Goal: Information Seeking & Learning: Learn about a topic

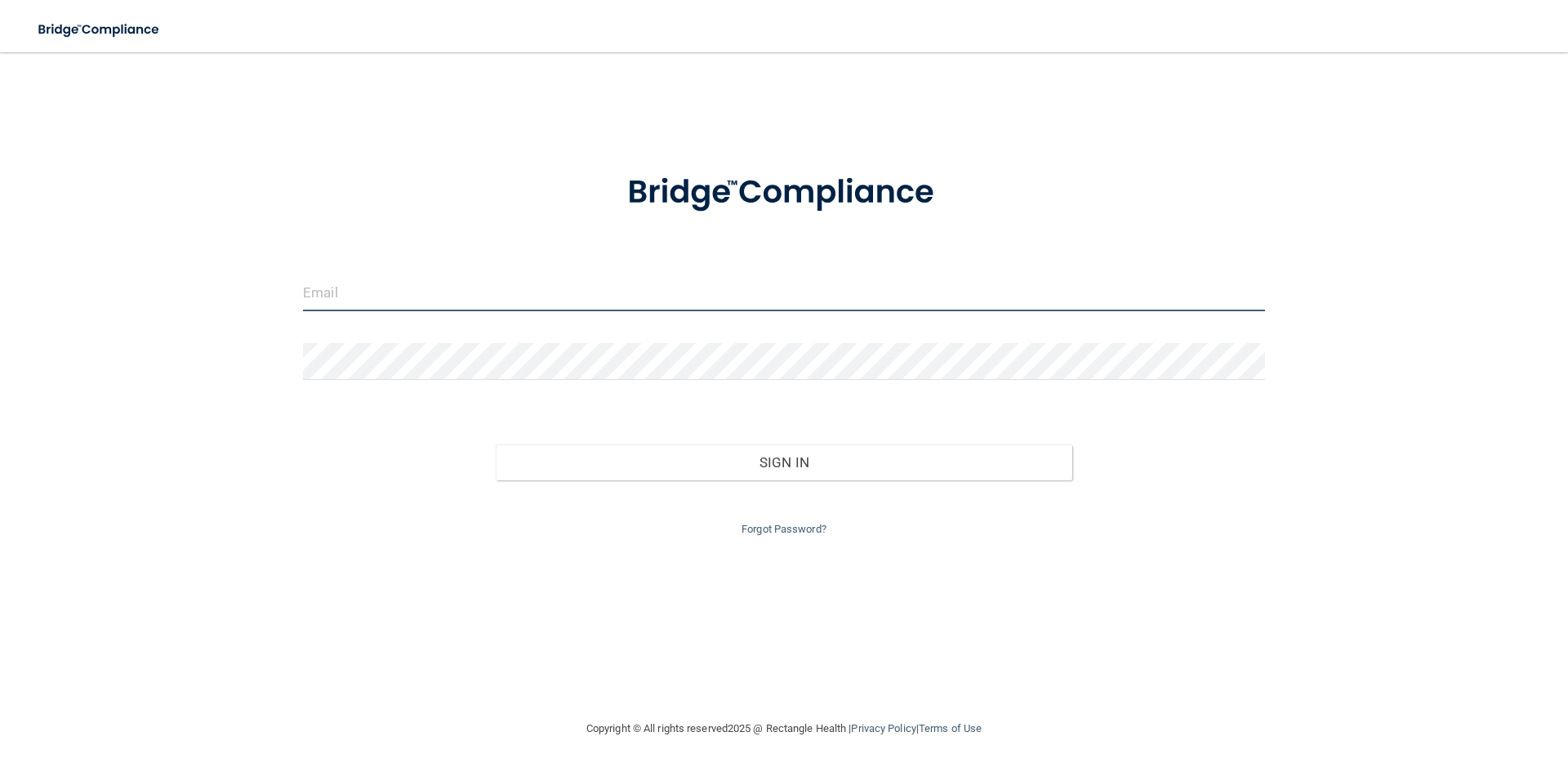
click at [415, 290] on input "email" at bounding box center [784, 293] width 962 height 37
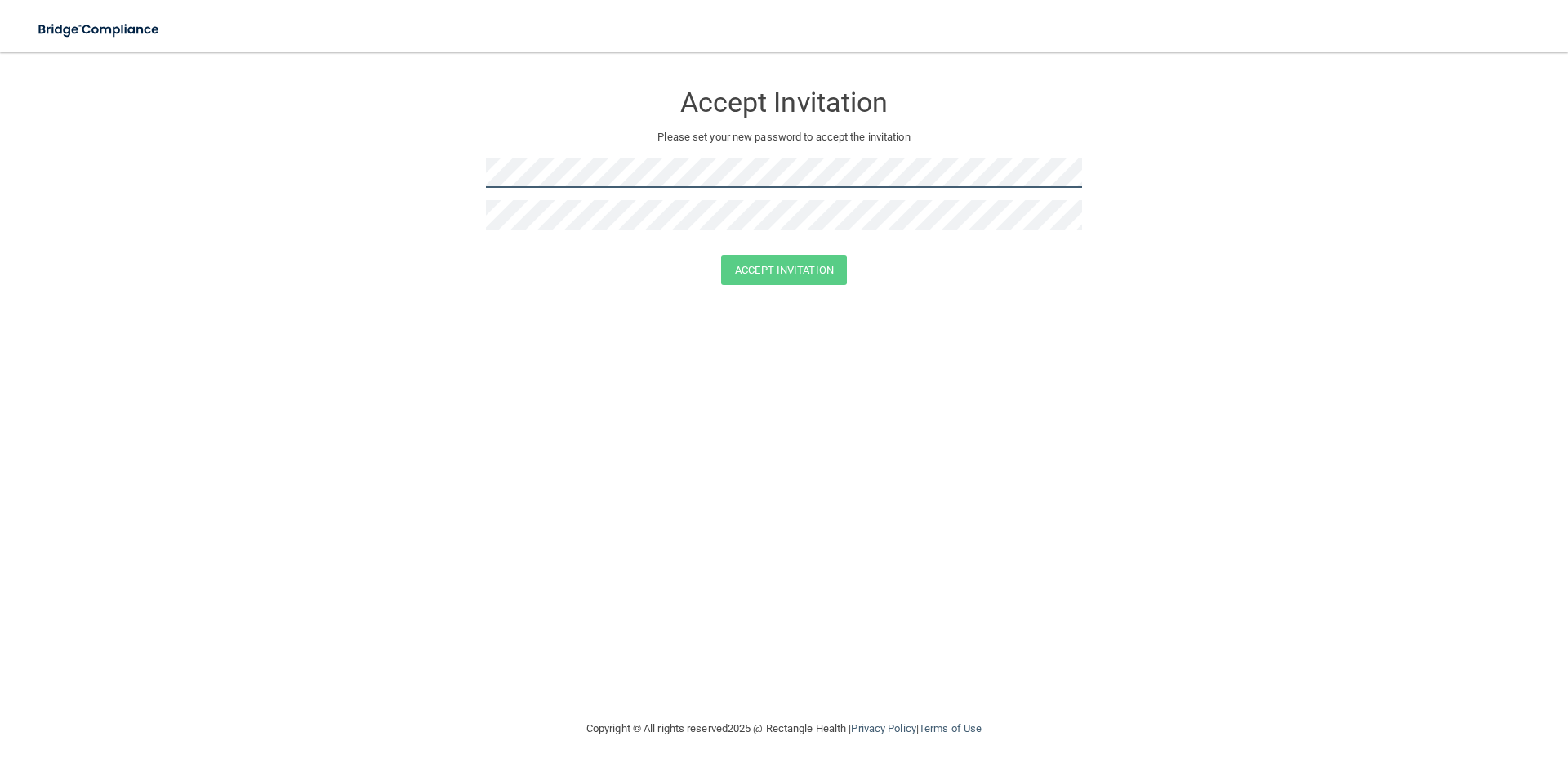
click at [604, 204] on div "Accept Invitation Please set your new password to accept the invitation" at bounding box center [784, 162] width 597 height 187
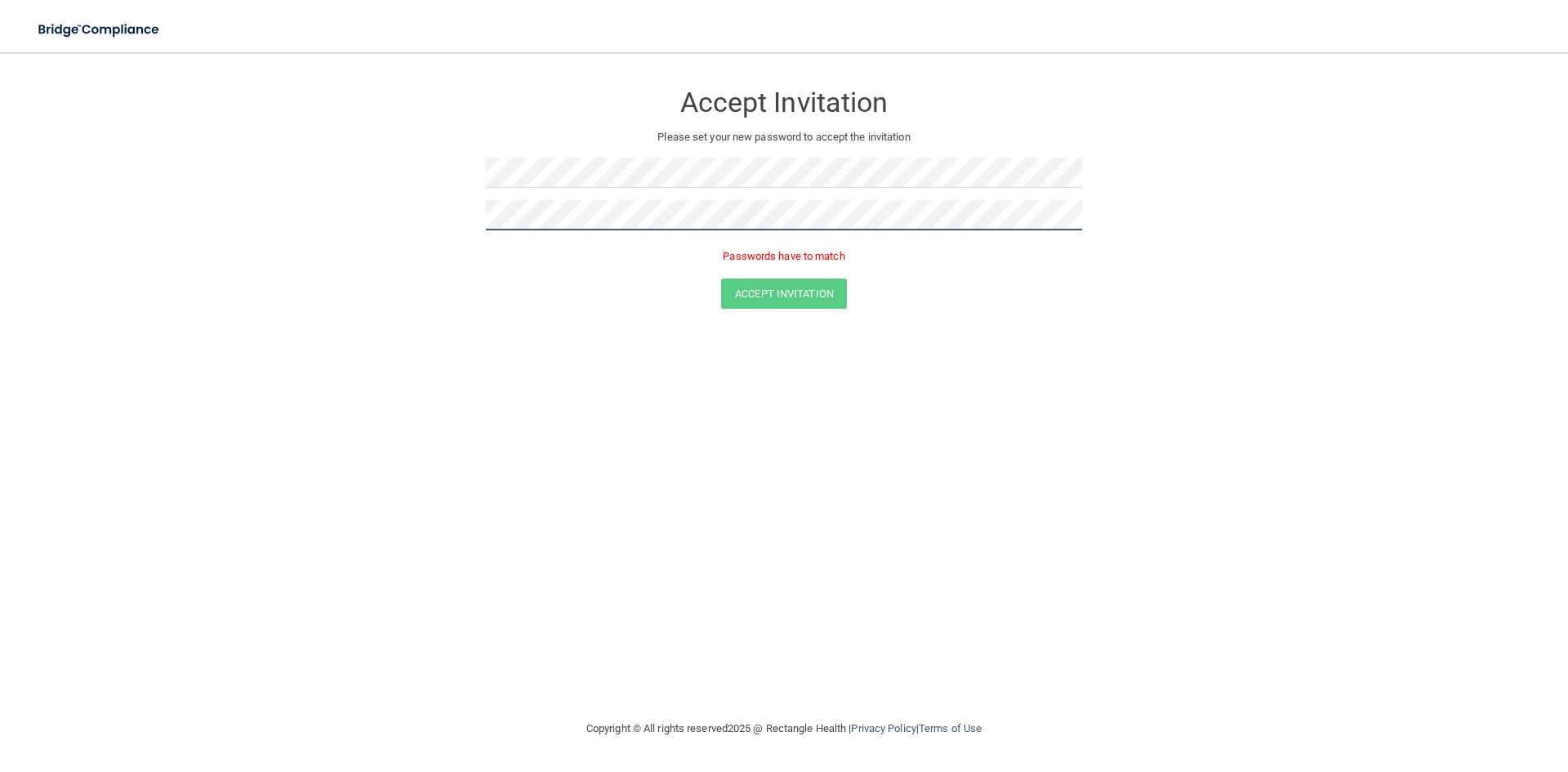
click at [413, 229] on form "Accept Invitation Please set your new password to accept the invitation Passwor…" at bounding box center [784, 199] width 1503 height 260
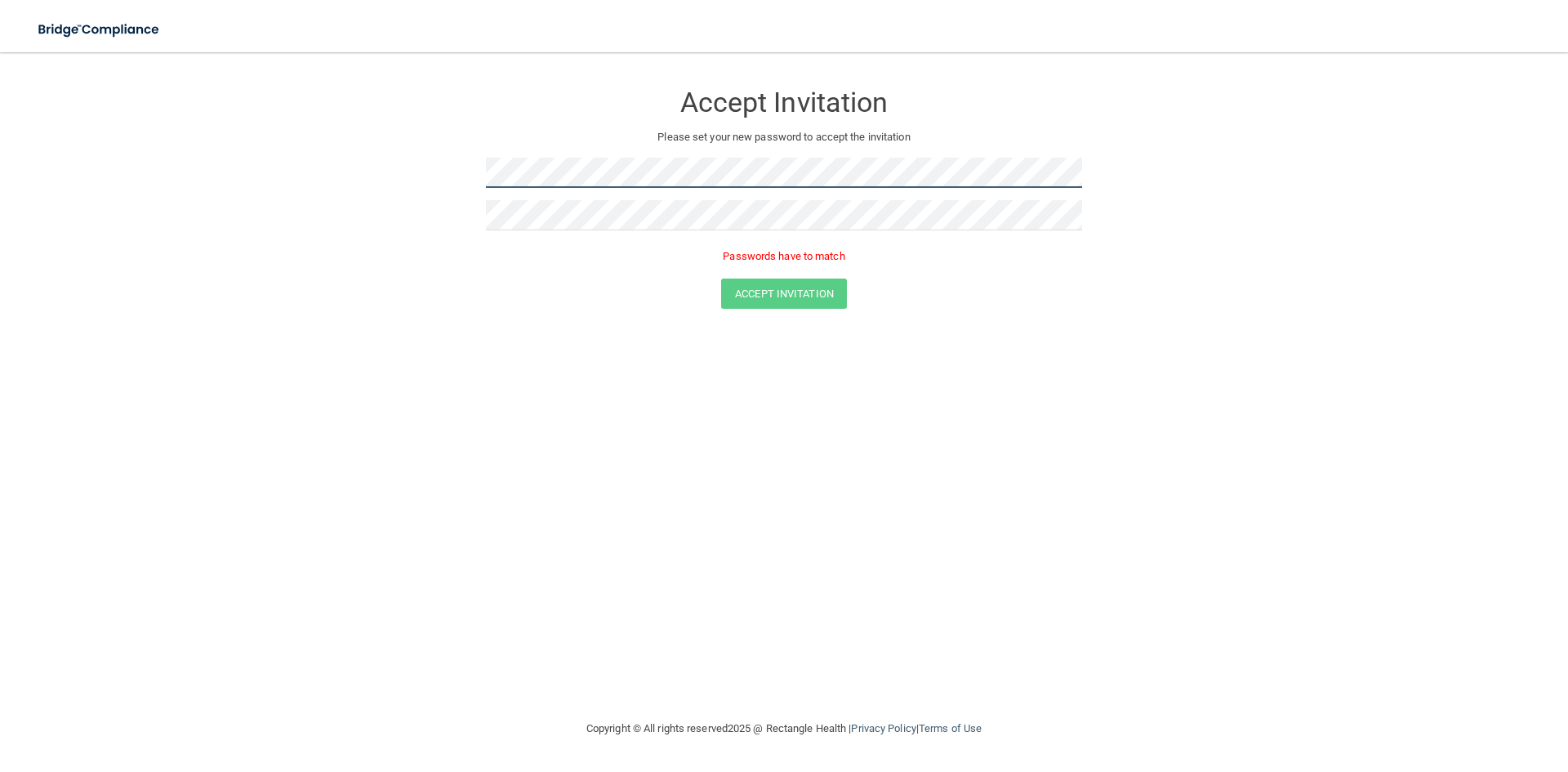
click at [401, 174] on form "Accept Invitation Please set your new password to accept the invitation Passwor…" at bounding box center [784, 199] width 1503 height 260
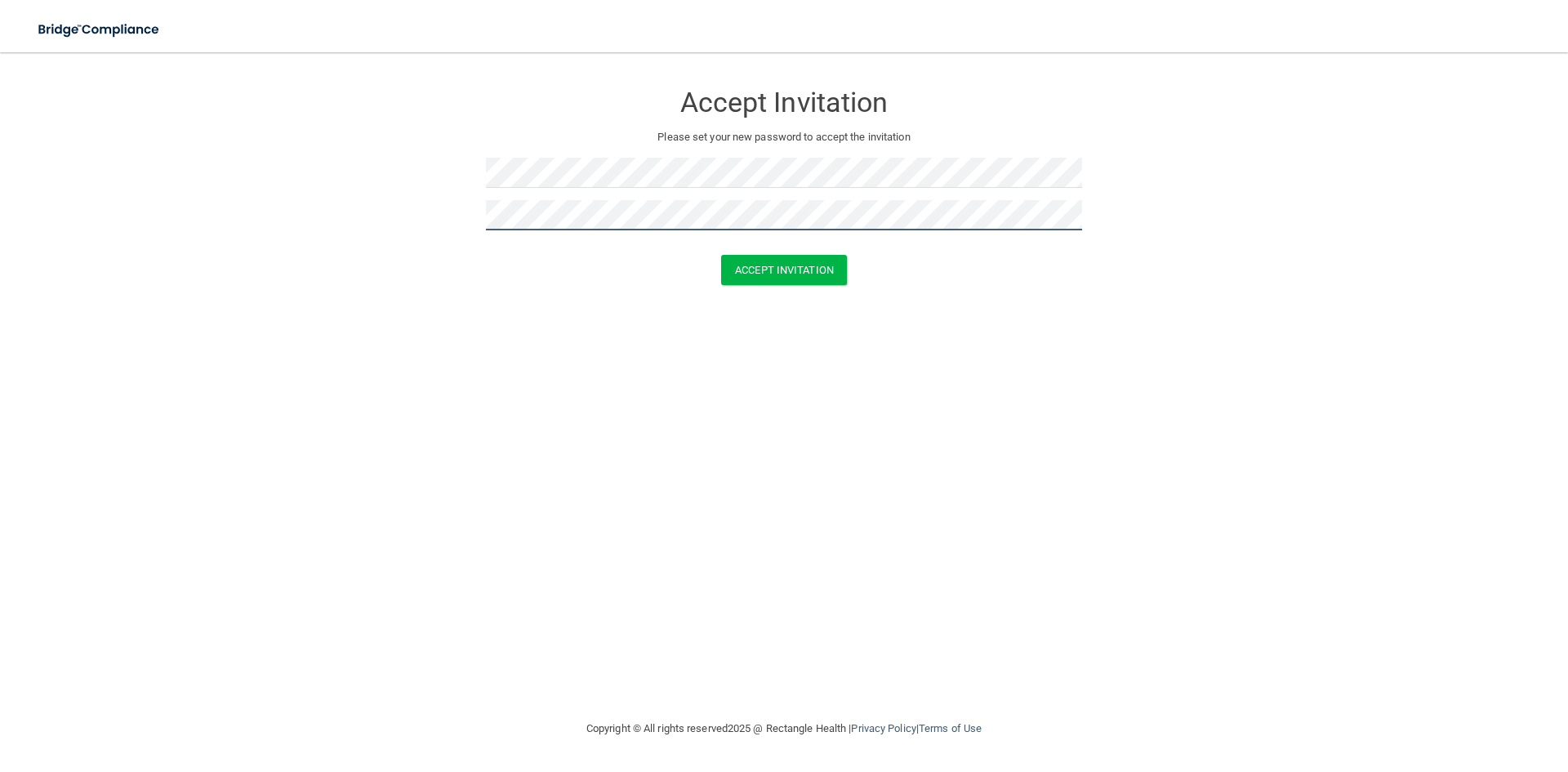
click at [722, 255] on button "Accept Invitation" at bounding box center [784, 269] width 126 height 30
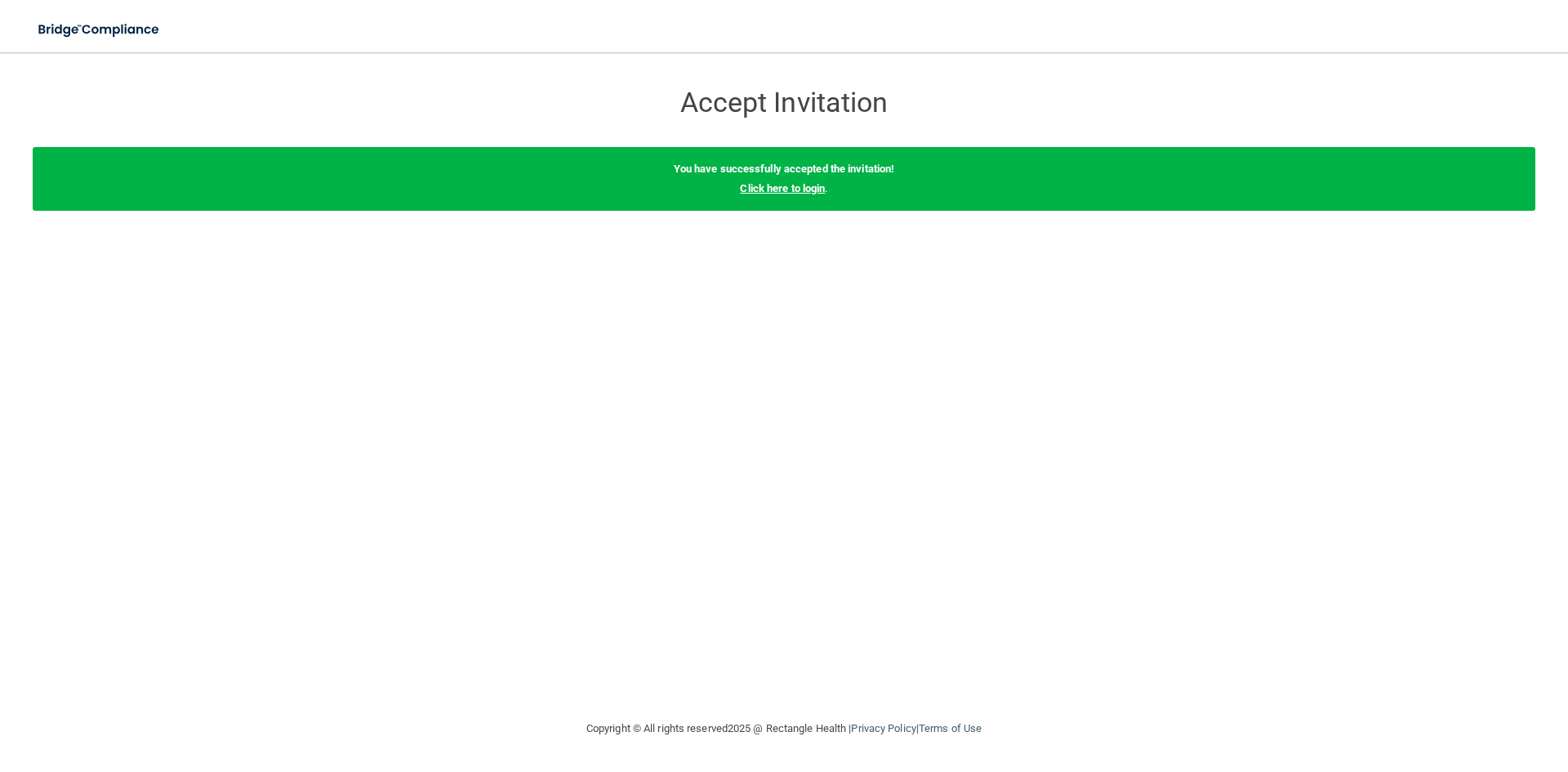
click at [758, 188] on link "Click here to login" at bounding box center [782, 187] width 85 height 12
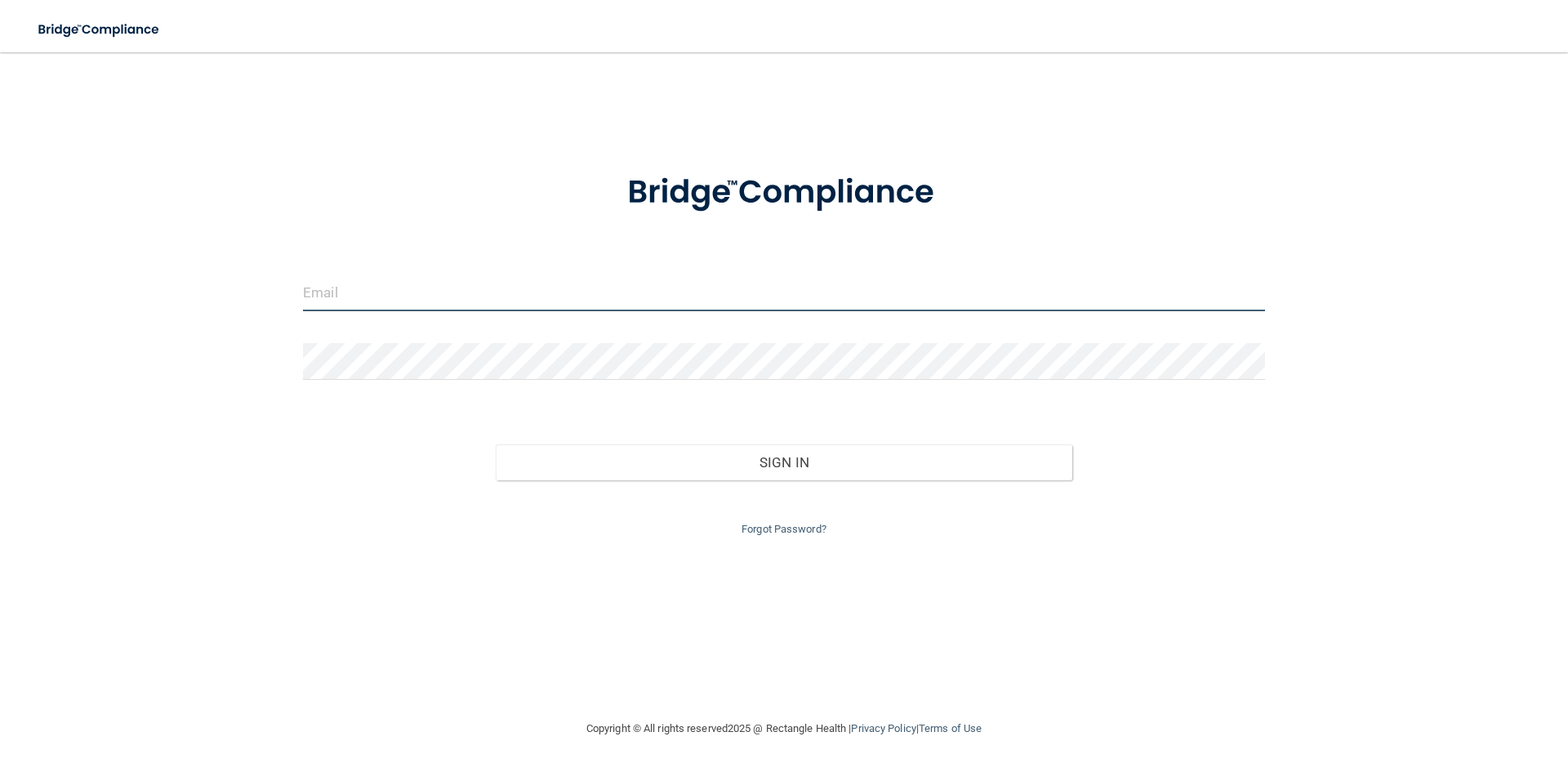
click at [562, 301] on input "email" at bounding box center [784, 293] width 962 height 37
click at [422, 292] on input "email" at bounding box center [784, 293] width 962 height 37
type input "[EMAIL_ADDRESS][DOMAIN_NAME]"
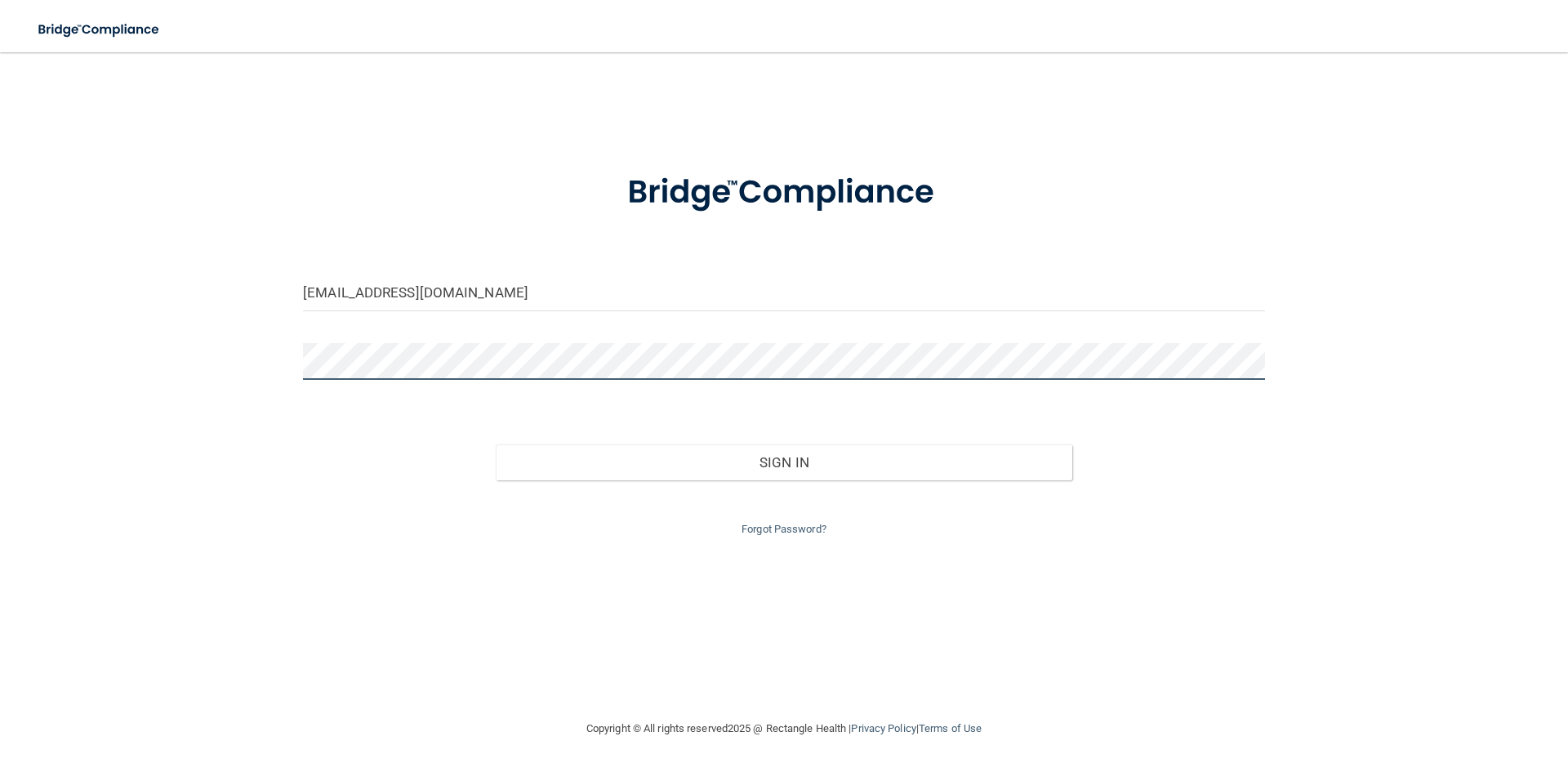
click at [495, 444] on button "Sign In" at bounding box center [784, 461] width 577 height 36
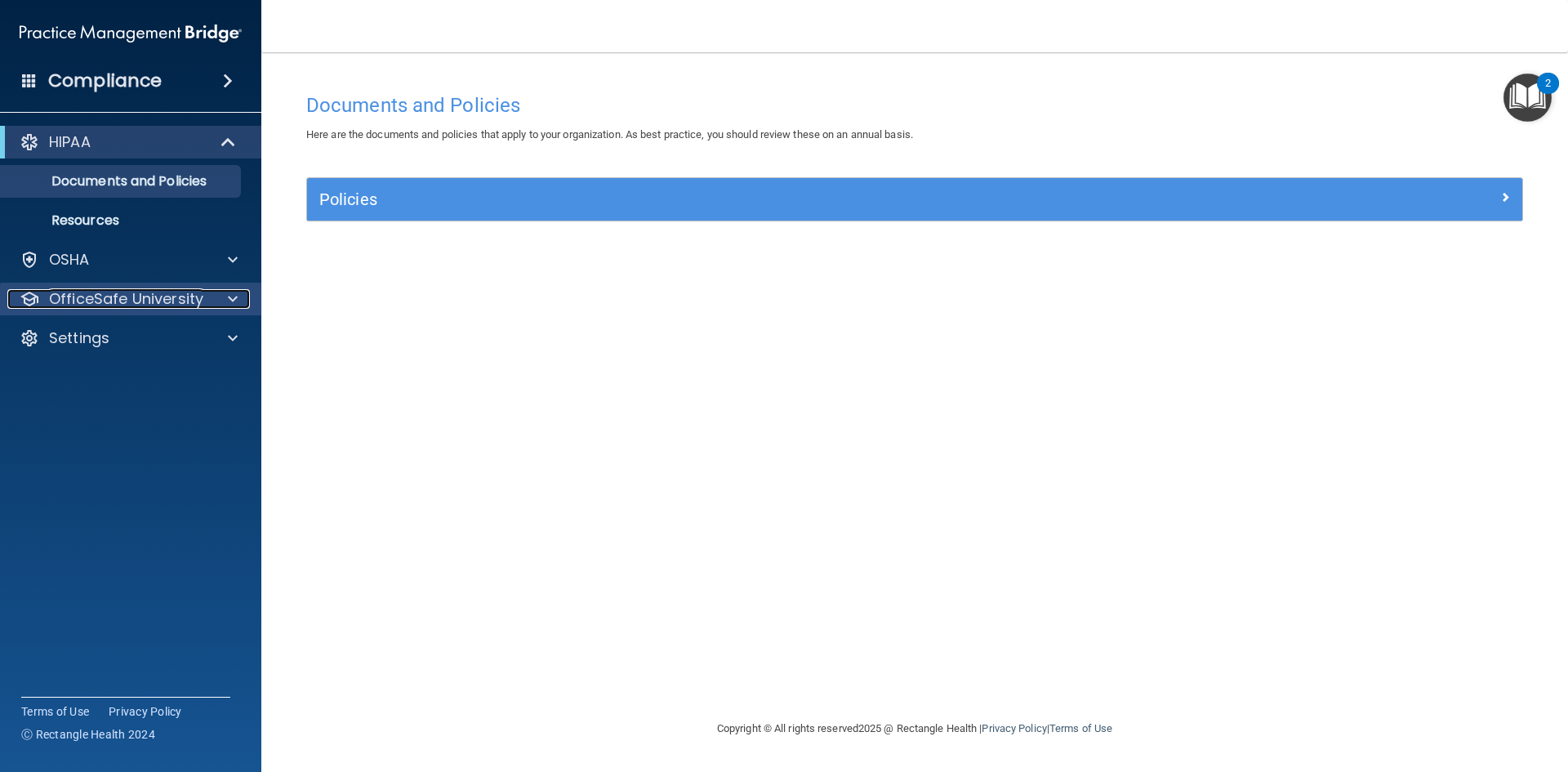
click at [226, 301] on div at bounding box center [230, 299] width 40 height 19
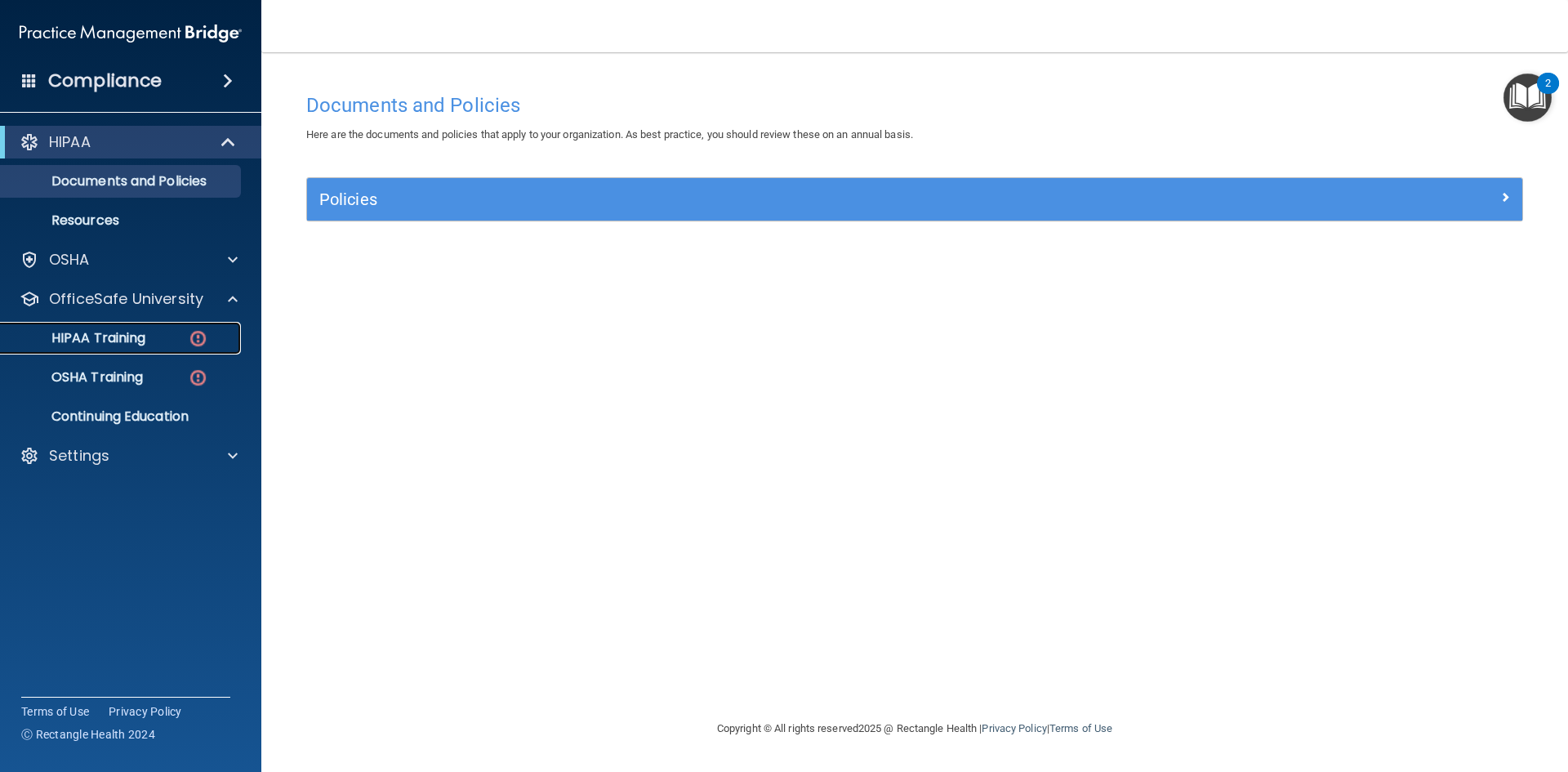
click at [202, 340] on img at bounding box center [198, 338] width 20 height 20
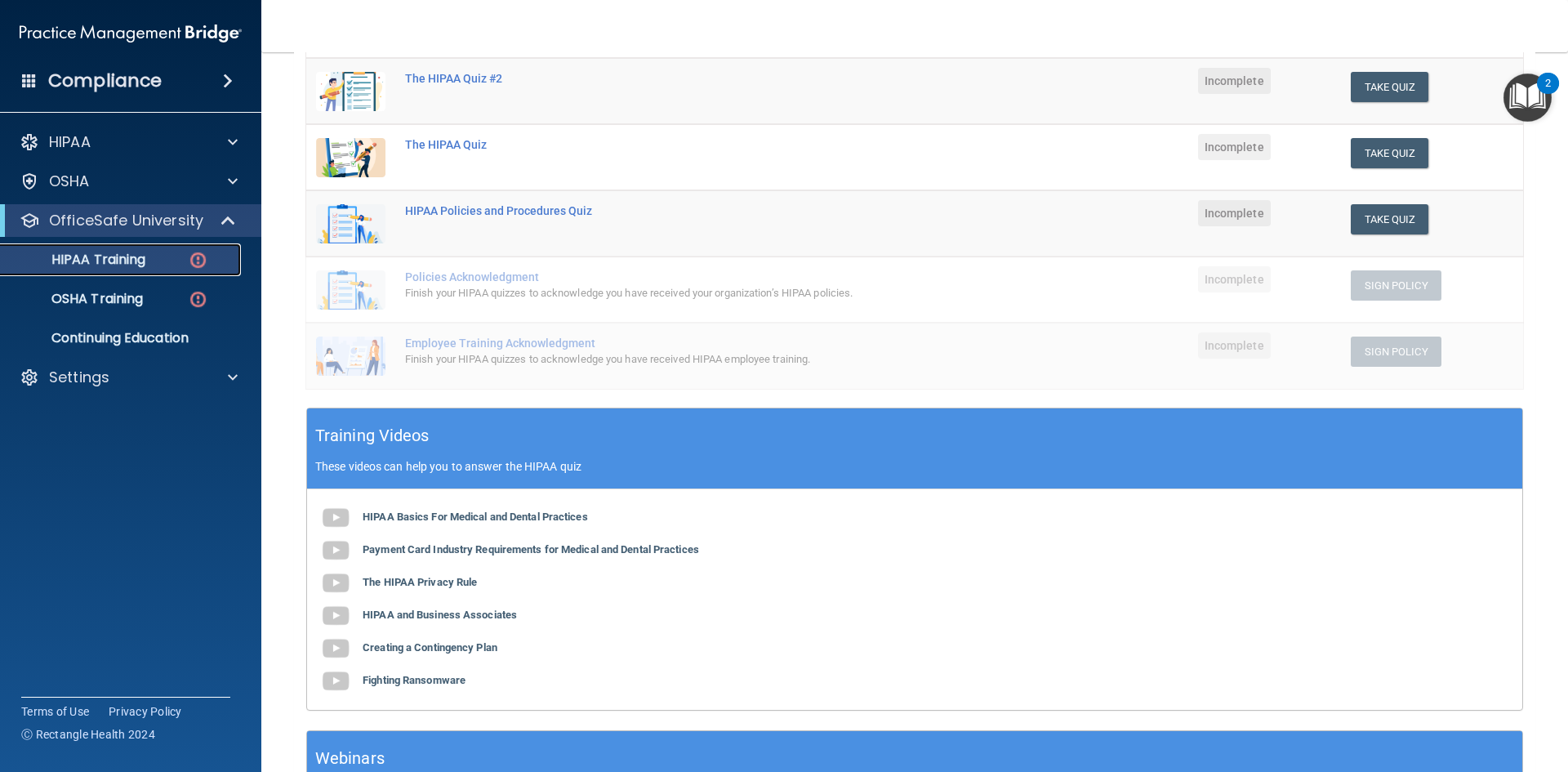
scroll to position [209, 0]
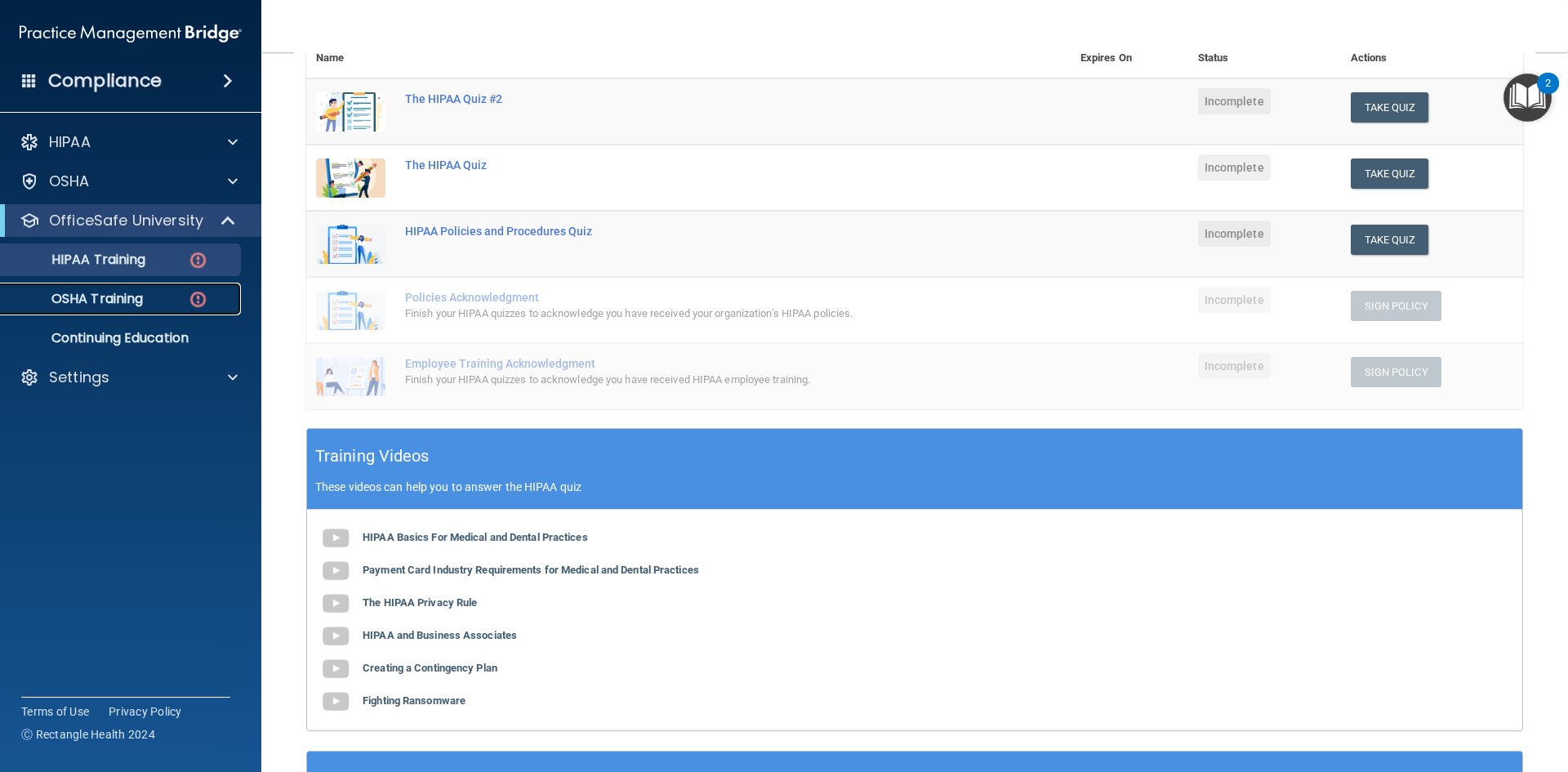
click at [114, 297] on p "OSHA Training" at bounding box center [77, 299] width 132 height 17
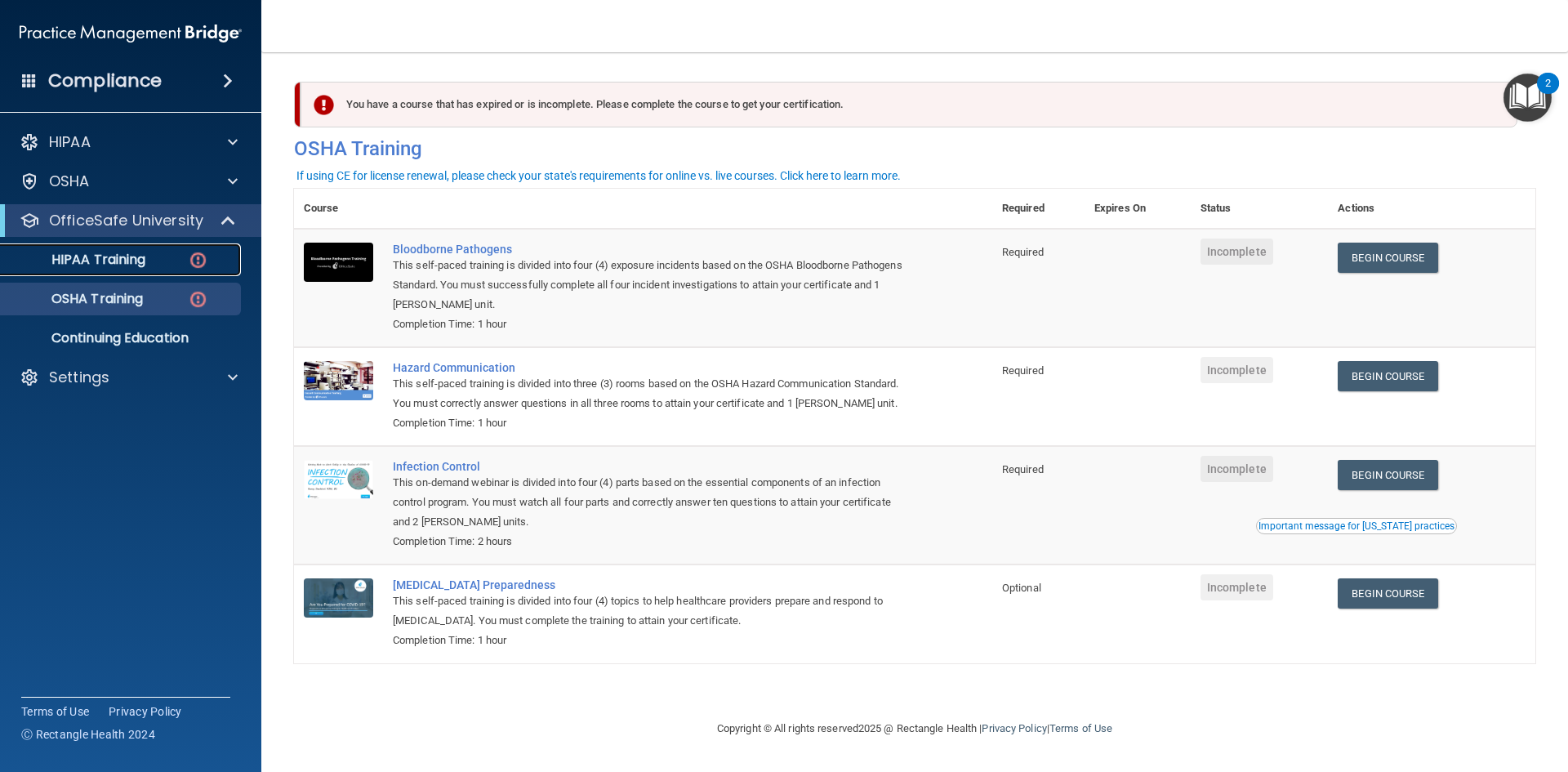
click at [120, 255] on p "HIPAA Training" at bounding box center [78, 260] width 135 height 17
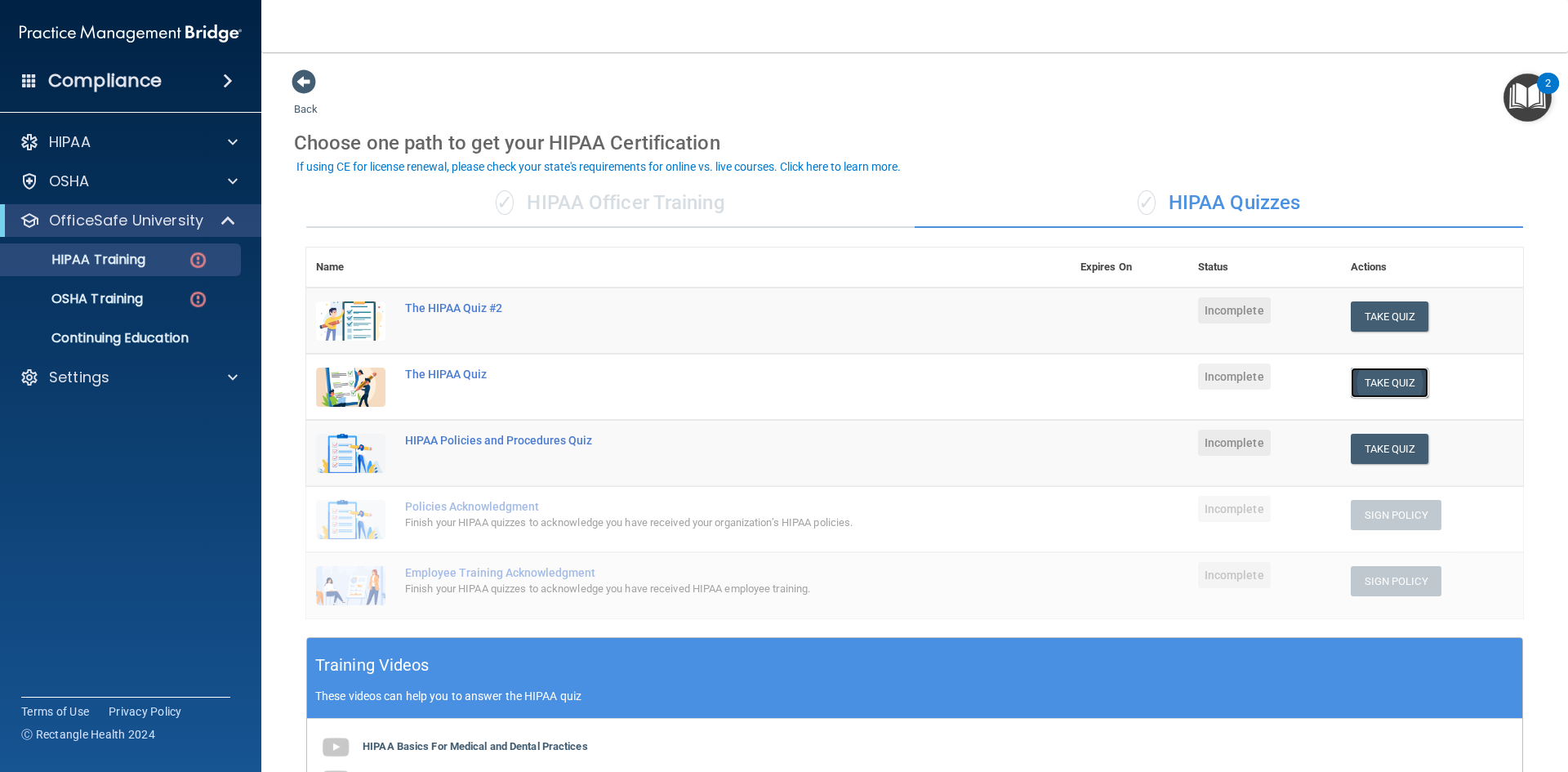
click at [1383, 382] on button "Take Quiz" at bounding box center [1390, 382] width 78 height 30
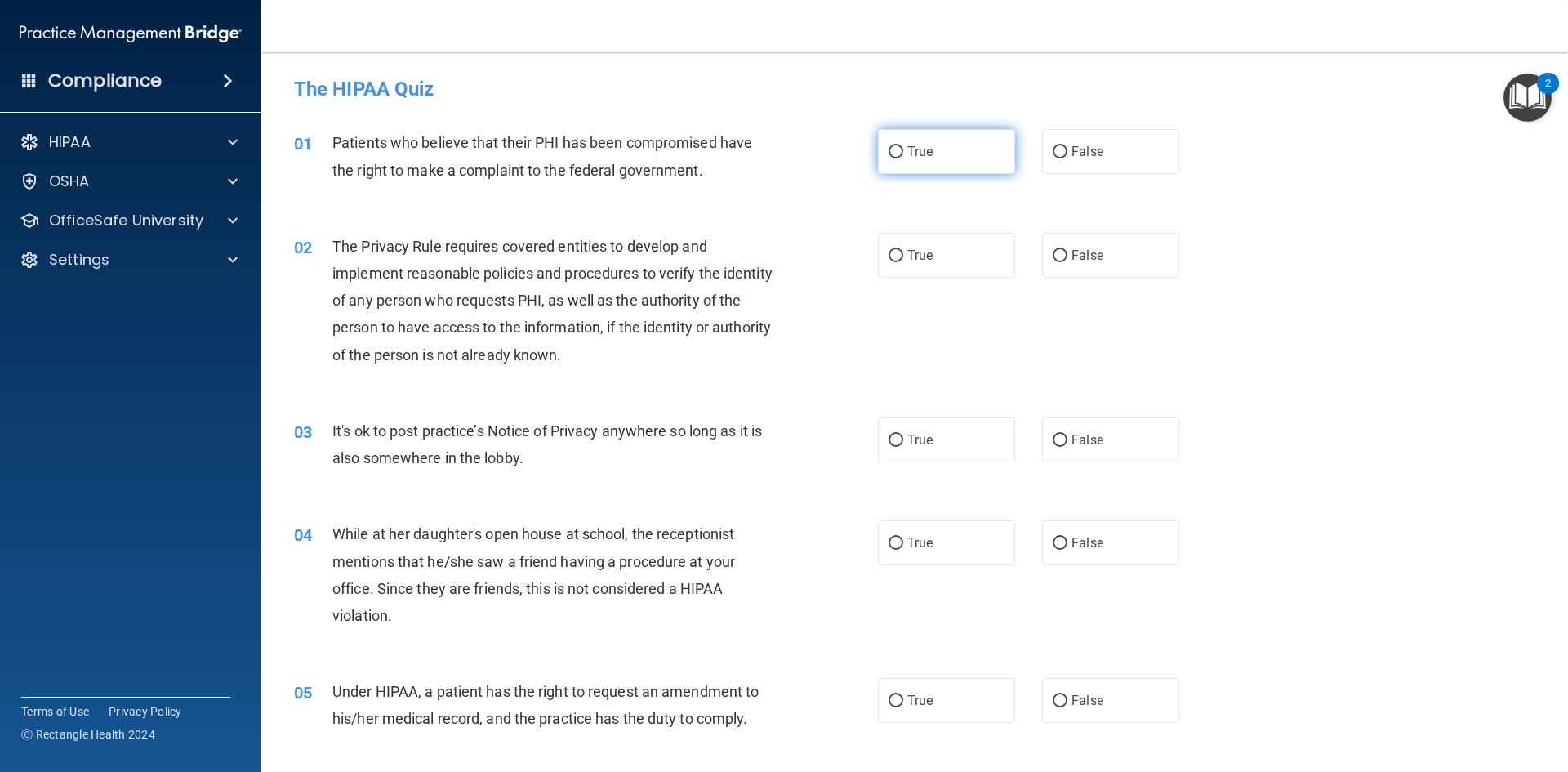
click at [937, 156] on label "True" at bounding box center [946, 151] width 137 height 45
click at [903, 156] on input "True" at bounding box center [896, 152] width 15 height 12
radio input "true"
click at [940, 256] on label "True" at bounding box center [946, 255] width 137 height 45
click at [903, 256] on input "True" at bounding box center [896, 255] width 15 height 12
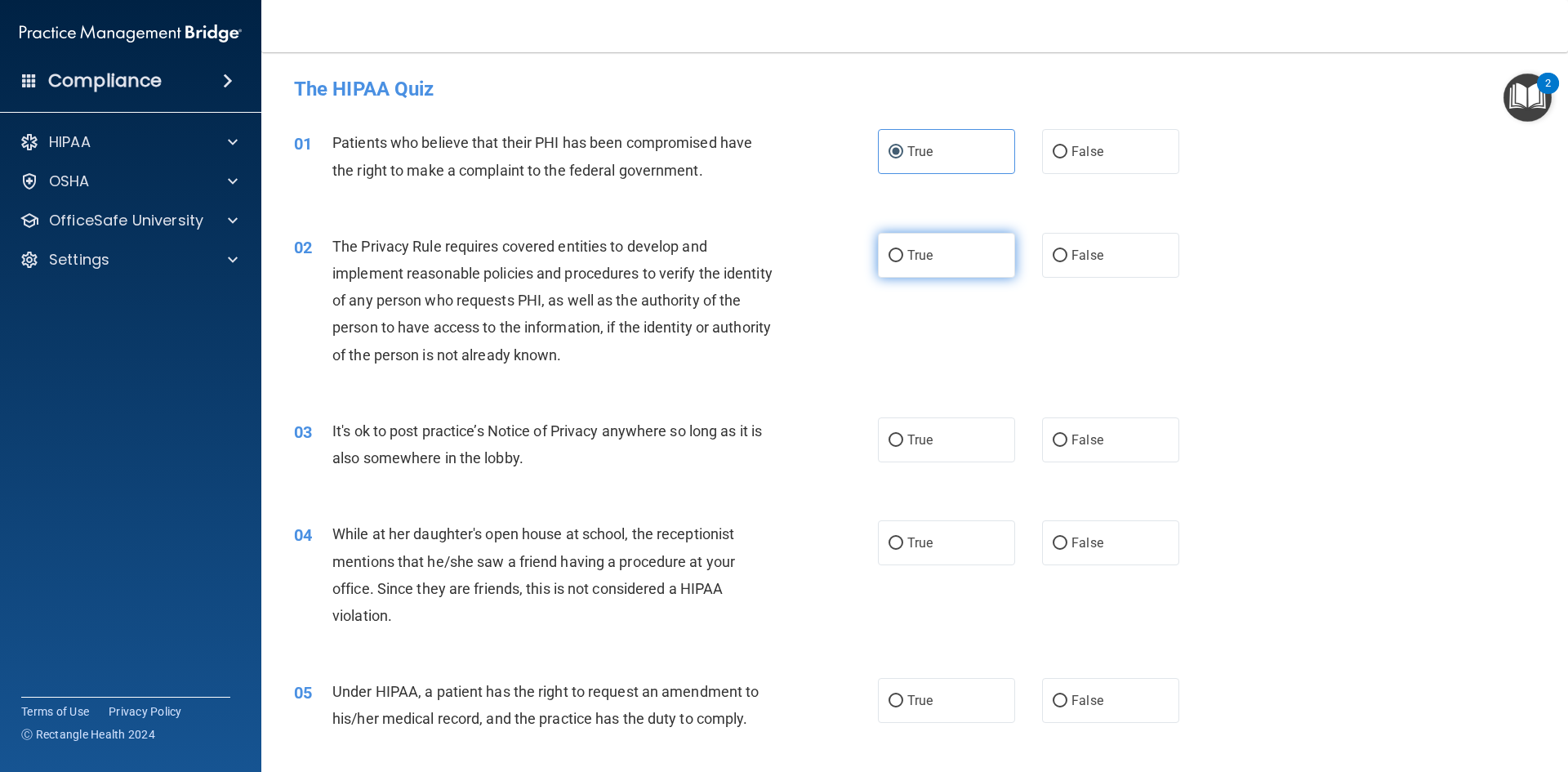
radio input "true"
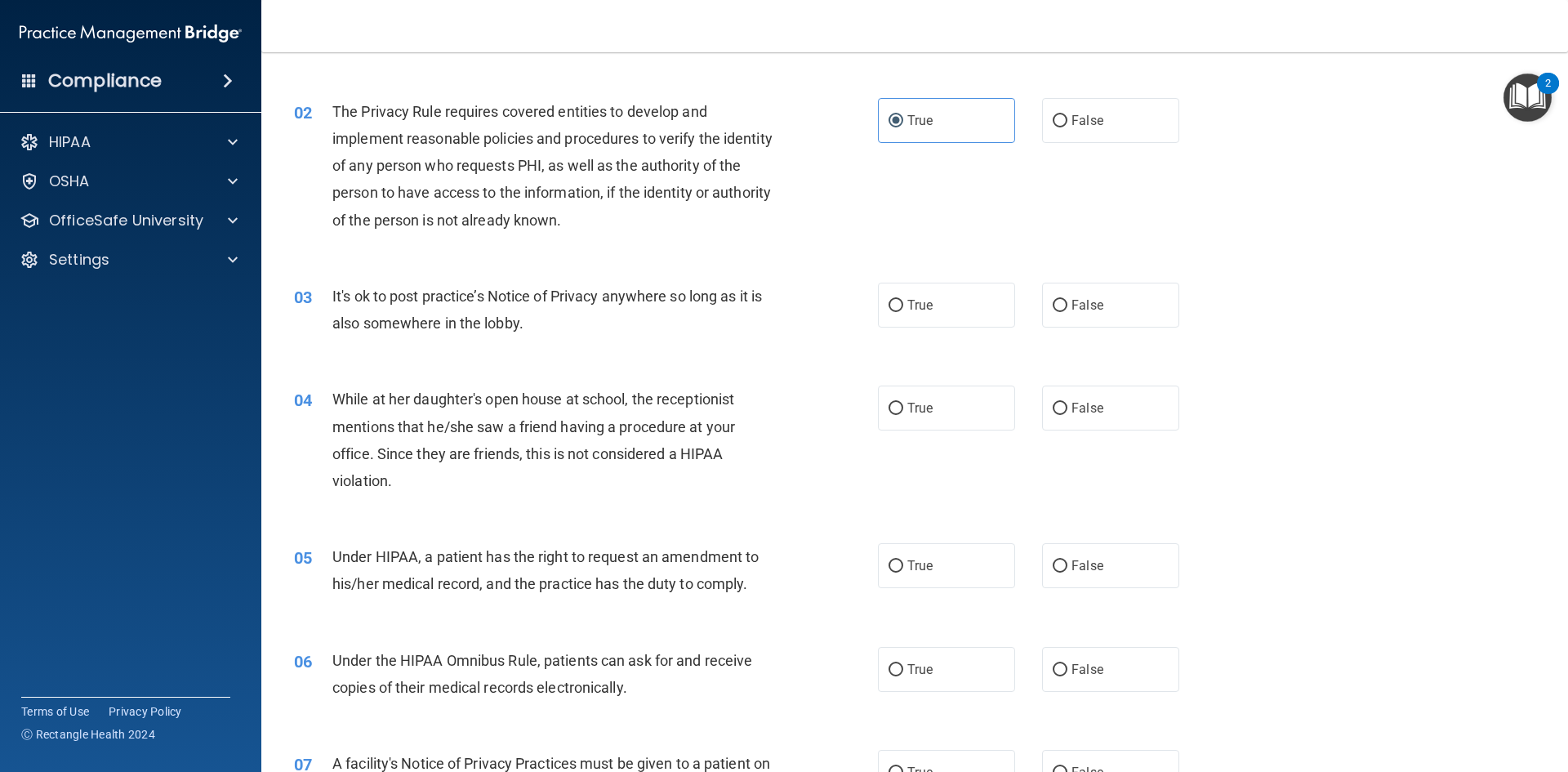
scroll to position [164, 0]
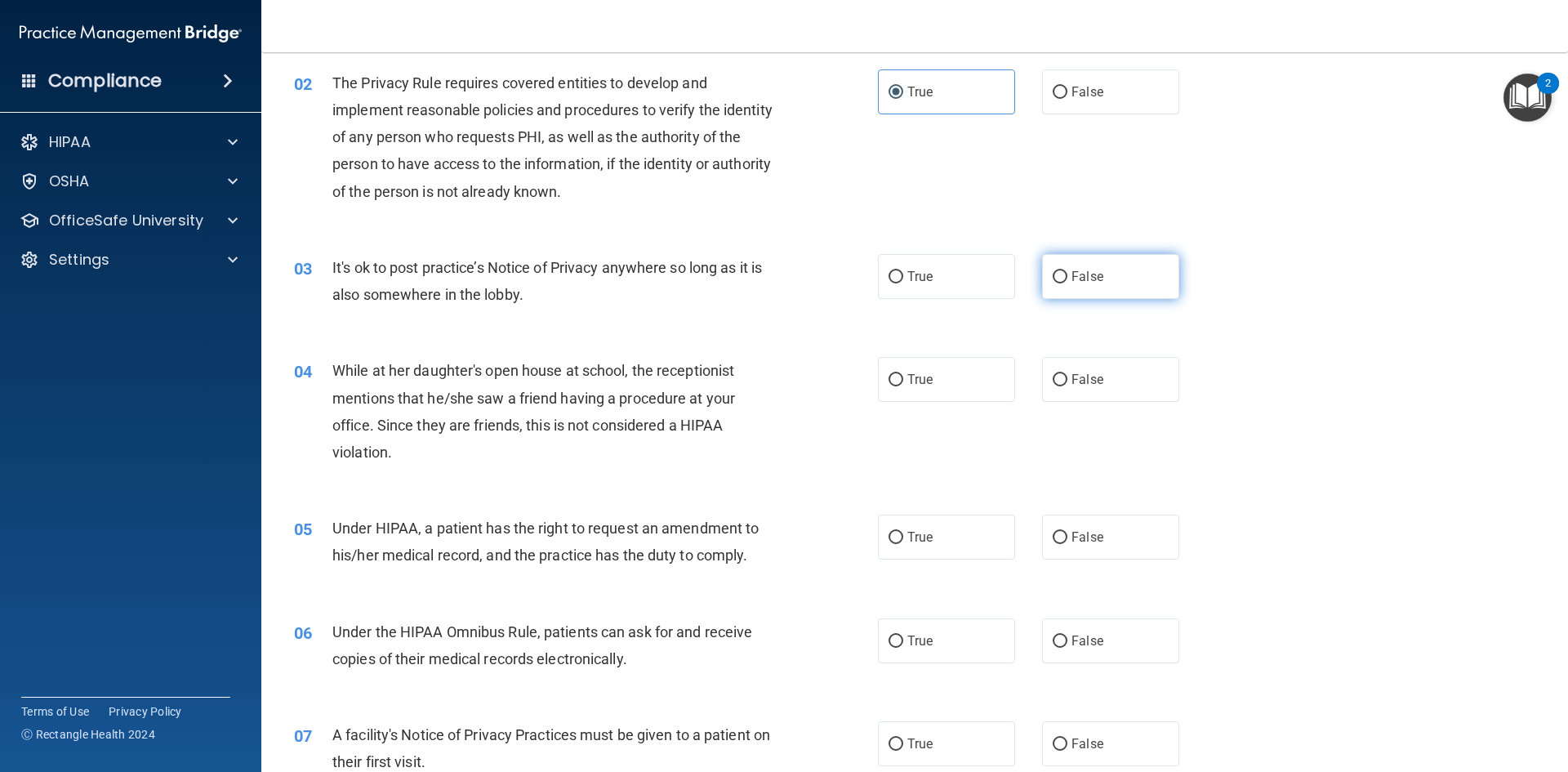
click at [1106, 283] on label "False" at bounding box center [1110, 276] width 137 height 45
click at [1067, 283] on input "False" at bounding box center [1060, 277] width 15 height 12
radio input "true"
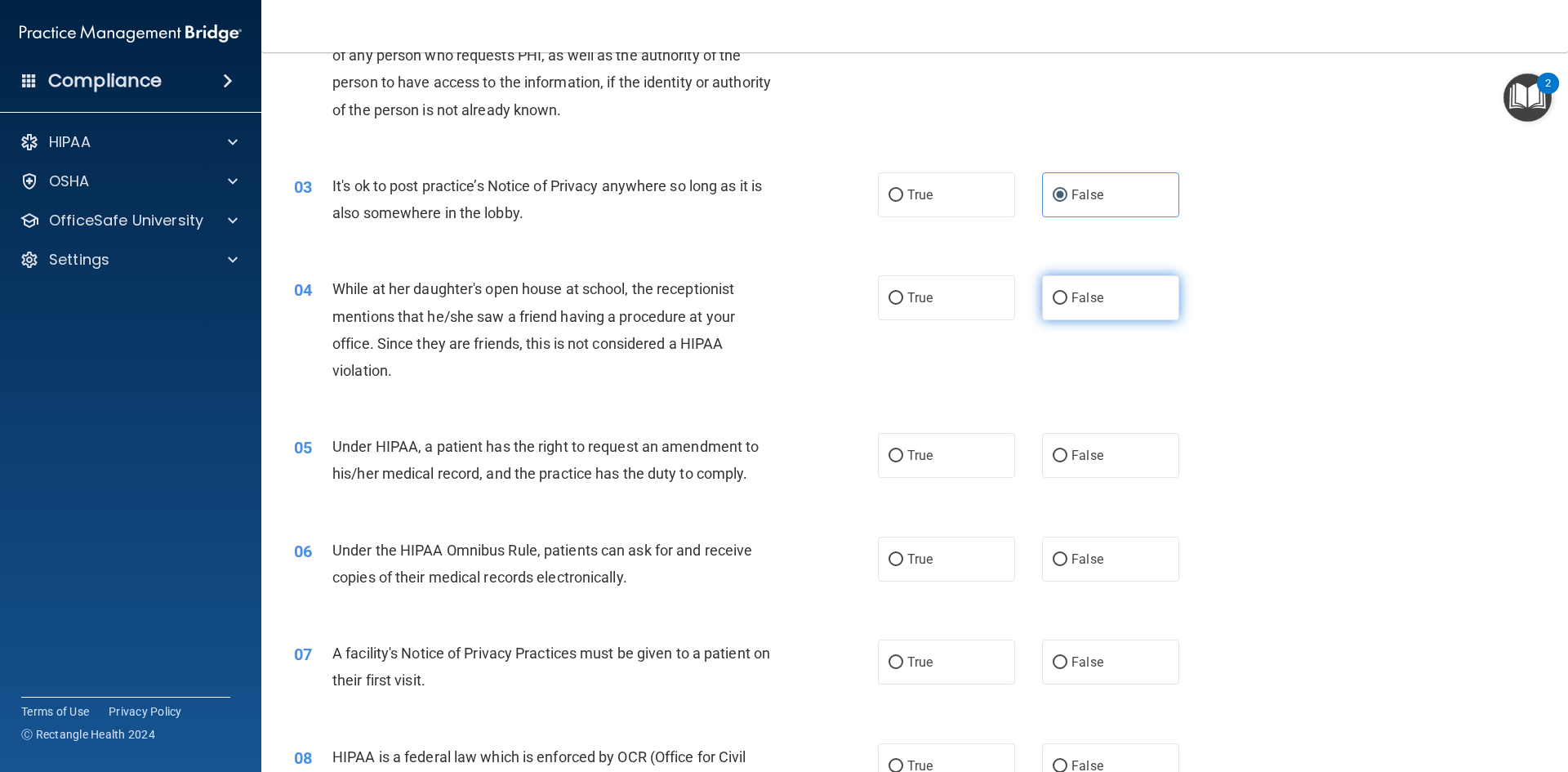
click at [1091, 308] on label "False" at bounding box center [1110, 297] width 137 height 45
click at [1067, 304] on input "False" at bounding box center [1060, 298] width 15 height 12
radio input "true"
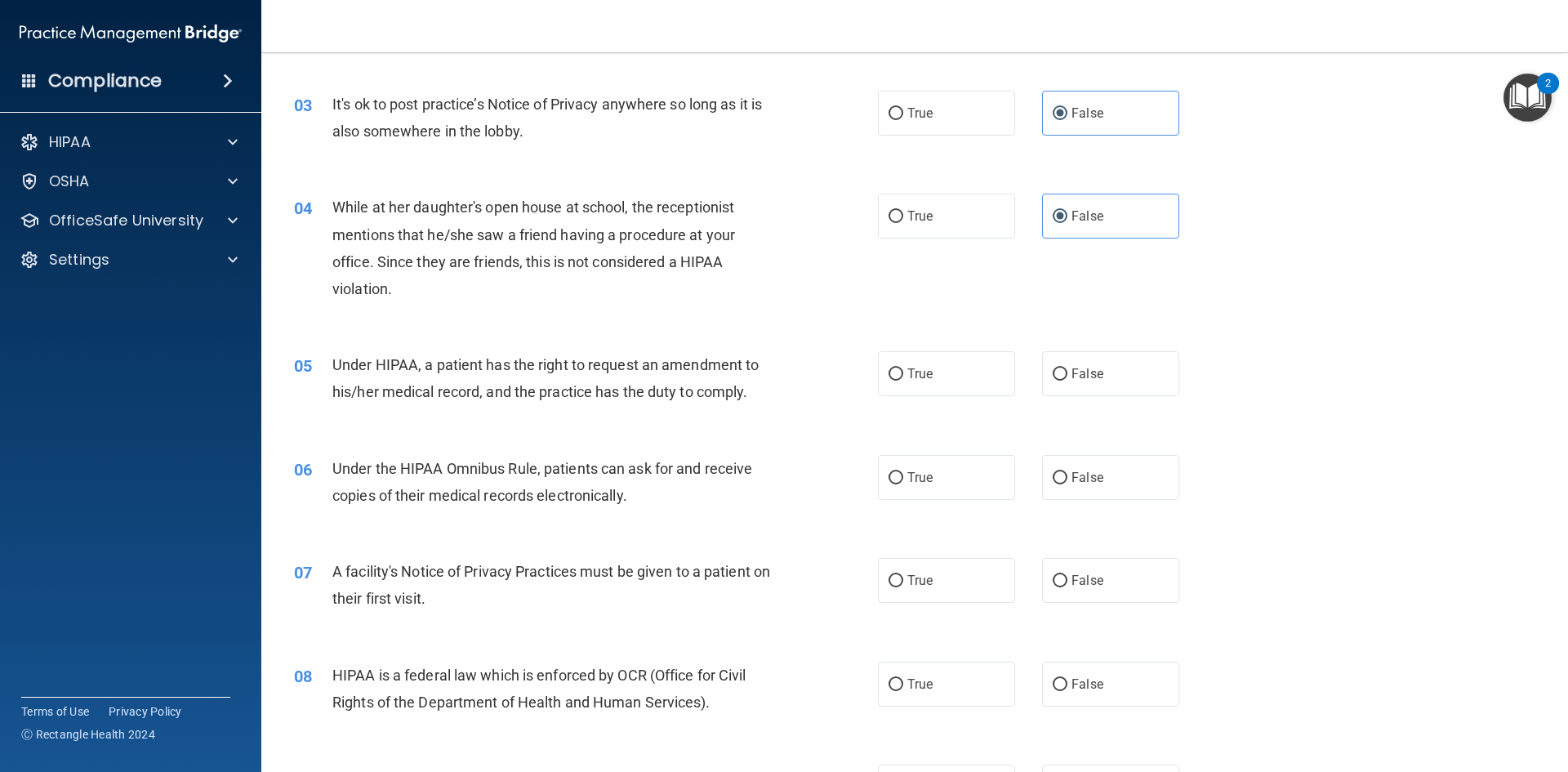
scroll to position [408, 0]
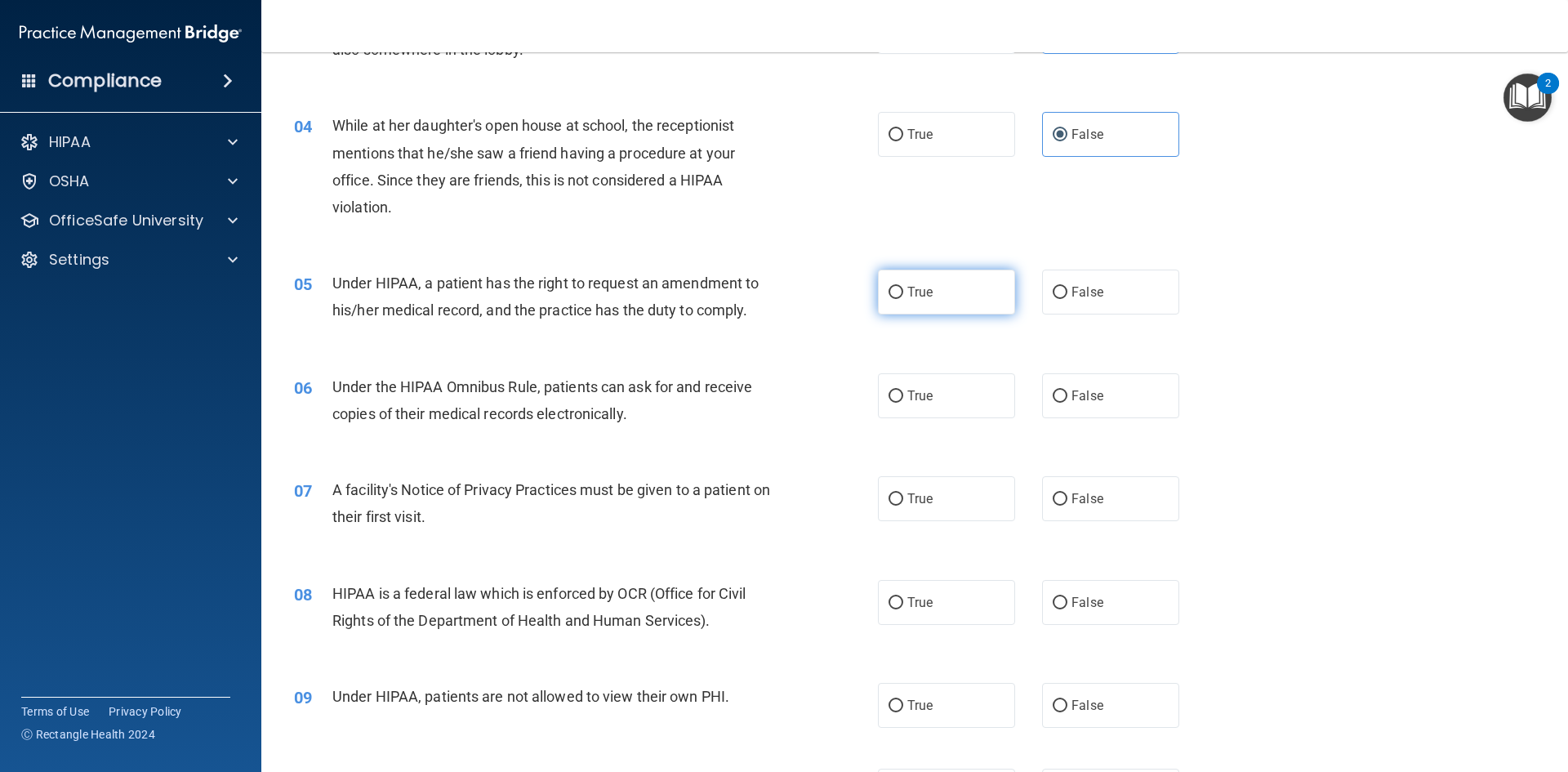
click at [954, 295] on label "True" at bounding box center [946, 291] width 137 height 45
click at [903, 295] on input "True" at bounding box center [896, 292] width 15 height 12
radio input "true"
click at [957, 384] on label "True" at bounding box center [946, 395] width 137 height 45
click at [903, 391] on input "True" at bounding box center [896, 396] width 15 height 12
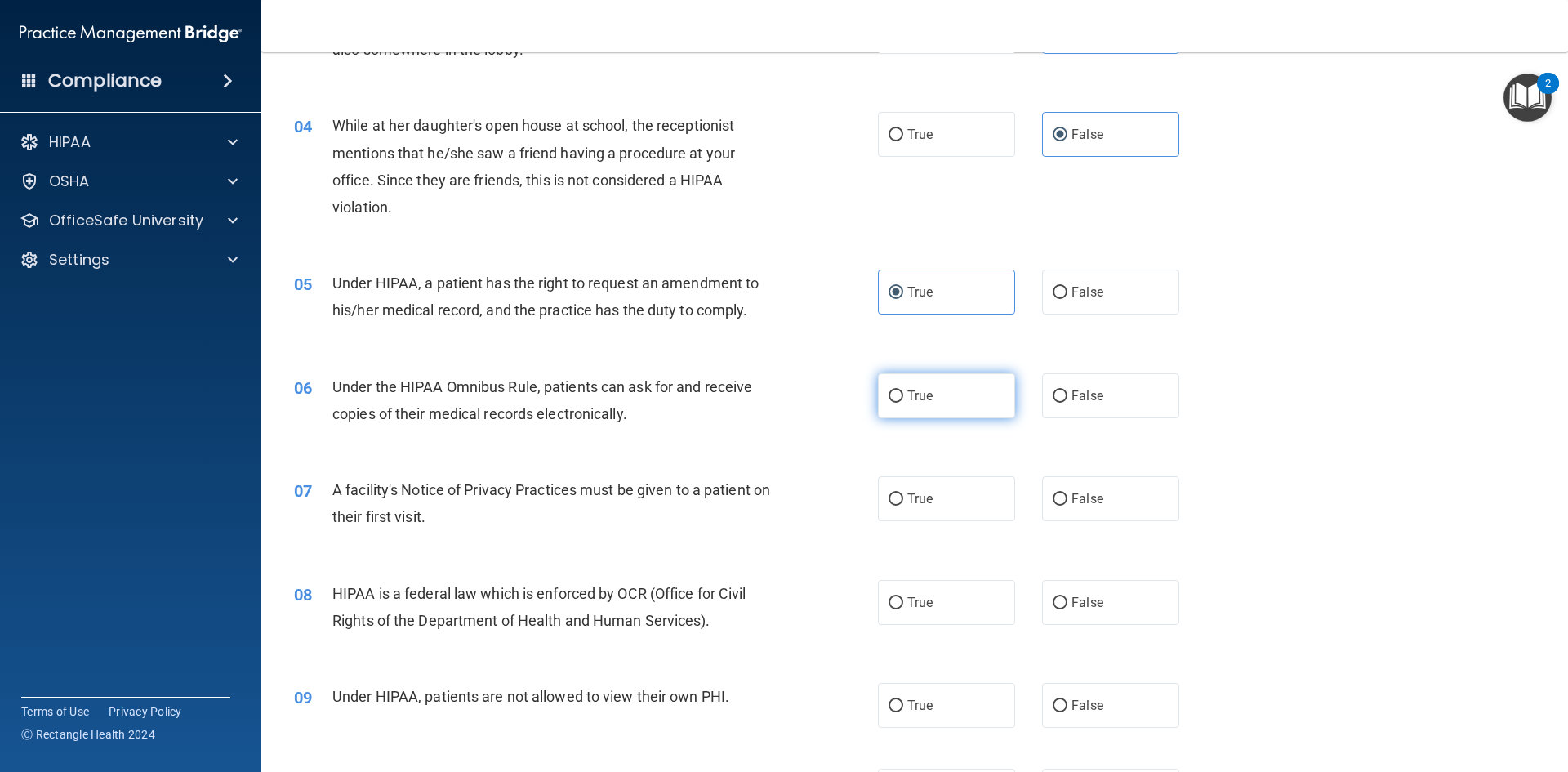
radio input "true"
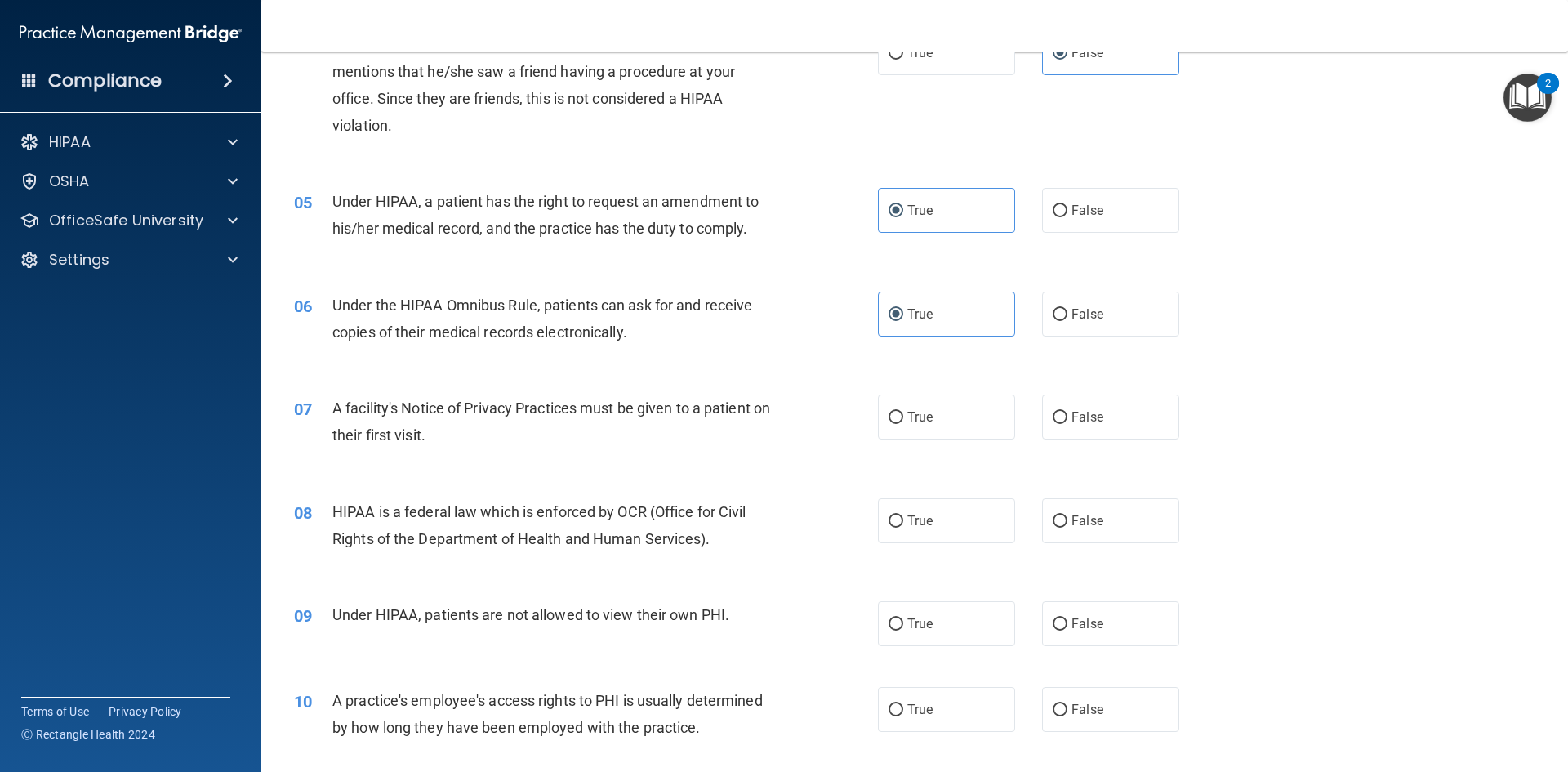
scroll to position [572, 0]
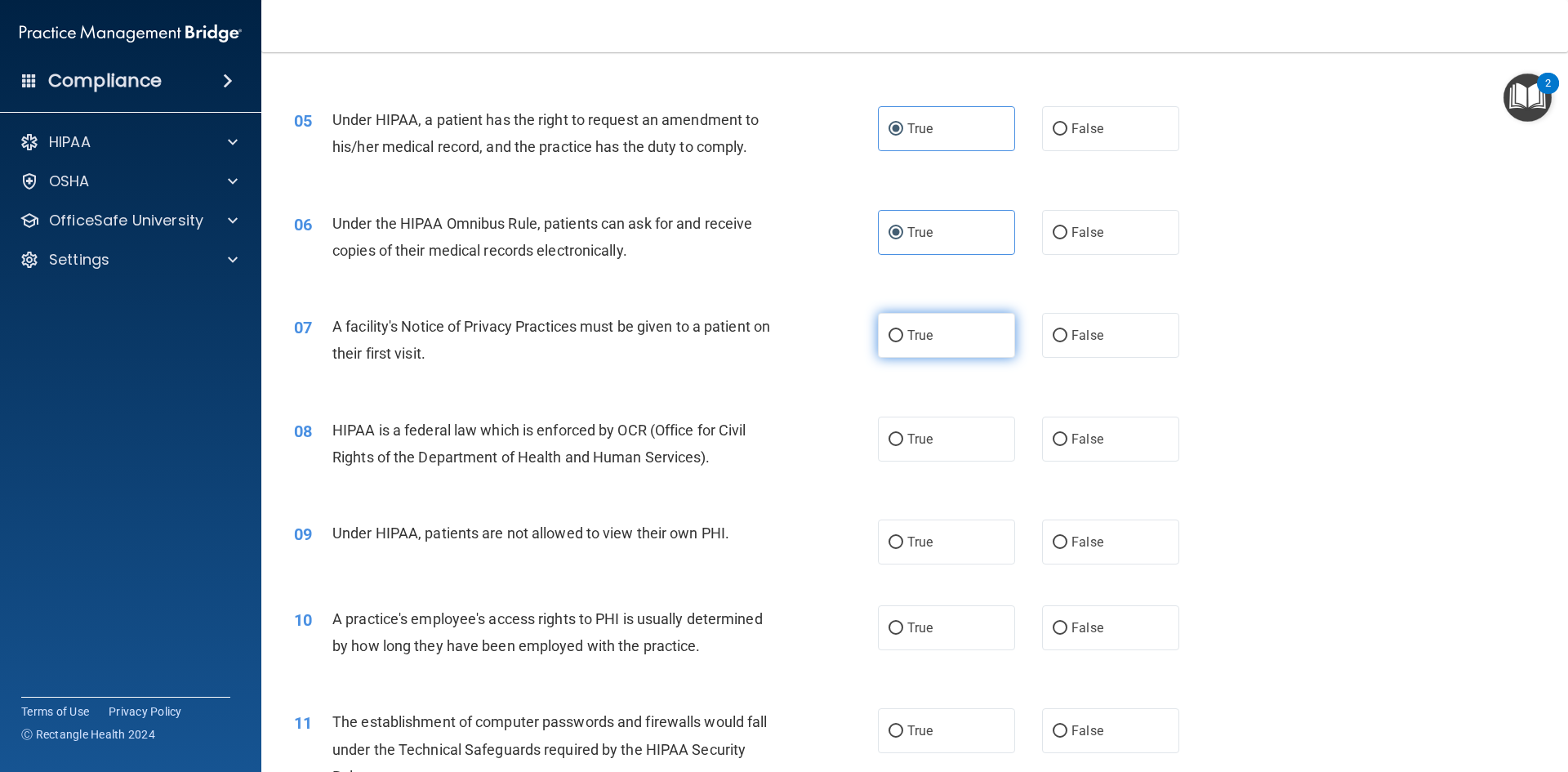
click at [924, 346] on label "True" at bounding box center [946, 335] width 137 height 45
click at [903, 342] on input "True" at bounding box center [896, 335] width 15 height 12
radio input "true"
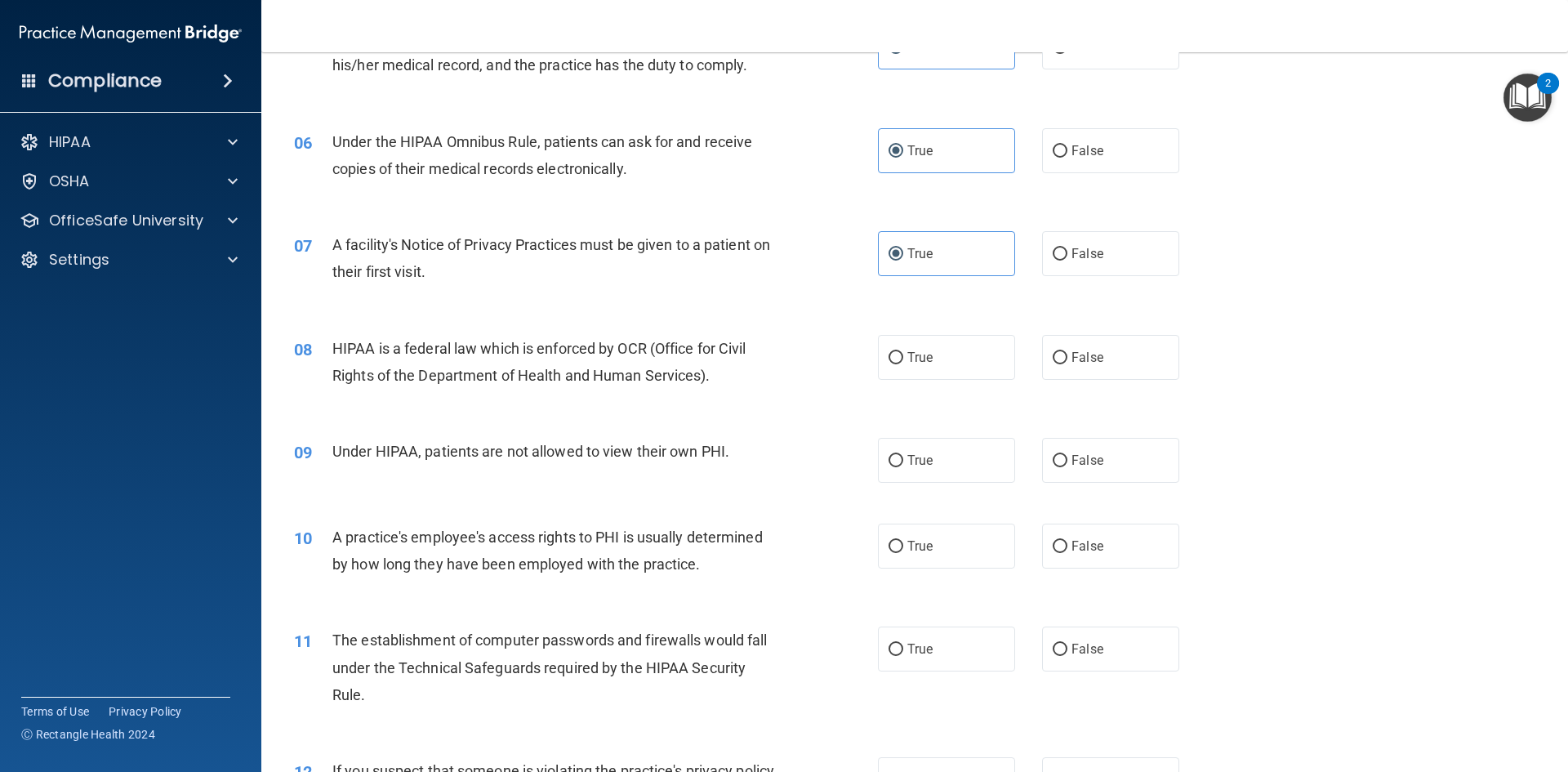
scroll to position [735, 0]
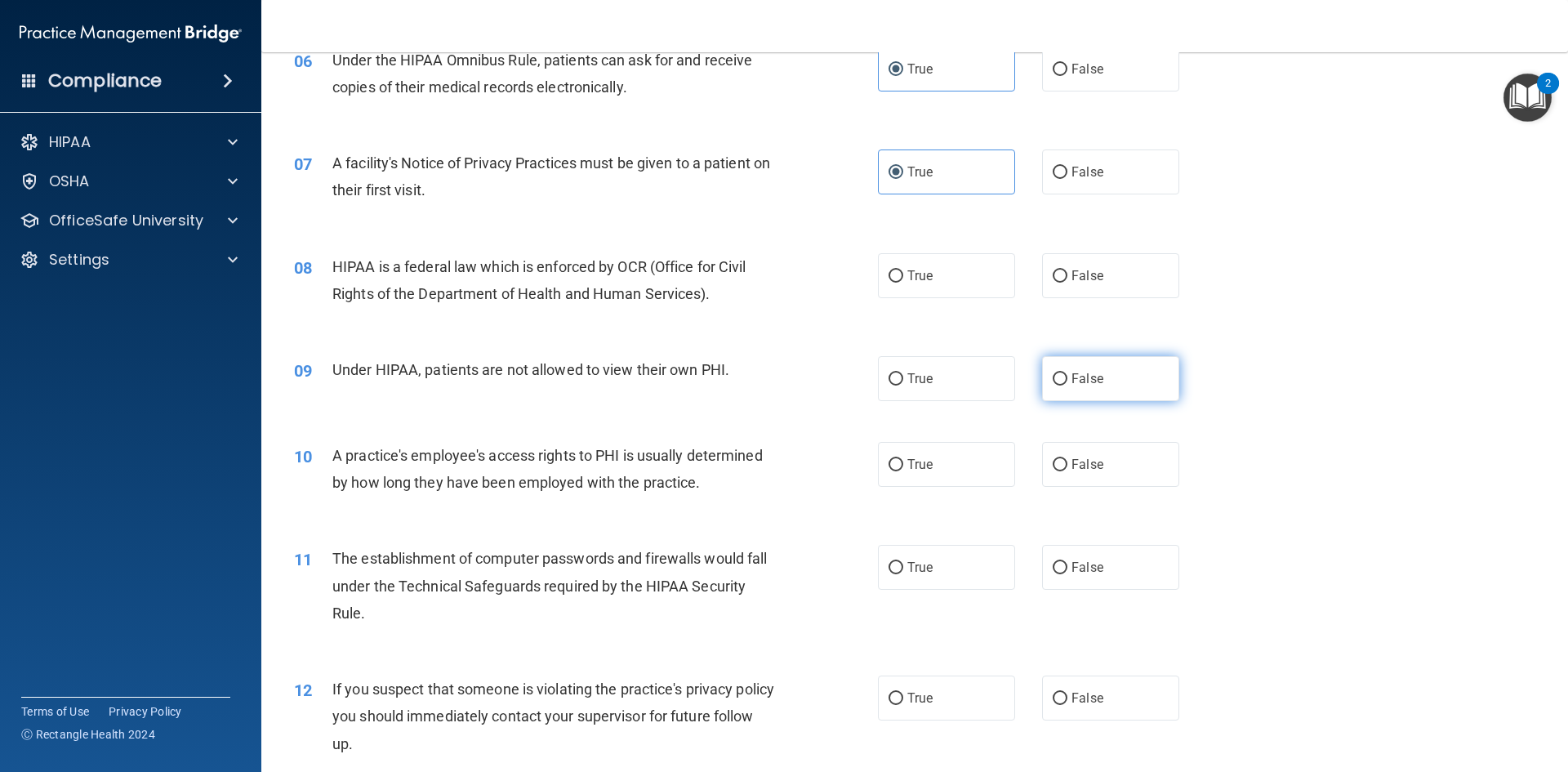
click at [1058, 377] on input "False" at bounding box center [1060, 379] width 15 height 12
radio input "true"
click at [981, 312] on div "08 HIPAA is a federal law which is enforced by OCR (Office for Civil Rights of …" at bounding box center [915, 284] width 1266 height 103
click at [975, 290] on label "True" at bounding box center [946, 275] width 137 height 45
click at [903, 282] on input "True" at bounding box center [896, 276] width 15 height 12
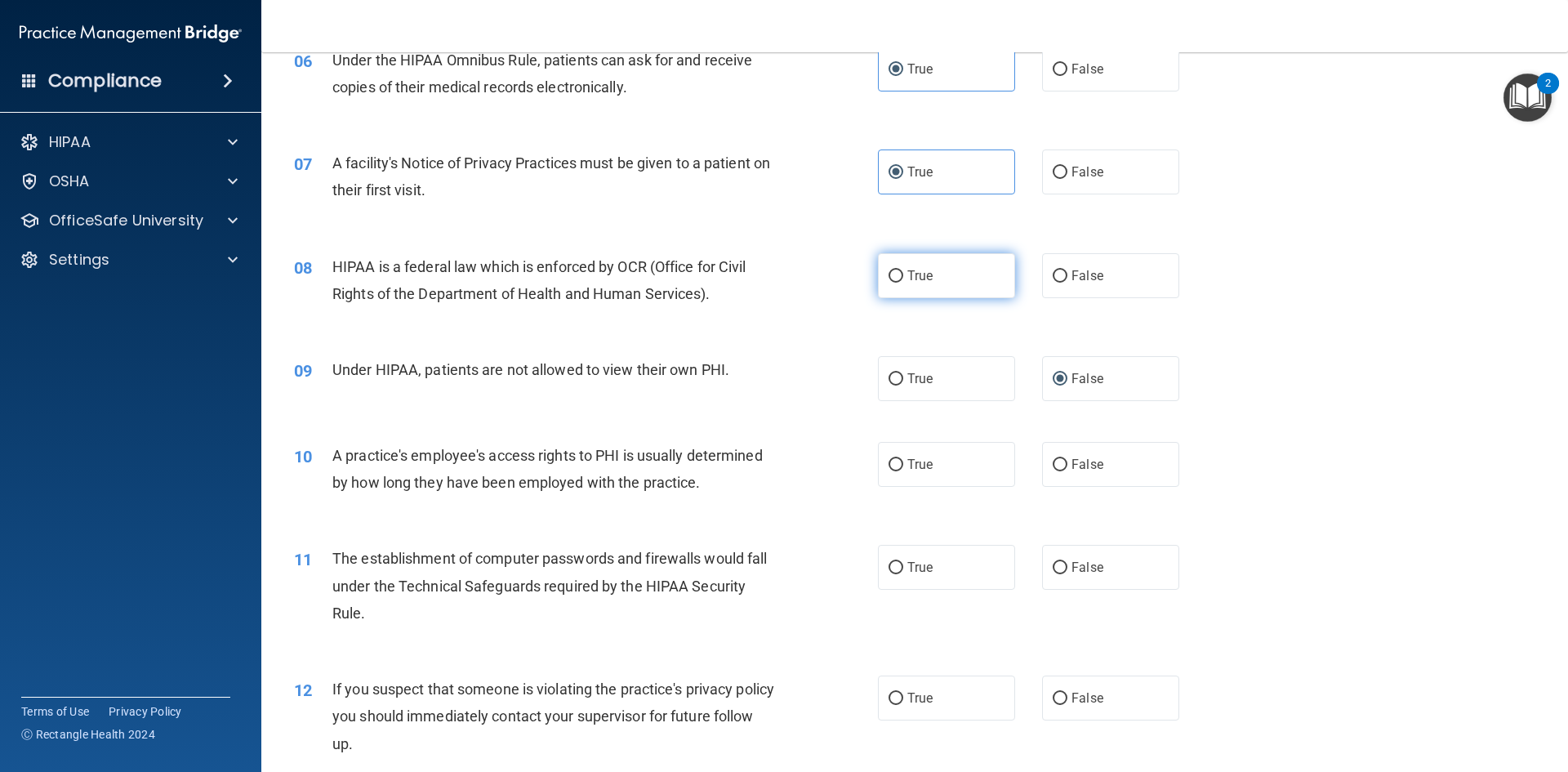
radio input "true"
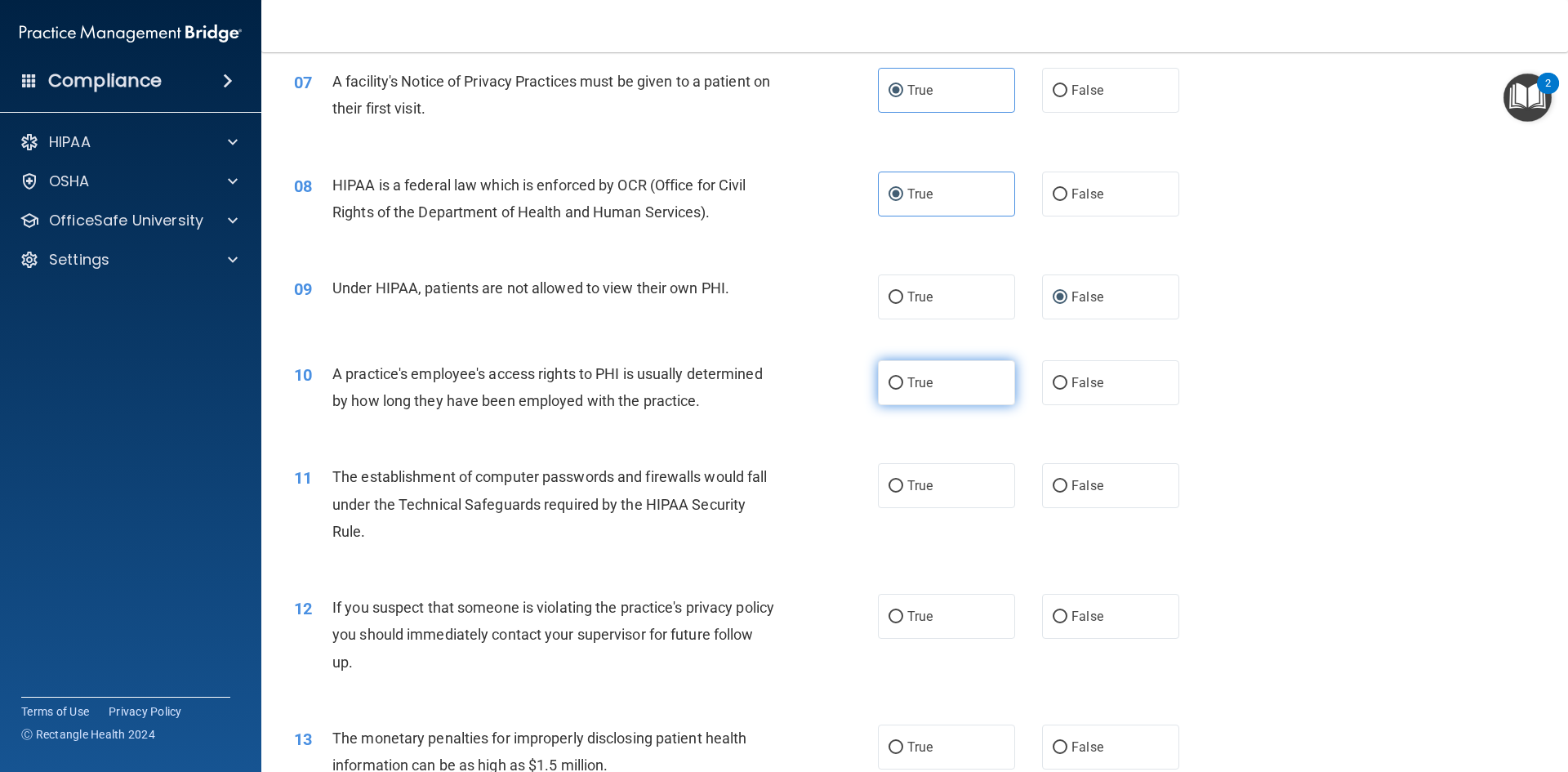
scroll to position [898, 0]
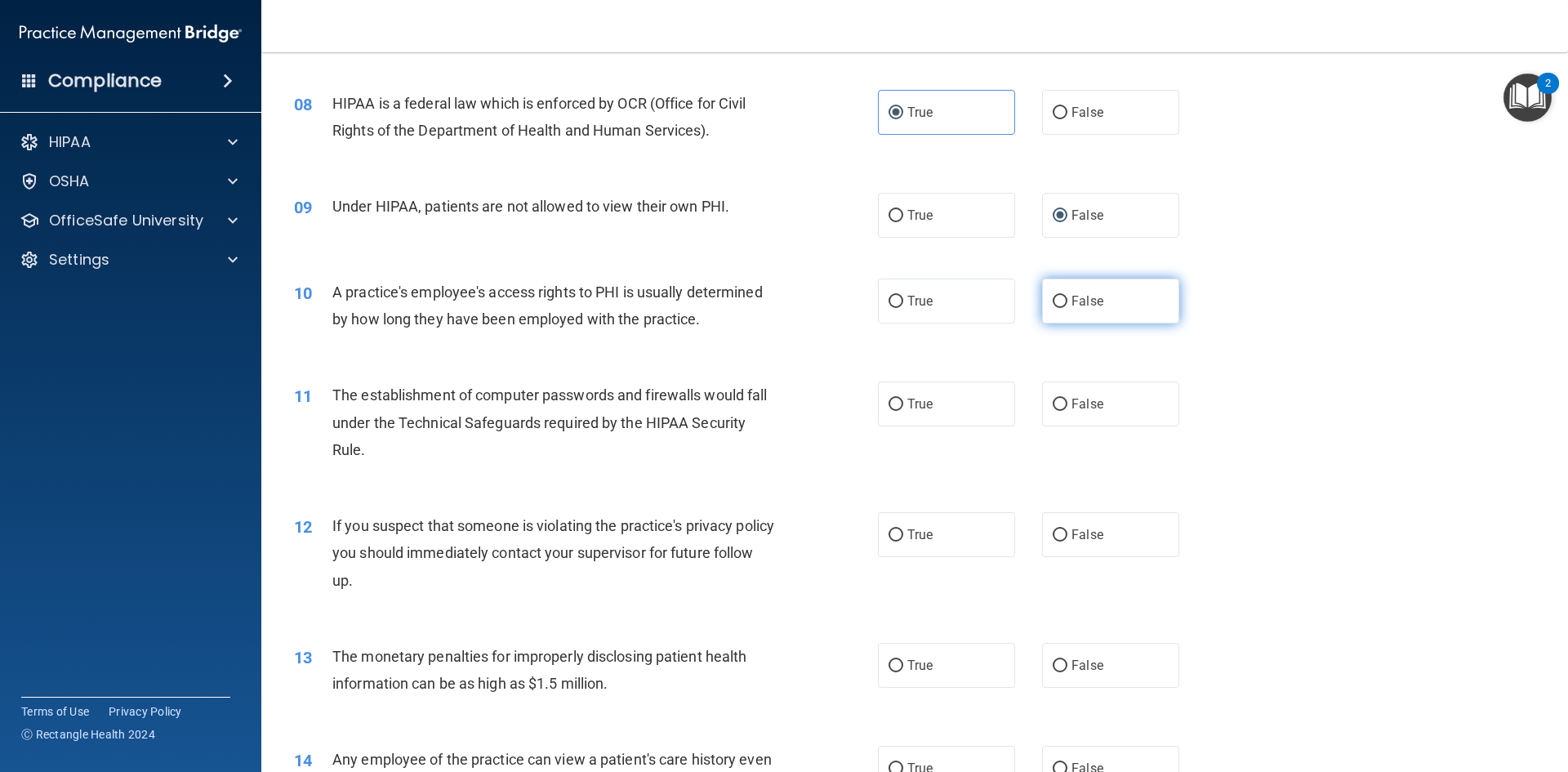
click at [1096, 299] on label "False" at bounding box center [1110, 301] width 137 height 45
click at [1067, 299] on input "False" at bounding box center [1060, 301] width 15 height 12
radio input "true"
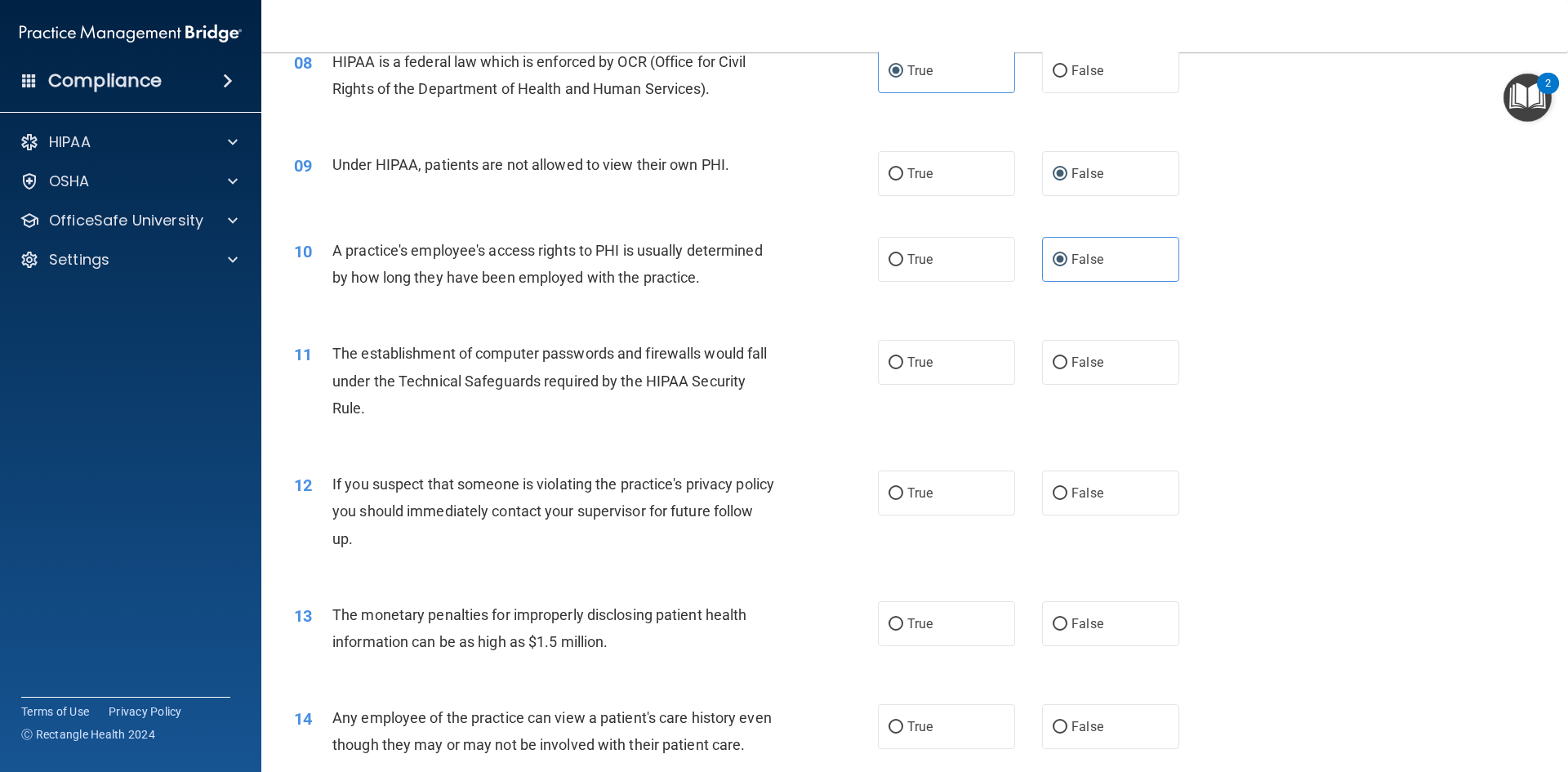
scroll to position [980, 0]
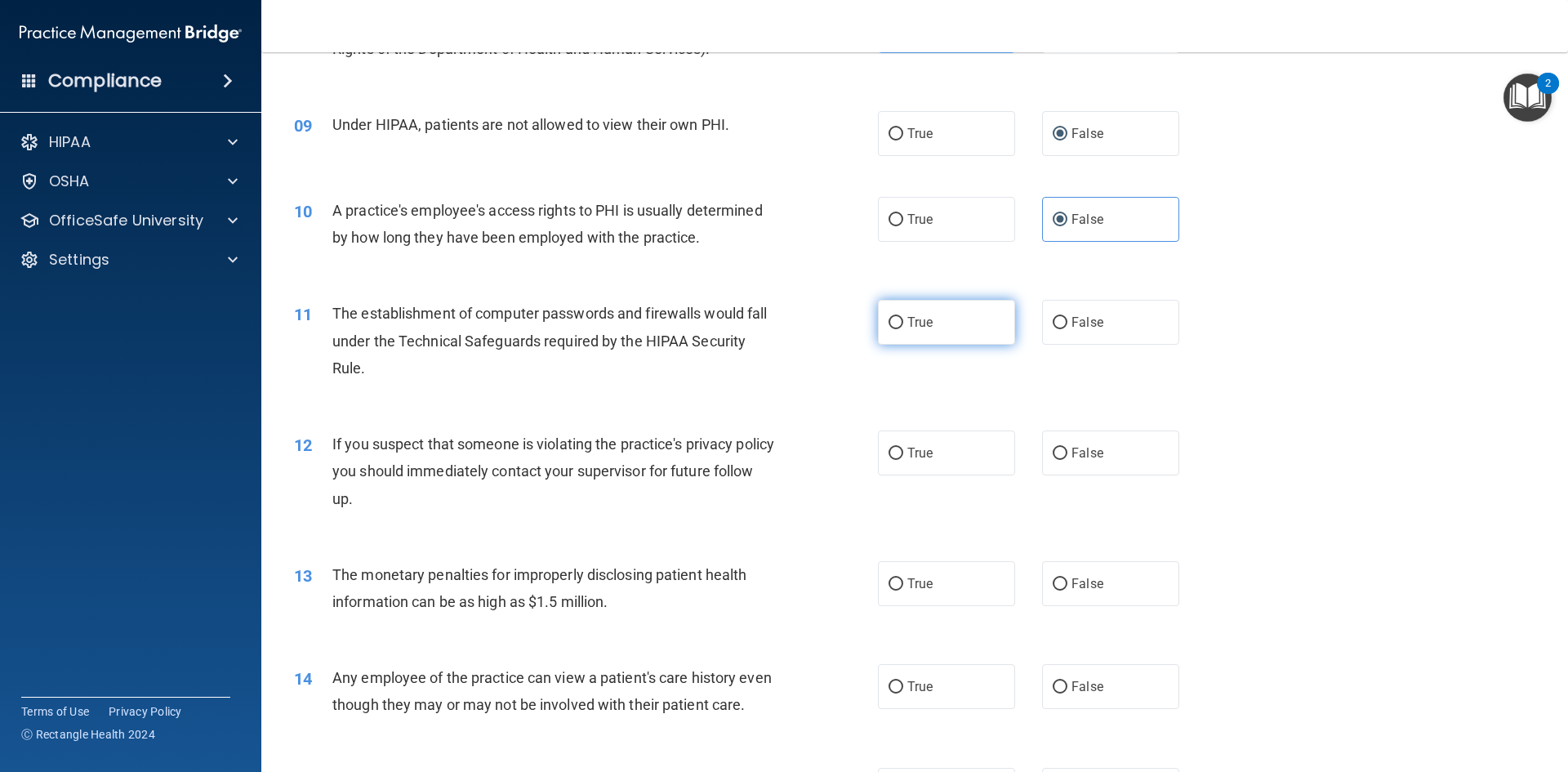
click at [900, 326] on label "True" at bounding box center [946, 322] width 137 height 45
click at [900, 326] on input "True" at bounding box center [896, 323] width 15 height 12
radio input "true"
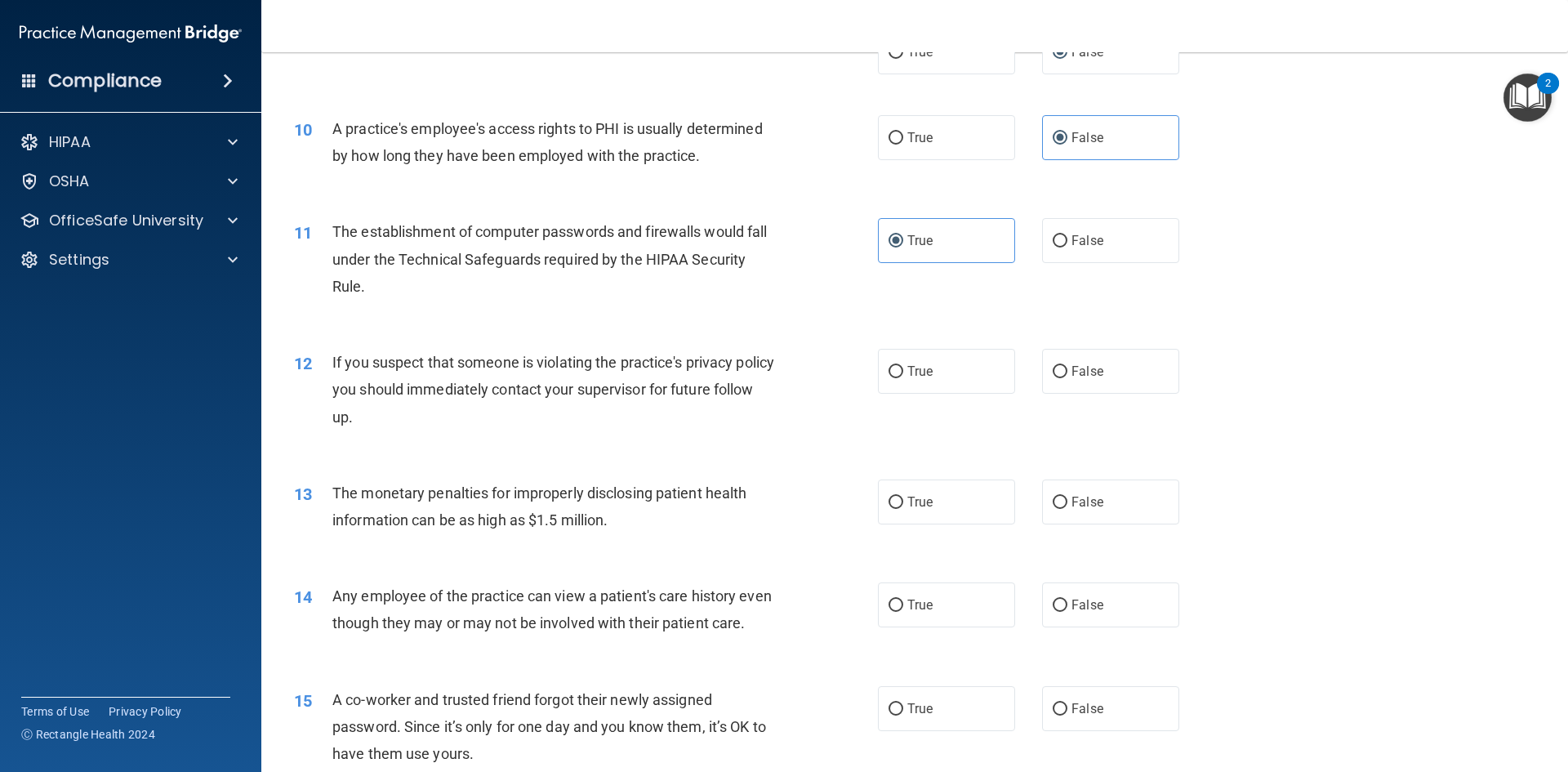
scroll to position [1143, 0]
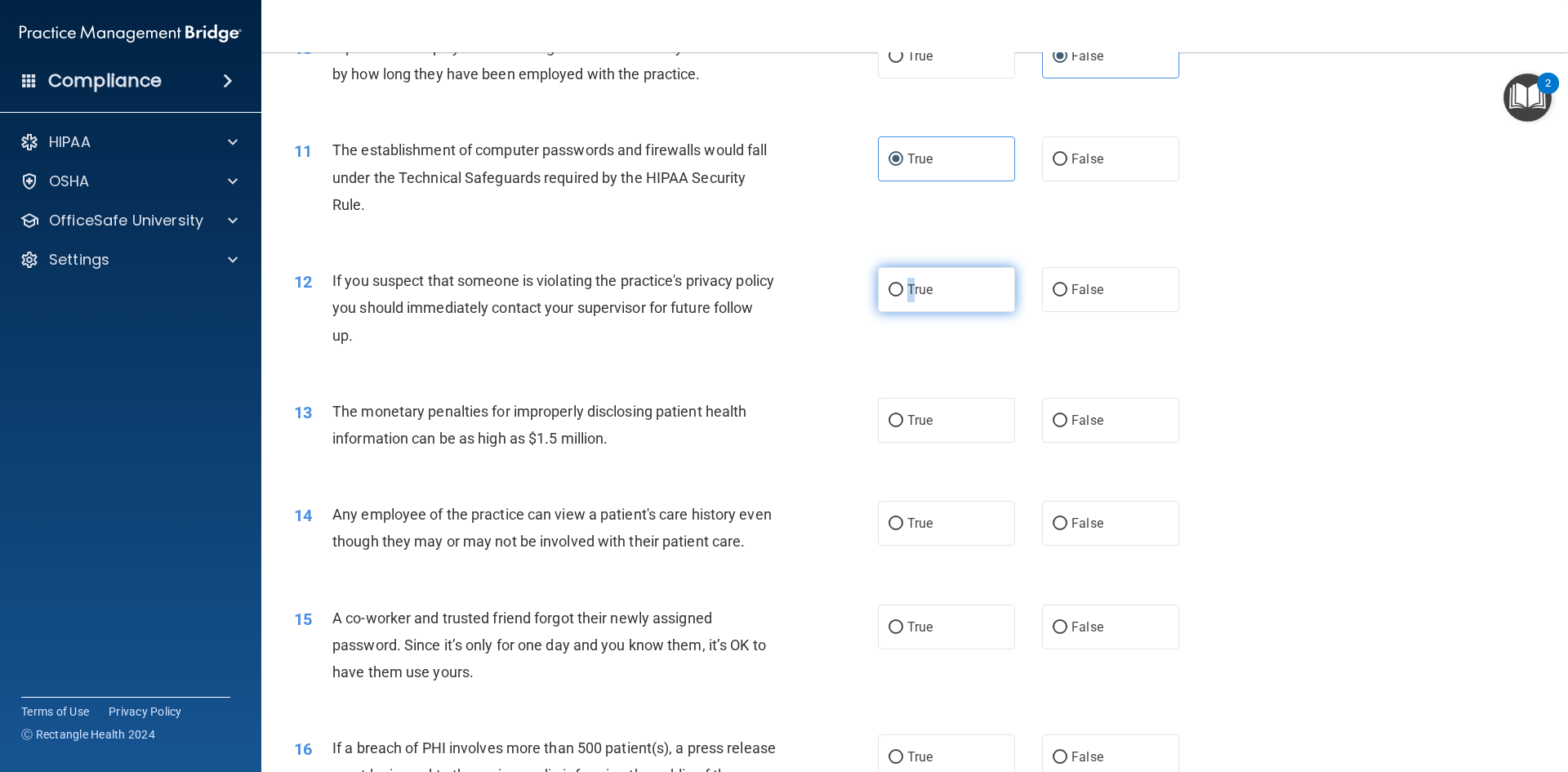
click at [907, 293] on span "True" at bounding box center [920, 290] width 26 height 16
click at [921, 418] on span "True" at bounding box center [920, 420] width 26 height 16
click at [903, 418] on input "True" at bounding box center [896, 420] width 15 height 12
radio input "true"
click at [931, 281] on label "True" at bounding box center [946, 290] width 137 height 45
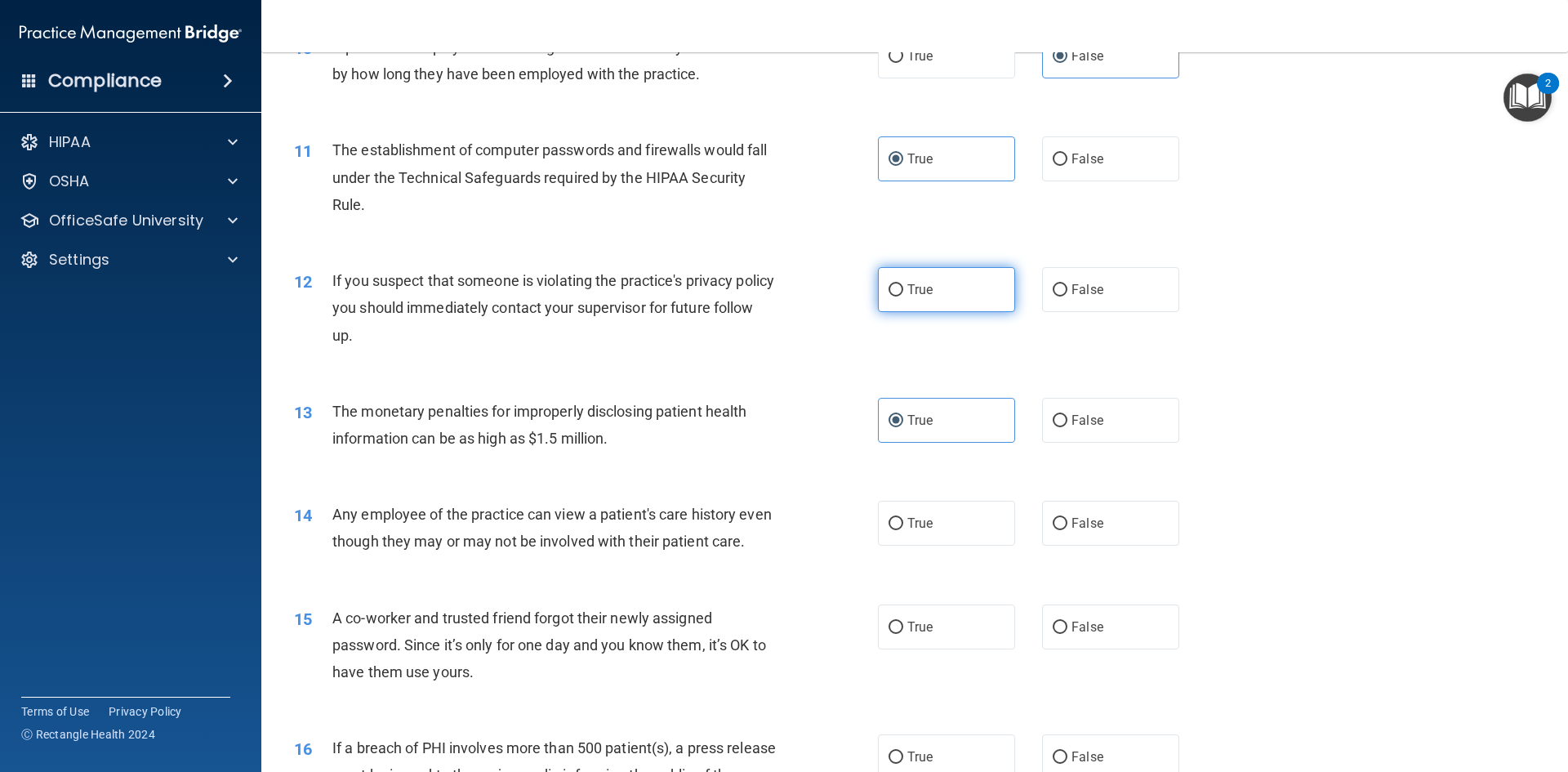
click at [903, 284] on input "True" at bounding box center [896, 290] width 15 height 12
radio input "true"
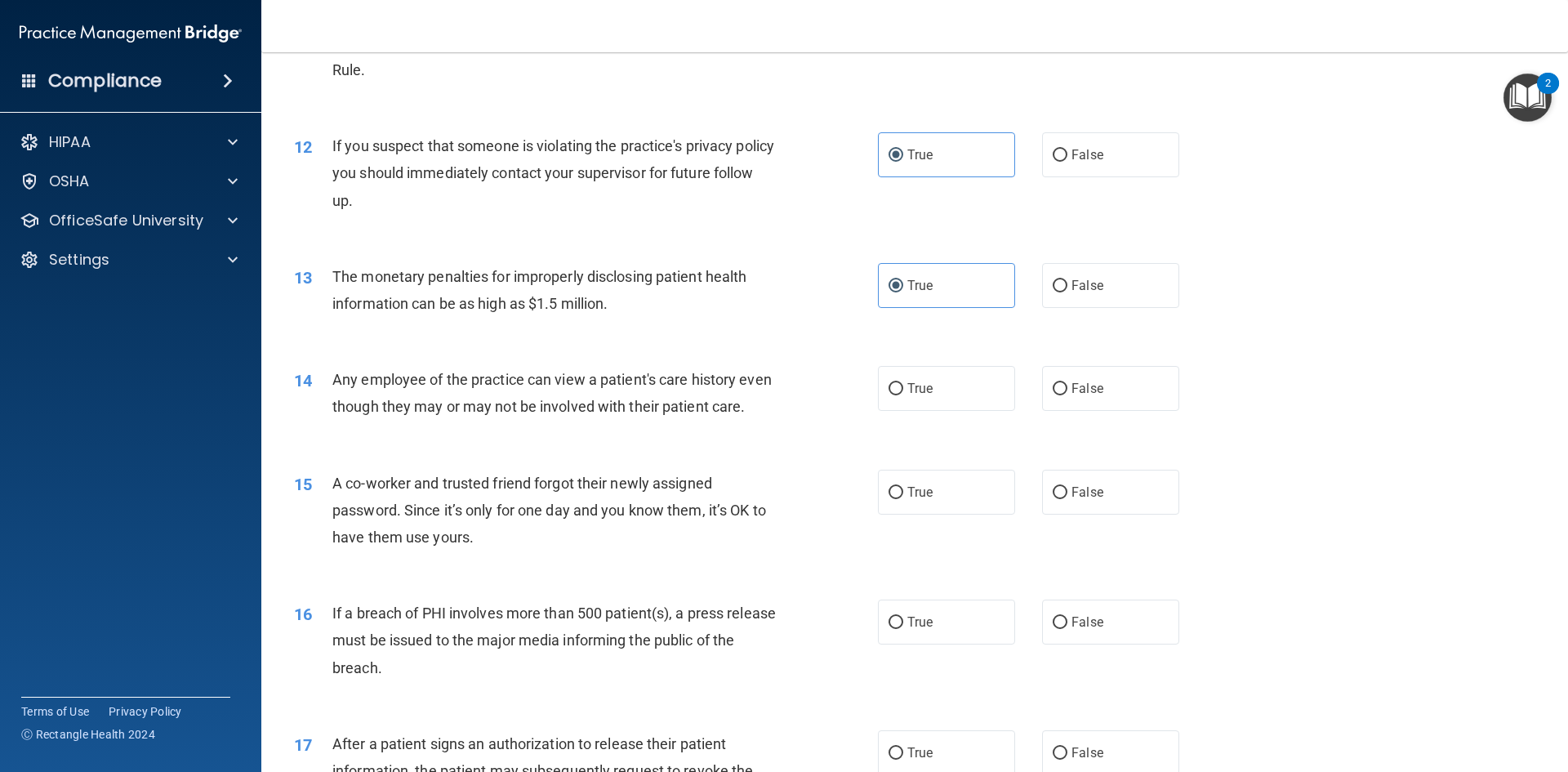
scroll to position [1307, 0]
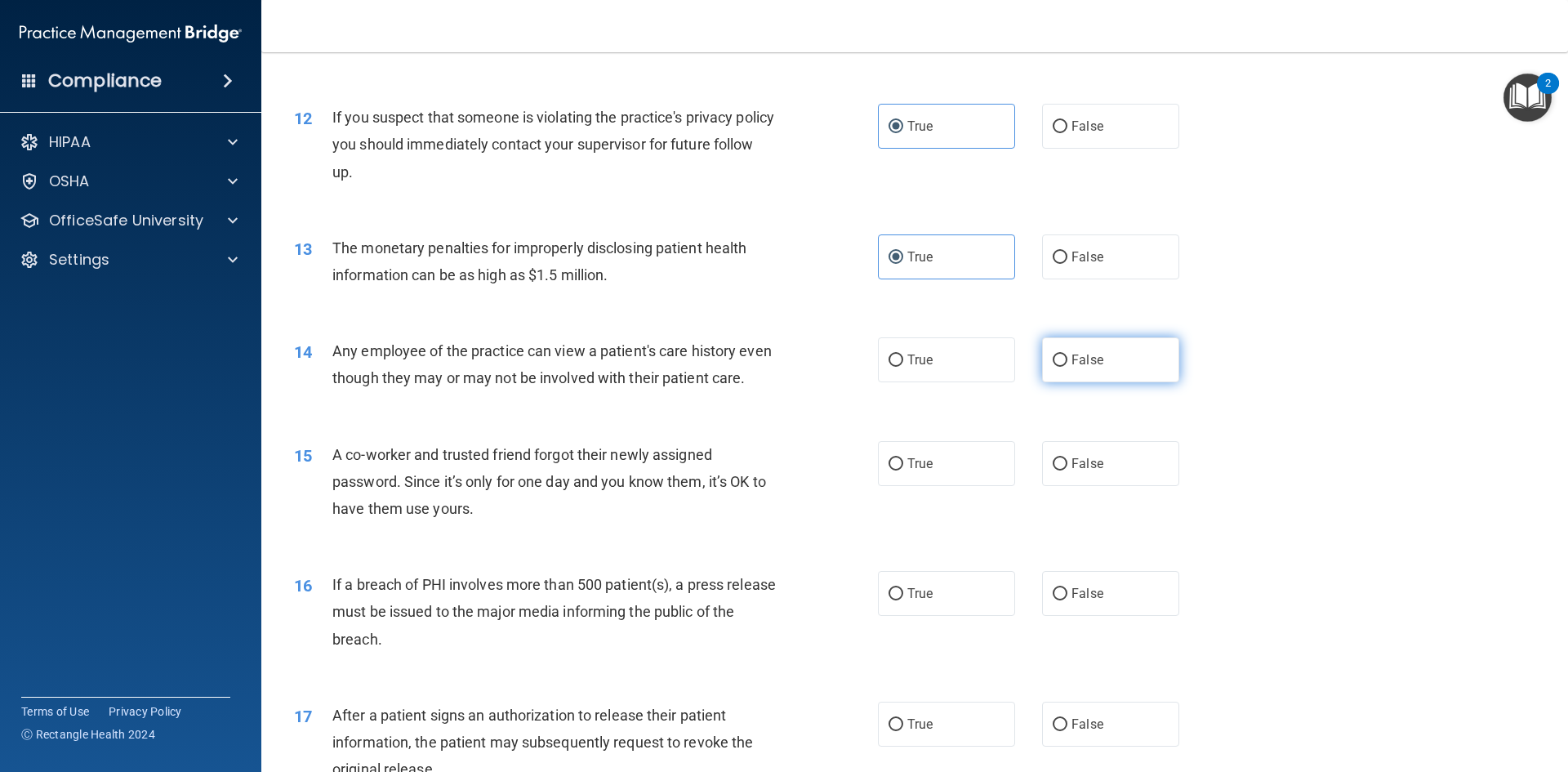
click at [1126, 375] on label "False" at bounding box center [1110, 359] width 137 height 45
click at [1067, 367] on input "False" at bounding box center [1060, 360] width 15 height 12
radio input "true"
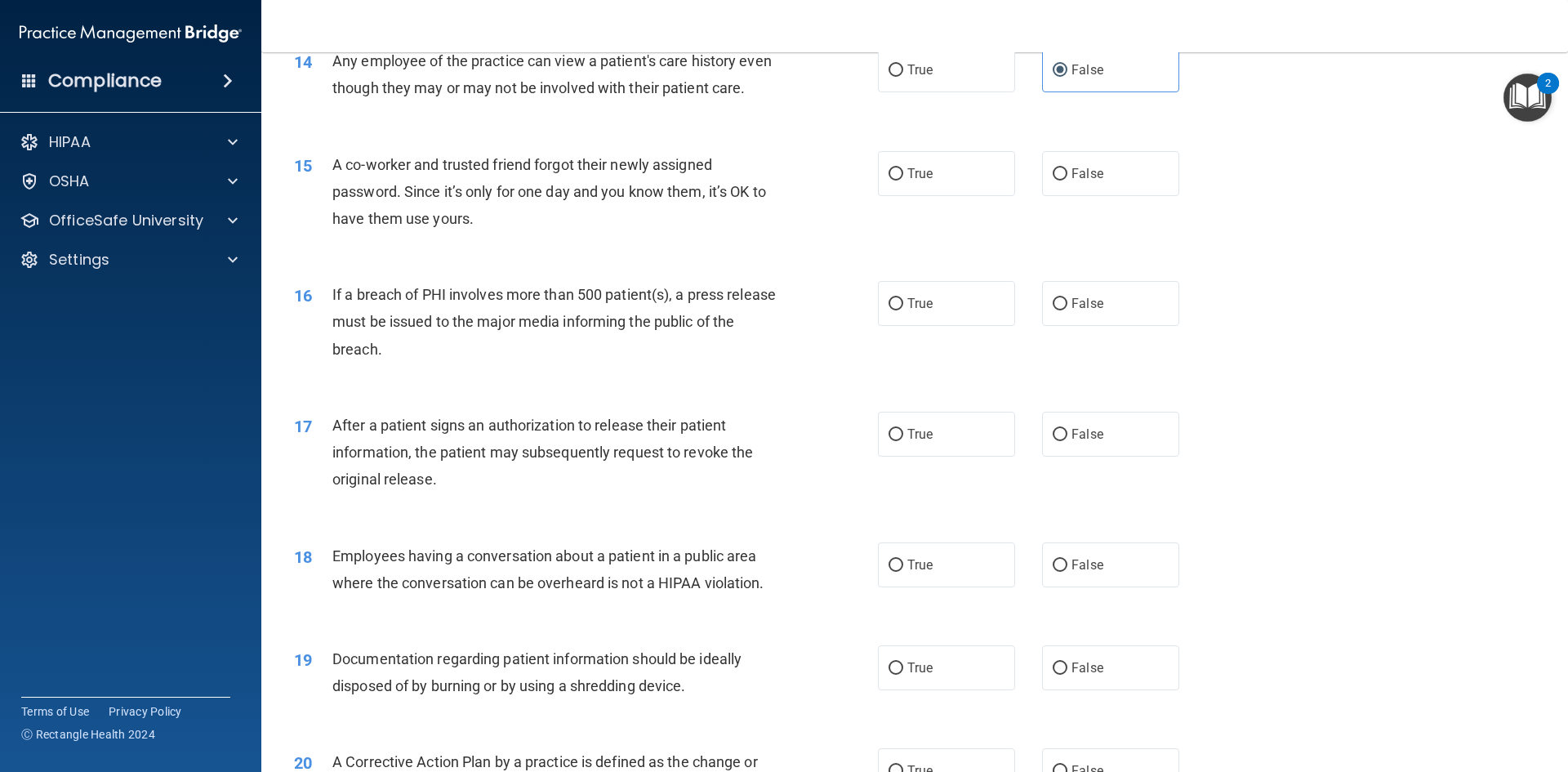
scroll to position [1633, 0]
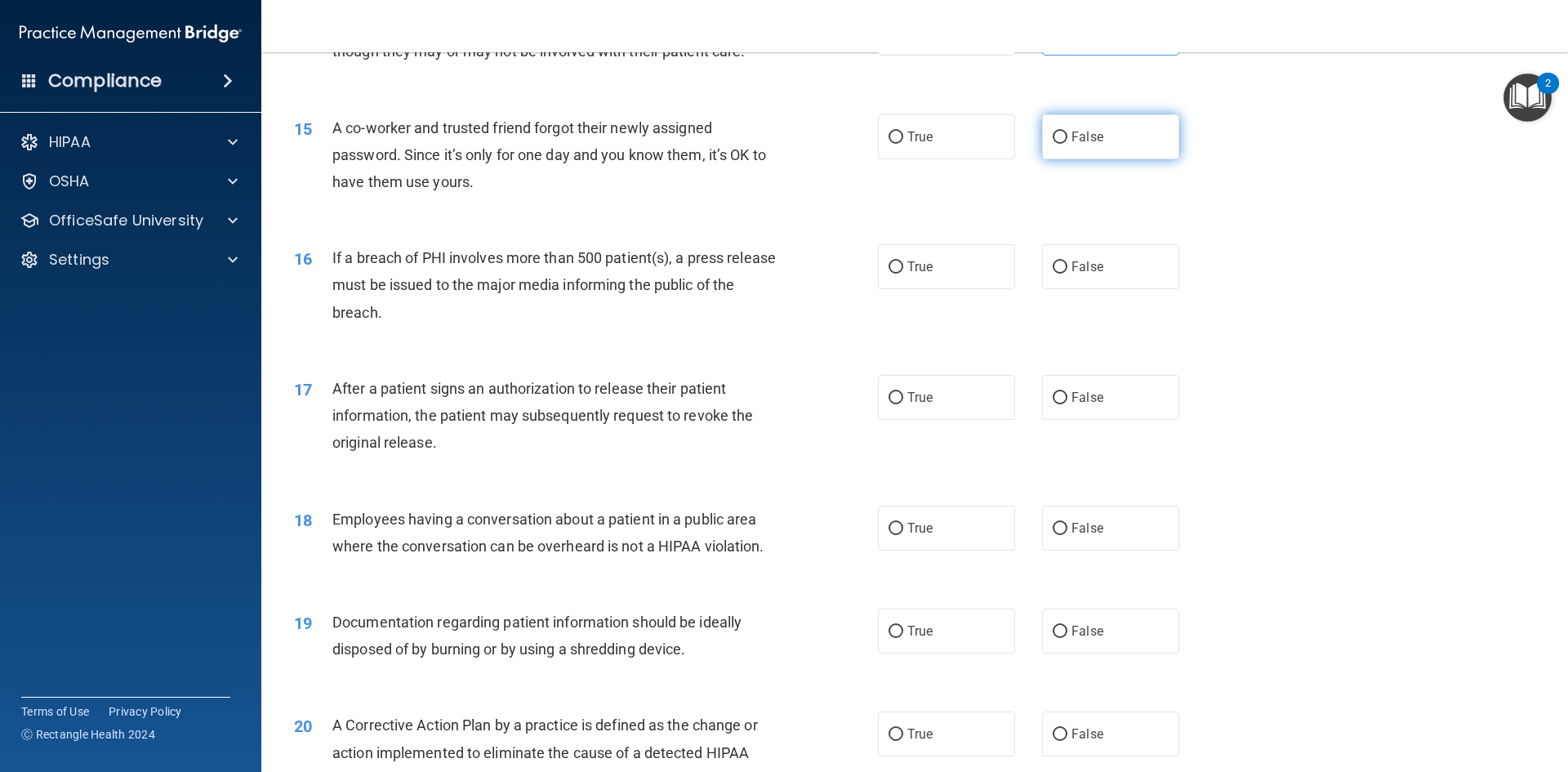
click at [1054, 159] on label "False" at bounding box center [1110, 136] width 137 height 45
click at [1054, 143] on input "False" at bounding box center [1060, 137] width 15 height 12
radio input "true"
click at [1053, 274] on input "False" at bounding box center [1060, 267] width 15 height 12
radio input "true"
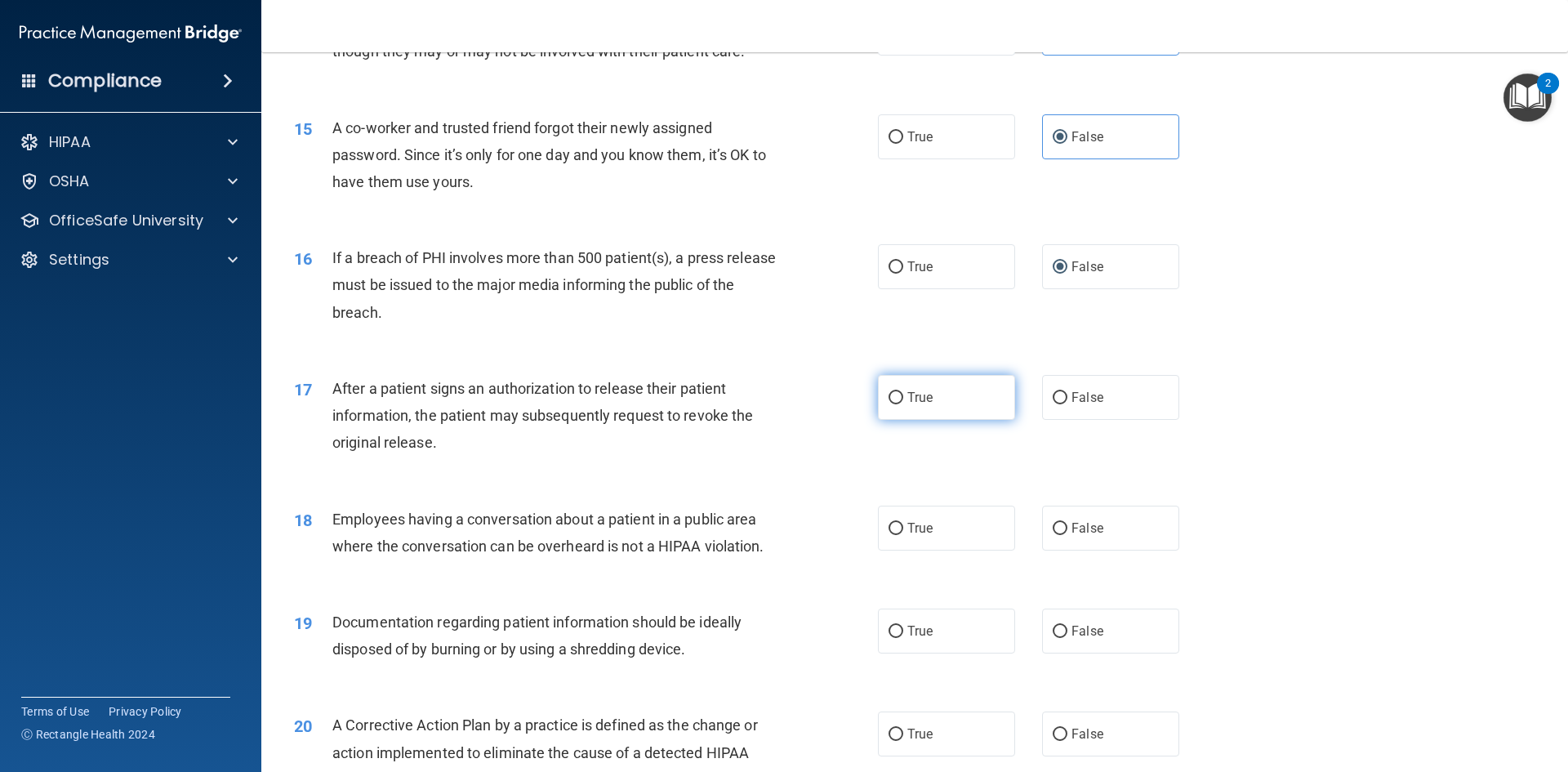
click at [952, 411] on label "True" at bounding box center [946, 397] width 137 height 45
click at [903, 404] on input "True" at bounding box center [896, 397] width 15 height 12
radio input "true"
click at [1062, 418] on label "False" at bounding box center [1110, 397] width 137 height 45
click at [1062, 404] on input "False" at bounding box center [1060, 397] width 15 height 12
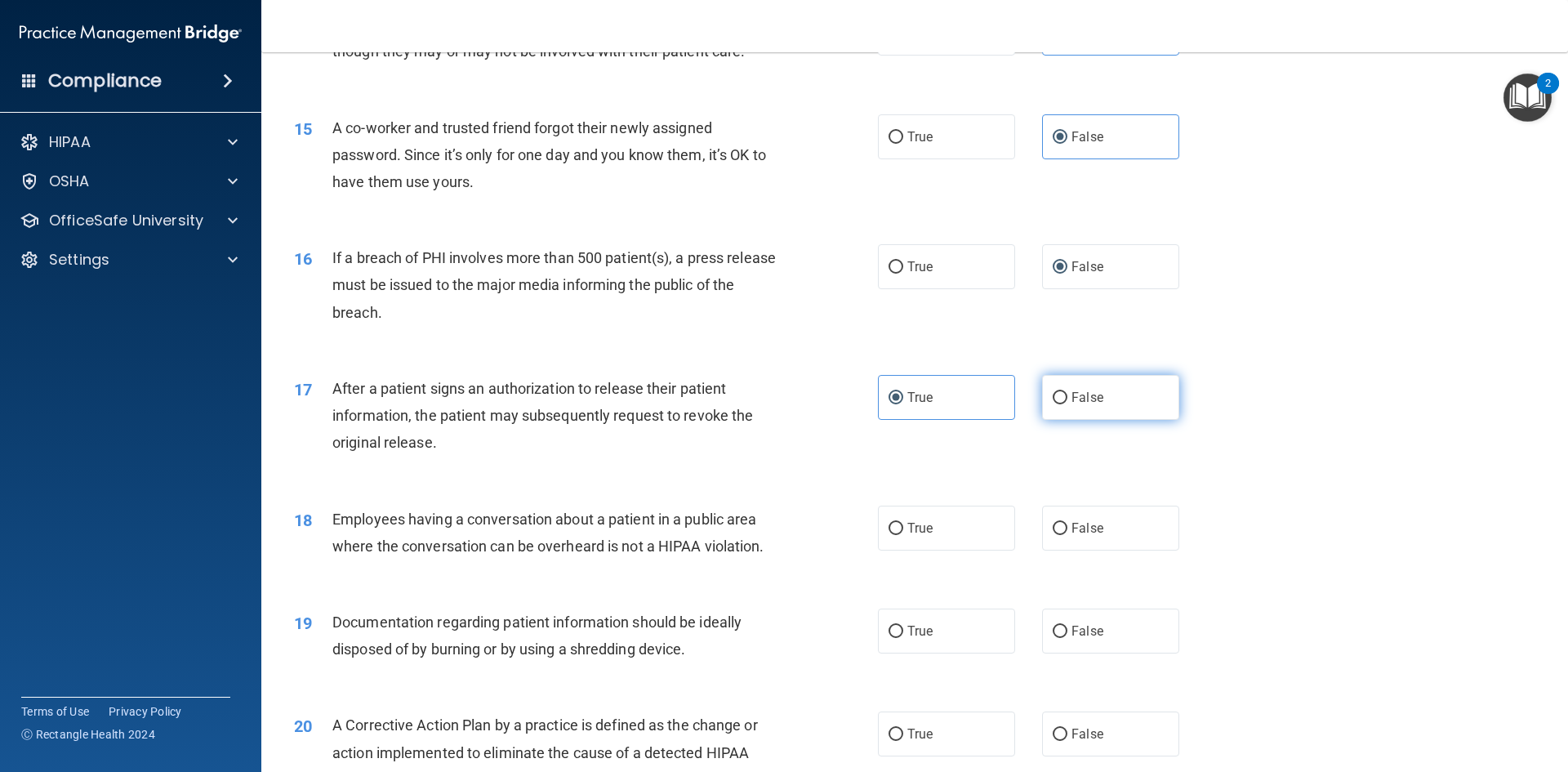
radio input "true"
radio input "false"
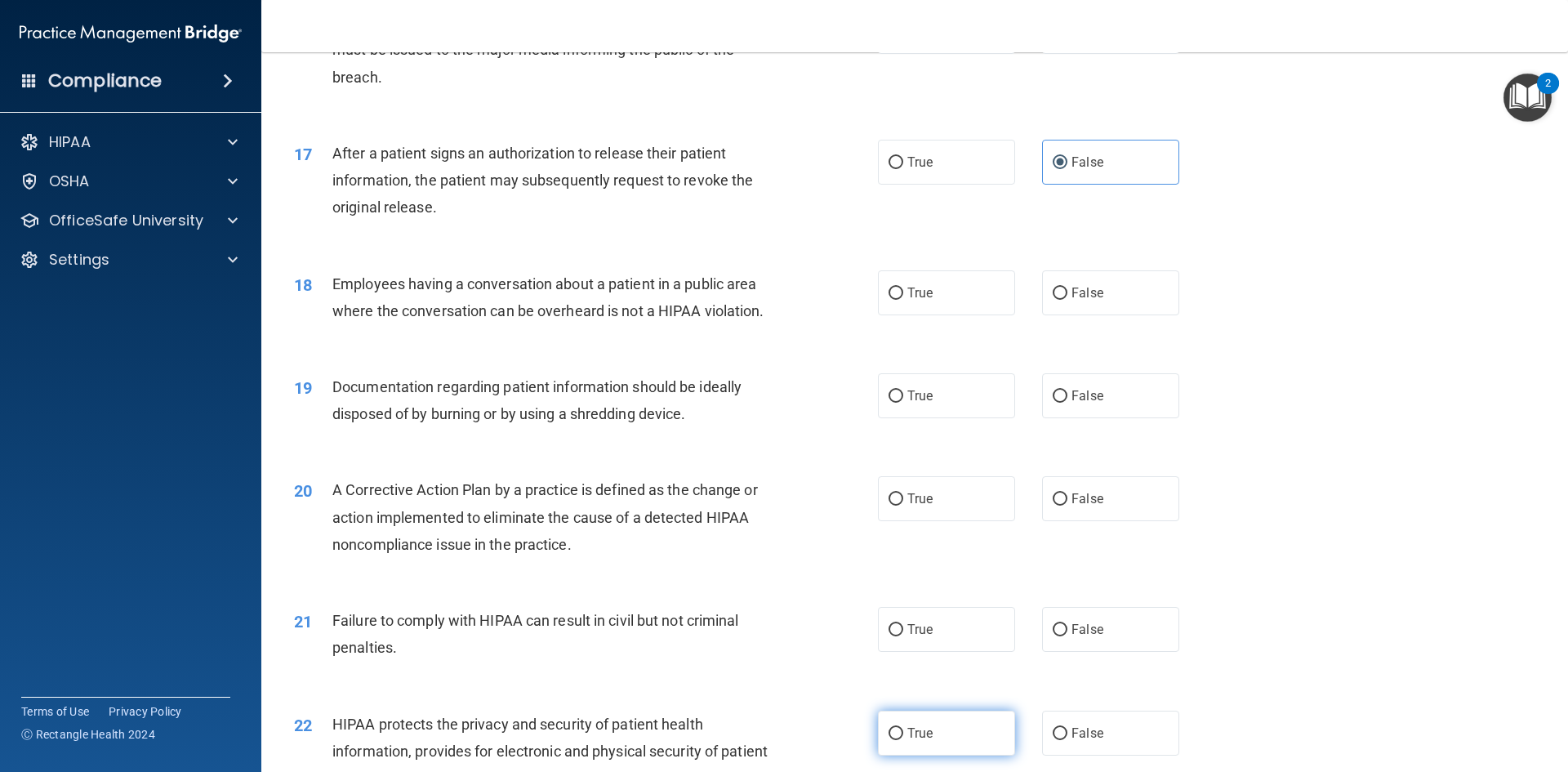
scroll to position [1787, 0]
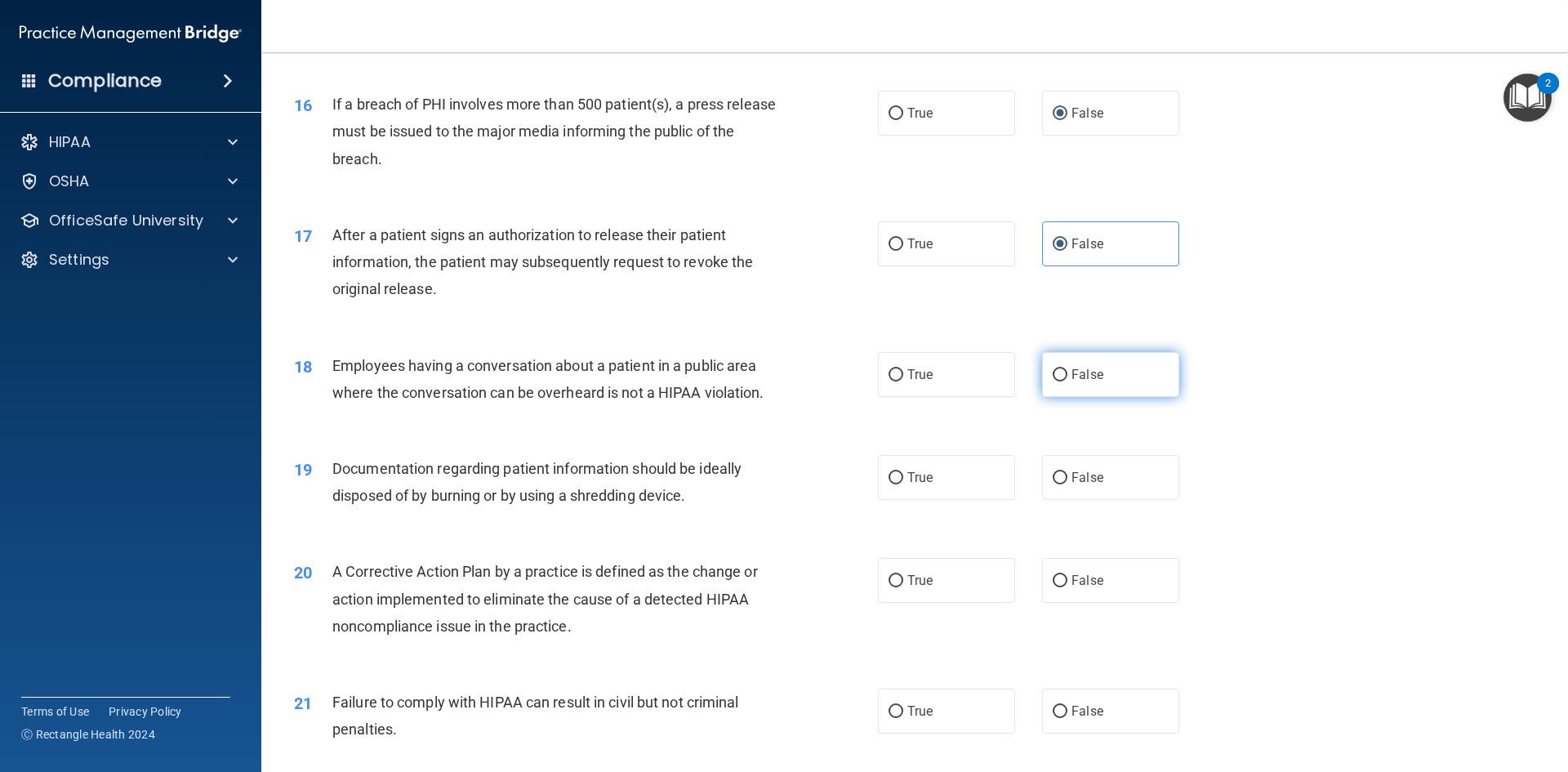
click at [1086, 382] on span "False" at bounding box center [1087, 374] width 32 height 16
click at [1067, 381] on input "False" at bounding box center [1060, 375] width 15 height 12
radio input "true"
click at [1113, 500] on label "False" at bounding box center [1110, 477] width 137 height 45
click at [1067, 484] on input "False" at bounding box center [1060, 478] width 15 height 12
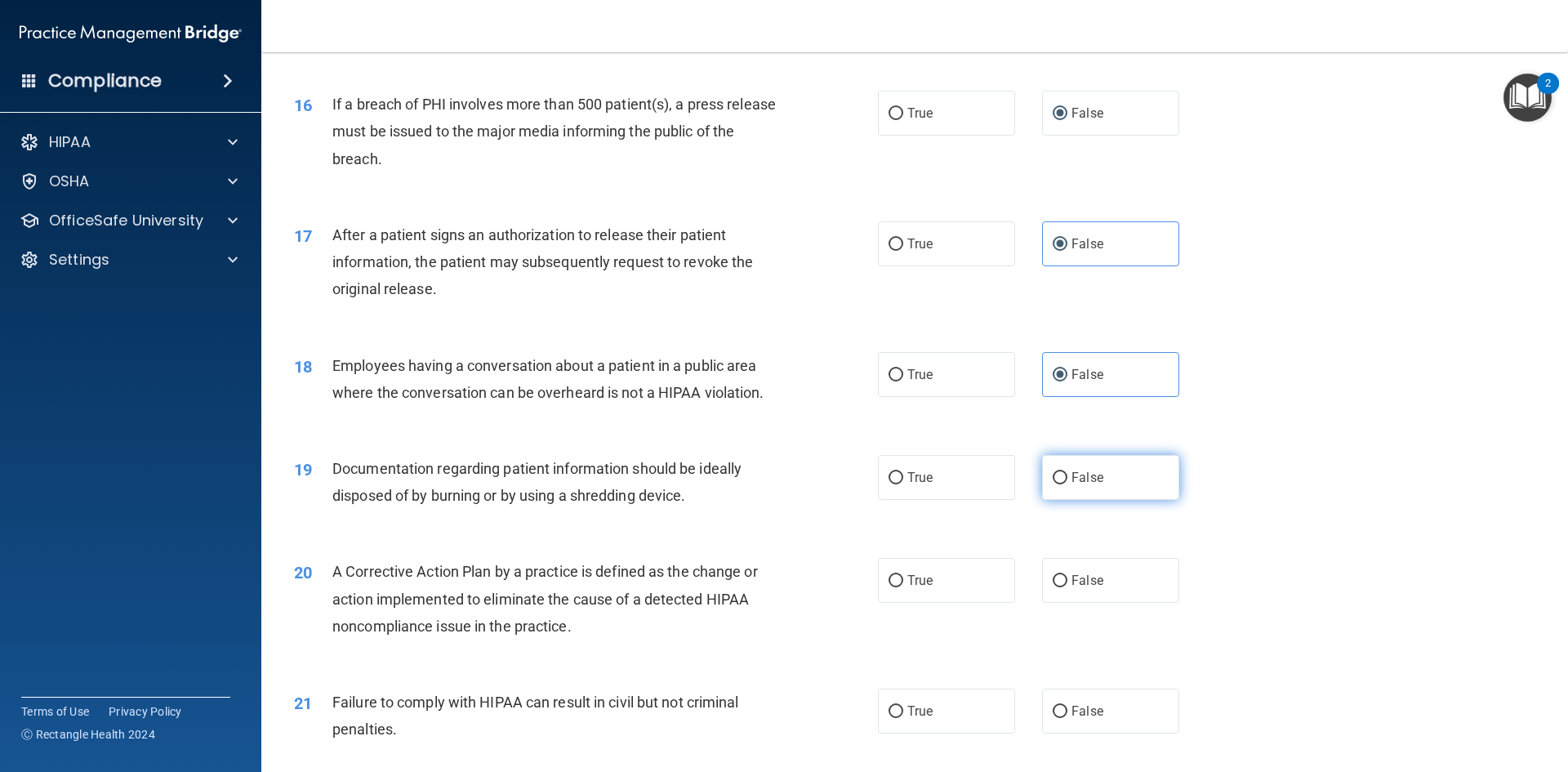
radio input "true"
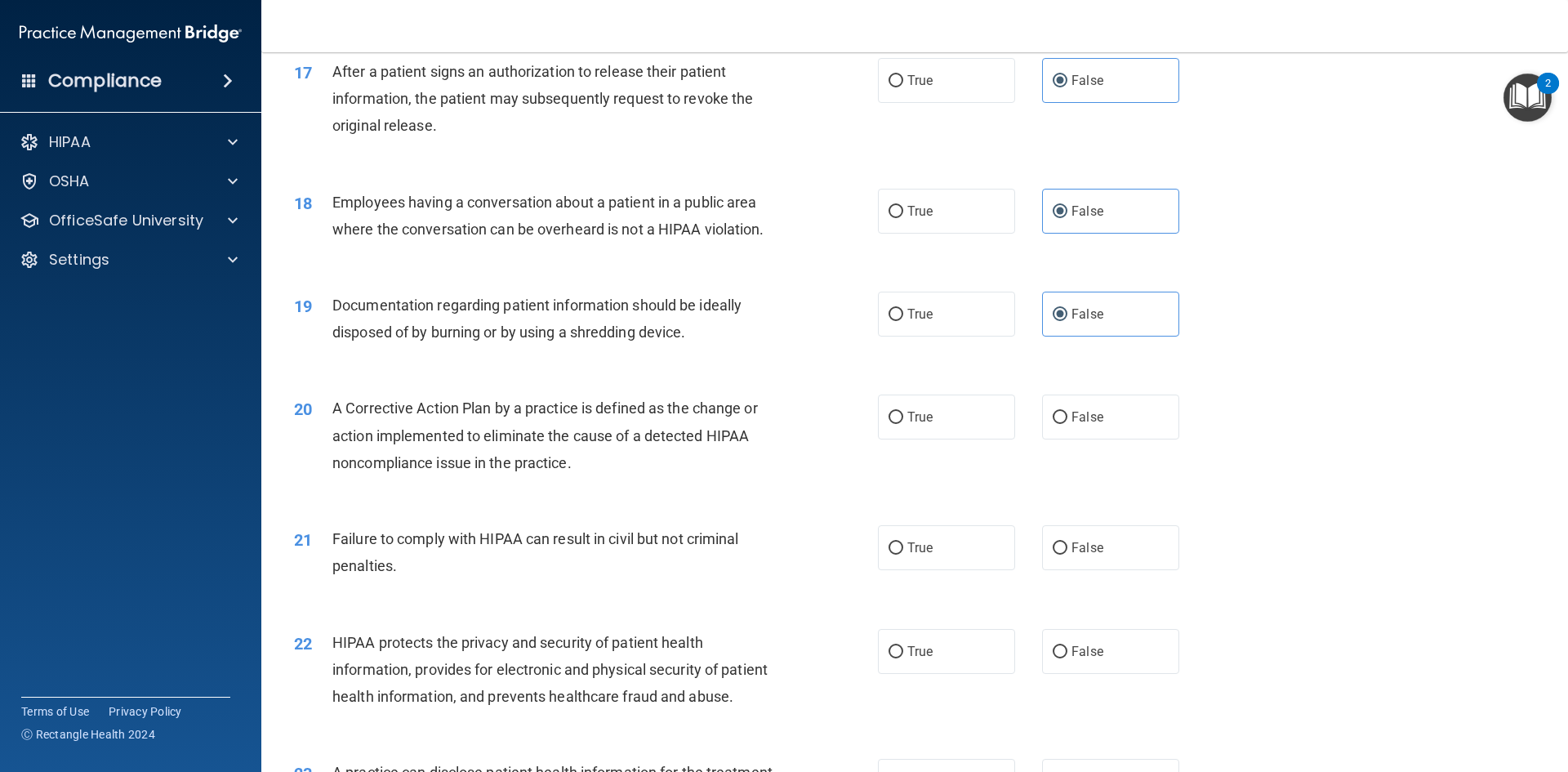
scroll to position [2032, 0]
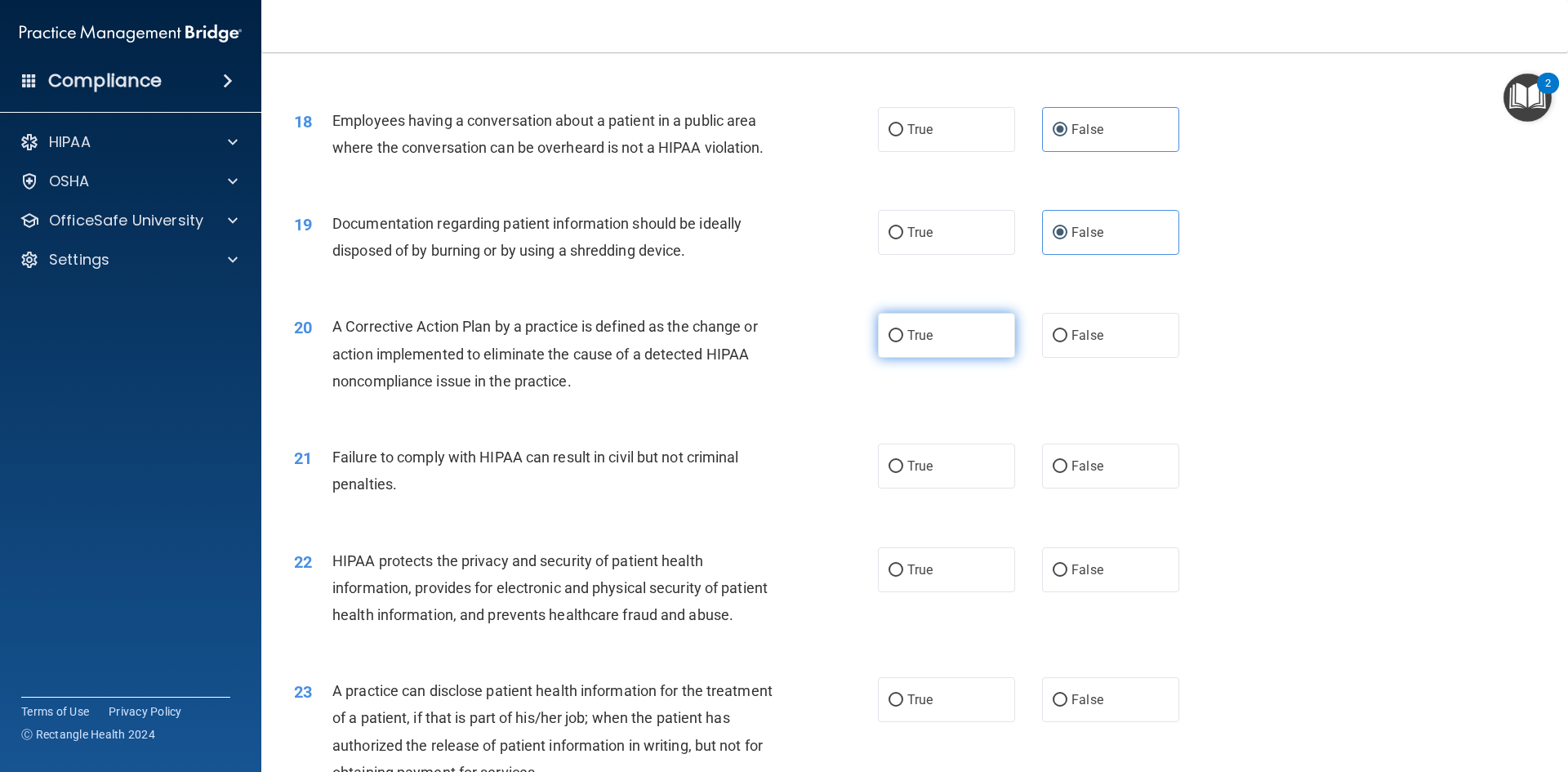
click at [908, 343] on span "True" at bounding box center [920, 335] width 26 height 16
click at [903, 342] on input "True" at bounding box center [896, 335] width 15 height 12
radio input "true"
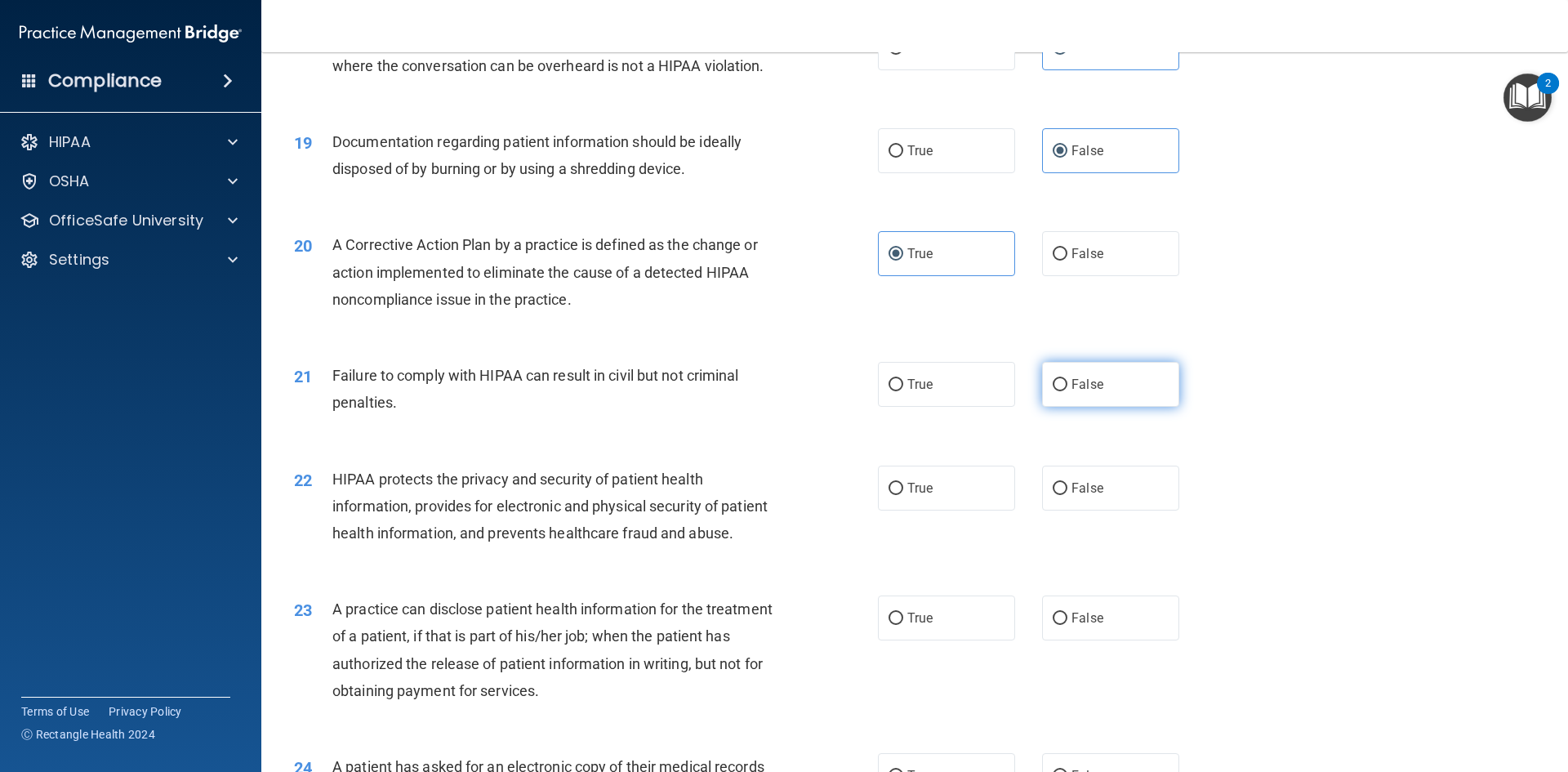
click at [1059, 392] on input "False" at bounding box center [1060, 384] width 15 height 12
radio input "true"
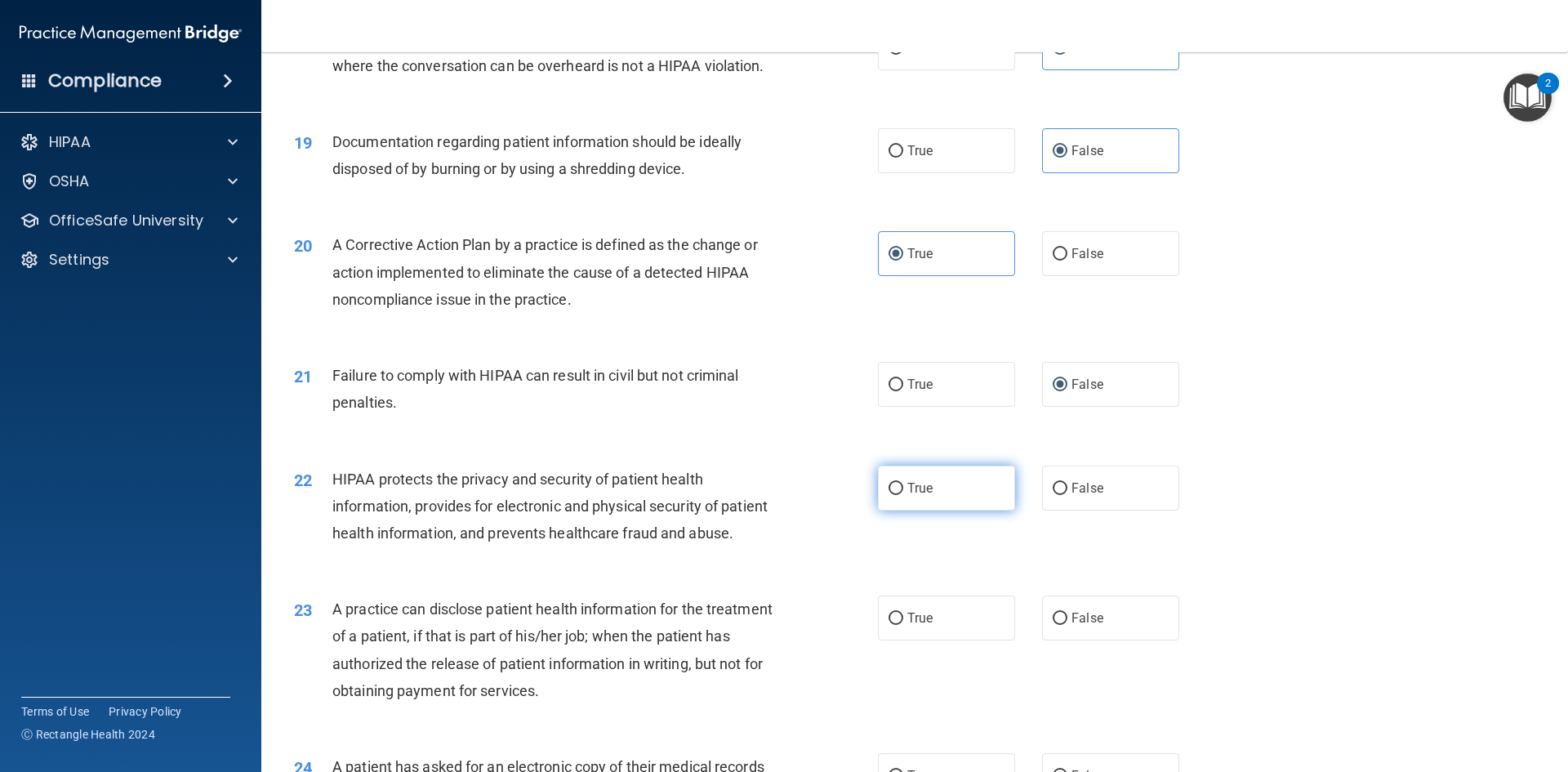
click at [954, 510] on label "True" at bounding box center [946, 487] width 137 height 45
click at [903, 494] on input "True" at bounding box center [896, 488] width 15 height 12
radio input "true"
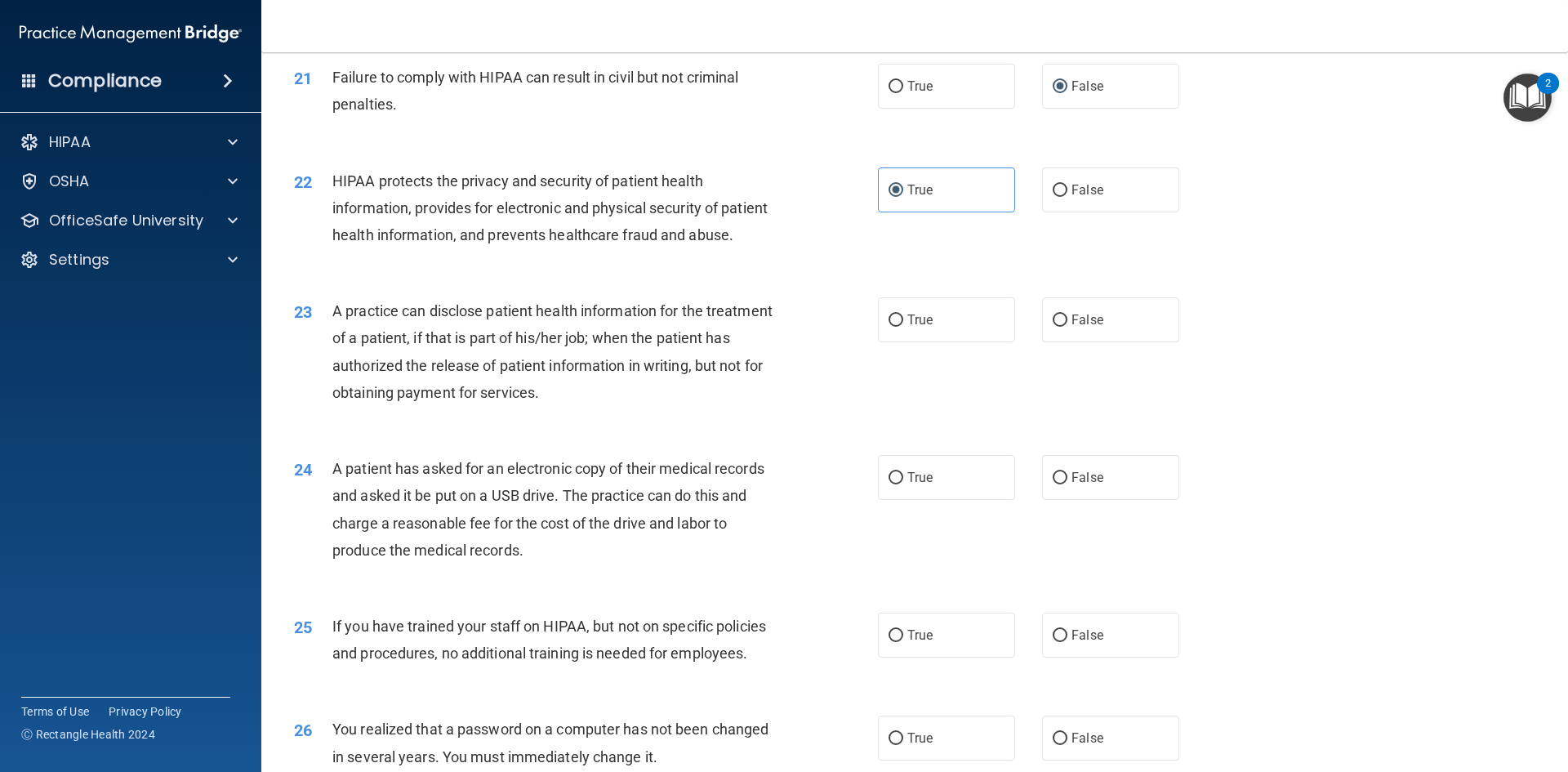
scroll to position [2440, 0]
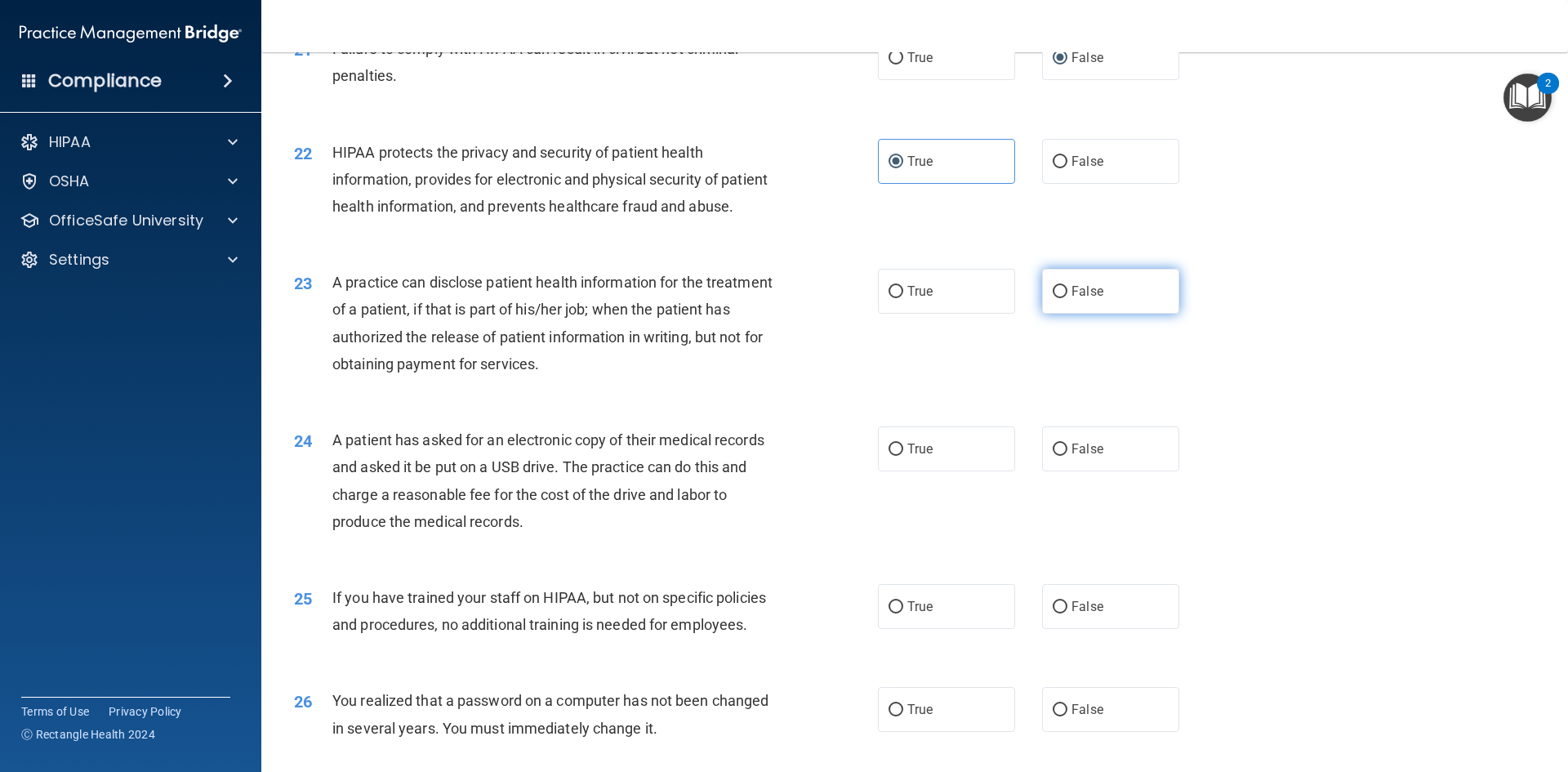
click at [1122, 313] on label "False" at bounding box center [1110, 290] width 137 height 45
click at [1067, 298] on input "False" at bounding box center [1060, 291] width 15 height 12
radio input "true"
click at [1082, 457] on span "False" at bounding box center [1087, 448] width 32 height 16
click at [1067, 456] on input "False" at bounding box center [1060, 448] width 15 height 12
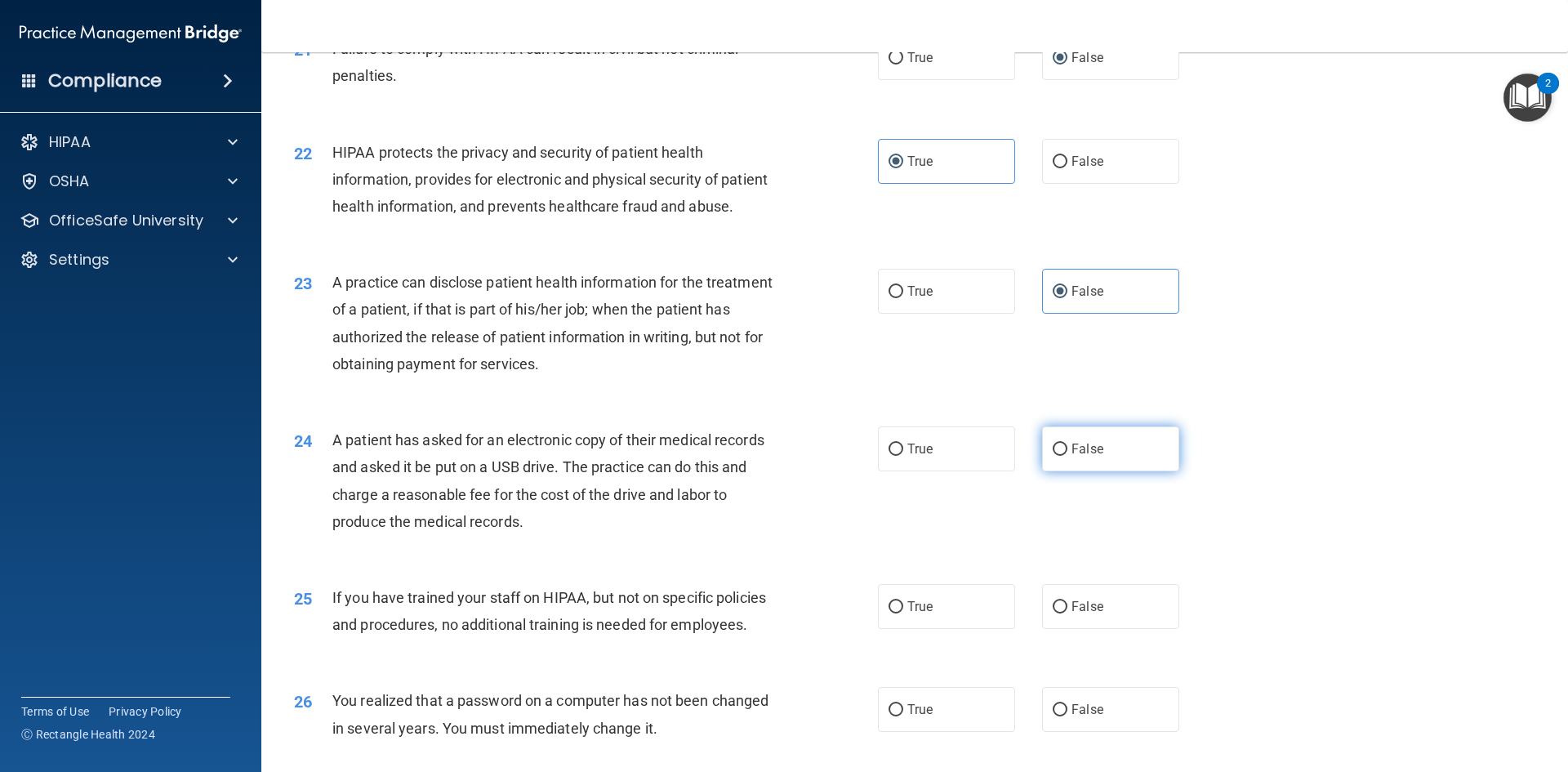
radio input "true"
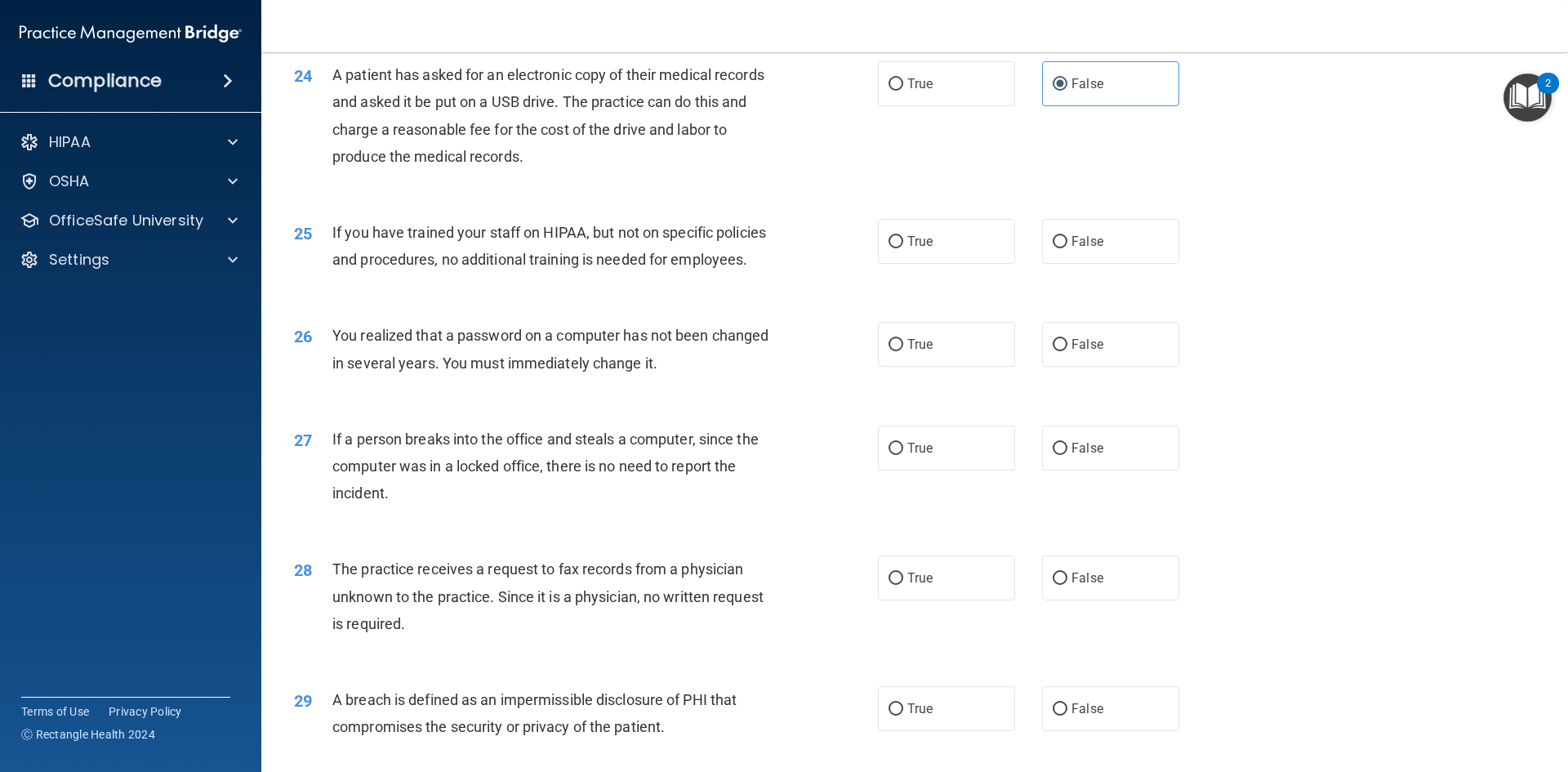
scroll to position [2848, 0]
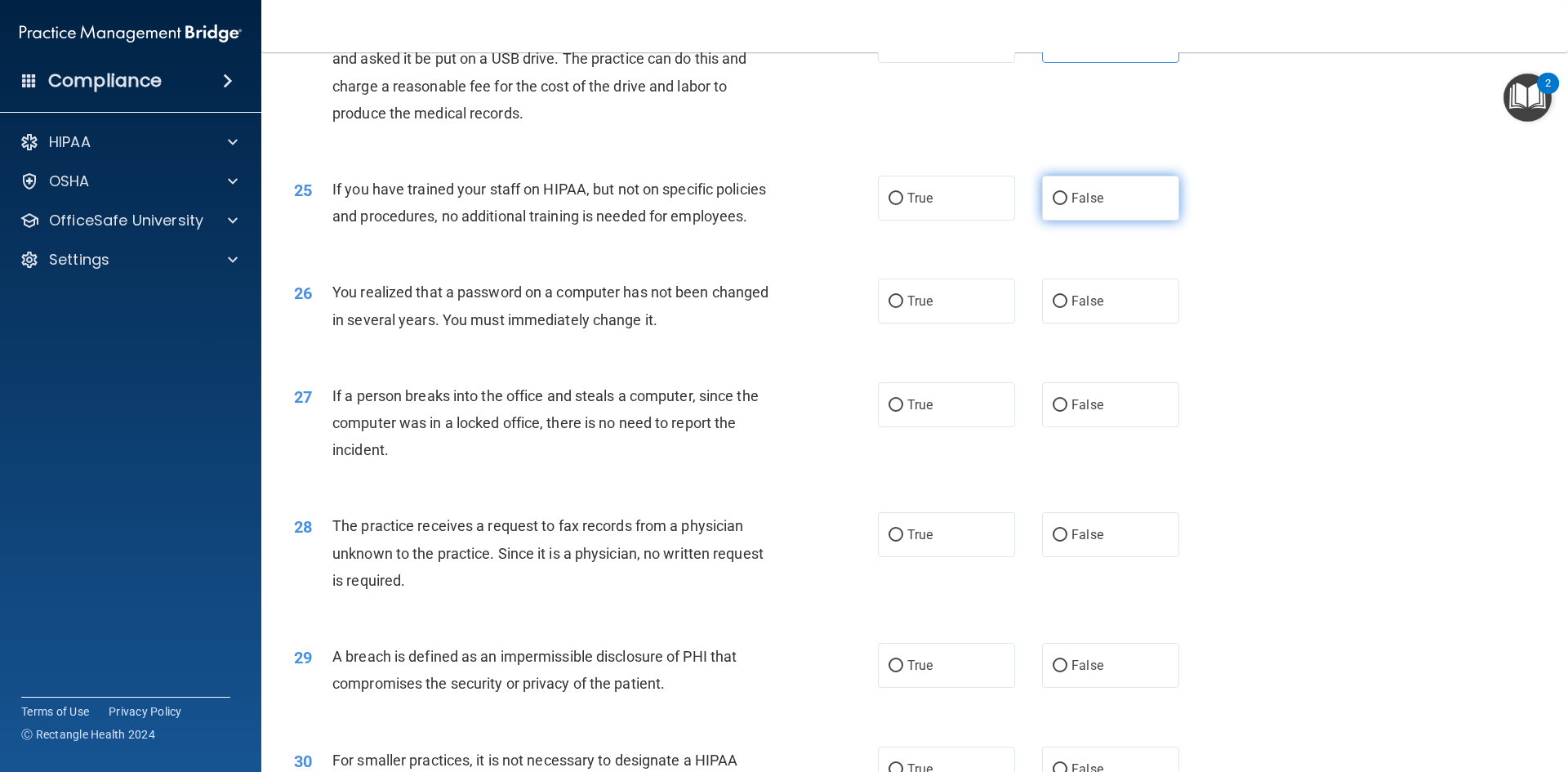
click at [1084, 206] on span "False" at bounding box center [1087, 198] width 32 height 16
click at [1067, 205] on input "False" at bounding box center [1060, 199] width 15 height 12
radio input "true"
click at [1063, 324] on label "False" at bounding box center [1110, 301] width 137 height 45
click at [1063, 308] on input "False" at bounding box center [1060, 301] width 15 height 12
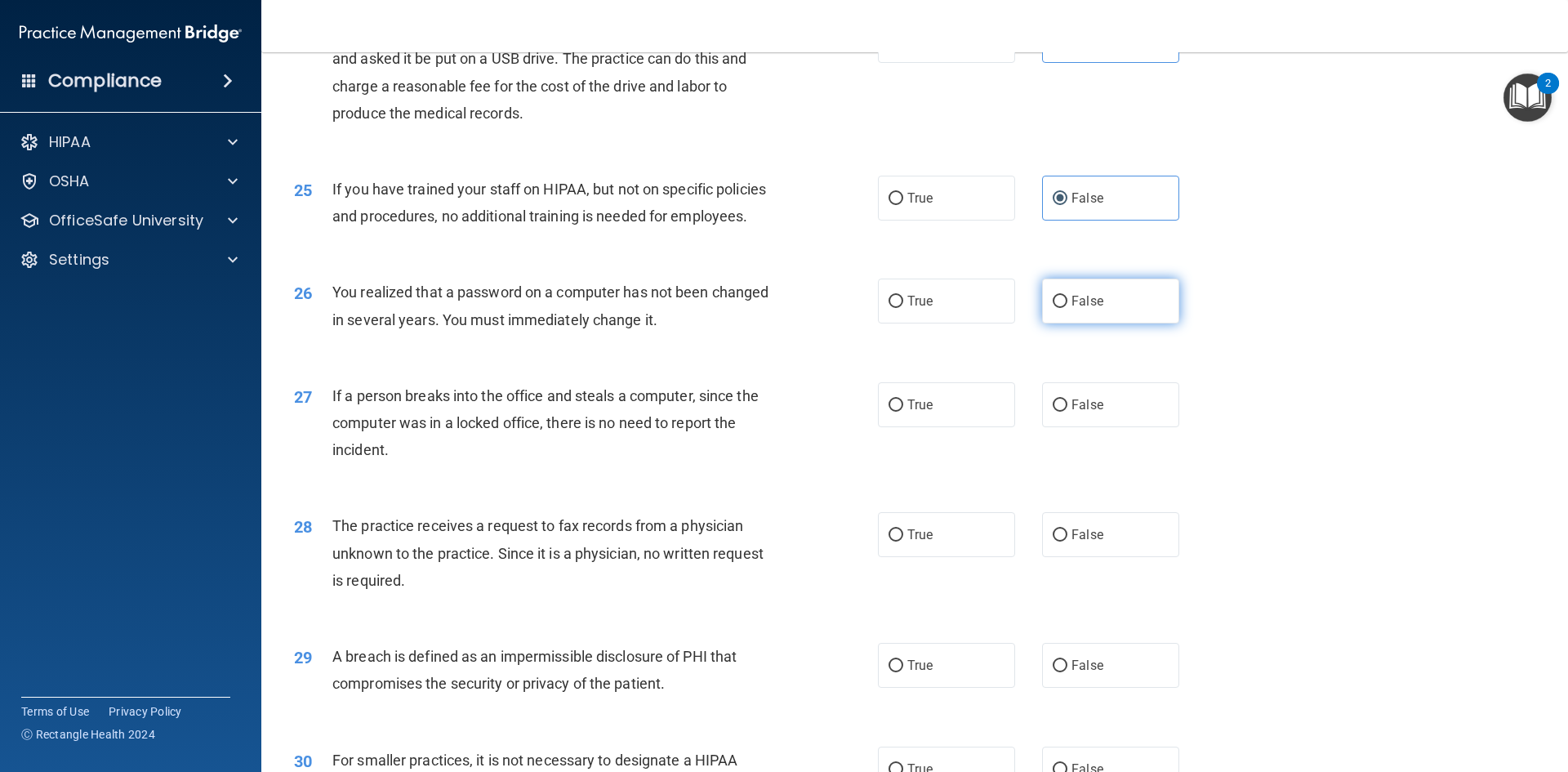
radio input "true"
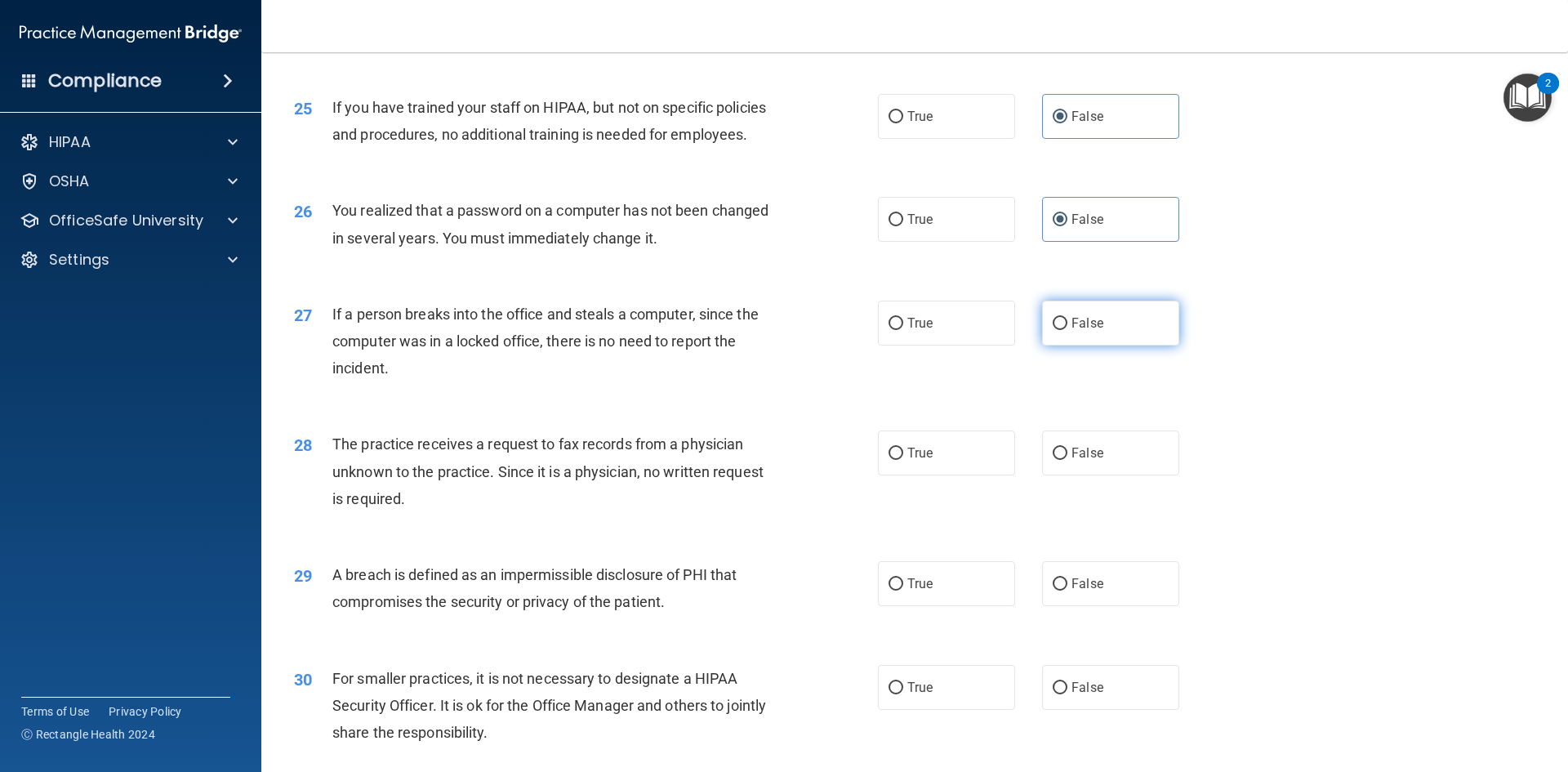
click at [1052, 330] on input "False" at bounding box center [1060, 324] width 15 height 12
radio input "true"
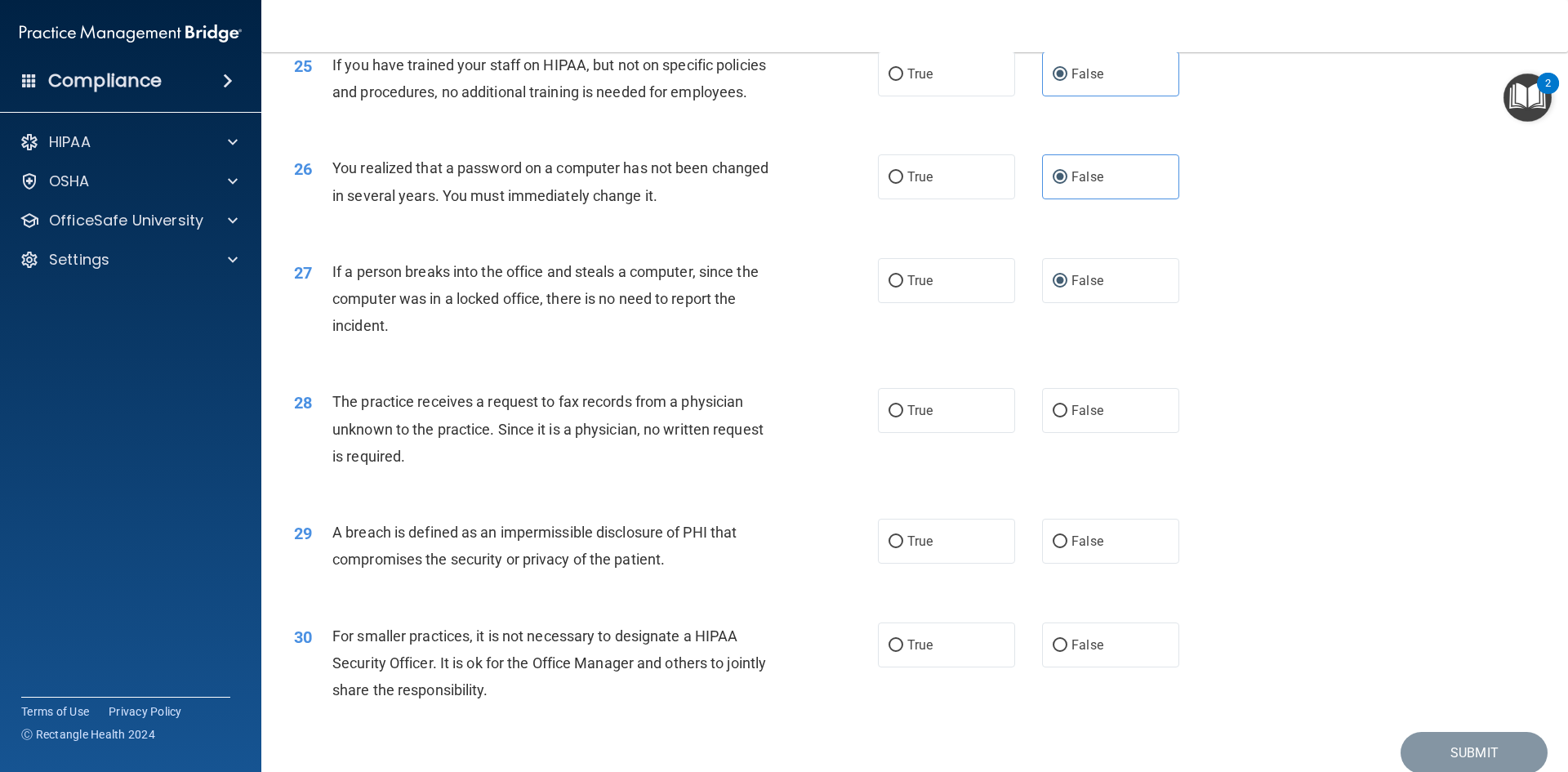
scroll to position [3012, 0]
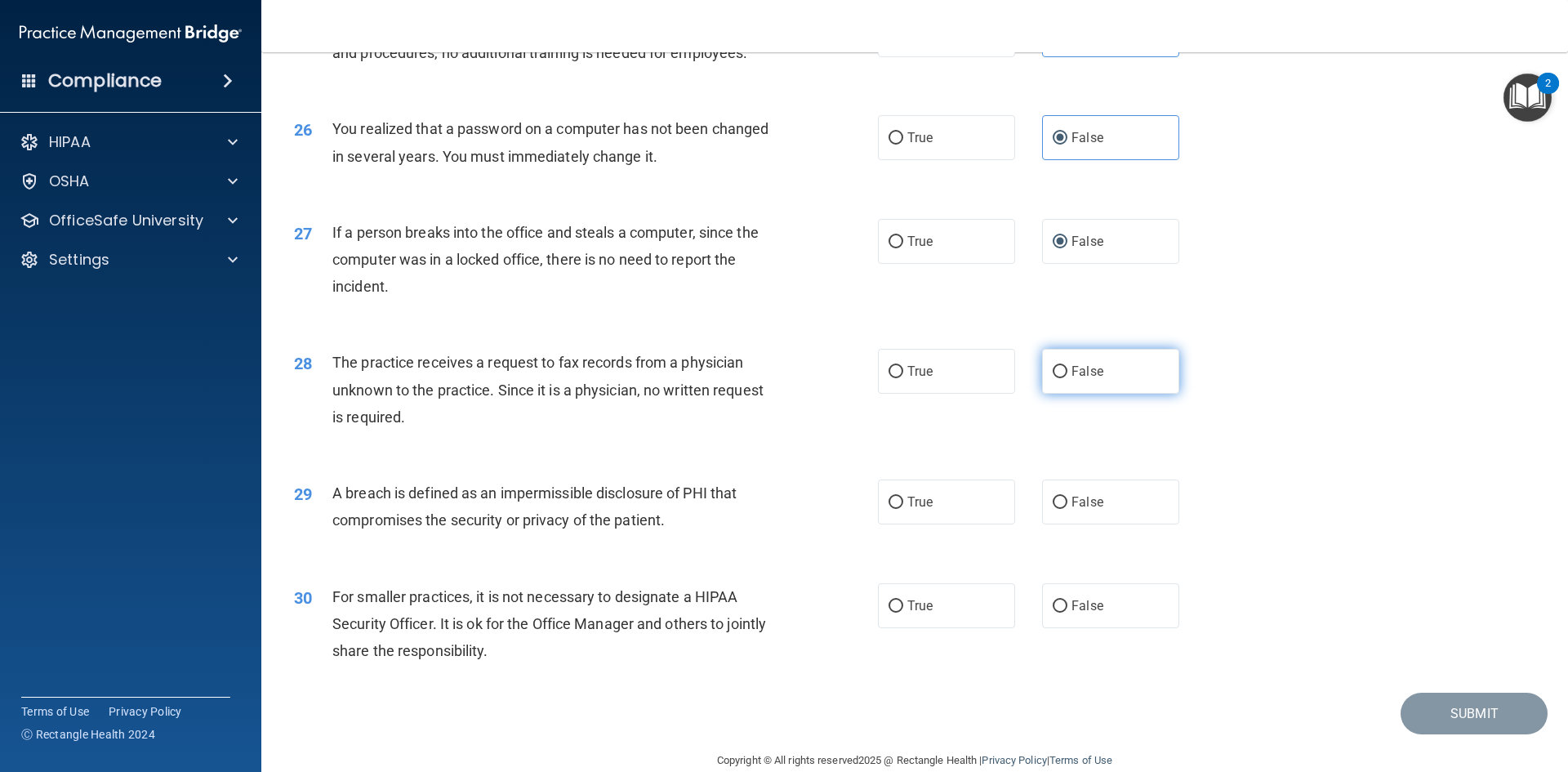
click at [1058, 378] on input "False" at bounding box center [1060, 371] width 15 height 12
radio input "true"
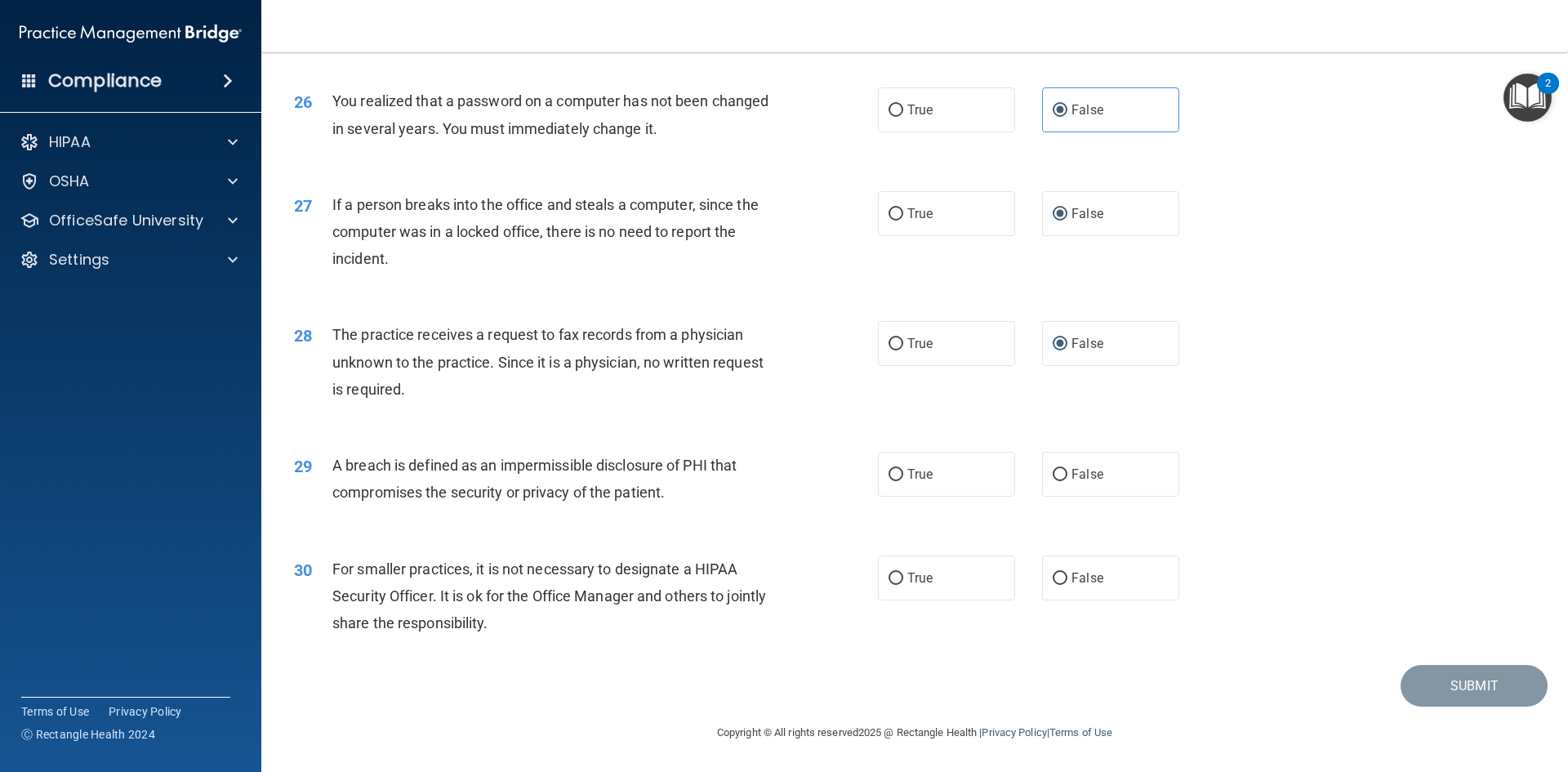
scroll to position [3094, 0]
click at [915, 470] on span "True" at bounding box center [920, 473] width 26 height 16
click at [903, 470] on input "True" at bounding box center [896, 474] width 15 height 12
radio input "true"
click at [1070, 567] on label "False" at bounding box center [1110, 577] width 137 height 45
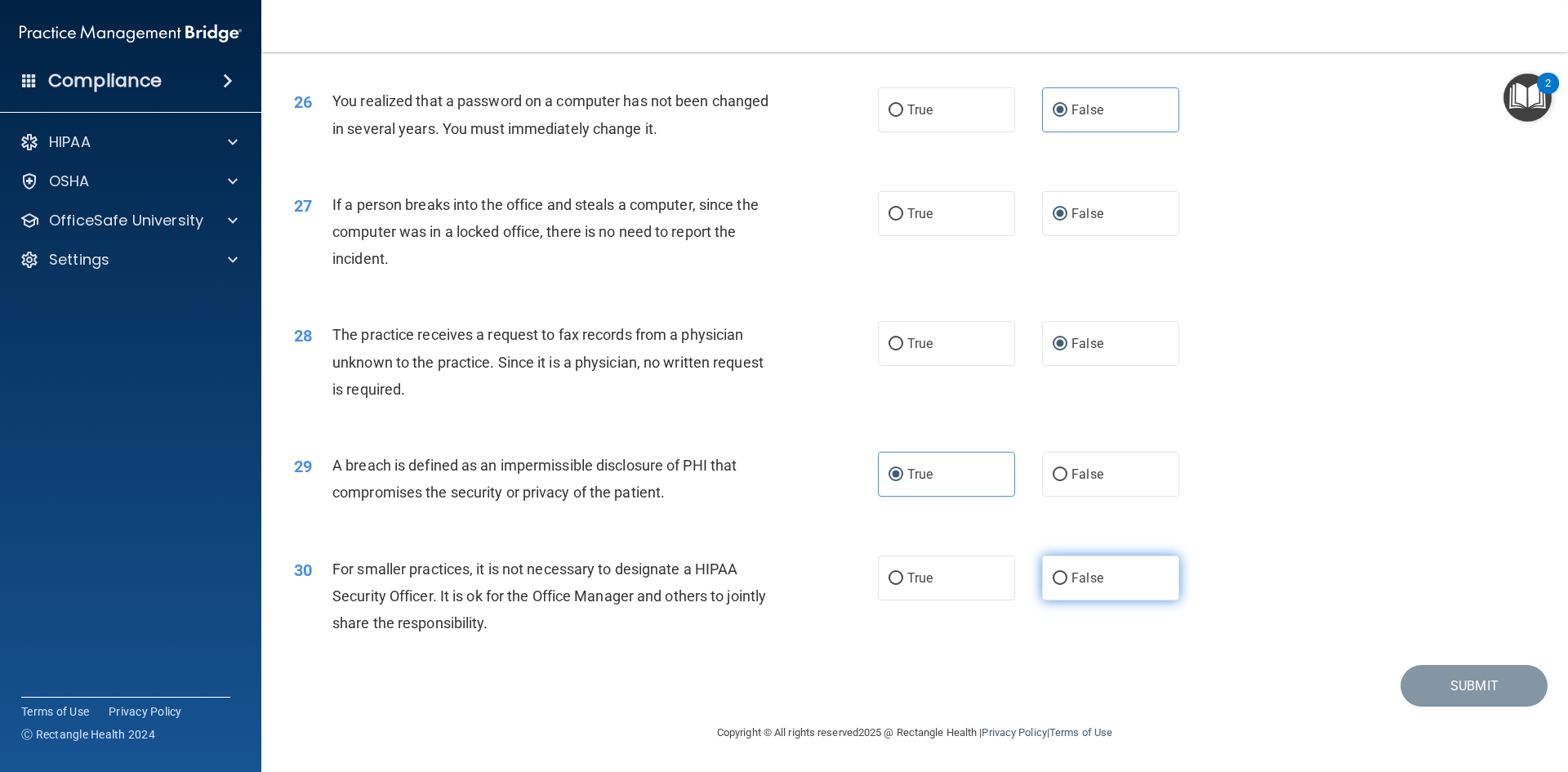
click at [1067, 573] on input "False" at bounding box center [1060, 578] width 15 height 12
radio input "true"
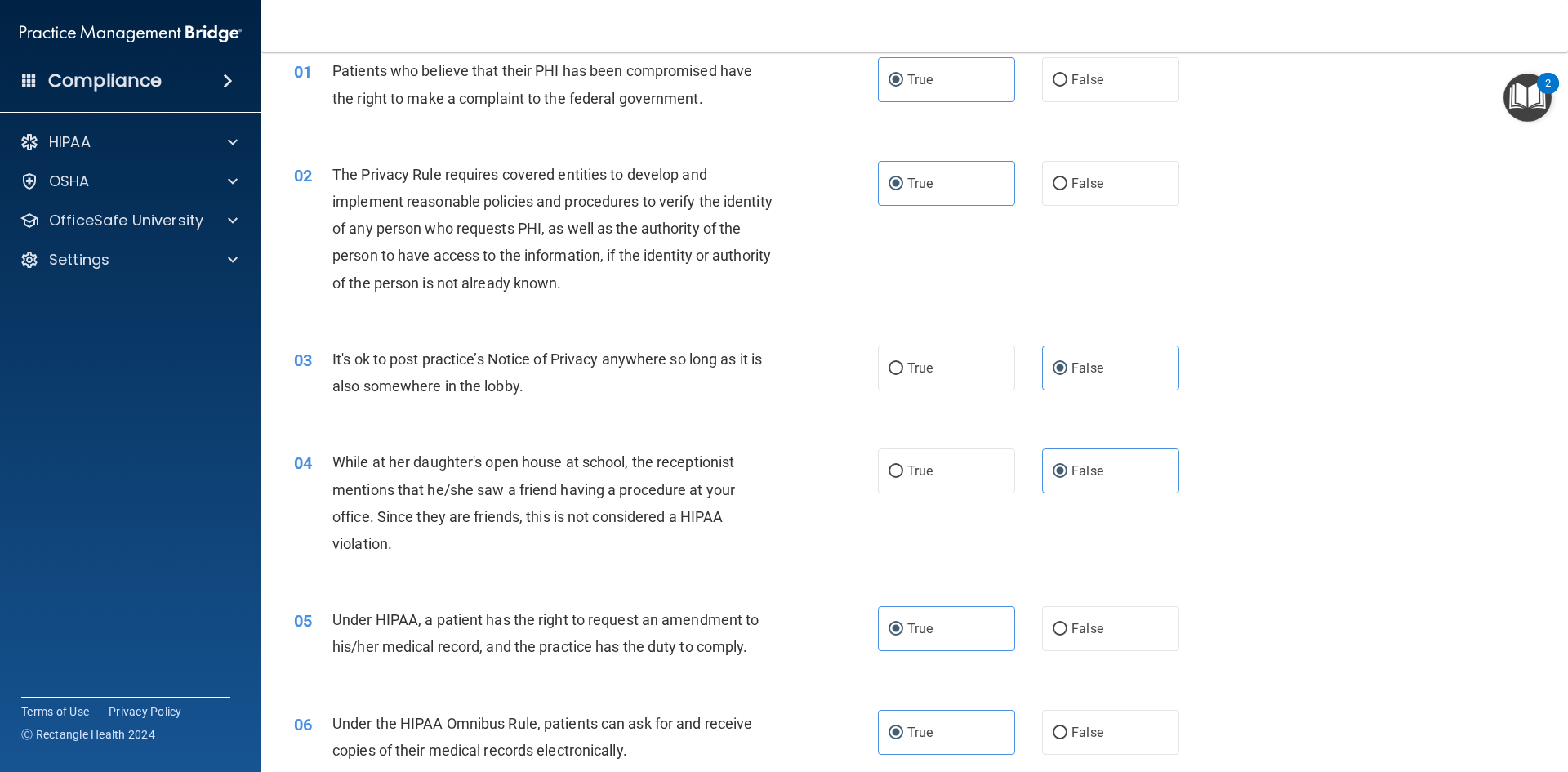
scroll to position [0, 0]
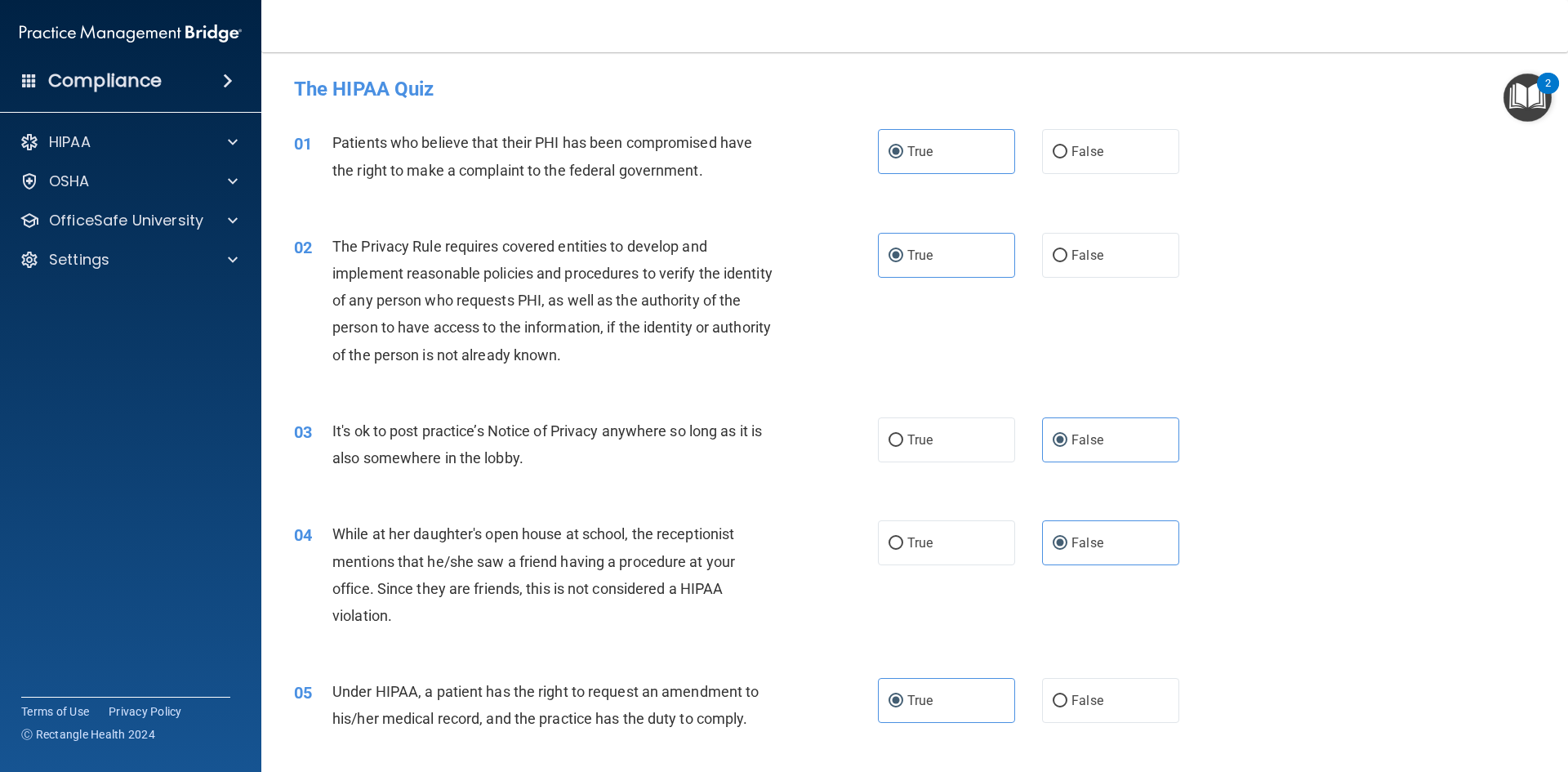
click at [1528, 95] on img "Open Resource Center, 2 new notifications" at bounding box center [1528, 97] width 48 height 48
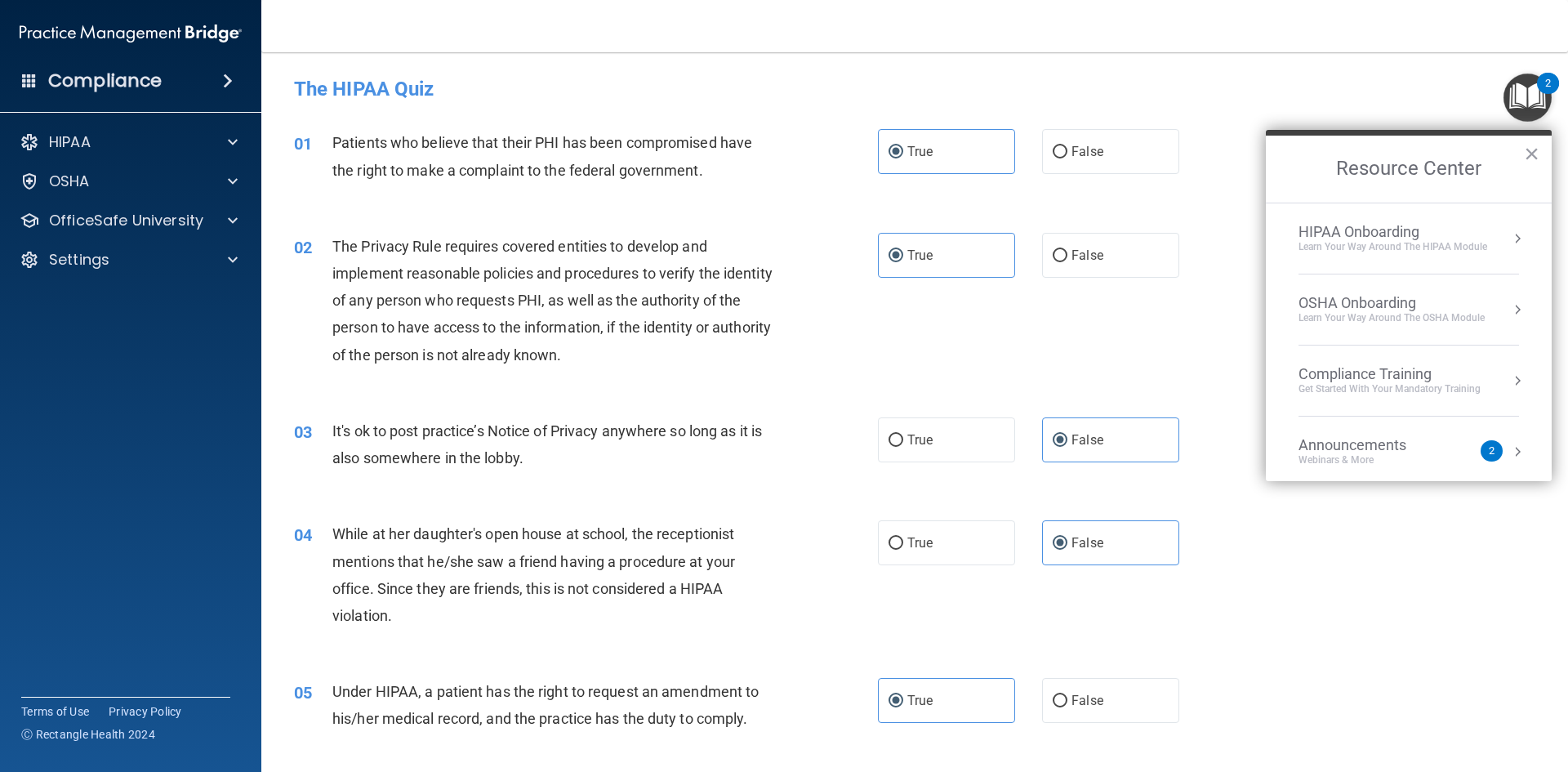
click at [1182, 348] on div "02 The Privacy Rule requires covered entities to develop and implement reasonab…" at bounding box center [915, 304] width 1266 height 185
click at [1534, 150] on button "×" at bounding box center [1531, 153] width 16 height 26
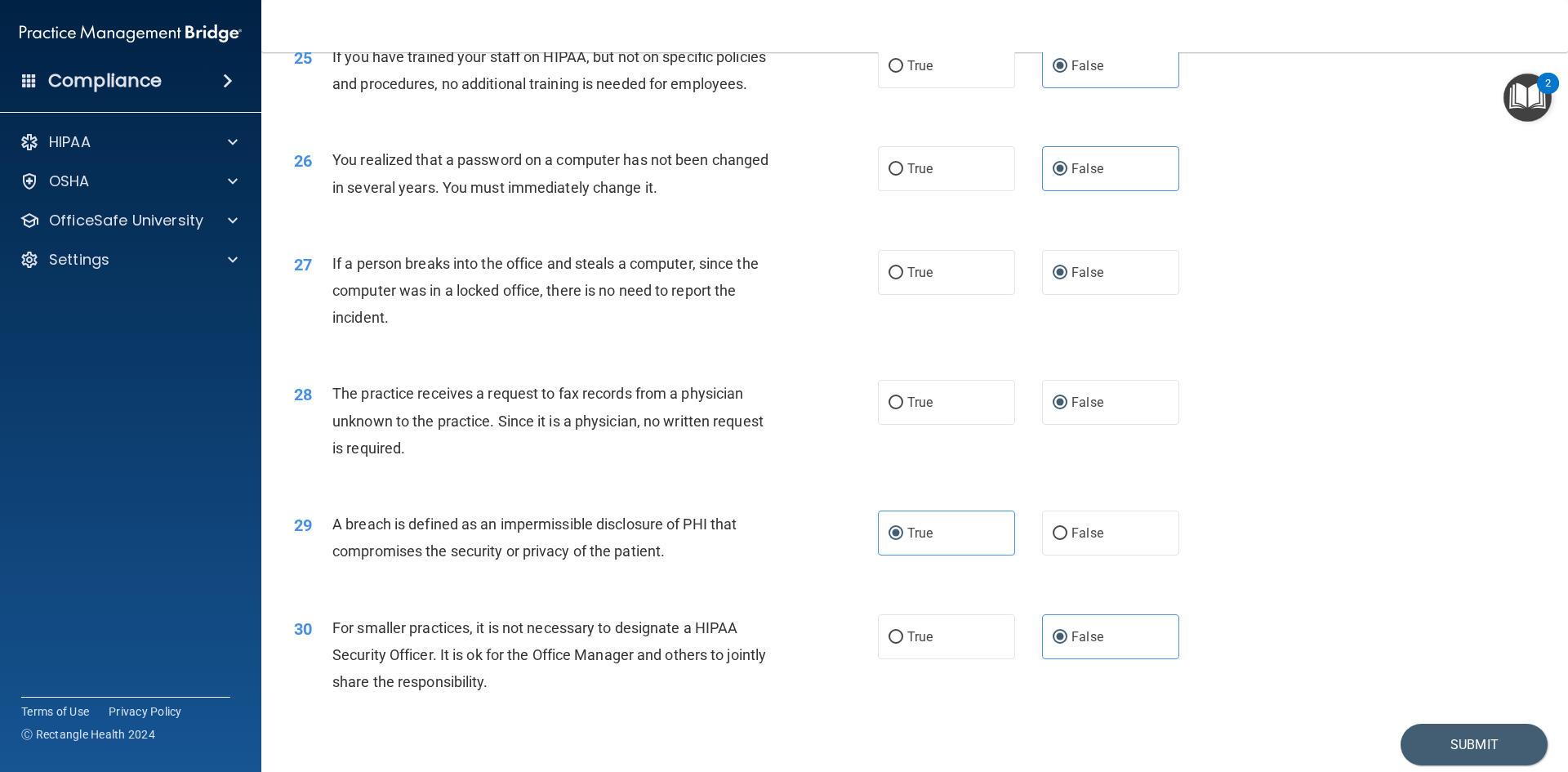
scroll to position [3094, 0]
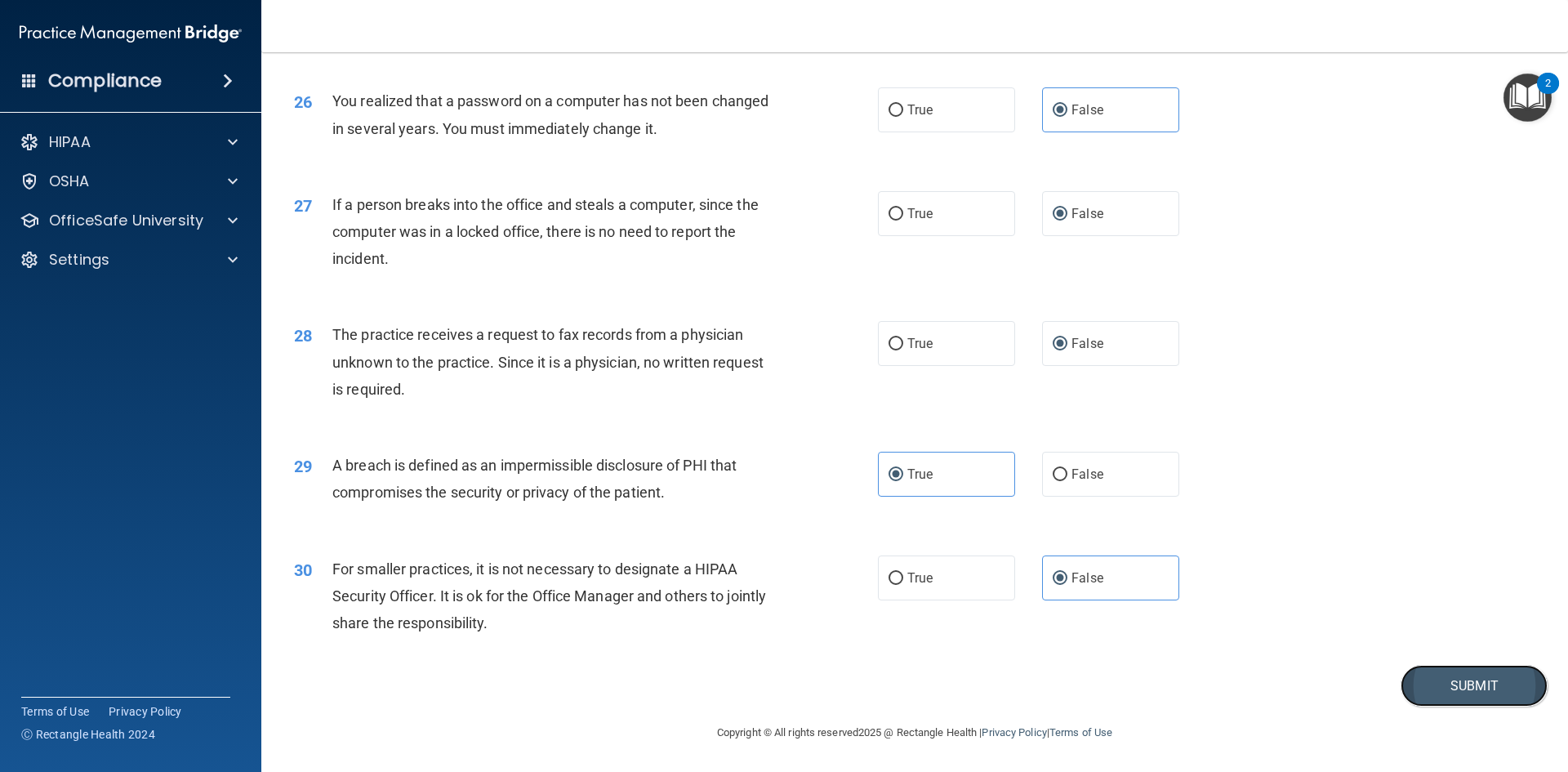
click at [1428, 684] on button "Submit" at bounding box center [1474, 685] width 147 height 41
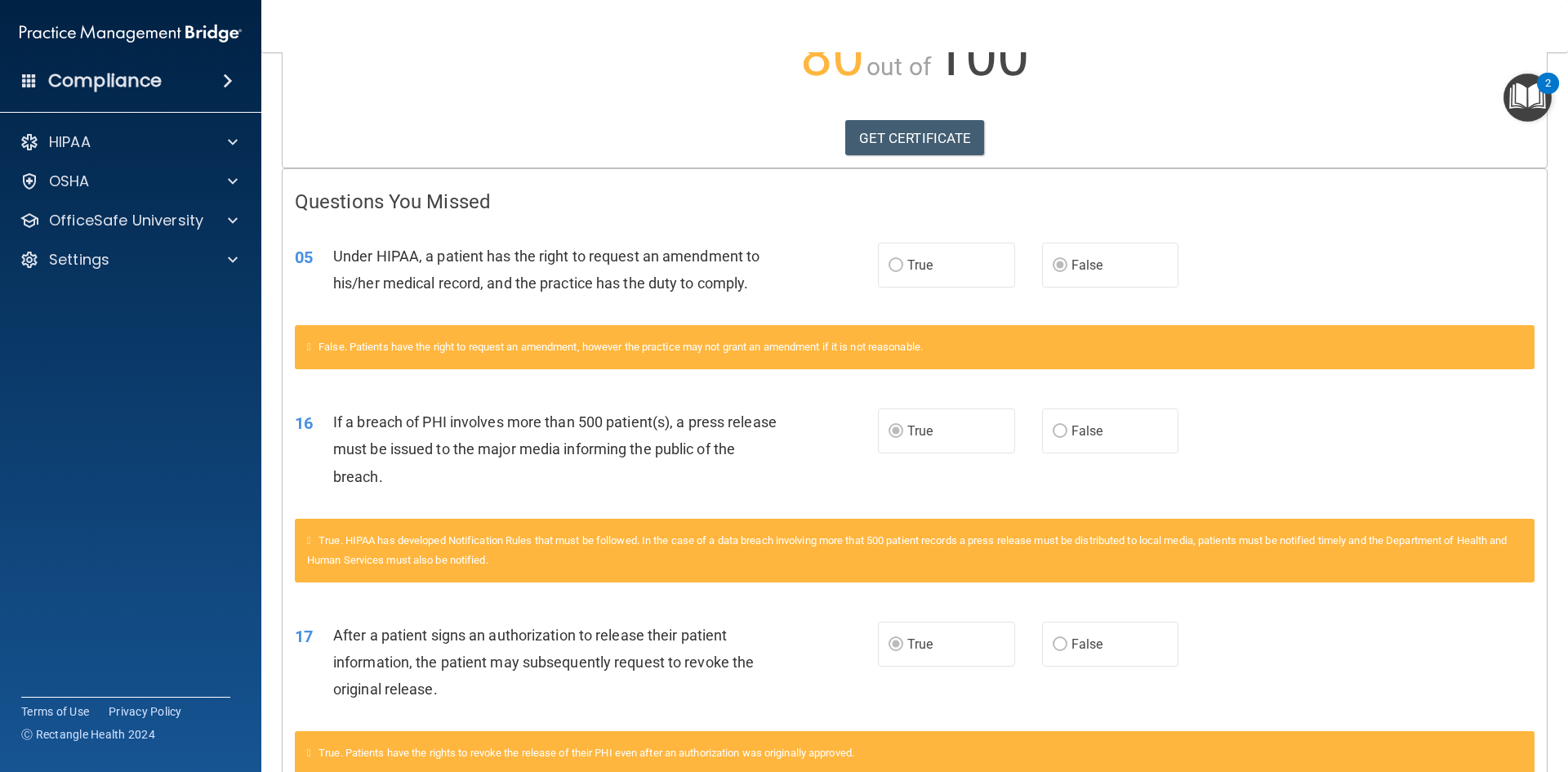
scroll to position [245, 0]
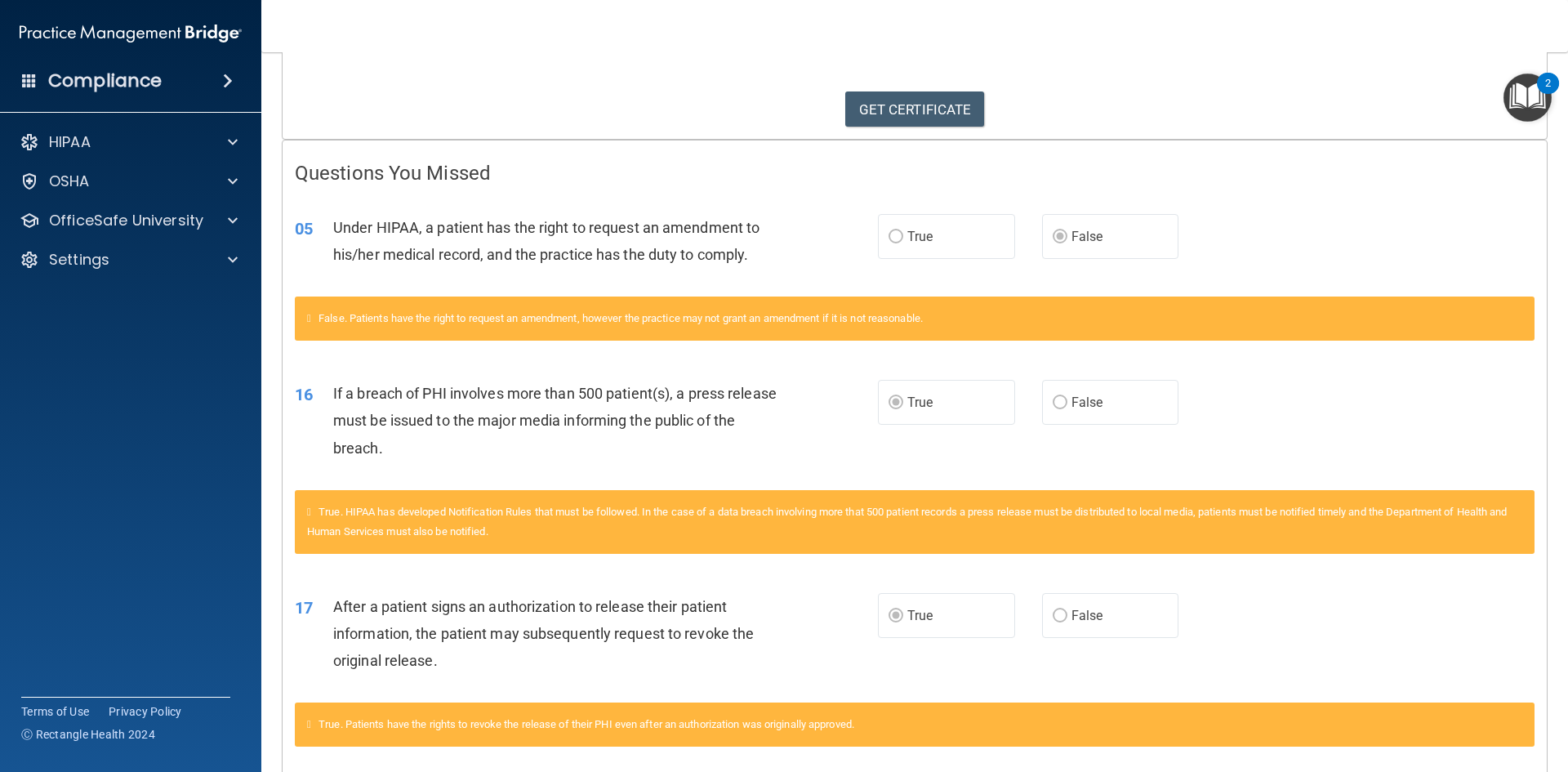
click at [1086, 407] on span "False" at bounding box center [1087, 402] width 32 height 16
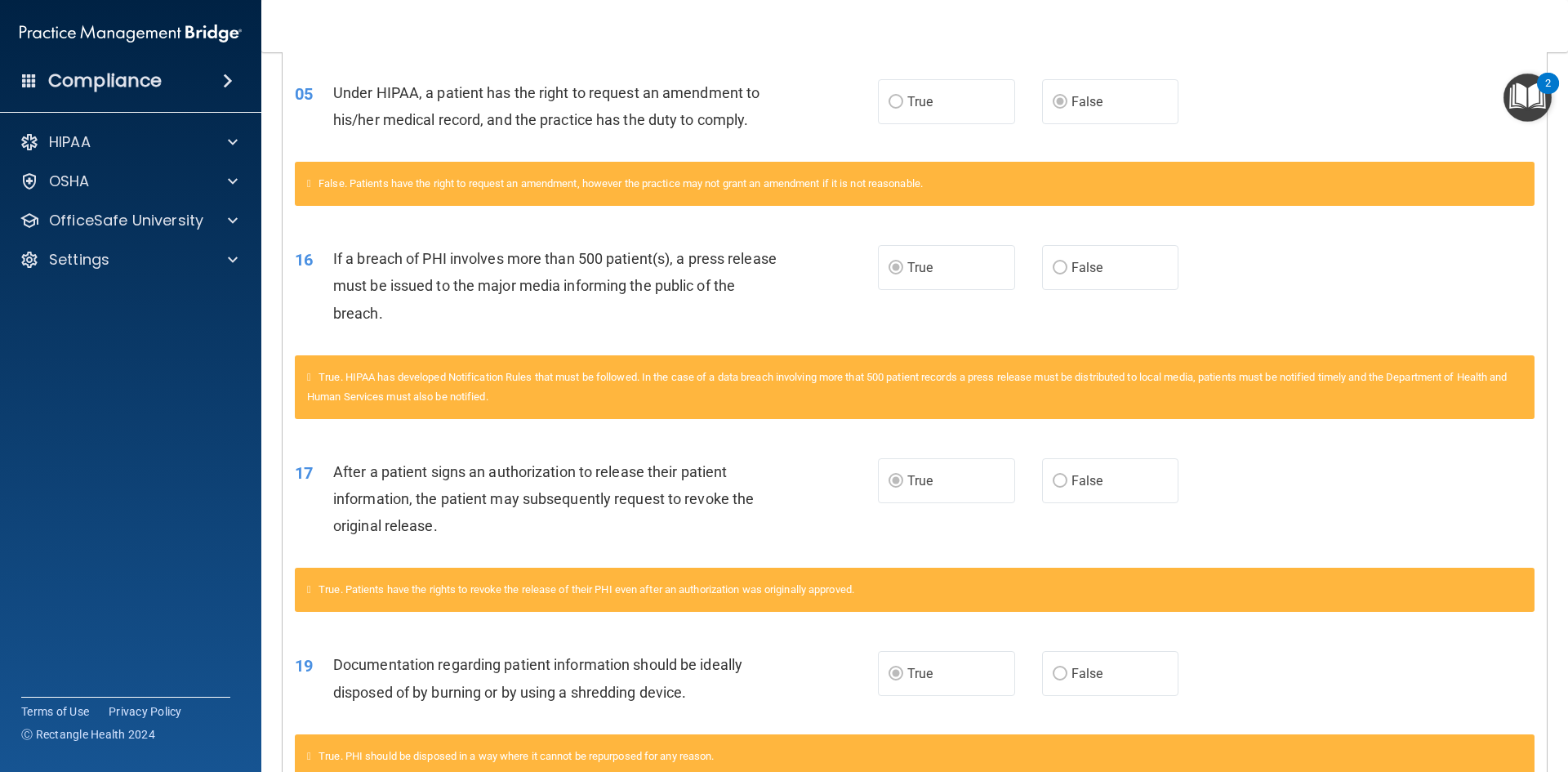
scroll to position [0, 0]
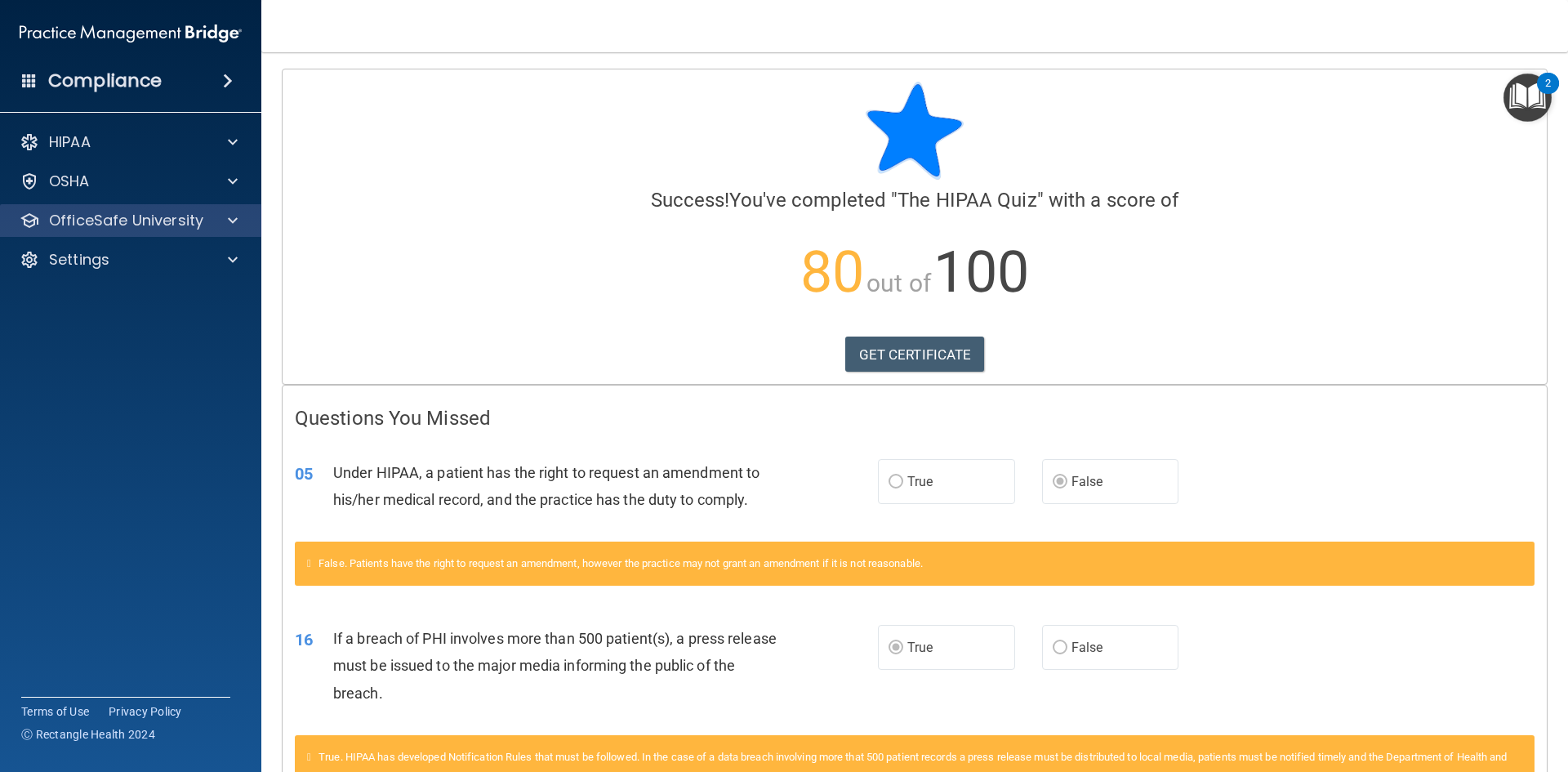
click at [194, 208] on div "OfficeSafe University" at bounding box center [131, 221] width 262 height 33
click at [233, 216] on span at bounding box center [233, 220] width 10 height 19
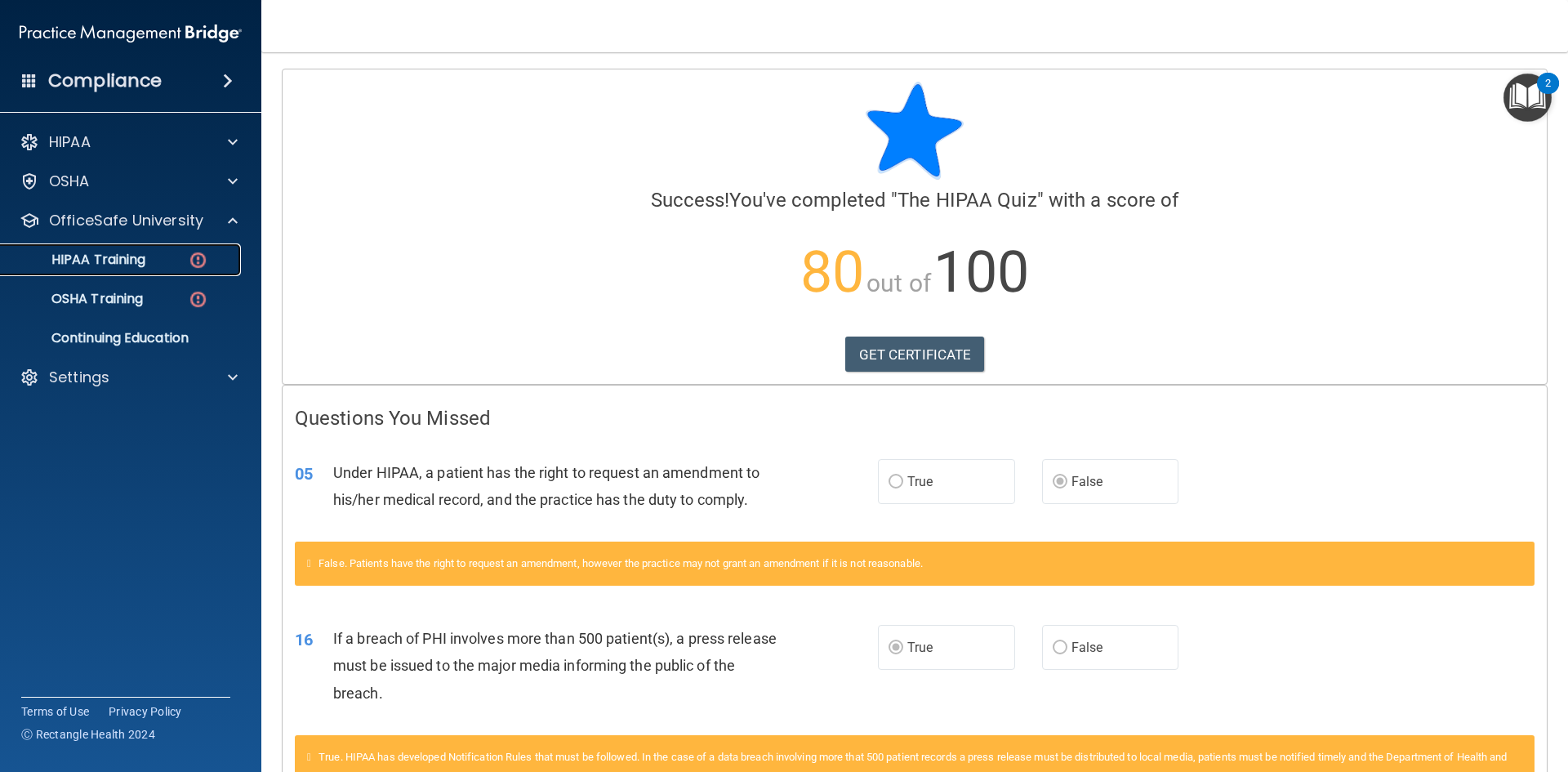
click at [201, 256] on img at bounding box center [198, 260] width 20 height 20
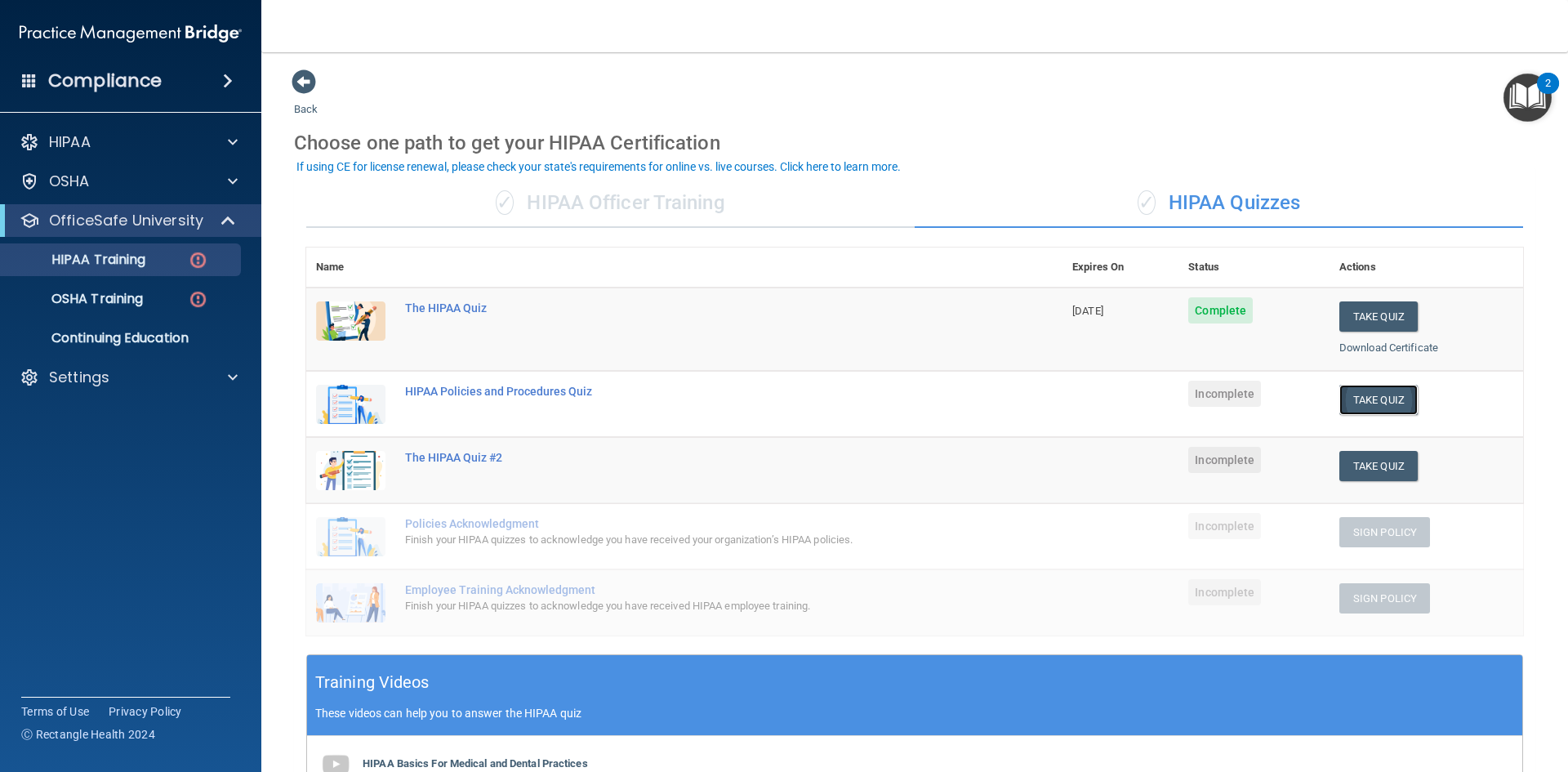
click at [1389, 395] on button "Take Quiz" at bounding box center [1378, 399] width 78 height 30
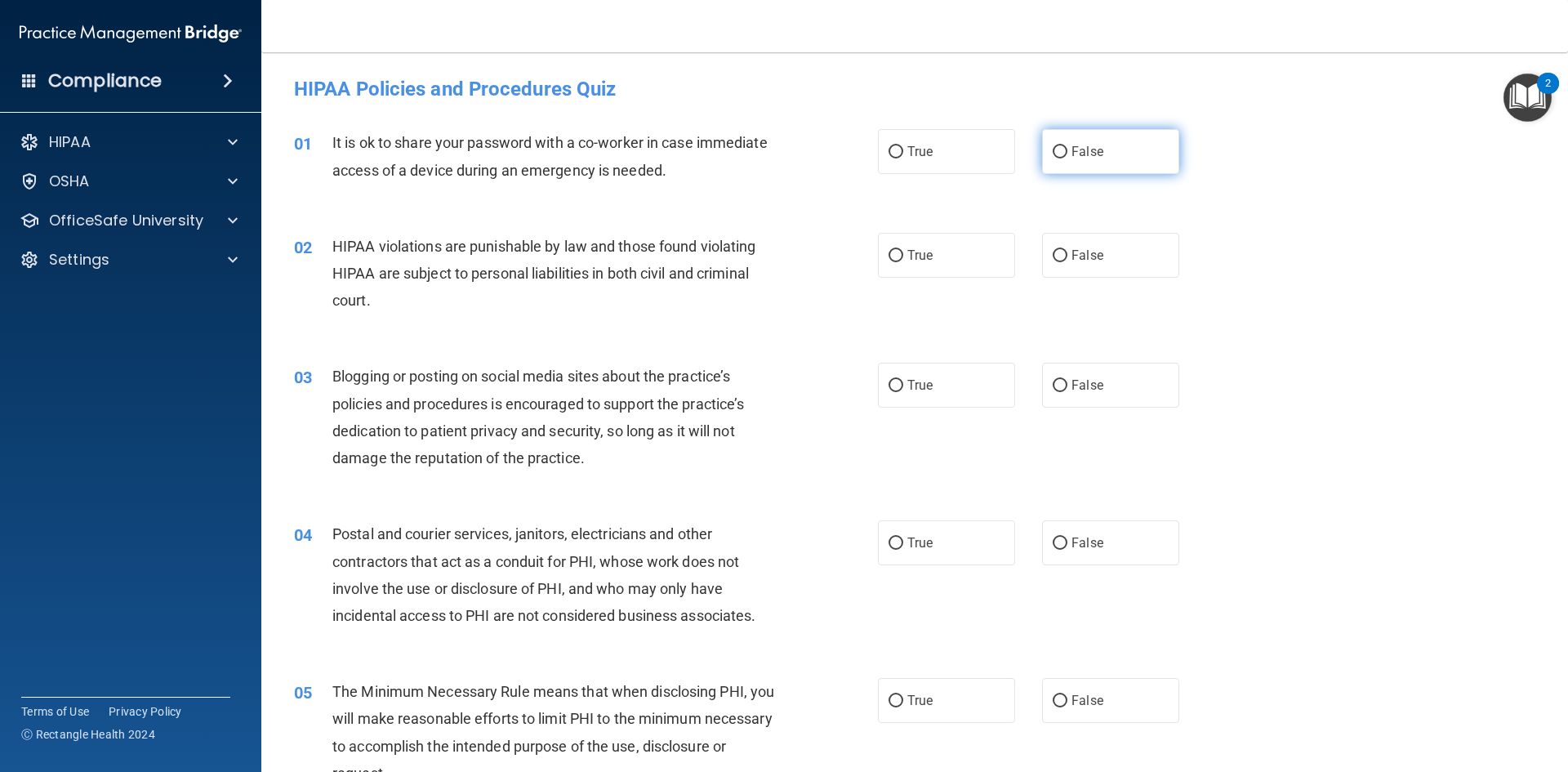
click at [1089, 158] on span "False" at bounding box center [1087, 151] width 32 height 16
click at [1067, 158] on input "False" at bounding box center [1060, 152] width 15 height 12
radio input "true"
click at [916, 253] on span "True" at bounding box center [920, 255] width 26 height 16
click at [903, 253] on input "True" at bounding box center [896, 255] width 15 height 12
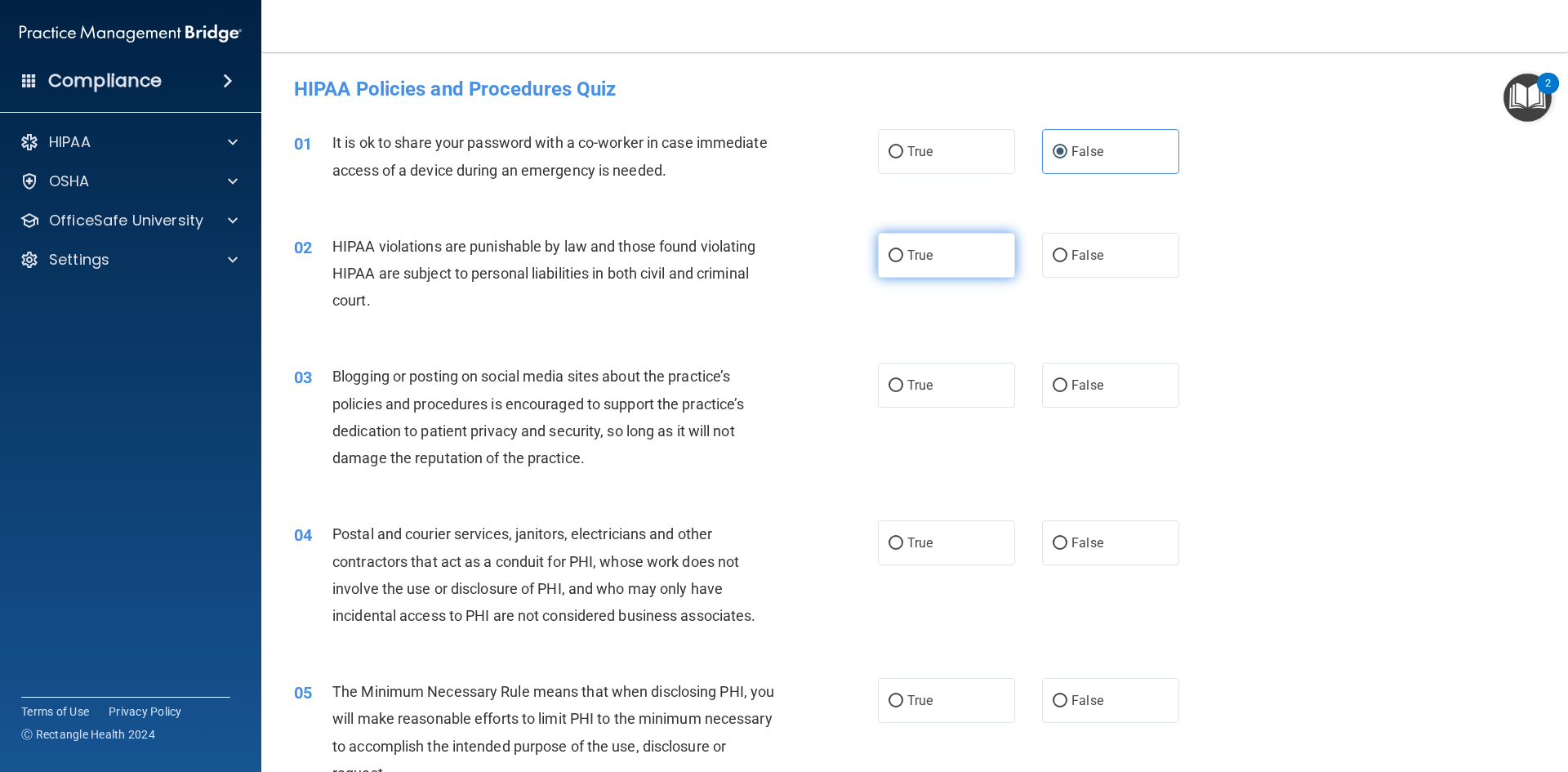
radio input "true"
click at [1097, 394] on label "False" at bounding box center [1110, 384] width 137 height 45
click at [1067, 392] on input "False" at bounding box center [1060, 385] width 15 height 12
radio input "true"
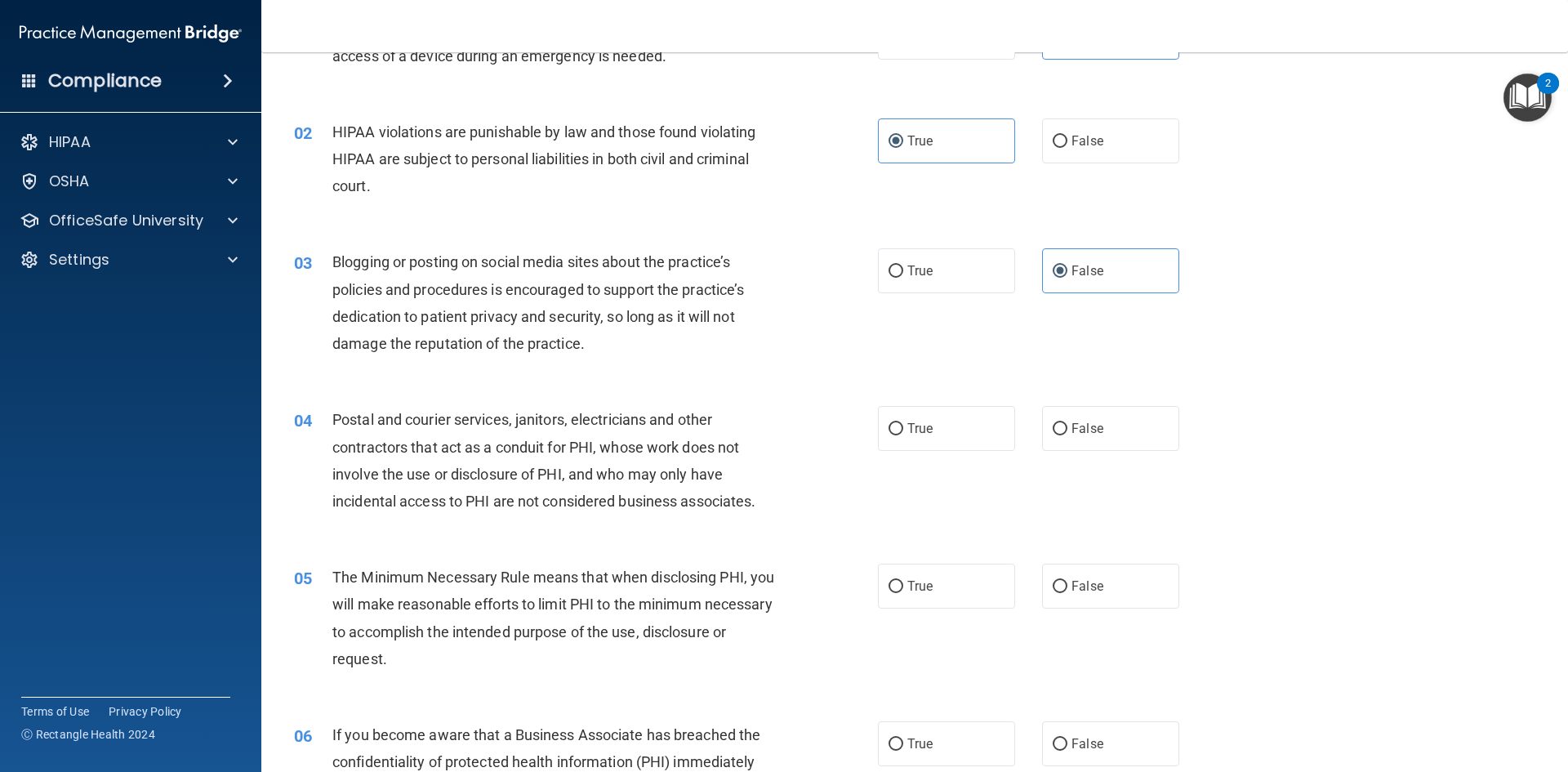
scroll to position [164, 0]
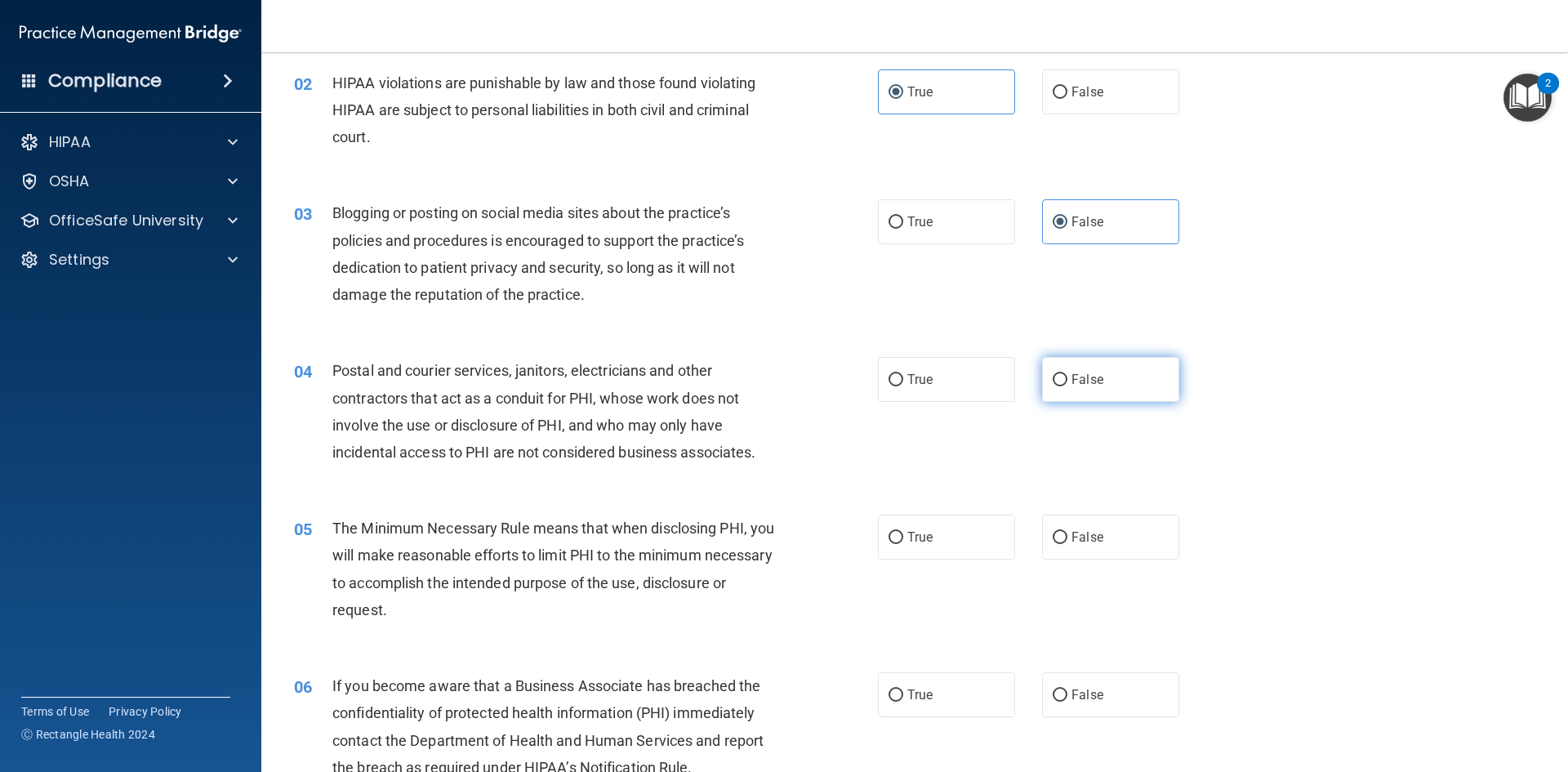
click at [1072, 380] on span "False" at bounding box center [1087, 379] width 32 height 16
click at [1064, 380] on input "False" at bounding box center [1060, 380] width 15 height 12
radio input "true"
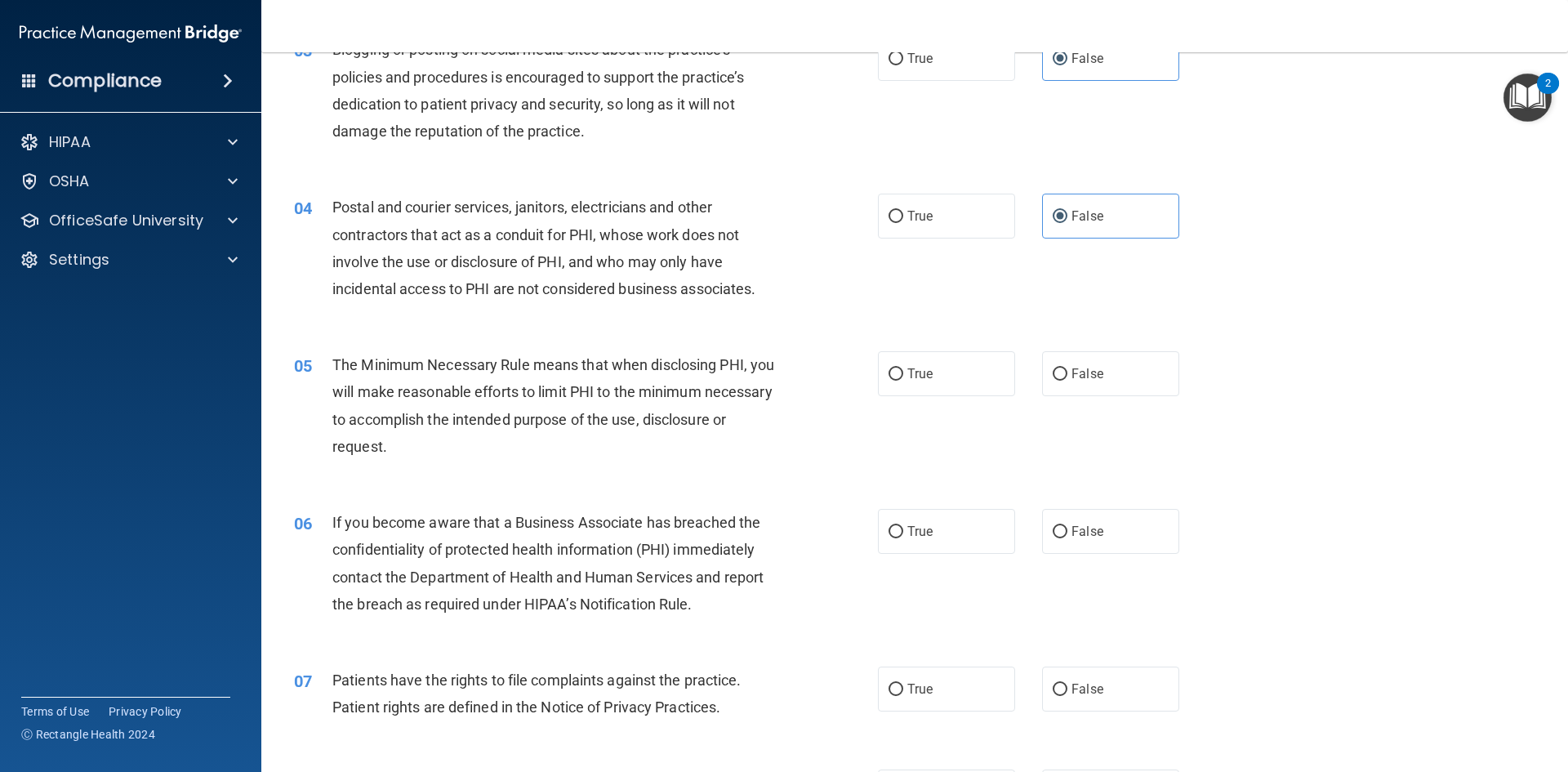
scroll to position [408, 0]
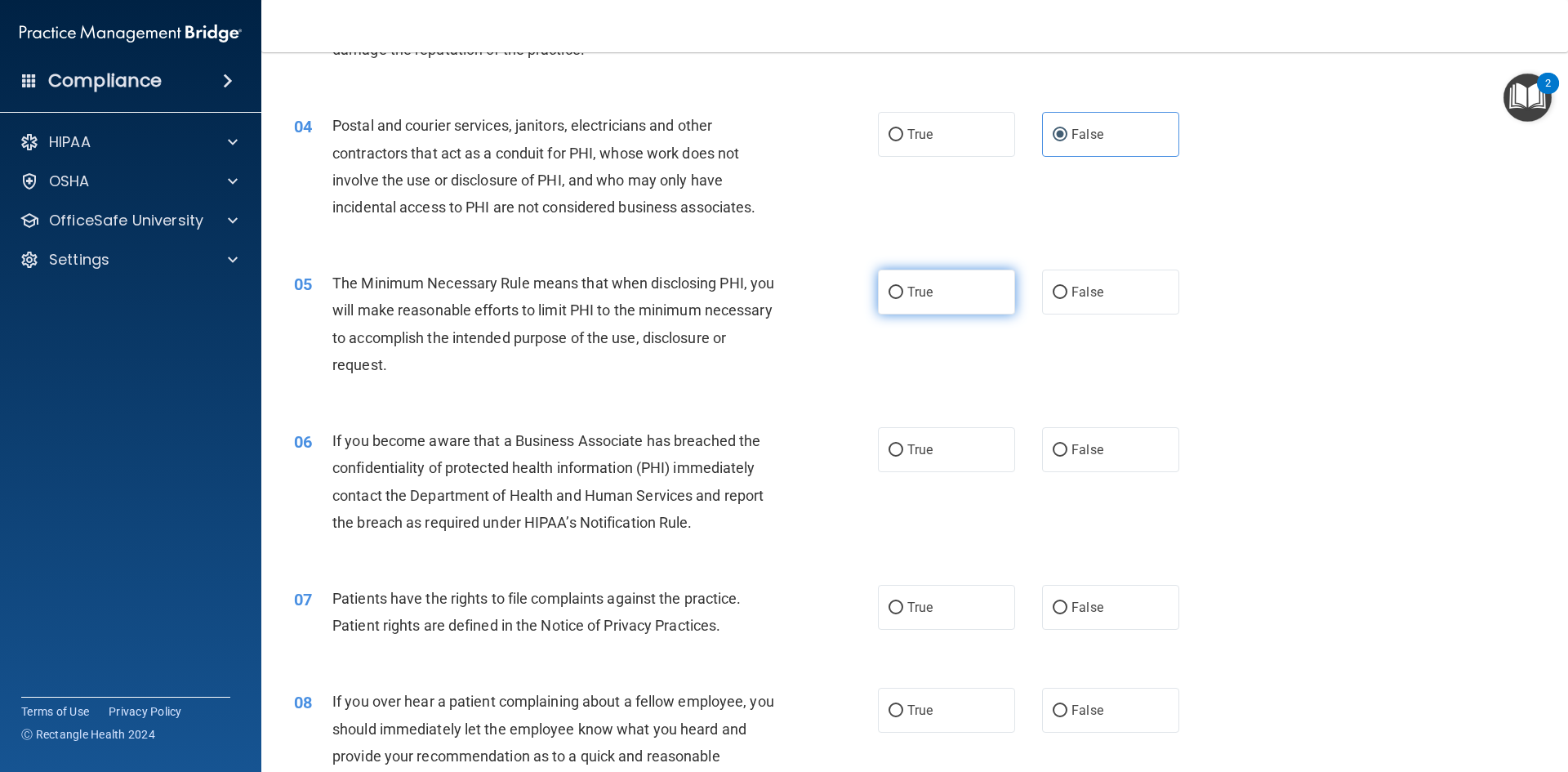
click at [960, 285] on label "True" at bounding box center [946, 291] width 137 height 45
click at [903, 287] on input "True" at bounding box center [896, 292] width 15 height 12
radio input "true"
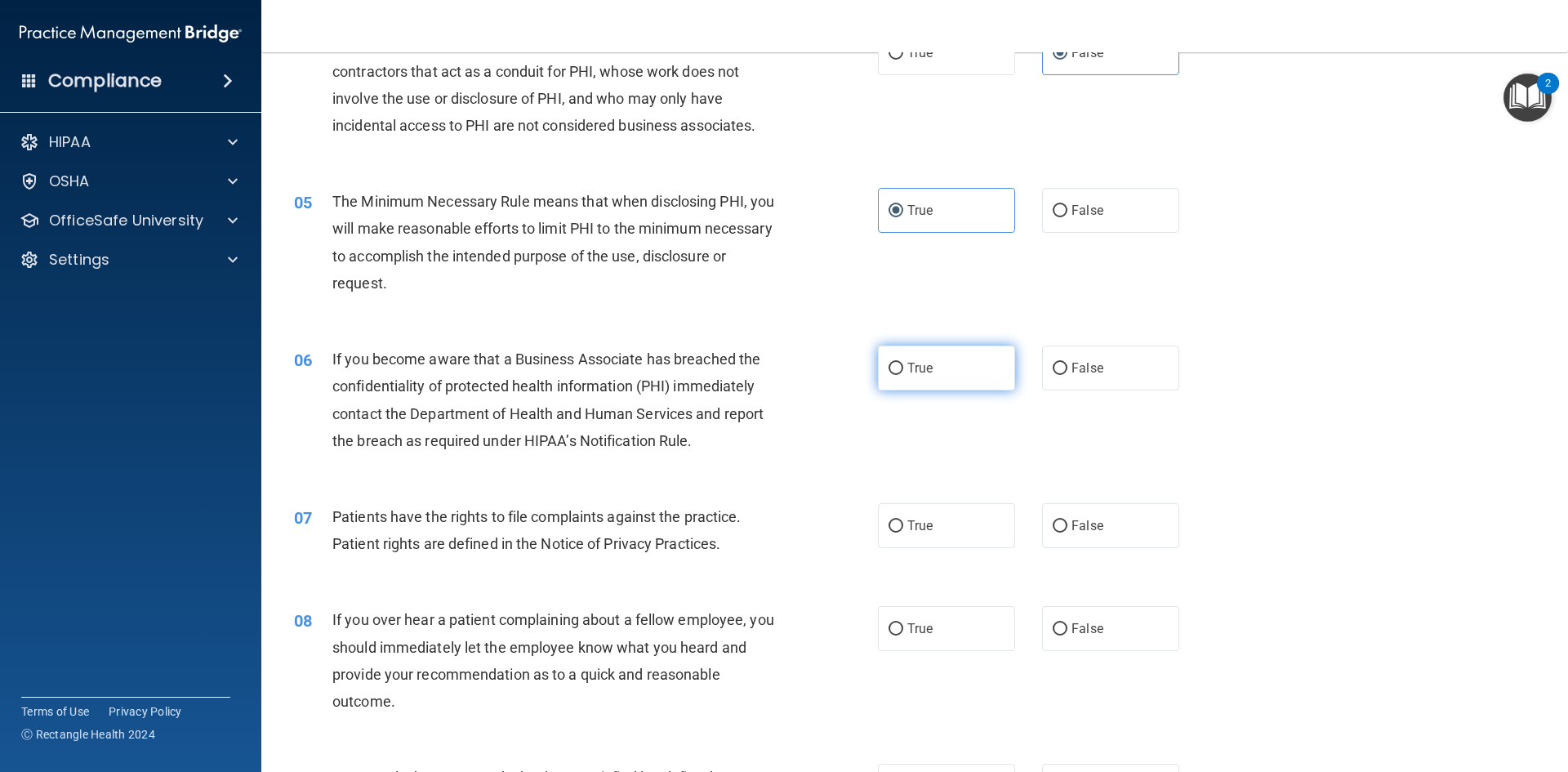
click at [955, 370] on label "True" at bounding box center [946, 368] width 137 height 45
click at [903, 370] on input "True" at bounding box center [896, 368] width 15 height 12
radio input "true"
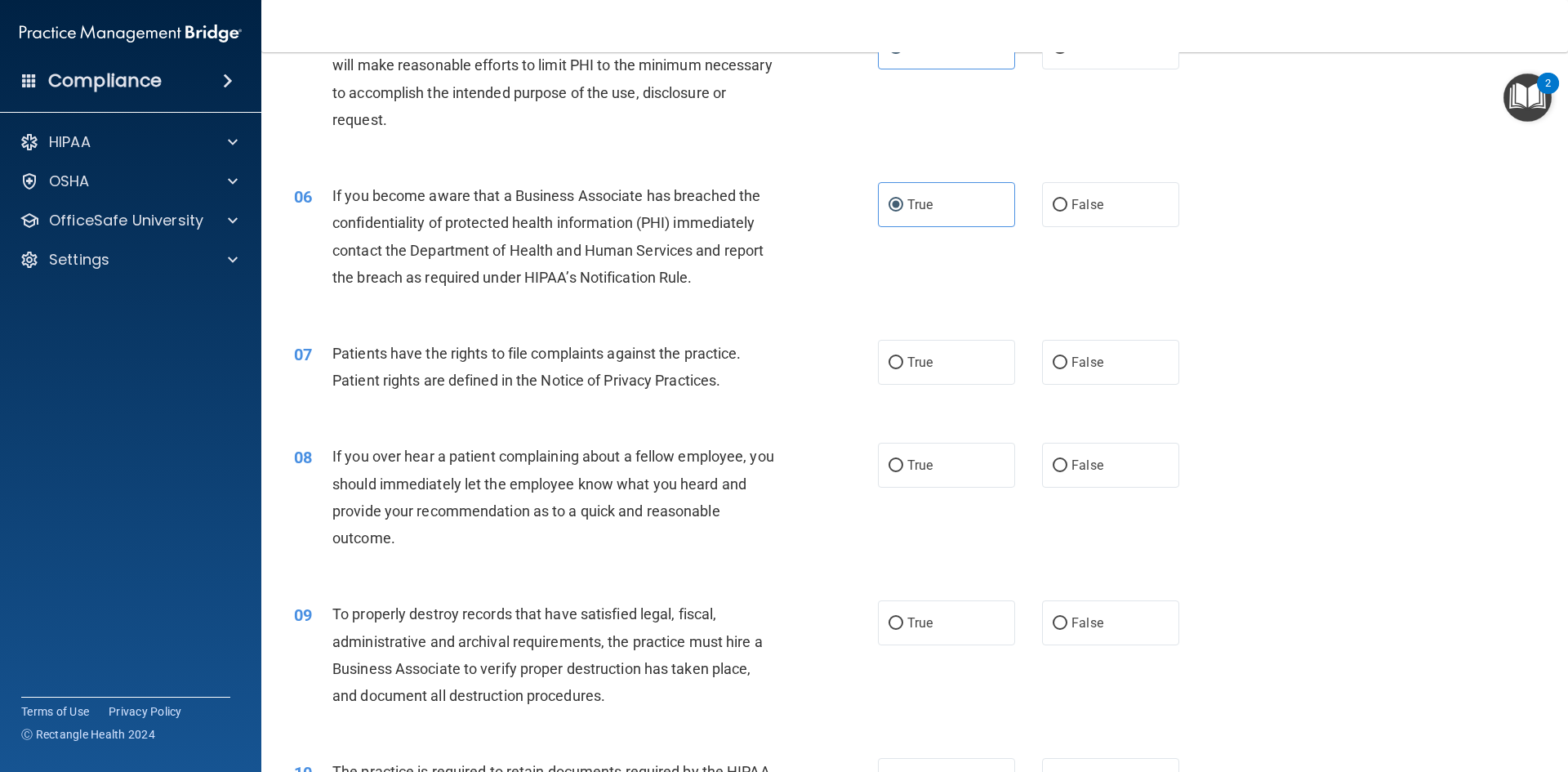
scroll to position [735, 0]
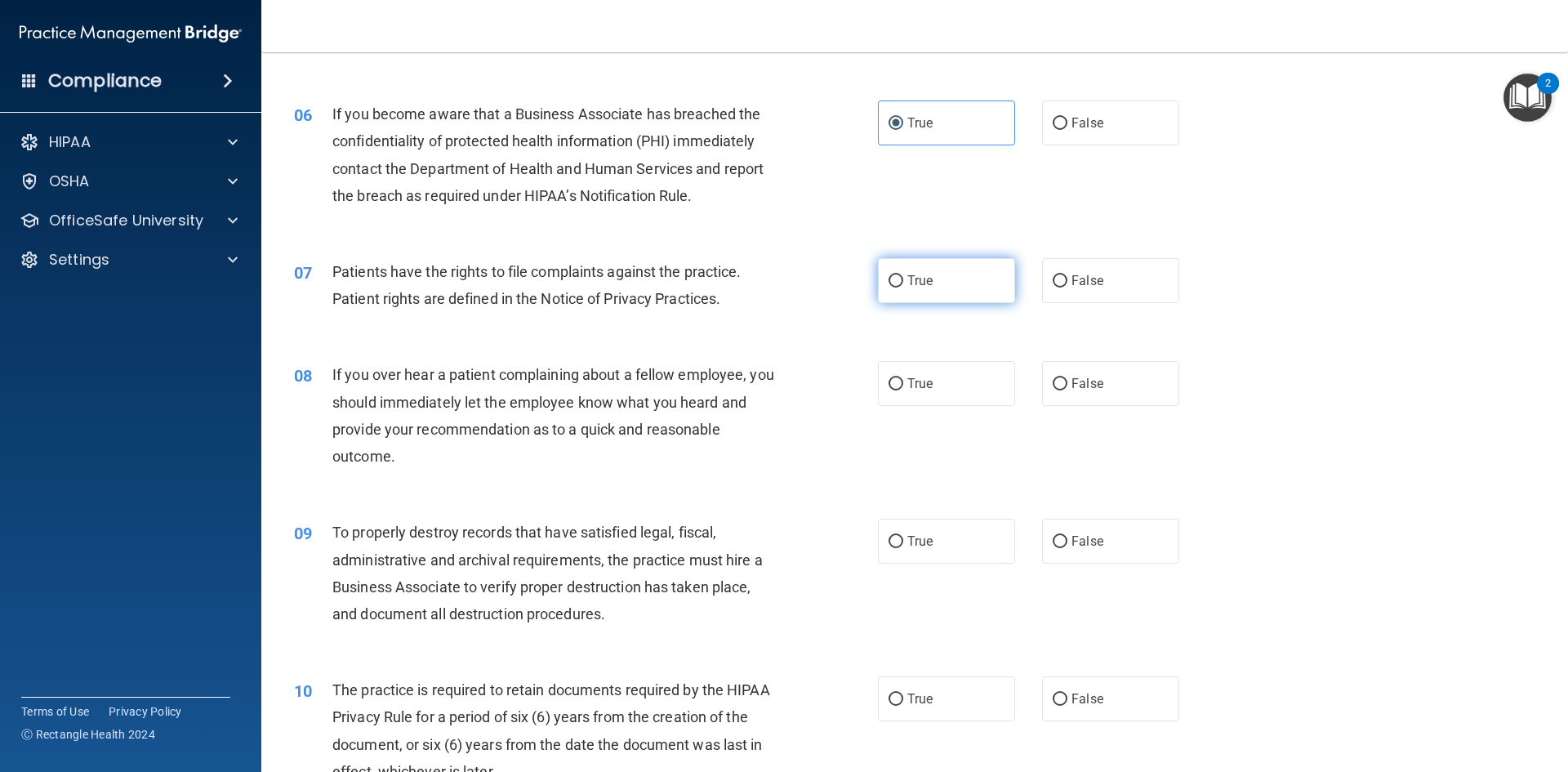
click at [925, 287] on span "True" at bounding box center [920, 280] width 26 height 16
click at [903, 287] on input "True" at bounding box center [896, 280] width 15 height 12
radio input "true"
click at [1108, 373] on label "False" at bounding box center [1110, 383] width 137 height 45
click at [1067, 378] on input "False" at bounding box center [1060, 383] width 15 height 12
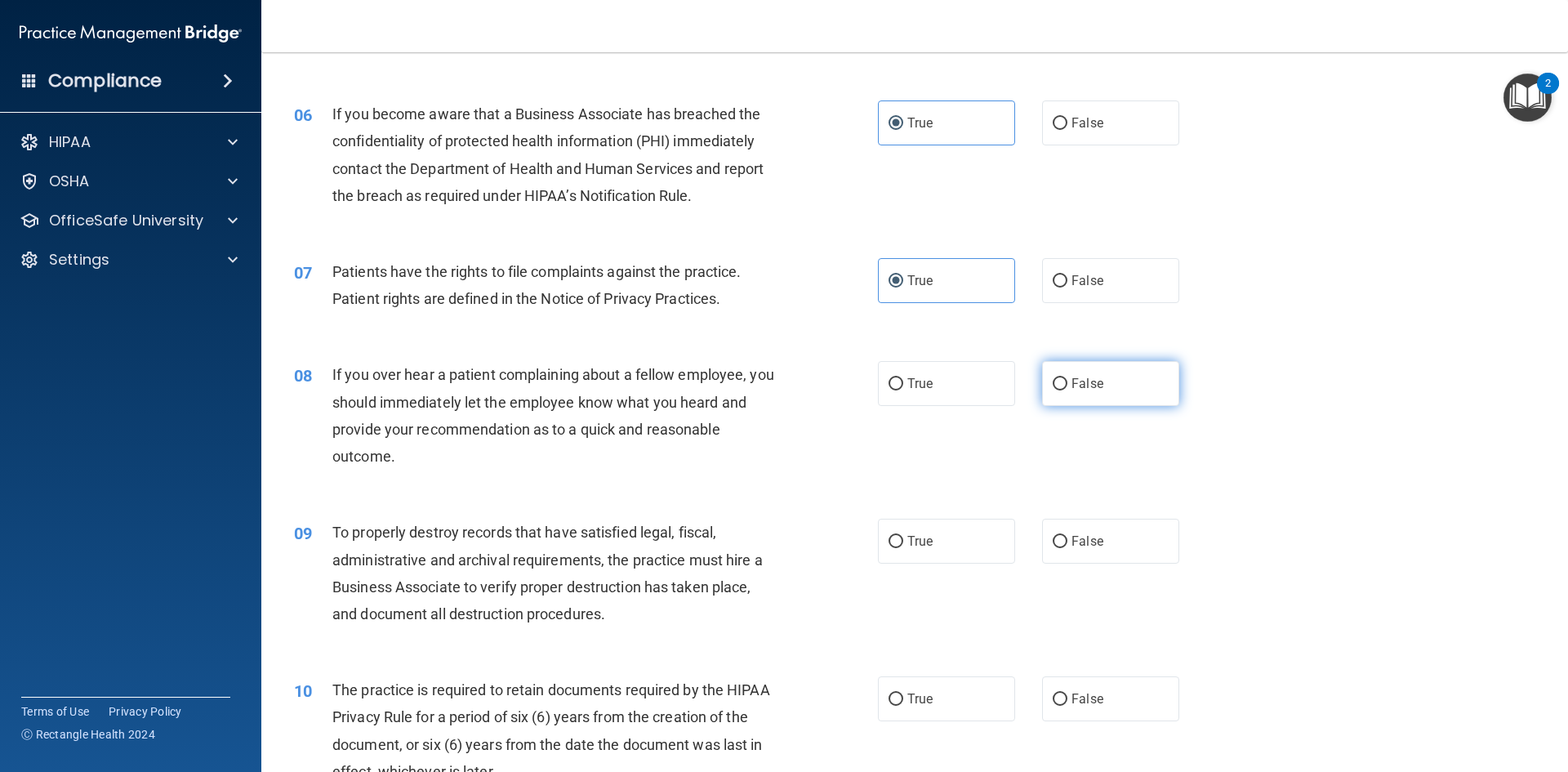
radio input "true"
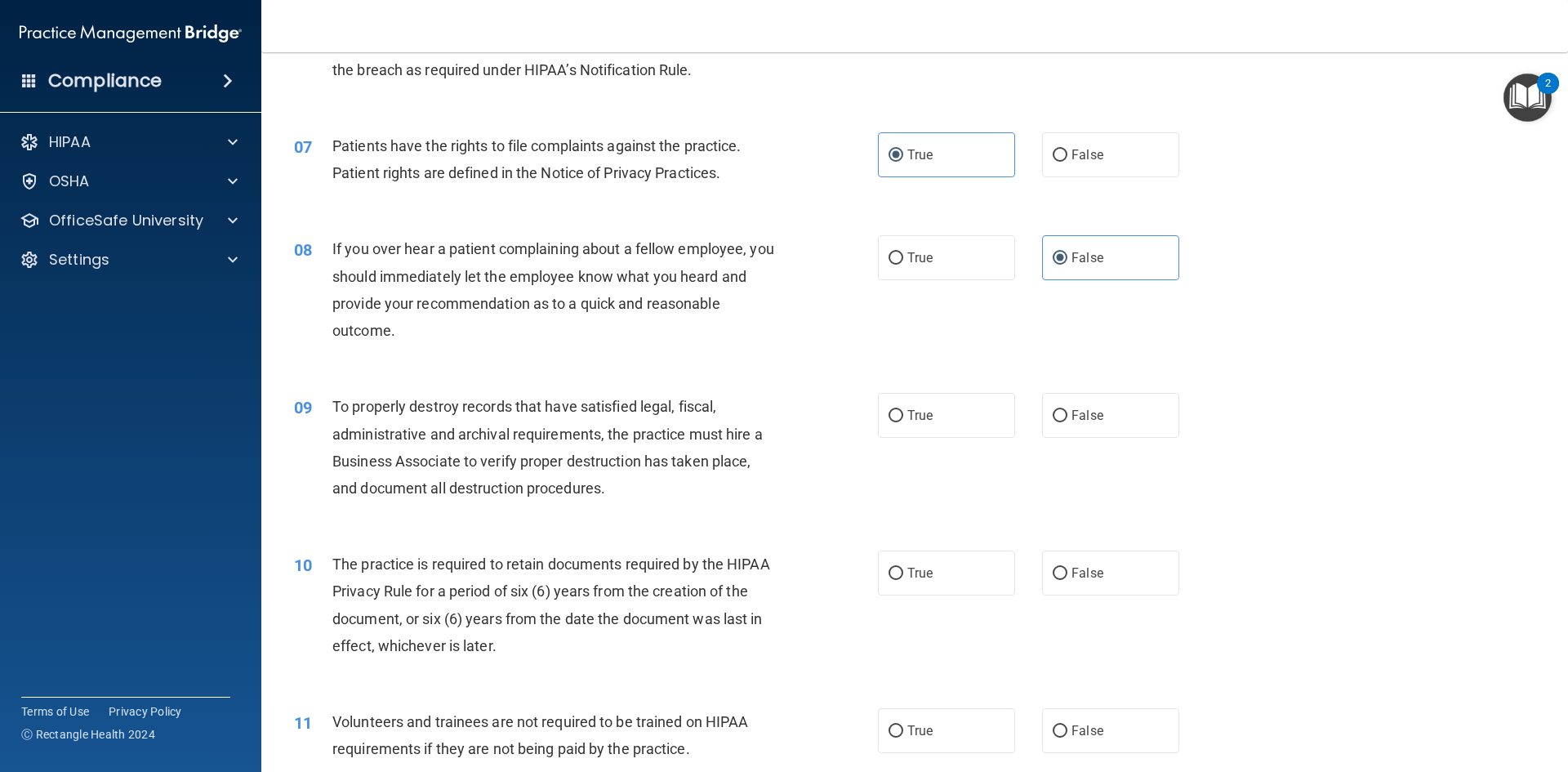
scroll to position [898, 0]
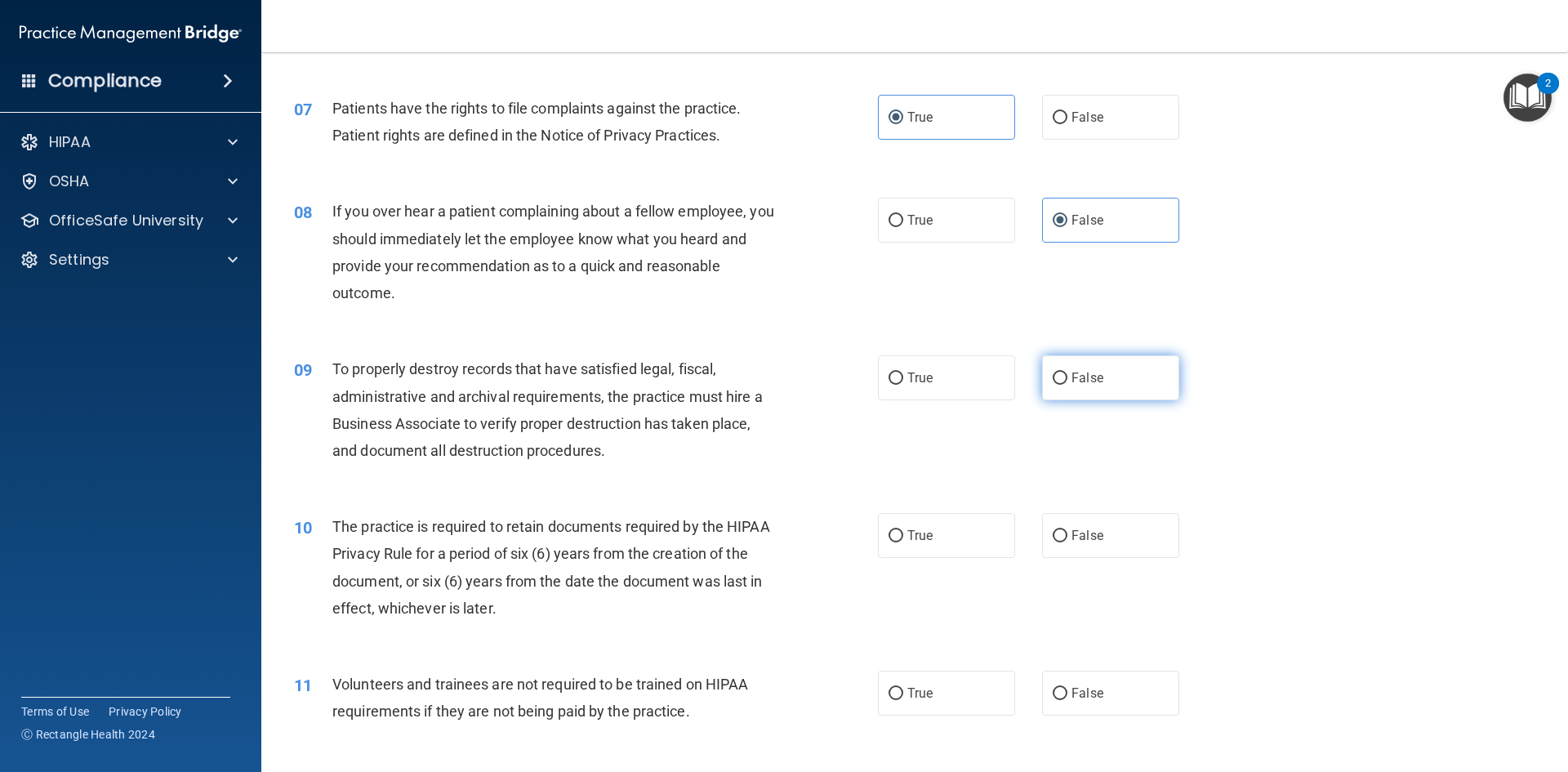
click at [1072, 378] on span "False" at bounding box center [1087, 377] width 32 height 16
click at [1064, 378] on input "False" at bounding box center [1060, 378] width 15 height 12
radio input "true"
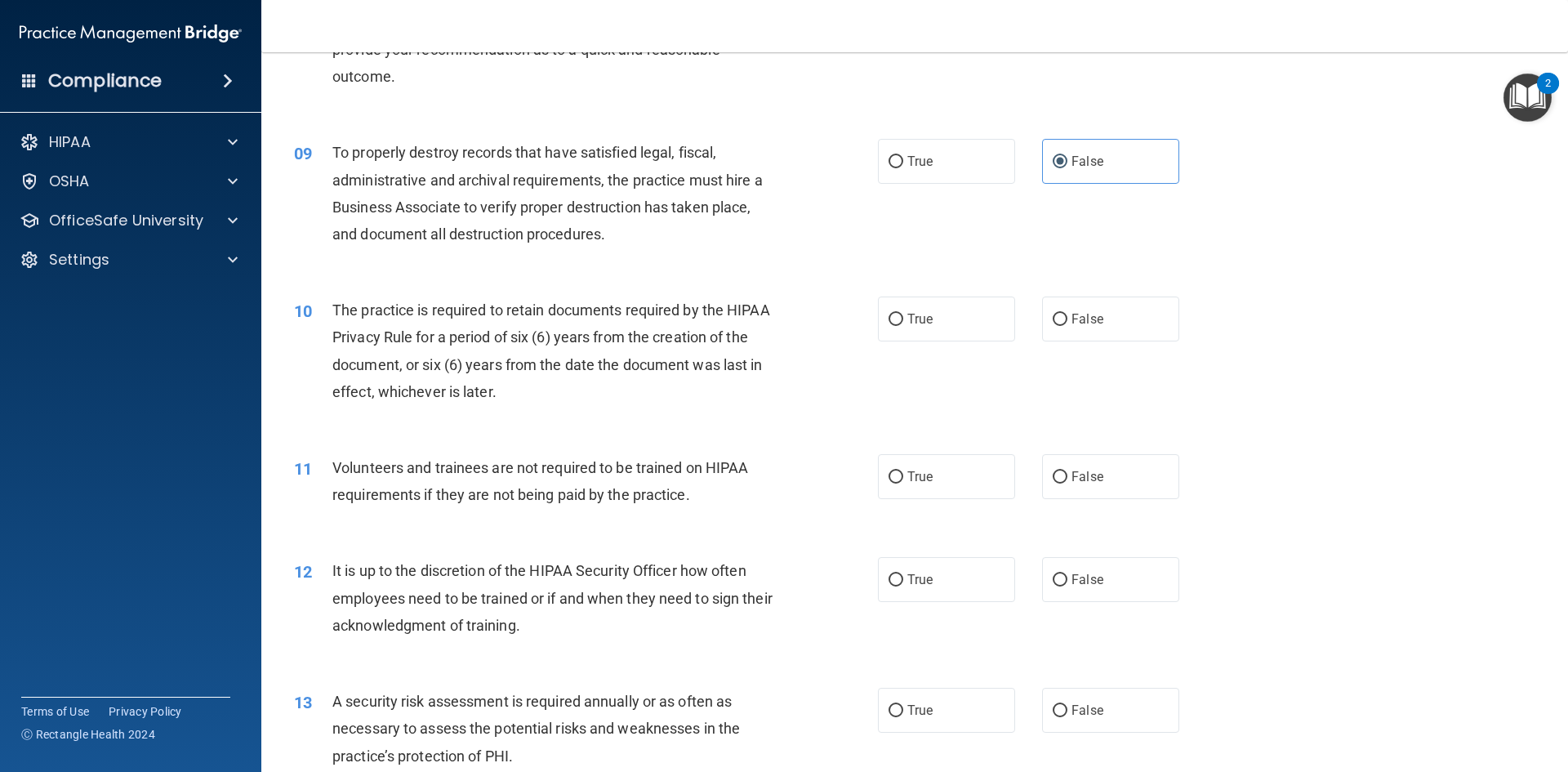
scroll to position [1143, 0]
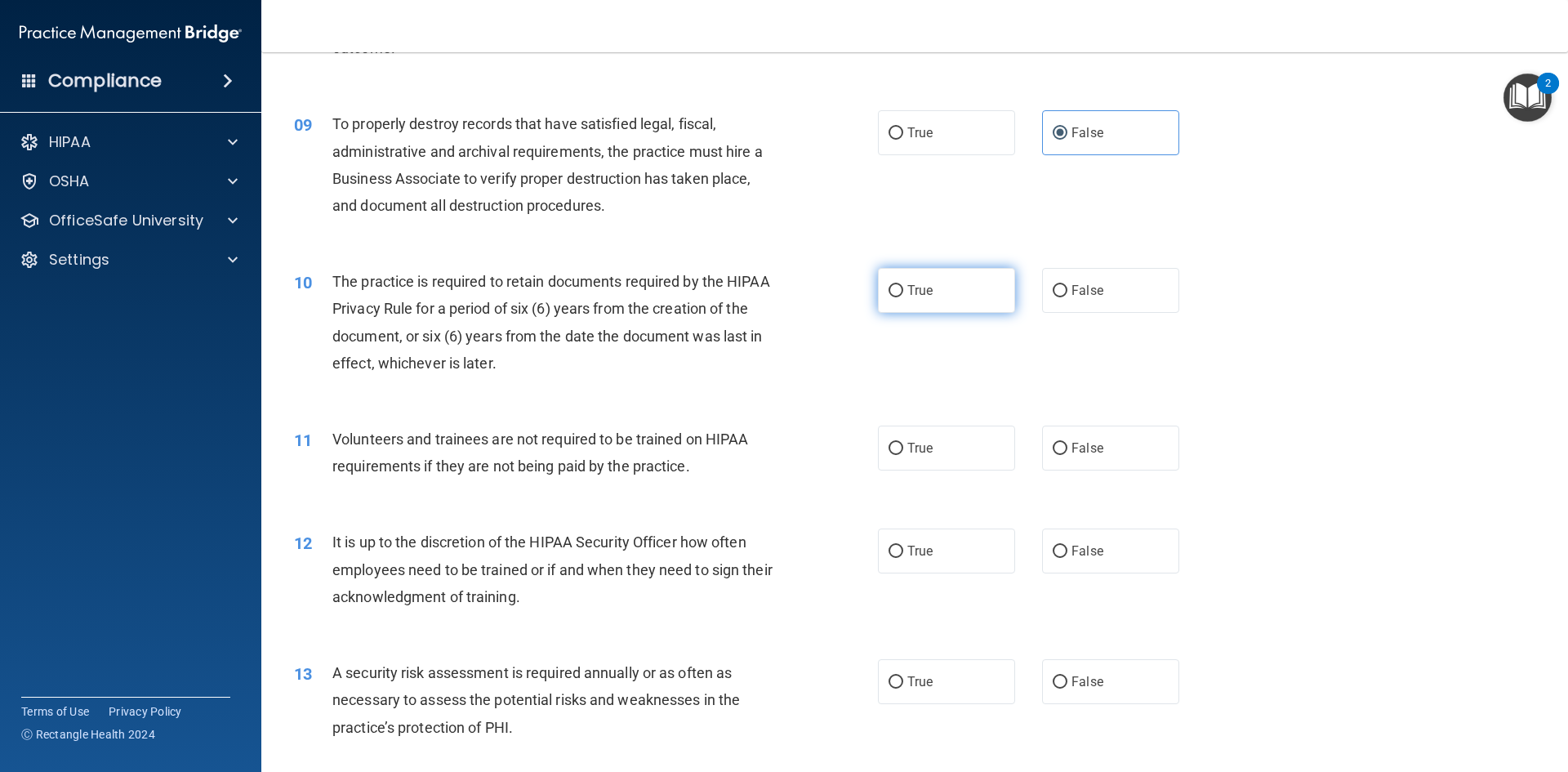
click at [919, 298] on label "True" at bounding box center [946, 290] width 137 height 45
click at [903, 297] on input "True" at bounding box center [896, 290] width 15 height 12
radio input "true"
click at [1053, 445] on input "False" at bounding box center [1060, 448] width 15 height 12
radio input "true"
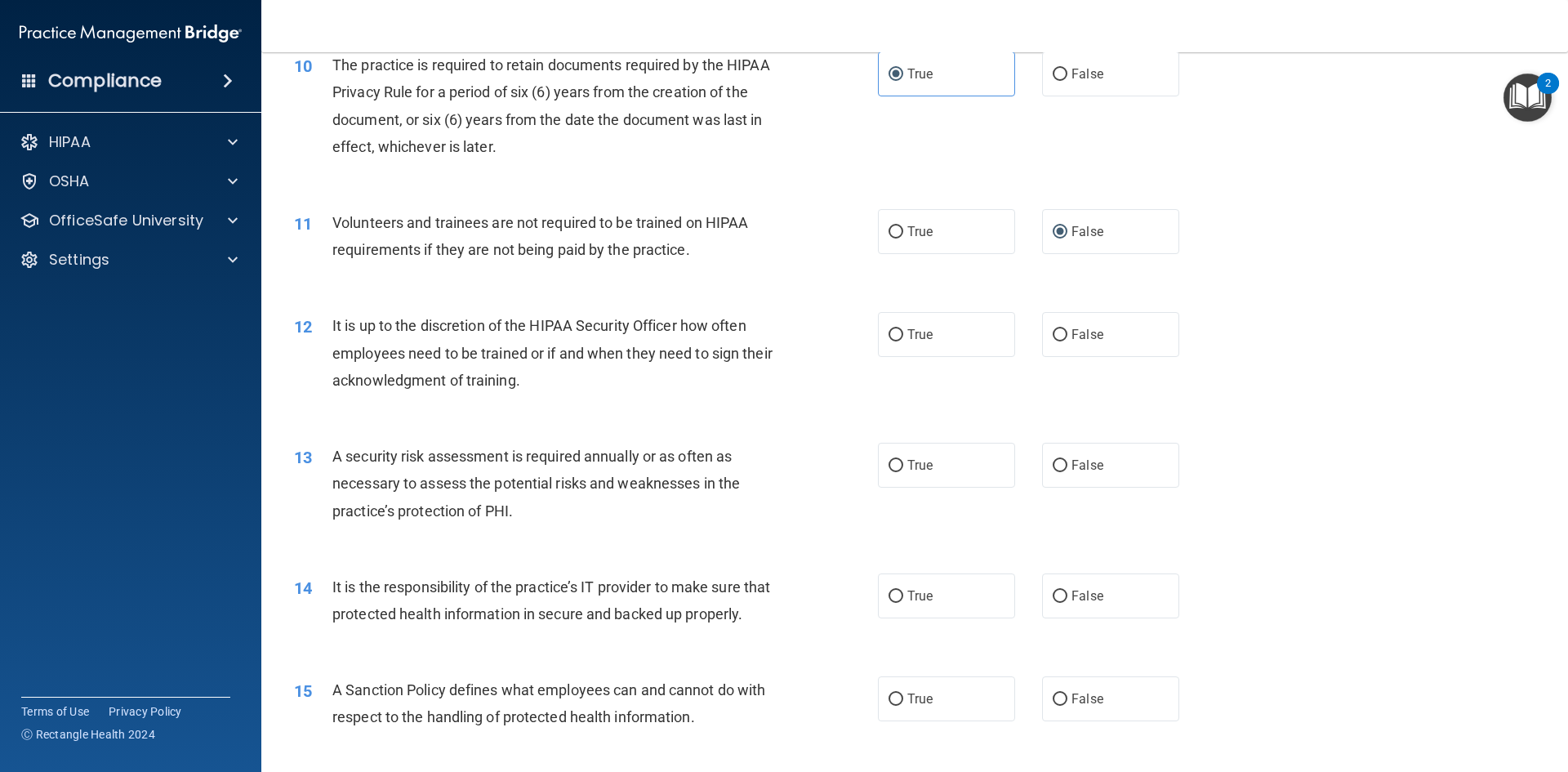
scroll to position [1388, 0]
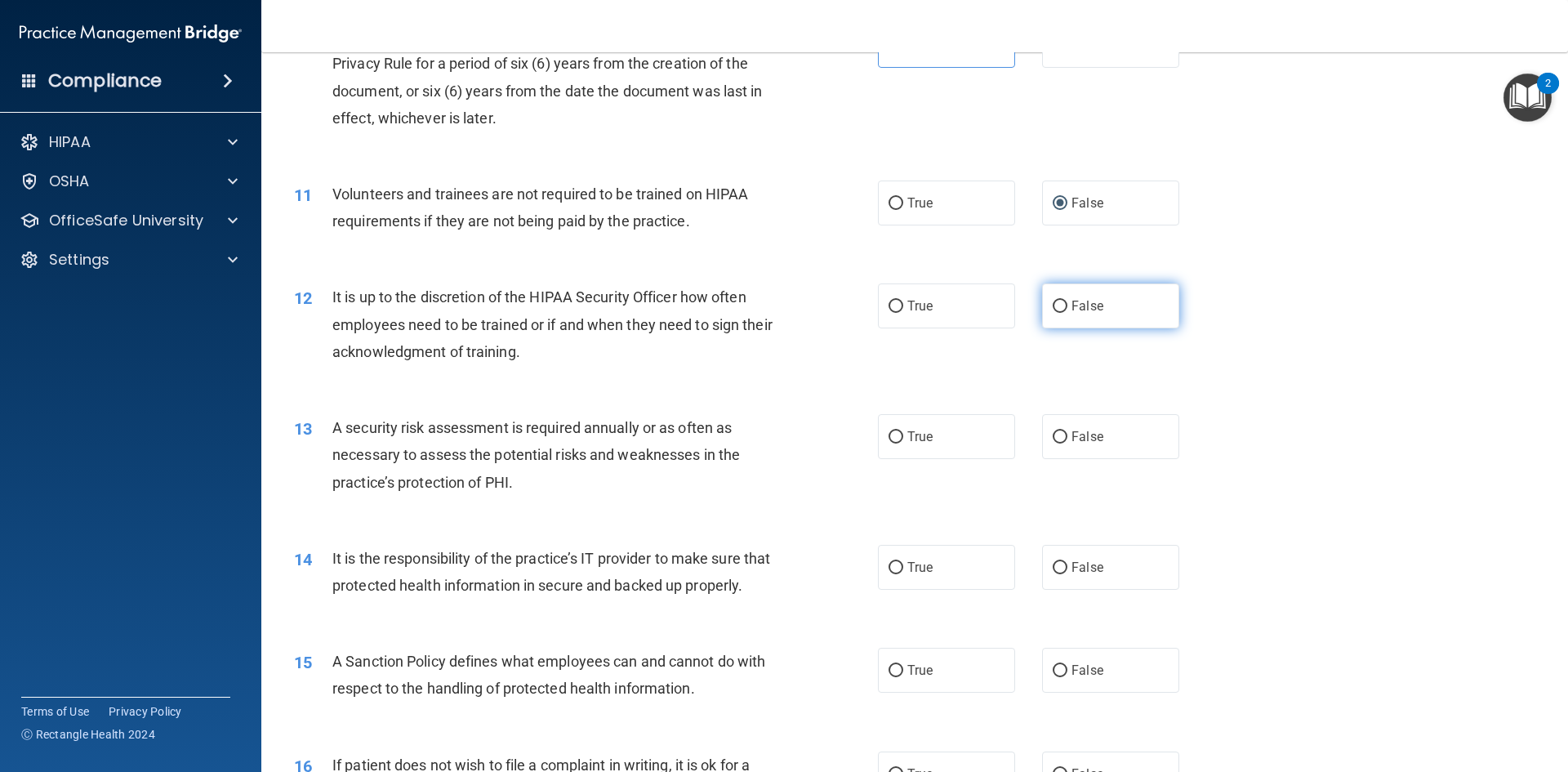
click at [1073, 313] on label "False" at bounding box center [1110, 305] width 137 height 45
click at [1067, 312] on input "False" at bounding box center [1060, 306] width 15 height 12
radio input "true"
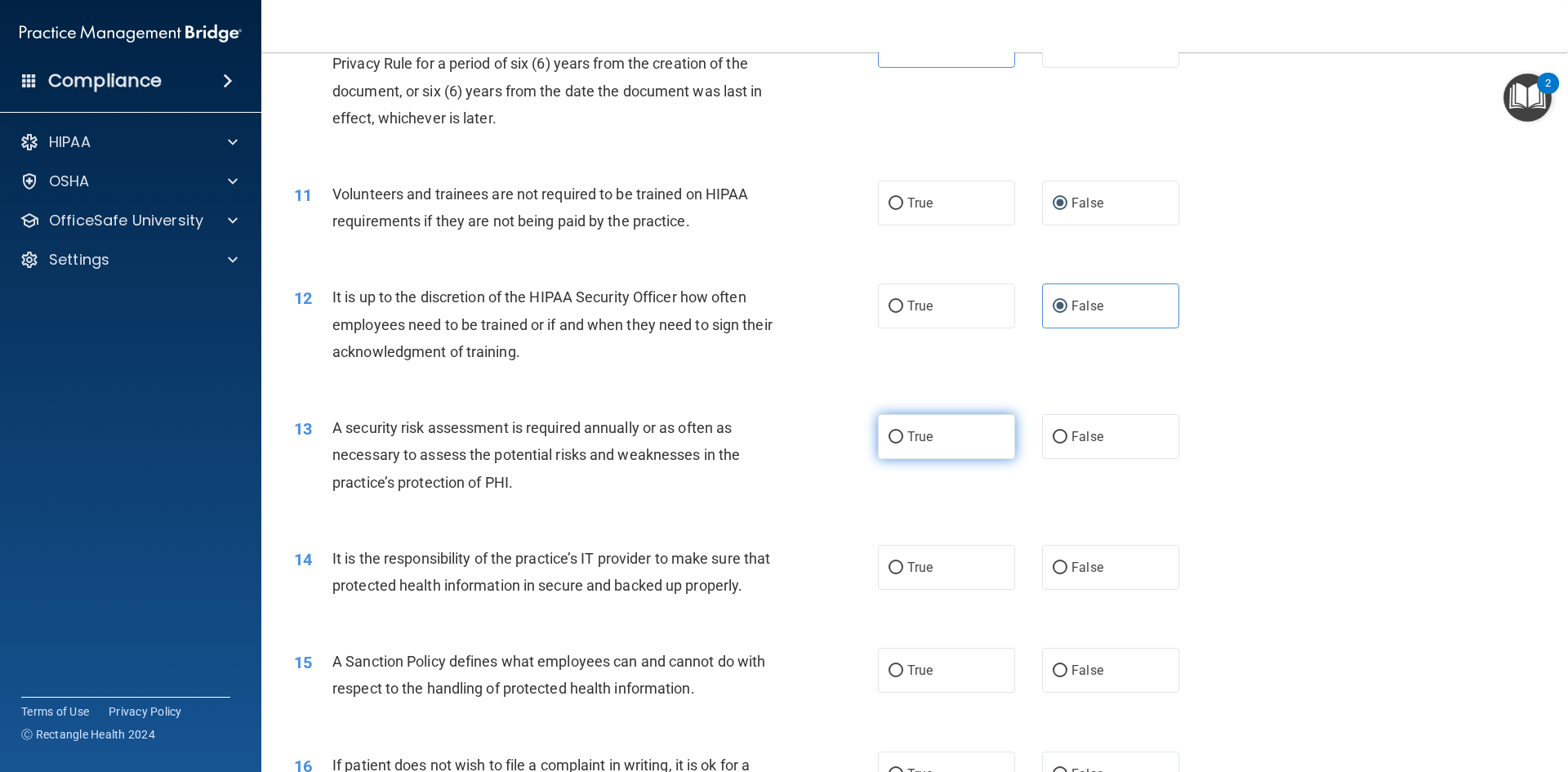
click at [917, 442] on span "True" at bounding box center [920, 436] width 26 height 16
click at [903, 442] on input "True" at bounding box center [896, 437] width 15 height 12
radio input "true"
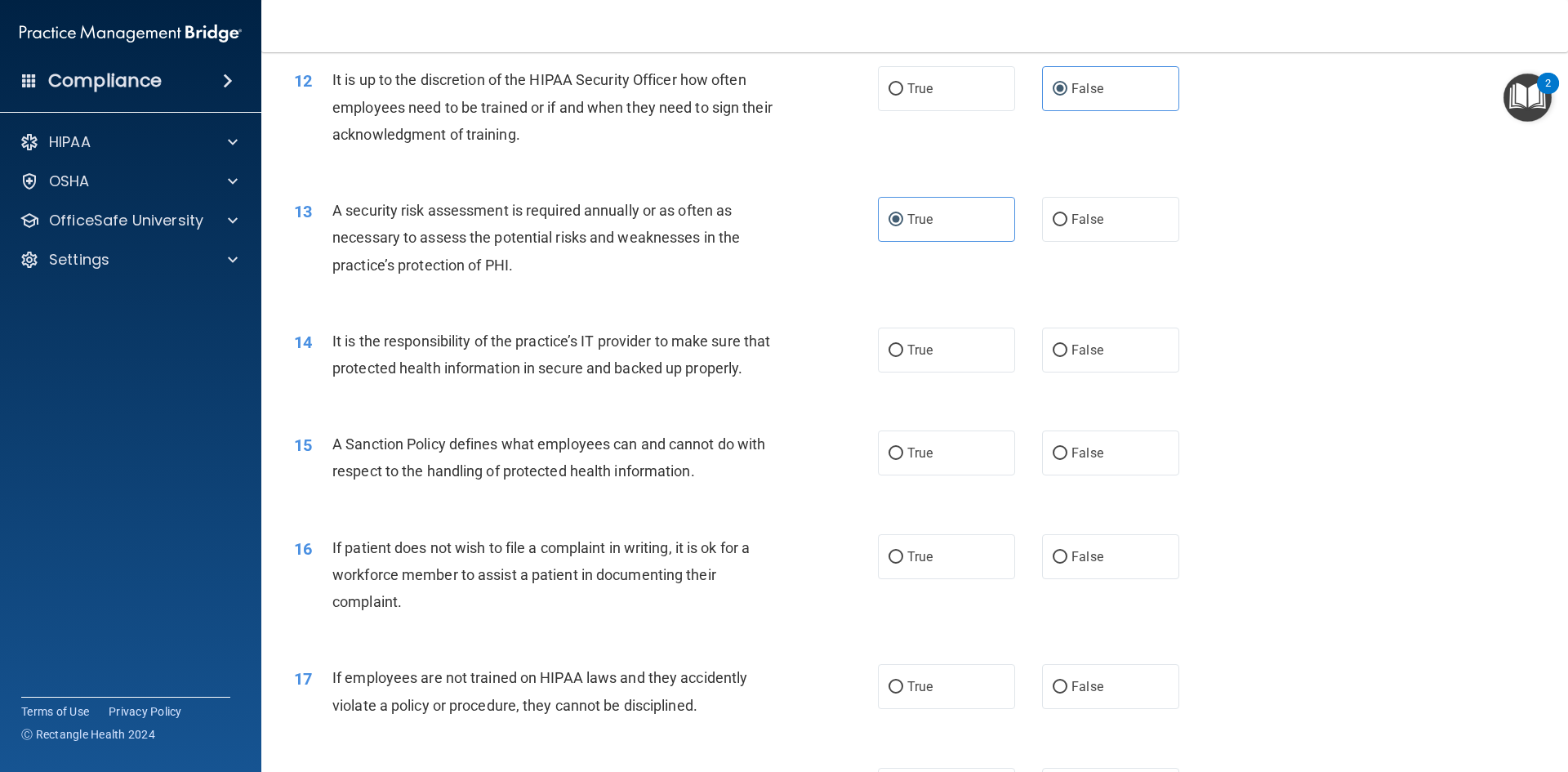
scroll to position [1633, 0]
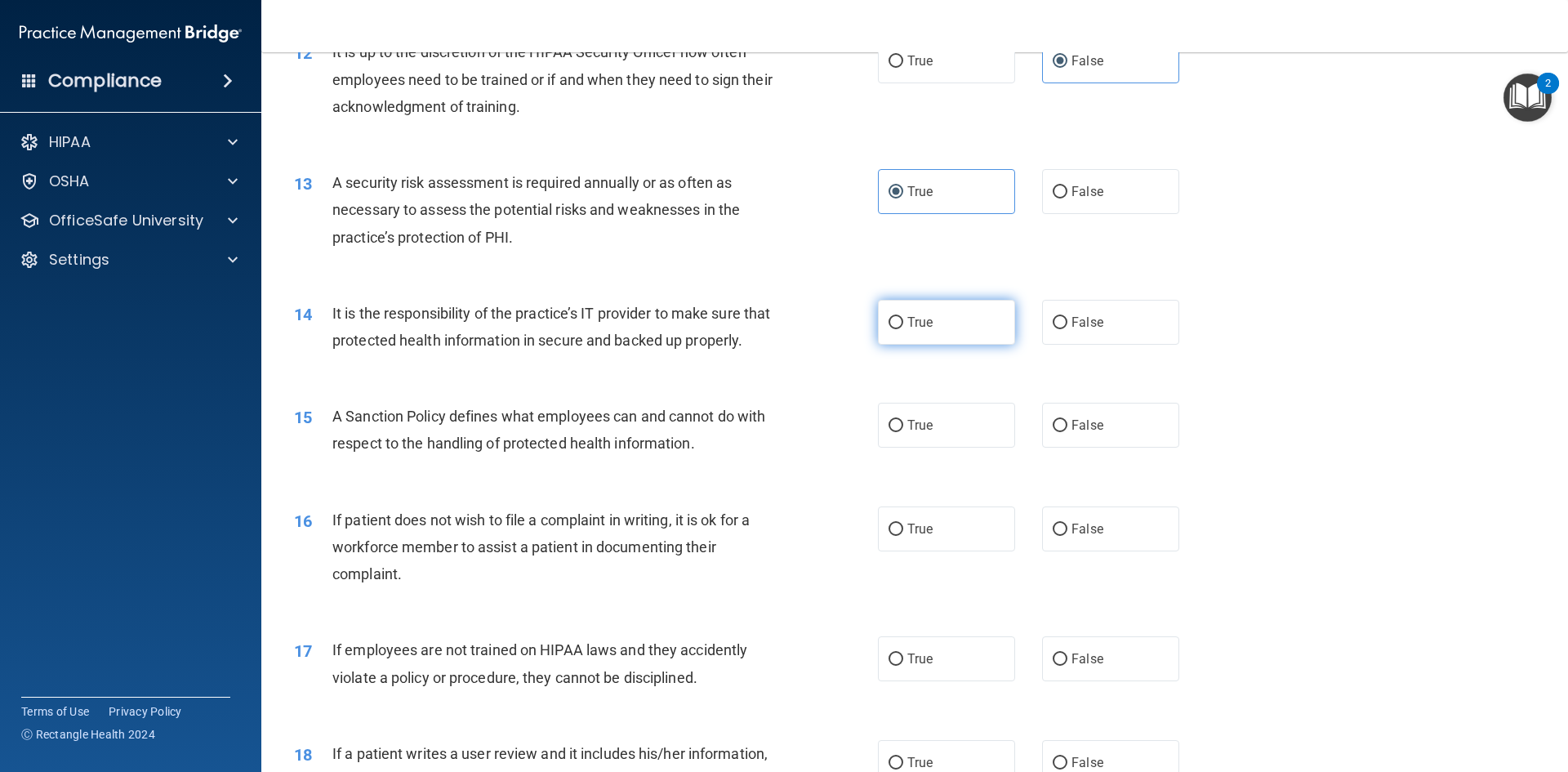
click at [941, 335] on label "True" at bounding box center [946, 322] width 137 height 45
click at [903, 329] on input "True" at bounding box center [896, 323] width 15 height 12
radio input "true"
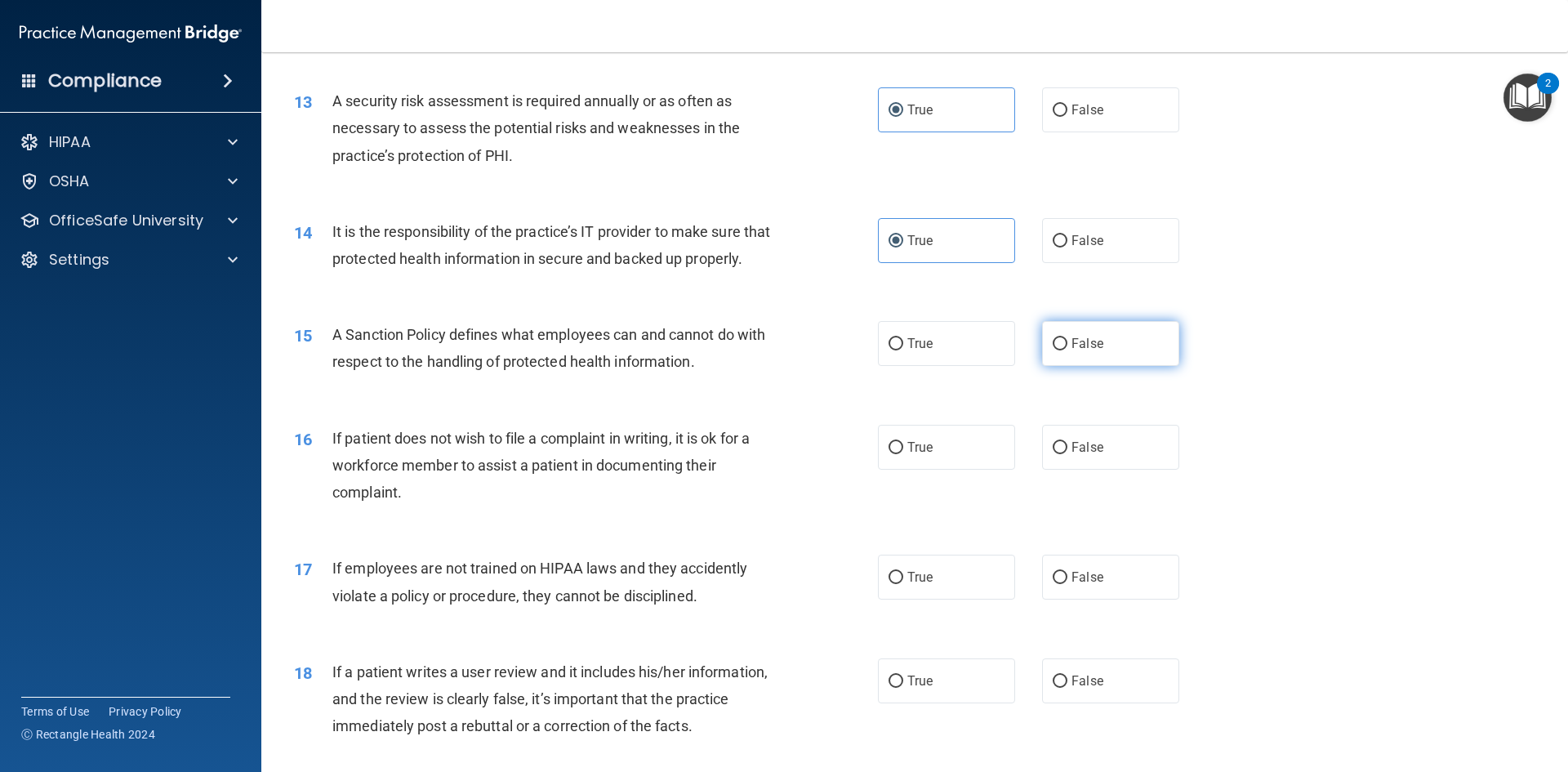
click at [1058, 350] on input "False" at bounding box center [1060, 344] width 15 height 12
radio input "true"
click at [1093, 455] on span "False" at bounding box center [1087, 447] width 32 height 16
click at [1067, 454] on input "False" at bounding box center [1060, 448] width 15 height 12
radio input "true"
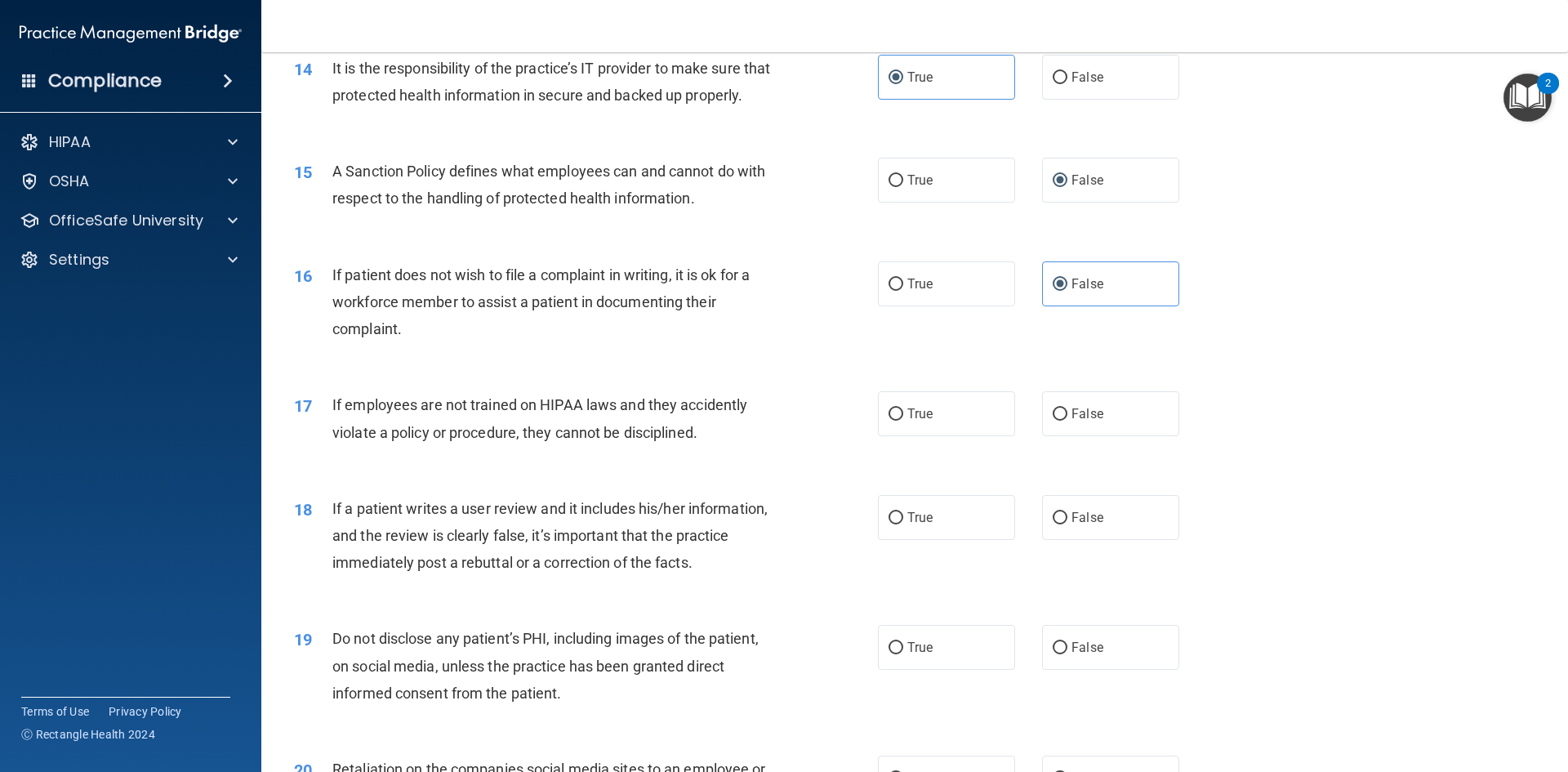
scroll to position [1959, 0]
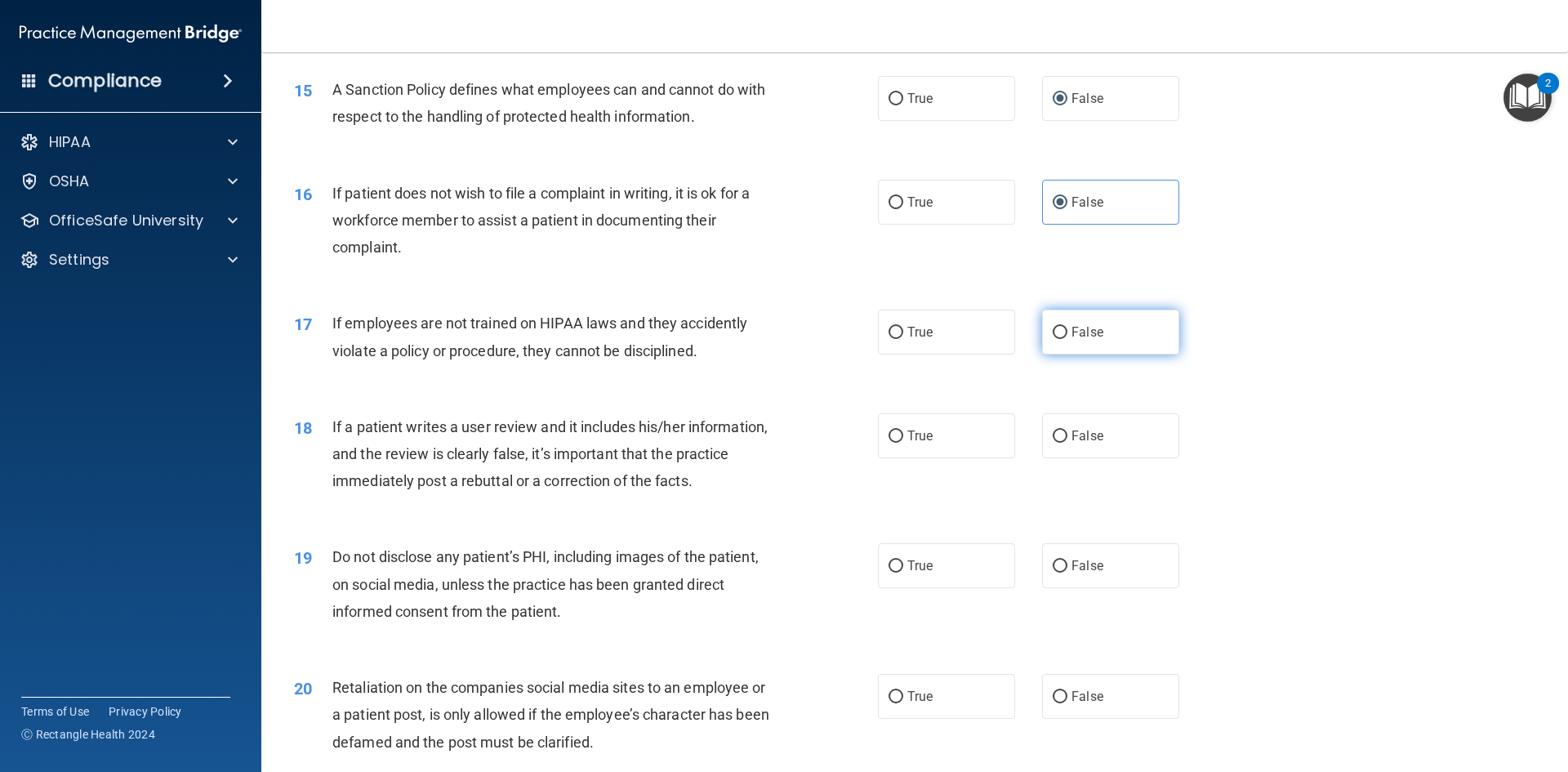
click at [1073, 340] on span "False" at bounding box center [1087, 332] width 32 height 16
click at [1067, 339] on input "False" at bounding box center [1060, 332] width 15 height 12
radio input "true"
click at [1073, 443] on span "False" at bounding box center [1087, 436] width 32 height 16
click at [1067, 443] on input "False" at bounding box center [1060, 436] width 15 height 12
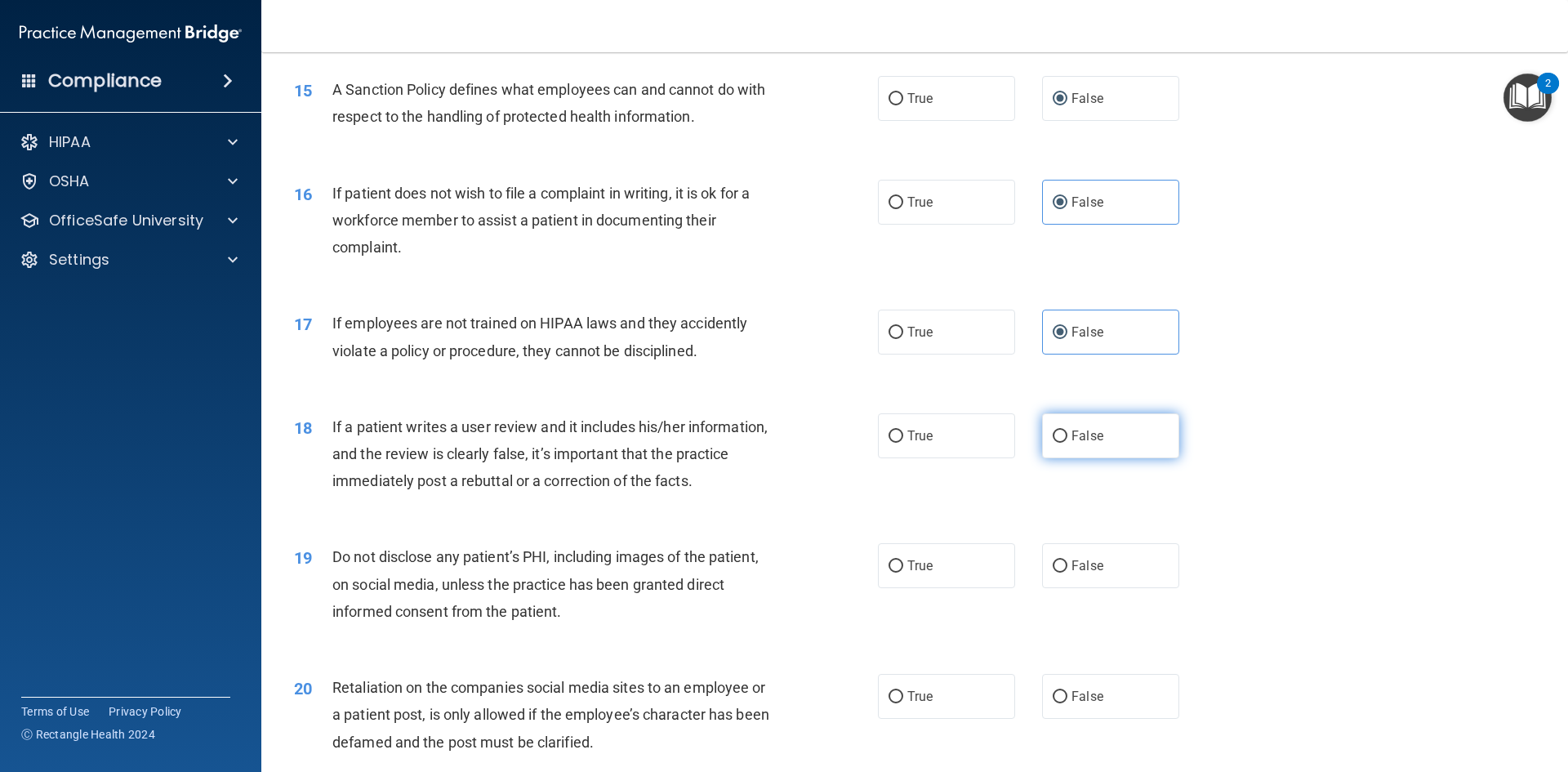
radio input "true"
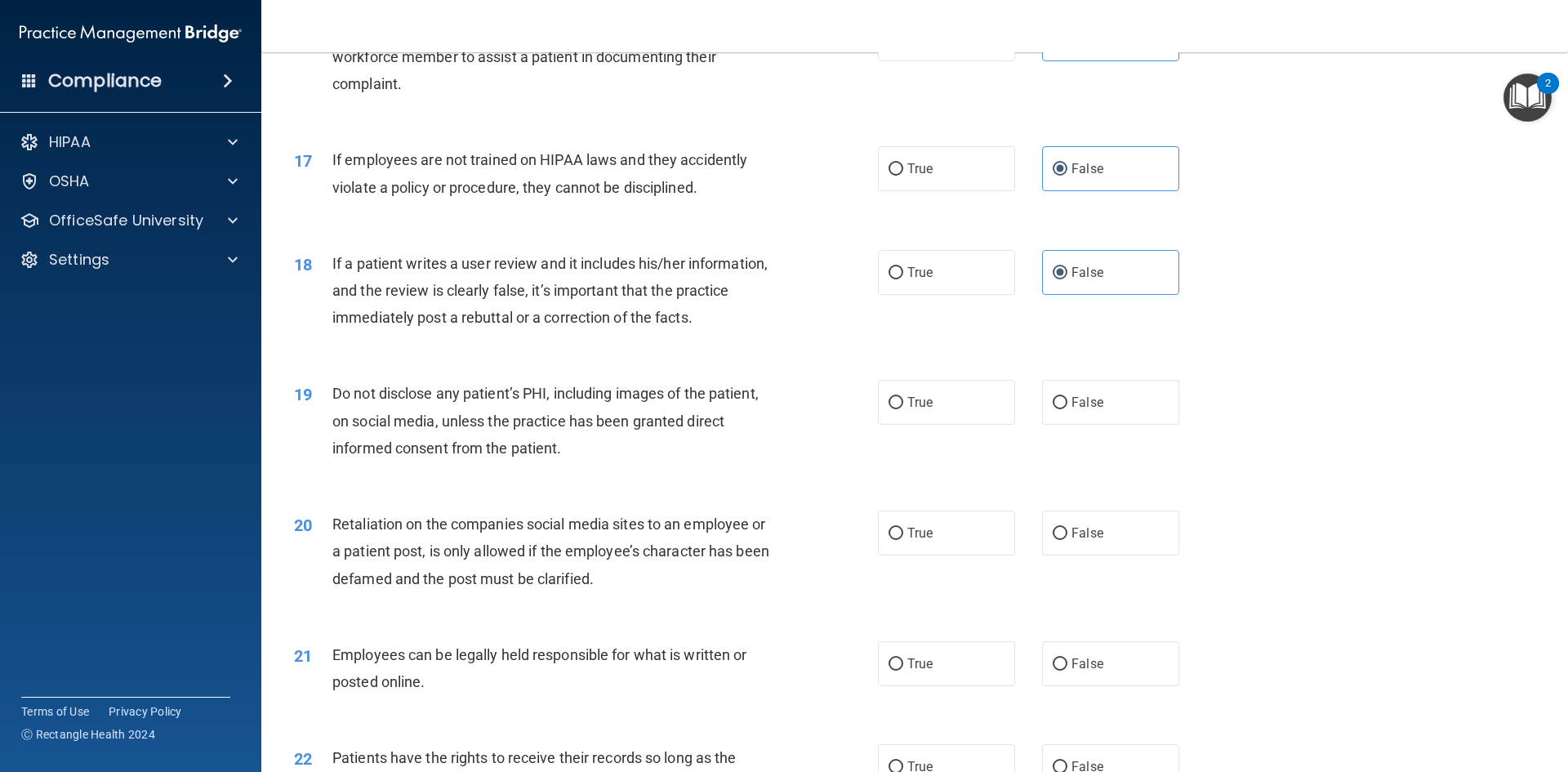
scroll to position [2205, 0]
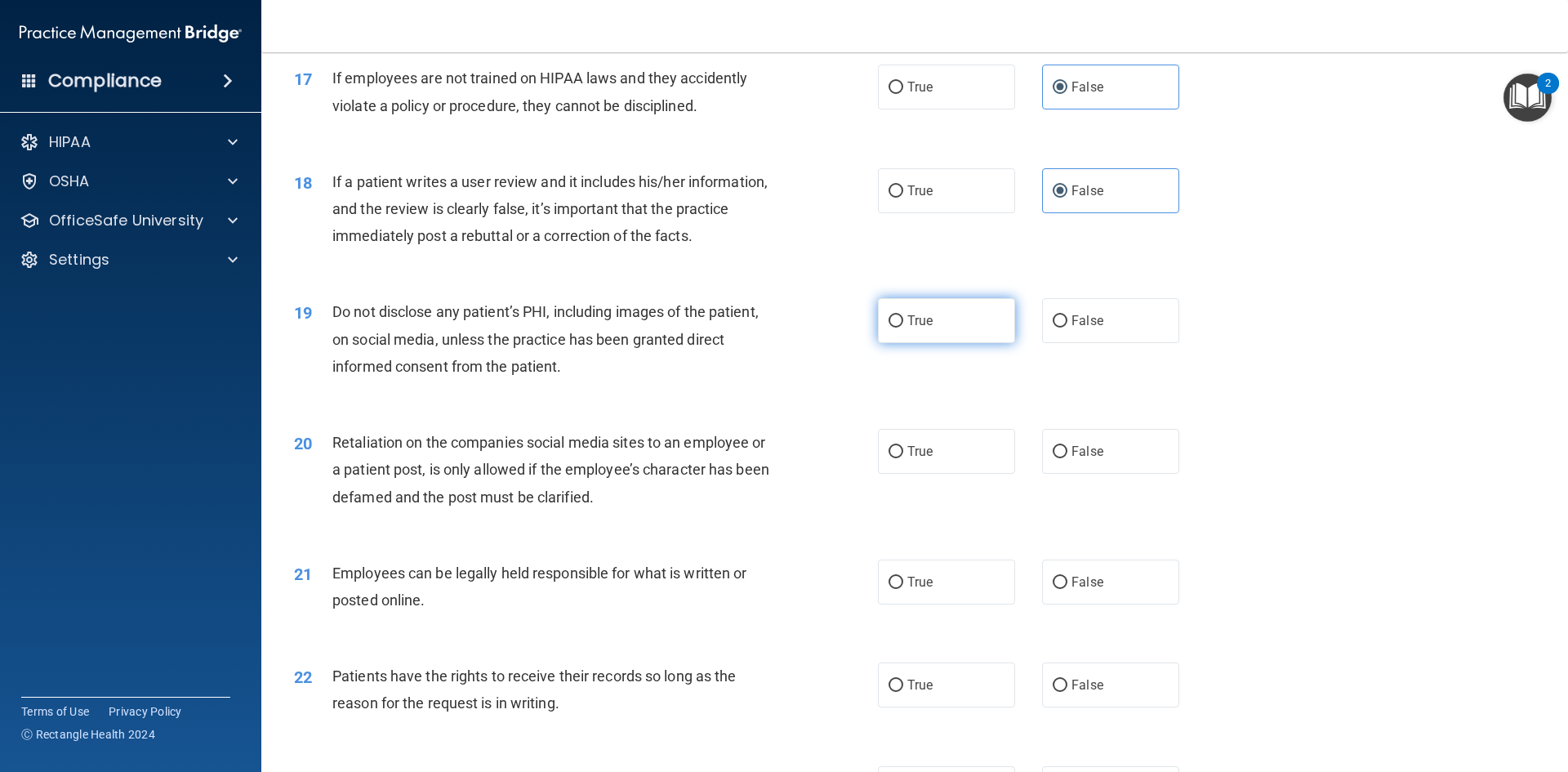
click at [949, 340] on label "True" at bounding box center [946, 320] width 137 height 45
click at [903, 327] on input "True" at bounding box center [896, 321] width 15 height 12
radio input "true"
click at [1101, 343] on label "False" at bounding box center [1110, 320] width 137 height 45
click at [1067, 327] on input "False" at bounding box center [1060, 321] width 15 height 12
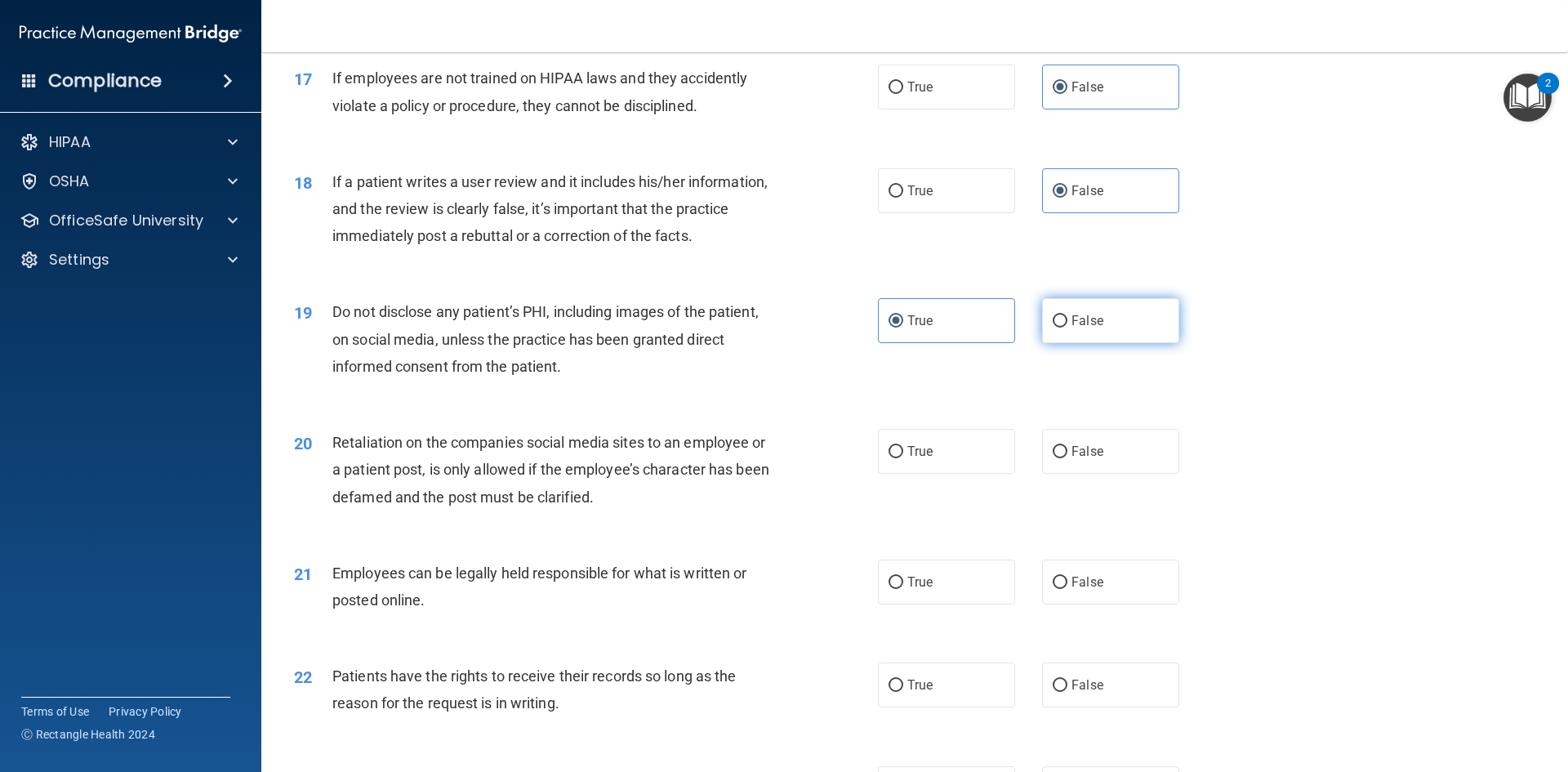
radio input "true"
radio input "false"
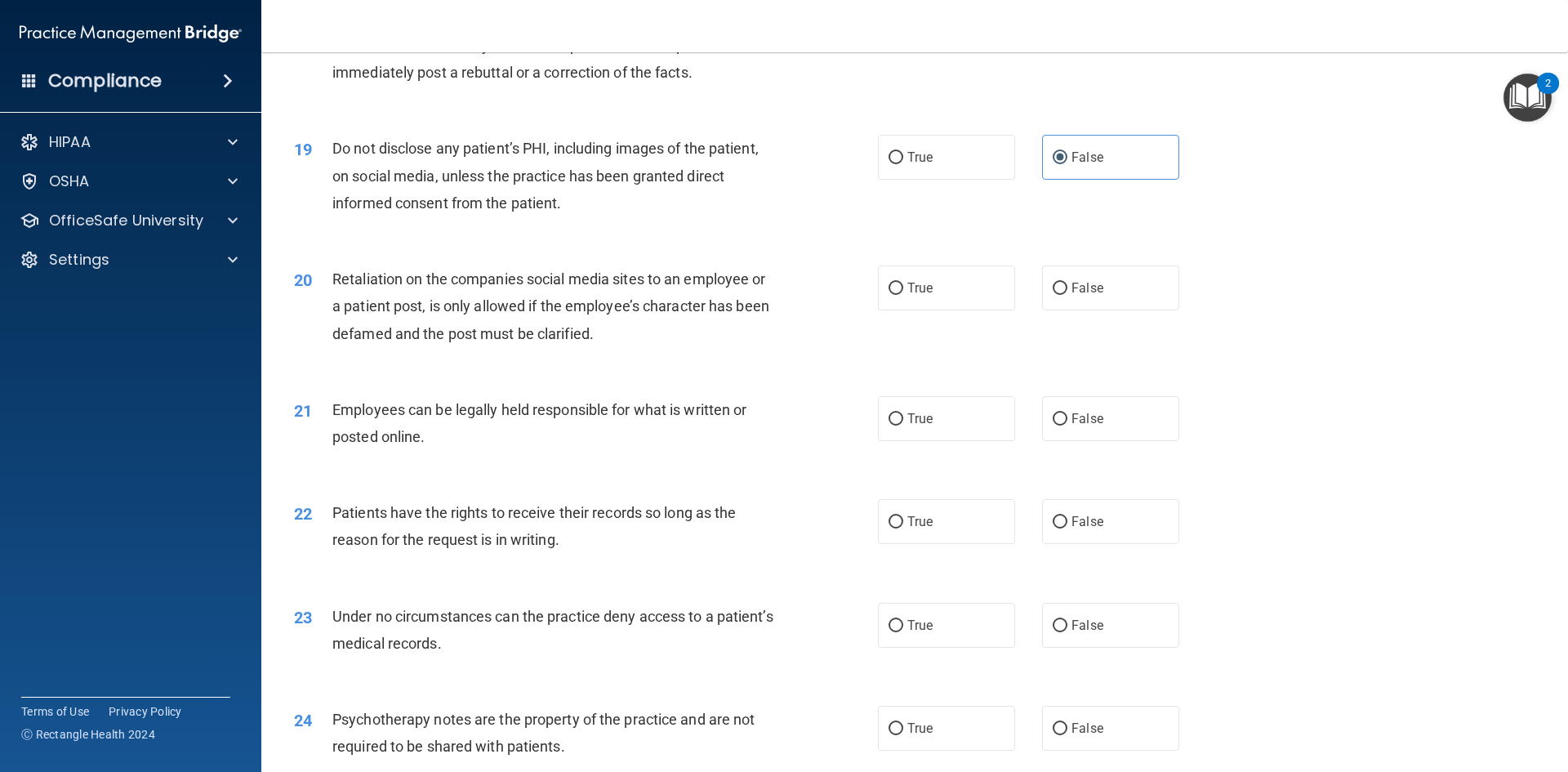
scroll to position [2449, 0]
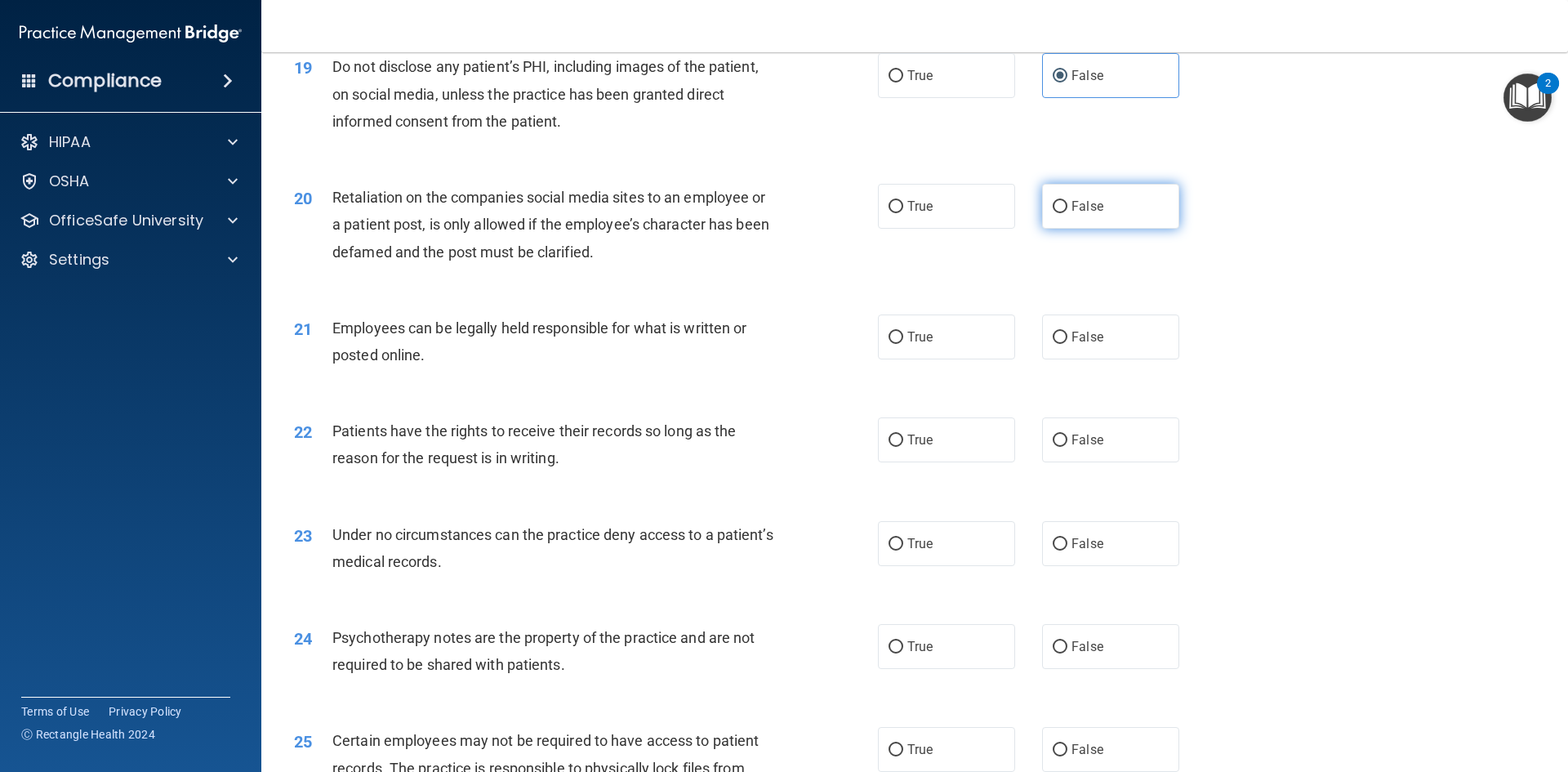
click at [1077, 214] on span "False" at bounding box center [1087, 206] width 32 height 16
click at [1067, 213] on input "False" at bounding box center [1060, 207] width 15 height 12
radio input "true"
click at [932, 359] on label "True" at bounding box center [946, 336] width 137 height 45
click at [903, 344] on input "True" at bounding box center [896, 337] width 15 height 12
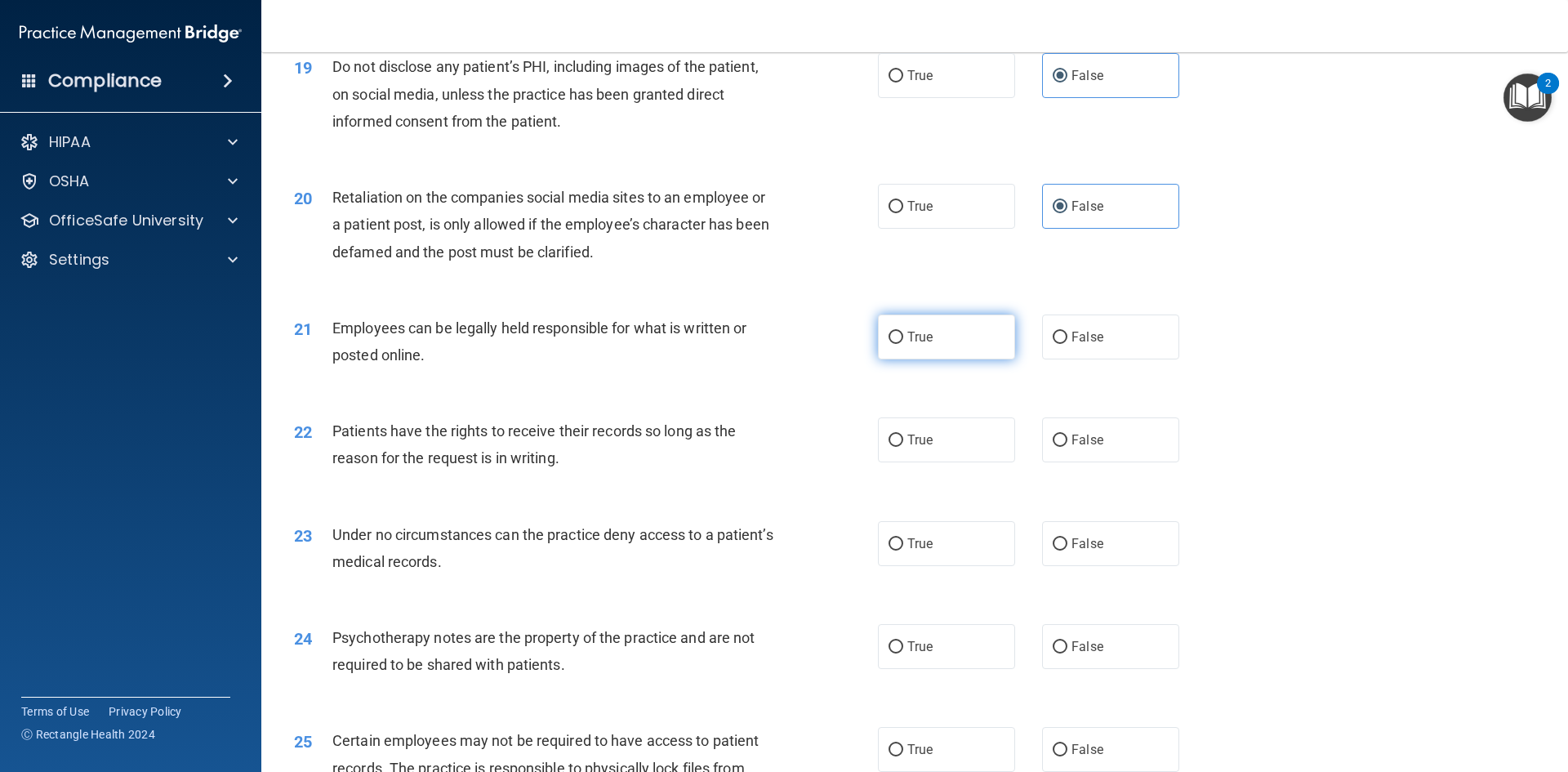
radio input "true"
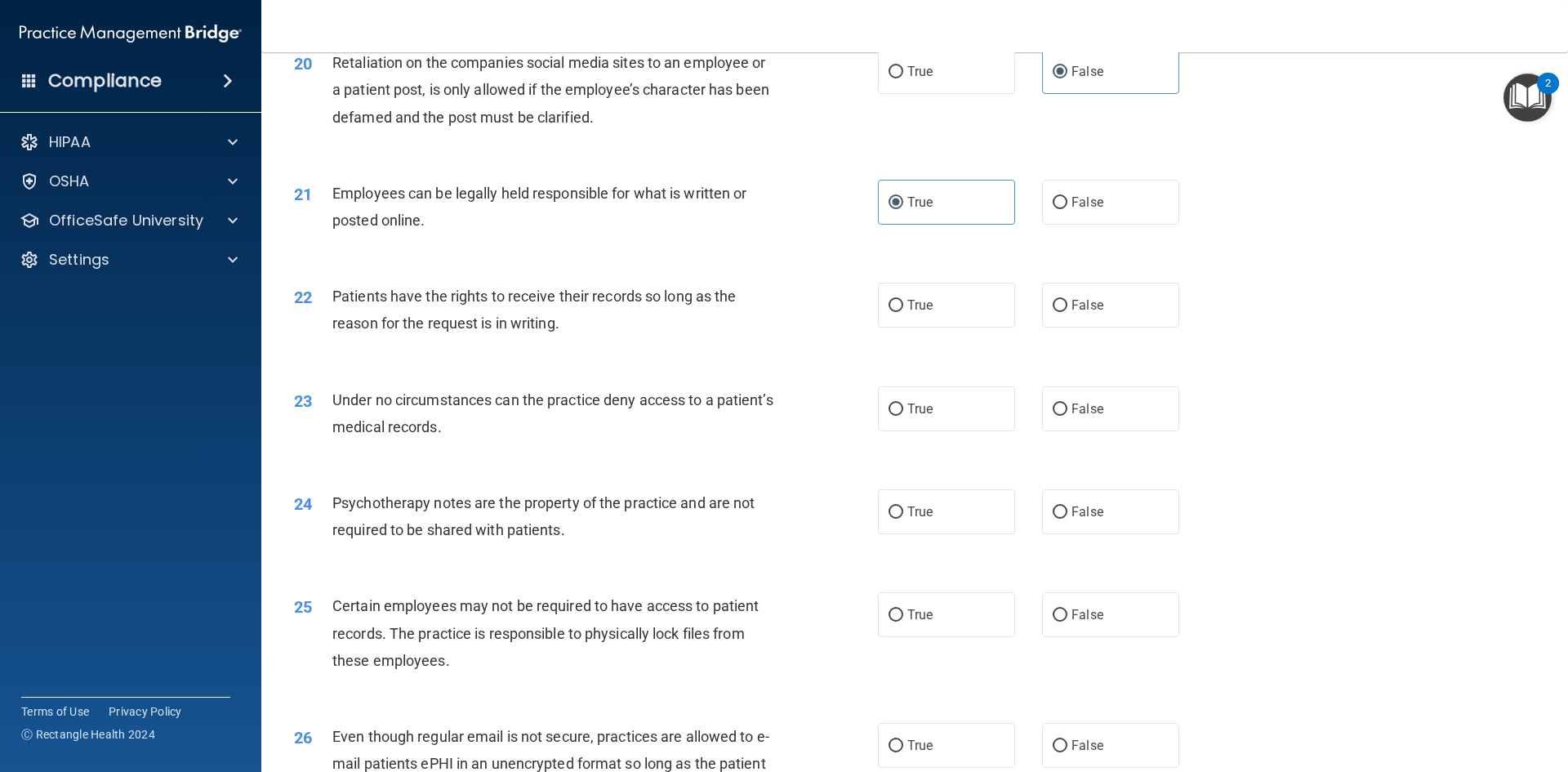
scroll to position [2613, 0]
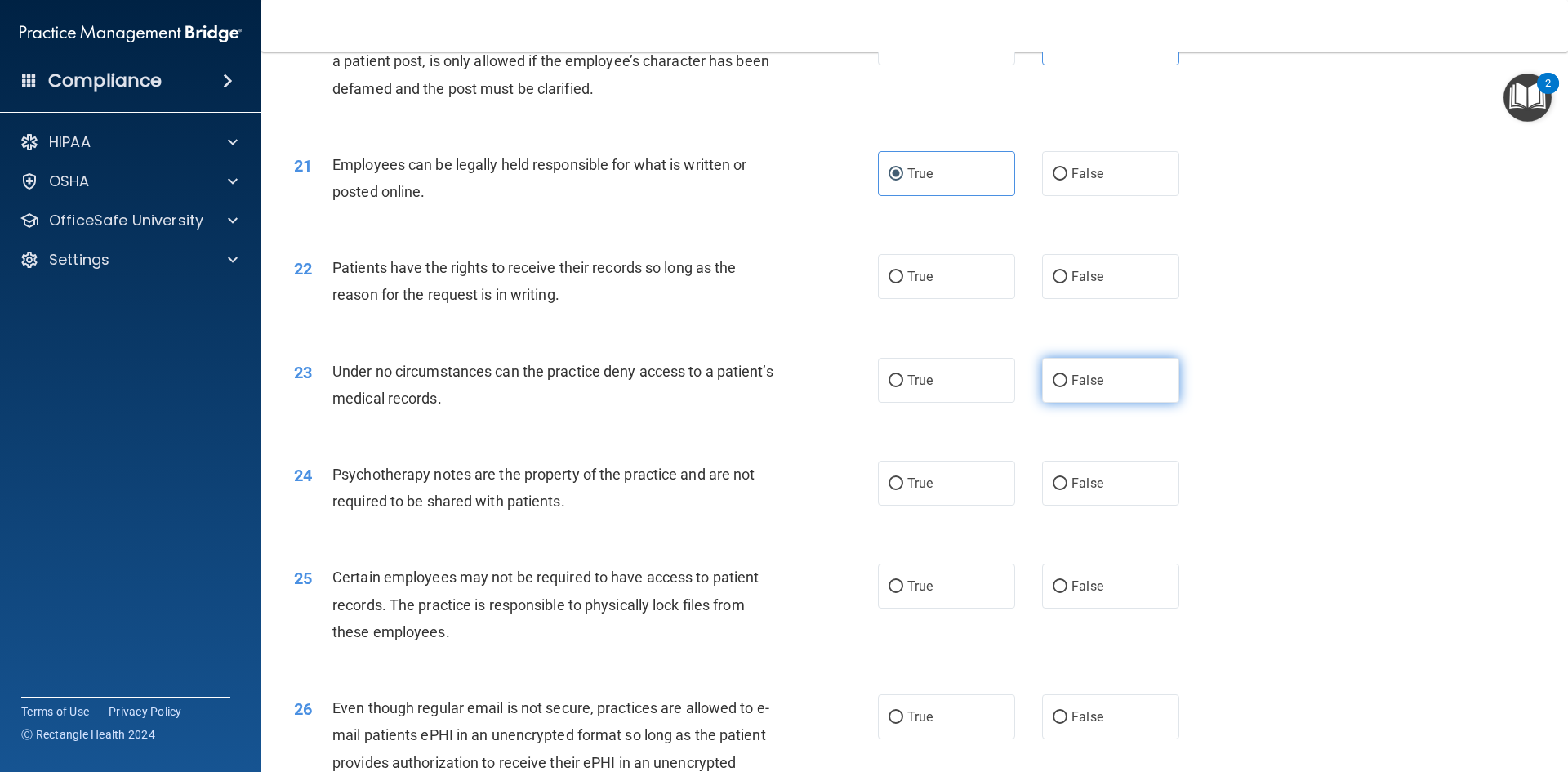
click at [1077, 388] on span "False" at bounding box center [1087, 380] width 32 height 16
click at [1067, 387] on input "False" at bounding box center [1060, 380] width 15 height 12
radio input "true"
click at [1068, 505] on label "False" at bounding box center [1110, 482] width 137 height 45
click at [1067, 490] on input "False" at bounding box center [1060, 483] width 15 height 12
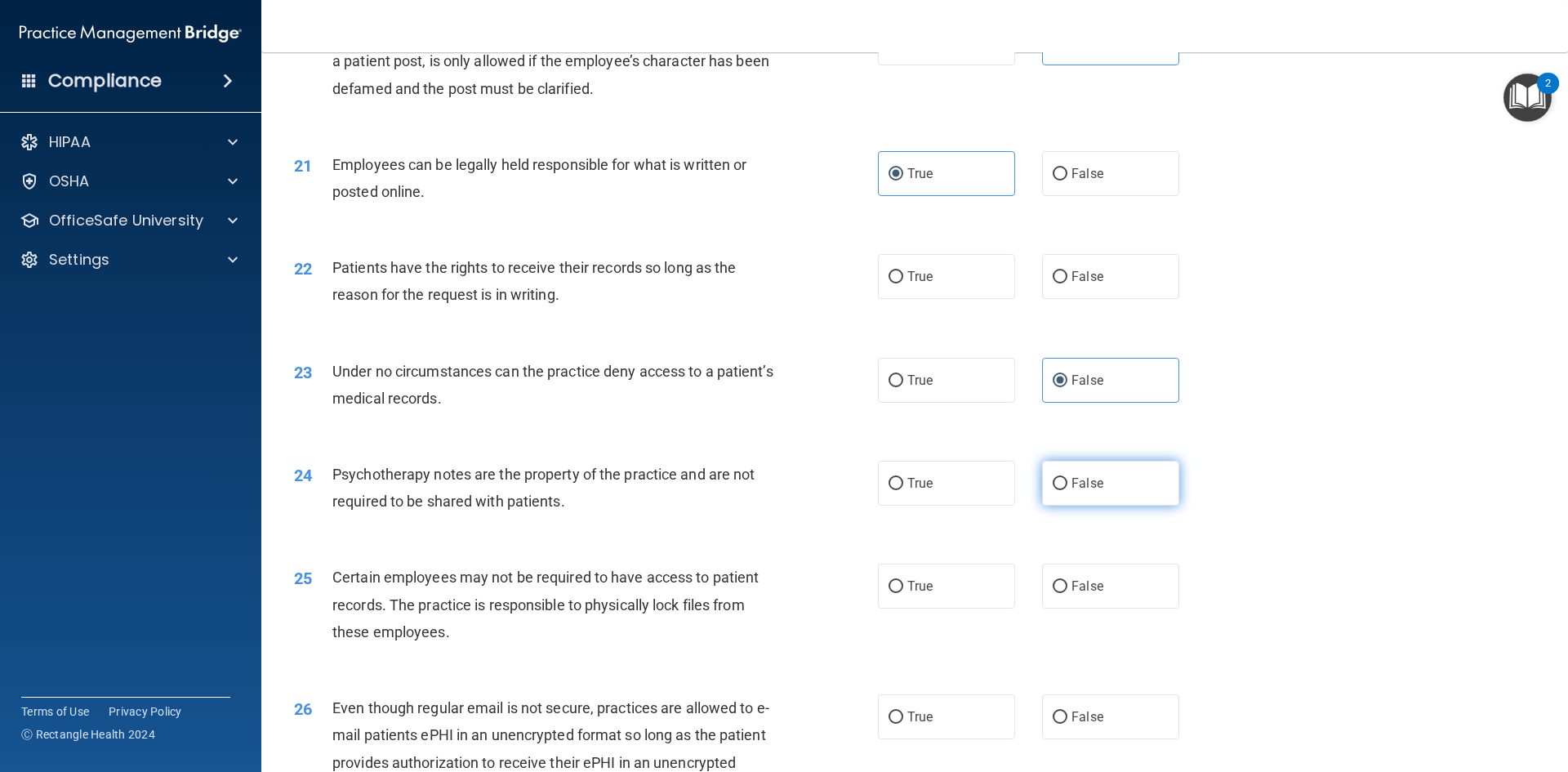
radio input "true"
click at [955, 299] on label "True" at bounding box center [946, 276] width 137 height 45
click at [903, 283] on input "True" at bounding box center [896, 277] width 15 height 12
radio input "true"
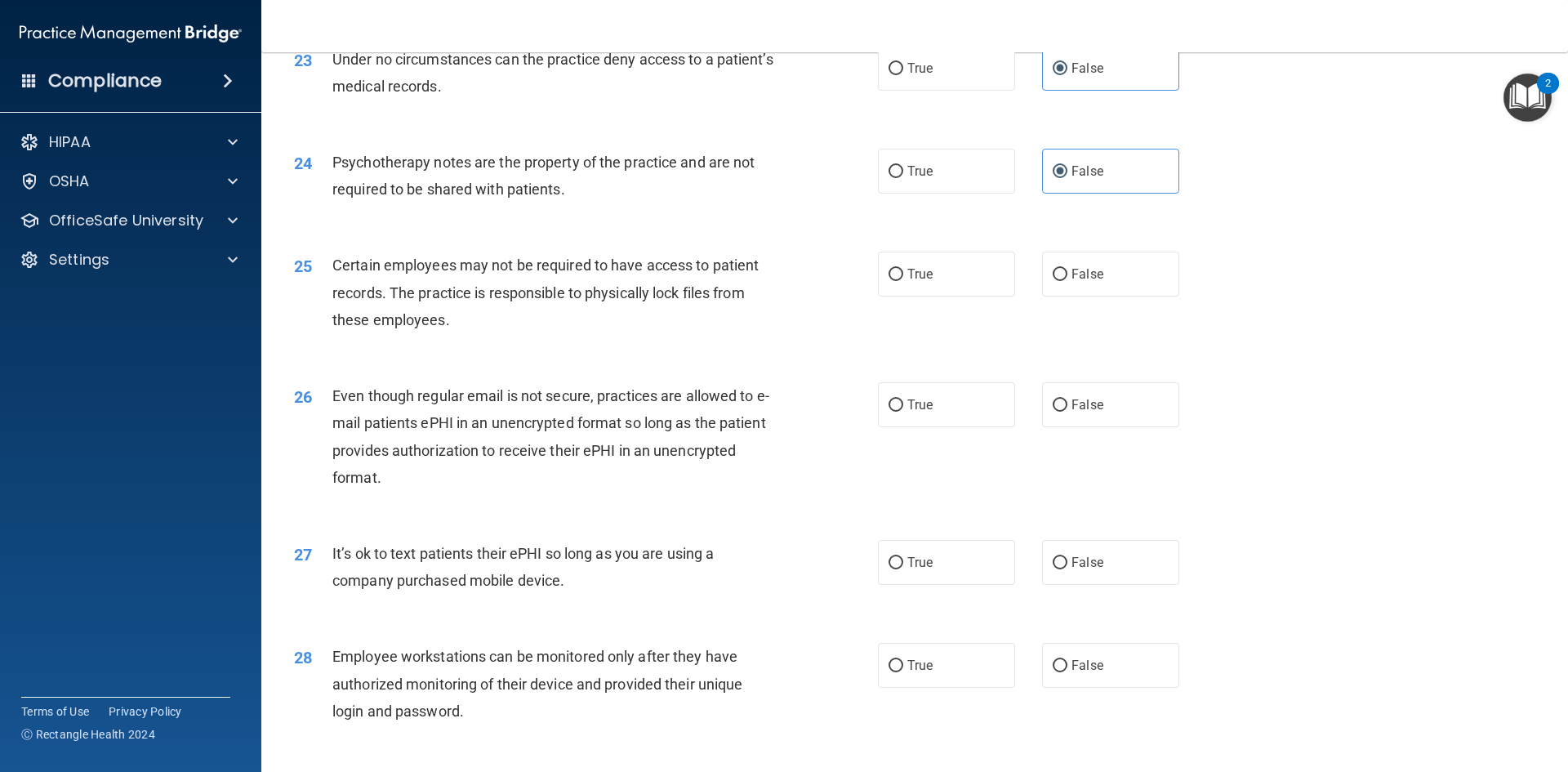
scroll to position [2940, 0]
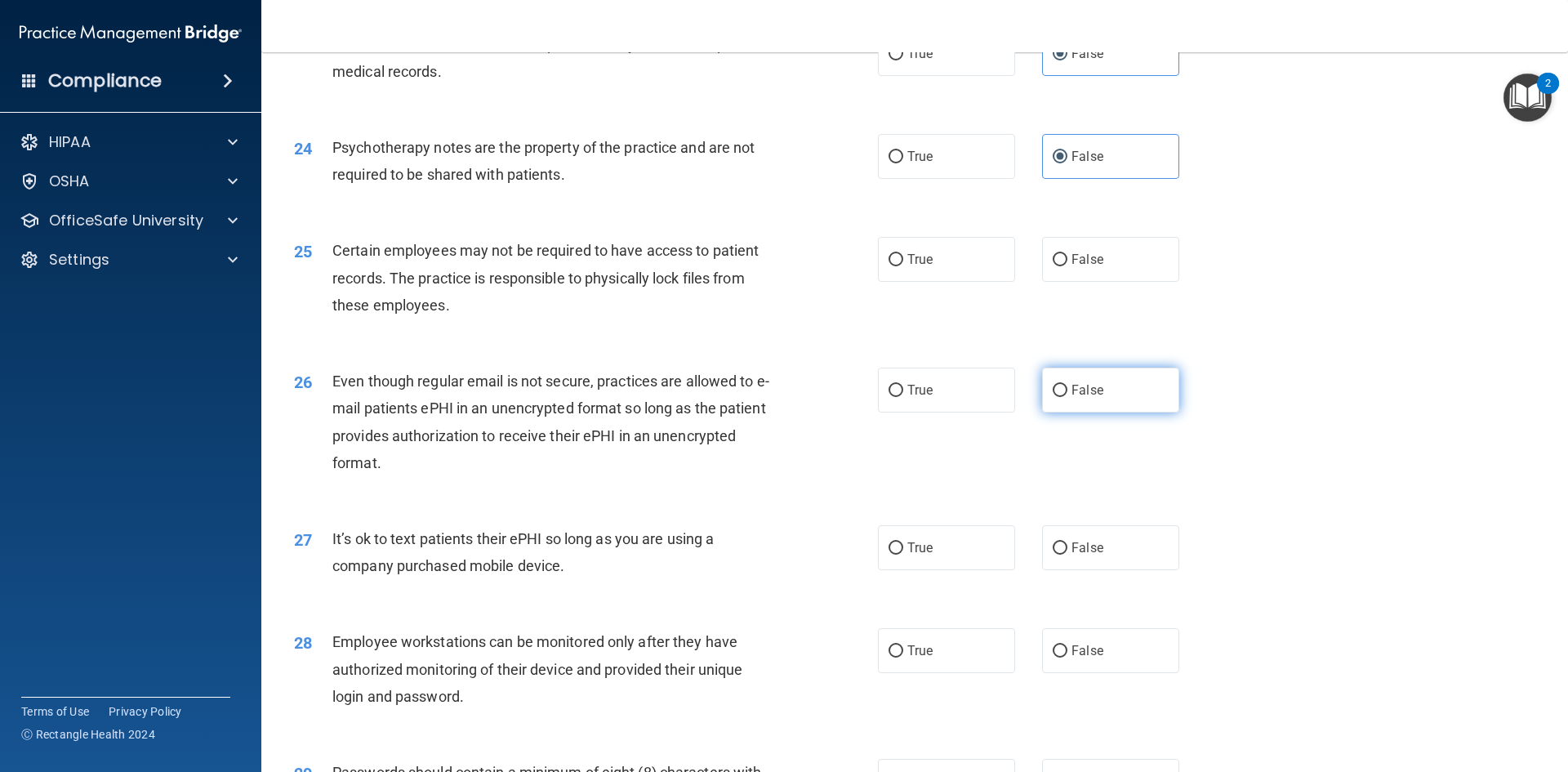
click at [1073, 398] on span "False" at bounding box center [1087, 390] width 32 height 16
click at [1067, 397] on input "False" at bounding box center [1060, 390] width 15 height 12
radio input "true"
click at [969, 282] on label "True" at bounding box center [946, 259] width 137 height 45
click at [903, 267] on input "True" at bounding box center [896, 259] width 15 height 12
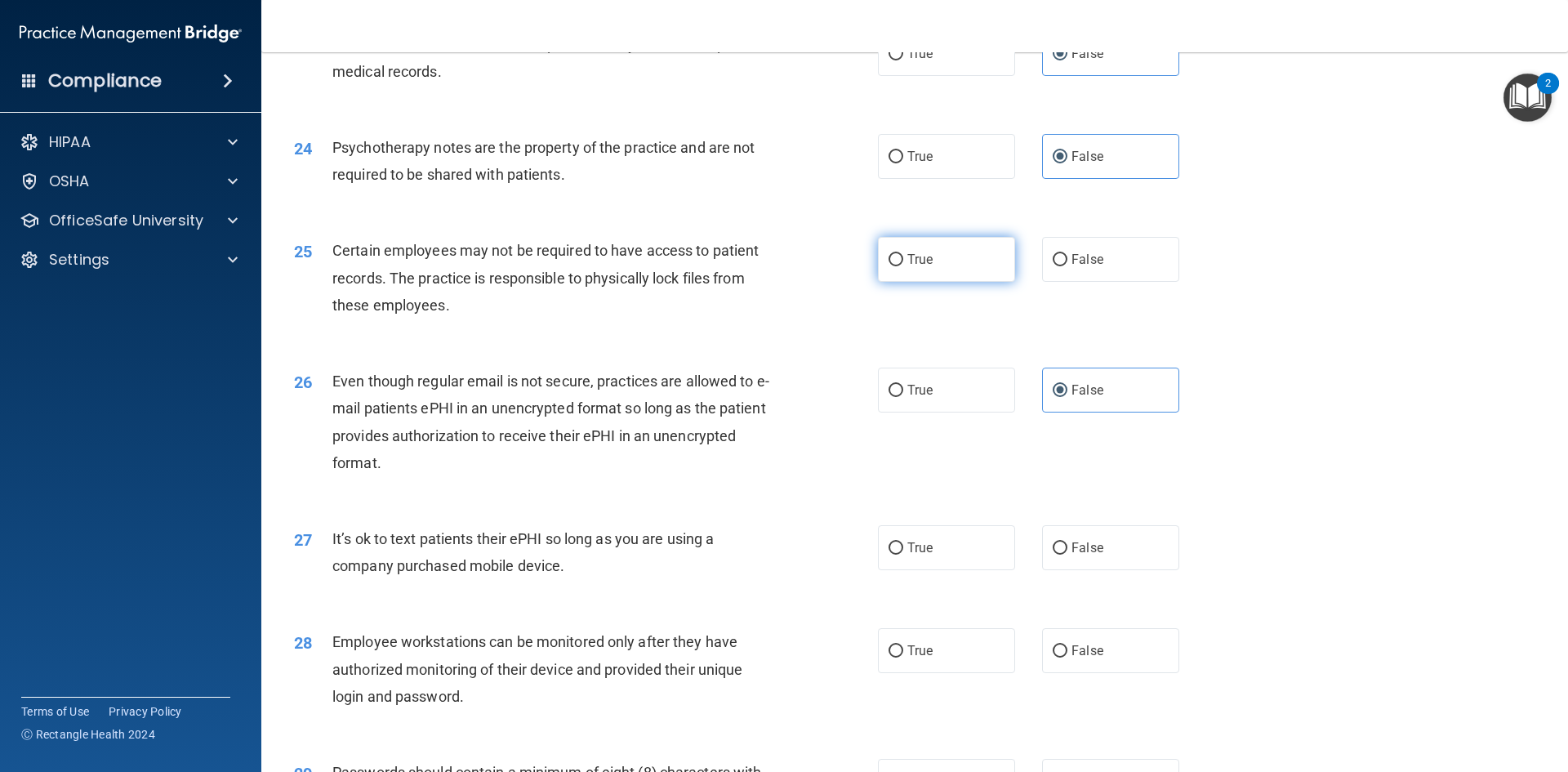
radio input "true"
click at [1055, 267] on input "False" at bounding box center [1060, 259] width 15 height 12
radio input "true"
radio input "false"
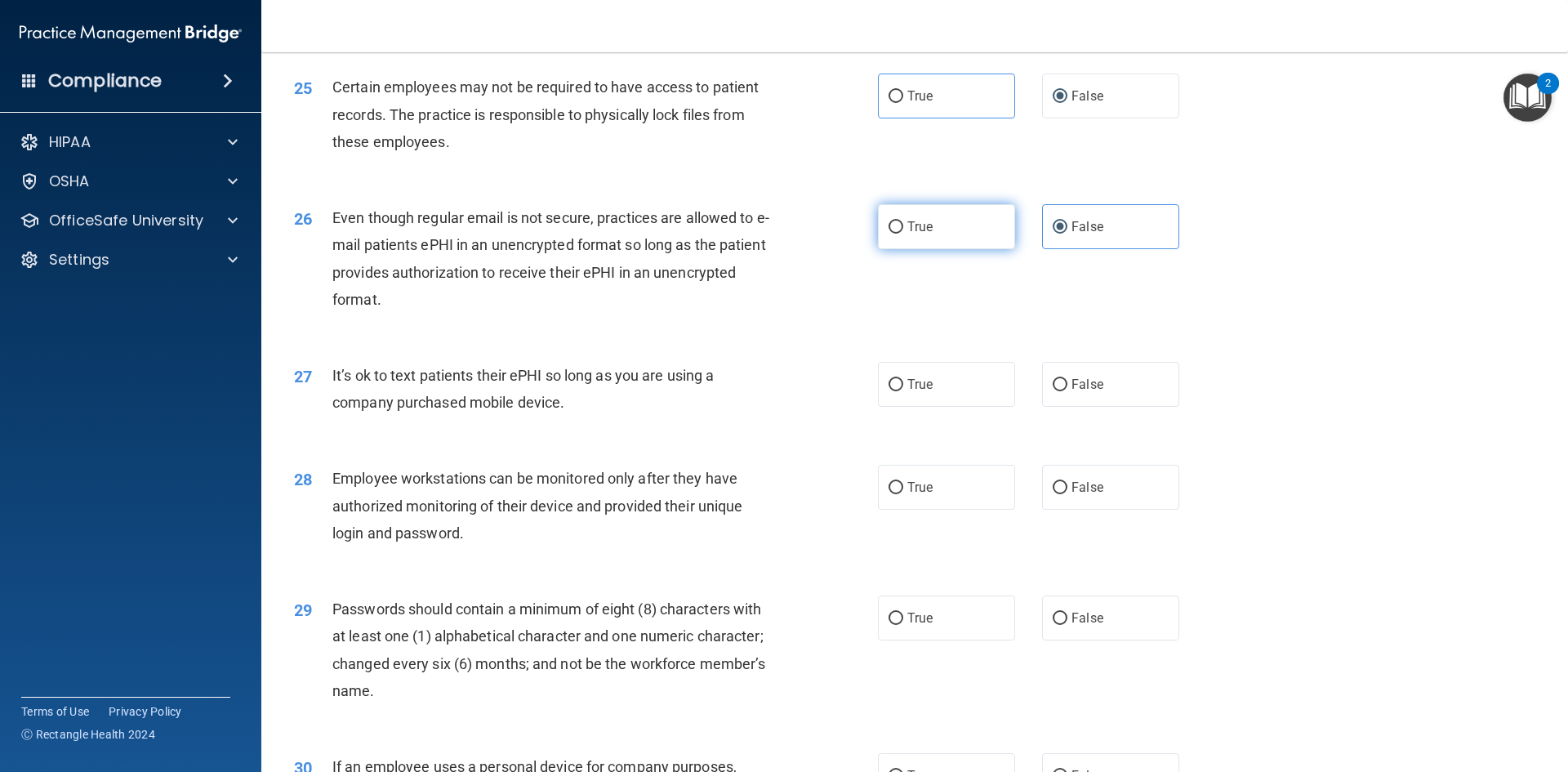
scroll to position [3184, 0]
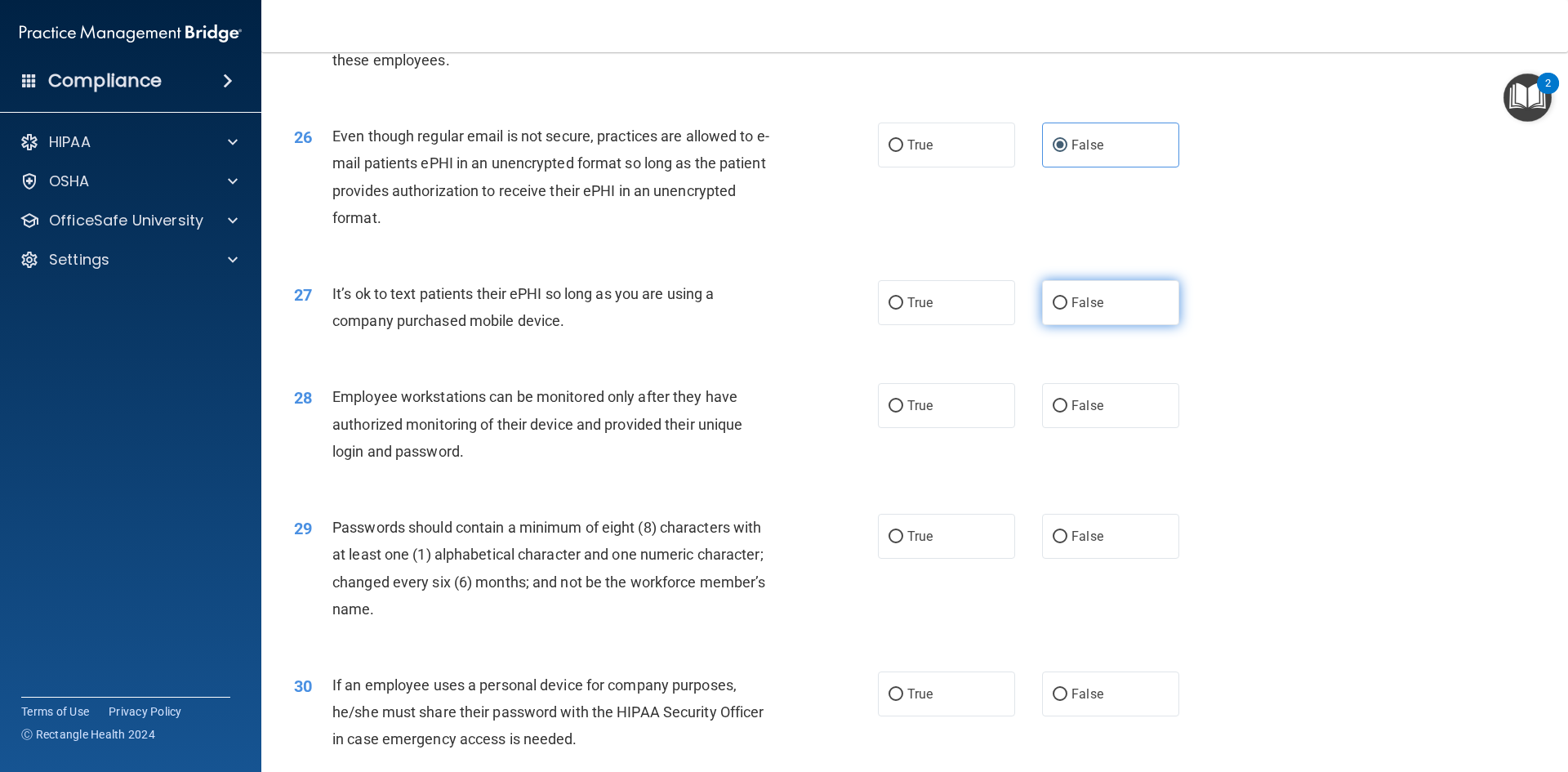
click at [1083, 311] on span "False" at bounding box center [1087, 302] width 32 height 16
click at [1067, 310] on input "False" at bounding box center [1060, 302] width 15 height 12
radio input "true"
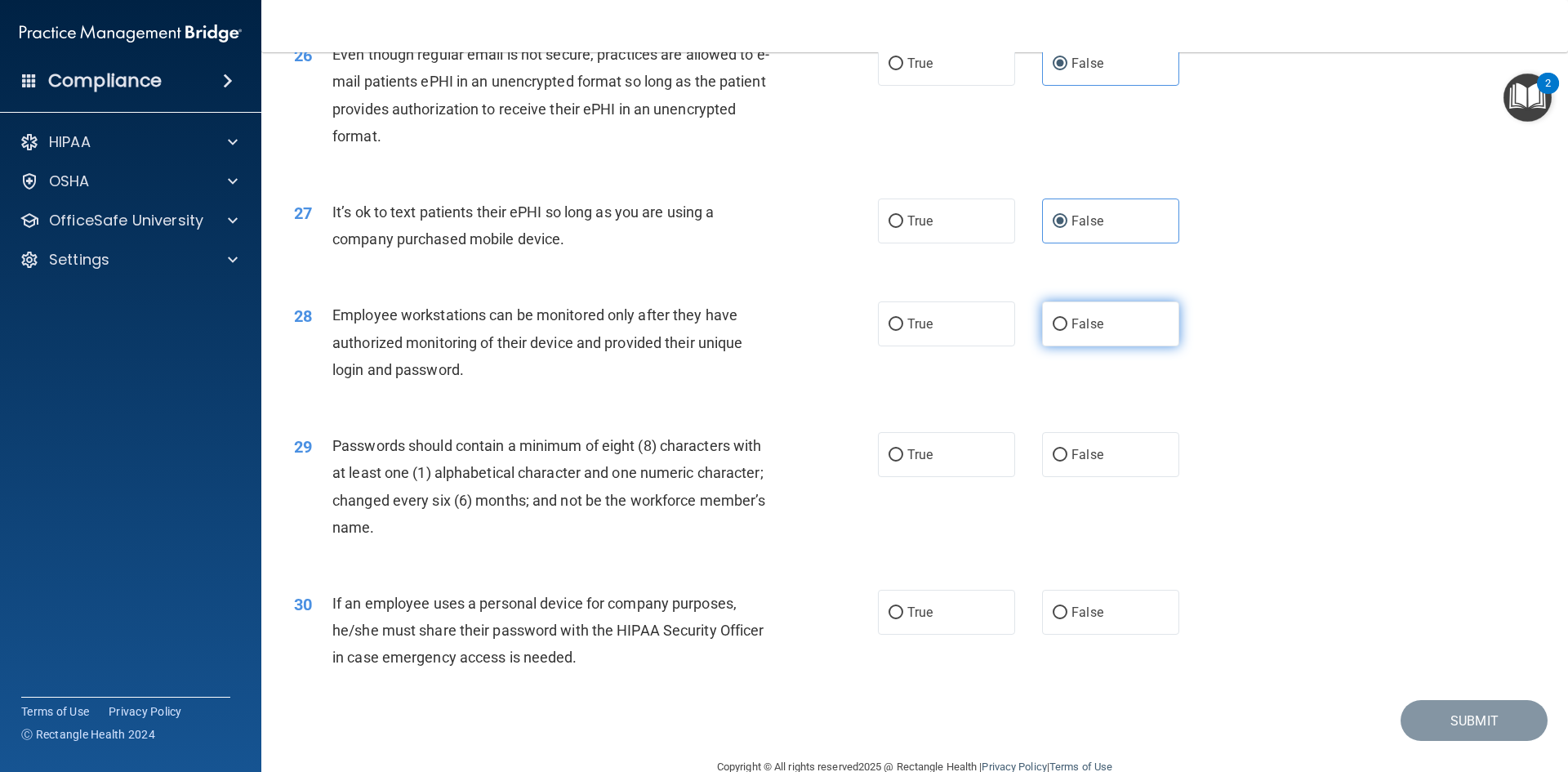
click at [1052, 331] on input "False" at bounding box center [1060, 324] width 15 height 12
radio input "true"
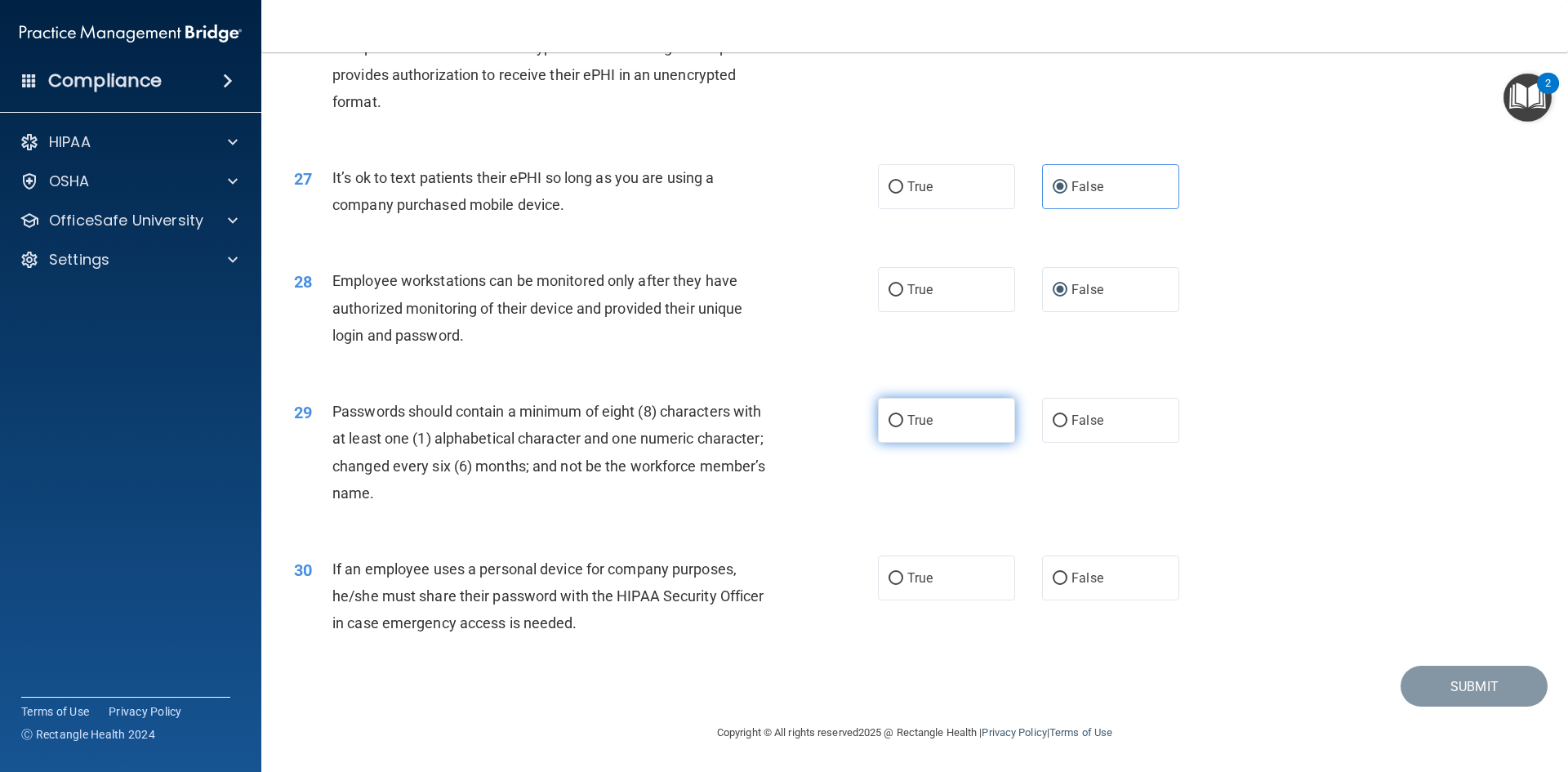
click at [895, 429] on label "True" at bounding box center [946, 420] width 137 height 45
click at [895, 427] on input "True" at bounding box center [896, 420] width 15 height 12
radio input "true"
click at [1052, 573] on input "False" at bounding box center [1060, 578] width 15 height 12
radio input "true"
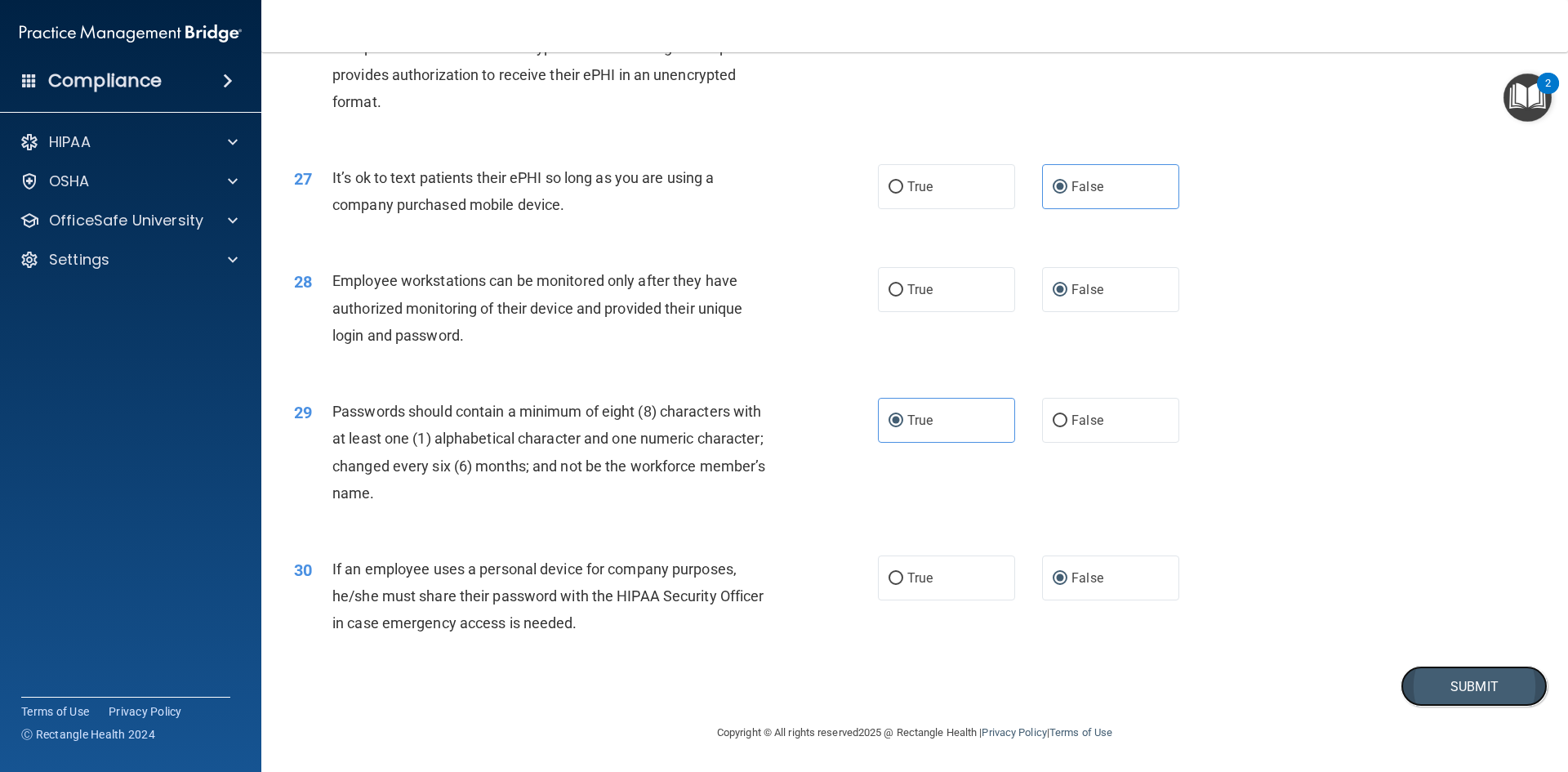
click at [1418, 679] on button "Submit" at bounding box center [1474, 686] width 147 height 41
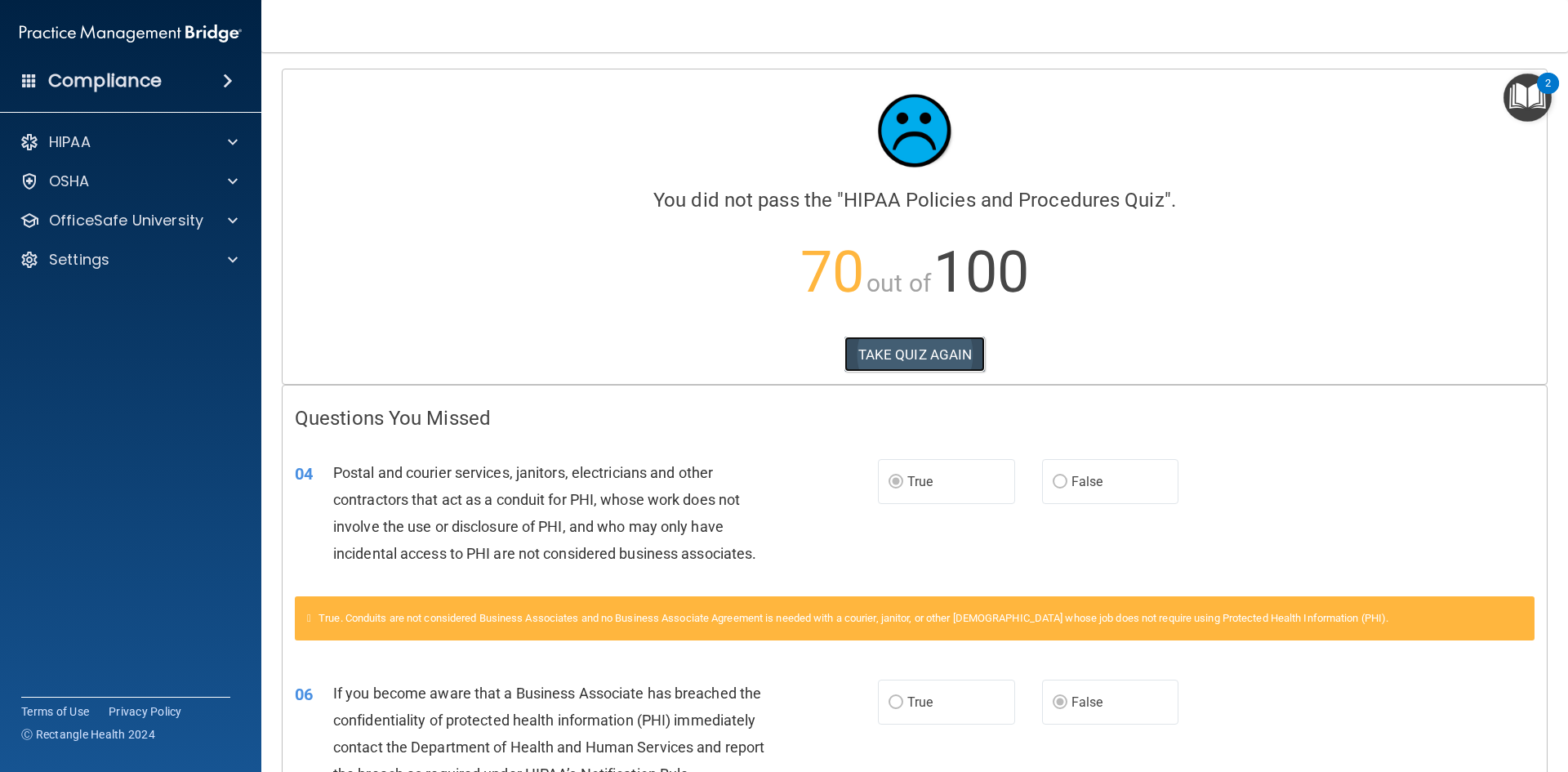
click at [875, 346] on button "TAKE QUIZ AGAIN" at bounding box center [915, 354] width 142 height 36
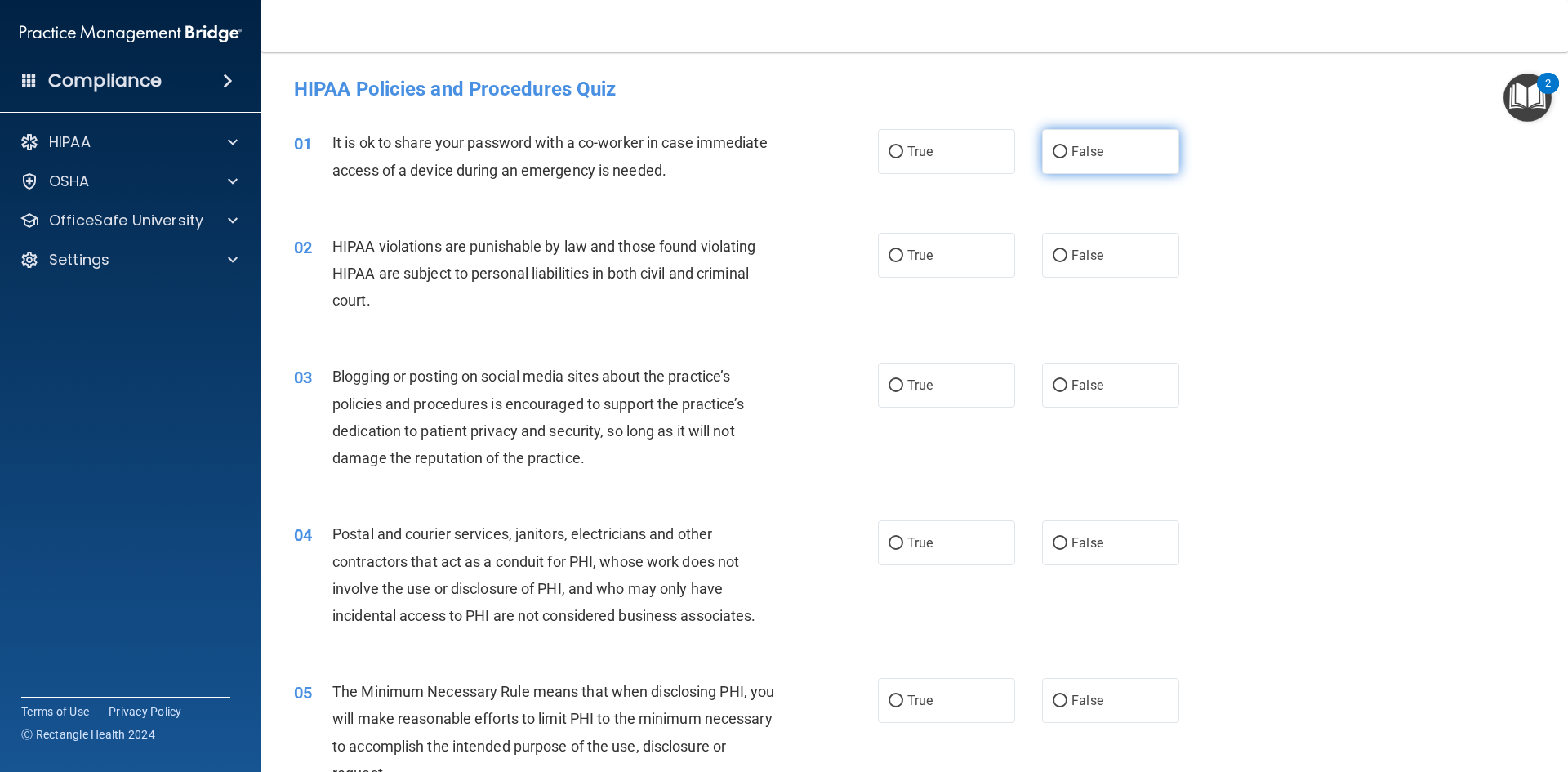
click at [1108, 149] on label "False" at bounding box center [1110, 151] width 137 height 45
click at [1067, 149] on input "False" at bounding box center [1060, 152] width 15 height 12
radio input "true"
click at [916, 271] on label "True" at bounding box center [946, 255] width 137 height 45
click at [903, 262] on input "True" at bounding box center [896, 255] width 15 height 12
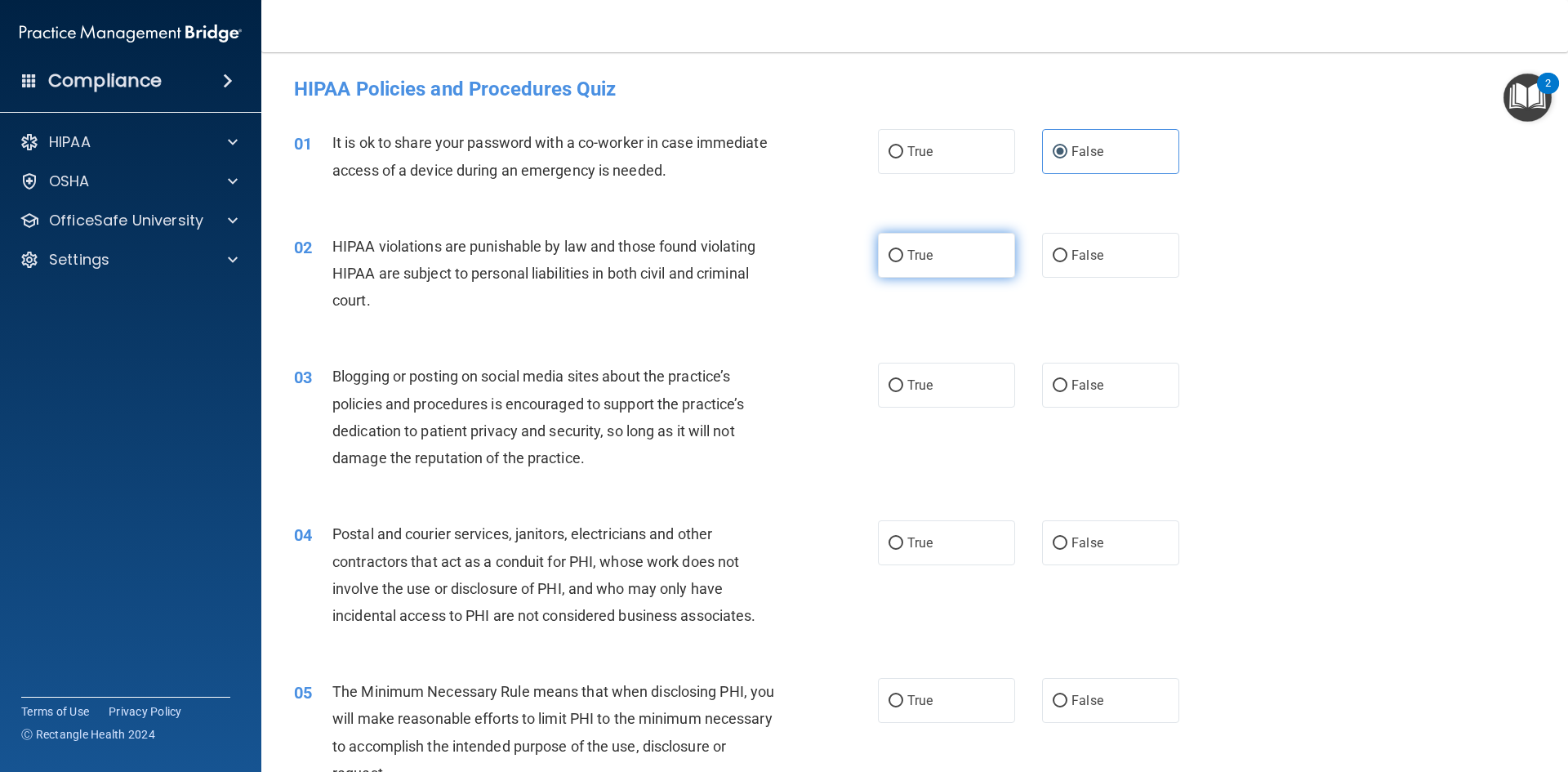
radio input "true"
click at [1076, 392] on span "False" at bounding box center [1087, 384] width 32 height 16
click at [1067, 392] on input "False" at bounding box center [1060, 385] width 15 height 12
radio input "true"
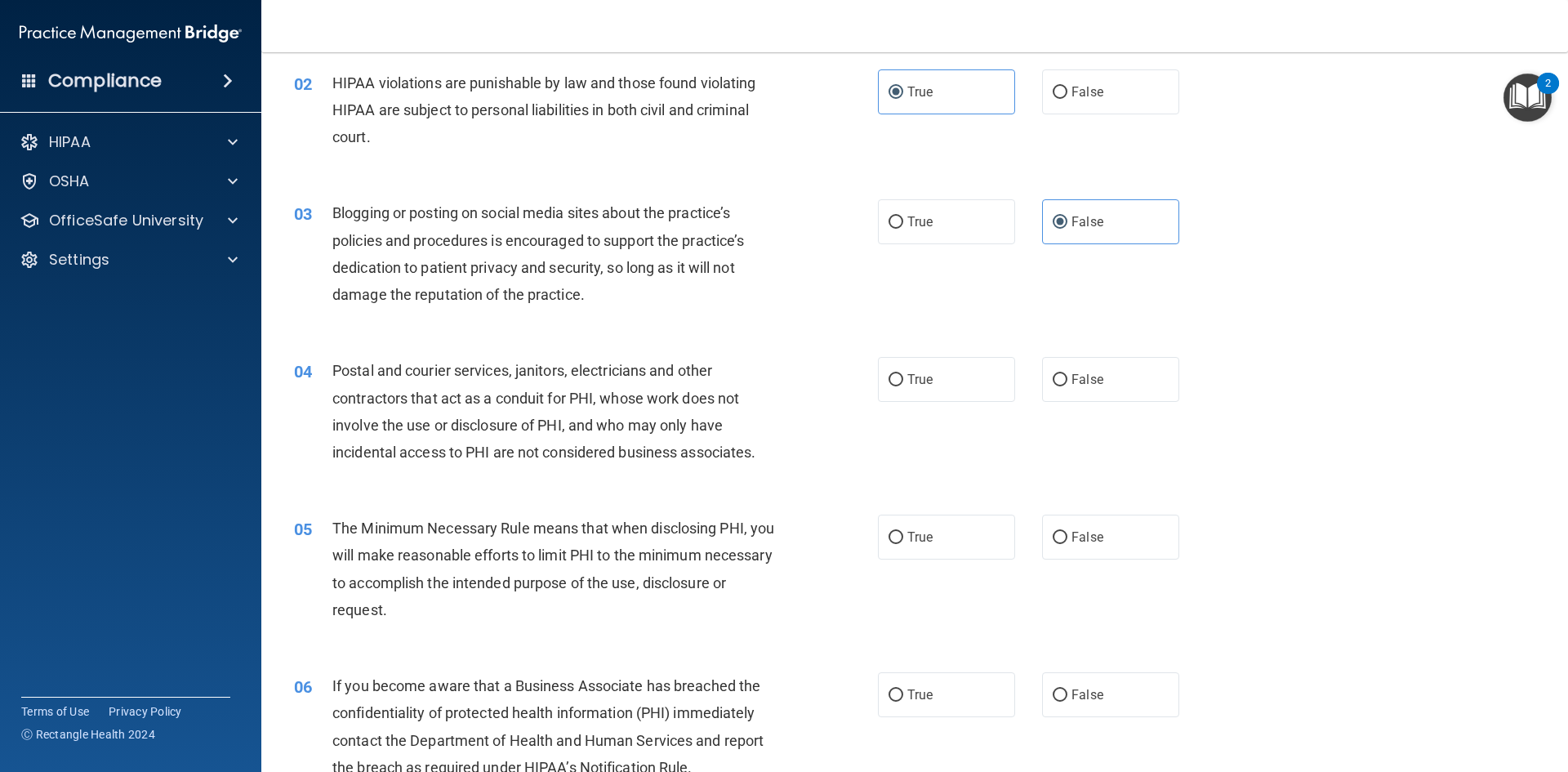
scroll to position [245, 0]
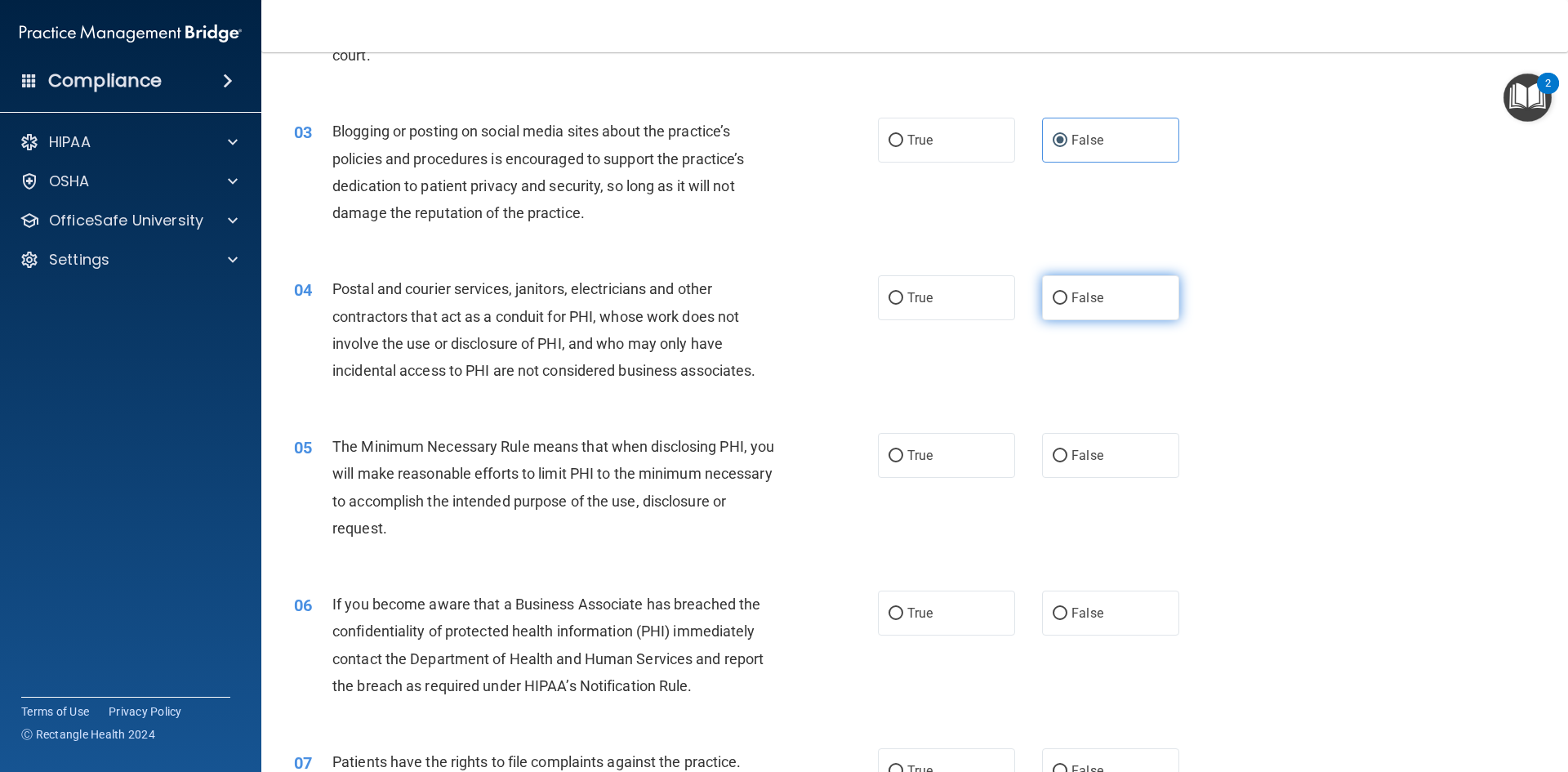
click at [1063, 293] on label "False" at bounding box center [1110, 297] width 137 height 45
click at [1063, 293] on input "False" at bounding box center [1060, 298] width 15 height 12
radio input "true"
click at [923, 285] on label "True" at bounding box center [946, 297] width 137 height 45
click at [903, 292] on input "True" at bounding box center [896, 298] width 15 height 12
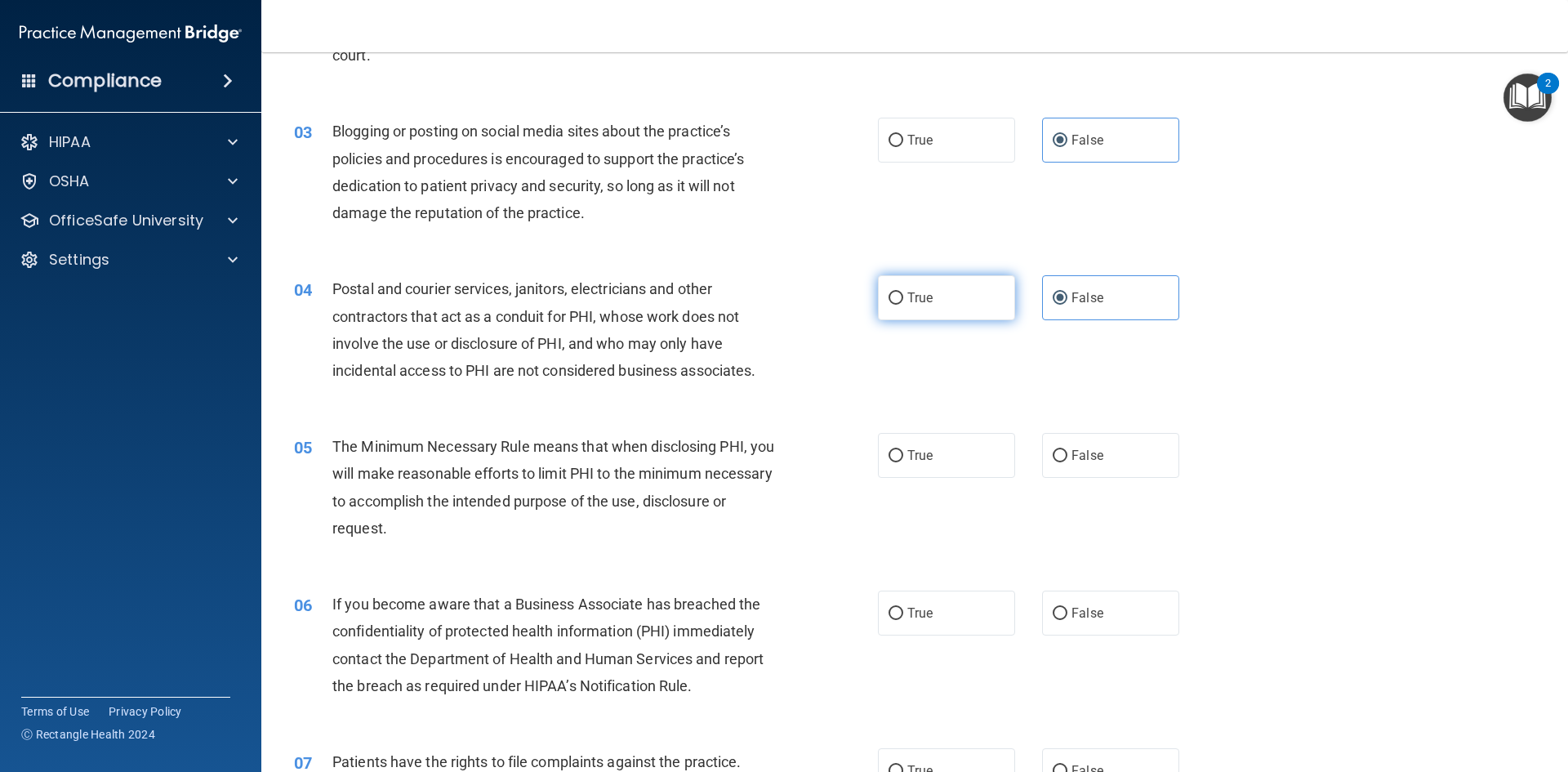
radio input "true"
radio input "false"
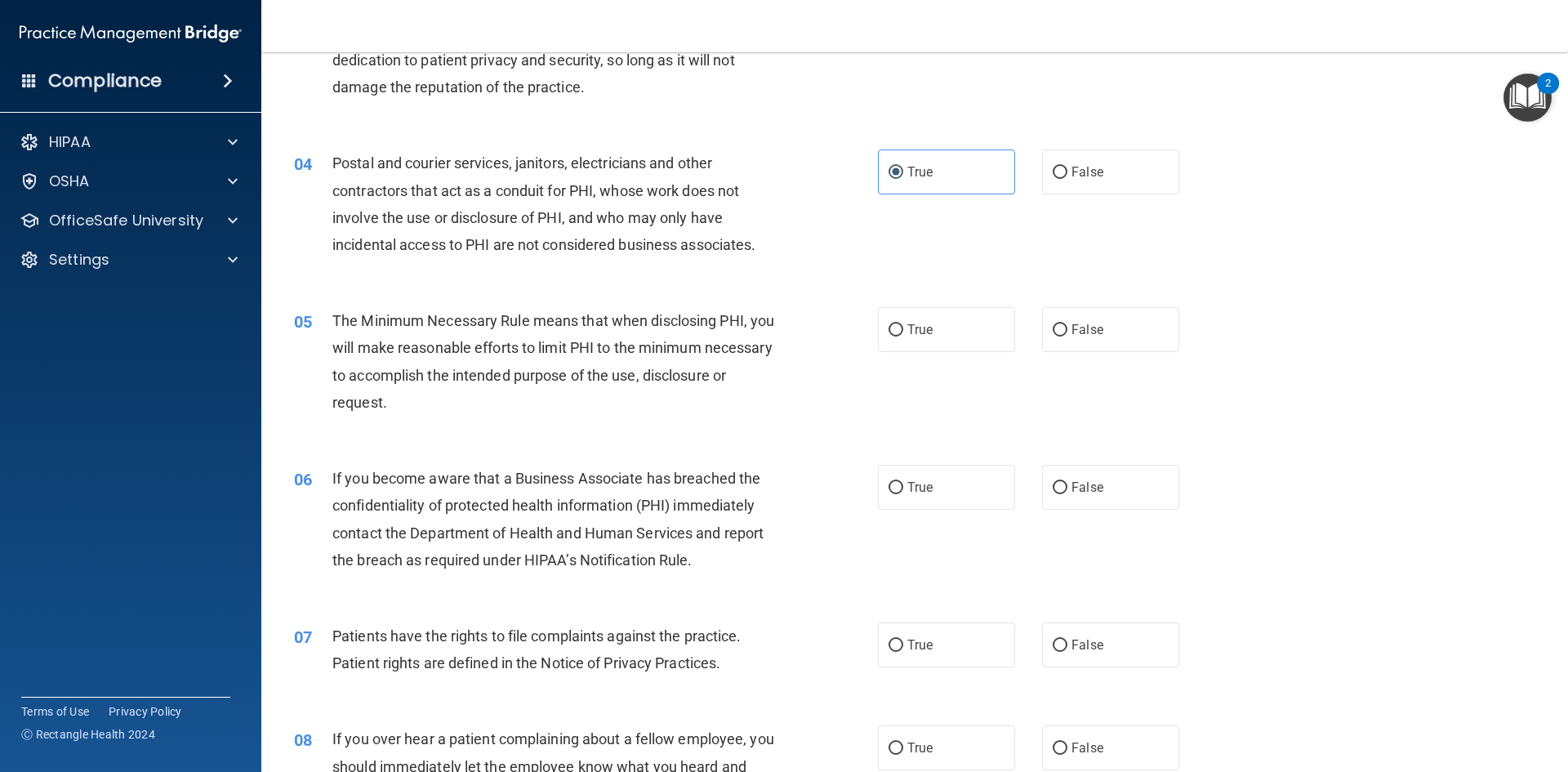
scroll to position [408, 0]
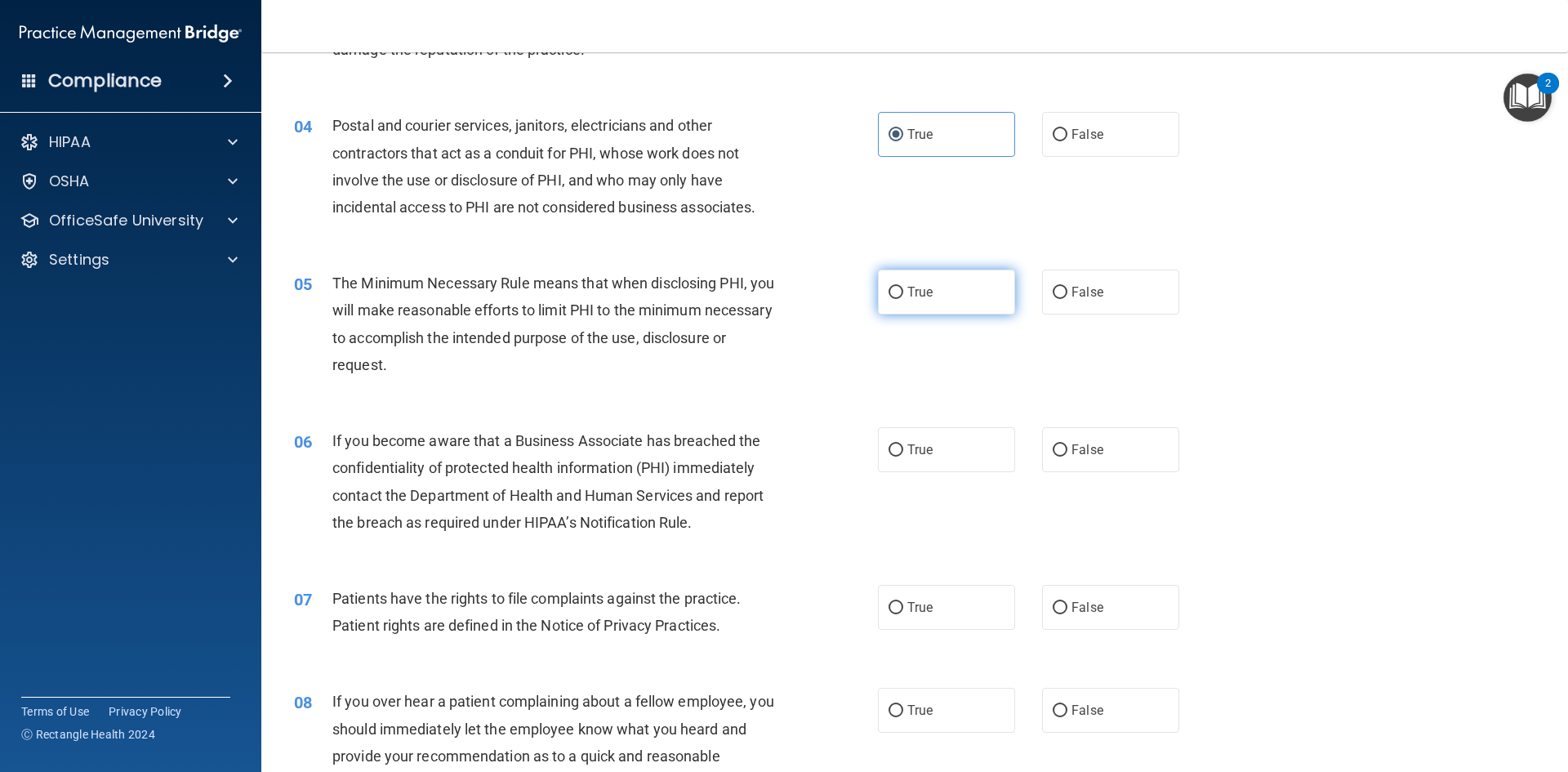
click at [942, 306] on label "True" at bounding box center [946, 291] width 137 height 45
click at [903, 299] on input "True" at bounding box center [896, 292] width 15 height 12
radio input "true"
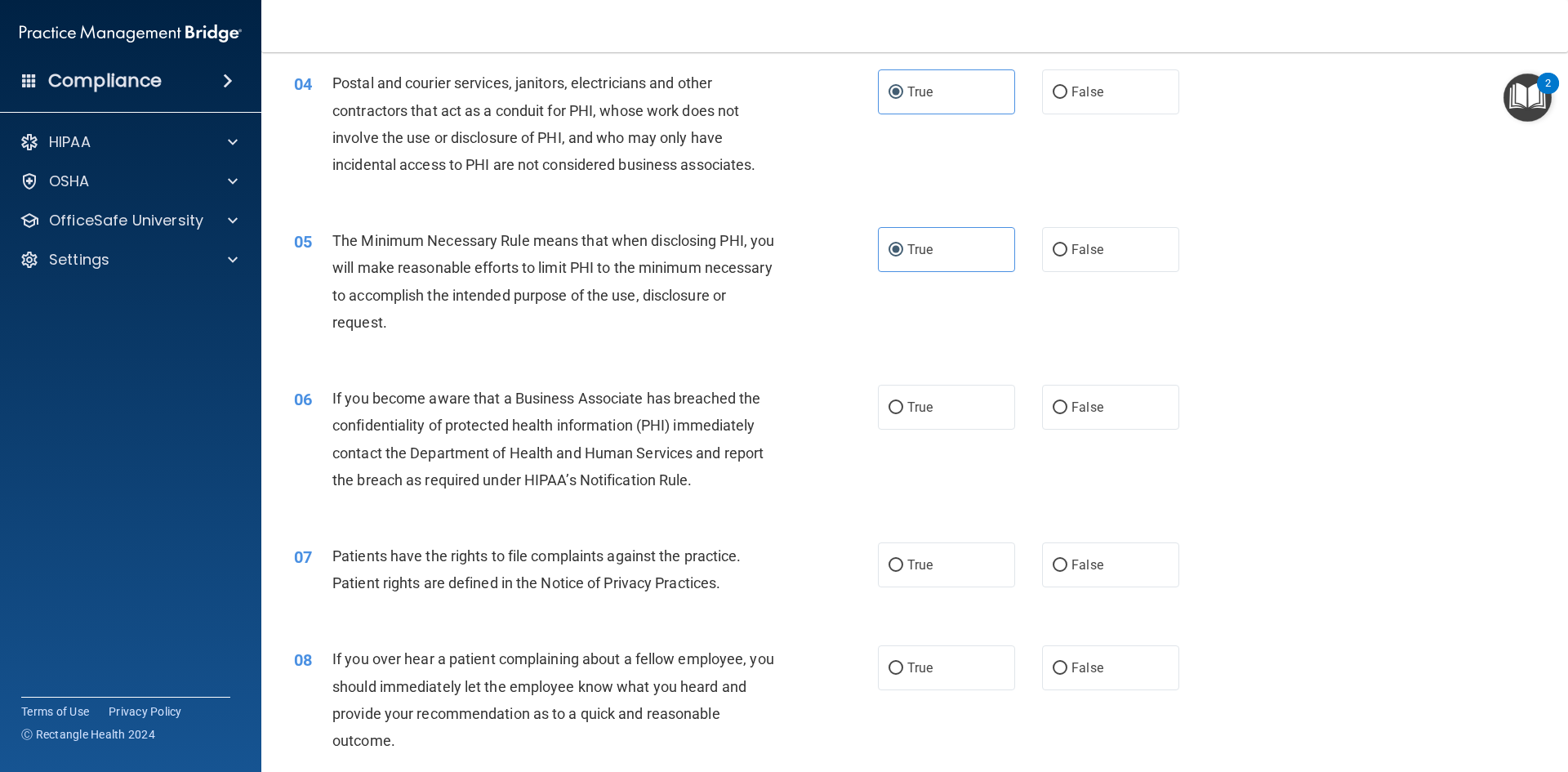
scroll to position [490, 0]
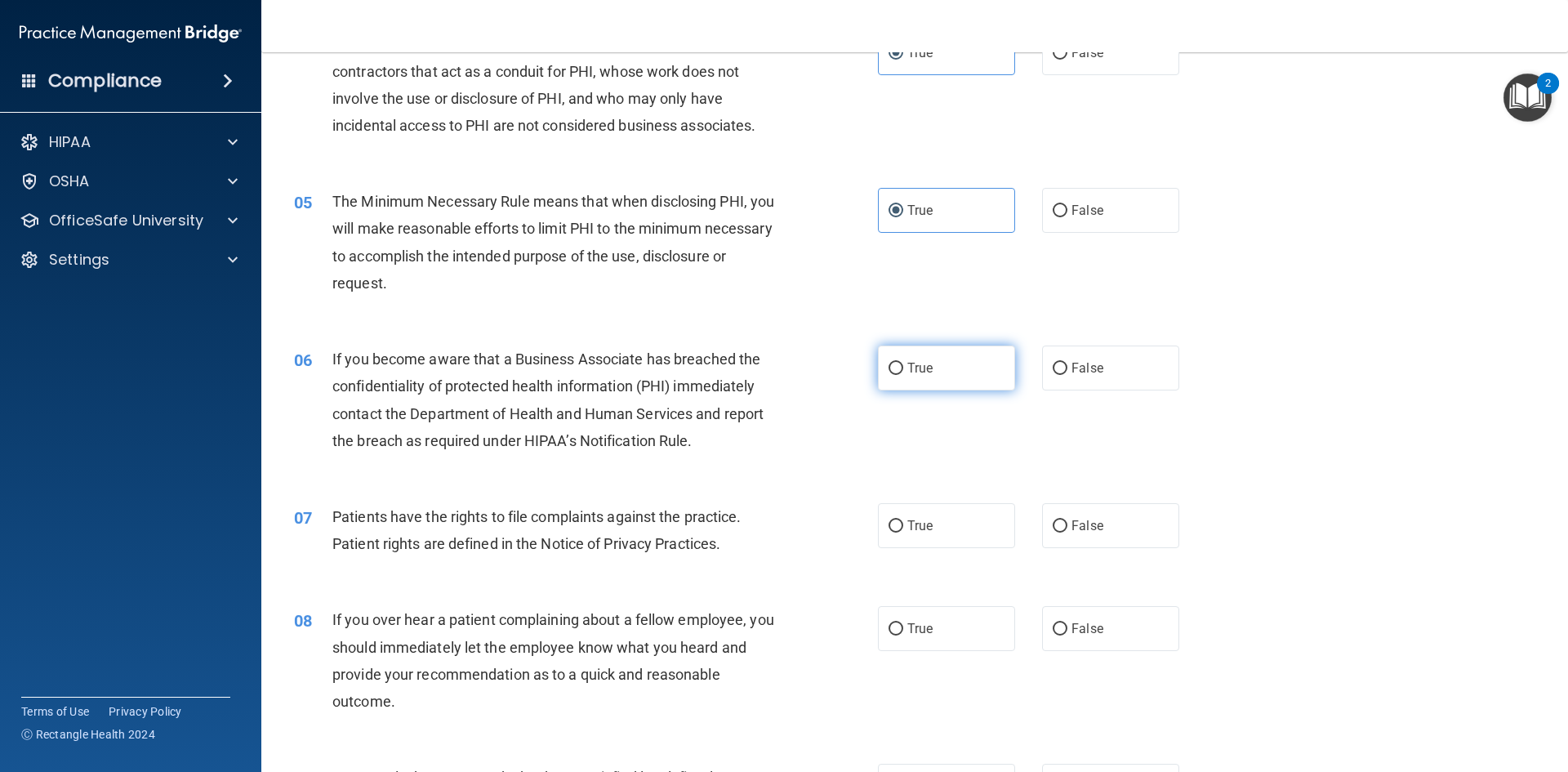
click at [960, 369] on label "True" at bounding box center [946, 368] width 137 height 45
click at [903, 369] on input "True" at bounding box center [896, 368] width 15 height 12
radio input "true"
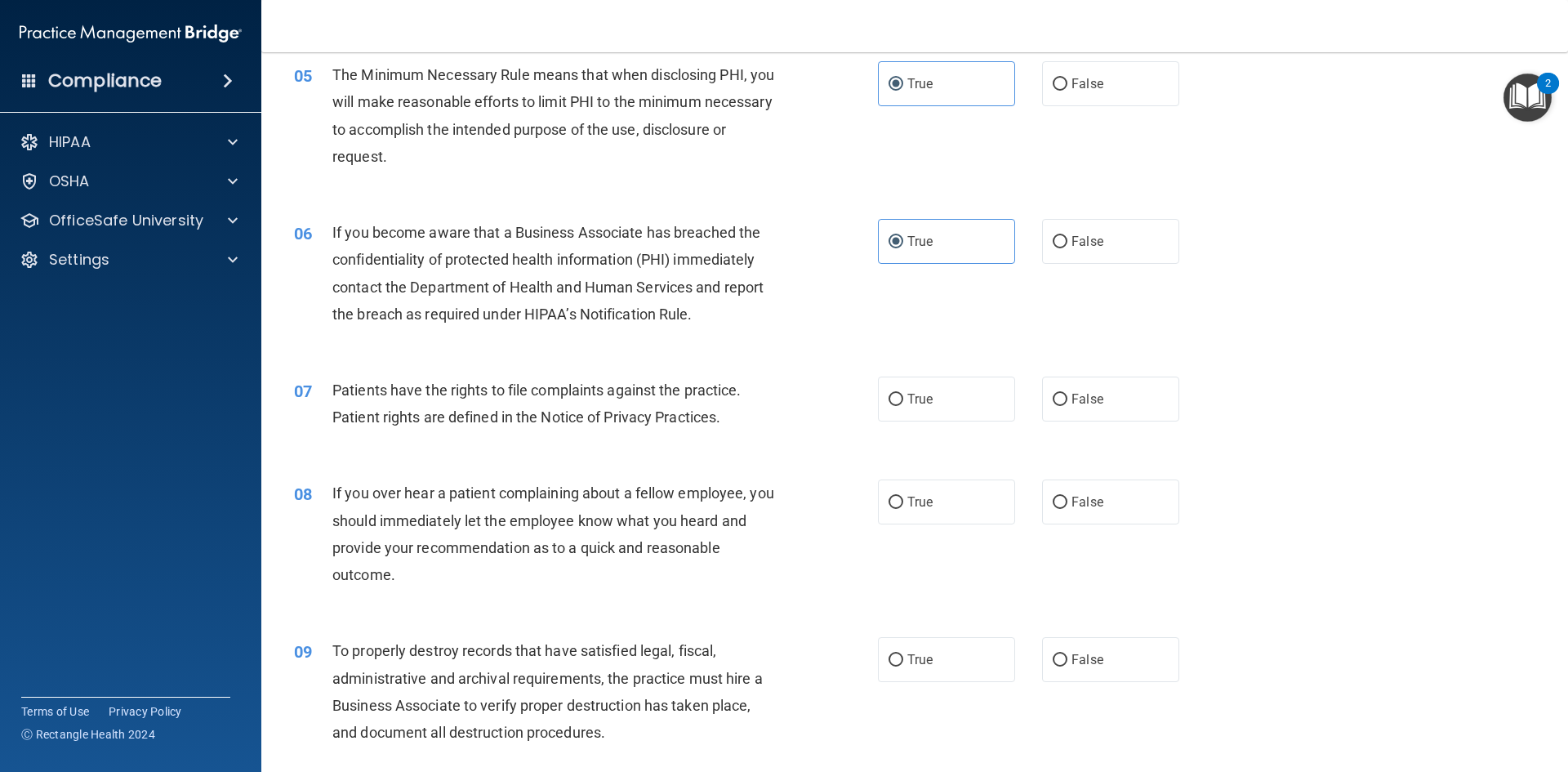
scroll to position [653, 0]
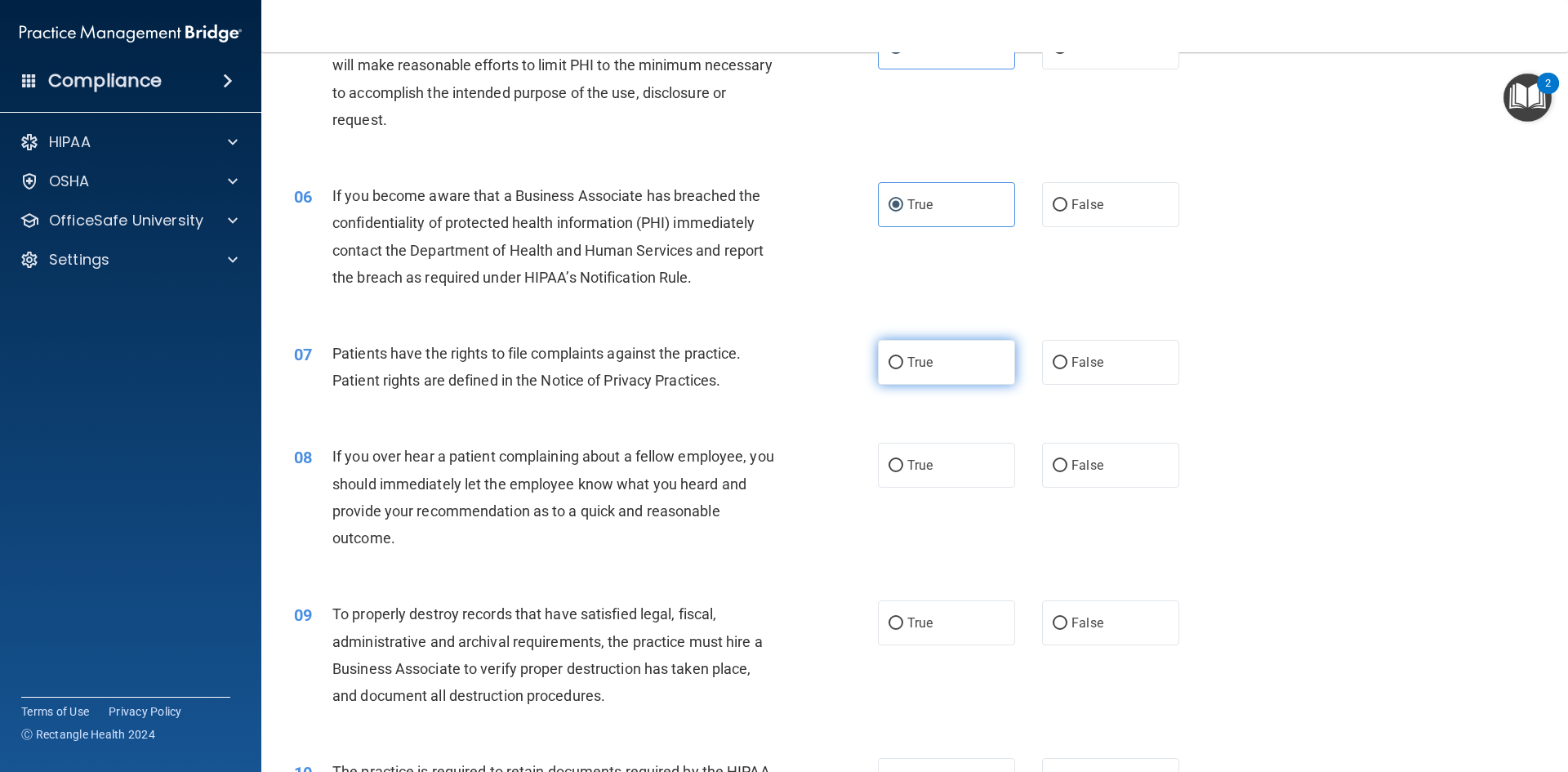
click at [939, 369] on label "True" at bounding box center [946, 362] width 137 height 45
click at [903, 369] on input "True" at bounding box center [896, 362] width 15 height 12
radio input "true"
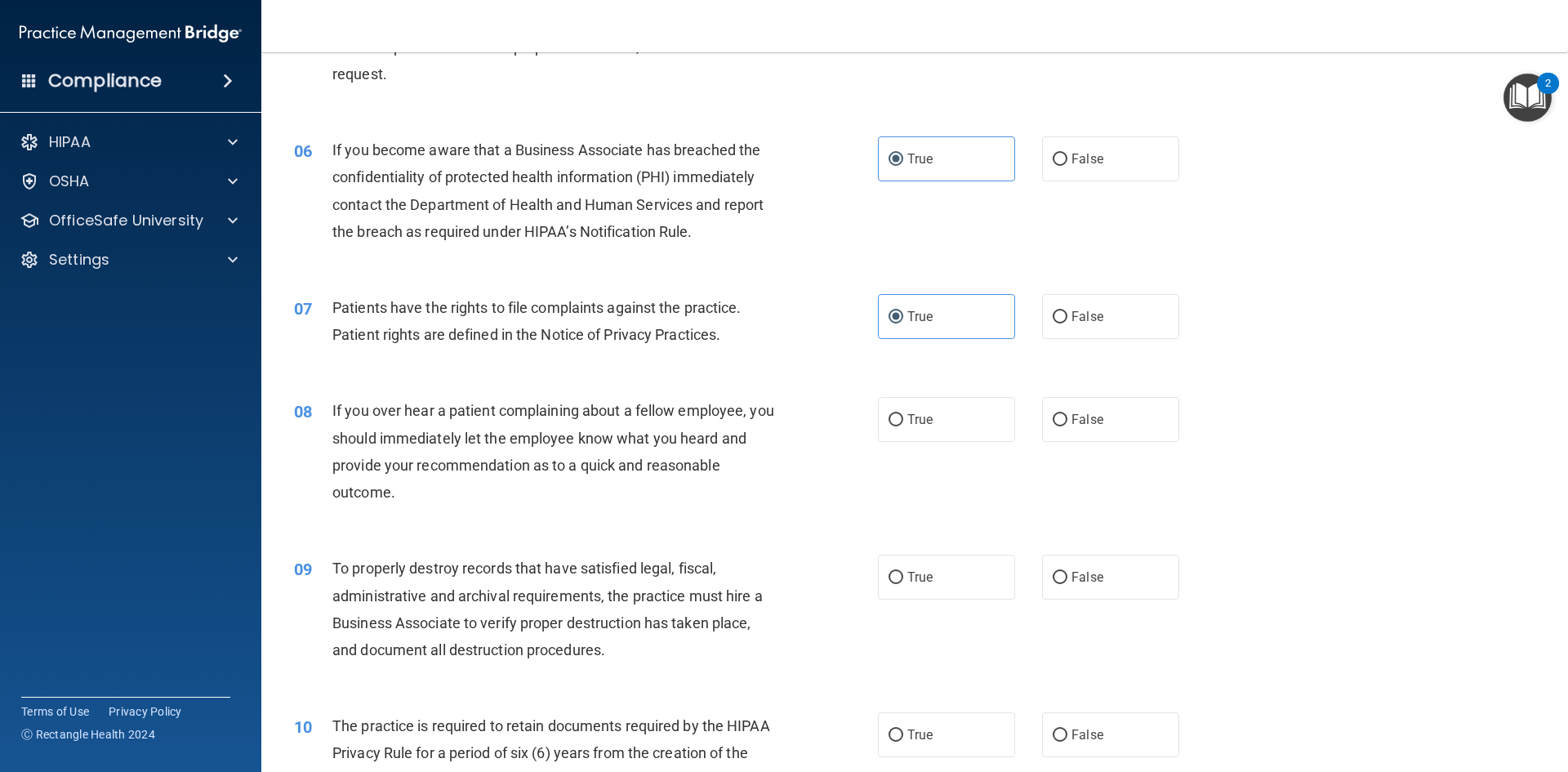
scroll to position [735, 0]
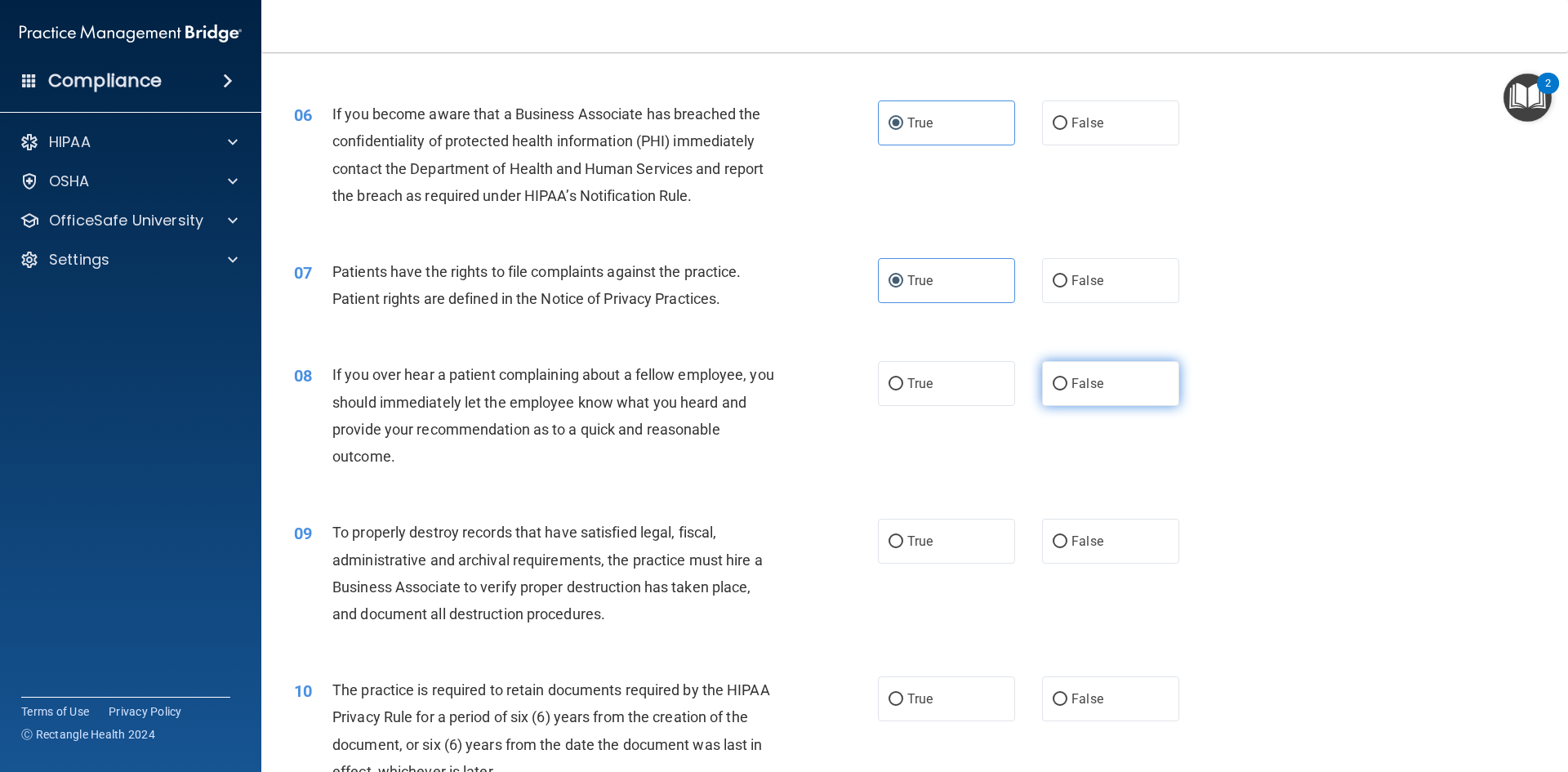
click at [1076, 382] on span "False" at bounding box center [1087, 383] width 32 height 16
click at [1067, 382] on input "False" at bounding box center [1060, 383] width 15 height 12
radio input "true"
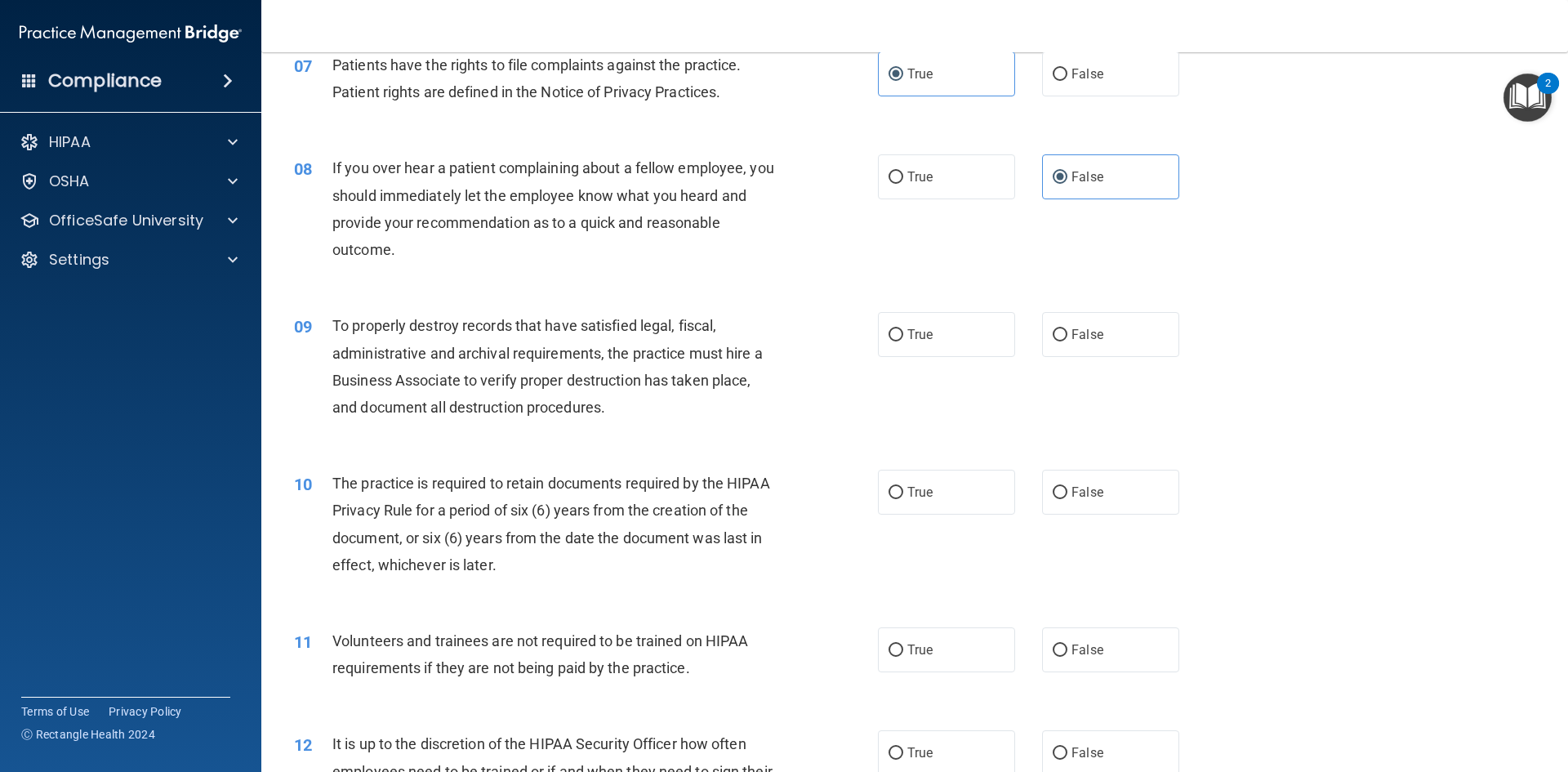
scroll to position [980, 0]
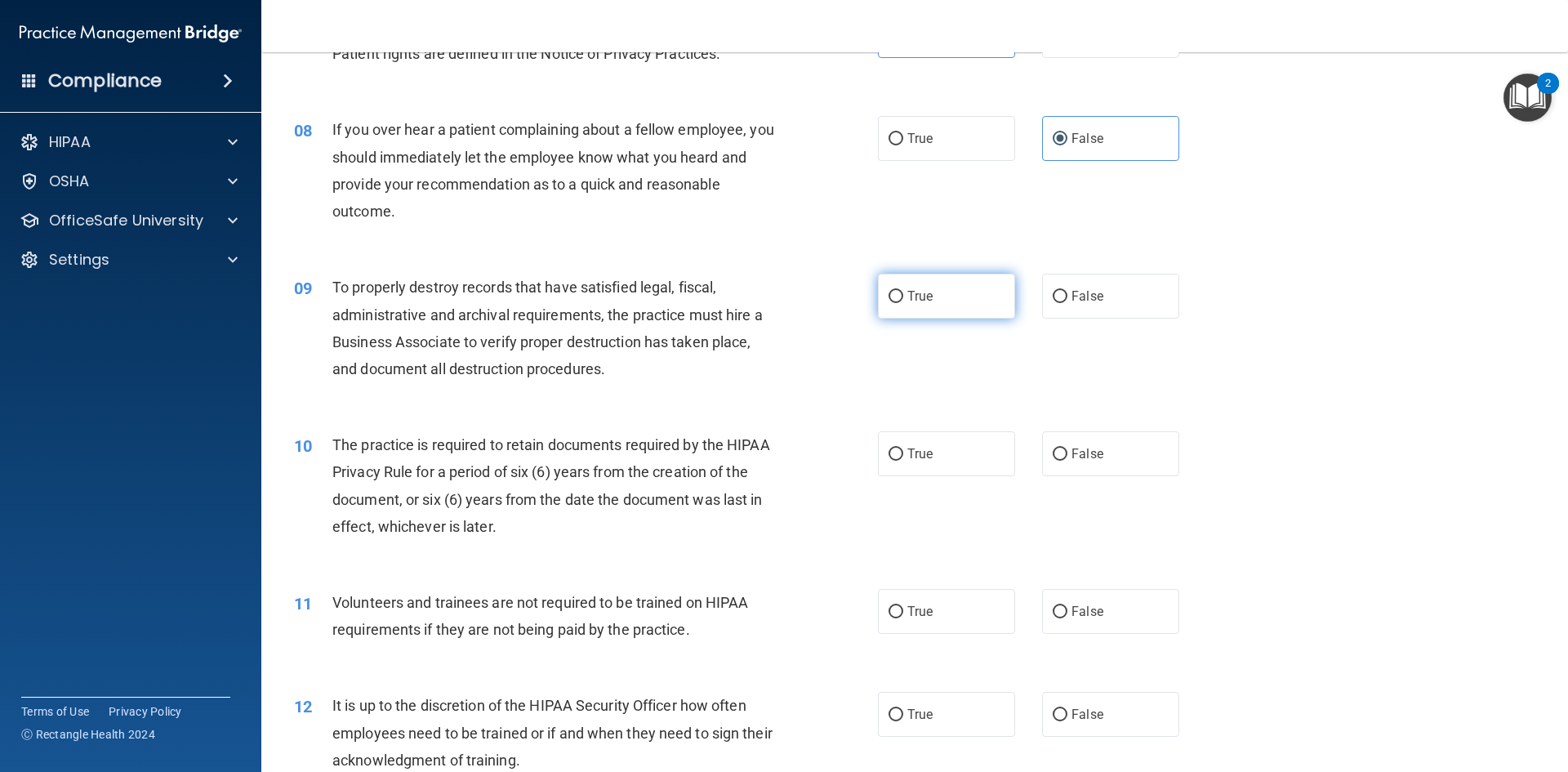
click at [922, 286] on label "True" at bounding box center [946, 296] width 137 height 45
click at [903, 290] on input "True" at bounding box center [896, 296] width 15 height 12
radio input "true"
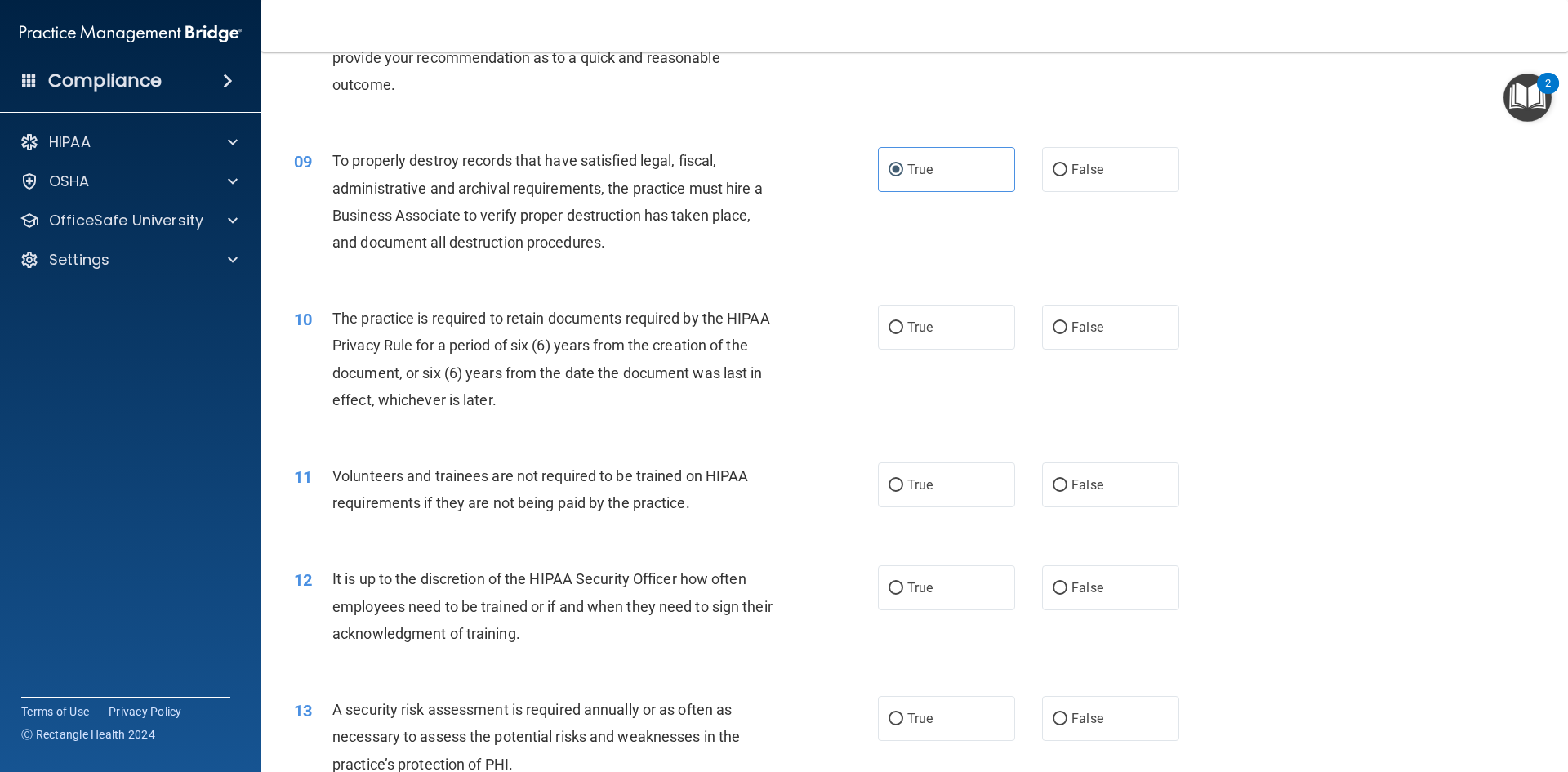
scroll to position [1143, 0]
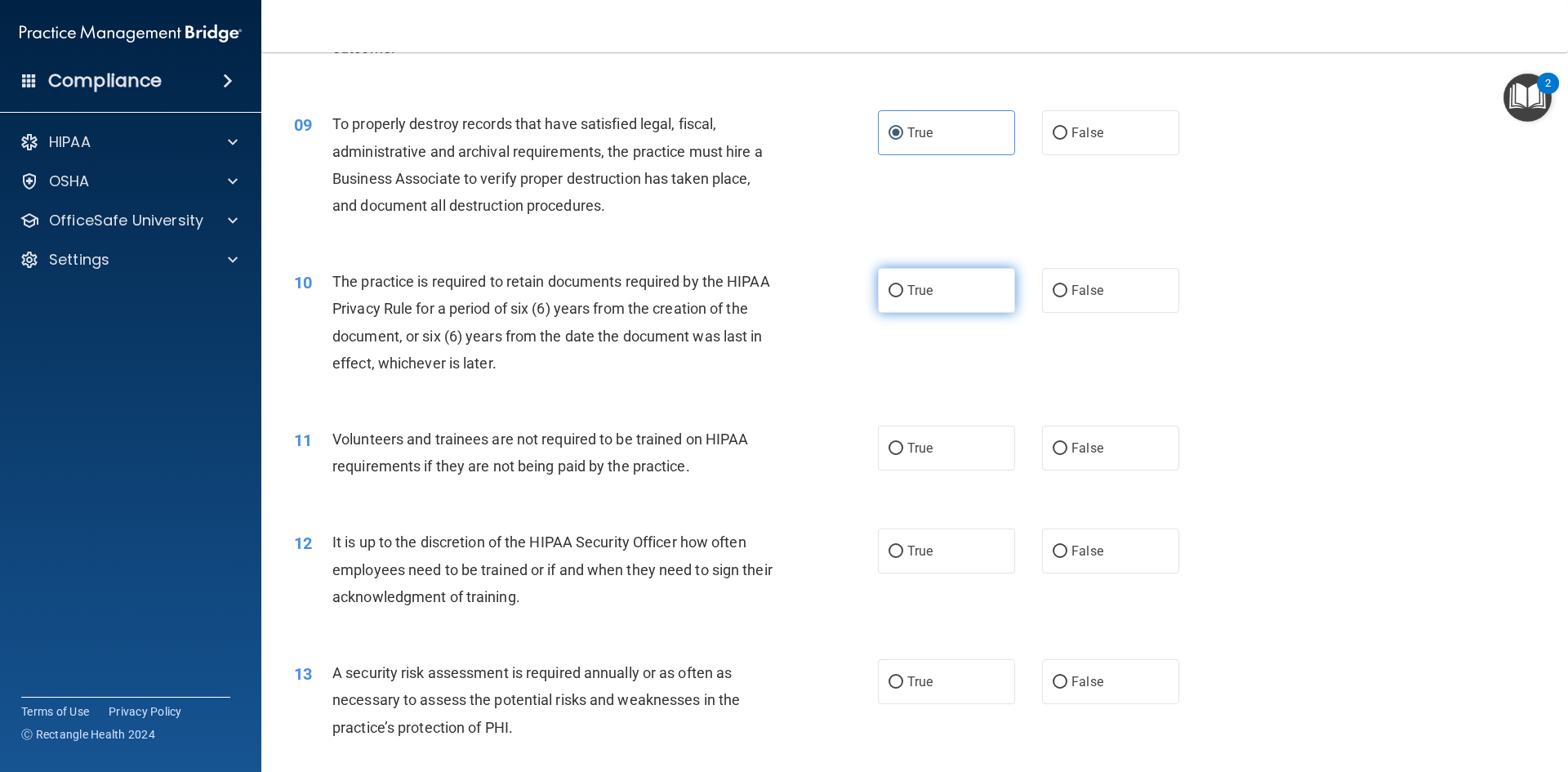
click at [928, 298] on label "True" at bounding box center [946, 290] width 137 height 45
click at [903, 297] on input "True" at bounding box center [896, 290] width 15 height 12
radio input "true"
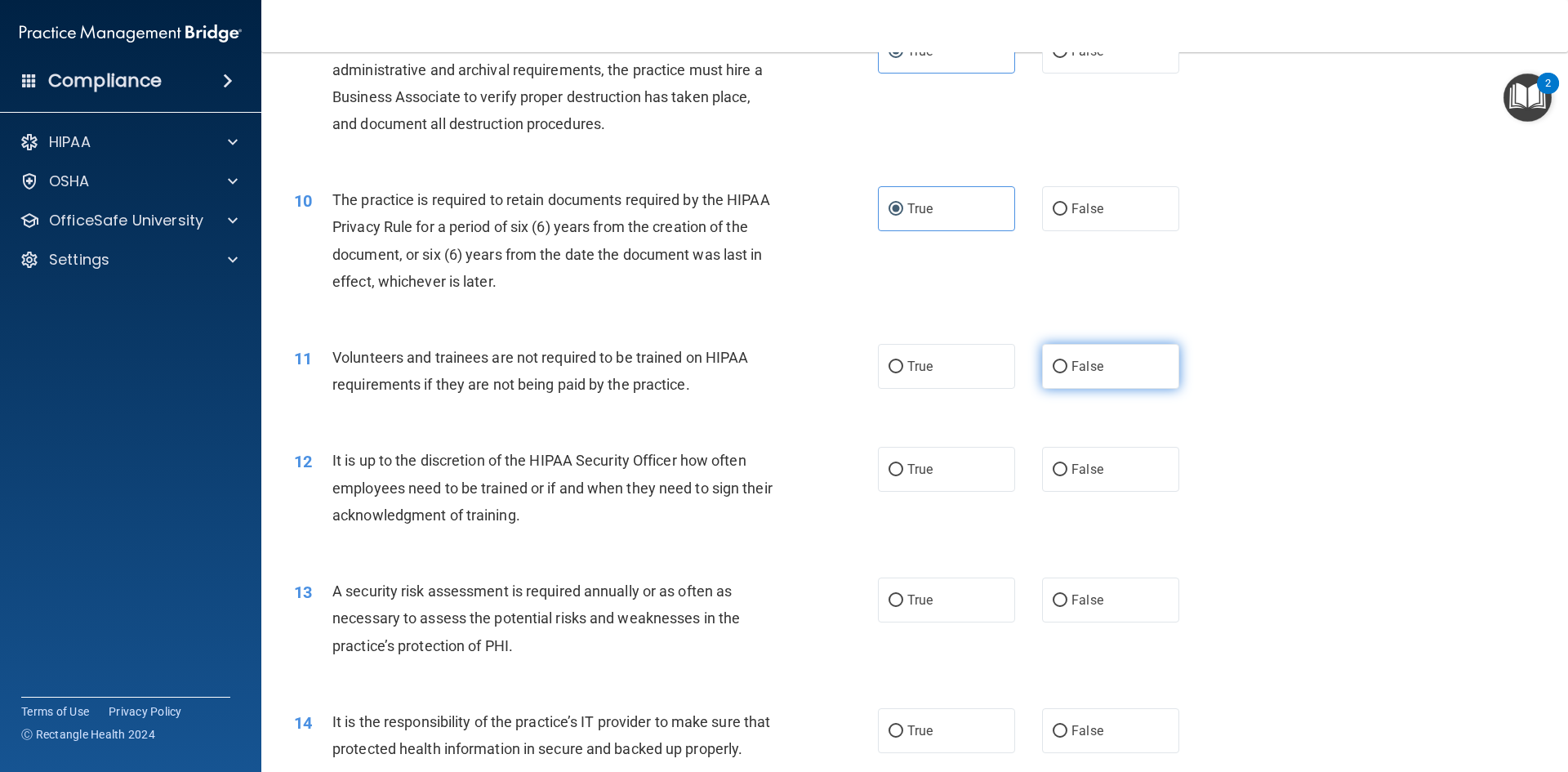
click at [1053, 363] on input "False" at bounding box center [1060, 367] width 15 height 12
radio input "true"
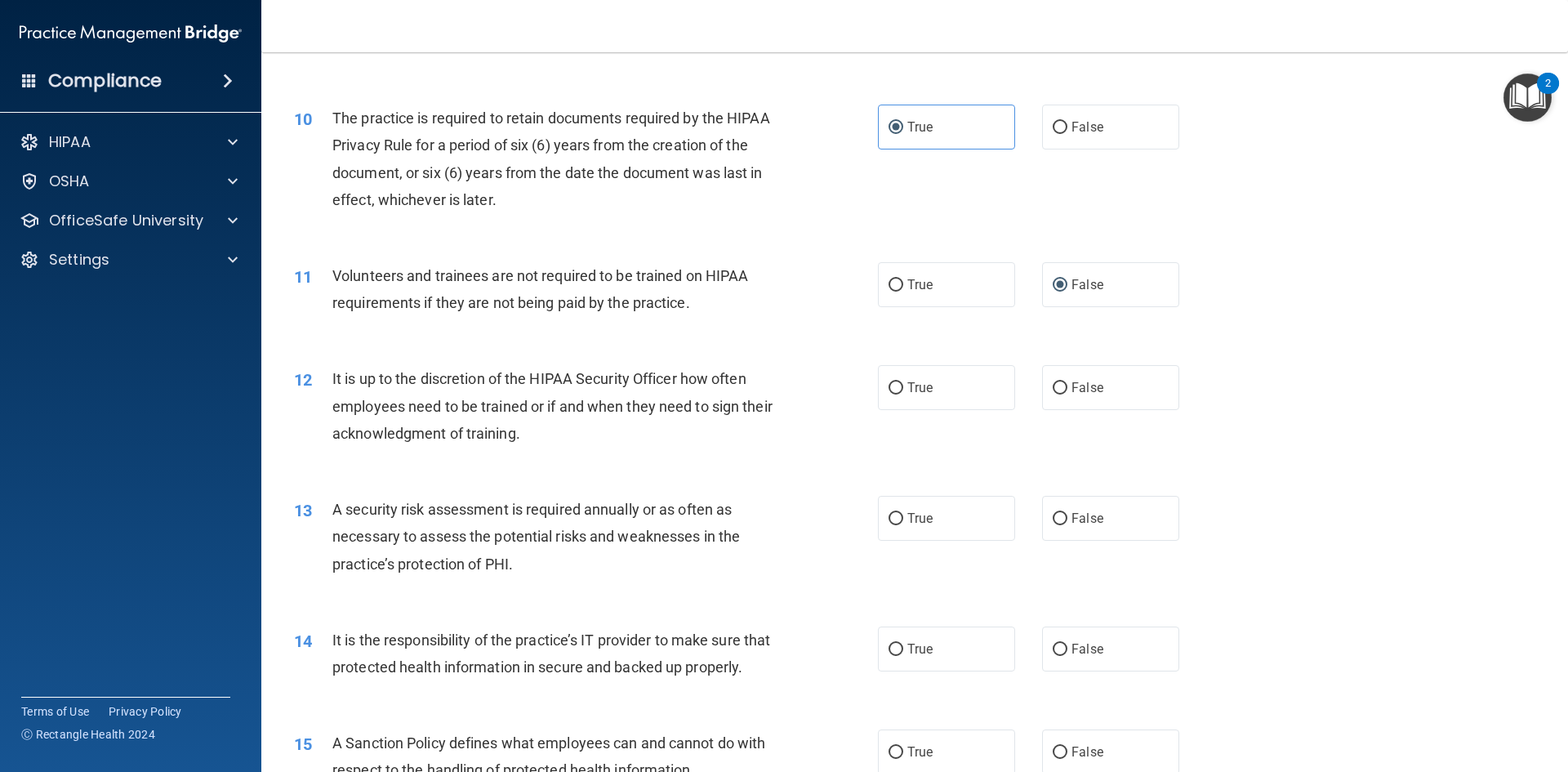
scroll to position [1388, 0]
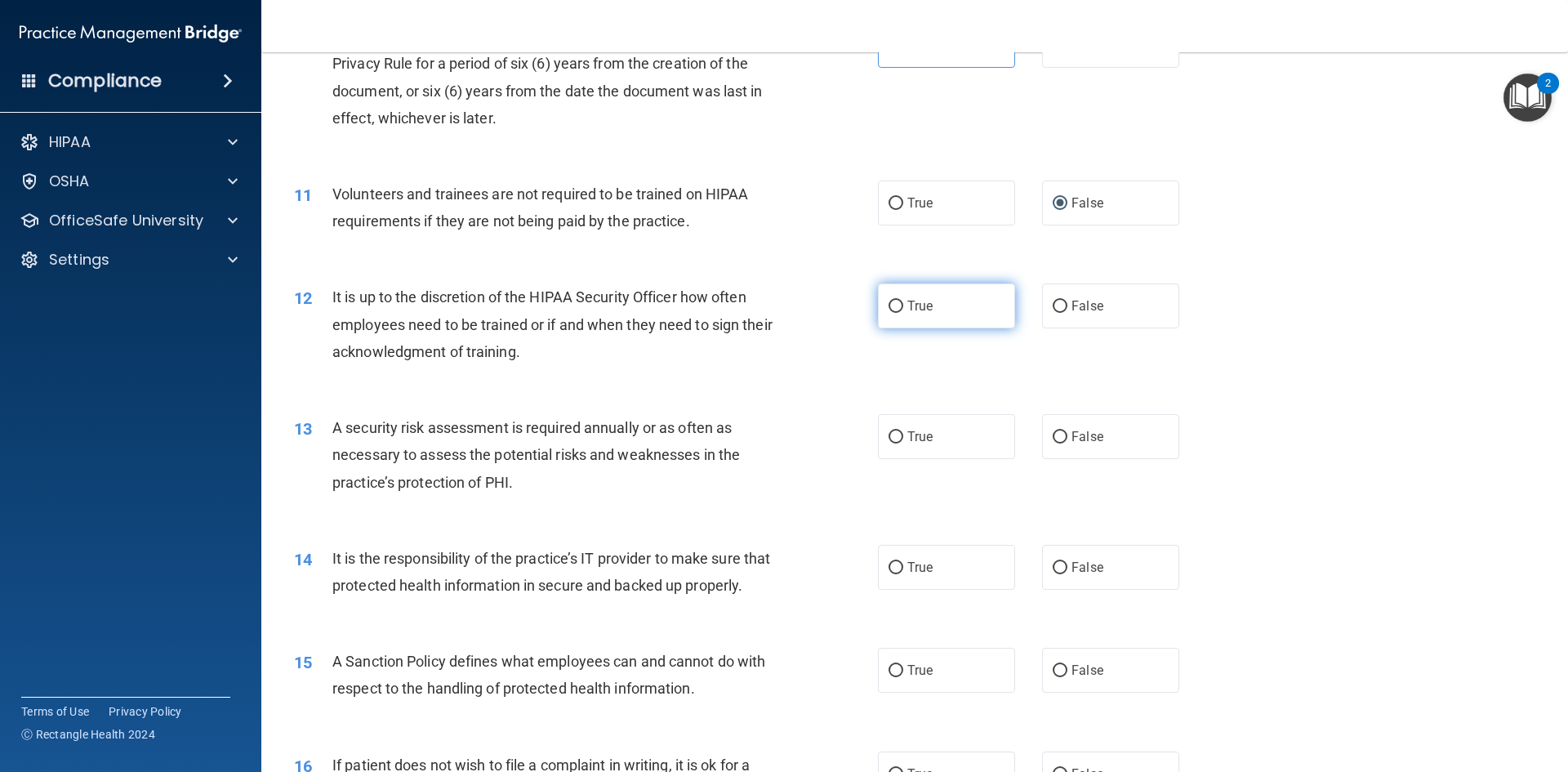
click at [945, 314] on label "True" at bounding box center [946, 305] width 137 height 45
click at [903, 312] on input "True" at bounding box center [896, 306] width 15 height 12
radio input "true"
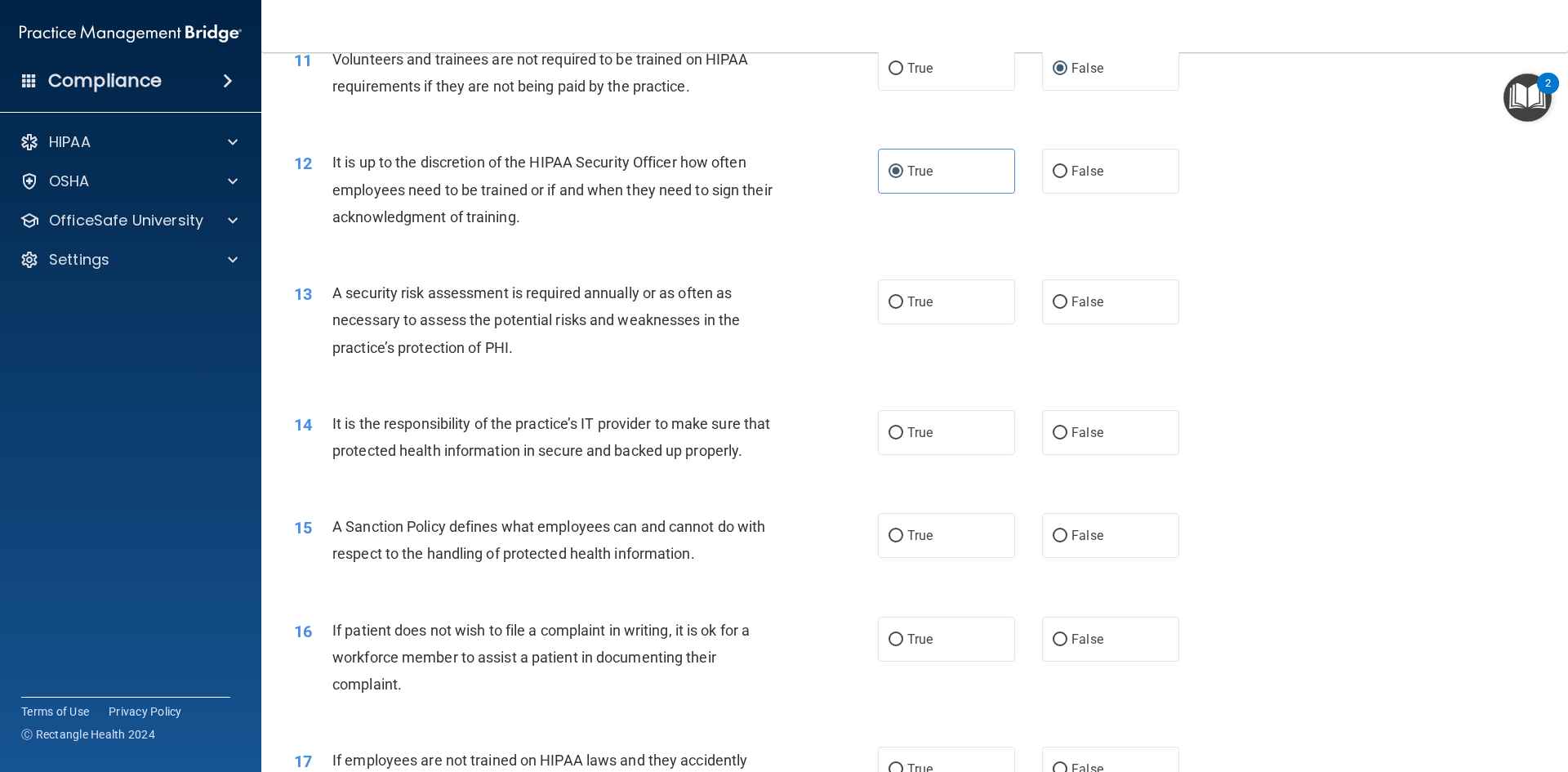
scroll to position [1551, 0]
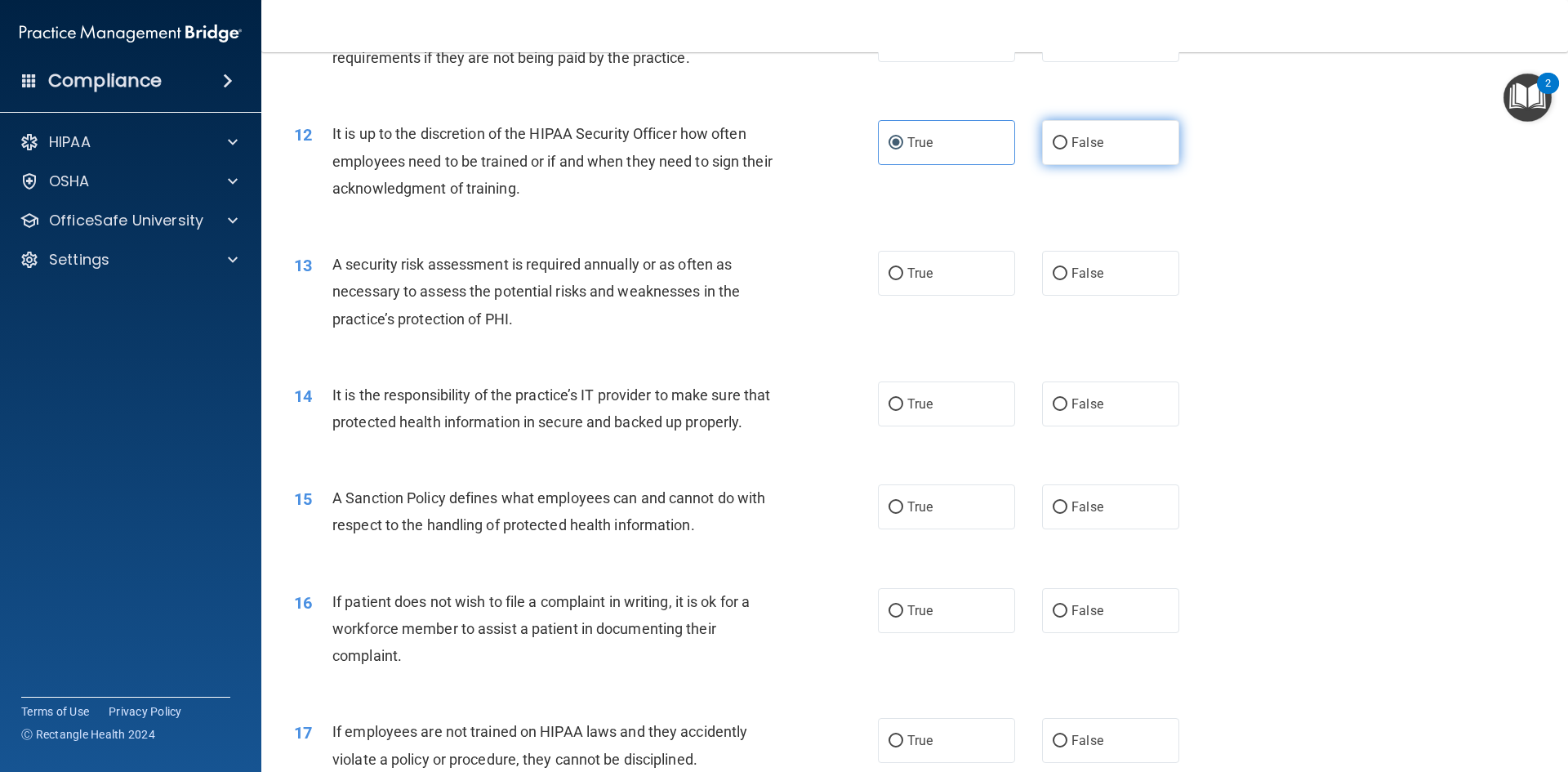
click at [1052, 142] on input "False" at bounding box center [1060, 142] width 15 height 12
radio input "true"
radio input "false"
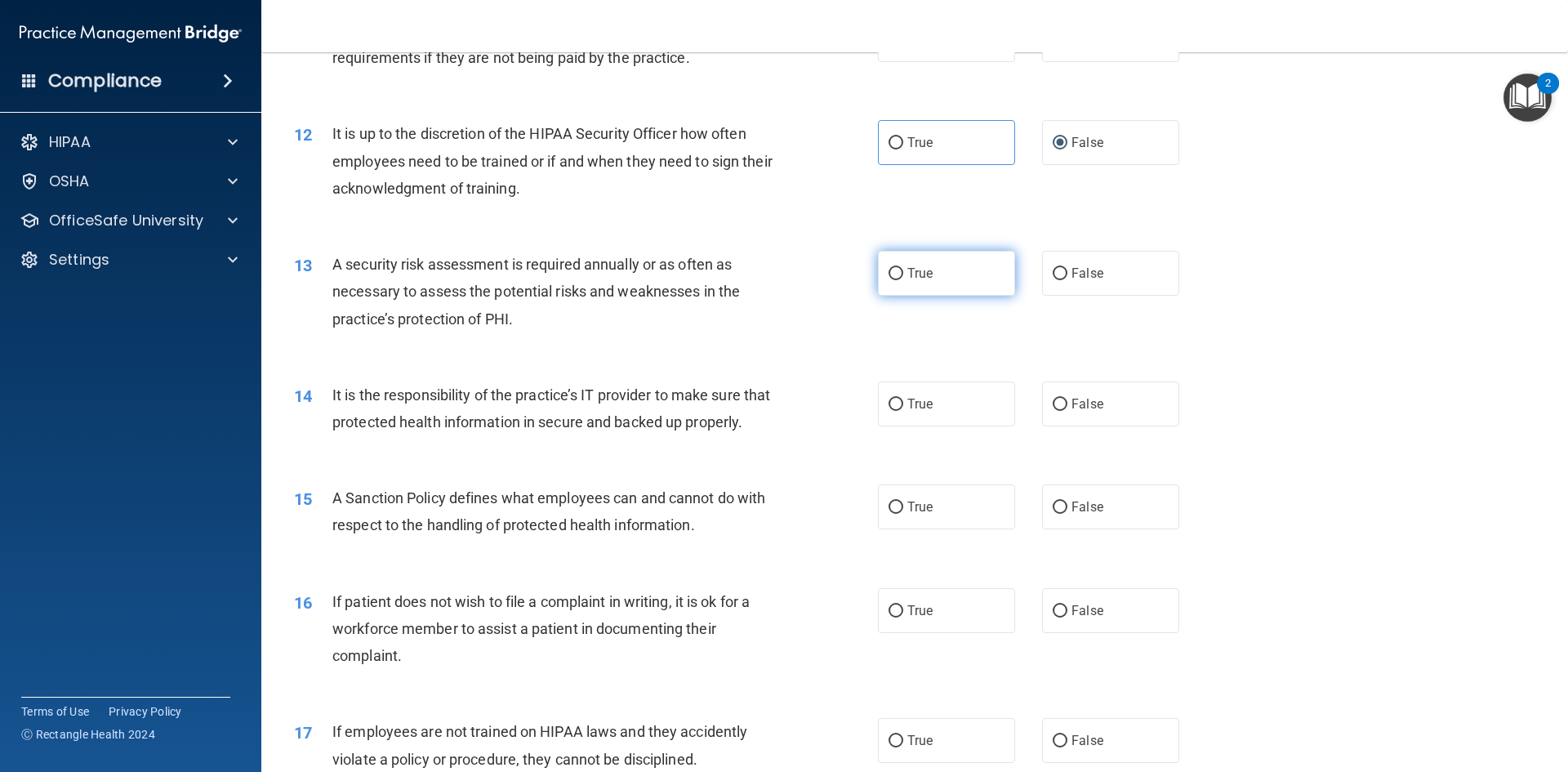
click at [971, 253] on label "True" at bounding box center [946, 273] width 137 height 45
click at [903, 267] on input "True" at bounding box center [896, 273] width 15 height 12
radio input "true"
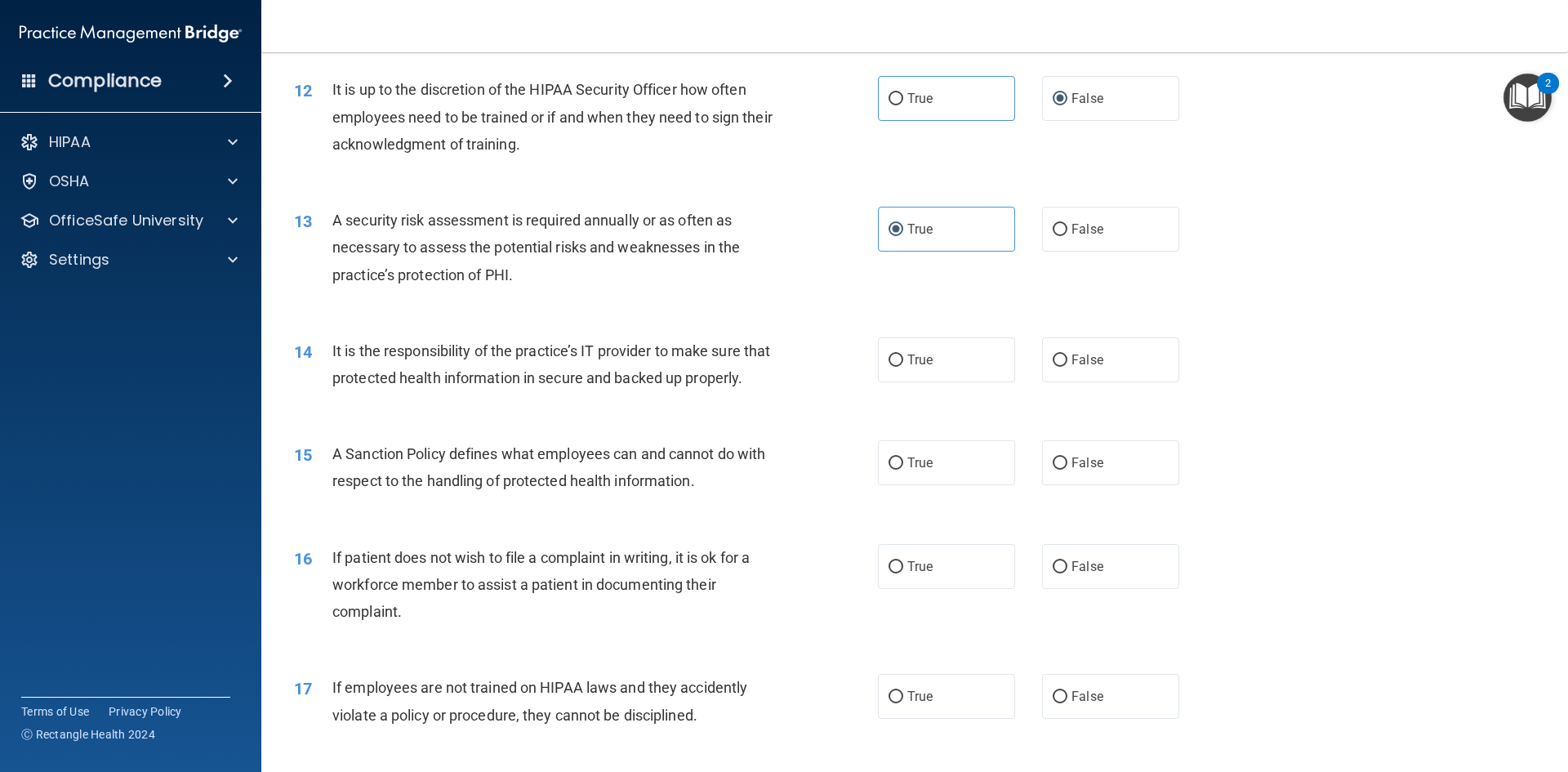
scroll to position [1633, 0]
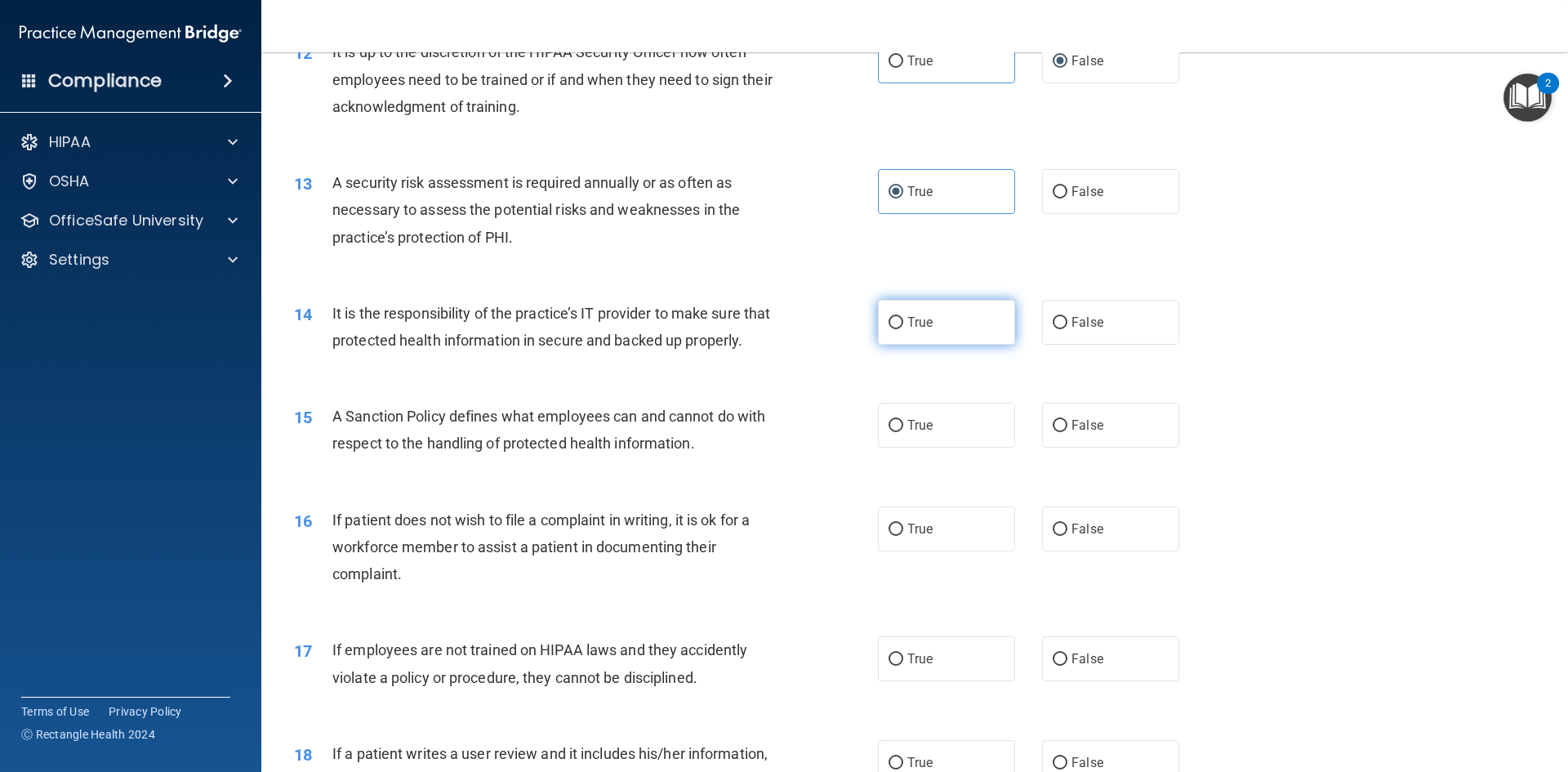
click at [918, 322] on span "True" at bounding box center [920, 322] width 26 height 16
click at [903, 322] on input "True" at bounding box center [896, 323] width 15 height 12
radio input "true"
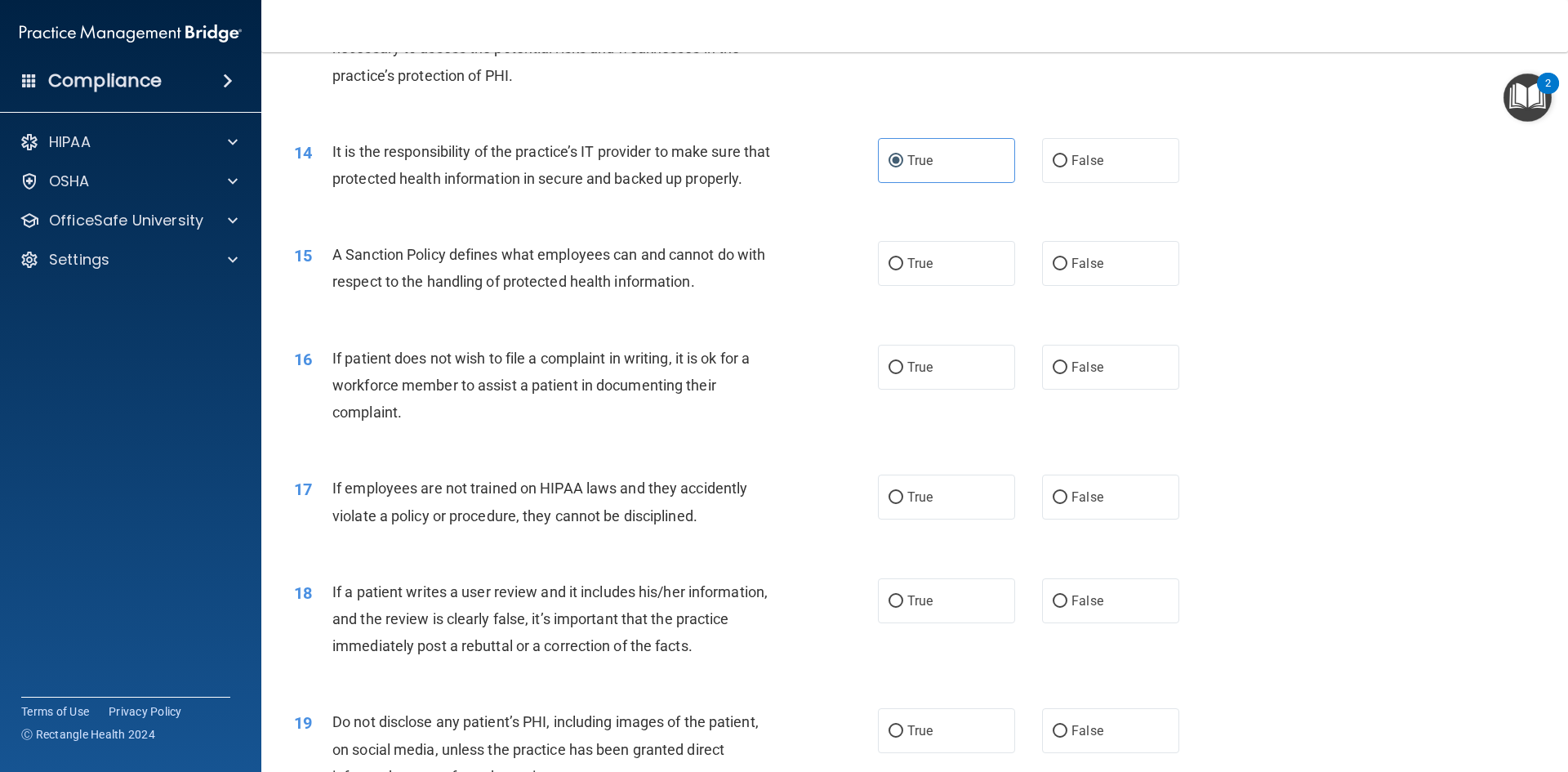
scroll to position [1797, 0]
click at [1078, 269] on span "False" at bounding box center [1087, 261] width 32 height 16
click at [1067, 268] on input "False" at bounding box center [1060, 262] width 15 height 12
radio input "true"
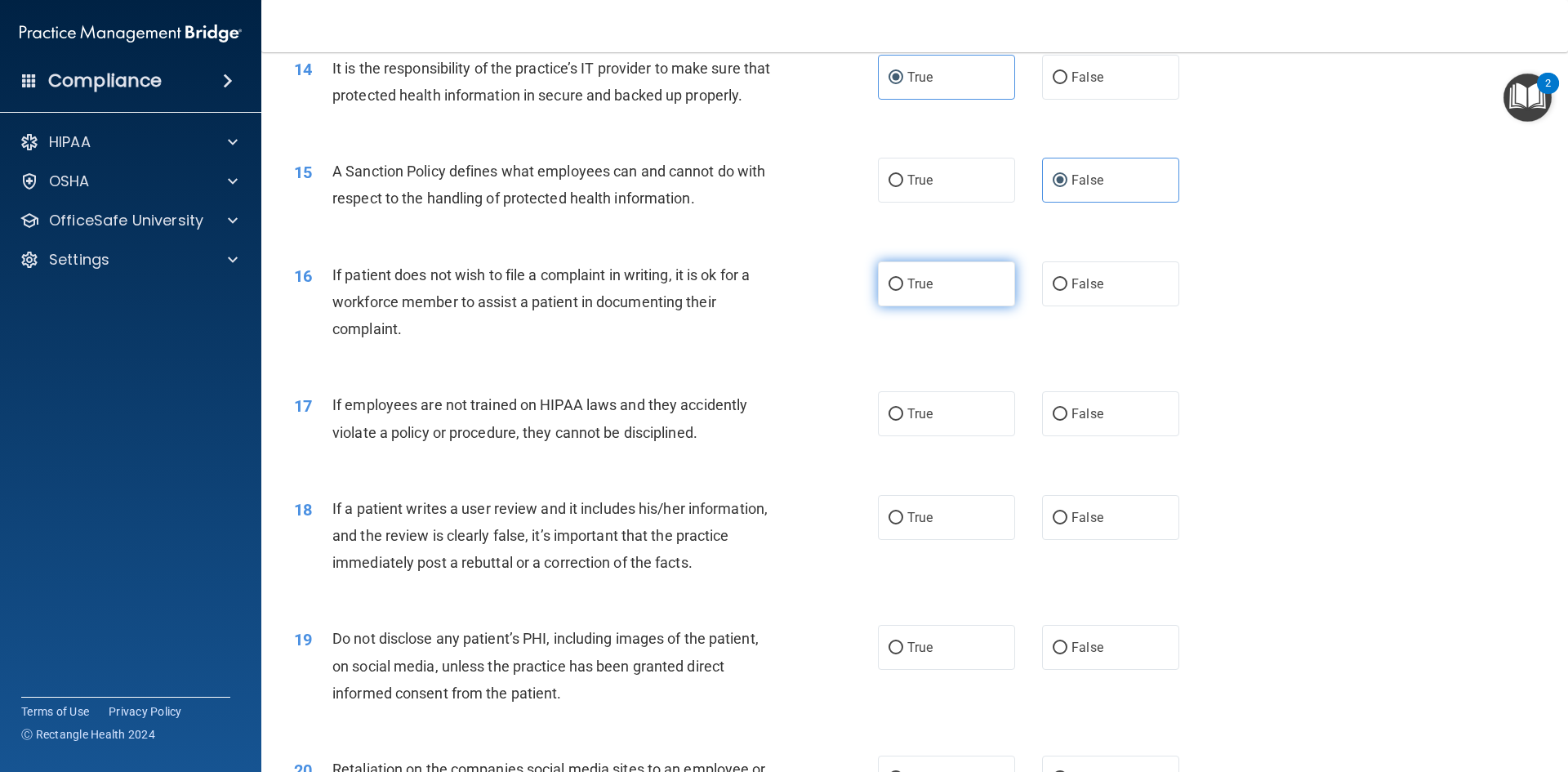
scroll to position [1959, 0]
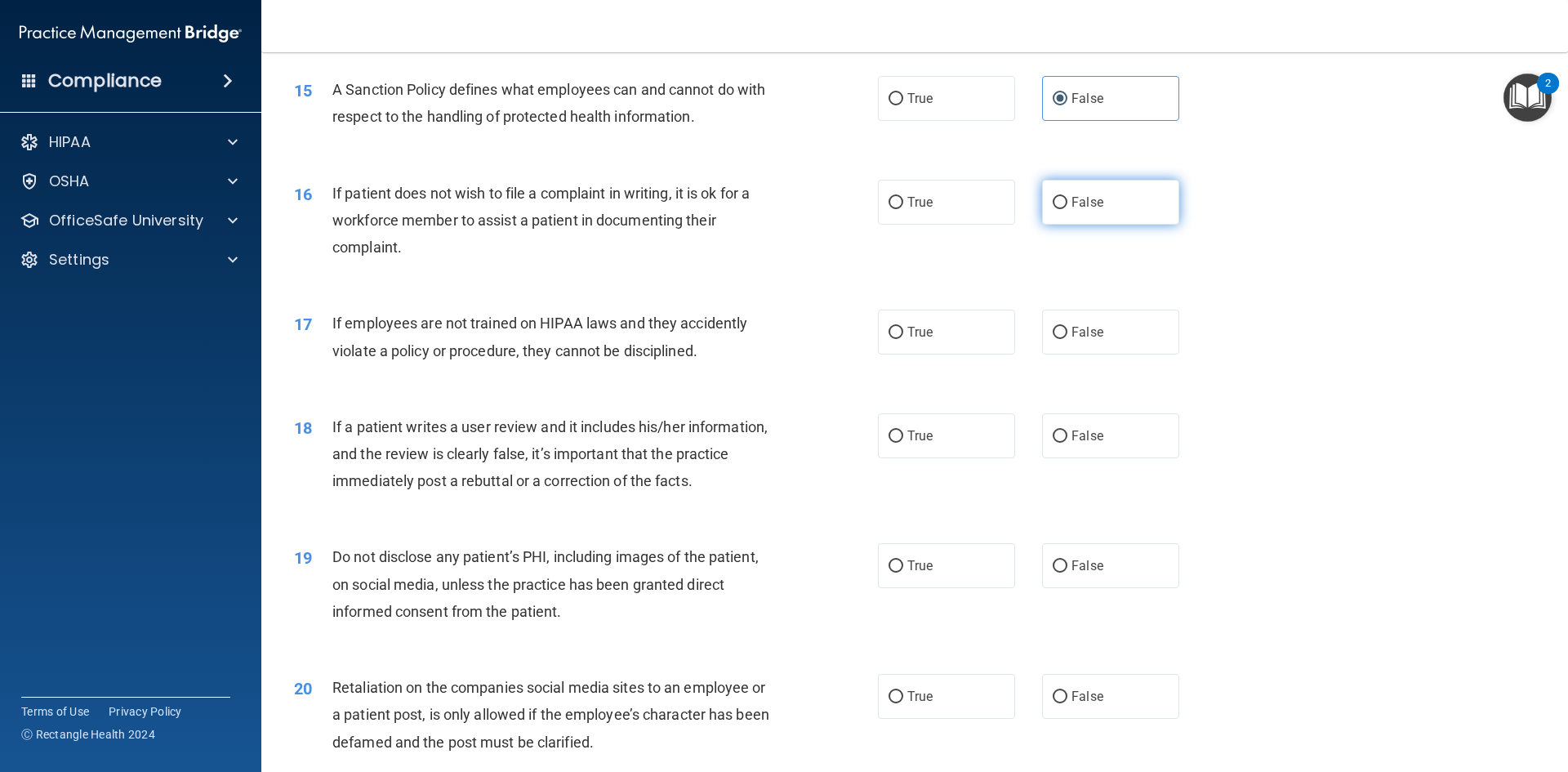
click at [1042, 224] on label "False" at bounding box center [1110, 201] width 137 height 45
click at [1052, 209] on input "False" at bounding box center [1060, 202] width 15 height 12
radio input "true"
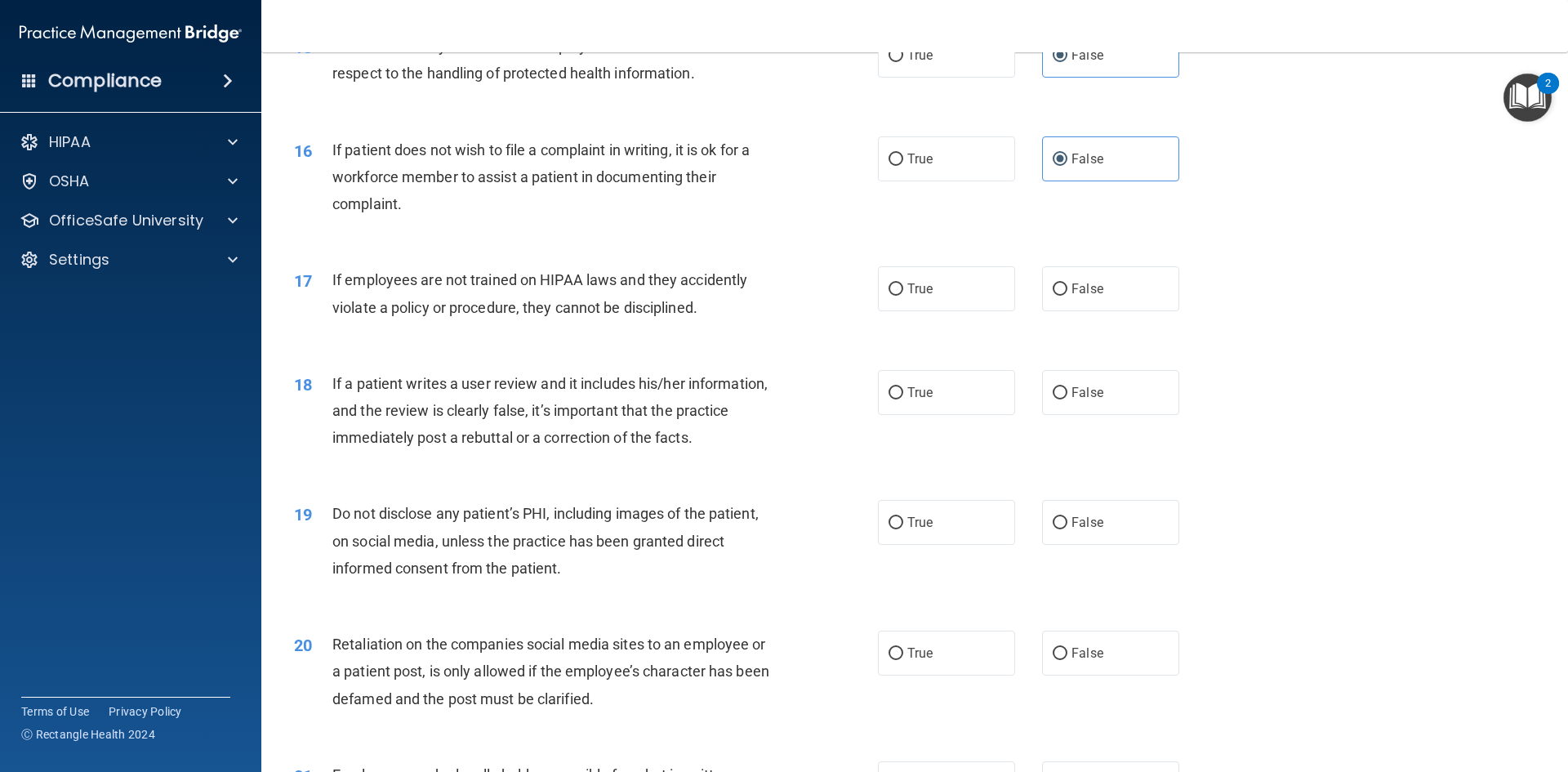
scroll to position [2041, 0]
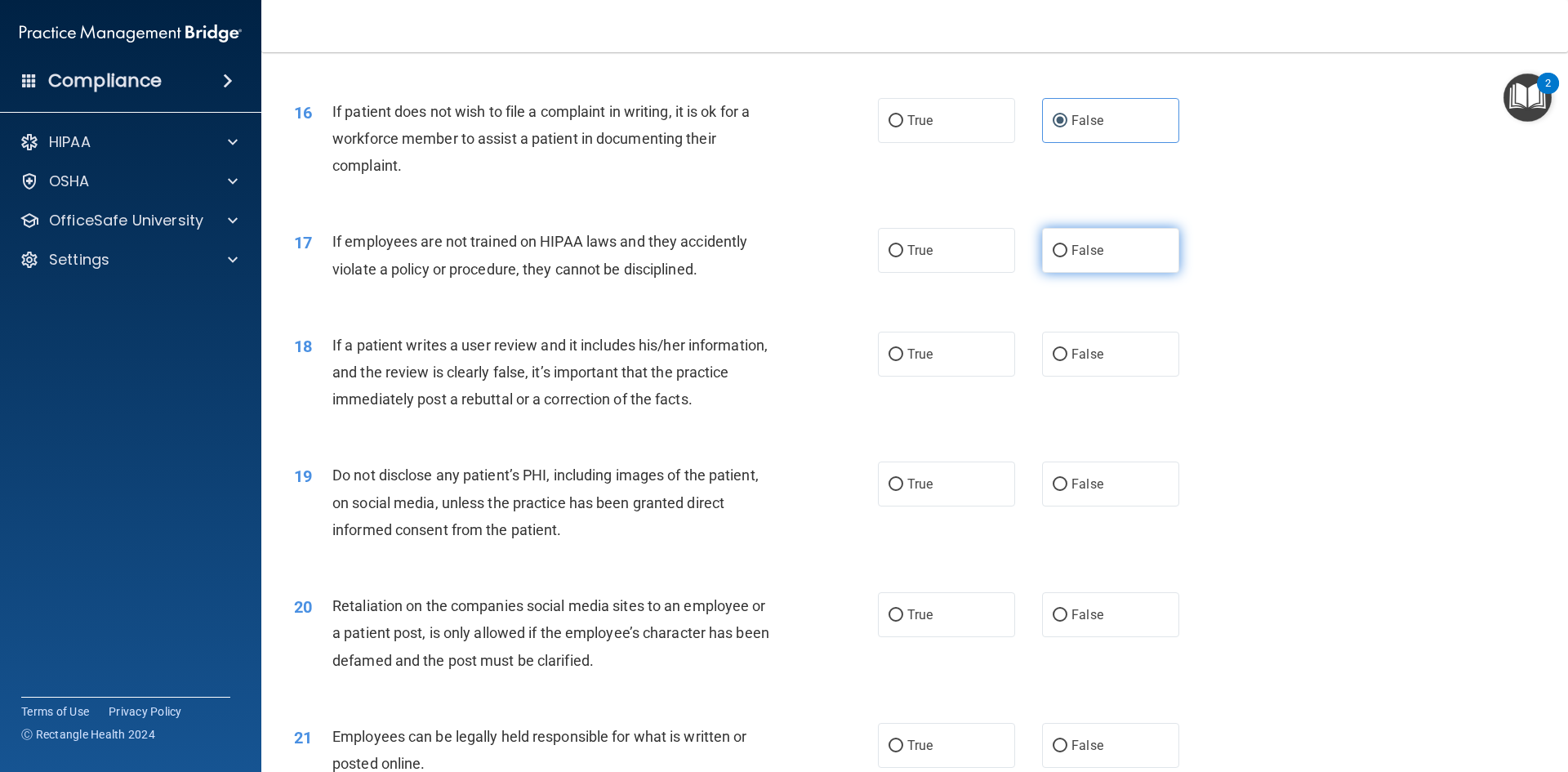
click at [1088, 258] on span "False" at bounding box center [1087, 250] width 32 height 16
click at [1067, 257] on input "False" at bounding box center [1060, 251] width 15 height 12
radio input "true"
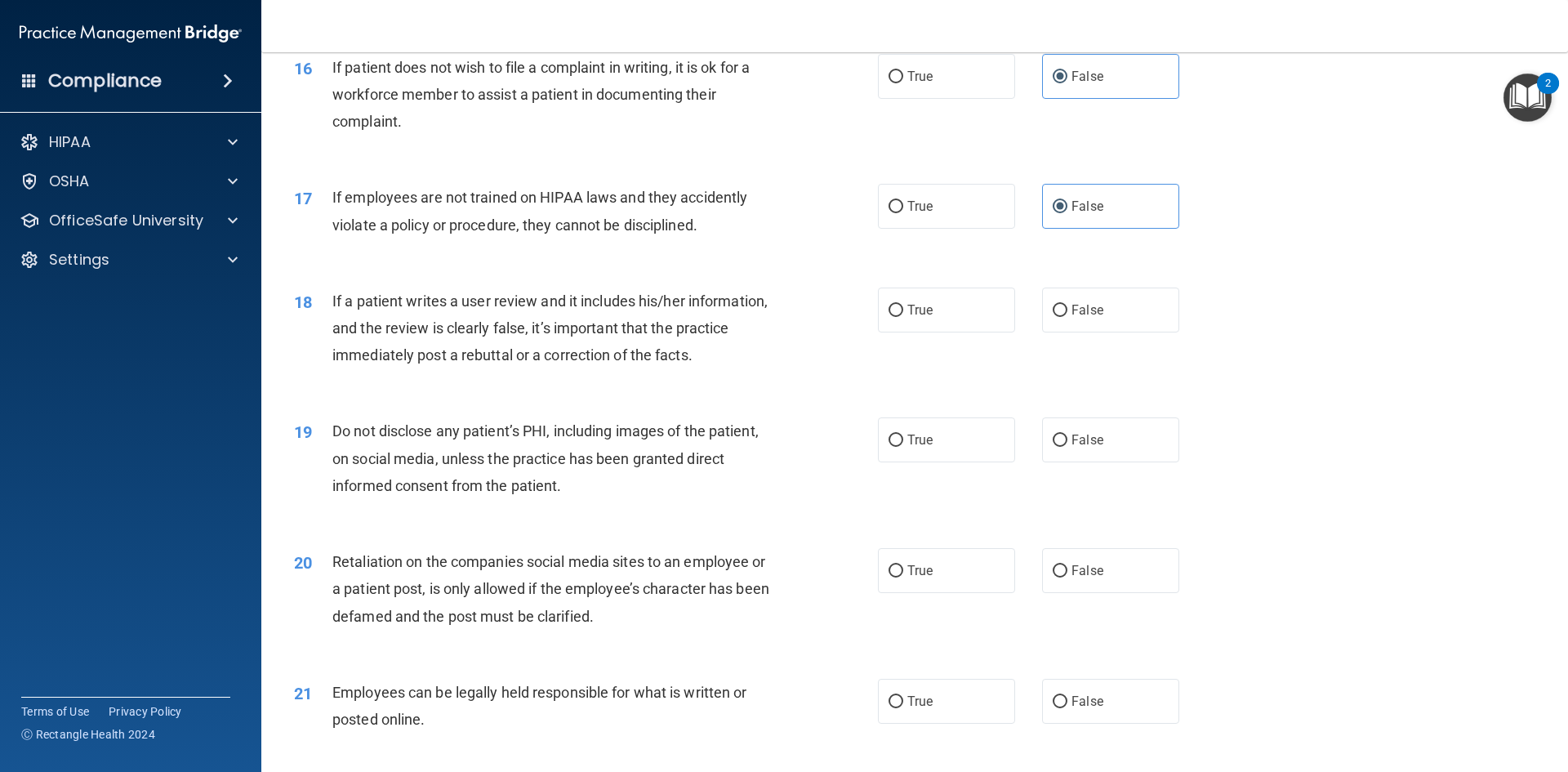
scroll to position [2123, 0]
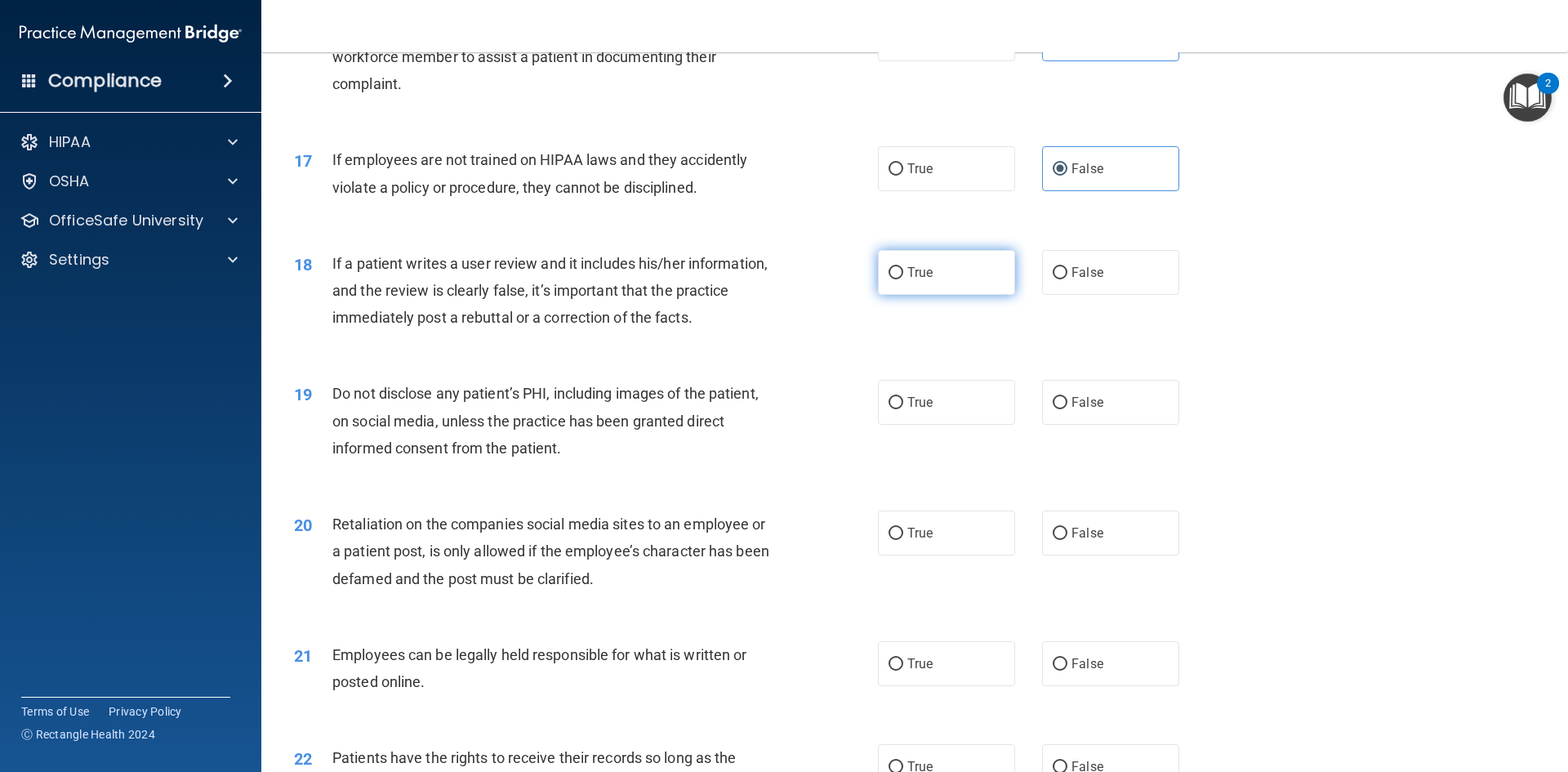
click at [973, 295] on label "True" at bounding box center [946, 272] width 137 height 45
click at [903, 279] on input "True" at bounding box center [896, 273] width 15 height 12
radio input "true"
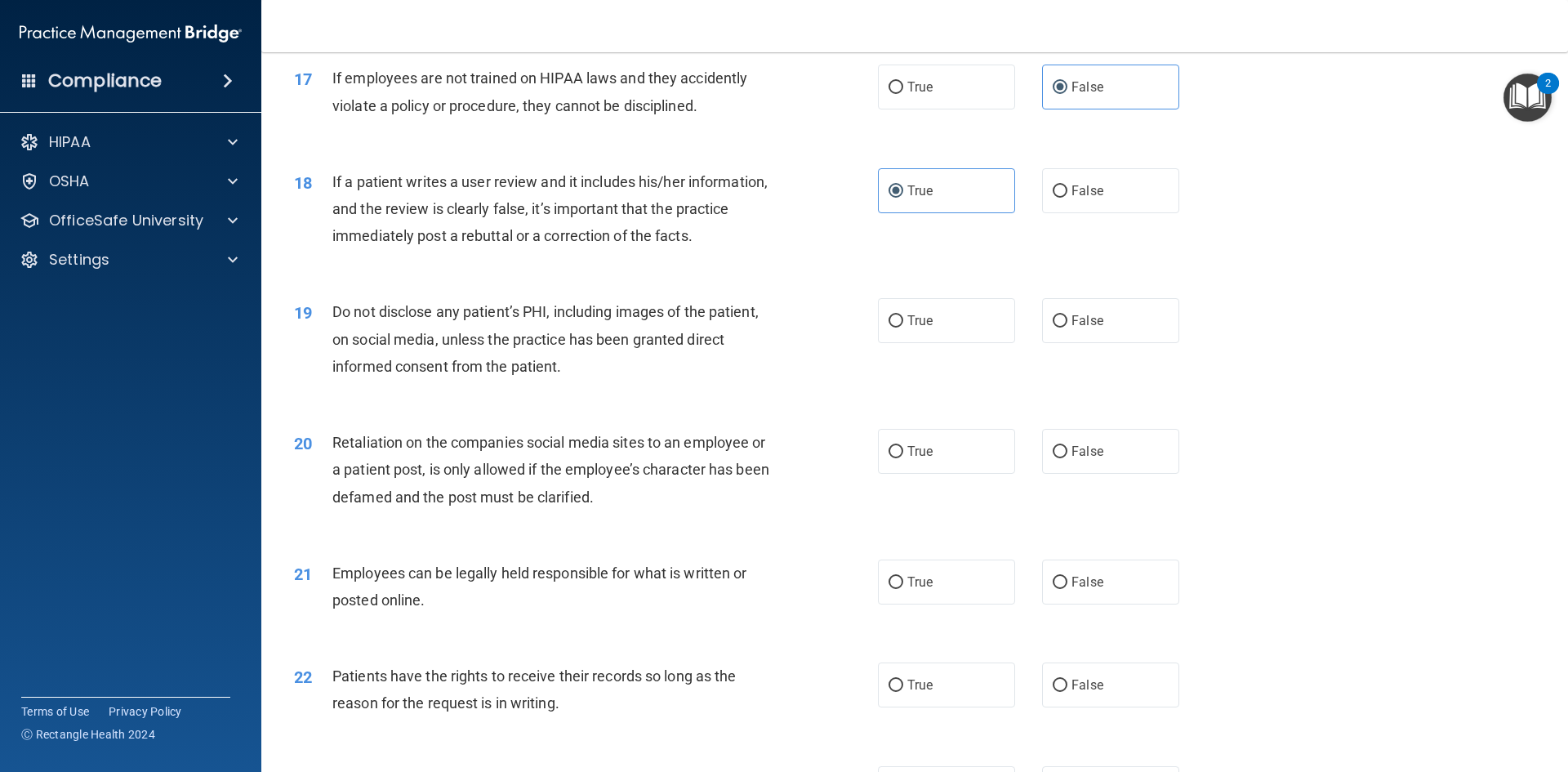
scroll to position [2287, 0]
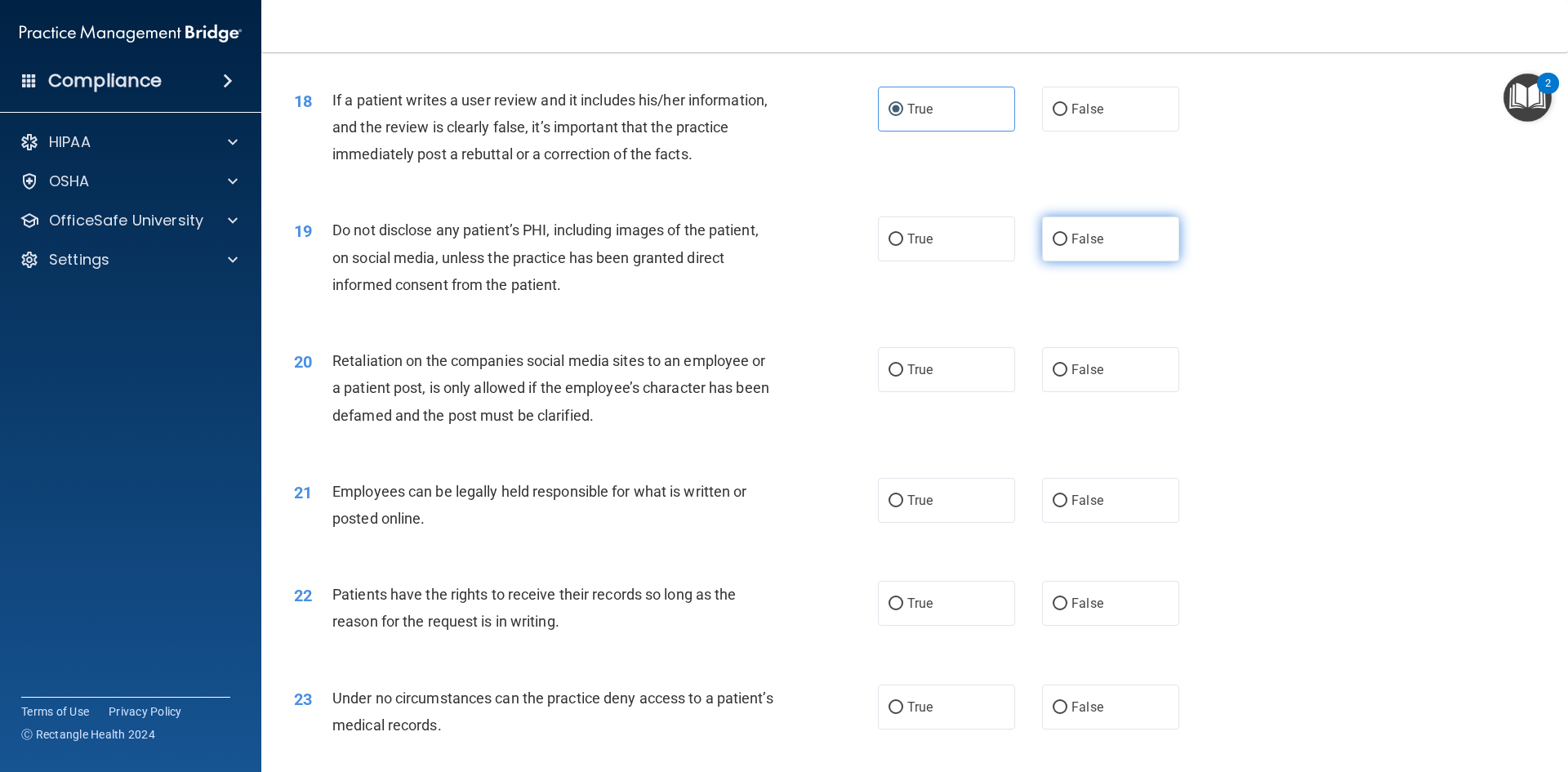
click at [1088, 261] on label "False" at bounding box center [1110, 238] width 137 height 45
click at [1067, 245] on input "False" at bounding box center [1060, 239] width 15 height 12
radio input "true"
click at [994, 261] on label "True" at bounding box center [946, 238] width 137 height 45
click at [903, 245] on input "True" at bounding box center [896, 239] width 15 height 12
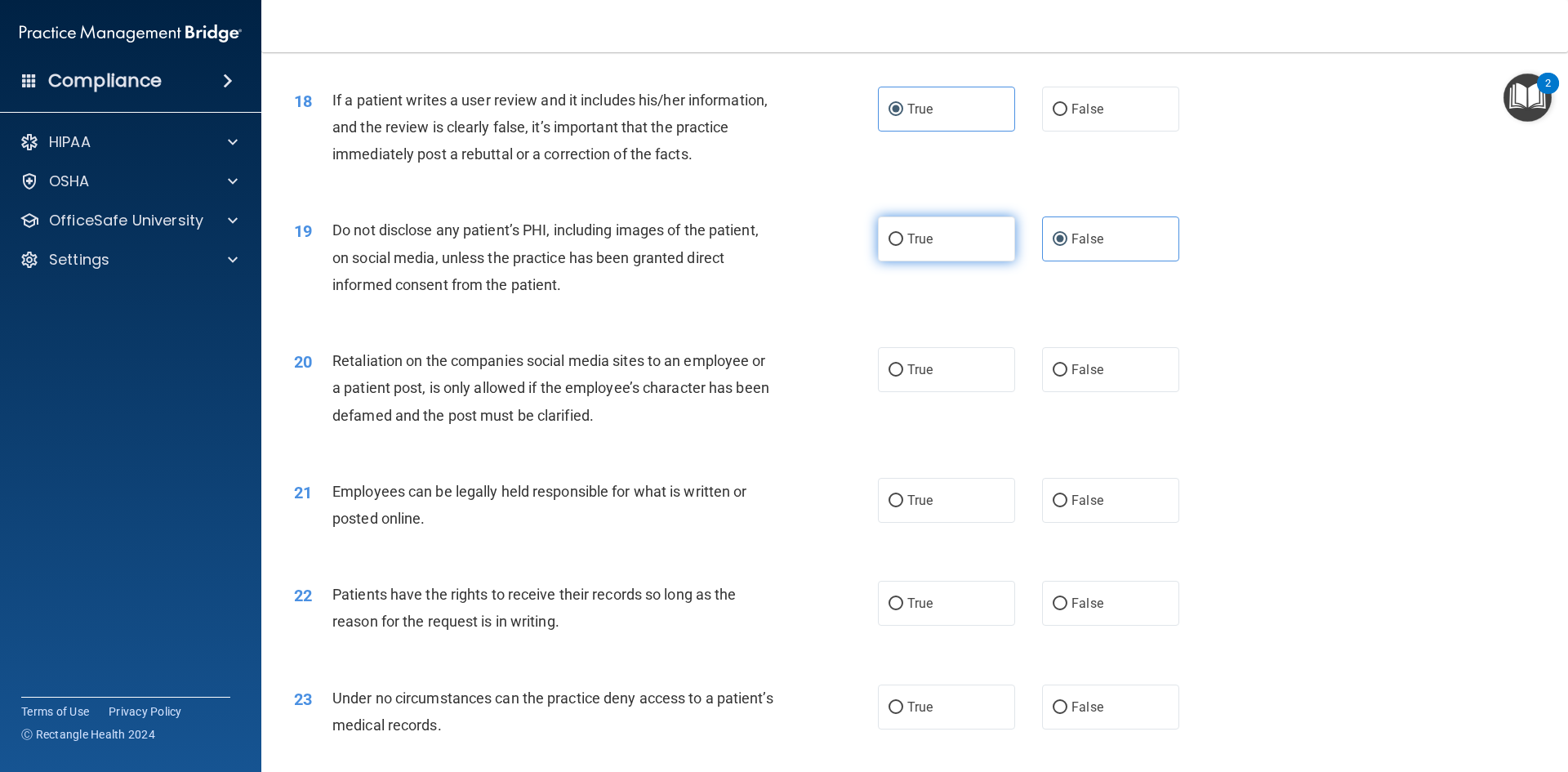
radio input "true"
radio input "false"
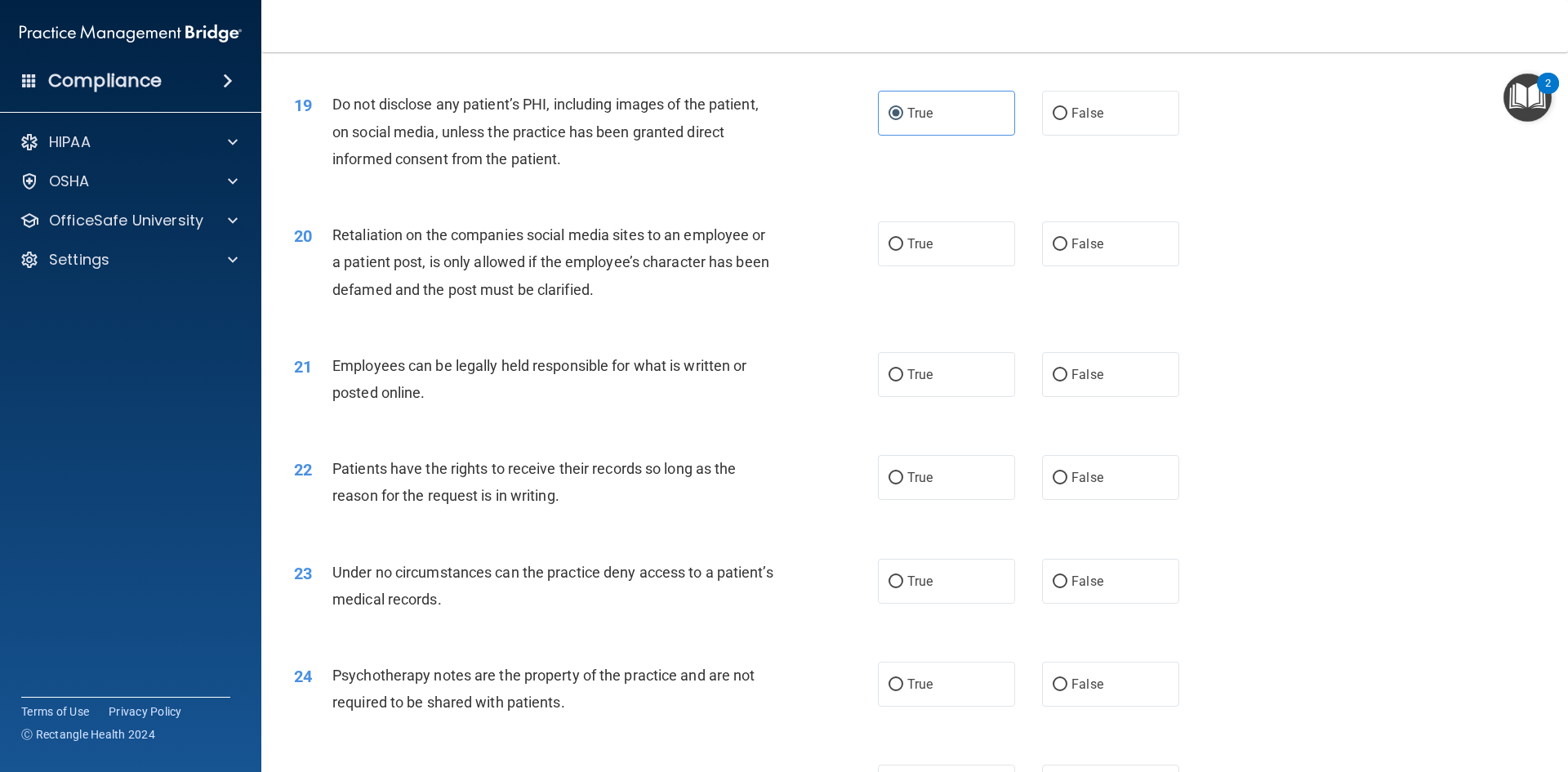
scroll to position [2449, 0]
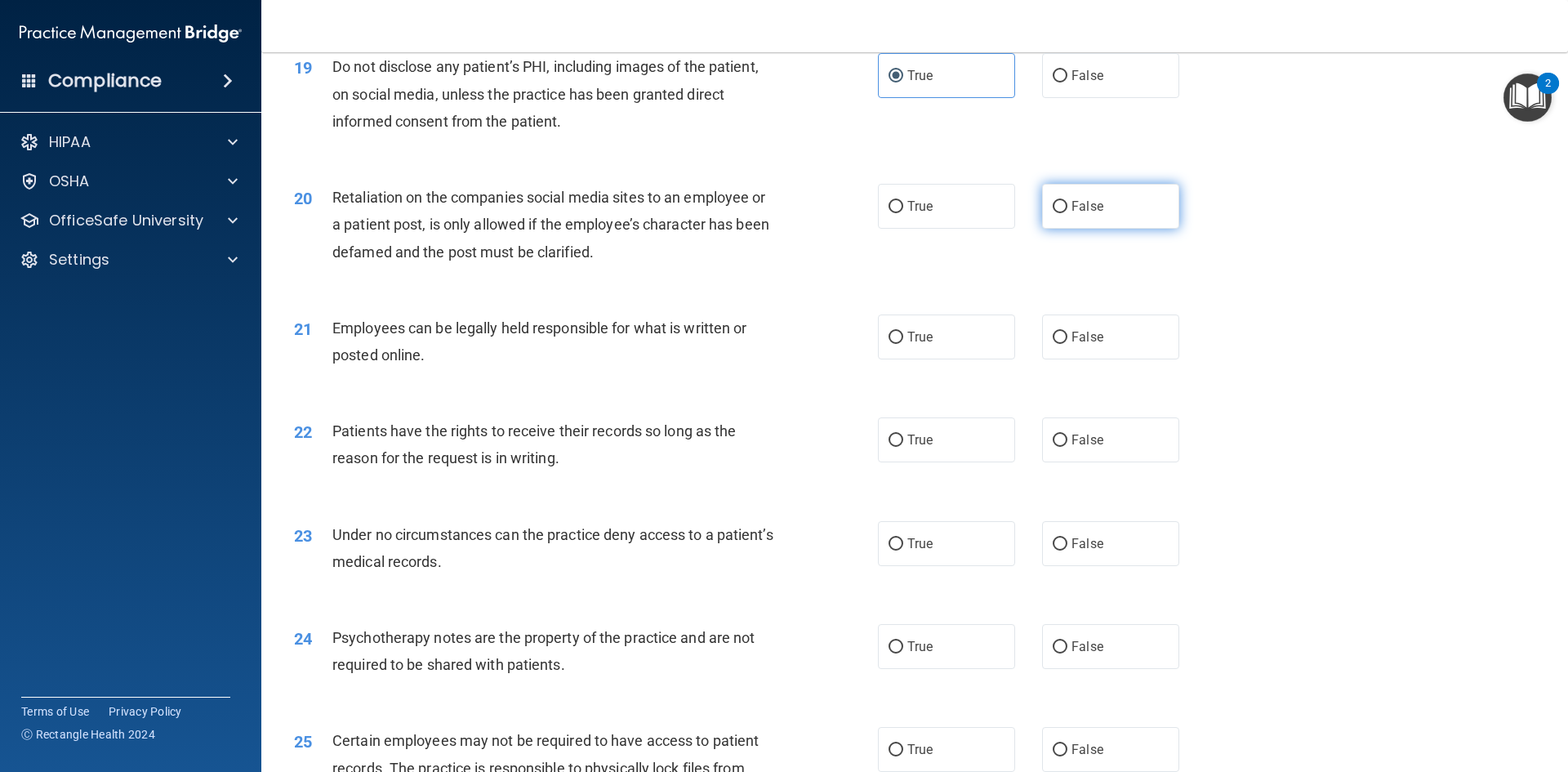
click at [1079, 224] on label "False" at bounding box center [1110, 206] width 137 height 45
click at [1067, 213] on input "False" at bounding box center [1060, 207] width 15 height 12
radio input "true"
click at [954, 359] on label "True" at bounding box center [946, 336] width 137 height 45
click at [903, 344] on input "True" at bounding box center [896, 337] width 15 height 12
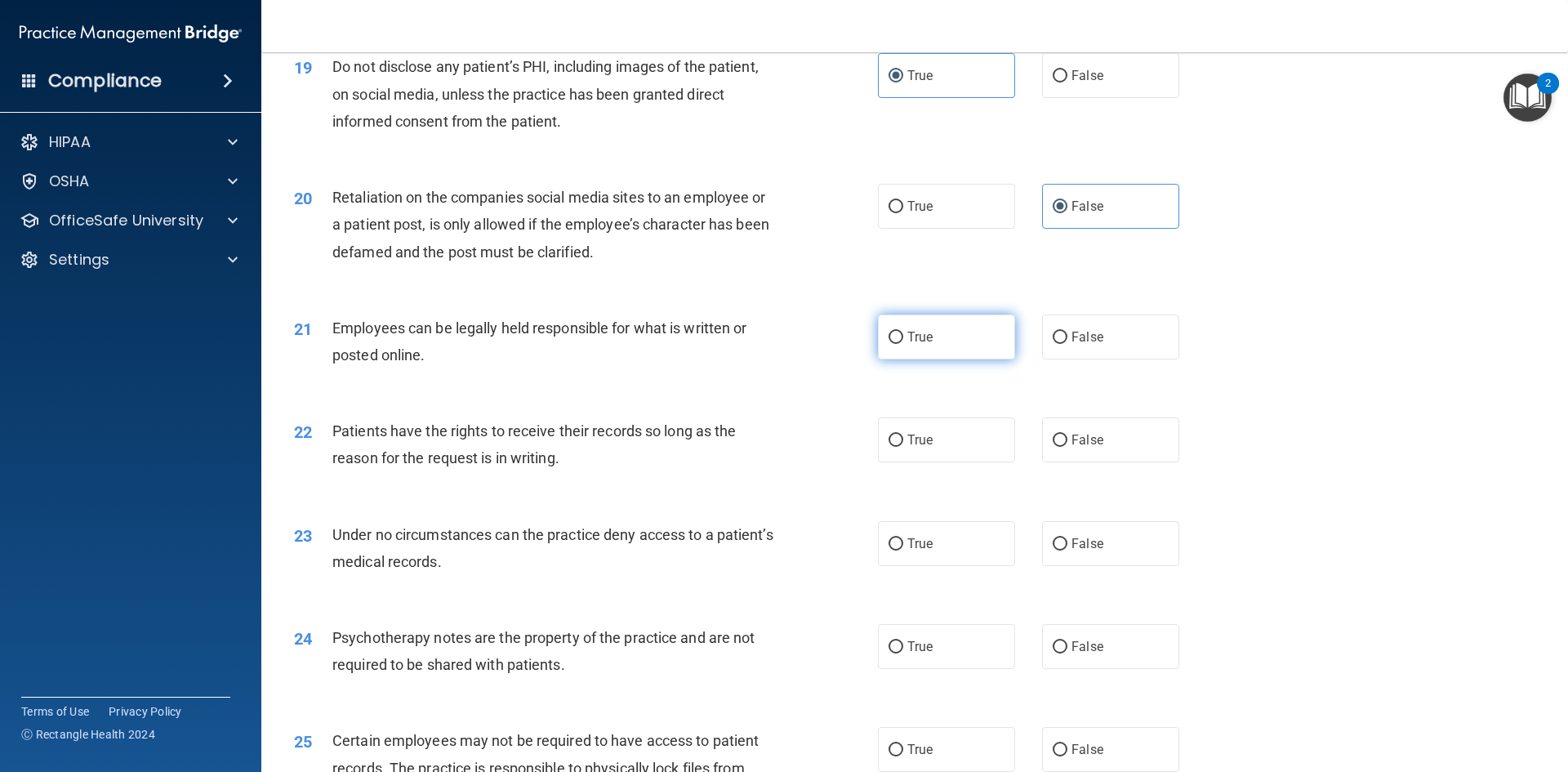
radio input "true"
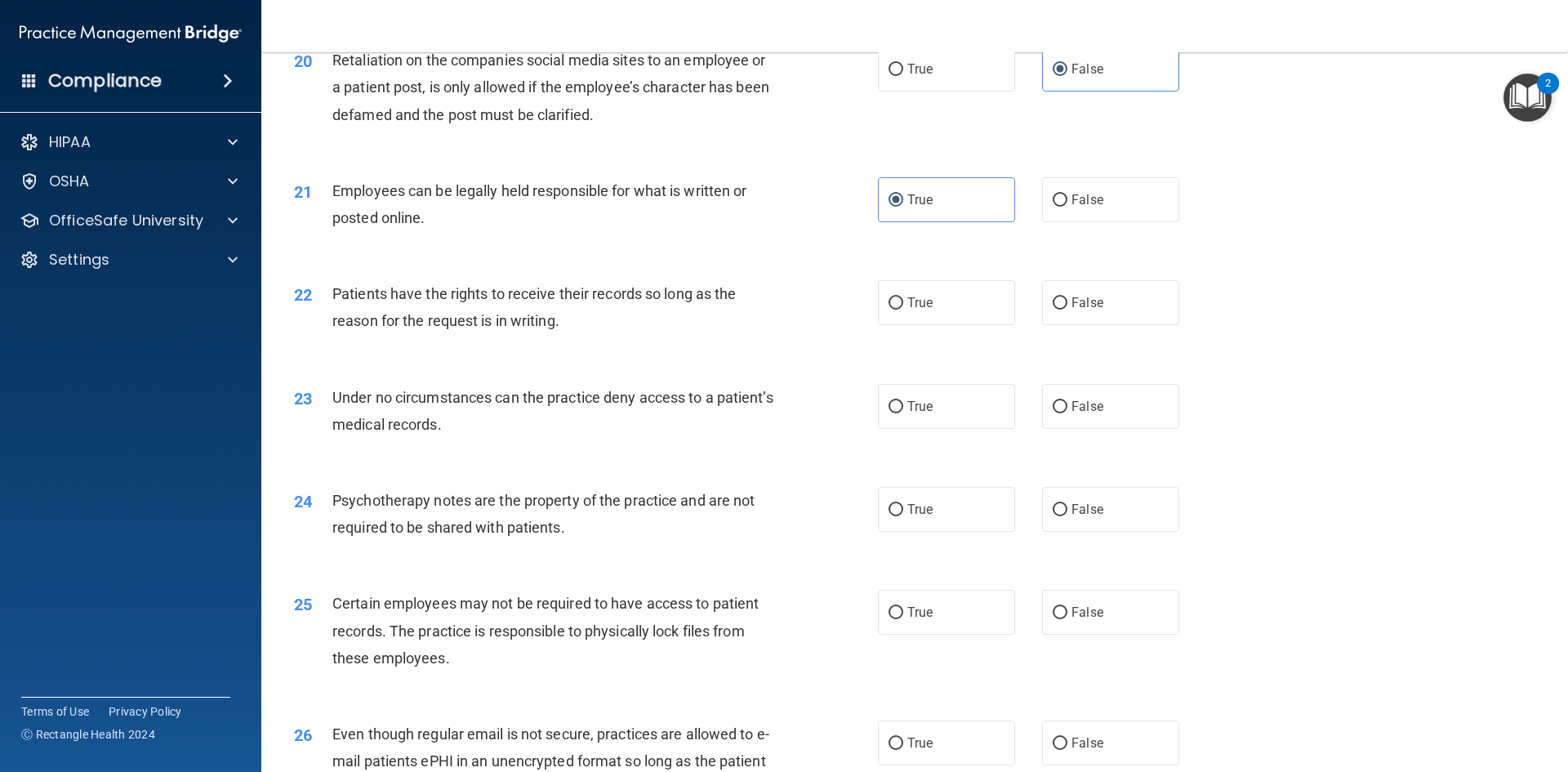
scroll to position [2613, 0]
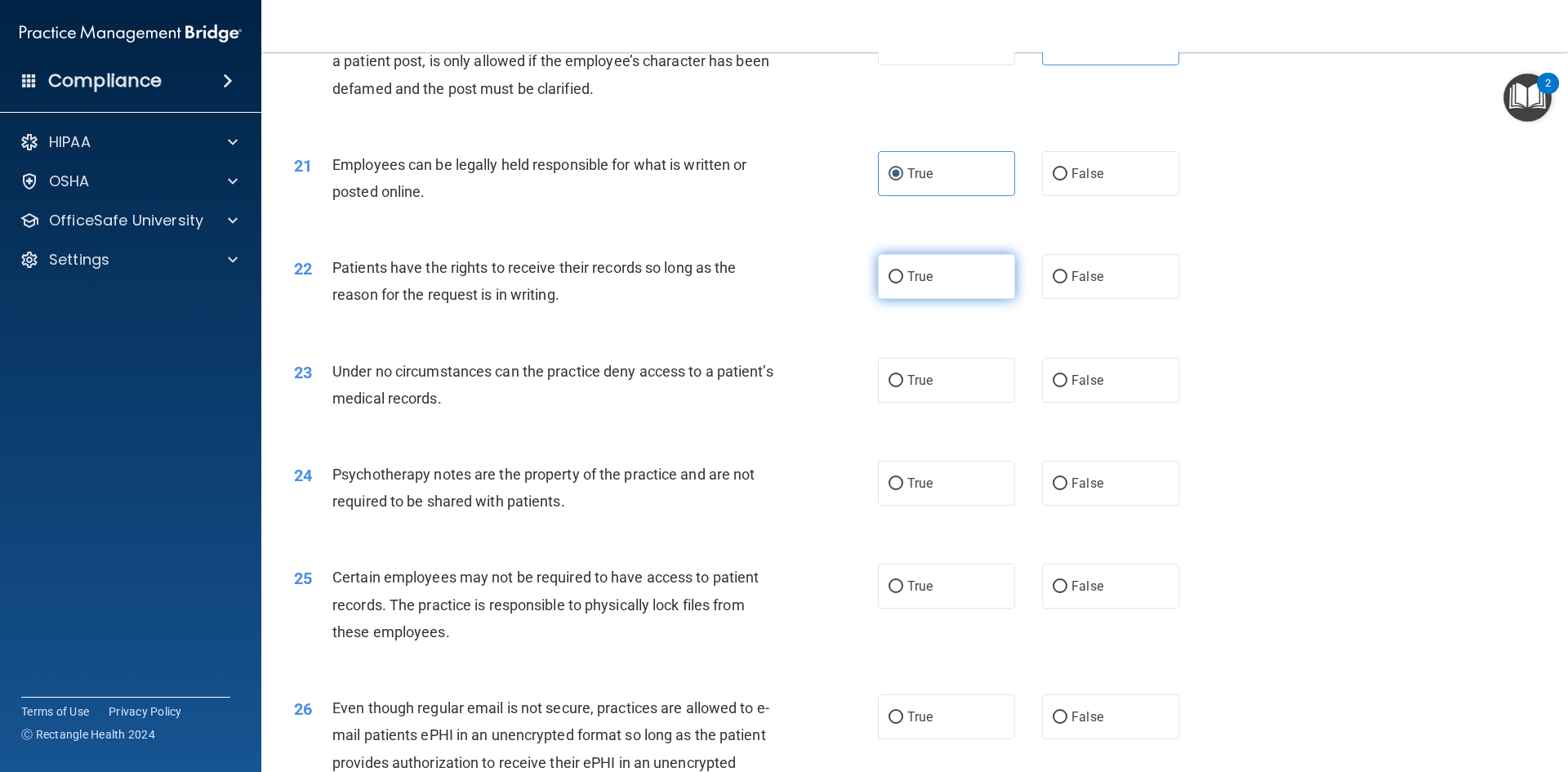
click at [941, 299] on label "True" at bounding box center [946, 276] width 137 height 45
click at [903, 283] on input "True" at bounding box center [896, 277] width 15 height 12
radio input "true"
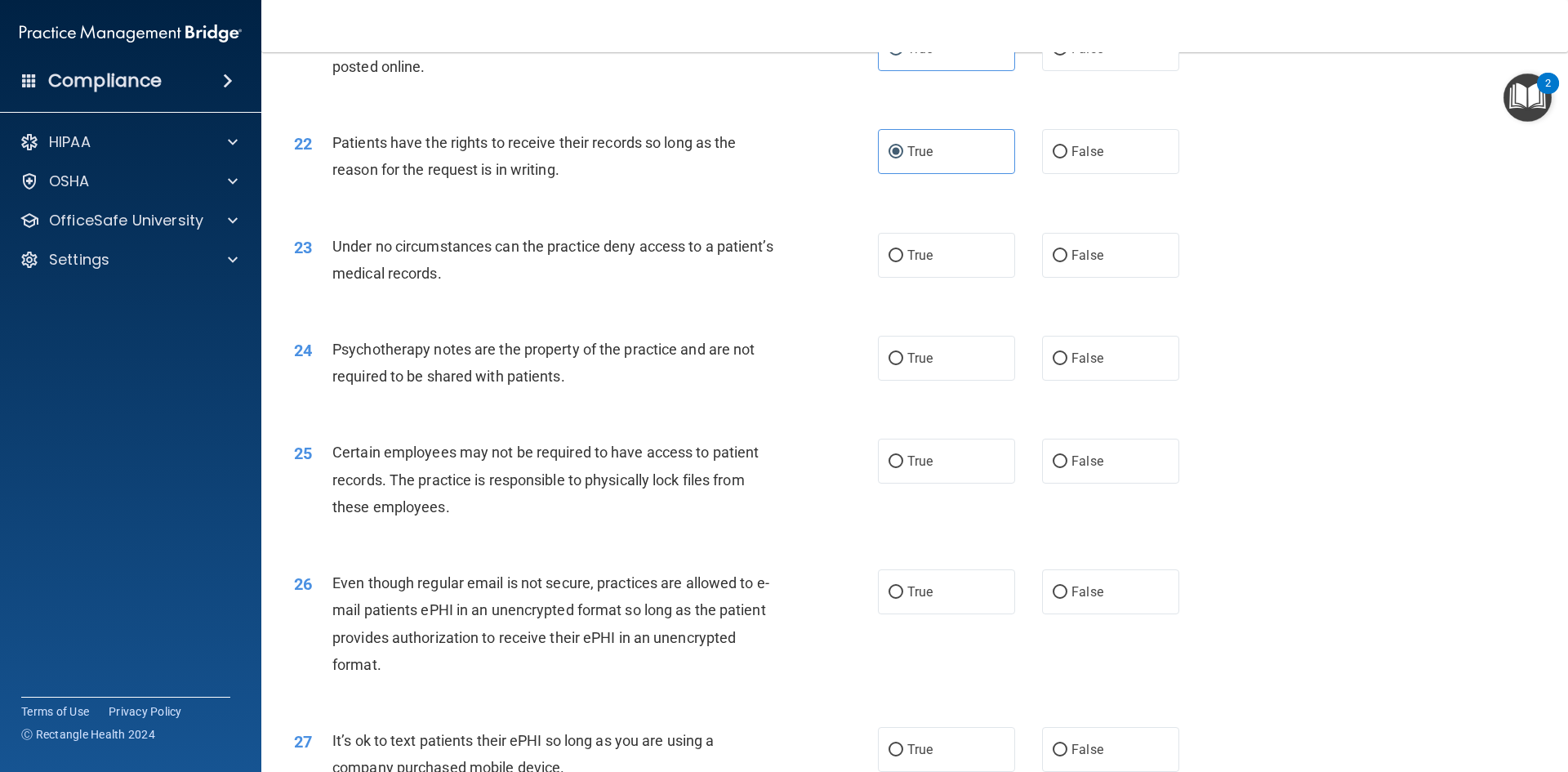
scroll to position [2776, 0]
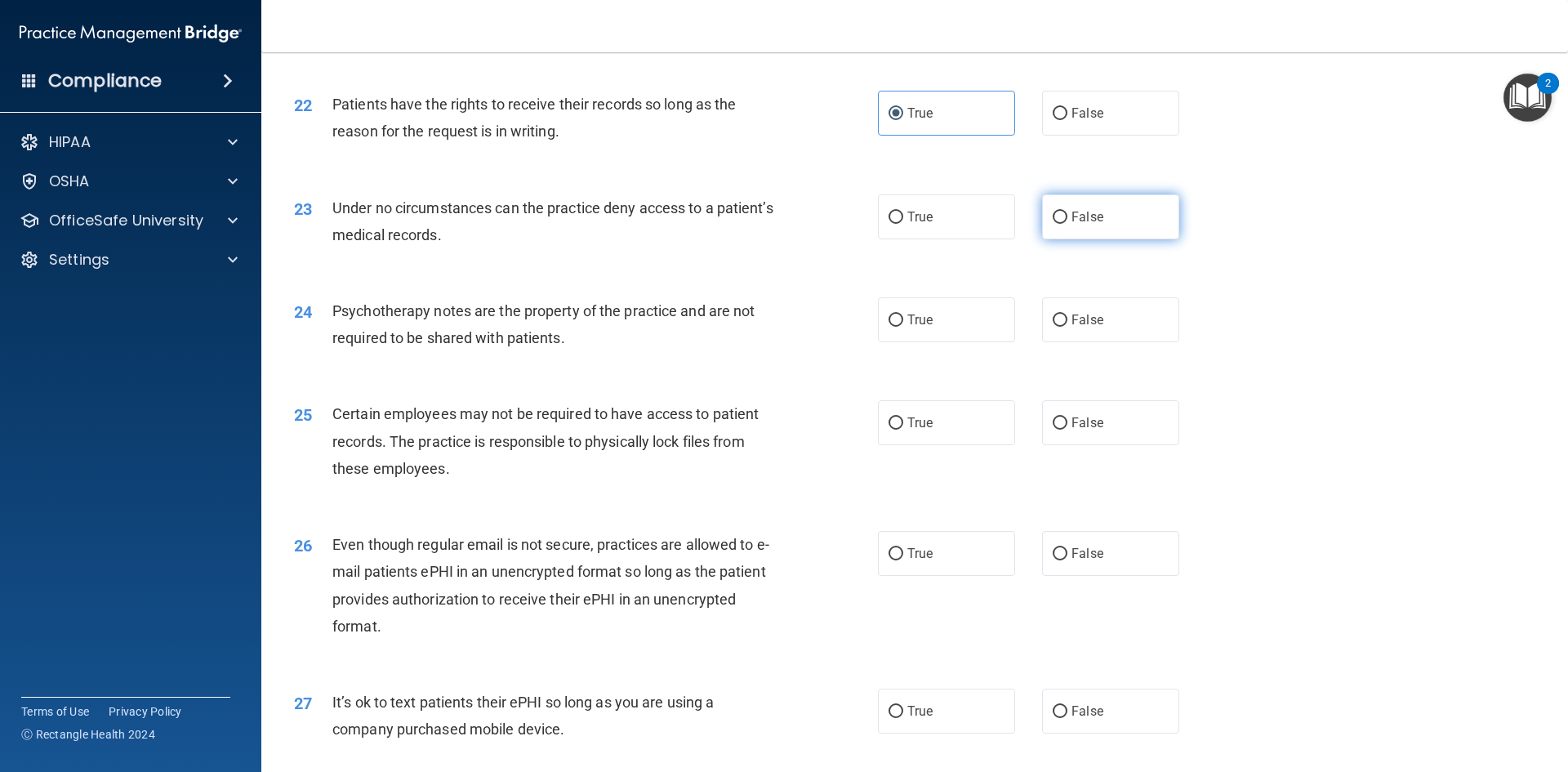
click at [1108, 233] on label "False" at bounding box center [1110, 216] width 137 height 45
click at [1067, 223] on input "False" at bounding box center [1060, 217] width 15 height 12
radio input "true"
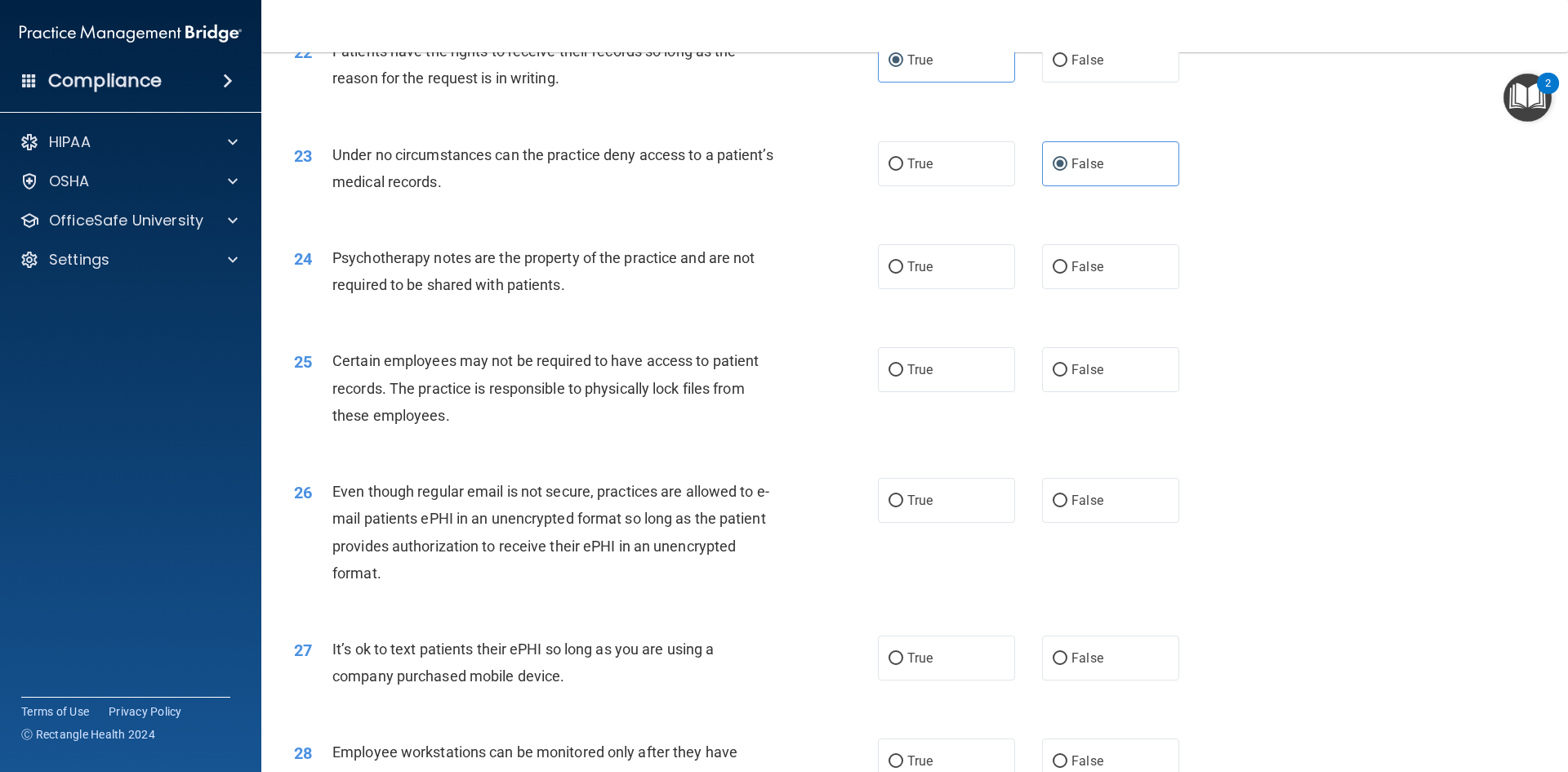
scroll to position [2858, 0]
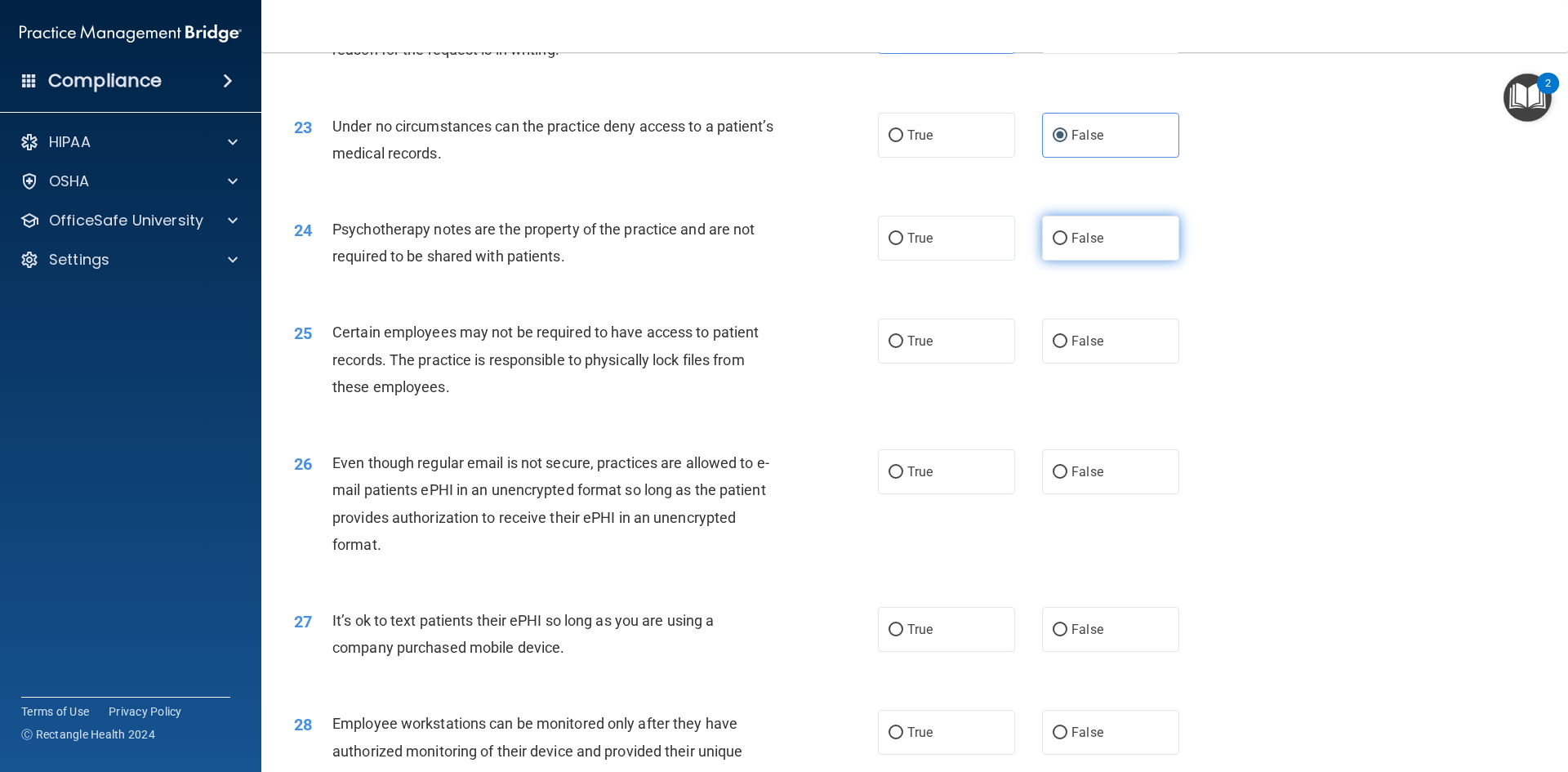
click at [1074, 245] on span "False" at bounding box center [1087, 238] width 32 height 16
click at [1067, 245] on input "False" at bounding box center [1060, 238] width 15 height 12
radio input "true"
click at [954, 363] on label "True" at bounding box center [946, 341] width 137 height 45
click at [903, 347] on input "True" at bounding box center [896, 341] width 15 height 12
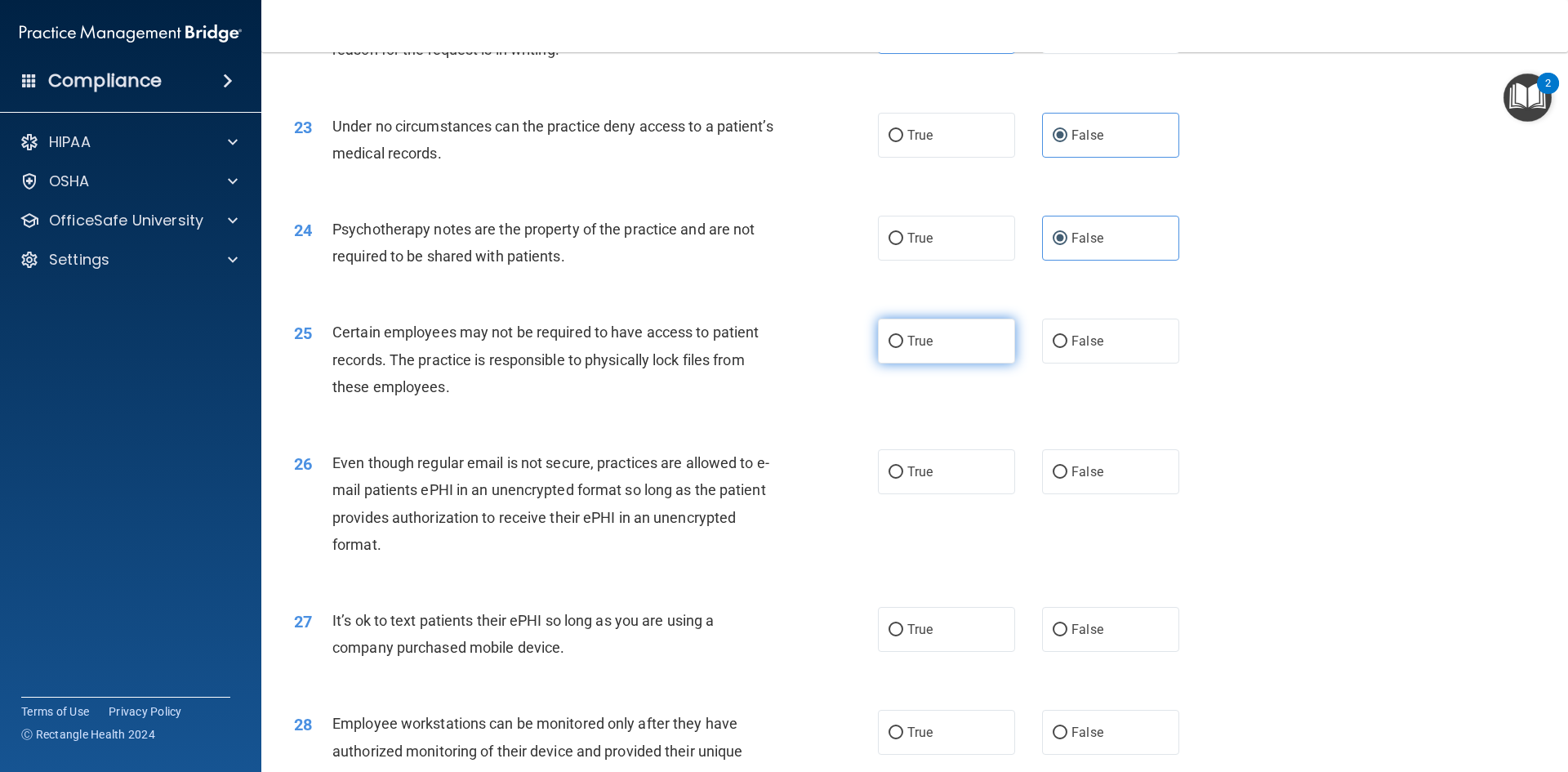
radio input "true"
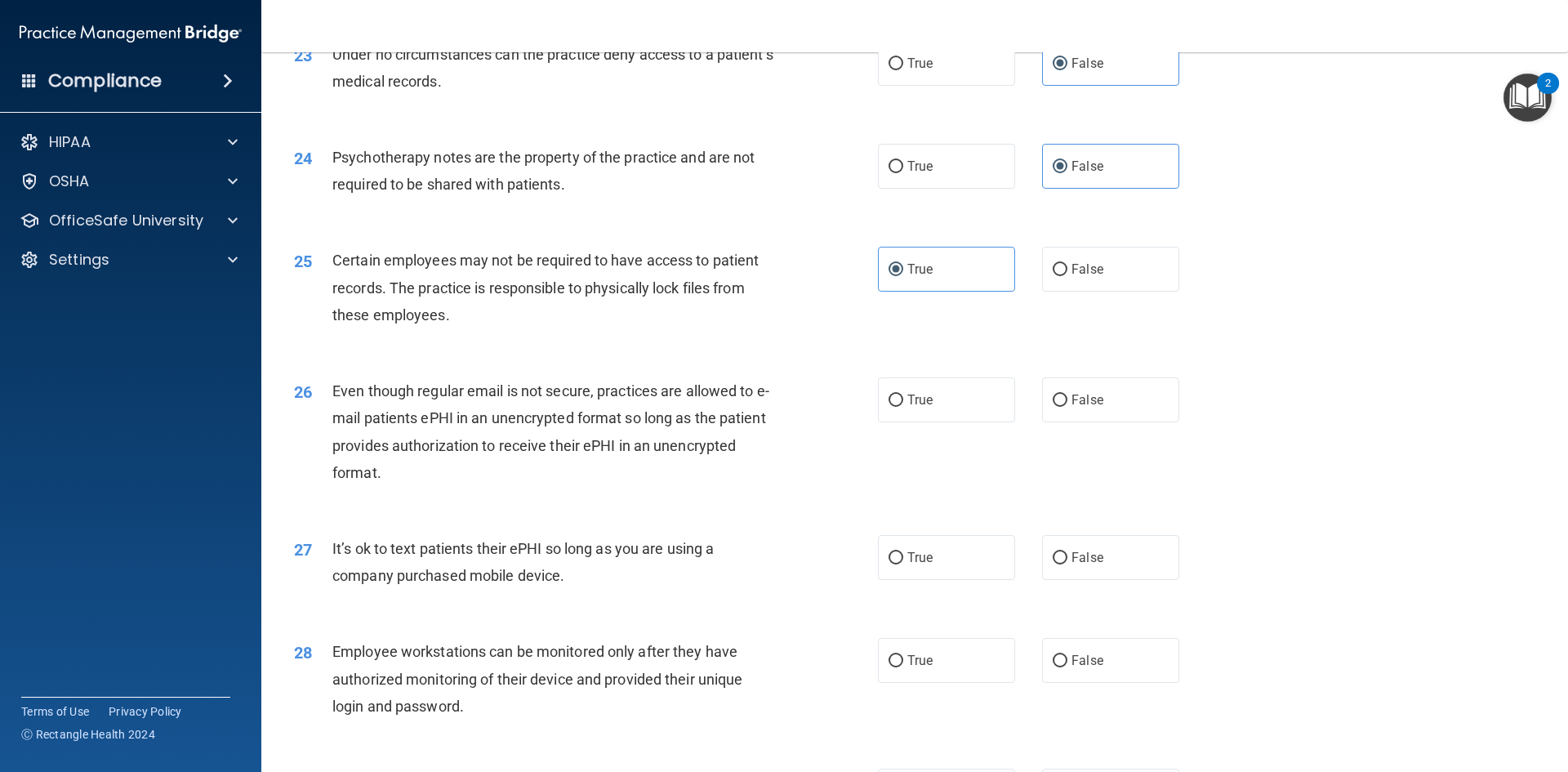
scroll to position [3103, 0]
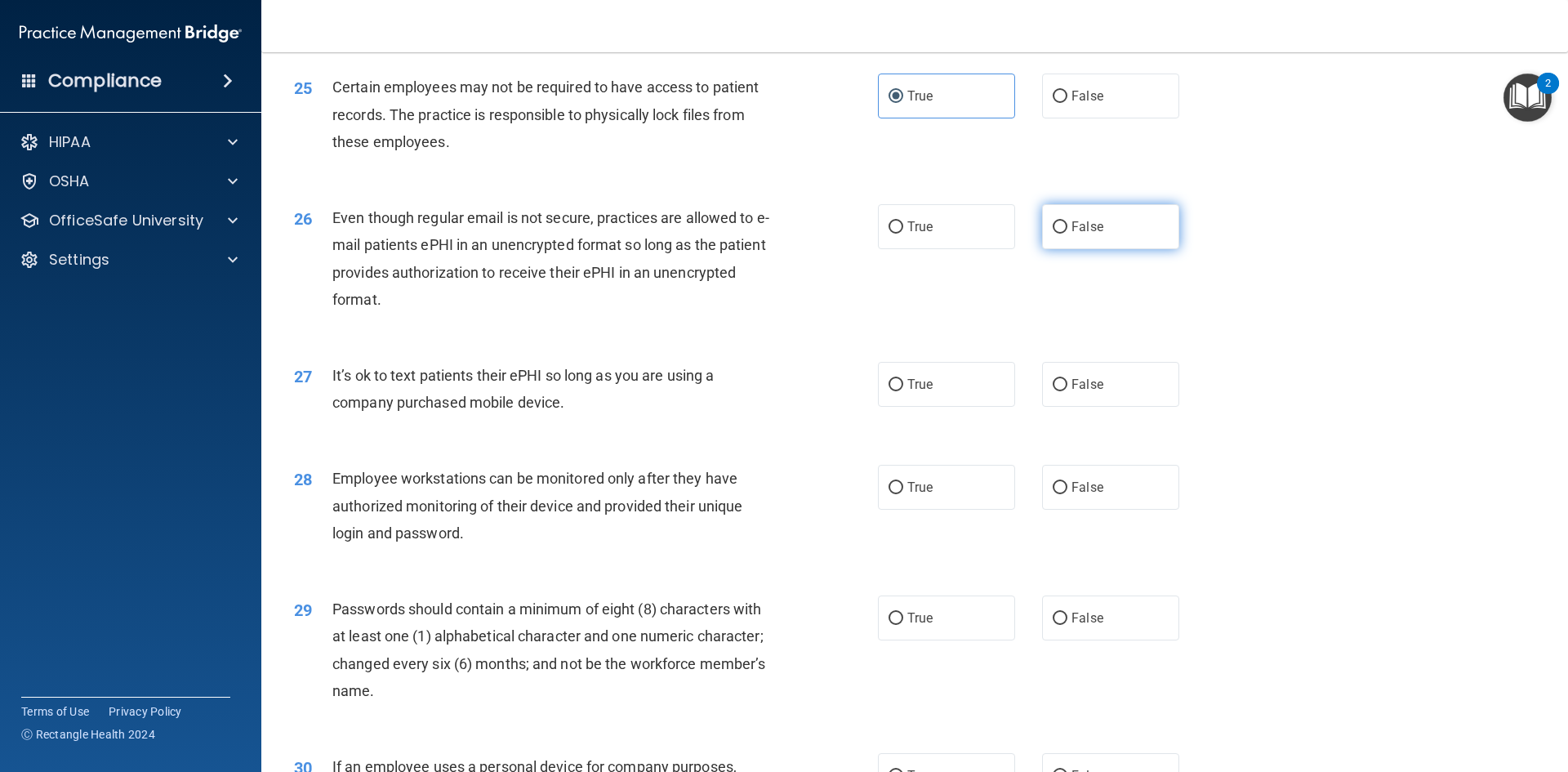
click at [1081, 234] on span "False" at bounding box center [1087, 226] width 32 height 16
click at [1067, 233] on input "False" at bounding box center [1060, 227] width 15 height 12
radio input "true"
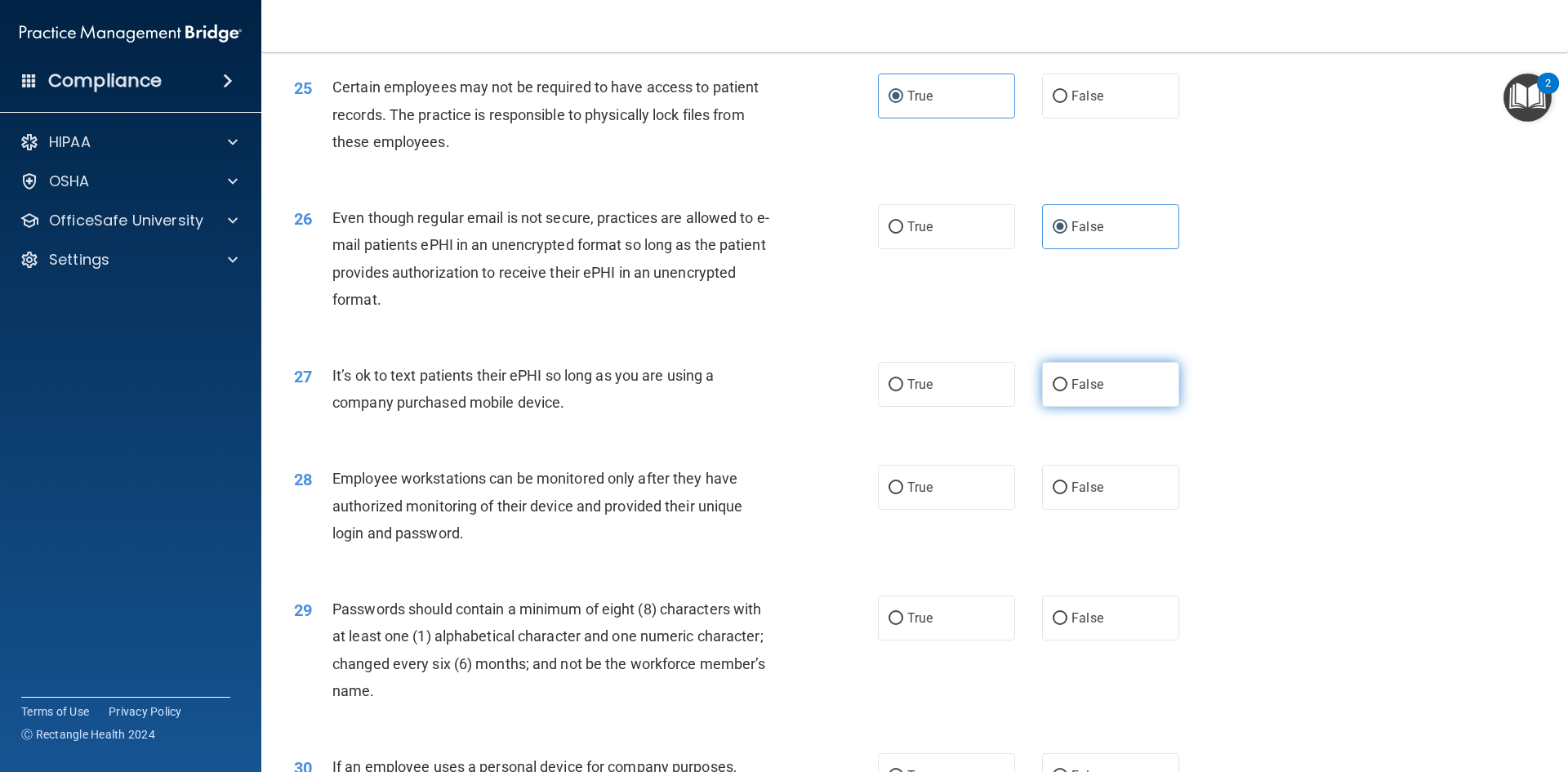
click at [1082, 396] on label "False" at bounding box center [1110, 384] width 137 height 45
click at [1067, 392] on input "False" at bounding box center [1060, 384] width 15 height 12
radio input "true"
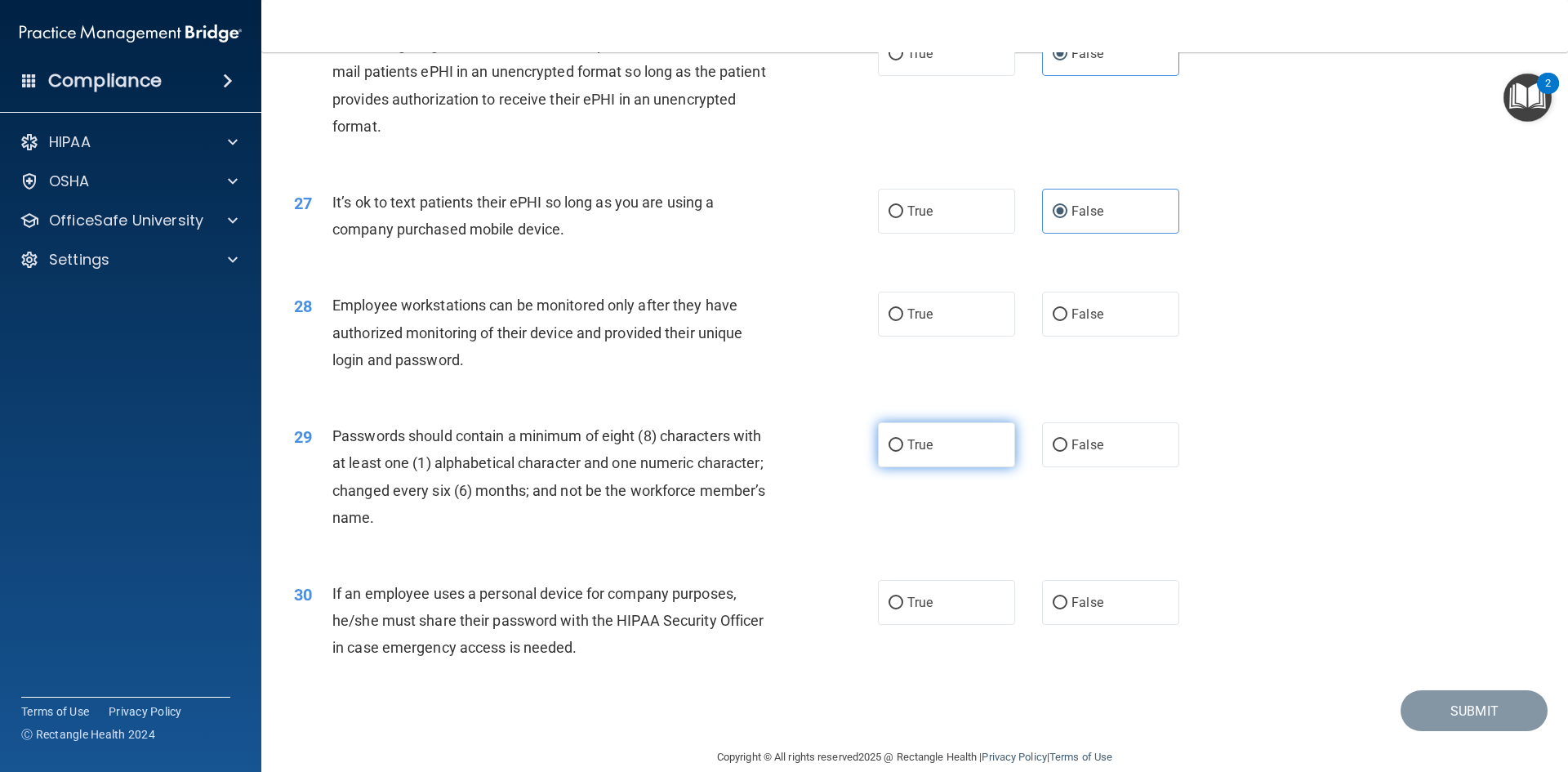
scroll to position [3328, 0]
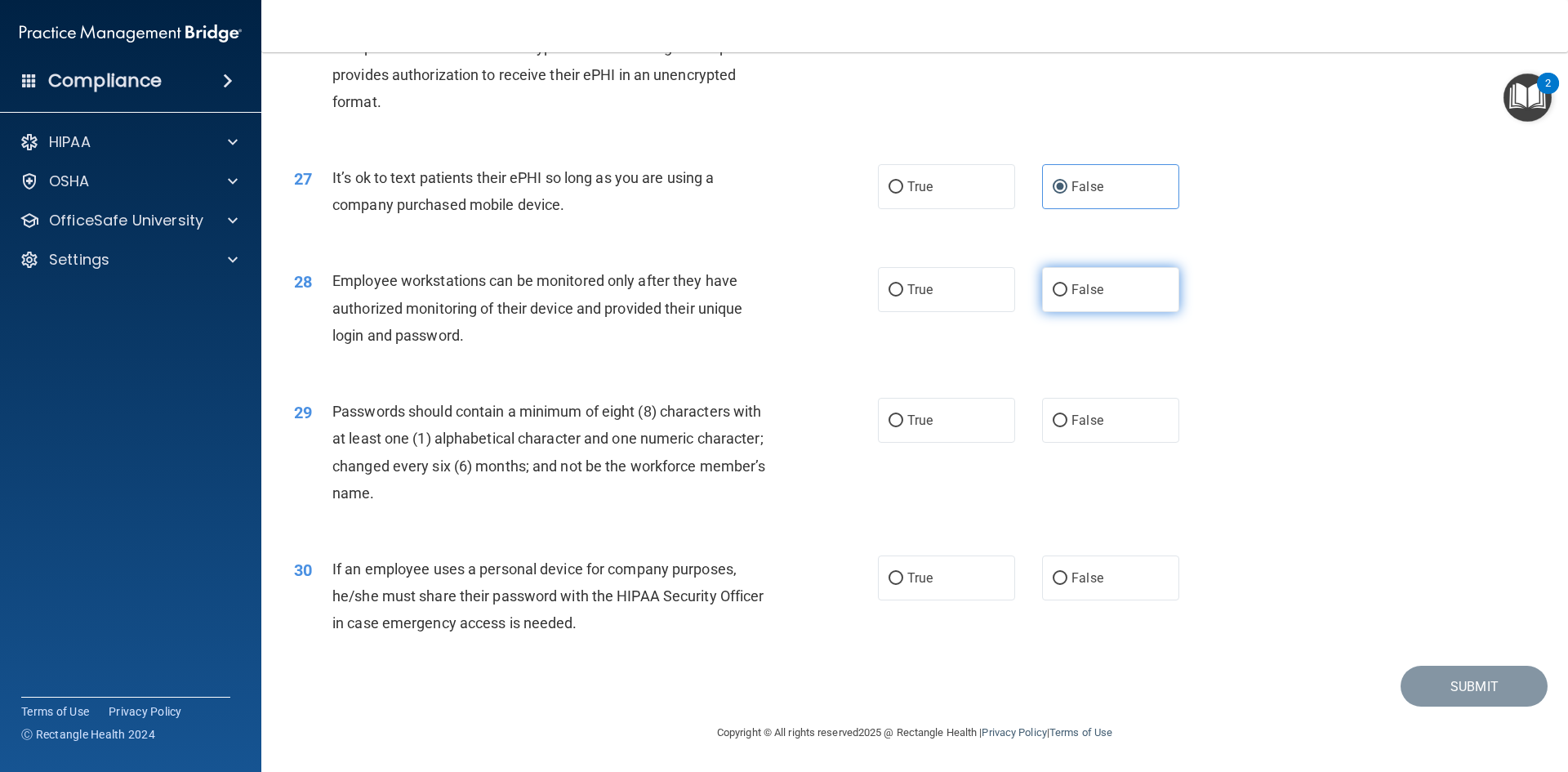
click at [1081, 310] on label "False" at bounding box center [1110, 290] width 137 height 45
click at [1067, 297] on input "False" at bounding box center [1060, 290] width 15 height 12
radio input "true"
click at [981, 427] on label "True" at bounding box center [946, 420] width 137 height 45
click at [903, 427] on input "True" at bounding box center [896, 420] width 15 height 12
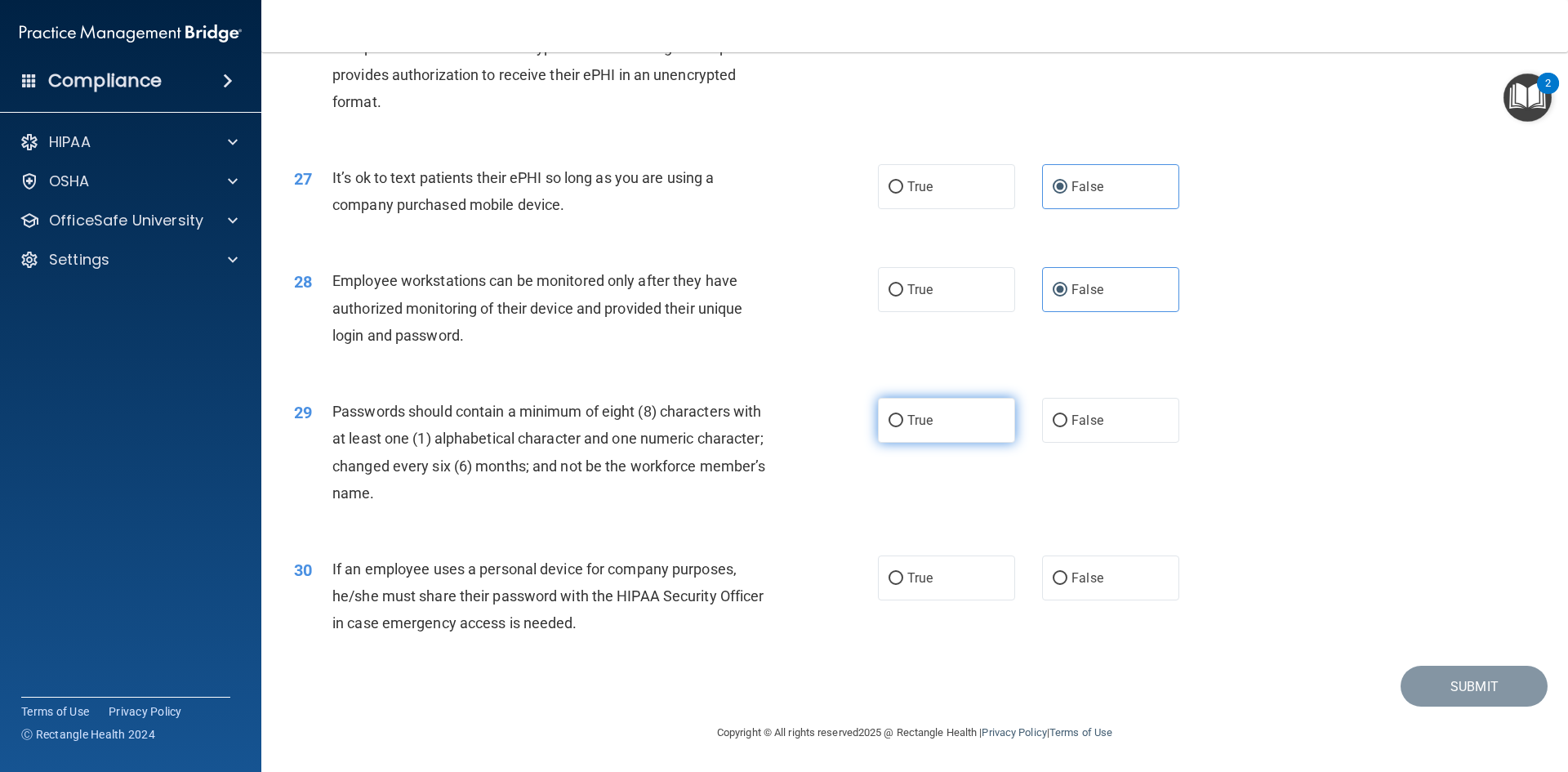
radio input "true"
click at [930, 579] on label "True" at bounding box center [946, 577] width 137 height 45
click at [903, 579] on input "True" at bounding box center [896, 578] width 15 height 12
radio input "true"
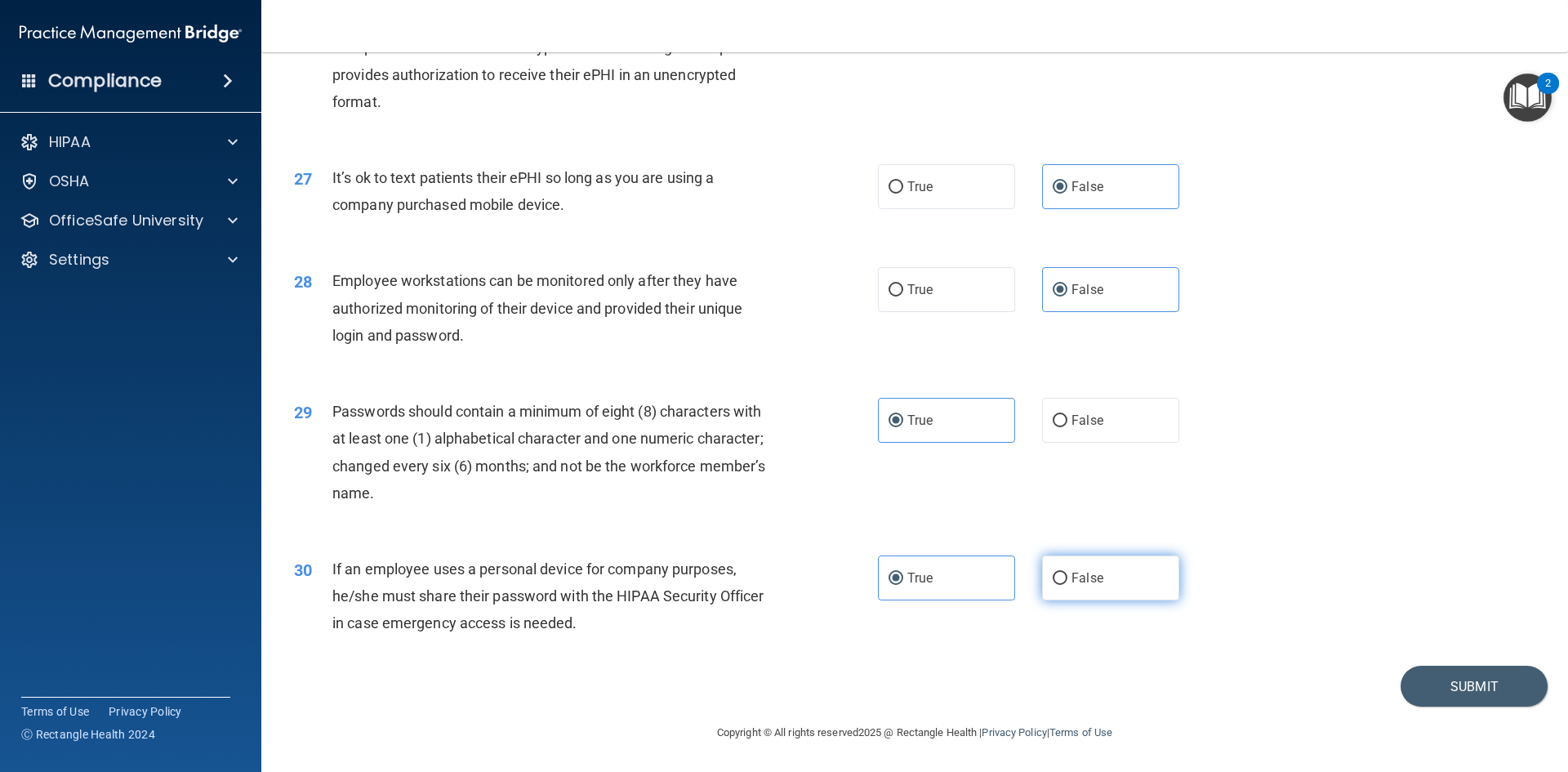
click at [1058, 579] on input "False" at bounding box center [1060, 578] width 15 height 12
radio input "true"
radio input "false"
click at [1404, 676] on button "Submit" at bounding box center [1474, 686] width 147 height 41
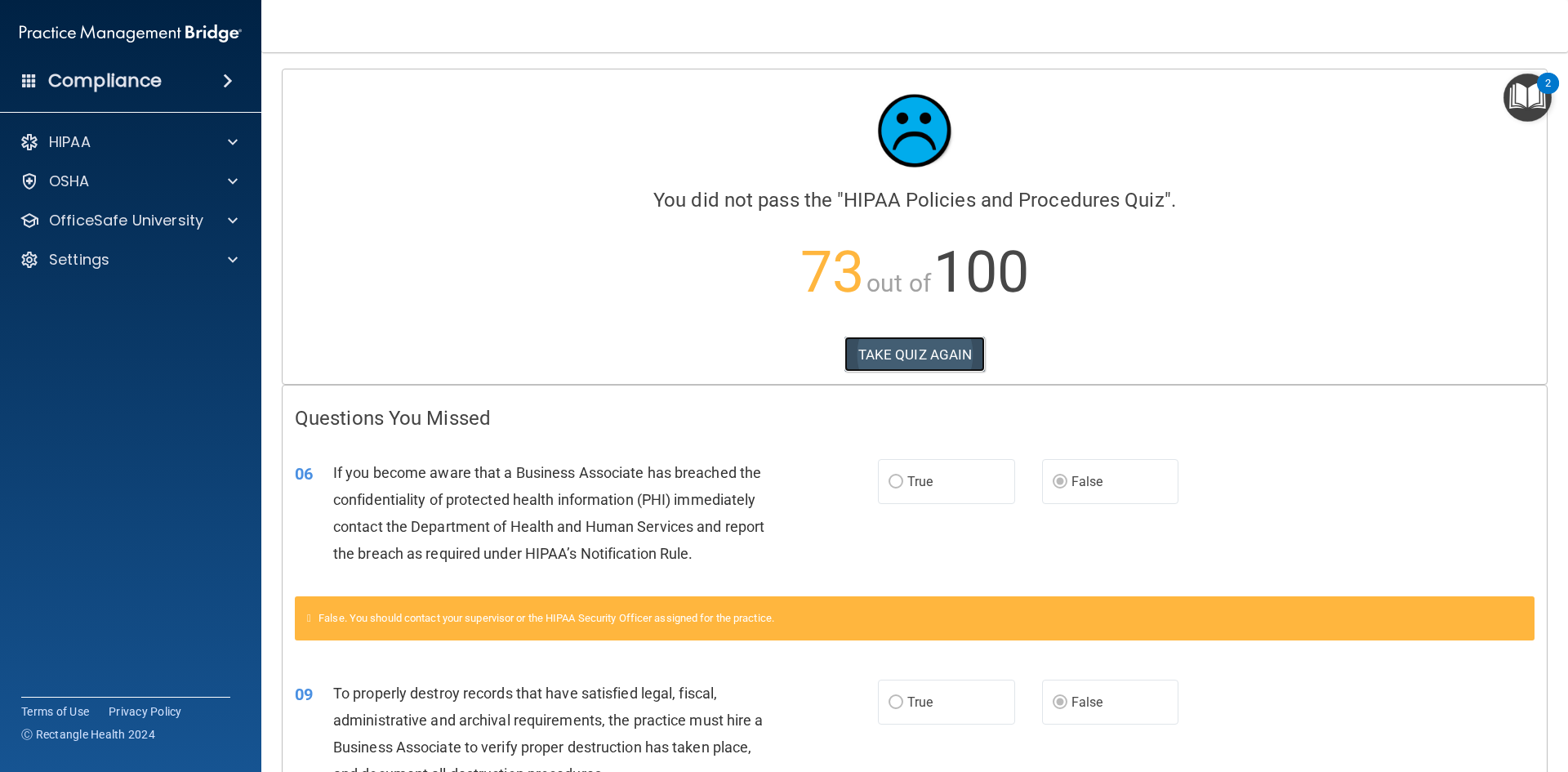
click at [951, 341] on button "TAKE QUIZ AGAIN" at bounding box center [915, 354] width 142 height 36
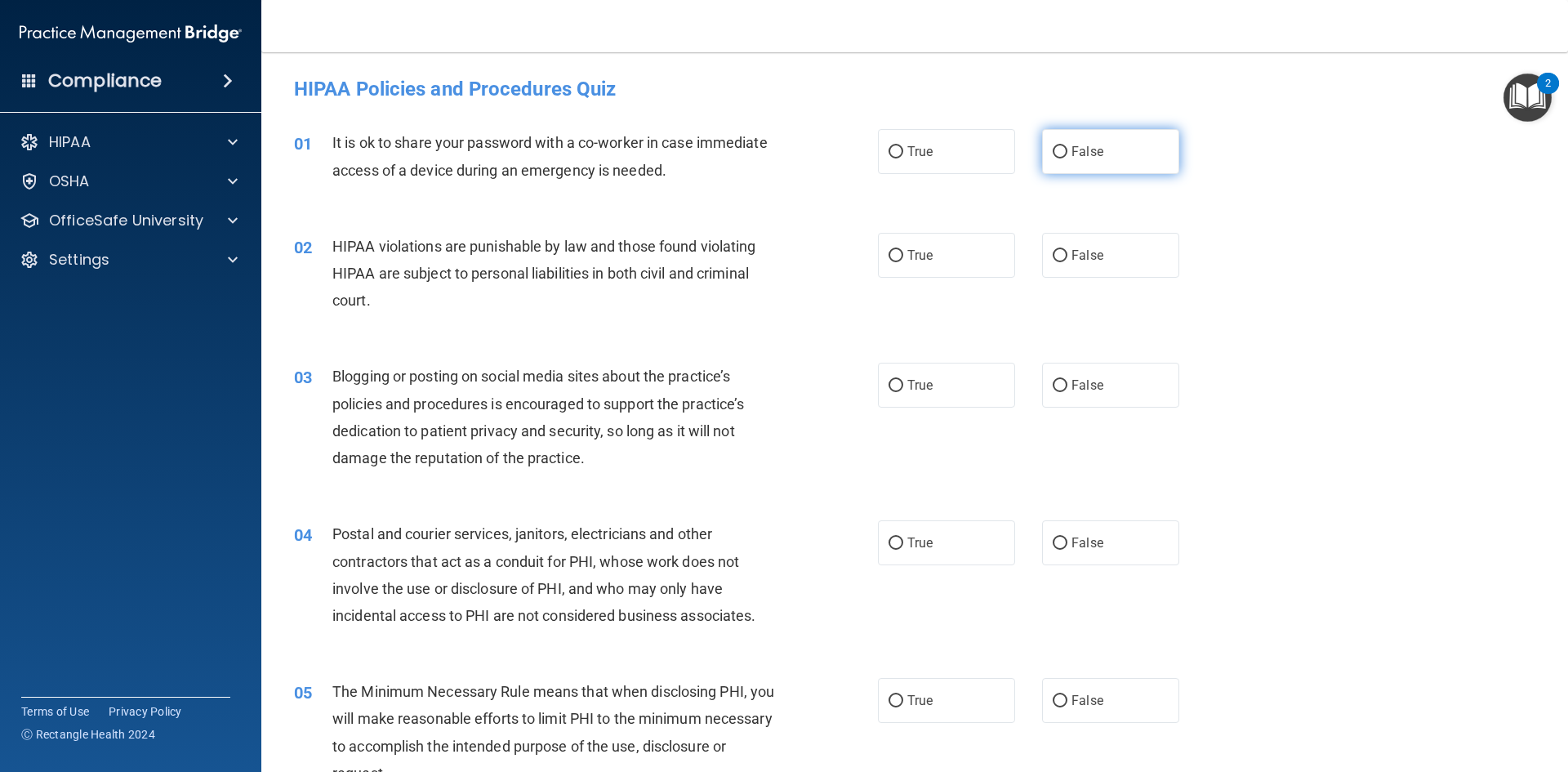
click at [1103, 146] on label "False" at bounding box center [1110, 151] width 137 height 45
click at [1067, 146] on input "False" at bounding box center [1060, 152] width 15 height 12
radio input "true"
click at [921, 253] on span "True" at bounding box center [920, 255] width 26 height 16
click at [903, 253] on input "True" at bounding box center [896, 255] width 15 height 12
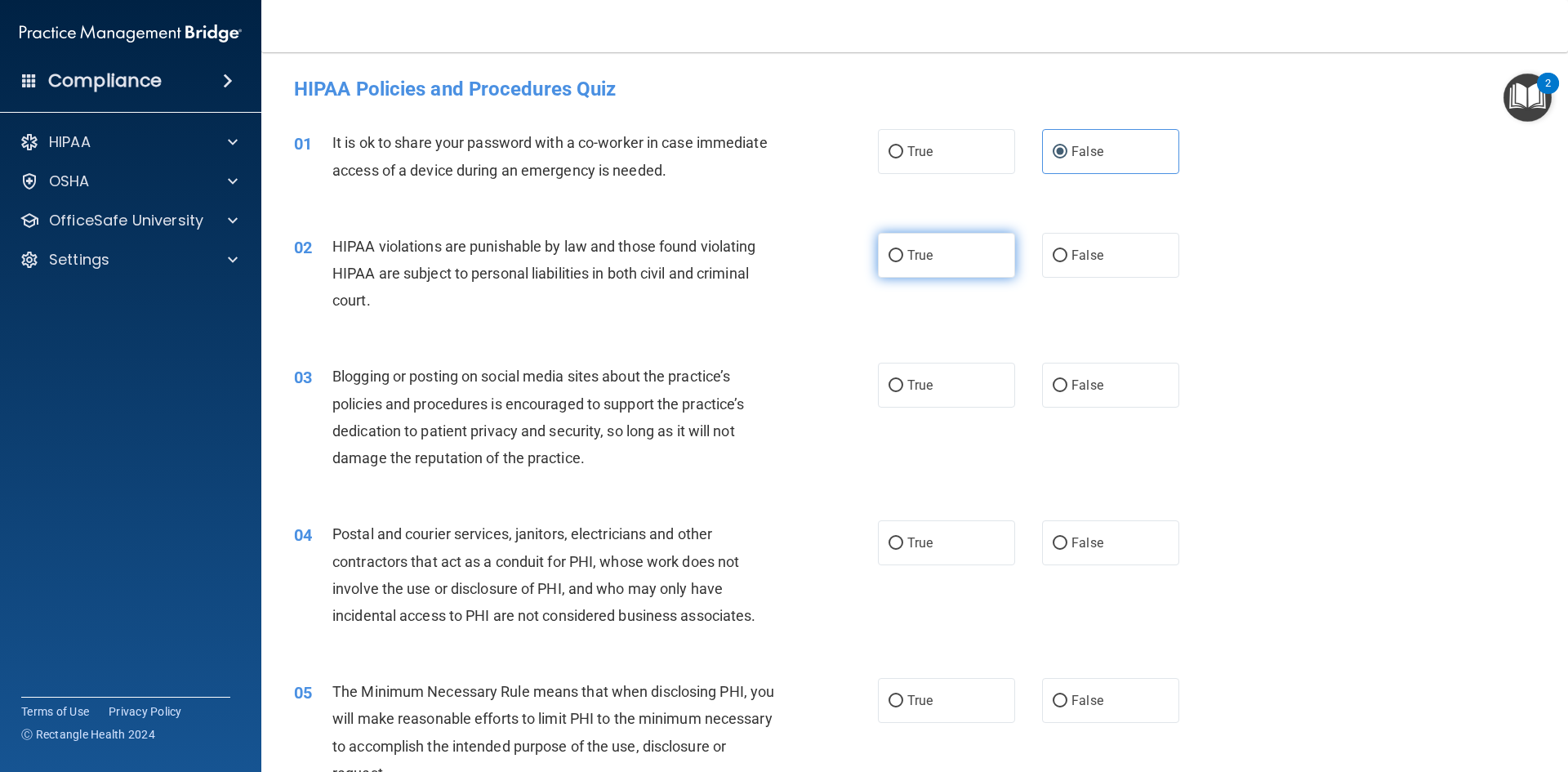
radio input "true"
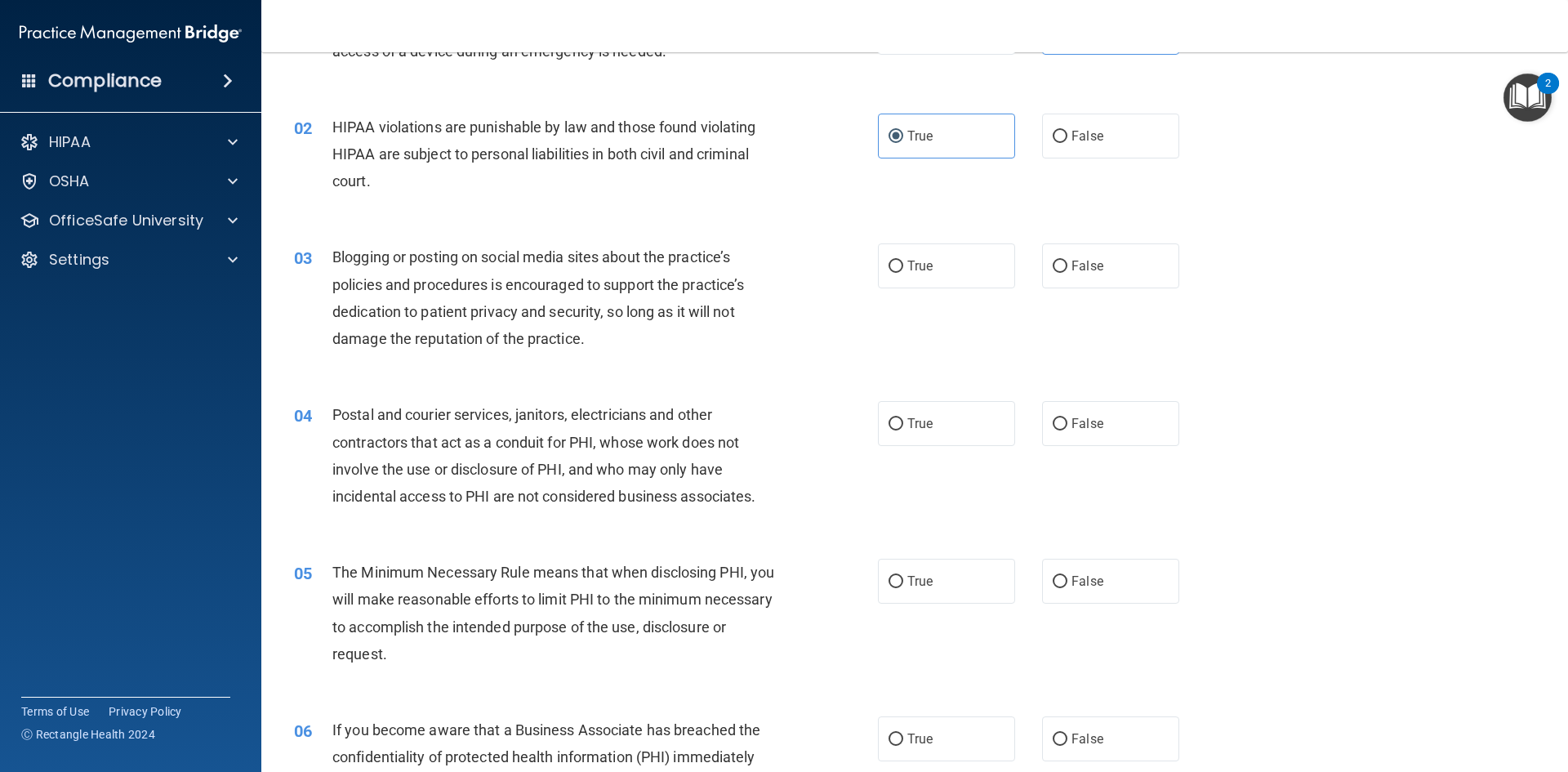
scroll to position [164, 0]
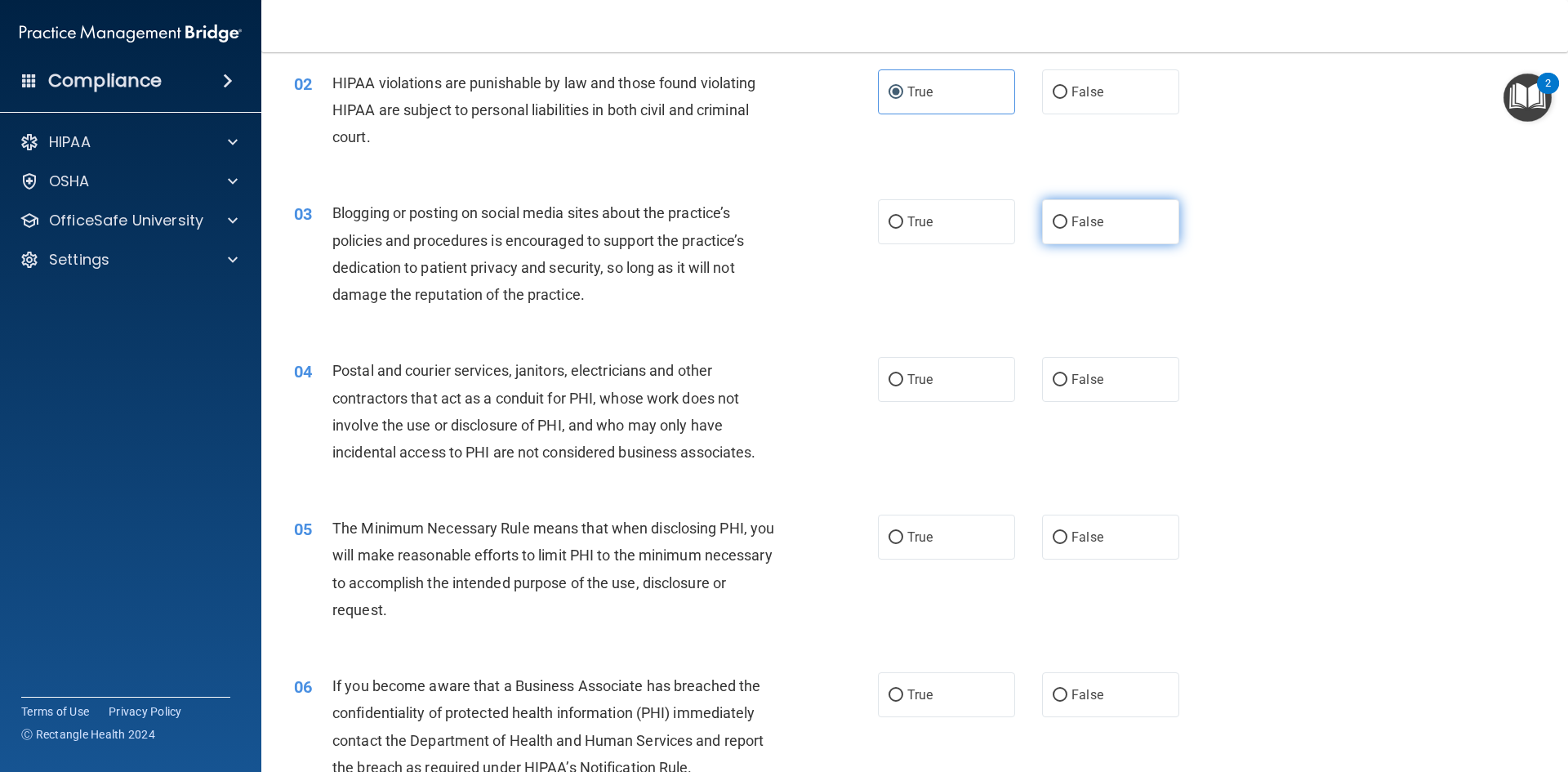
click at [1078, 236] on label "False" at bounding box center [1110, 221] width 137 height 45
click at [1067, 229] on input "False" at bounding box center [1060, 221] width 15 height 12
radio input "true"
click at [963, 379] on label "True" at bounding box center [946, 379] width 137 height 45
click at [903, 379] on input "True" at bounding box center [896, 380] width 15 height 12
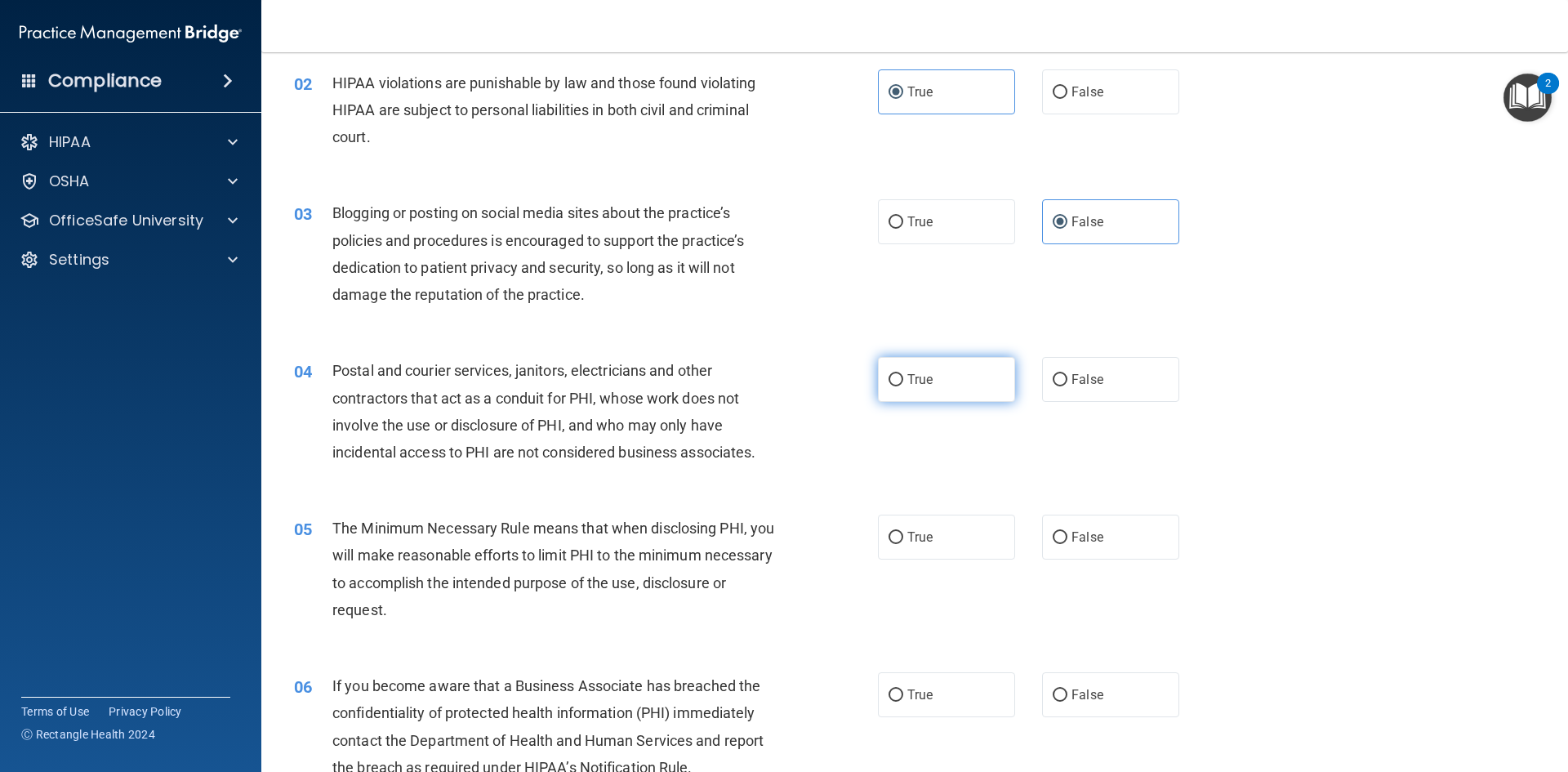
radio input "true"
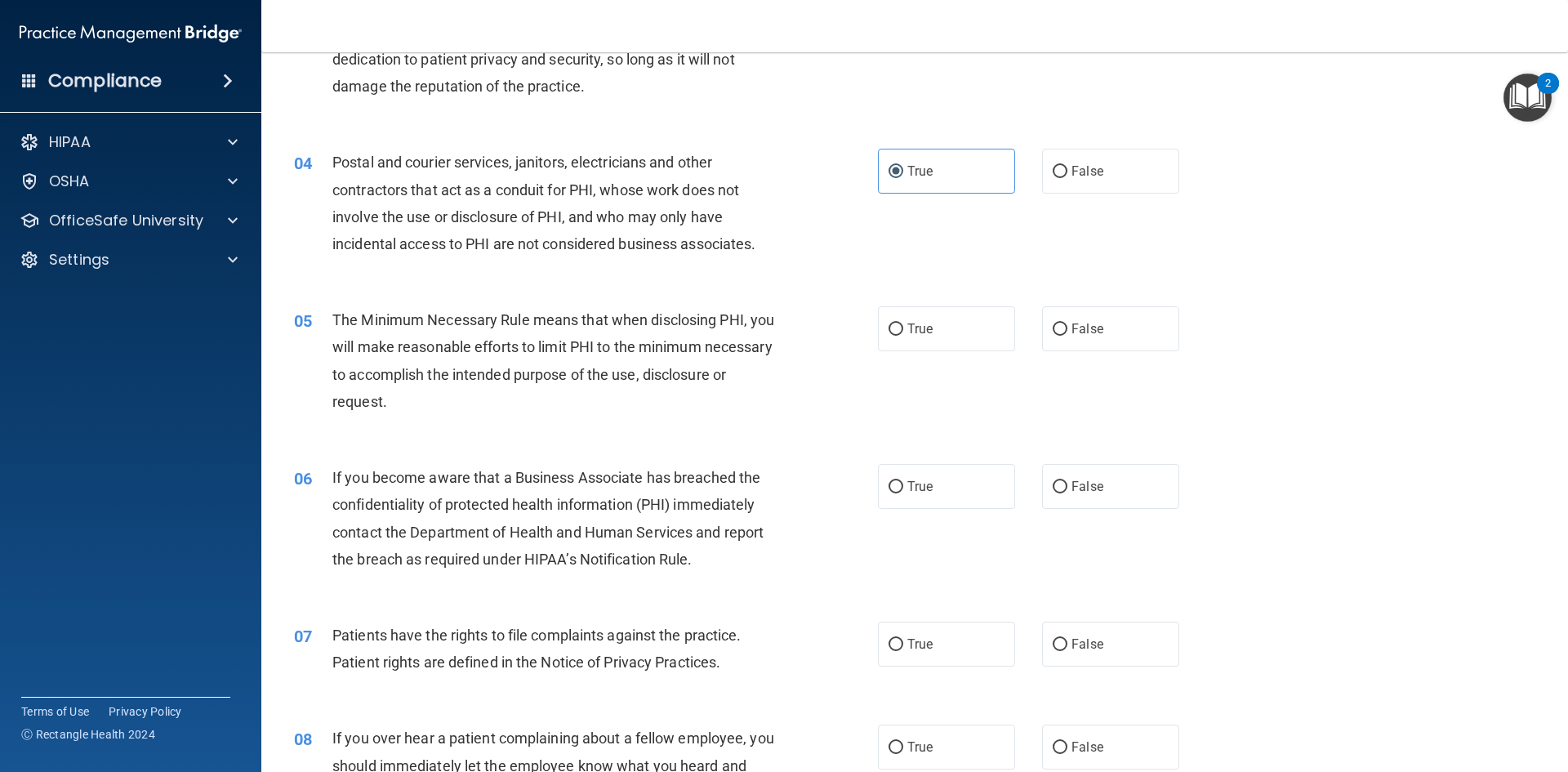
scroll to position [490, 0]
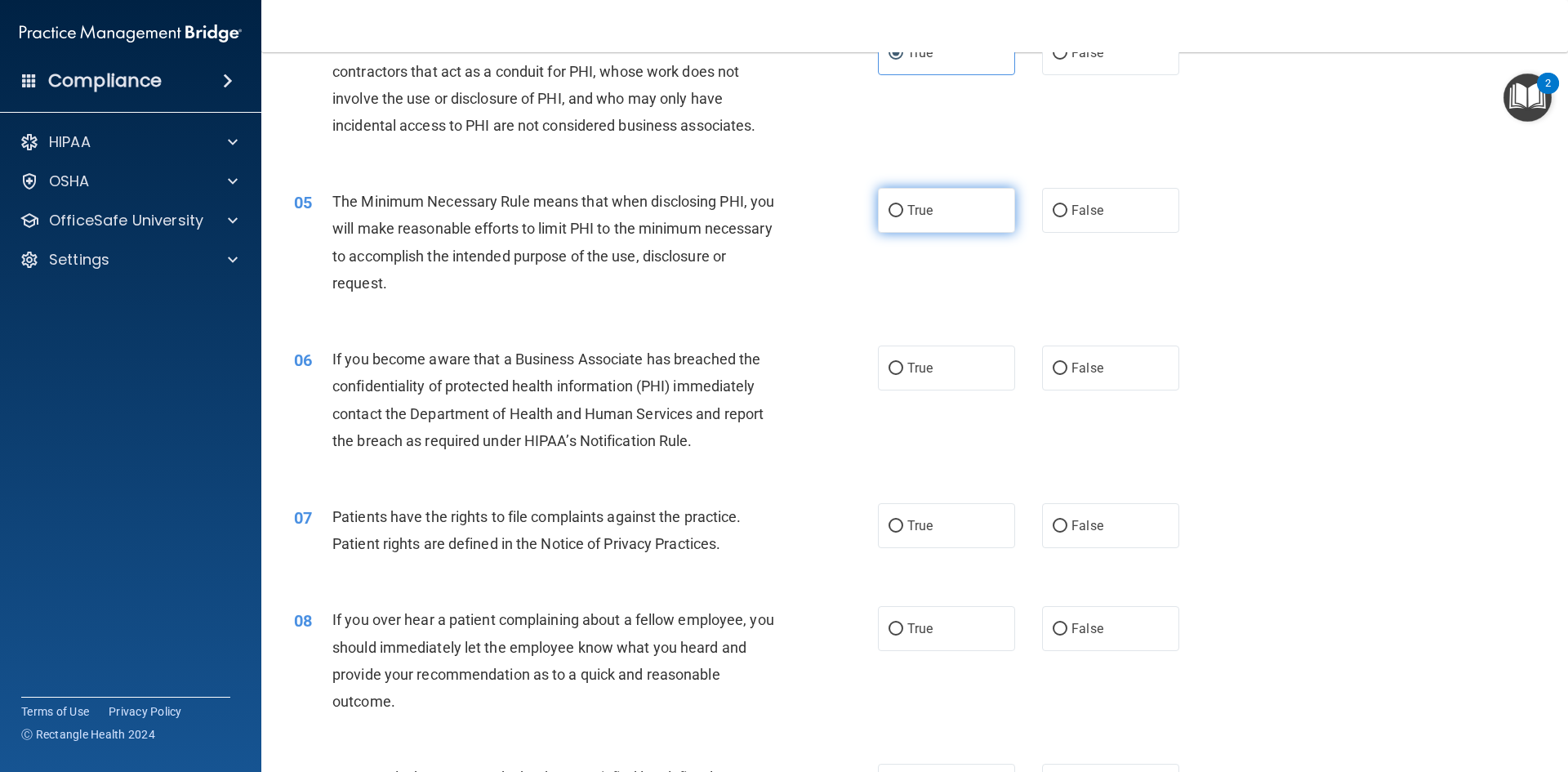
click at [915, 229] on label "True" at bounding box center [946, 210] width 137 height 45
click at [903, 217] on input "True" at bounding box center [896, 210] width 15 height 12
radio input "true"
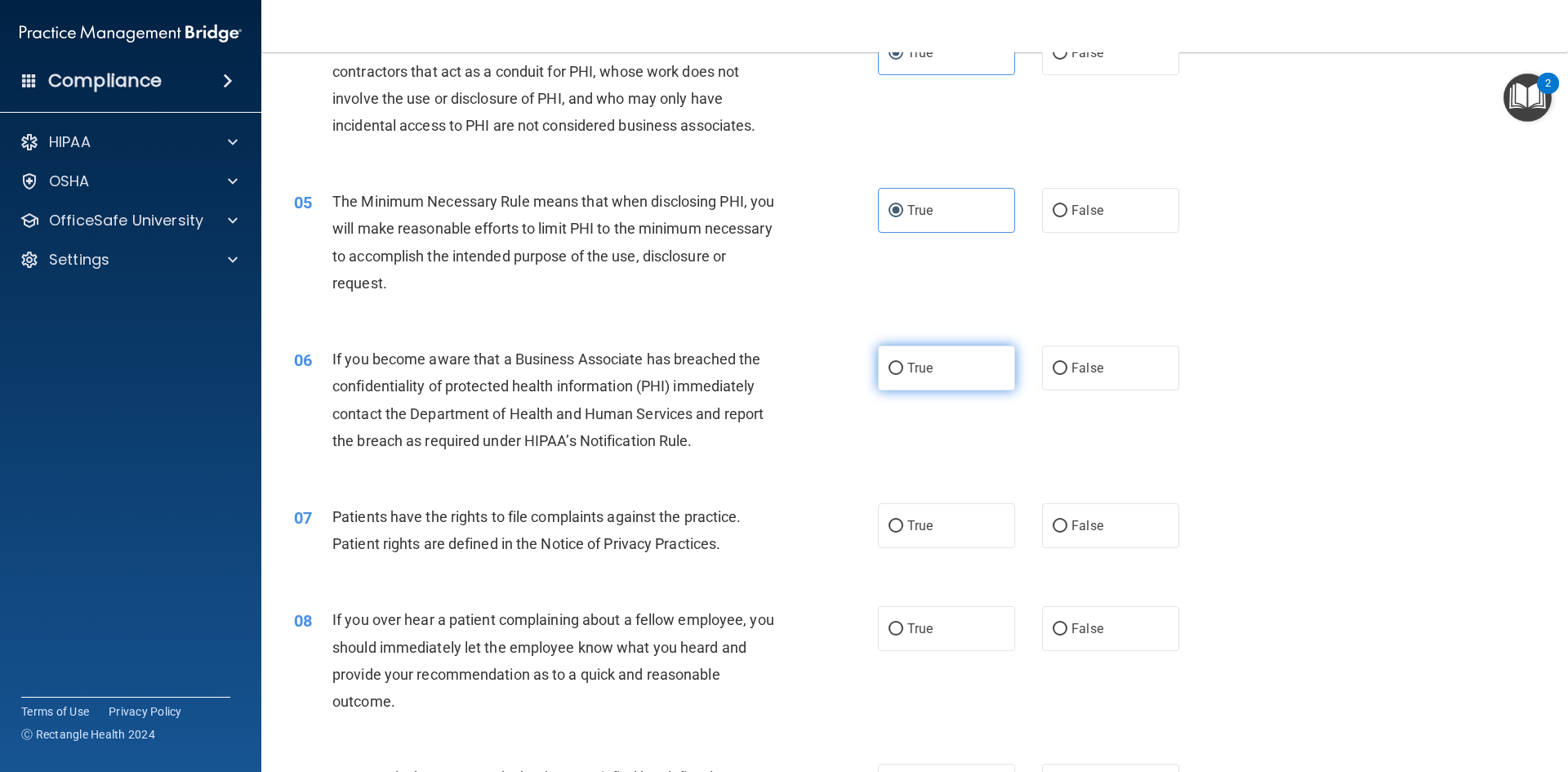
click at [920, 362] on span "True" at bounding box center [920, 368] width 26 height 16
click at [903, 362] on input "True" at bounding box center [896, 368] width 15 height 12
radio input "true"
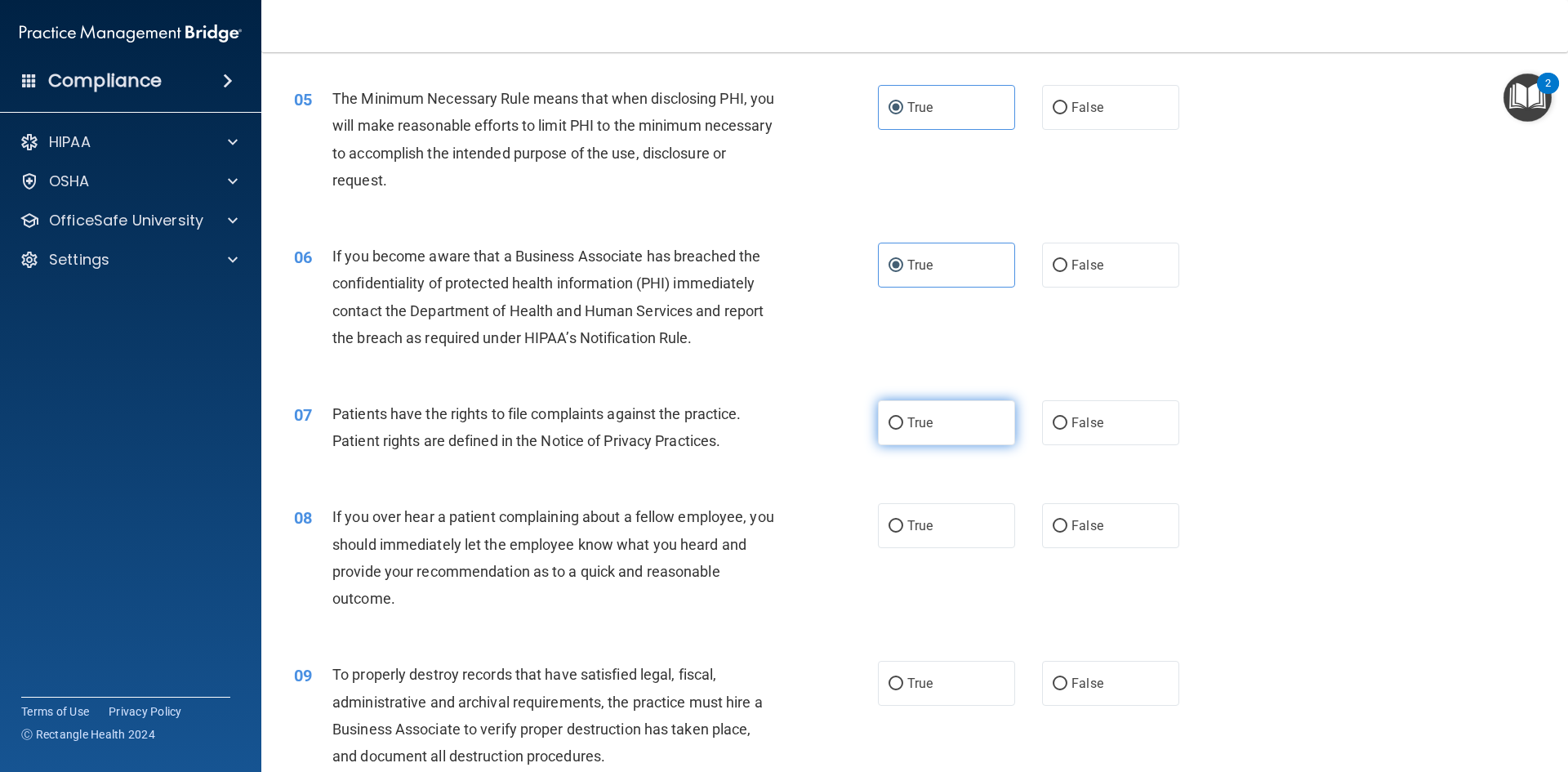
scroll to position [653, 0]
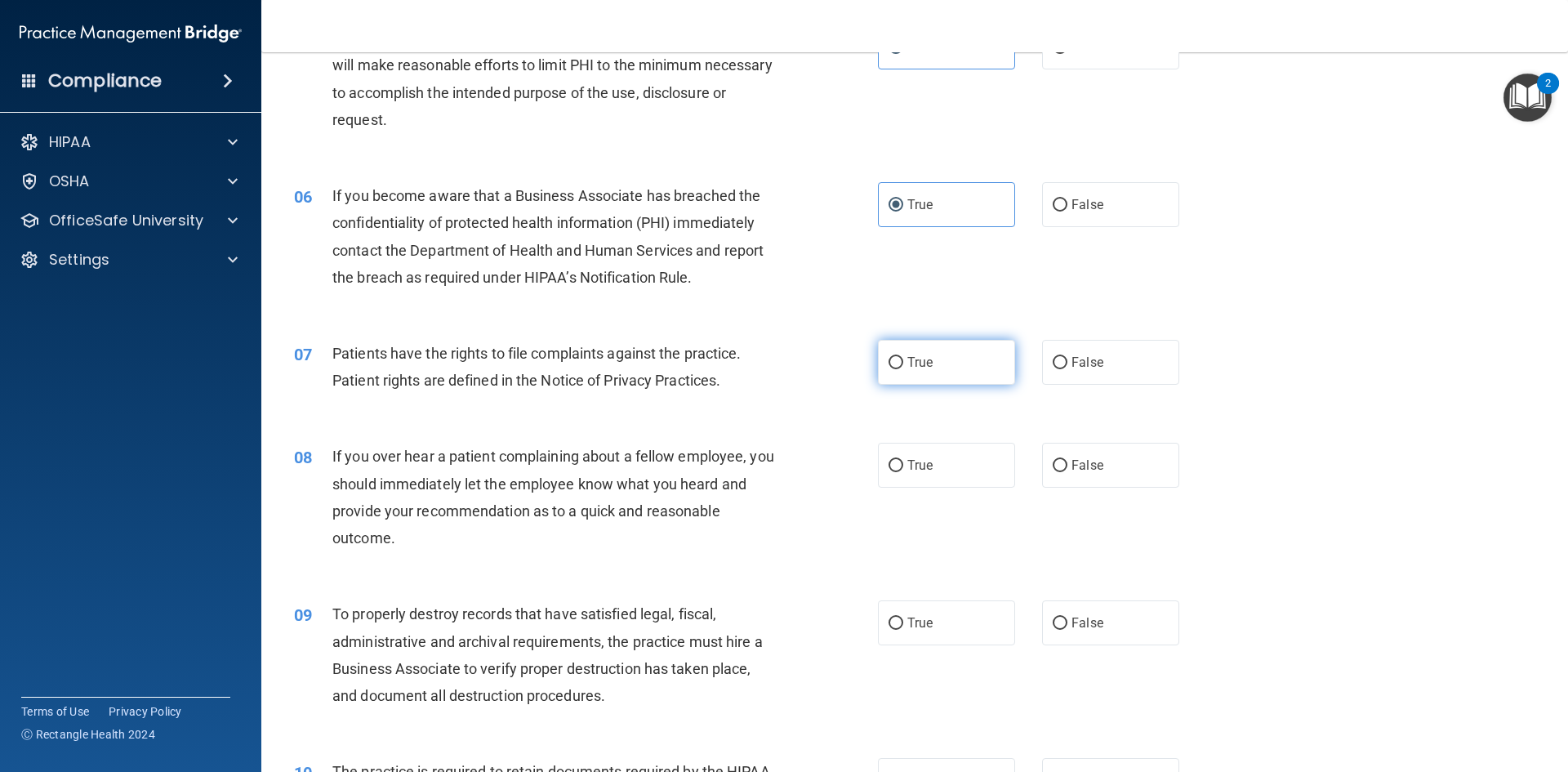
click at [926, 362] on span "True" at bounding box center [920, 362] width 26 height 16
click at [903, 362] on input "True" at bounding box center [896, 362] width 15 height 12
radio input "true"
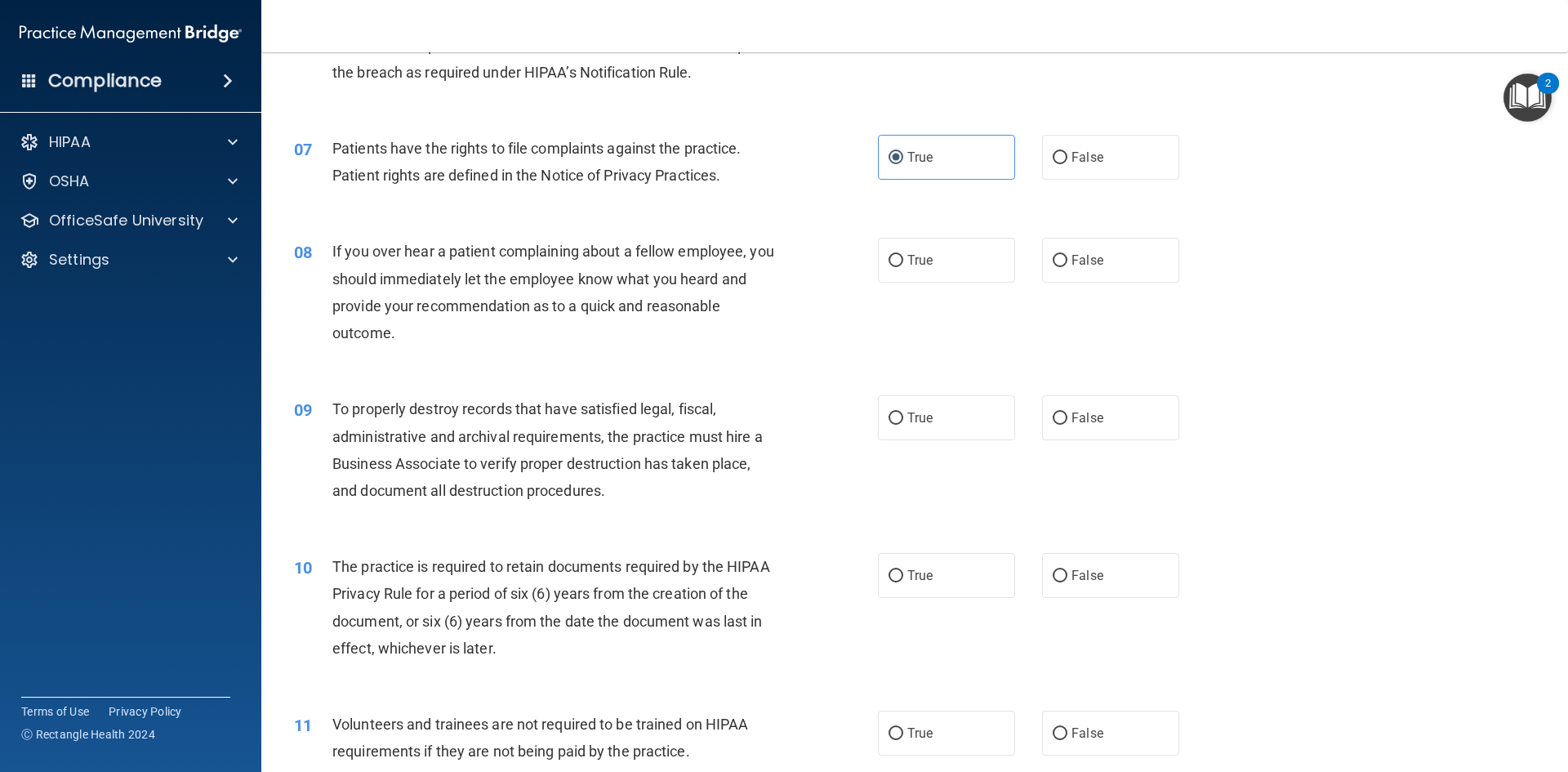
scroll to position [898, 0]
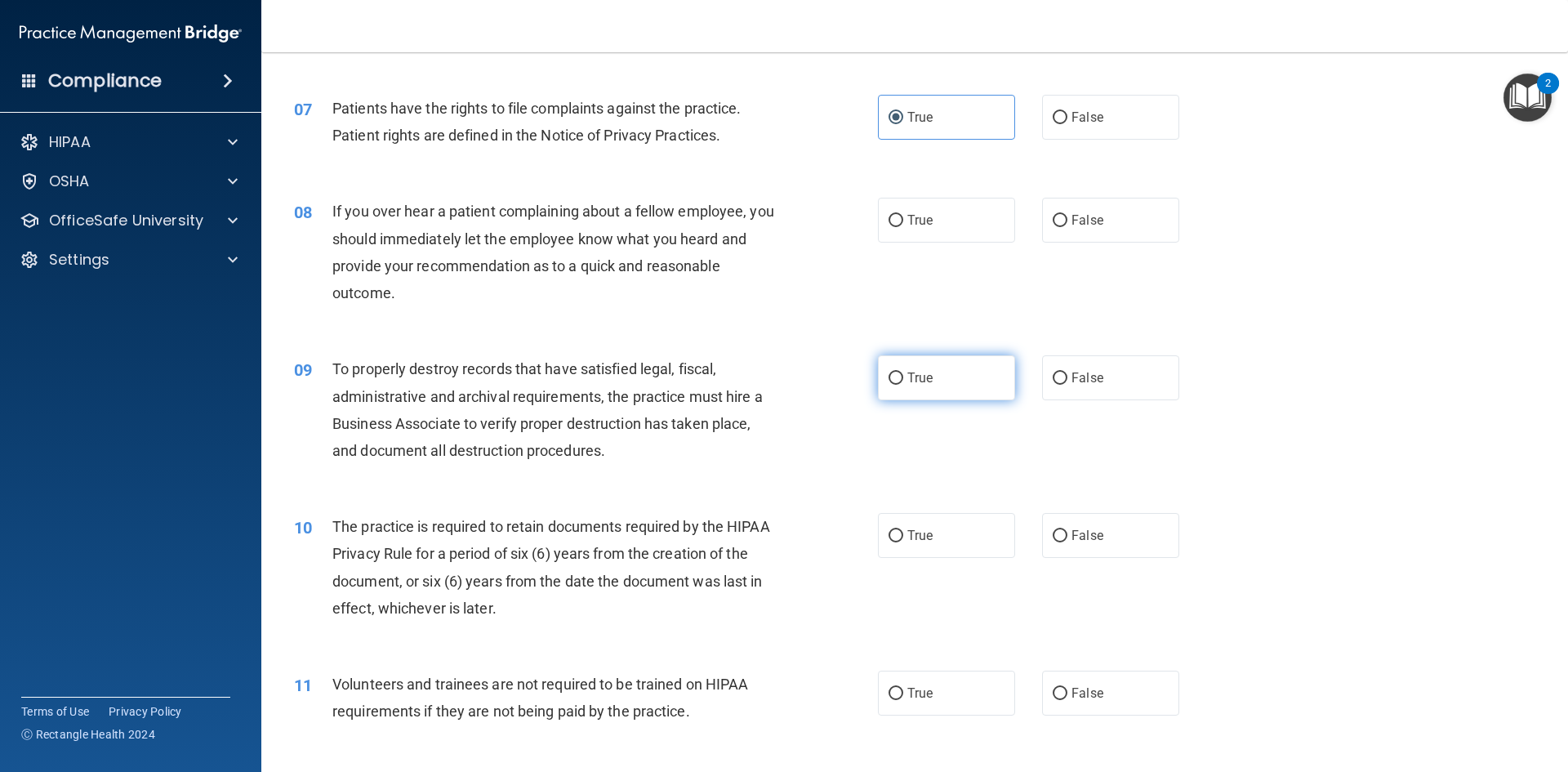
click at [913, 368] on label "True" at bounding box center [946, 377] width 137 height 45
click at [903, 372] on input "True" at bounding box center [896, 378] width 15 height 12
radio input "true"
click at [1072, 220] on span "False" at bounding box center [1087, 220] width 32 height 16
click at [1067, 220] on input "False" at bounding box center [1060, 221] width 15 height 12
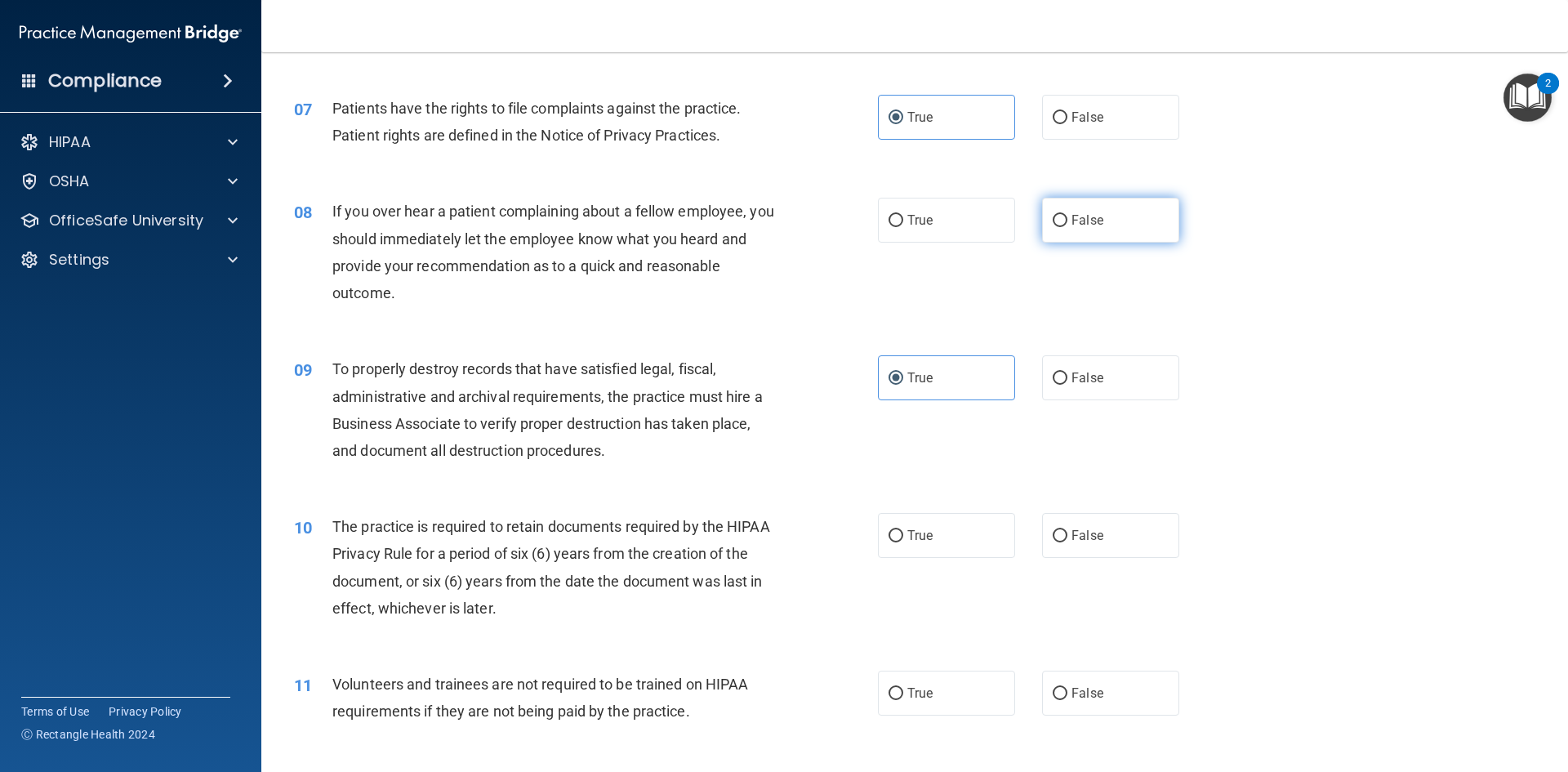
radio input "true"
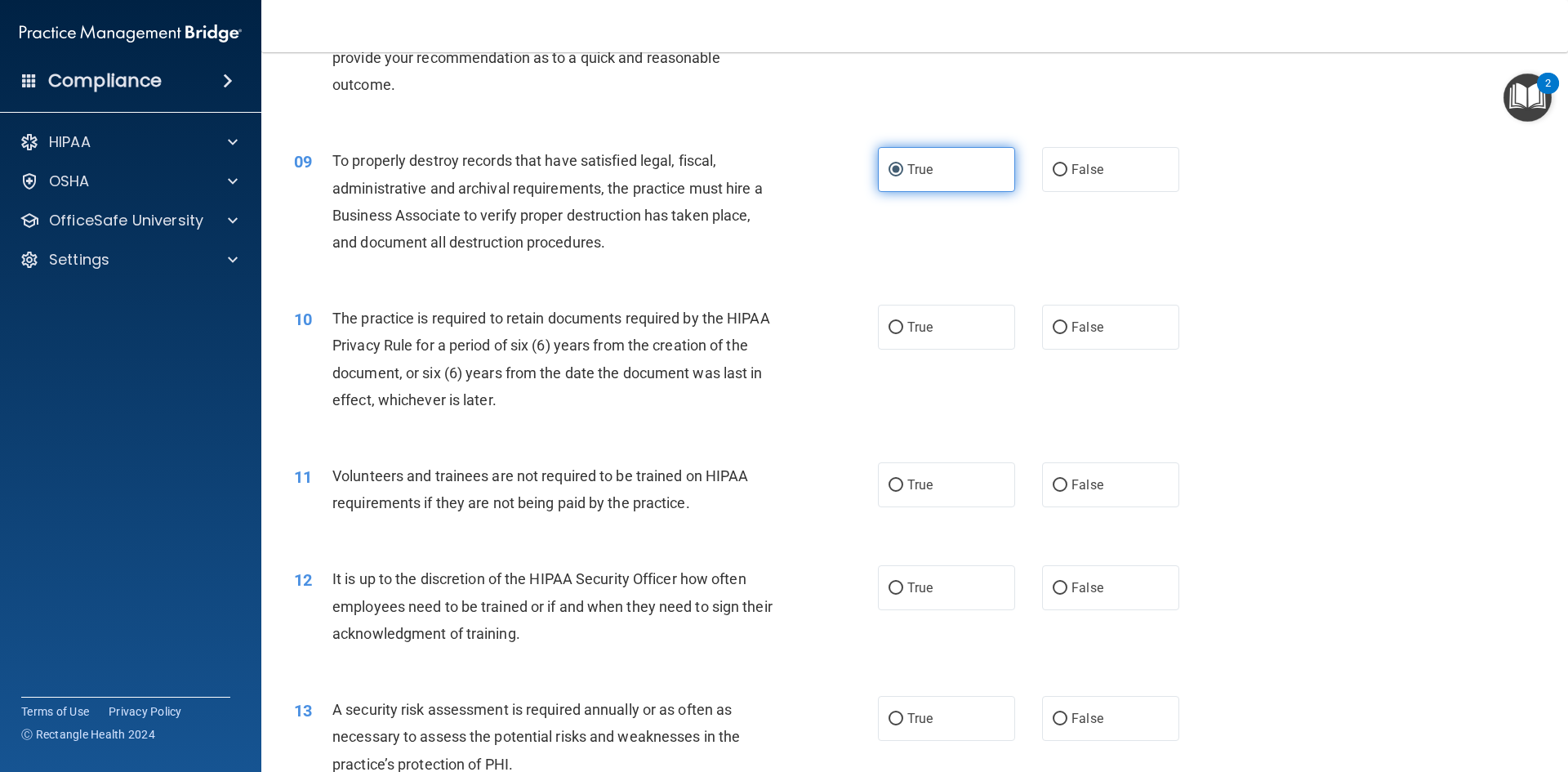
scroll to position [1143, 0]
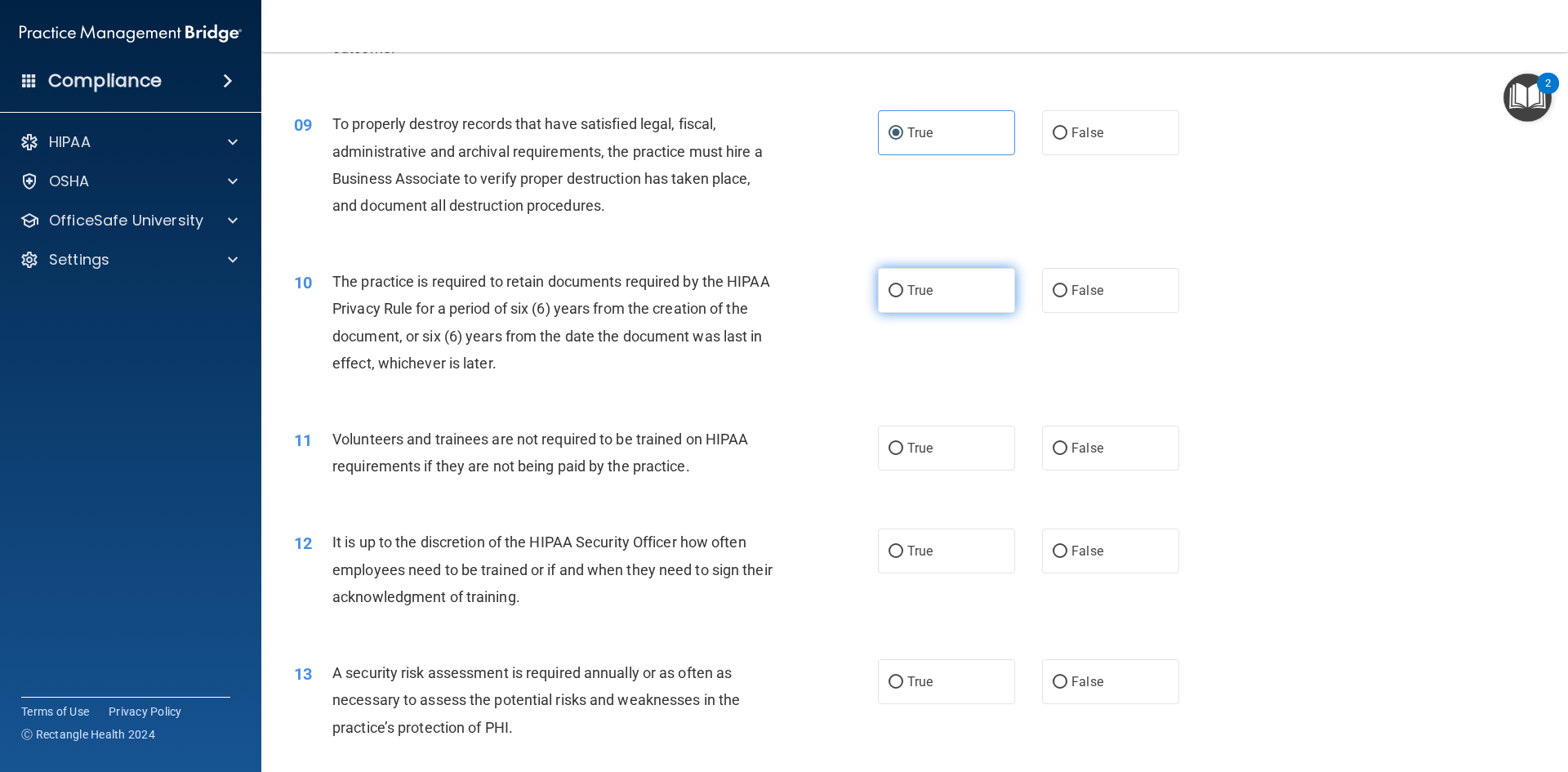
click at [907, 290] on span "True" at bounding box center [920, 290] width 26 height 16
click at [903, 290] on input "True" at bounding box center [896, 290] width 15 height 12
radio input "true"
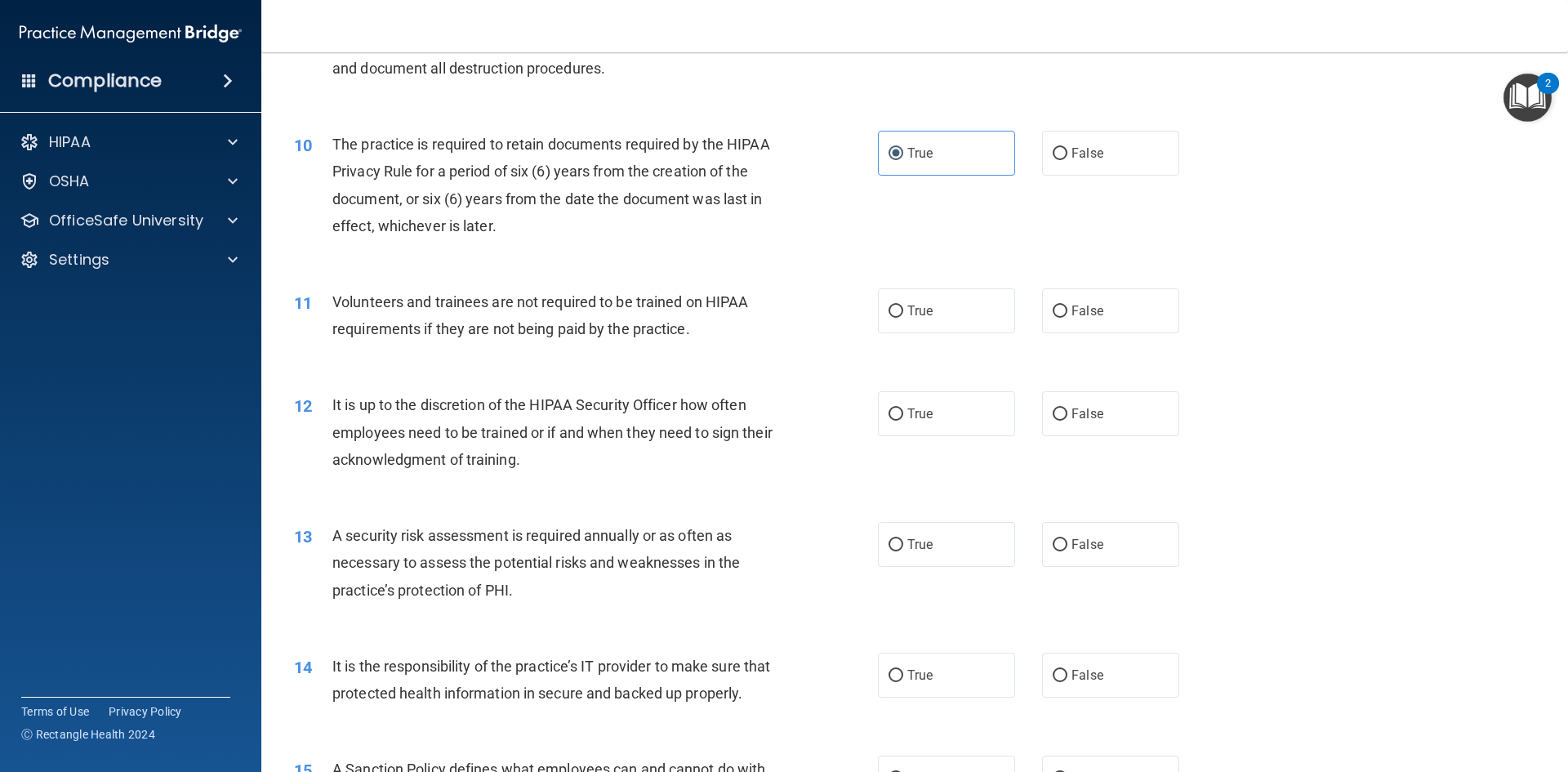
scroll to position [1307, 0]
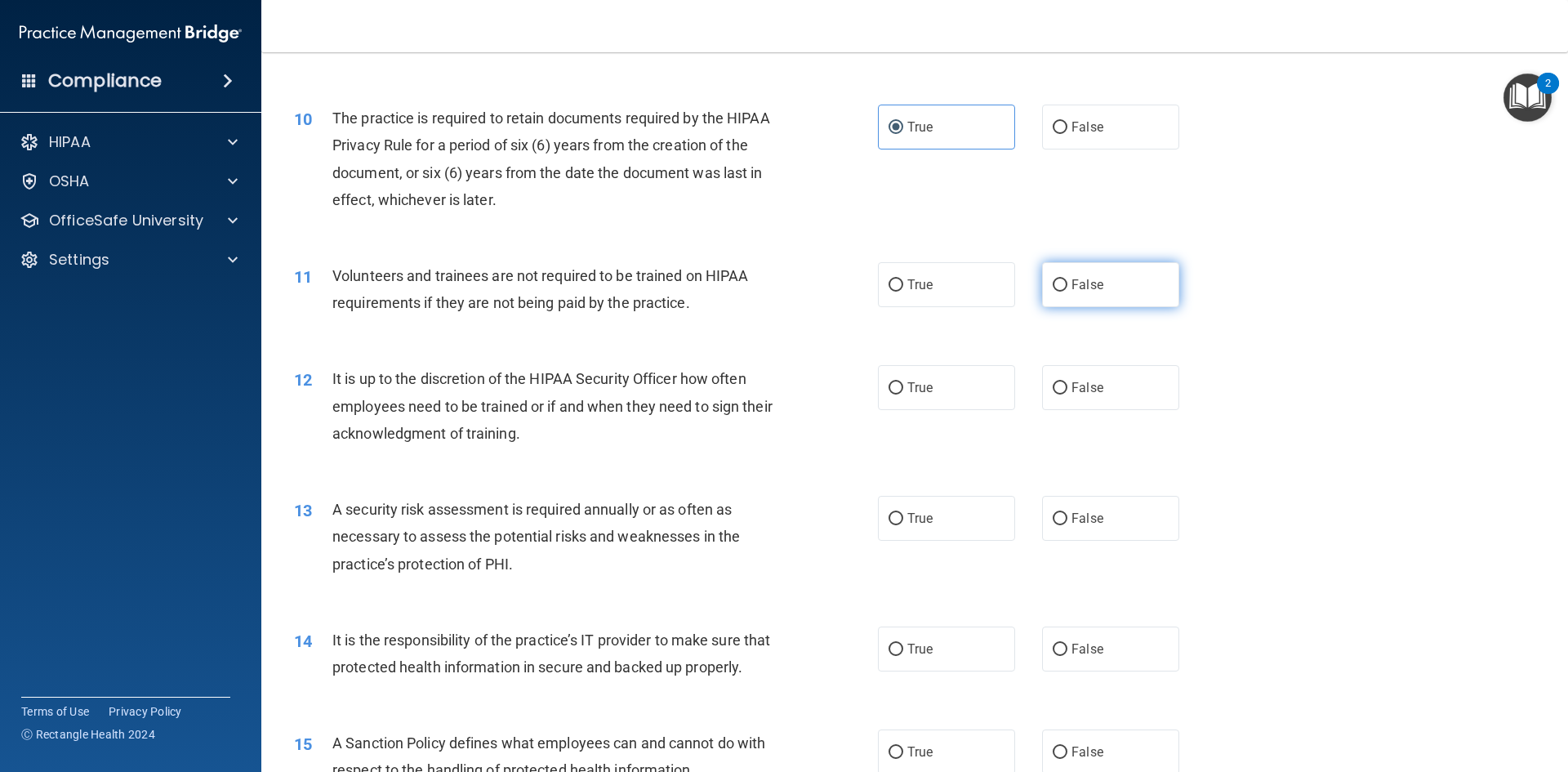
click at [1067, 293] on label "False" at bounding box center [1110, 284] width 137 height 45
click at [1067, 291] on input "False" at bounding box center [1060, 285] width 15 height 12
radio input "true"
click at [907, 392] on span "True" at bounding box center [920, 387] width 26 height 16
click at [903, 392] on input "True" at bounding box center [896, 388] width 15 height 12
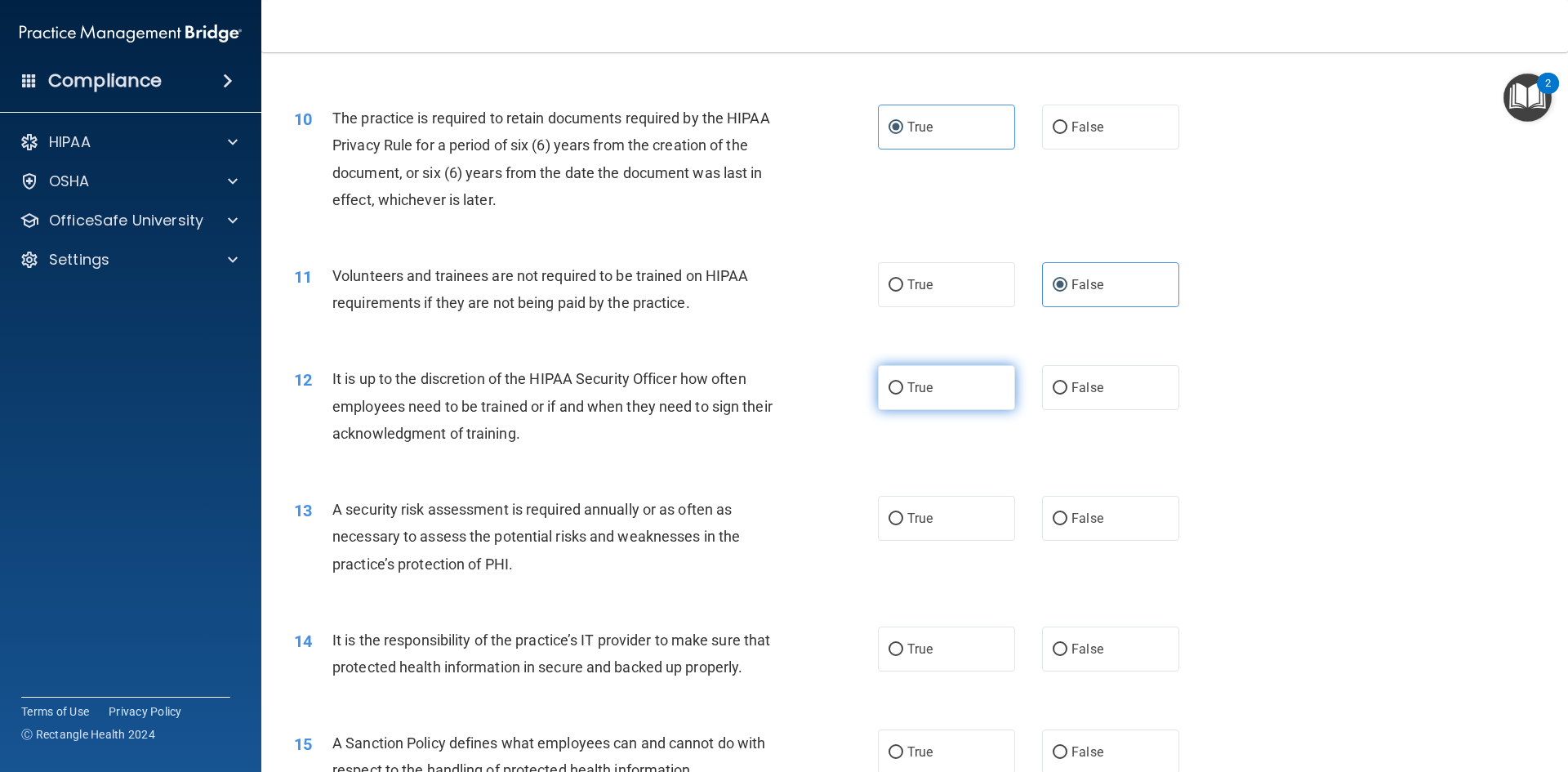
radio input "true"
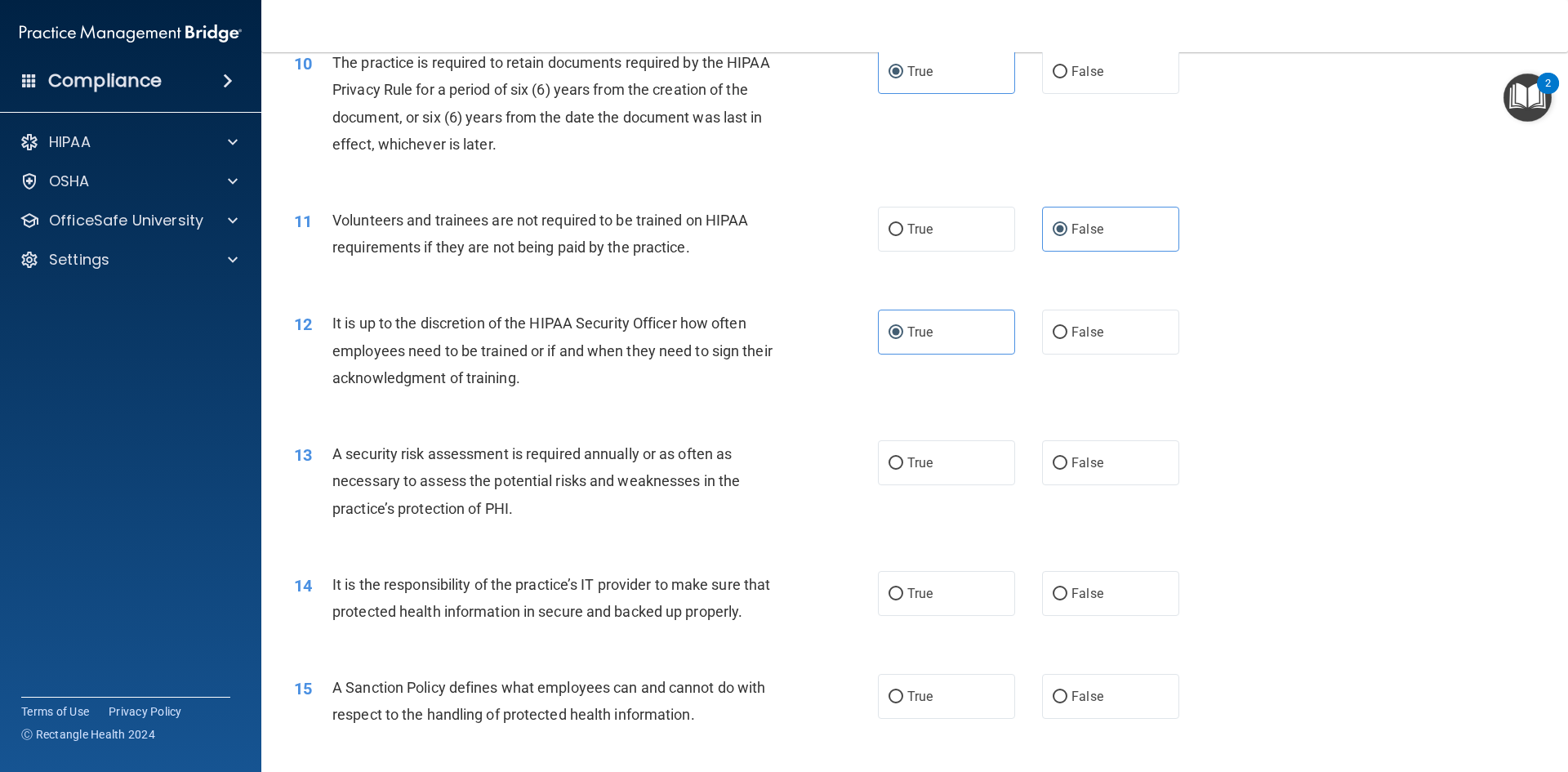
scroll to position [1470, 0]
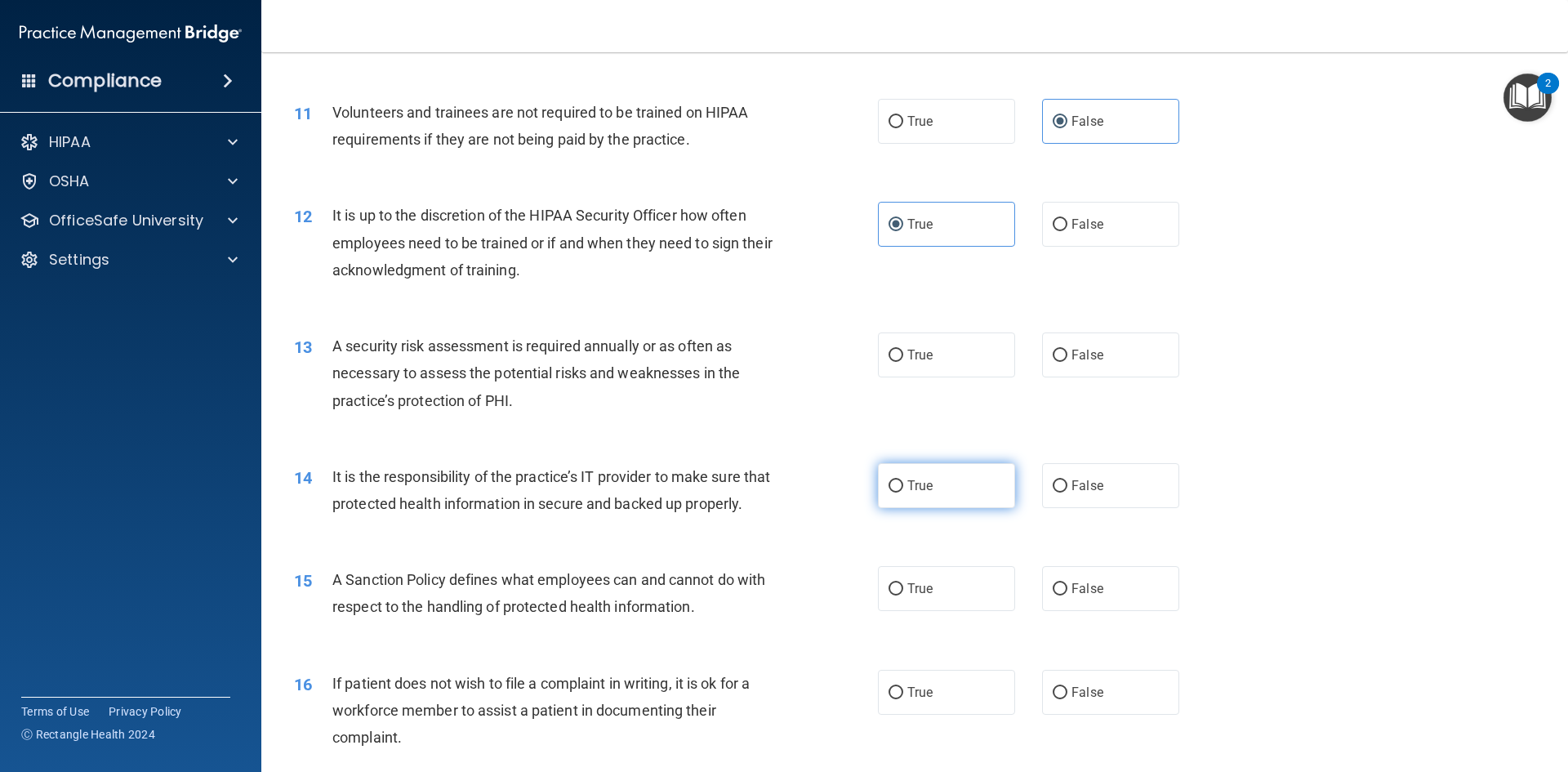
click at [889, 492] on input "True" at bounding box center [896, 485] width 15 height 12
radio input "true"
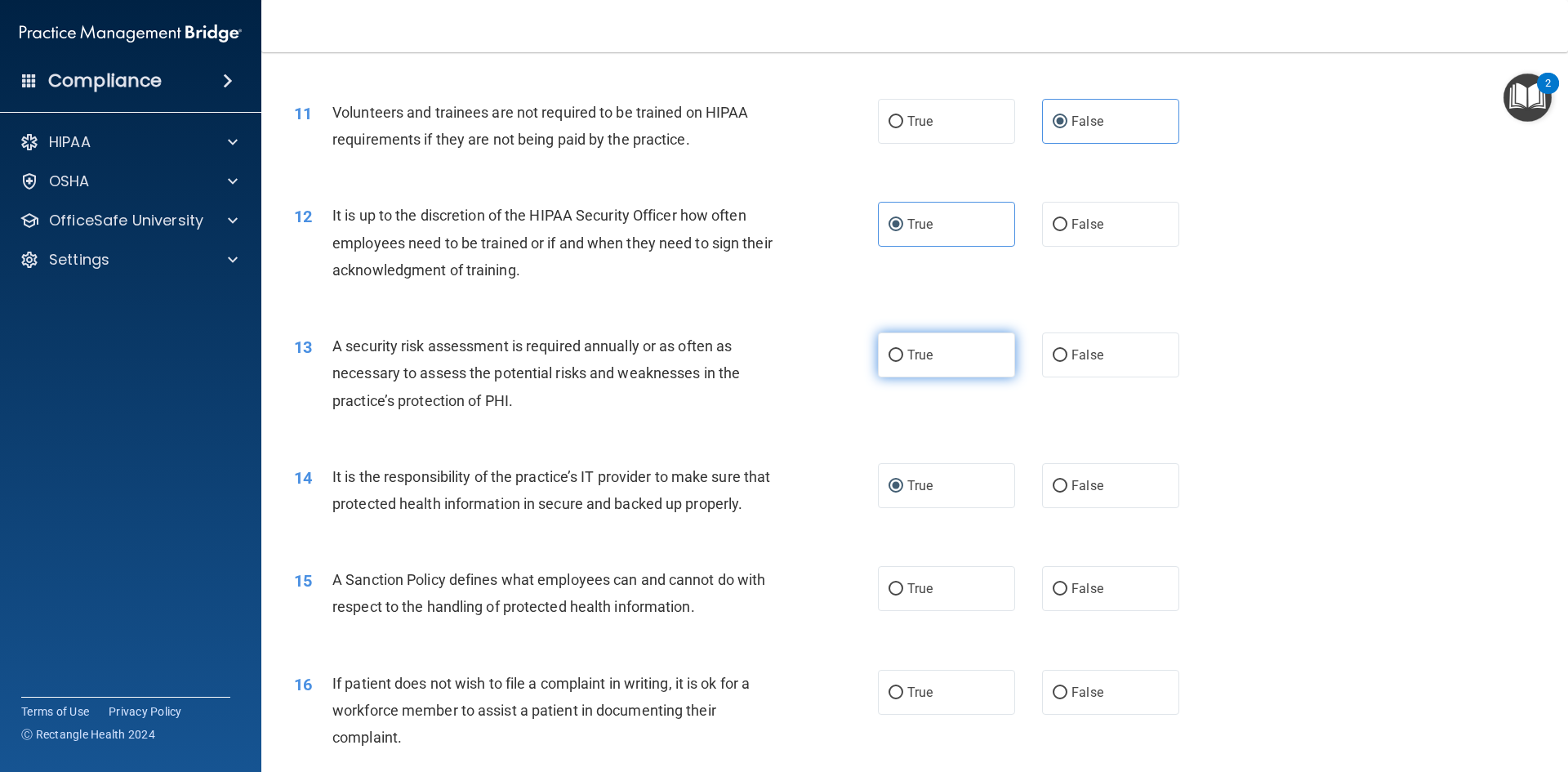
click at [923, 358] on span "True" at bounding box center [920, 355] width 26 height 16
click at [903, 358] on input "True" at bounding box center [896, 355] width 15 height 12
radio input "true"
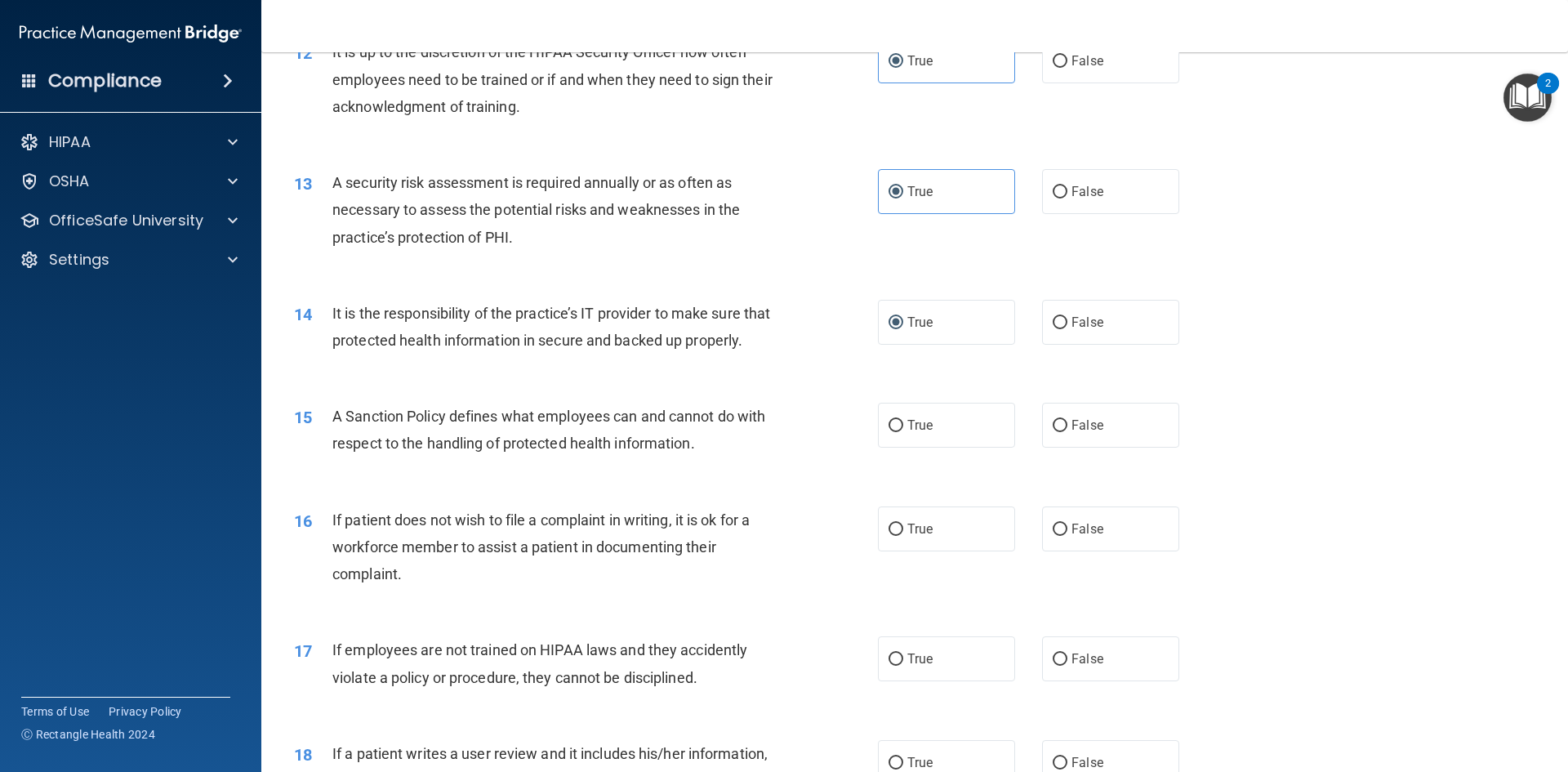
scroll to position [1715, 0]
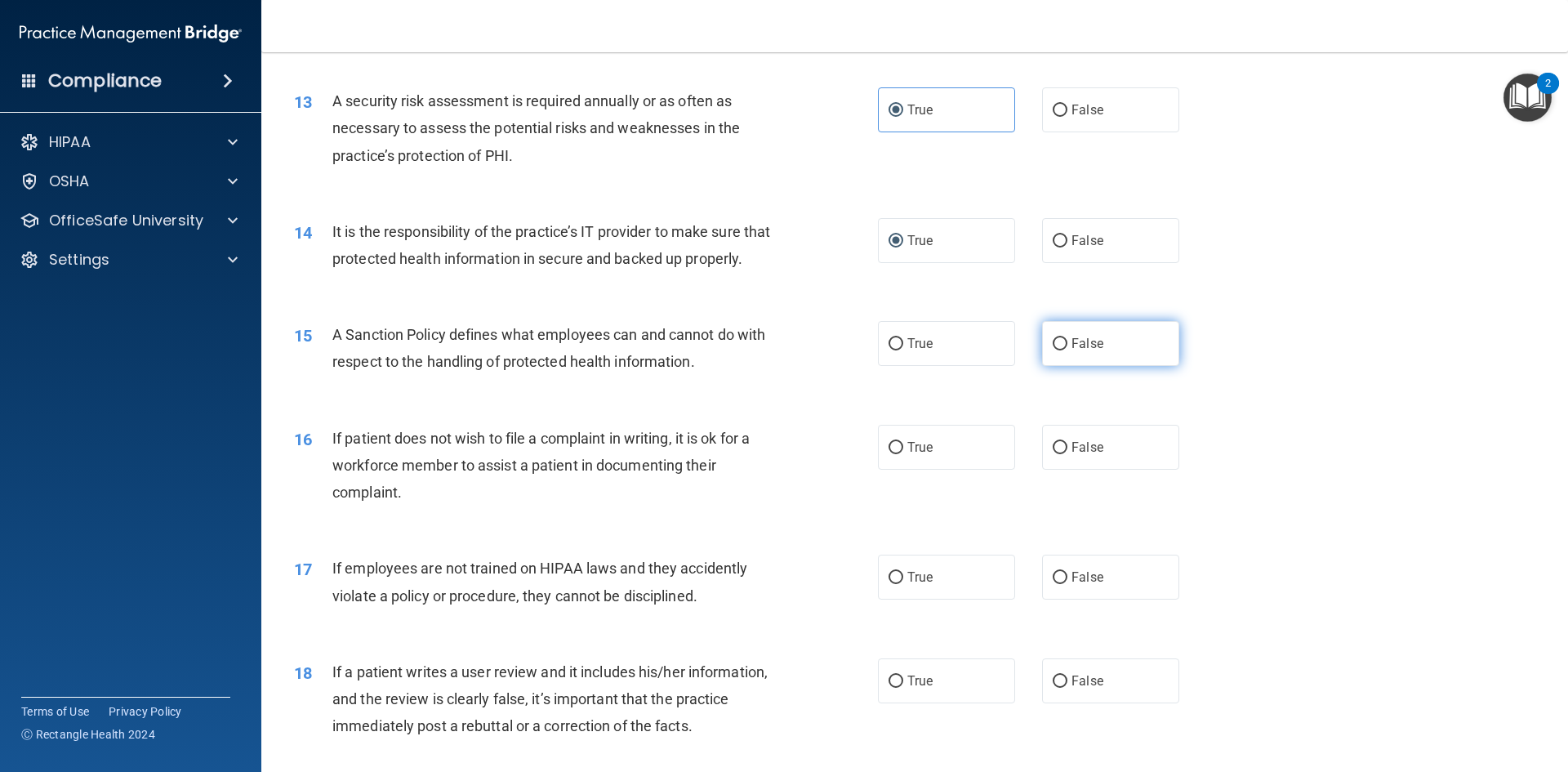
click at [1052, 350] on input "False" at bounding box center [1060, 344] width 15 height 12
radio input "true"
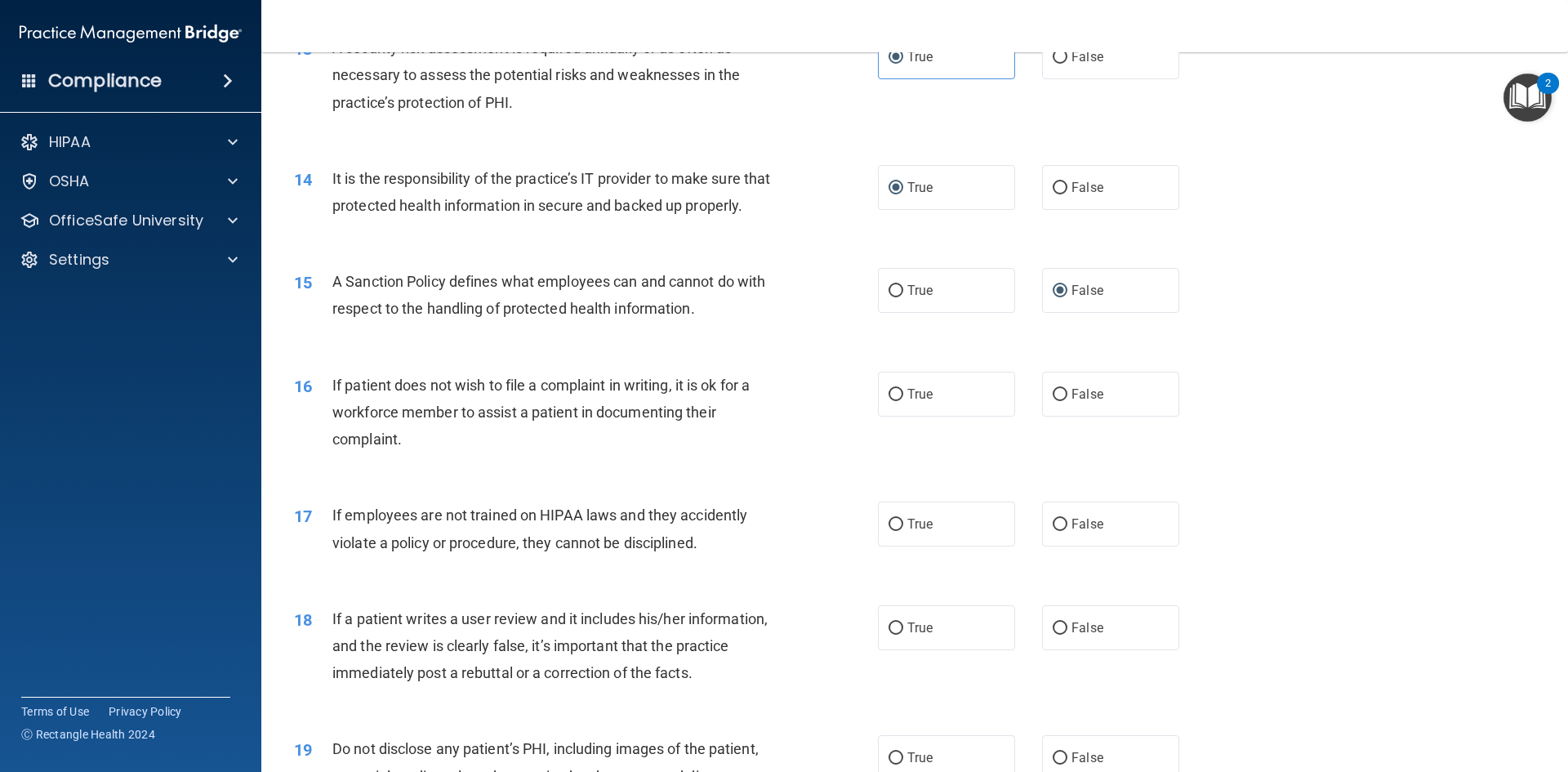
scroll to position [1797, 0]
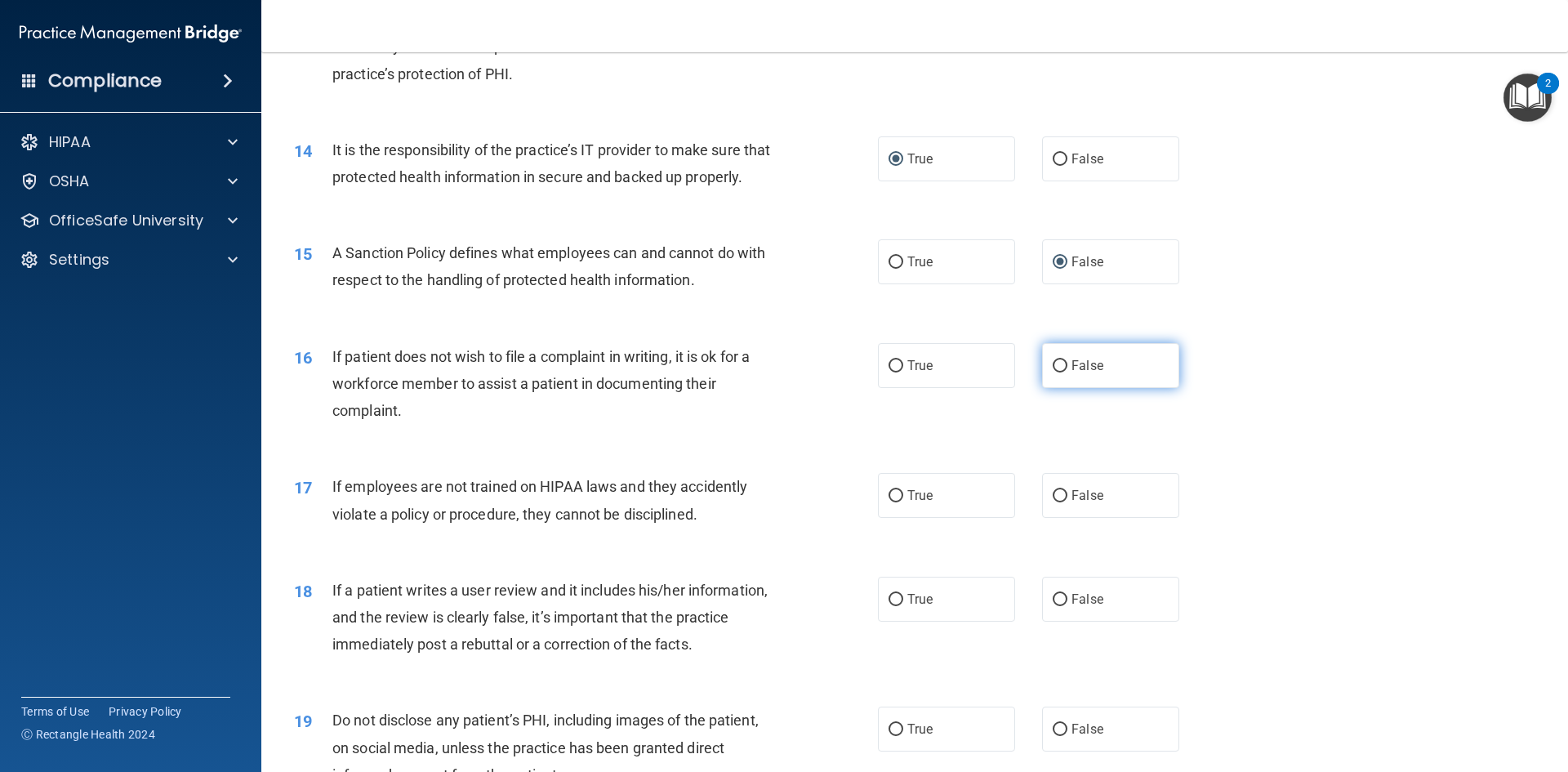
click at [1091, 373] on span "False" at bounding box center [1087, 365] width 32 height 16
click at [1067, 372] on input "False" at bounding box center [1060, 366] width 15 height 12
radio input "true"
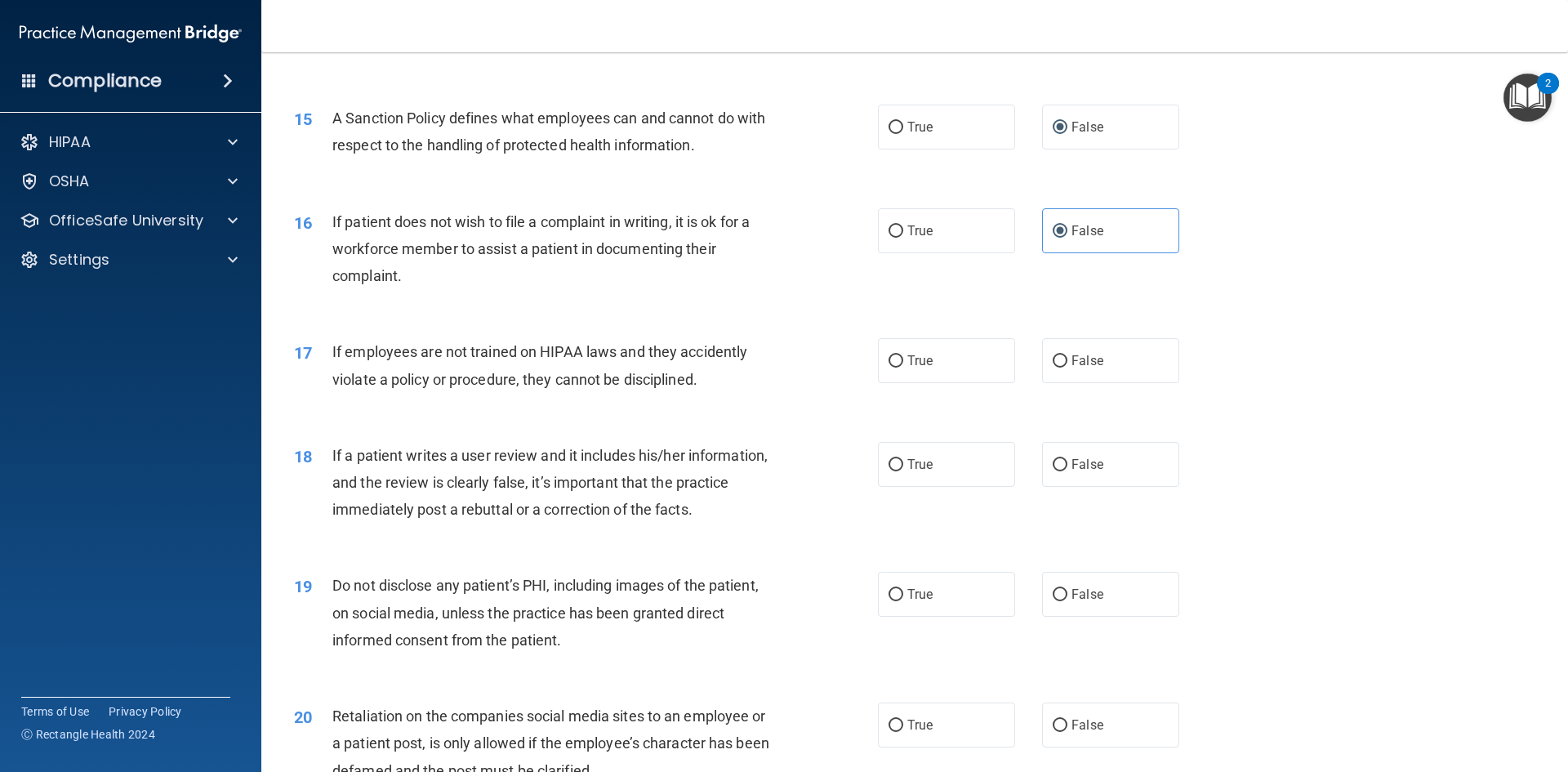
scroll to position [1959, 0]
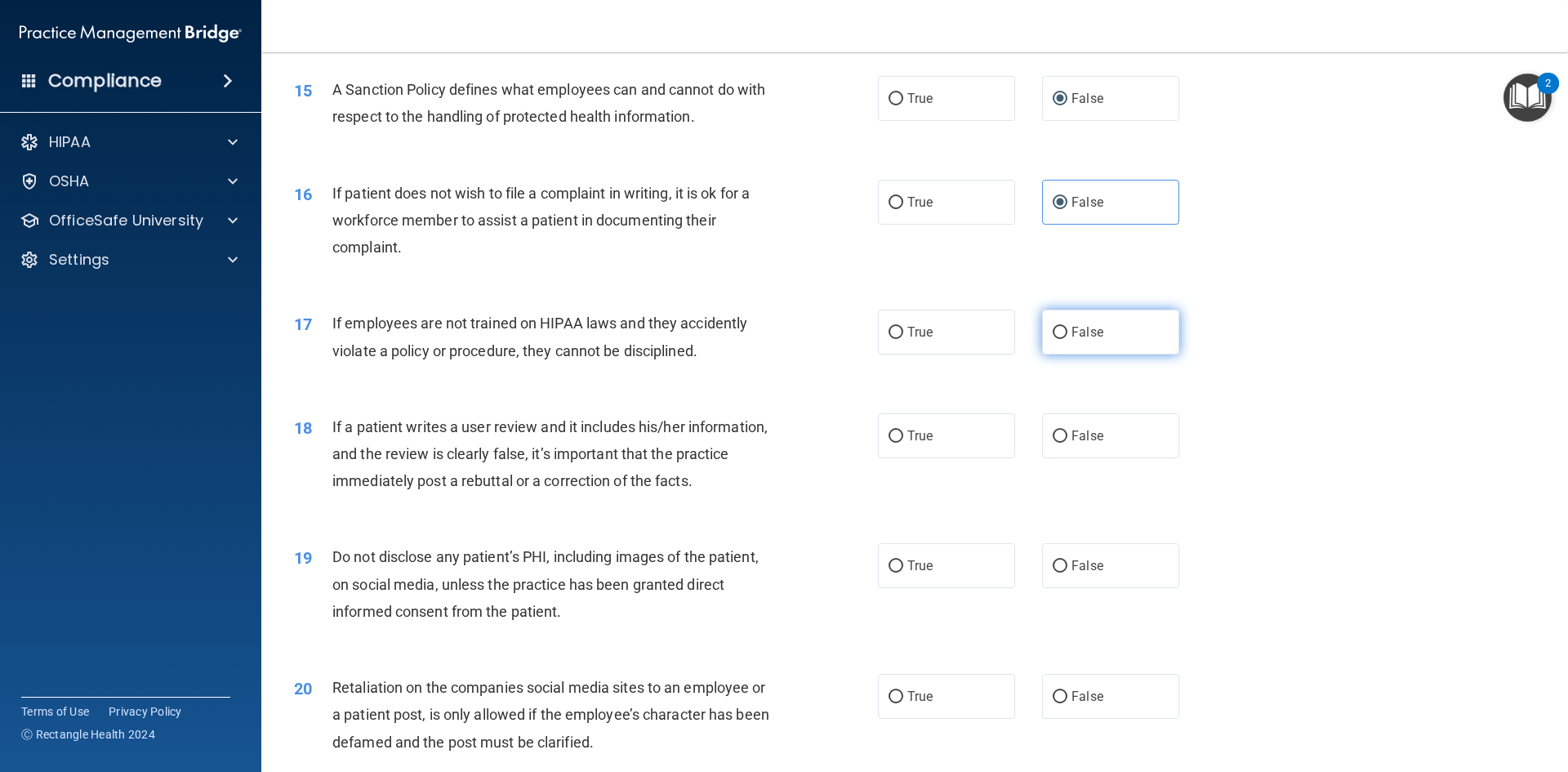
click at [1156, 355] on label "False" at bounding box center [1110, 332] width 137 height 45
click at [1067, 339] on input "False" at bounding box center [1060, 332] width 15 height 12
radio input "true"
click at [905, 454] on label "True" at bounding box center [946, 436] width 137 height 45
click at [903, 443] on input "True" at bounding box center [896, 436] width 15 height 12
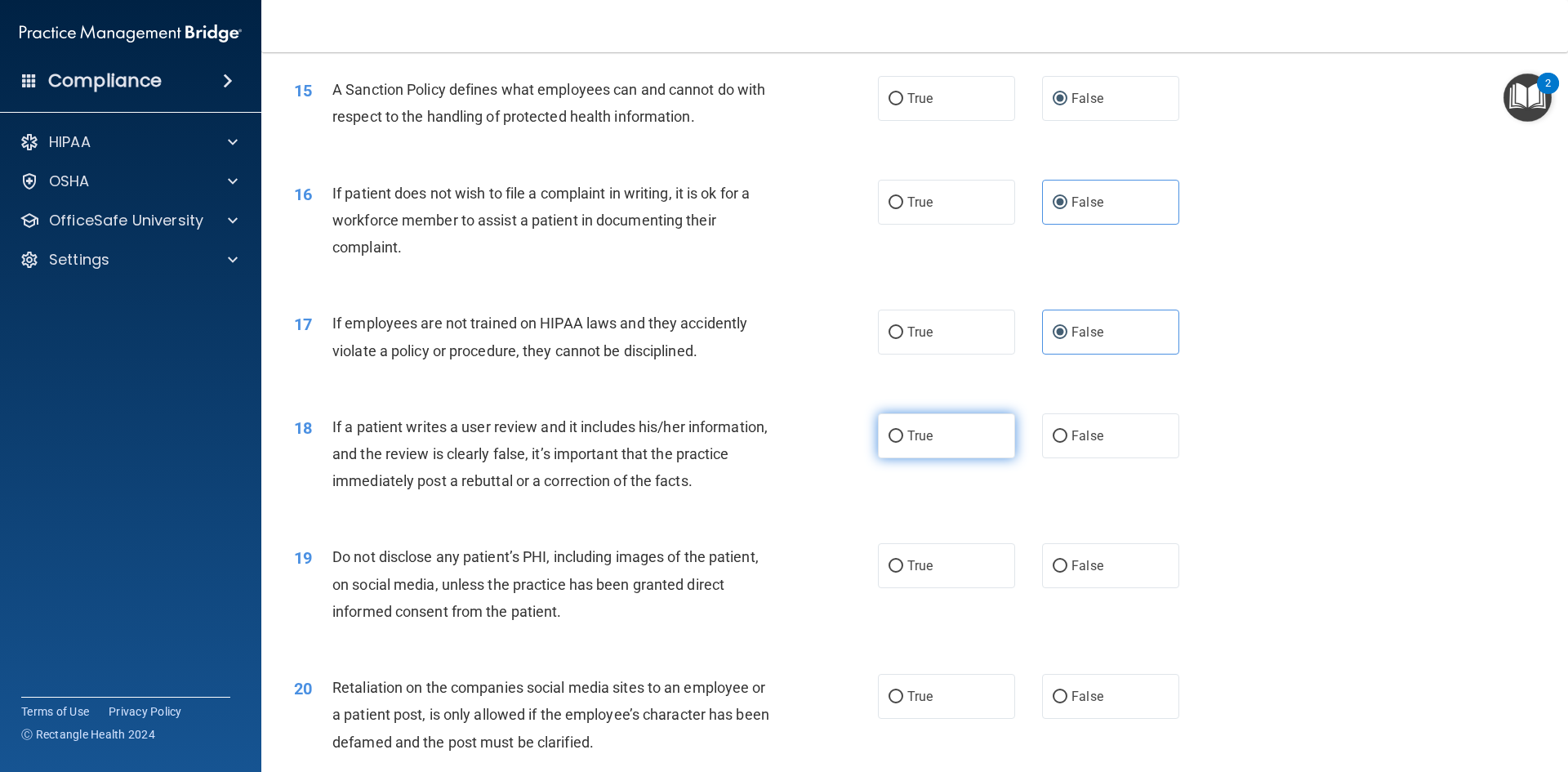
radio input "true"
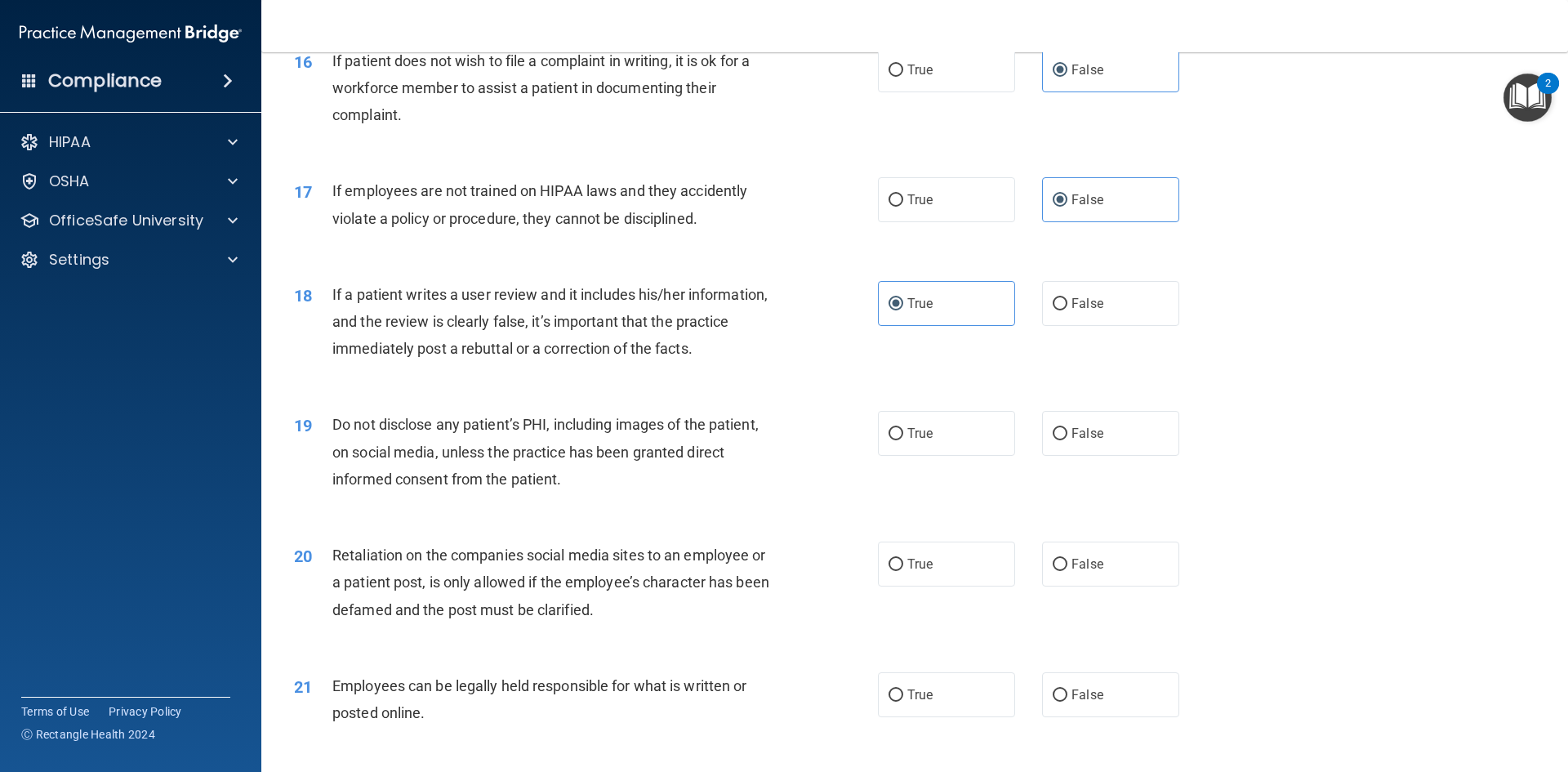
scroll to position [2287, 0]
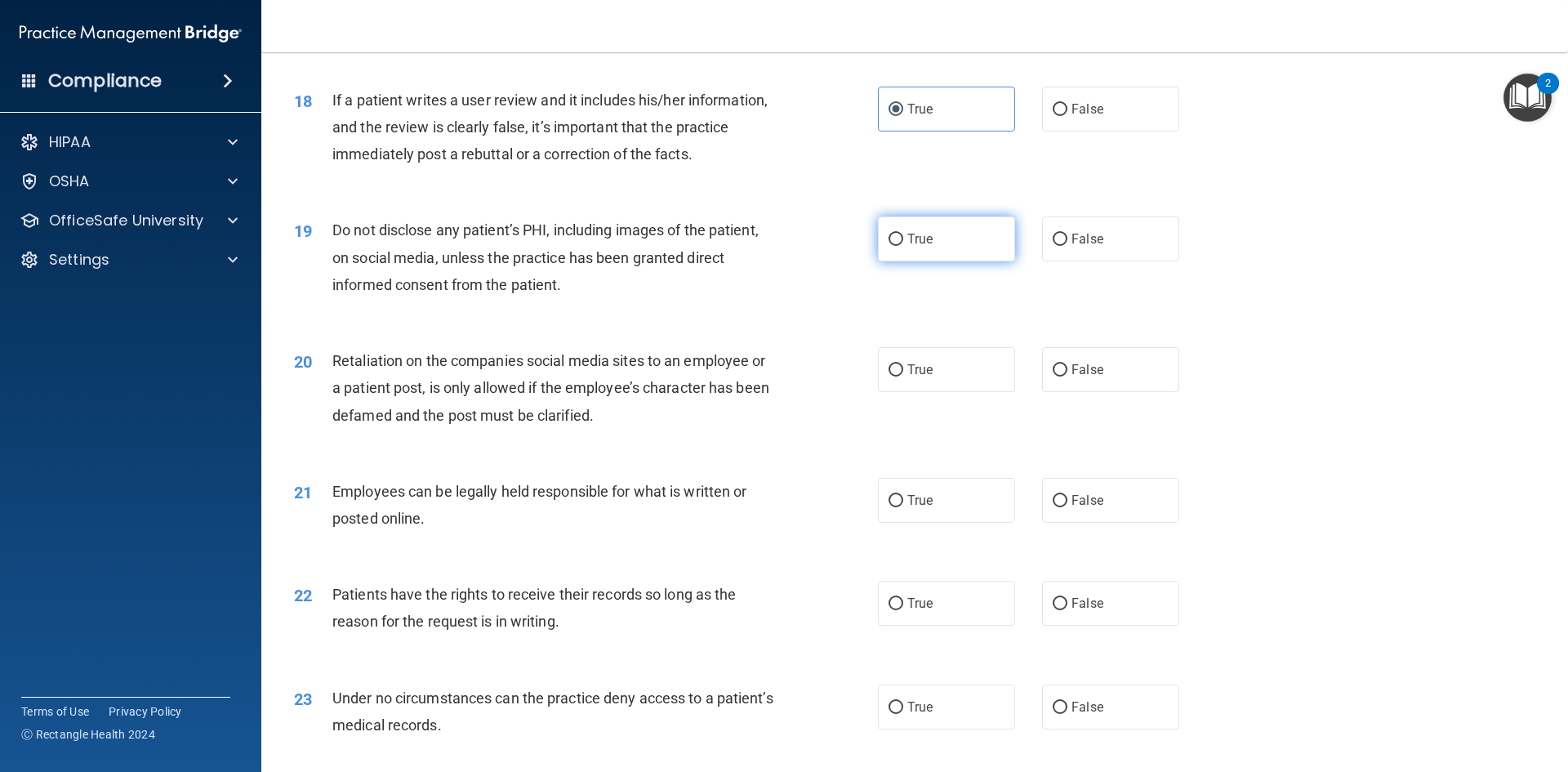
click at [935, 259] on label "True" at bounding box center [946, 238] width 137 height 45
click at [903, 245] on input "True" at bounding box center [896, 239] width 15 height 12
radio input "true"
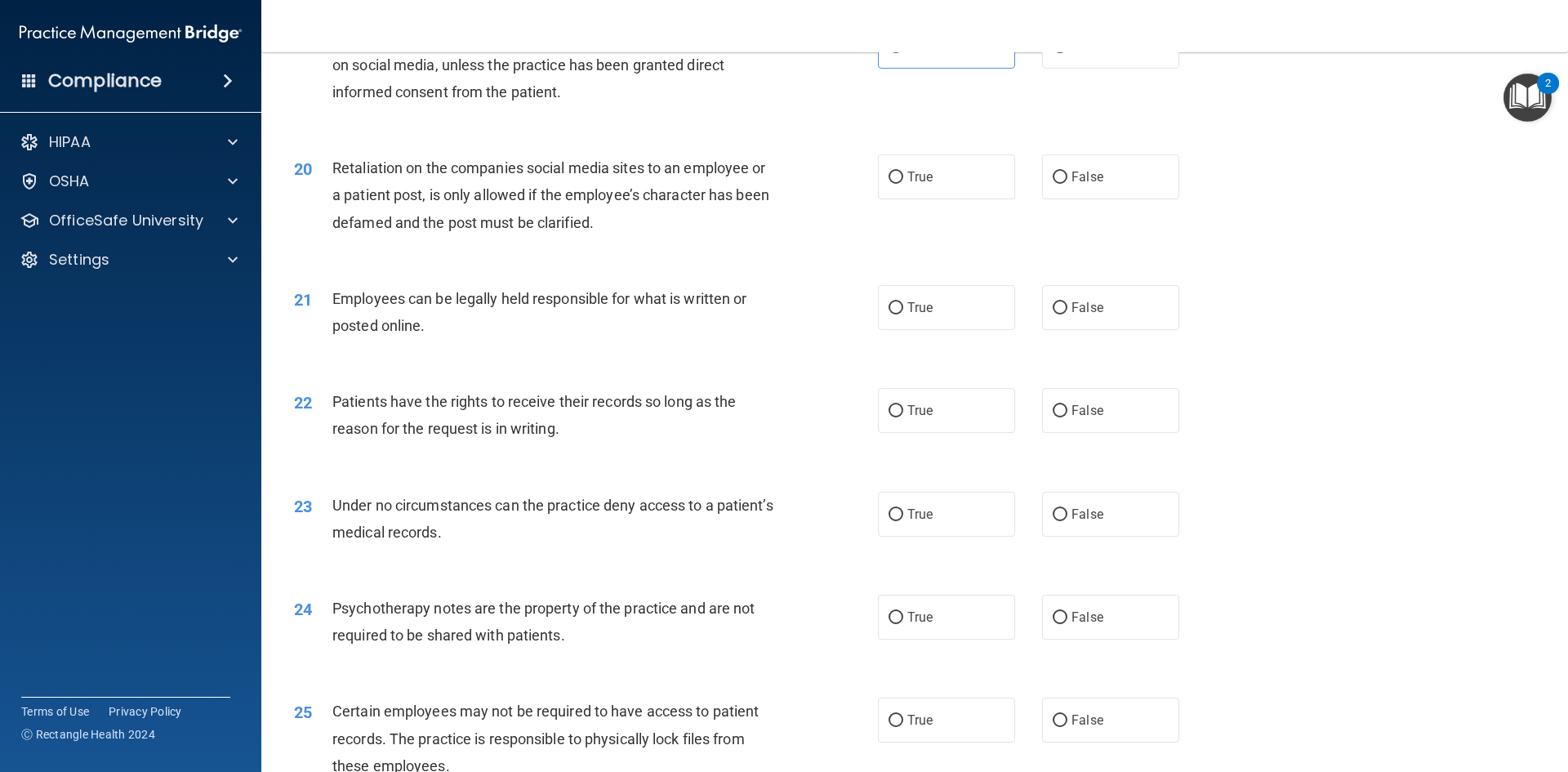
scroll to position [2449, 0]
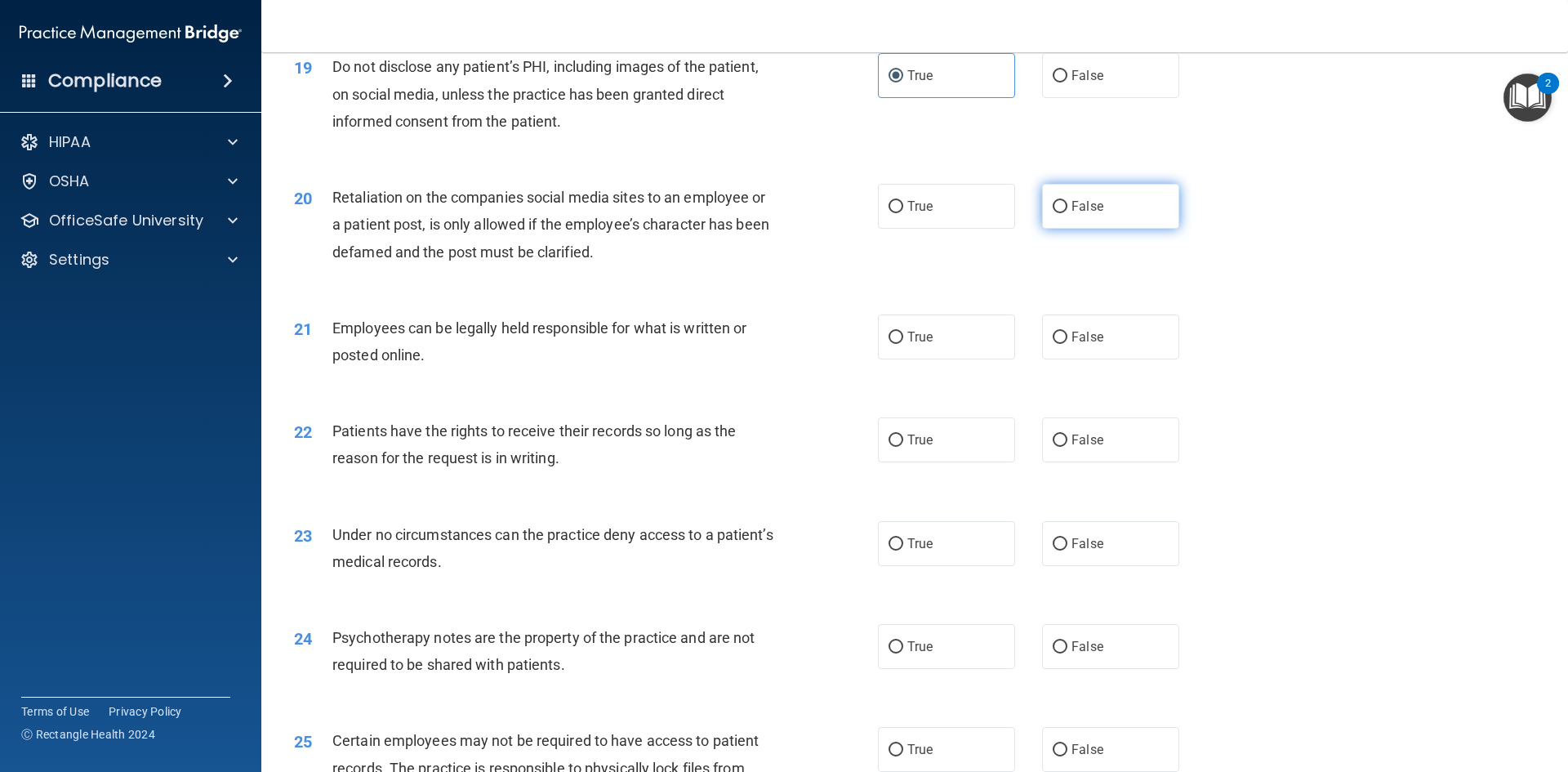
click at [1072, 214] on span "False" at bounding box center [1087, 206] width 32 height 16
click at [1067, 213] on input "False" at bounding box center [1060, 207] width 15 height 12
radio input "true"
click at [926, 345] on span "True" at bounding box center [920, 336] width 26 height 16
click at [903, 344] on input "True" at bounding box center [896, 337] width 15 height 12
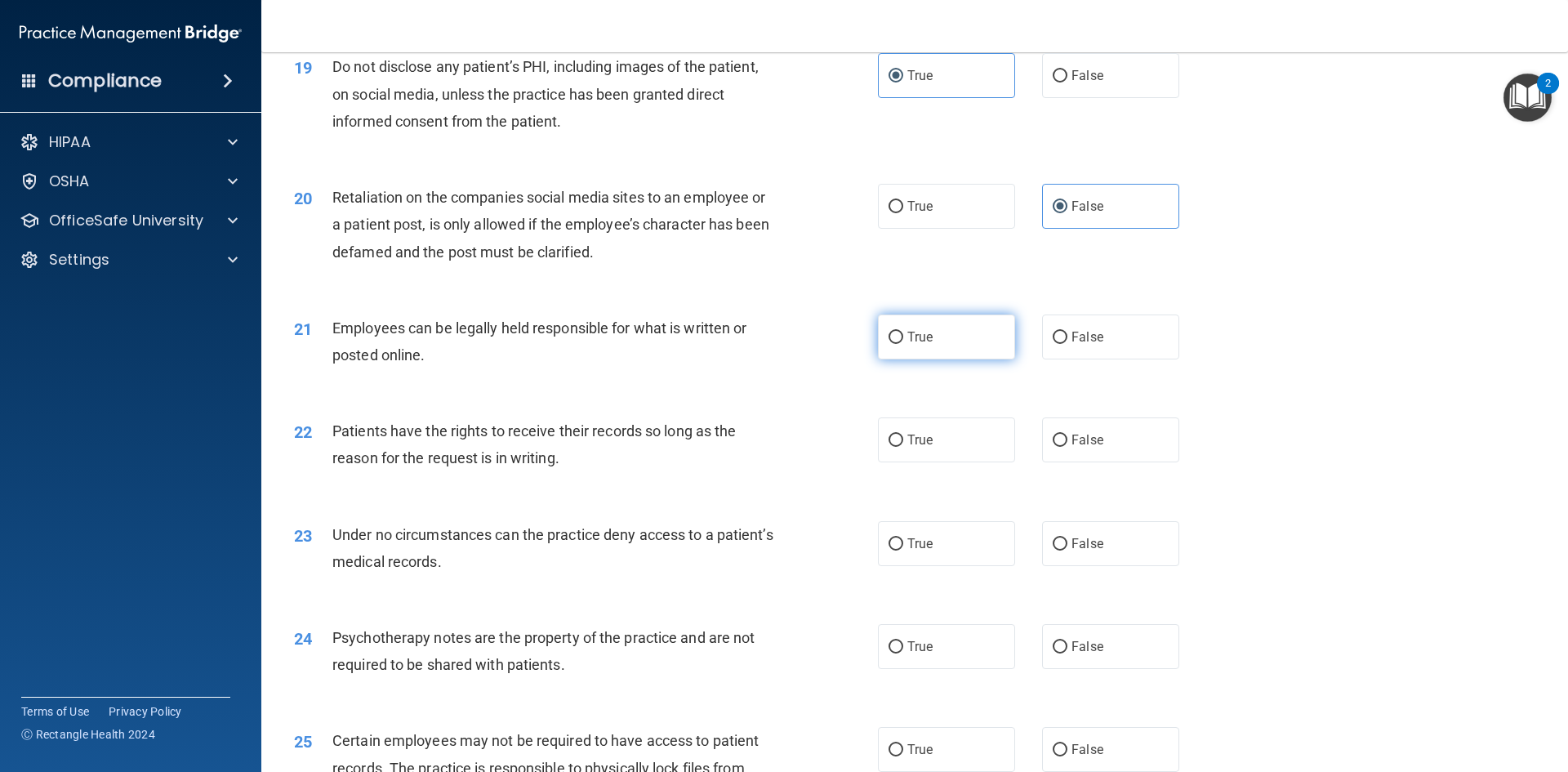
radio input "true"
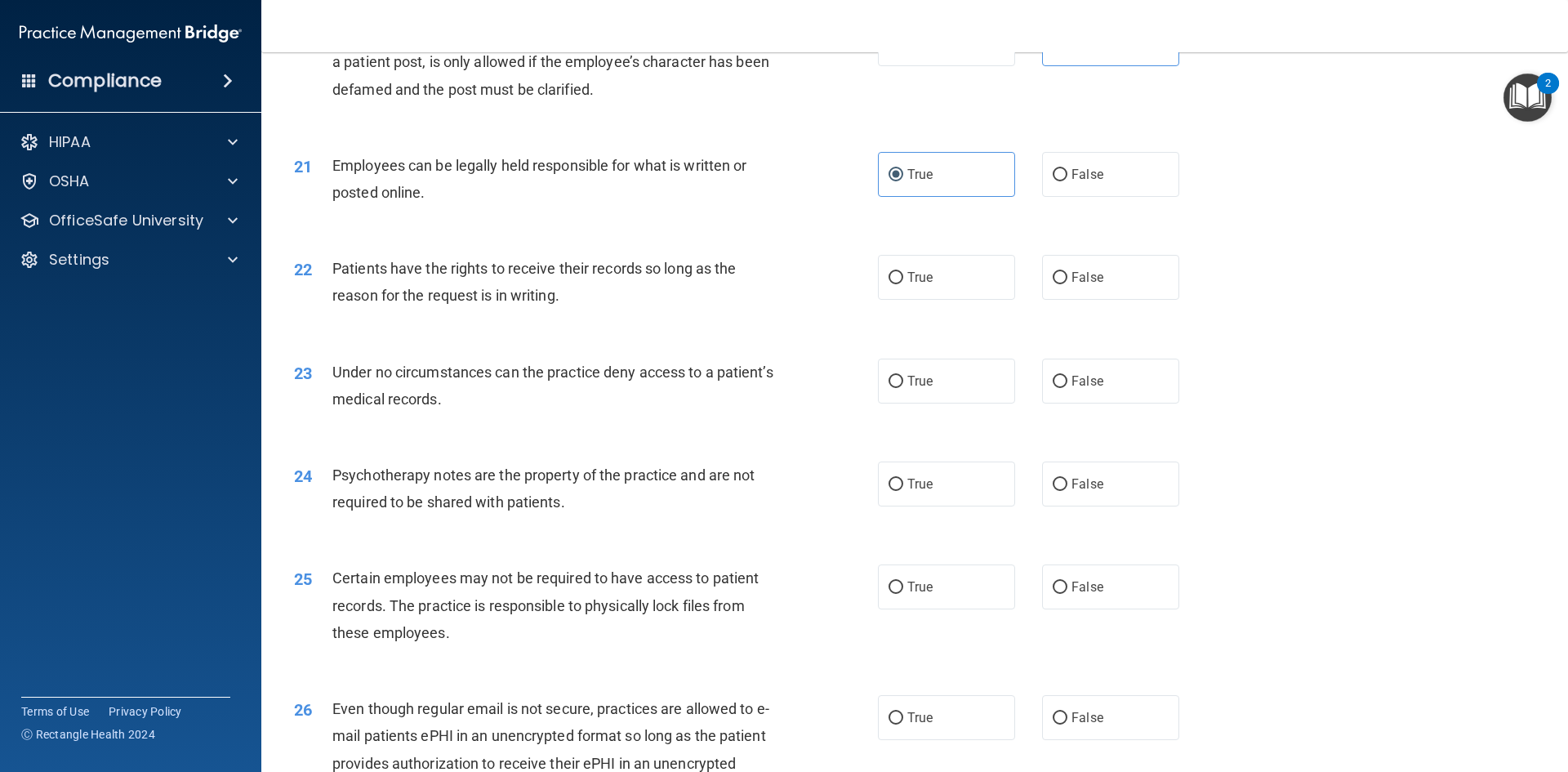
scroll to position [2613, 0]
click at [1074, 403] on label "False" at bounding box center [1110, 380] width 137 height 45
click at [1067, 387] on input "False" at bounding box center [1060, 380] width 15 height 12
radio input "true"
click at [1097, 505] on label "False" at bounding box center [1110, 482] width 137 height 45
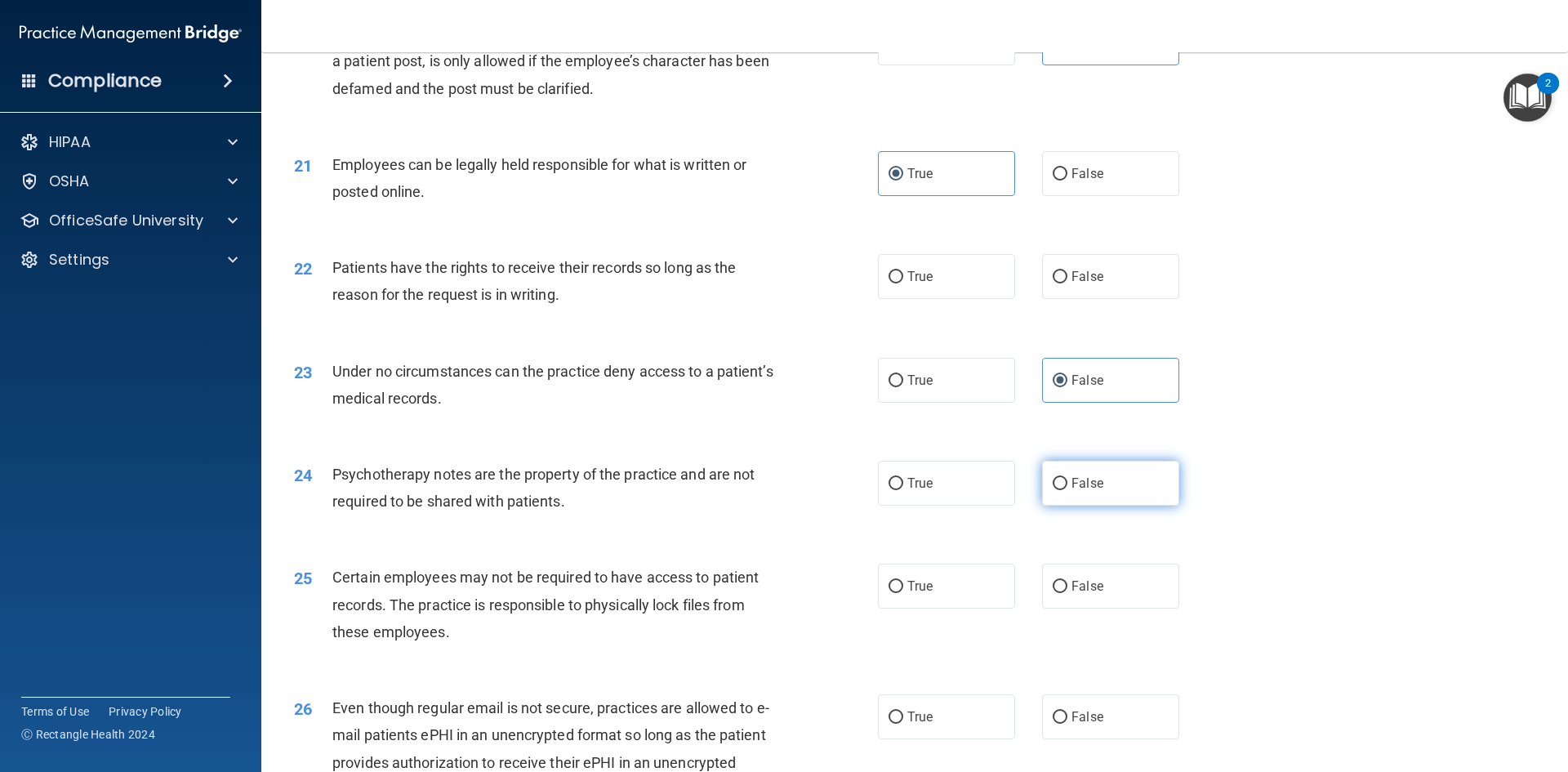
click at [1067, 490] on input "False" at bounding box center [1060, 483] width 15 height 12
radio input "true"
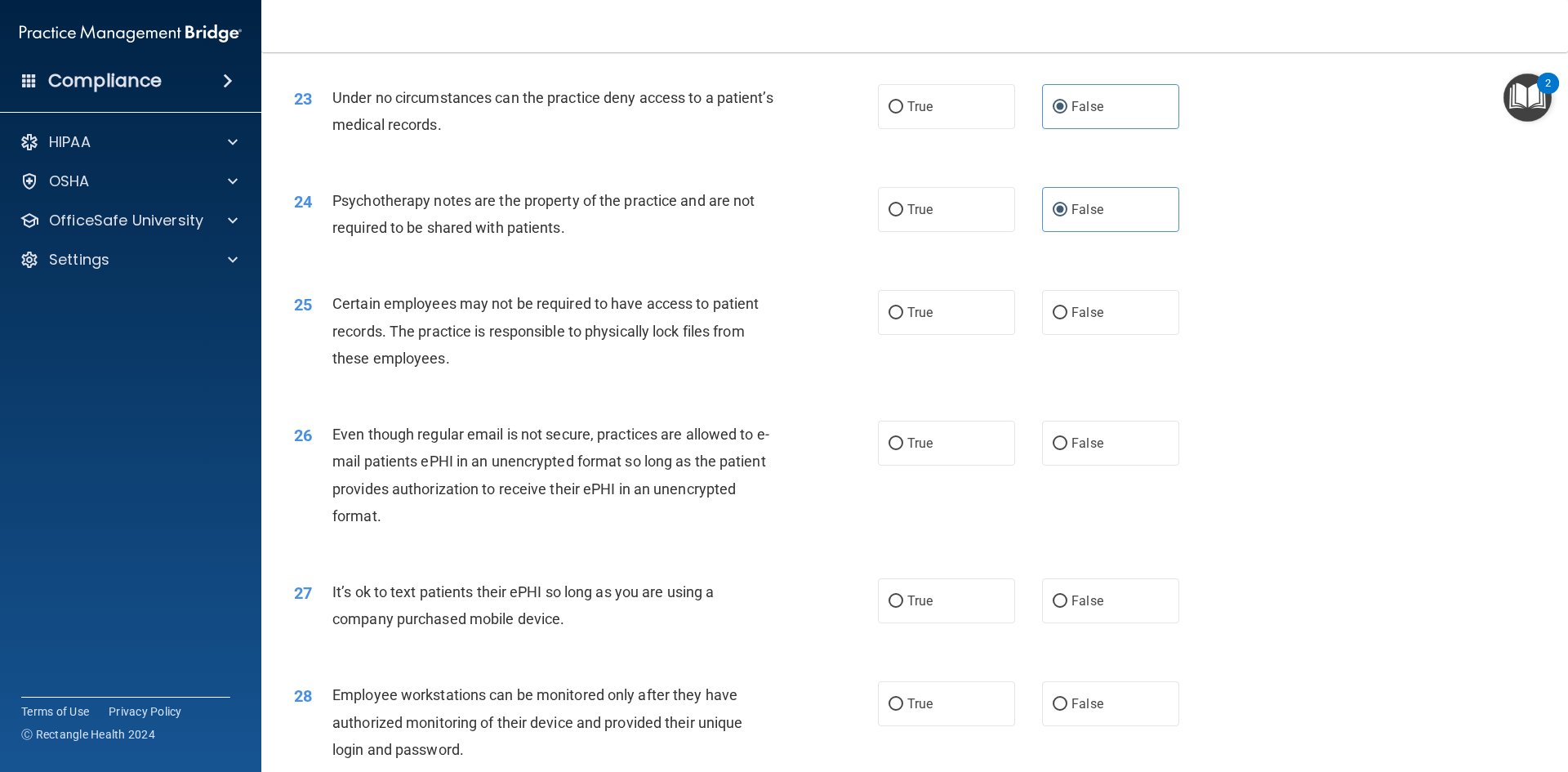
scroll to position [2940, 0]
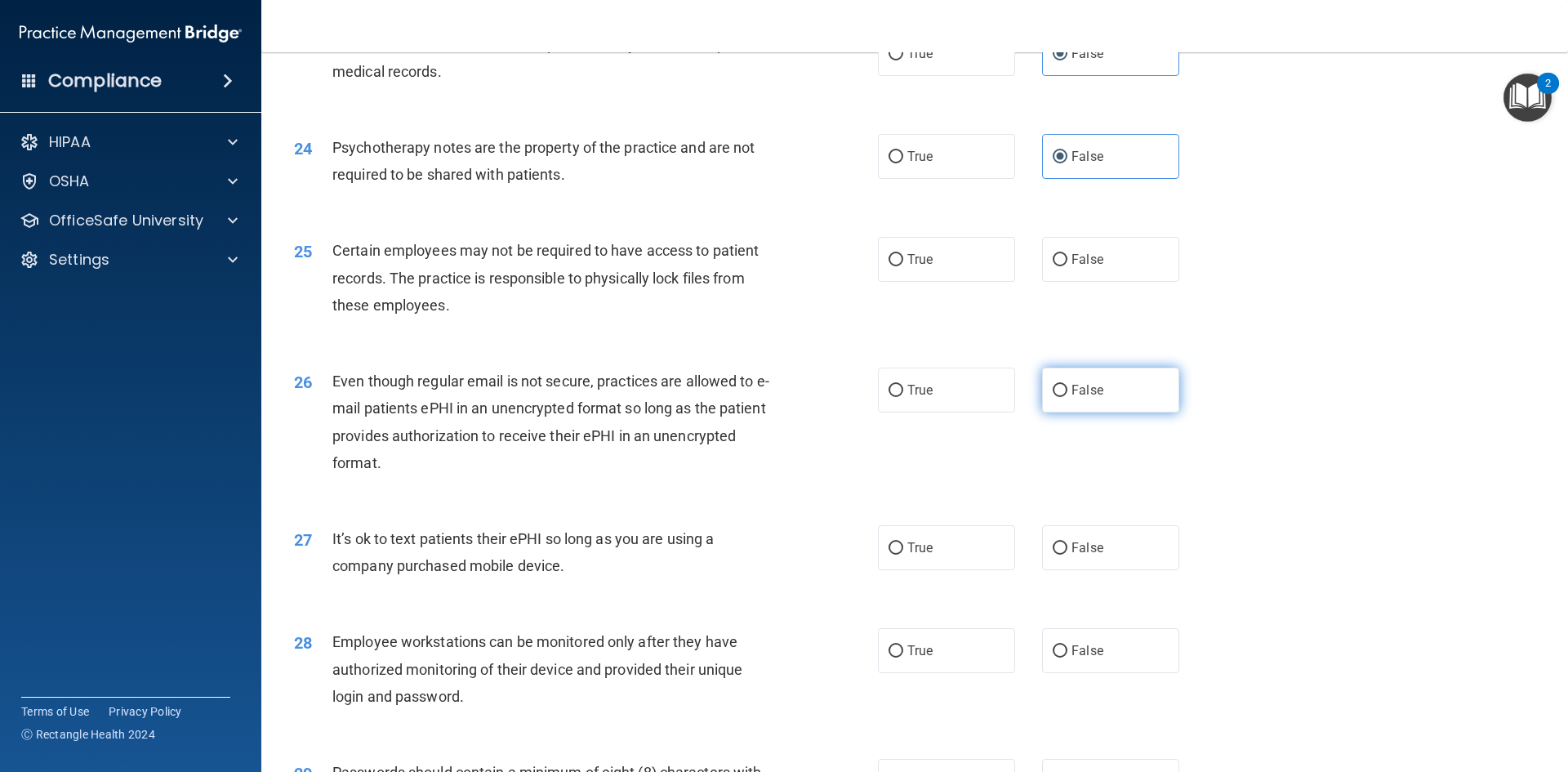
click at [1084, 413] on label "False" at bounding box center [1110, 390] width 137 height 45
click at [1067, 397] on input "False" at bounding box center [1060, 390] width 15 height 12
radio input "true"
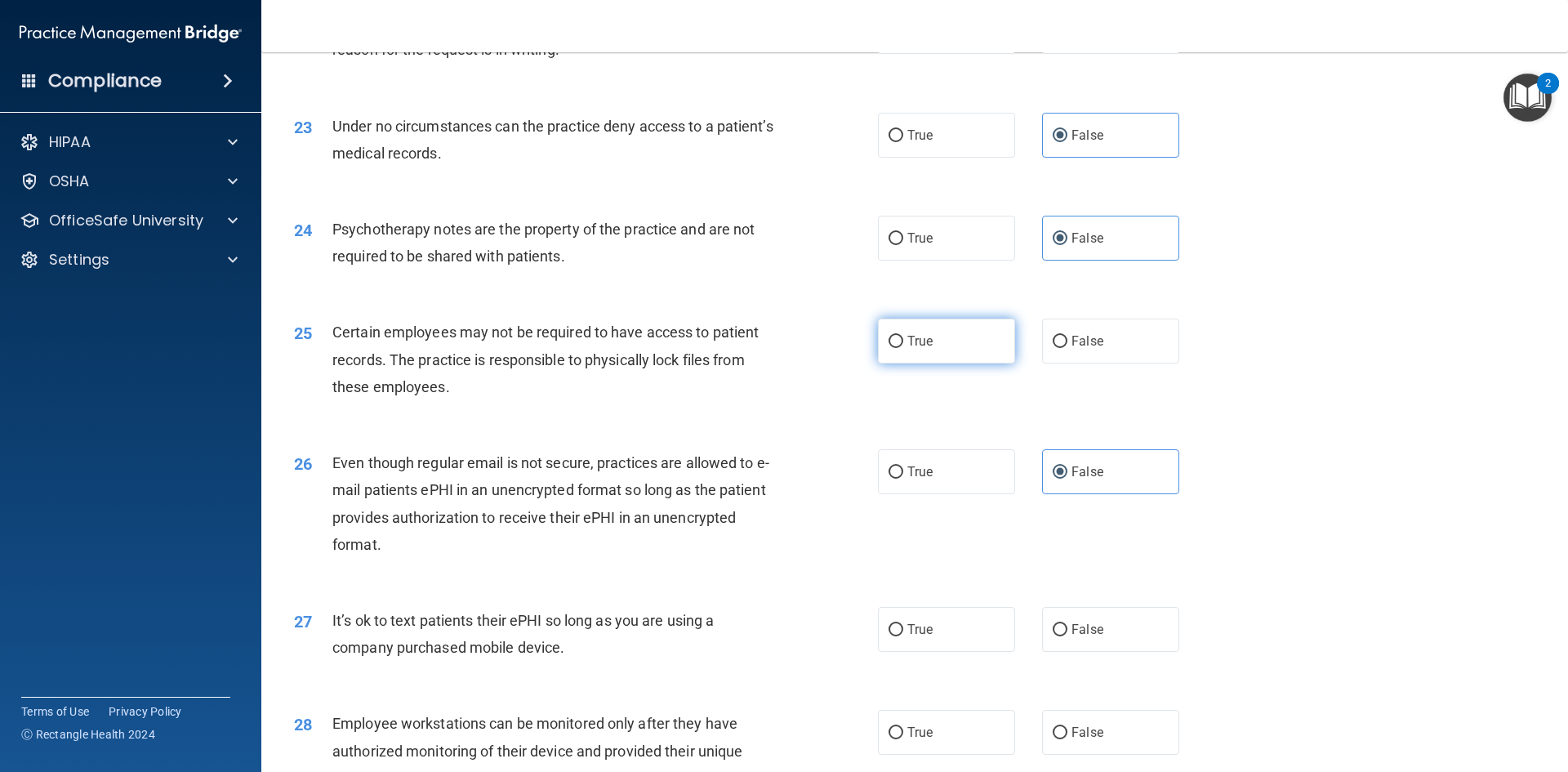
click at [955, 363] on label "True" at bounding box center [946, 341] width 137 height 45
click at [903, 347] on input "True" at bounding box center [896, 341] width 15 height 12
radio input "true"
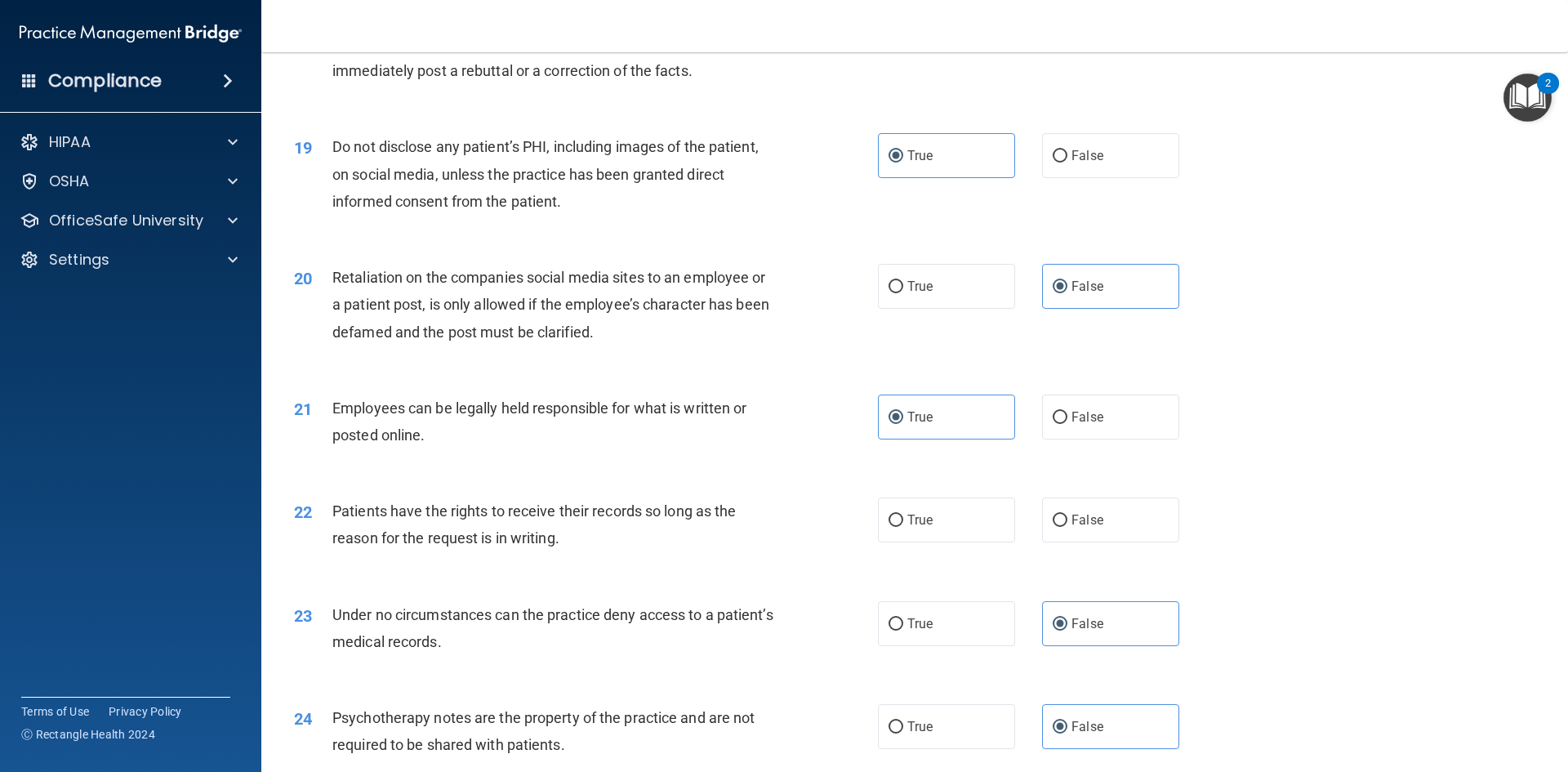
scroll to position [2368, 0]
click at [914, 539] on label "True" at bounding box center [946, 521] width 137 height 45
click at [903, 528] on input "True" at bounding box center [896, 522] width 15 height 12
radio input "true"
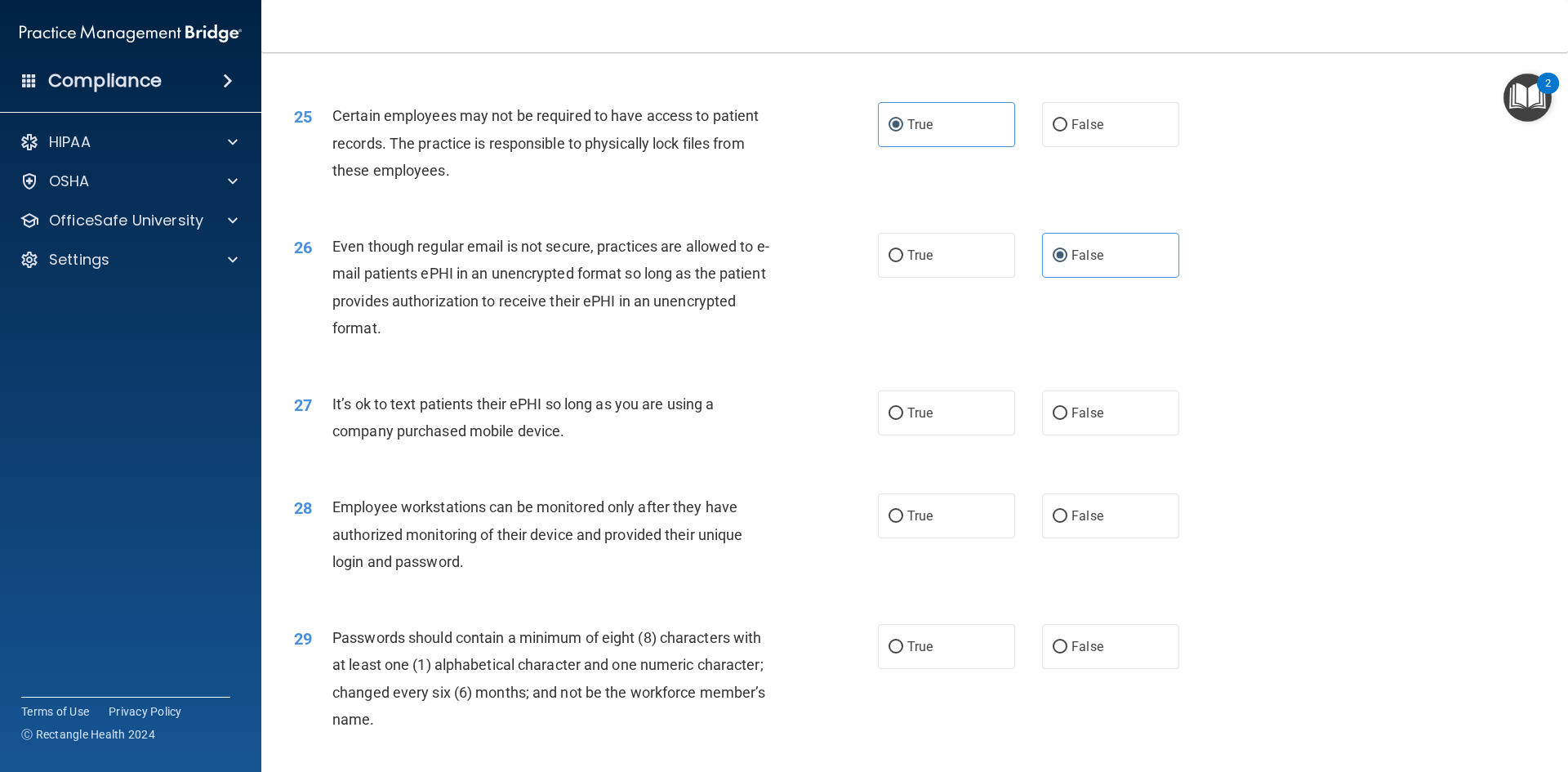
scroll to position [3103, 0]
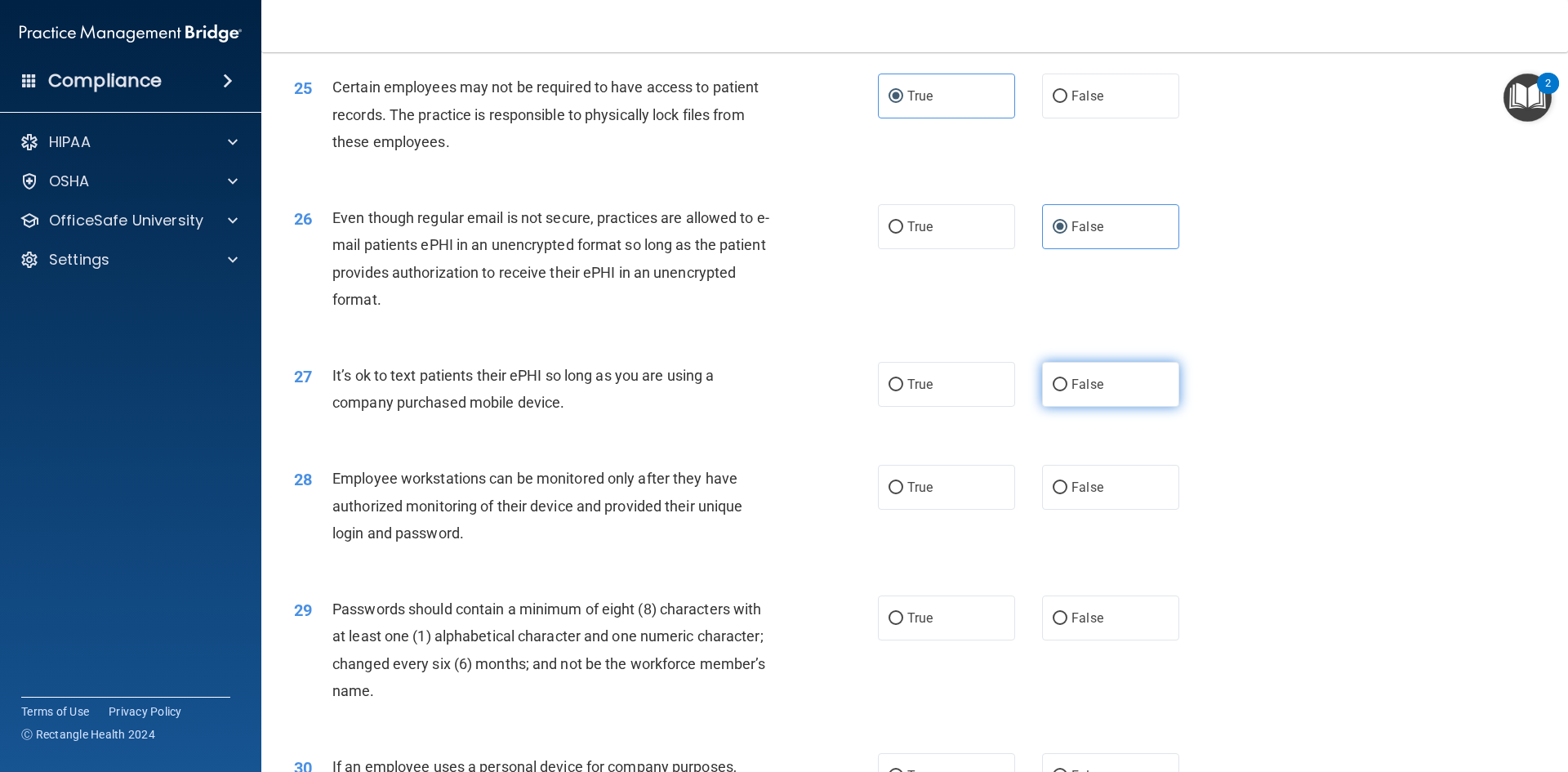
click at [1058, 394] on label "False" at bounding box center [1110, 384] width 137 height 45
click at [1058, 392] on input "False" at bounding box center [1060, 384] width 15 height 12
radio input "true"
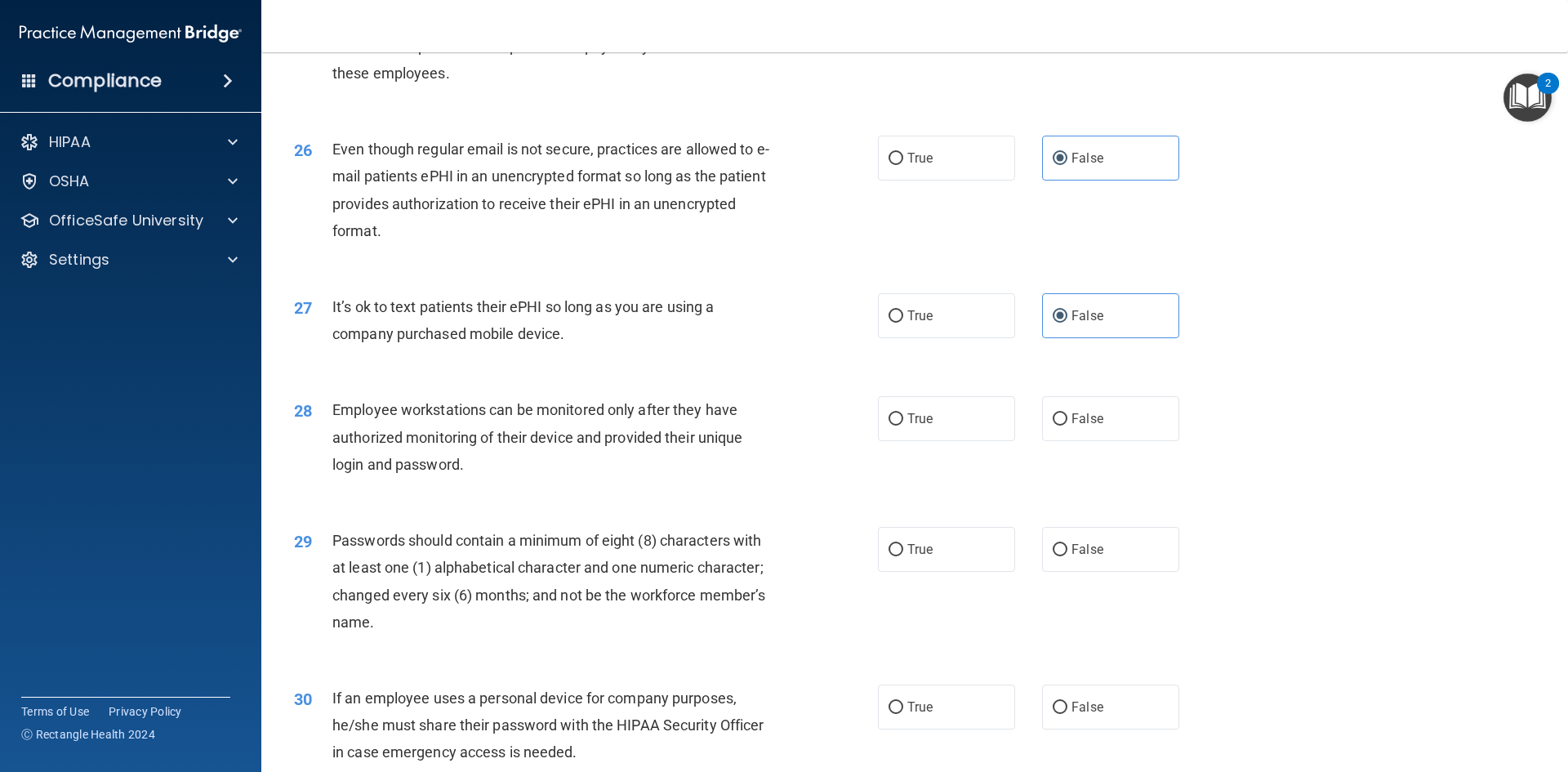
scroll to position [3266, 0]
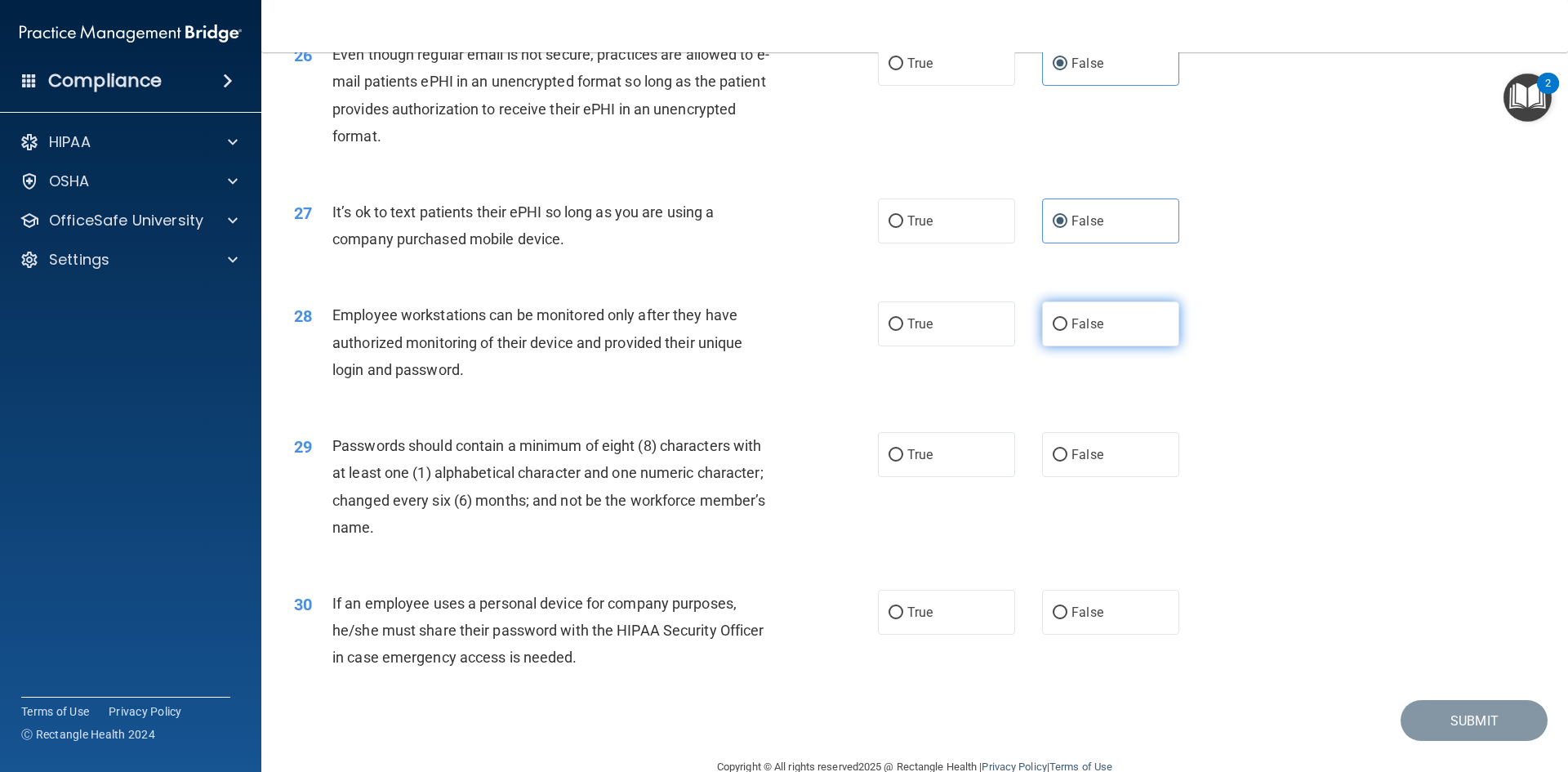
click at [1113, 346] on label "False" at bounding box center [1110, 324] width 137 height 45
click at [1067, 331] on input "False" at bounding box center [1060, 324] width 15 height 12
radio input "true"
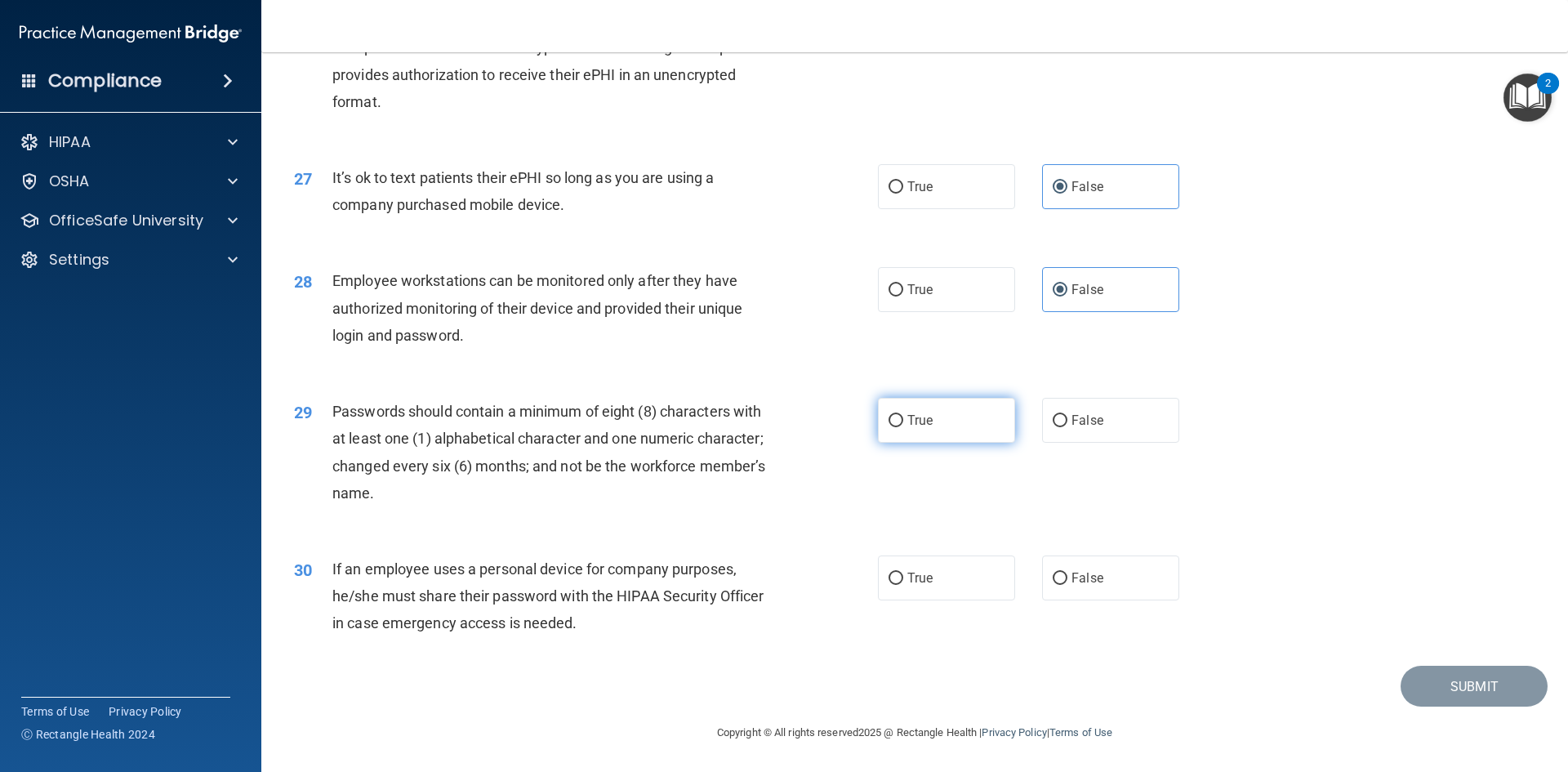
click at [878, 422] on label "True" at bounding box center [946, 420] width 137 height 45
click at [889, 422] on input "True" at bounding box center [896, 420] width 15 height 12
radio input "true"
click at [1043, 582] on label "False" at bounding box center [1110, 577] width 137 height 45
click at [1052, 582] on input "False" at bounding box center [1060, 578] width 15 height 12
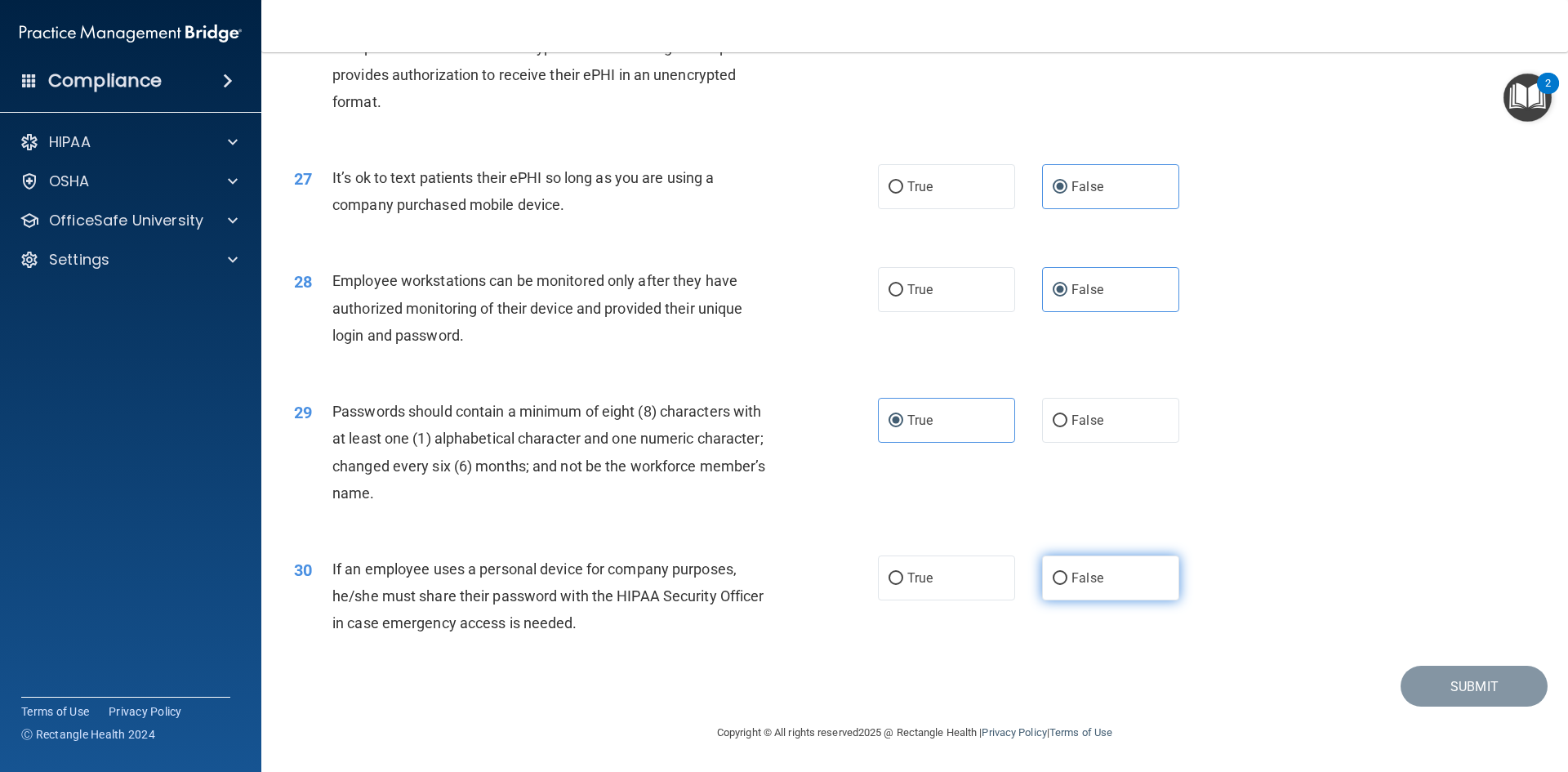
radio input "true"
click at [1424, 676] on button "Submit" at bounding box center [1474, 686] width 147 height 41
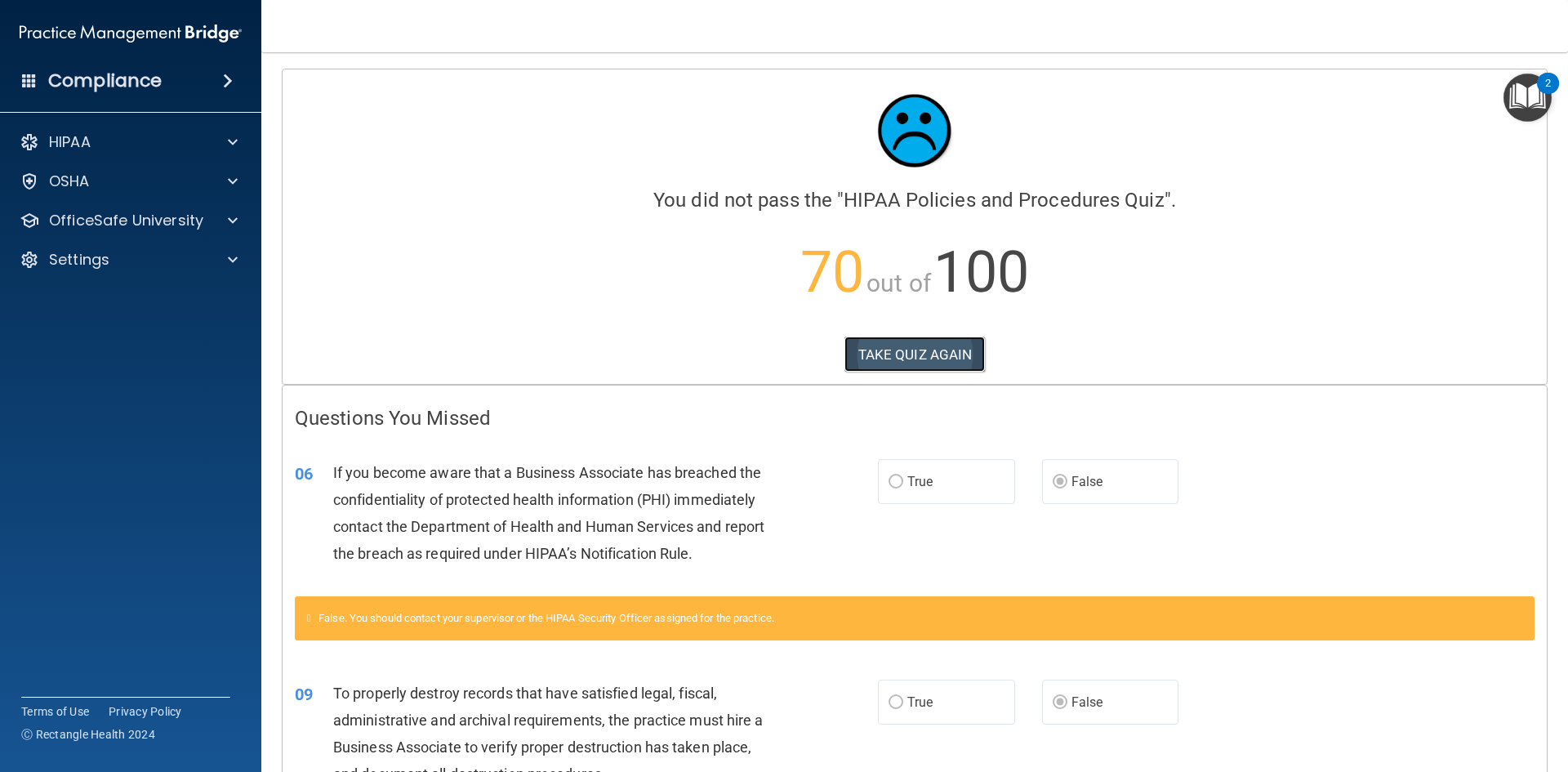
click at [914, 346] on button "TAKE QUIZ AGAIN" at bounding box center [915, 354] width 142 height 36
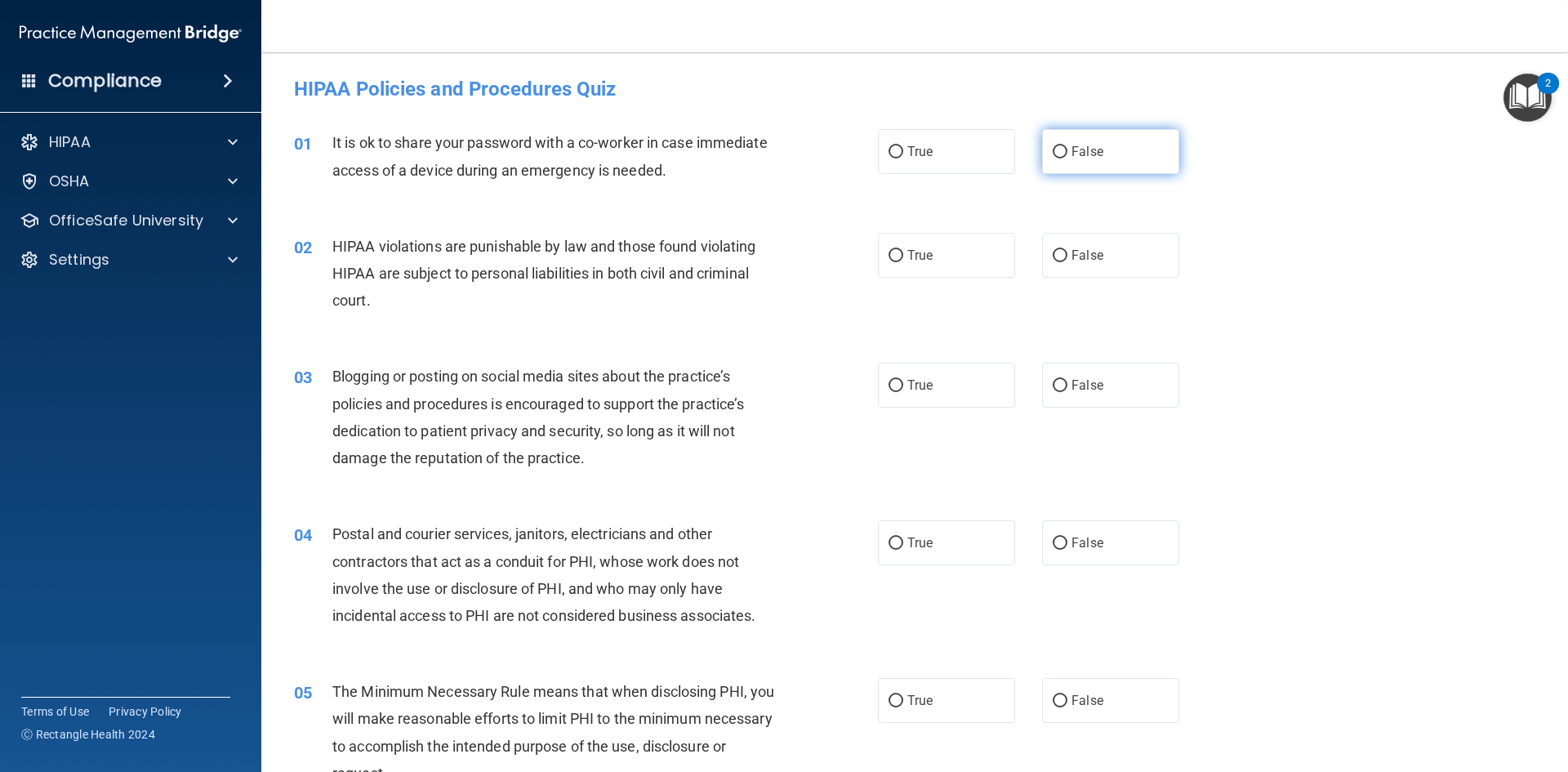
click at [1079, 147] on span "False" at bounding box center [1087, 151] width 32 height 16
click at [1067, 147] on input "False" at bounding box center [1060, 152] width 15 height 12
radio input "true"
click at [956, 270] on label "True" at bounding box center [946, 255] width 137 height 45
click at [903, 262] on input "True" at bounding box center [896, 255] width 15 height 12
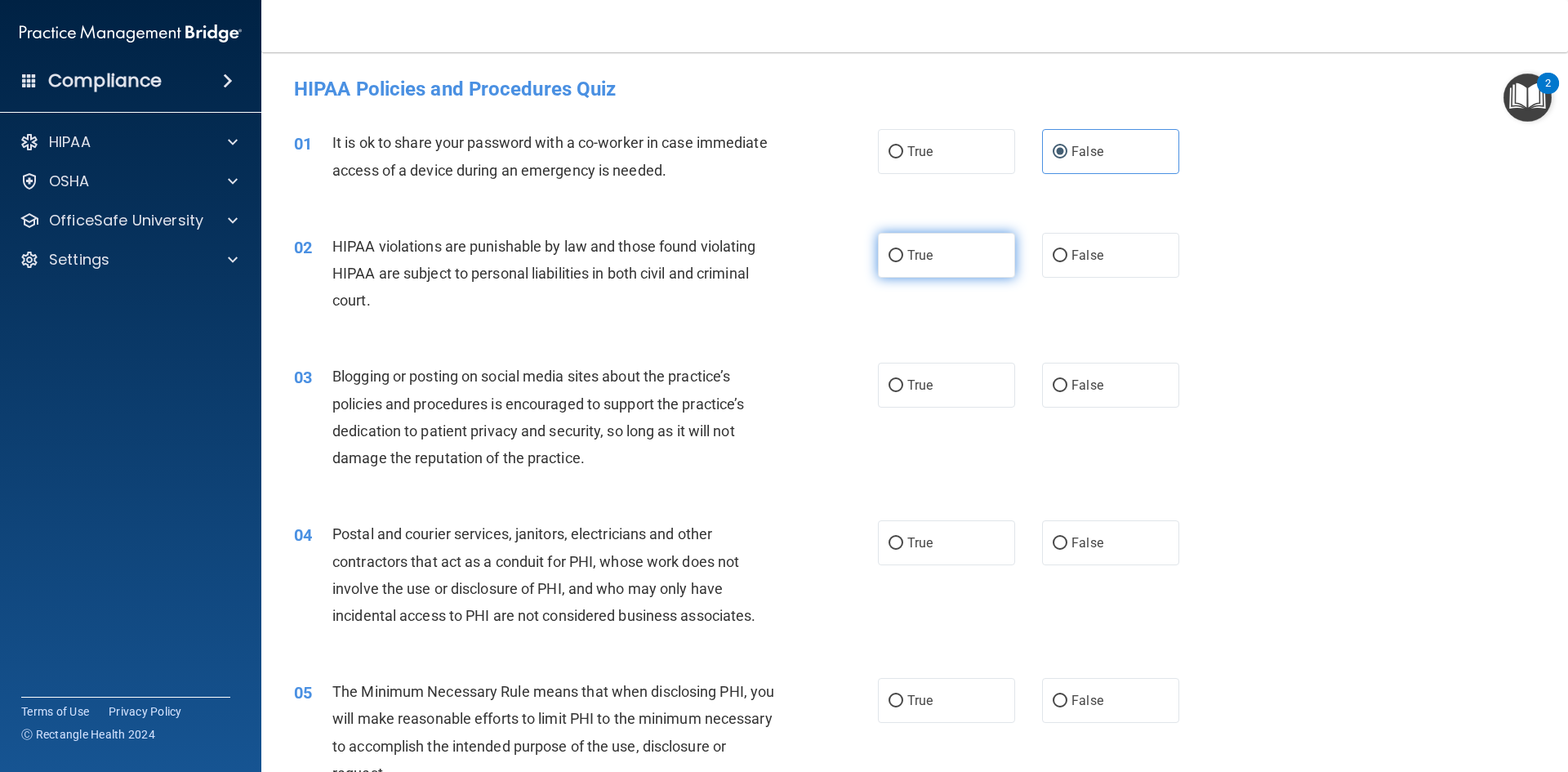
radio input "true"
click at [1117, 384] on label "False" at bounding box center [1110, 384] width 137 height 45
click at [1067, 384] on input "False" at bounding box center [1060, 385] width 15 height 12
radio input "true"
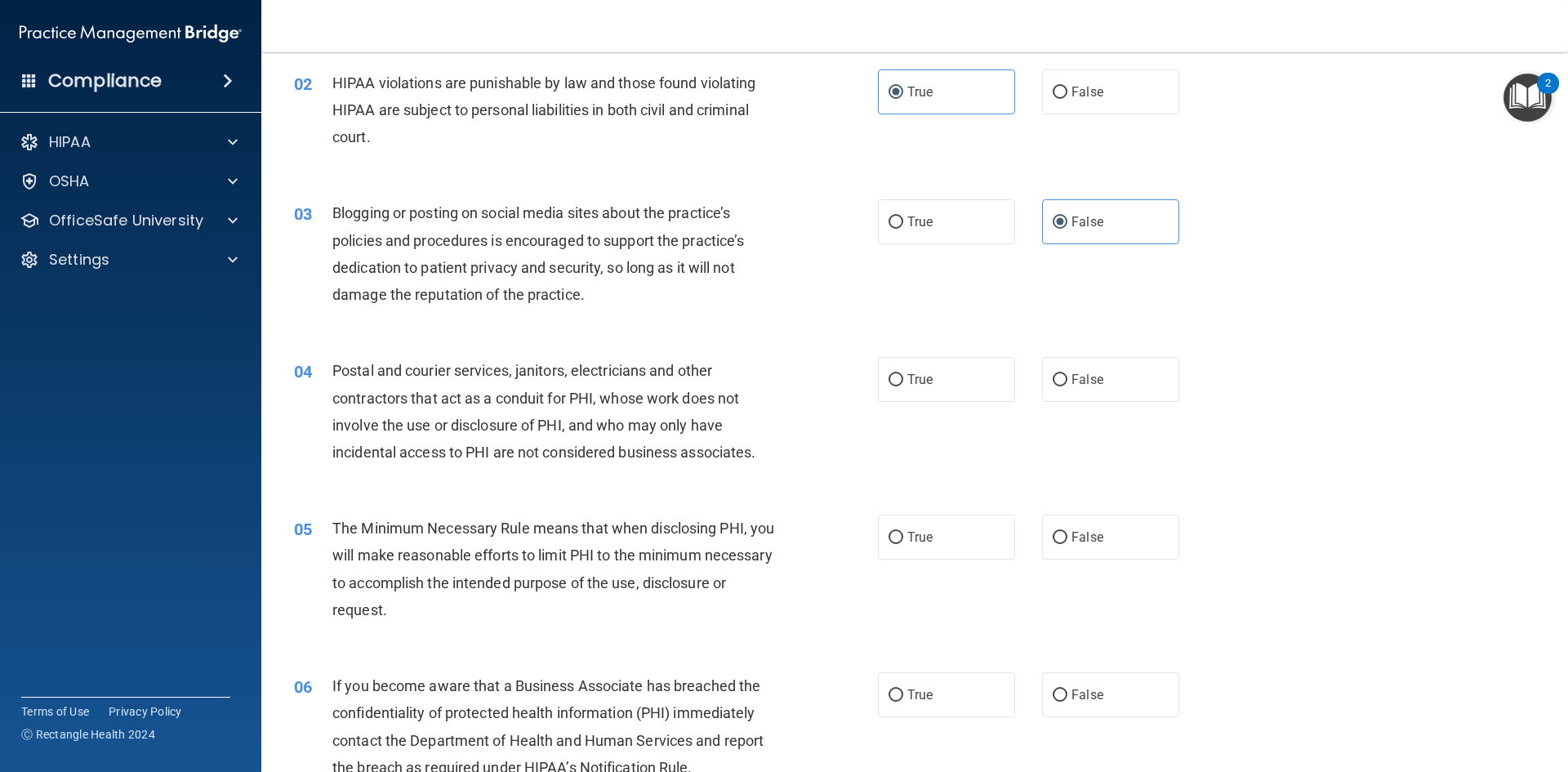
scroll to position [245, 0]
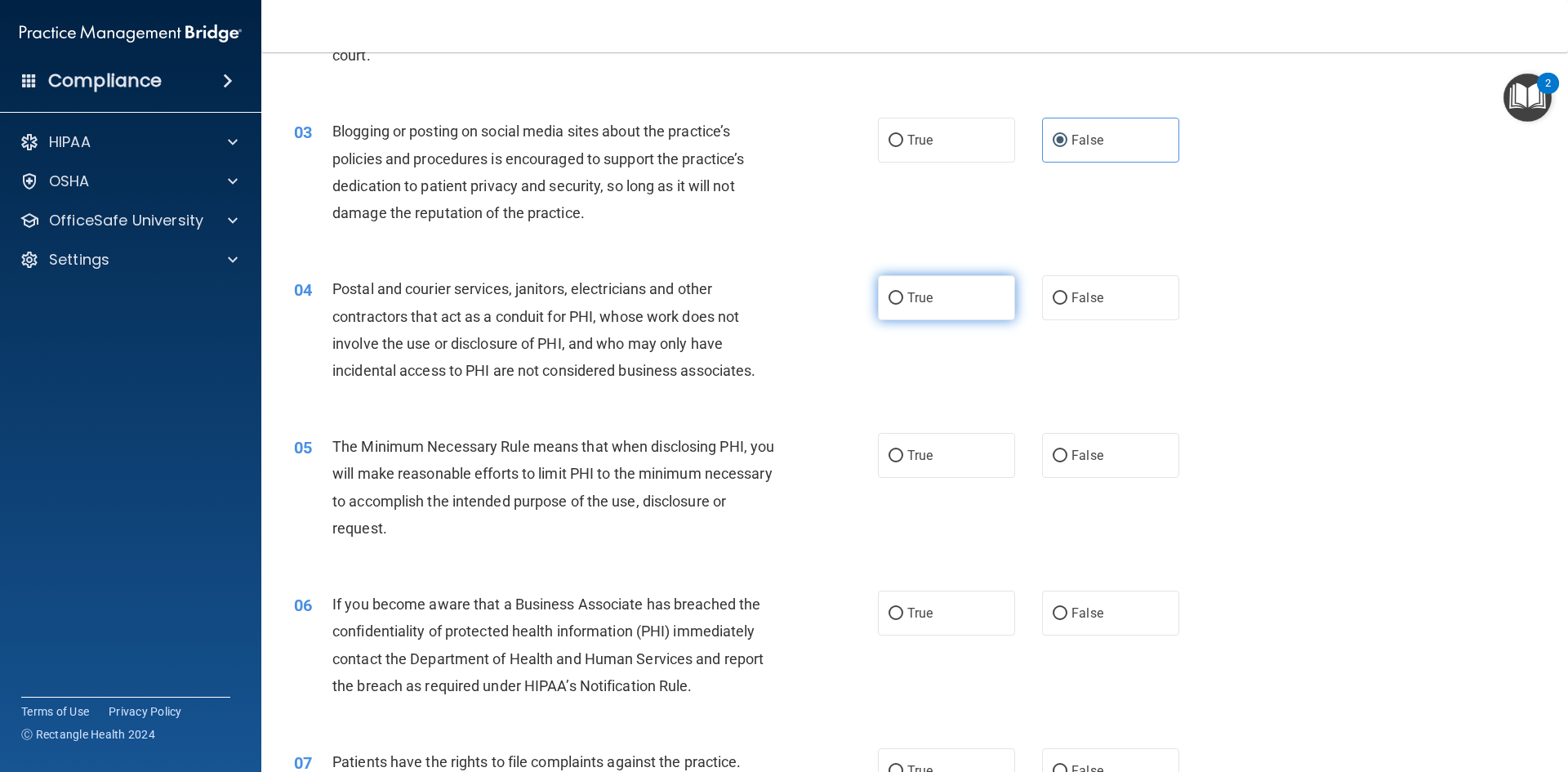
click at [930, 288] on label "True" at bounding box center [946, 297] width 137 height 45
click at [903, 292] on input "True" at bounding box center [896, 298] width 15 height 12
radio input "true"
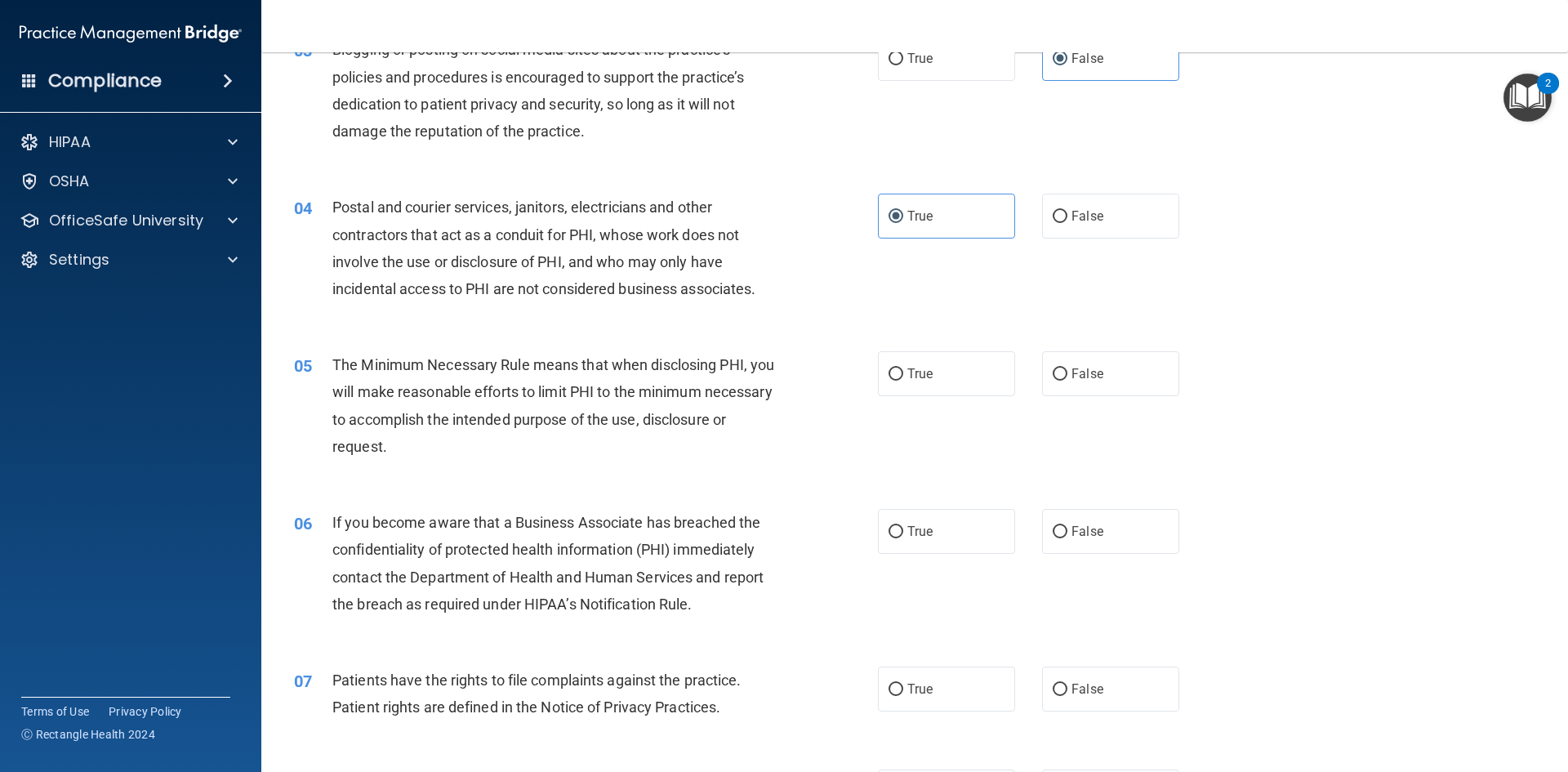
scroll to position [408, 0]
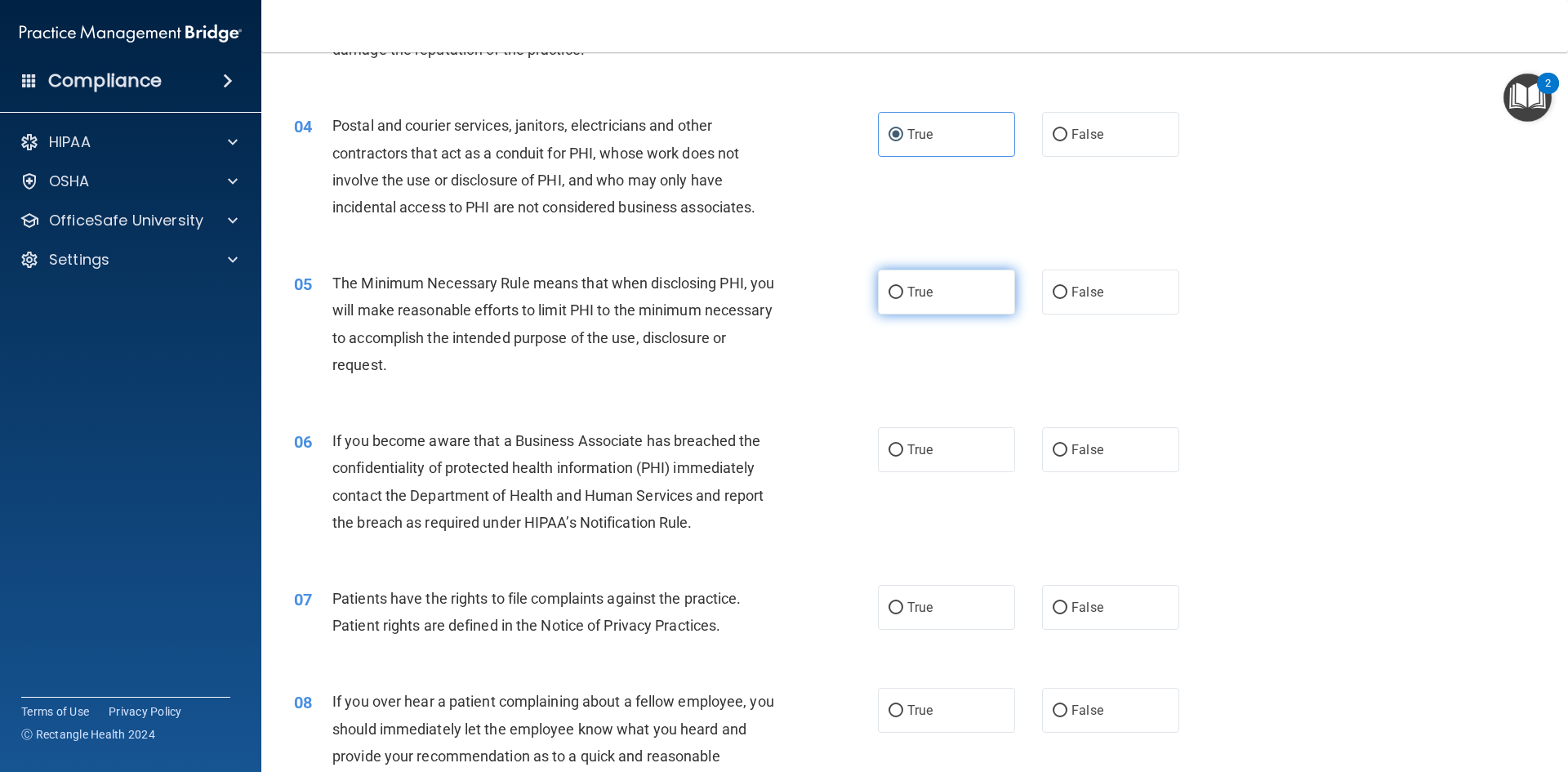
click at [971, 294] on label "True" at bounding box center [946, 291] width 137 height 45
click at [903, 294] on input "True" at bounding box center [896, 292] width 15 height 12
radio input "true"
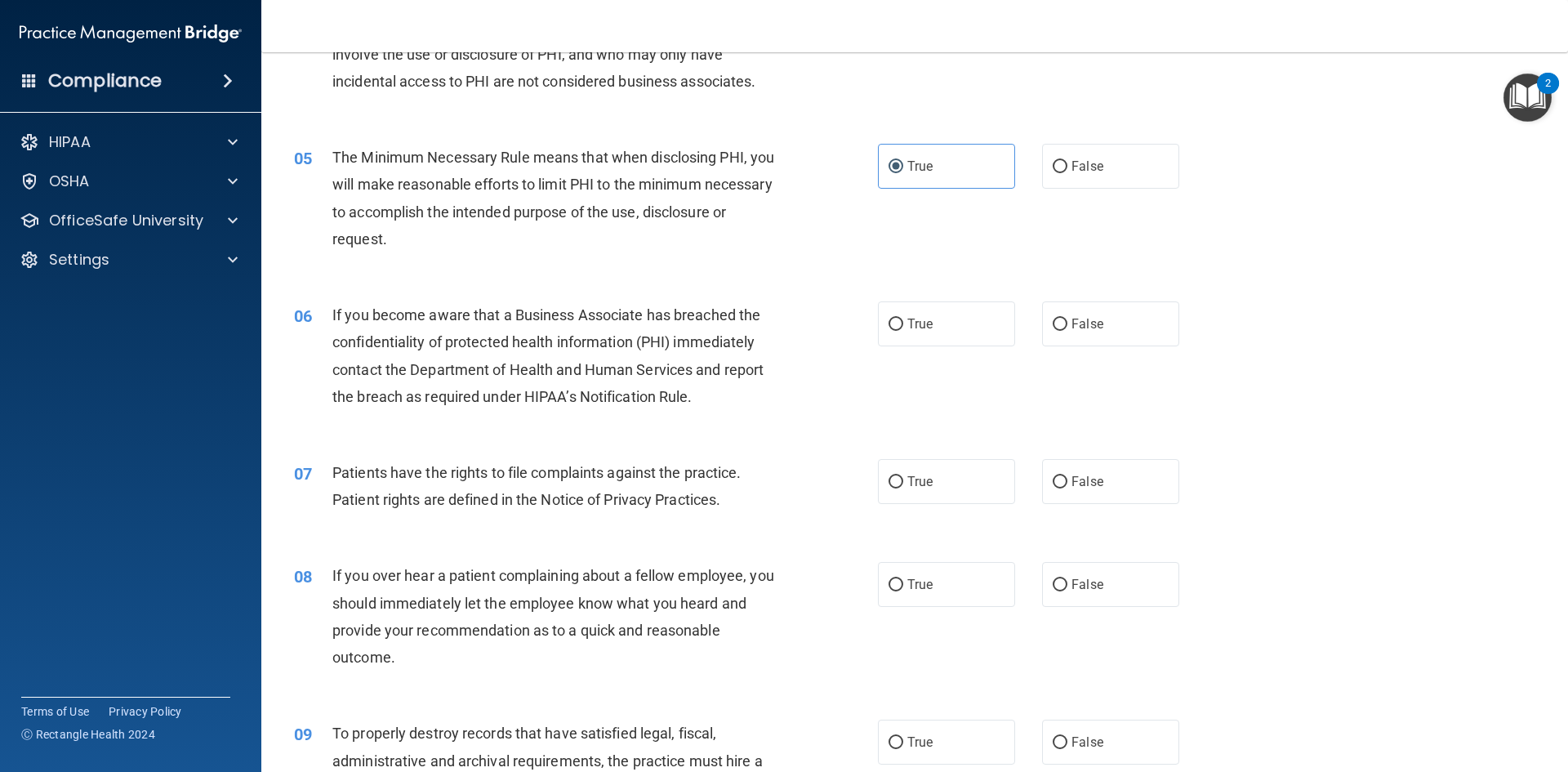
scroll to position [572, 0]
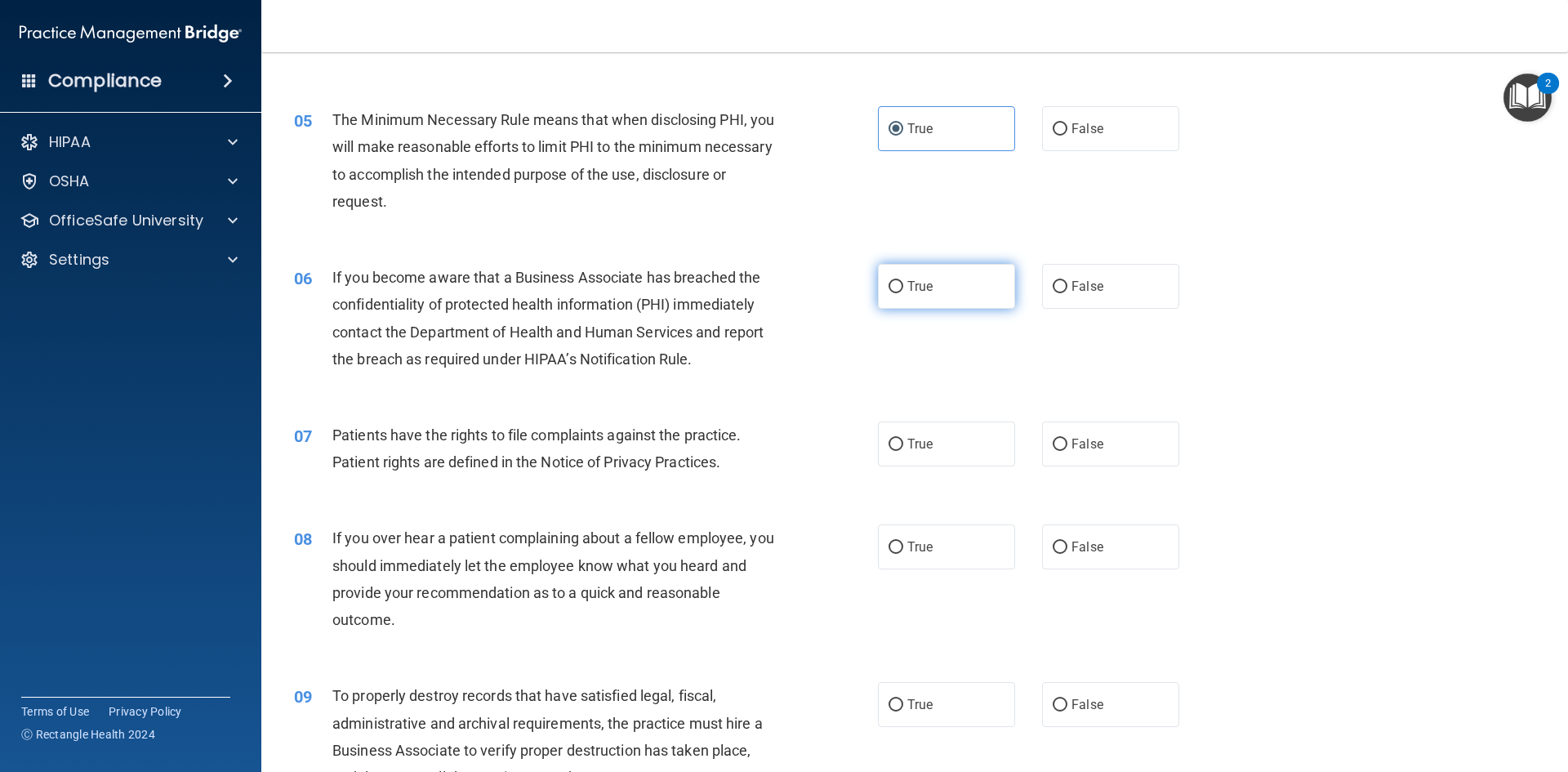
click at [926, 279] on span "True" at bounding box center [920, 286] width 26 height 16
click at [903, 281] on input "True" at bounding box center [896, 287] width 15 height 12
radio input "true"
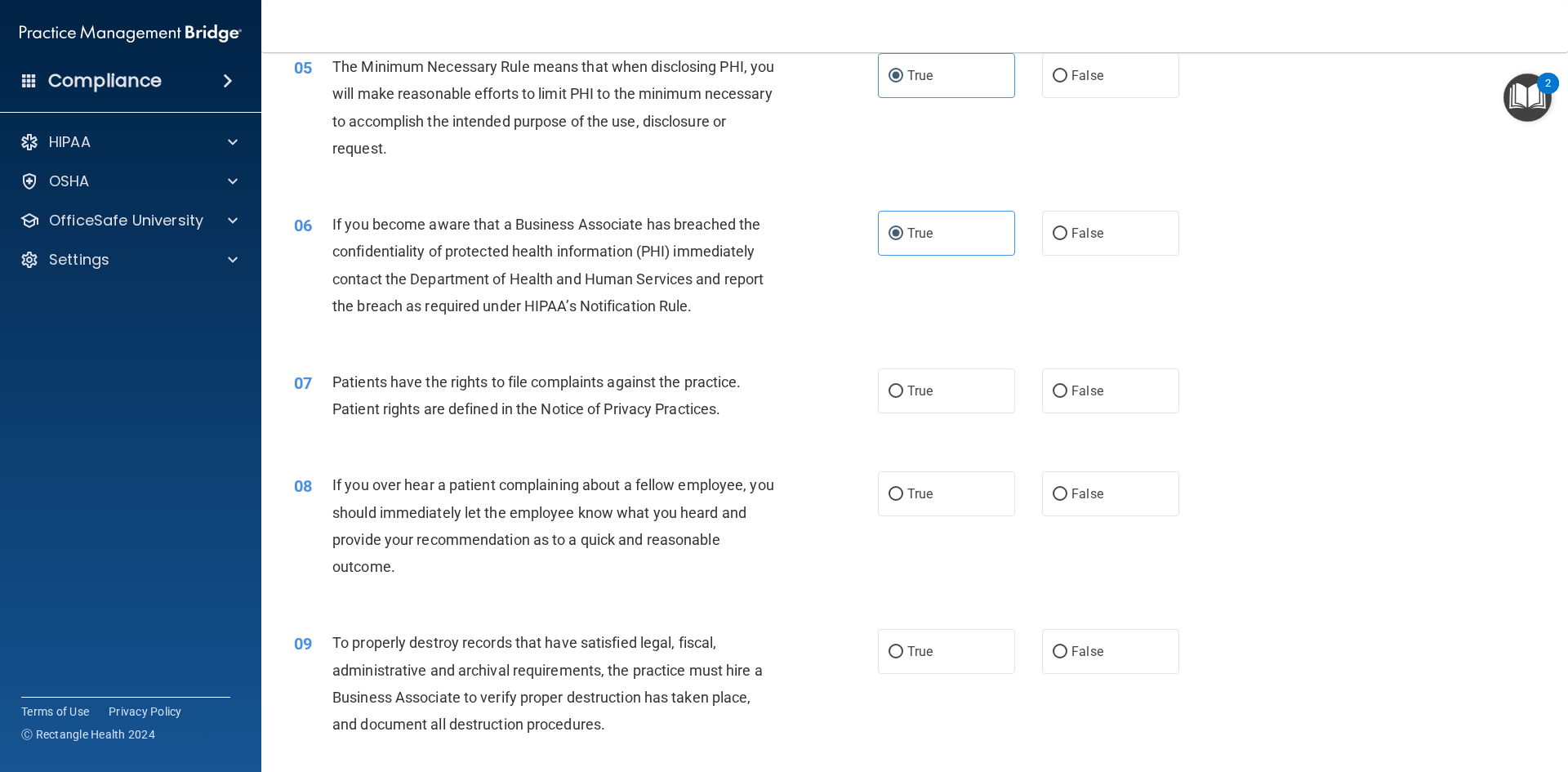
scroll to position [653, 0]
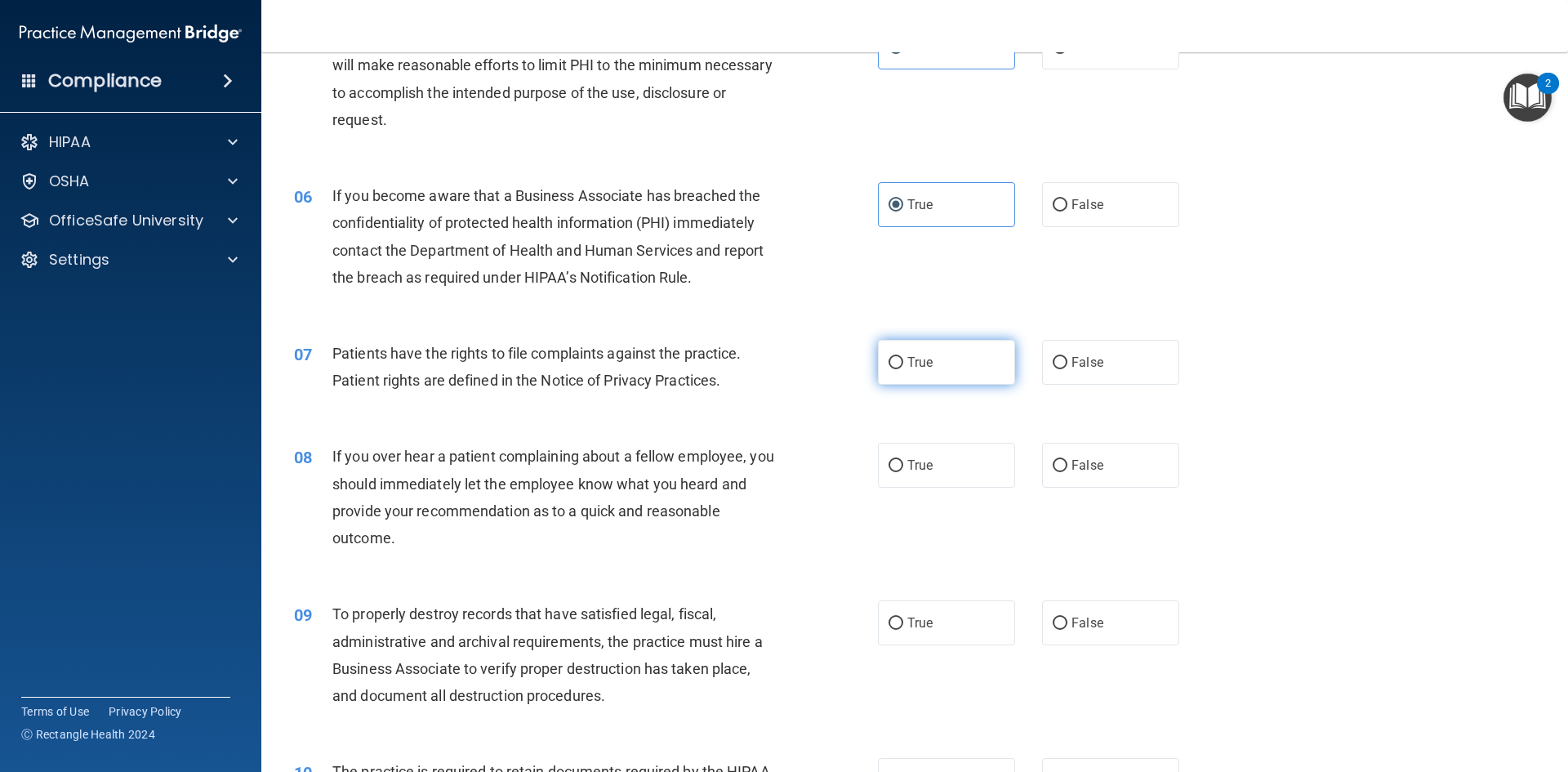
click at [919, 351] on label "True" at bounding box center [946, 362] width 137 height 45
click at [903, 357] on input "True" at bounding box center [896, 362] width 15 height 12
radio input "true"
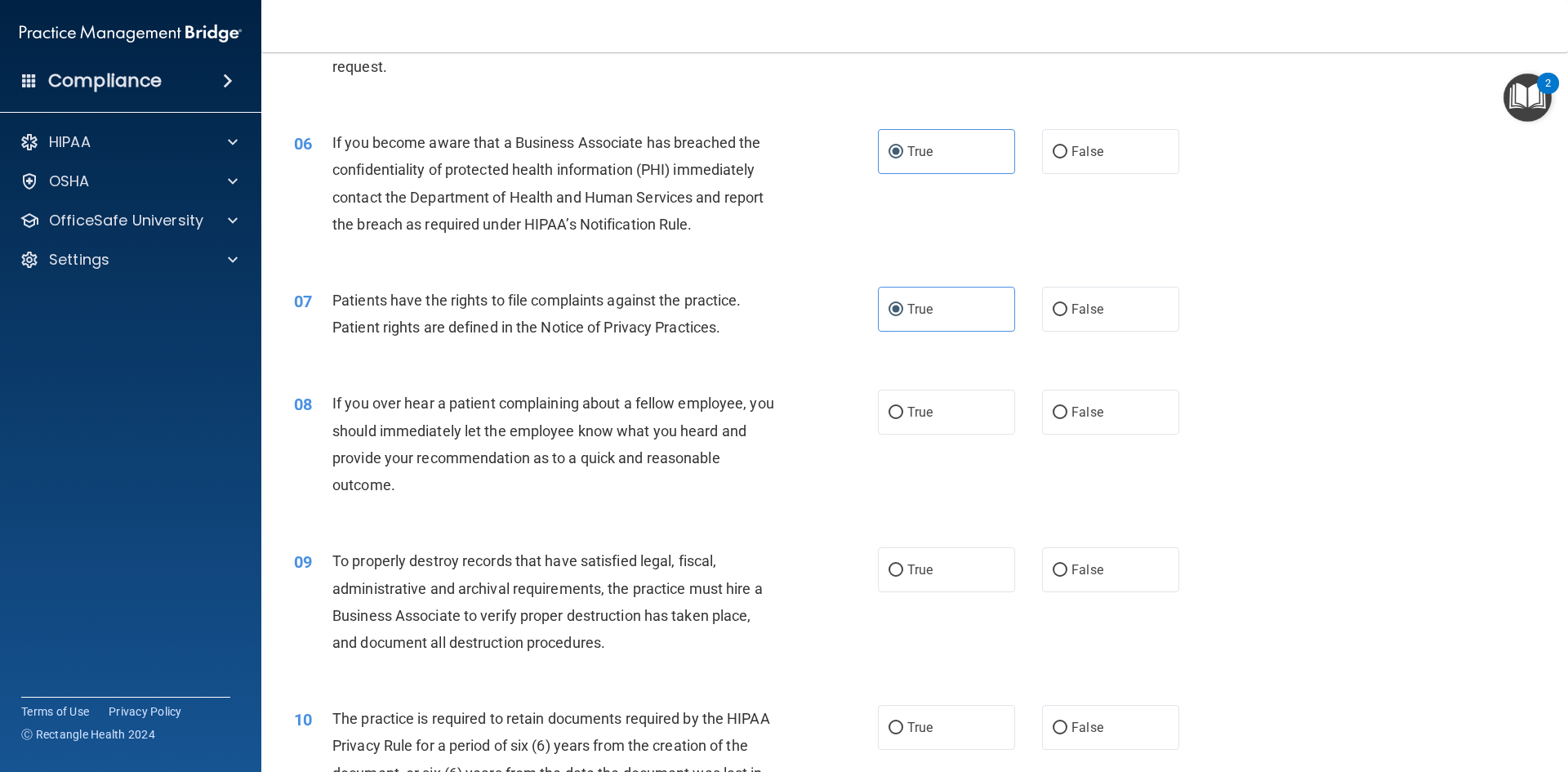
scroll to position [735, 0]
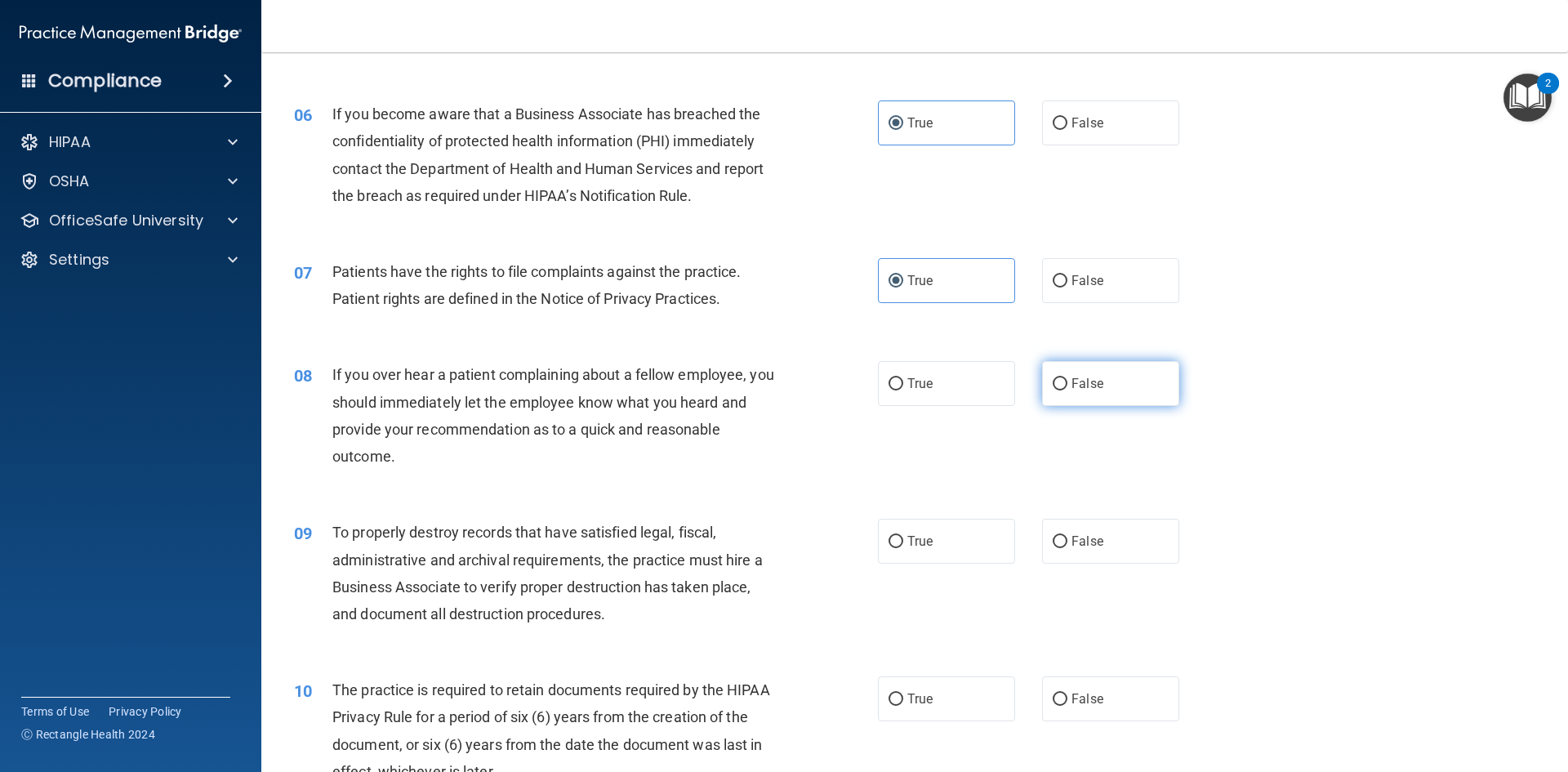
click at [1131, 389] on label "False" at bounding box center [1110, 383] width 137 height 45
click at [1067, 389] on input "False" at bounding box center [1060, 383] width 15 height 12
radio input "true"
click at [937, 539] on label "True" at bounding box center [946, 540] width 137 height 45
click at [903, 539] on input "True" at bounding box center [896, 541] width 15 height 12
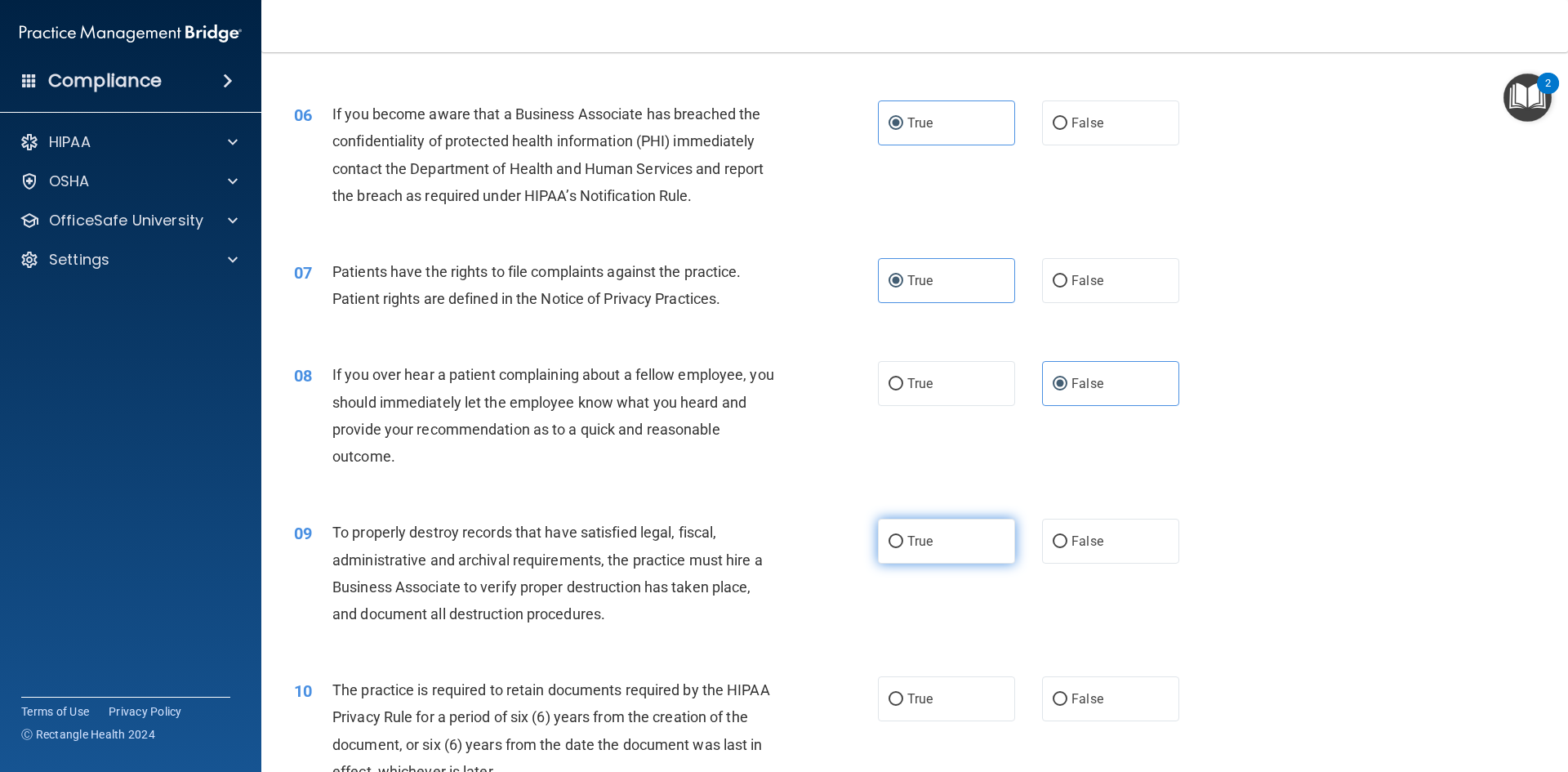
radio input "true"
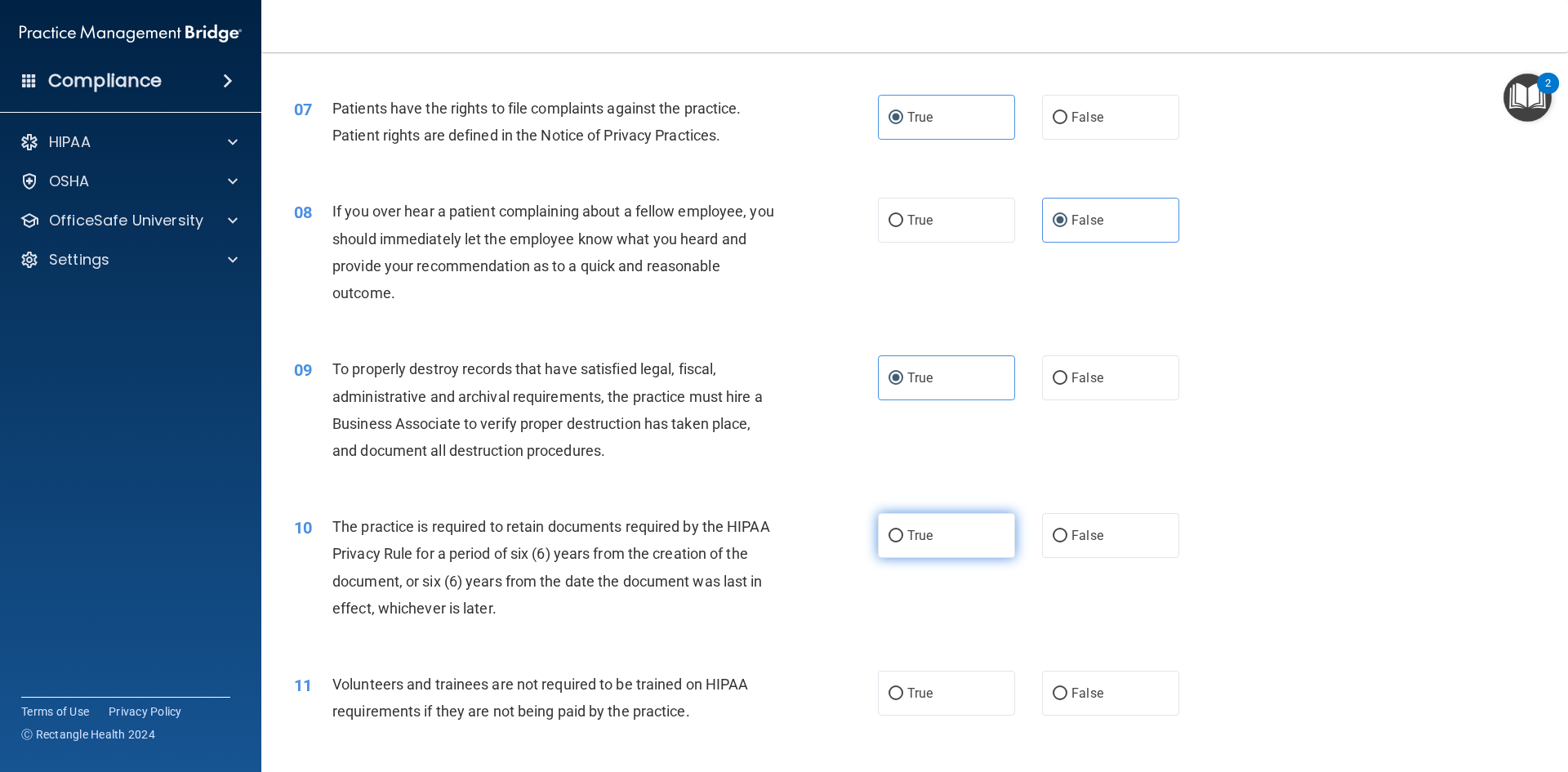
scroll to position [980, 0]
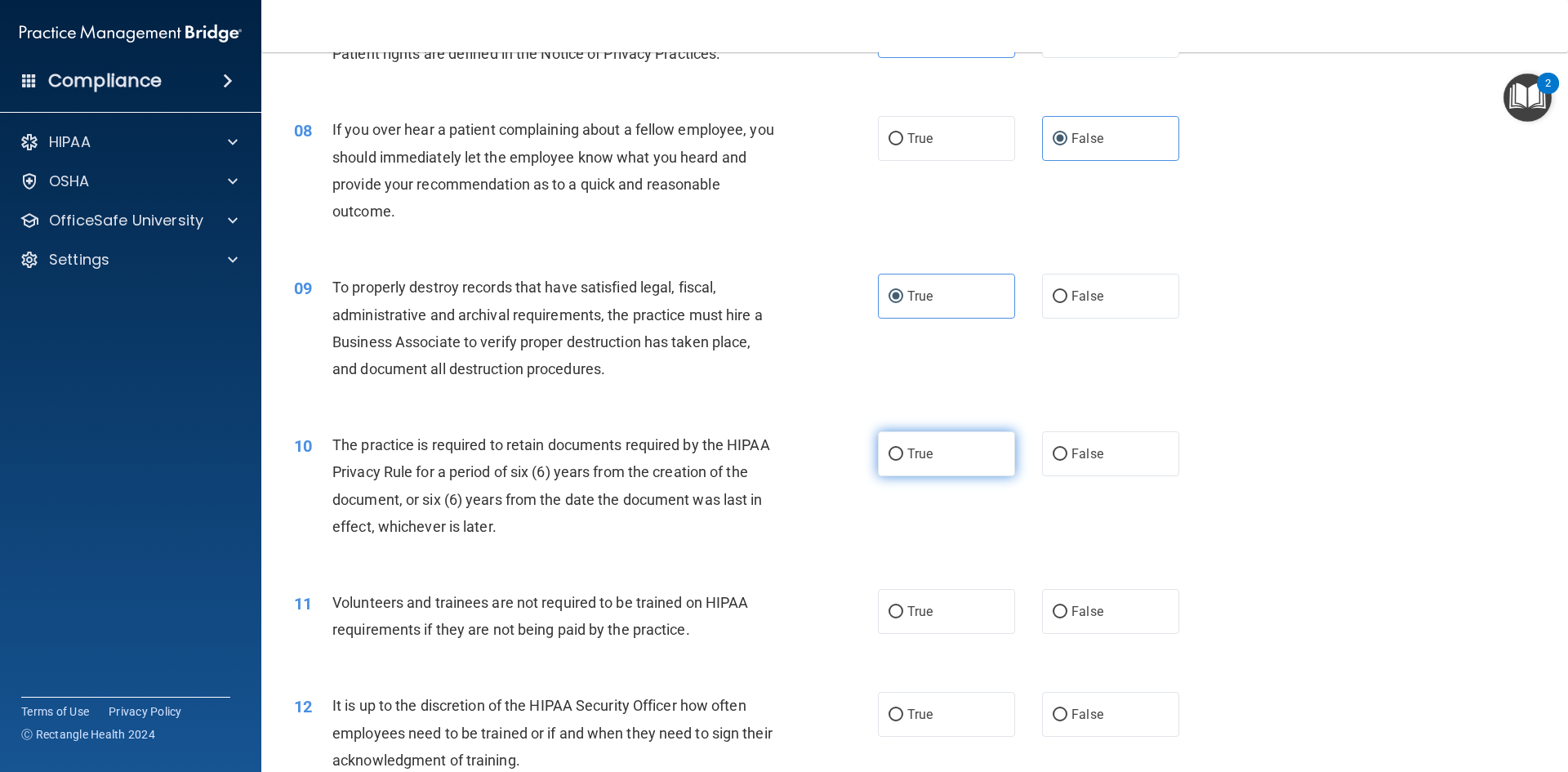
click at [949, 442] on label "True" at bounding box center [946, 453] width 137 height 45
click at [903, 448] on input "True" at bounding box center [896, 454] width 15 height 12
radio input "true"
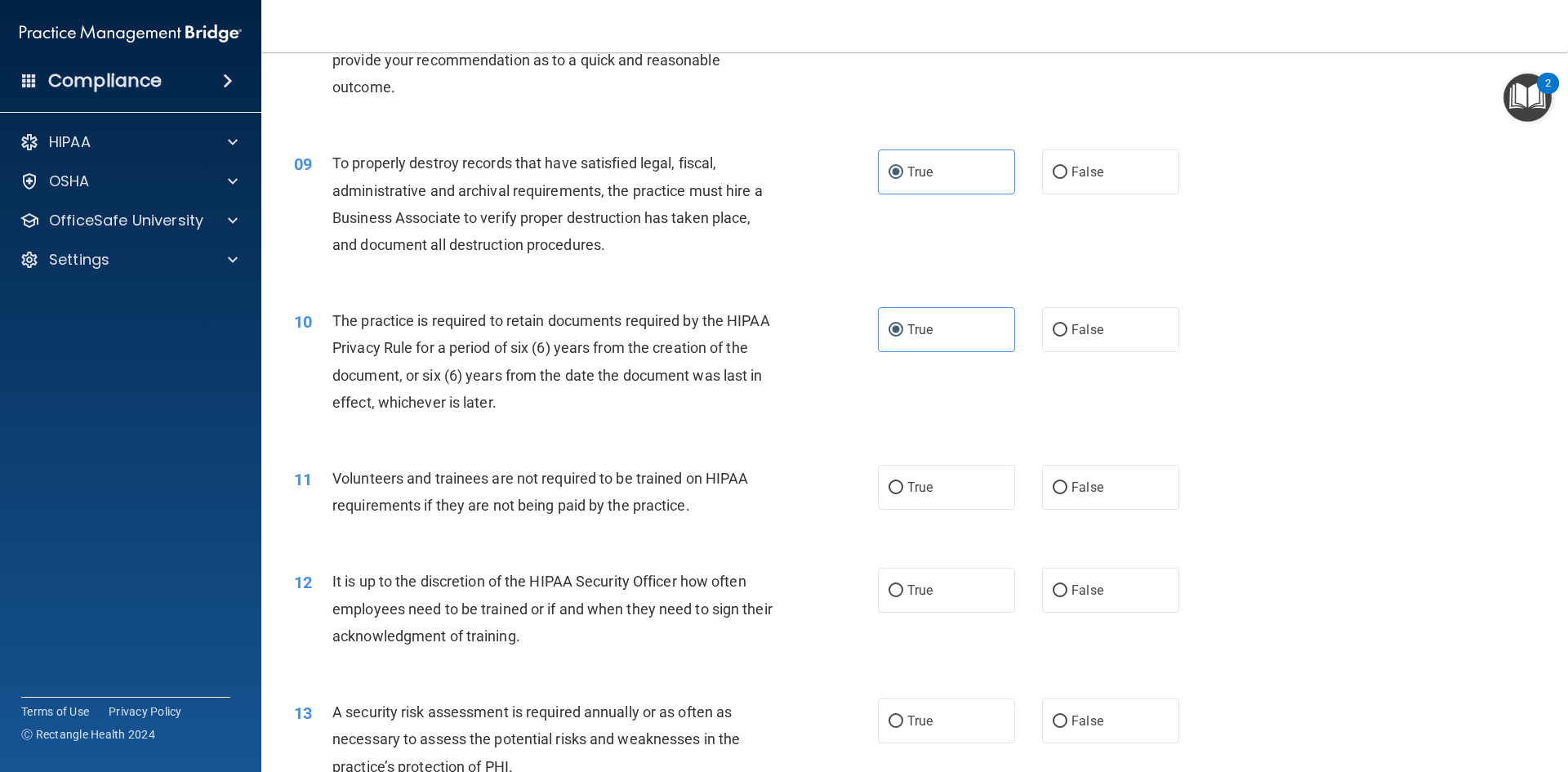
scroll to position [1143, 0]
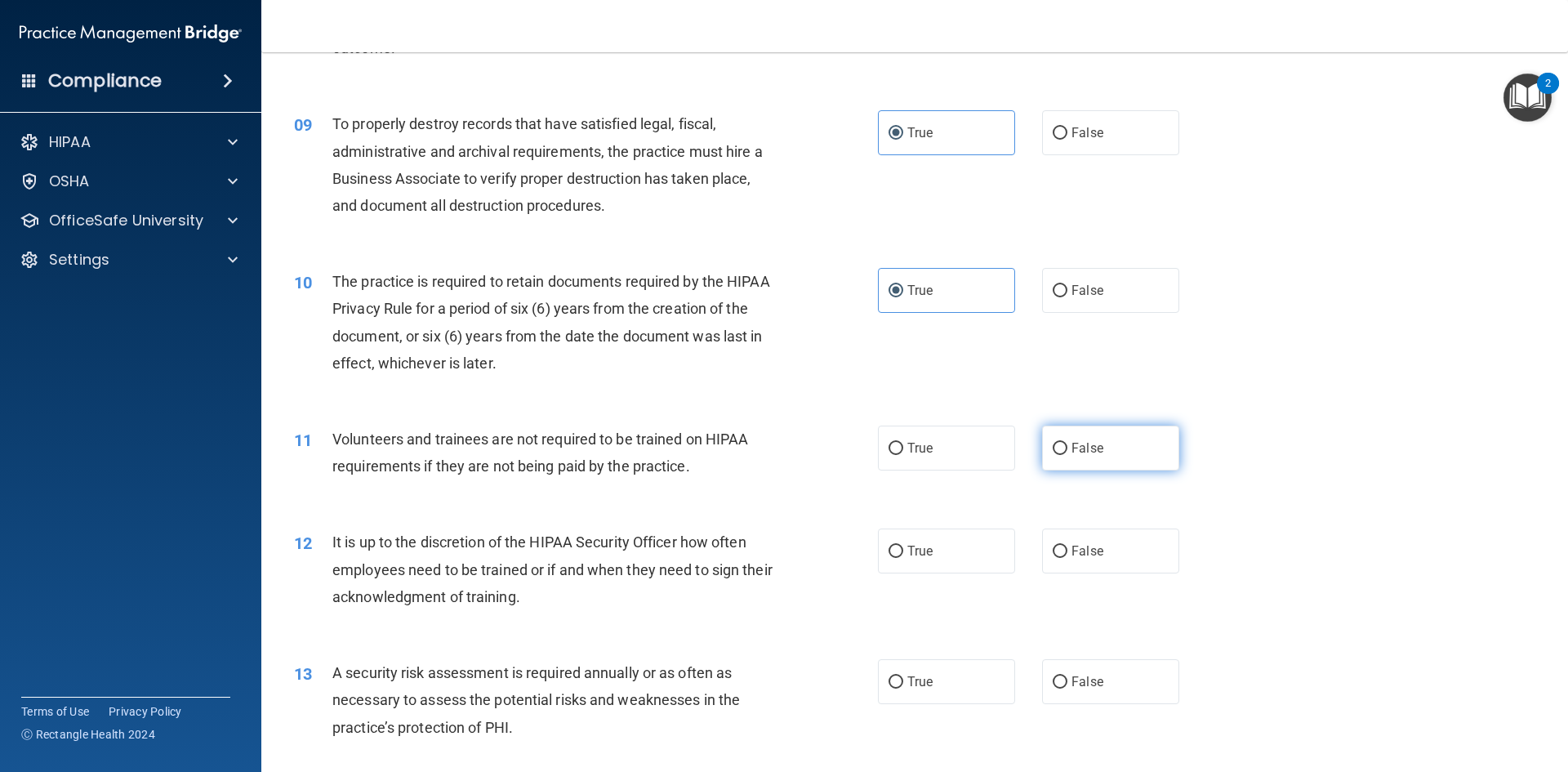
click at [1109, 448] on label "False" at bounding box center [1110, 448] width 137 height 45
click at [1067, 448] on input "False" at bounding box center [1060, 448] width 15 height 12
radio input "true"
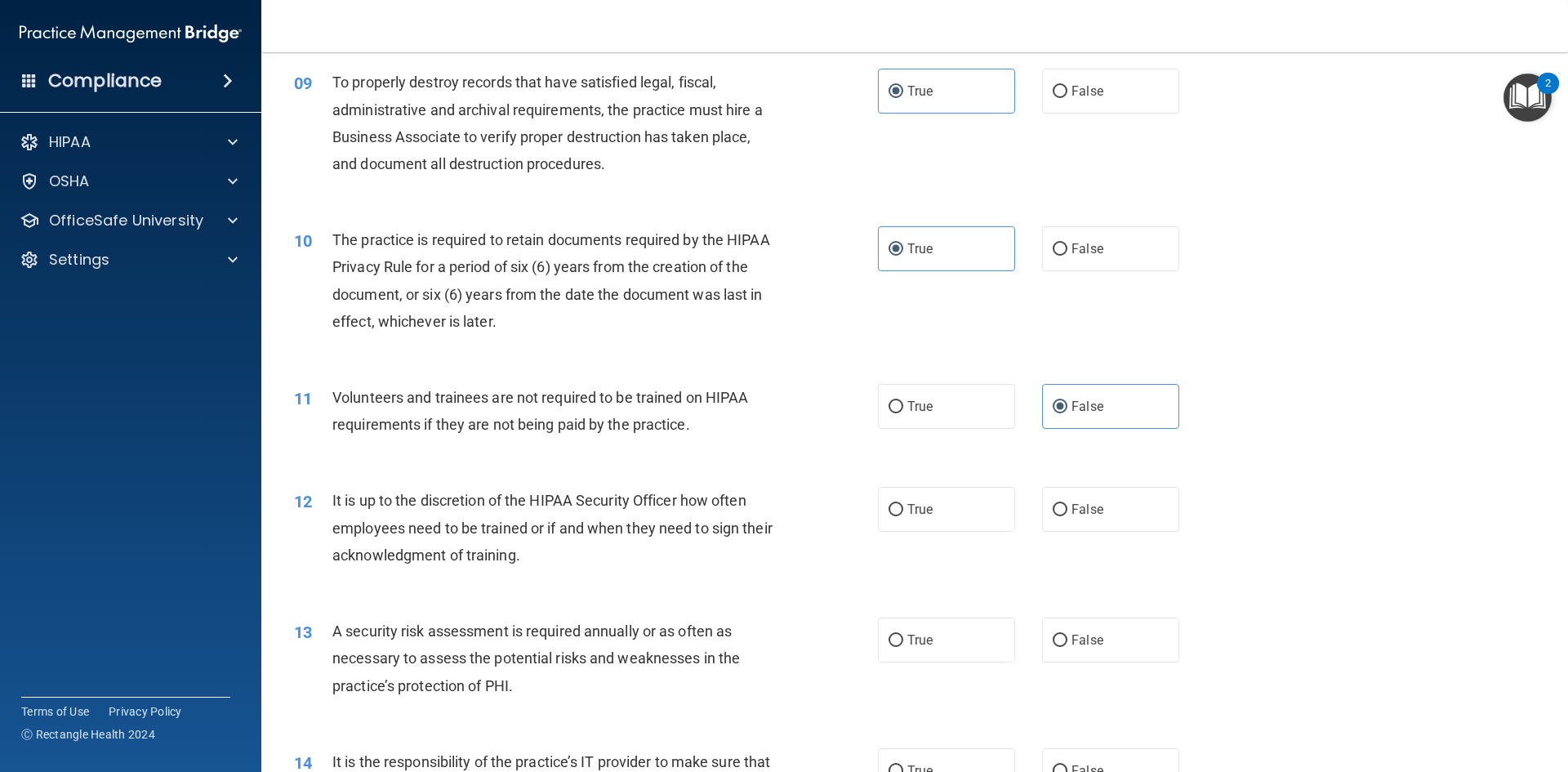
scroll to position [1225, 0]
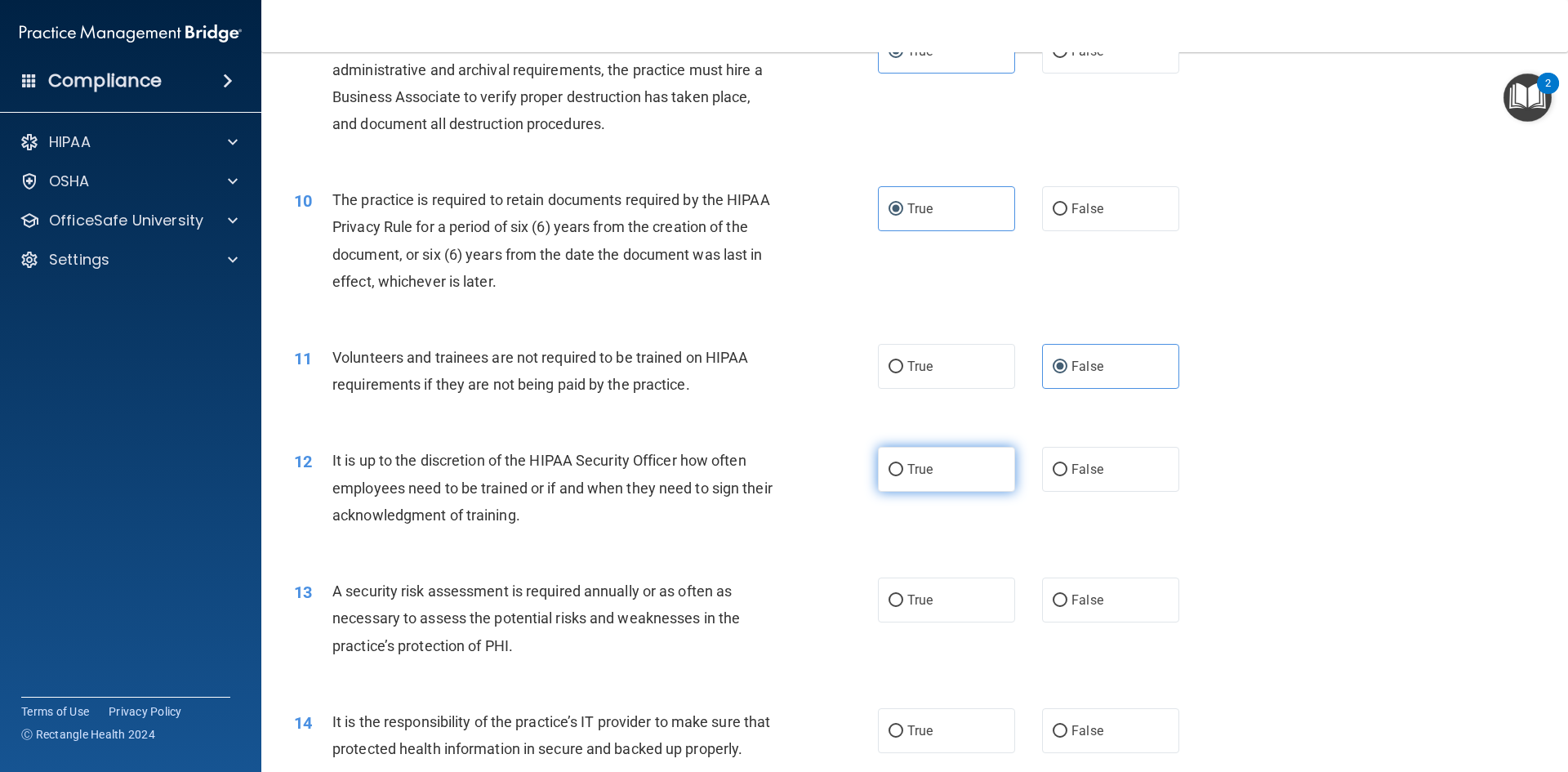
click at [928, 465] on label "True" at bounding box center [946, 469] width 137 height 45
click at [903, 465] on input "True" at bounding box center [896, 470] width 15 height 12
radio input "true"
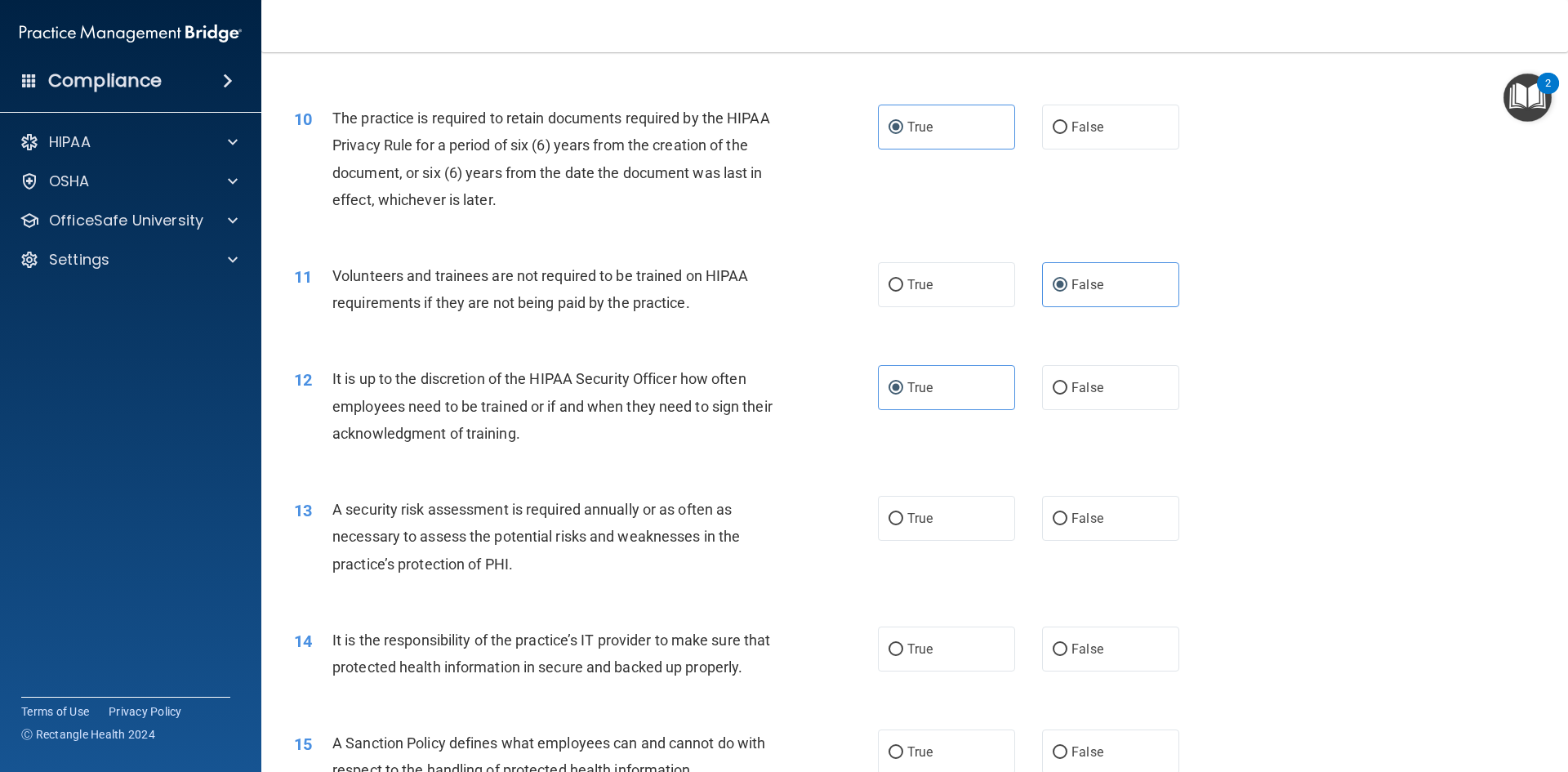
scroll to position [1388, 0]
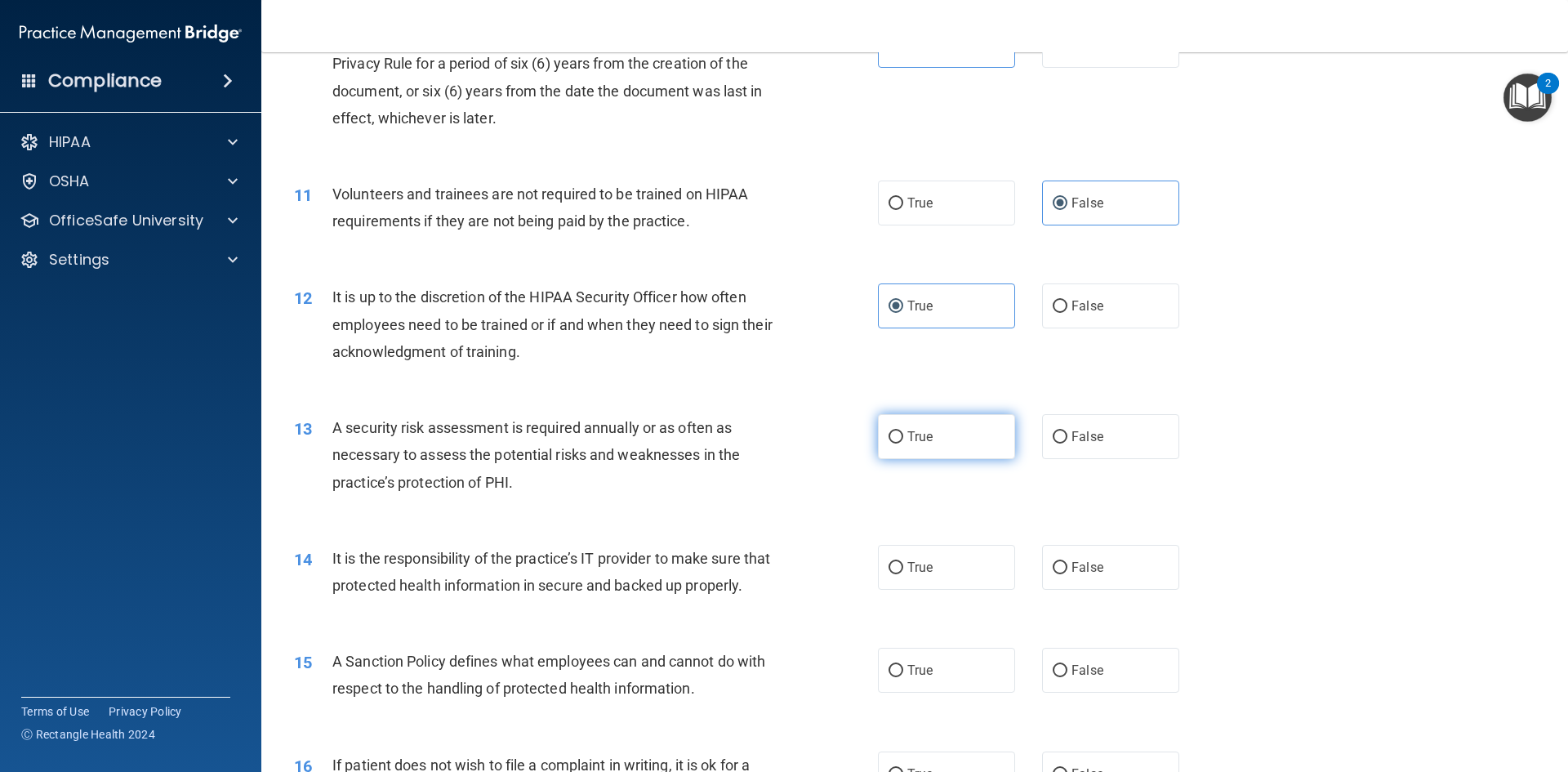
click at [882, 448] on label "True" at bounding box center [946, 436] width 137 height 45
click at [889, 443] on input "True" at bounding box center [896, 437] width 15 height 12
radio input "true"
click at [916, 579] on label "True" at bounding box center [946, 567] width 137 height 45
click at [903, 574] on input "True" at bounding box center [896, 567] width 15 height 12
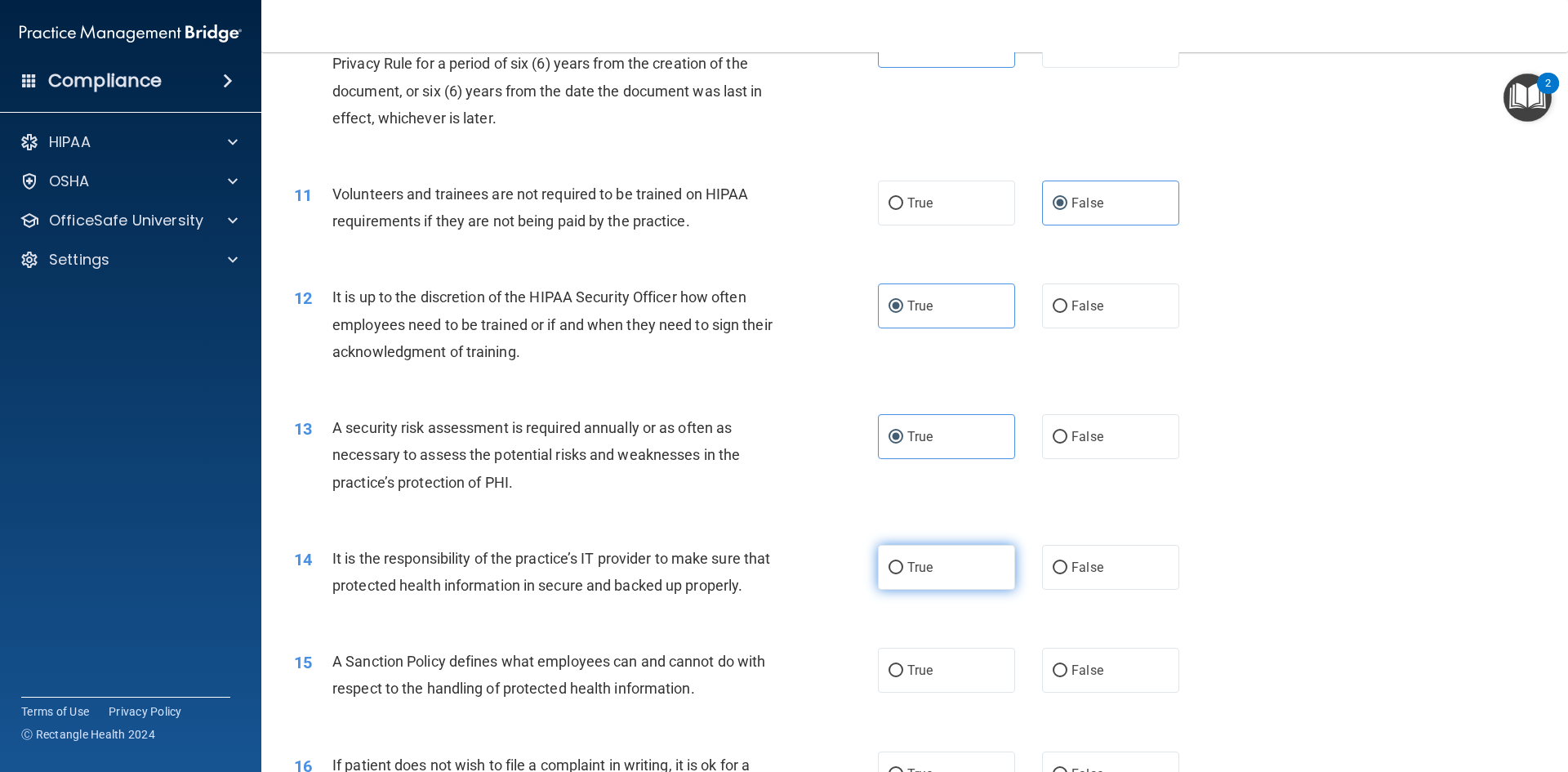
radio input "true"
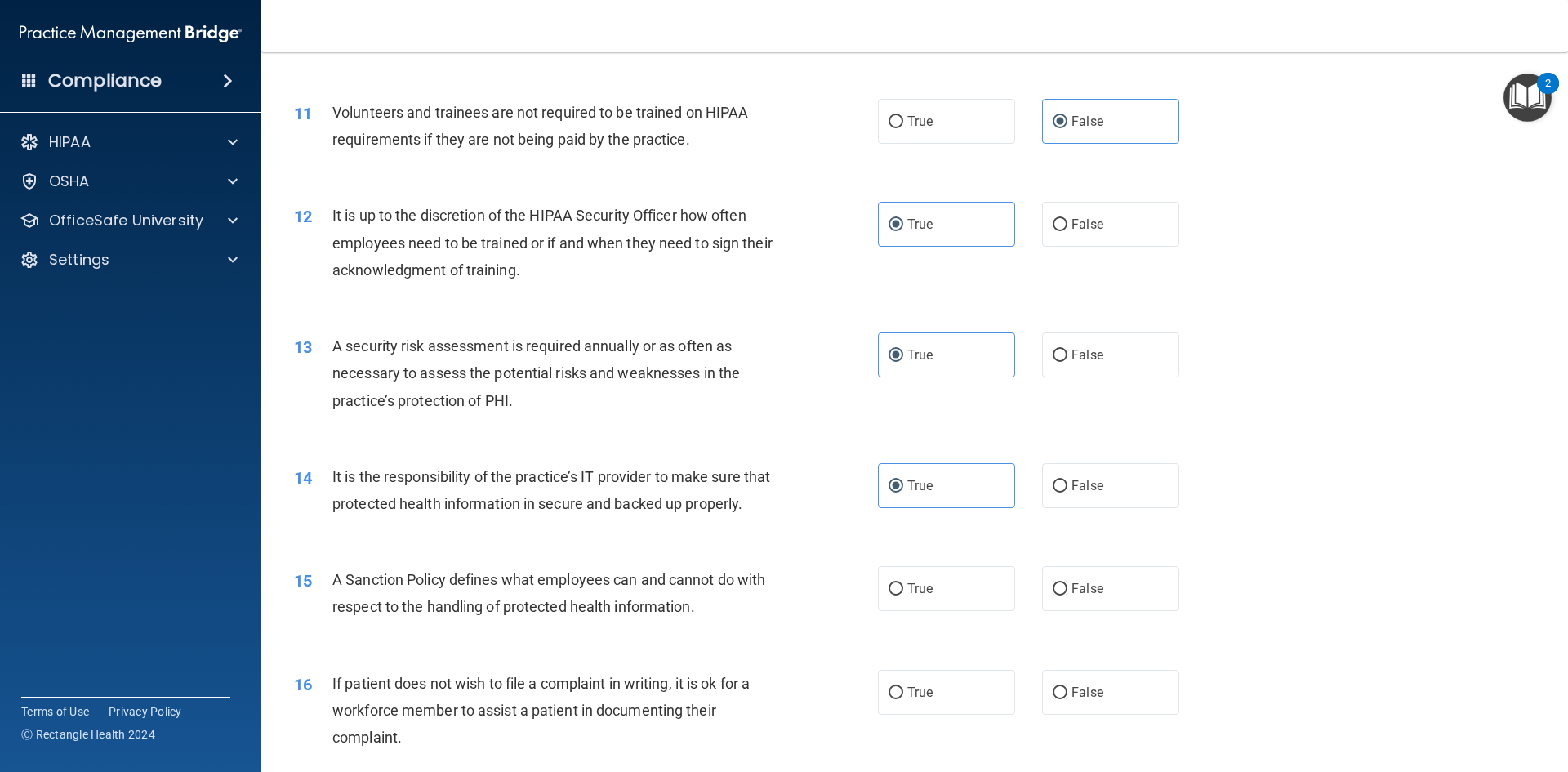
scroll to position [1551, 0]
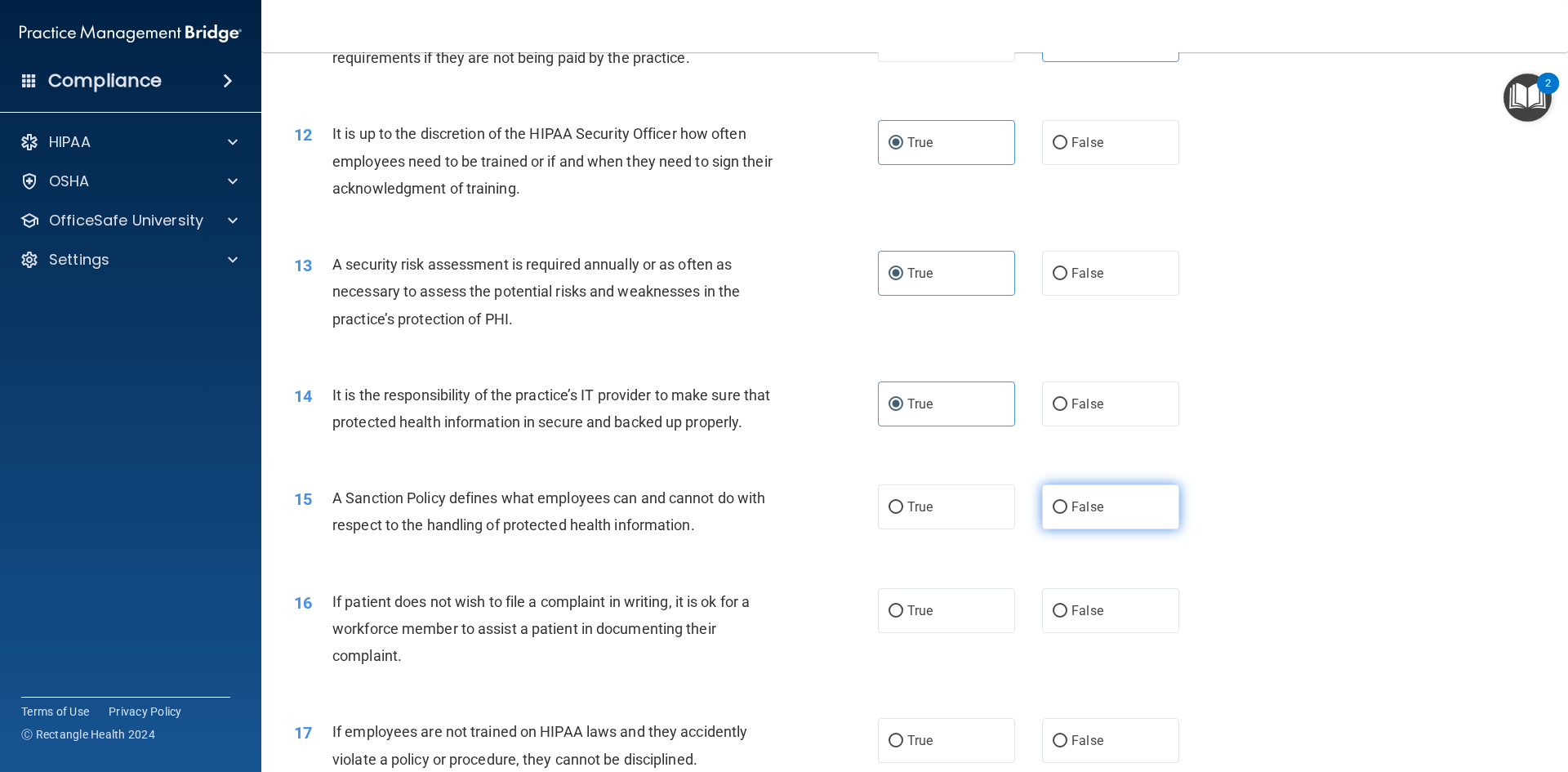
click at [1042, 529] on label "False" at bounding box center [1110, 506] width 137 height 45
click at [1052, 514] on input "False" at bounding box center [1060, 507] width 15 height 12
radio input "true"
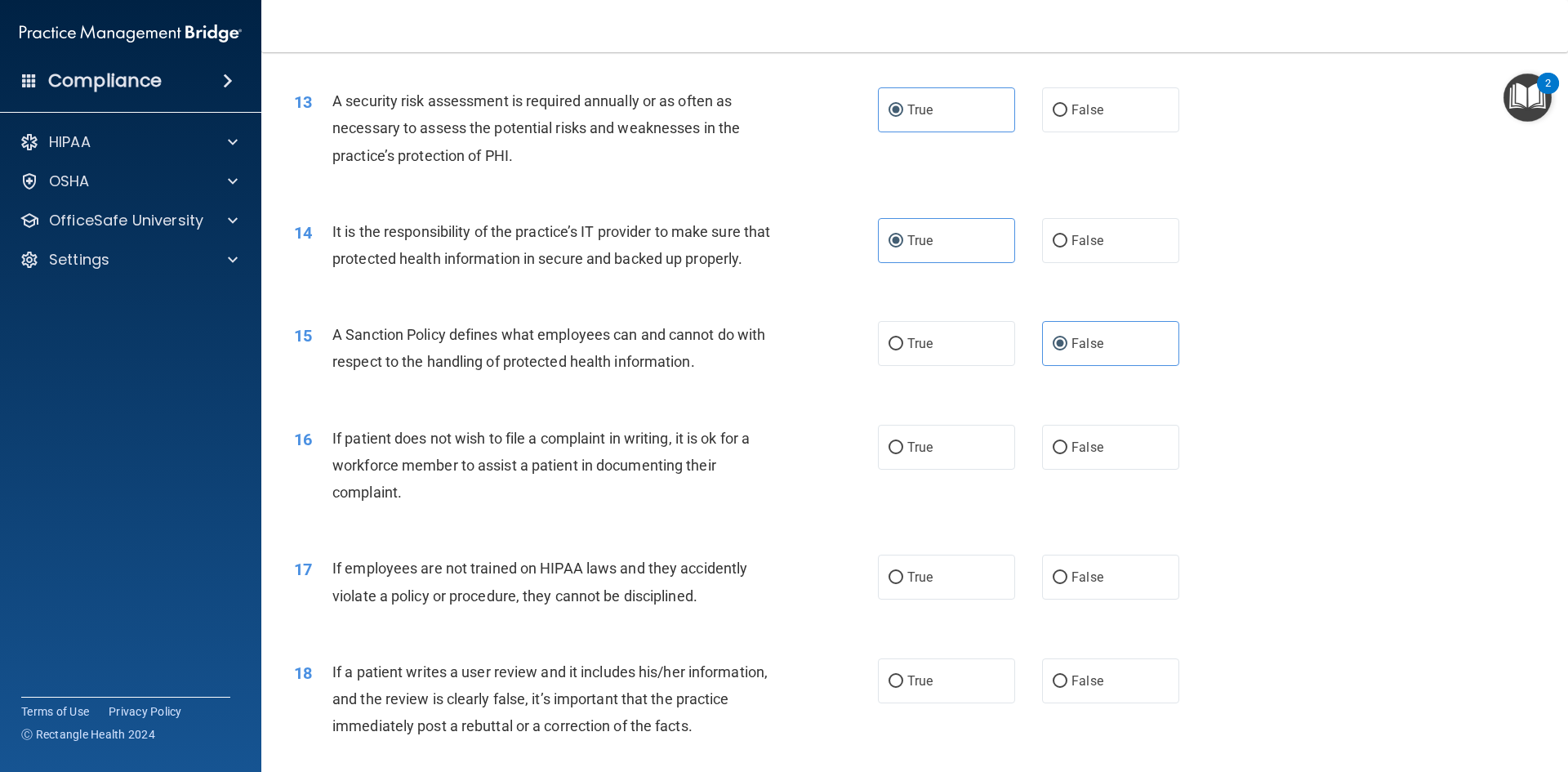
scroll to position [1797, 0]
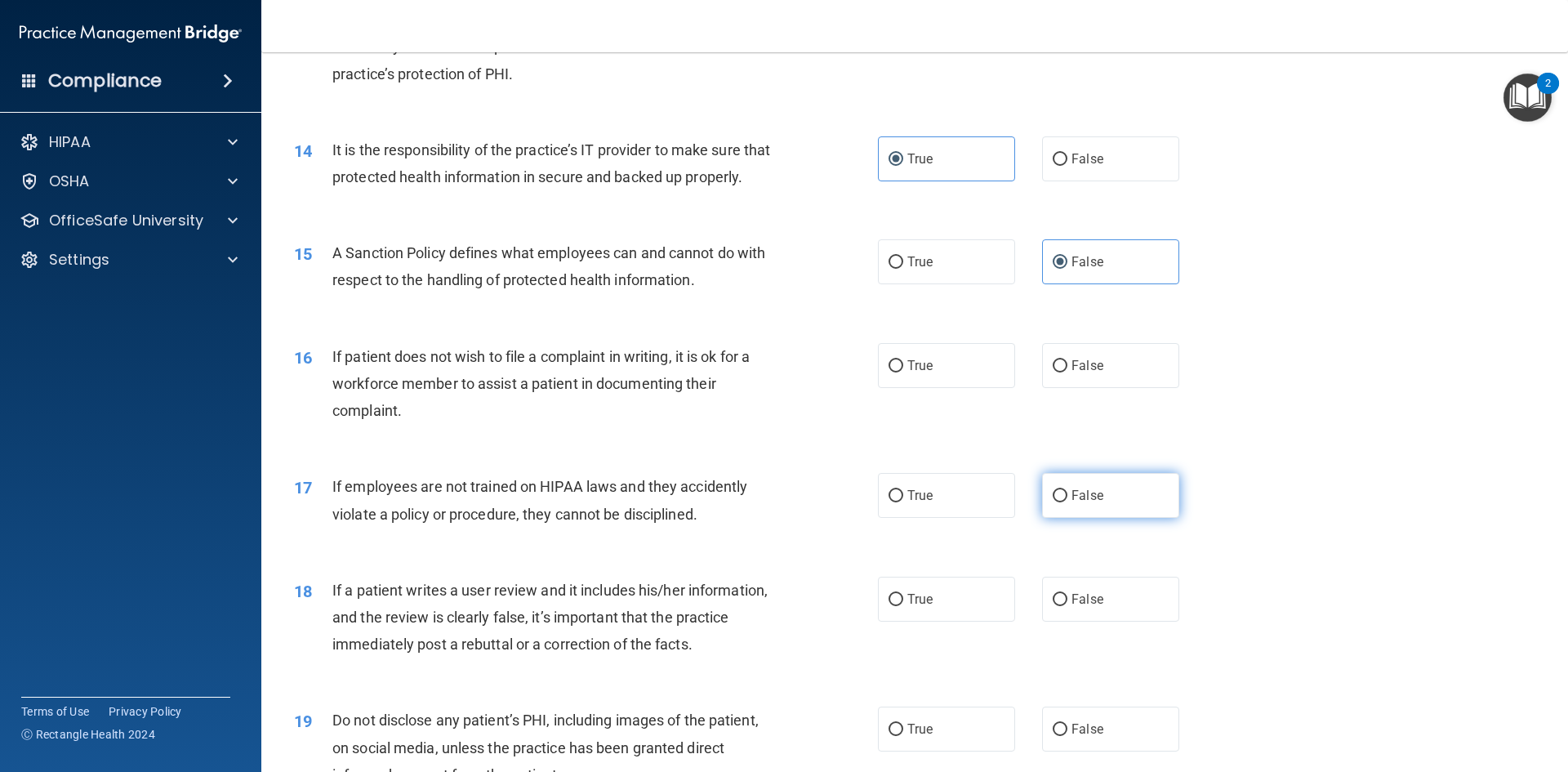
click at [1072, 503] on span "False" at bounding box center [1087, 494] width 32 height 16
click at [1067, 502] on input "False" at bounding box center [1060, 495] width 15 height 12
radio input "true"
click at [1068, 409] on div "16 If patient does not wish to file a complaint in writing, it is ok for a work…" at bounding box center [915, 388] width 1266 height 131
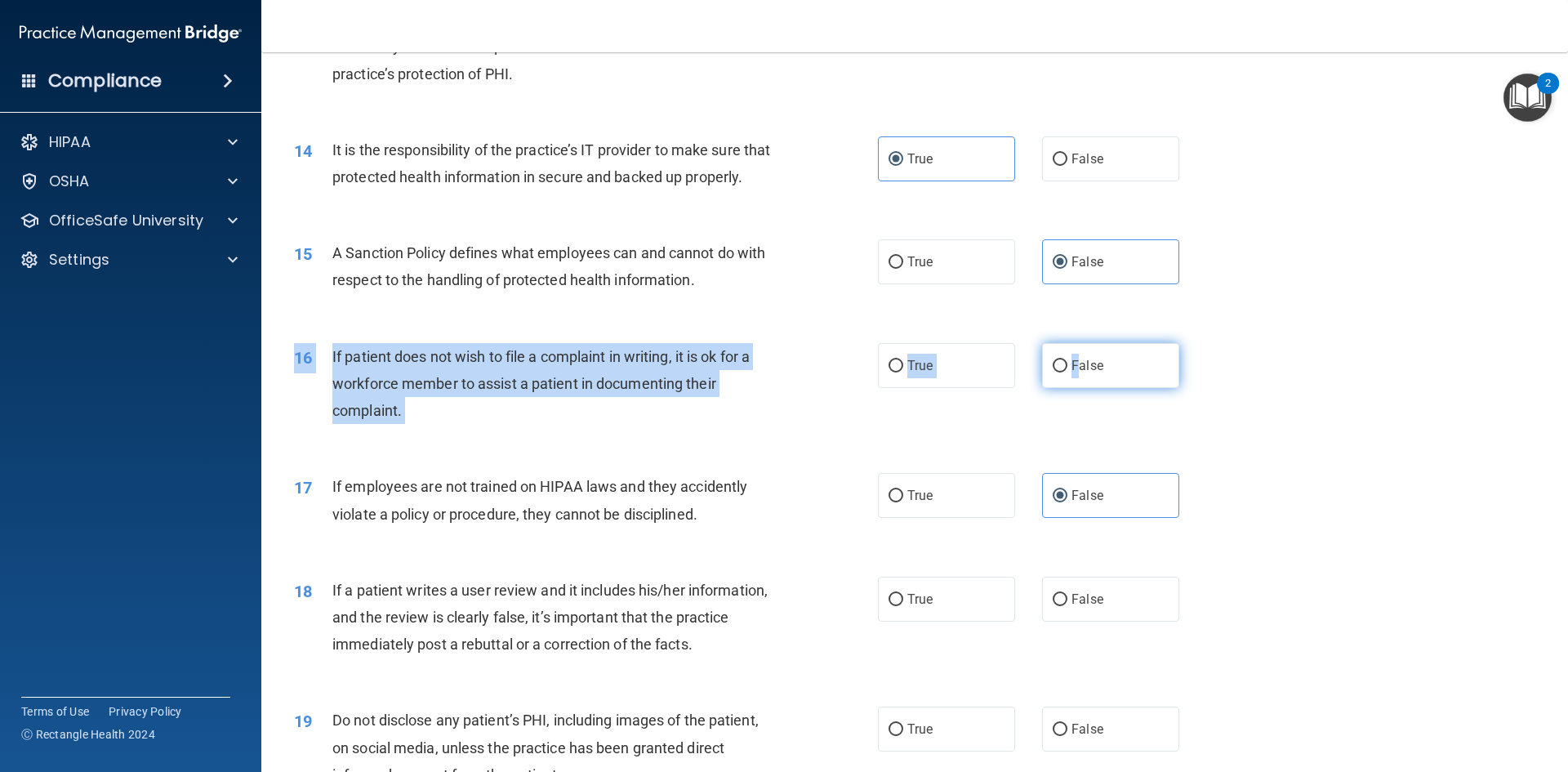
click at [1073, 388] on label "False" at bounding box center [1110, 365] width 137 height 45
click at [1067, 372] on input "False" at bounding box center [1060, 366] width 15 height 12
radio input "true"
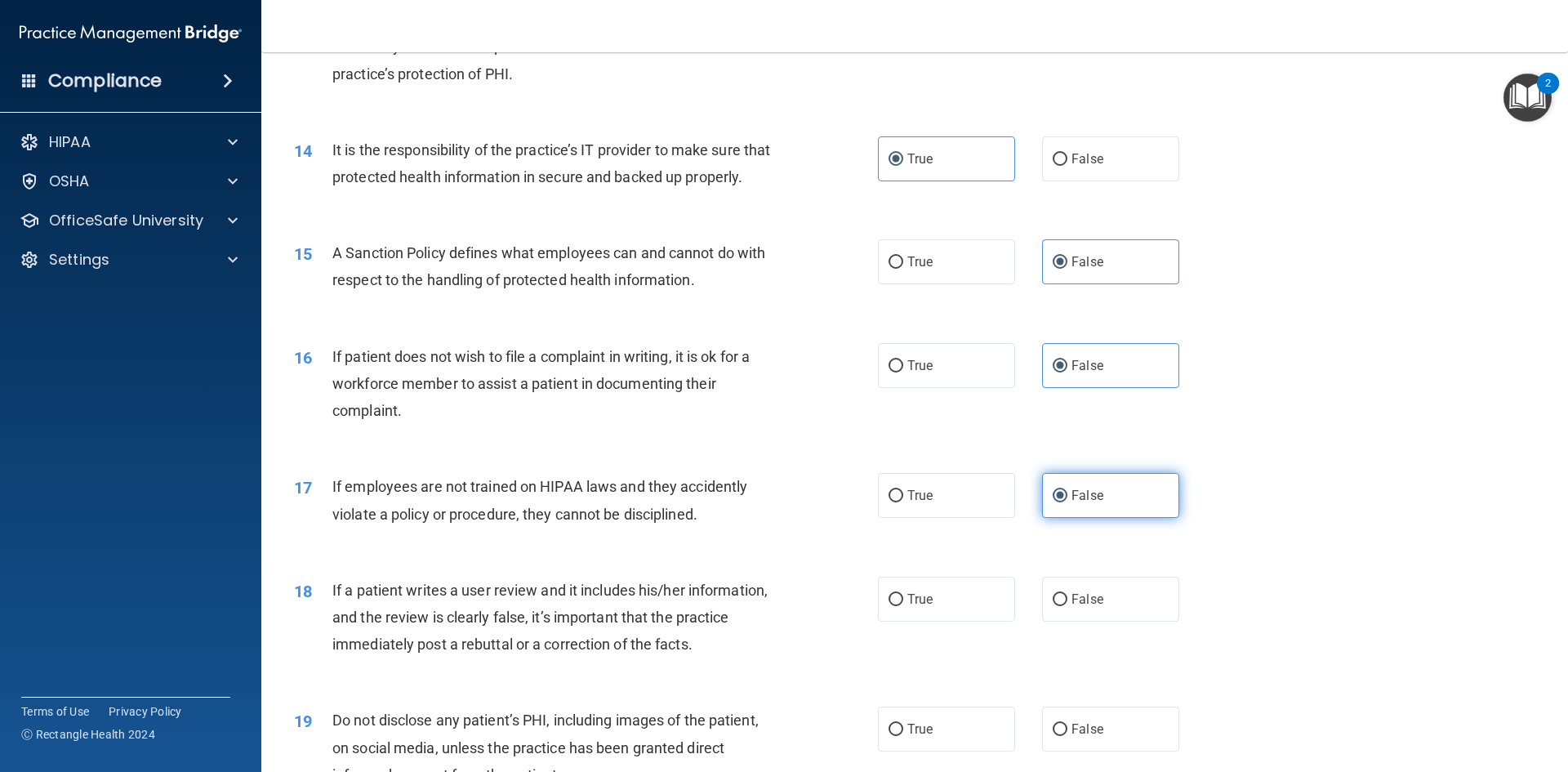
click at [1094, 503] on span "False" at bounding box center [1087, 494] width 32 height 16
click at [1067, 502] on input "False" at bounding box center [1060, 495] width 15 height 12
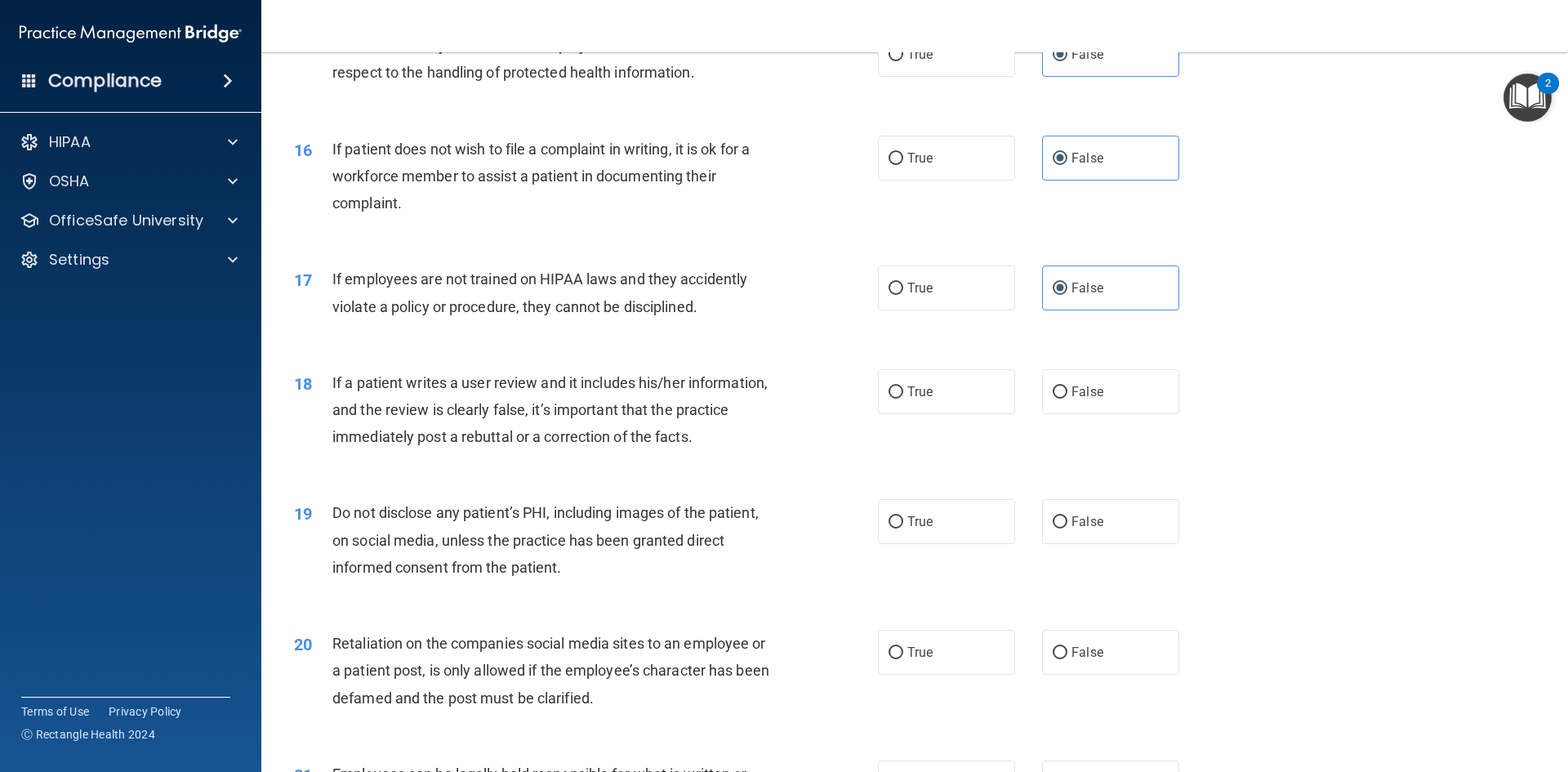
scroll to position [2041, 0]
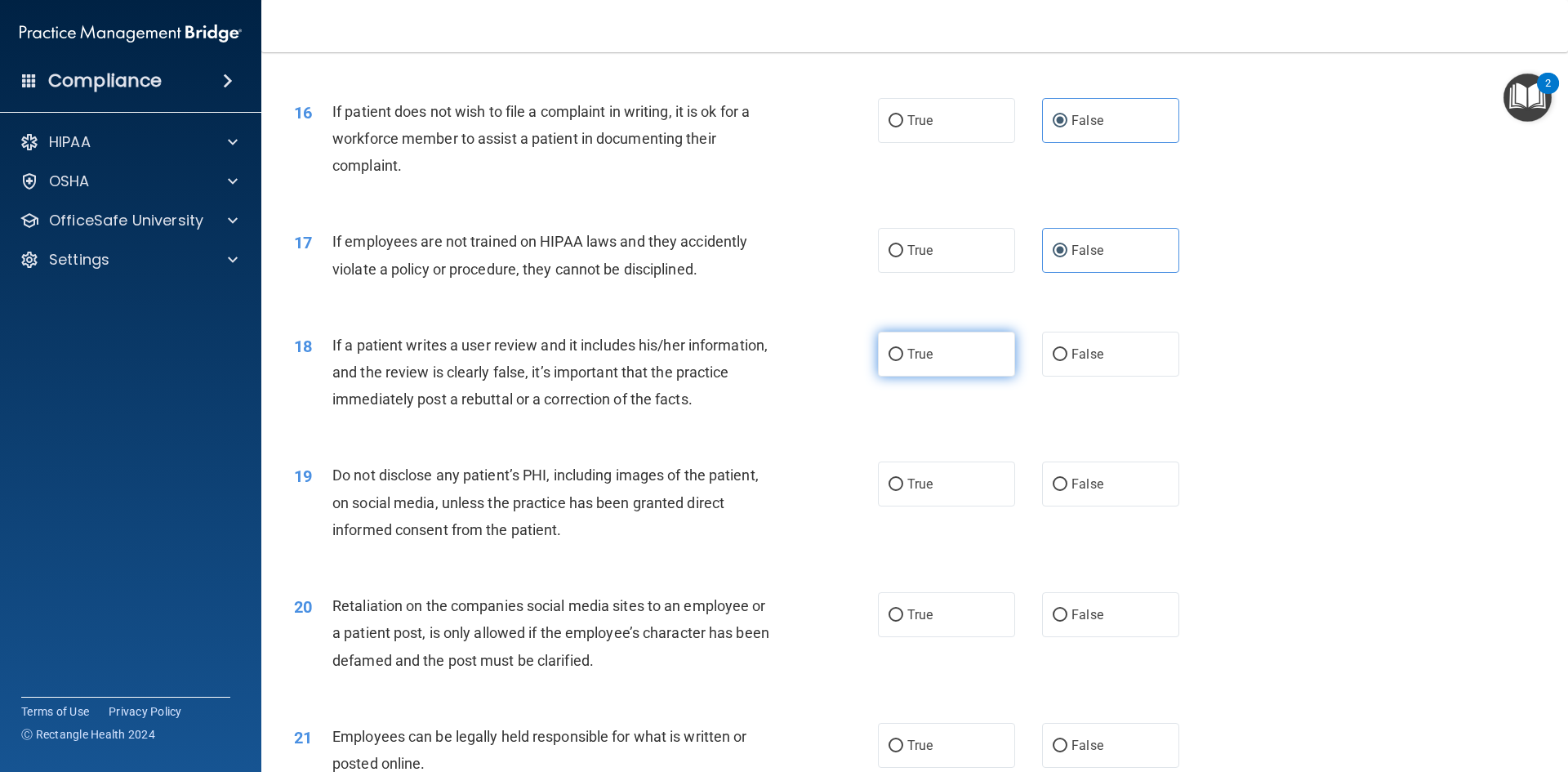
click at [925, 377] on label "True" at bounding box center [946, 354] width 137 height 45
click at [903, 361] on input "True" at bounding box center [896, 354] width 15 height 12
radio input "true"
click at [925, 492] on span "True" at bounding box center [920, 483] width 26 height 16
click at [903, 491] on input "True" at bounding box center [896, 484] width 15 height 12
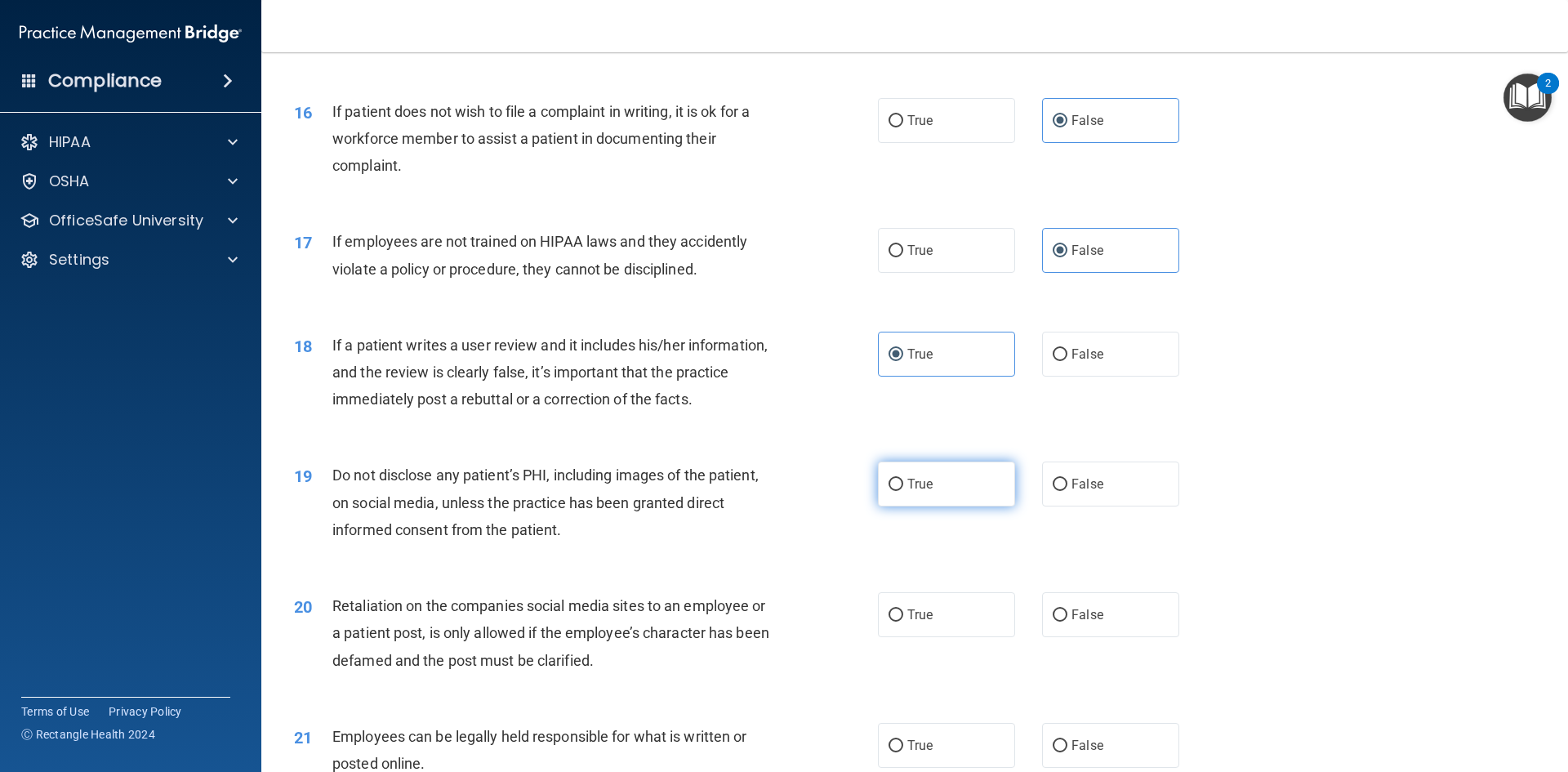
radio input "true"
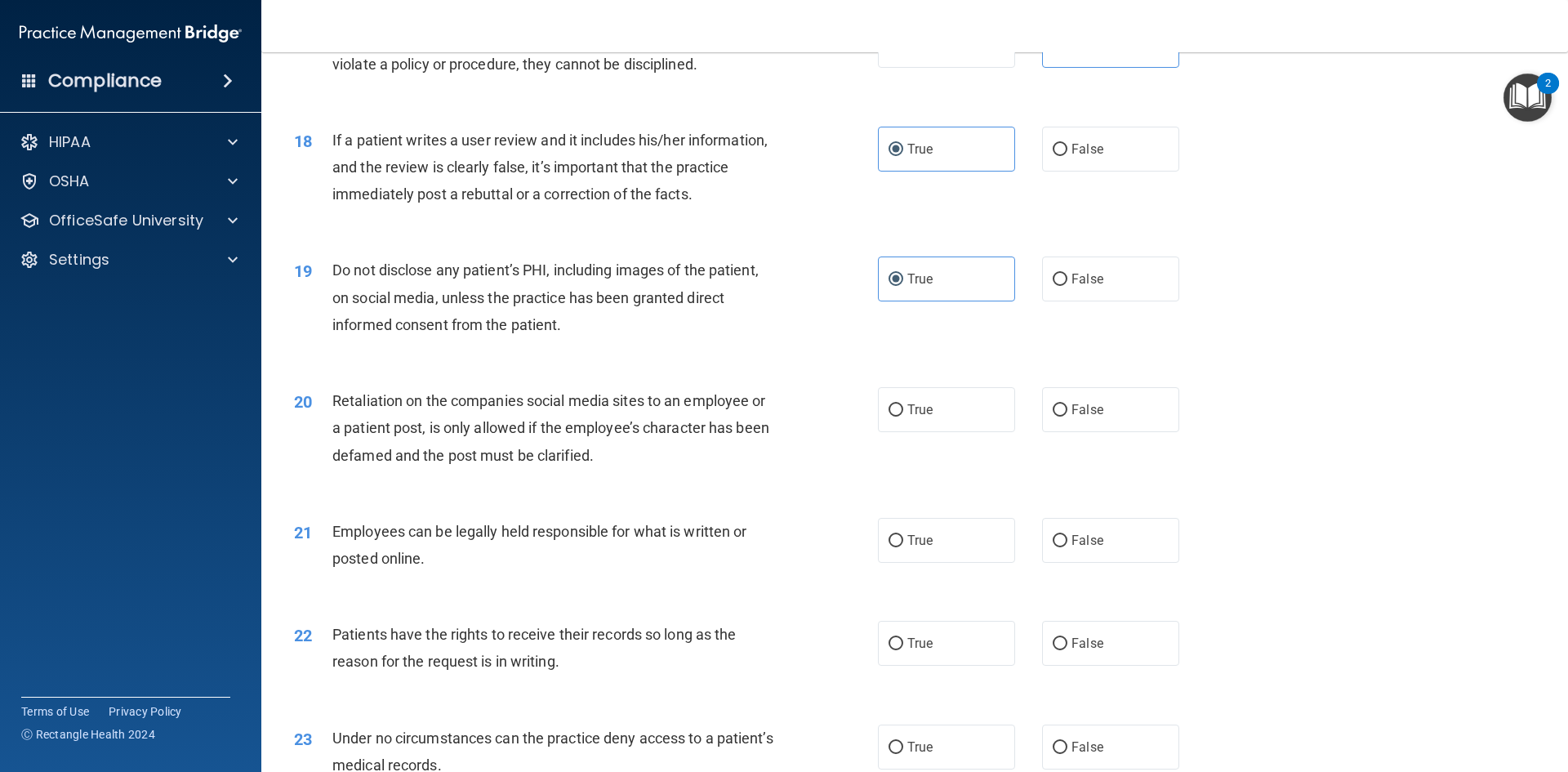
scroll to position [2287, 0]
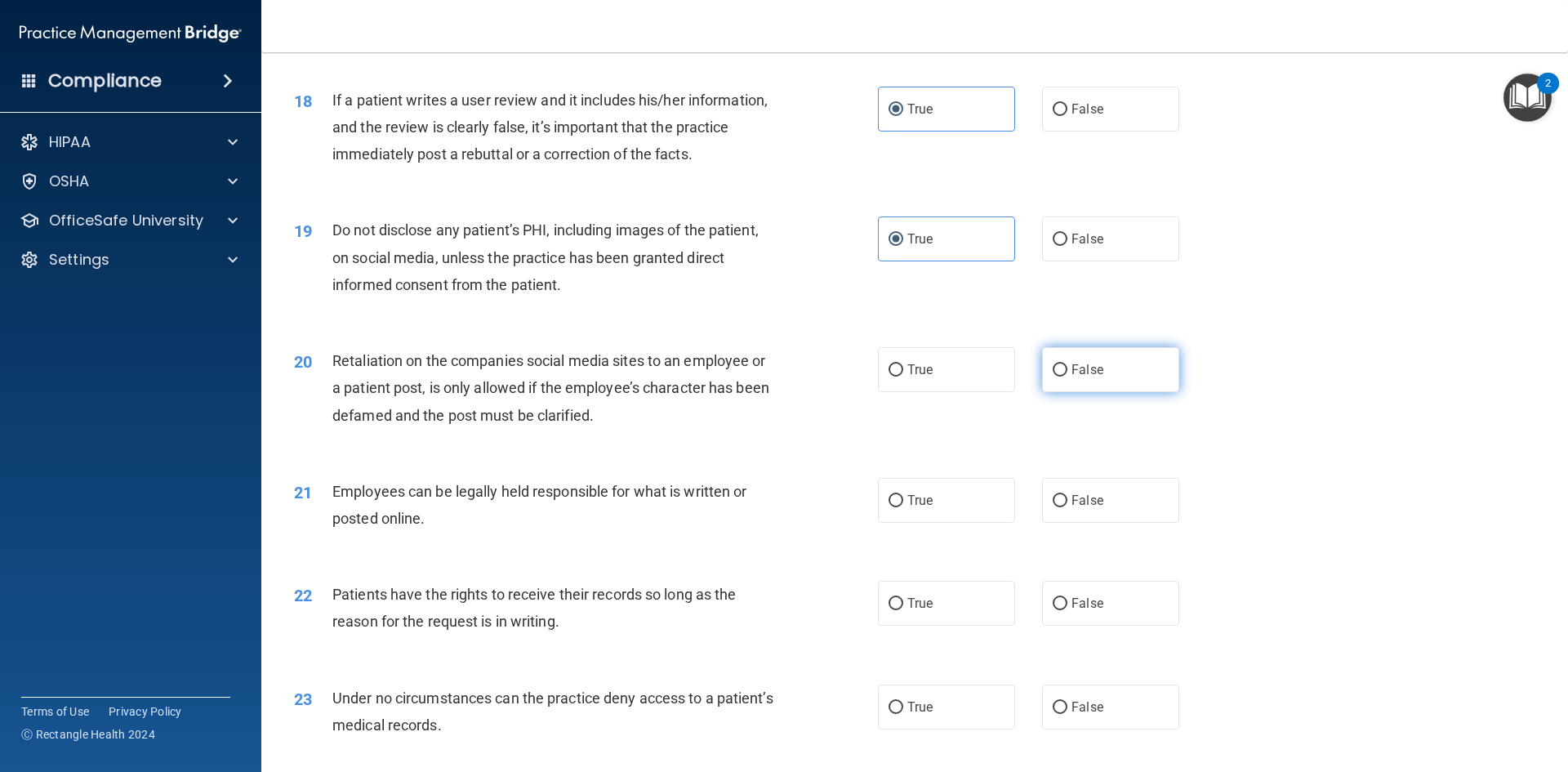
click at [1088, 377] on span "False" at bounding box center [1087, 369] width 32 height 16
click at [1067, 377] on input "False" at bounding box center [1060, 369] width 15 height 12
radio input "true"
click at [925, 508] on span "True" at bounding box center [920, 500] width 26 height 16
click at [903, 507] on input "True" at bounding box center [896, 500] width 15 height 12
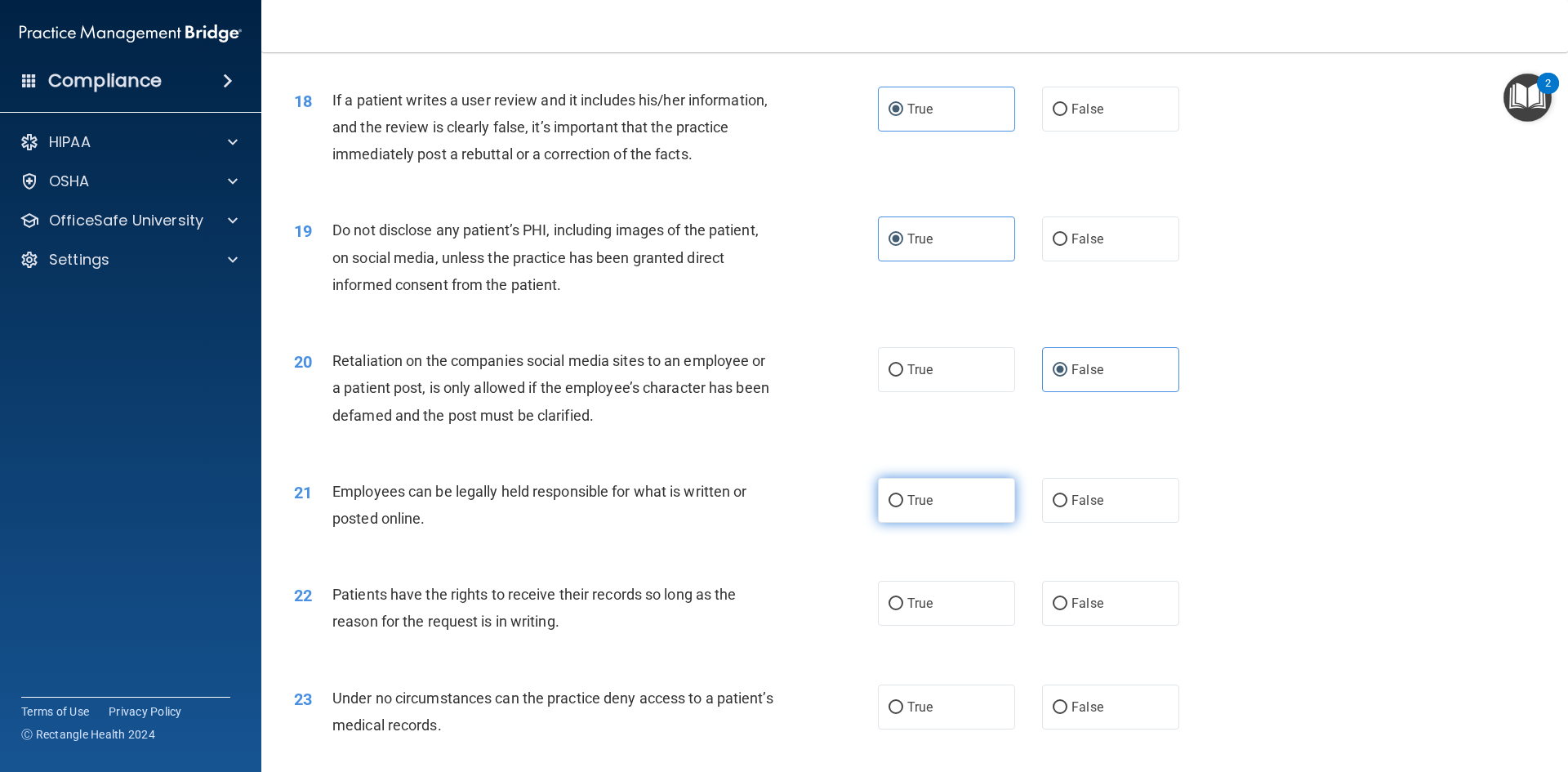
radio input "true"
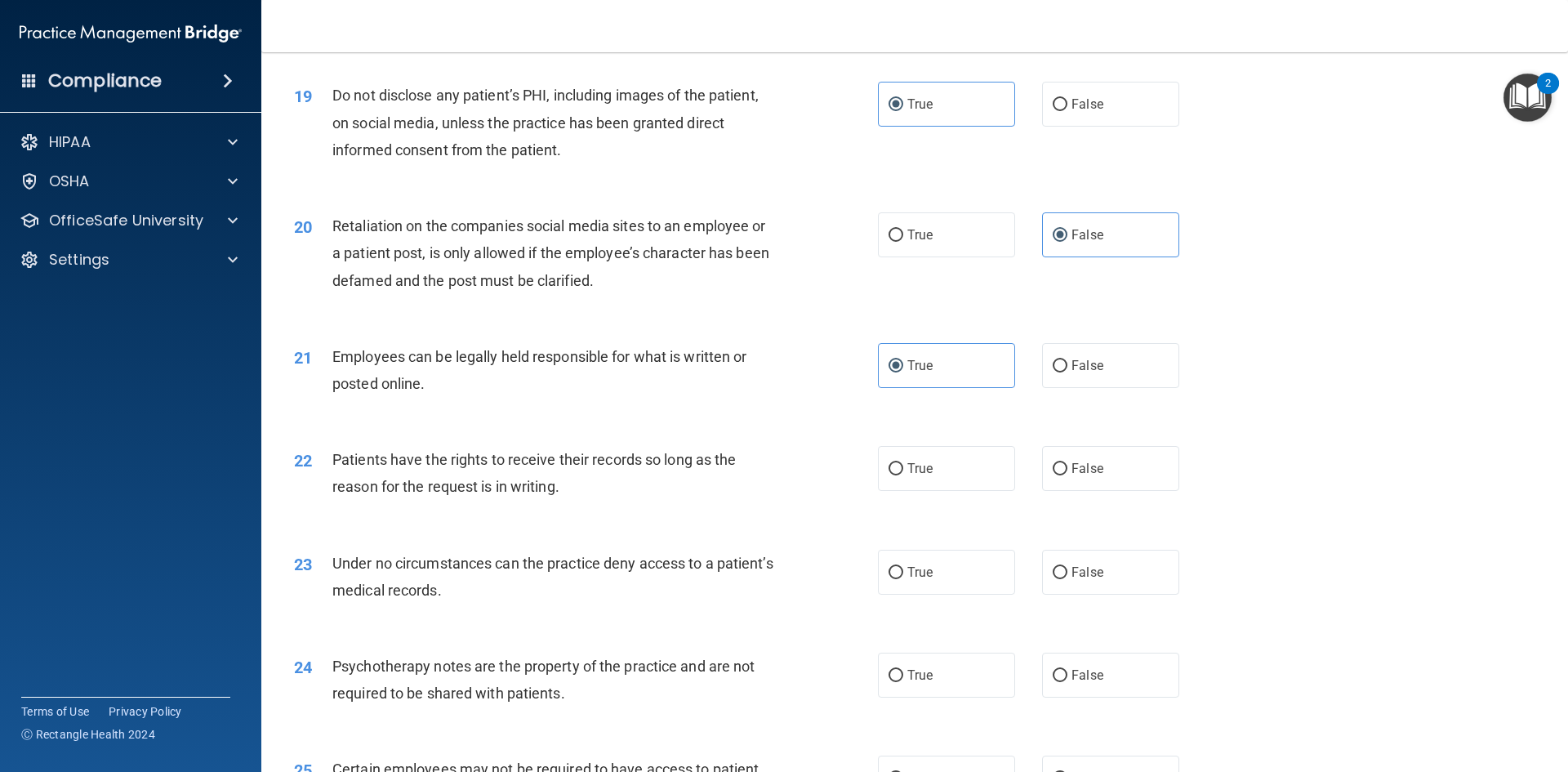
scroll to position [2449, 0]
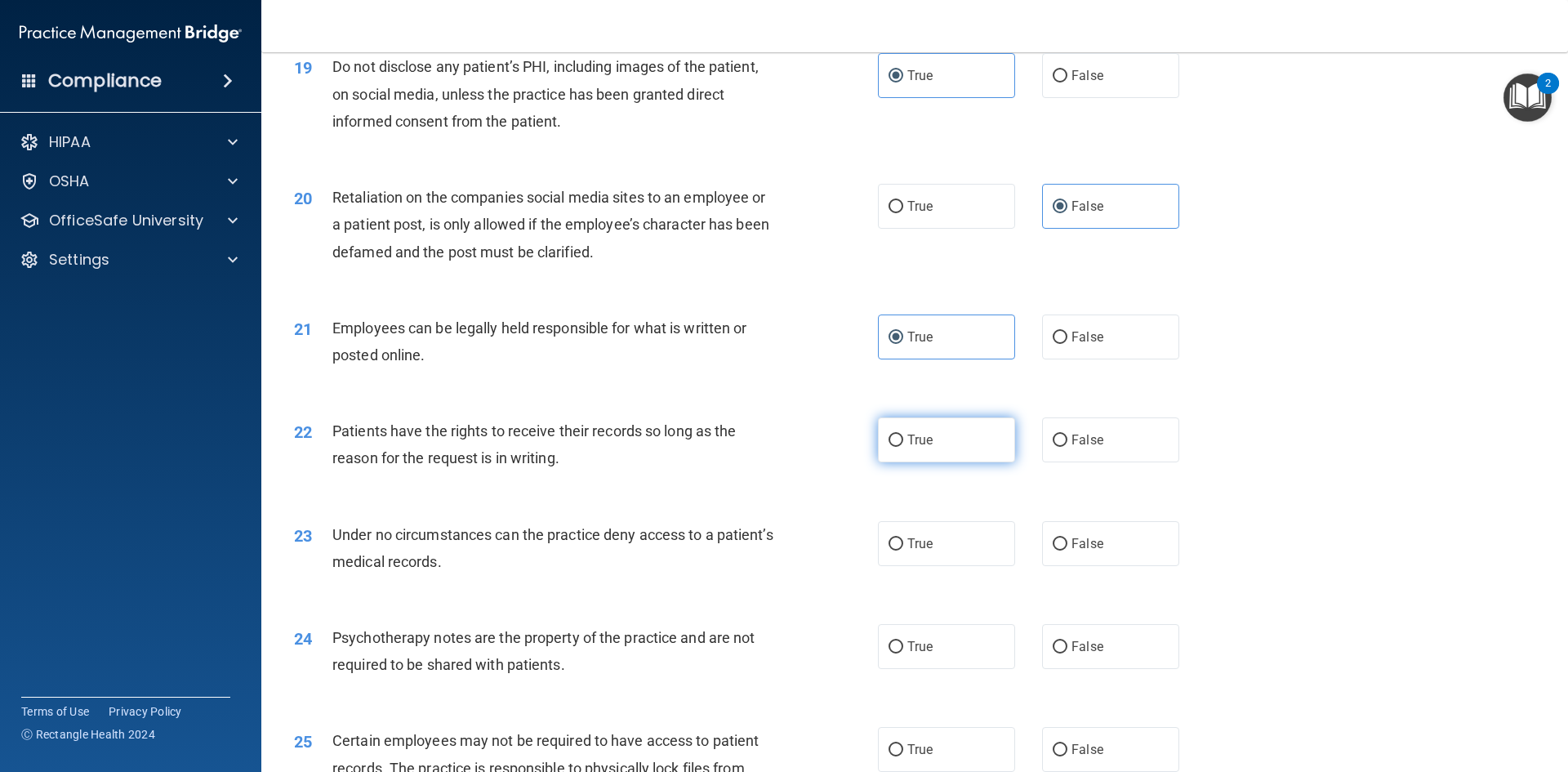
click at [933, 462] on label "True" at bounding box center [946, 439] width 137 height 45
click at [903, 447] on input "True" at bounding box center [896, 440] width 15 height 12
radio input "true"
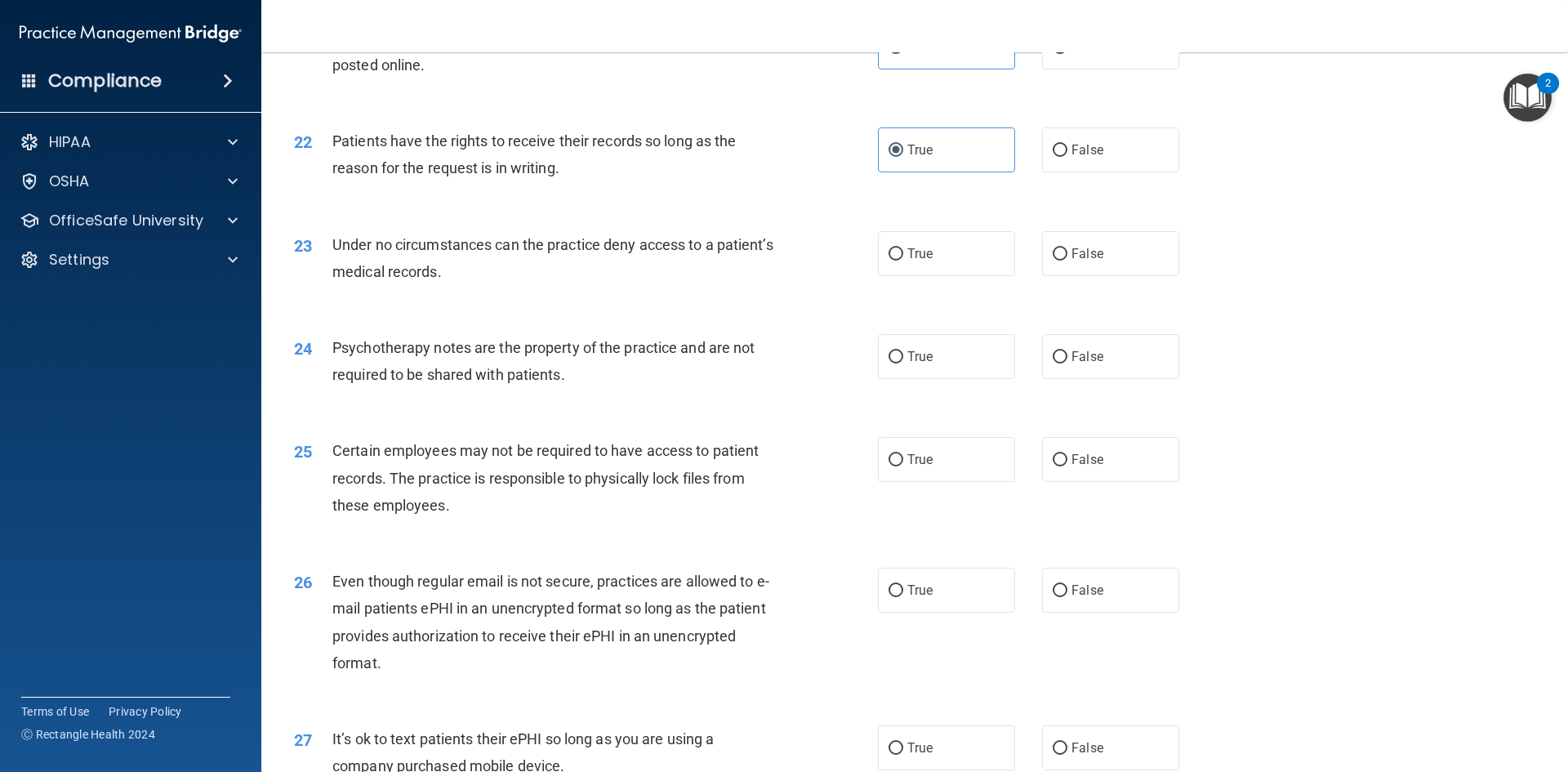
scroll to position [2776, 0]
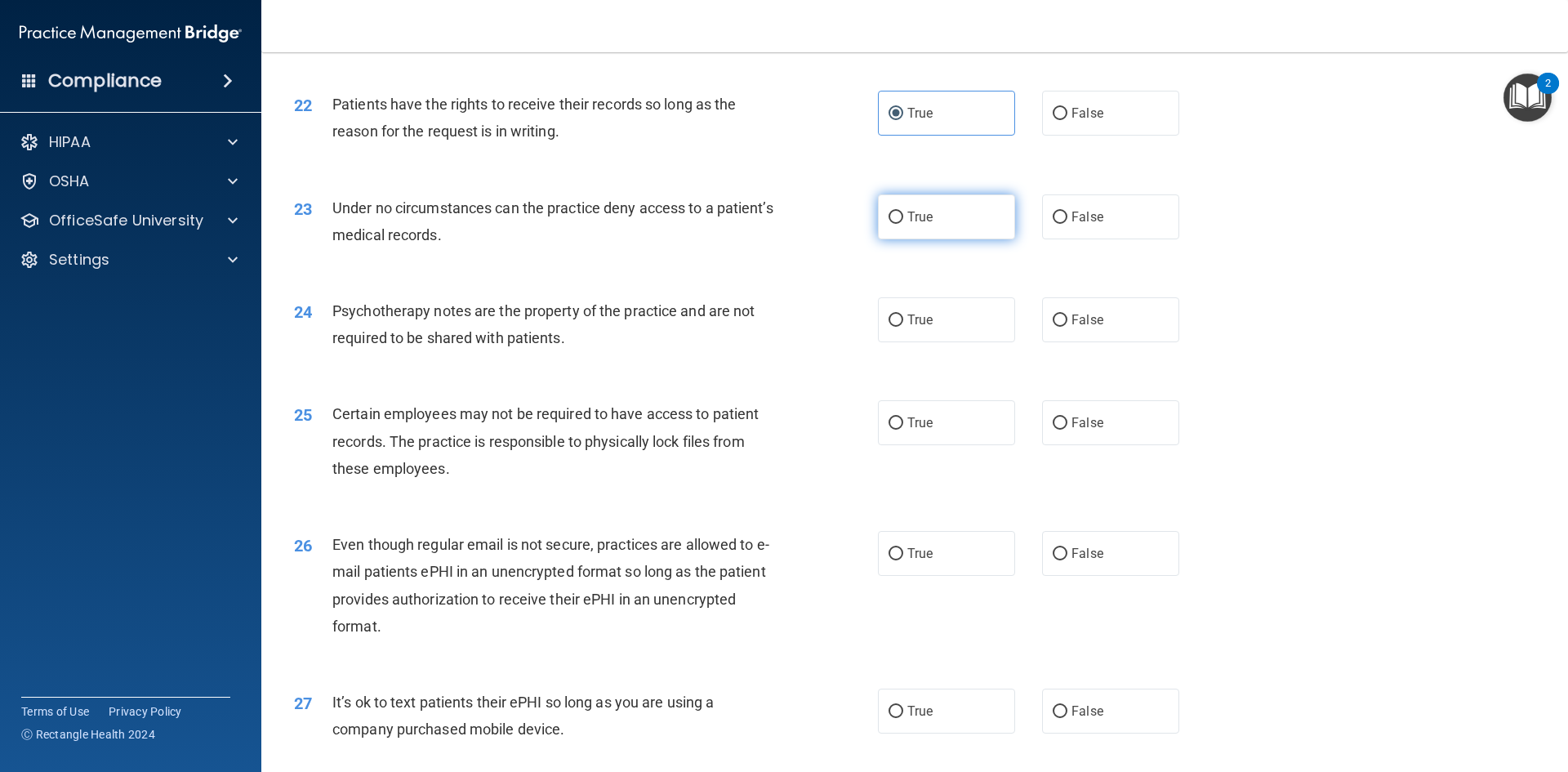
click at [981, 239] on label "True" at bounding box center [946, 216] width 137 height 45
click at [903, 223] on input "True" at bounding box center [896, 217] width 15 height 12
radio input "true"
click at [1072, 327] on span "False" at bounding box center [1087, 319] width 32 height 16
click at [1065, 326] on input "False" at bounding box center [1060, 320] width 15 height 12
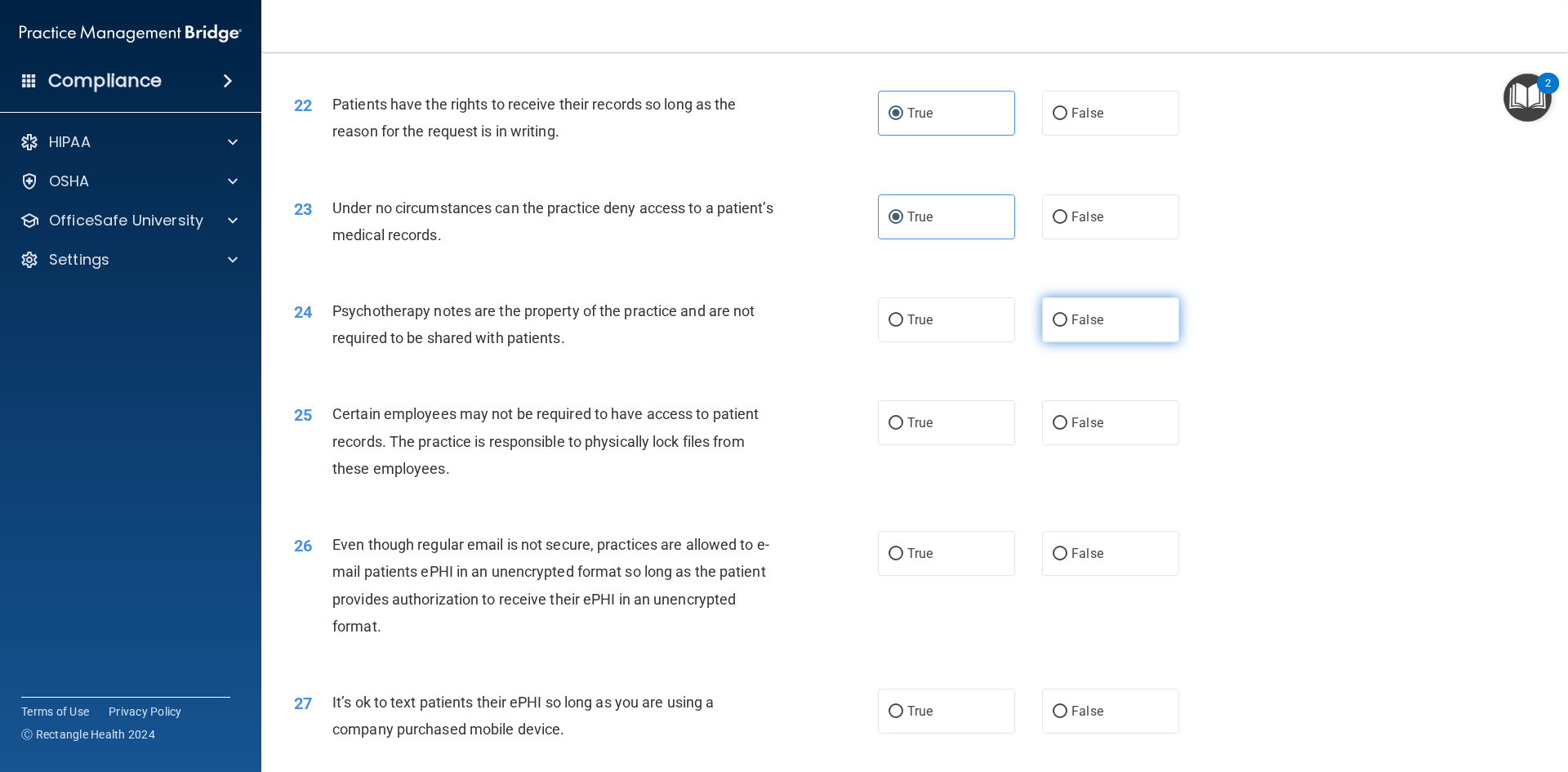
radio input "true"
click at [954, 445] on label "True" at bounding box center [946, 422] width 137 height 45
click at [903, 429] on input "True" at bounding box center [896, 423] width 15 height 12
radio input "true"
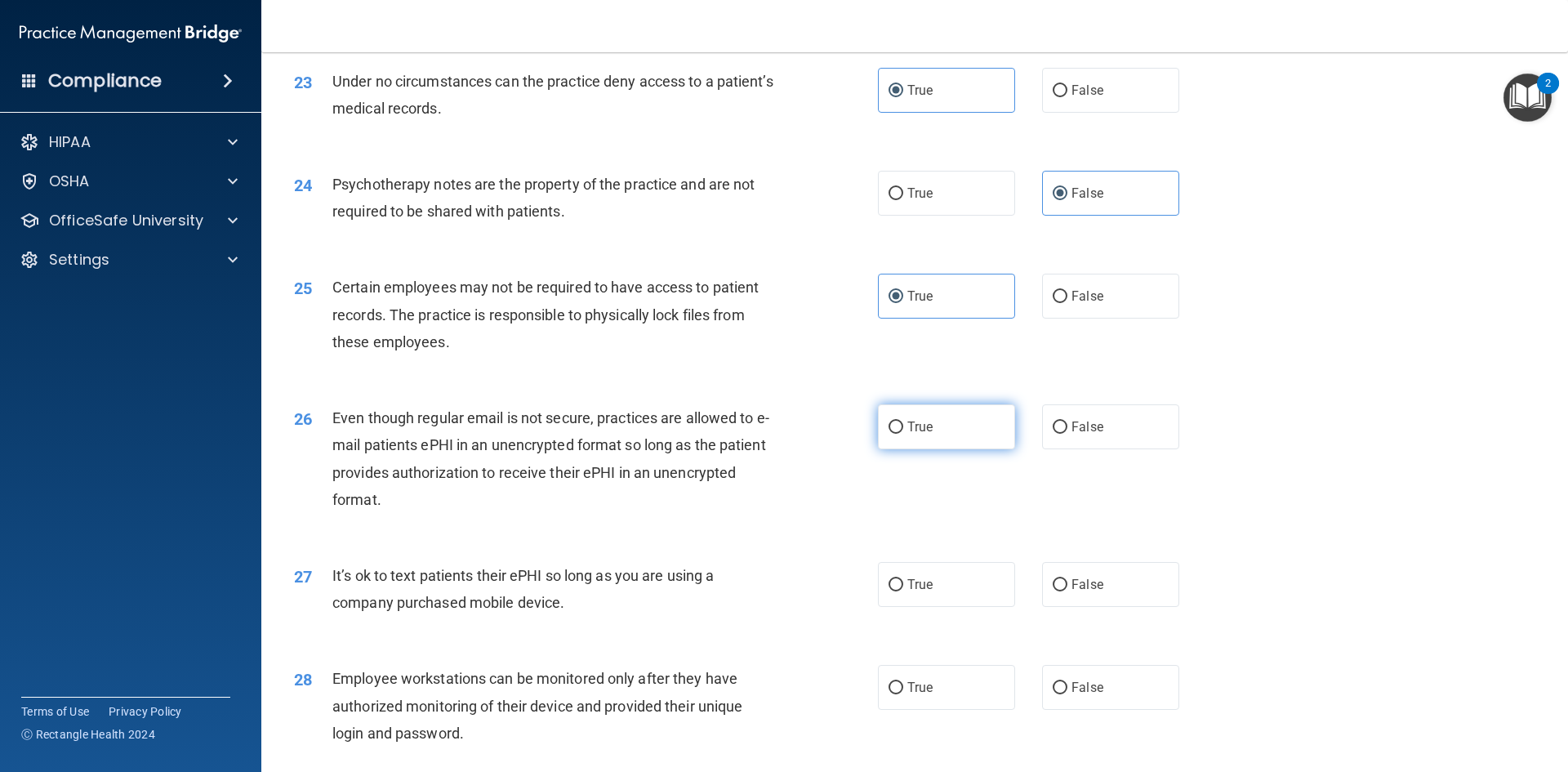
scroll to position [2940, 0]
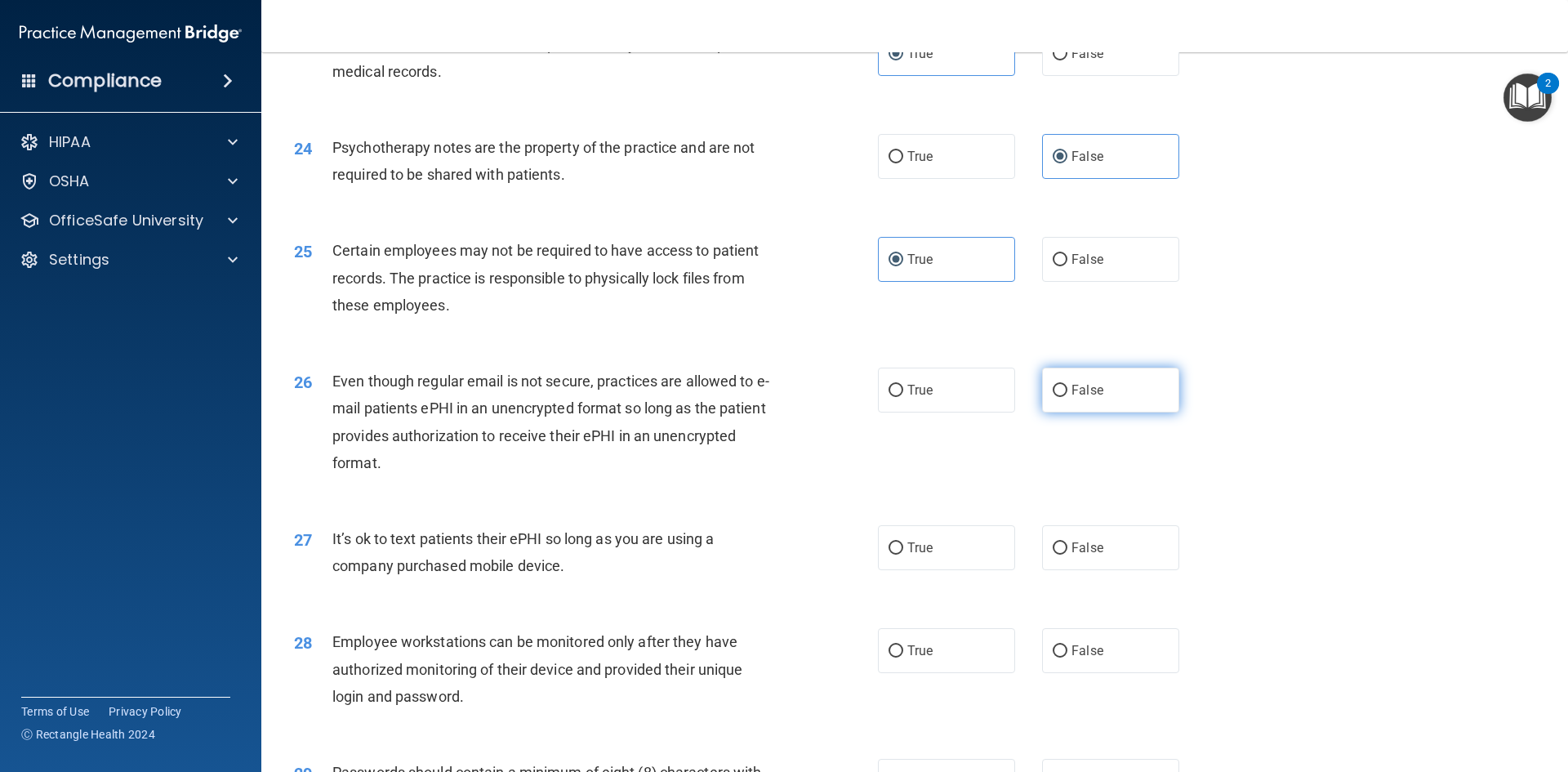
click at [1111, 396] on label "False" at bounding box center [1110, 390] width 137 height 45
click at [1067, 396] on input "False" at bounding box center [1060, 390] width 15 height 12
radio input "true"
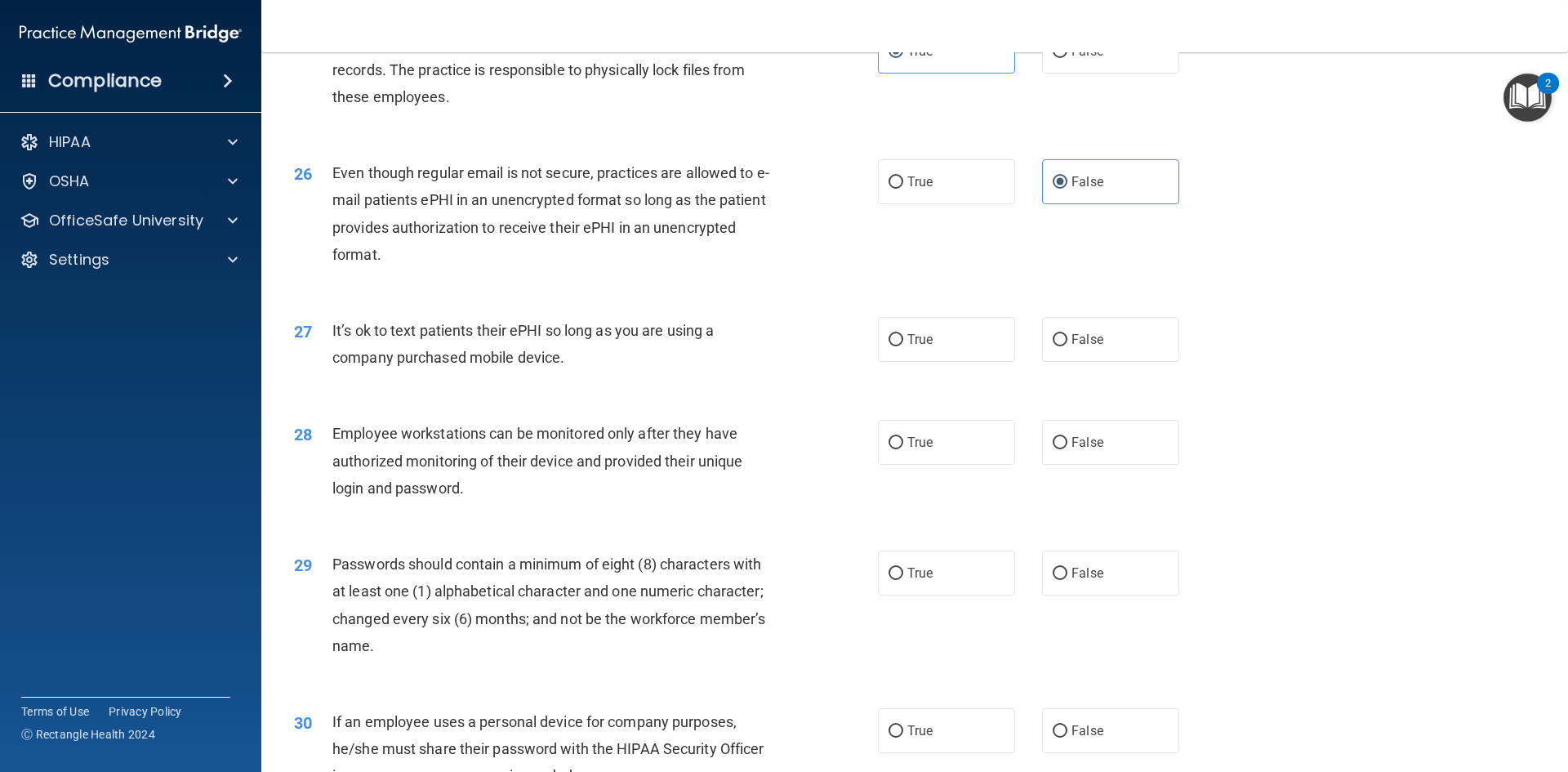
scroll to position [3184, 0]
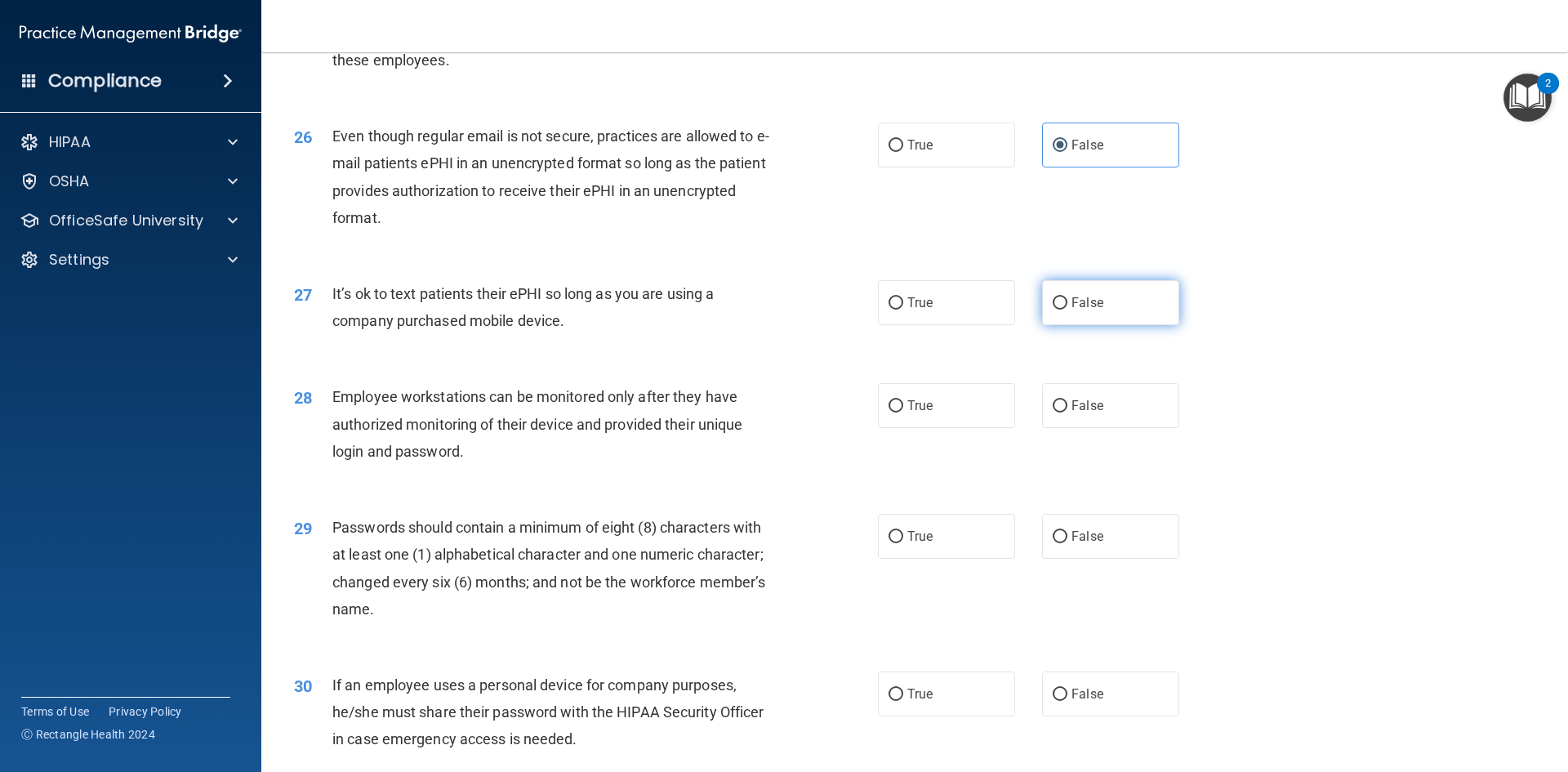
click at [1103, 325] on label "False" at bounding box center [1110, 302] width 137 height 45
click at [1067, 310] on input "False" at bounding box center [1060, 302] width 15 height 12
radio input "true"
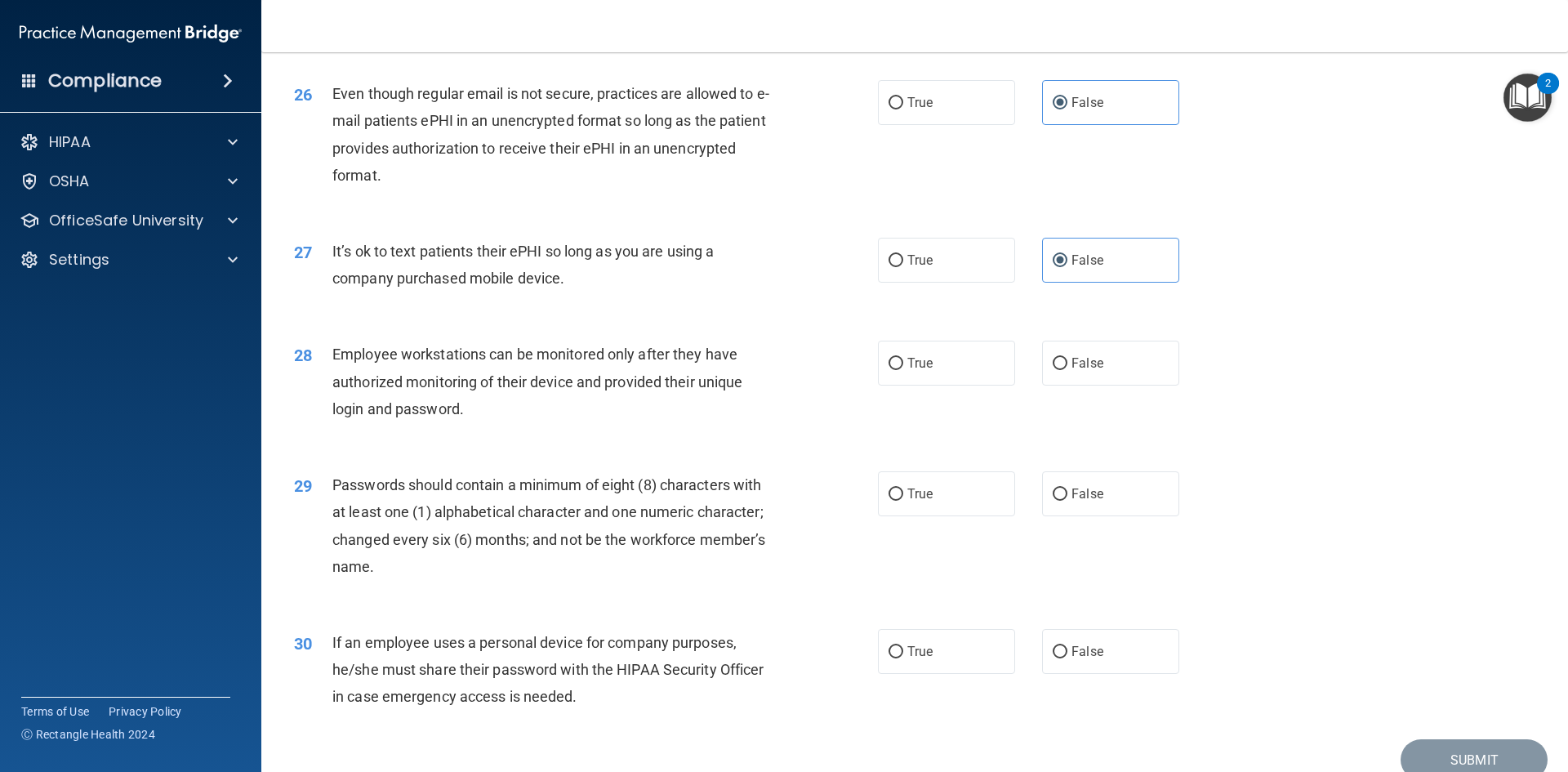
scroll to position [3266, 0]
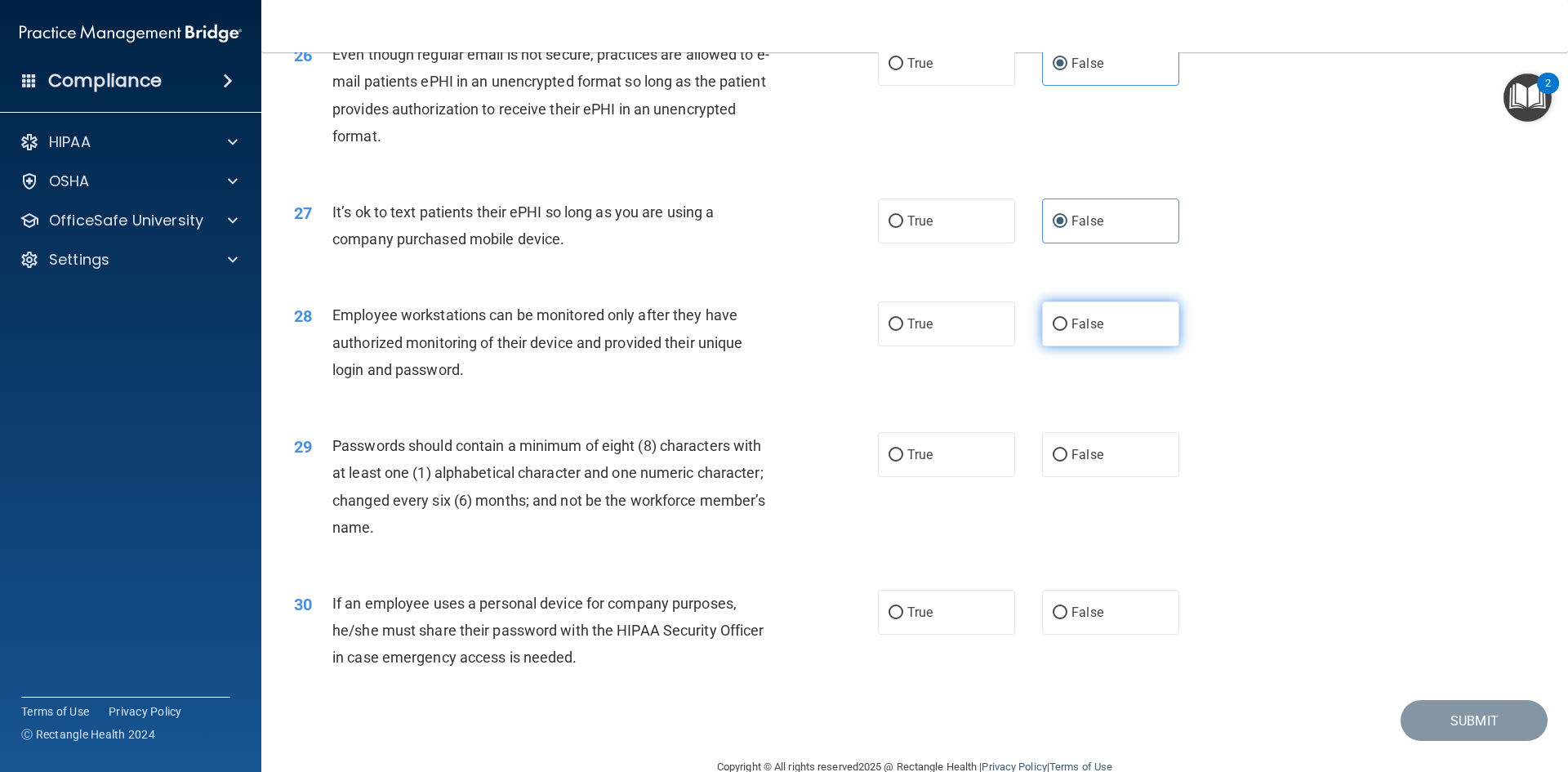
click at [1065, 346] on label "False" at bounding box center [1110, 324] width 137 height 45
click at [1065, 331] on input "False" at bounding box center [1060, 324] width 15 height 12
radio input "true"
click at [978, 476] on label "True" at bounding box center [946, 454] width 137 height 45
click at [903, 461] on input "True" at bounding box center [896, 455] width 15 height 12
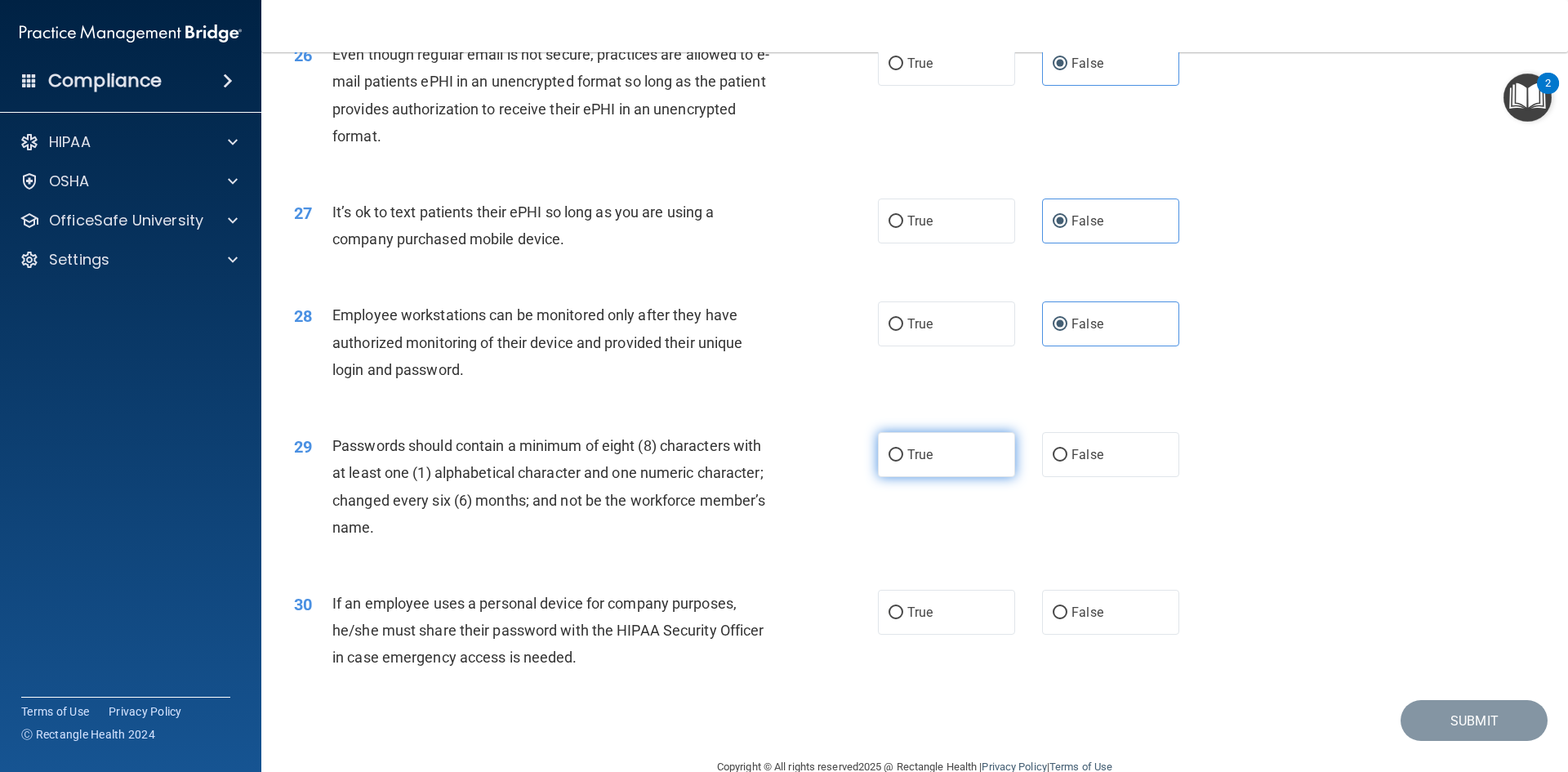
radio input "true"
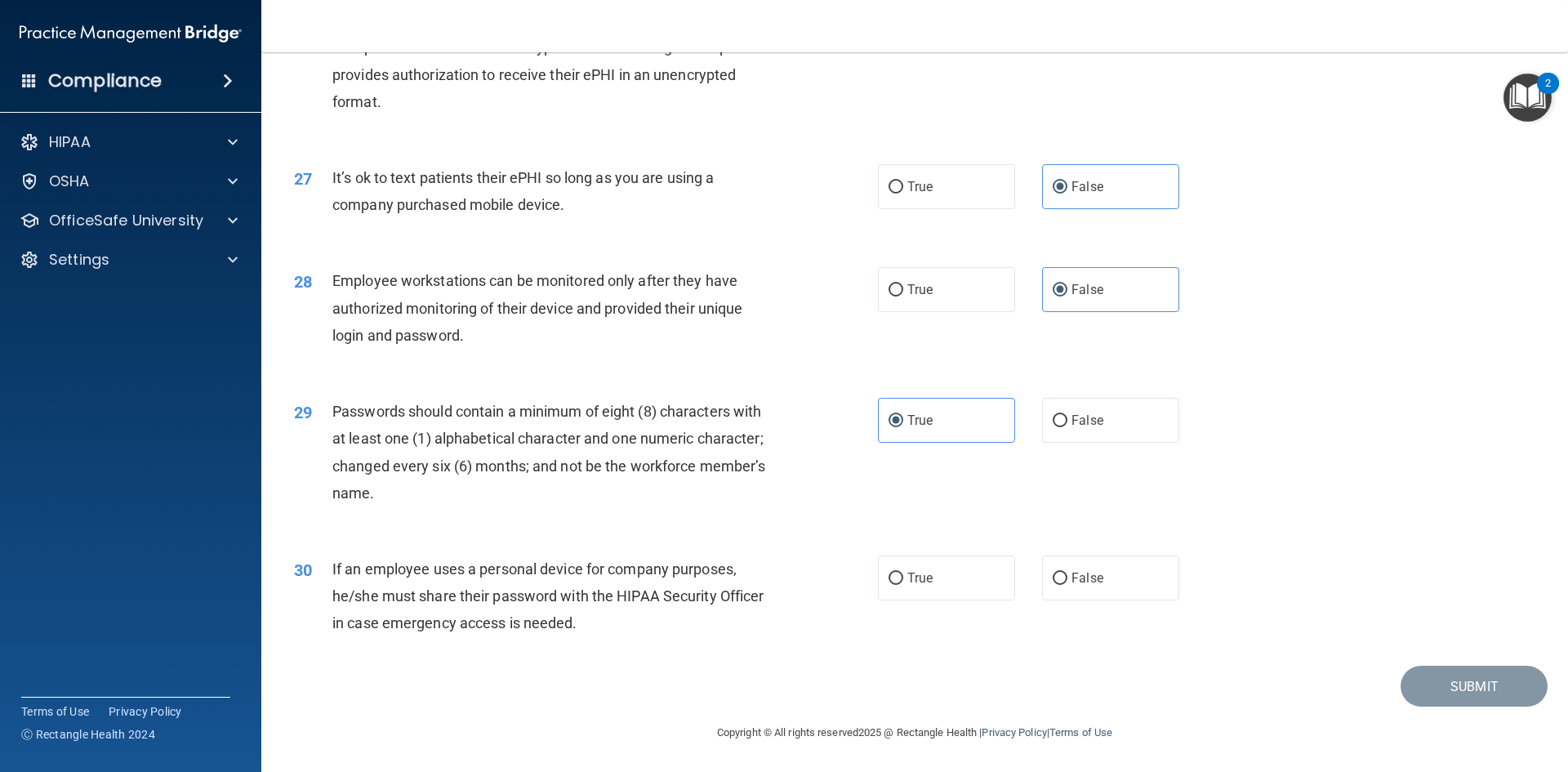
scroll to position [3328, 0]
click at [1072, 573] on span "False" at bounding box center [1087, 577] width 32 height 16
click at [1067, 573] on input "False" at bounding box center [1060, 578] width 15 height 12
radio input "true"
click at [1407, 692] on button "Submit" at bounding box center [1474, 686] width 147 height 41
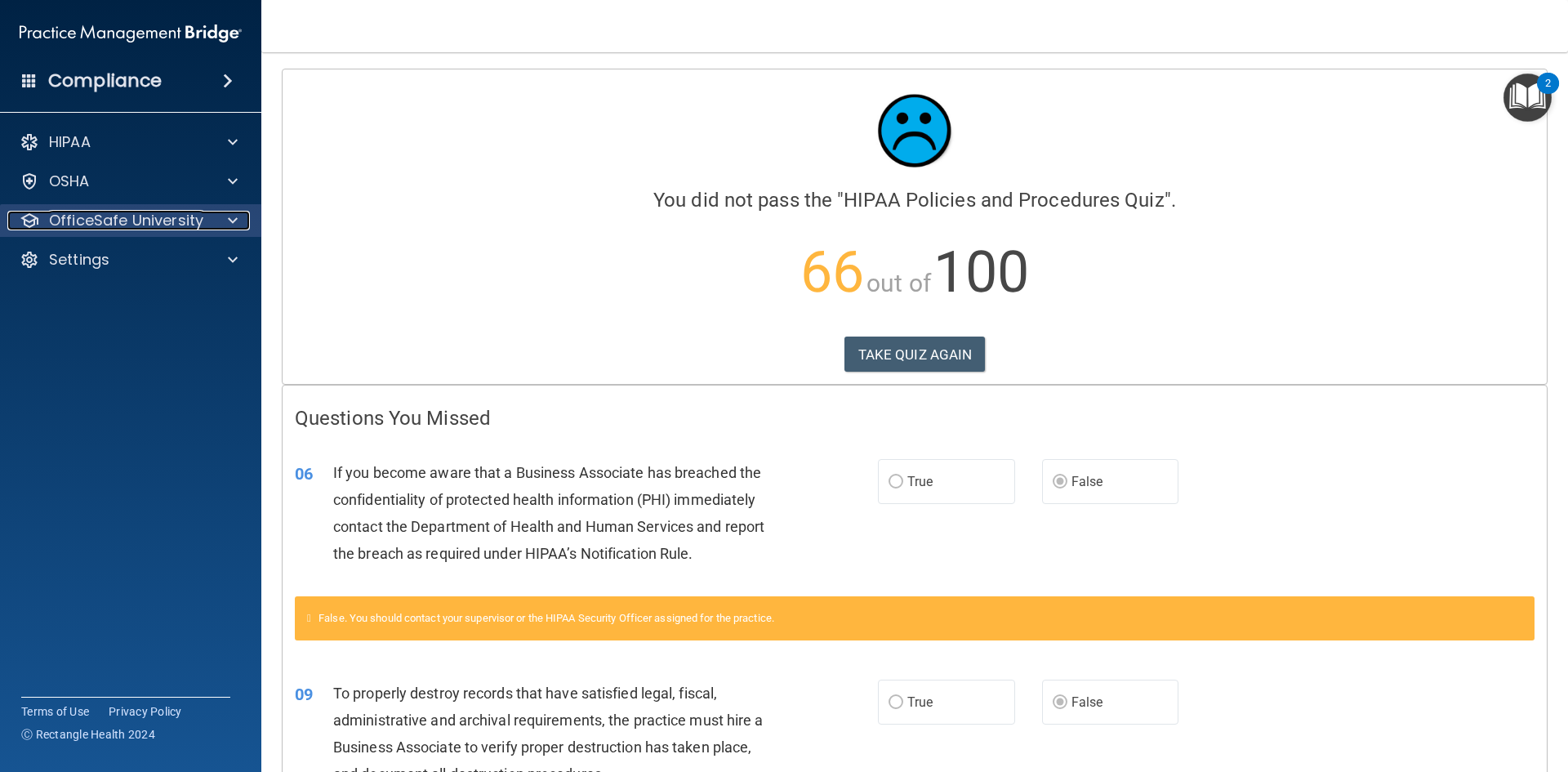
click at [238, 214] on div at bounding box center [230, 220] width 40 height 19
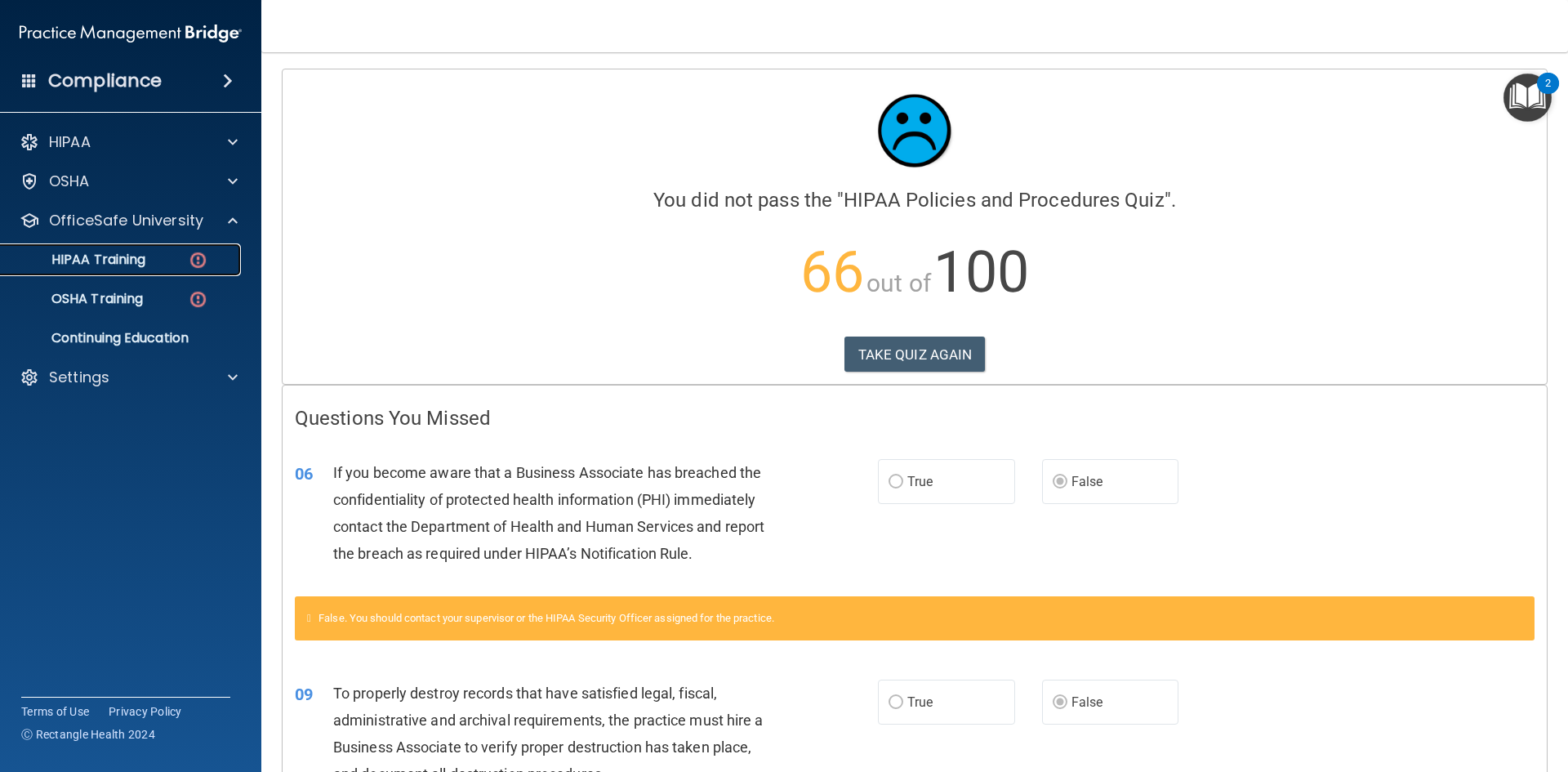
click at [142, 262] on p "HIPAA Training" at bounding box center [78, 260] width 135 height 17
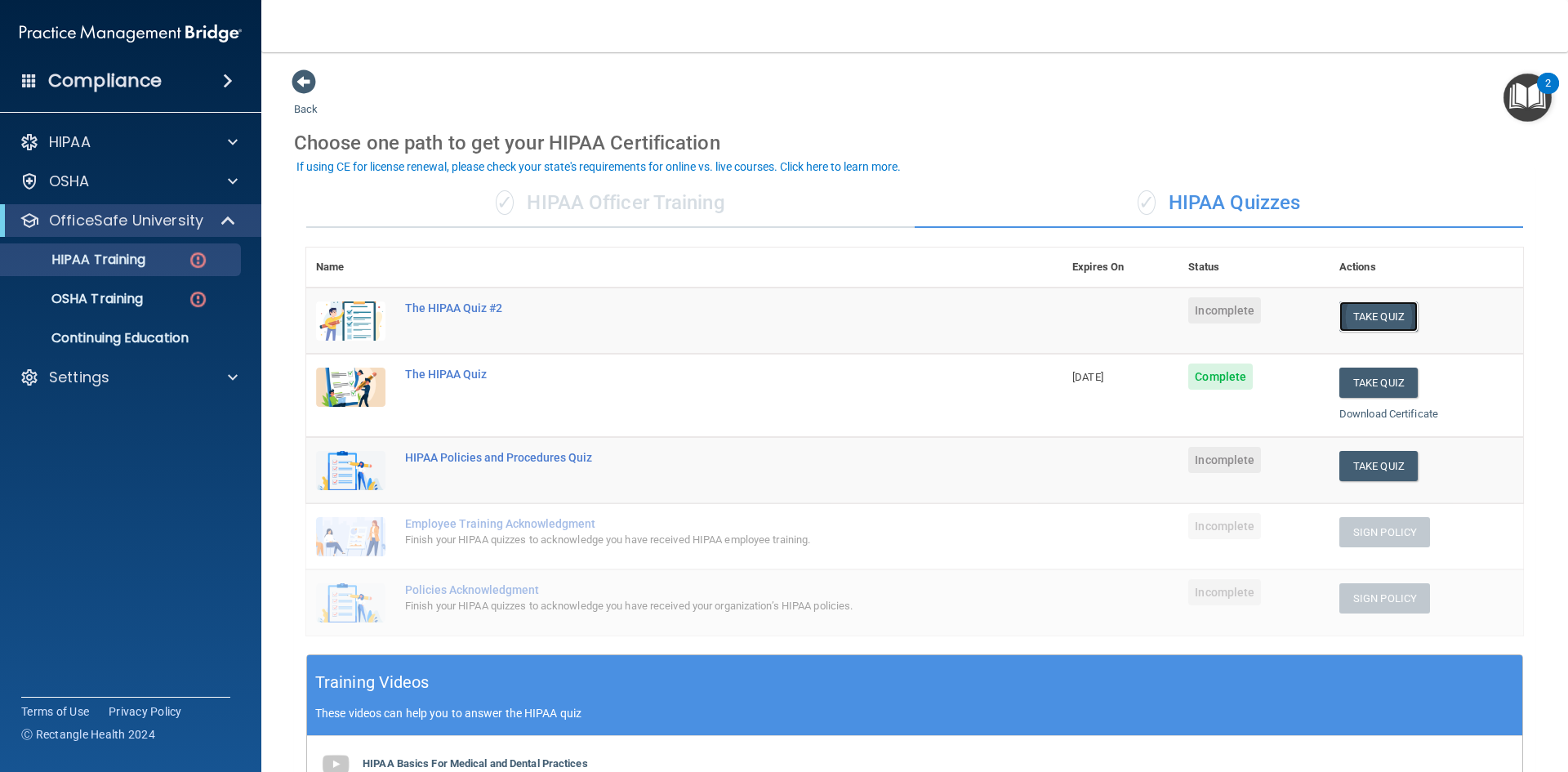
click at [1398, 315] on button "Take Quiz" at bounding box center [1378, 316] width 78 height 30
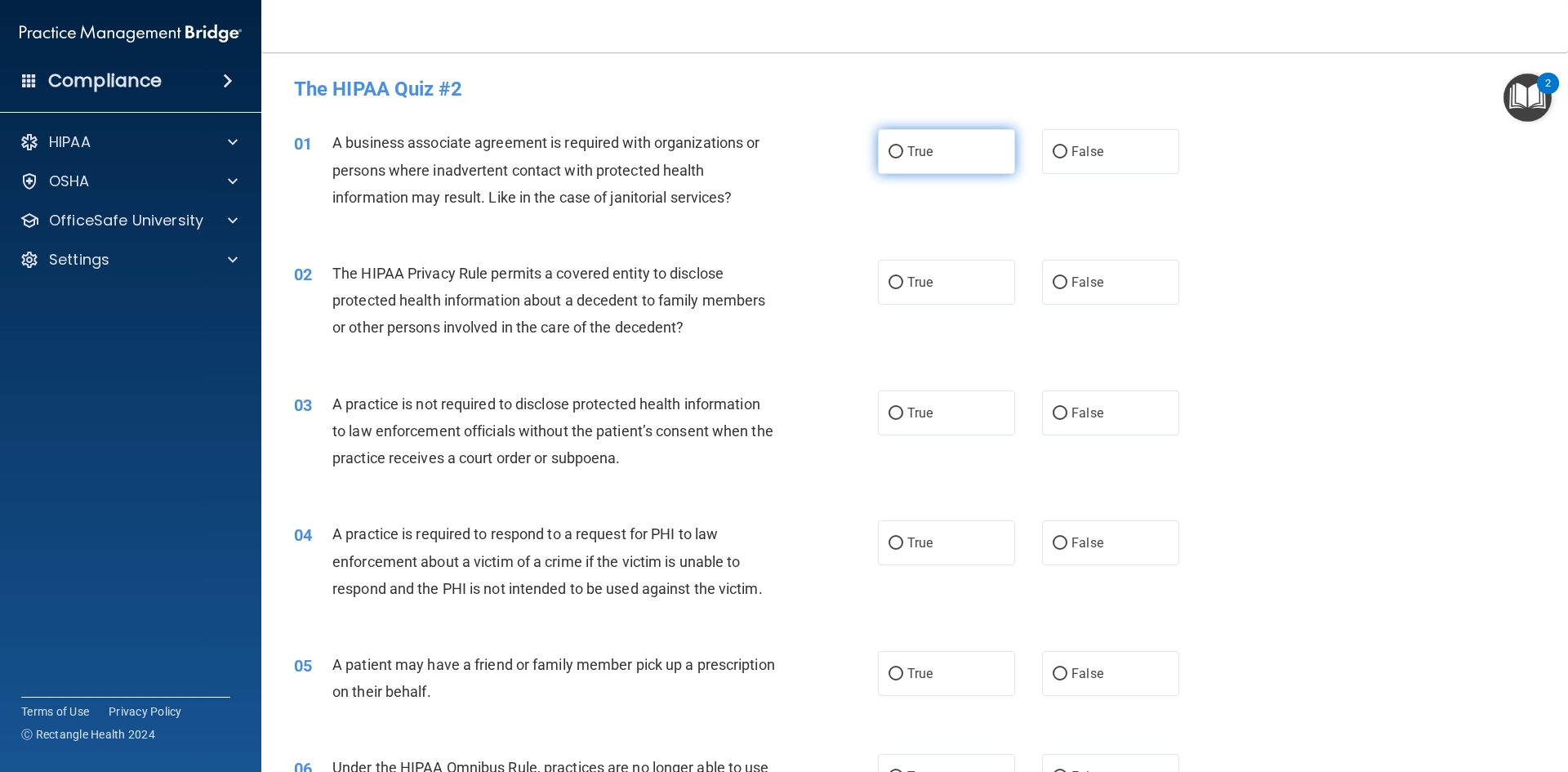
click at [970, 163] on label "True" at bounding box center [946, 151] width 137 height 45
click at [903, 158] on input "True" at bounding box center [896, 152] width 15 height 12
radio input "true"
click at [1095, 290] on label "False" at bounding box center [1110, 282] width 137 height 45
click at [1067, 290] on input "False" at bounding box center [1060, 282] width 15 height 12
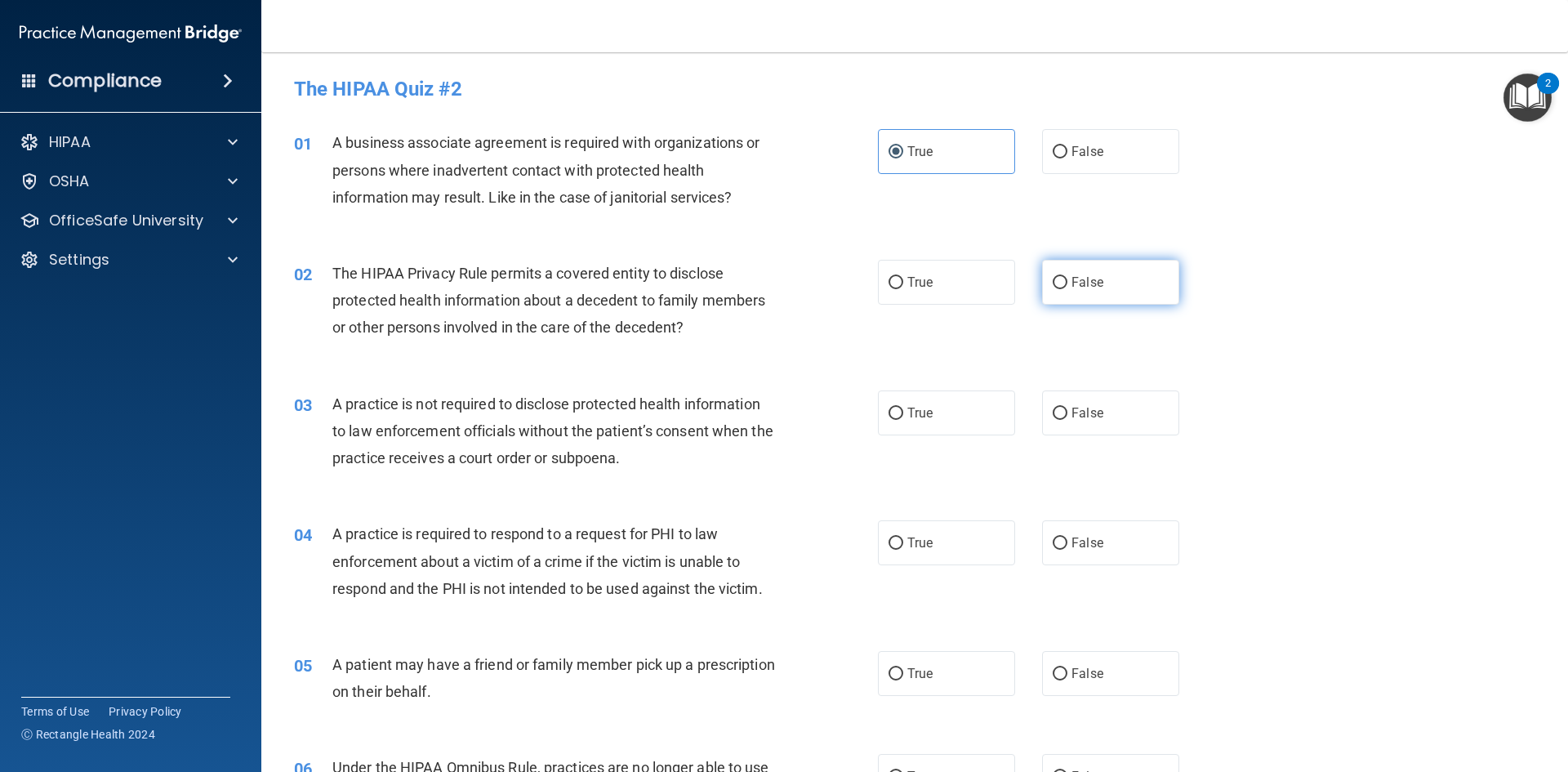
radio input "true"
click at [964, 275] on label "True" at bounding box center [946, 282] width 137 height 45
click at [903, 277] on input "True" at bounding box center [896, 282] width 15 height 12
radio input "true"
radio input "false"
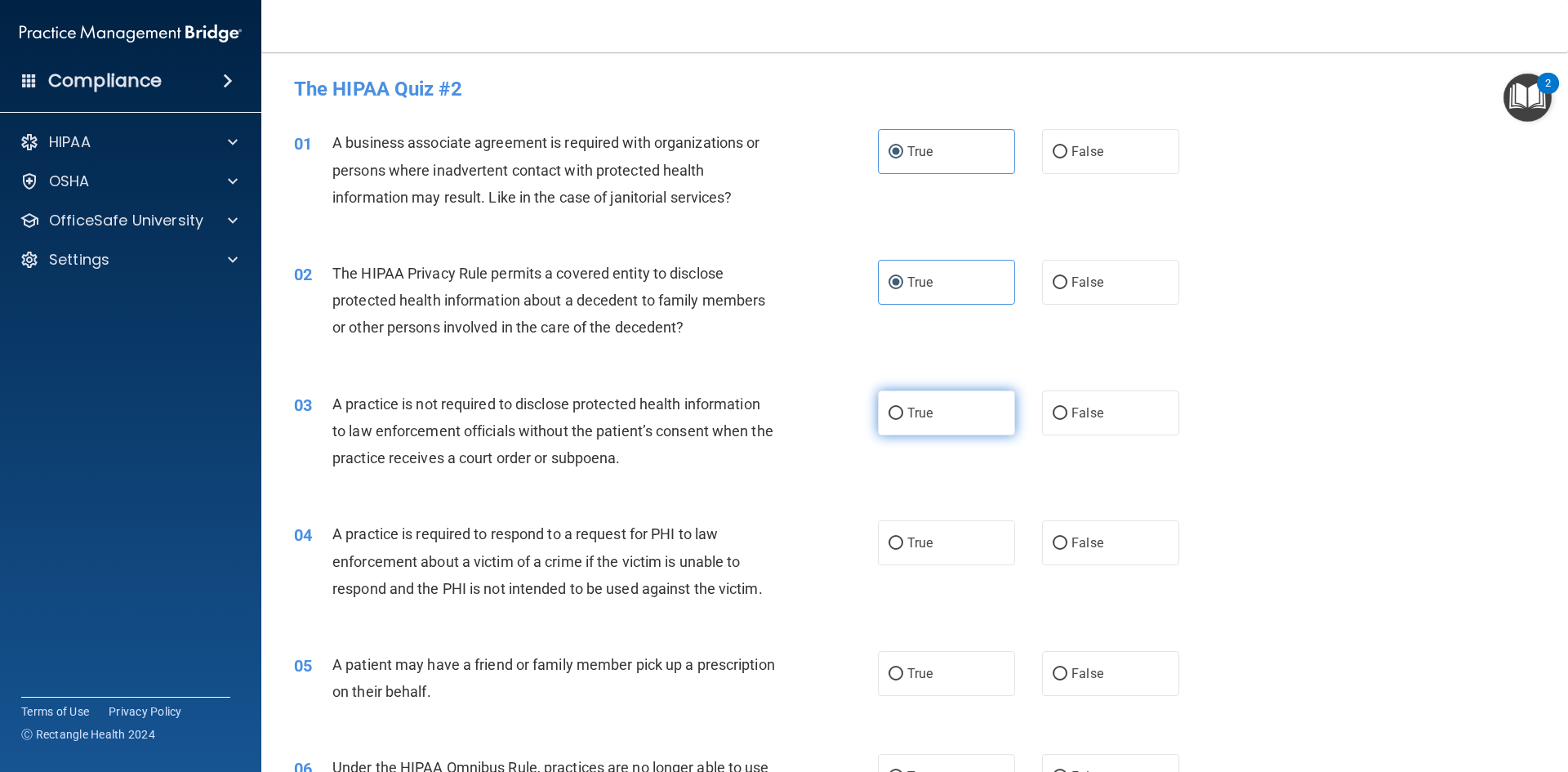
click at [927, 418] on label "True" at bounding box center [946, 413] width 137 height 45
click at [903, 418] on input "True" at bounding box center [896, 413] width 15 height 12
radio input "true"
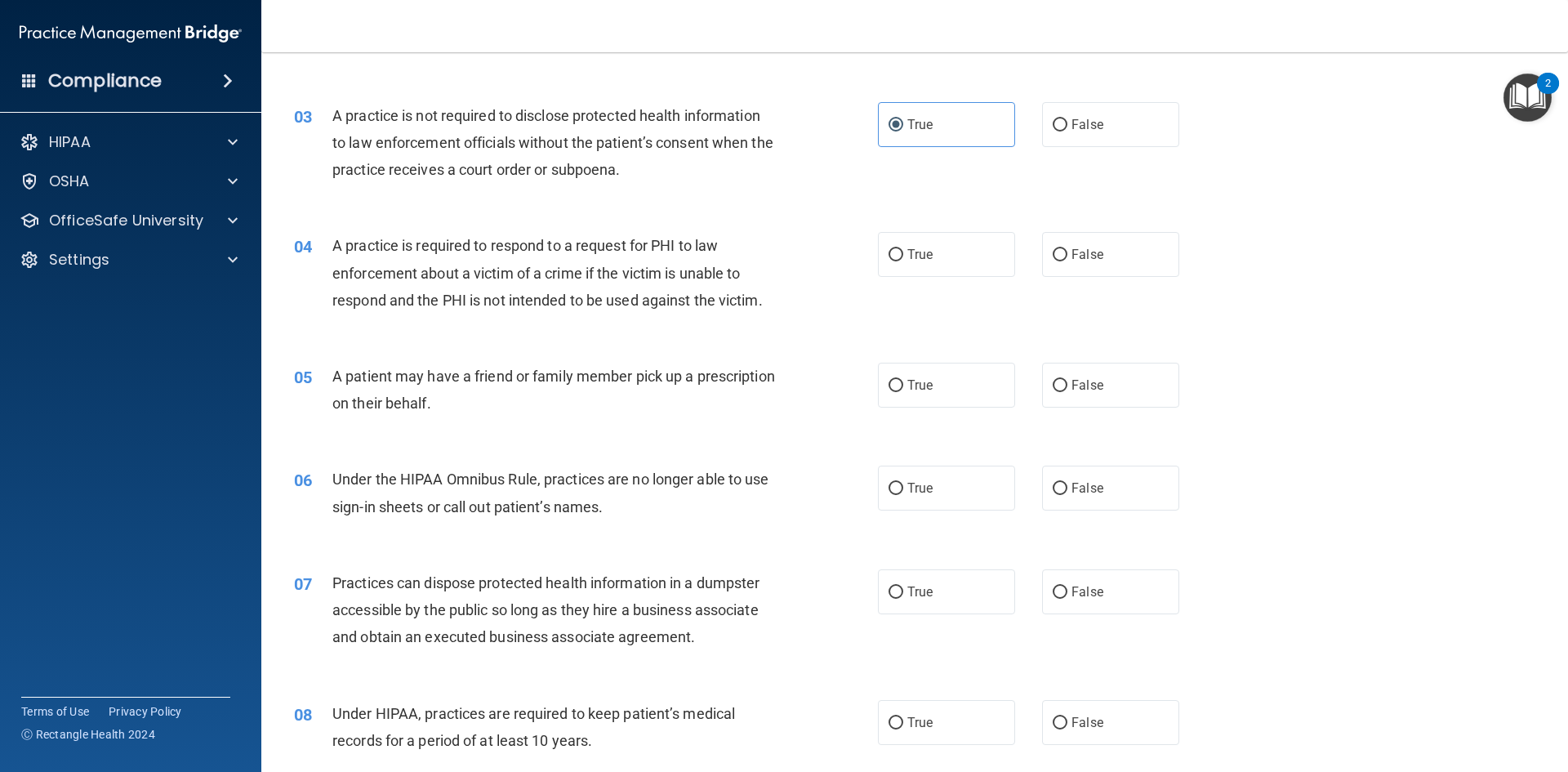
scroll to position [326, 0]
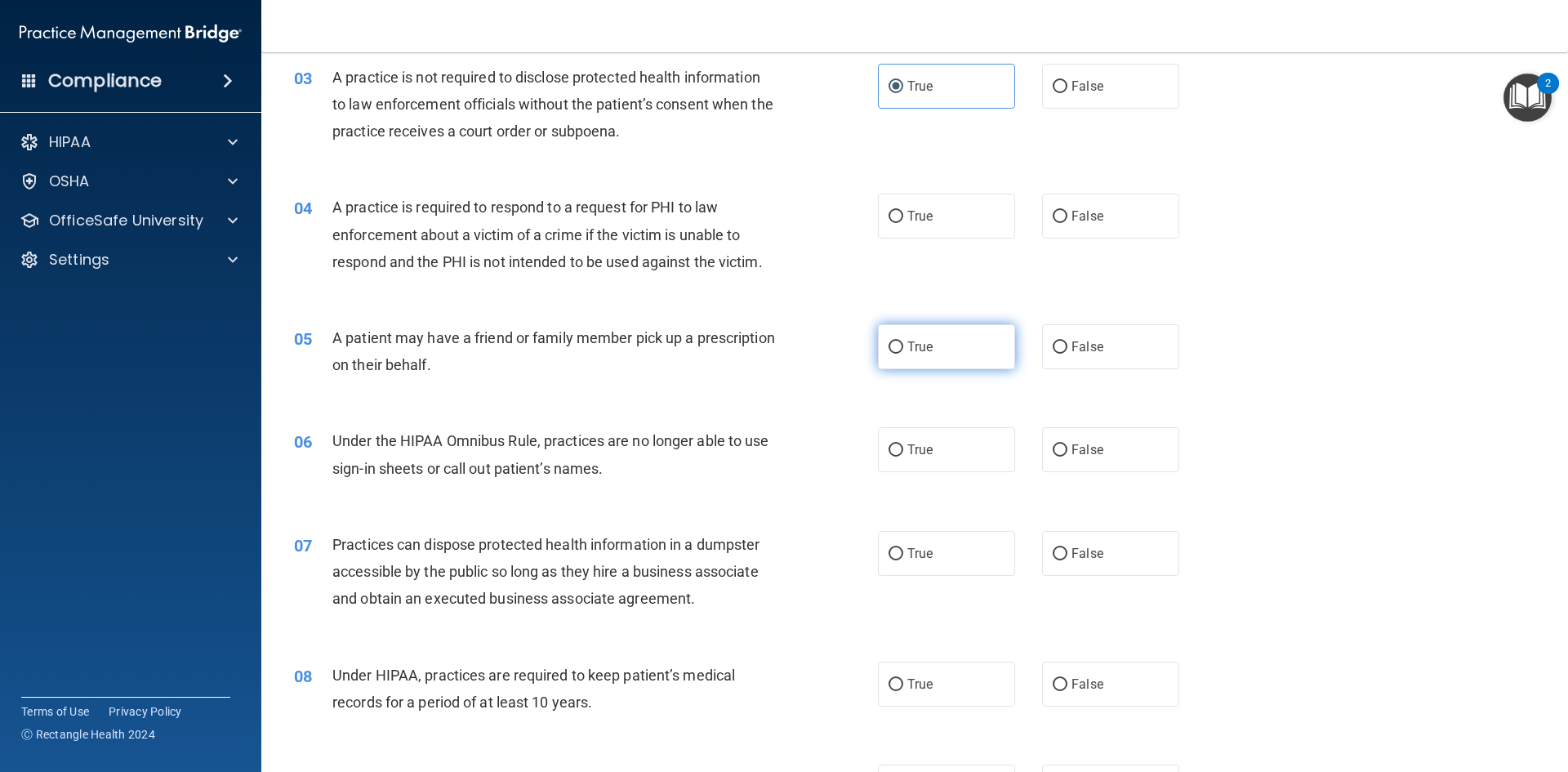
click at [942, 349] on label "True" at bounding box center [946, 346] width 137 height 45
click at [903, 349] on input "True" at bounding box center [896, 346] width 15 height 12
radio input "true"
click at [1062, 212] on label "False" at bounding box center [1110, 216] width 137 height 45
click at [1062, 212] on input "False" at bounding box center [1060, 216] width 15 height 12
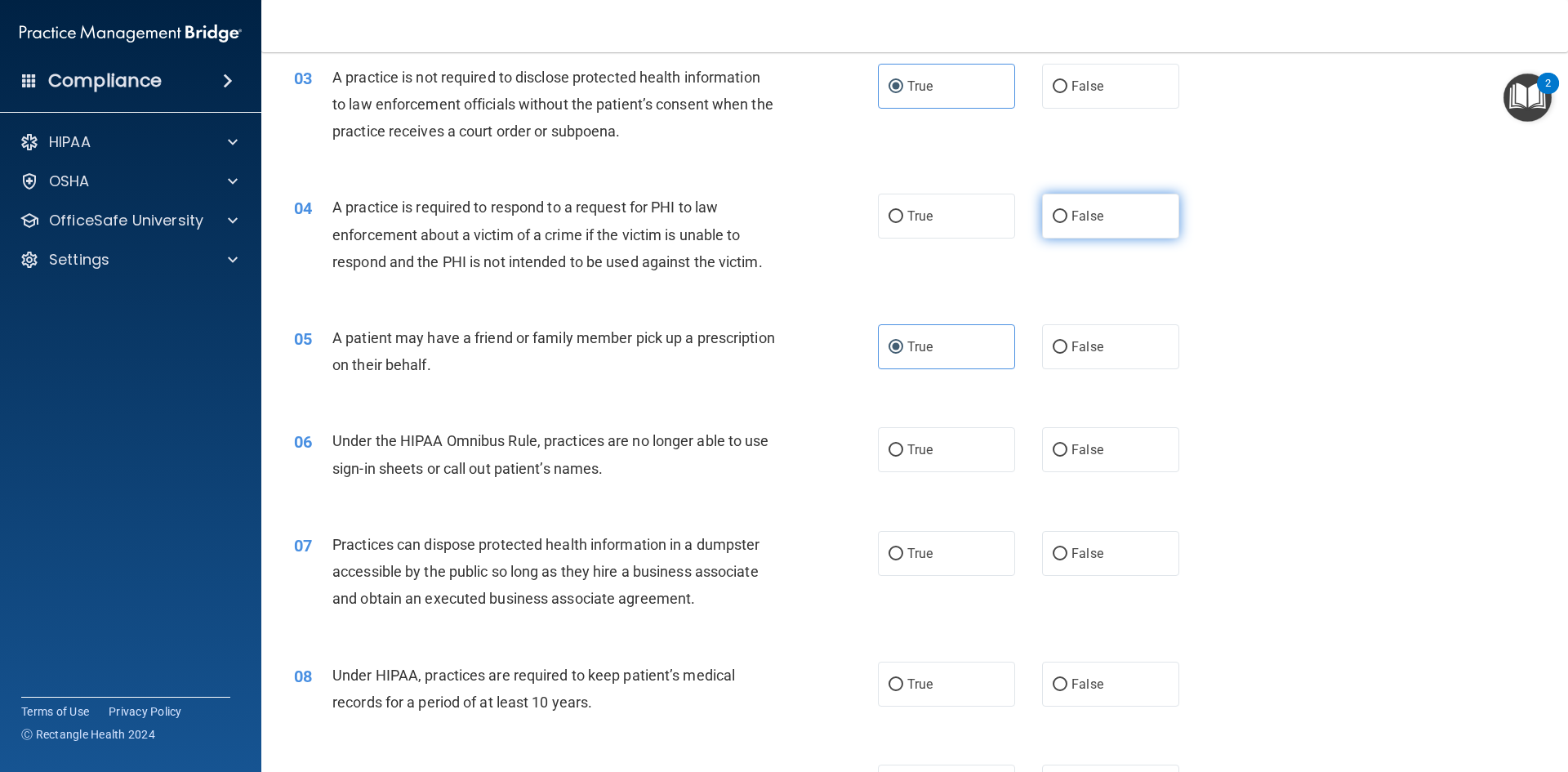
radio input "true"
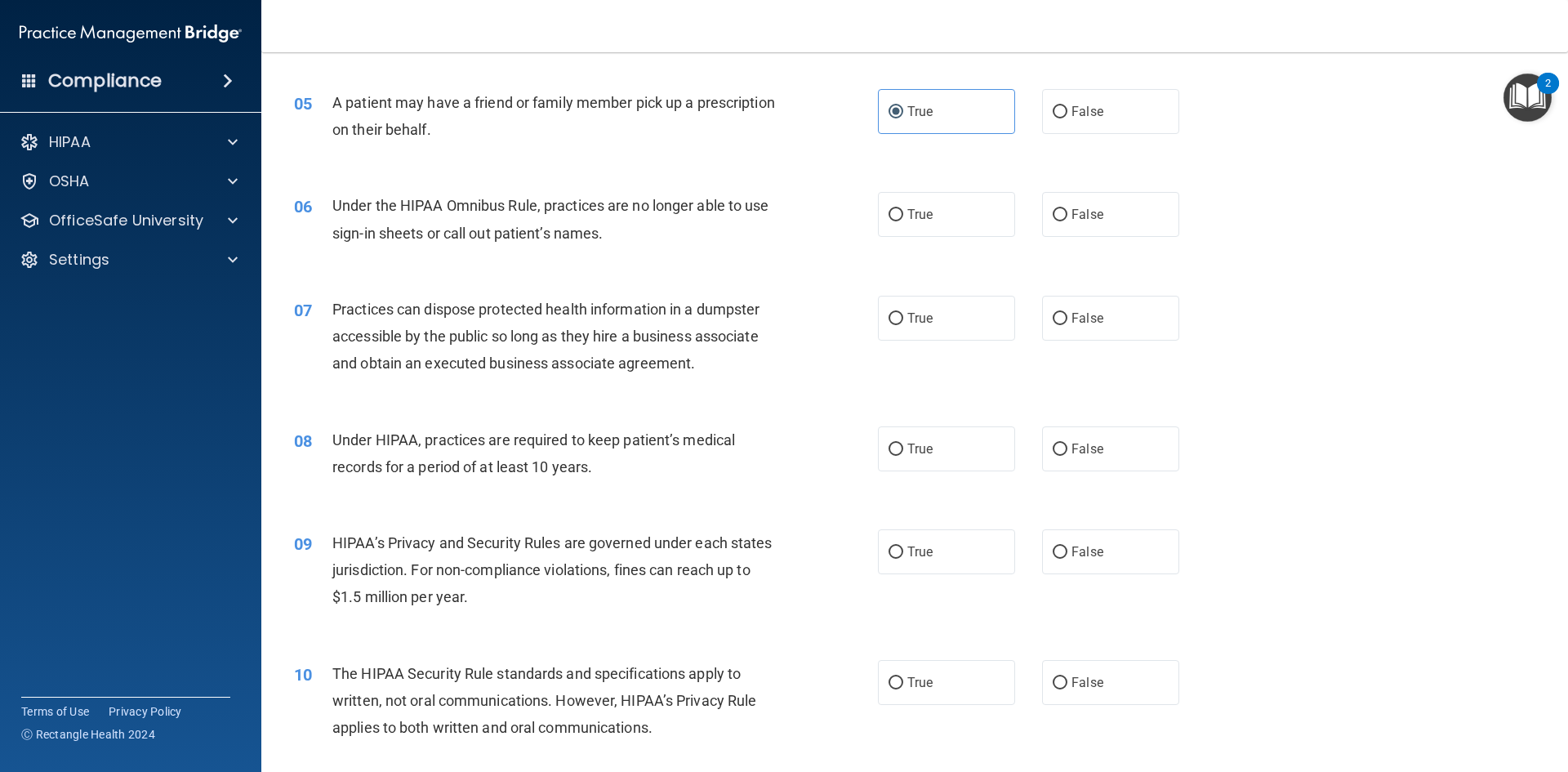
scroll to position [572, 0]
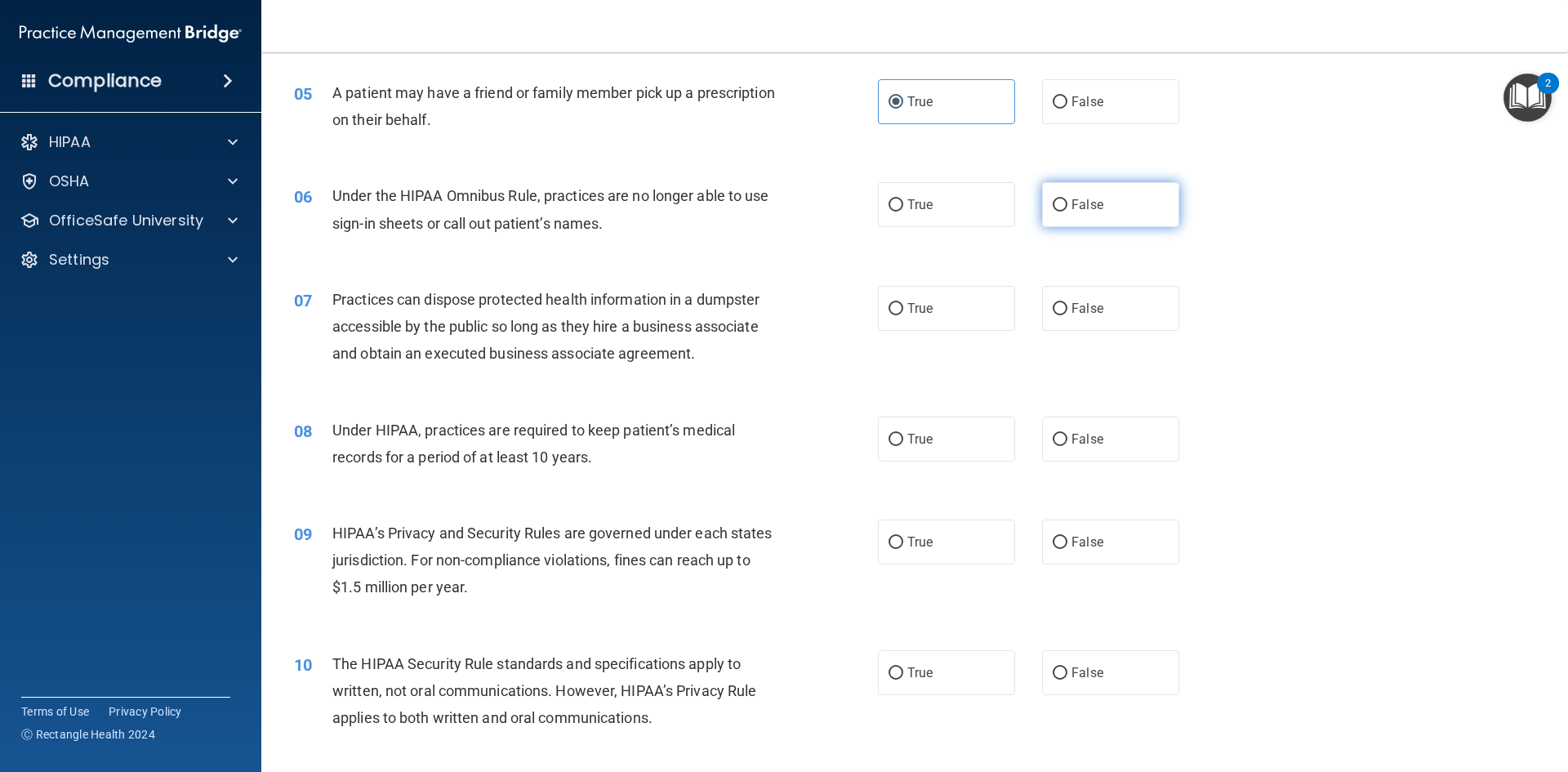
click at [1056, 206] on input "False" at bounding box center [1060, 205] width 15 height 12
radio input "true"
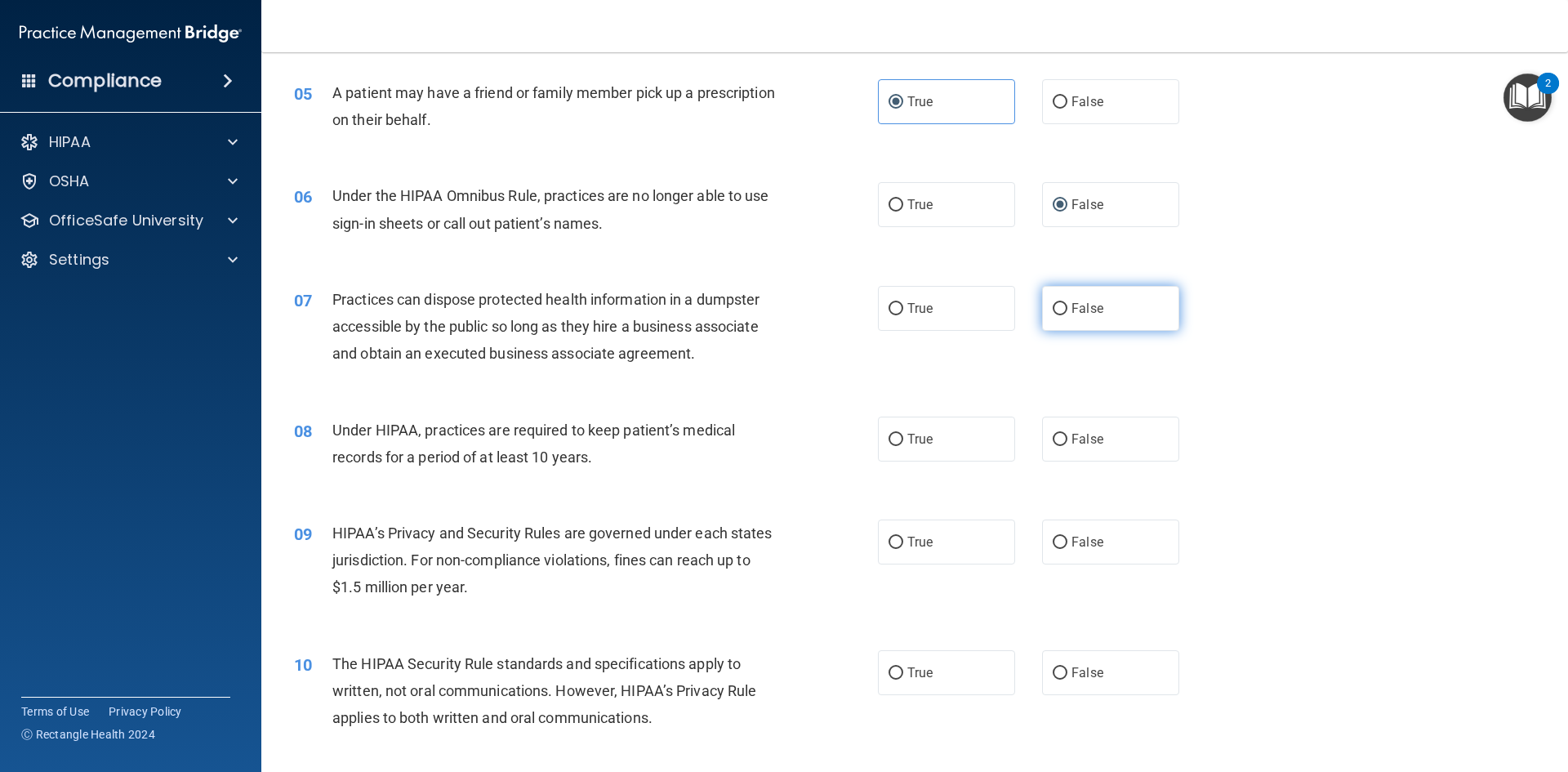
click at [1078, 315] on span "False" at bounding box center [1087, 308] width 32 height 16
click at [1067, 315] on input "False" at bounding box center [1060, 309] width 15 height 12
radio input "true"
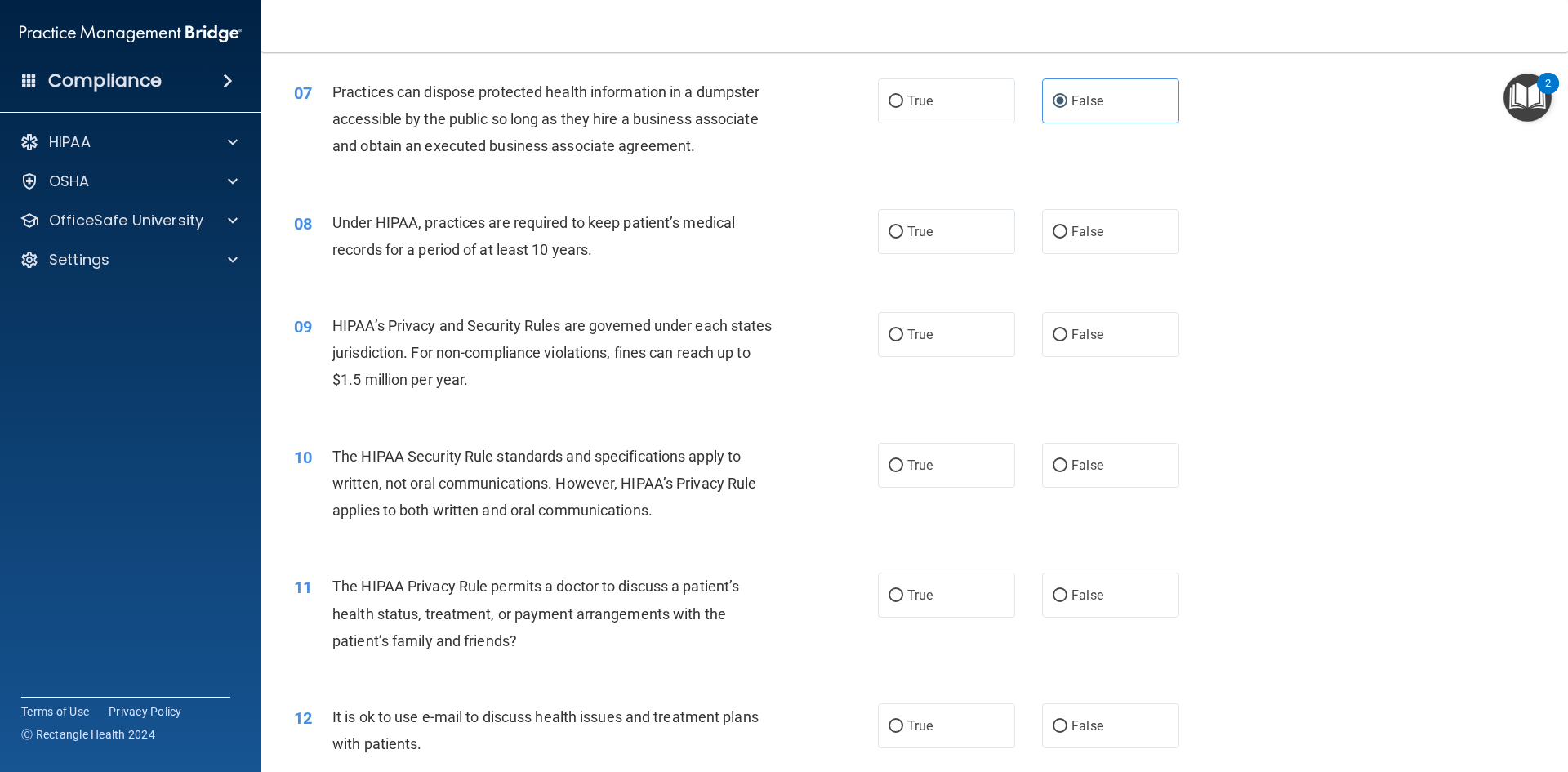
scroll to position [816, 0]
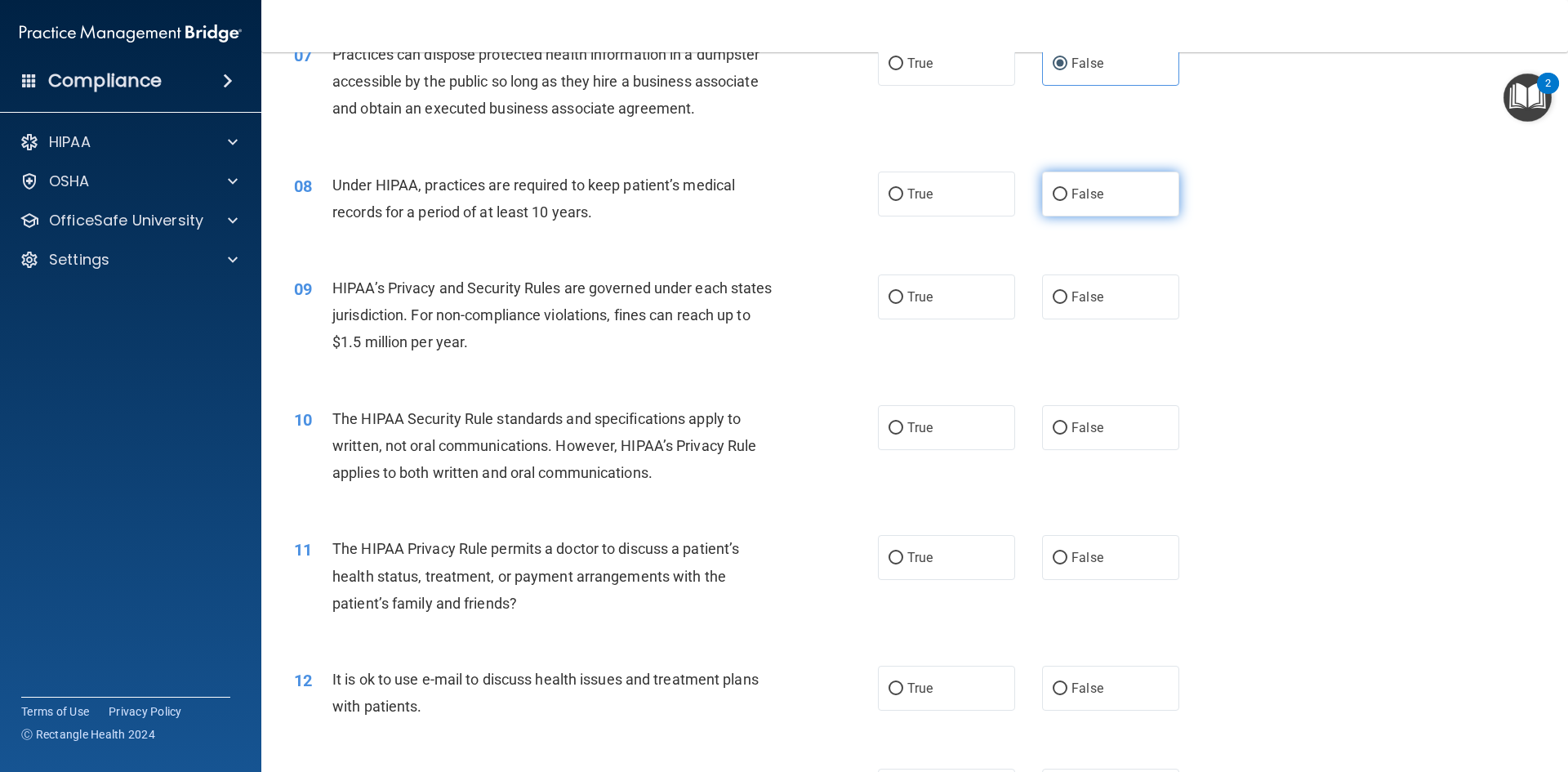
click at [1074, 187] on span "False" at bounding box center [1087, 194] width 32 height 16
click at [1067, 188] on input "False" at bounding box center [1060, 194] width 15 height 12
radio input "true"
click at [915, 303] on span "True" at bounding box center [920, 297] width 26 height 16
click at [903, 303] on input "True" at bounding box center [896, 297] width 15 height 12
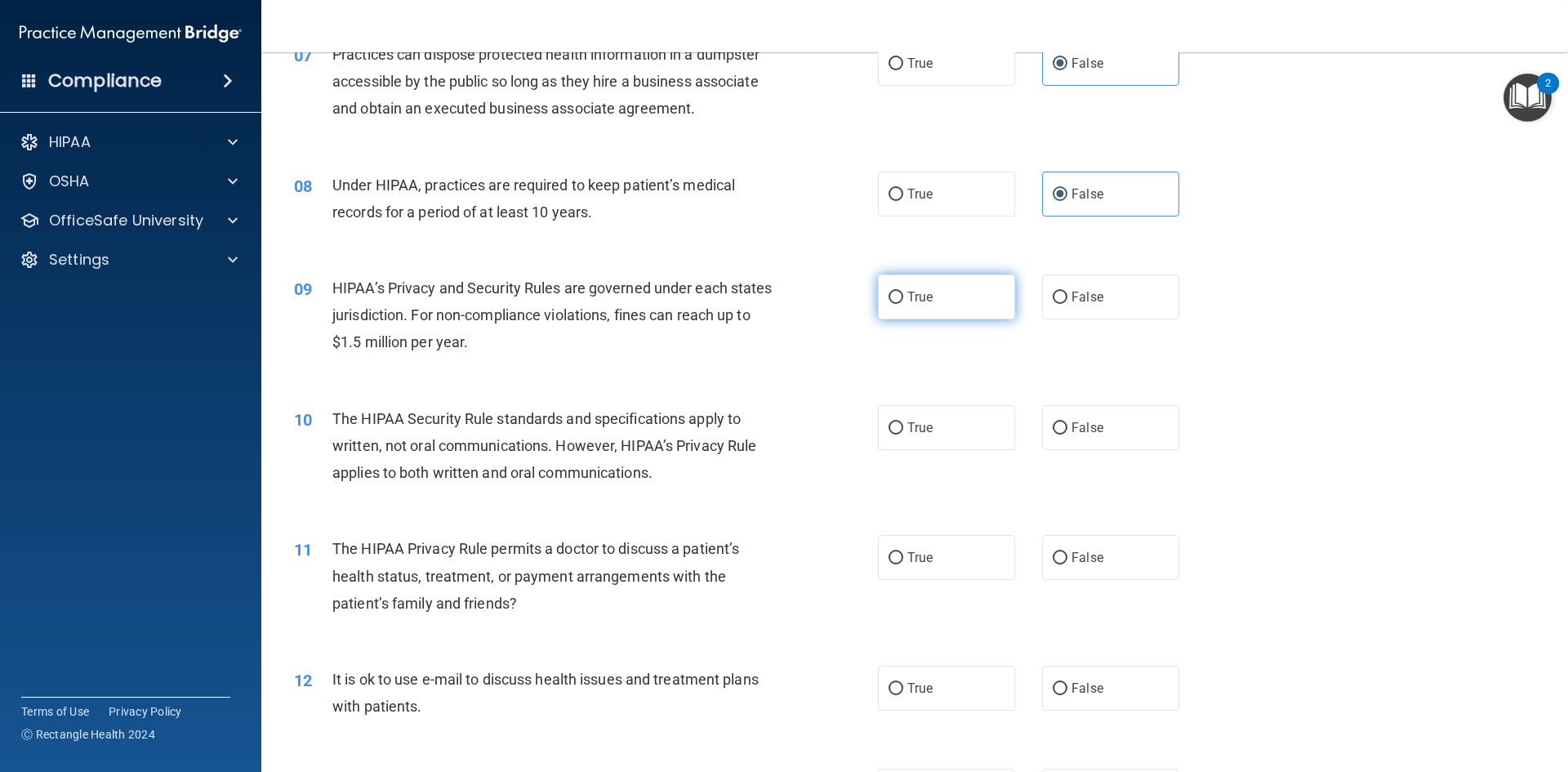
radio input "true"
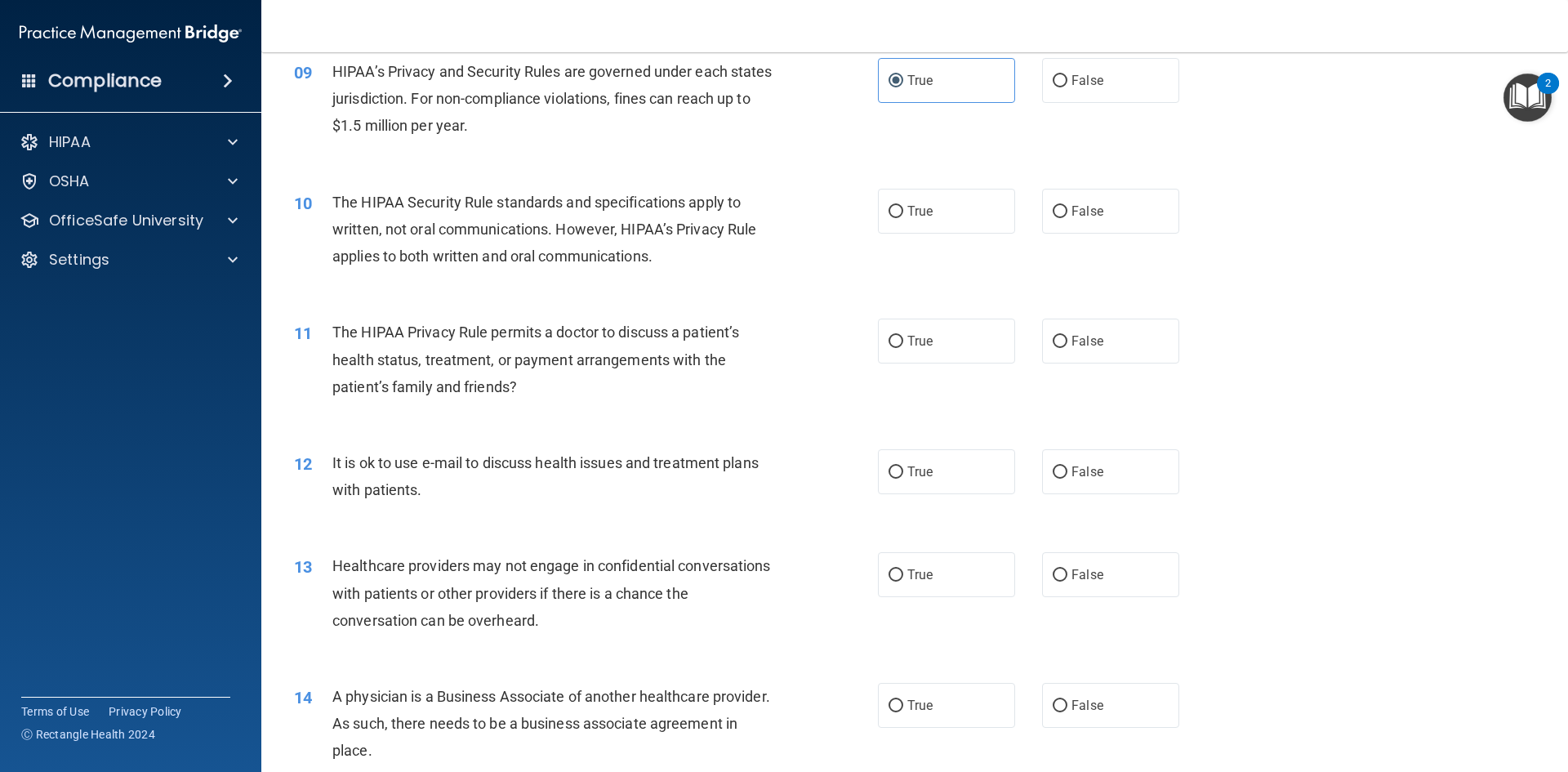
scroll to position [1062, 0]
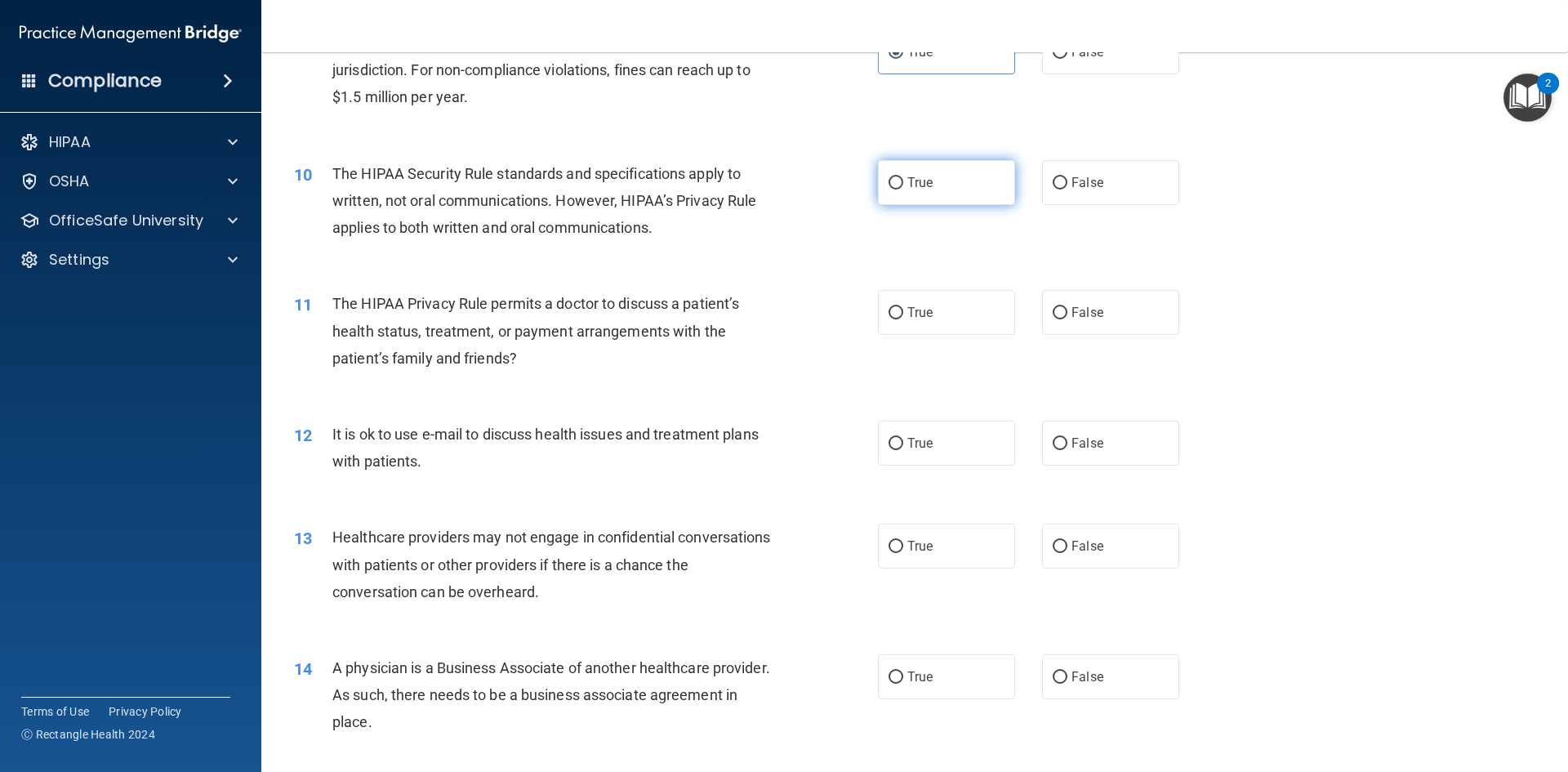
click at [929, 175] on label "True" at bounding box center [946, 182] width 137 height 45
click at [903, 177] on input "True" at bounding box center [896, 183] width 15 height 12
radio input "true"
click at [1086, 443] on span "False" at bounding box center [1087, 443] width 32 height 16
click at [1067, 443] on input "False" at bounding box center [1060, 443] width 15 height 12
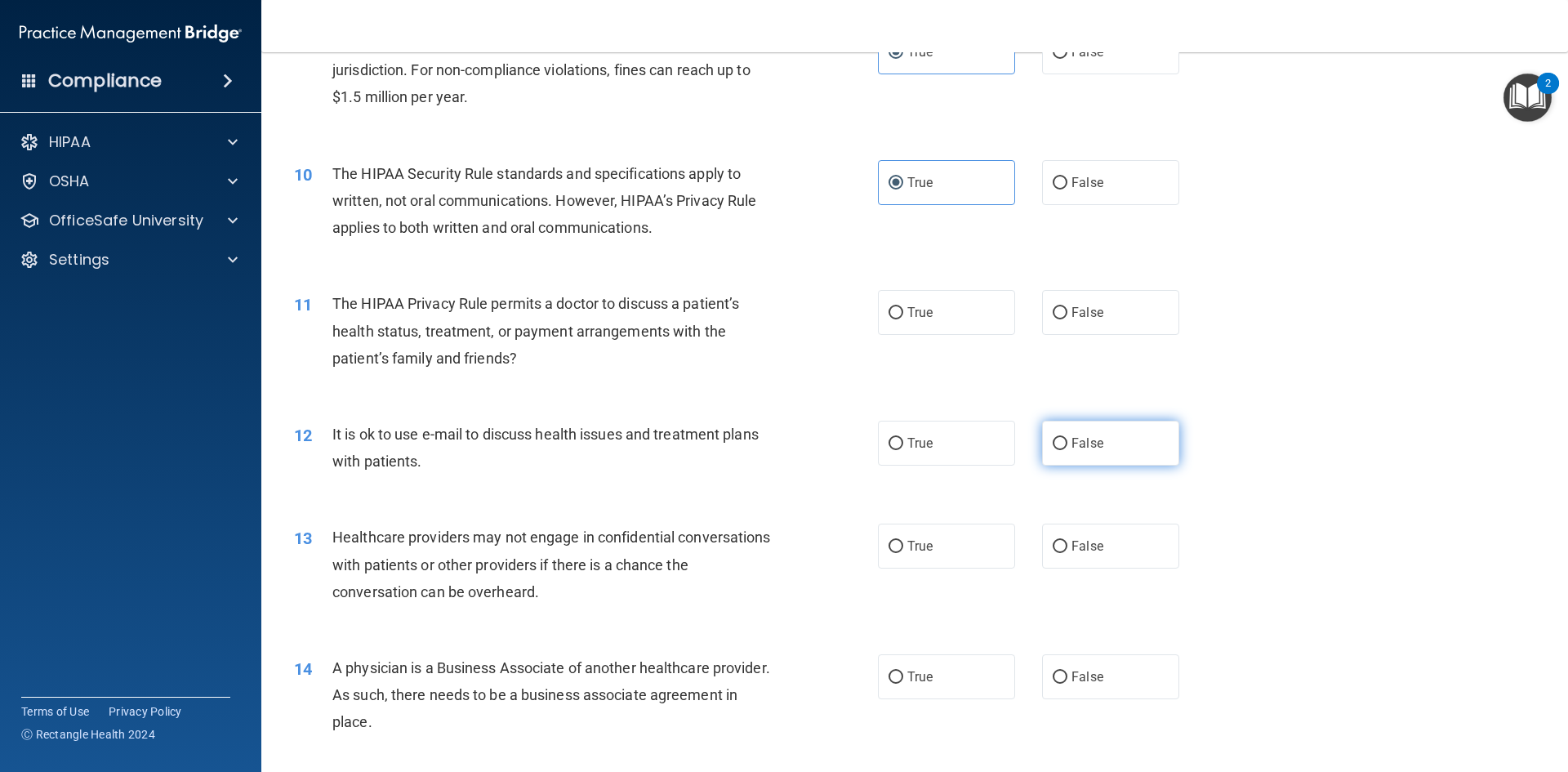
radio input "true"
click at [901, 304] on label "True" at bounding box center [946, 312] width 137 height 45
click at [901, 307] on input "True" at bounding box center [896, 312] width 15 height 12
radio input "true"
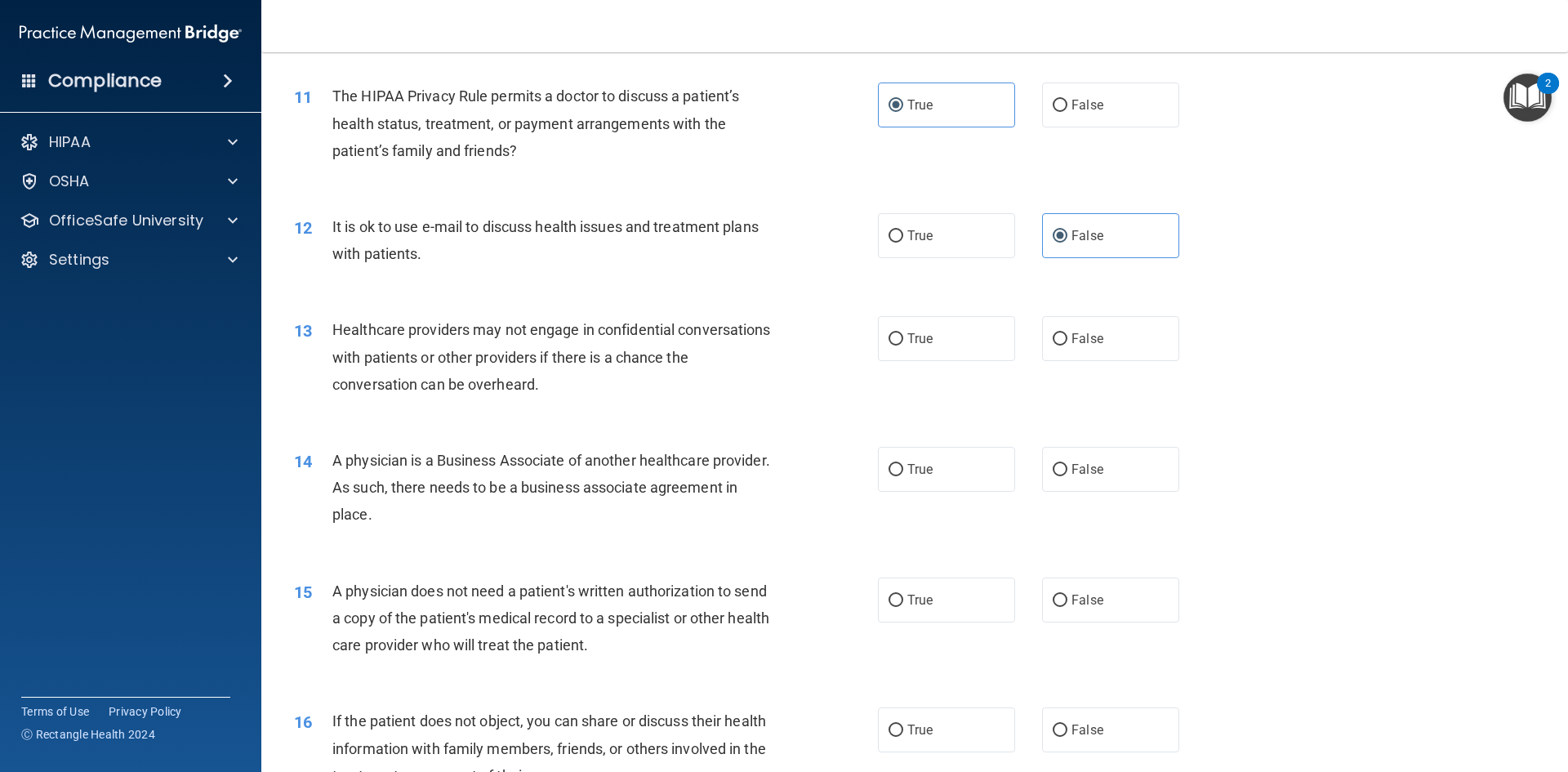
scroll to position [1307, 0]
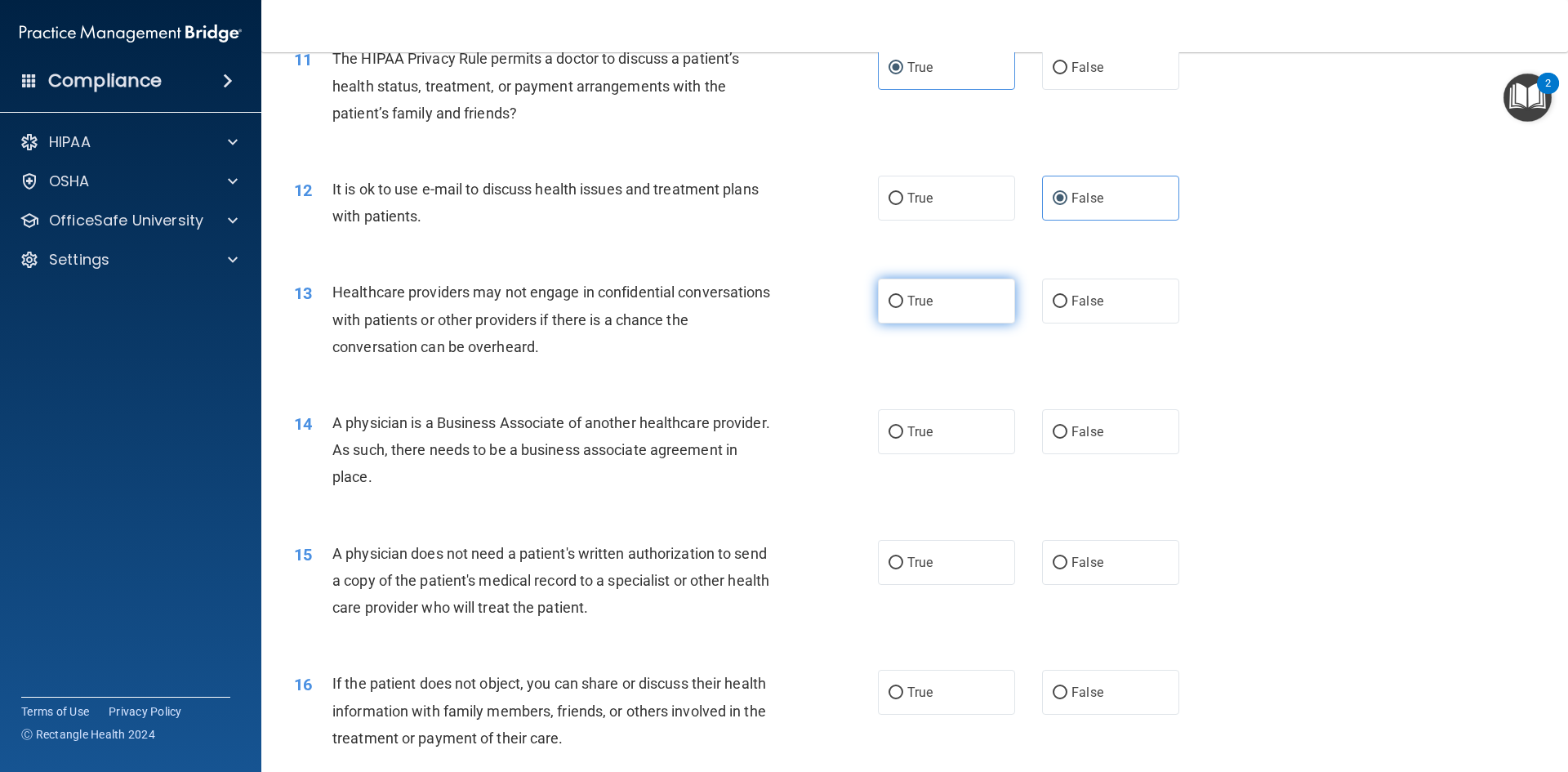
click at [913, 302] on span "True" at bounding box center [920, 301] width 26 height 16
click at [903, 302] on input "True" at bounding box center [896, 301] width 15 height 12
radio input "true"
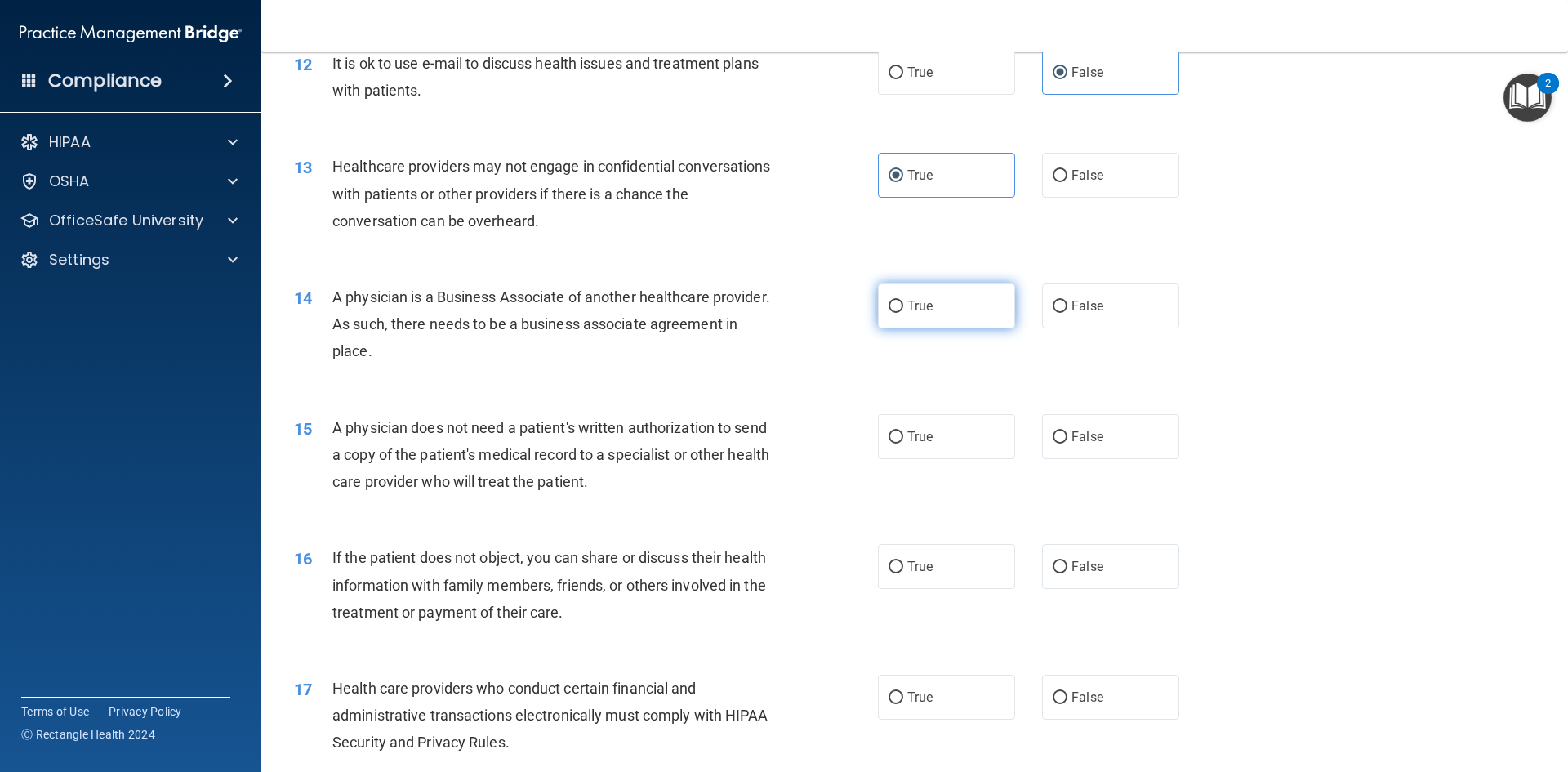
scroll to position [1470, 0]
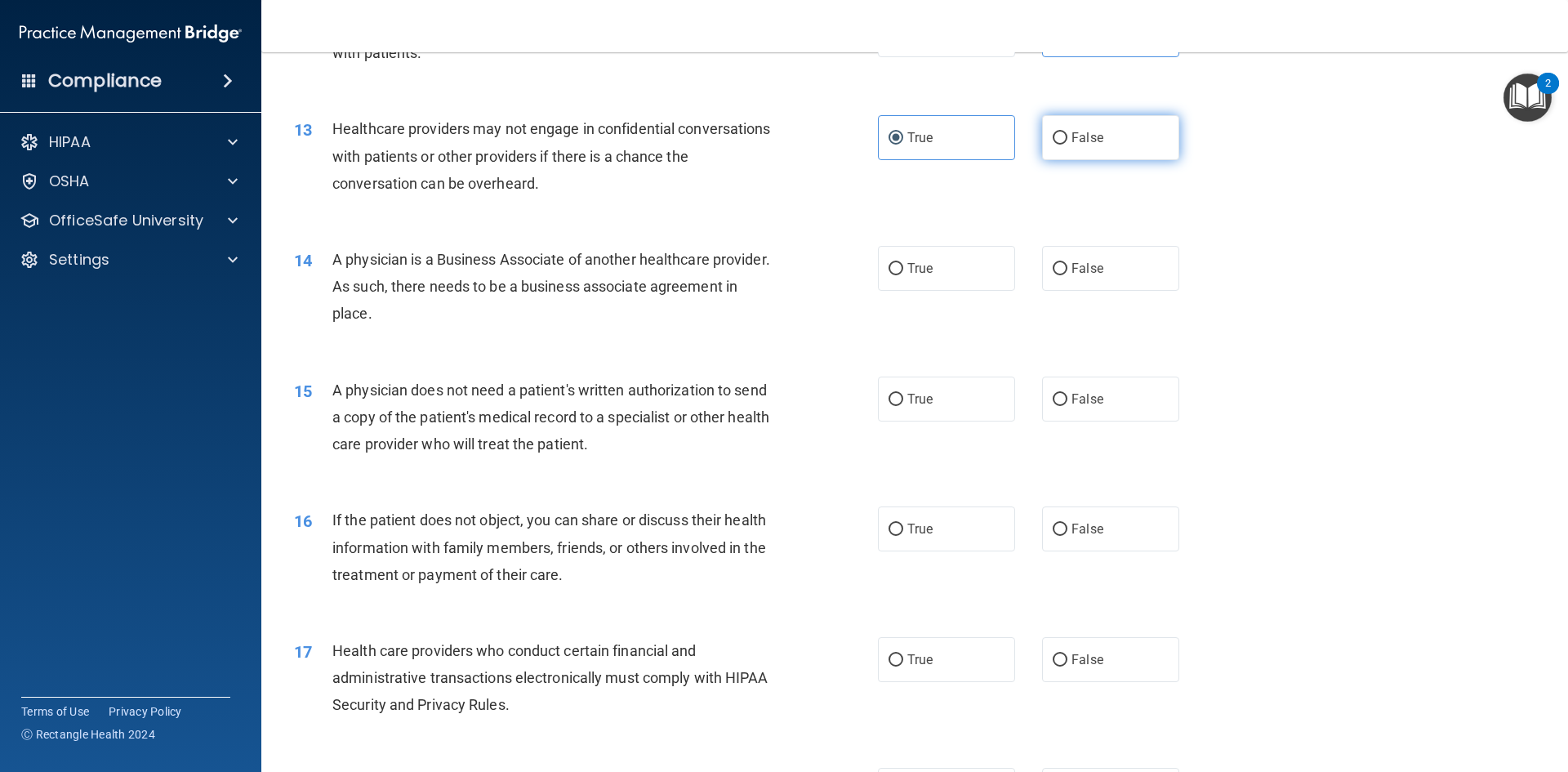
click at [1113, 133] on label "False" at bounding box center [1110, 137] width 137 height 45
click at [1067, 133] on input "False" at bounding box center [1060, 138] width 15 height 12
radio input "true"
radio input "false"
click at [934, 267] on label "True" at bounding box center [946, 267] width 137 height 45
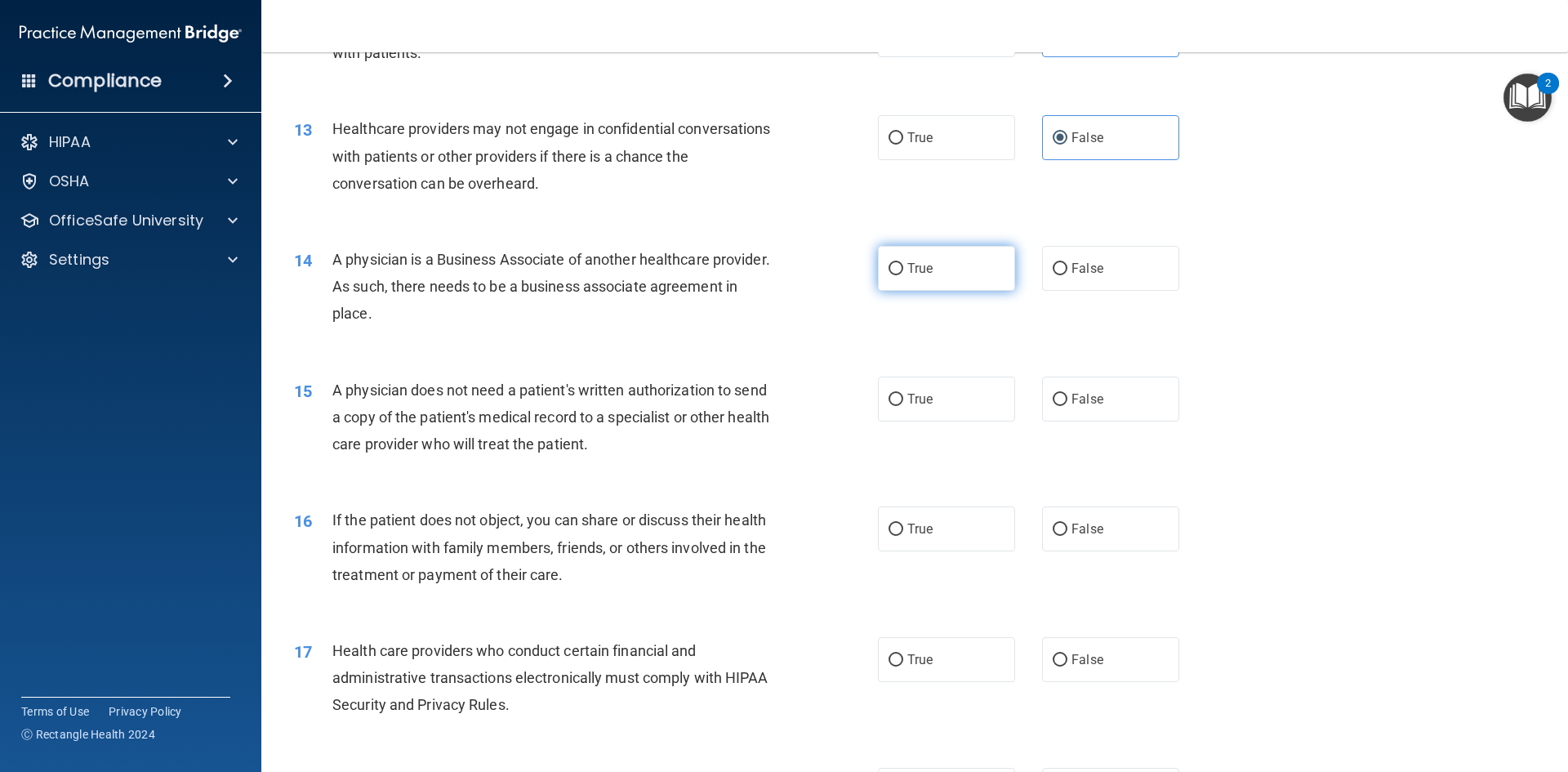
click at [903, 267] on input "True" at bounding box center [896, 268] width 15 height 12
radio input "true"
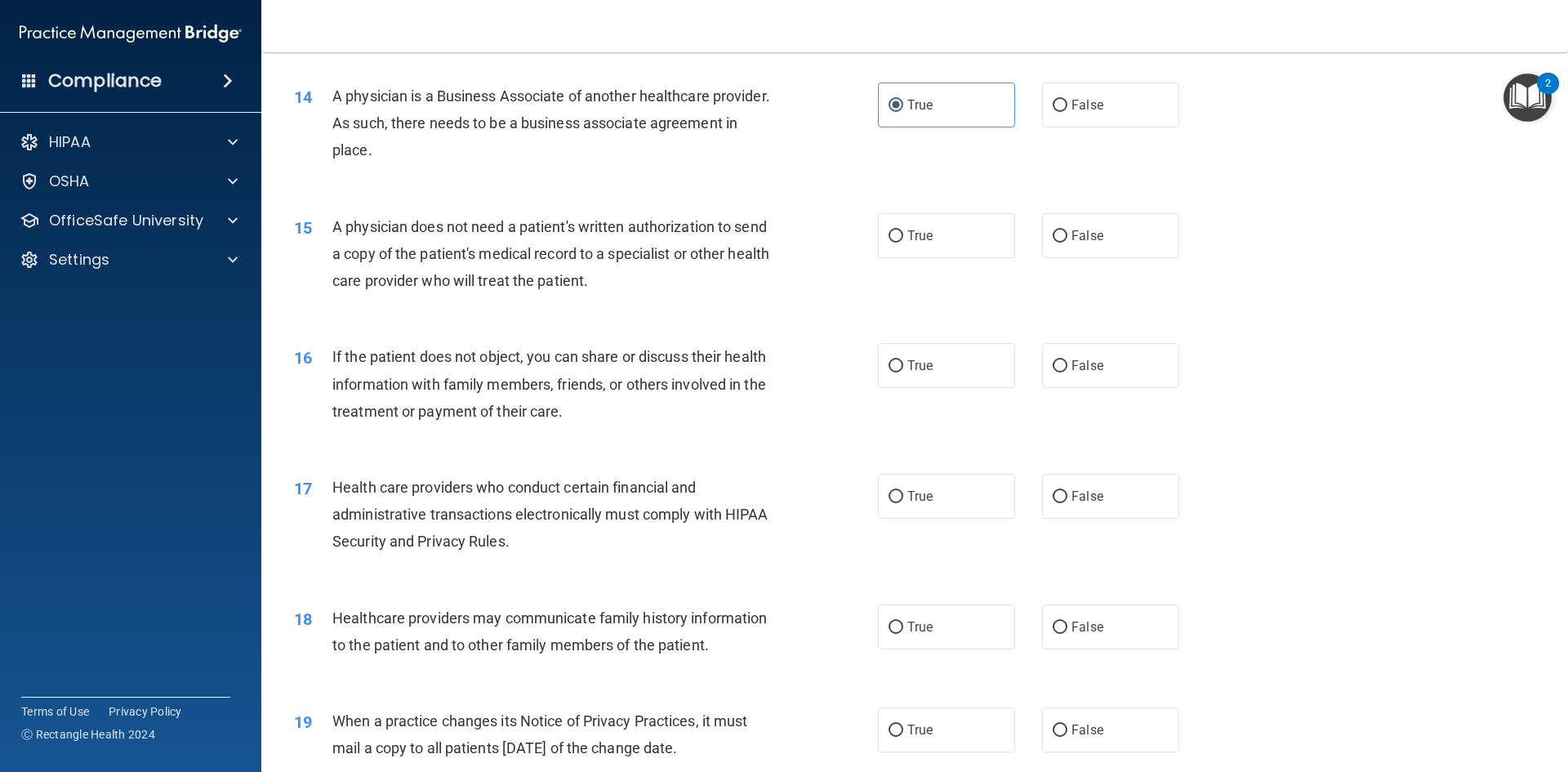
scroll to position [1715, 0]
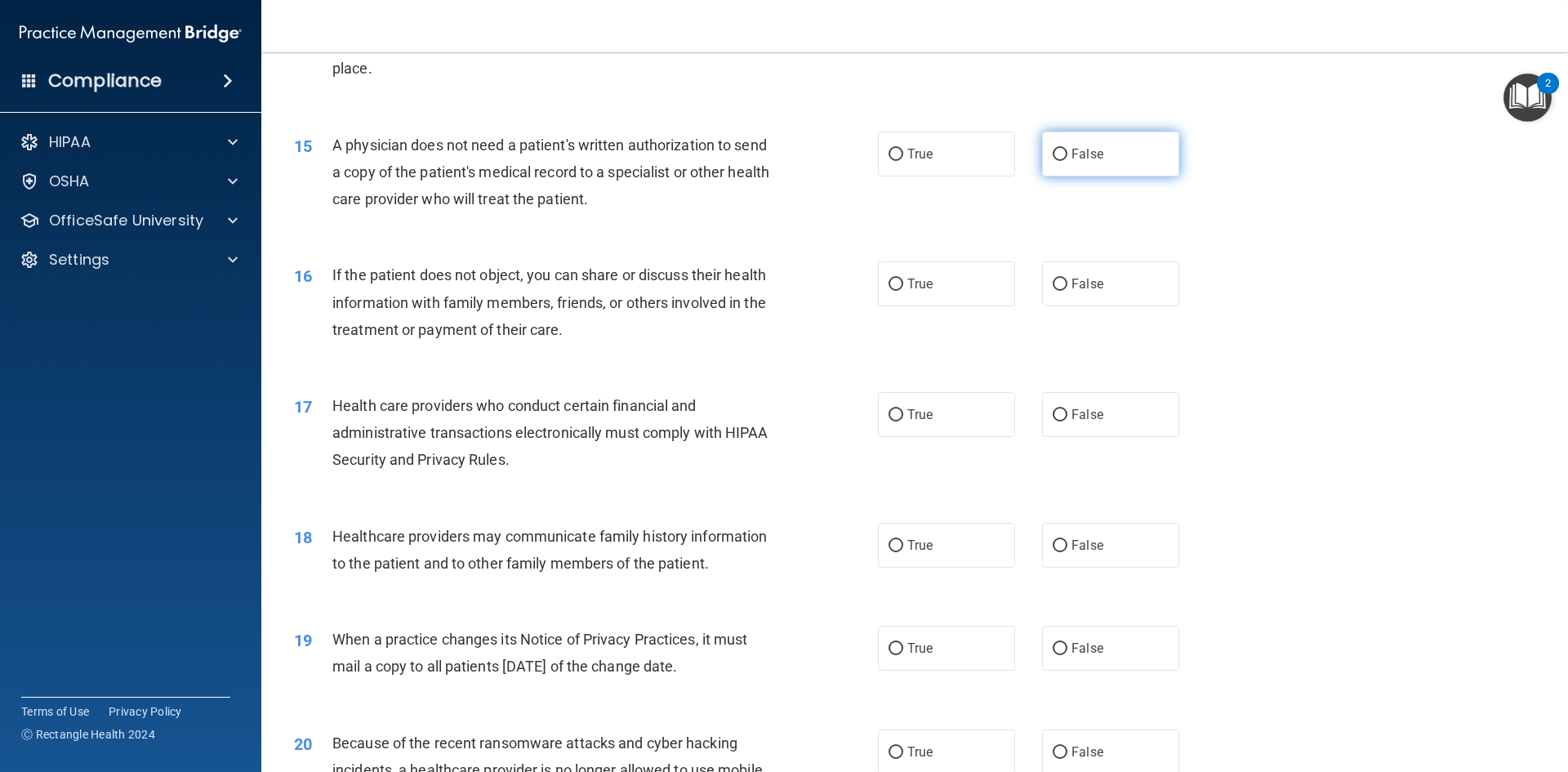
click at [1052, 160] on input "False" at bounding box center [1060, 154] width 15 height 12
radio input "true"
click at [1090, 280] on span "False" at bounding box center [1087, 283] width 32 height 16
click at [1067, 280] on input "False" at bounding box center [1060, 284] width 15 height 12
radio input "true"
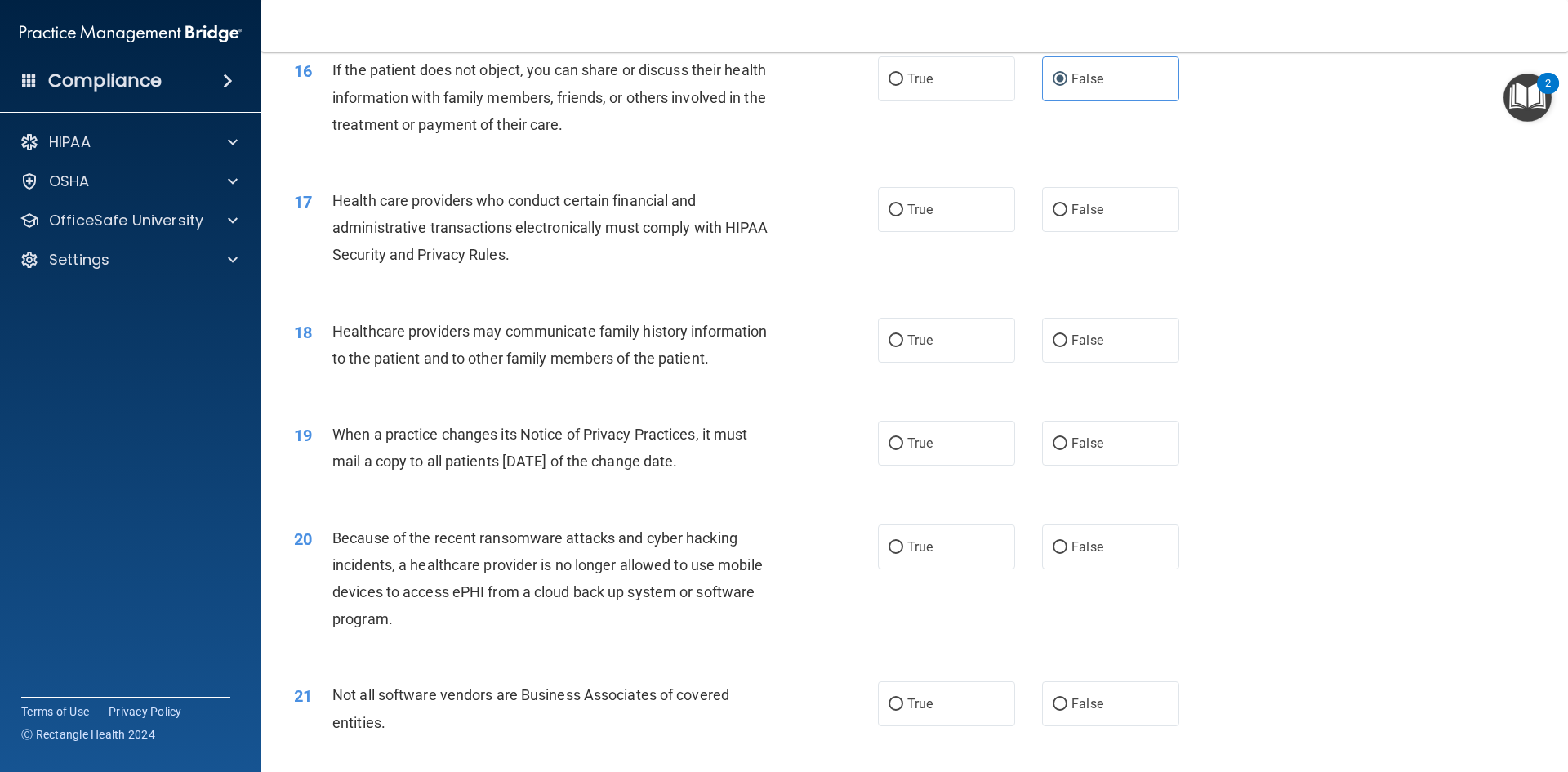
scroll to position [1959, 0]
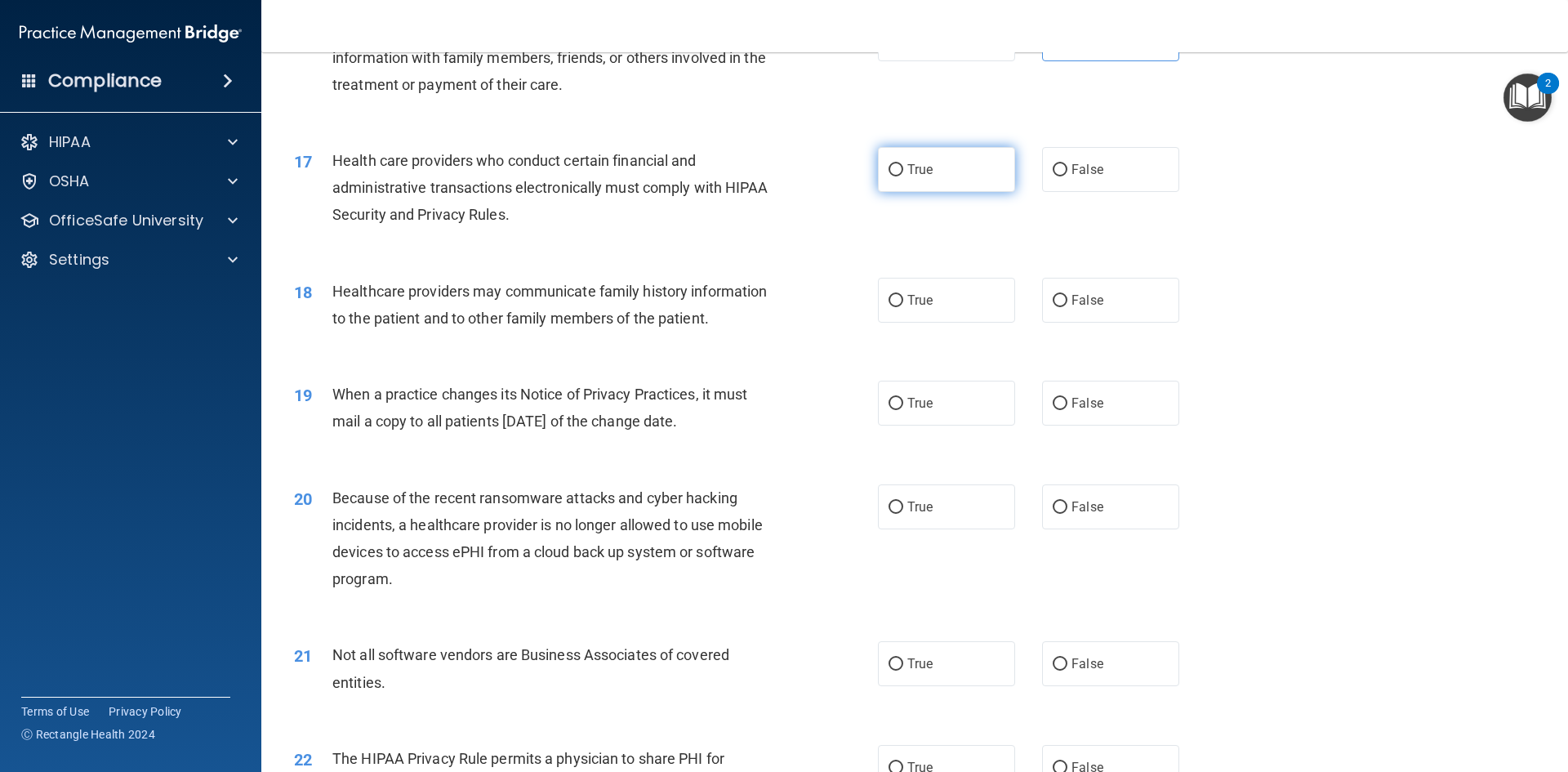
click at [945, 165] on label "True" at bounding box center [946, 169] width 137 height 45
click at [903, 165] on input "True" at bounding box center [896, 170] width 15 height 12
radio input "true"
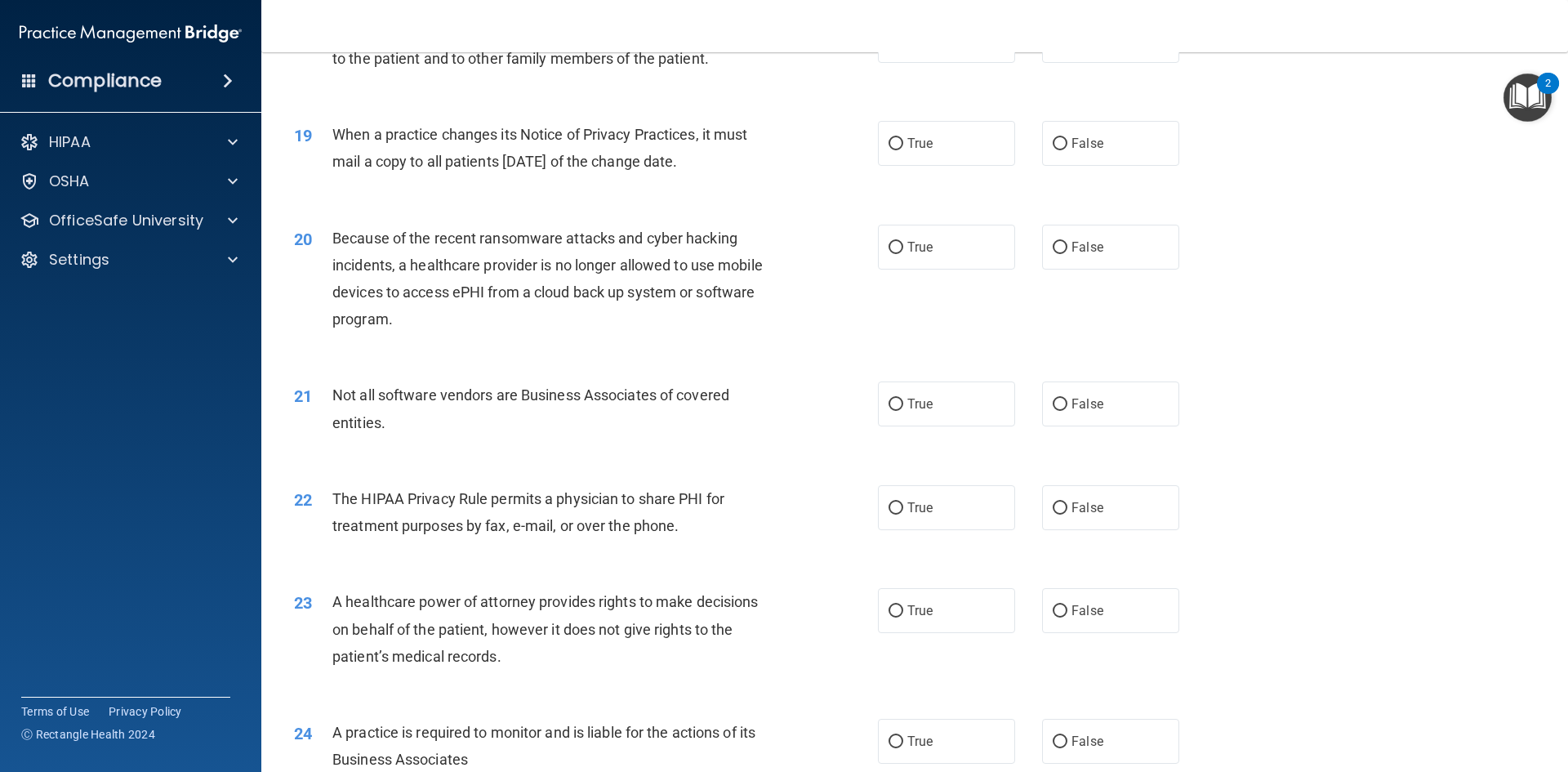
scroll to position [2123, 0]
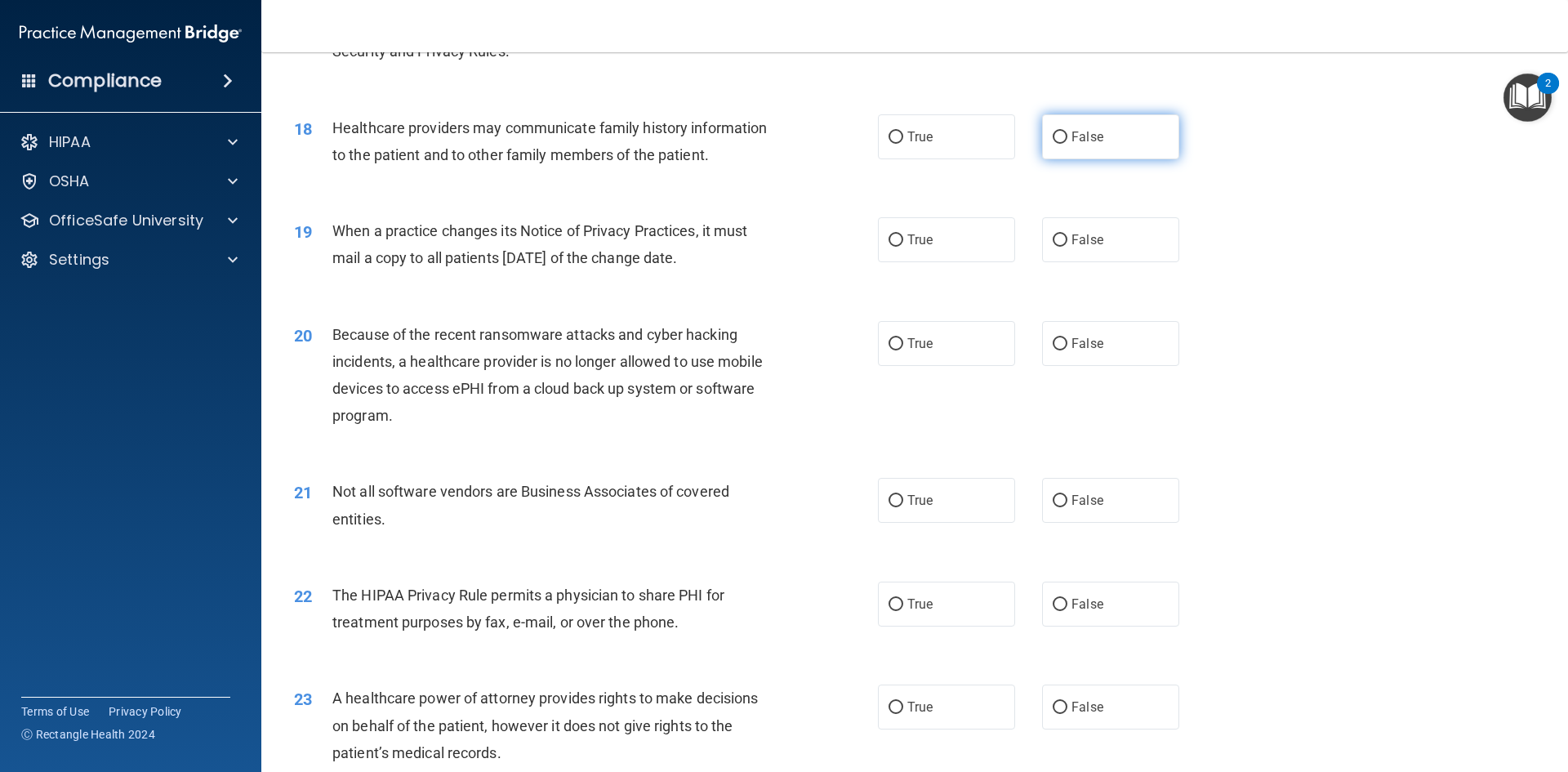
click at [1072, 138] on span "False" at bounding box center [1087, 136] width 32 height 16
click at [1067, 138] on input "False" at bounding box center [1060, 137] width 15 height 12
radio input "true"
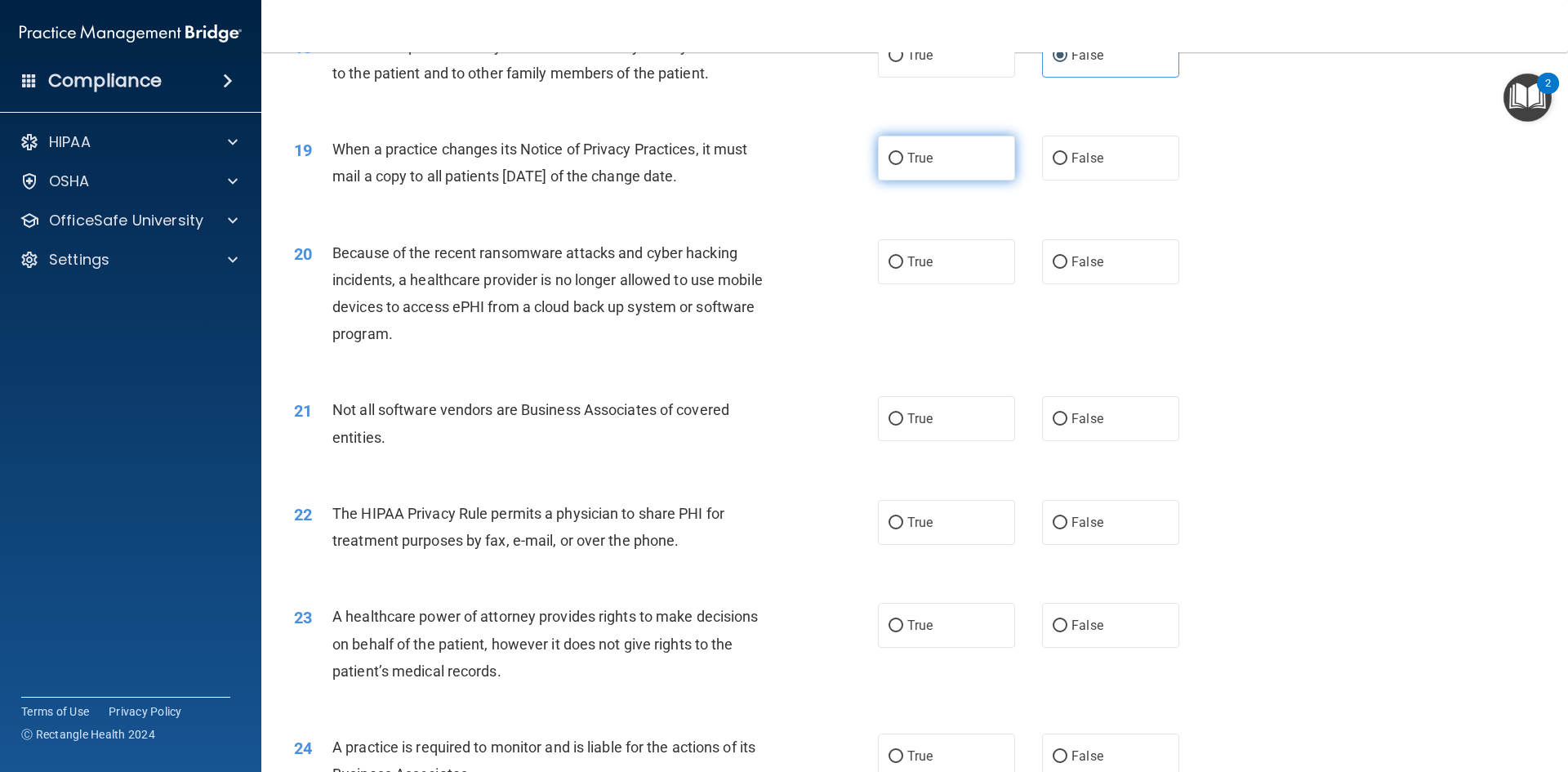
click at [928, 164] on label "True" at bounding box center [946, 157] width 137 height 45
click at [903, 164] on input "True" at bounding box center [896, 158] width 15 height 12
radio input "true"
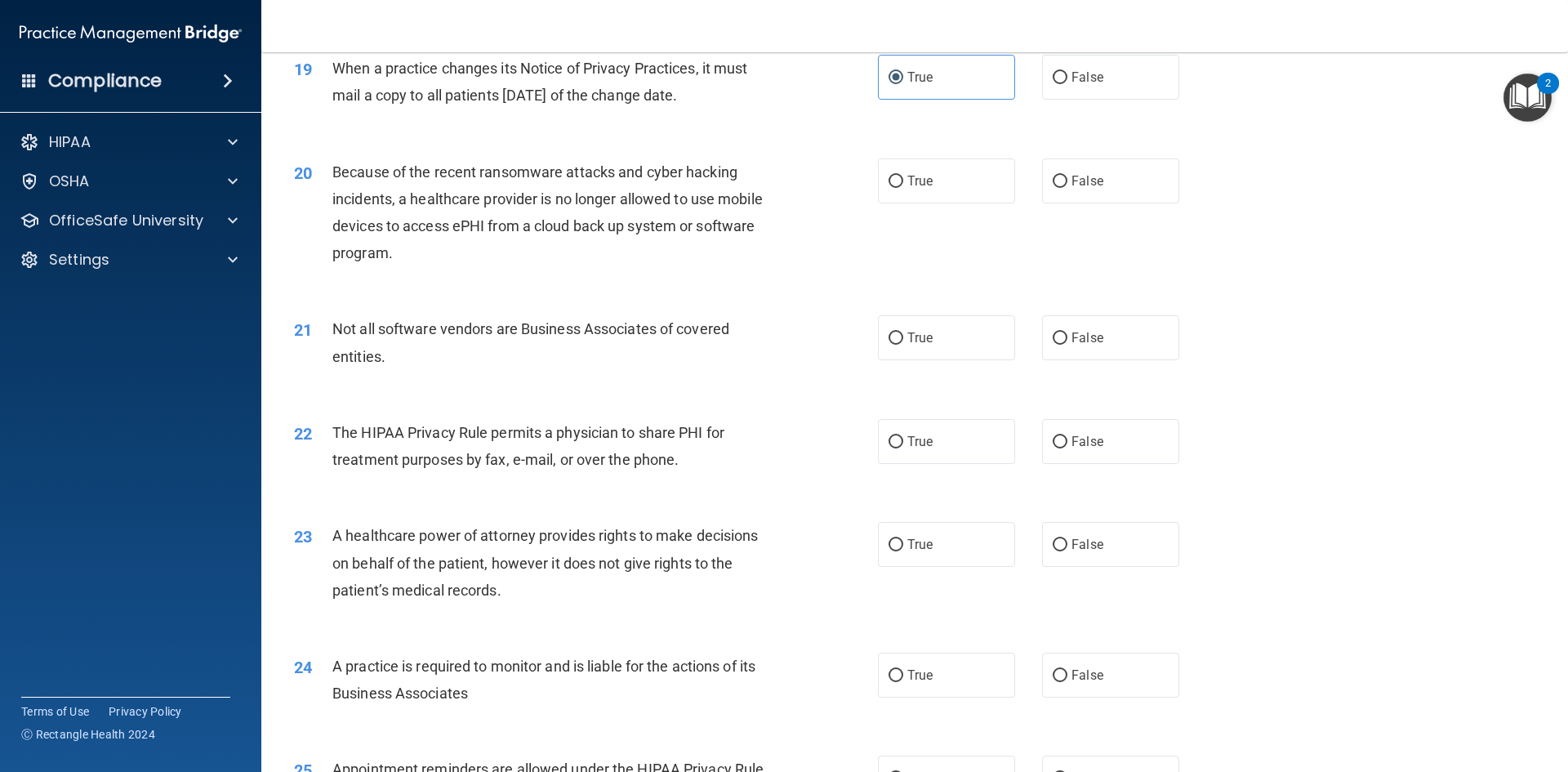
scroll to position [2287, 0]
click at [934, 177] on label "True" at bounding box center [946, 179] width 137 height 45
click at [903, 177] on input "True" at bounding box center [896, 180] width 15 height 12
radio input "true"
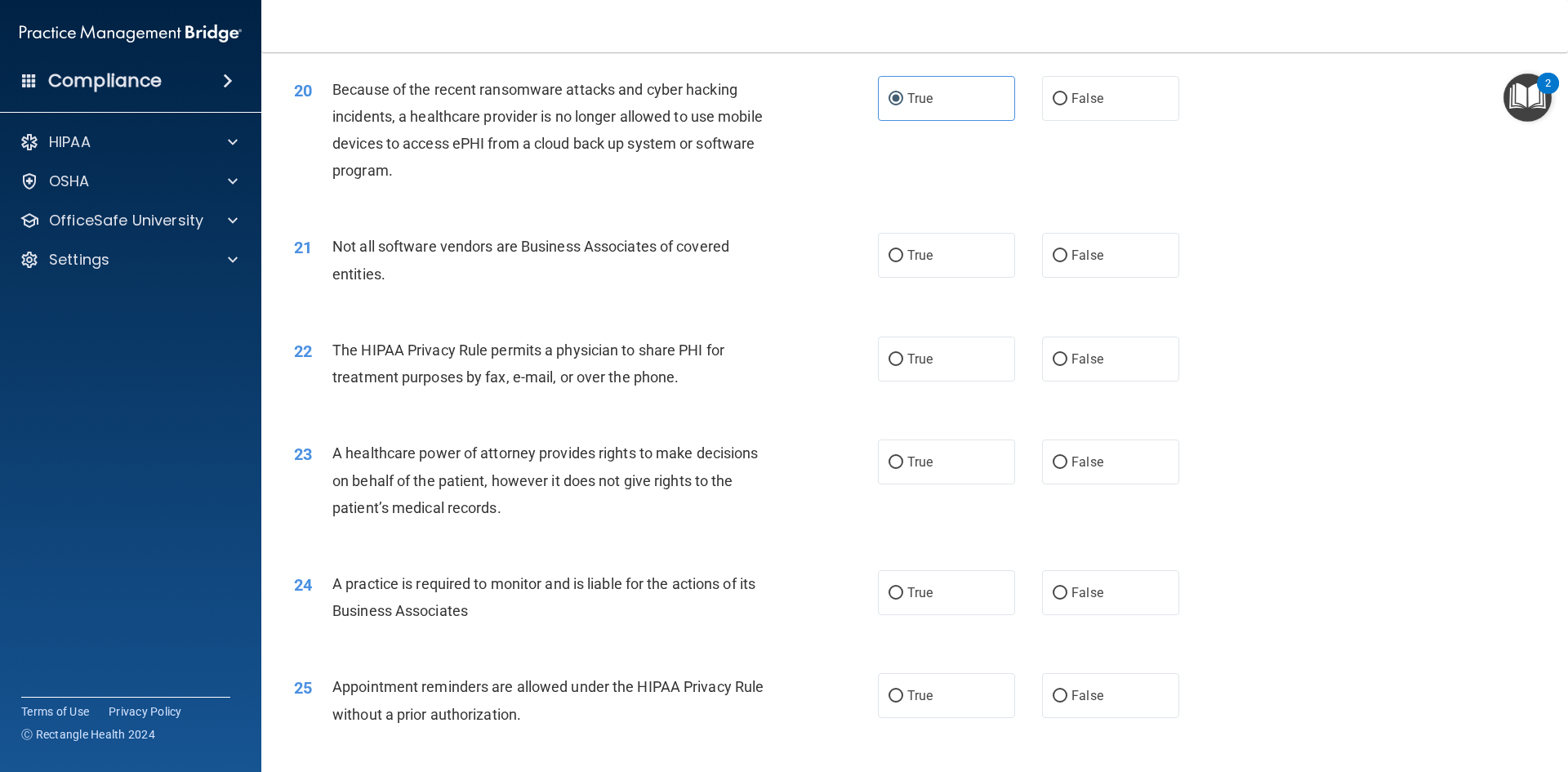
scroll to position [2449, 0]
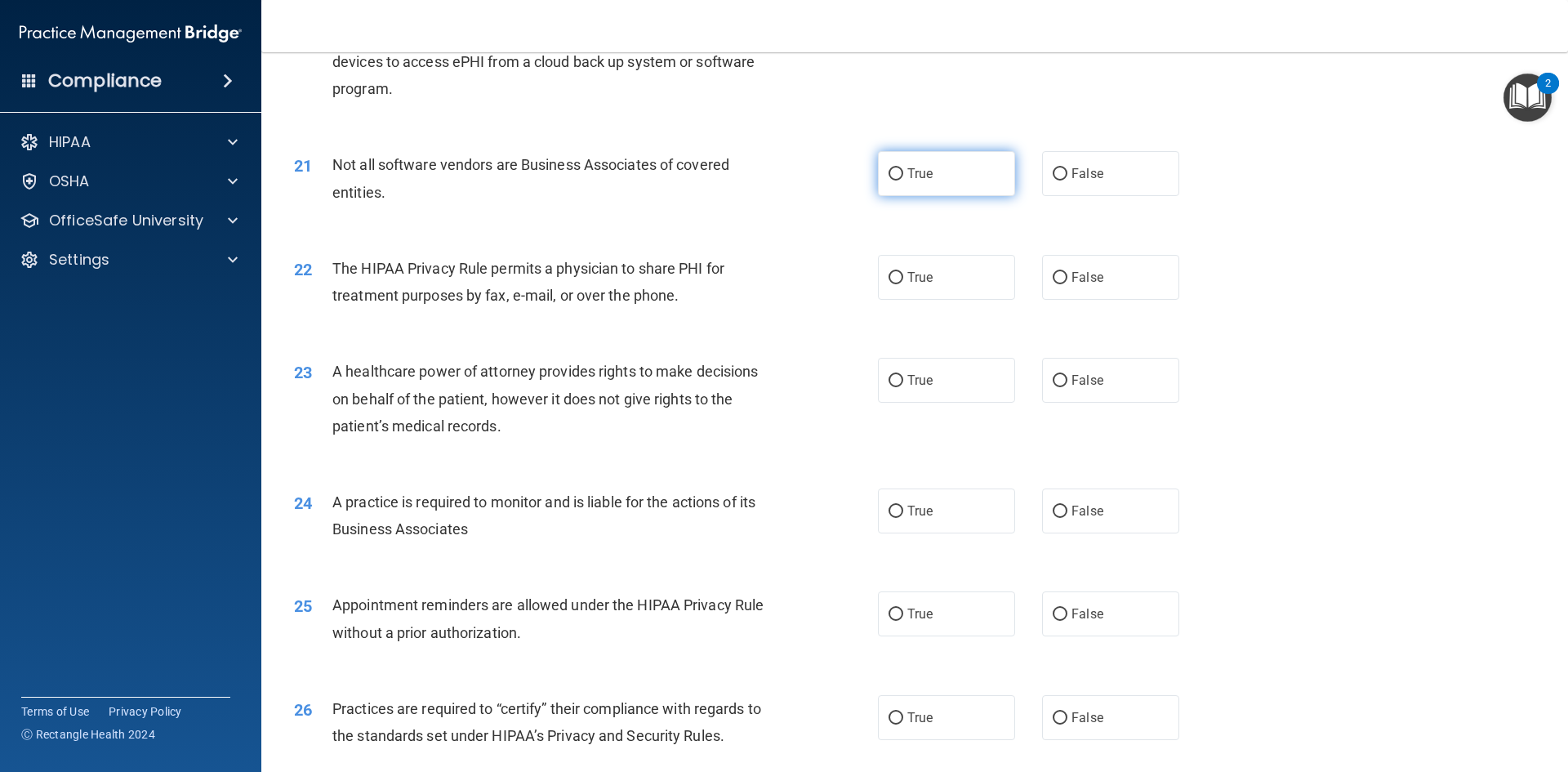
click at [962, 165] on label "True" at bounding box center [946, 173] width 137 height 45
click at [903, 168] on input "True" at bounding box center [896, 174] width 15 height 12
radio input "true"
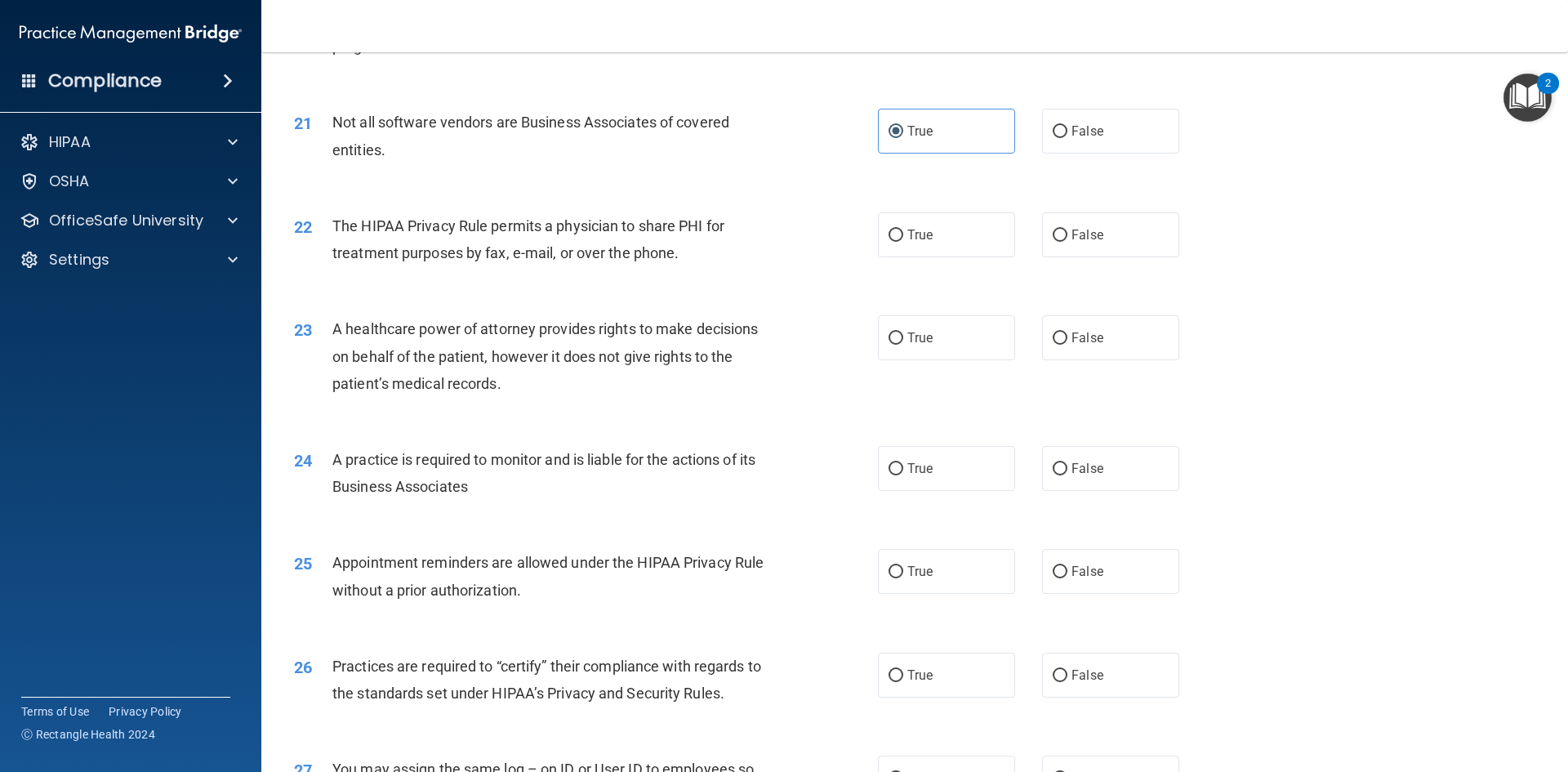
scroll to position [2531, 0]
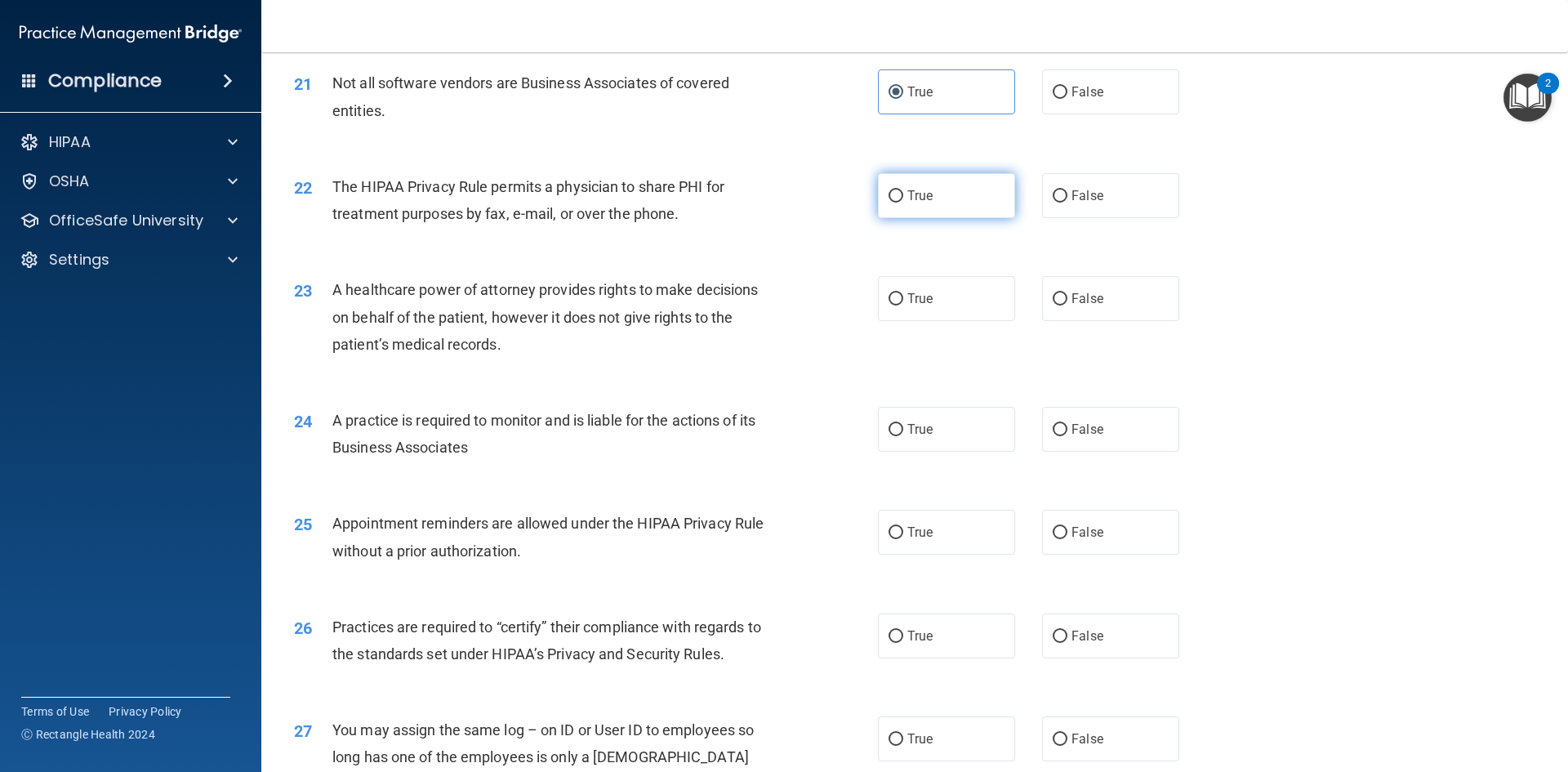
click at [982, 194] on label "True" at bounding box center [946, 195] width 137 height 45
click at [903, 194] on input "True" at bounding box center [896, 196] width 15 height 12
radio input "true"
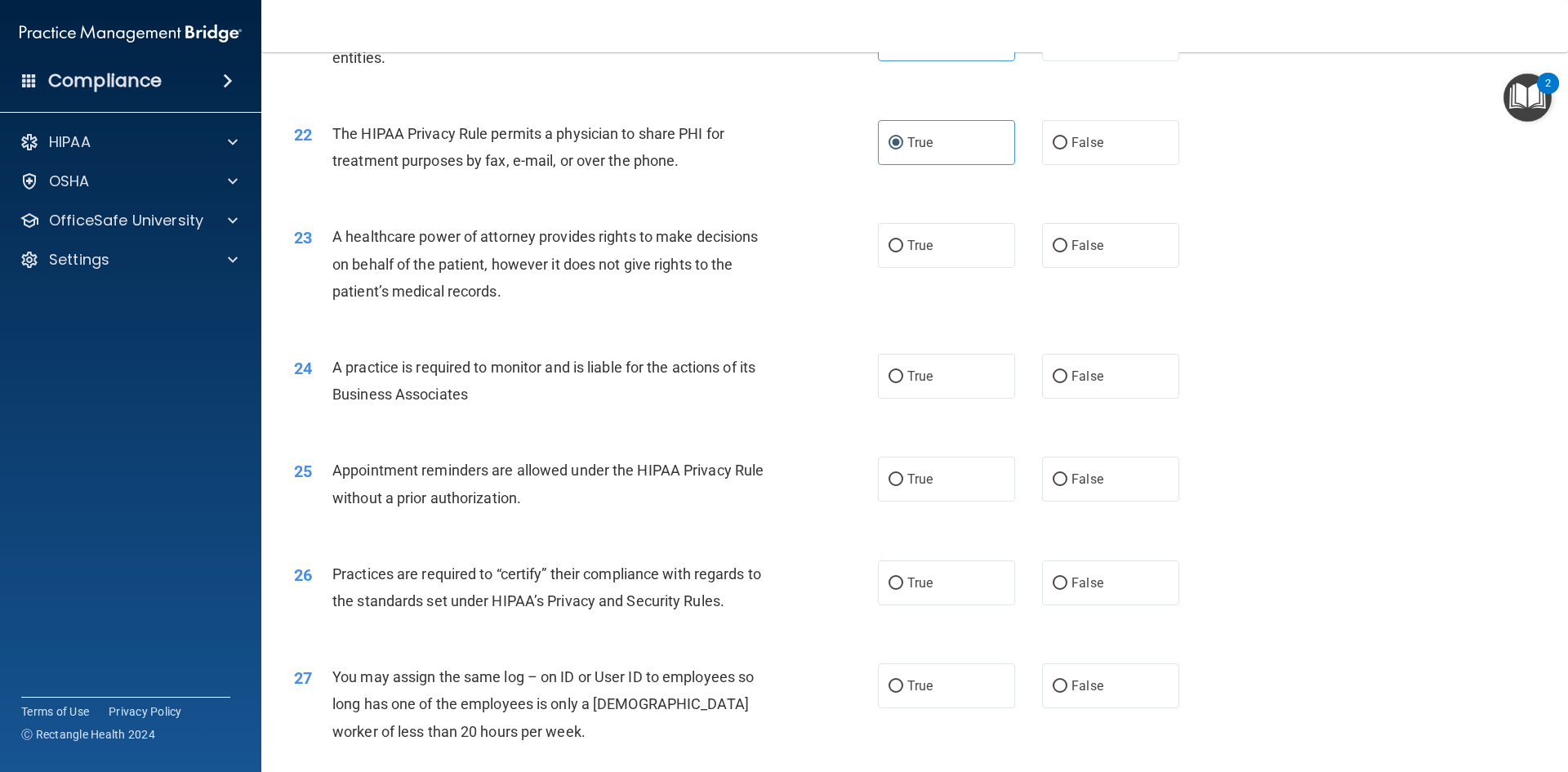
scroll to position [2613, 0]
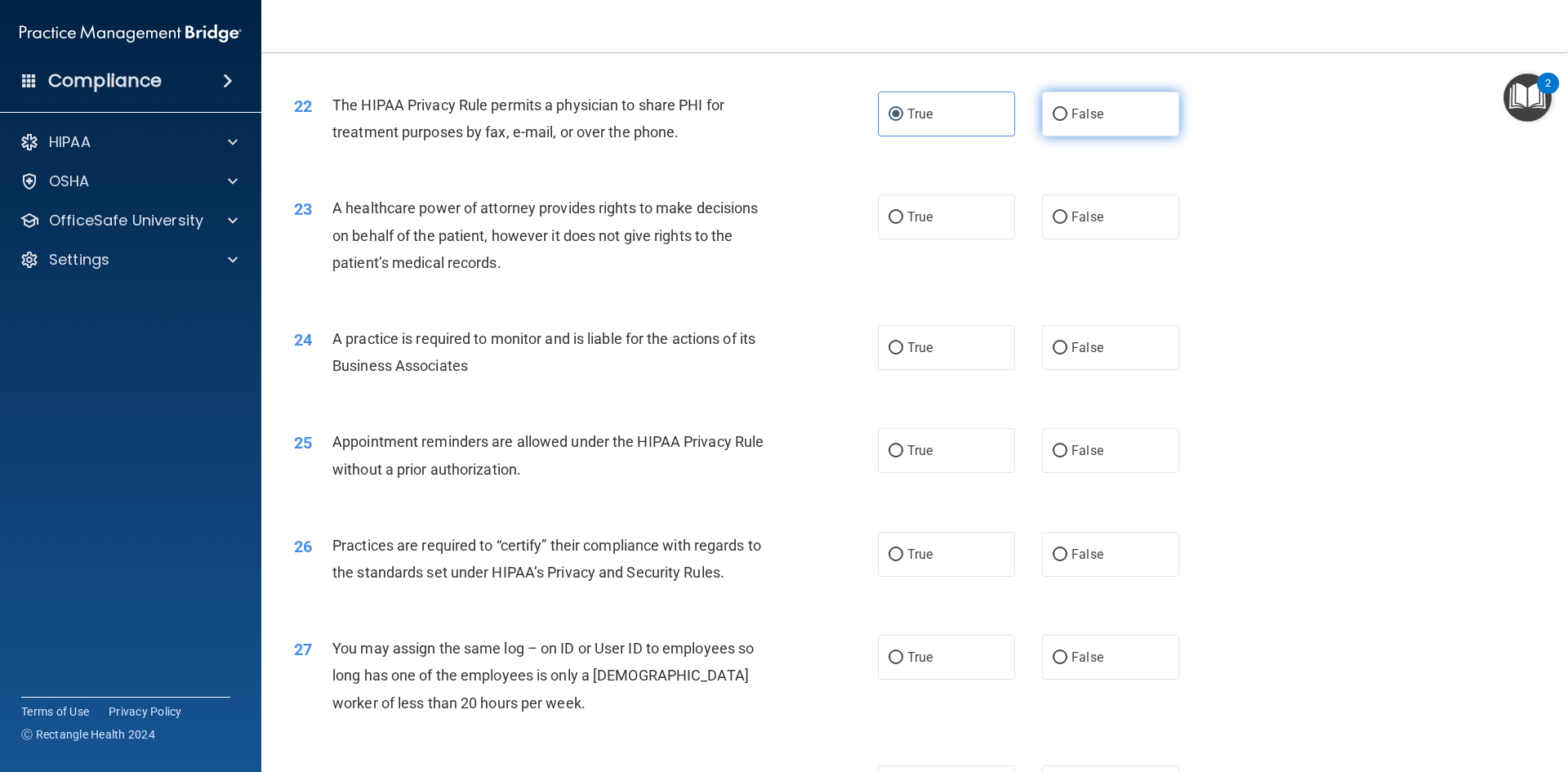
click at [1072, 107] on span "False" at bounding box center [1087, 114] width 32 height 16
click at [1067, 108] on input "False" at bounding box center [1060, 114] width 15 height 12
radio input "true"
radio input "false"
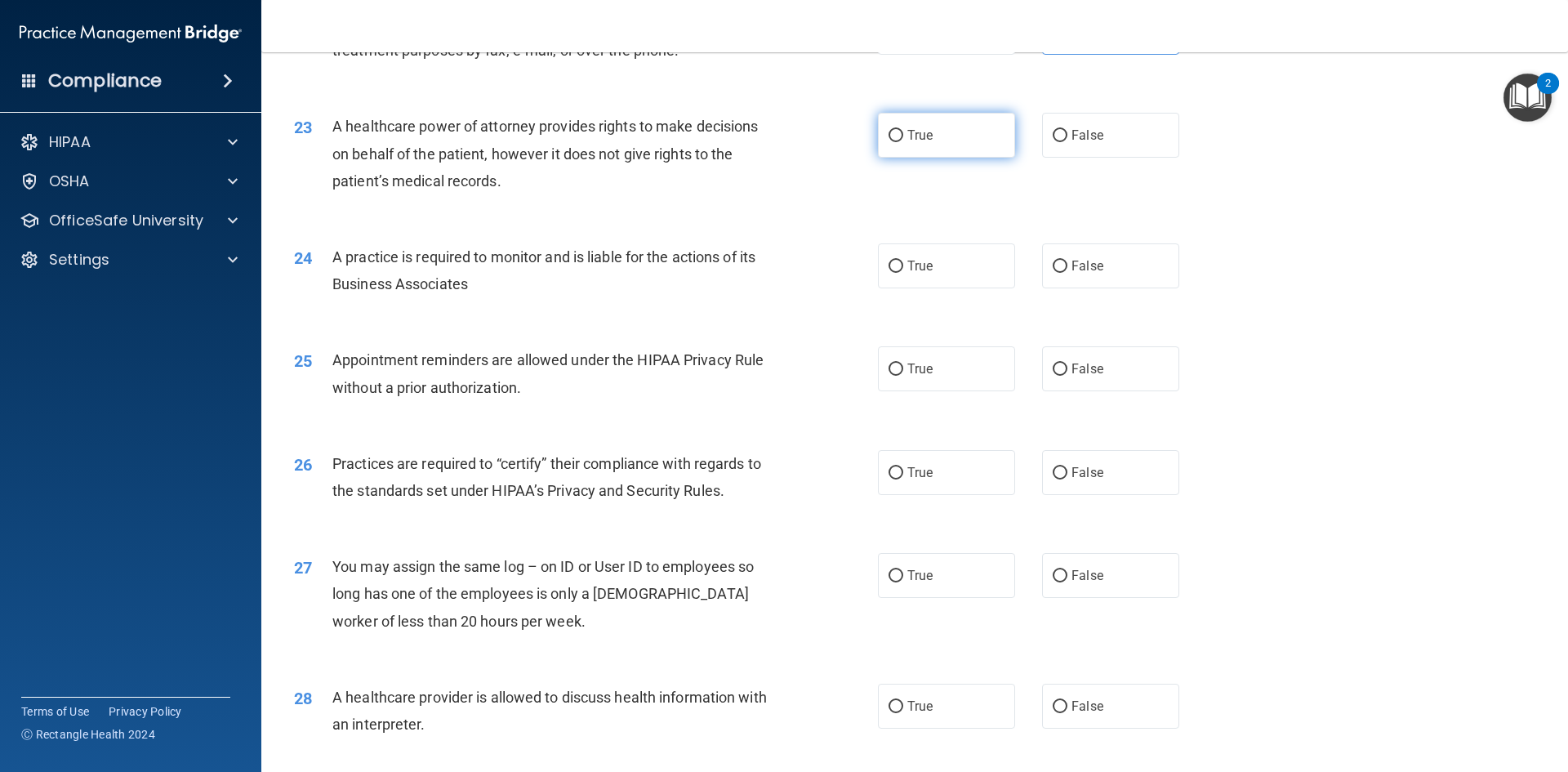
click at [973, 145] on label "True" at bounding box center [946, 135] width 137 height 45
click at [903, 142] on input "True" at bounding box center [896, 135] width 15 height 12
radio input "true"
click at [937, 268] on label "True" at bounding box center [946, 266] width 137 height 45
click at [903, 268] on input "True" at bounding box center [896, 266] width 15 height 12
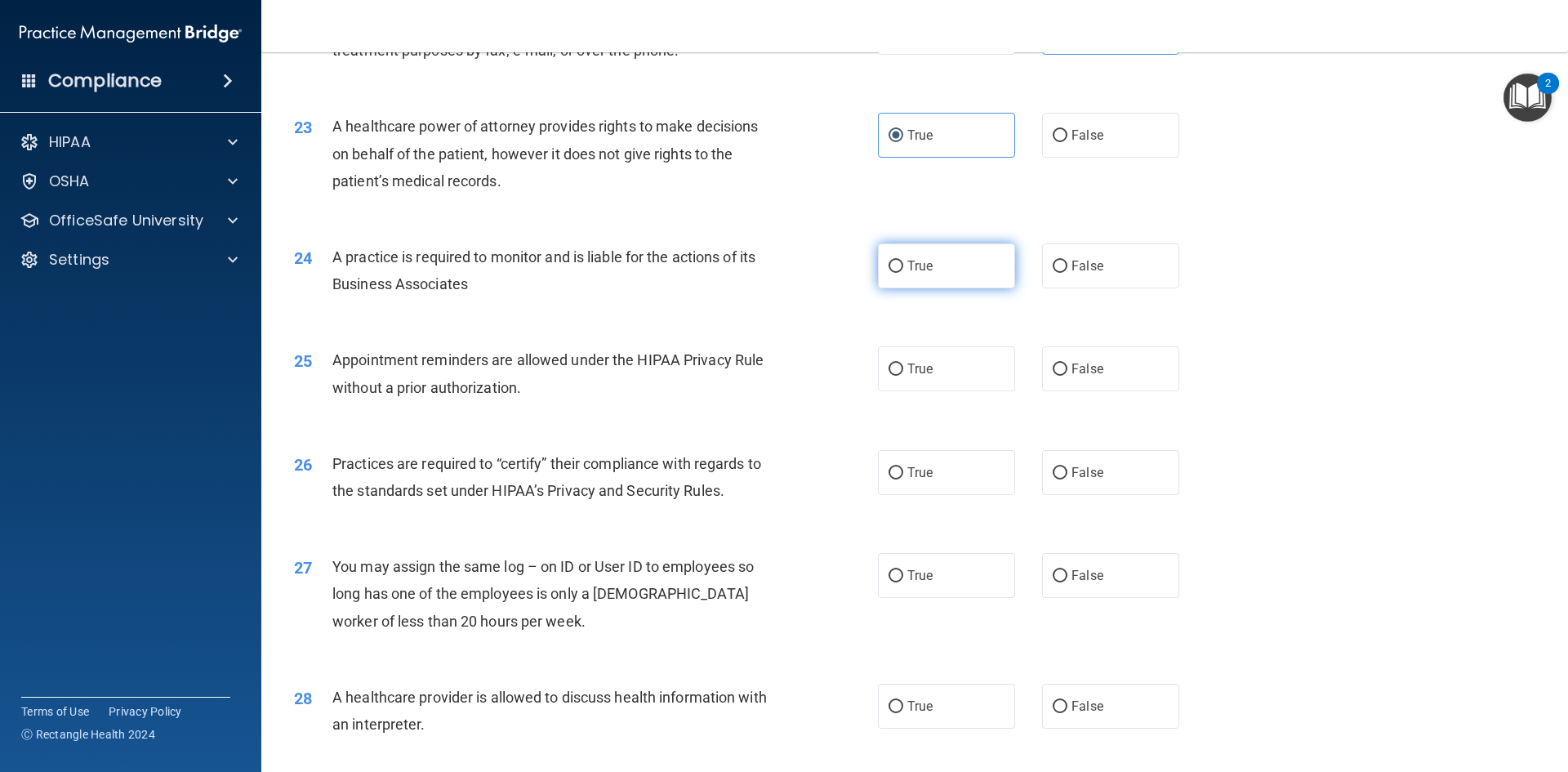
radio input "true"
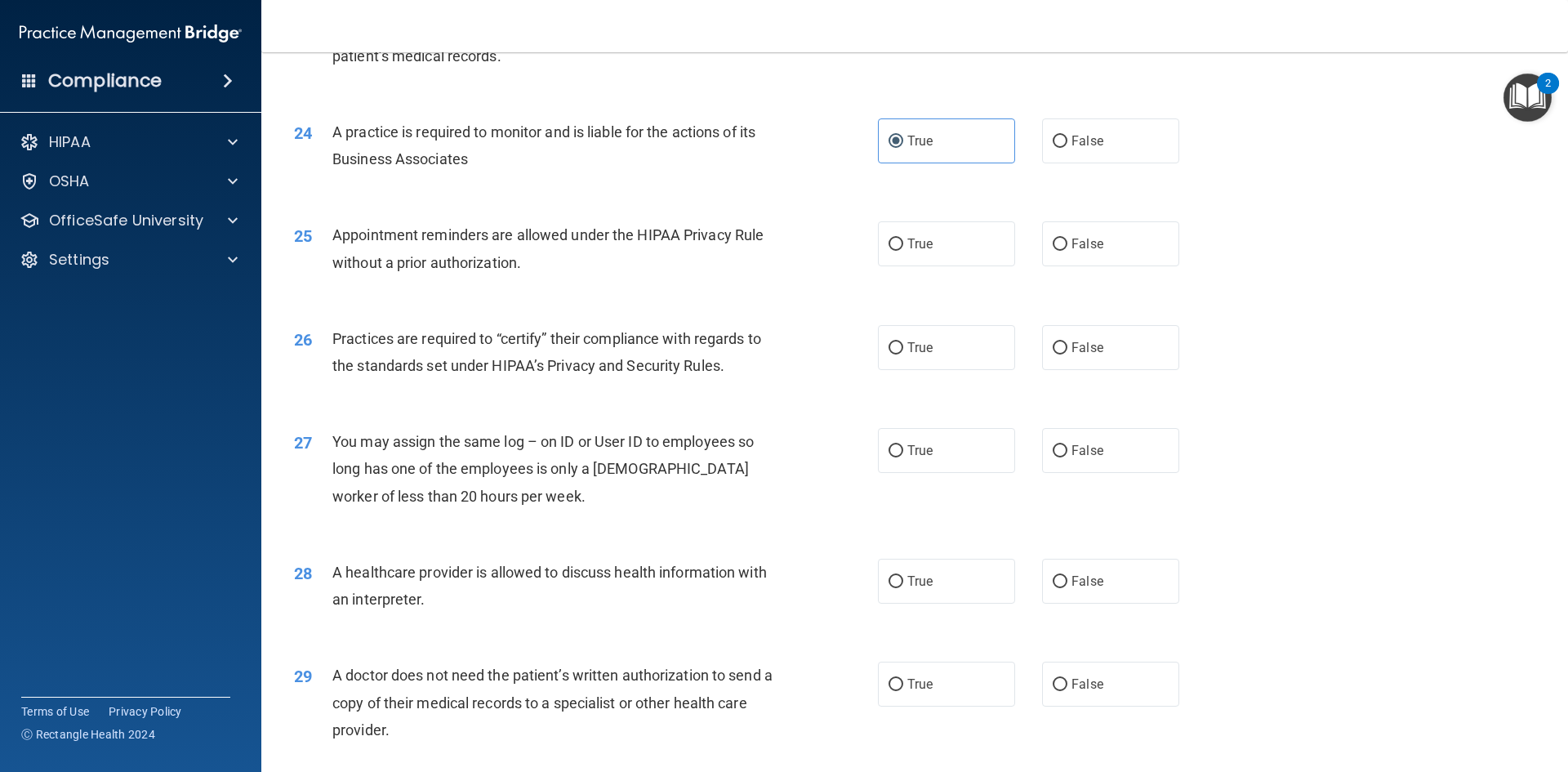
scroll to position [2858, 0]
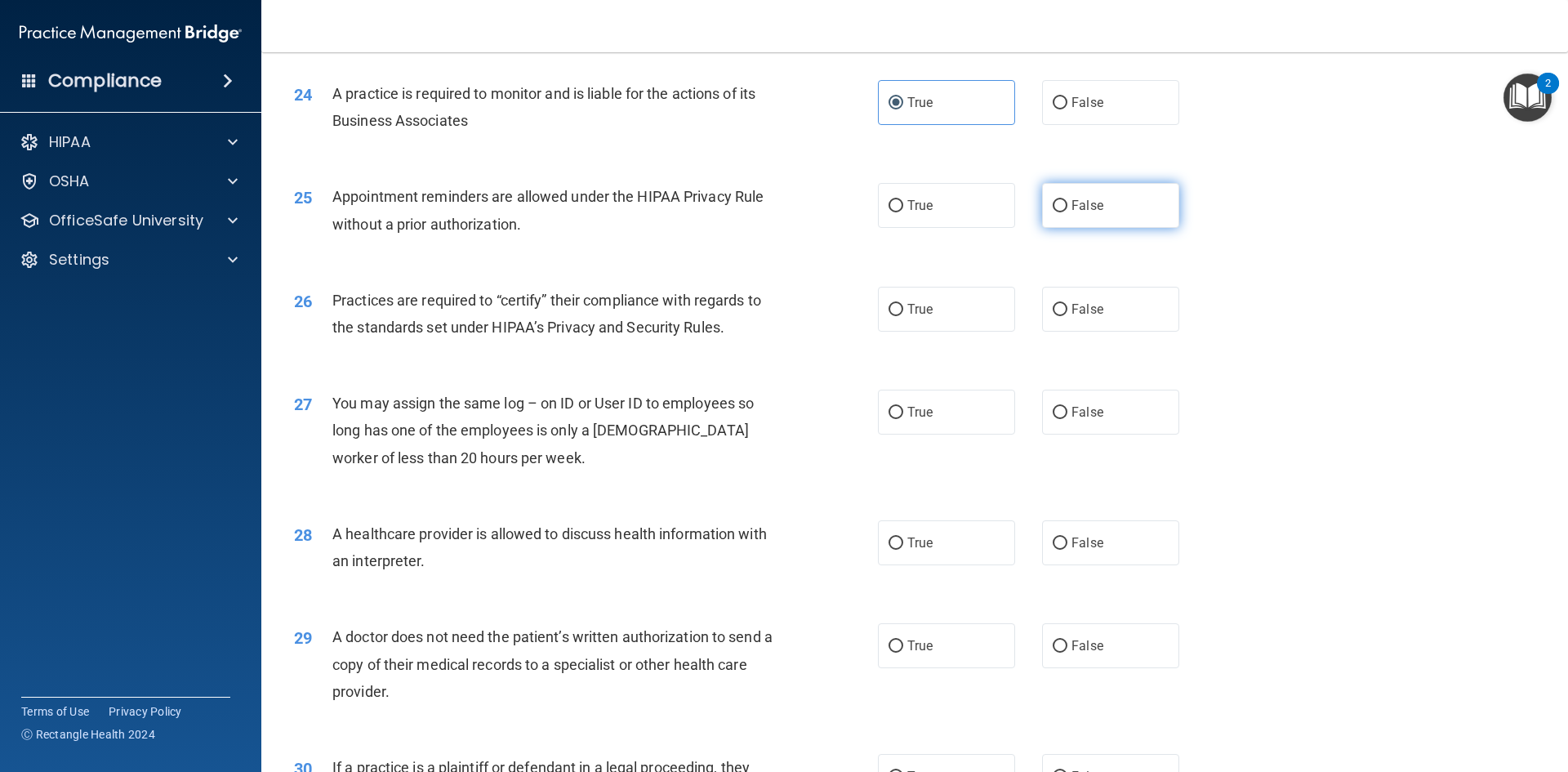
click at [1059, 211] on input "False" at bounding box center [1060, 206] width 15 height 12
radio input "true"
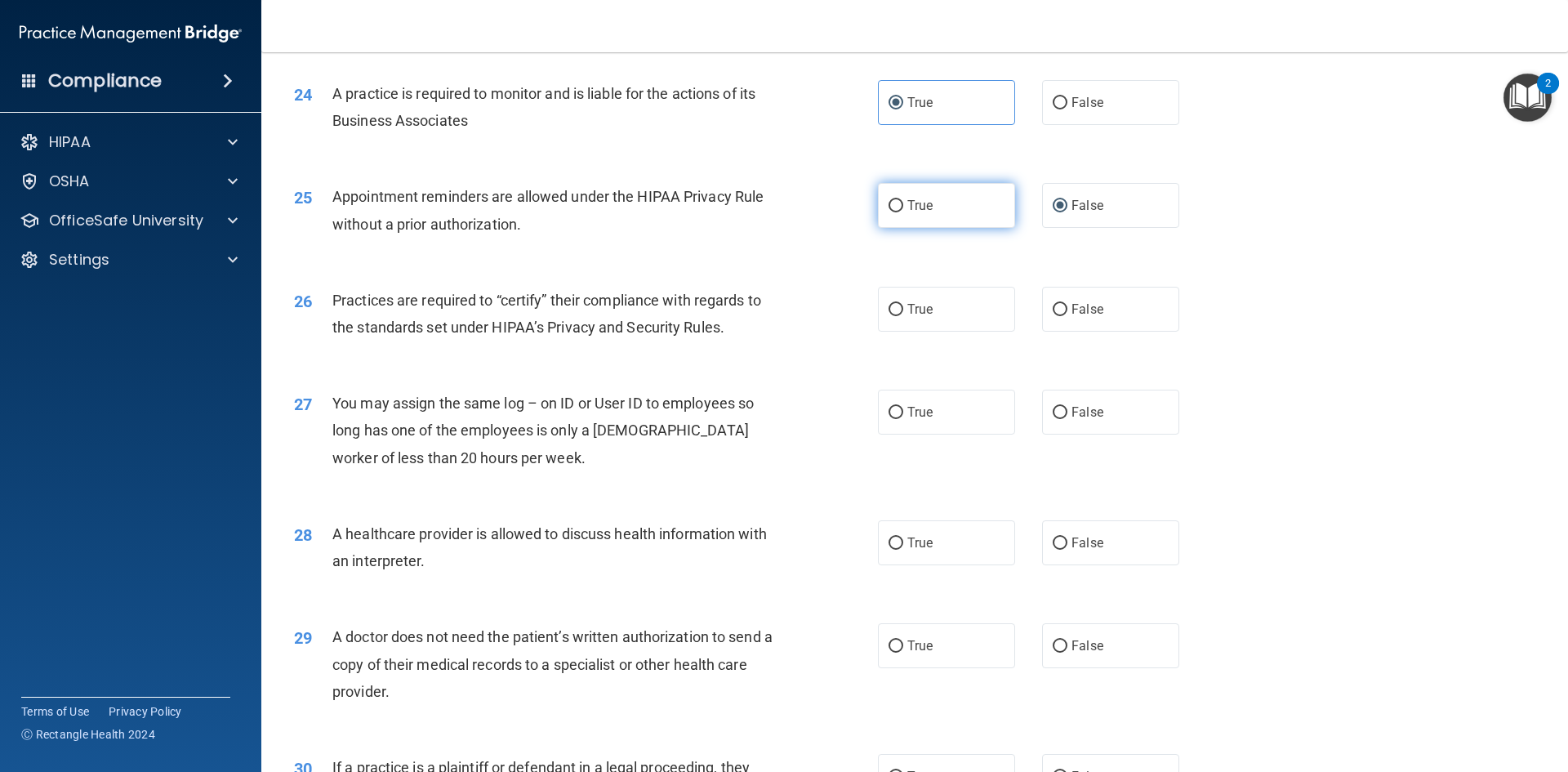
click at [902, 221] on label "True" at bounding box center [946, 205] width 137 height 45
click at [902, 212] on input "True" at bounding box center [896, 206] width 15 height 12
radio input "true"
click at [1073, 204] on span "False" at bounding box center [1087, 205] width 32 height 16
click at [1067, 204] on input "False" at bounding box center [1060, 206] width 15 height 12
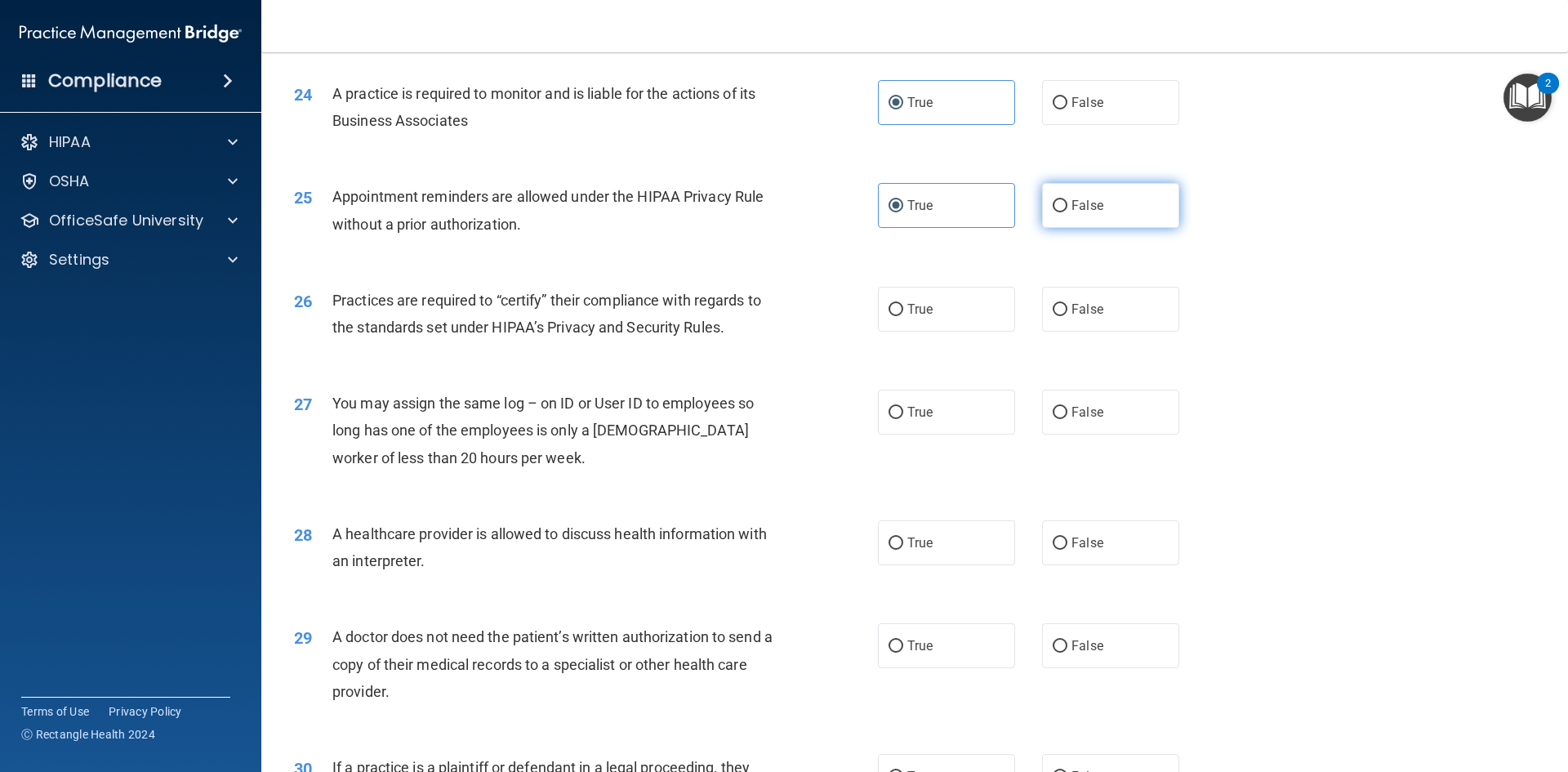
radio input "true"
click at [947, 206] on label "True" at bounding box center [946, 205] width 137 height 45
click at [903, 206] on input "True" at bounding box center [896, 206] width 15 height 12
radio input "true"
radio input "false"
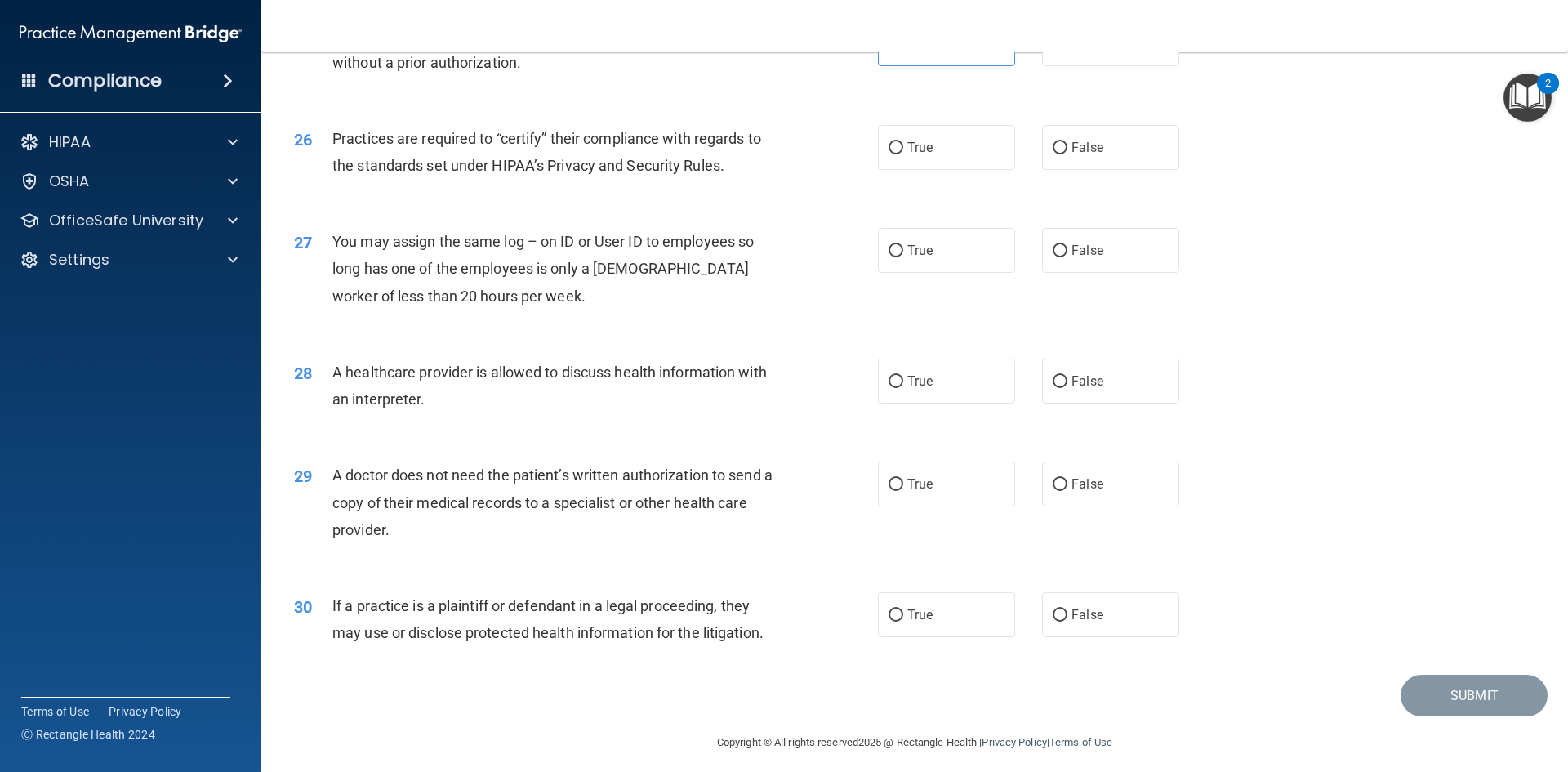
scroll to position [3021, 0]
click at [897, 165] on label "True" at bounding box center [946, 145] width 137 height 45
click at [897, 153] on input "True" at bounding box center [896, 146] width 15 height 12
click at [1072, 247] on span "False" at bounding box center [1087, 248] width 32 height 16
click at [1067, 247] on input "False" at bounding box center [1060, 249] width 15 height 12
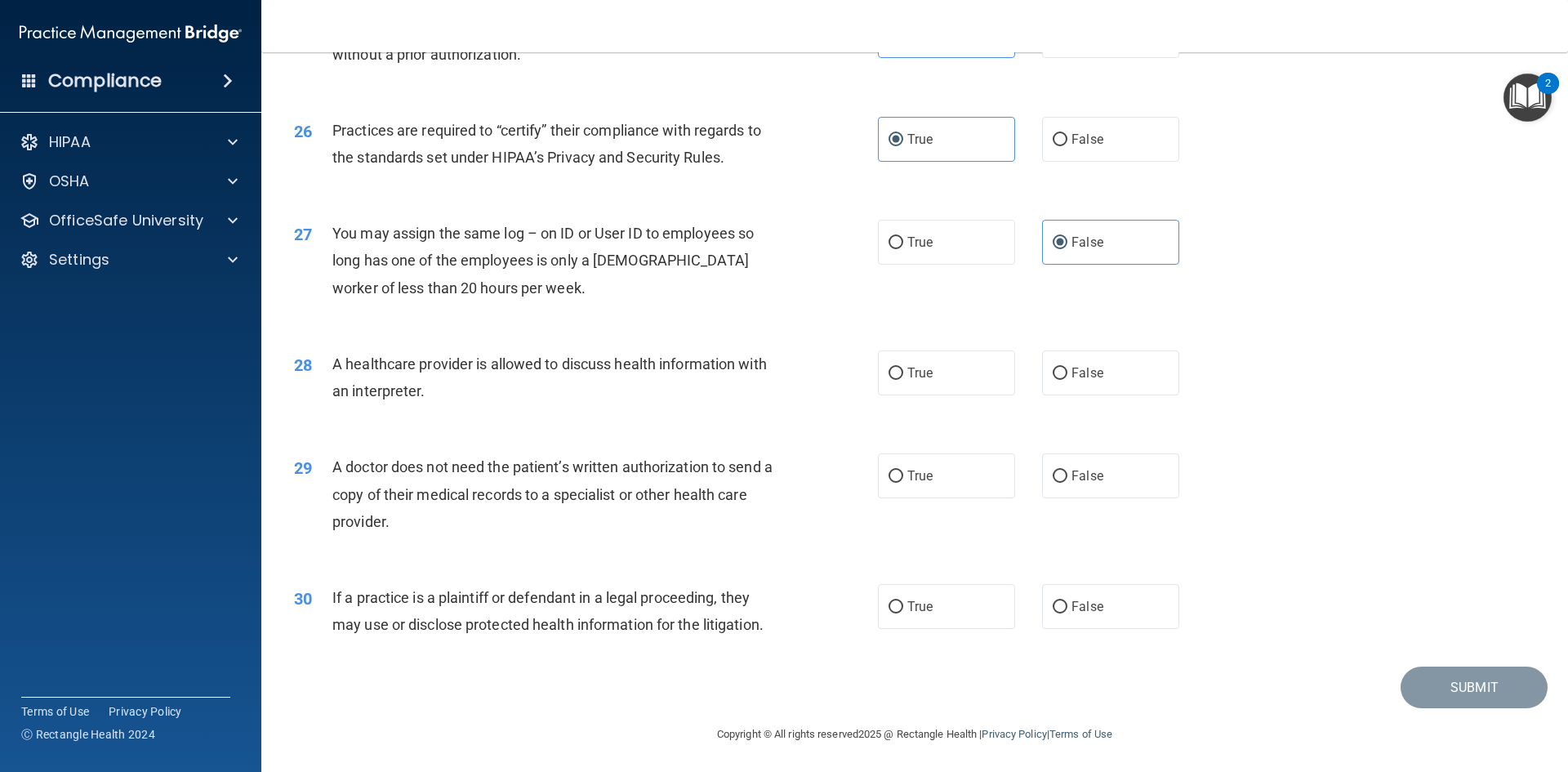
scroll to position [3029, 0]
click at [1084, 377] on span "False" at bounding box center [1087, 370] width 32 height 16
click at [1067, 377] on input "False" at bounding box center [1060, 371] width 15 height 12
click at [1076, 471] on span "False" at bounding box center [1087, 473] width 32 height 16
click at [1067, 471] on input "False" at bounding box center [1060, 474] width 15 height 12
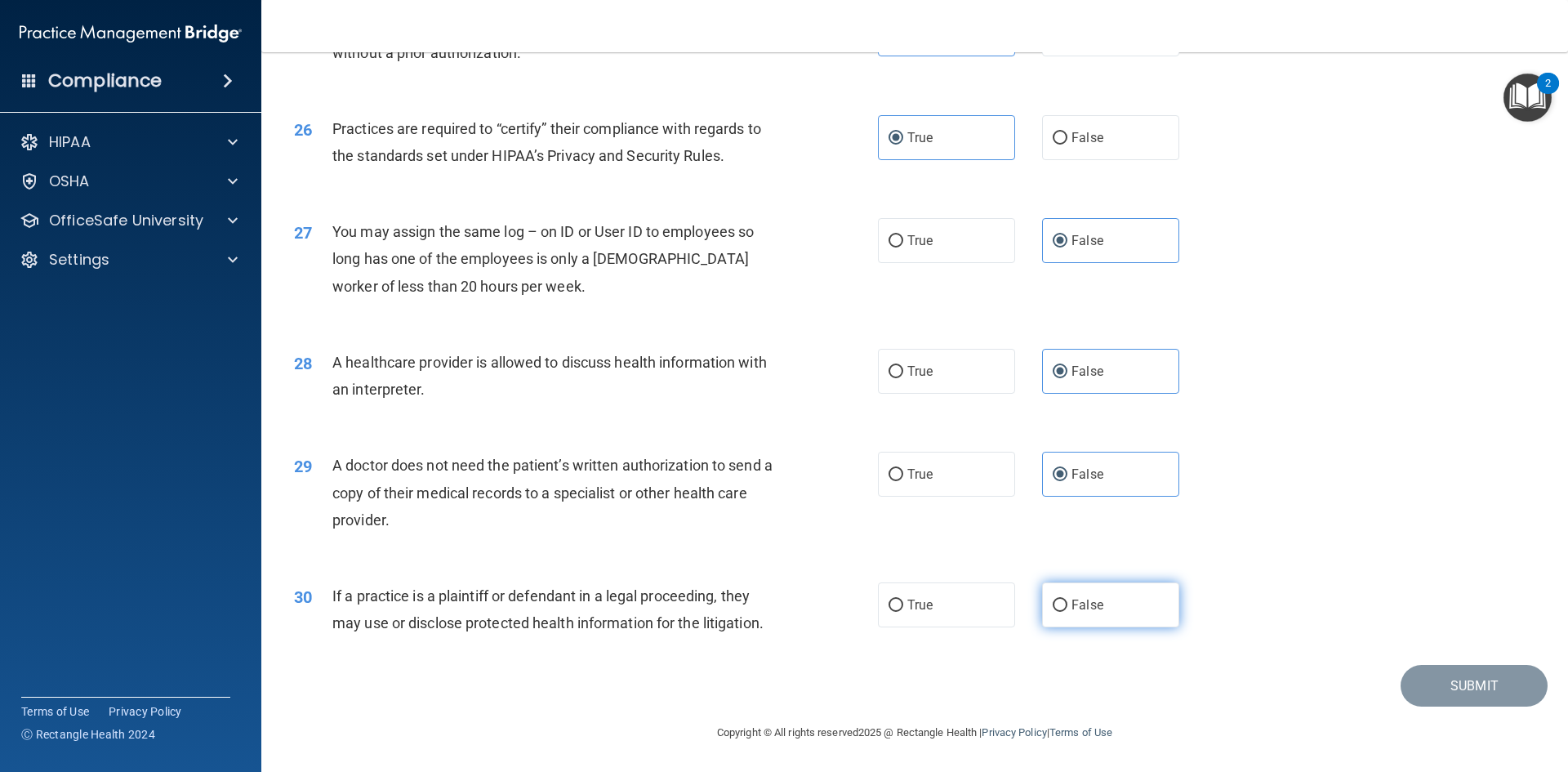
click at [1055, 606] on input "False" at bounding box center [1060, 605] width 15 height 12
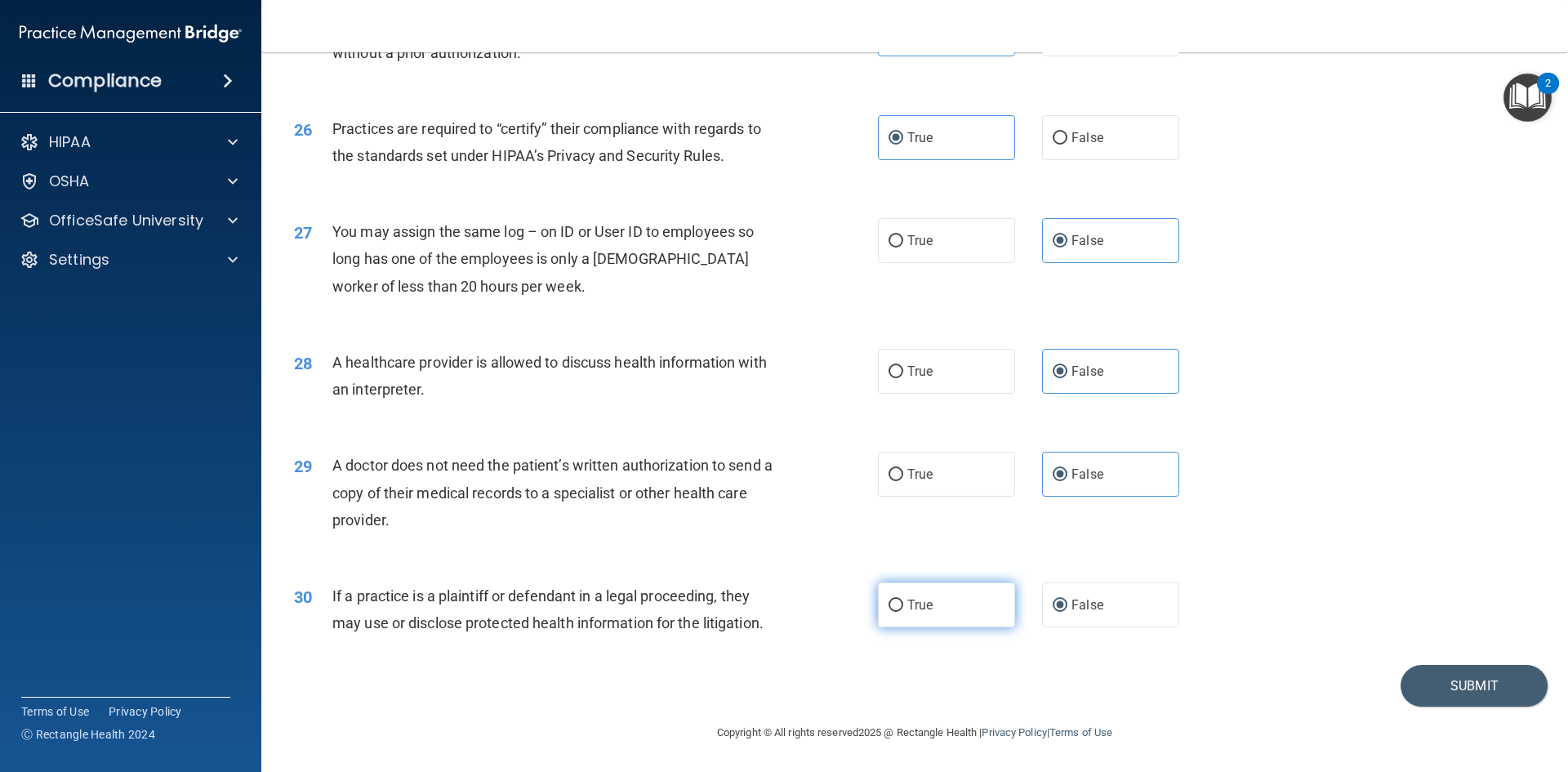
click at [954, 586] on label "True" at bounding box center [946, 604] width 137 height 45
click at [903, 599] on input "True" at bounding box center [896, 605] width 15 height 12
click at [1153, 607] on label "False" at bounding box center [1110, 604] width 137 height 45
click at [1067, 607] on input "False" at bounding box center [1060, 605] width 15 height 12
click at [966, 596] on label "True" at bounding box center [946, 604] width 137 height 45
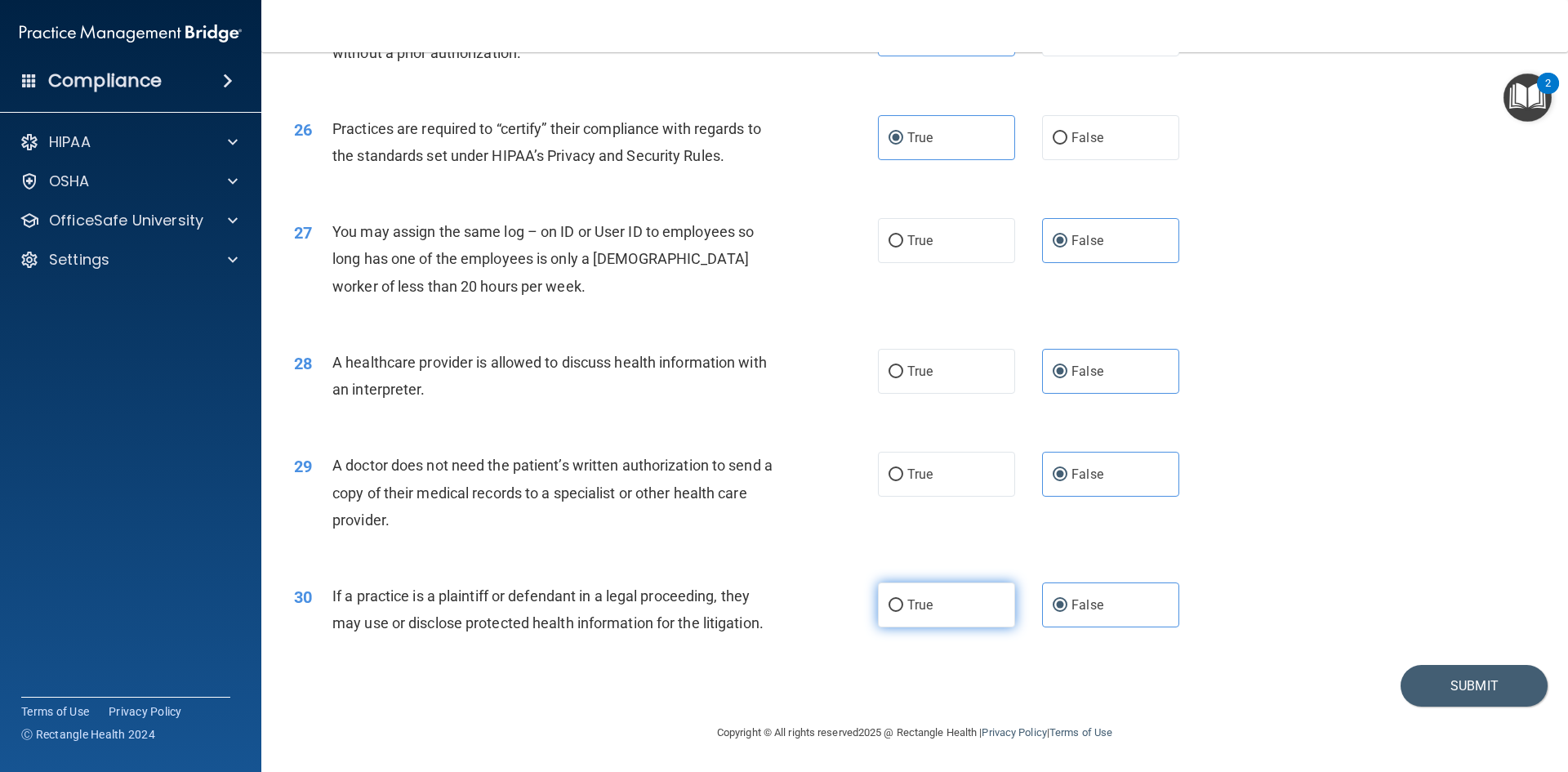
click at [903, 599] on input "True" at bounding box center [896, 605] width 15 height 12
click at [1072, 606] on span "False" at bounding box center [1087, 604] width 32 height 16
click at [1065, 606] on input "False" at bounding box center [1060, 605] width 15 height 12
click at [989, 608] on label "True" at bounding box center [946, 604] width 137 height 45
click at [903, 608] on input "True" at bounding box center [896, 605] width 15 height 12
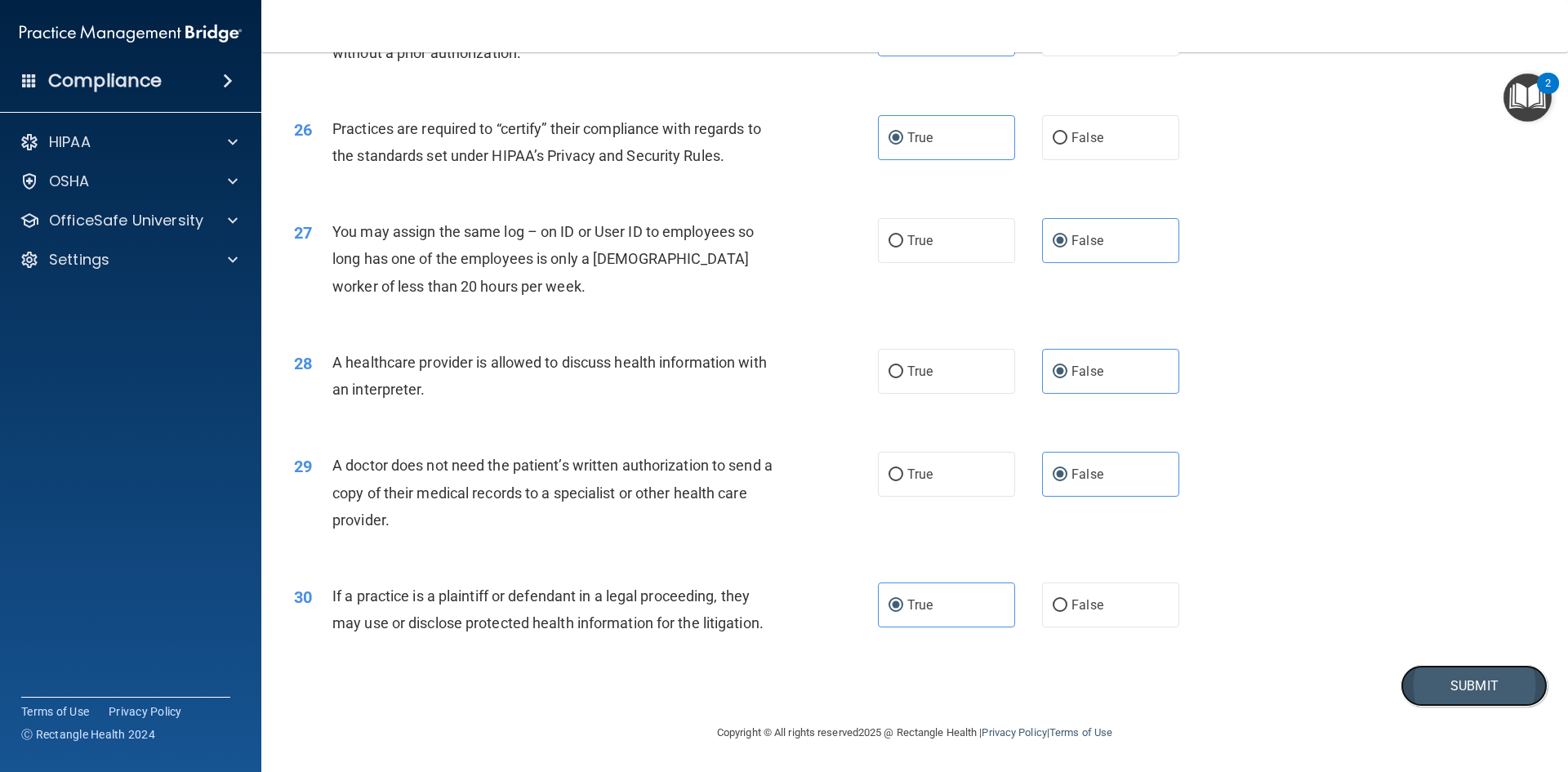
click at [1440, 699] on button "Submit" at bounding box center [1474, 685] width 147 height 41
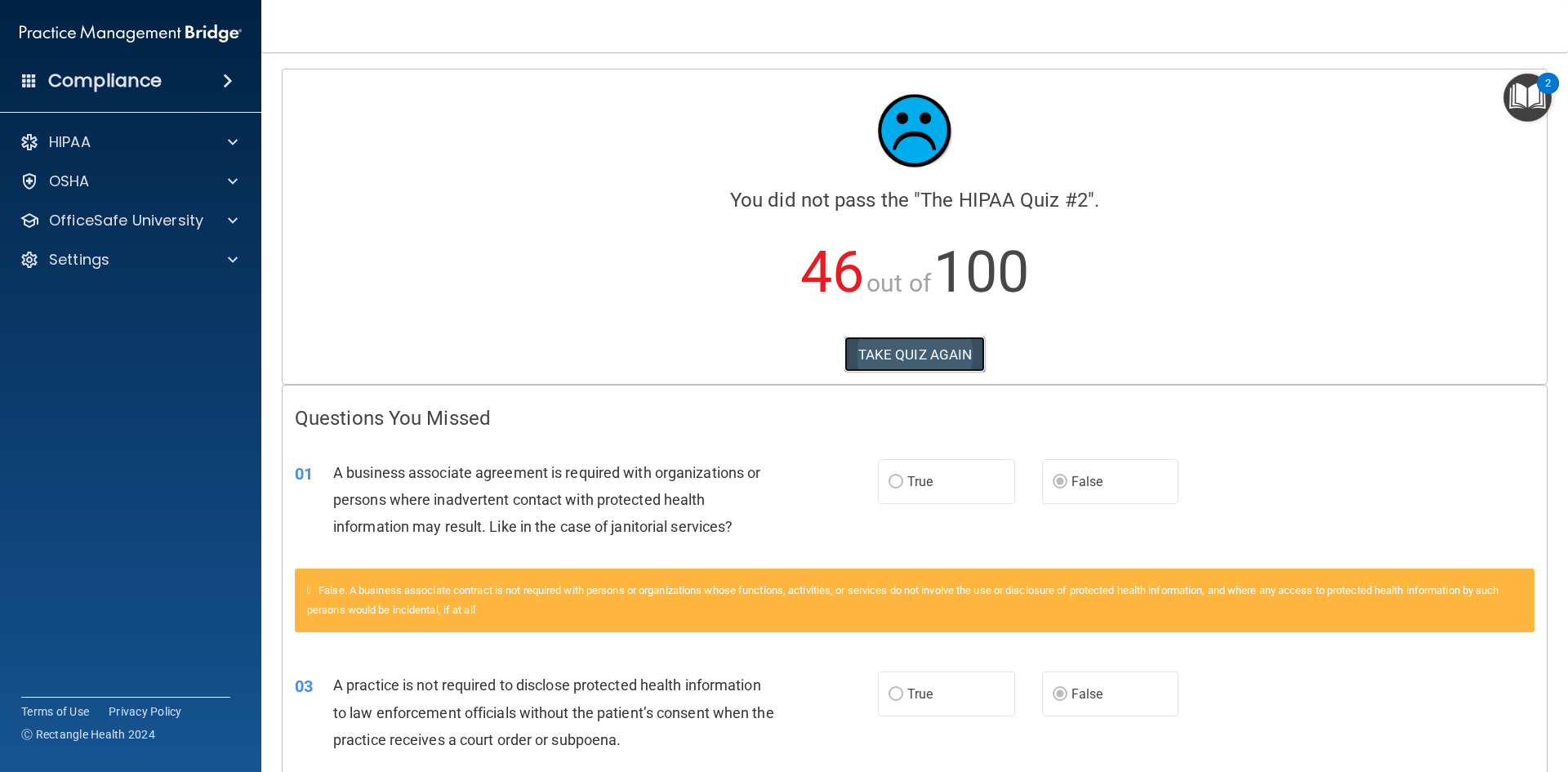
click at [912, 345] on button "TAKE QUIZ AGAIN" at bounding box center [915, 354] width 142 height 36
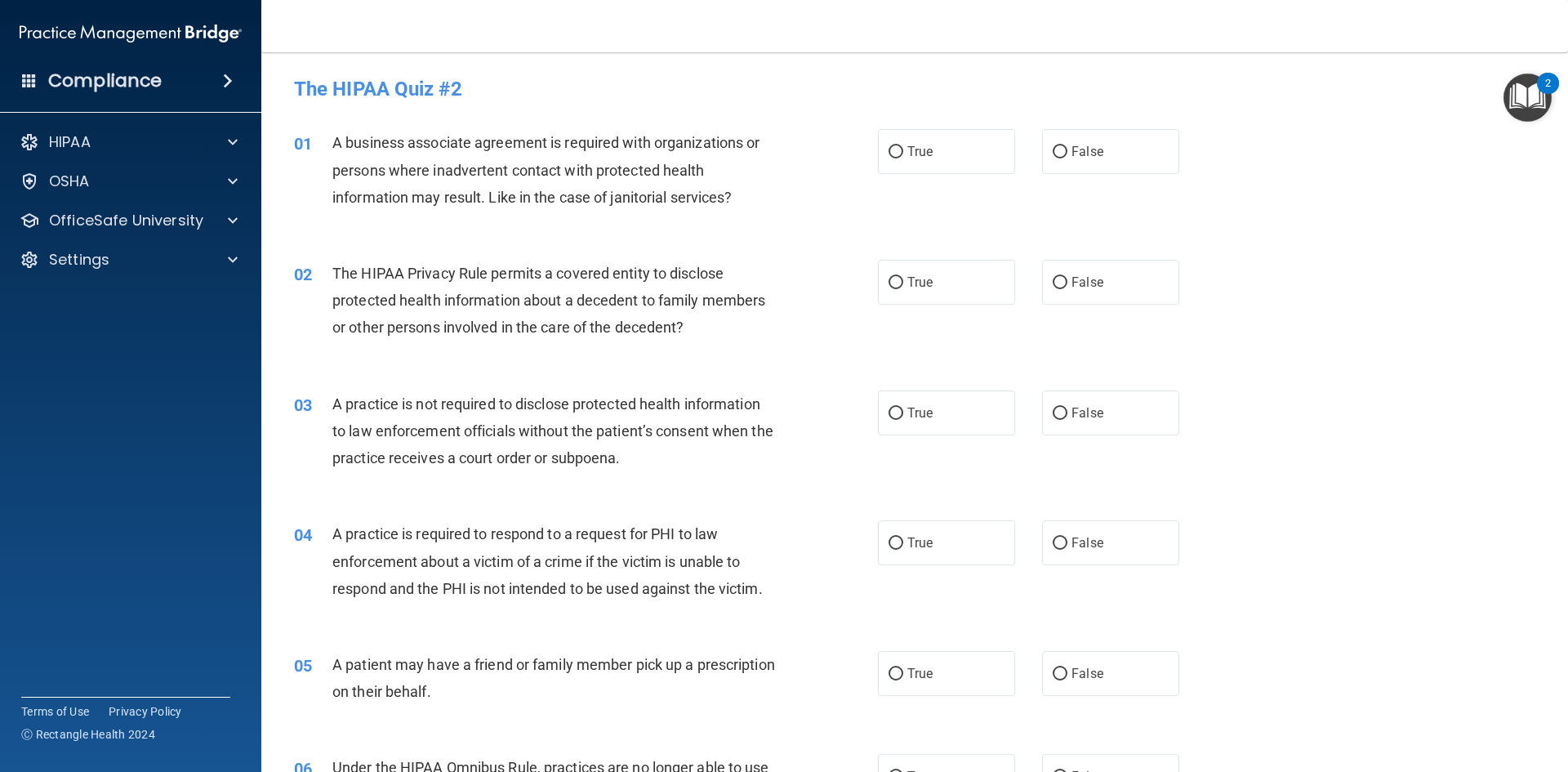
click at [1523, 98] on img "Open Resource Center, 2 new notifications" at bounding box center [1528, 97] width 48 height 48
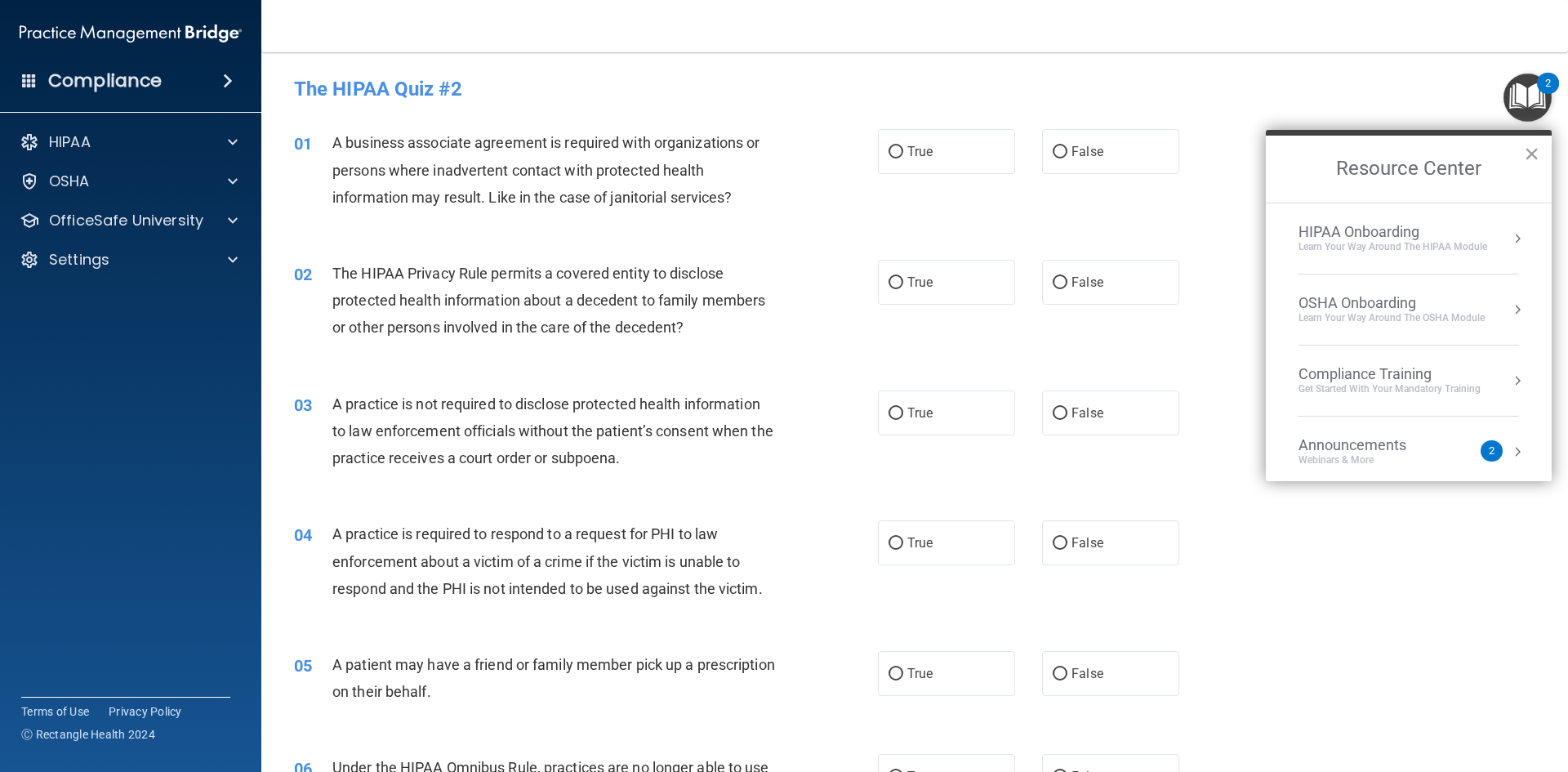
click at [1533, 150] on button "×" at bounding box center [1531, 153] width 16 height 26
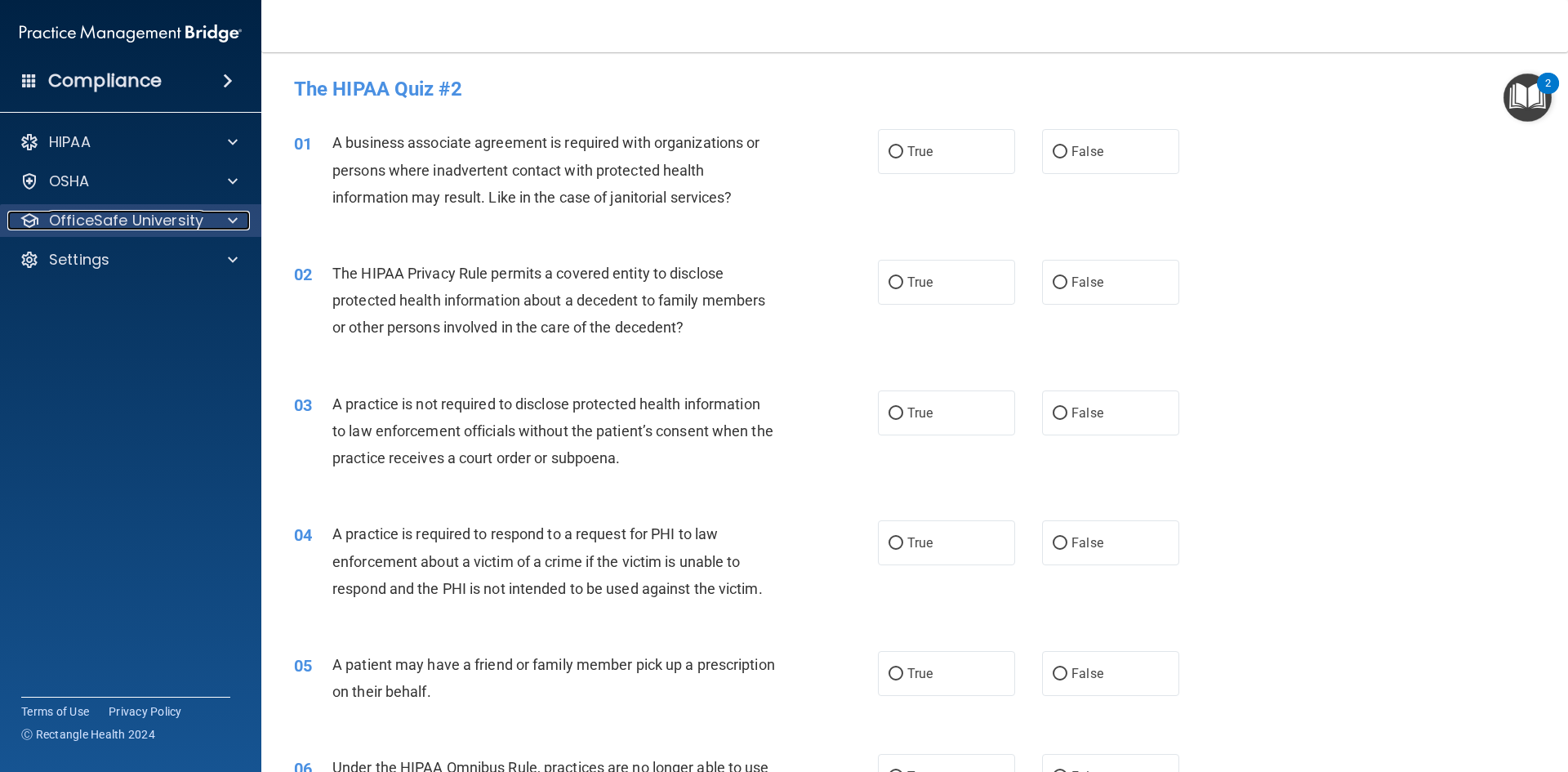
click at [228, 219] on span at bounding box center [233, 220] width 10 height 19
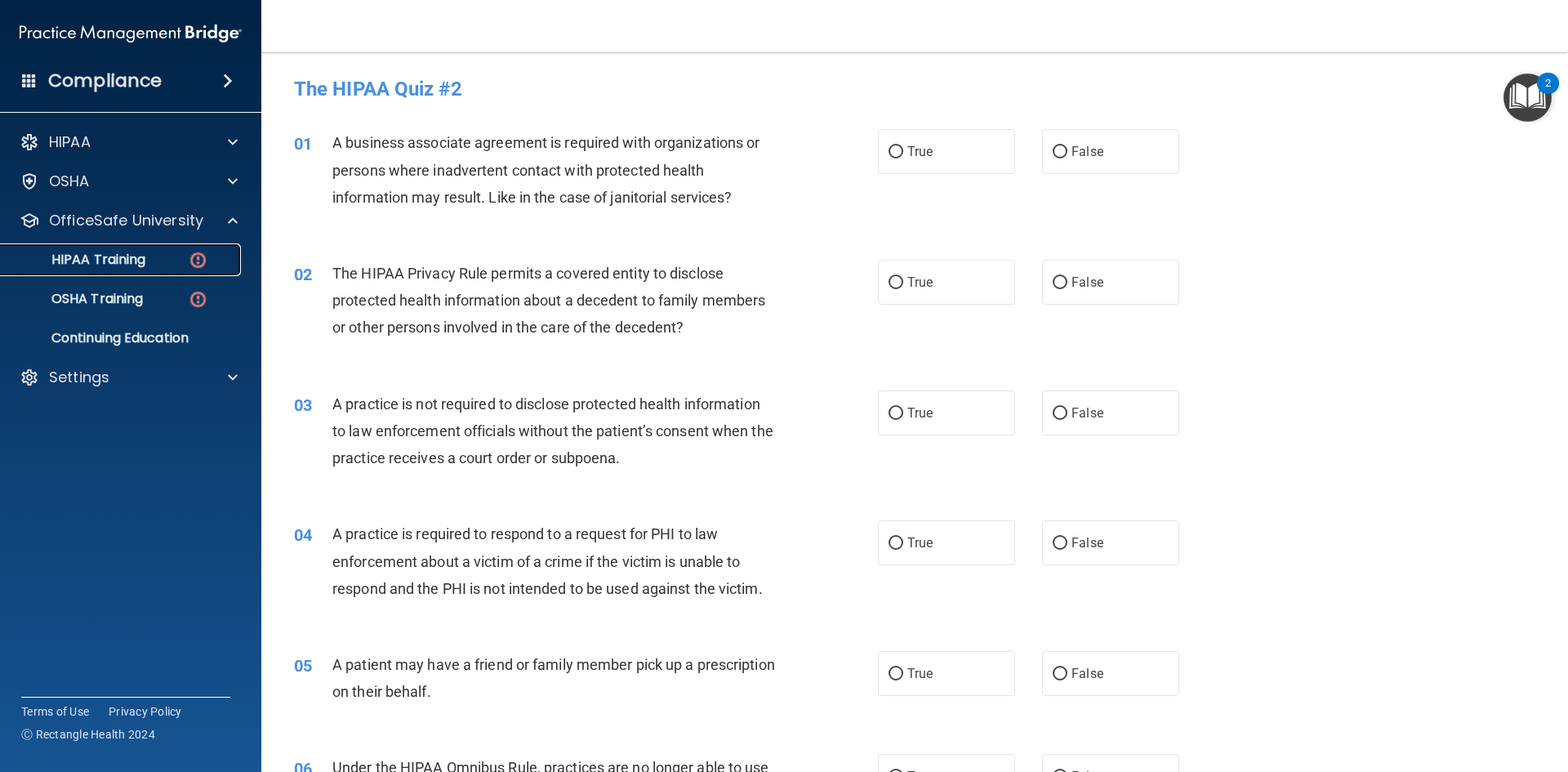
click at [179, 267] on link "HIPAA Training" at bounding box center [112, 260] width 257 height 33
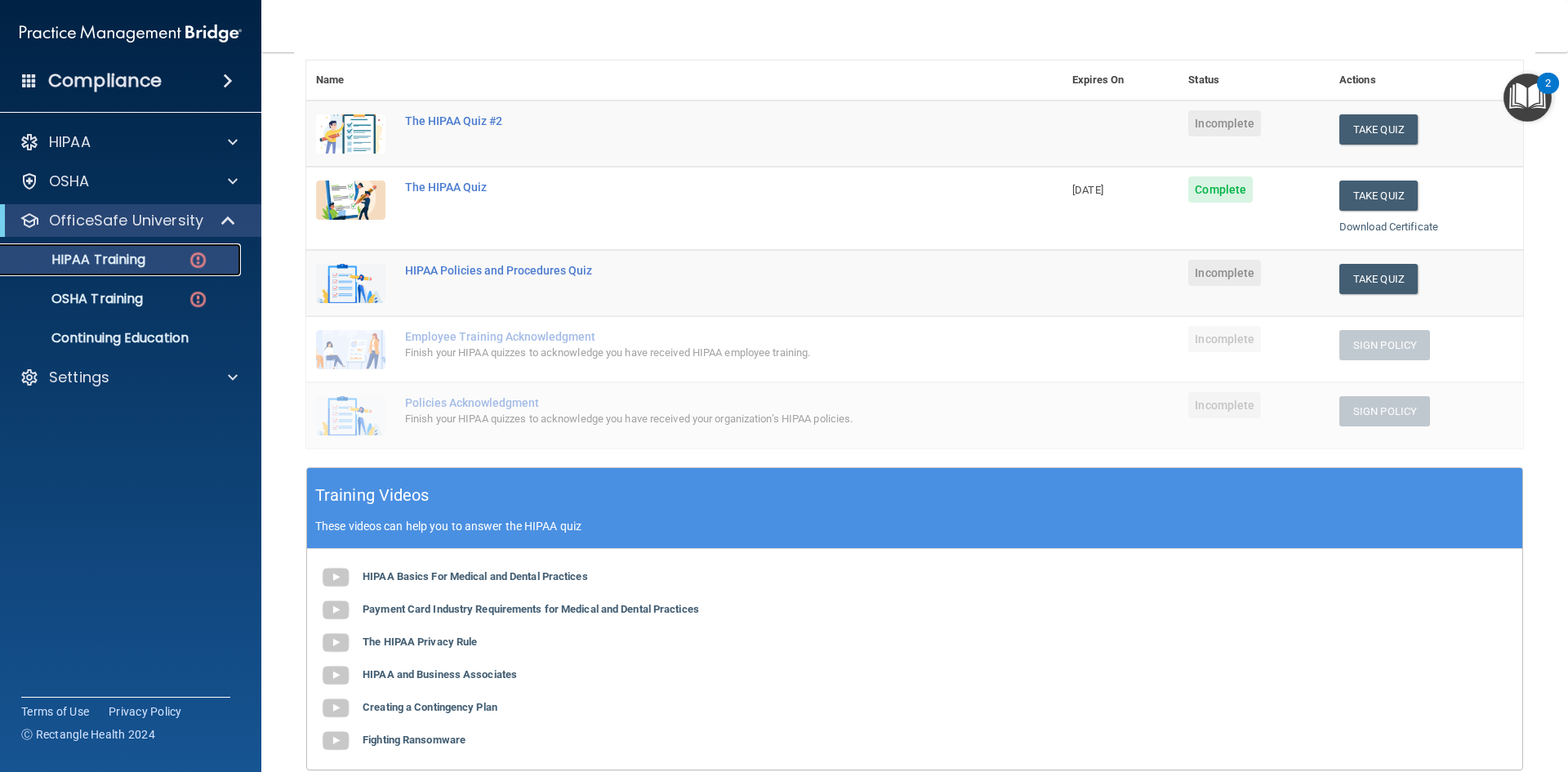
scroll to position [226, 0]
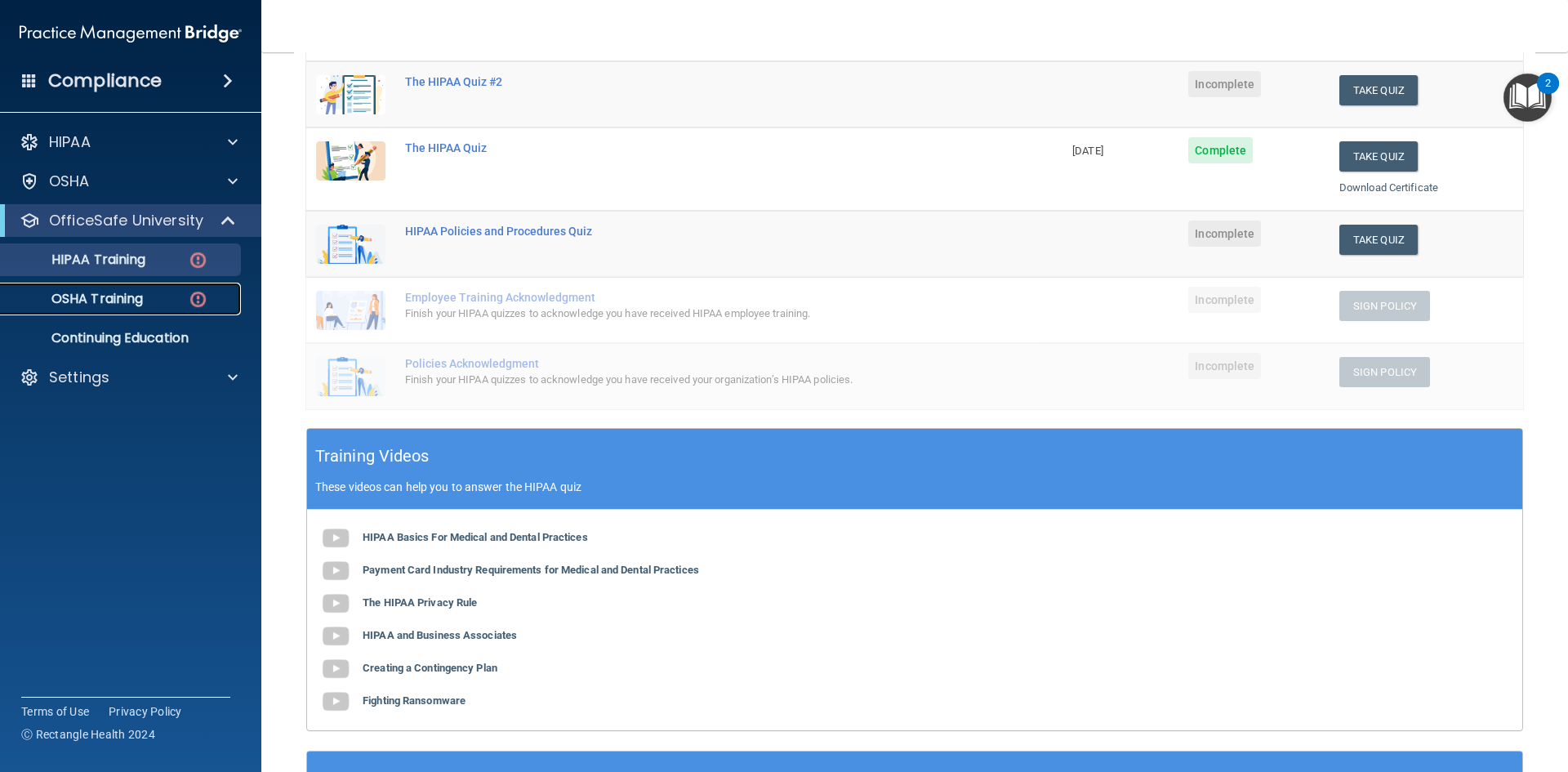
click at [205, 291] on img at bounding box center [198, 300] width 20 height 20
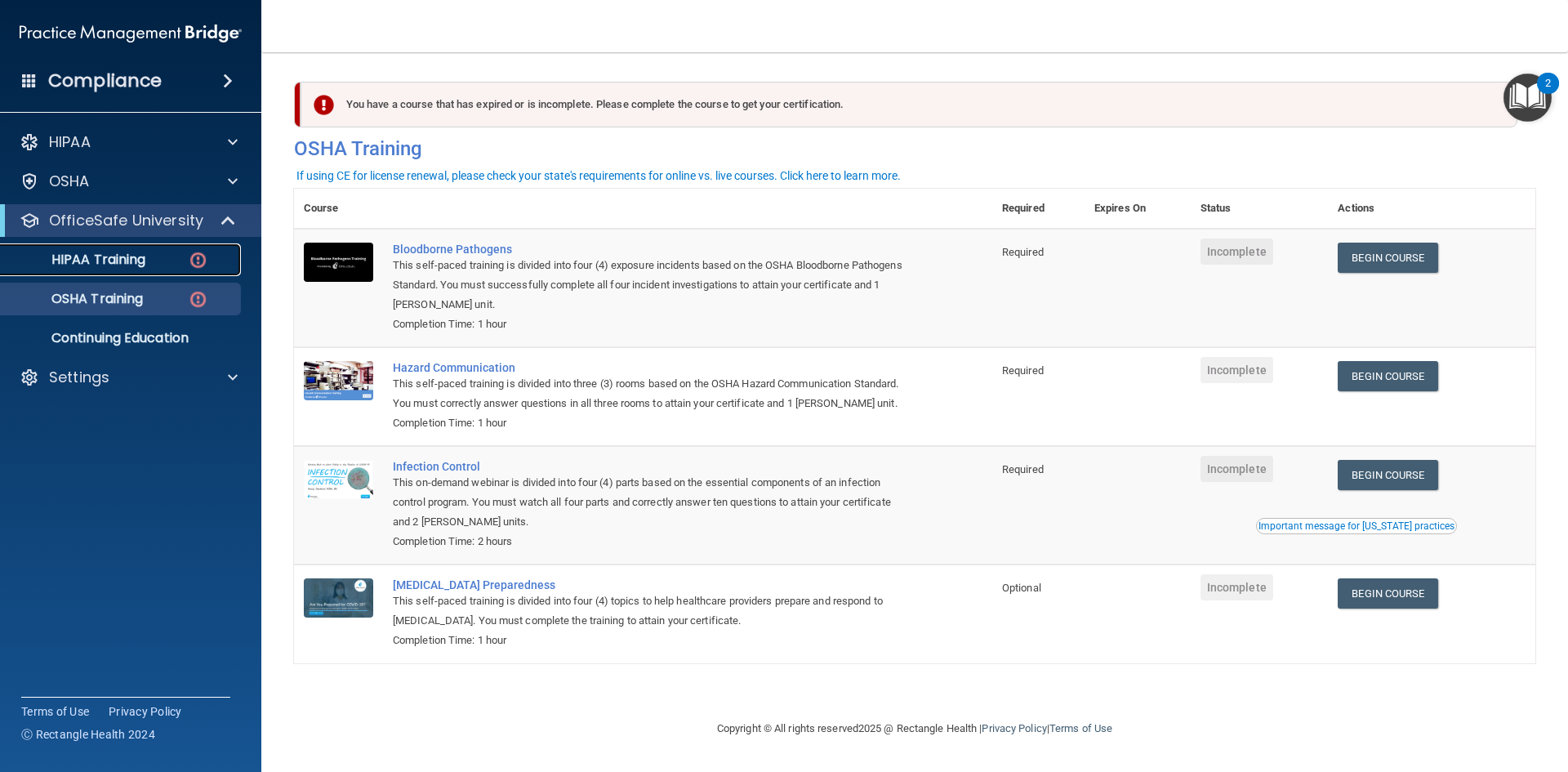
click at [199, 269] on img at bounding box center [198, 260] width 20 height 20
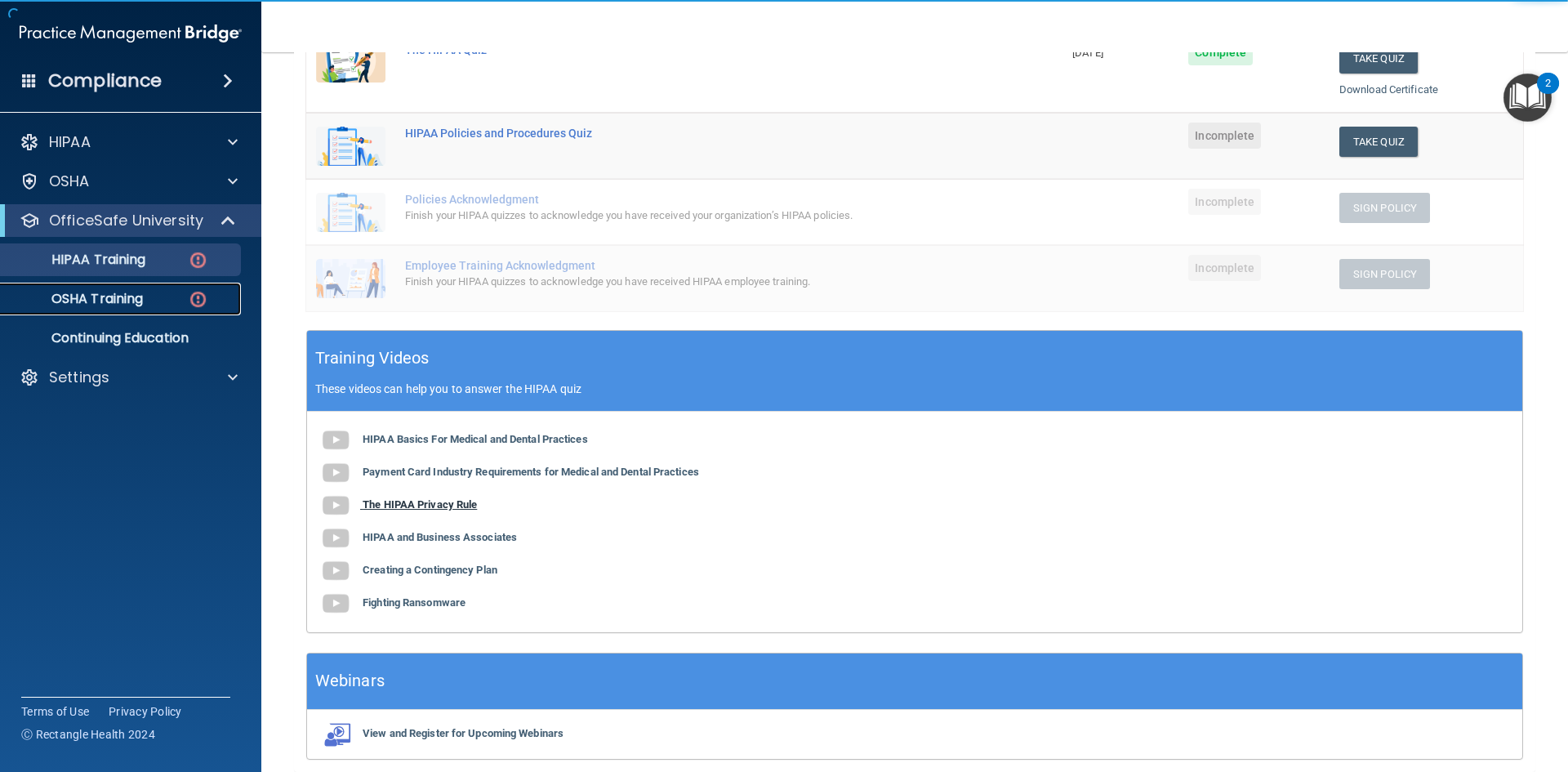
scroll to position [326, 0]
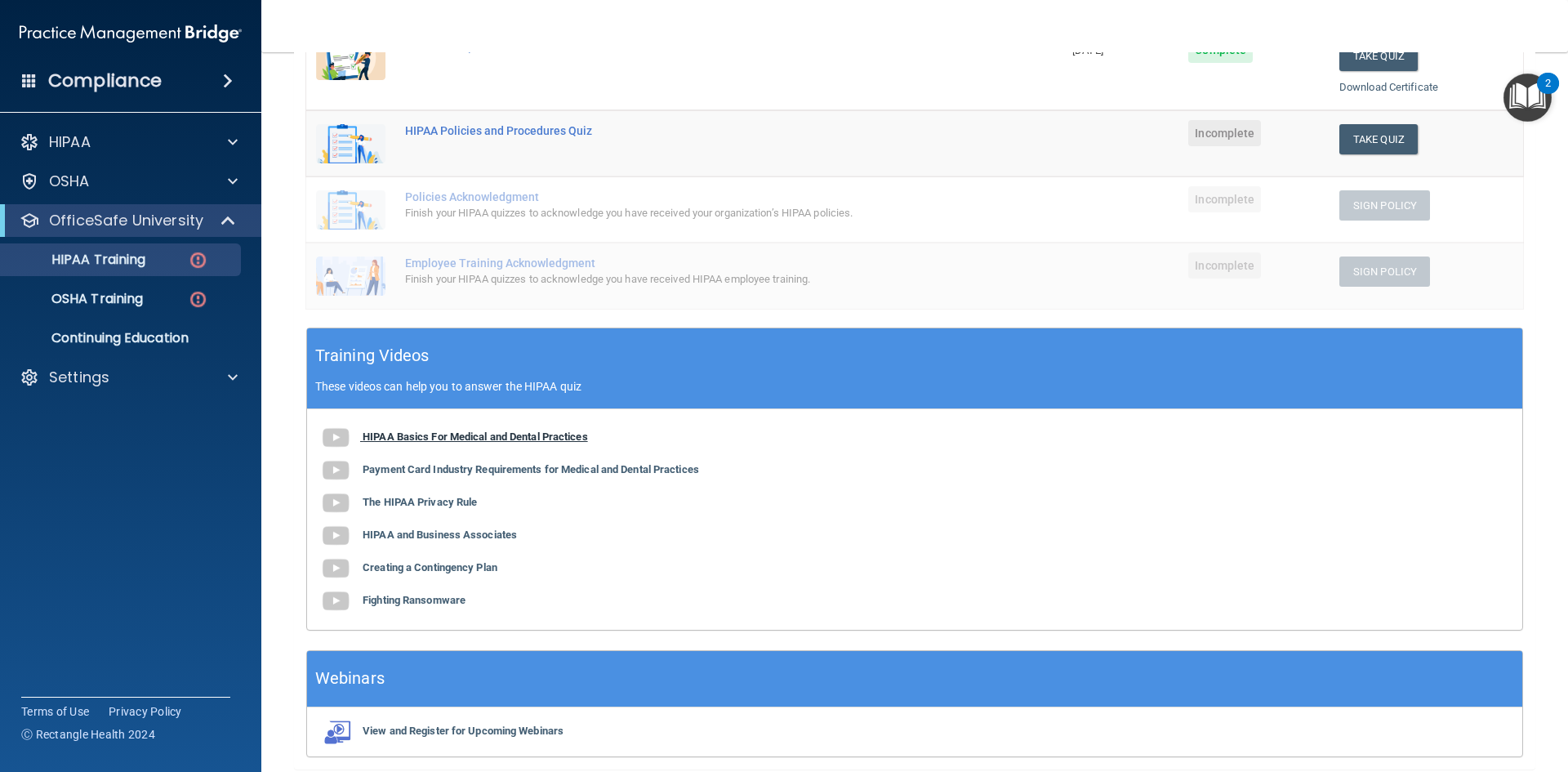
click at [428, 438] on b "HIPAA Basics For Medical and Dental Practices" at bounding box center [474, 436] width 225 height 12
click at [445, 502] on b "The HIPAA Privacy Rule" at bounding box center [419, 501] width 114 height 12
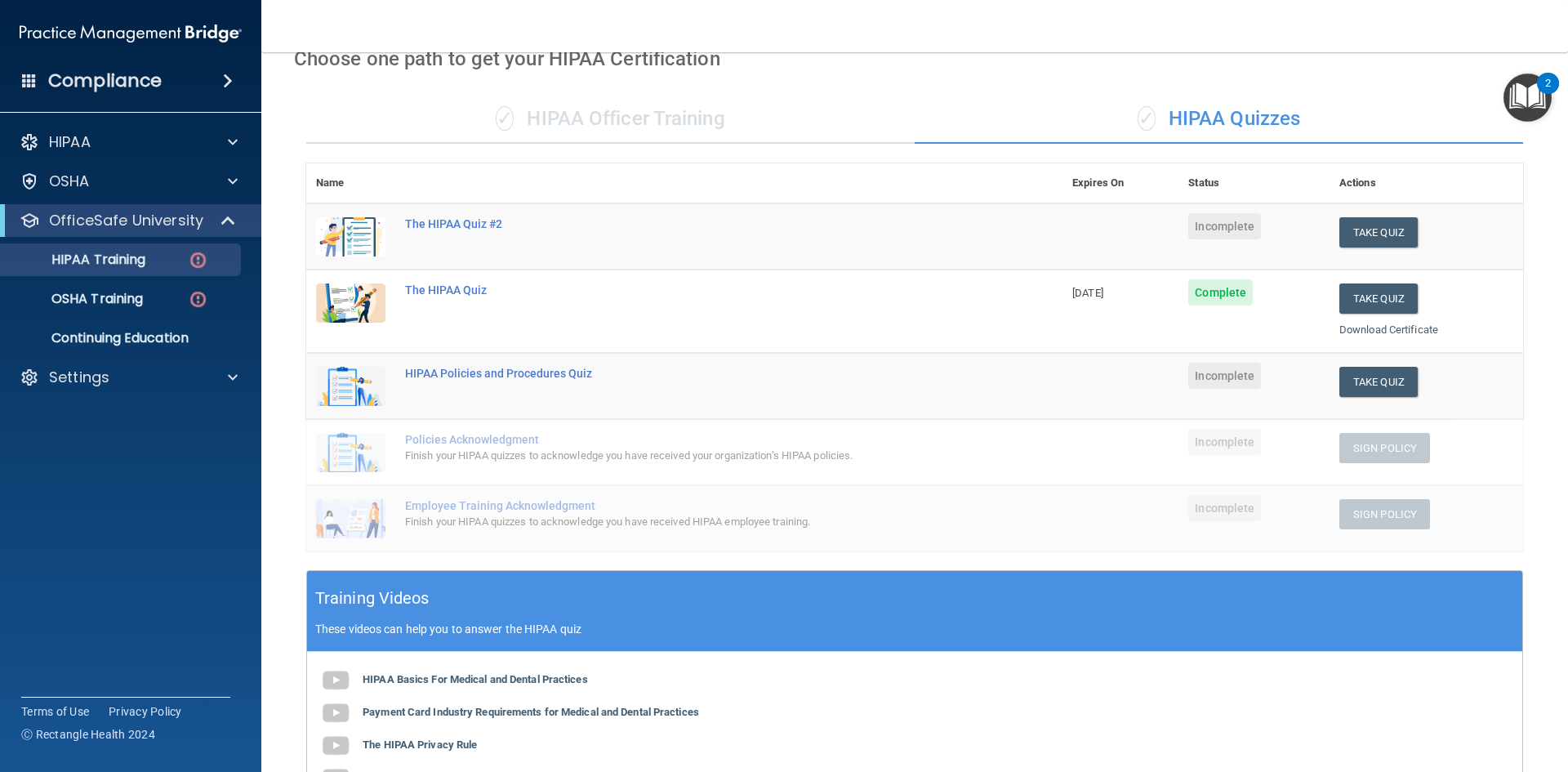
scroll to position [82, 0]
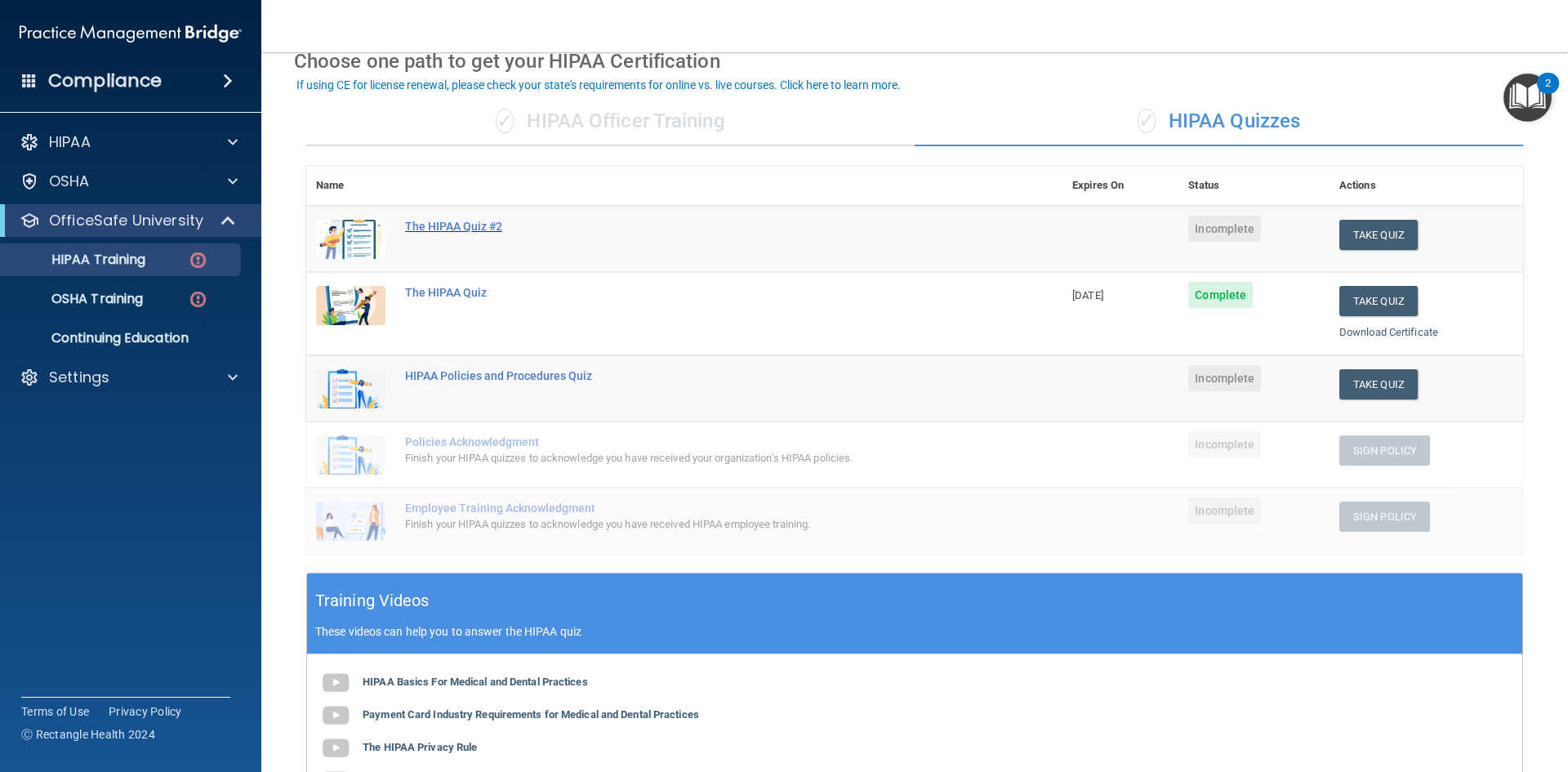
click at [493, 224] on div "The HIPAA Quiz #2" at bounding box center [693, 226] width 575 height 13
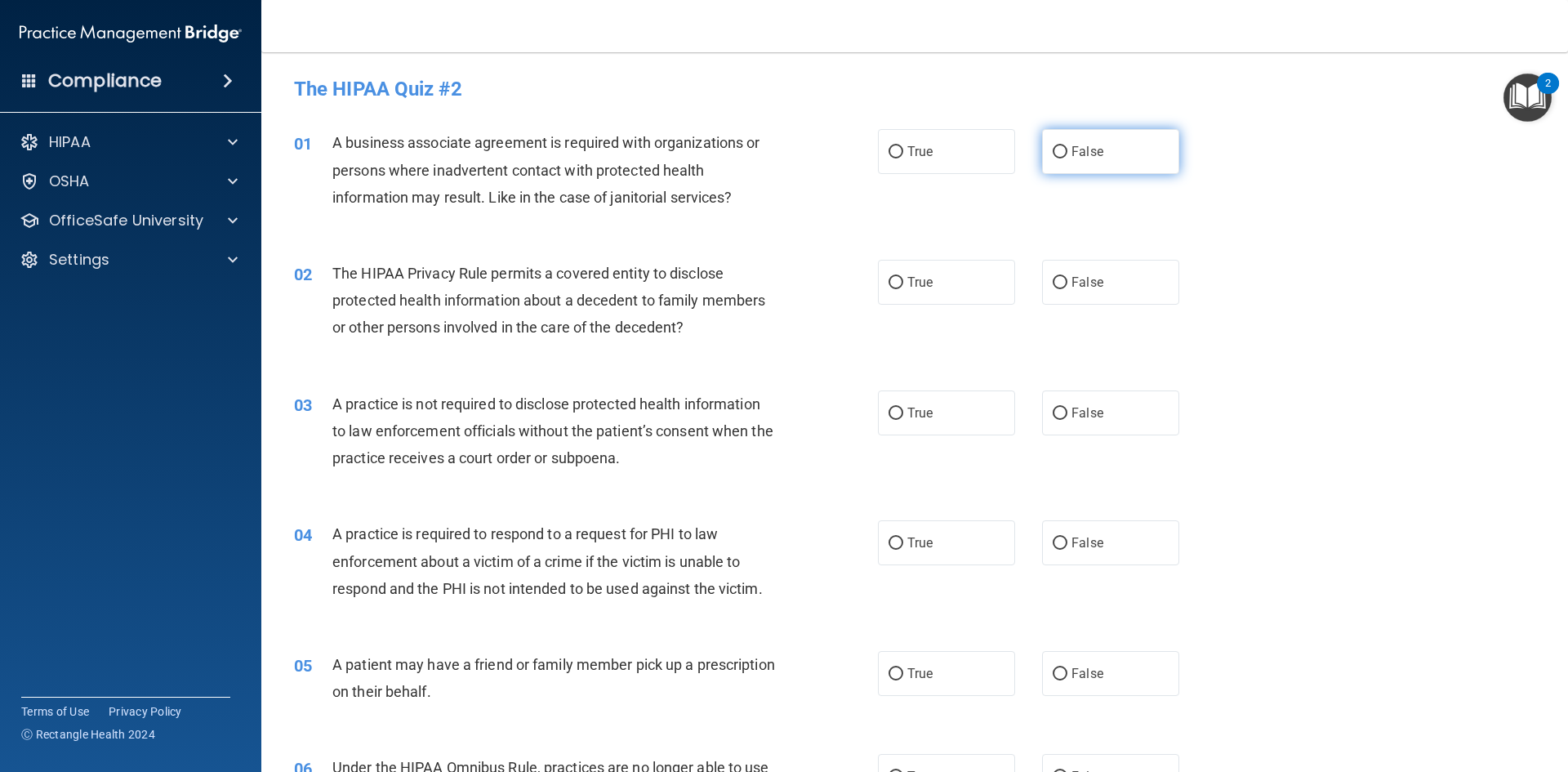
click at [1061, 153] on label "False" at bounding box center [1110, 151] width 137 height 45
click at [1061, 153] on input "False" at bounding box center [1060, 152] width 15 height 12
click at [963, 283] on label "True" at bounding box center [946, 282] width 137 height 45
click at [903, 283] on input "True" at bounding box center [896, 282] width 15 height 12
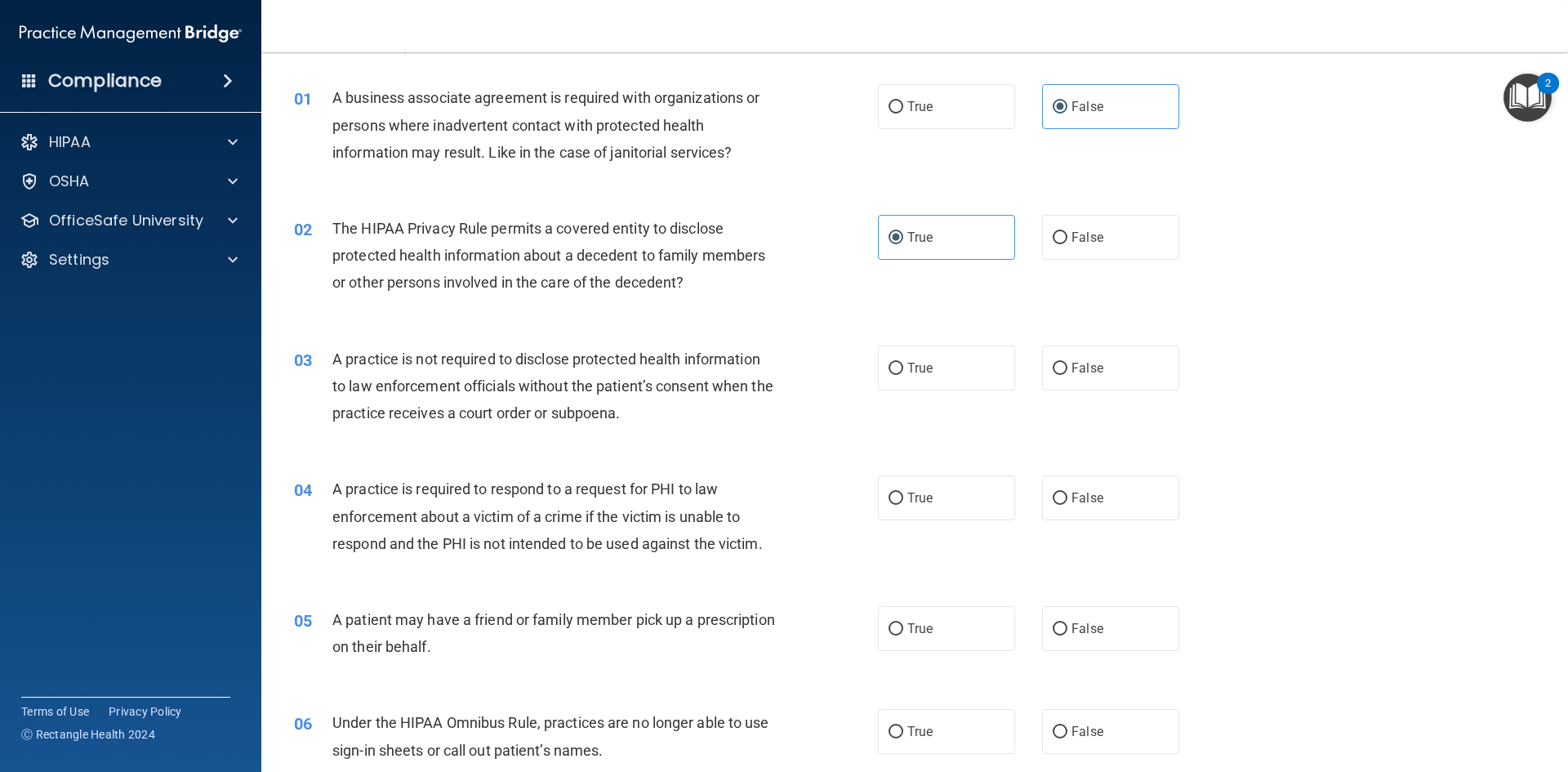
scroll to position [82, 0]
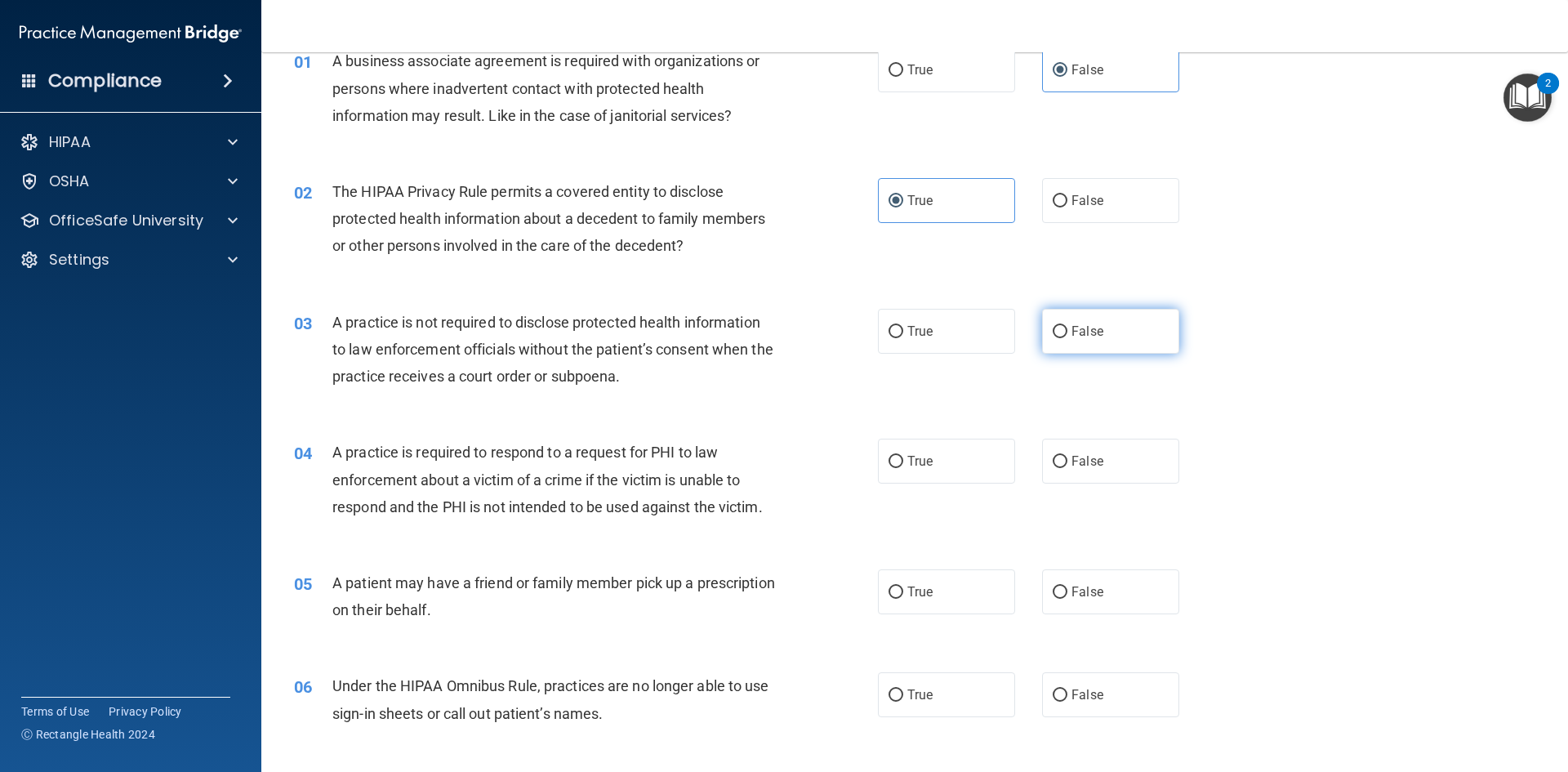
click at [1131, 340] on label "False" at bounding box center [1110, 331] width 137 height 45
click at [1067, 338] on input "False" at bounding box center [1060, 332] width 15 height 12
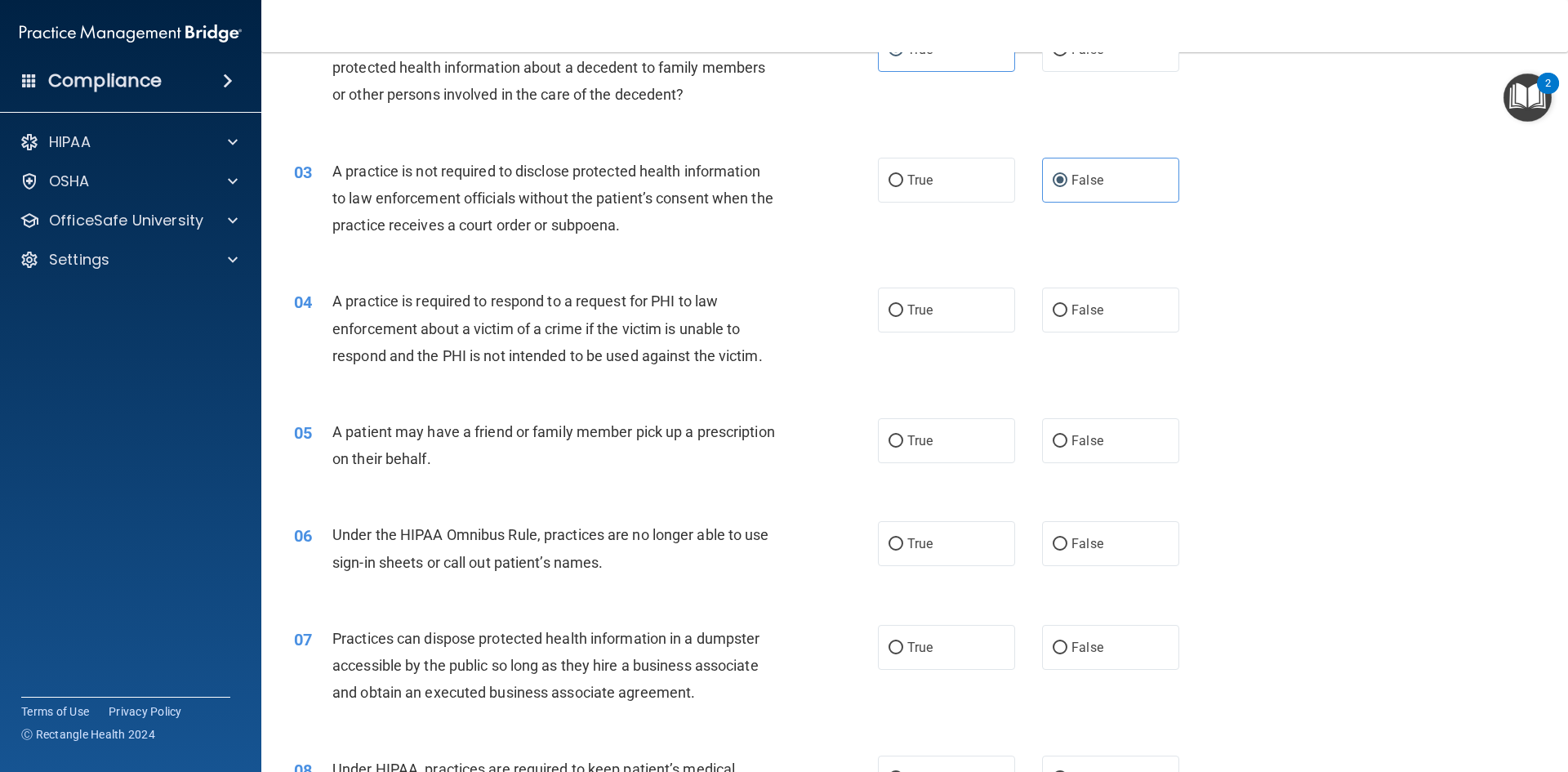
scroll to position [245, 0]
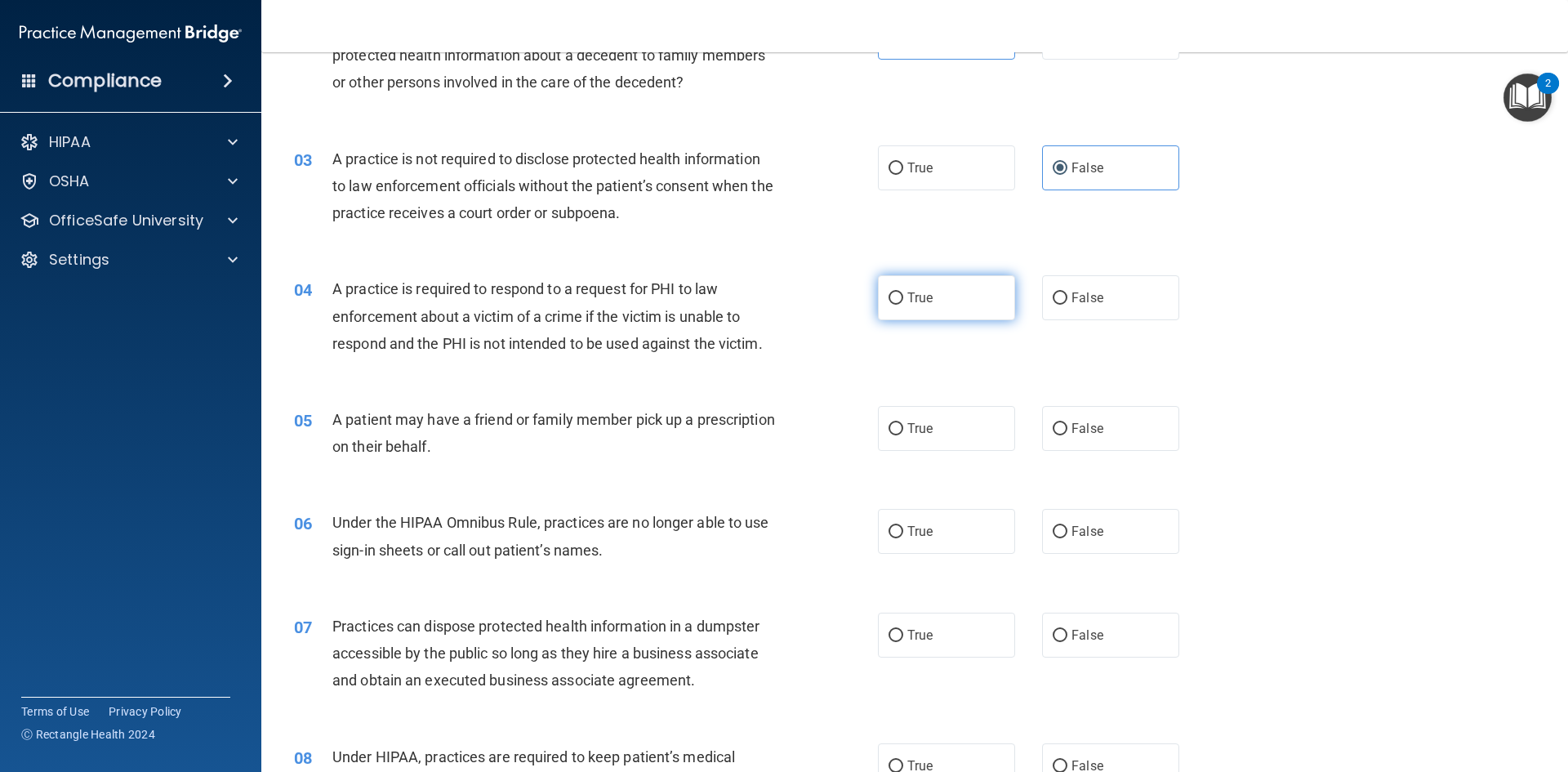
click at [897, 299] on input "True" at bounding box center [896, 298] width 15 height 12
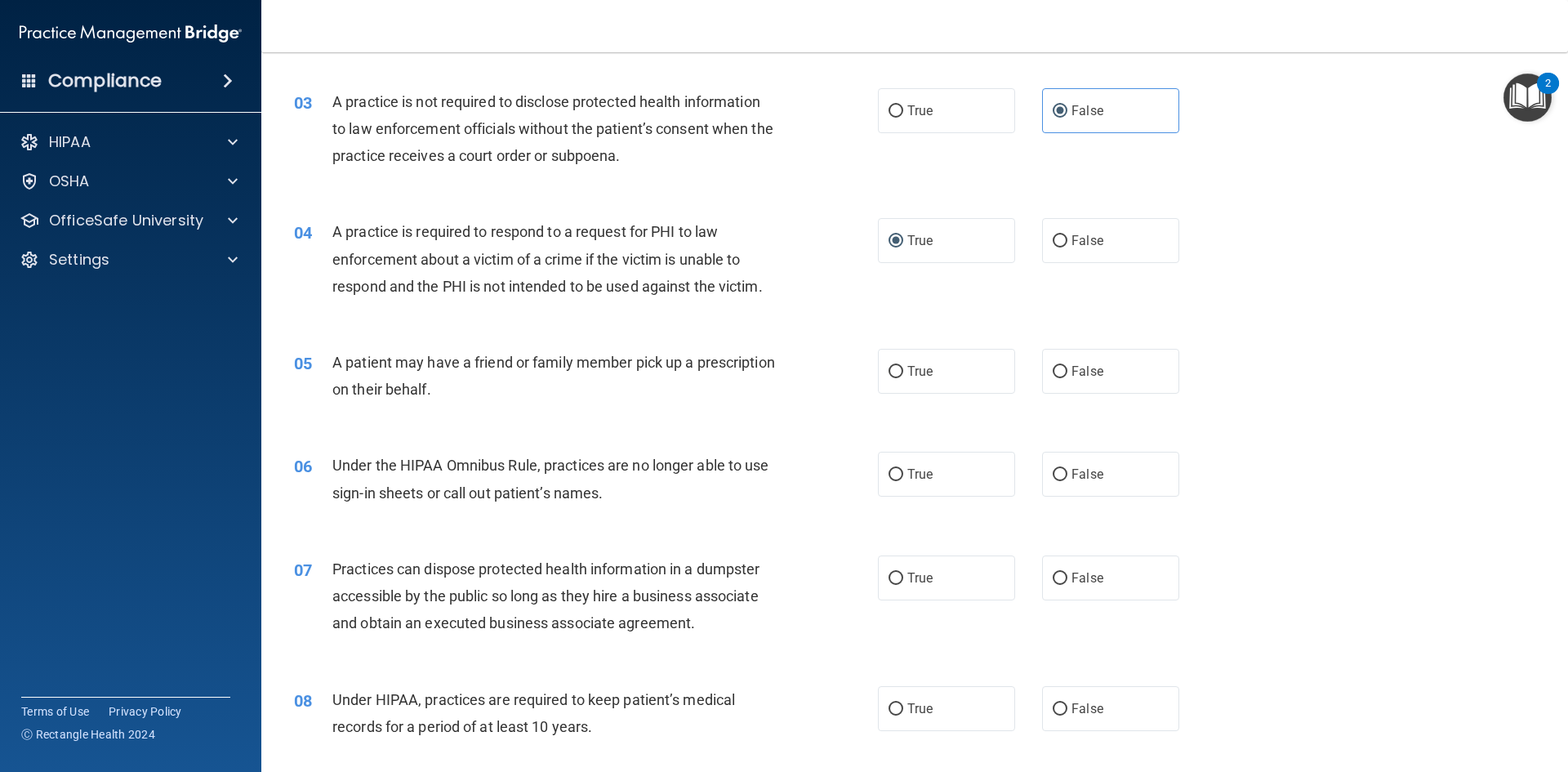
scroll to position [326, 0]
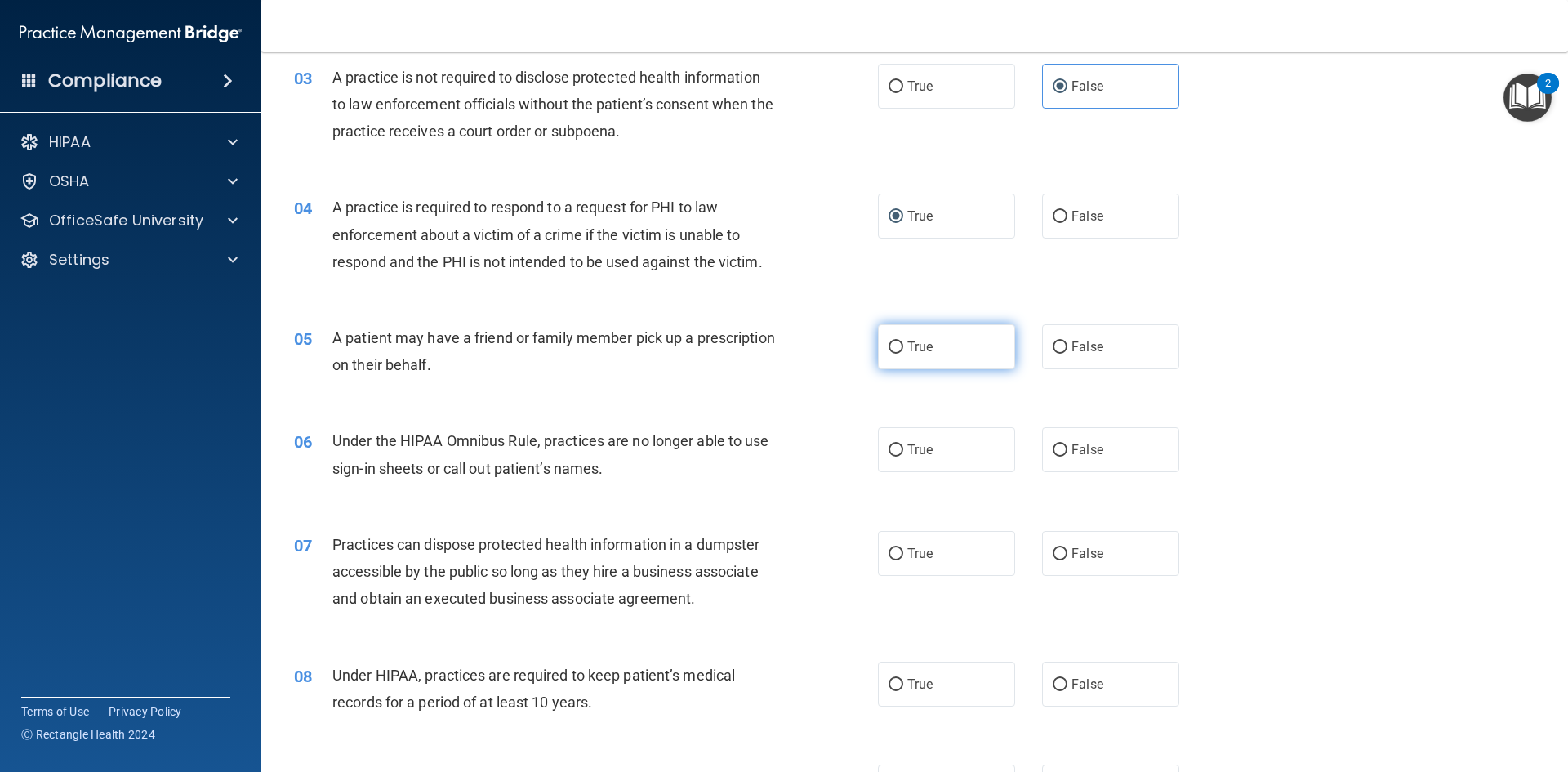
click at [917, 360] on label "True" at bounding box center [946, 346] width 137 height 45
click at [903, 354] on input "True" at bounding box center [896, 346] width 15 height 12
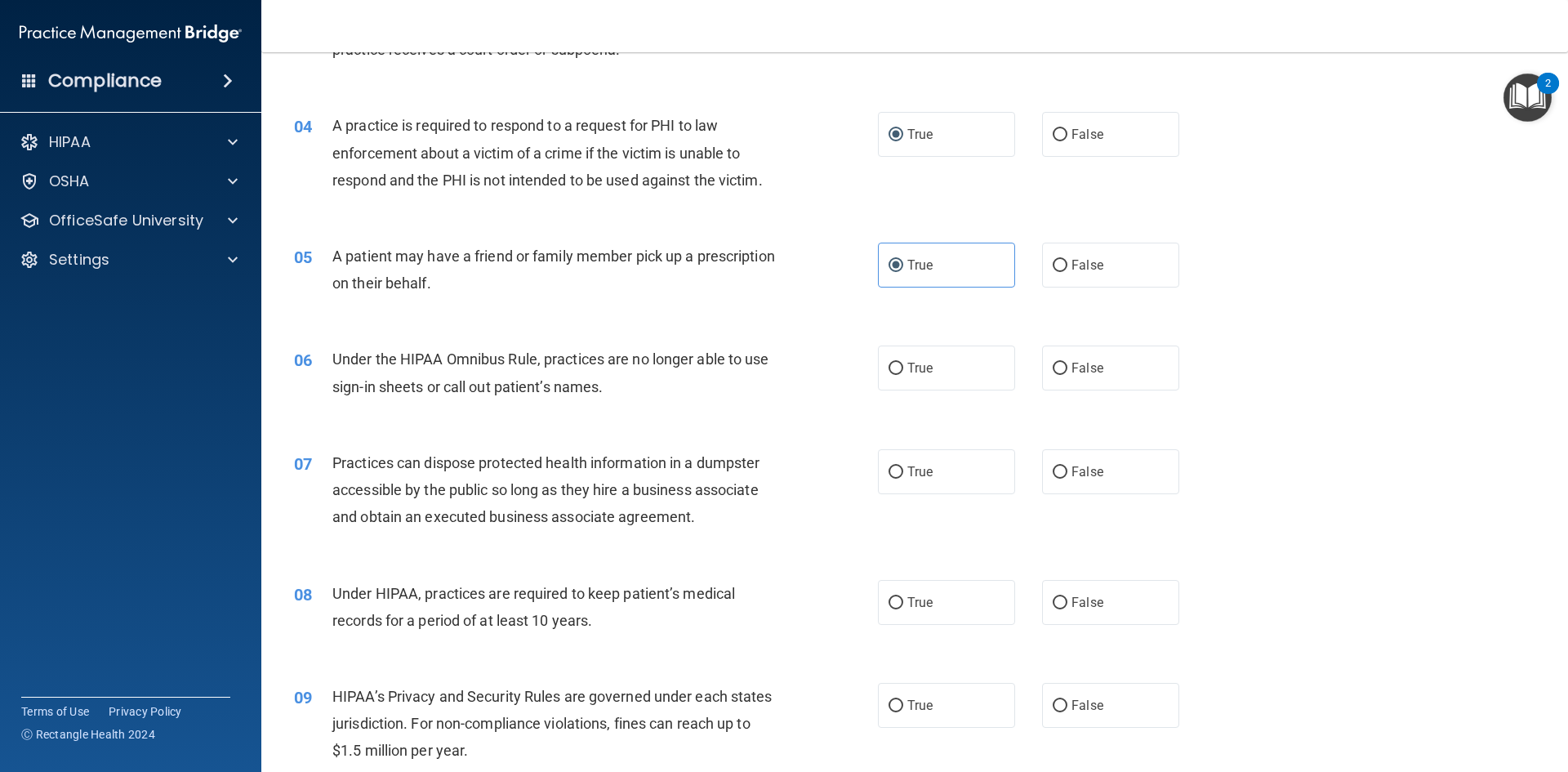
scroll to position [490, 0]
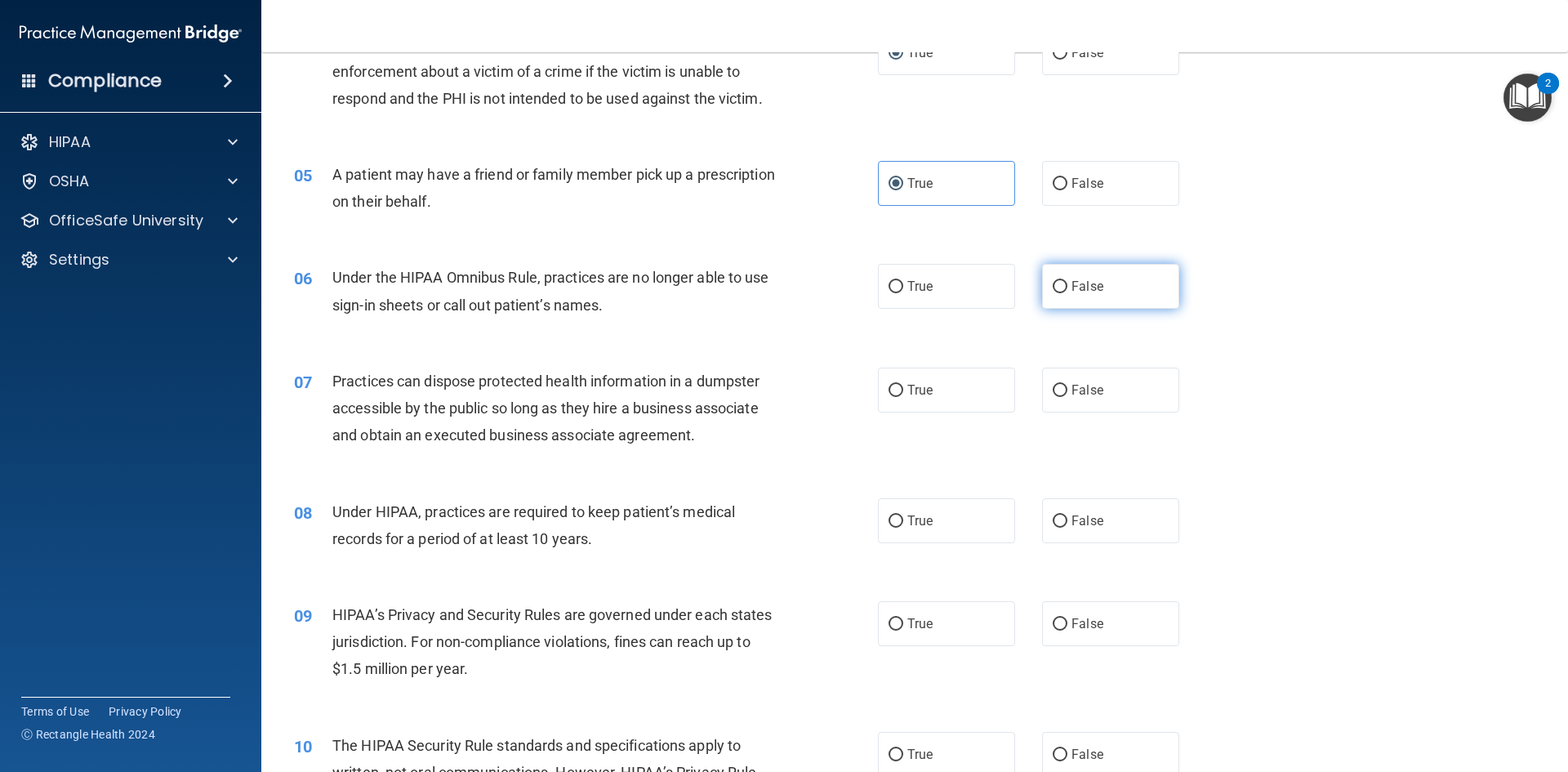
click at [1078, 291] on span "False" at bounding box center [1087, 286] width 32 height 16
click at [1067, 291] on input "False" at bounding box center [1060, 287] width 15 height 12
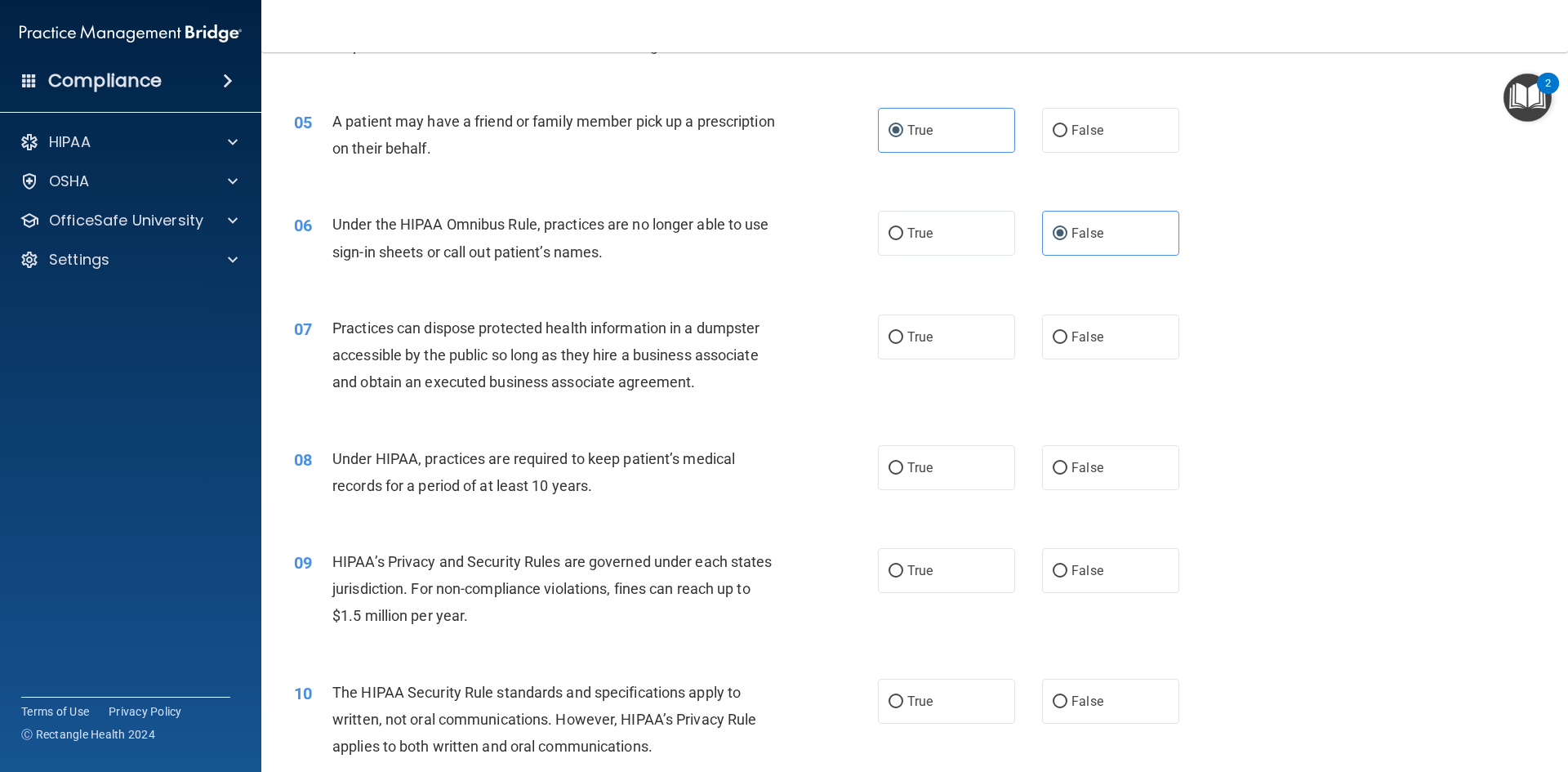
scroll to position [572, 0]
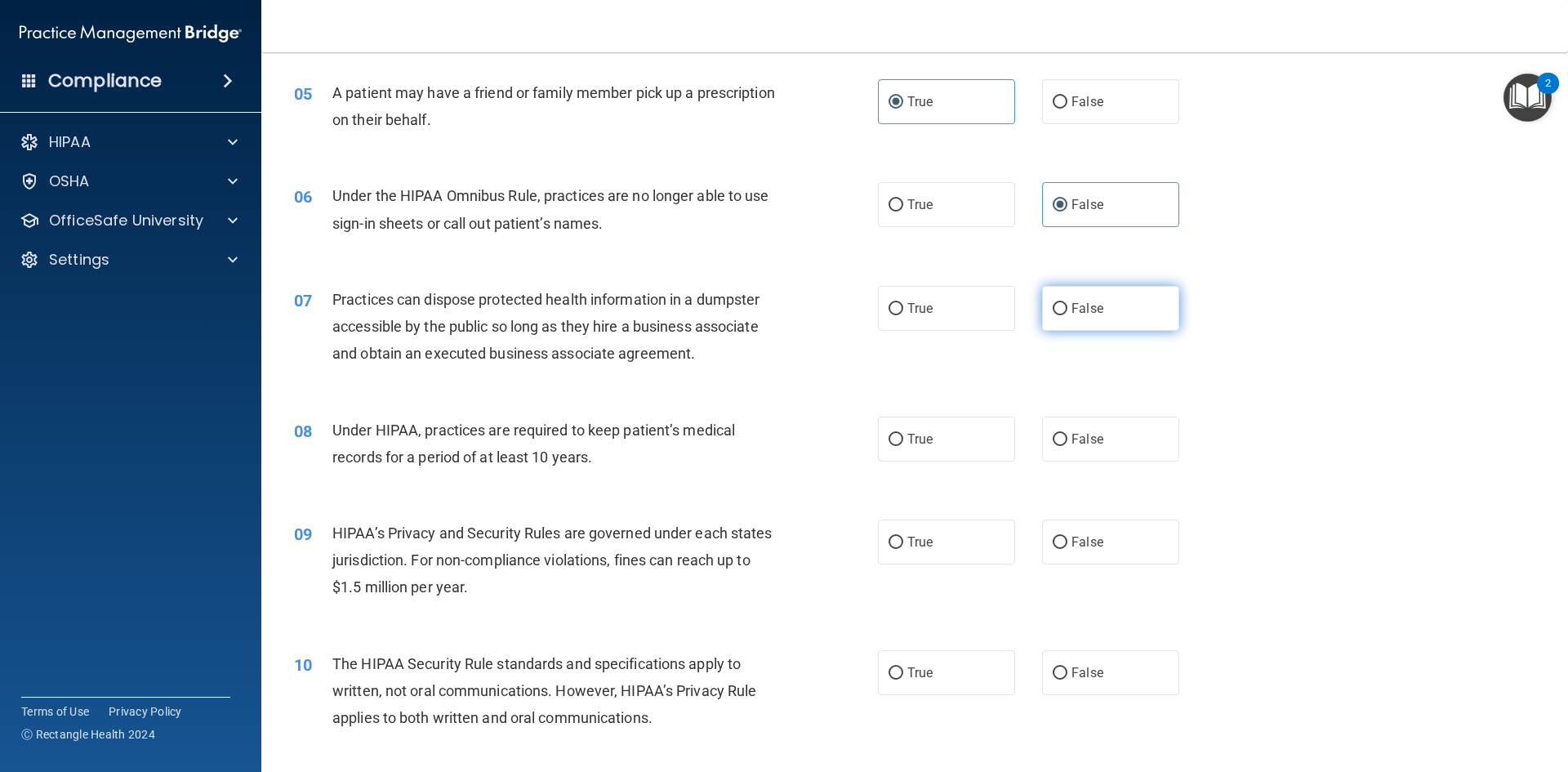
click at [1065, 319] on label "False" at bounding box center [1110, 308] width 137 height 45
click at [1065, 315] on input "False" at bounding box center [1060, 309] width 15 height 12
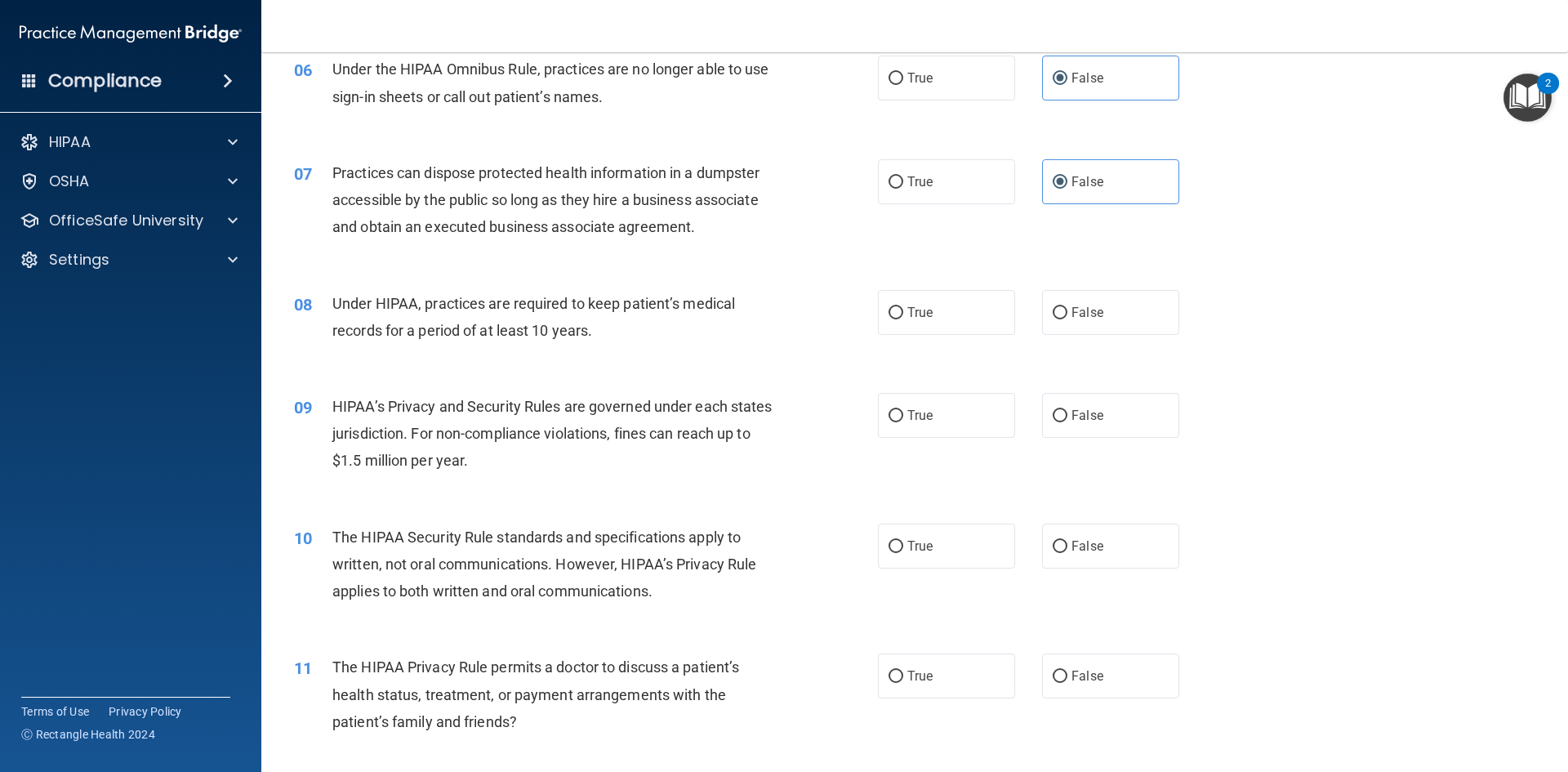
scroll to position [735, 0]
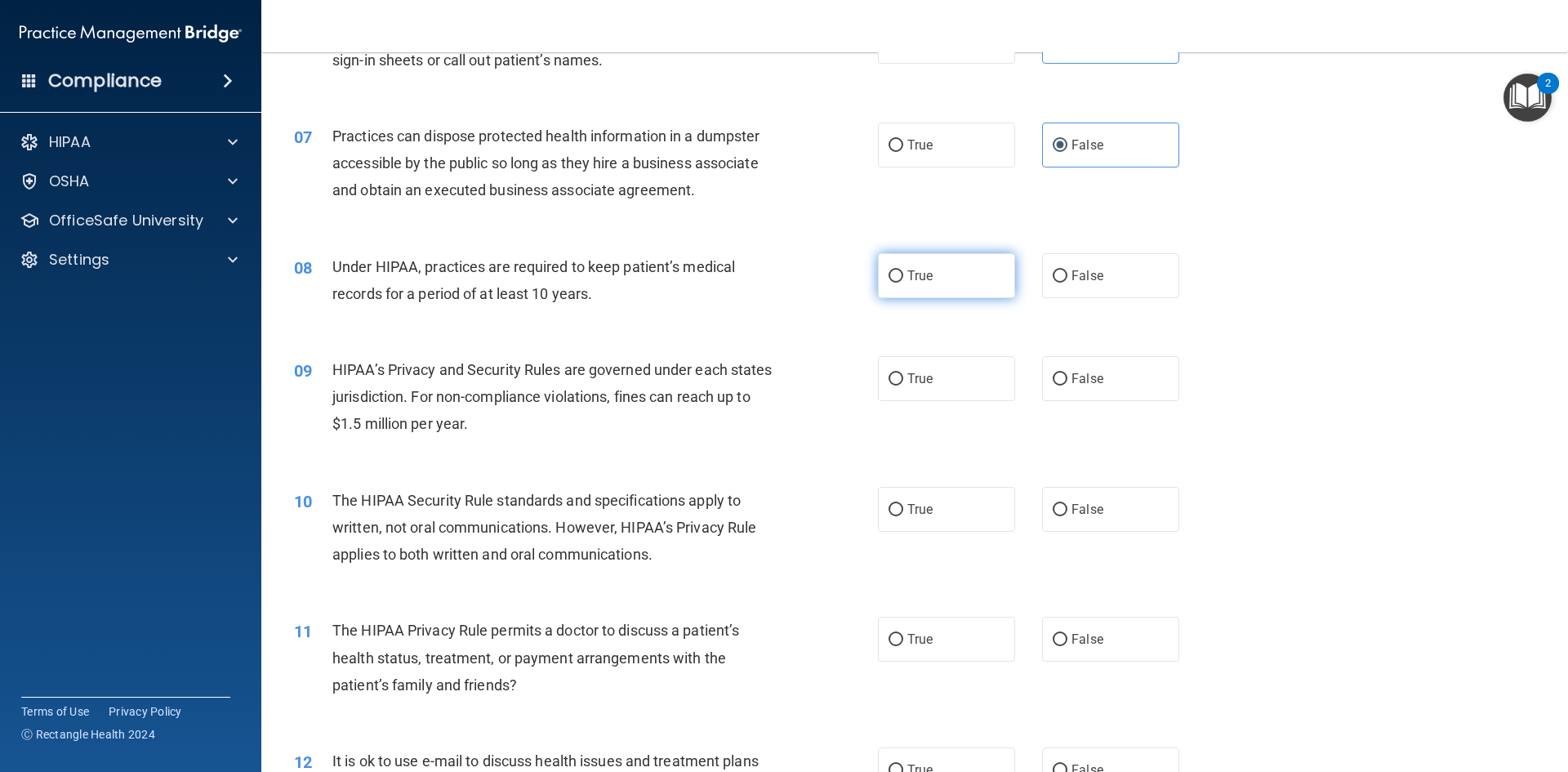
click at [897, 279] on input "True" at bounding box center [896, 276] width 15 height 12
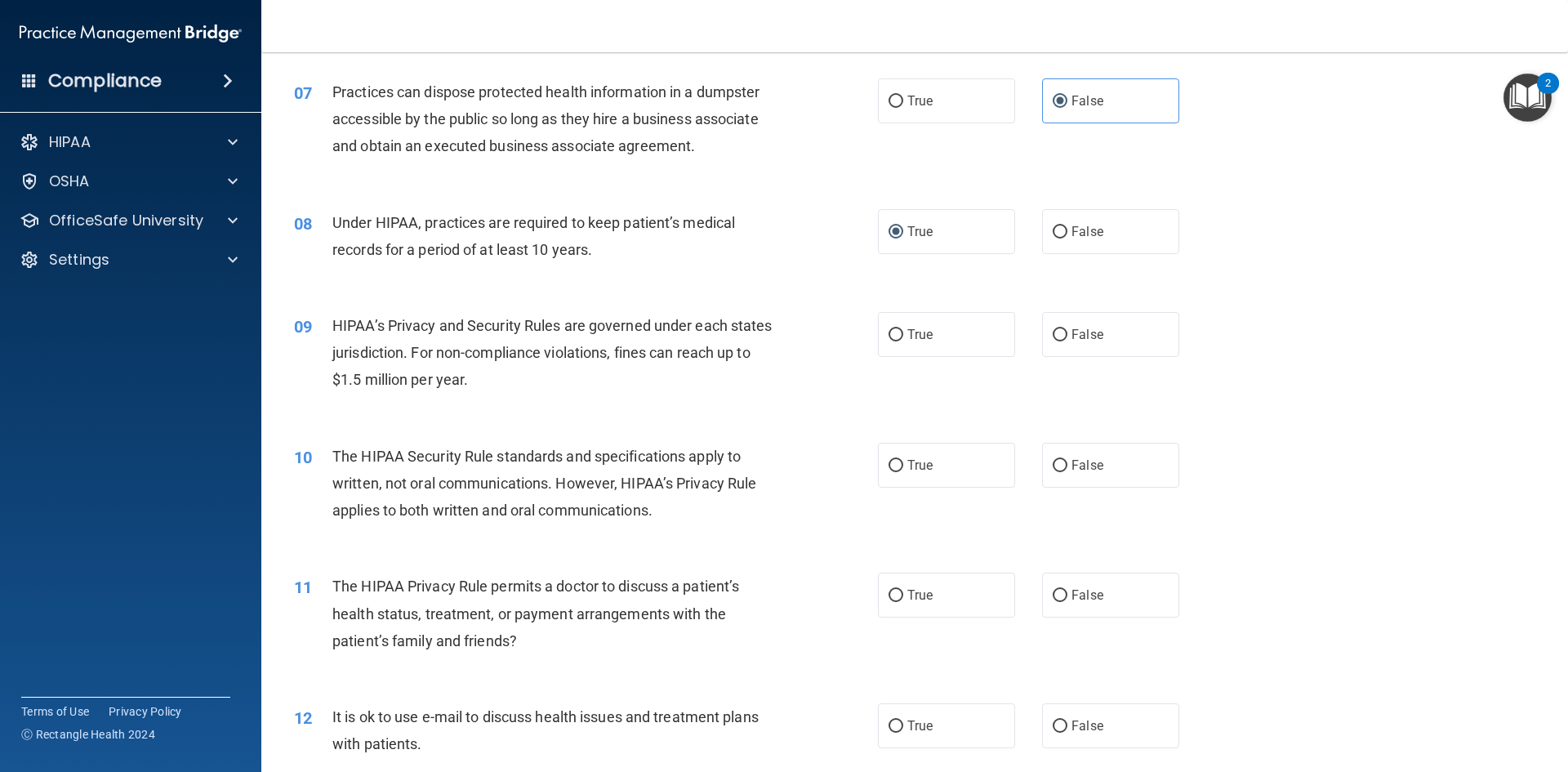
scroll to position [816, 0]
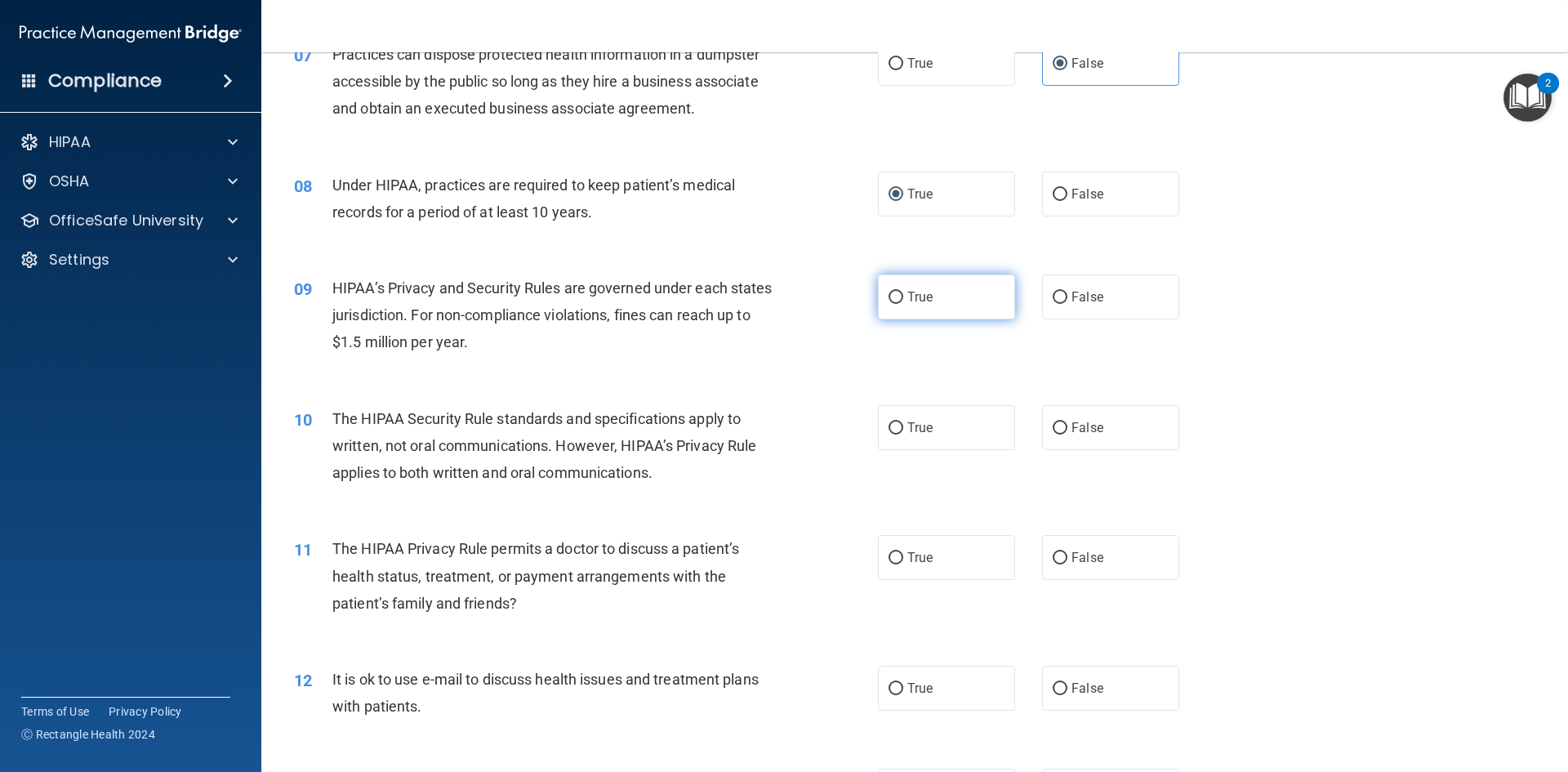
click at [914, 301] on span "True" at bounding box center [920, 297] width 26 height 16
click at [903, 301] on input "True" at bounding box center [896, 297] width 15 height 12
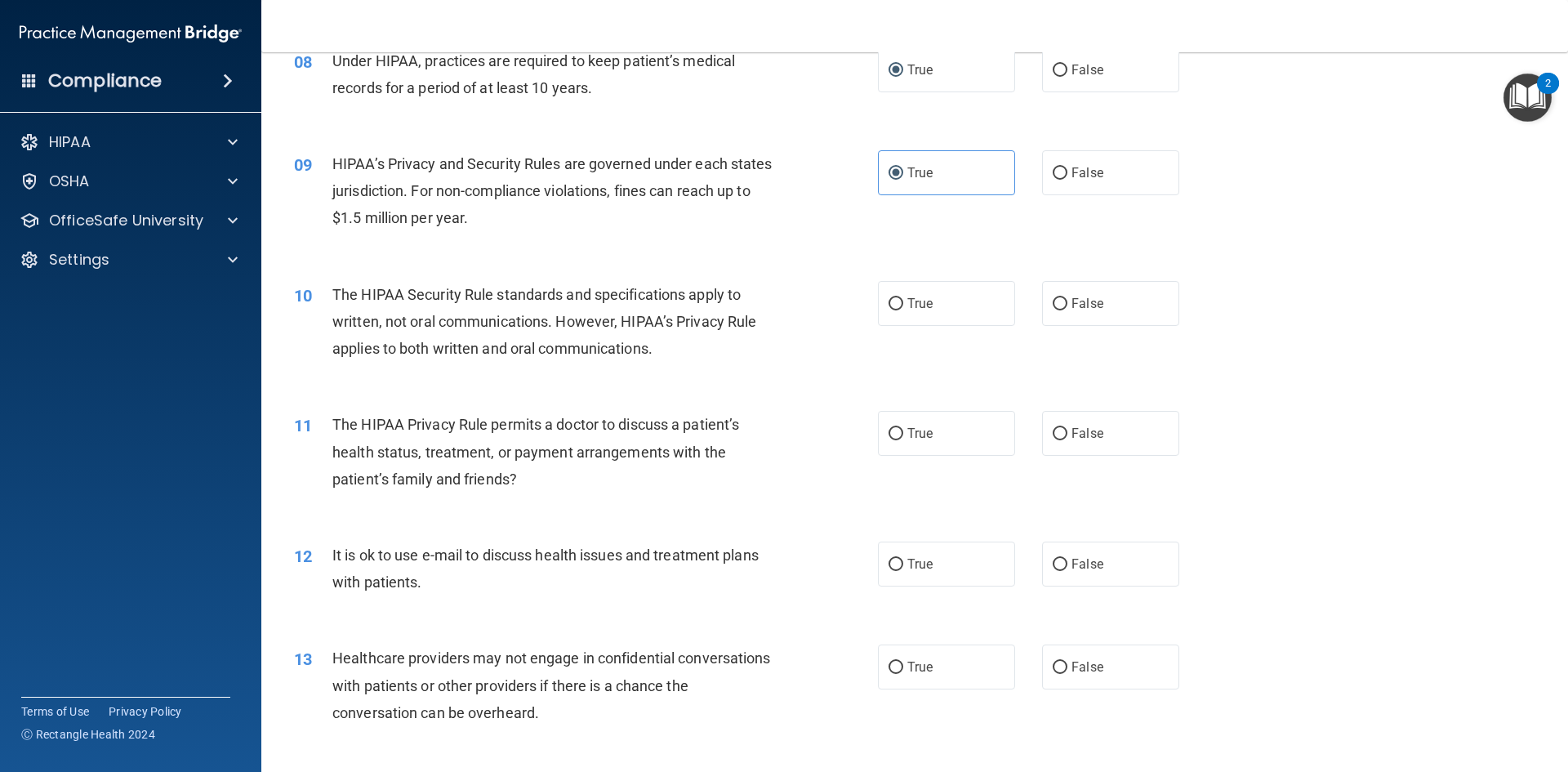
scroll to position [980, 0]
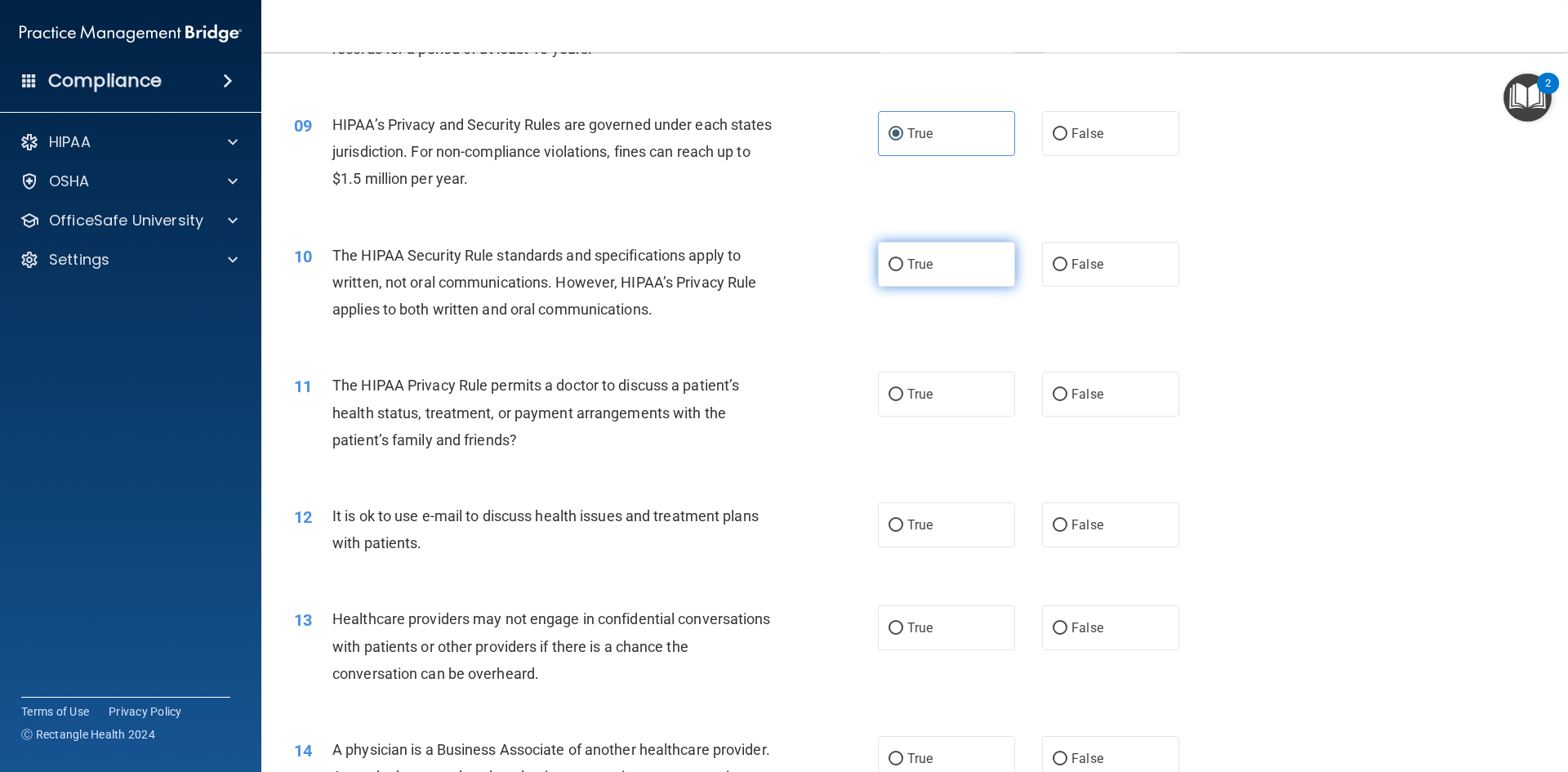
click at [893, 251] on label "True" at bounding box center [946, 264] width 137 height 45
click at [893, 259] on input "True" at bounding box center [896, 265] width 15 height 12
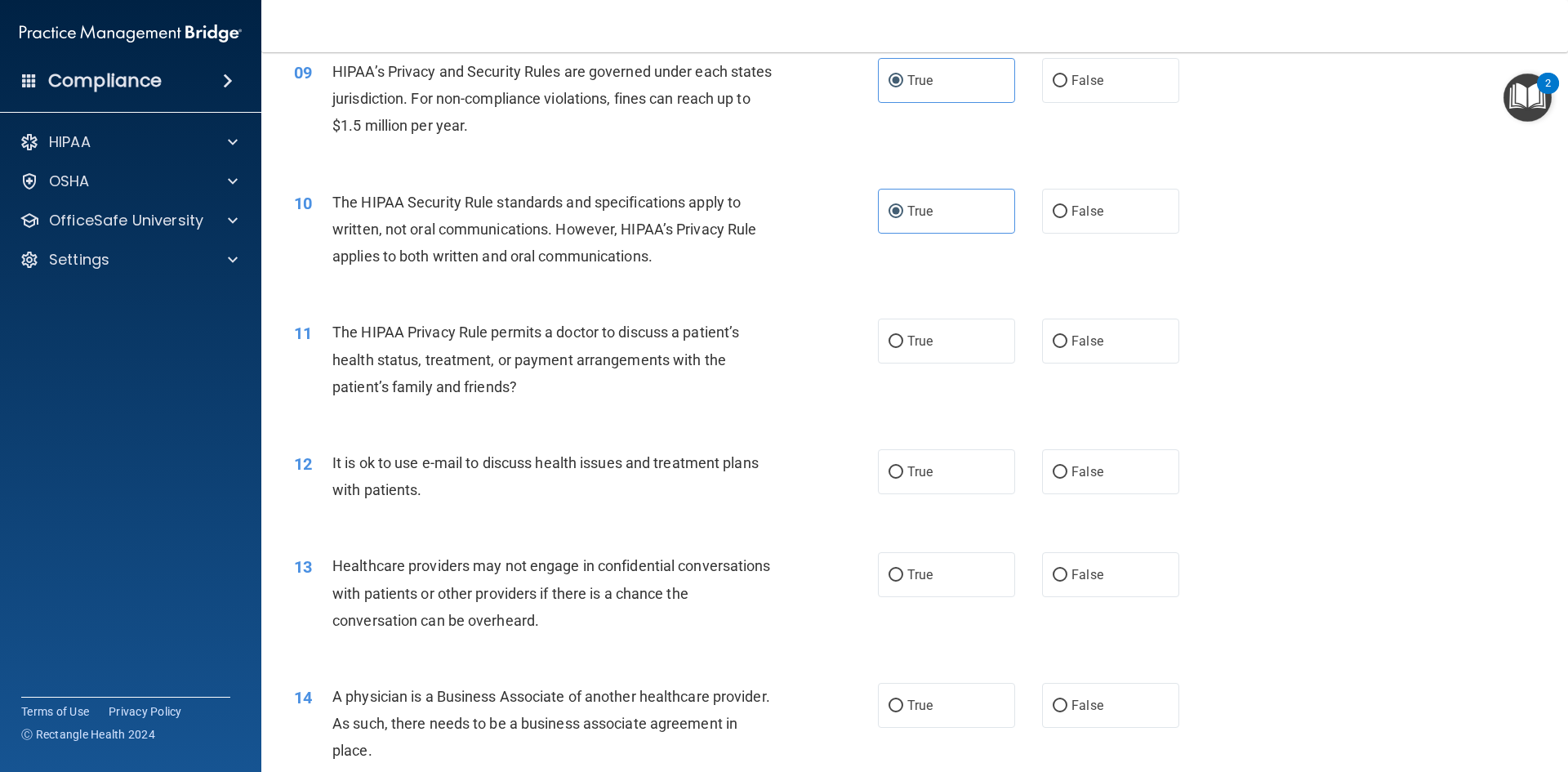
scroll to position [1062, 0]
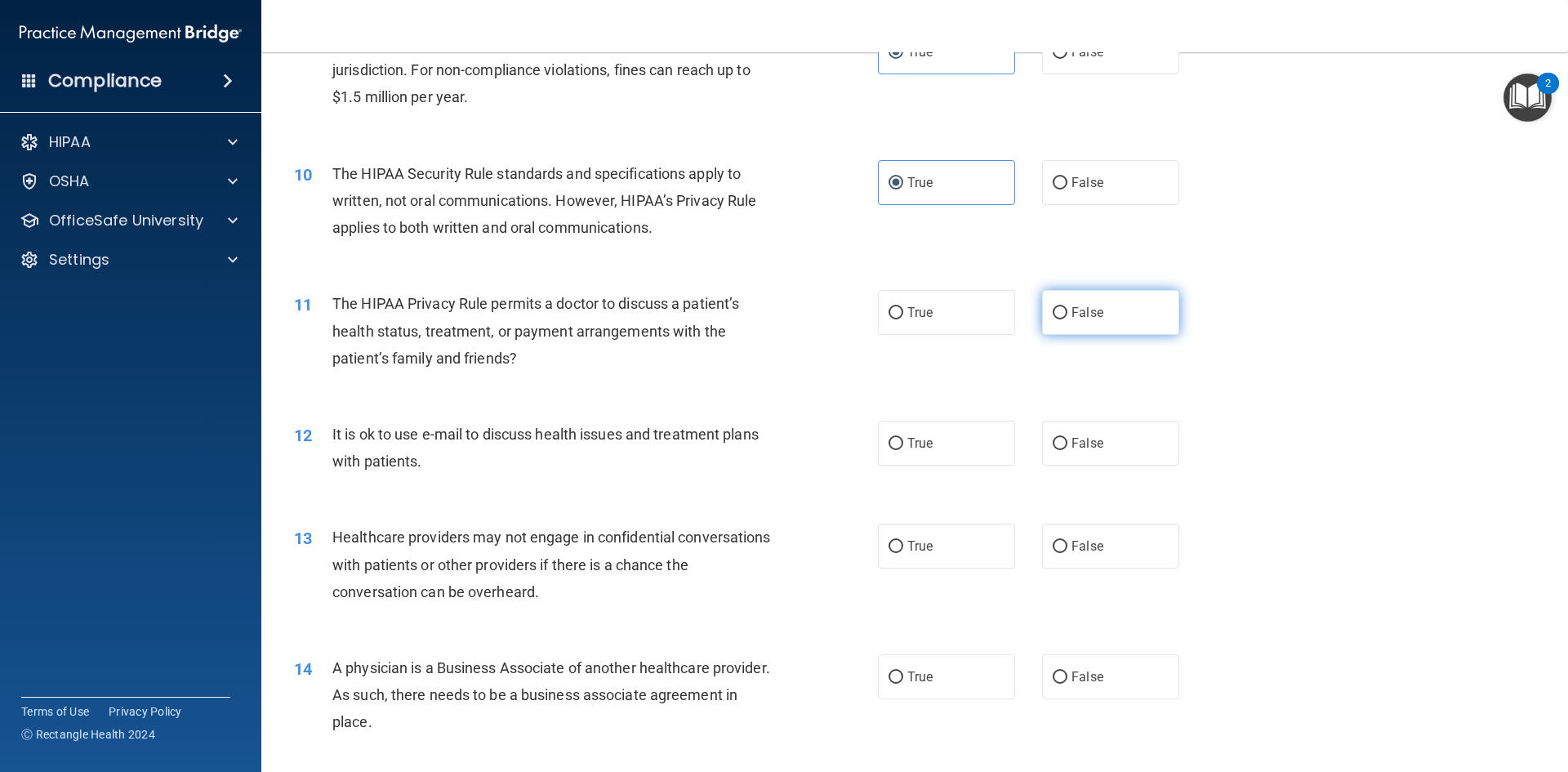
click at [1066, 320] on label "False" at bounding box center [1110, 312] width 137 height 45
click at [1066, 319] on input "False" at bounding box center [1060, 312] width 15 height 12
click at [1061, 446] on label "False" at bounding box center [1110, 443] width 137 height 45
click at [1061, 446] on input "False" at bounding box center [1060, 443] width 15 height 12
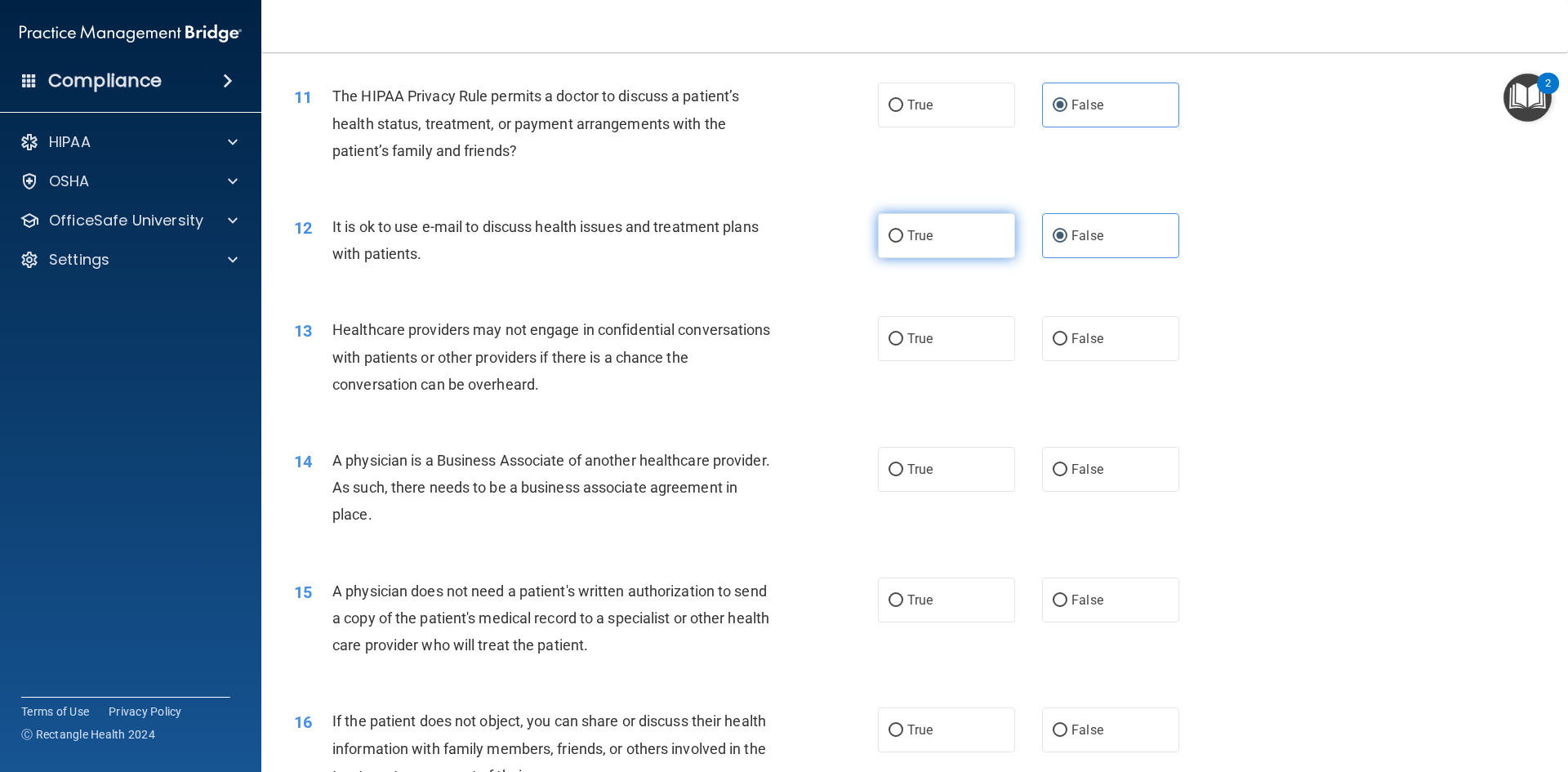
scroll to position [1307, 0]
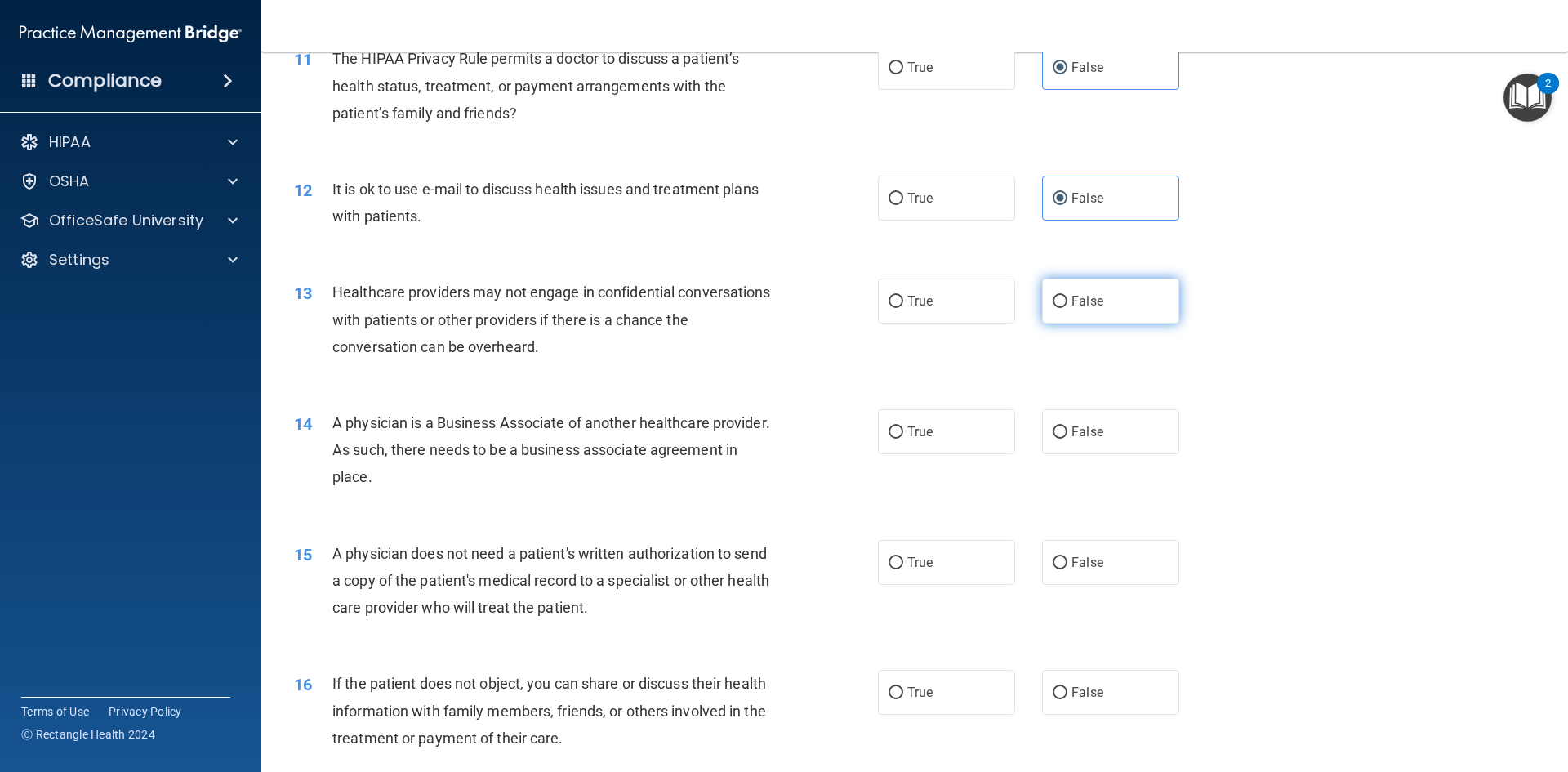
click at [1096, 306] on label "False" at bounding box center [1110, 301] width 137 height 45
click at [1067, 306] on input "False" at bounding box center [1060, 301] width 15 height 12
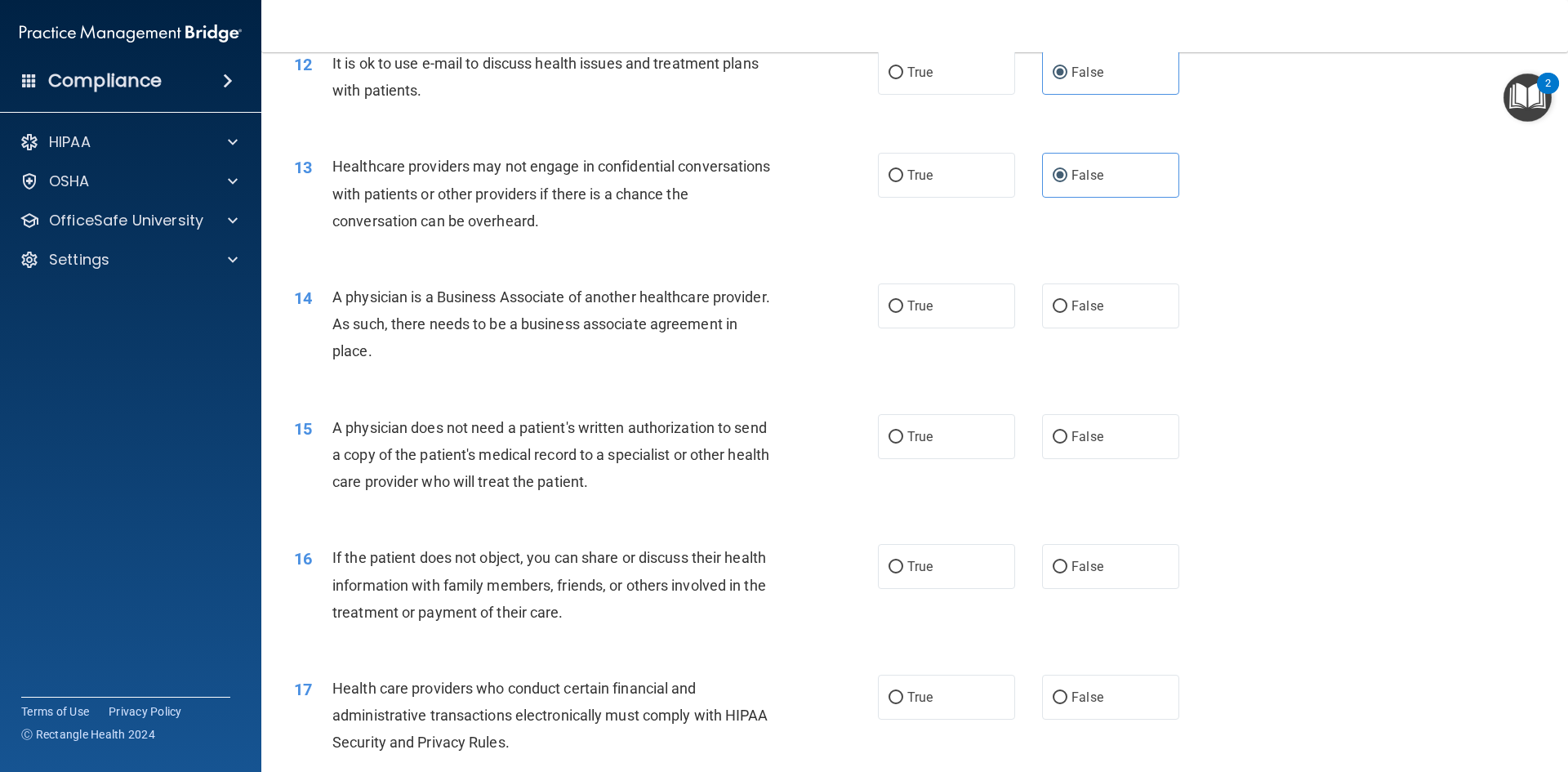
scroll to position [1470, 0]
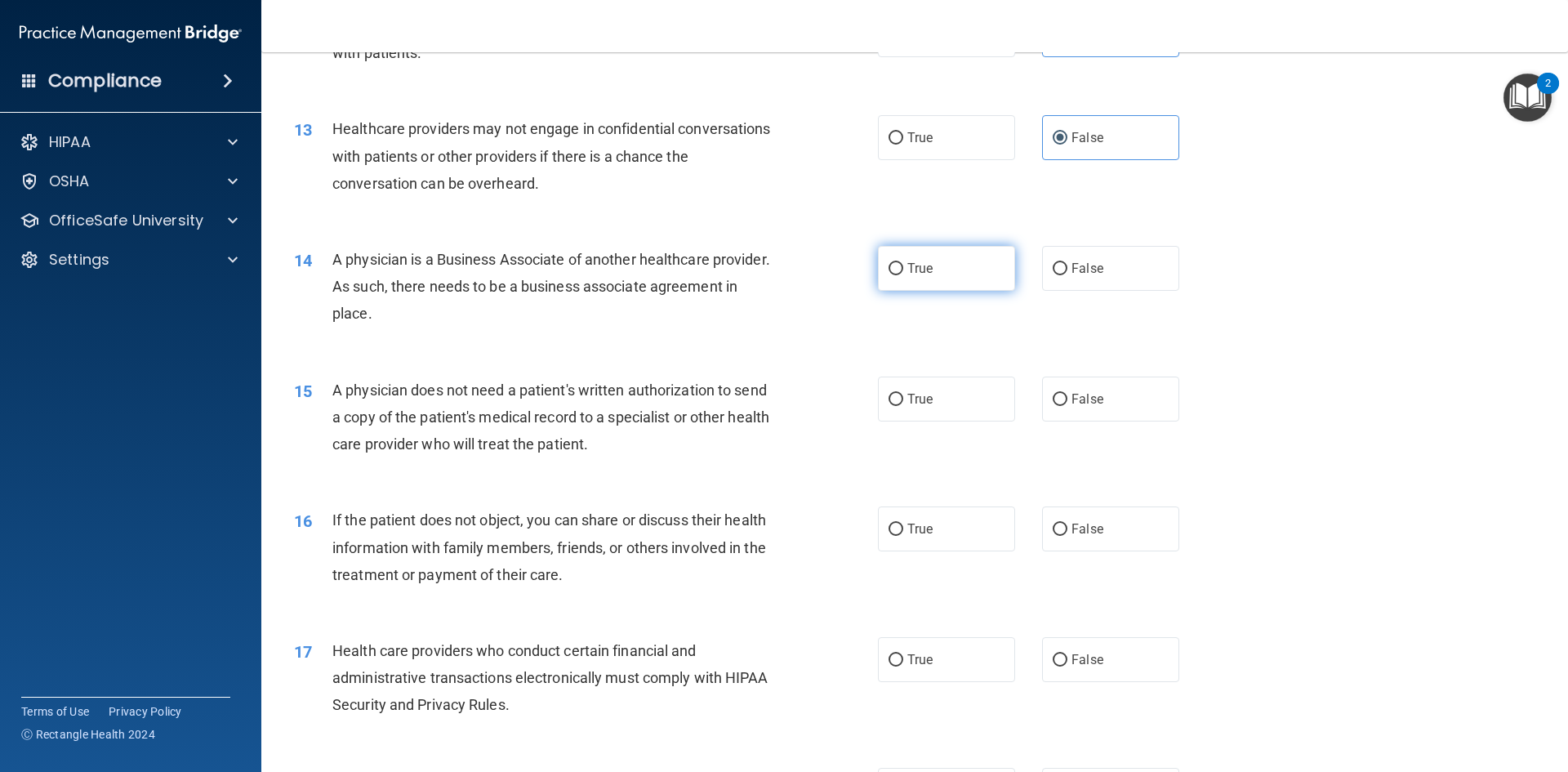
click at [960, 275] on label "True" at bounding box center [946, 267] width 137 height 45
click at [903, 275] on input "True" at bounding box center [896, 268] width 15 height 12
click at [1093, 517] on label "False" at bounding box center [1110, 528] width 137 height 45
click at [1067, 524] on input "False" at bounding box center [1060, 529] width 15 height 12
click at [978, 407] on label "True" at bounding box center [946, 399] width 137 height 45
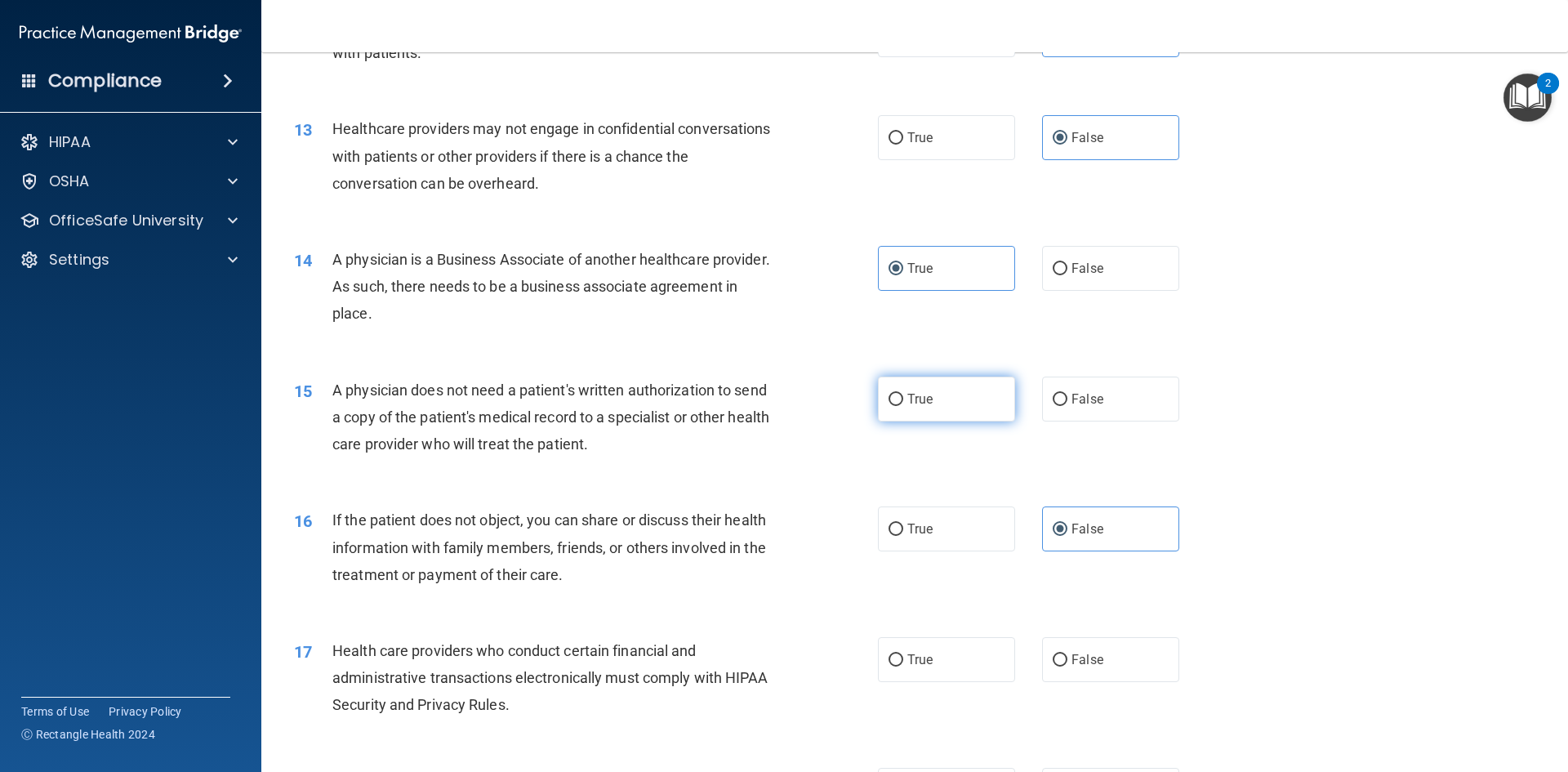
click at [903, 406] on input "True" at bounding box center [896, 399] width 15 height 12
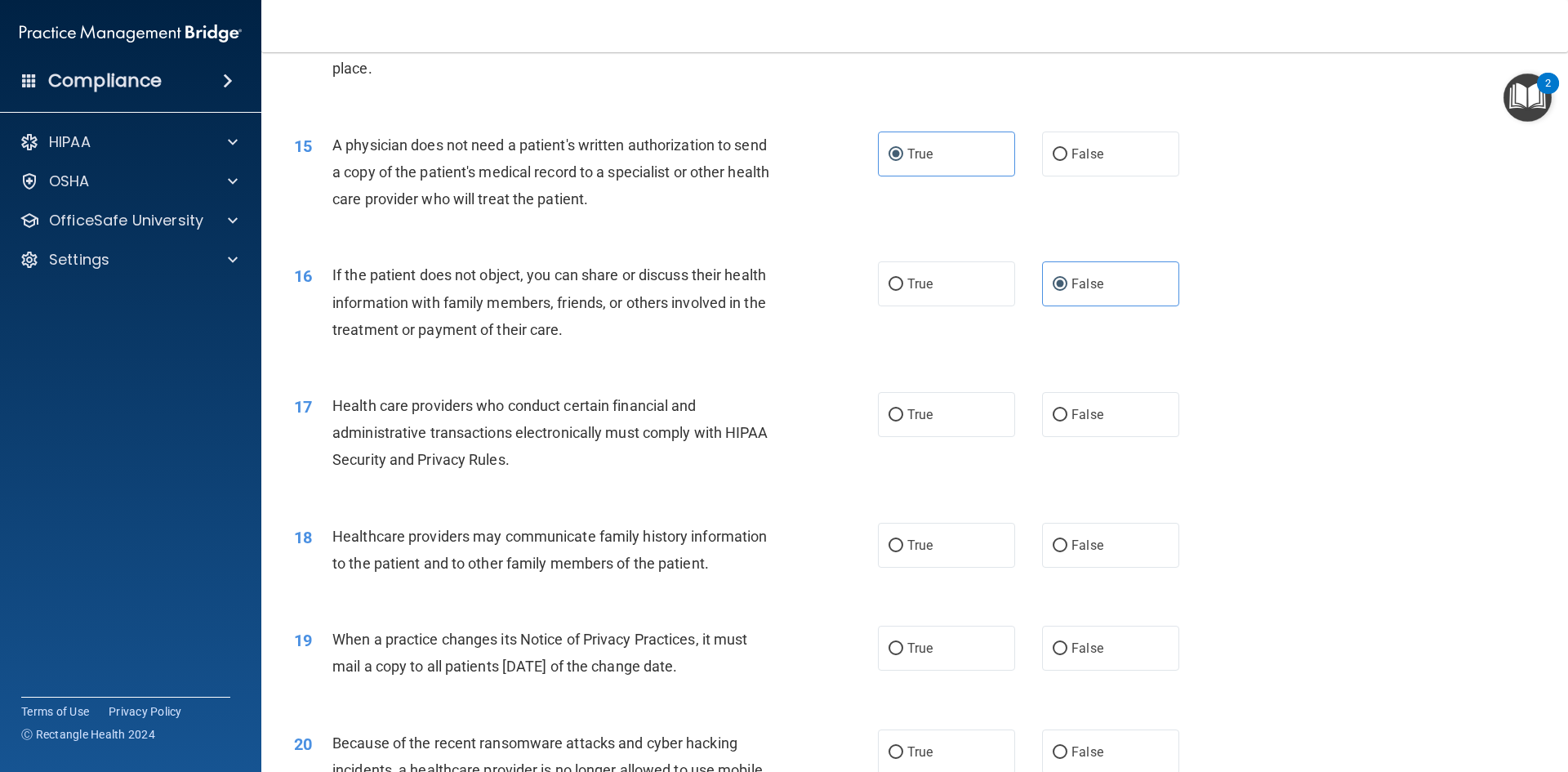
scroll to position [1797, 0]
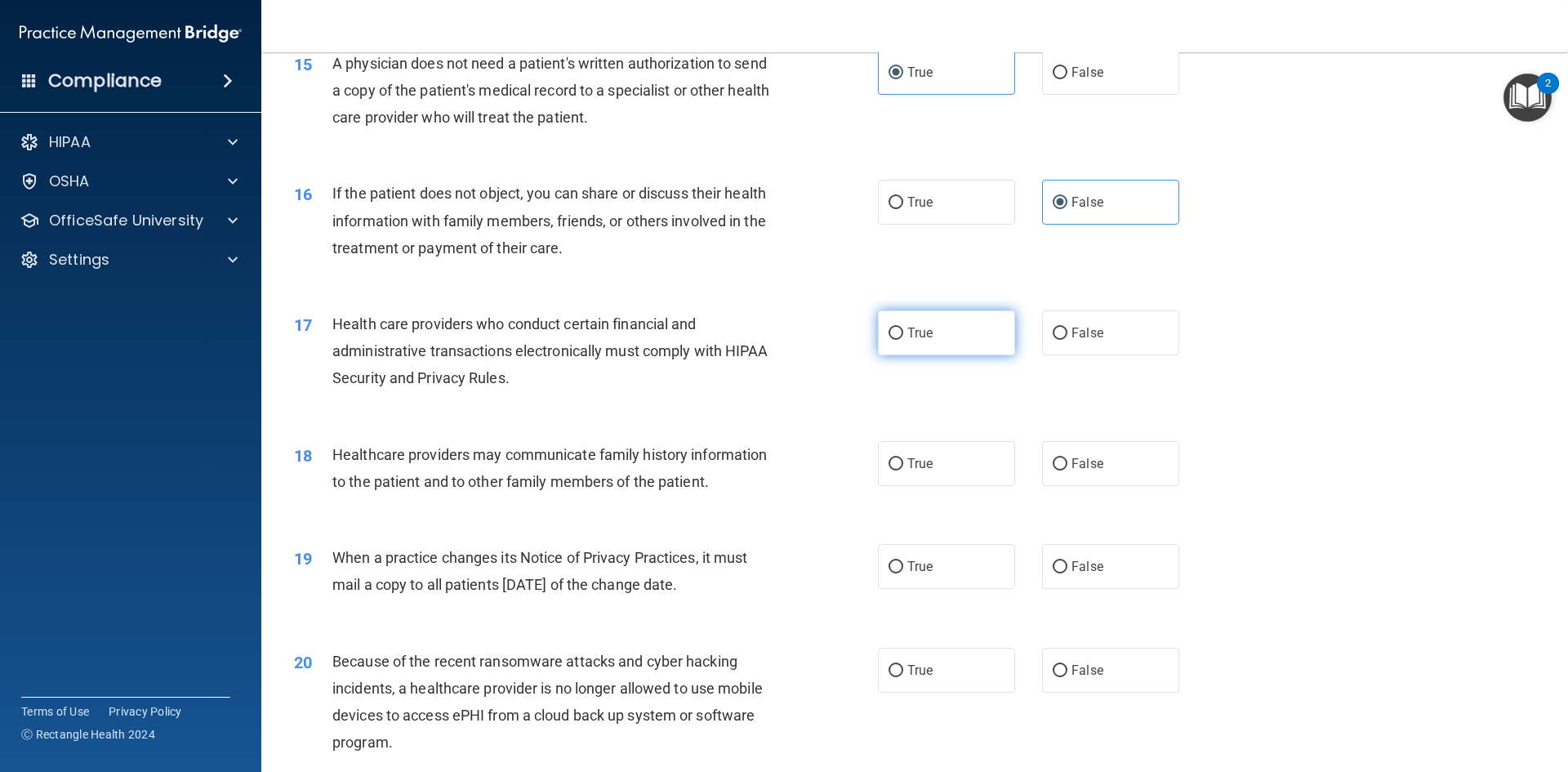
click at [893, 328] on input "True" at bounding box center [896, 333] width 15 height 12
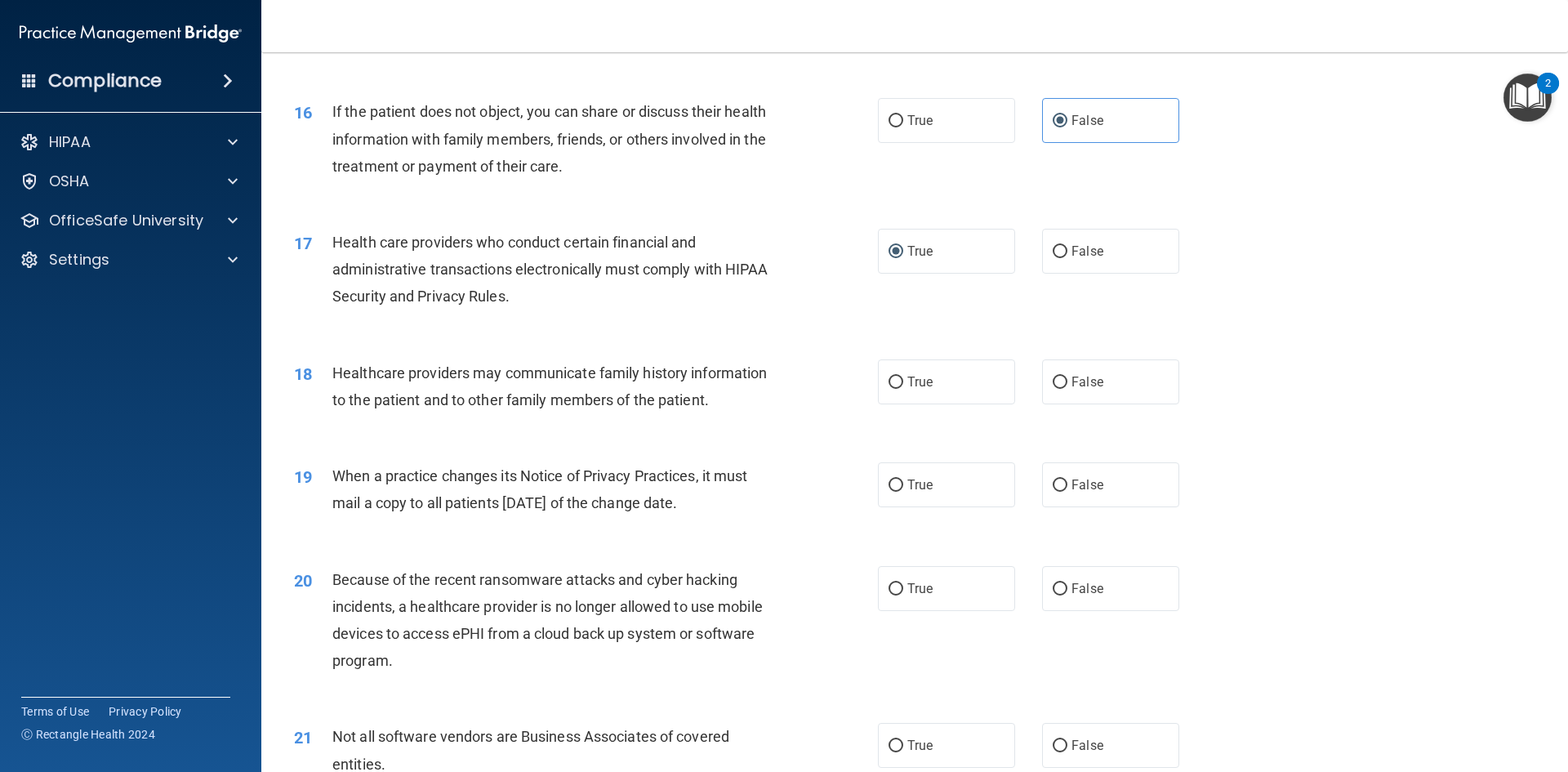
scroll to position [1959, 0]
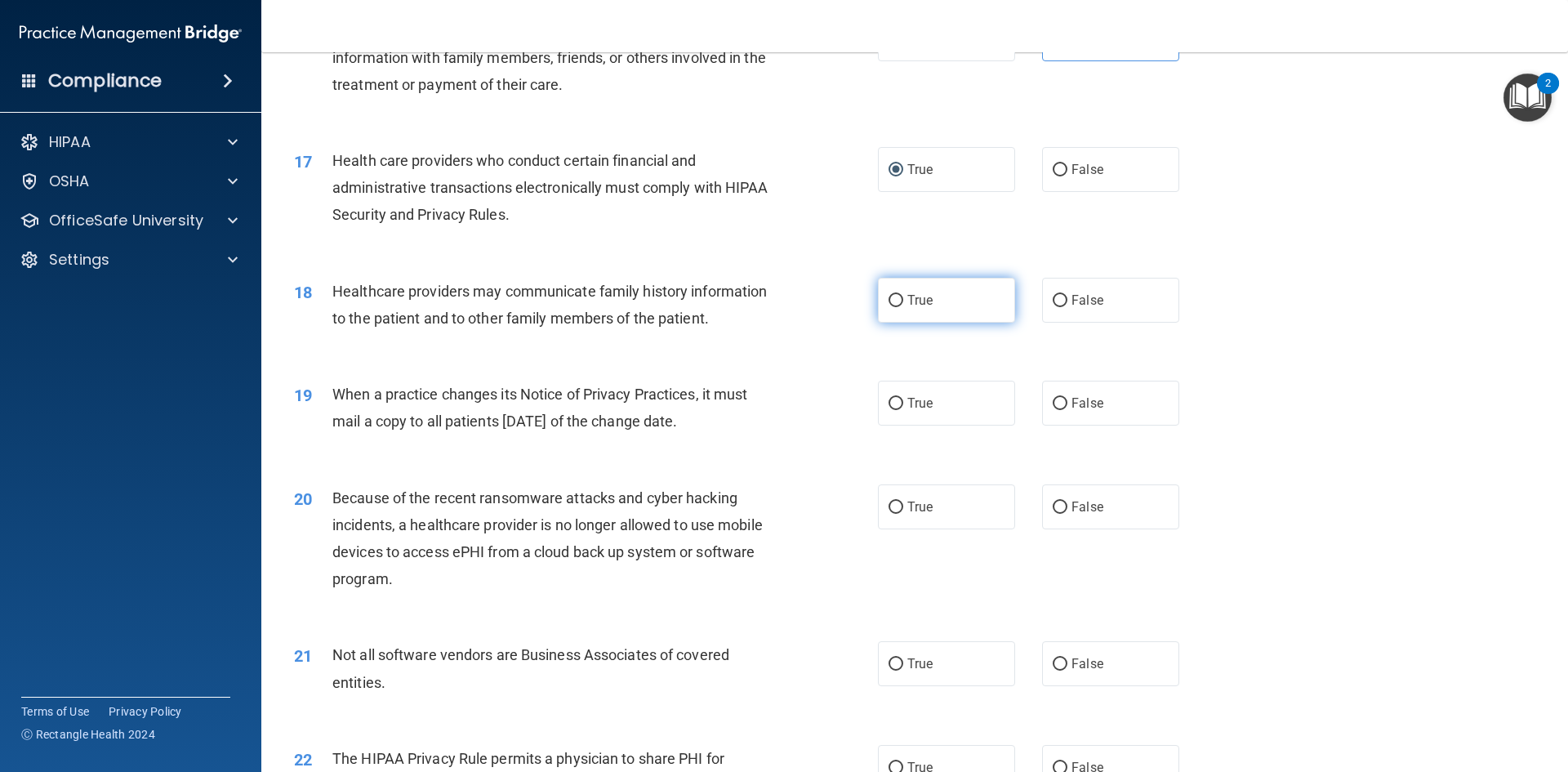
click at [973, 300] on label "True" at bounding box center [946, 300] width 137 height 45
click at [903, 300] on input "True" at bounding box center [896, 301] width 15 height 12
click at [954, 408] on label "True" at bounding box center [946, 403] width 137 height 45
click at [903, 408] on input "True" at bounding box center [896, 403] width 15 height 12
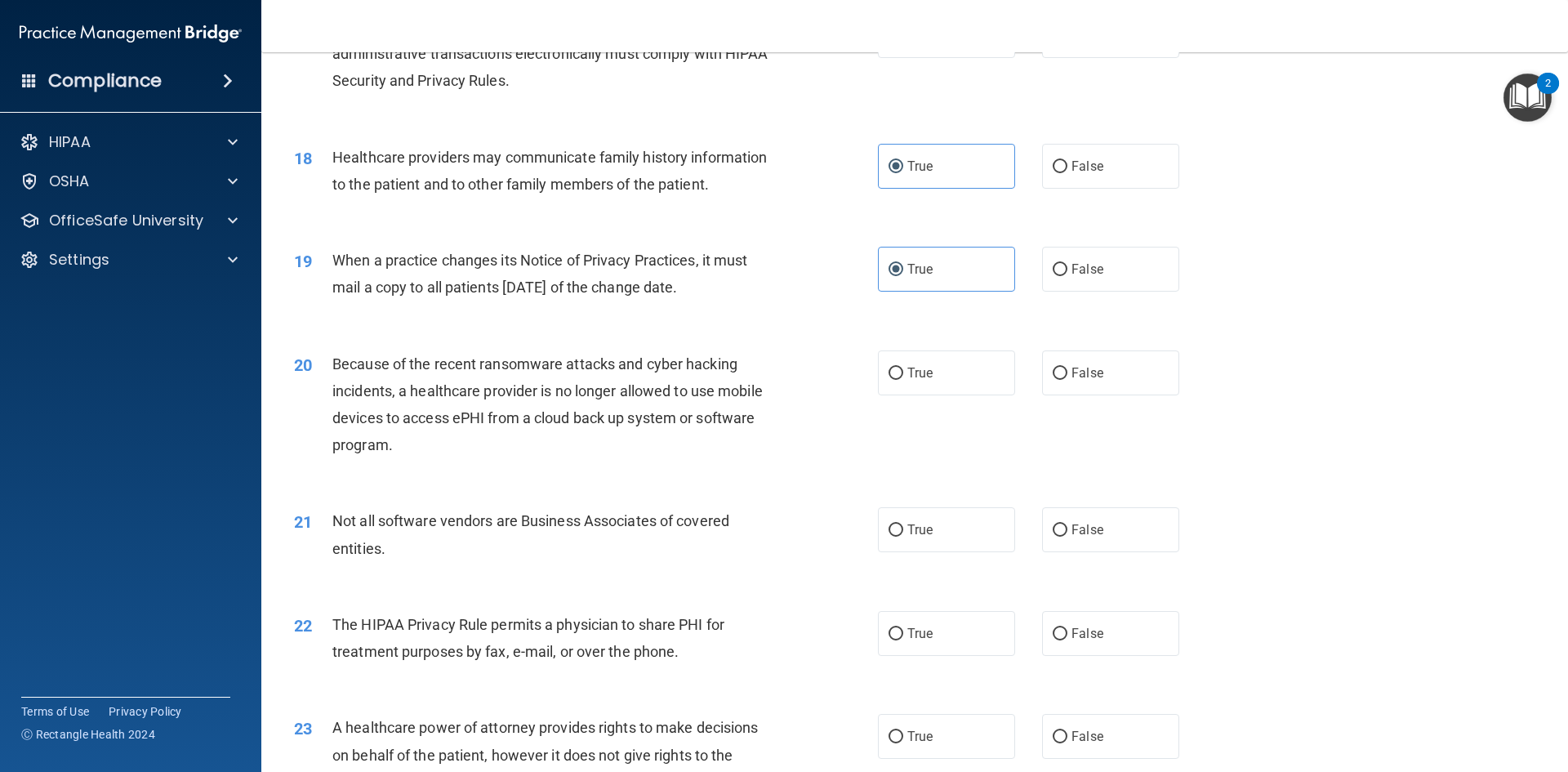
scroll to position [2123, 0]
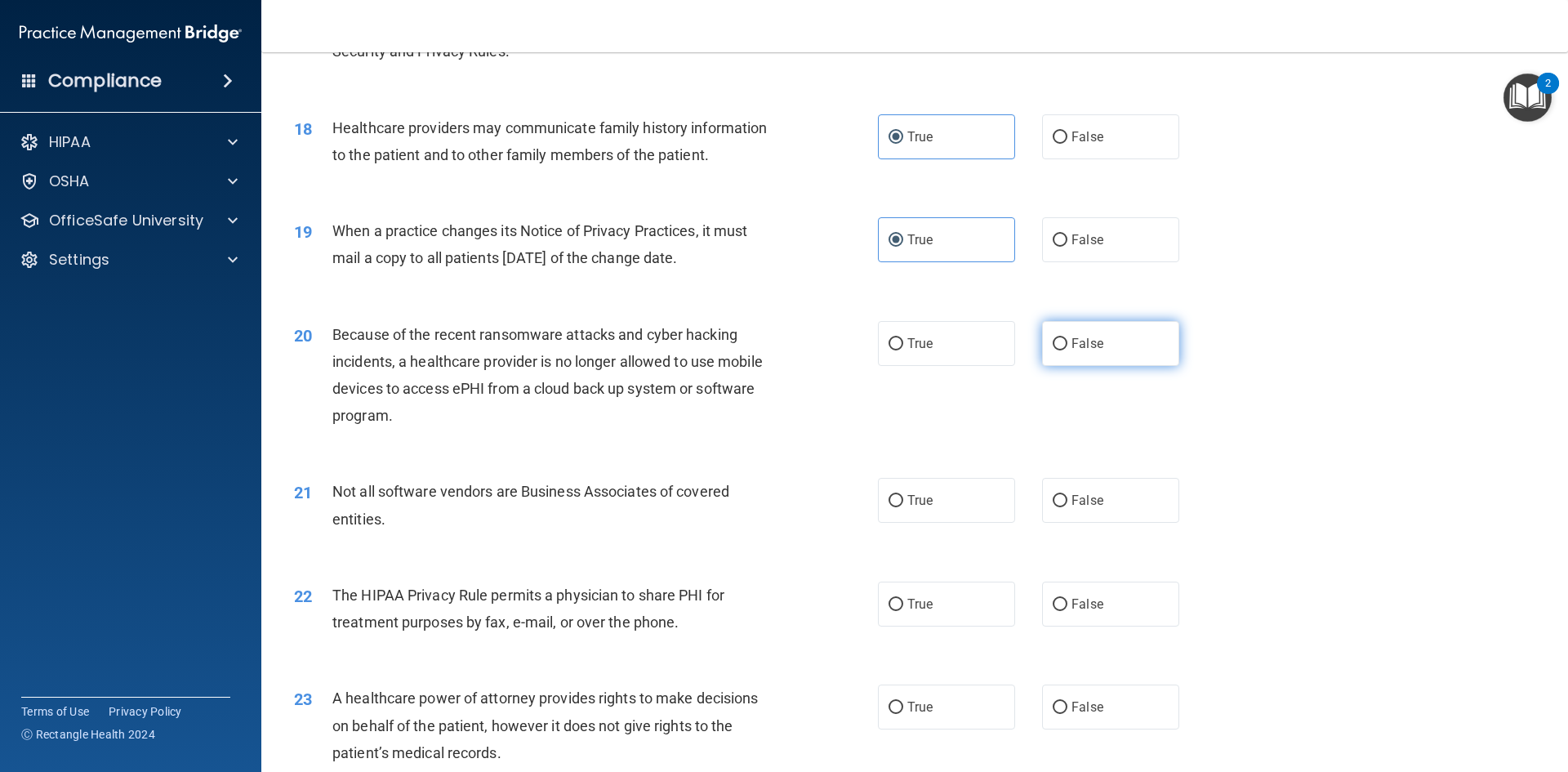
click at [1108, 348] on label "False" at bounding box center [1110, 343] width 137 height 45
click at [1067, 348] on input "False" at bounding box center [1060, 344] width 15 height 12
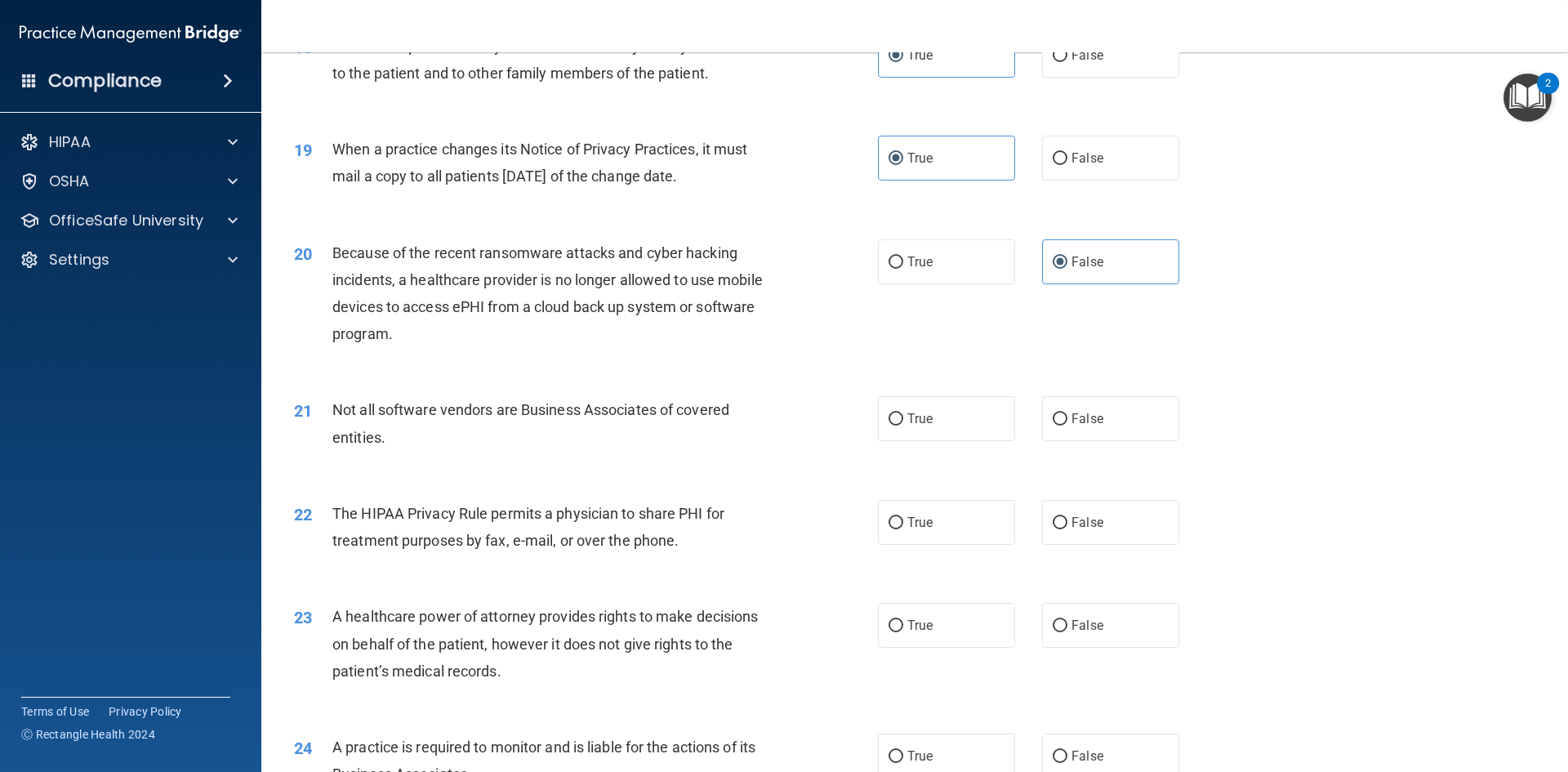
scroll to position [2287, 0]
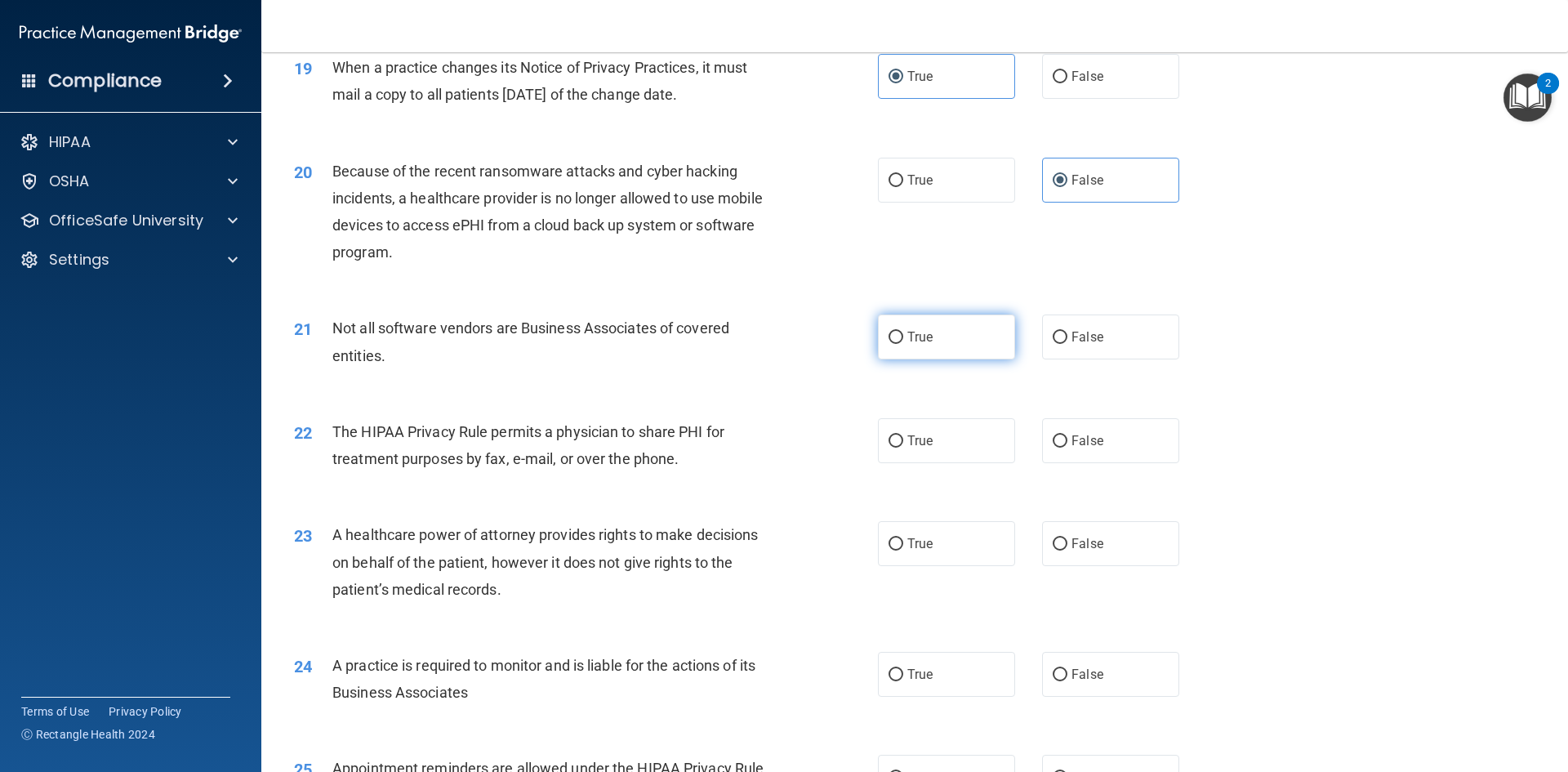
click at [945, 349] on label "True" at bounding box center [946, 336] width 137 height 45
click at [903, 344] on input "True" at bounding box center [896, 337] width 15 height 12
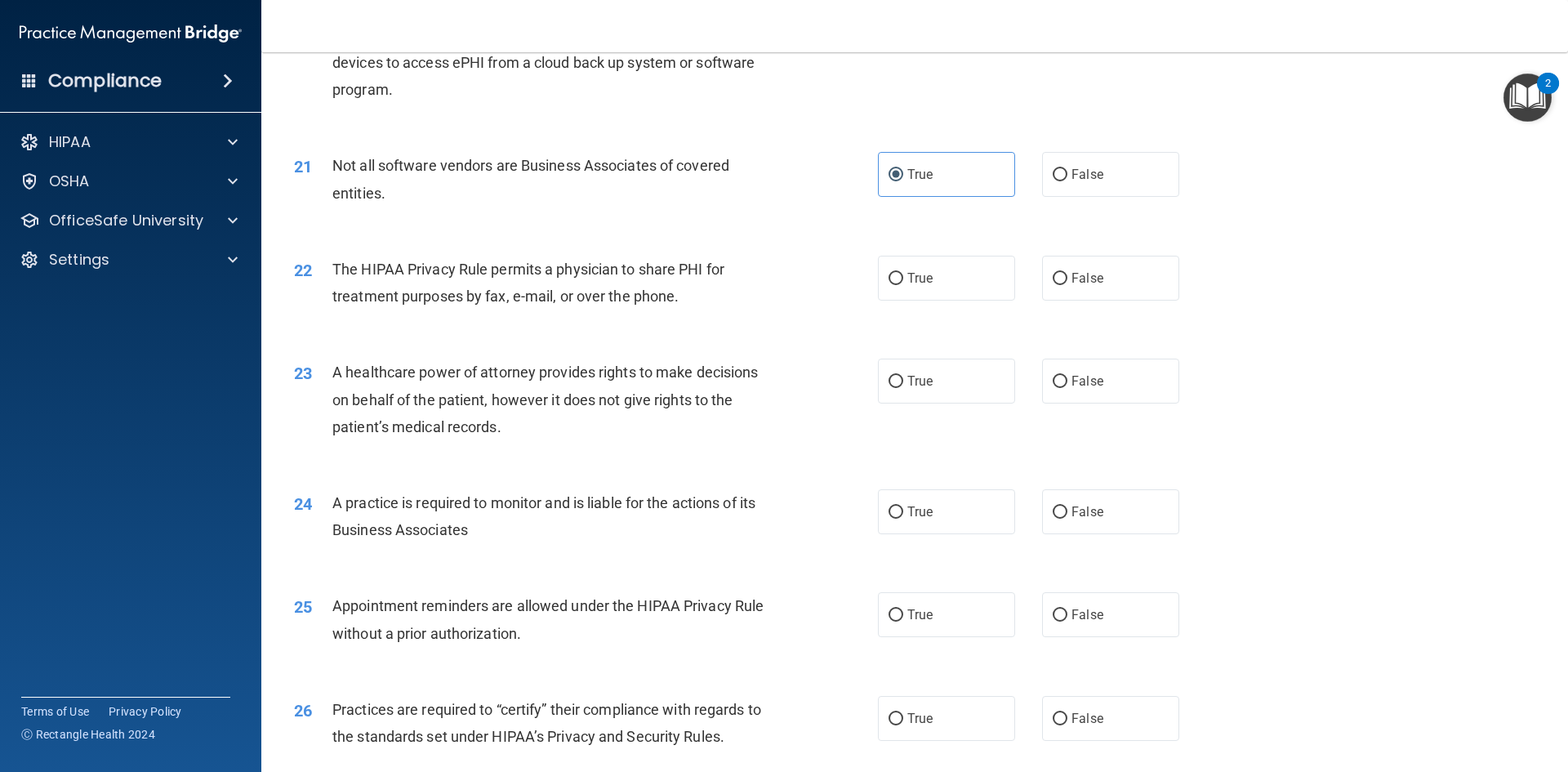
scroll to position [2449, 0]
click at [1080, 177] on span "False" at bounding box center [1087, 173] width 32 height 16
click at [1067, 177] on input "False" at bounding box center [1060, 174] width 15 height 12
click at [912, 267] on label "True" at bounding box center [946, 277] width 137 height 45
click at [903, 272] on input "True" at bounding box center [896, 278] width 15 height 12
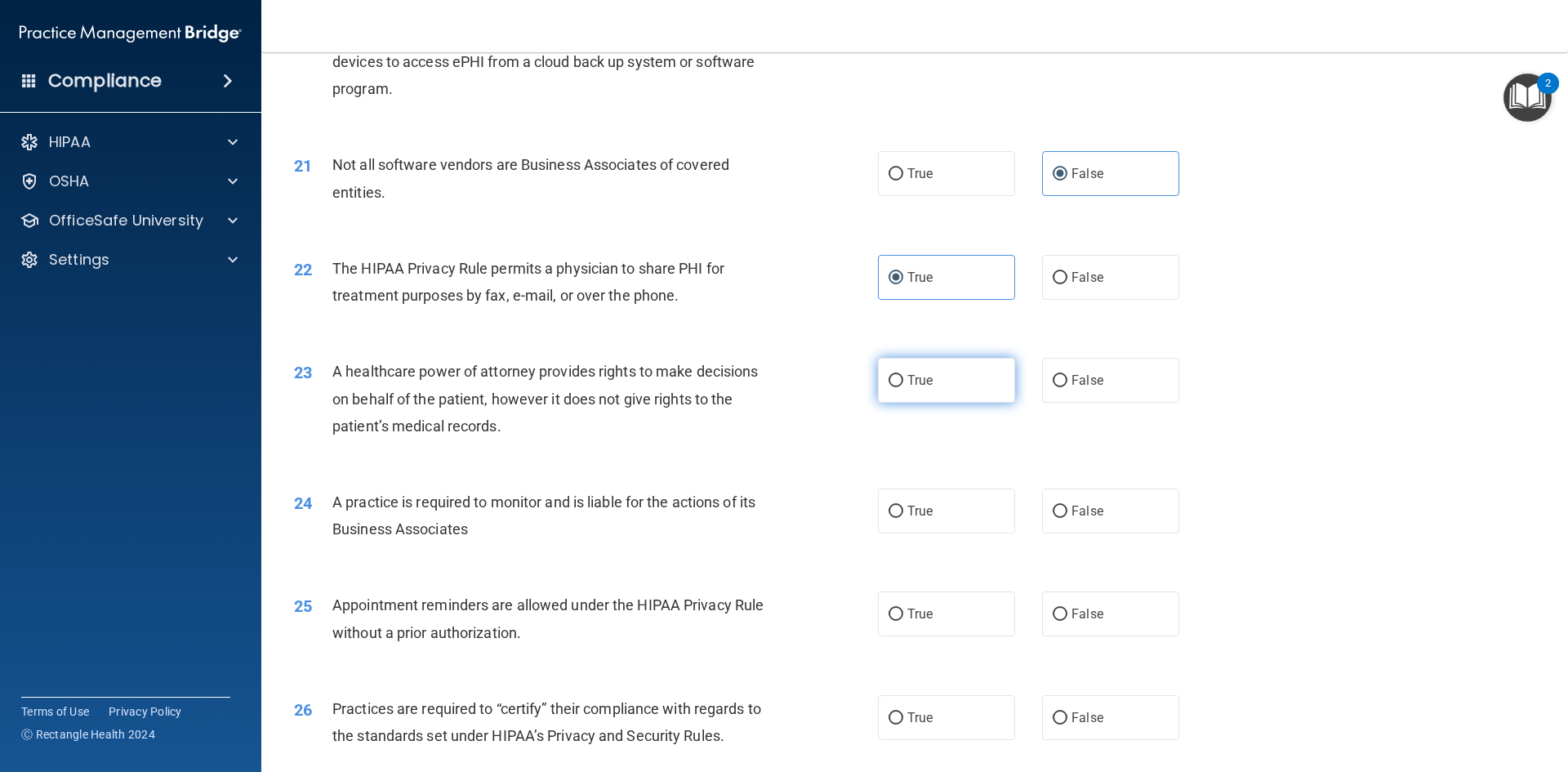
click at [915, 377] on span "True" at bounding box center [920, 380] width 26 height 16
click at [903, 377] on input "True" at bounding box center [896, 380] width 15 height 12
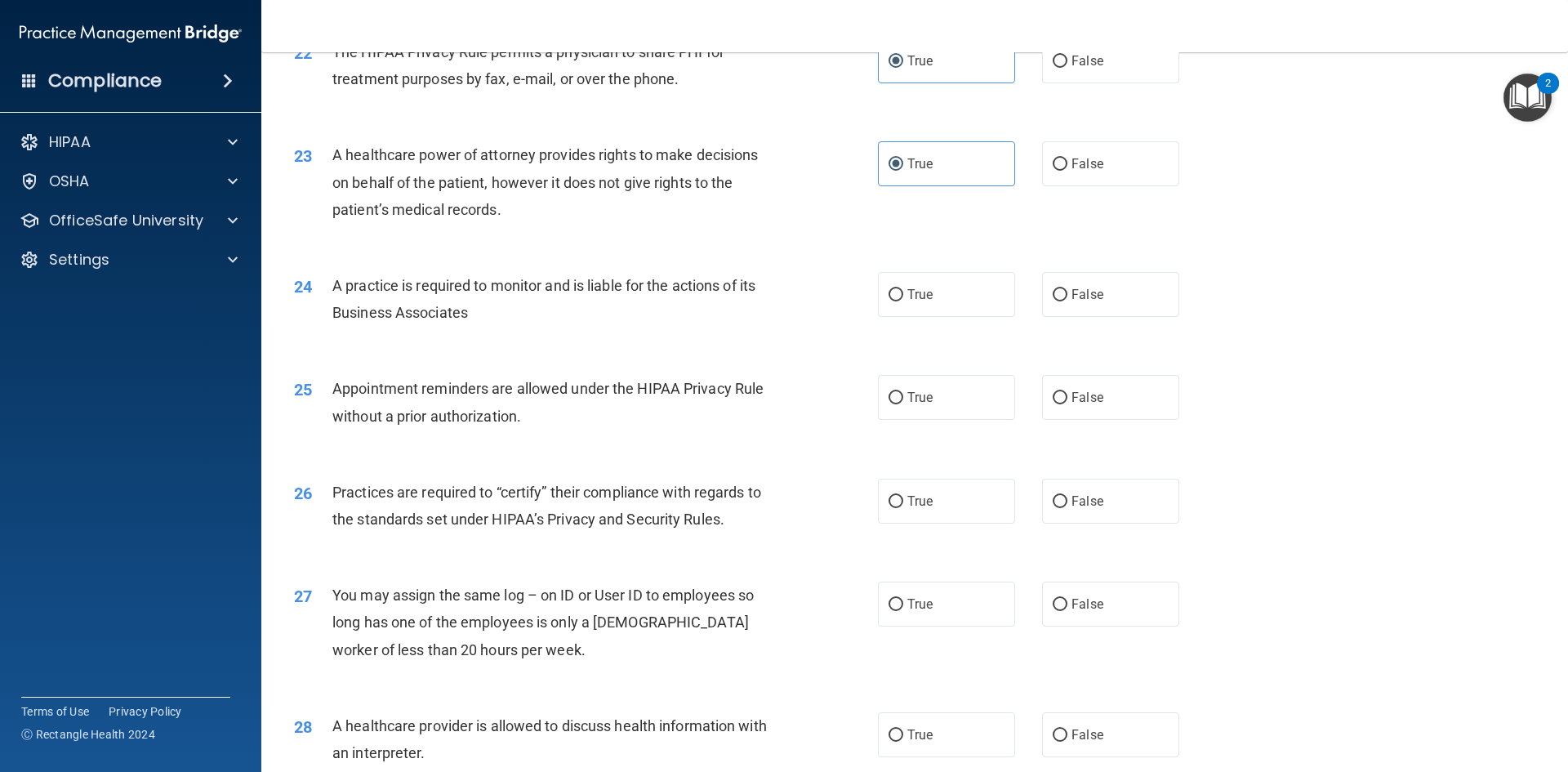
scroll to position [2695, 0]
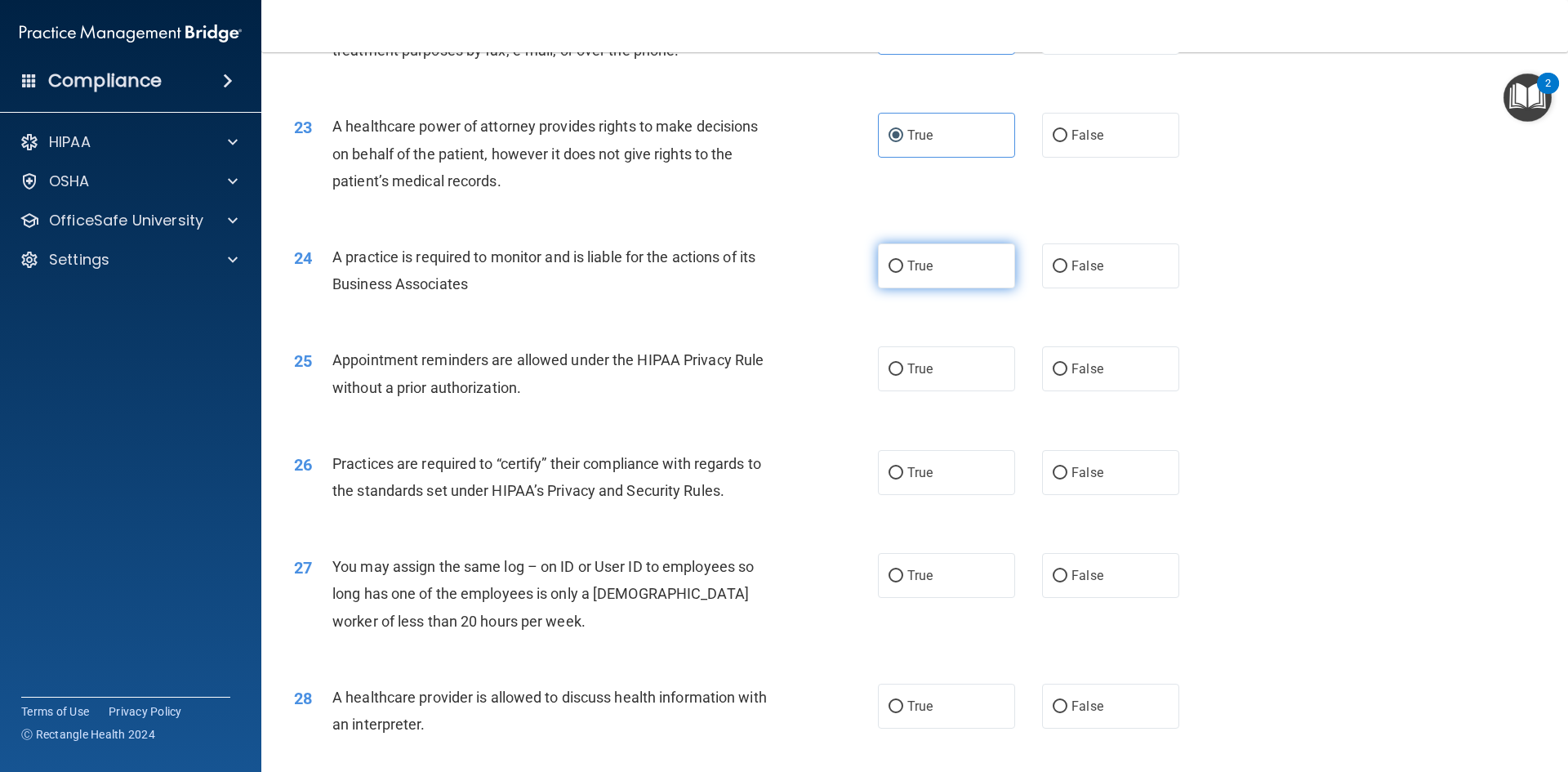
click at [934, 277] on label "True" at bounding box center [946, 266] width 137 height 45
click at [903, 273] on input "True" at bounding box center [896, 266] width 15 height 12
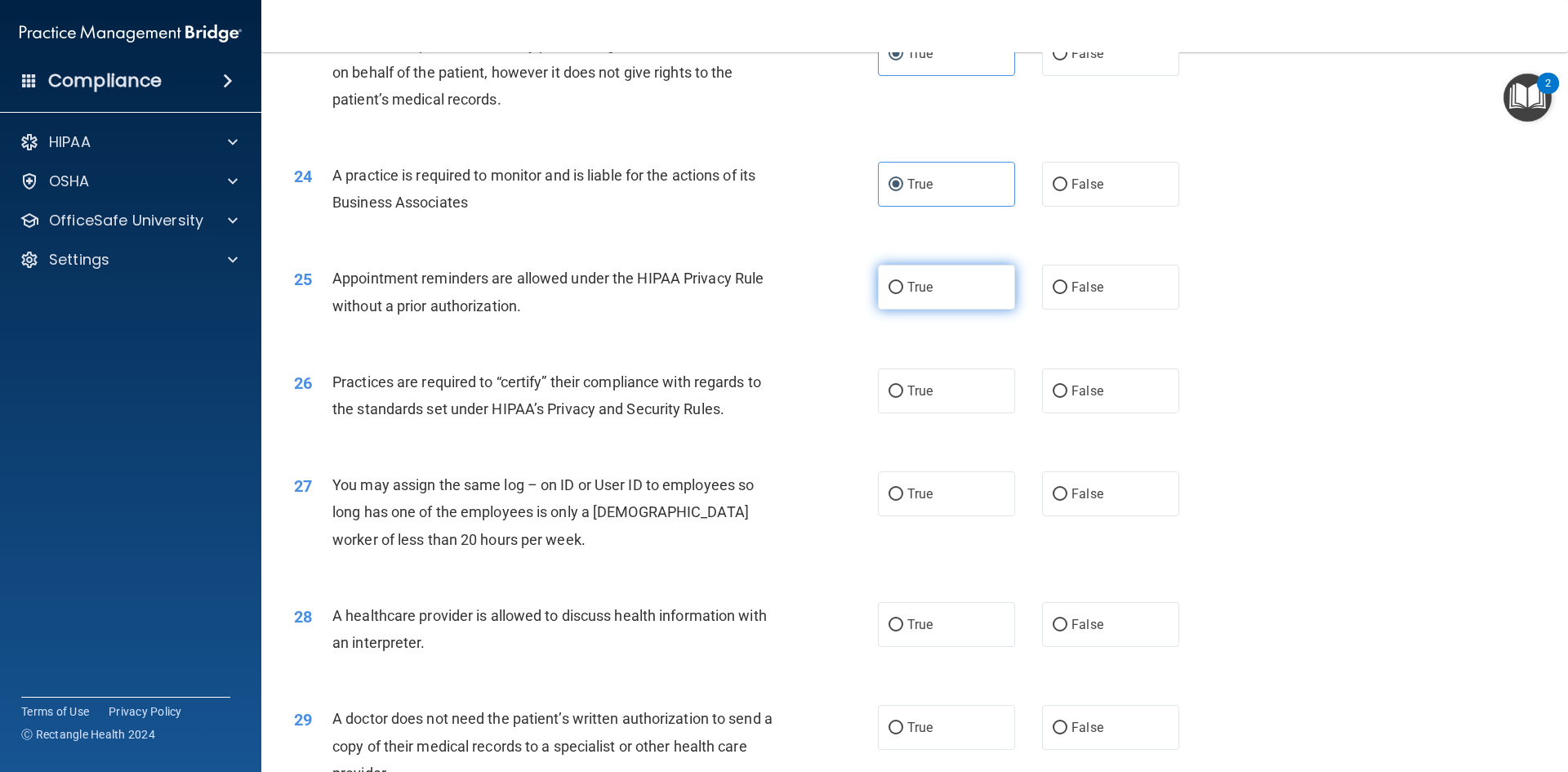
click at [936, 289] on label "True" at bounding box center [946, 287] width 137 height 45
click at [903, 289] on input "True" at bounding box center [896, 288] width 15 height 12
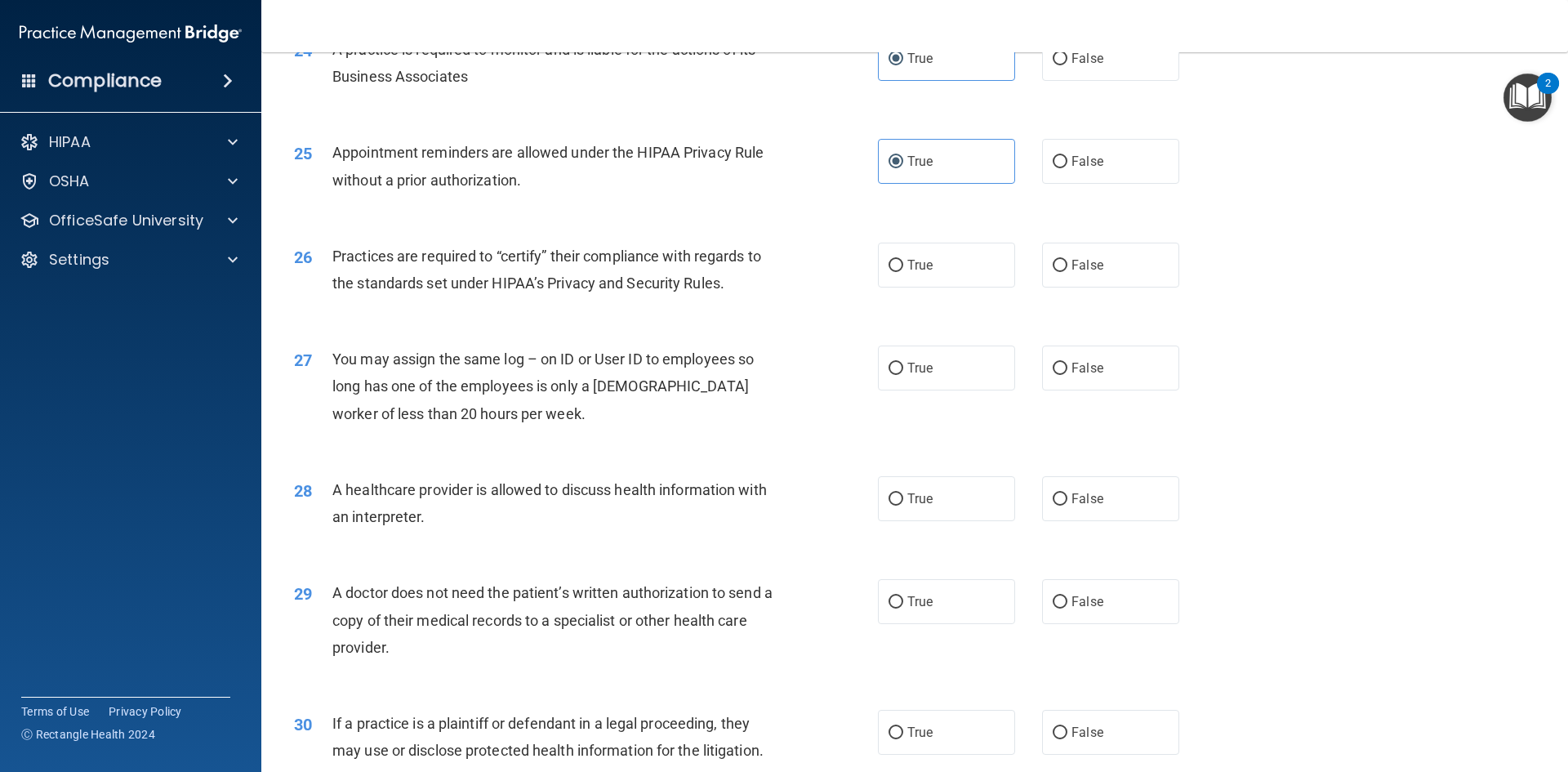
scroll to position [2940, 0]
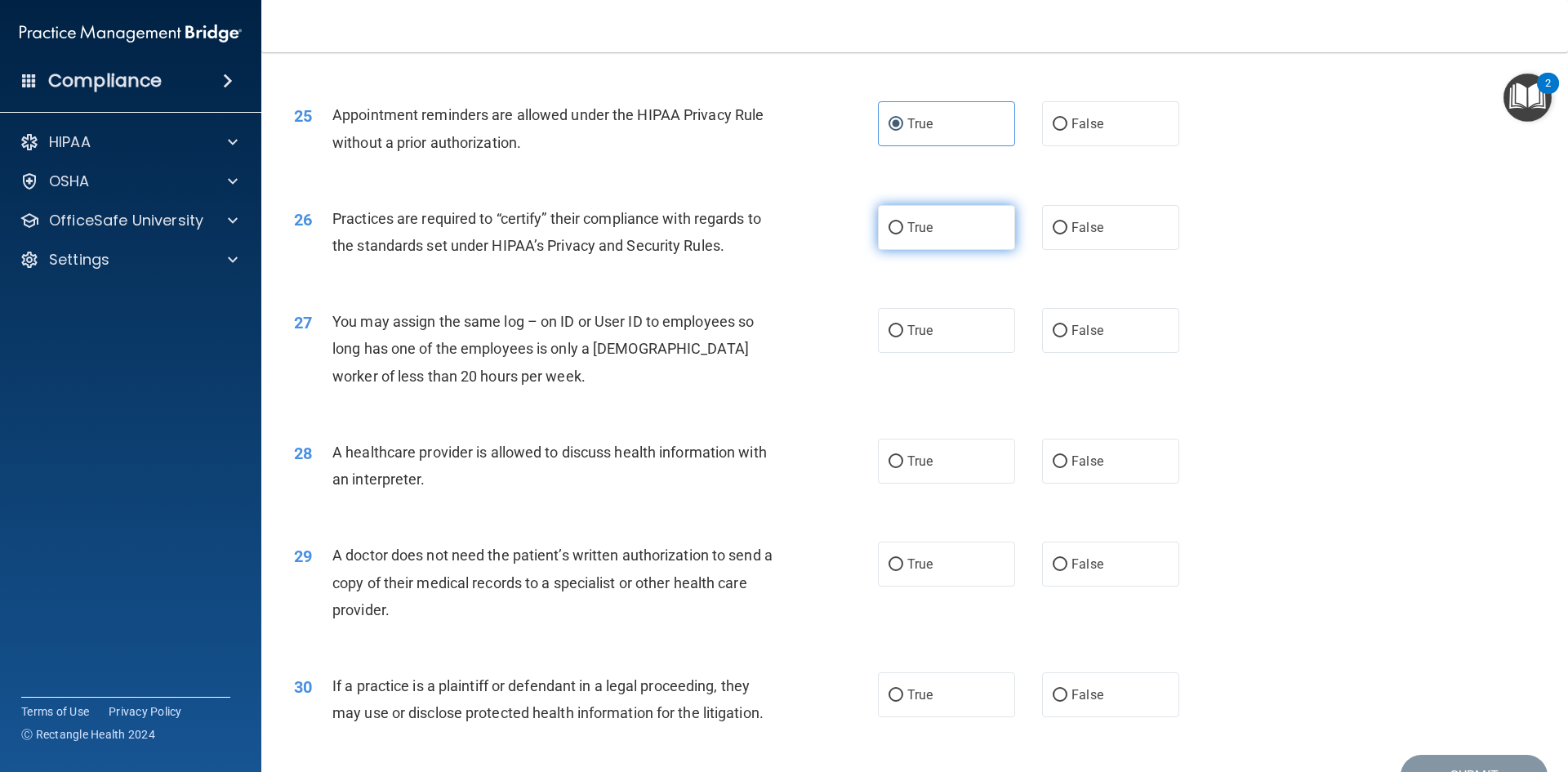
click at [936, 222] on label "True" at bounding box center [946, 227] width 137 height 45
click at [903, 222] on input "True" at bounding box center [896, 228] width 15 height 12
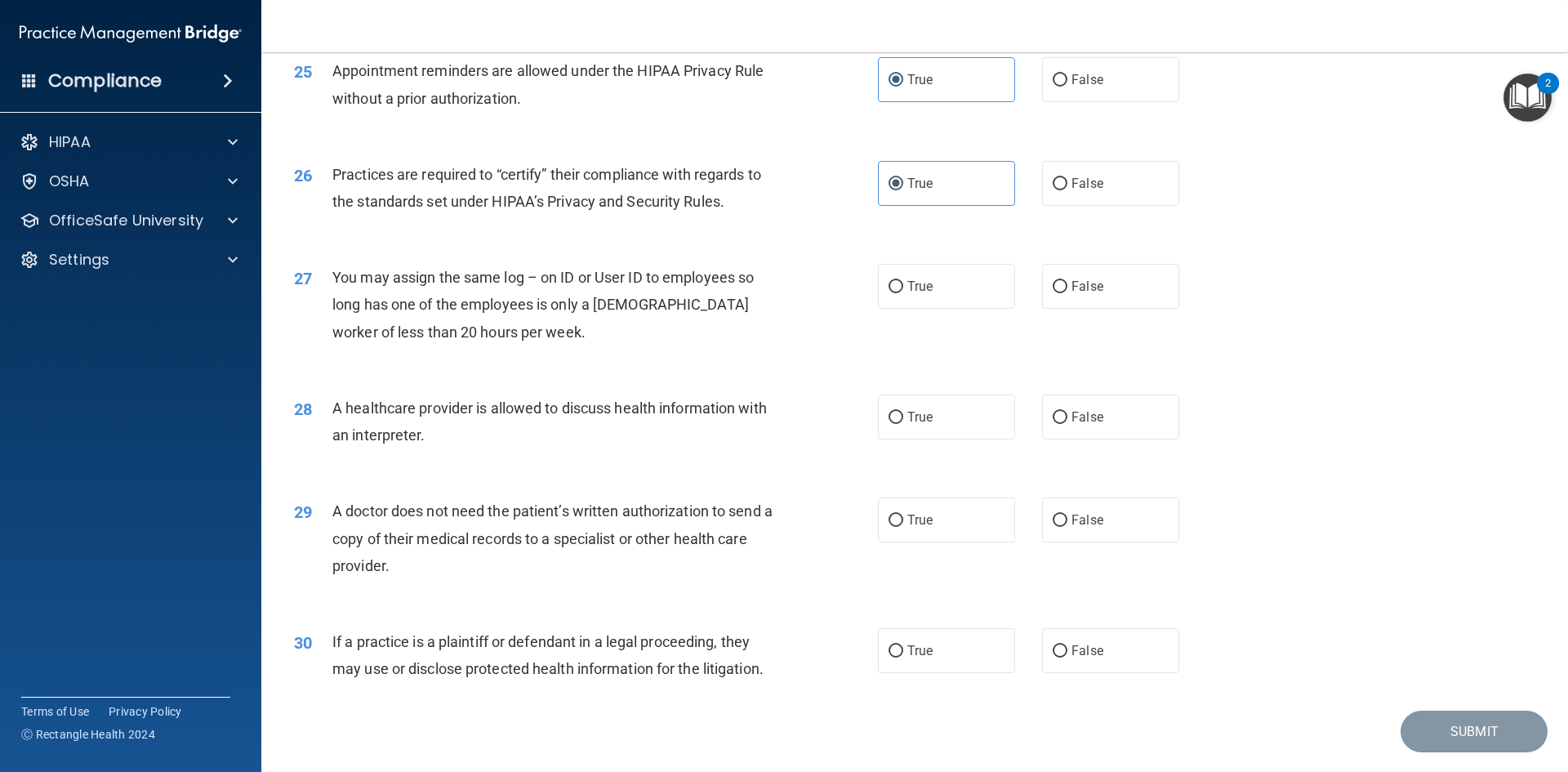
scroll to position [3021, 0]
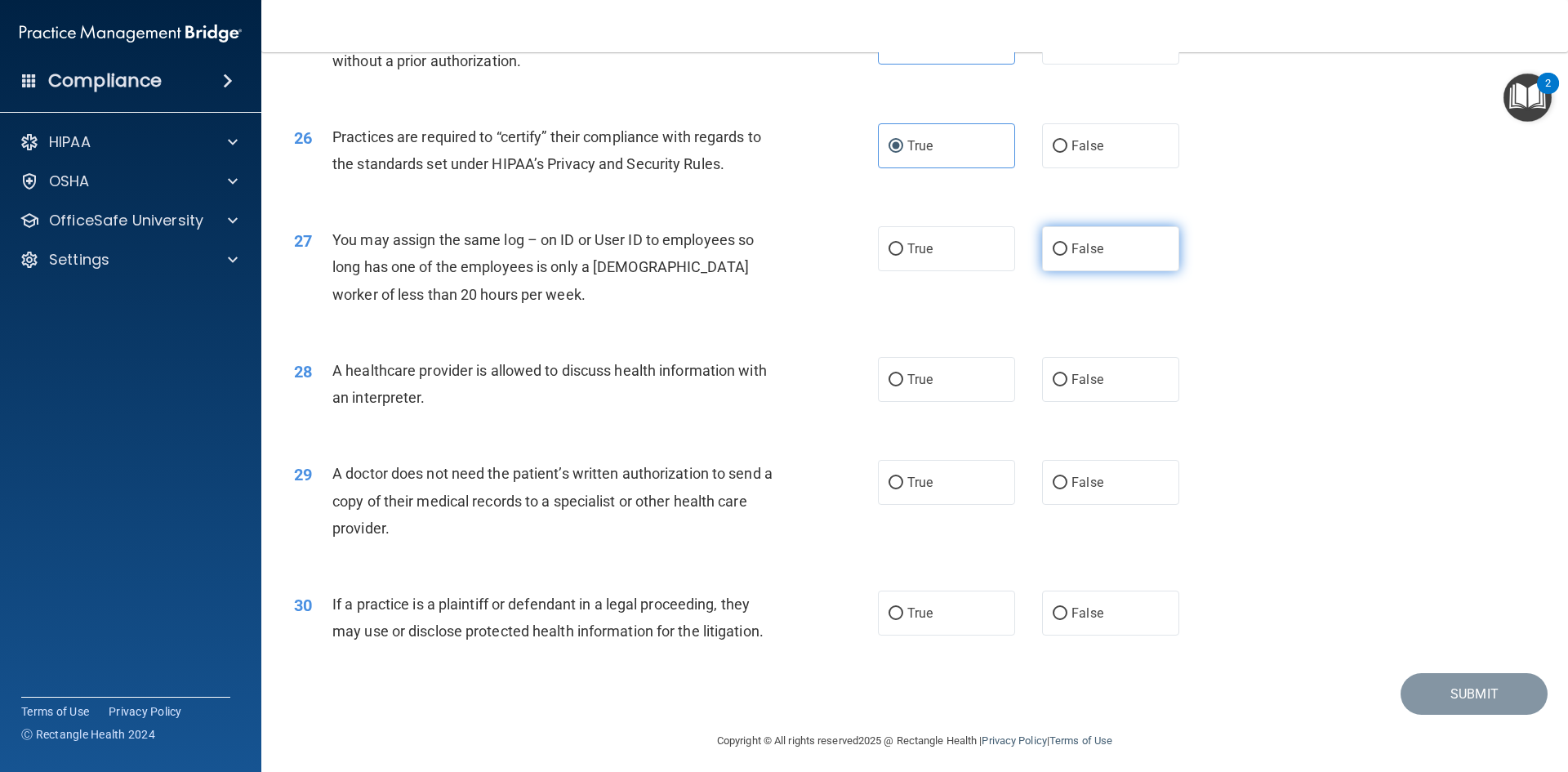
click at [1092, 252] on span "False" at bounding box center [1087, 248] width 32 height 16
click at [1067, 252] on input "False" at bounding box center [1060, 249] width 15 height 12
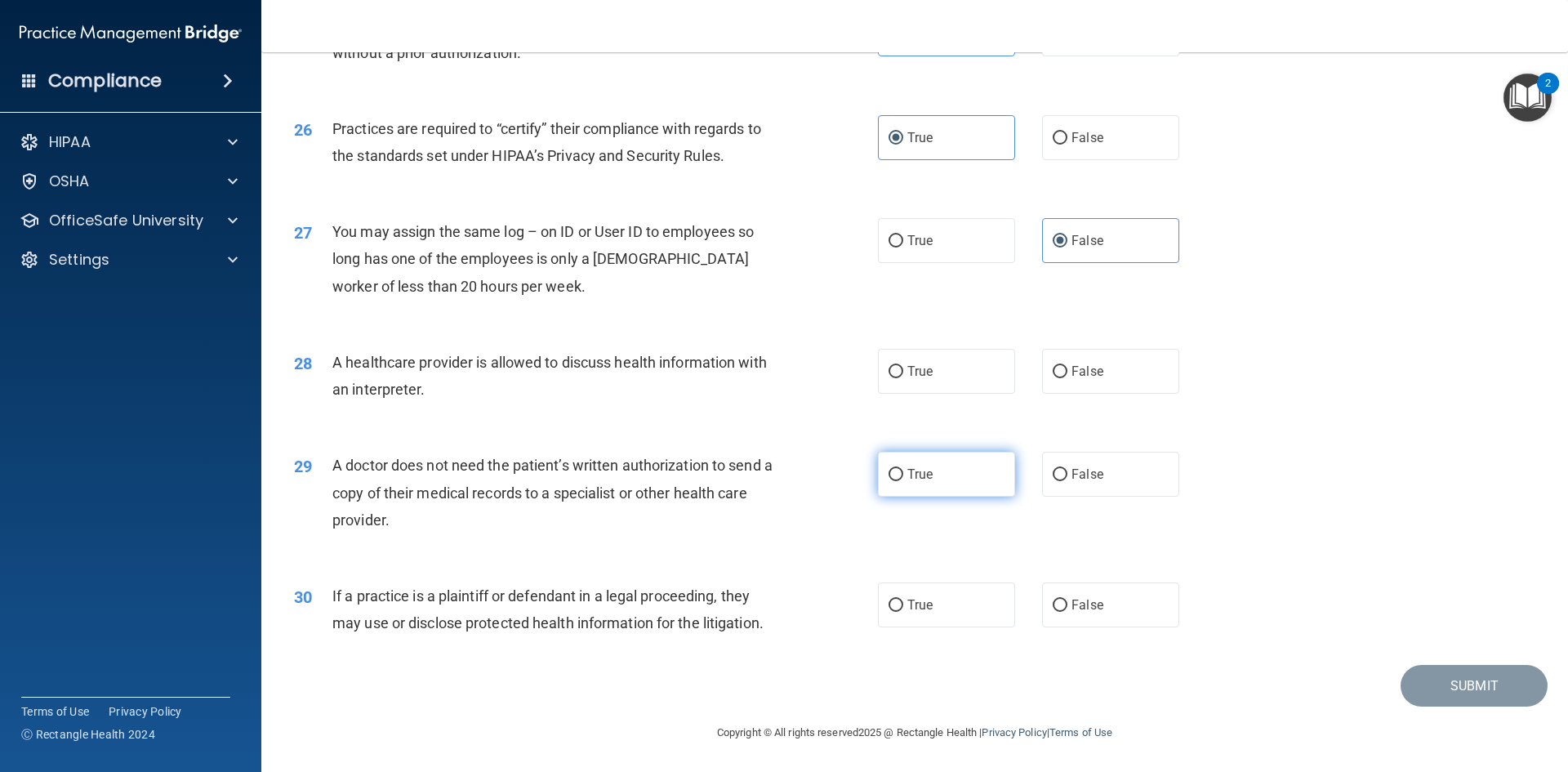
click at [911, 490] on label "True" at bounding box center [946, 473] width 137 height 45
click at [903, 481] on input "True" at bounding box center [896, 474] width 15 height 12
click at [941, 597] on label "True" at bounding box center [946, 604] width 137 height 45
click at [903, 599] on input "True" at bounding box center [896, 605] width 15 height 12
click at [956, 379] on label "True" at bounding box center [946, 370] width 137 height 45
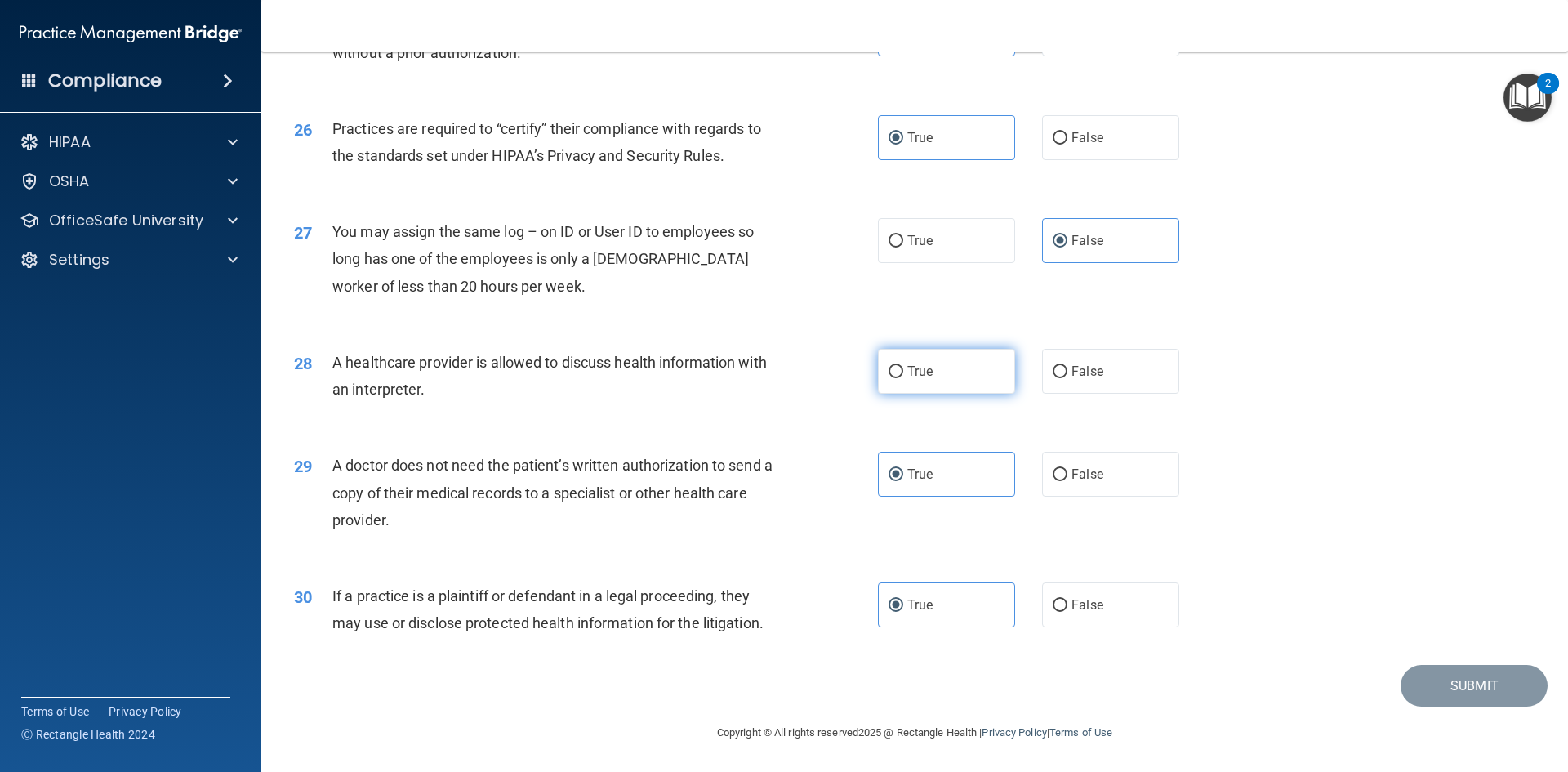
click at [903, 378] on input "True" at bounding box center [896, 371] width 15 height 12
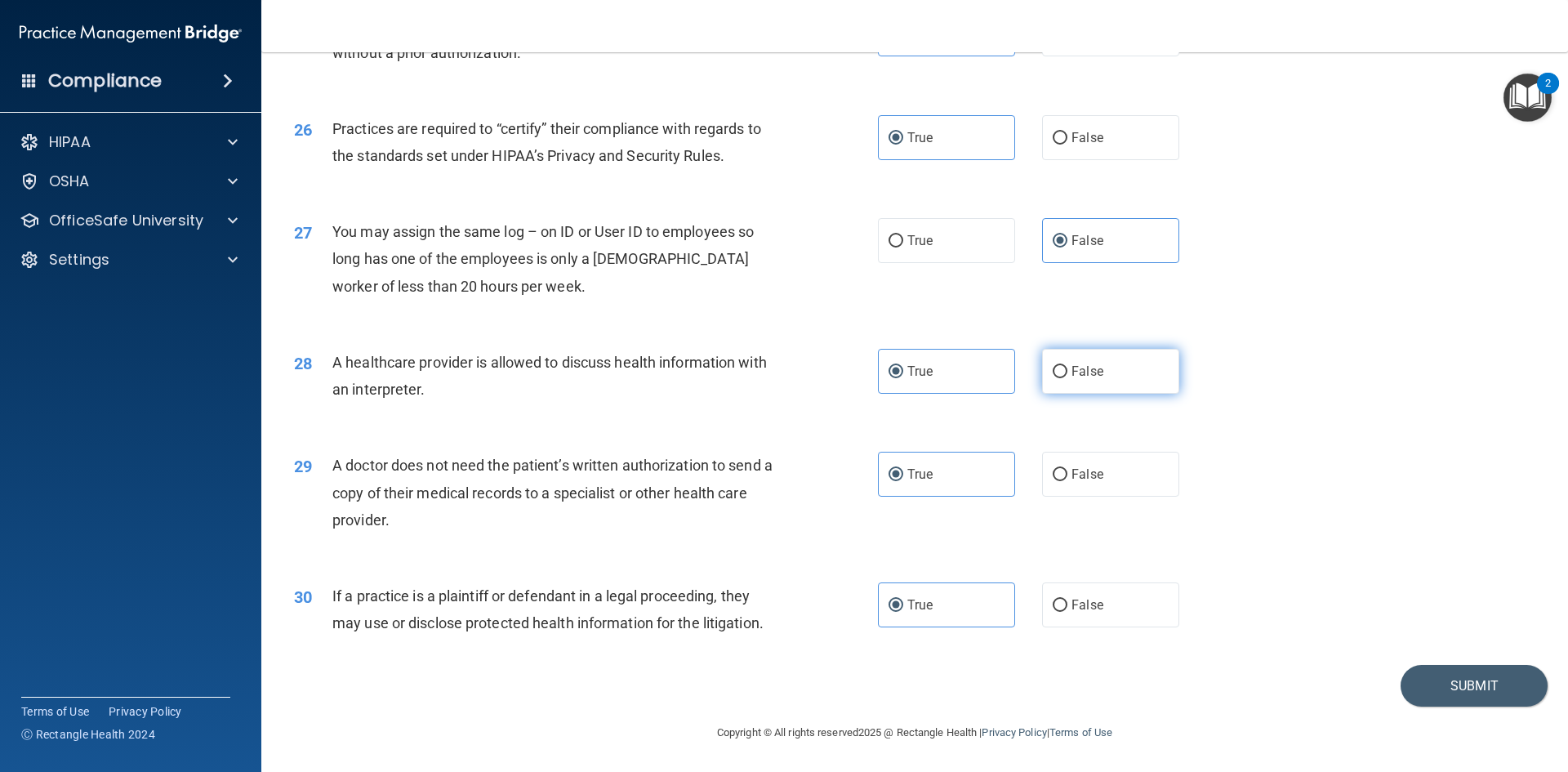
click at [1056, 386] on label "False" at bounding box center [1110, 370] width 137 height 45
click at [1056, 378] on input "False" at bounding box center [1060, 371] width 15 height 12
click at [1424, 675] on button "Submit" at bounding box center [1474, 685] width 147 height 41
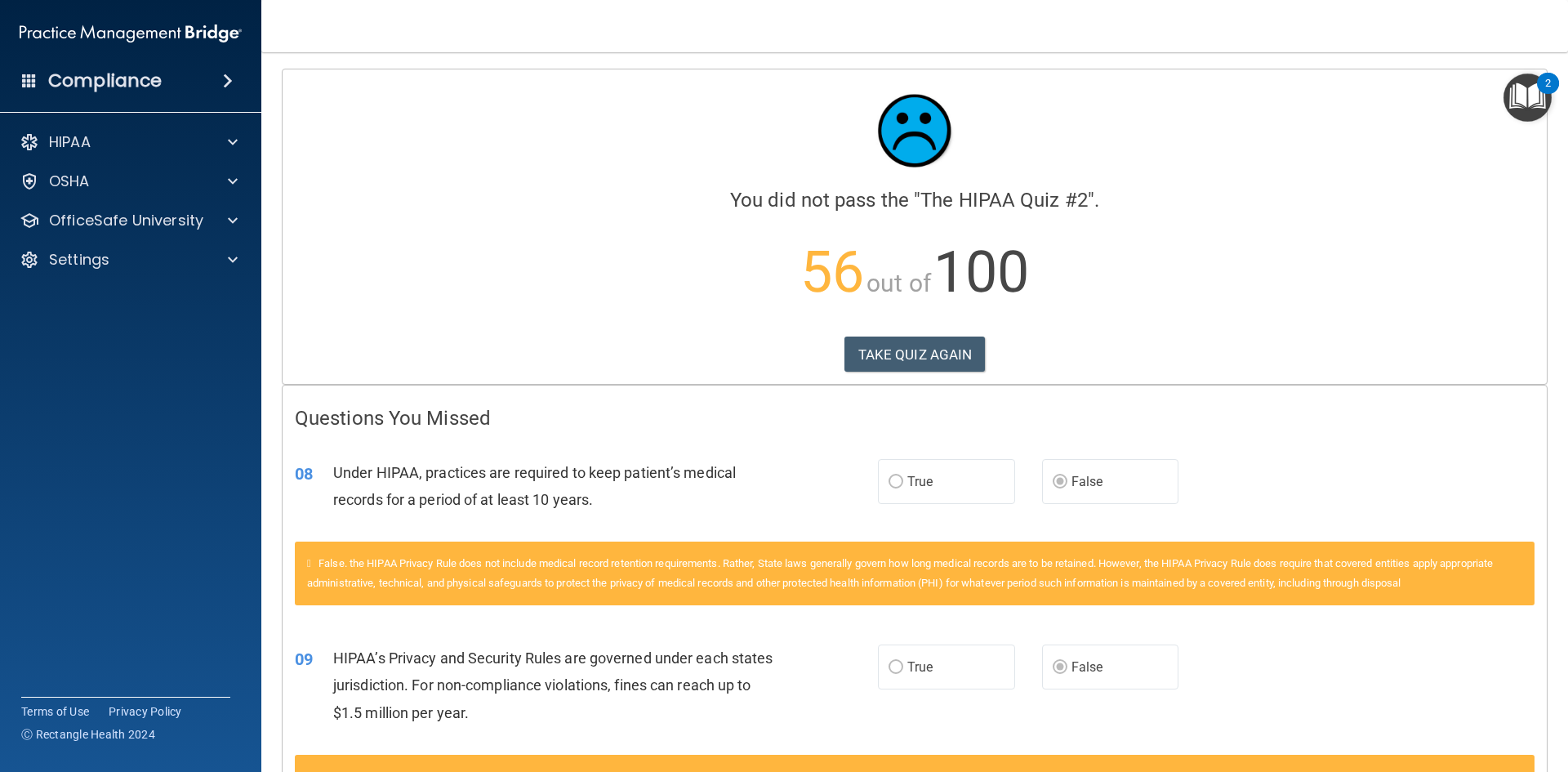
click at [913, 493] on label "True" at bounding box center [946, 481] width 137 height 45
click at [951, 348] on button "TAKE QUIZ AGAIN" at bounding box center [915, 354] width 142 height 36
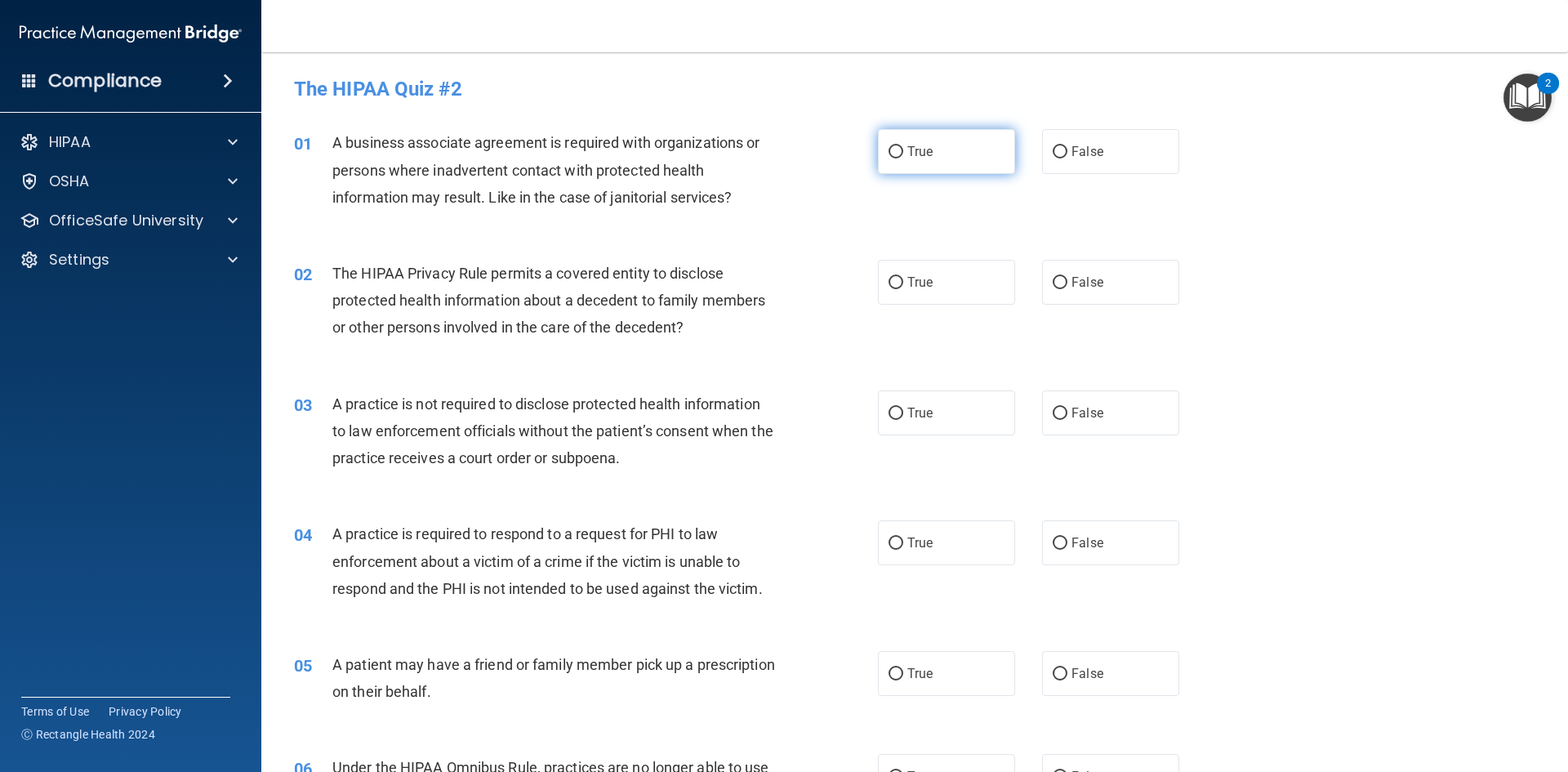
click at [972, 162] on label "True" at bounding box center [946, 151] width 137 height 45
click at [903, 158] on input "True" at bounding box center [896, 152] width 15 height 12
click at [1103, 281] on label "False" at bounding box center [1110, 282] width 137 height 45
click at [1067, 281] on input "False" at bounding box center [1060, 282] width 15 height 12
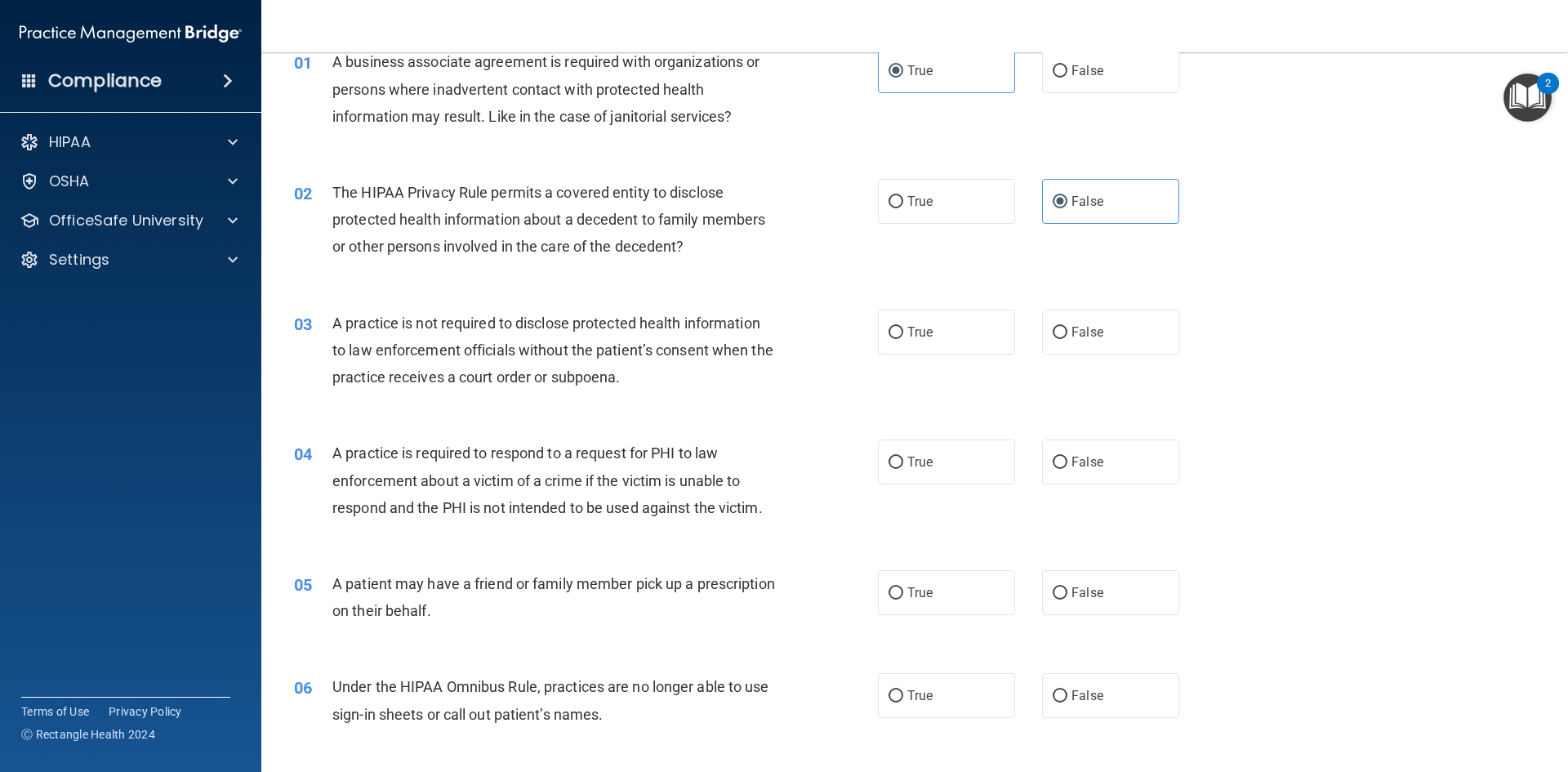
scroll to position [82, 0]
click at [1091, 329] on span "False" at bounding box center [1087, 331] width 32 height 16
click at [1067, 329] on input "False" at bounding box center [1060, 332] width 15 height 12
click at [940, 336] on label "True" at bounding box center [946, 331] width 137 height 45
click at [903, 336] on input "True" at bounding box center [896, 332] width 15 height 12
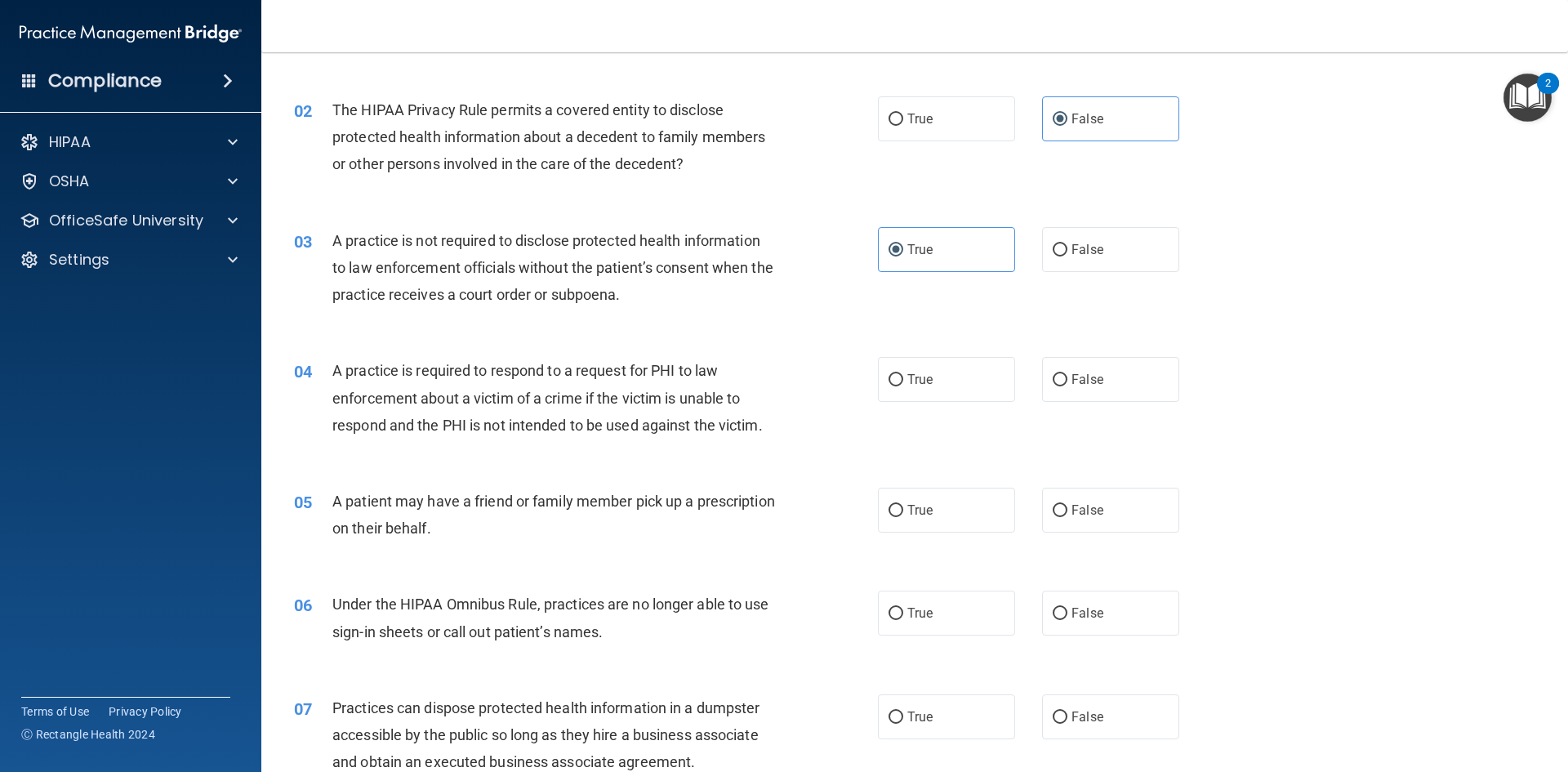
scroll to position [245, 0]
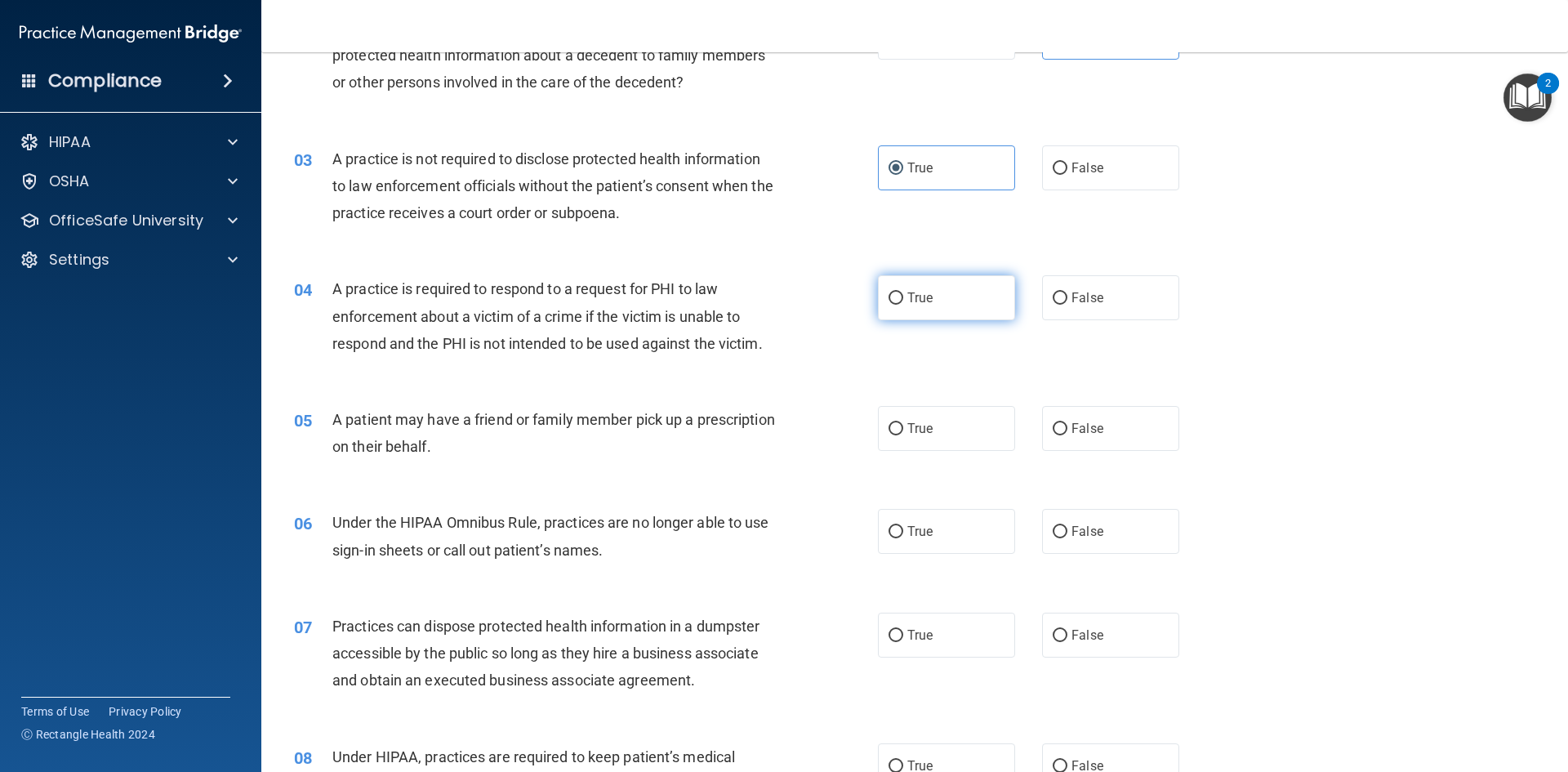
click at [949, 298] on label "True" at bounding box center [946, 297] width 137 height 45
click at [903, 298] on input "True" at bounding box center [896, 298] width 15 height 12
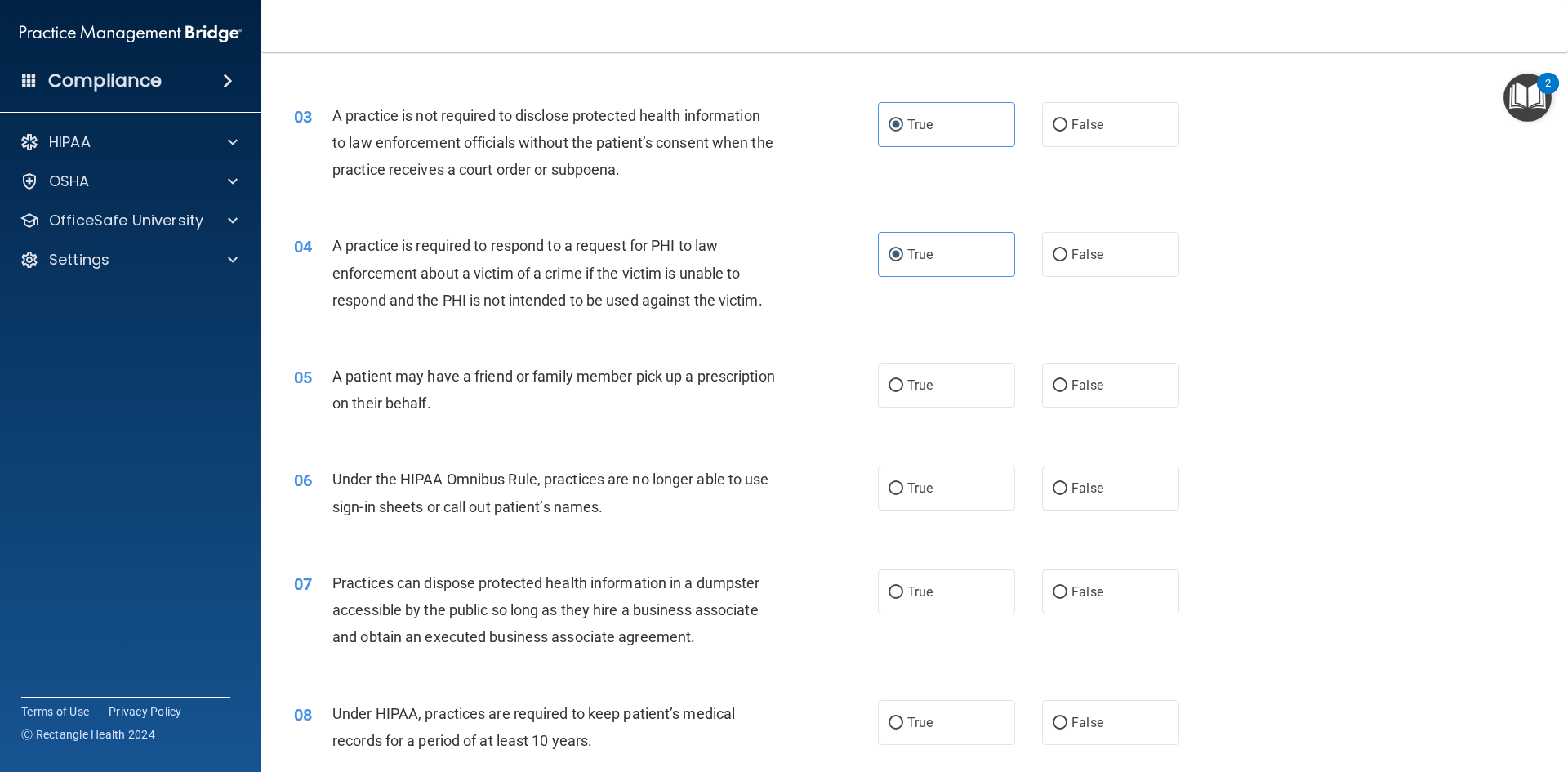
scroll to position [326, 0]
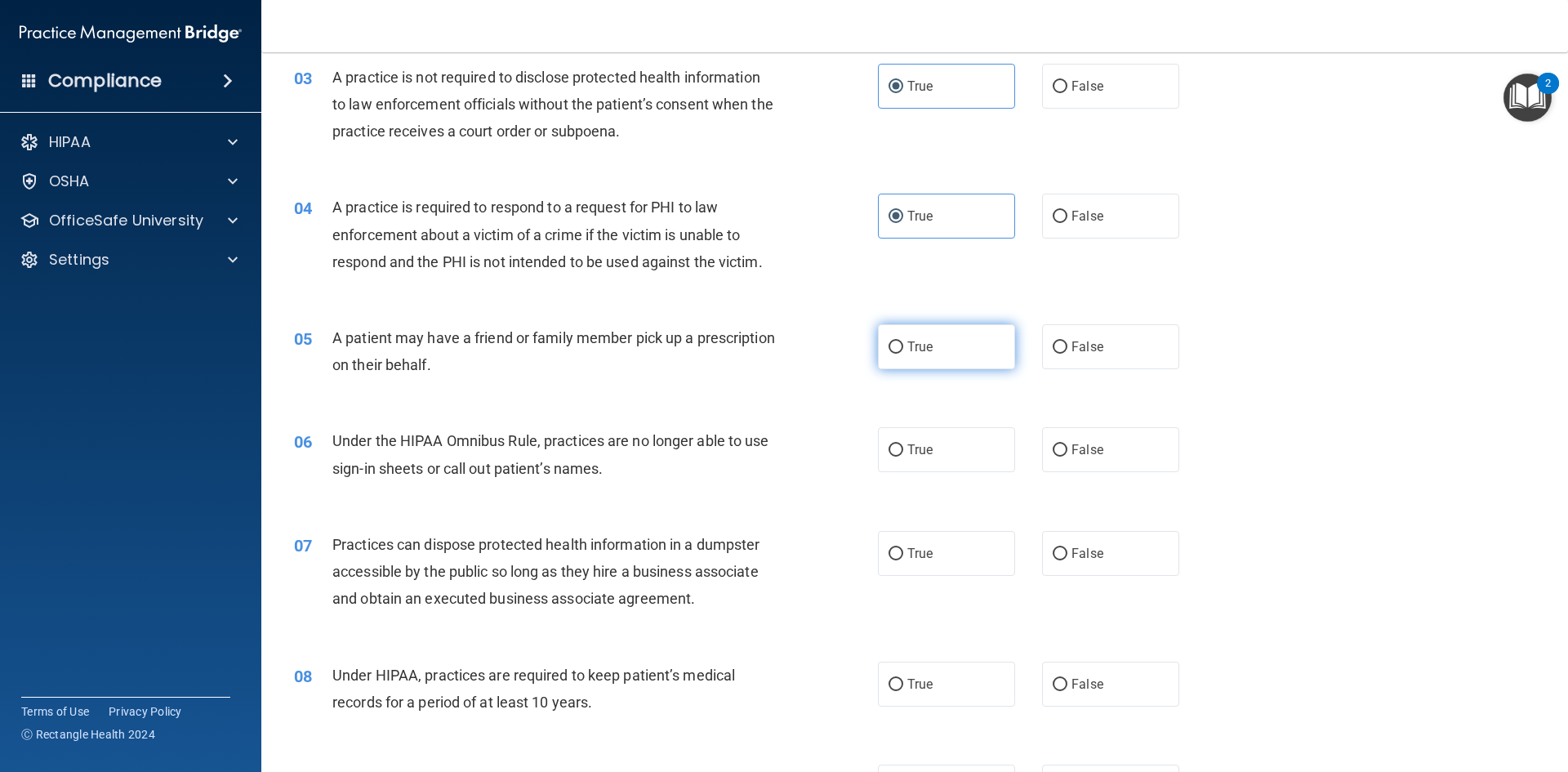
click at [960, 356] on label "True" at bounding box center [946, 346] width 137 height 45
click at [903, 354] on input "True" at bounding box center [896, 346] width 15 height 12
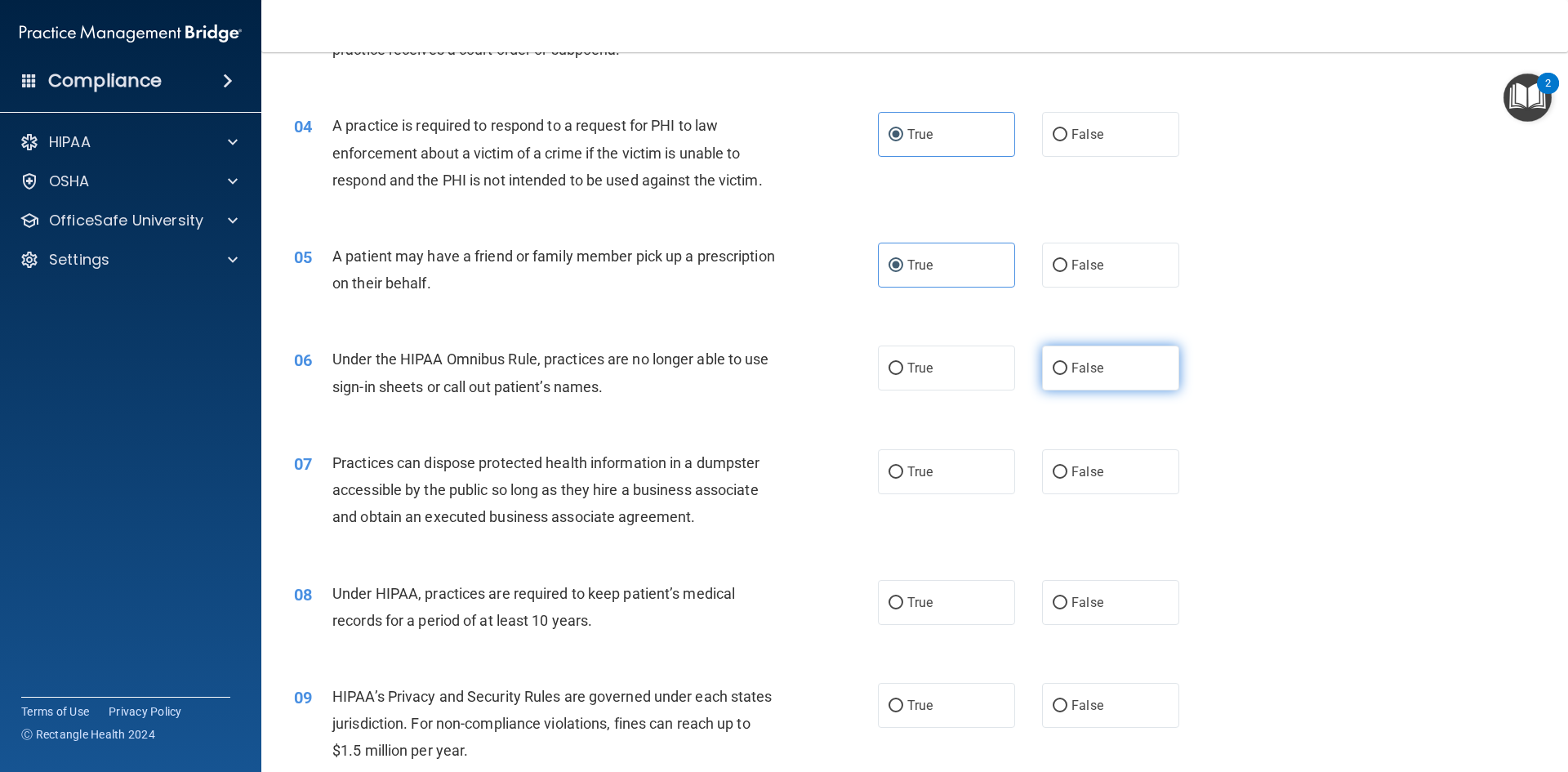
click at [1098, 373] on label "False" at bounding box center [1110, 368] width 137 height 45
click at [1067, 373] on input "False" at bounding box center [1060, 368] width 15 height 12
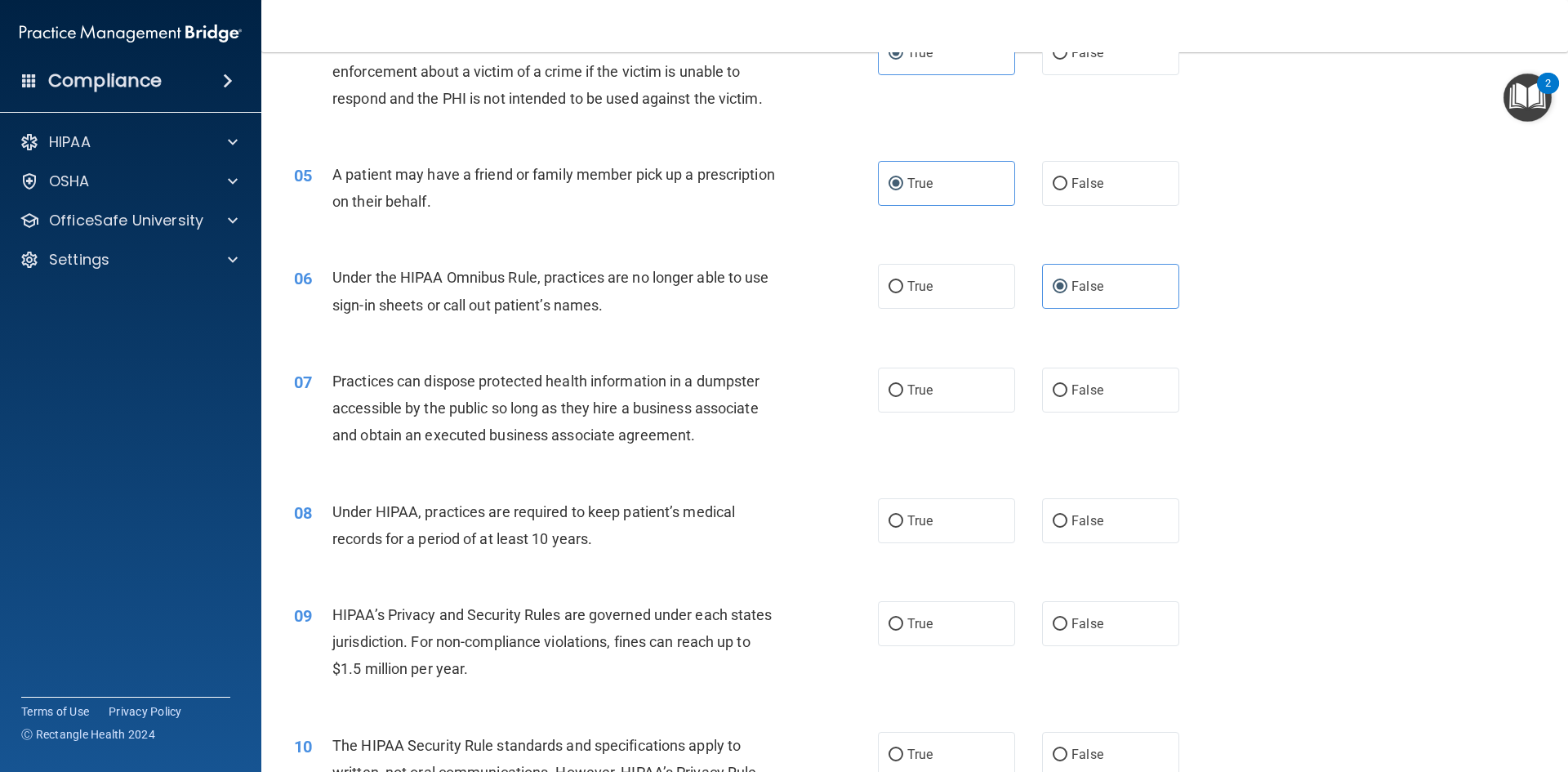
scroll to position [572, 0]
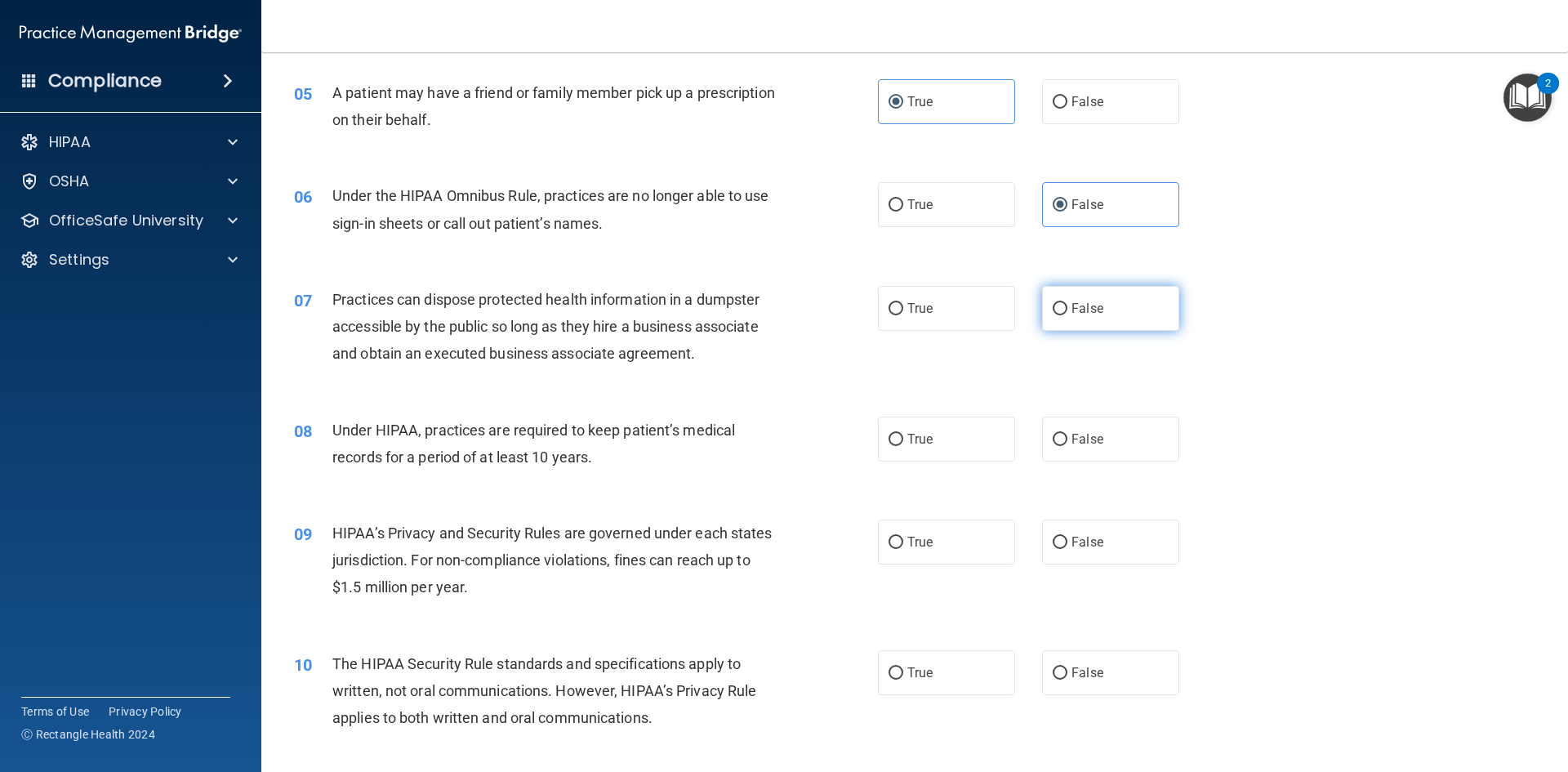
click at [1142, 306] on label "False" at bounding box center [1110, 308] width 137 height 45
click at [1067, 306] on input "False" at bounding box center [1060, 309] width 15 height 12
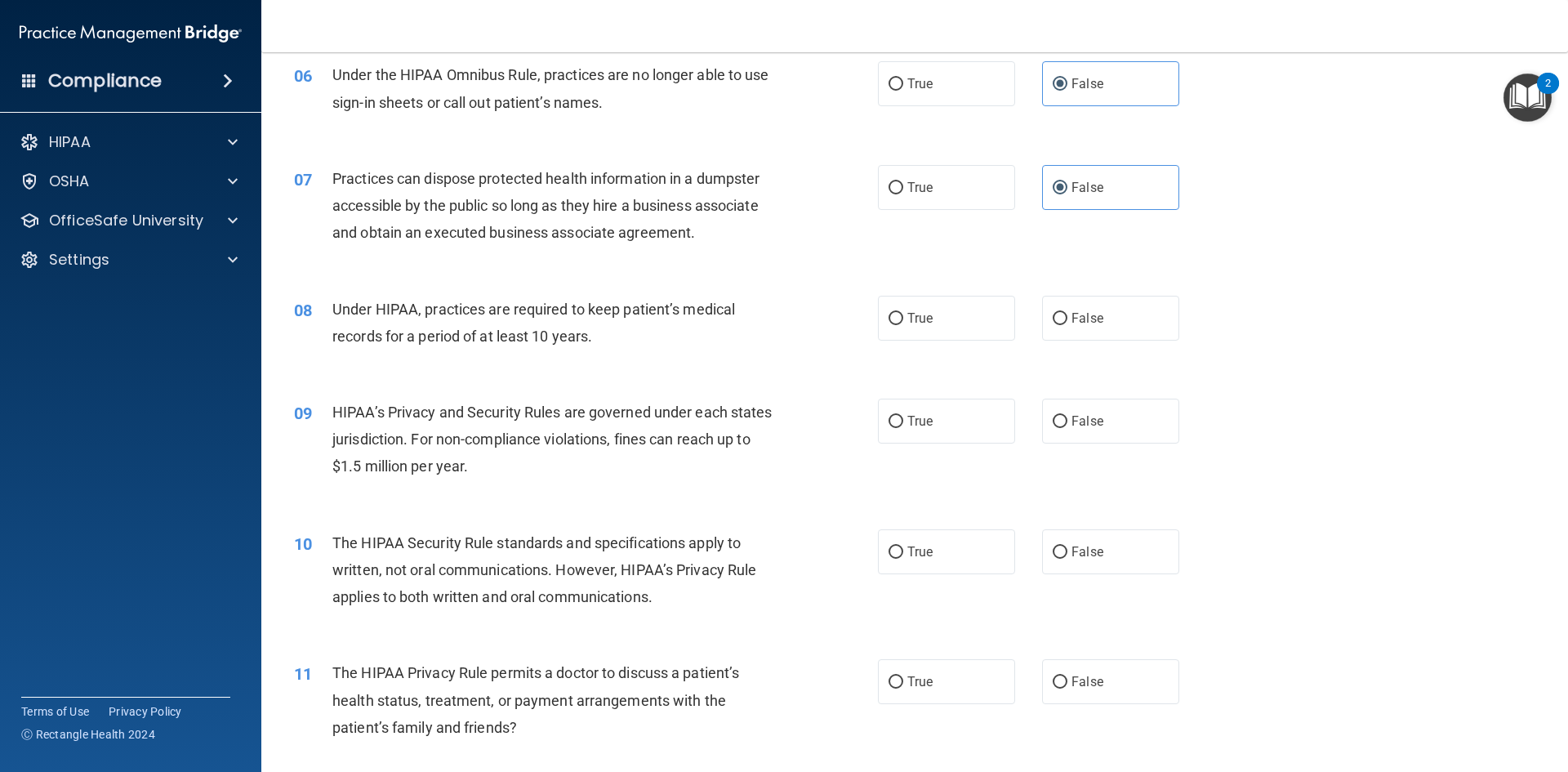
scroll to position [653, 0]
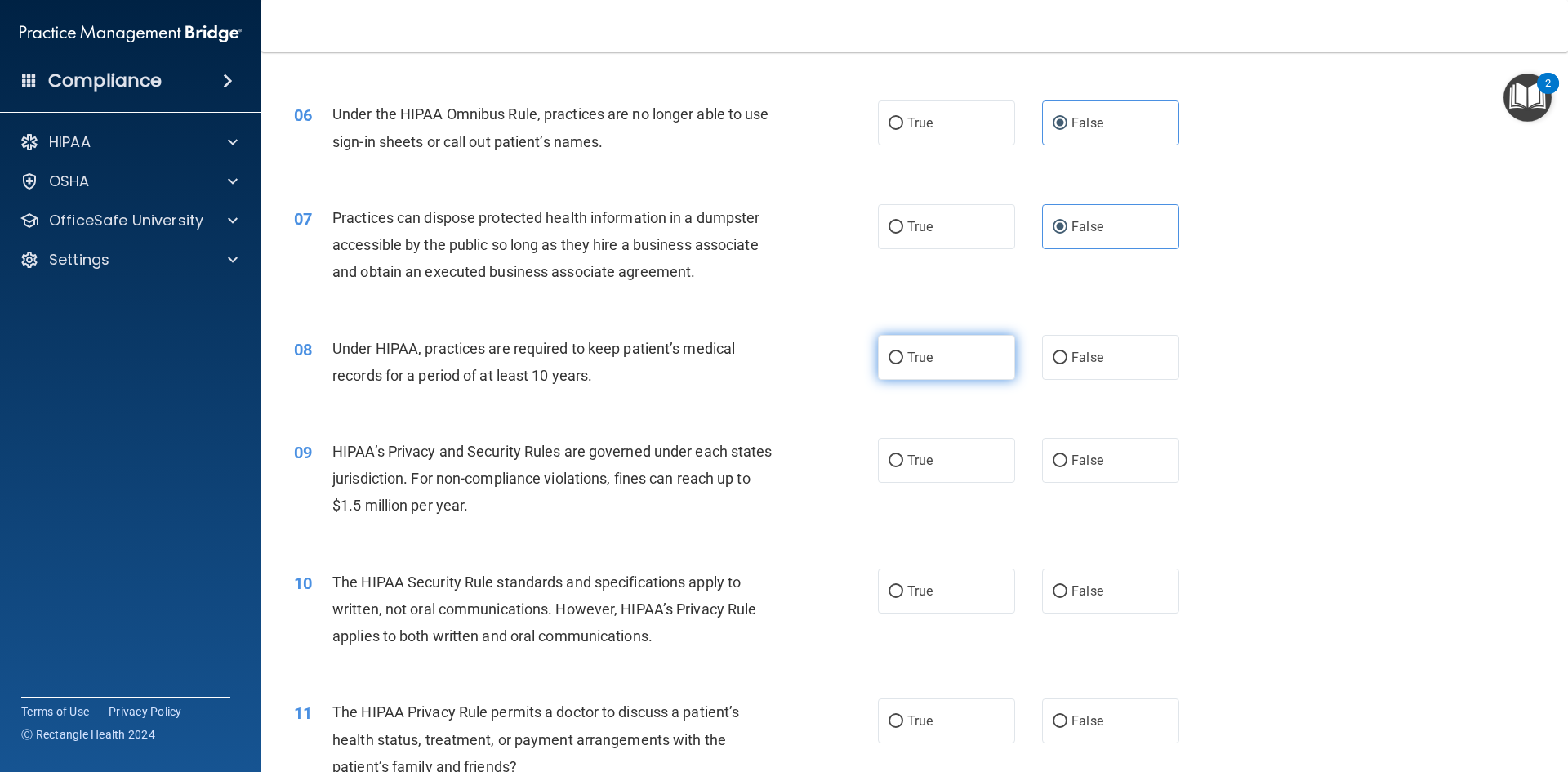
click at [939, 357] on label "True" at bounding box center [946, 357] width 137 height 45
click at [903, 357] on input "True" at bounding box center [896, 358] width 15 height 12
click at [1055, 355] on input "False" at bounding box center [1060, 358] width 15 height 12
drag, startPoint x: 912, startPoint y: 458, endPoint x: 767, endPoint y: 452, distance: 145.1
click at [915, 458] on span "True" at bounding box center [920, 460] width 26 height 16
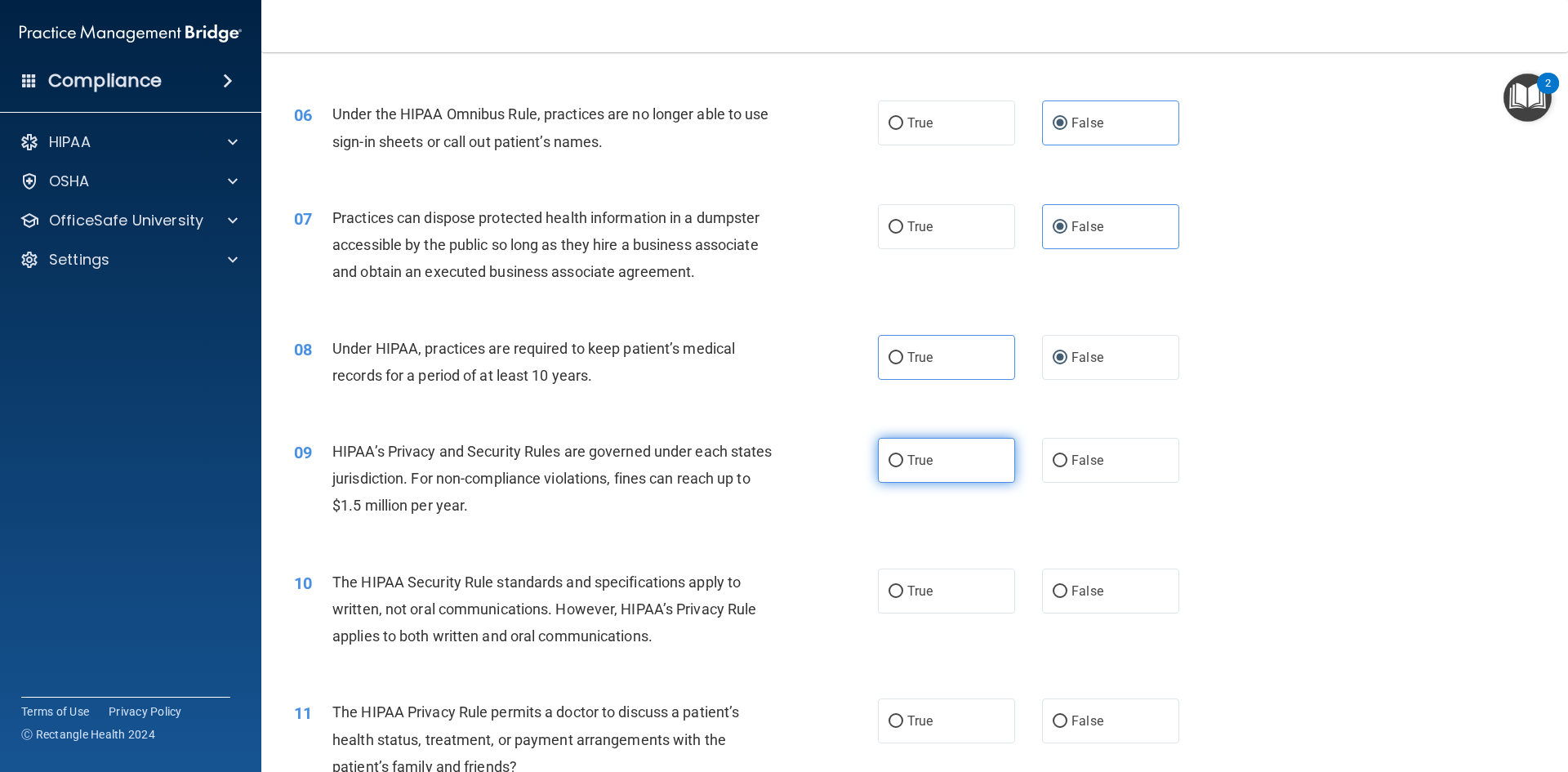
click at [952, 470] on label "True" at bounding box center [946, 460] width 137 height 45
click at [903, 467] on input "True" at bounding box center [896, 460] width 15 height 12
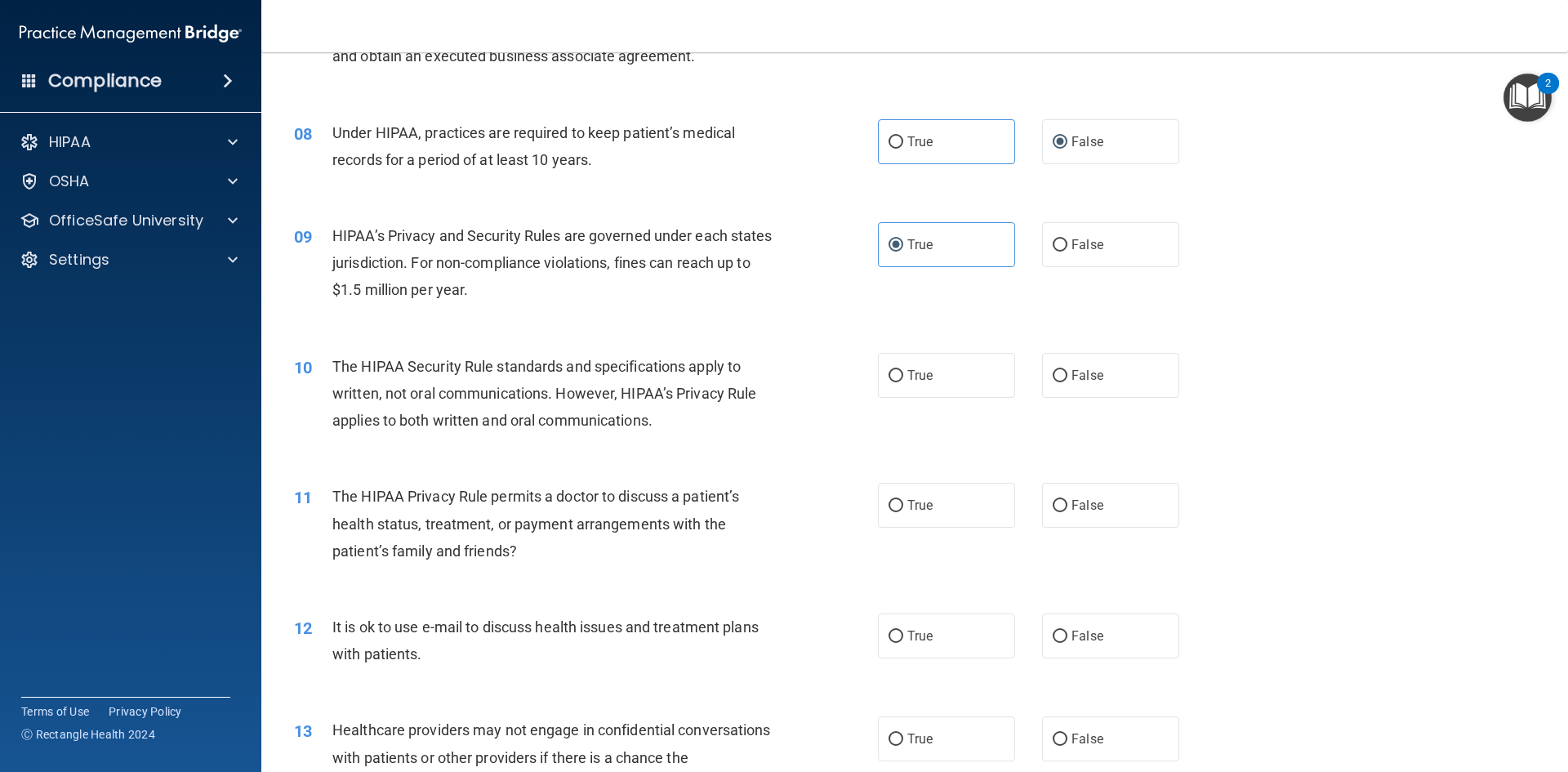
scroll to position [898, 0]
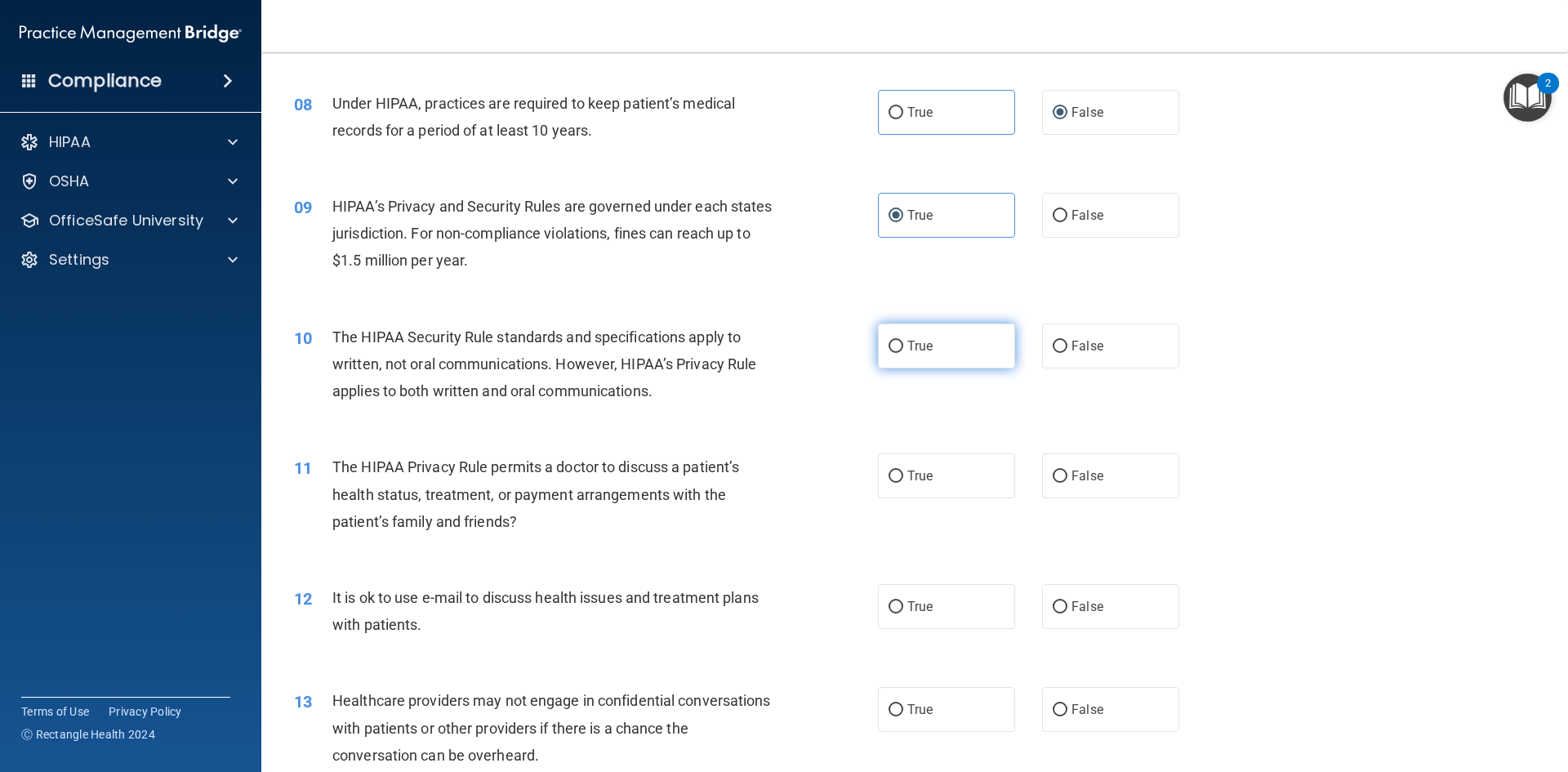
click at [899, 346] on label "True" at bounding box center [946, 346] width 137 height 45
click at [899, 346] on input "True" at bounding box center [896, 346] width 15 height 12
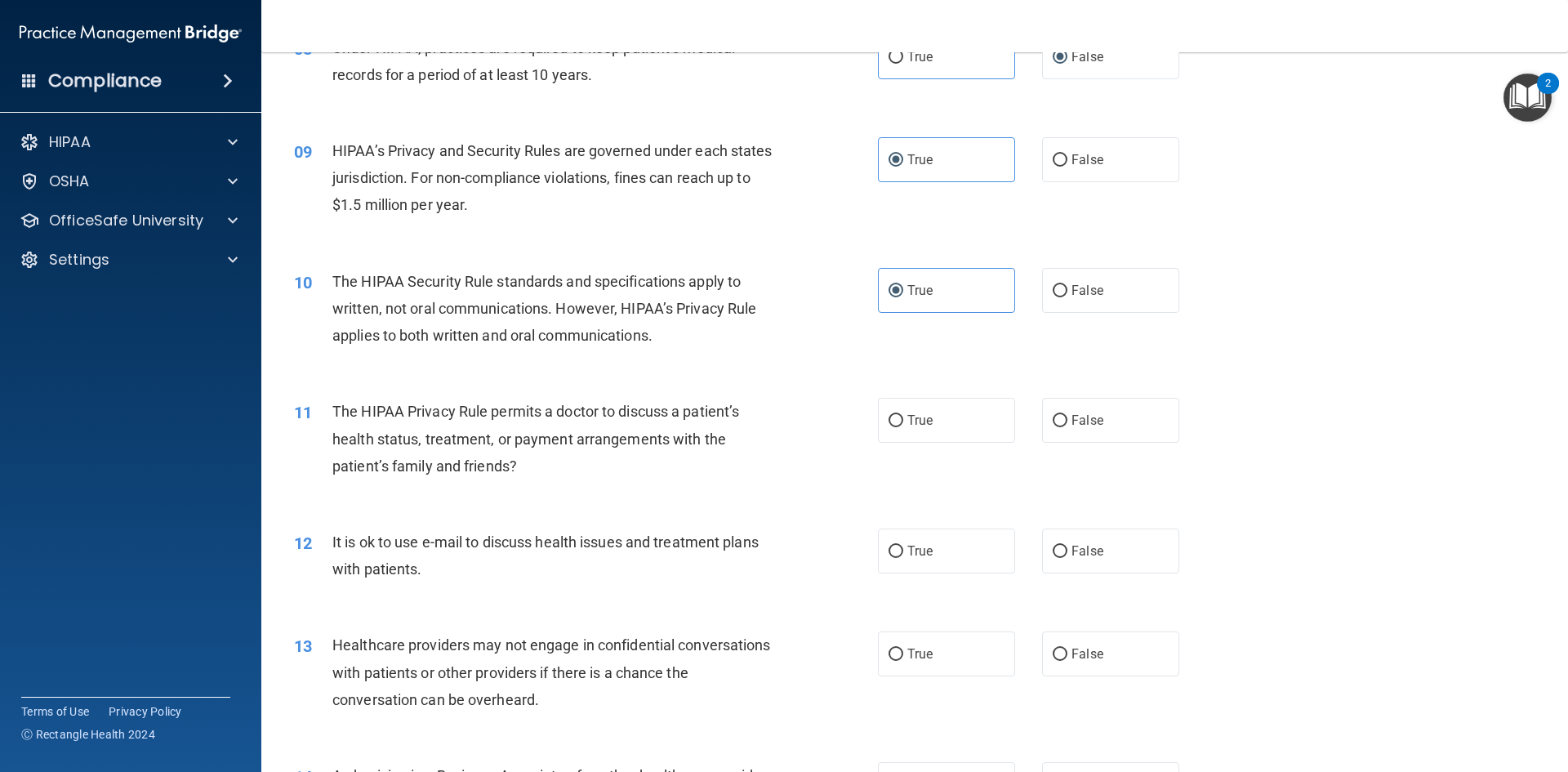
scroll to position [980, 0]
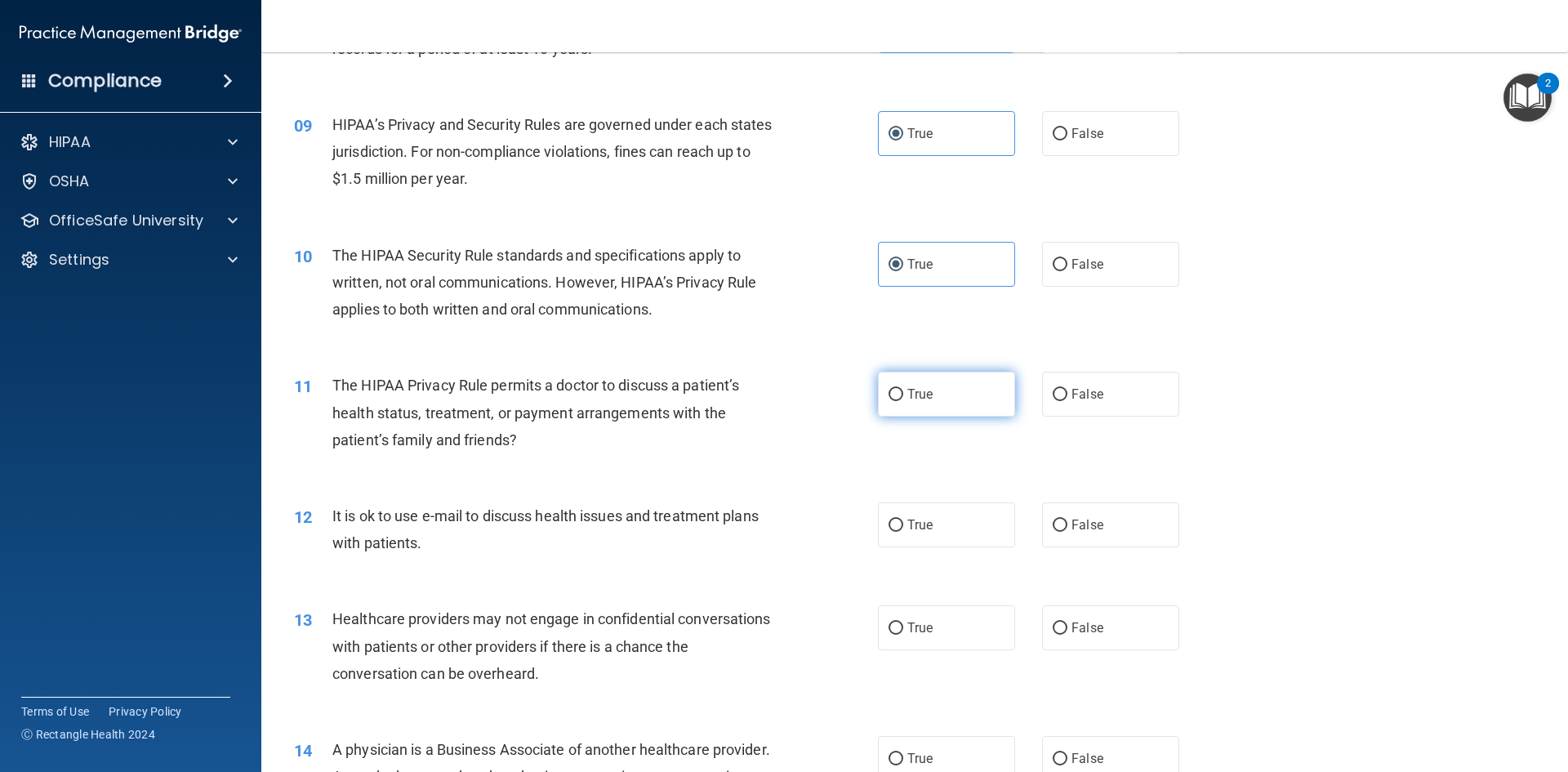
click at [897, 385] on label "True" at bounding box center [946, 393] width 137 height 45
click at [897, 389] on input "True" at bounding box center [896, 394] width 15 height 12
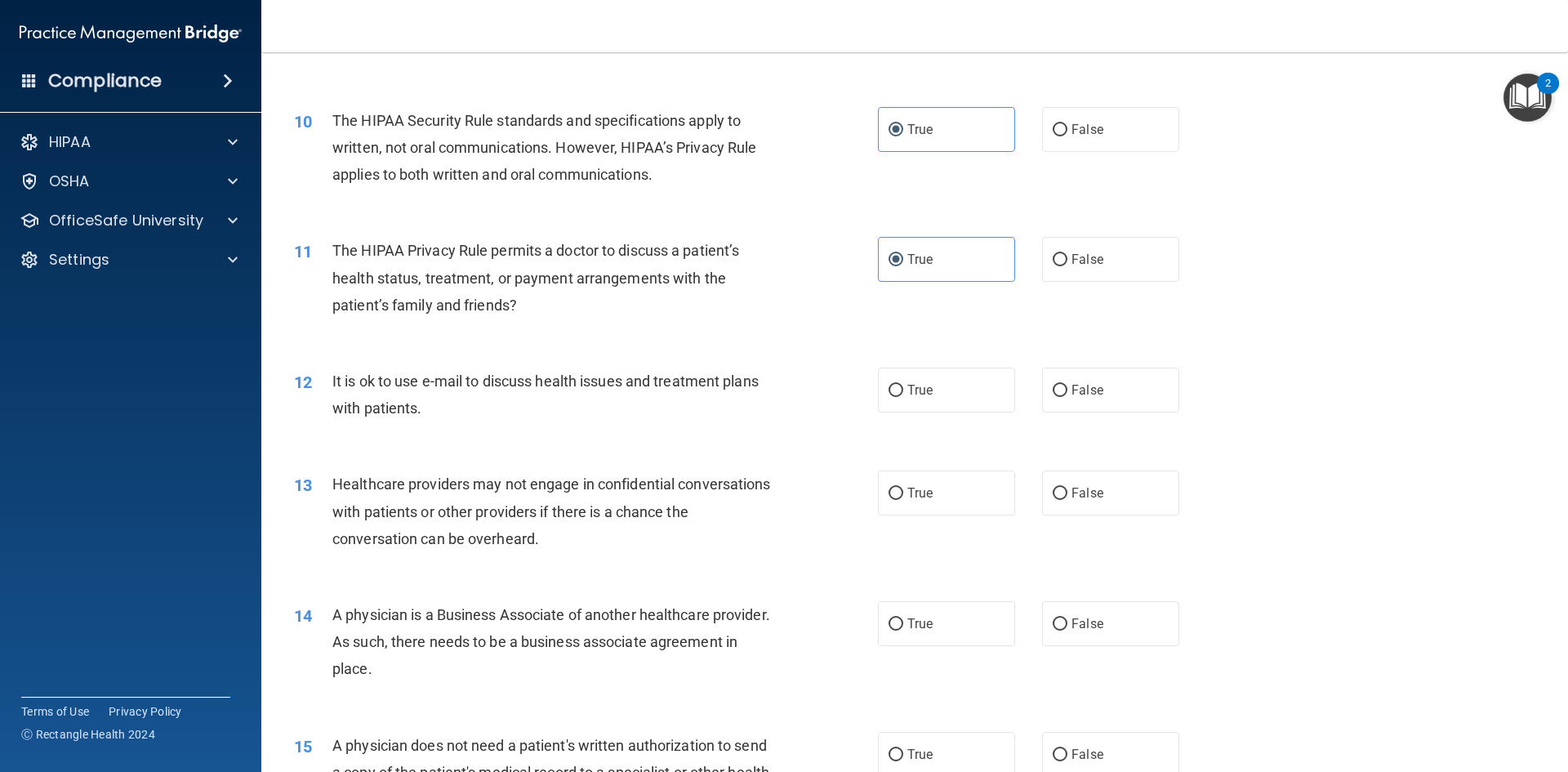
scroll to position [1143, 0]
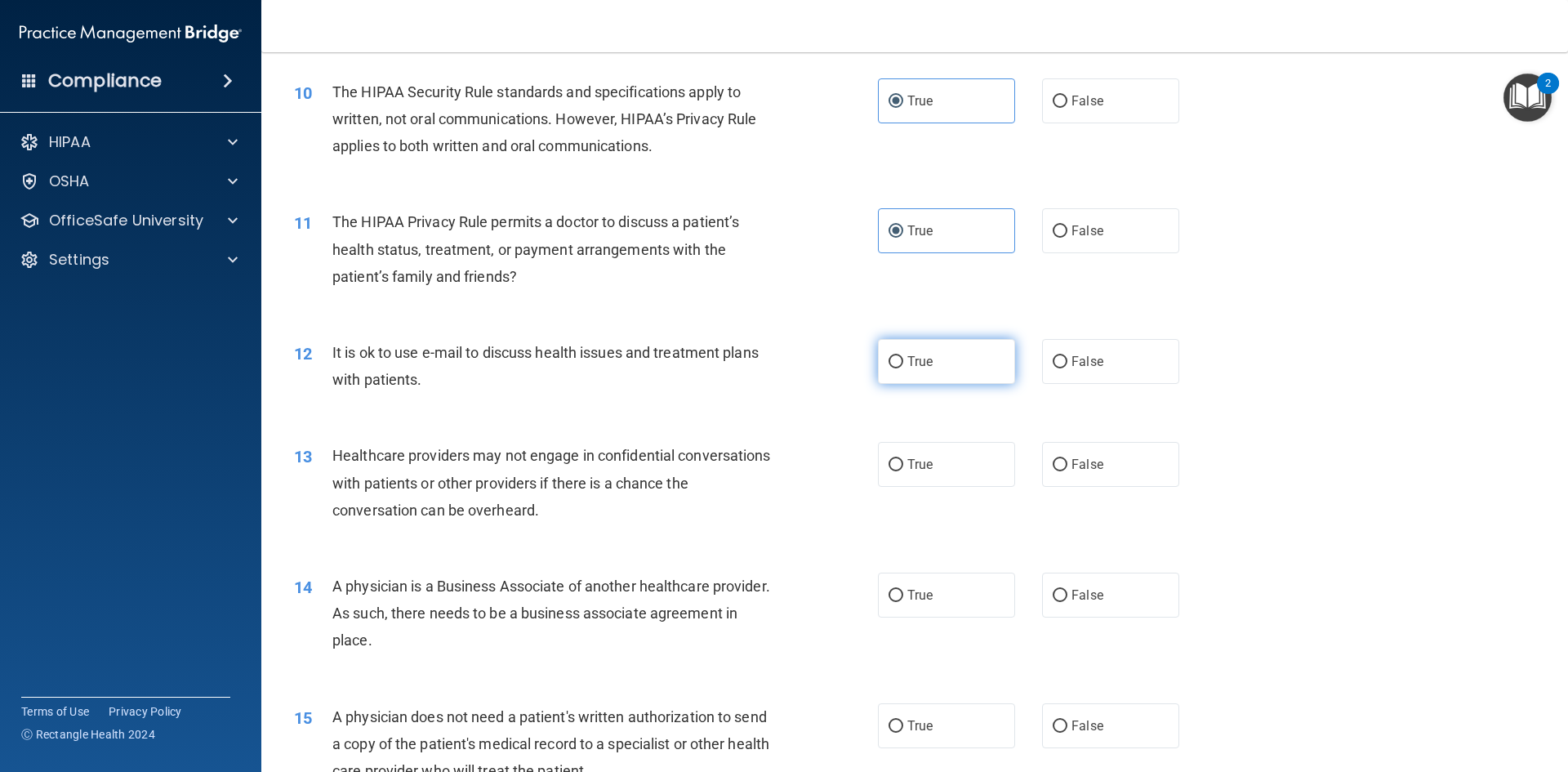
click at [956, 373] on label "True" at bounding box center [946, 361] width 137 height 45
click at [903, 369] on input "True" at bounding box center [896, 361] width 15 height 12
click at [1056, 460] on input "False" at bounding box center [1060, 464] width 15 height 12
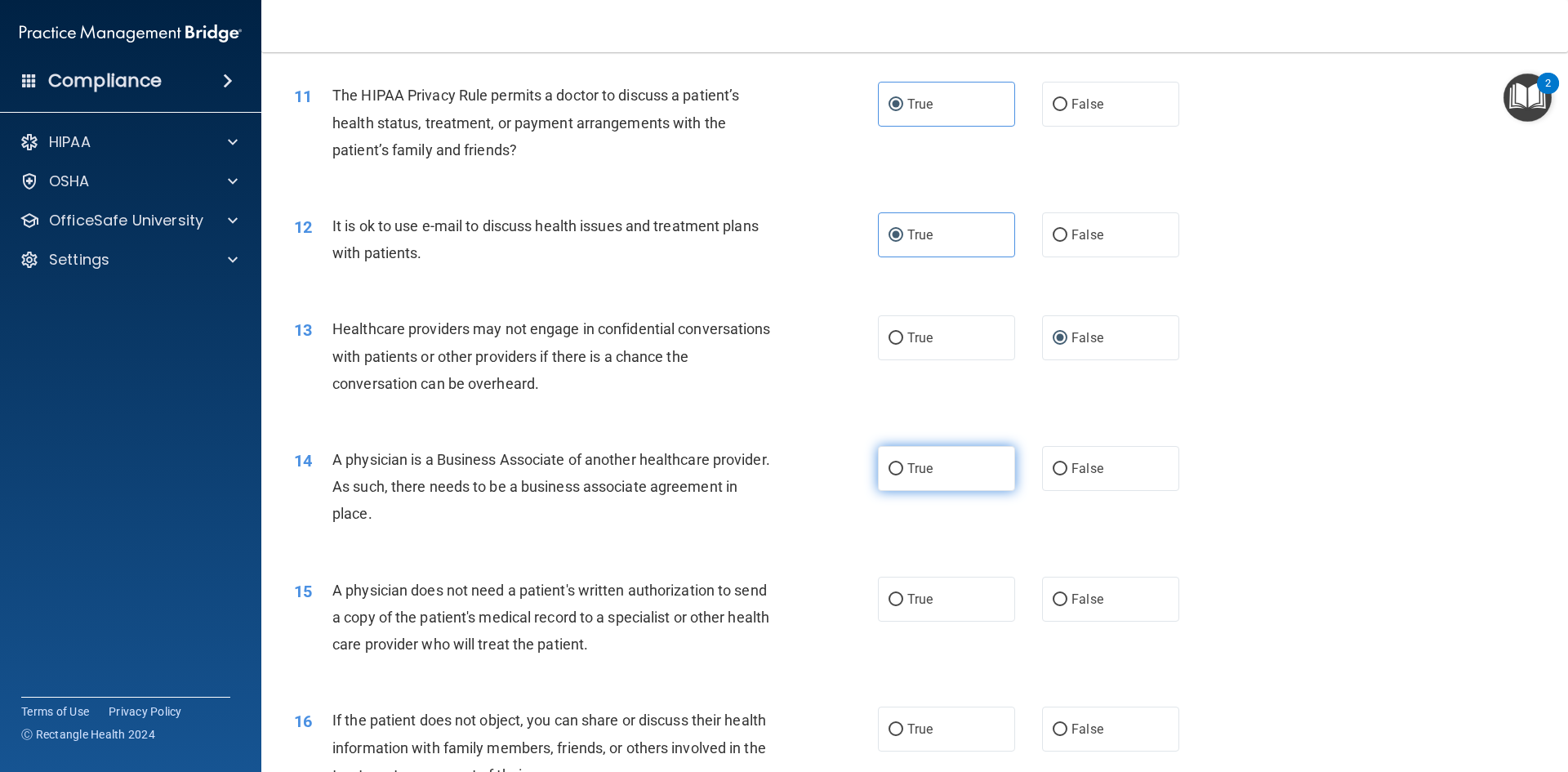
scroll to position [1307, 0]
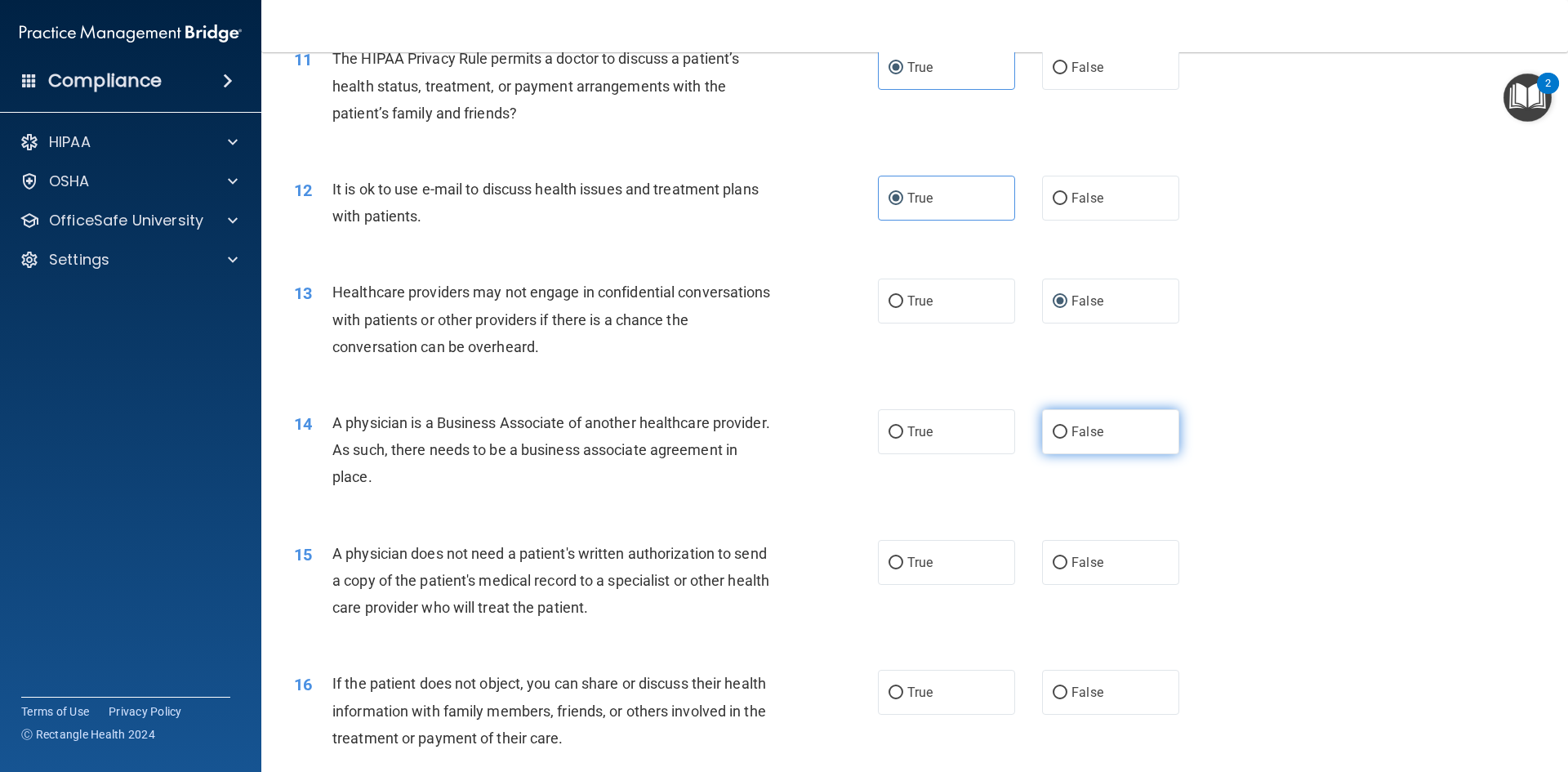
click at [1108, 442] on label "False" at bounding box center [1110, 431] width 137 height 45
click at [1067, 438] on input "False" at bounding box center [1060, 432] width 15 height 12
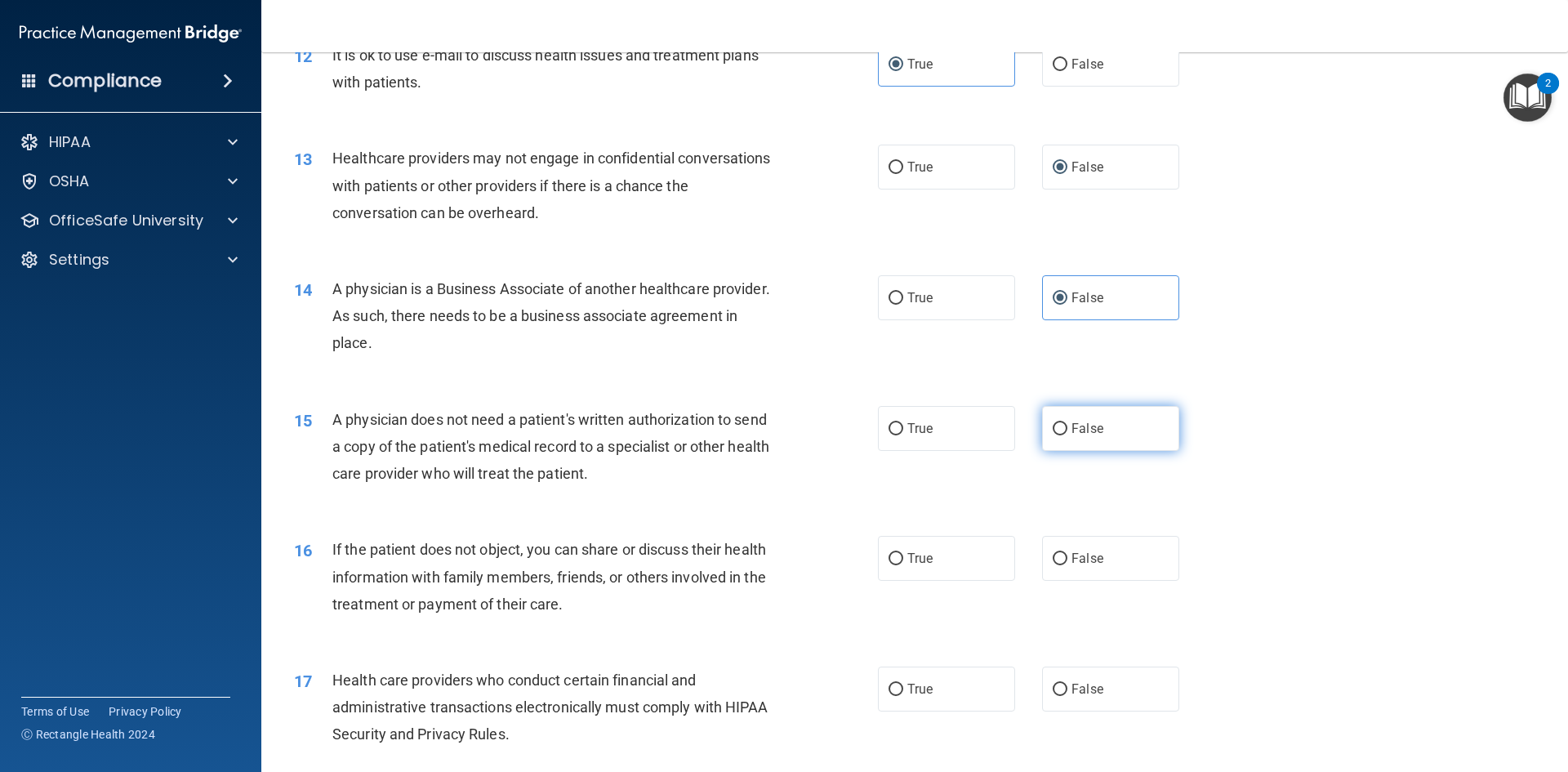
scroll to position [1470, 0]
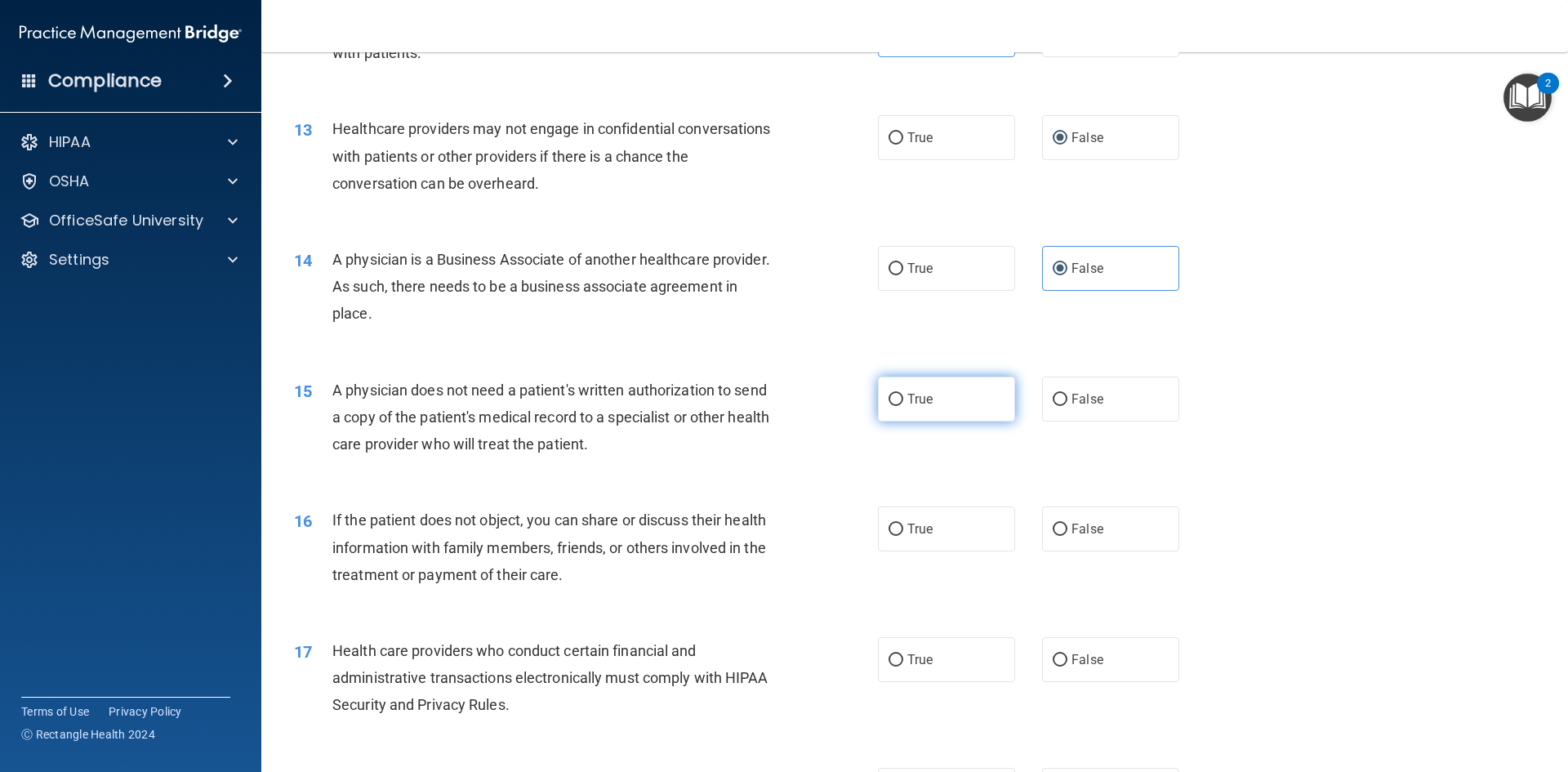
click at [912, 403] on span "True" at bounding box center [920, 399] width 26 height 16
click at [903, 403] on input "True" at bounding box center [896, 399] width 15 height 12
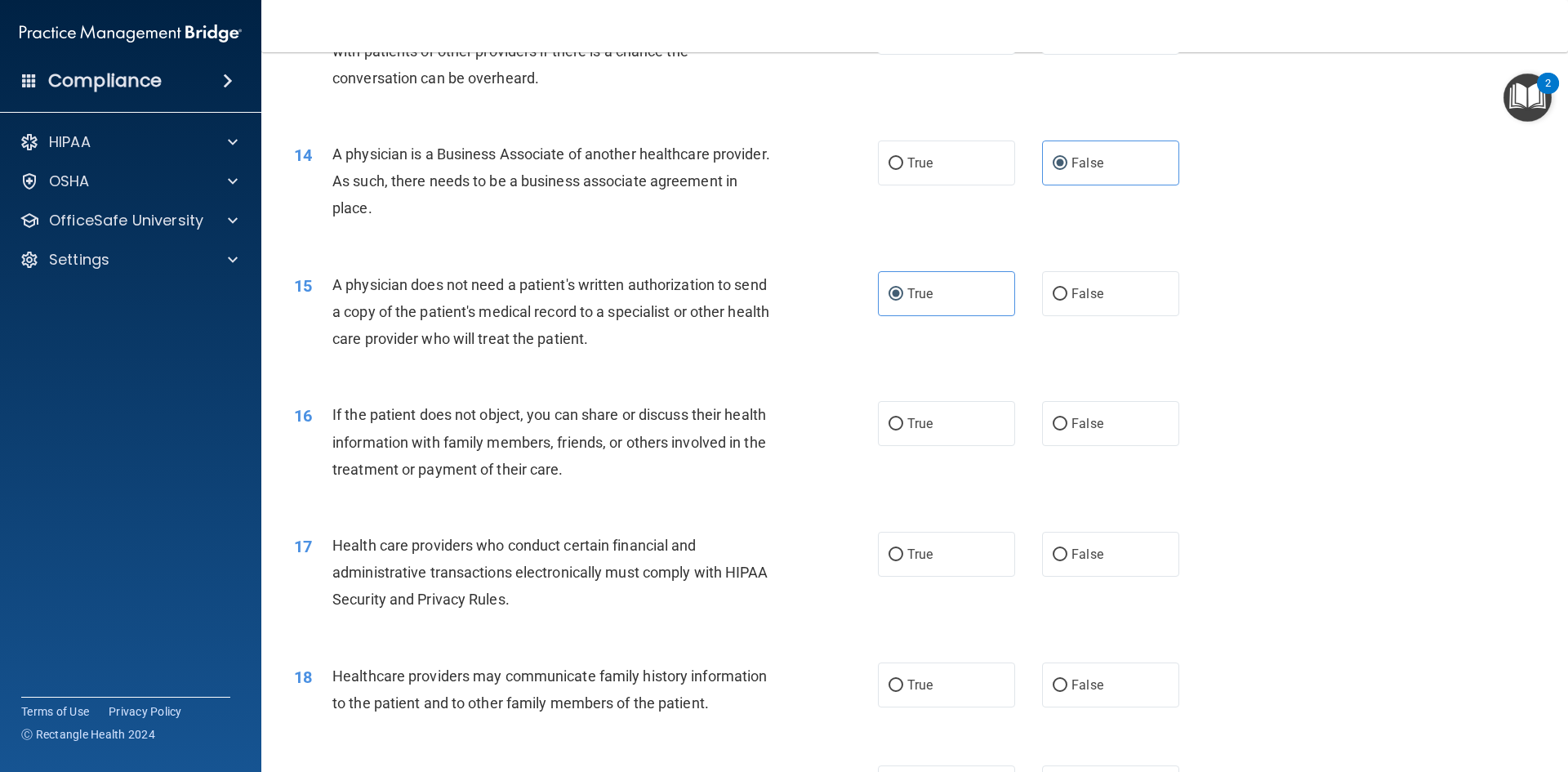
scroll to position [1633, 0]
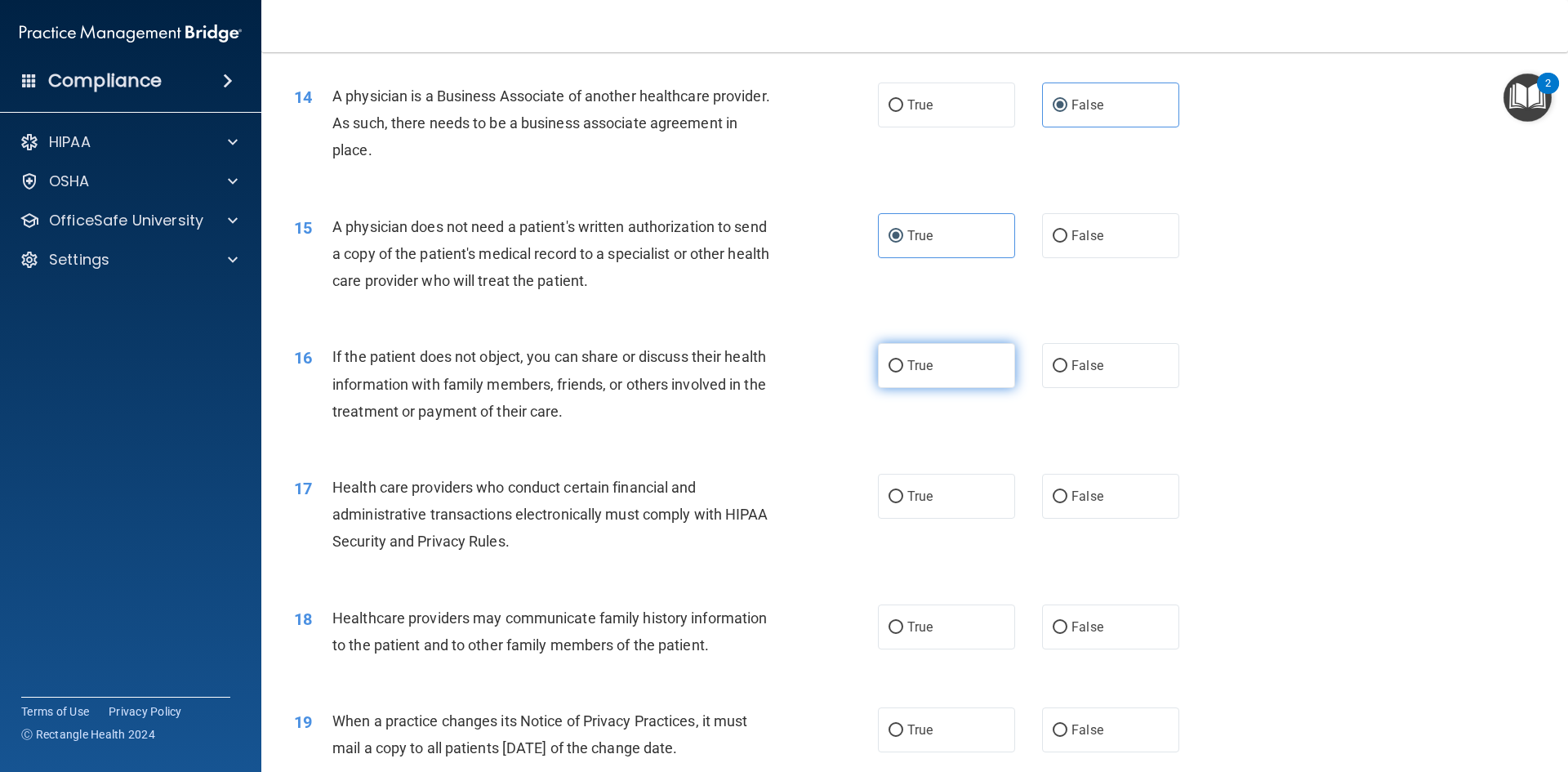
click at [969, 362] on label "True" at bounding box center [946, 365] width 137 height 45
click at [903, 362] on input "True" at bounding box center [896, 366] width 15 height 12
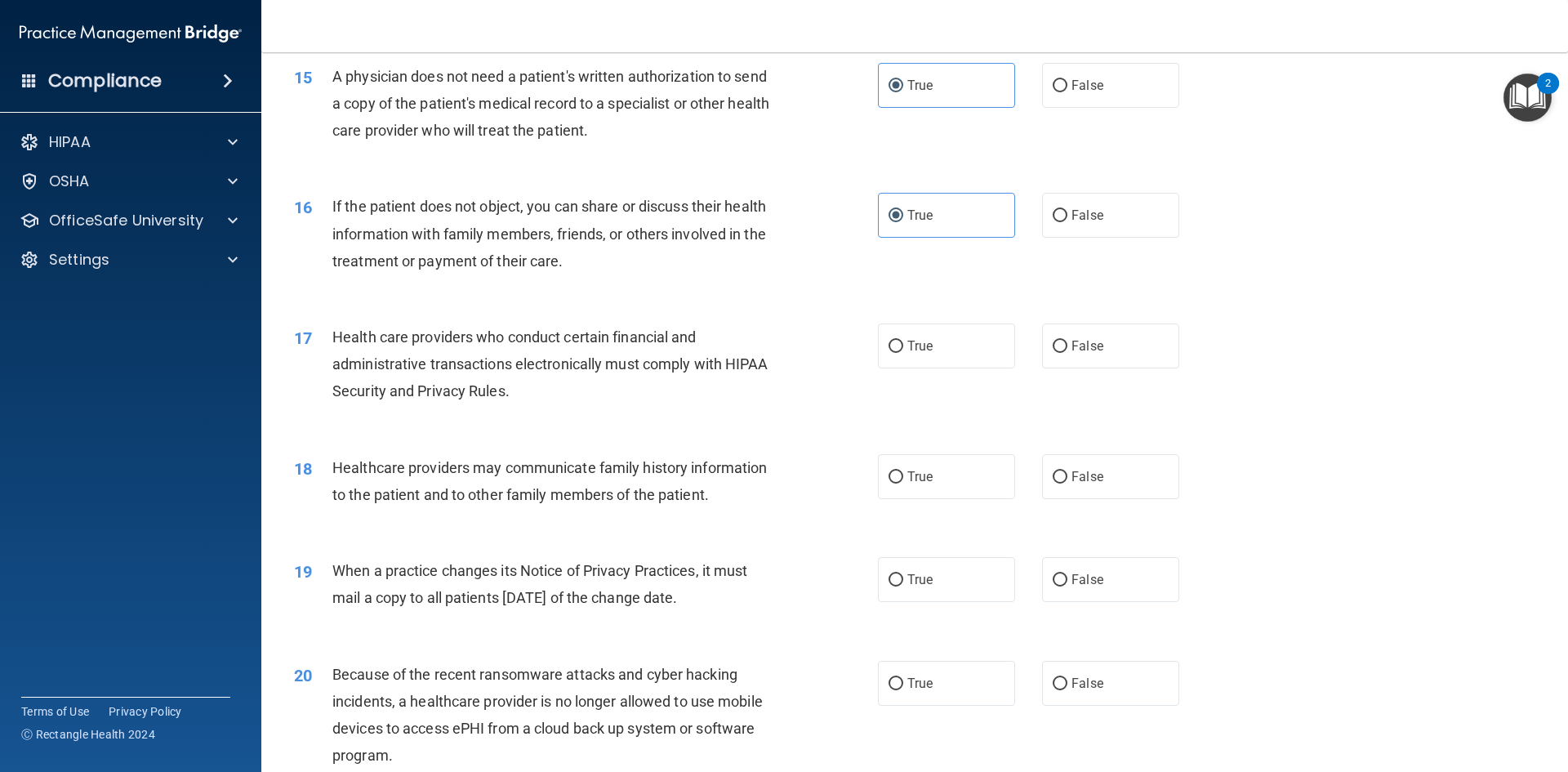
scroll to position [1797, 0]
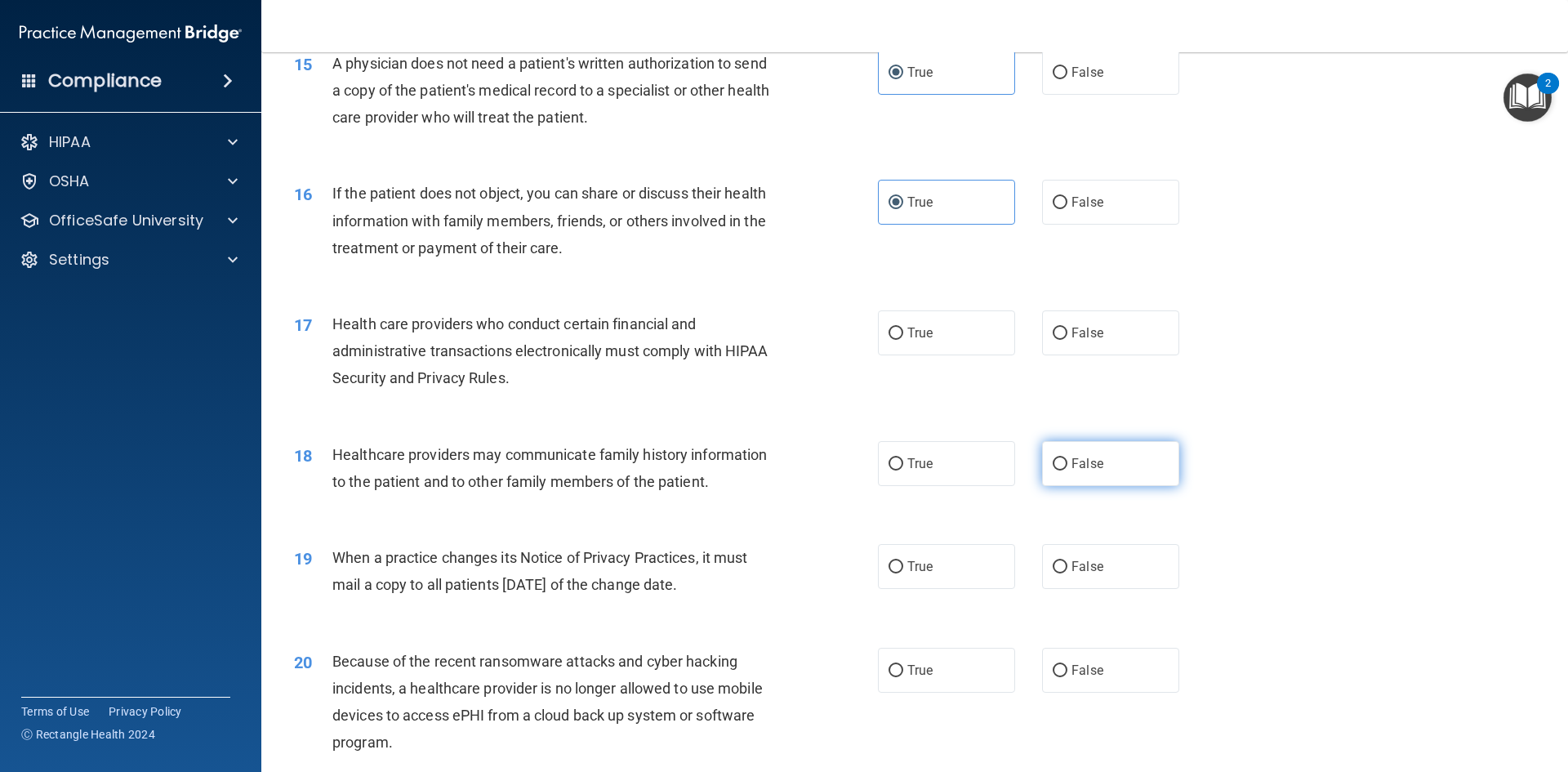
click at [1082, 458] on span "False" at bounding box center [1087, 463] width 32 height 16
click at [1067, 458] on input "False" at bounding box center [1060, 463] width 15 height 12
click at [958, 337] on label "True" at bounding box center [946, 333] width 137 height 45
click at [903, 337] on input "True" at bounding box center [896, 333] width 15 height 12
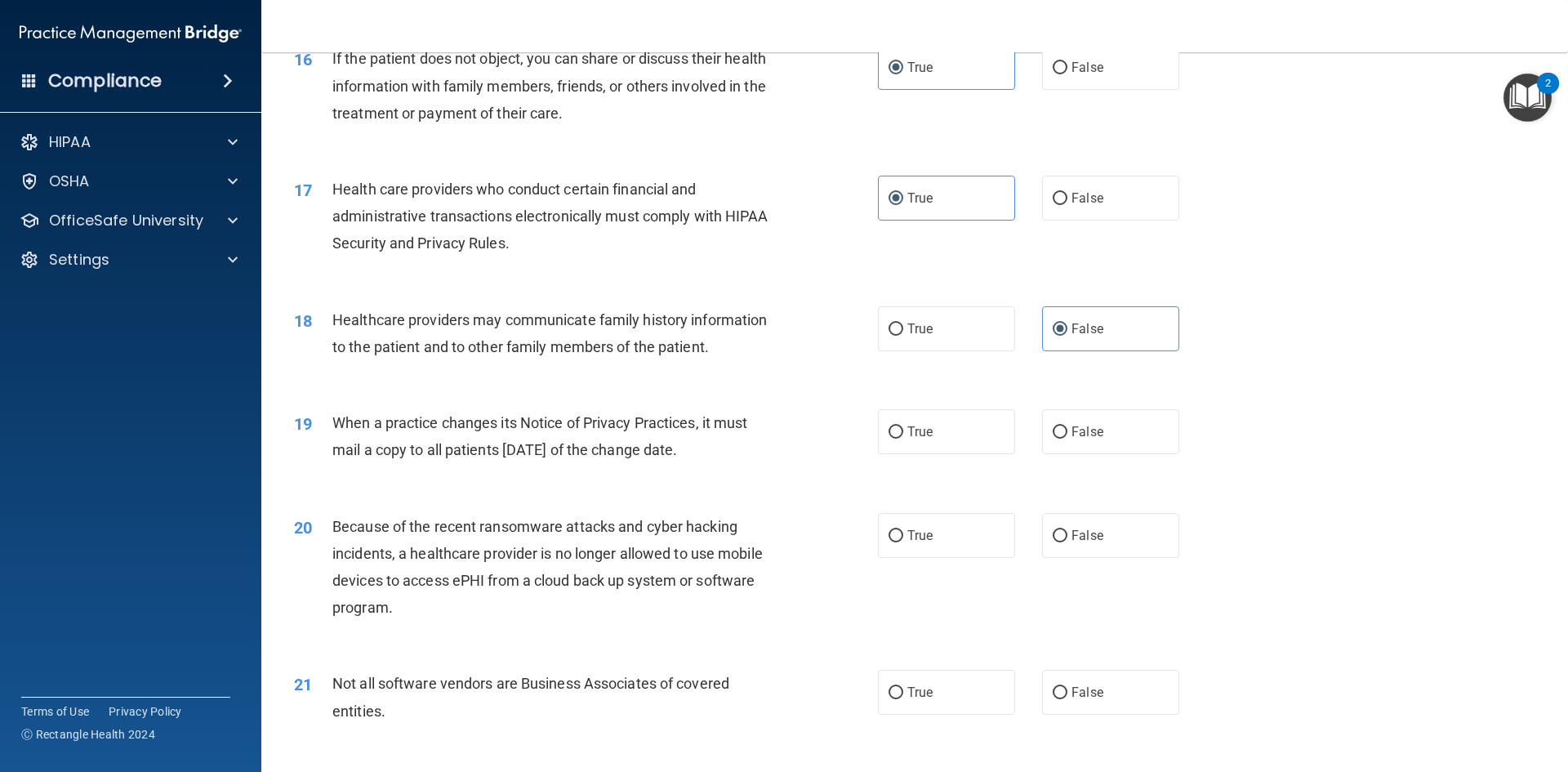
scroll to position [1959, 0]
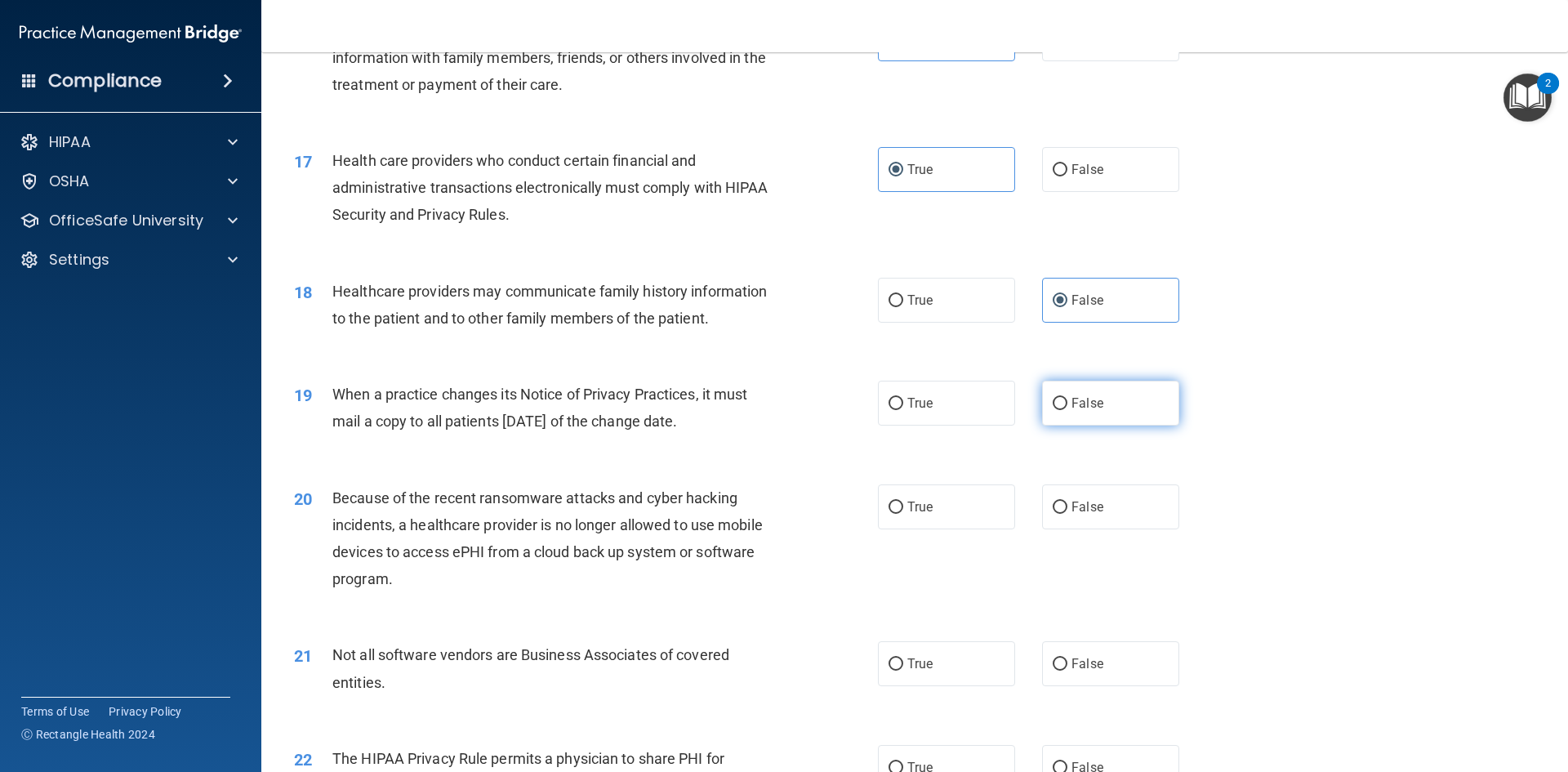
click at [1068, 393] on label "False" at bounding box center [1110, 403] width 137 height 45
click at [1067, 398] on input "False" at bounding box center [1060, 403] width 15 height 12
click at [960, 661] on label "True" at bounding box center [946, 663] width 137 height 45
click at [903, 661] on input "True" at bounding box center [896, 664] width 15 height 12
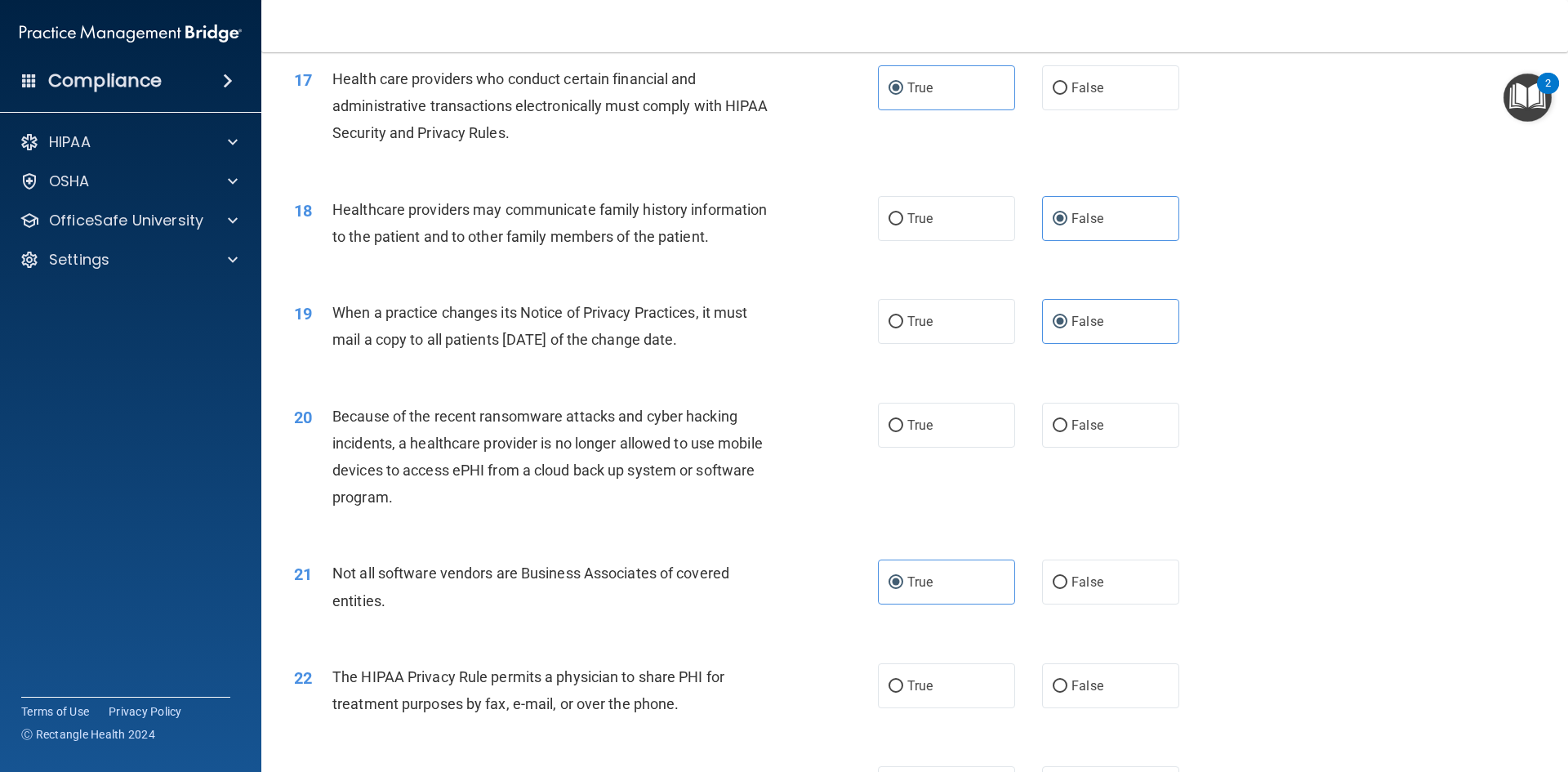
scroll to position [2123, 0]
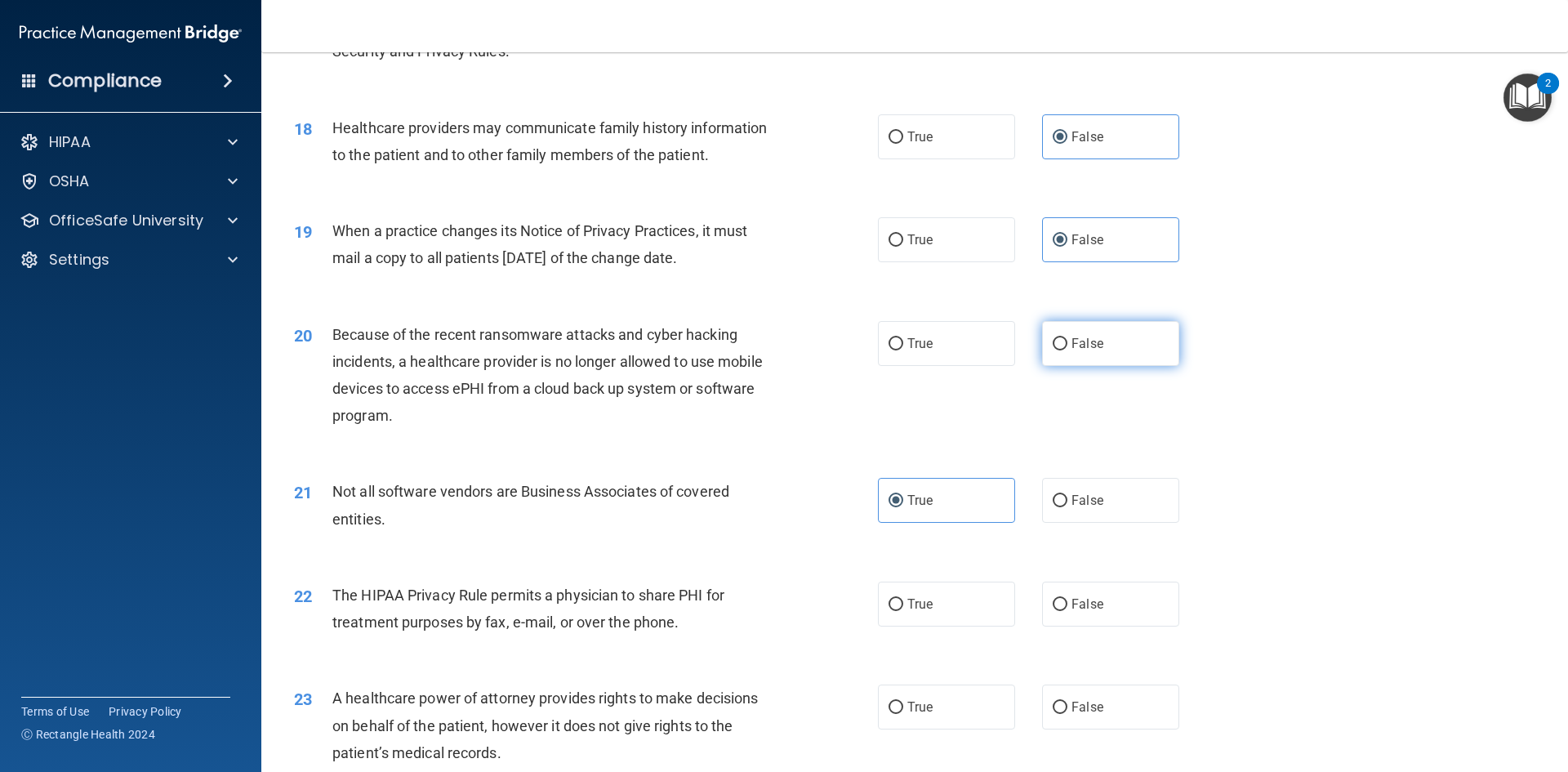
click at [1075, 339] on span "False" at bounding box center [1087, 343] width 32 height 16
click at [1067, 339] on input "False" at bounding box center [1060, 344] width 15 height 12
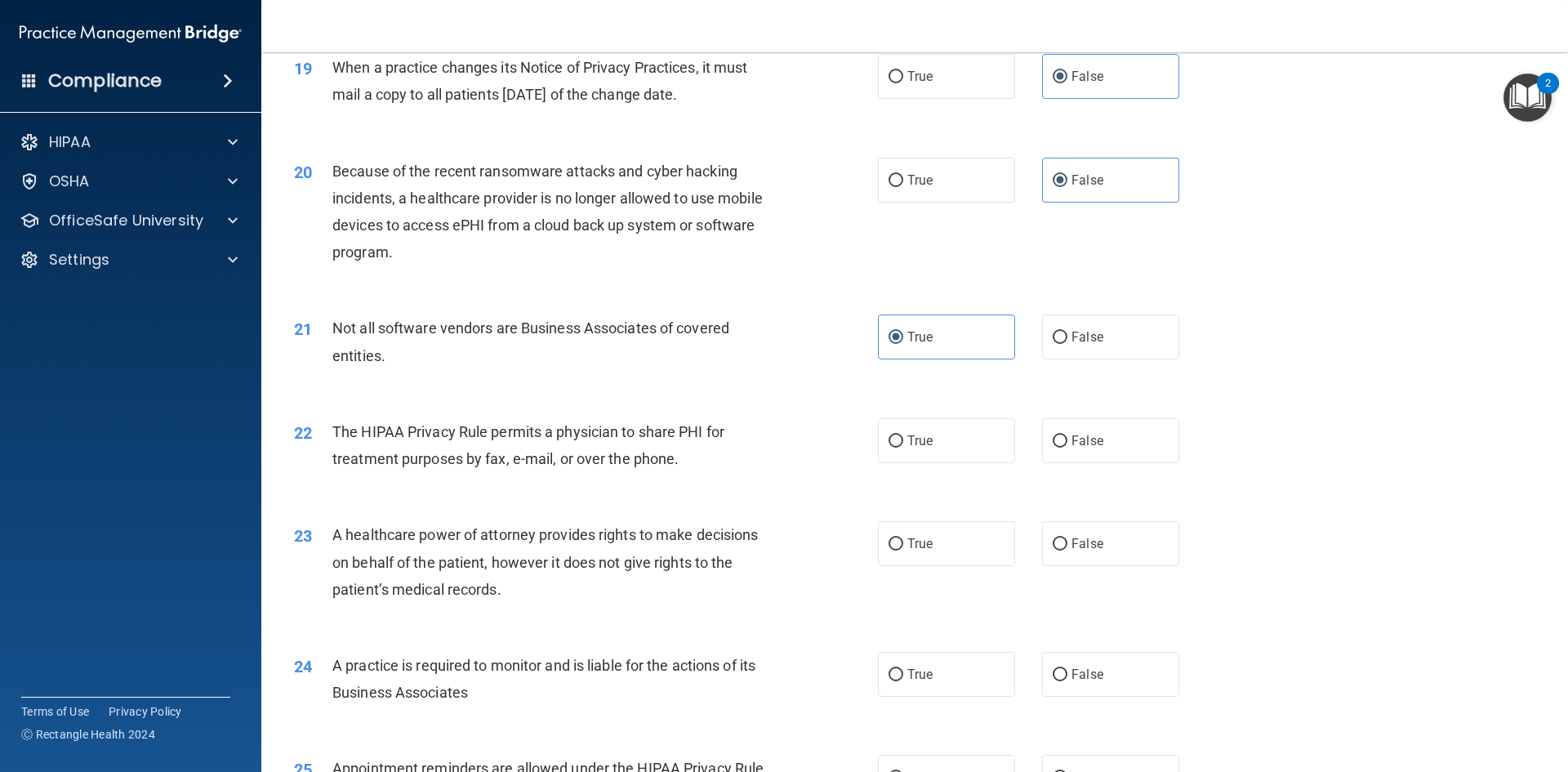
scroll to position [2368, 0]
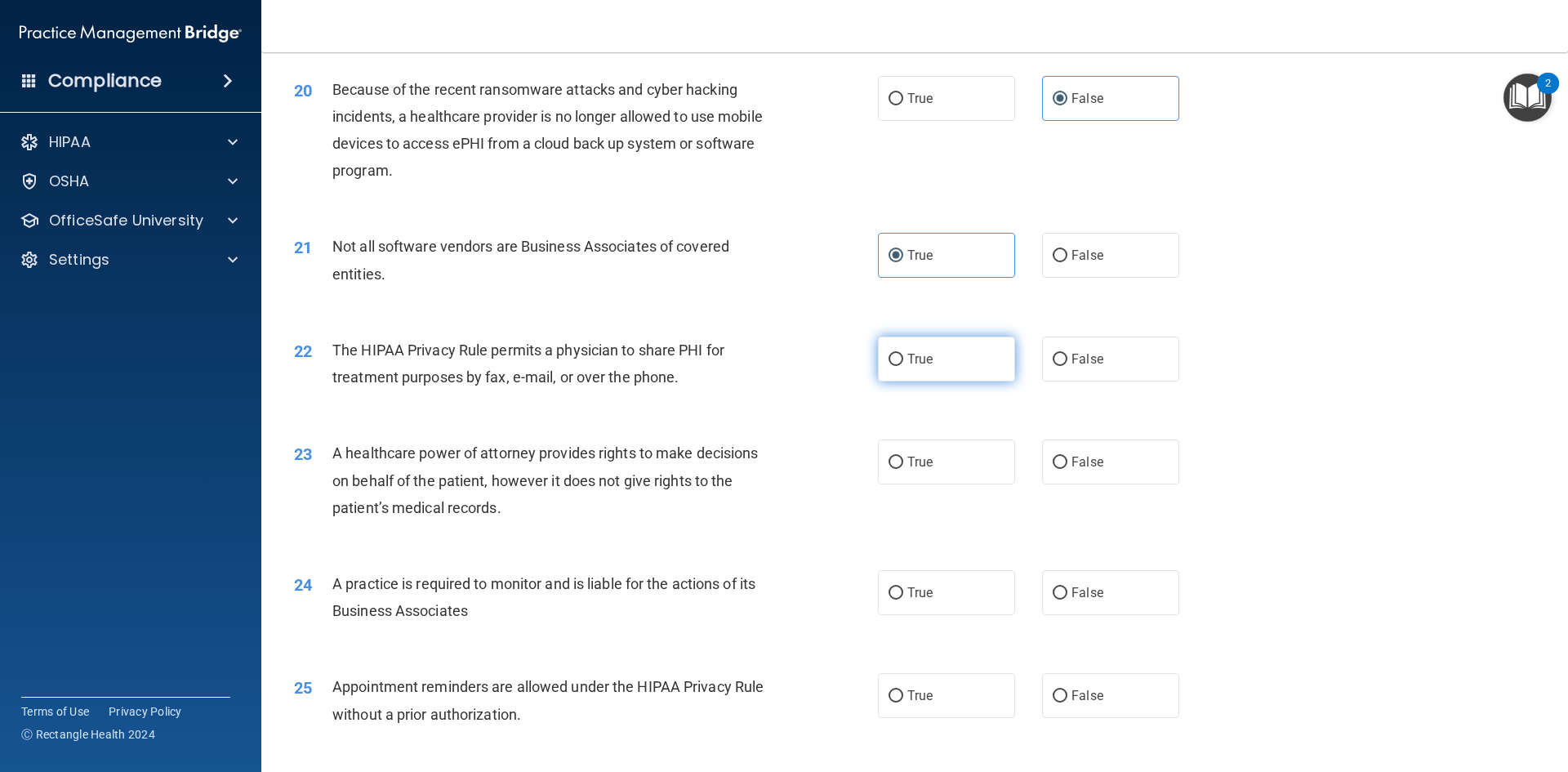
click at [955, 361] on label "True" at bounding box center [946, 358] width 137 height 45
click at [903, 361] on input "True" at bounding box center [896, 359] width 15 height 12
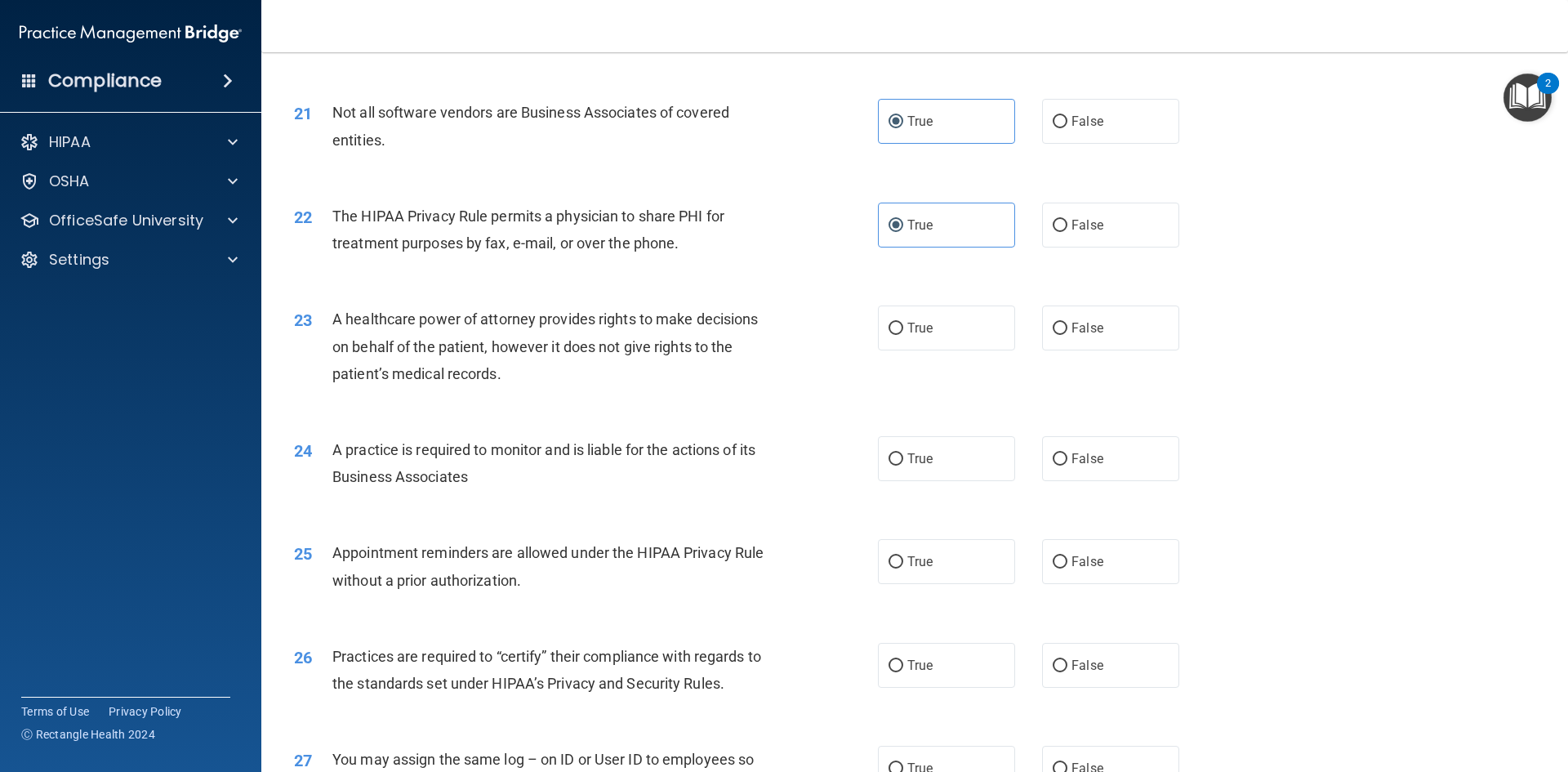
scroll to position [2531, 0]
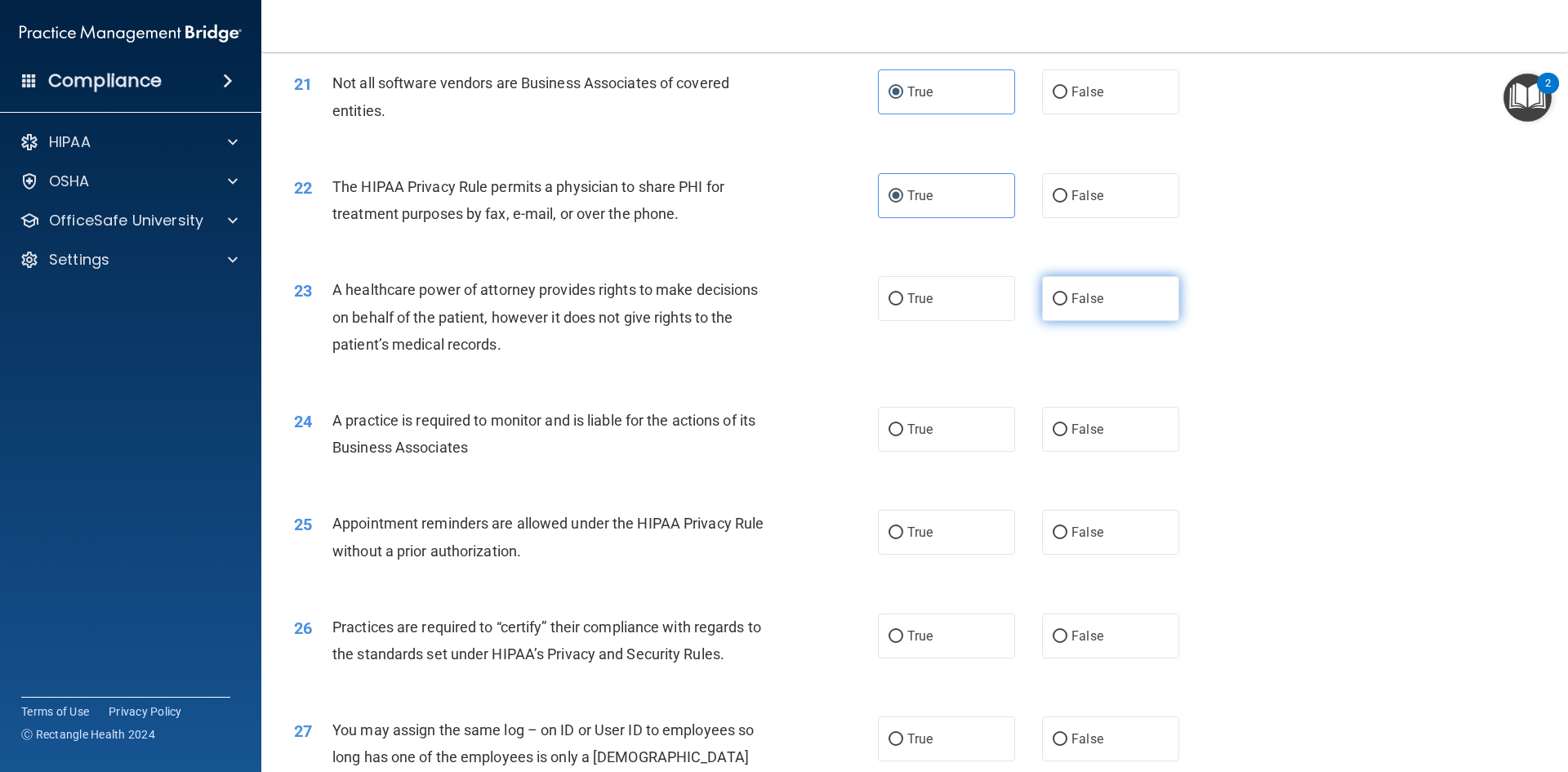
click at [1074, 314] on label "False" at bounding box center [1110, 298] width 137 height 45
click at [1067, 305] on input "False" at bounding box center [1060, 299] width 15 height 12
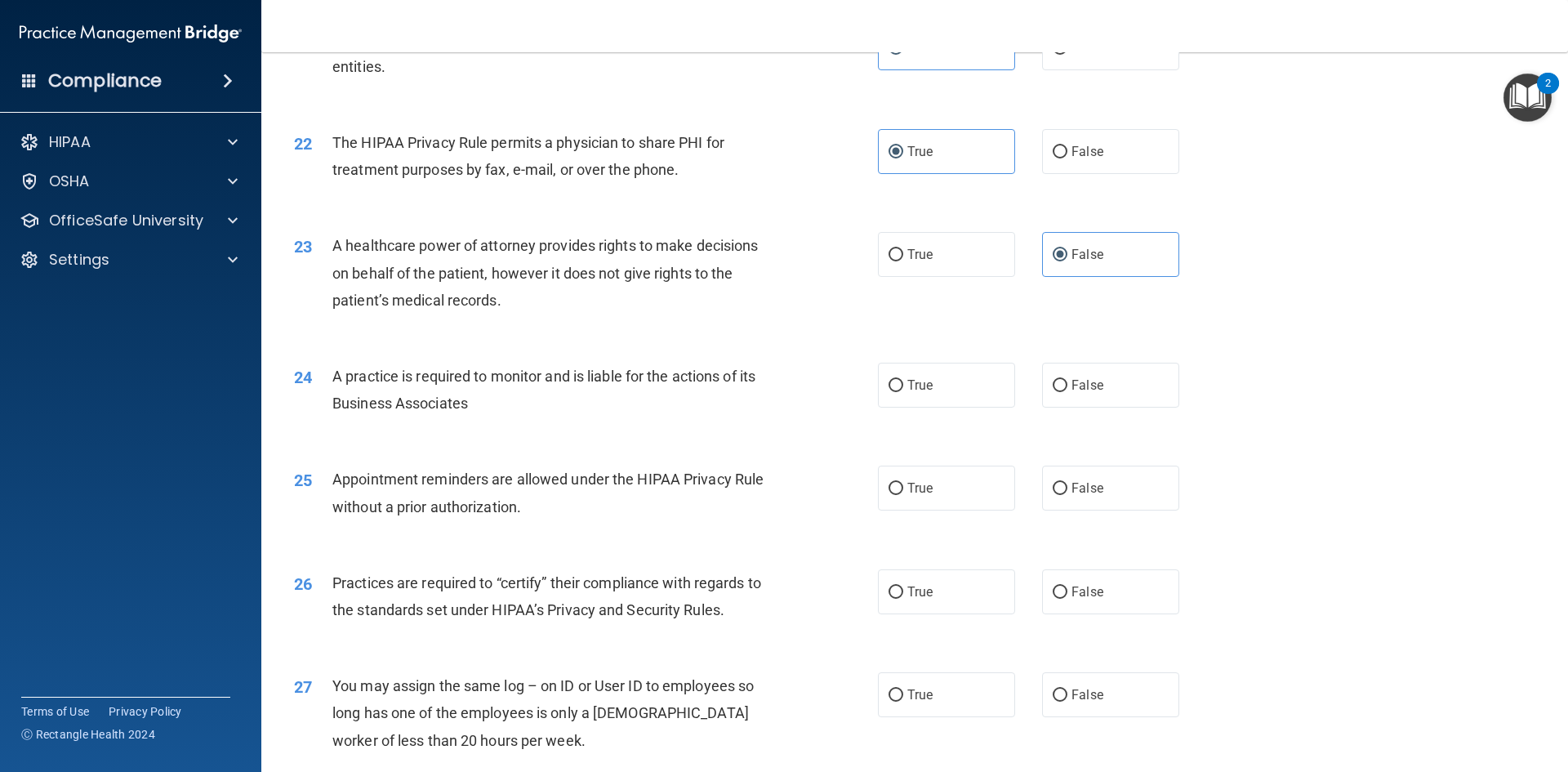
scroll to position [2613, 0]
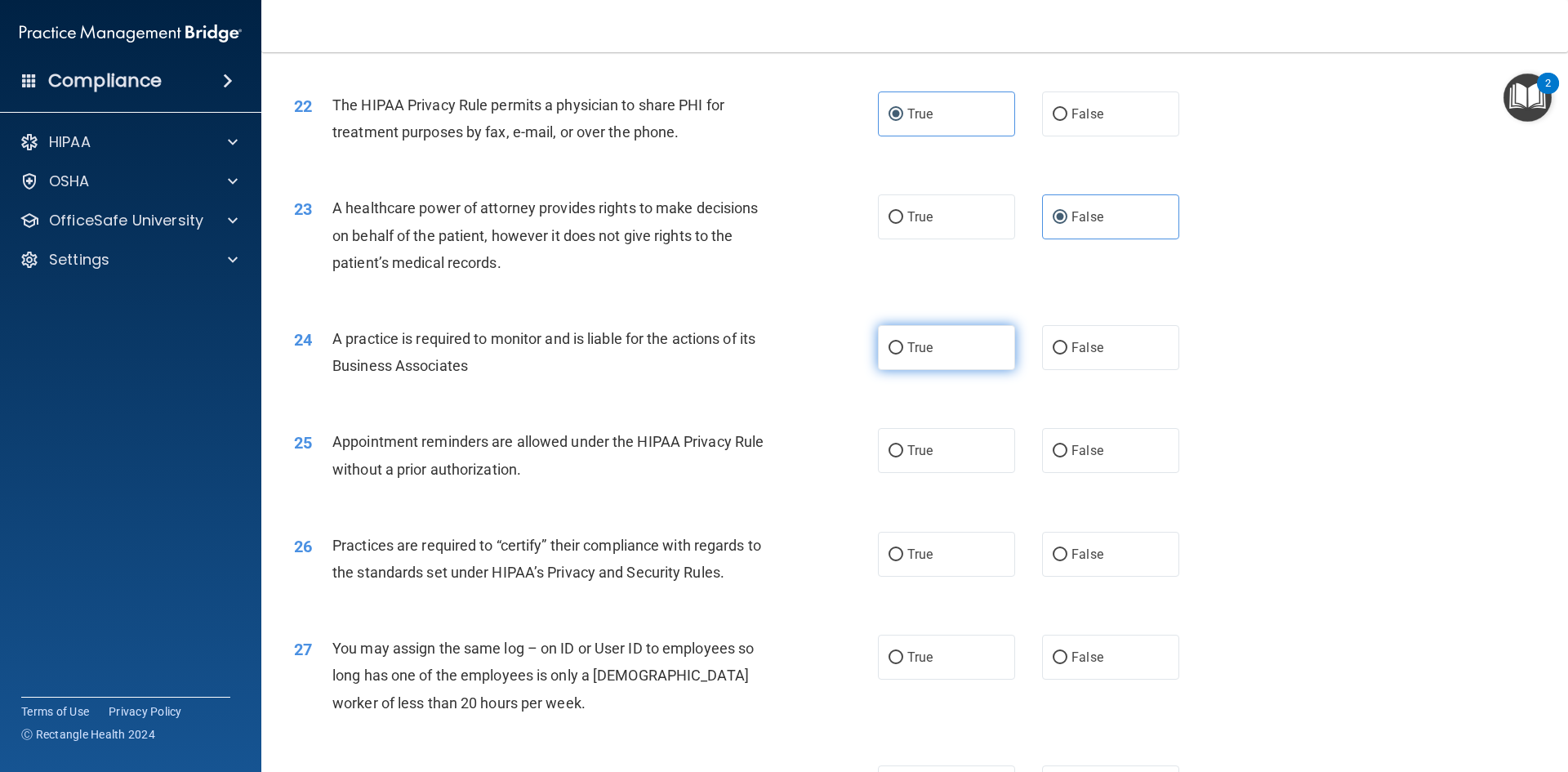
click at [958, 350] on label "True" at bounding box center [946, 347] width 137 height 45
click at [903, 350] on input "True" at bounding box center [896, 347] width 15 height 12
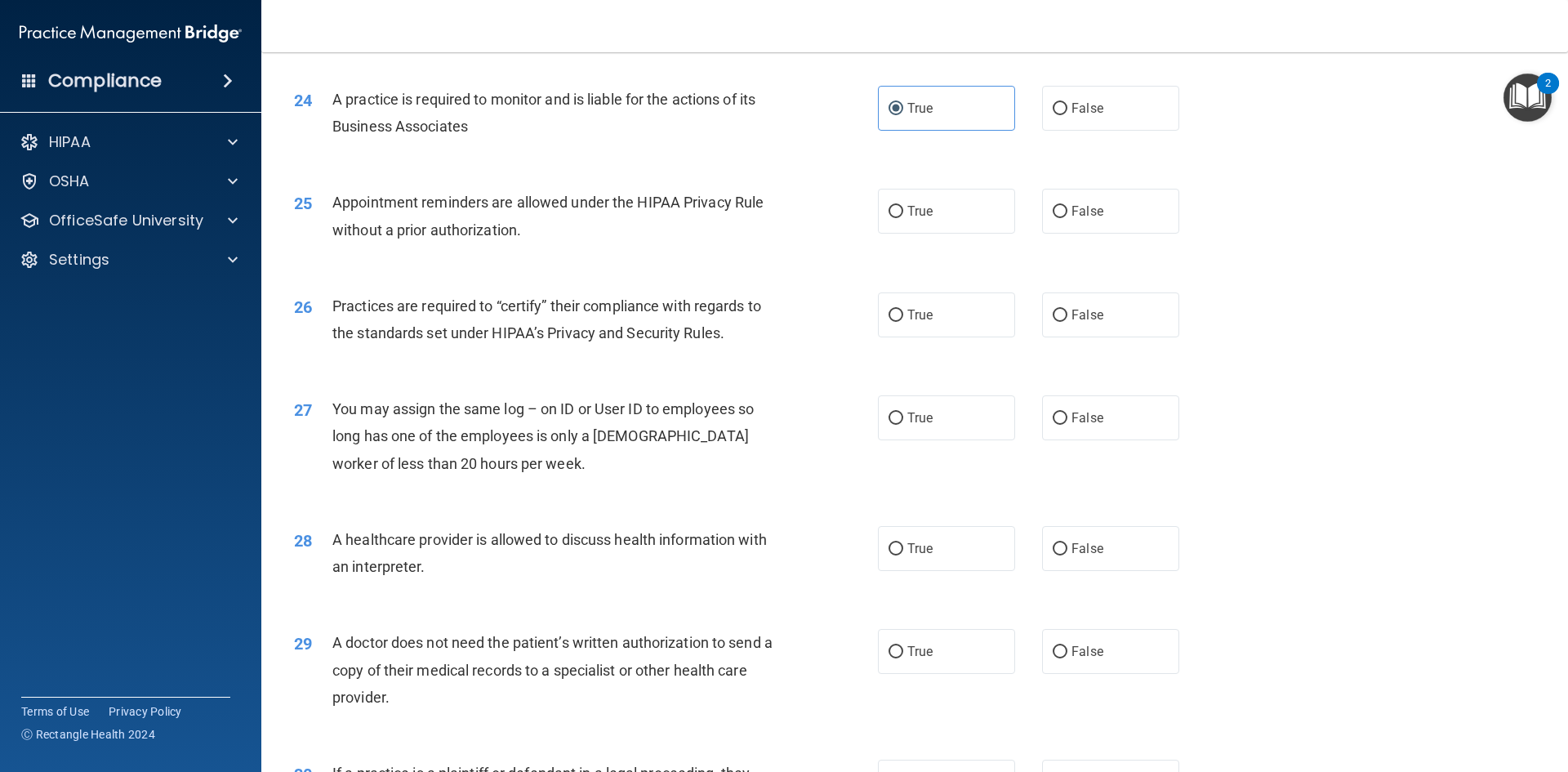
scroll to position [2858, 0]
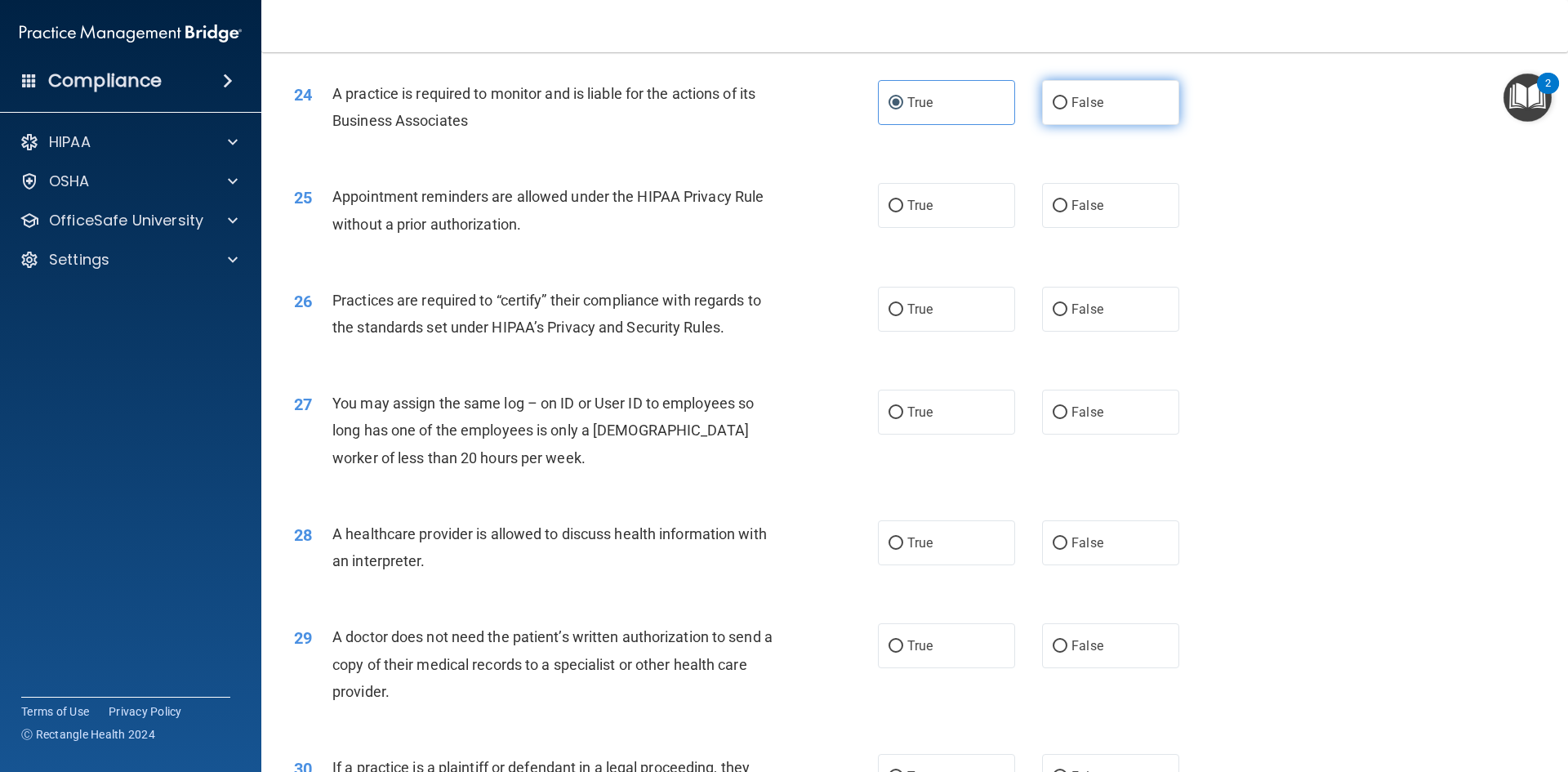
click at [1122, 93] on label "False" at bounding box center [1110, 102] width 137 height 45
click at [1067, 97] on input "False" at bounding box center [1060, 103] width 15 height 12
click at [1092, 320] on label "False" at bounding box center [1110, 309] width 137 height 45
click at [1067, 316] on input "False" at bounding box center [1060, 310] width 15 height 12
click at [1082, 410] on span "False" at bounding box center [1087, 412] width 32 height 16
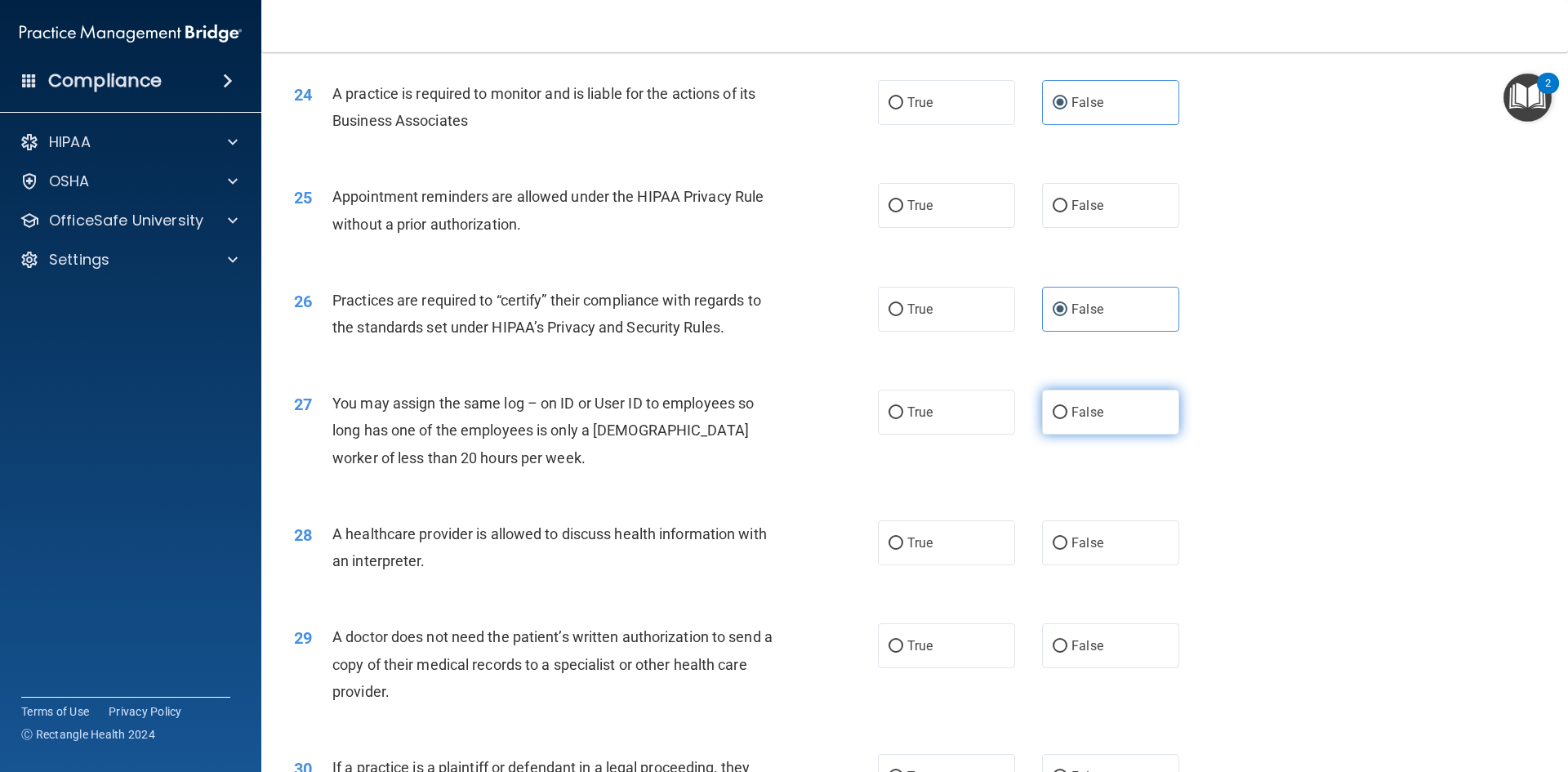
click at [1067, 410] on input "False" at bounding box center [1060, 412] width 15 height 12
click at [977, 542] on label "True" at bounding box center [946, 542] width 137 height 45
click at [903, 542] on input "True" at bounding box center [896, 543] width 15 height 12
click at [996, 198] on label "True" at bounding box center [946, 205] width 137 height 45
click at [903, 200] on input "True" at bounding box center [896, 206] width 15 height 12
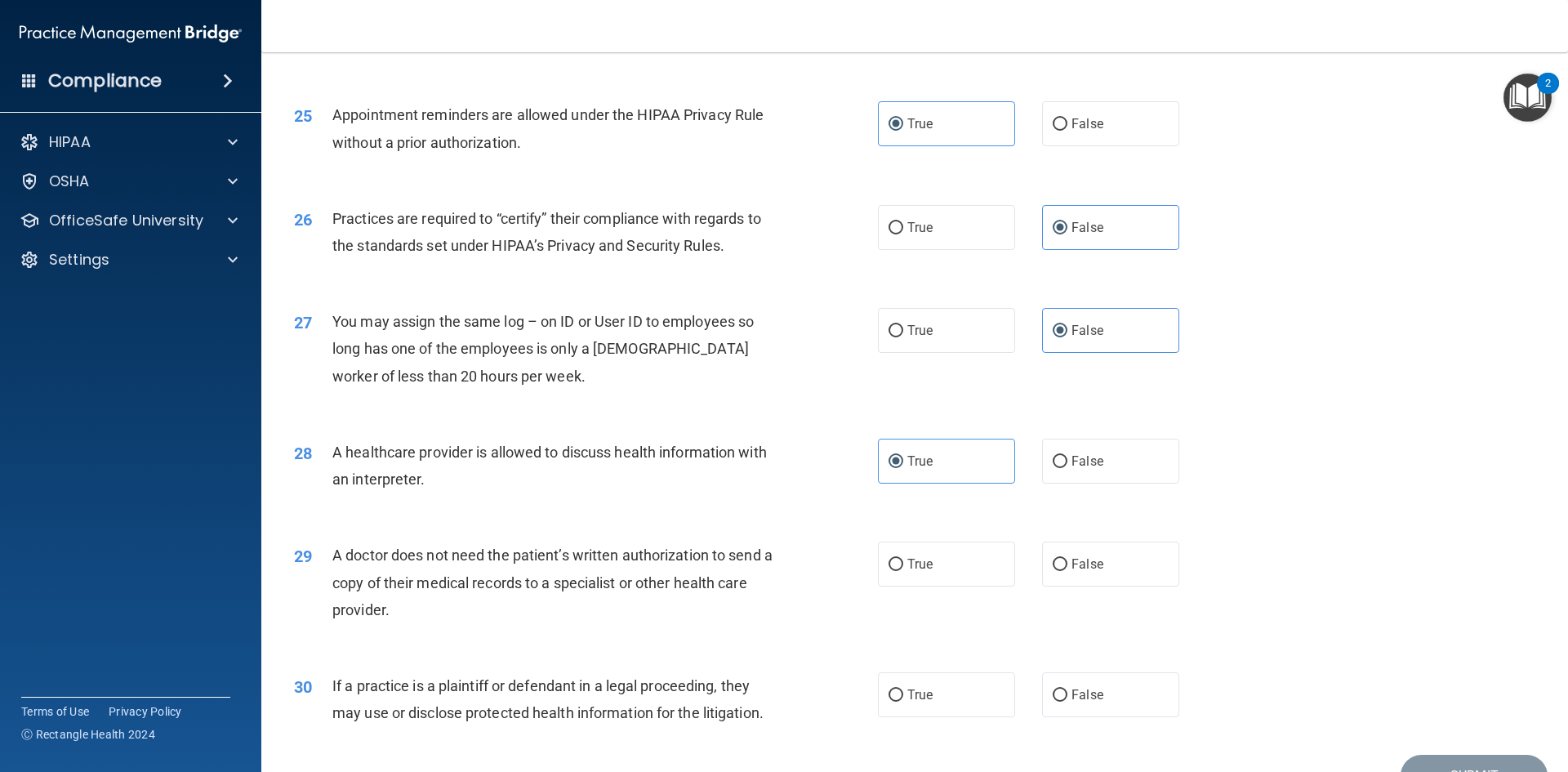
scroll to position [3021, 0]
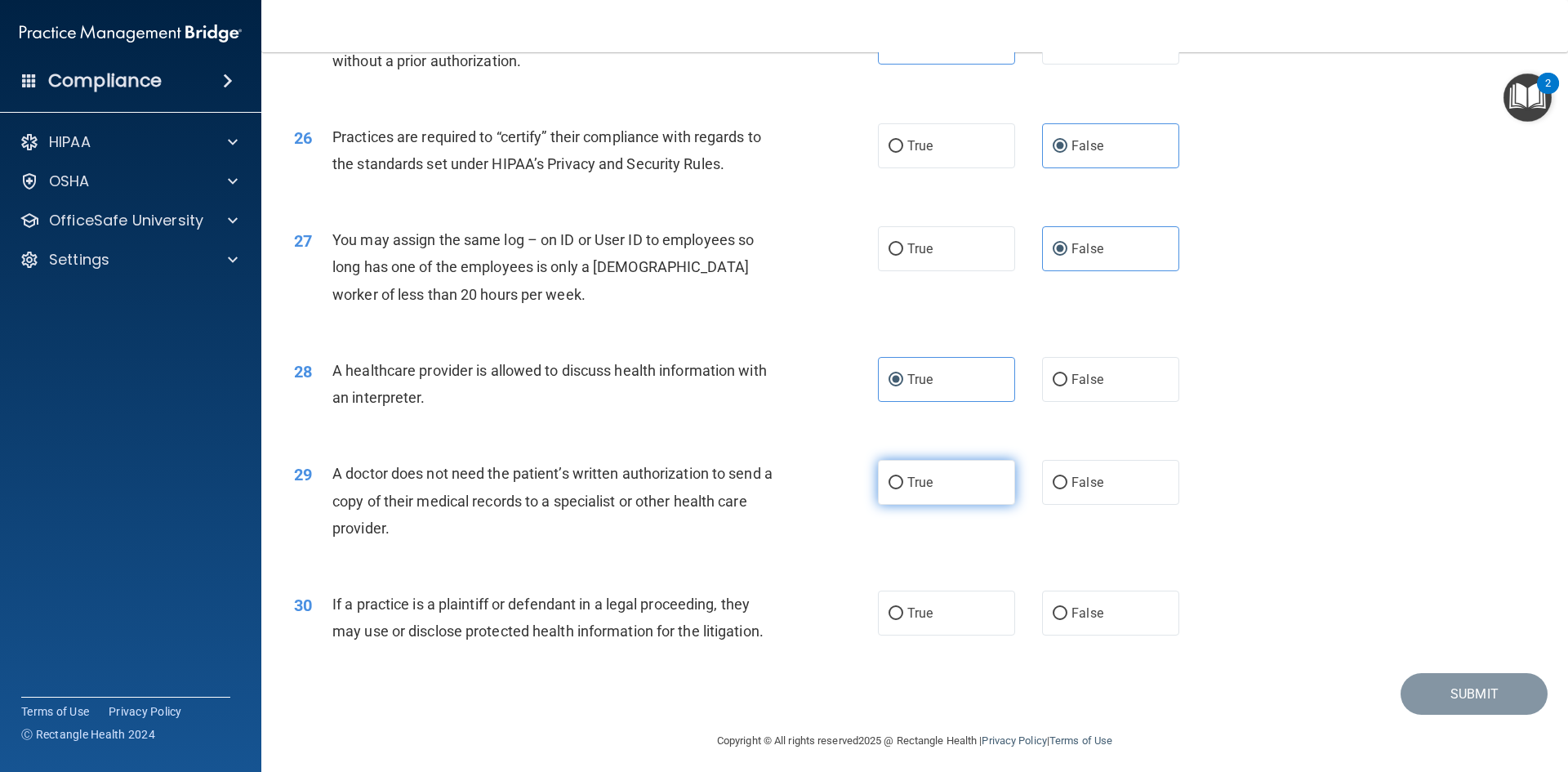
click at [931, 480] on label "True" at bounding box center [946, 482] width 137 height 45
click at [903, 480] on input "True" at bounding box center [896, 482] width 15 height 12
click at [907, 617] on span "True" at bounding box center [920, 612] width 26 height 16
click at [903, 617] on input "True" at bounding box center [896, 613] width 15 height 12
click at [1432, 700] on button "Submit" at bounding box center [1474, 693] width 147 height 41
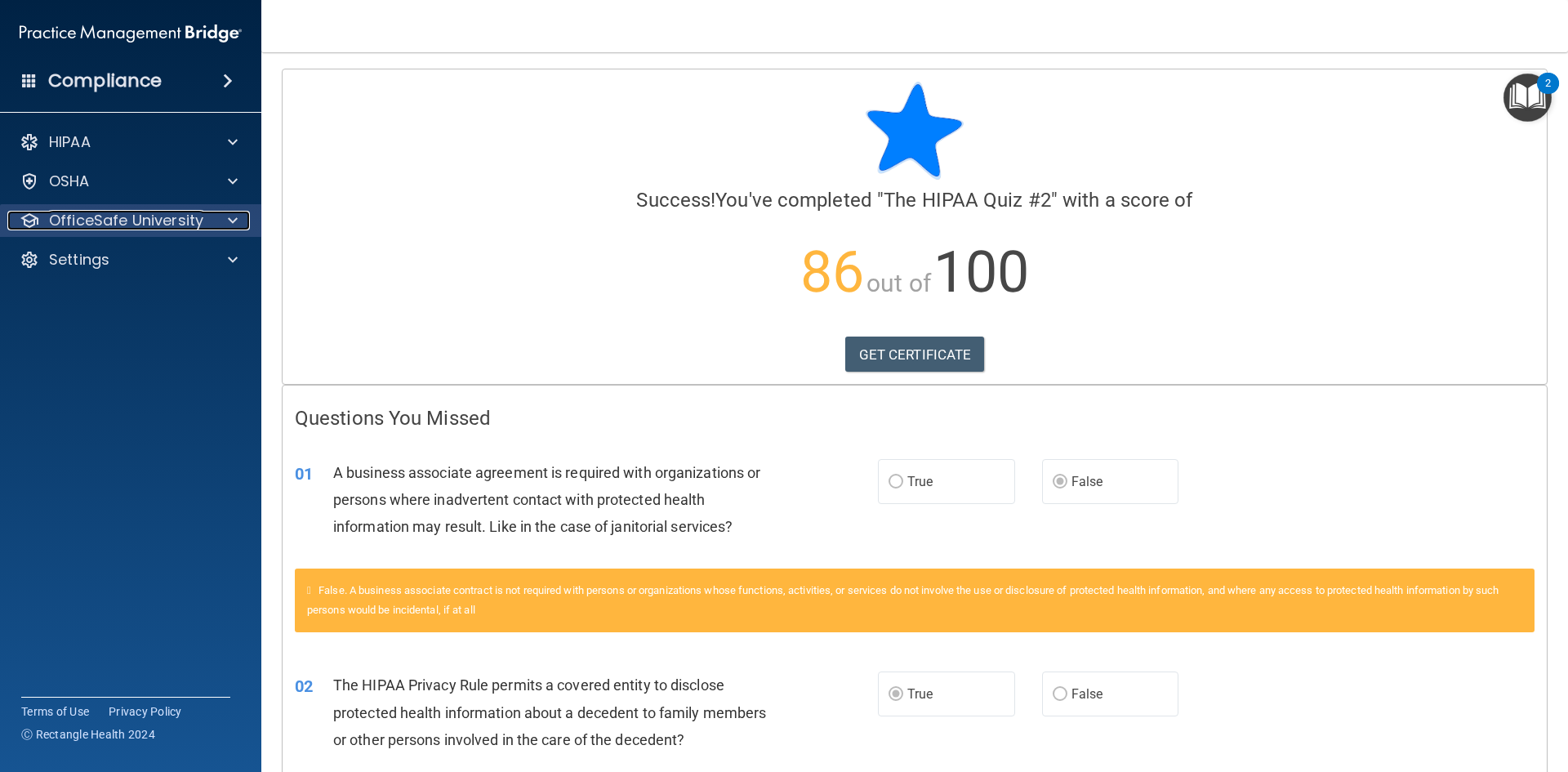
click at [233, 220] on span at bounding box center [233, 220] width 10 height 19
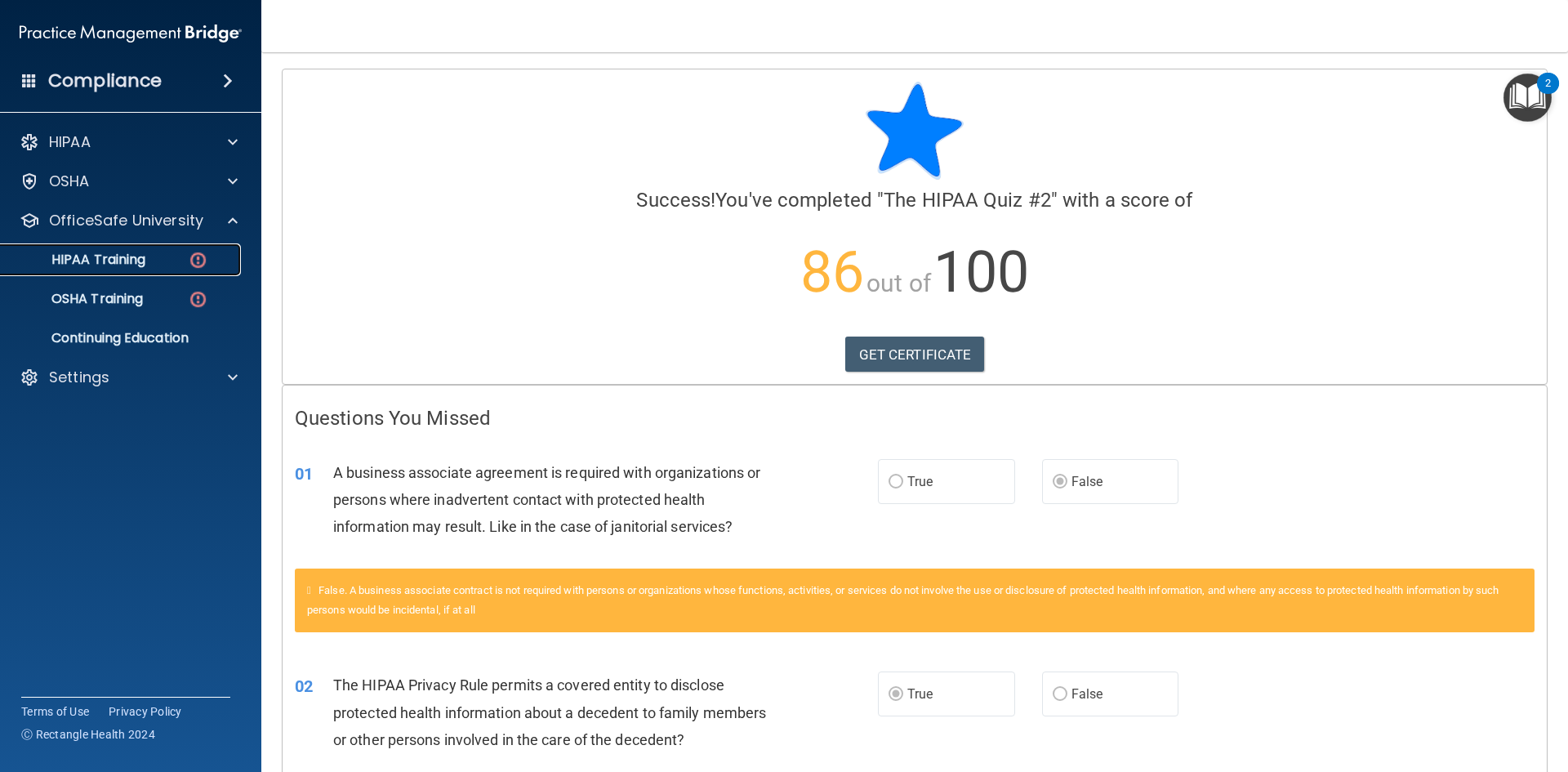
click at [202, 259] on img at bounding box center [198, 260] width 20 height 20
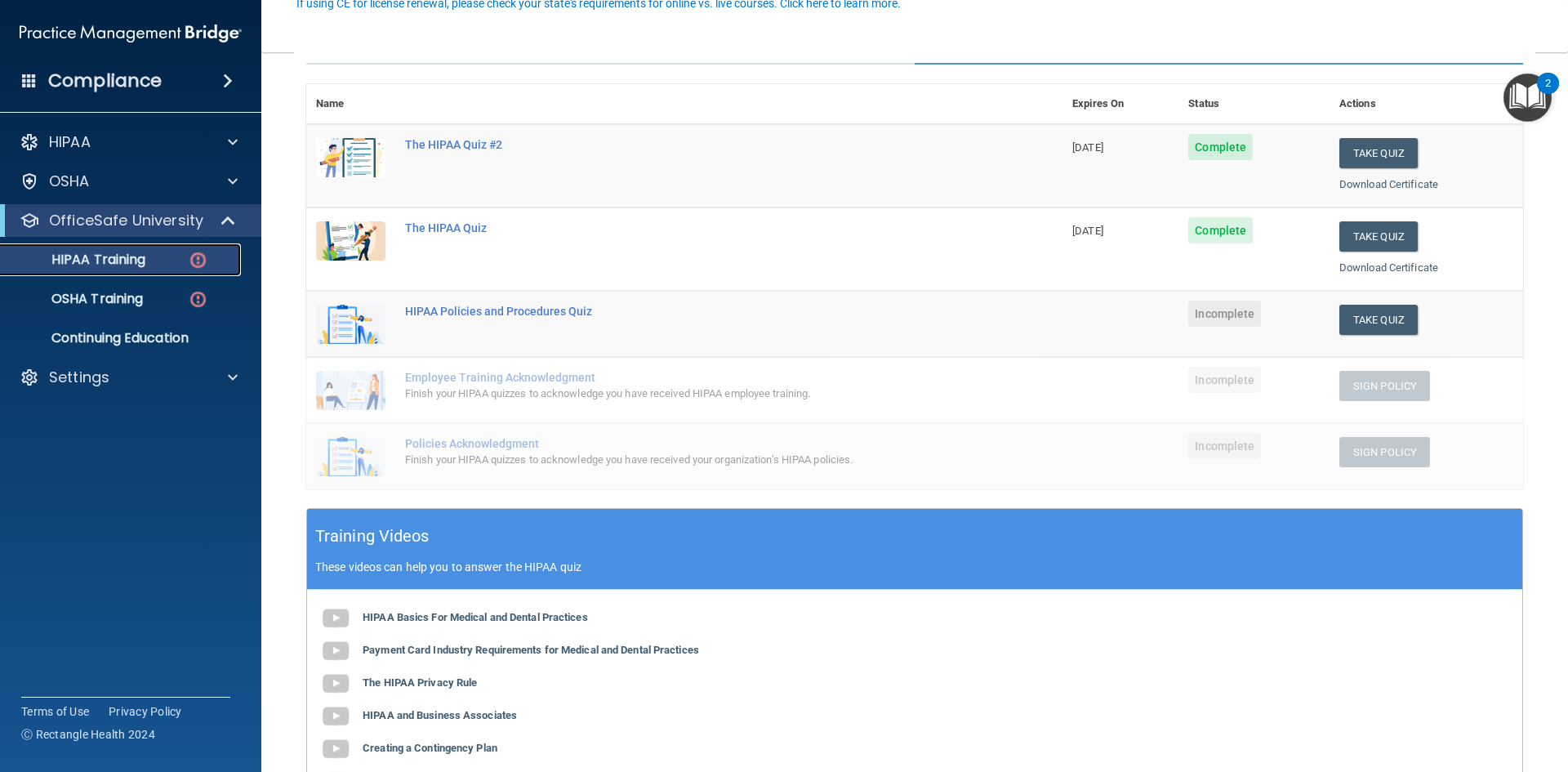
scroll to position [245, 0]
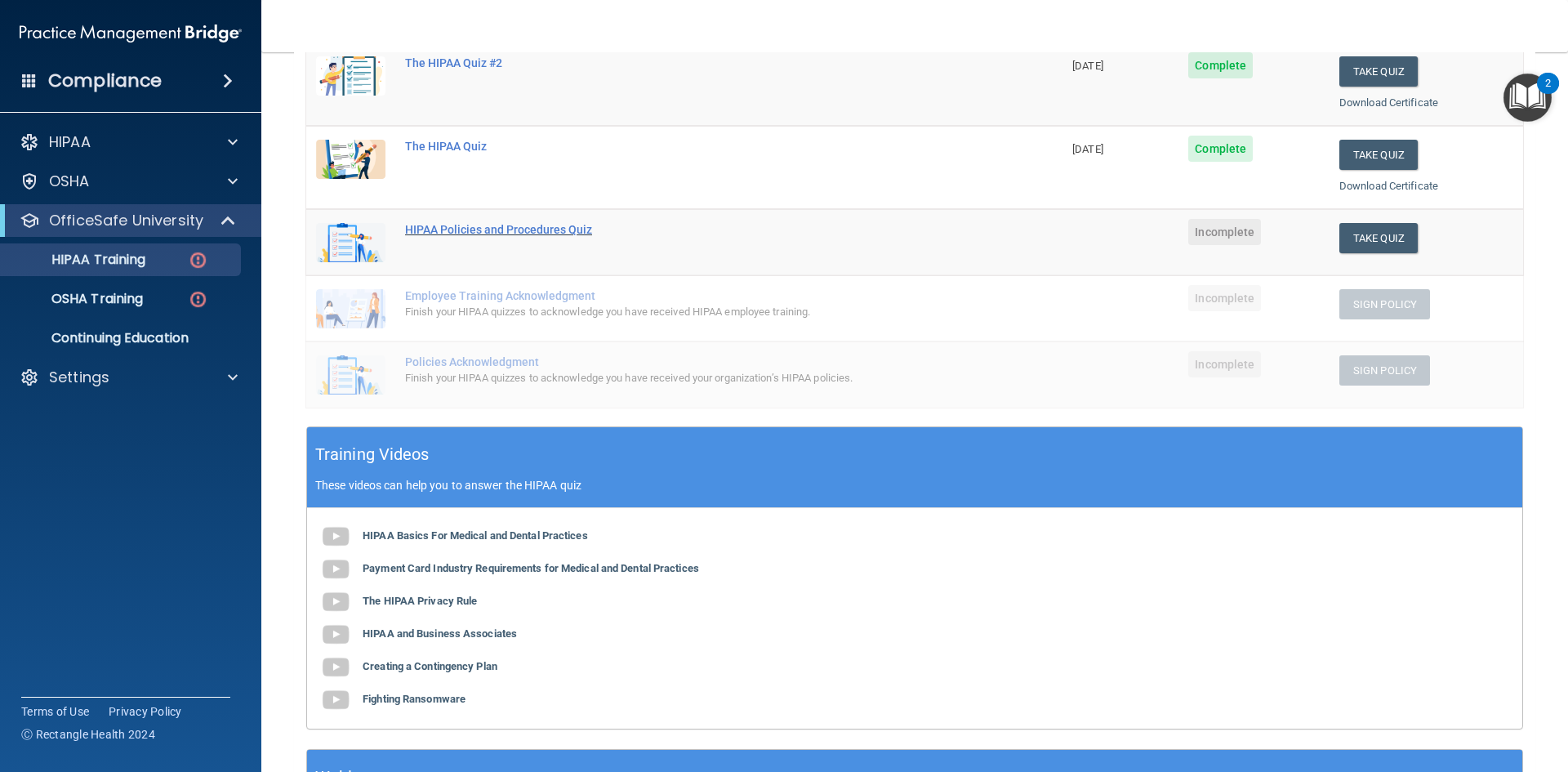
click at [495, 223] on div "HIPAA Policies and Procedures Quiz" at bounding box center [693, 230] width 575 height 13
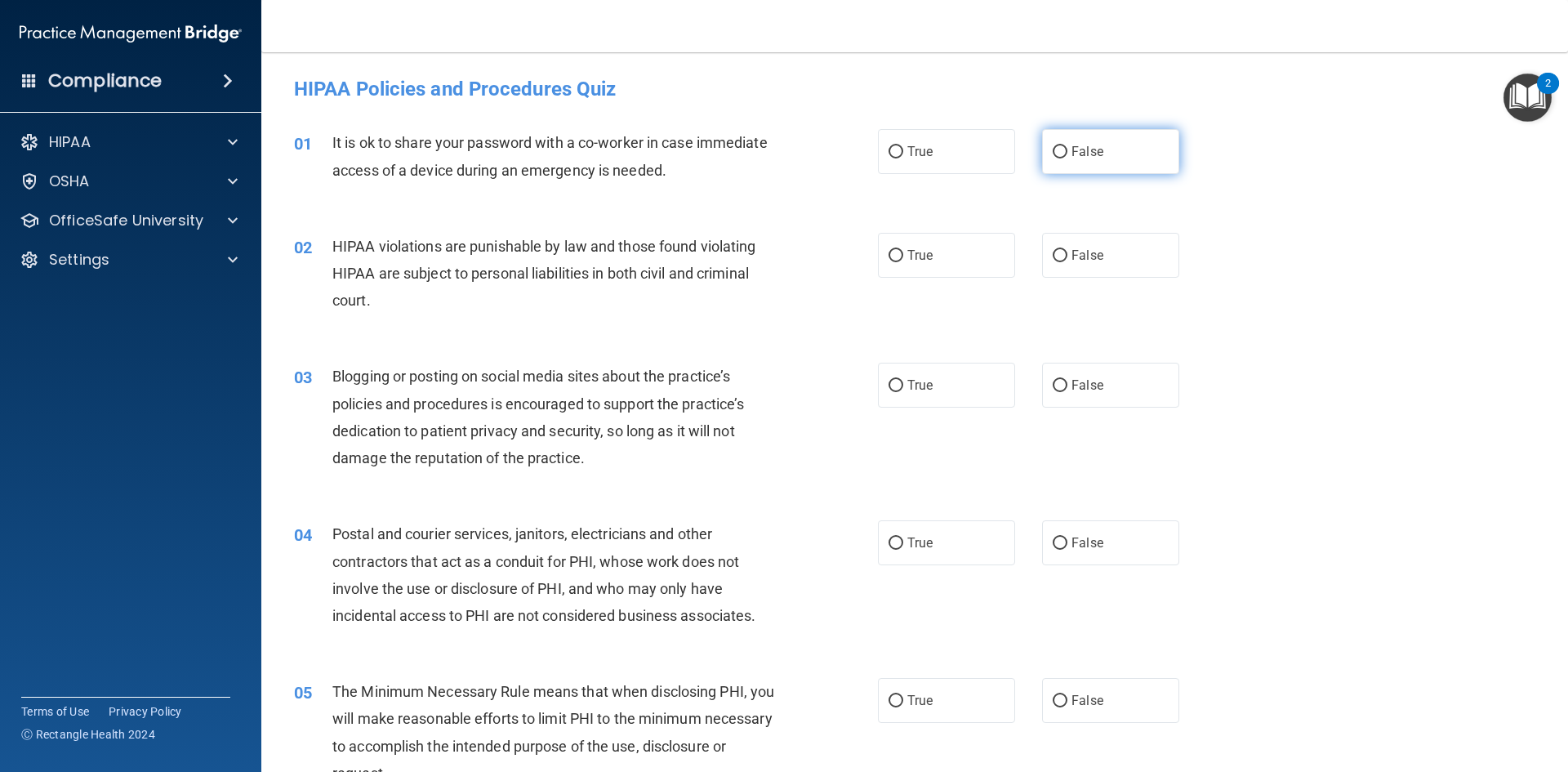
click at [1095, 139] on label "False" at bounding box center [1110, 151] width 137 height 45
click at [1067, 146] on input "False" at bounding box center [1060, 152] width 15 height 12
click at [938, 250] on label "True" at bounding box center [946, 255] width 137 height 45
click at [903, 250] on input "True" at bounding box center [896, 255] width 15 height 12
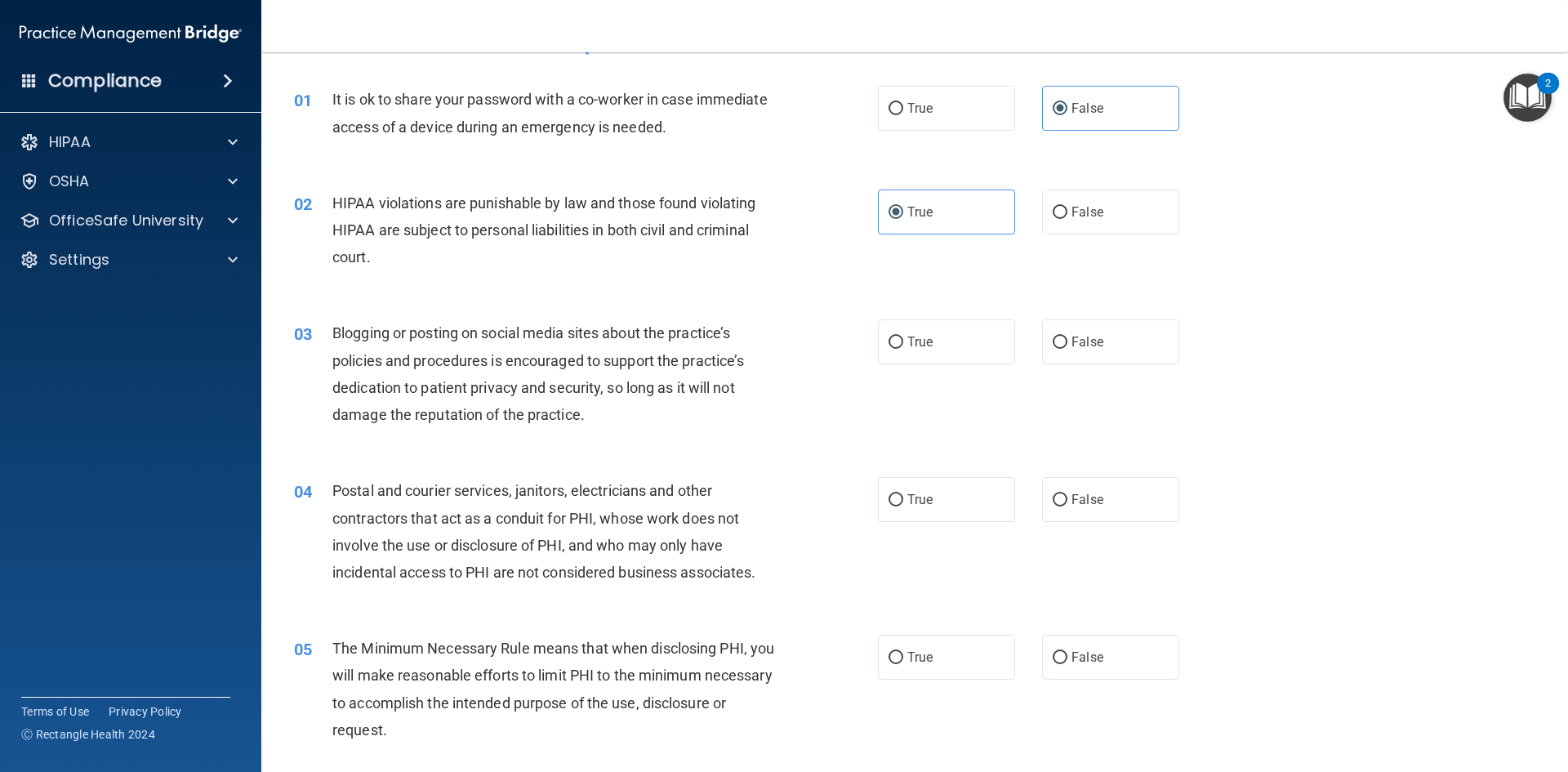
scroll to position [82, 0]
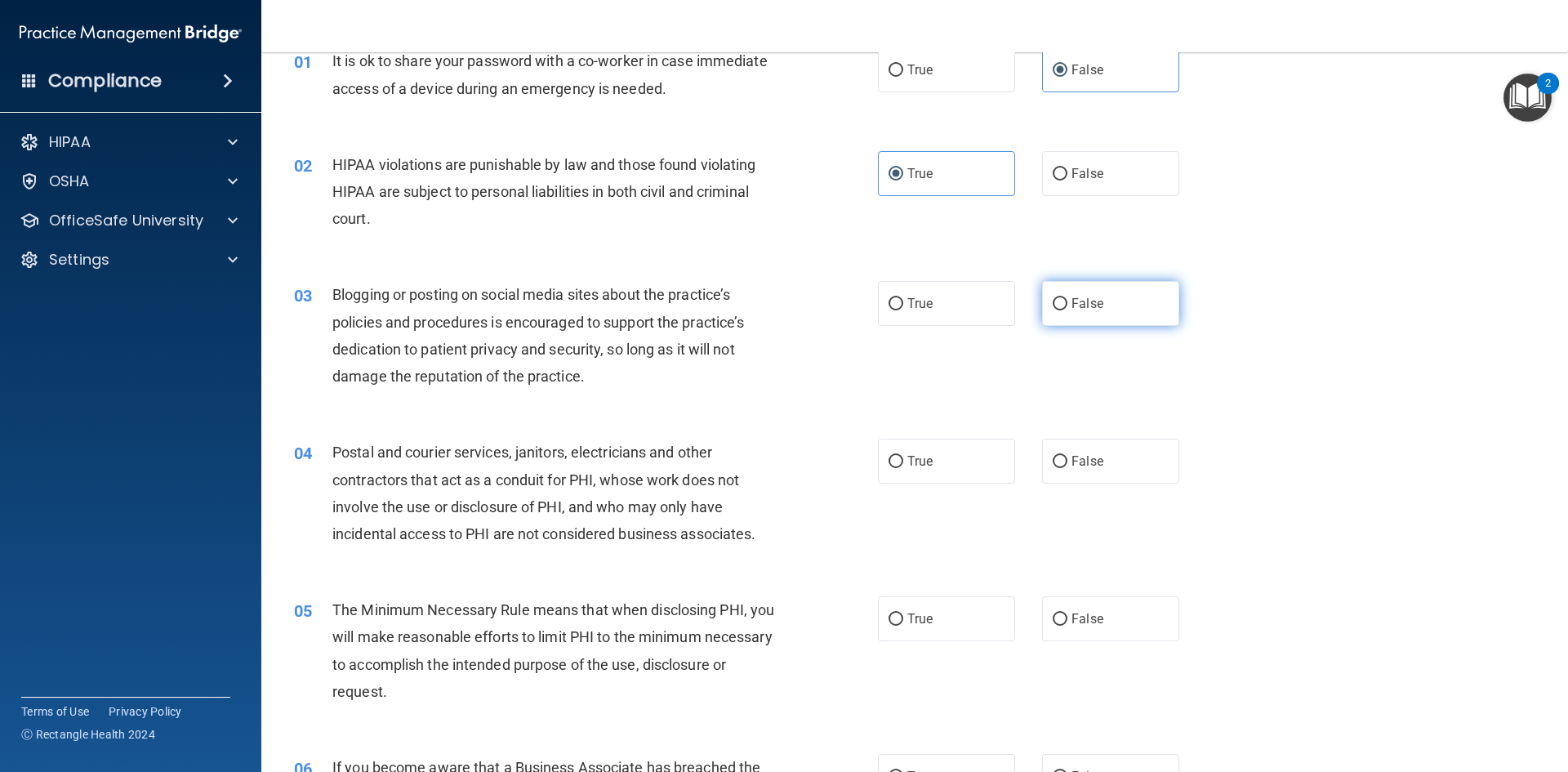
click at [1106, 297] on label "False" at bounding box center [1110, 303] width 137 height 45
click at [1067, 298] on input "False" at bounding box center [1060, 303] width 15 height 12
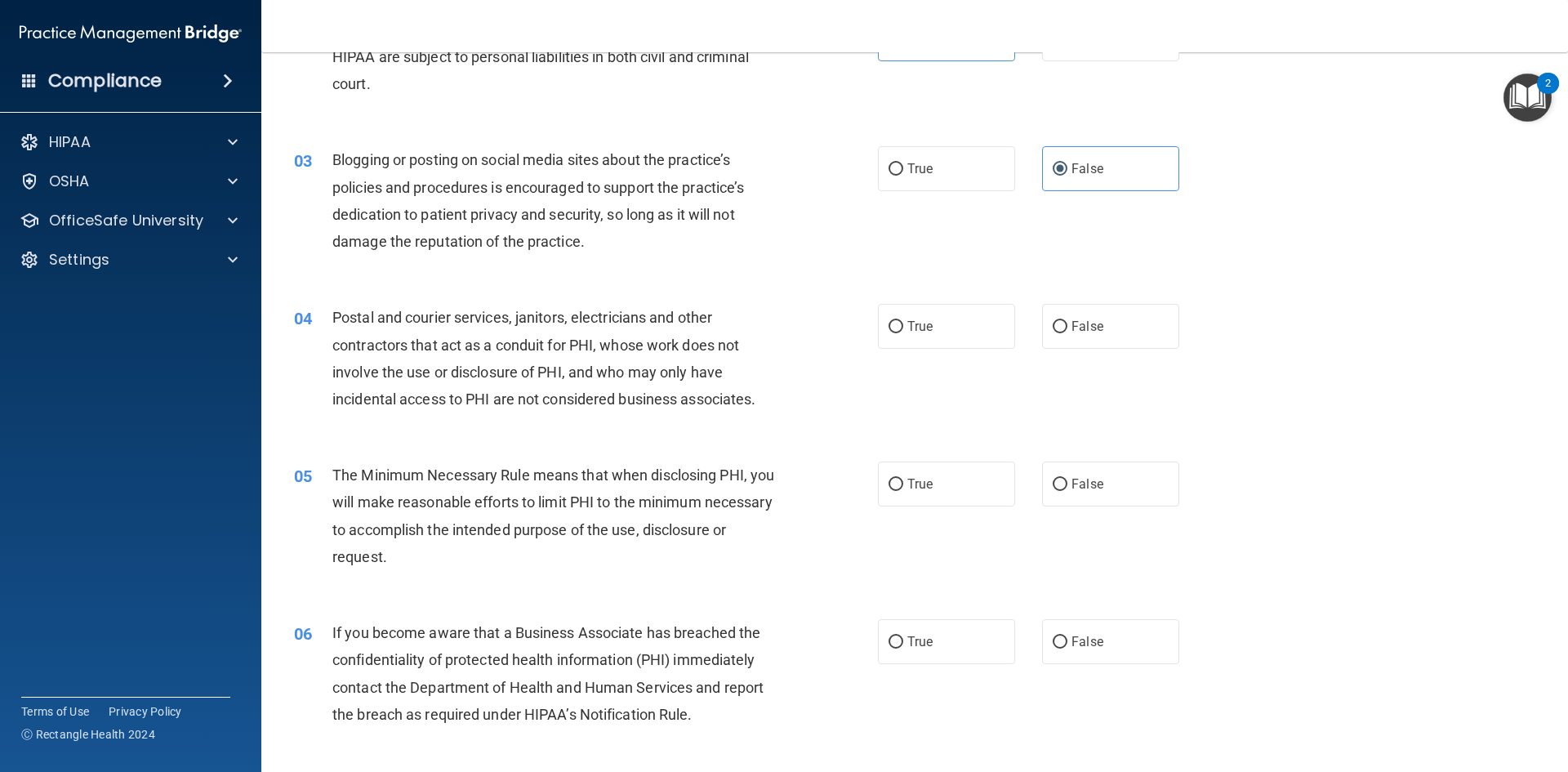
scroll to position [245, 0]
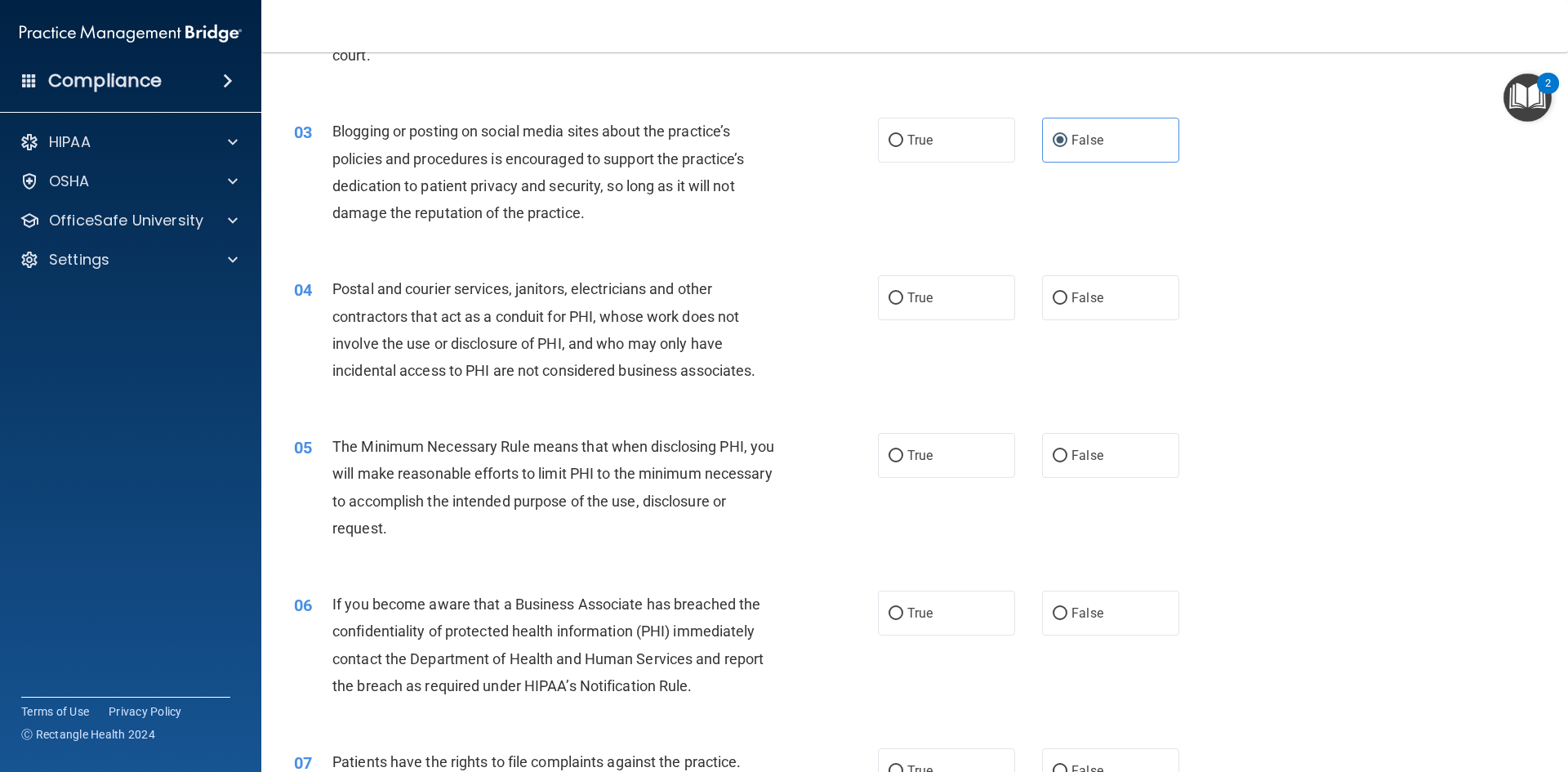
click at [955, 275] on div "04 Postal and courier services, janitors, electricians and other contractors th…" at bounding box center [915, 333] width 1266 height 157
click at [921, 298] on span "True" at bounding box center [920, 297] width 26 height 16
click at [903, 298] on input "True" at bounding box center [896, 298] width 15 height 12
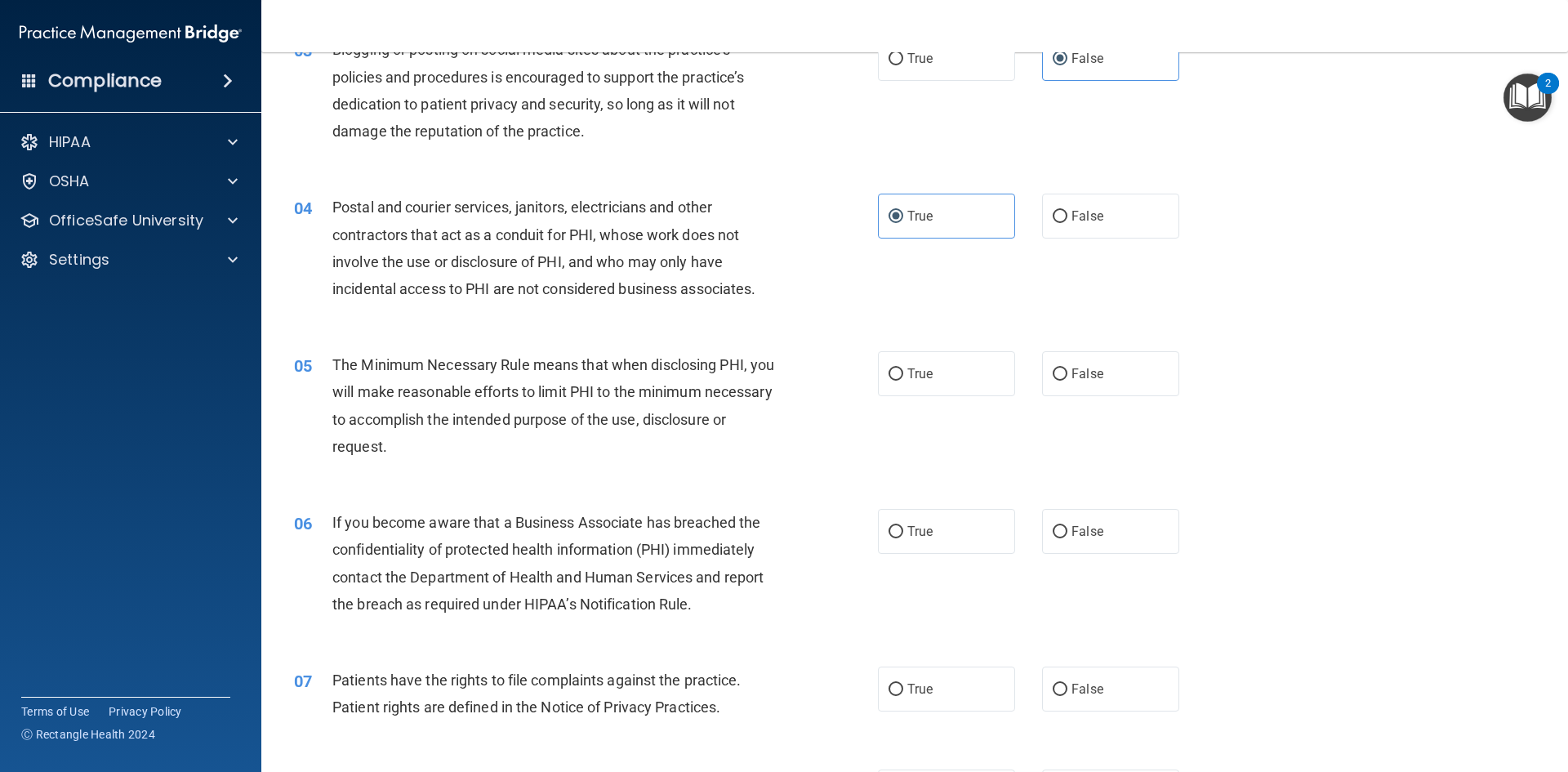
scroll to position [408, 0]
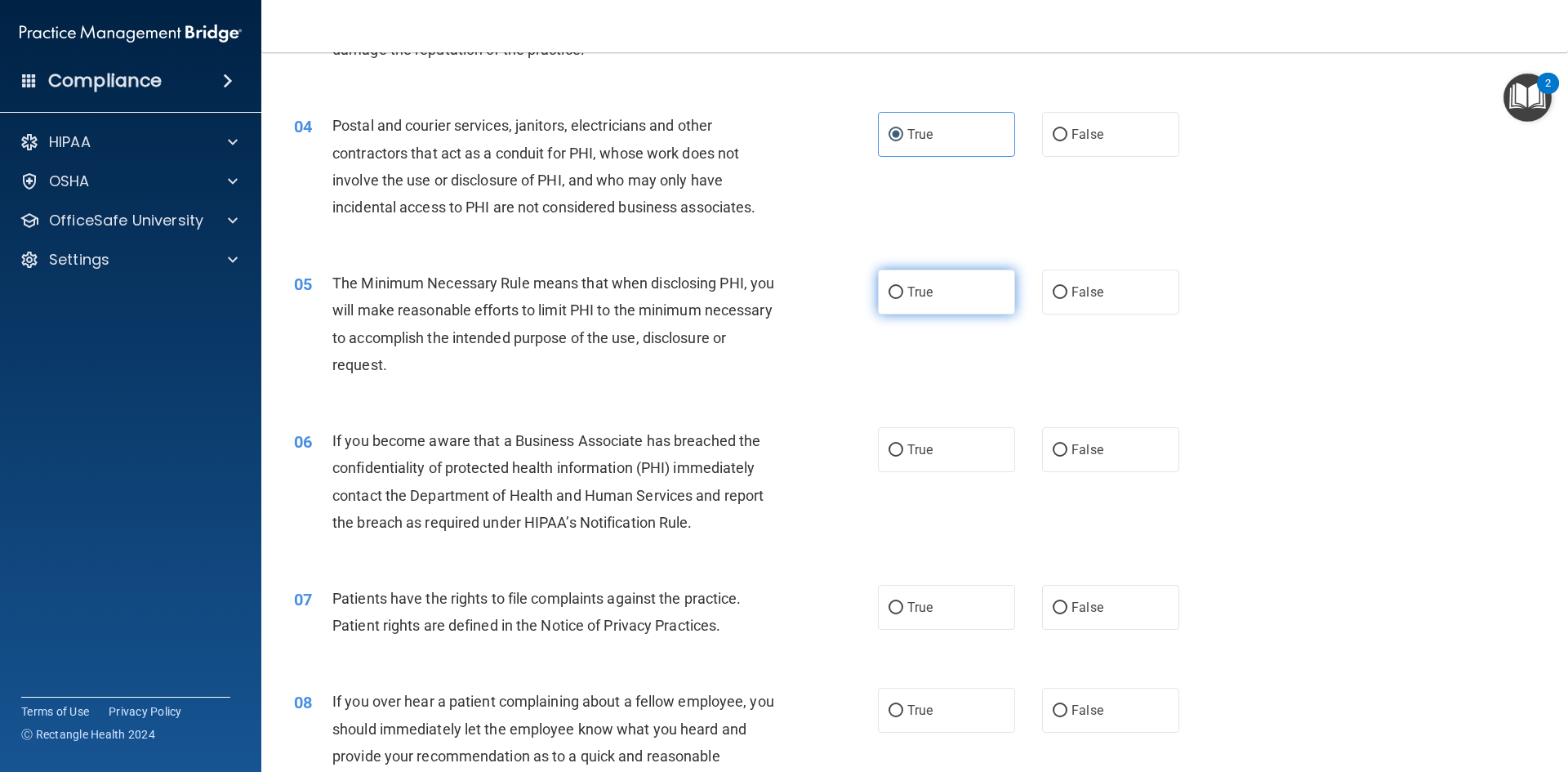
click at [893, 287] on input "True" at bounding box center [896, 292] width 15 height 12
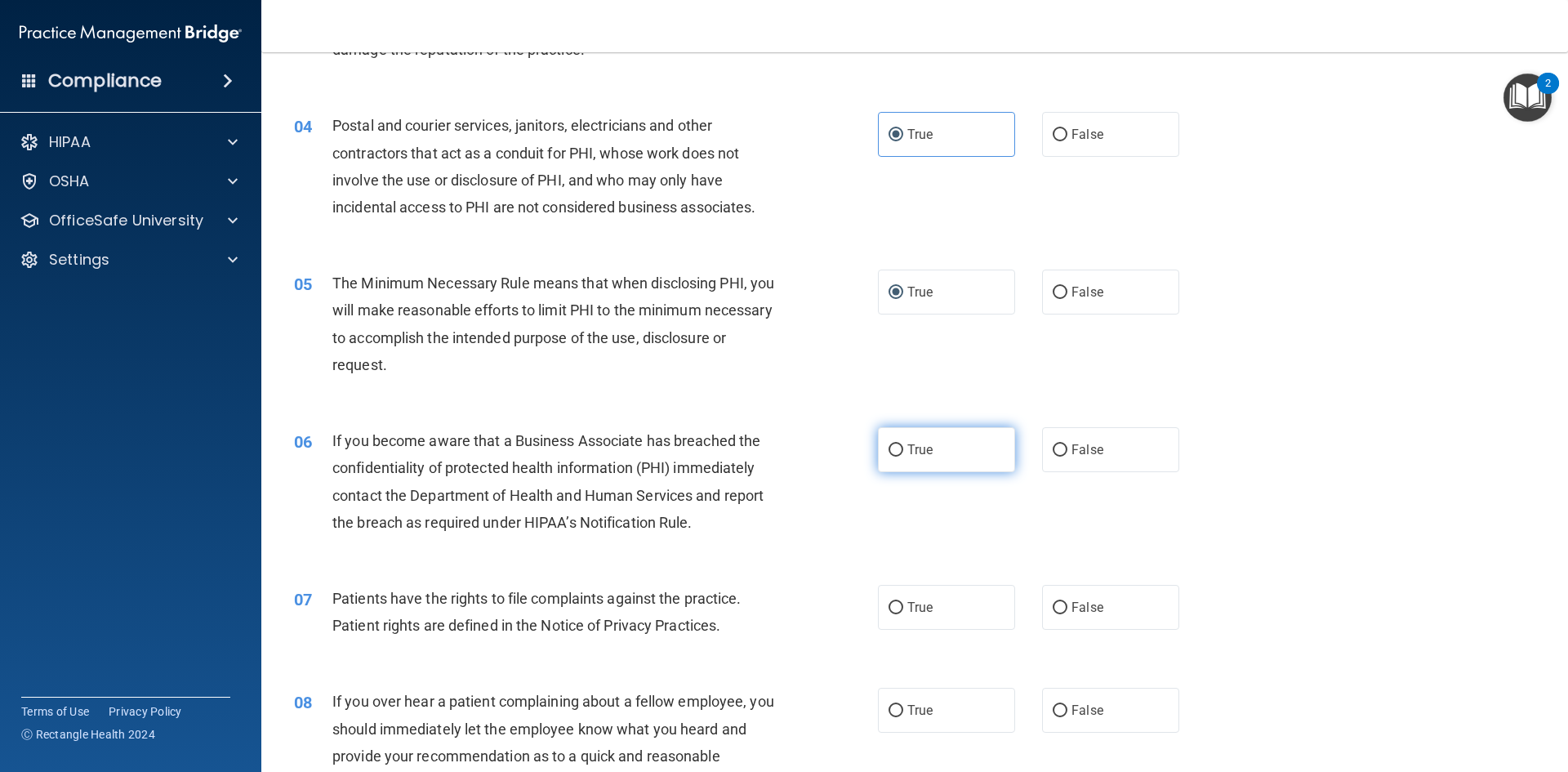
click at [931, 453] on label "True" at bounding box center [946, 449] width 137 height 45
click at [903, 453] on input "True" at bounding box center [896, 449] width 15 height 12
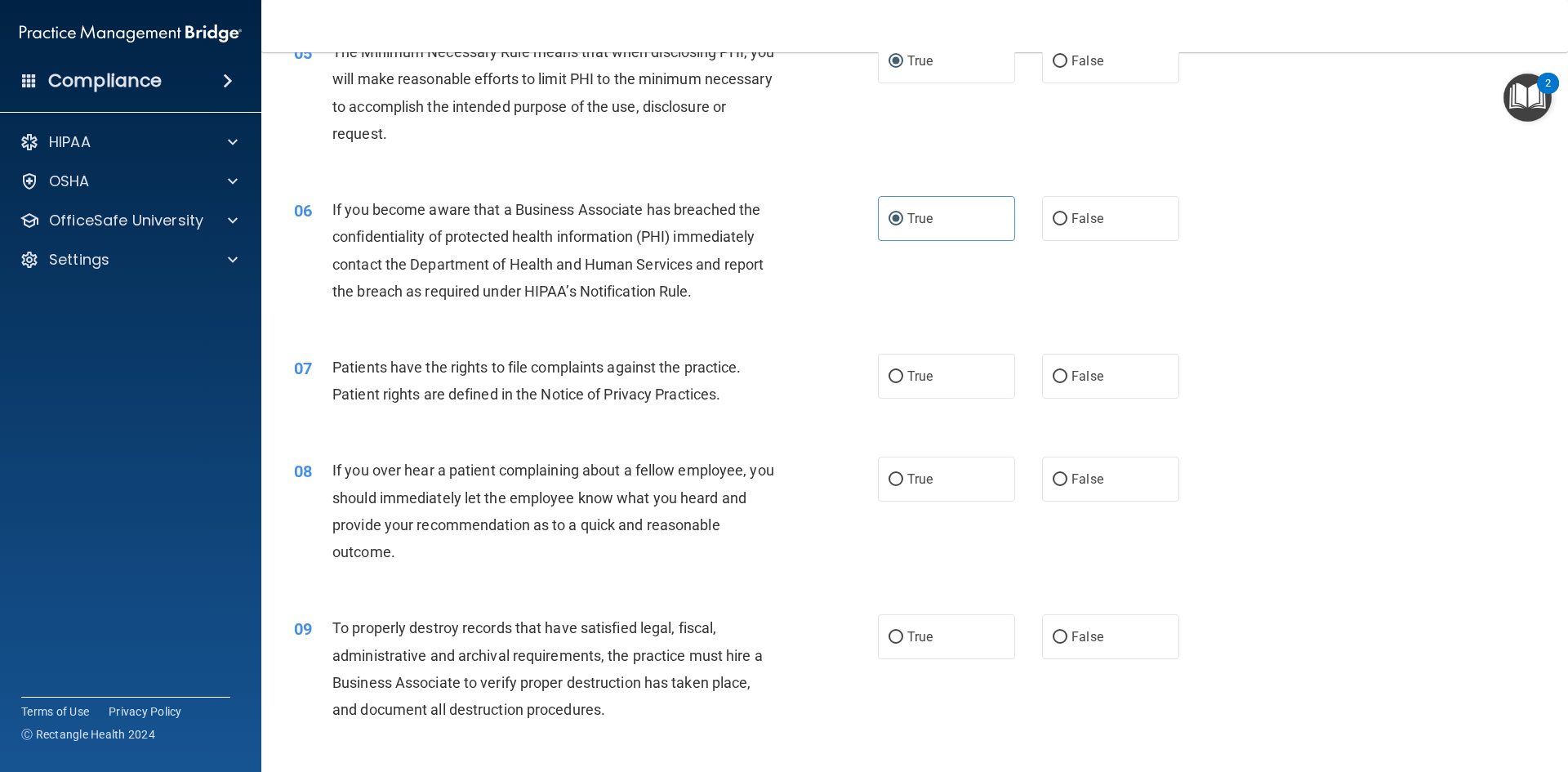
scroll to position [653, 0]
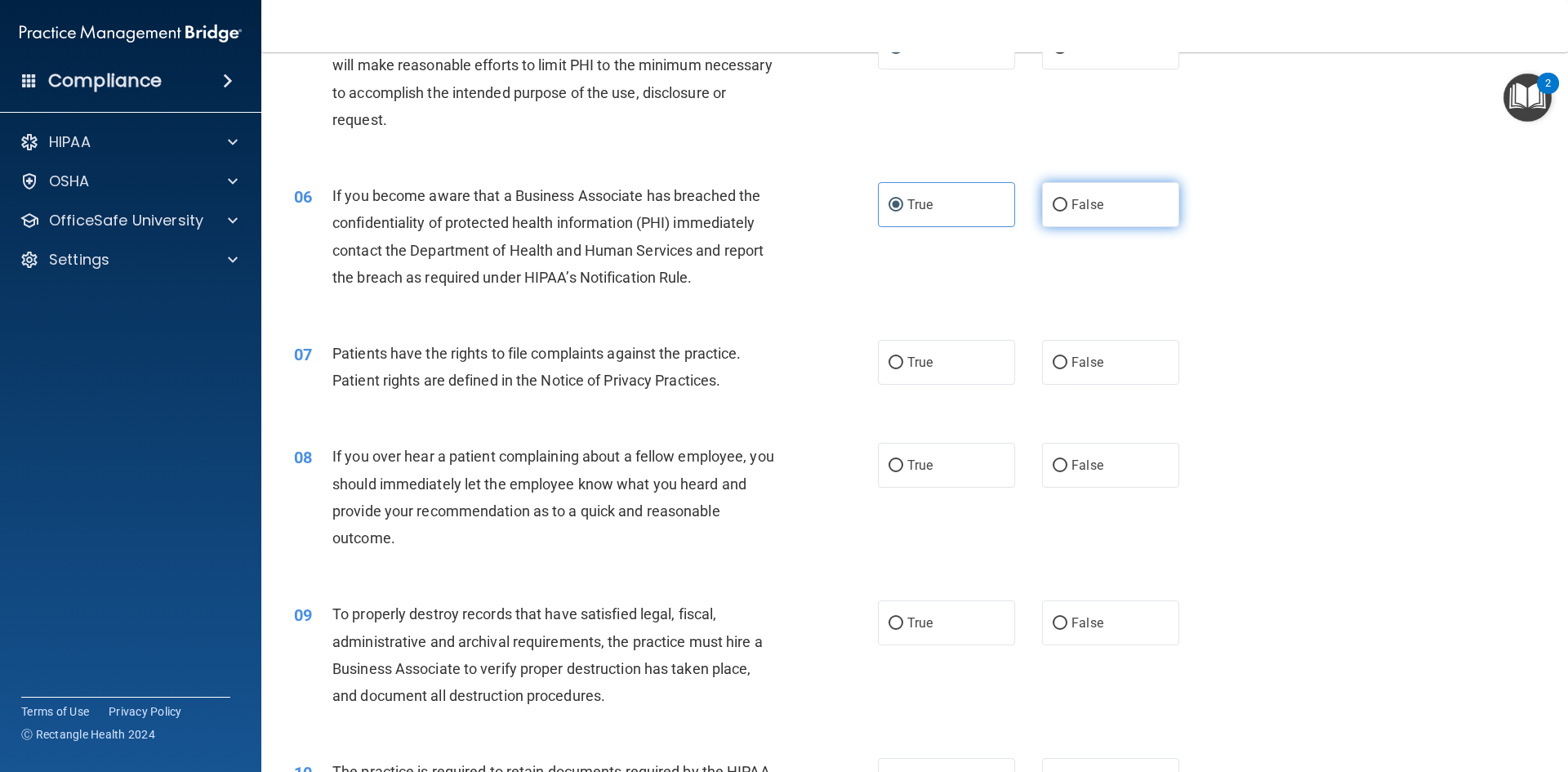
click at [1083, 223] on label "False" at bounding box center [1110, 204] width 137 height 45
click at [1067, 211] on input "False" at bounding box center [1060, 205] width 15 height 12
click at [895, 357] on input "True" at bounding box center [896, 362] width 15 height 12
click at [1088, 470] on span "False" at bounding box center [1087, 465] width 32 height 16
click at [1067, 470] on input "False" at bounding box center [1060, 465] width 15 height 12
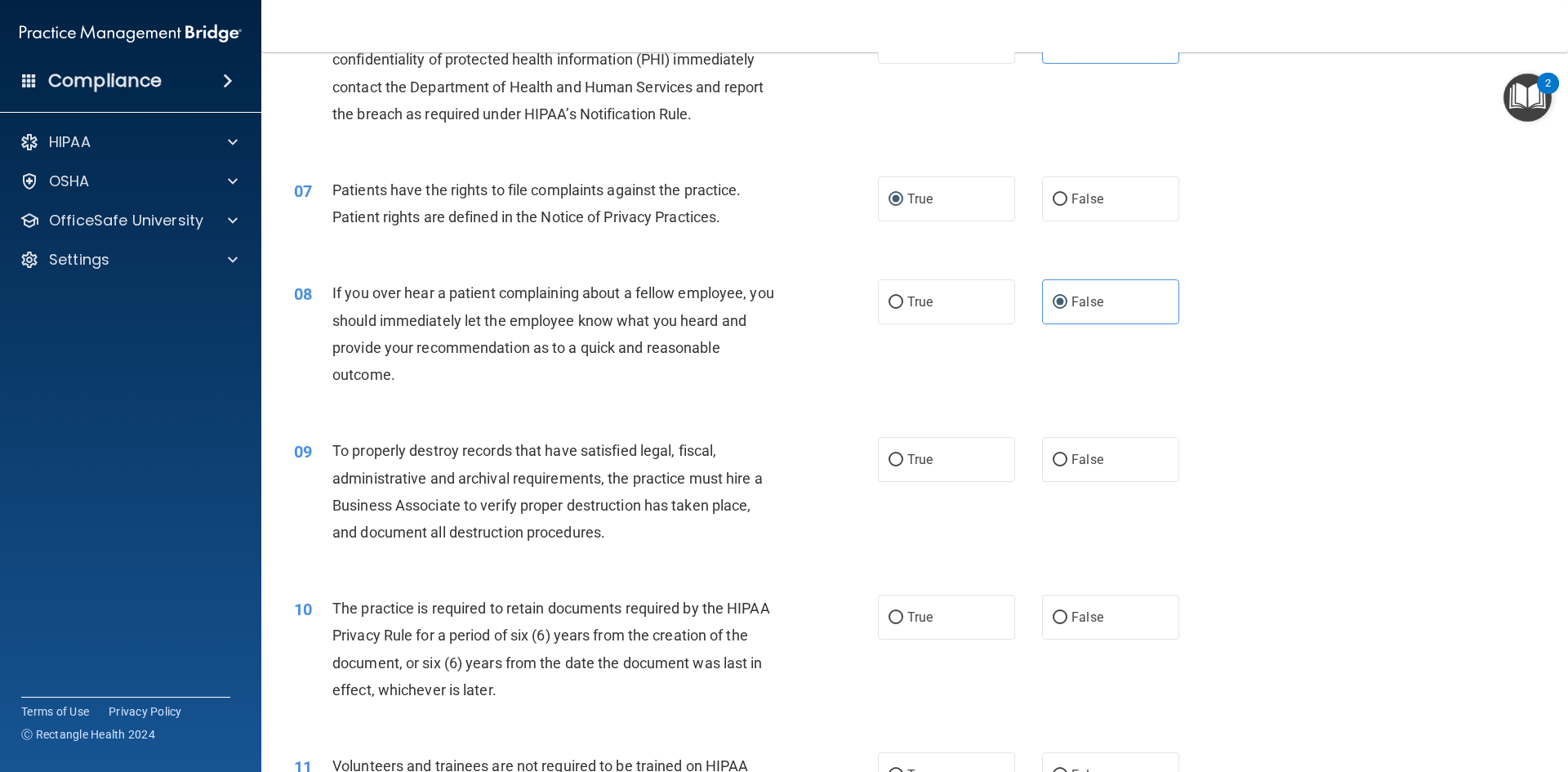
scroll to position [898, 0]
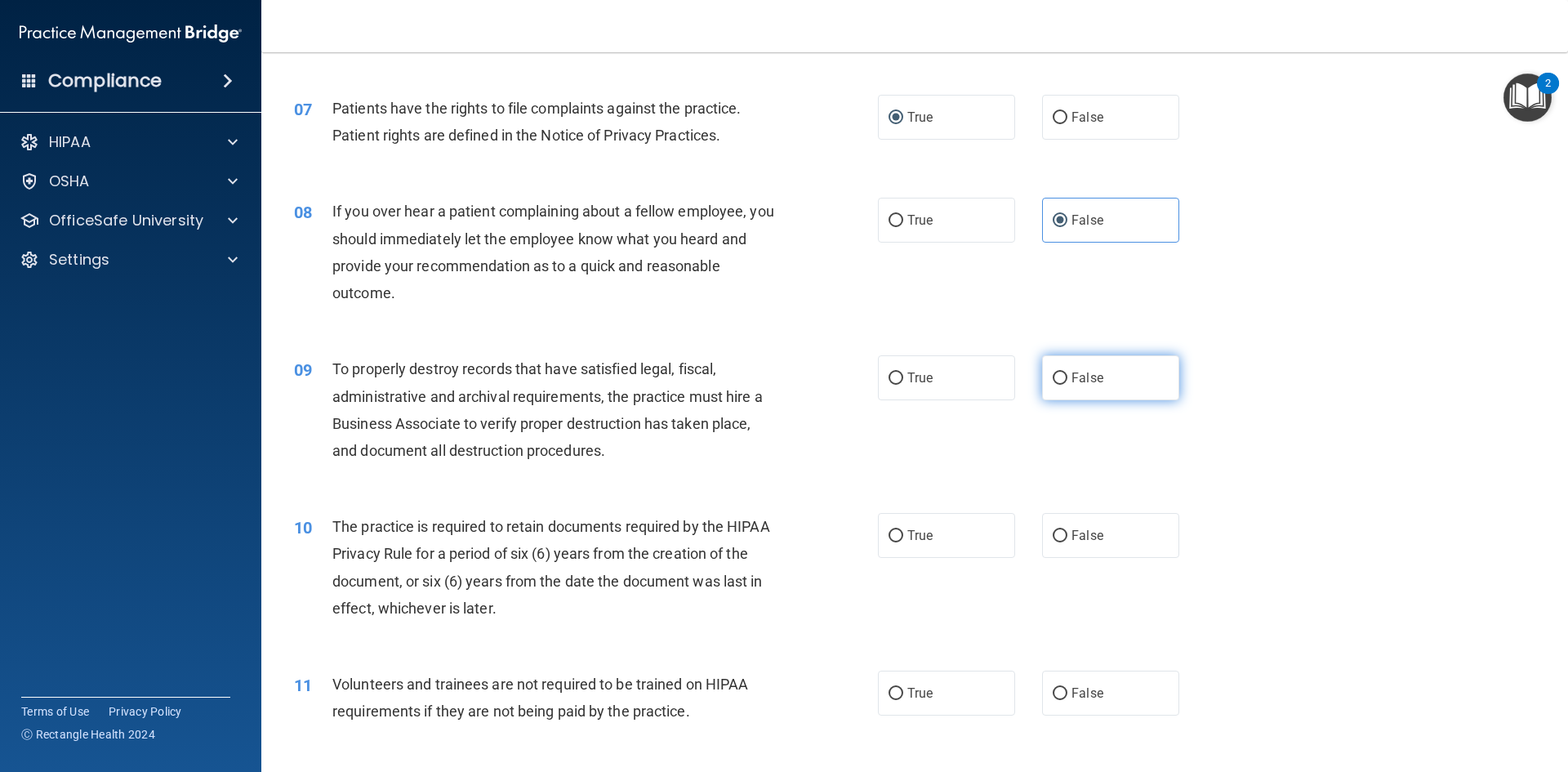
click at [1085, 392] on label "False" at bounding box center [1110, 377] width 137 height 45
click at [1067, 384] on input "False" at bounding box center [1060, 378] width 15 height 12
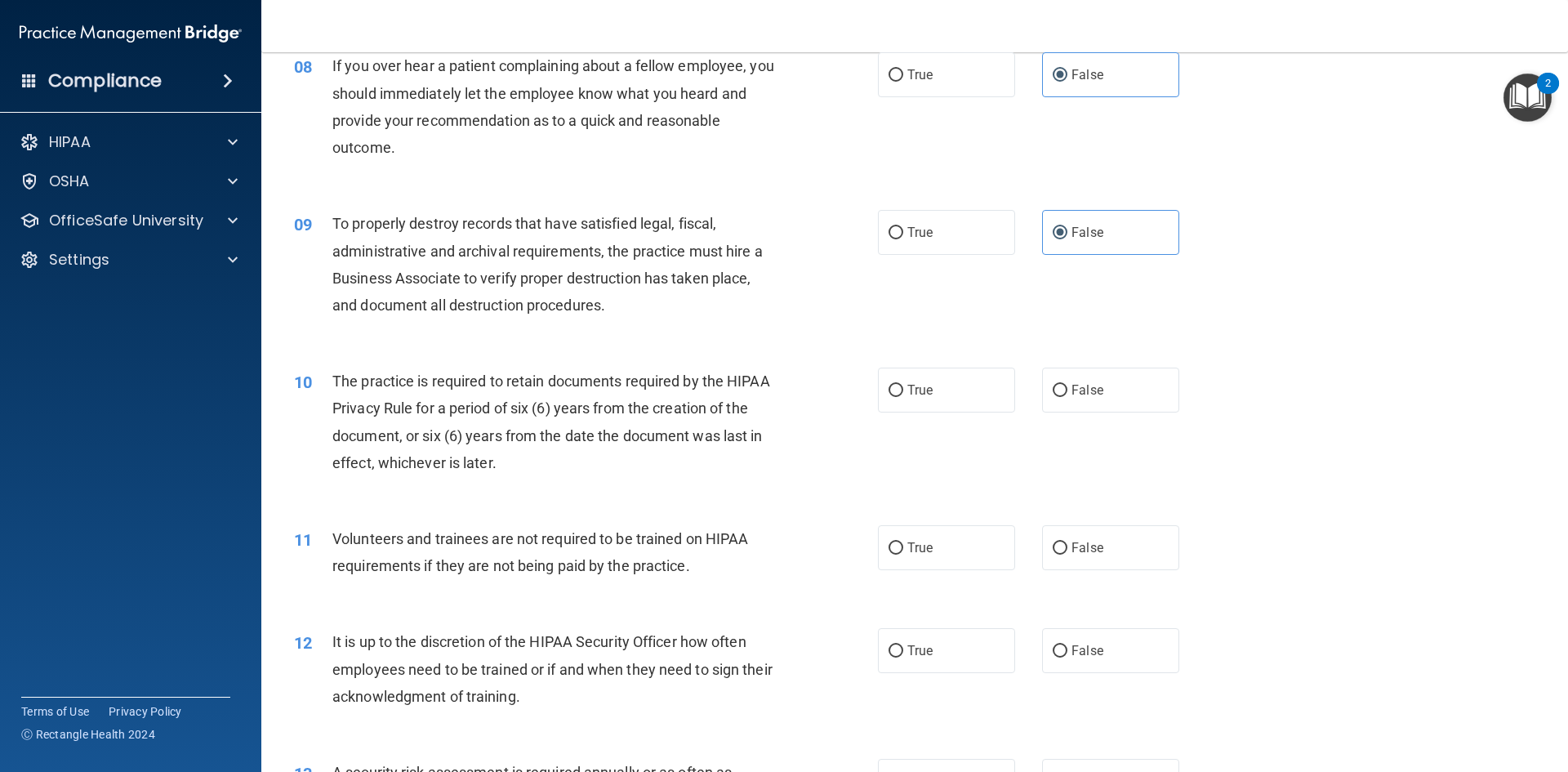
scroll to position [1062, 0]
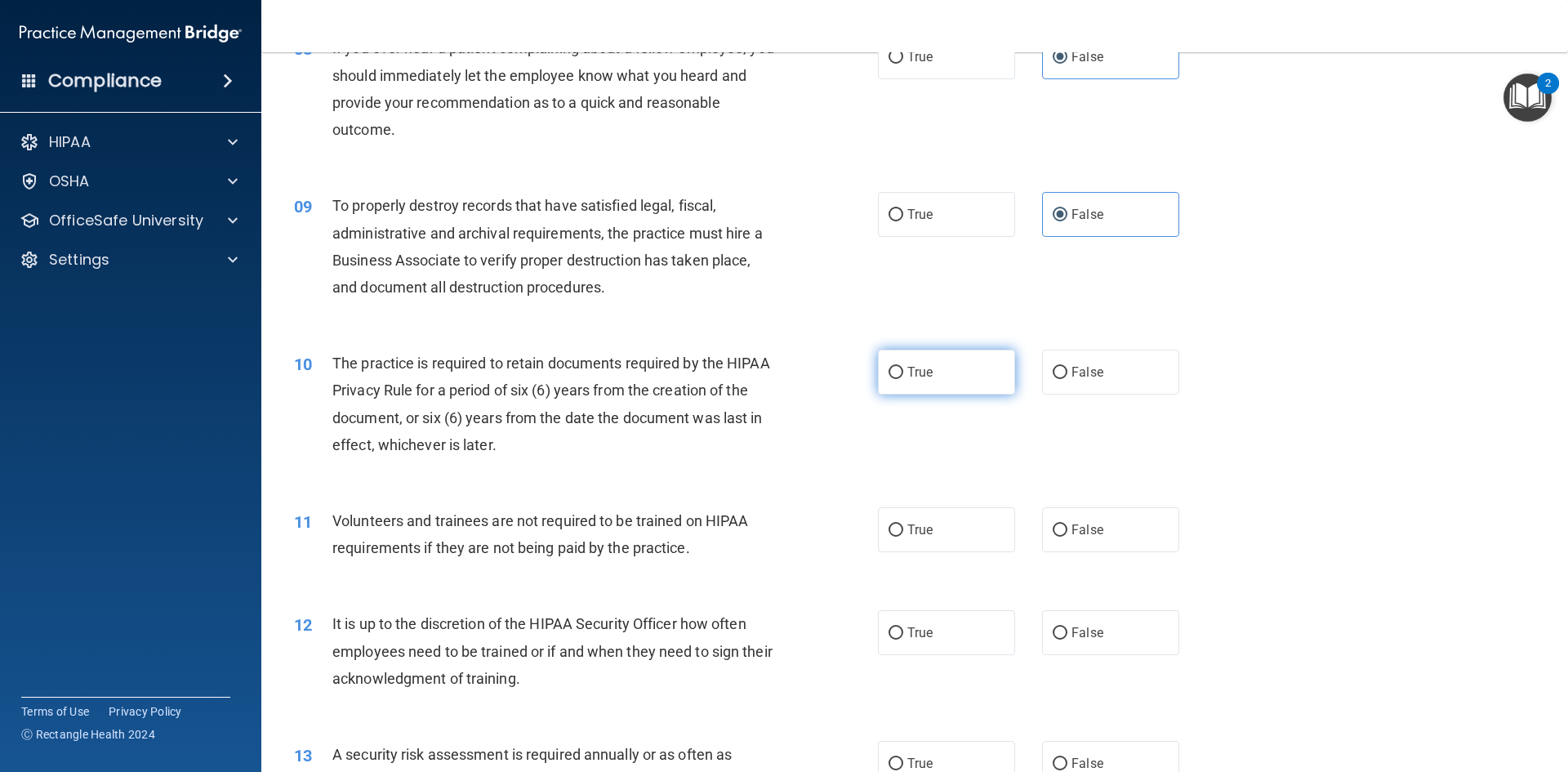
click at [937, 362] on label "True" at bounding box center [946, 371] width 137 height 45
click at [903, 367] on input "True" at bounding box center [896, 372] width 15 height 12
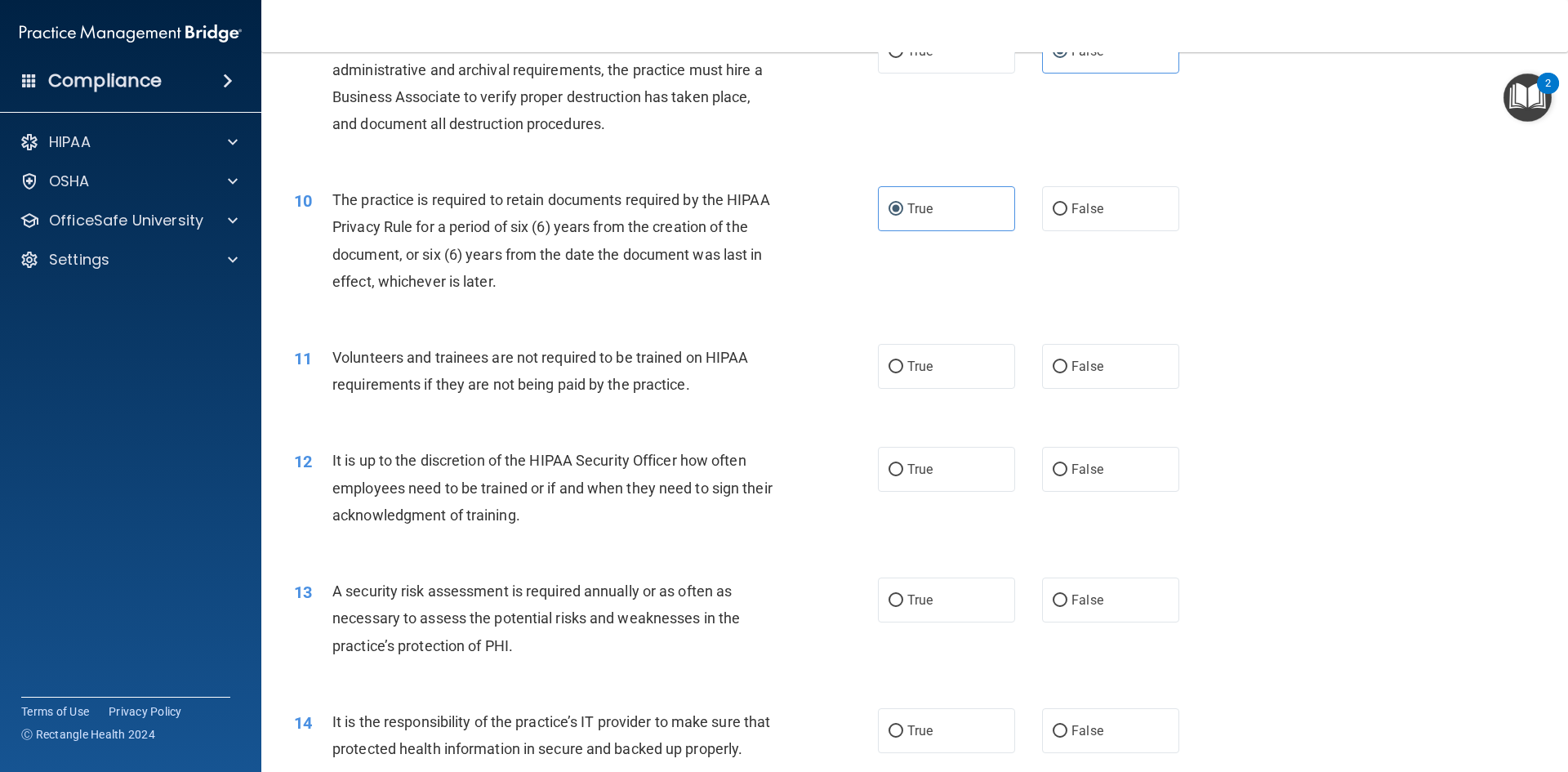
scroll to position [1307, 0]
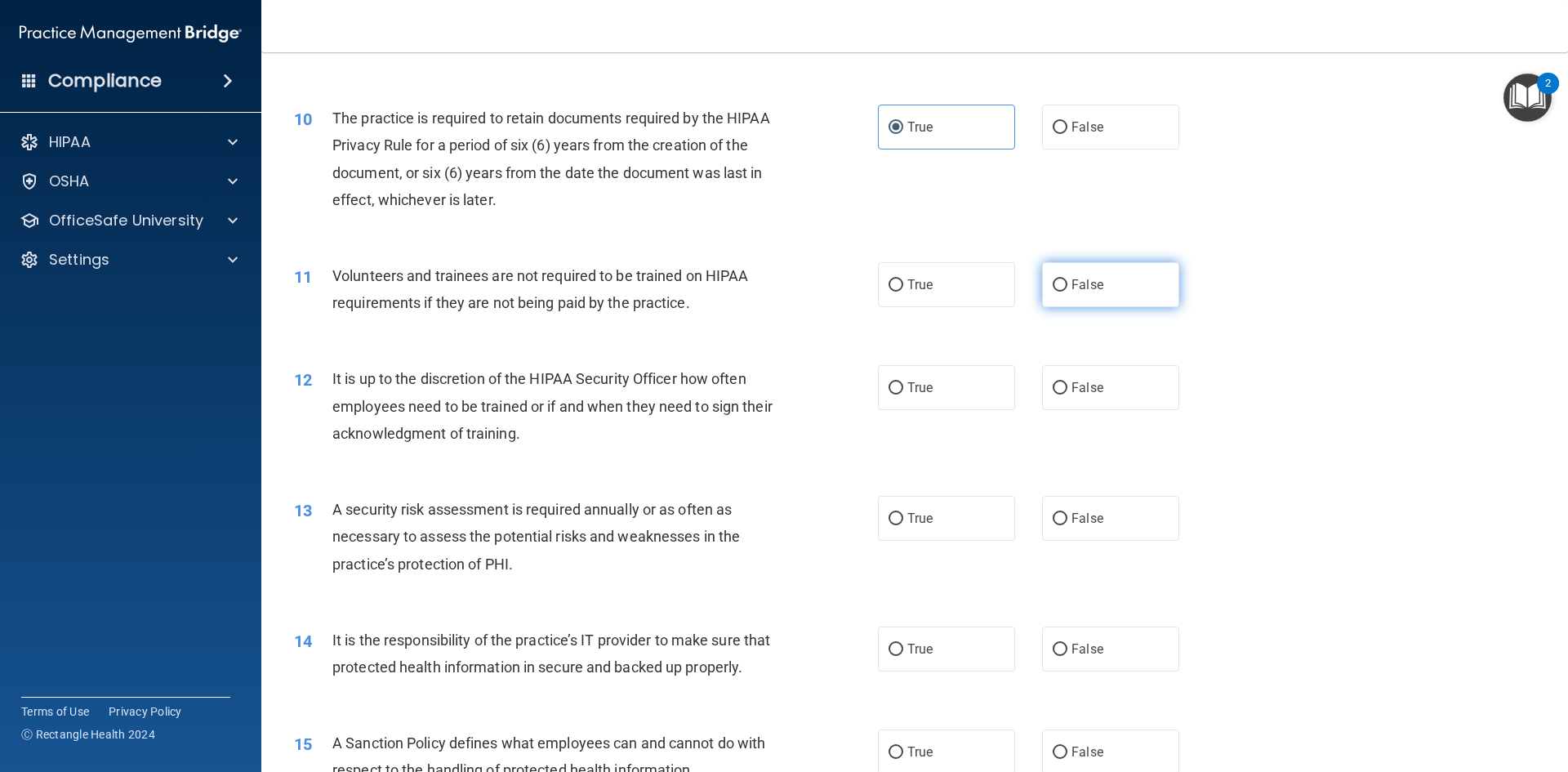
click at [1072, 290] on span "False" at bounding box center [1087, 284] width 32 height 16
click at [1065, 290] on input "False" at bounding box center [1060, 285] width 15 height 12
click at [1110, 661] on label "False" at bounding box center [1110, 648] width 137 height 45
click at [1067, 655] on input "False" at bounding box center [1060, 649] width 15 height 12
click at [915, 380] on span "True" at bounding box center [920, 387] width 26 height 16
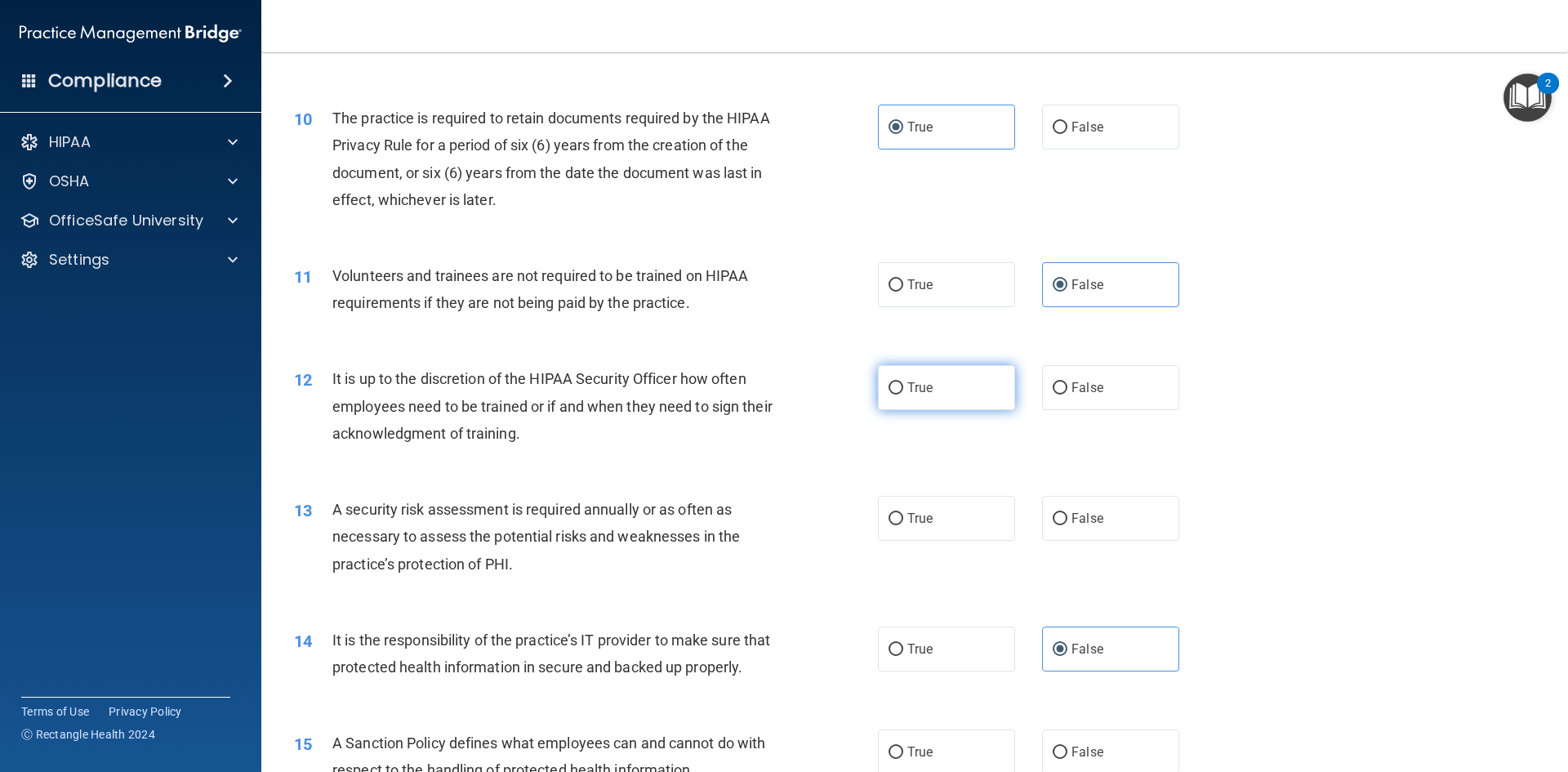
click at [903, 382] on input "True" at bounding box center [896, 388] width 15 height 12
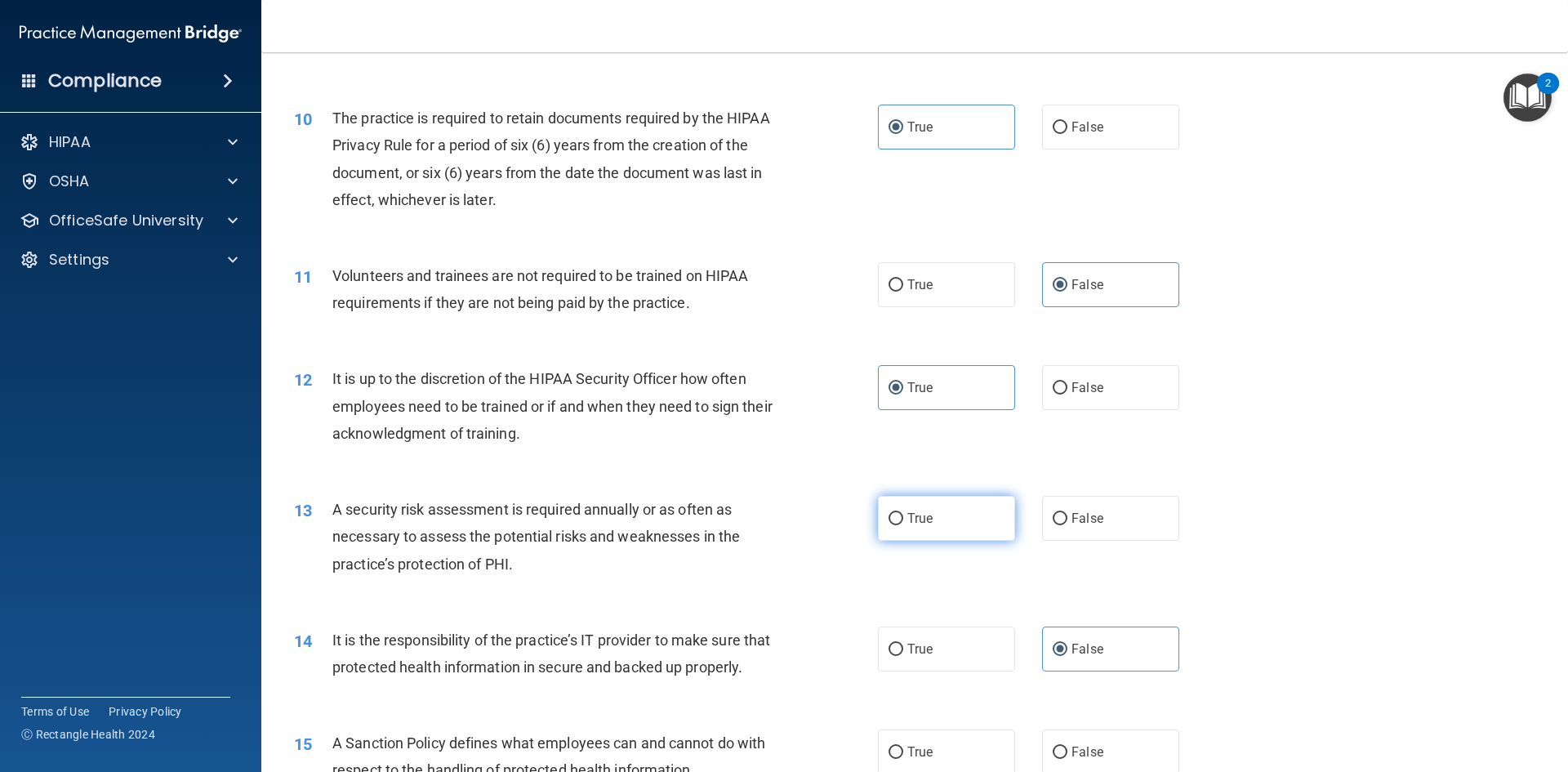
click at [949, 519] on label "True" at bounding box center [946, 517] width 137 height 45
click at [903, 519] on input "True" at bounding box center [896, 518] width 15 height 12
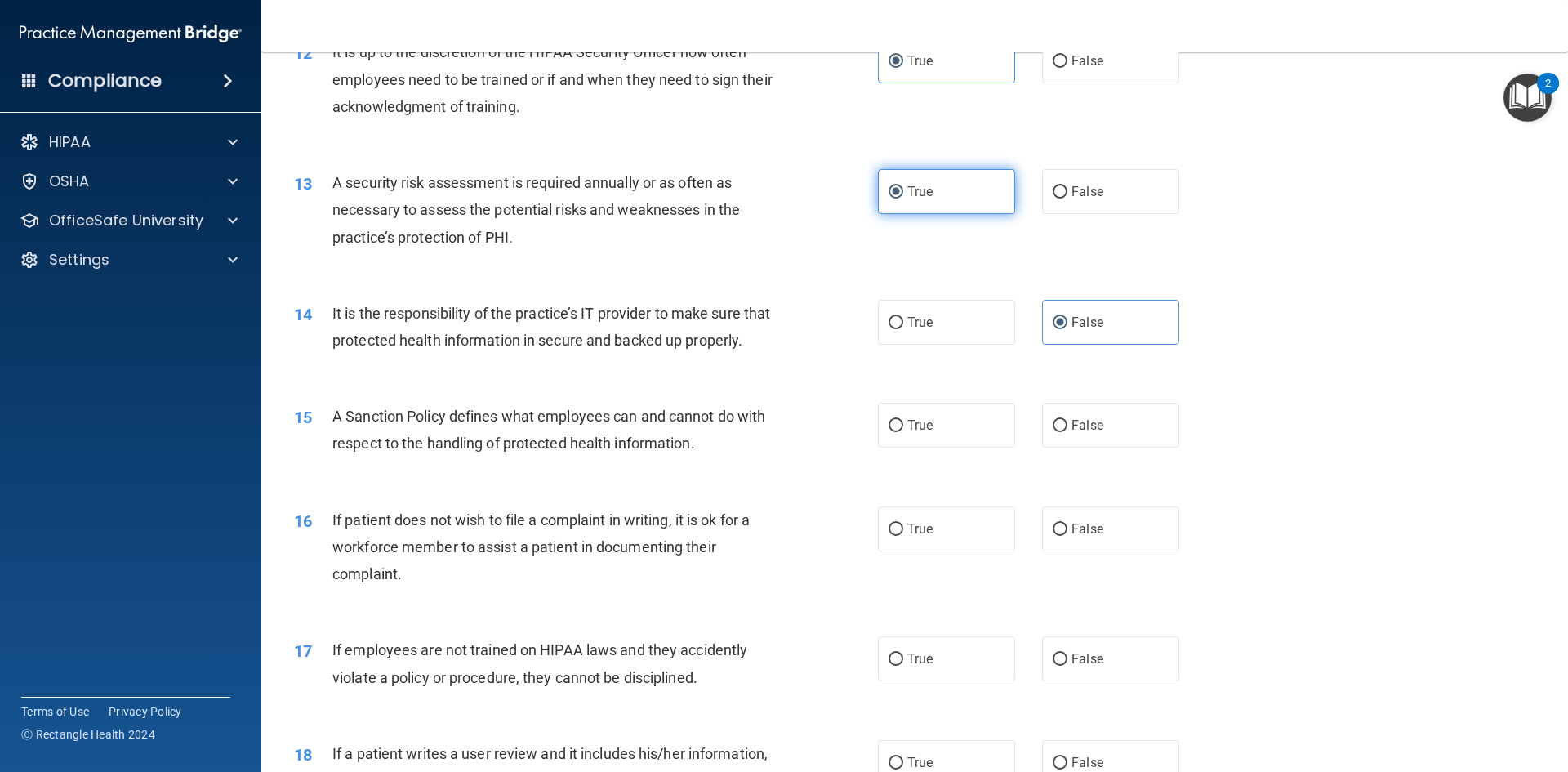
scroll to position [1715, 0]
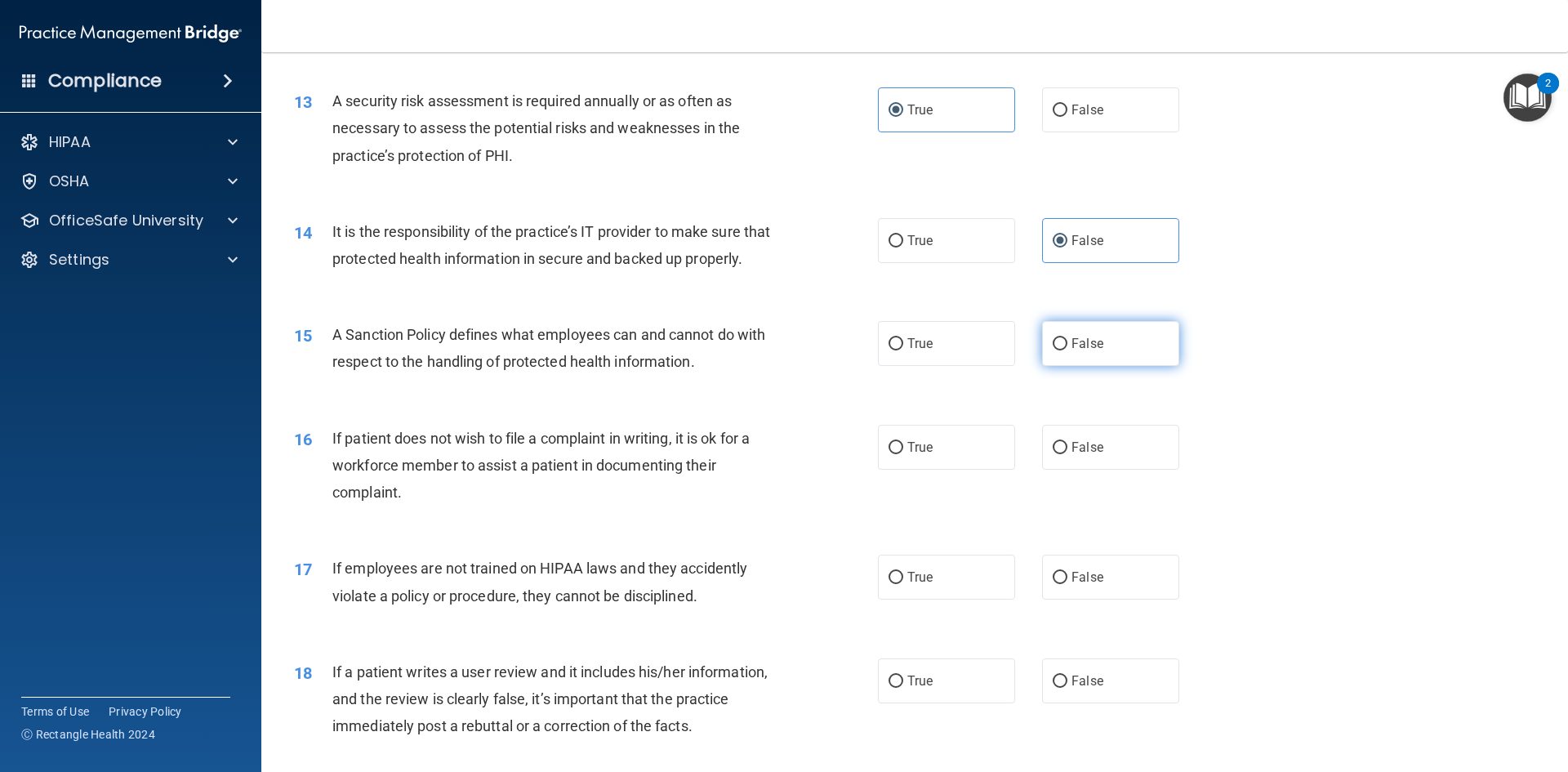
click at [1090, 351] on span "False" at bounding box center [1087, 343] width 32 height 16
click at [1067, 350] on input "False" at bounding box center [1060, 344] width 15 height 12
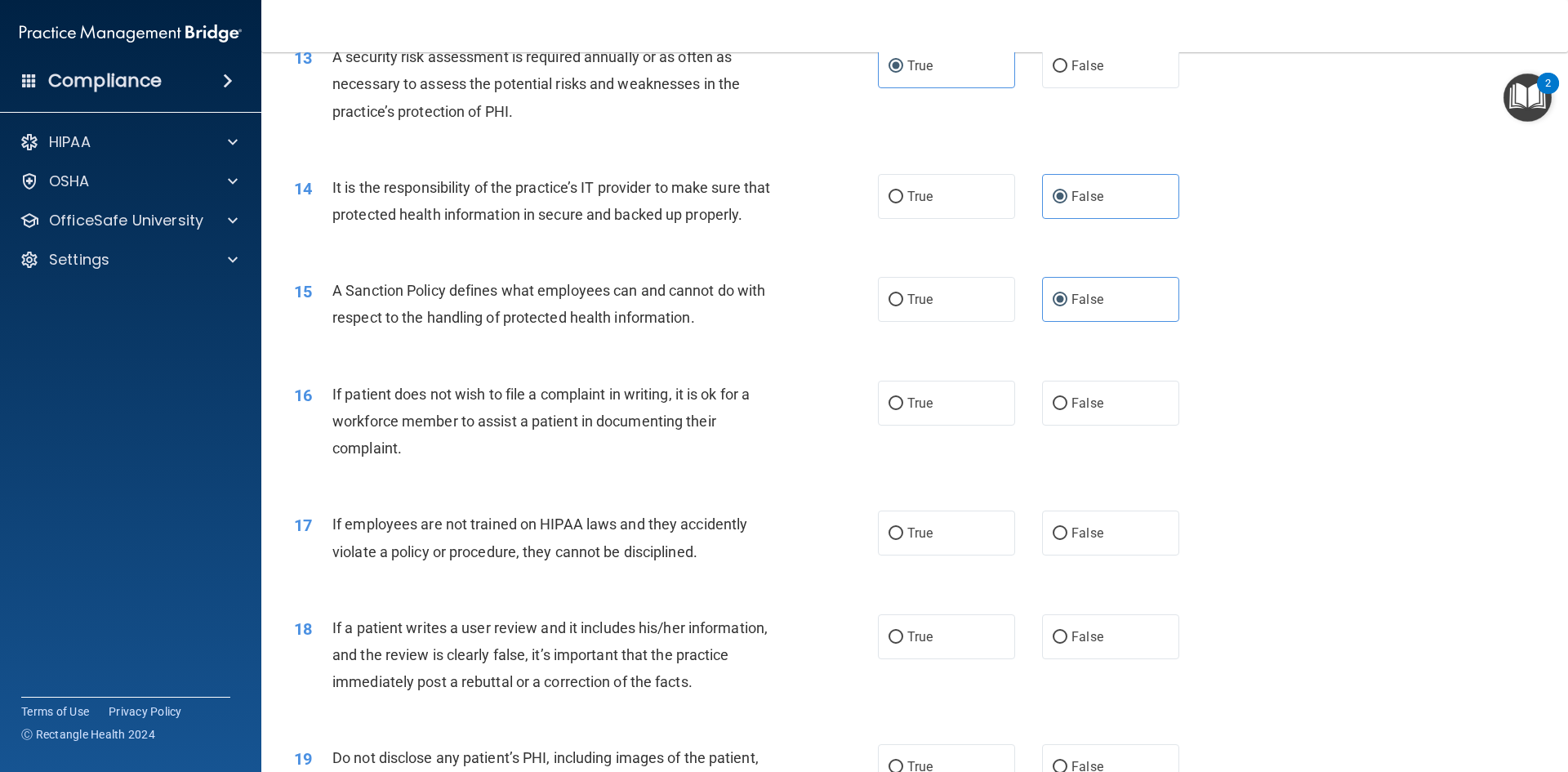
scroll to position [1797, 0]
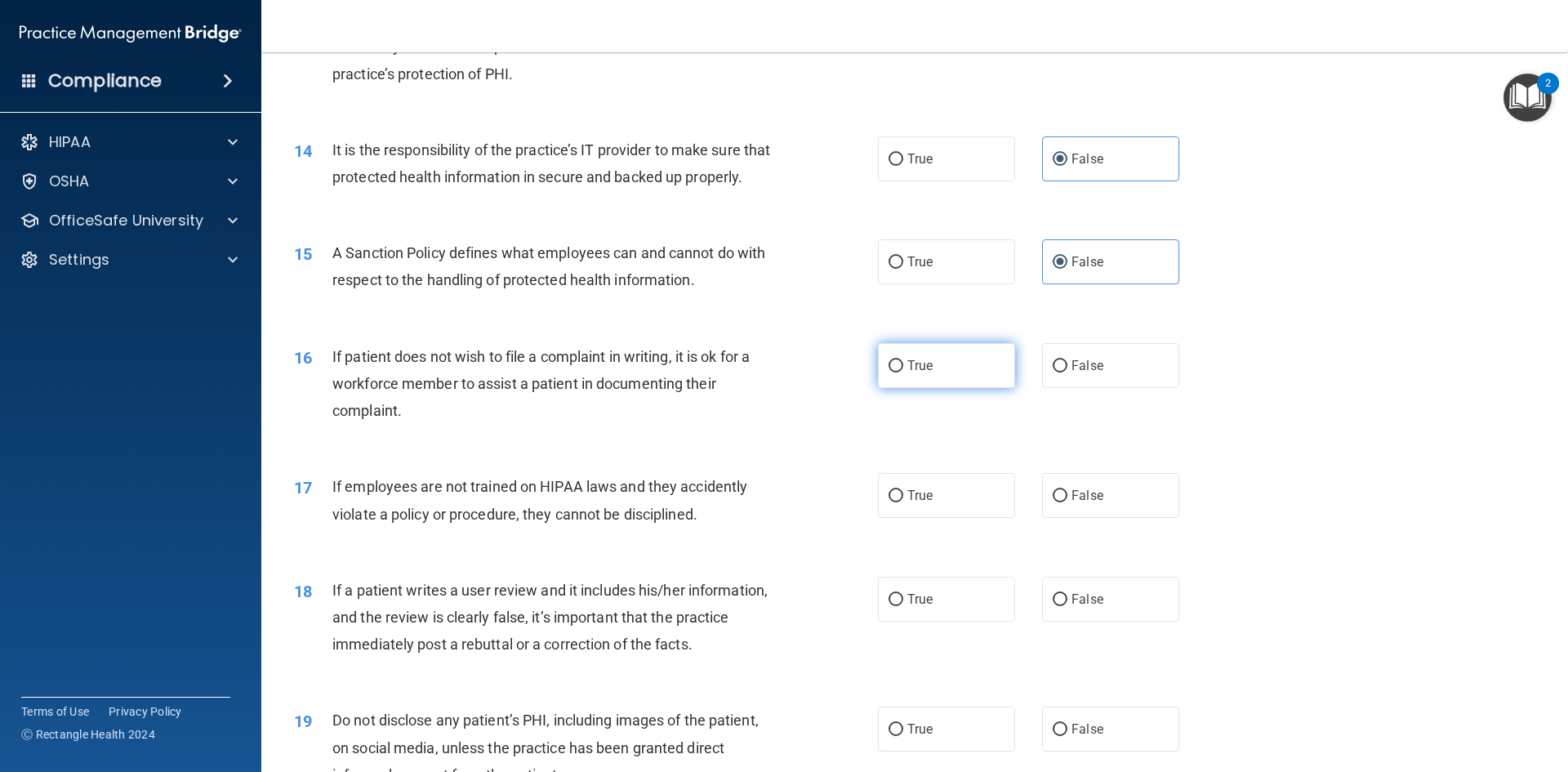
click at [983, 388] on label "True" at bounding box center [946, 365] width 137 height 45
click at [903, 372] on input "True" at bounding box center [896, 366] width 15 height 12
click at [1072, 373] on span "False" at bounding box center [1087, 365] width 32 height 16
click at [1067, 372] on input "False" at bounding box center [1060, 366] width 15 height 12
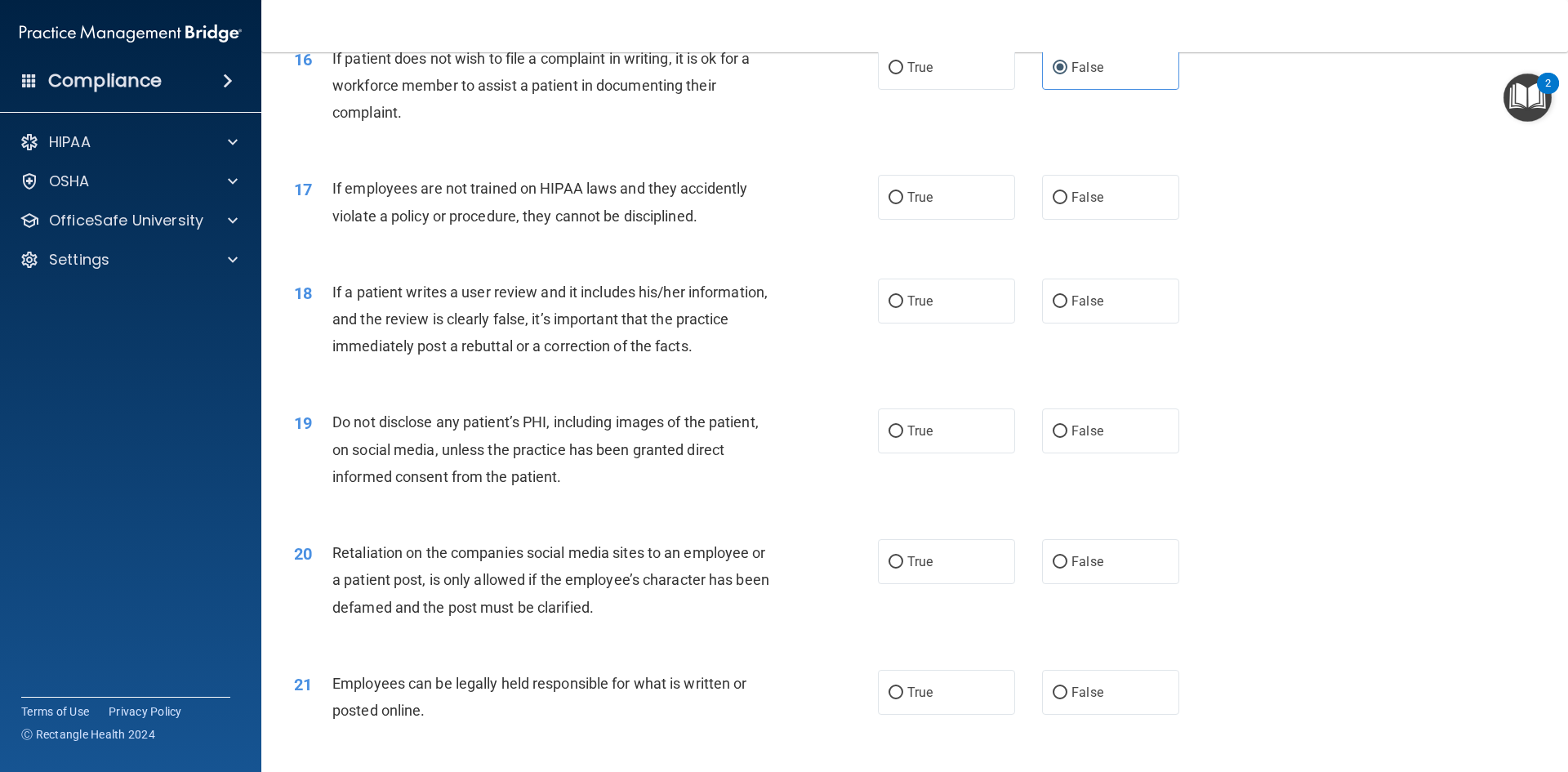
scroll to position [2123, 0]
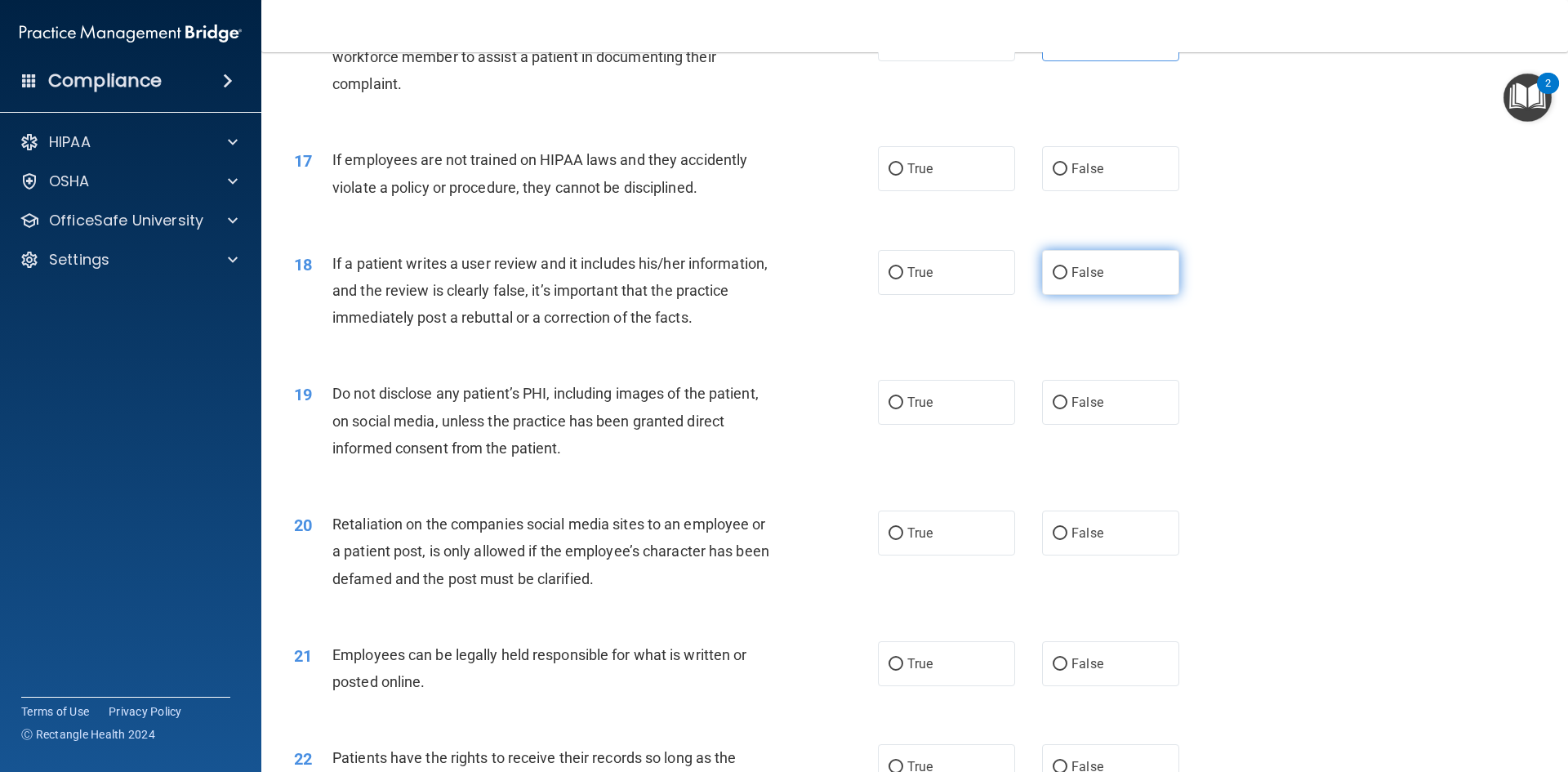
click at [1056, 279] on input "False" at bounding box center [1060, 273] width 15 height 12
click at [1131, 191] on label "False" at bounding box center [1110, 168] width 137 height 45
click at [1067, 176] on input "False" at bounding box center [1060, 169] width 15 height 12
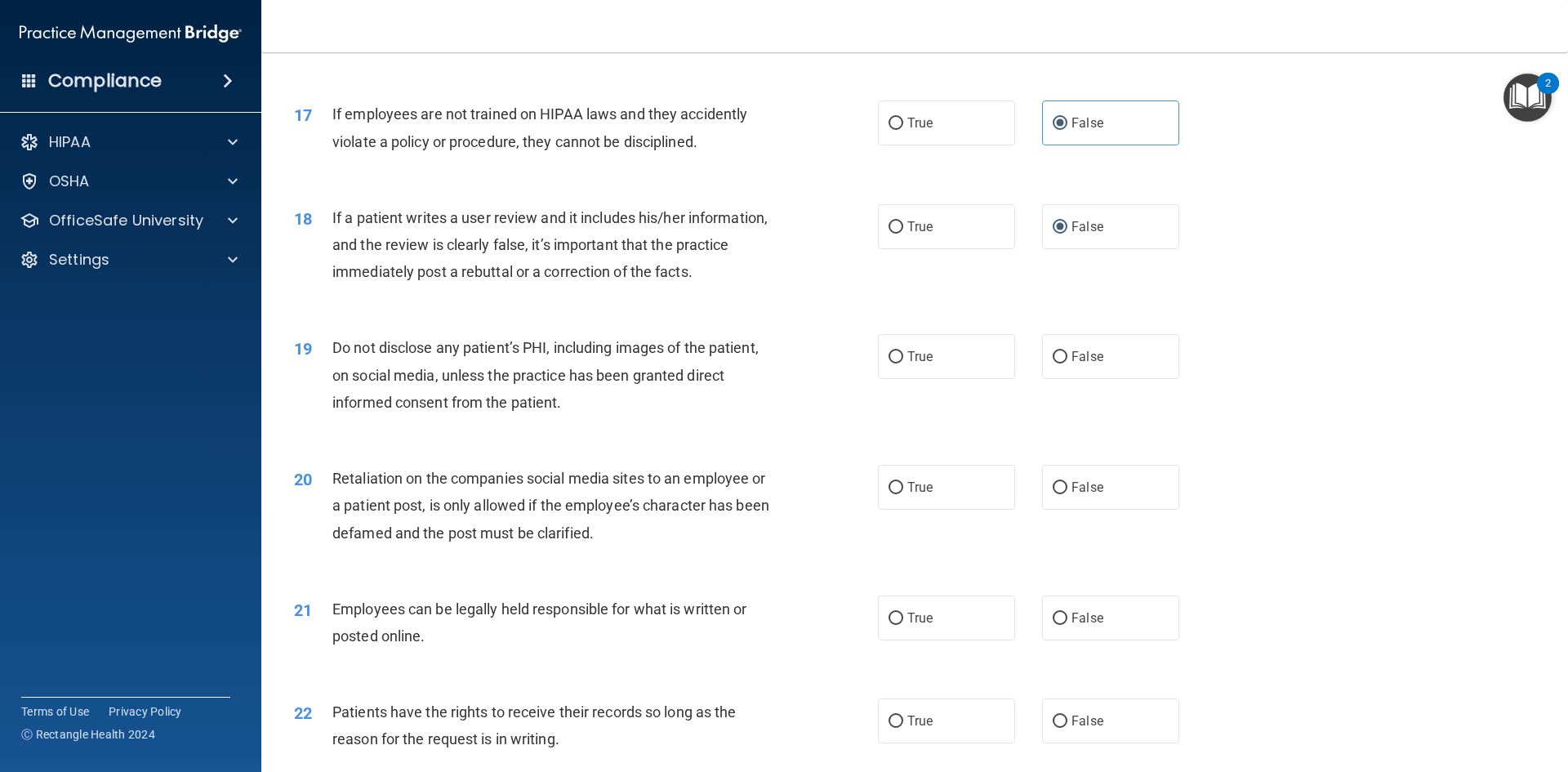
scroll to position [2205, 0]
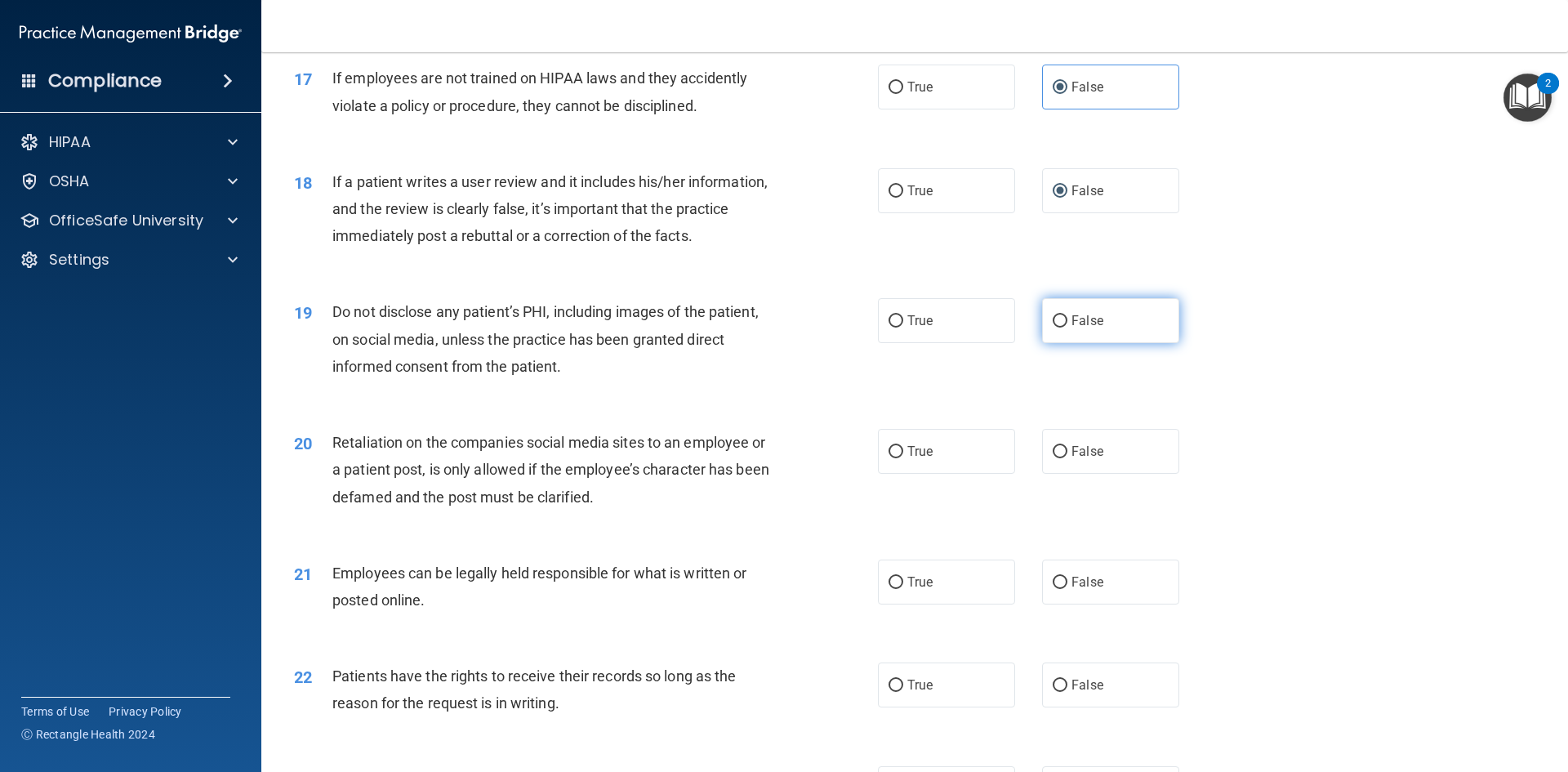
click at [1118, 342] on label "False" at bounding box center [1110, 320] width 137 height 45
click at [1067, 327] on input "False" at bounding box center [1060, 321] width 15 height 12
click at [916, 328] on span "True" at bounding box center [920, 320] width 26 height 16
click at [903, 327] on input "True" at bounding box center [896, 321] width 15 height 12
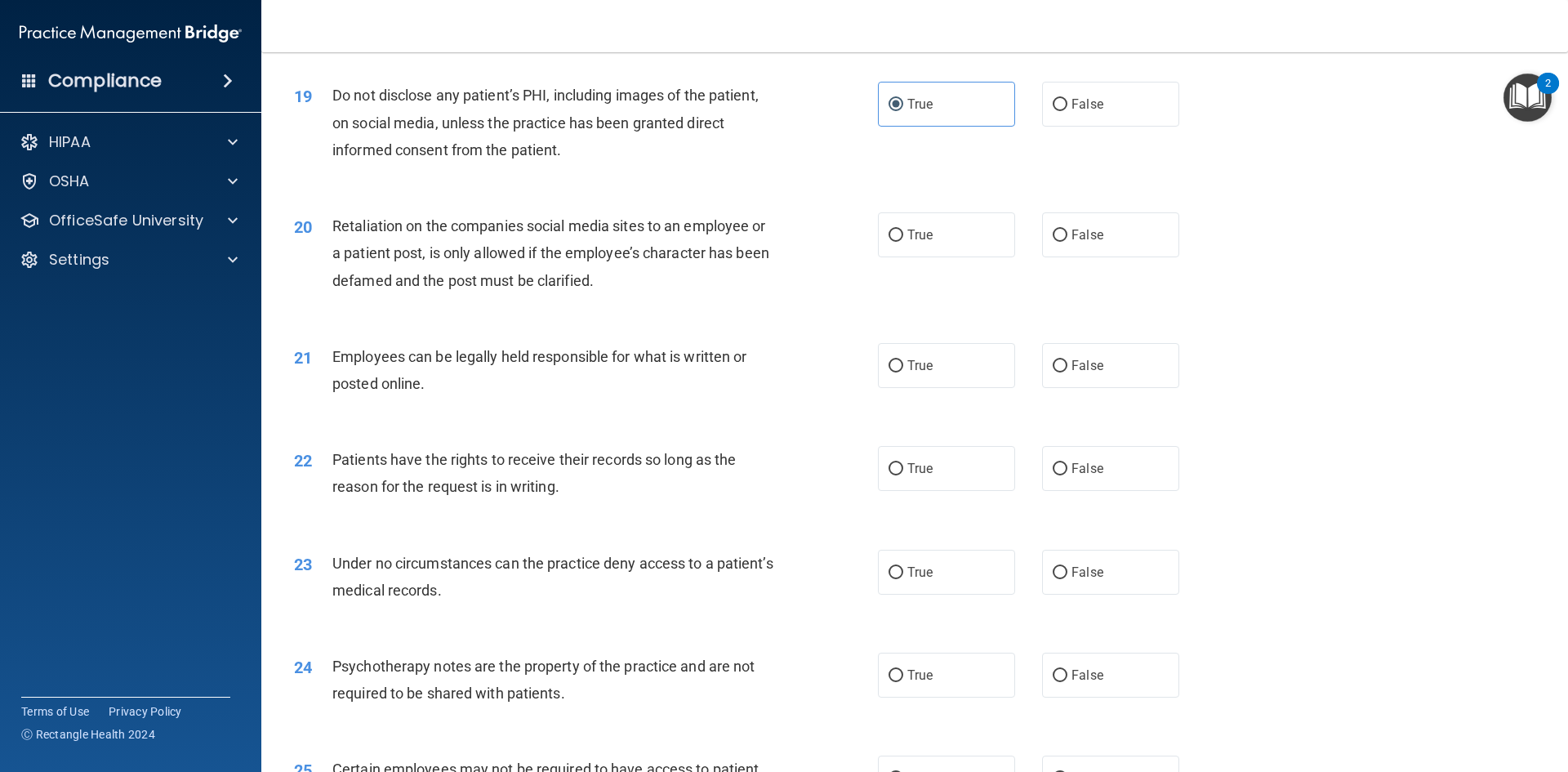
scroll to position [2449, 0]
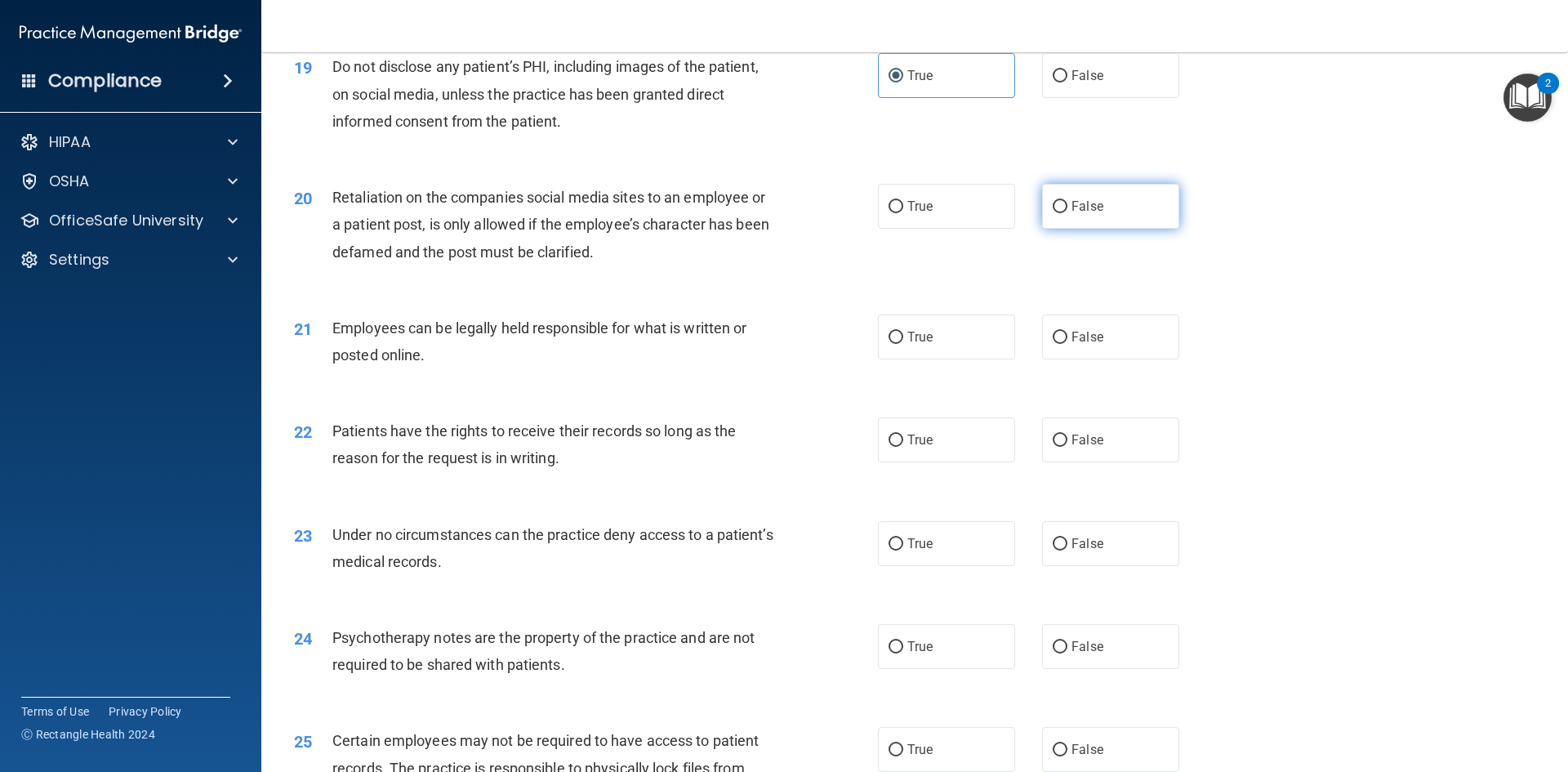
click at [1104, 229] on label "False" at bounding box center [1110, 206] width 137 height 45
click at [1067, 213] on input "False" at bounding box center [1060, 207] width 15 height 12
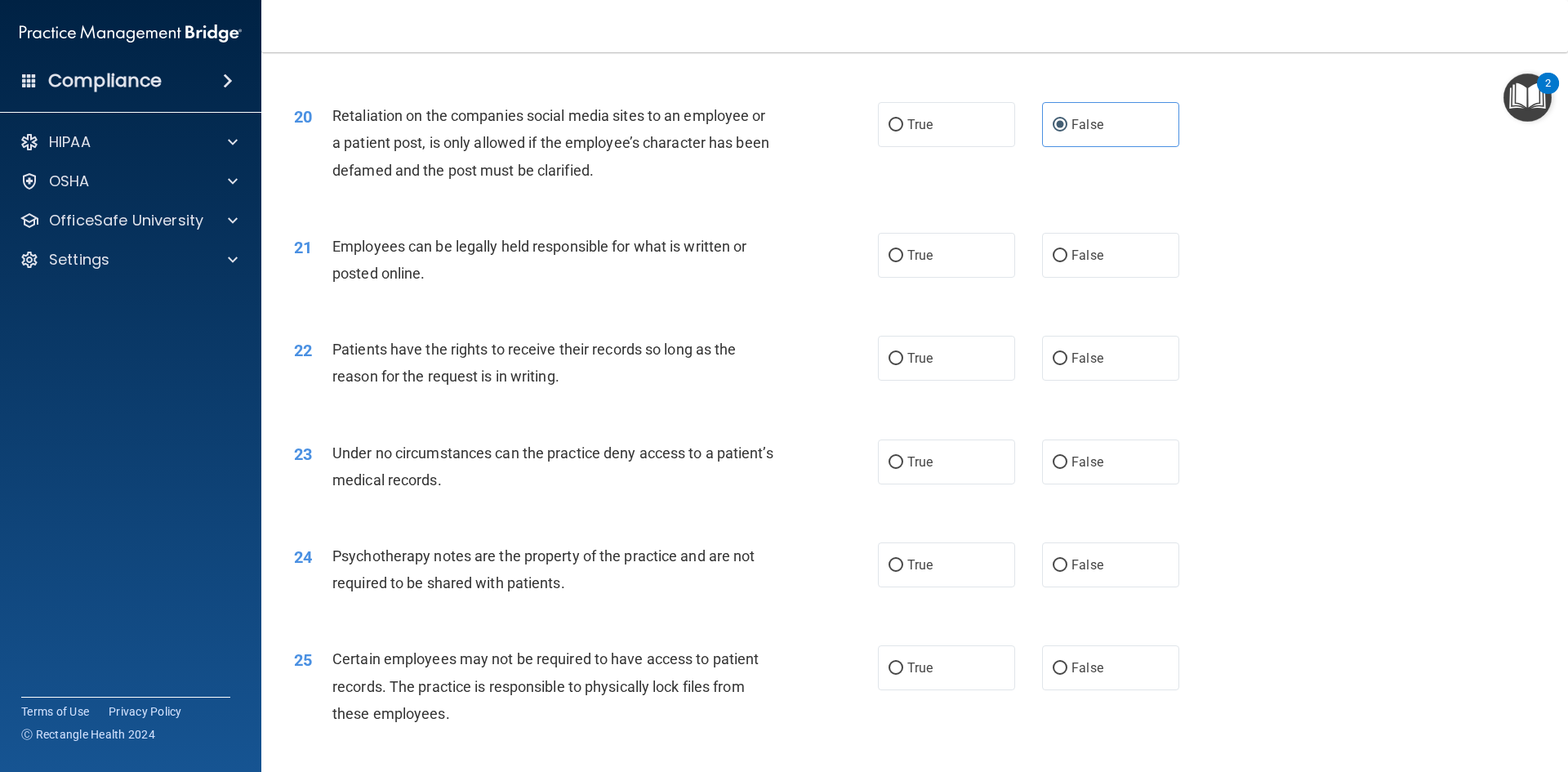
scroll to position [2613, 0]
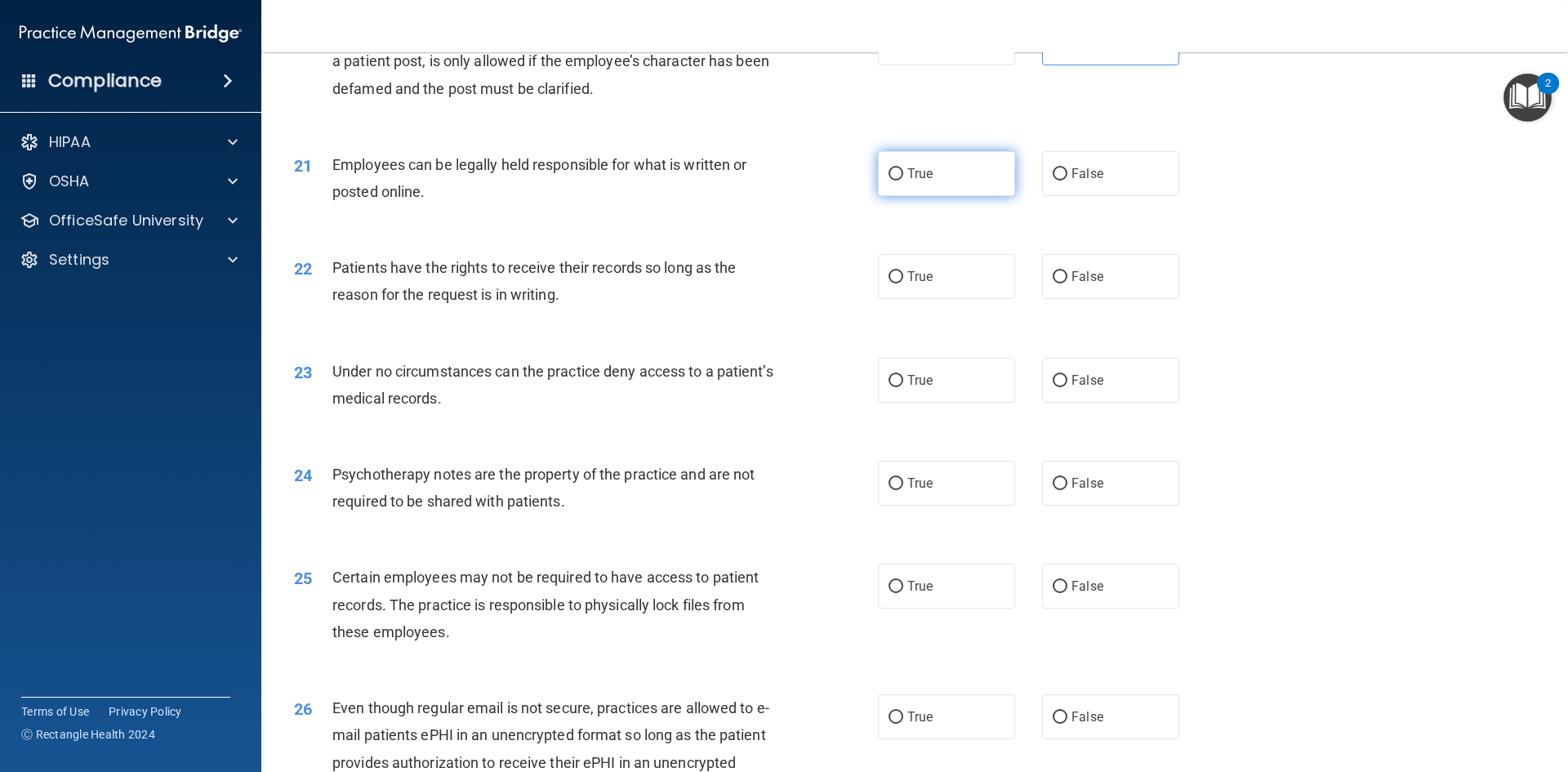
click at [933, 196] on label "True" at bounding box center [946, 173] width 137 height 45
click at [903, 180] on input "True" at bounding box center [896, 174] width 15 height 12
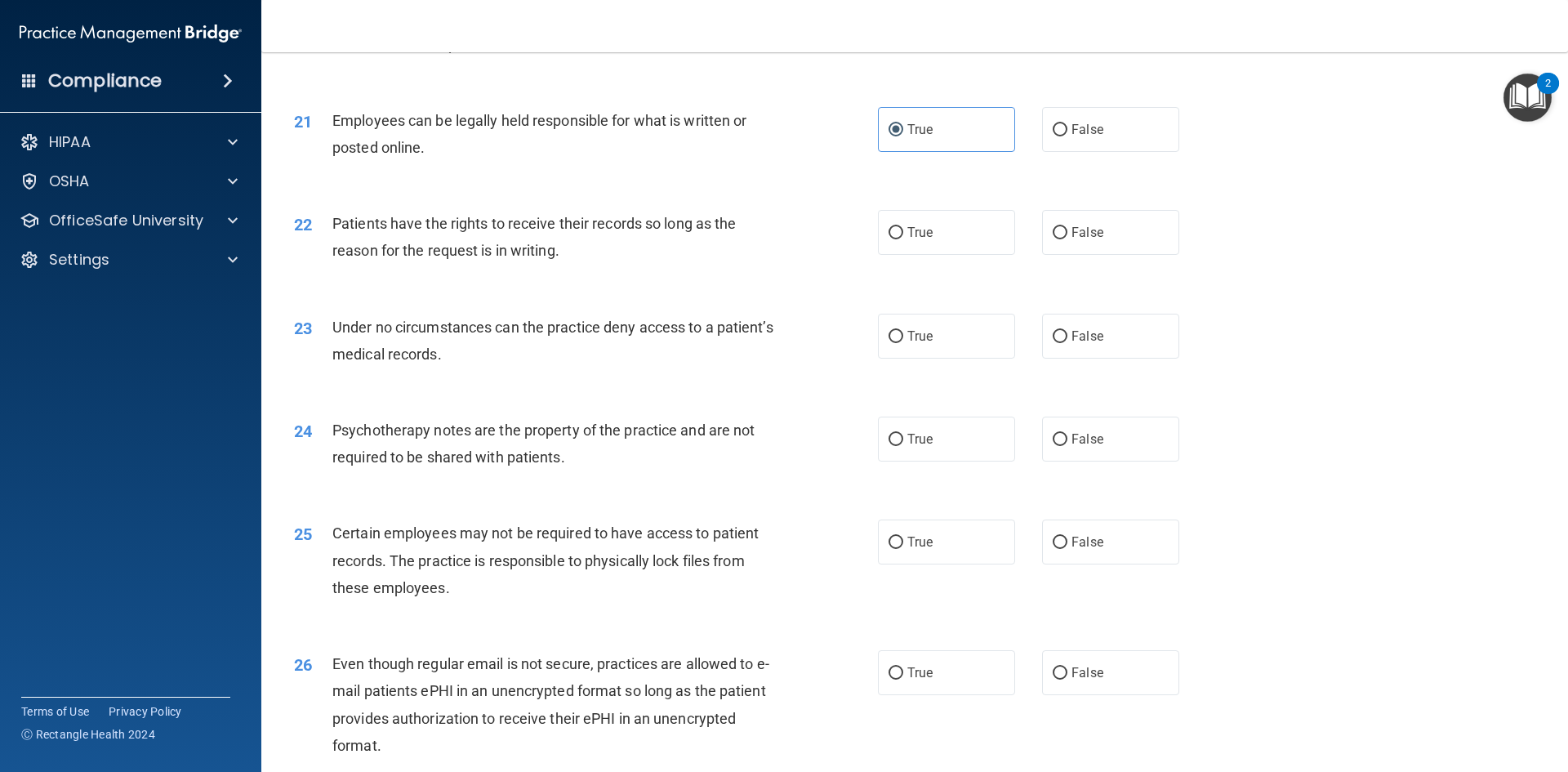
scroll to position [2695, 0]
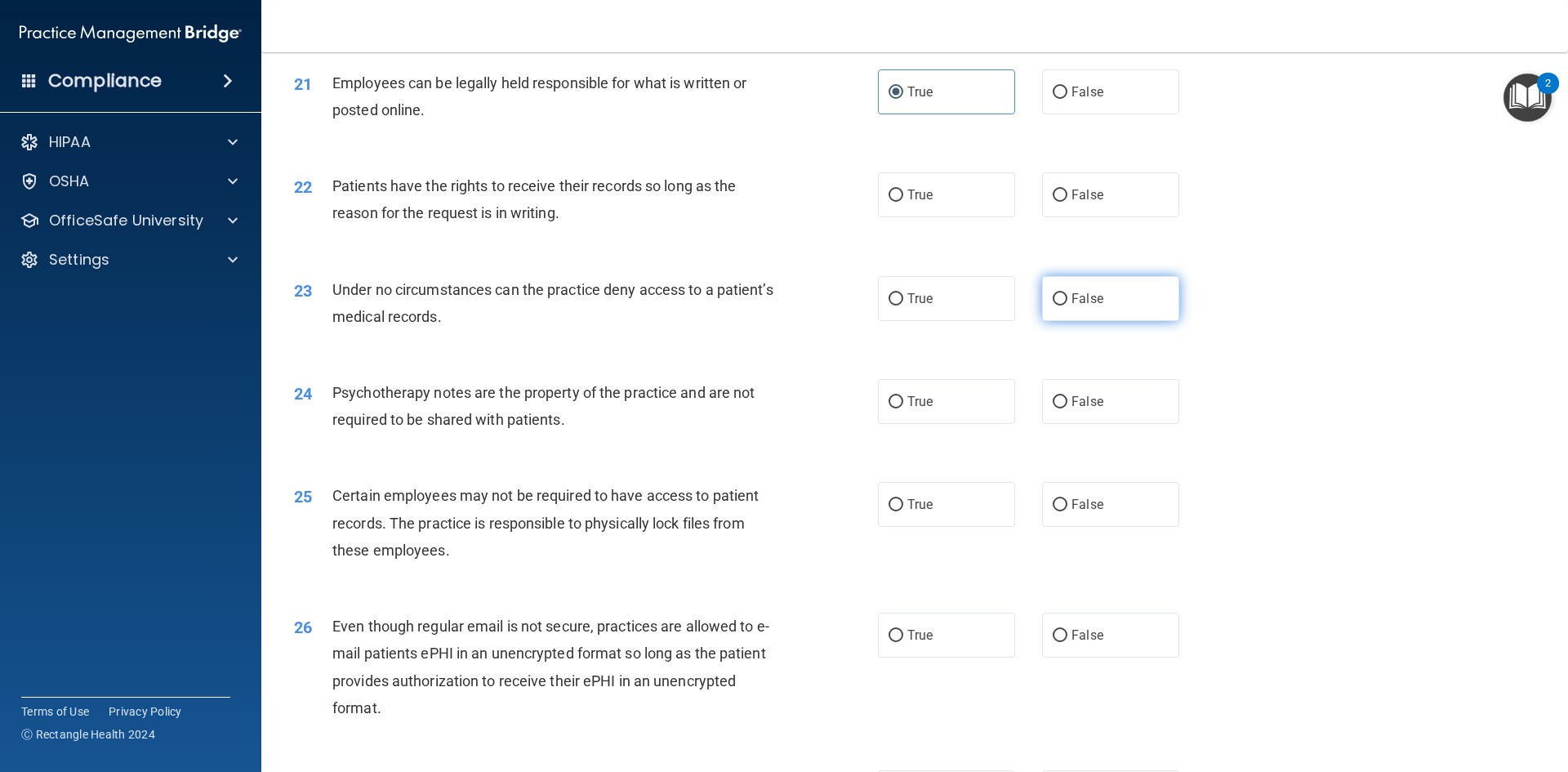
click at [1112, 315] on label "False" at bounding box center [1110, 298] width 137 height 45
click at [1067, 305] on input "False" at bounding box center [1060, 299] width 15 height 12
click at [1080, 409] on span "False" at bounding box center [1087, 401] width 32 height 16
click at [1067, 408] on input "False" at bounding box center [1060, 402] width 15 height 12
click at [1105, 657] on label "False" at bounding box center [1110, 634] width 137 height 45
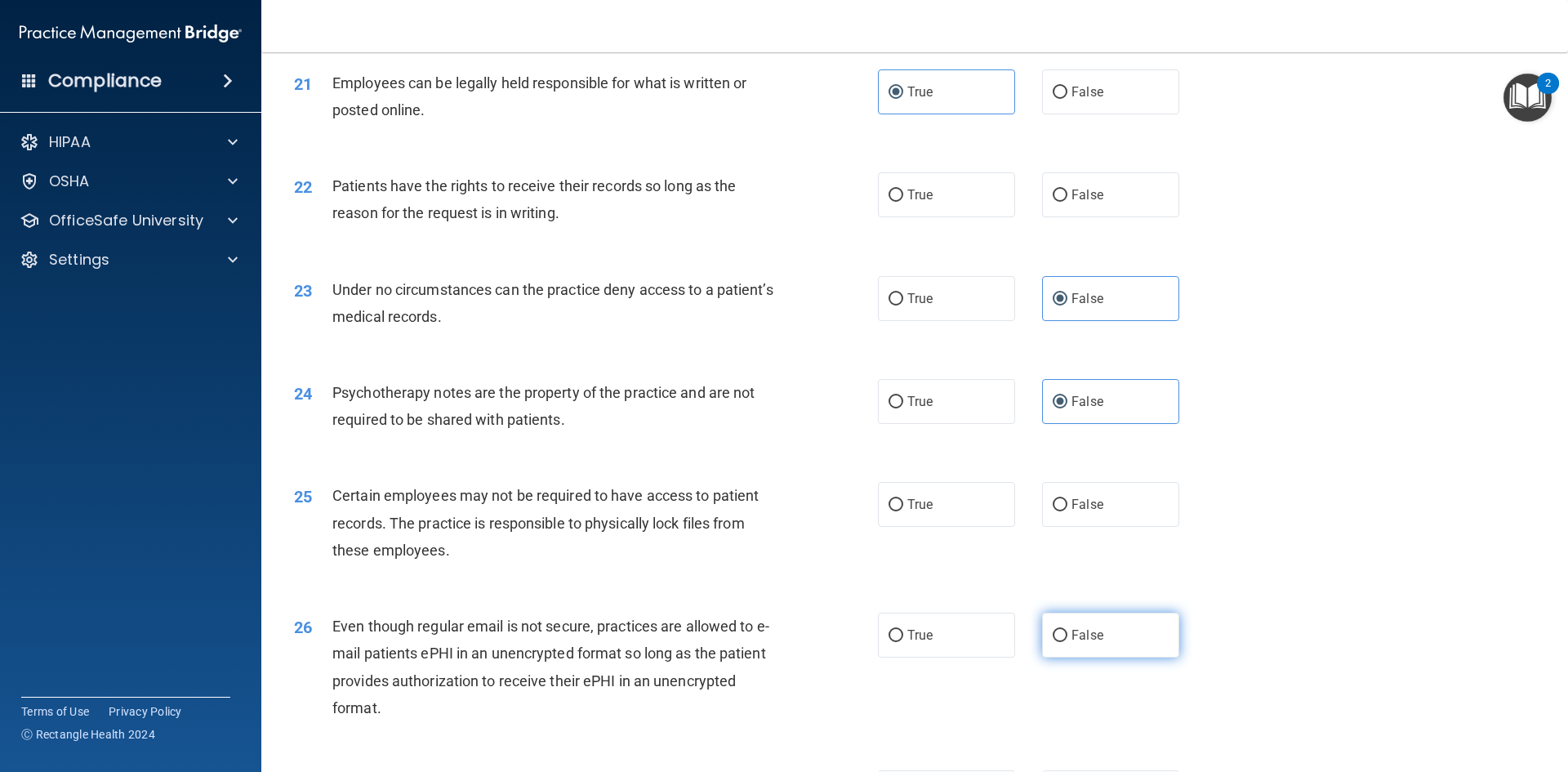
click at [1067, 641] on input "False" at bounding box center [1060, 635] width 15 height 12
click at [965, 522] on label "True" at bounding box center [946, 504] width 137 height 45
click at [903, 511] on input "True" at bounding box center [896, 505] width 15 height 12
click at [1044, 211] on label "False" at bounding box center [1110, 194] width 137 height 45
click at [1052, 201] on input "False" at bounding box center [1060, 195] width 15 height 12
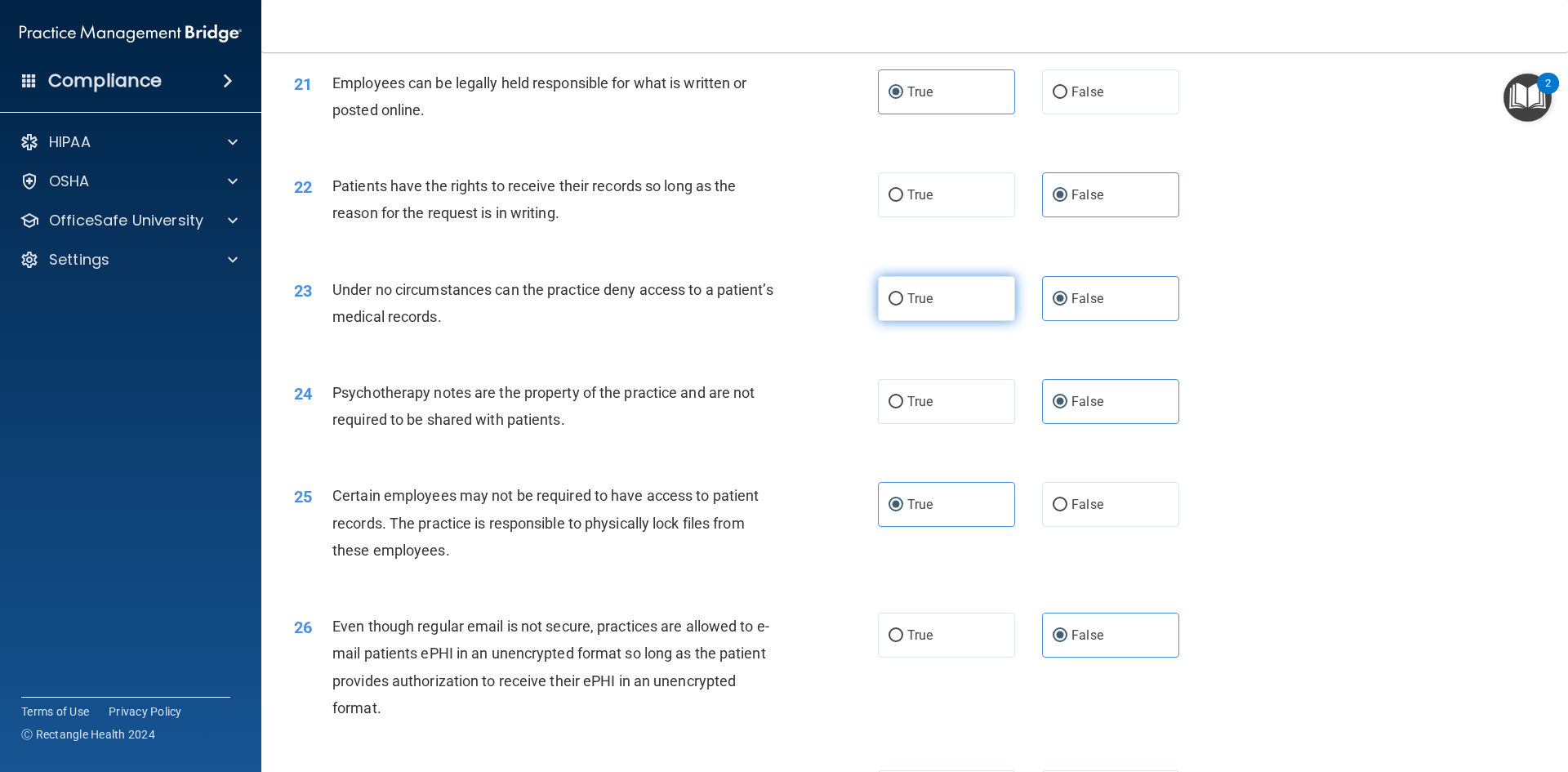
click at [950, 321] on label "True" at bounding box center [946, 298] width 137 height 45
click at [903, 305] on input "True" at bounding box center [896, 299] width 15 height 12
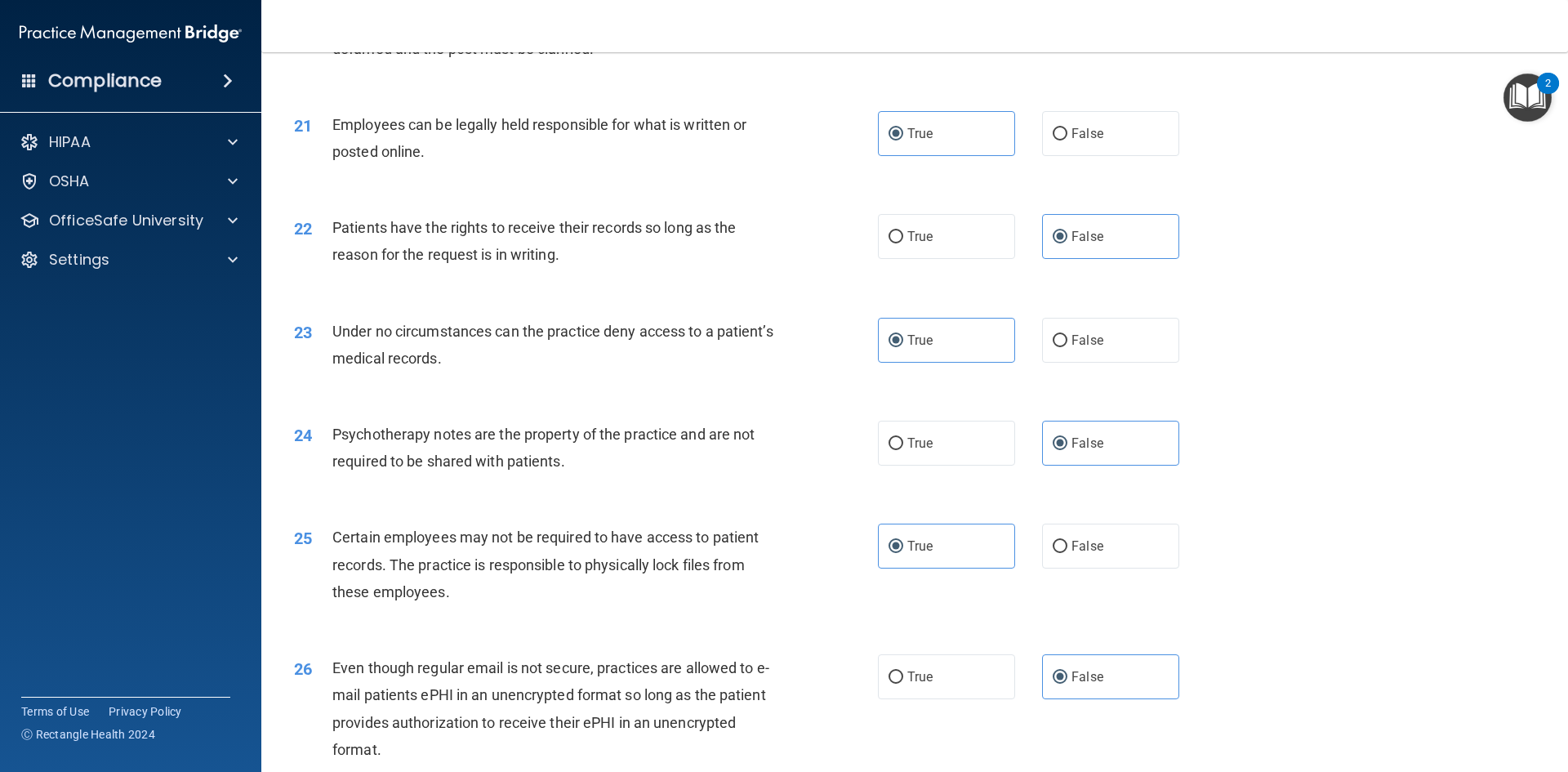
scroll to position [2613, 0]
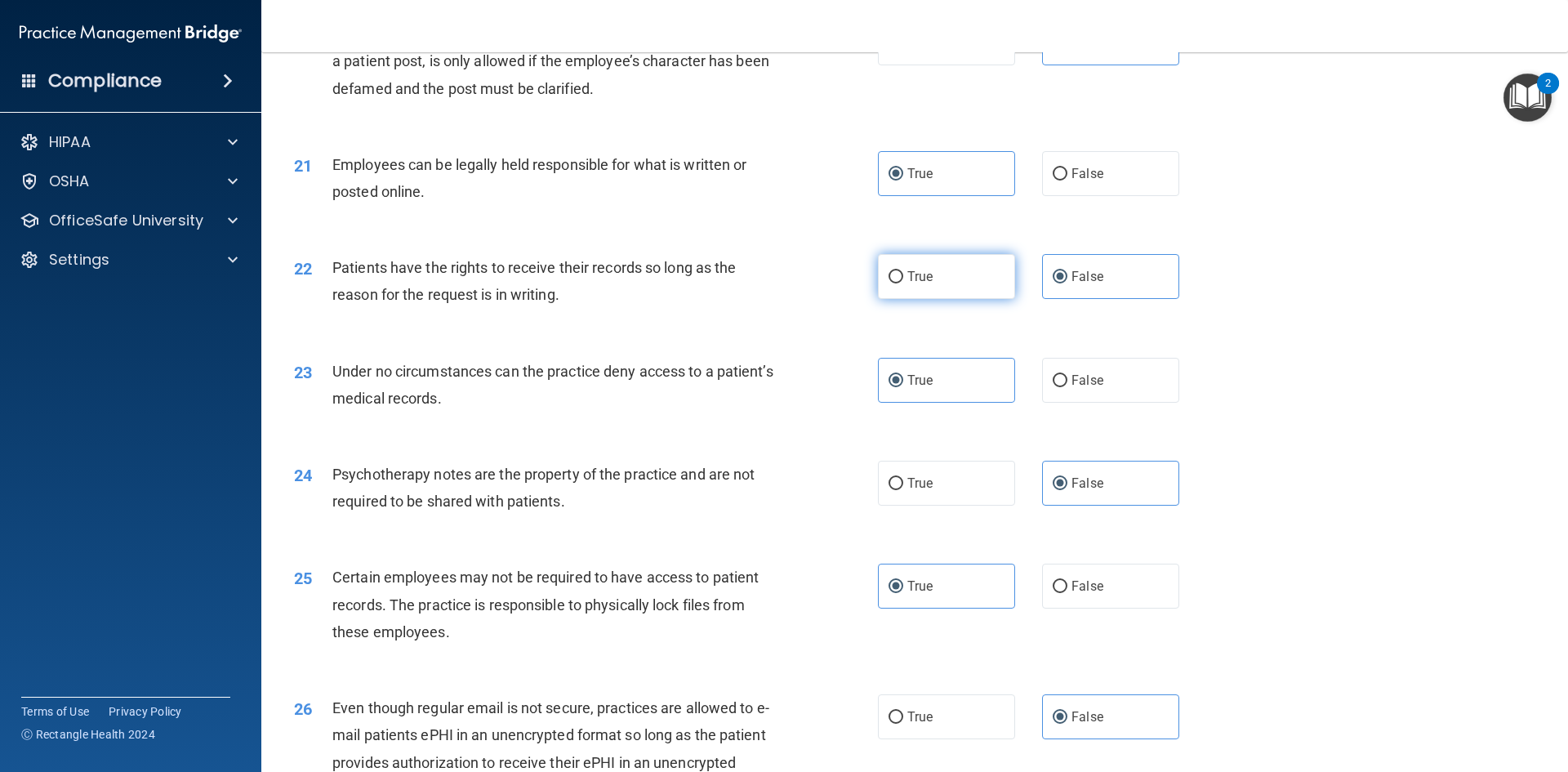
click at [952, 293] on label "True" at bounding box center [946, 276] width 137 height 45
click at [903, 283] on input "True" at bounding box center [896, 277] width 15 height 12
click at [1080, 388] on span "False" at bounding box center [1087, 380] width 32 height 16
click at [1067, 387] on input "False" at bounding box center [1060, 380] width 15 height 12
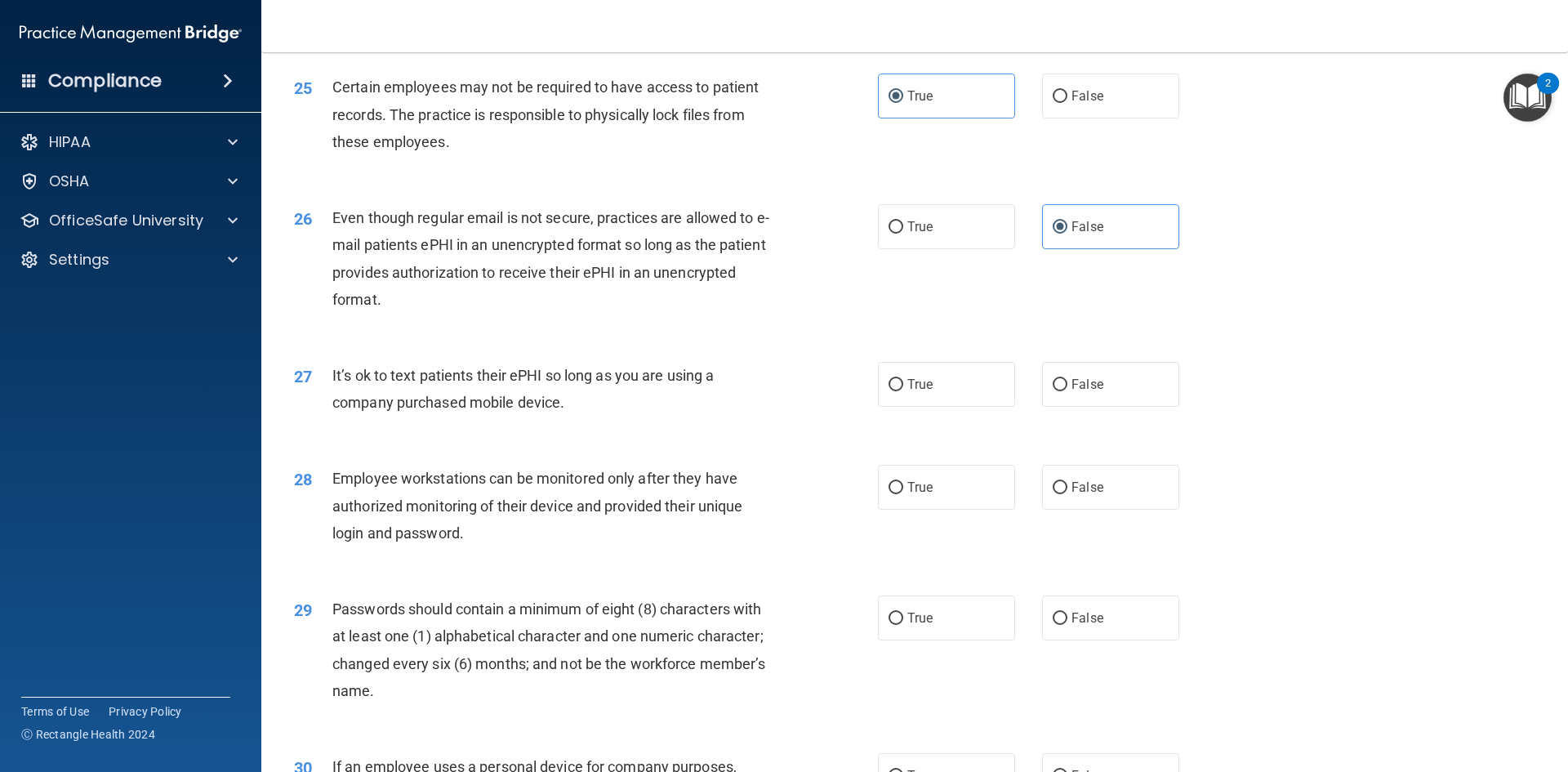
scroll to position [3184, 0]
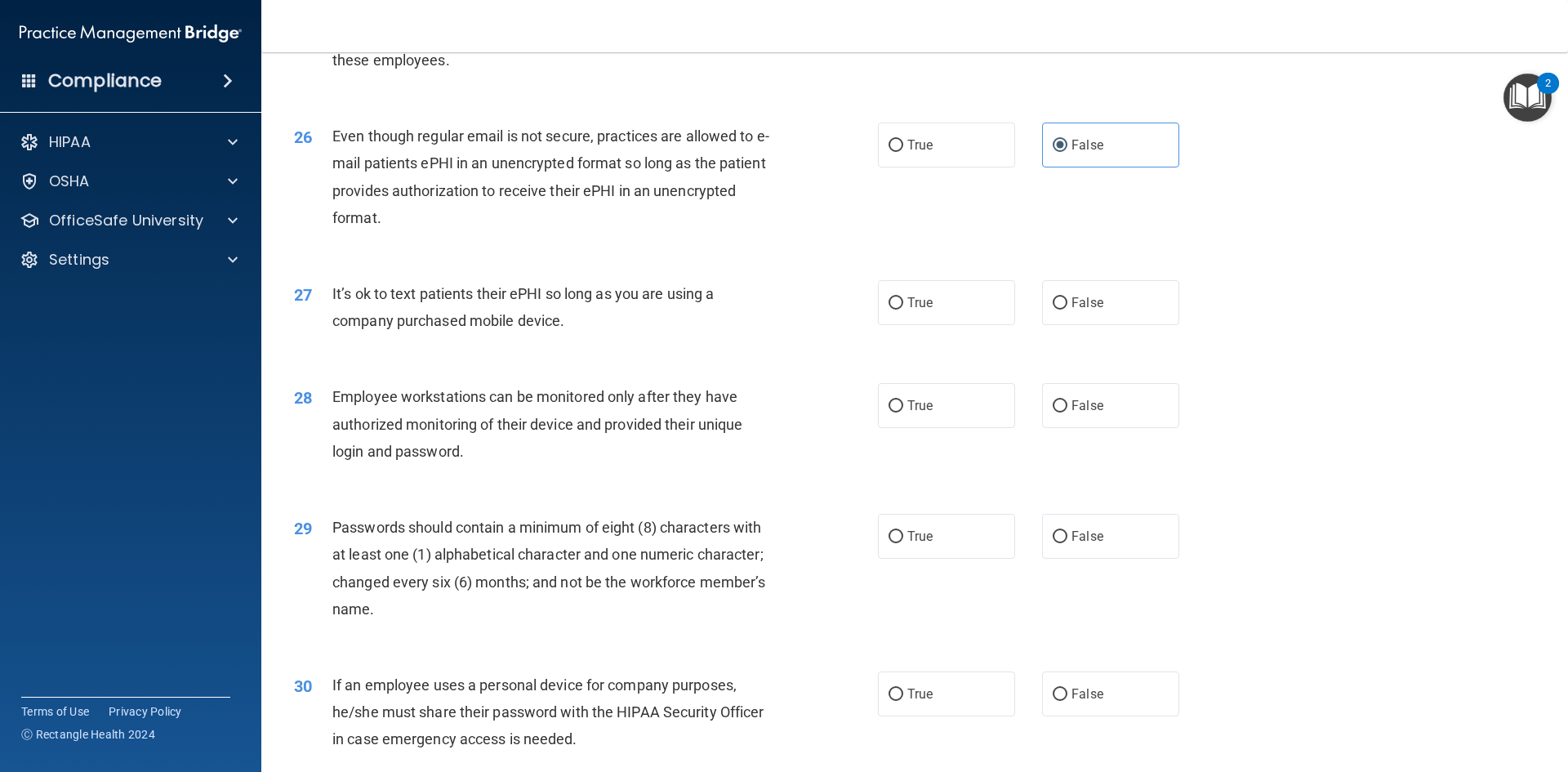
click at [1103, 306] on div "27 It’s ok to text patients their ePHI so long as you are using a company purch…" at bounding box center [915, 312] width 1266 height 103
click at [1104, 319] on label "False" at bounding box center [1110, 302] width 137 height 45
click at [1067, 310] on input "False" at bounding box center [1060, 302] width 15 height 12
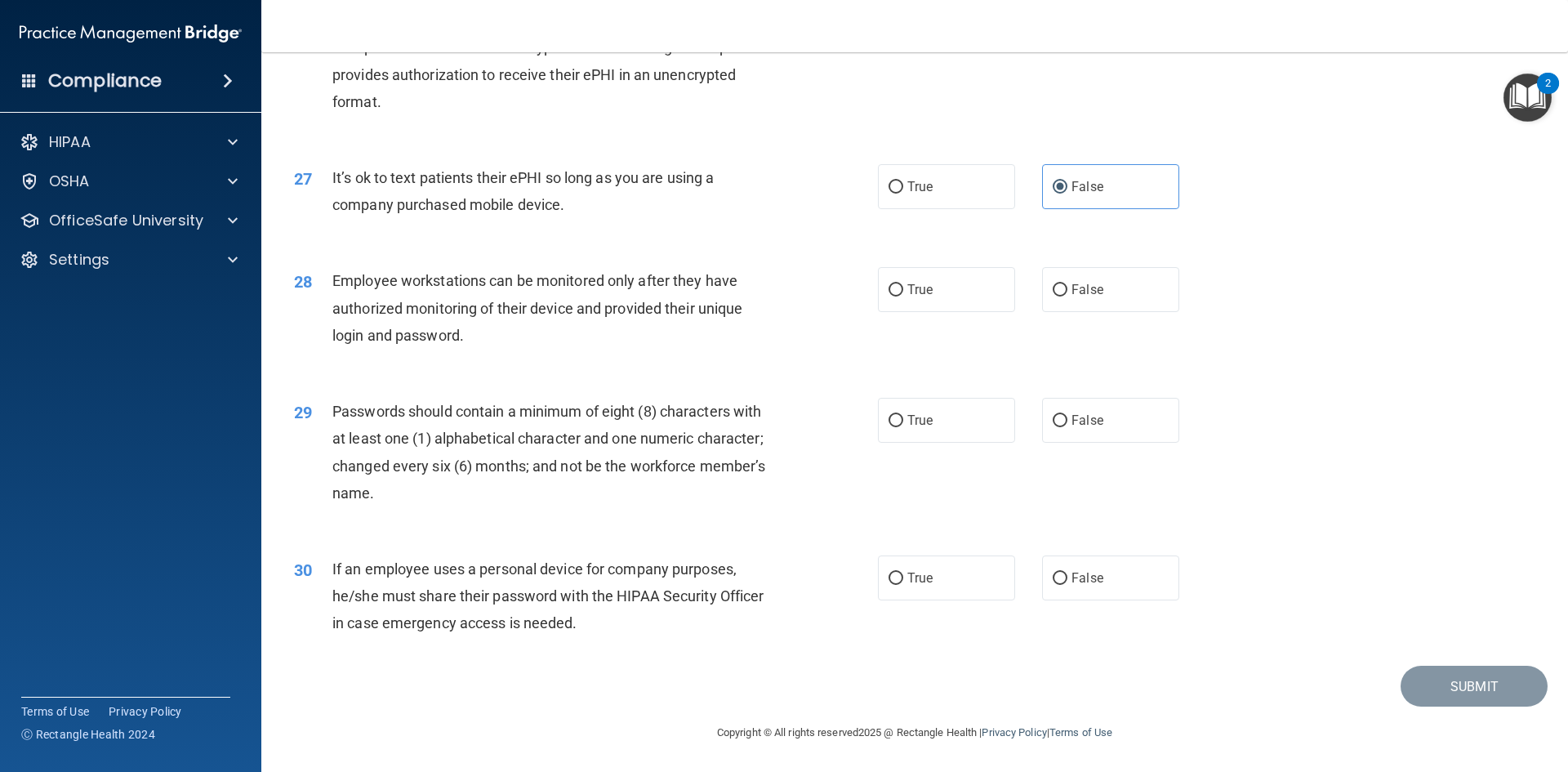
scroll to position [3328, 0]
click at [1072, 290] on span "False" at bounding box center [1087, 290] width 32 height 16
click at [1064, 290] on input "False" at bounding box center [1060, 290] width 15 height 12
click at [949, 427] on label "True" at bounding box center [946, 420] width 137 height 45
click at [903, 427] on input "True" at bounding box center [896, 420] width 15 height 12
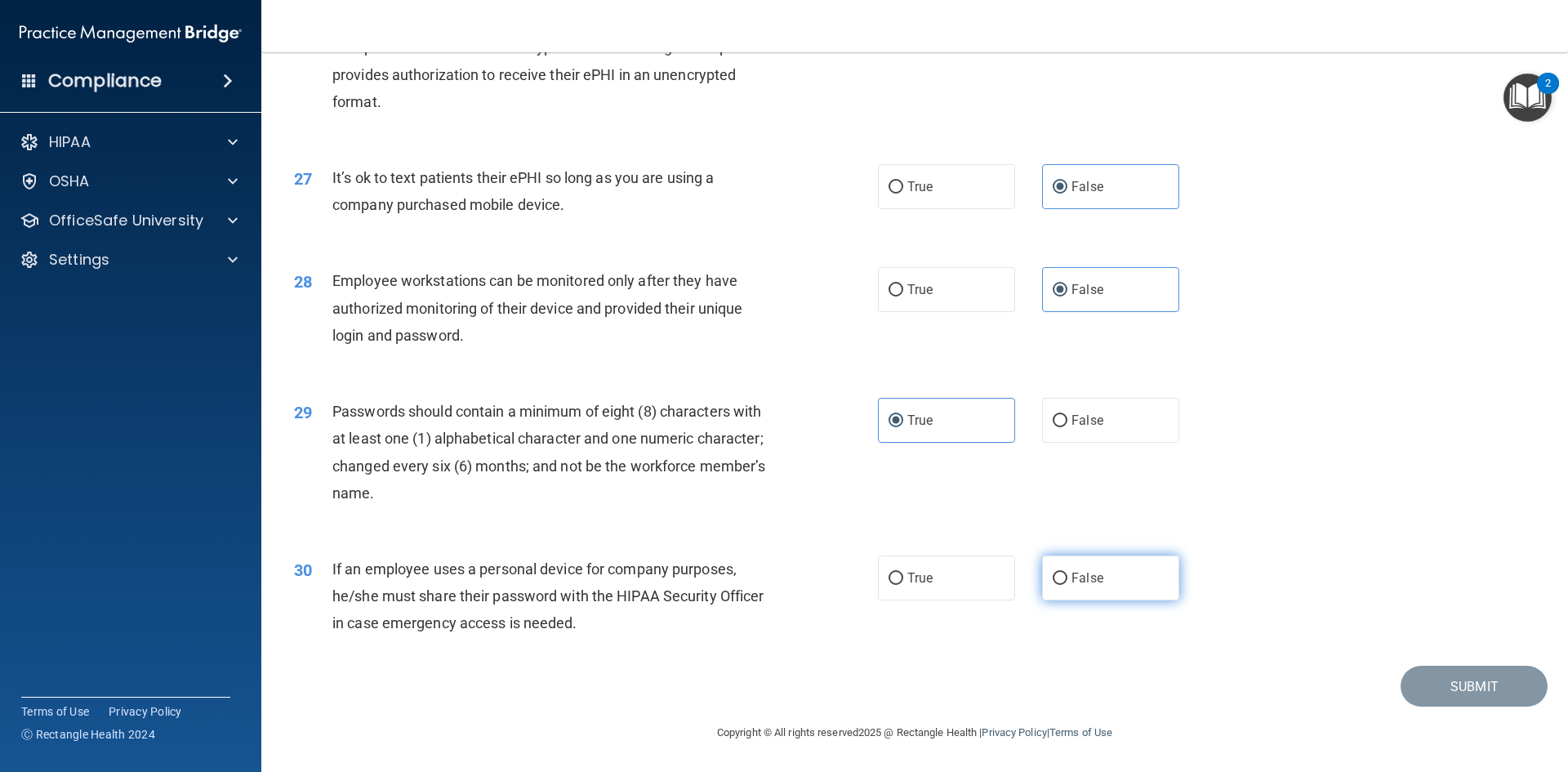
click at [1062, 567] on label "False" at bounding box center [1110, 577] width 137 height 45
click at [1062, 573] on input "False" at bounding box center [1060, 578] width 15 height 12
click at [1414, 676] on button "Submit" at bounding box center [1474, 686] width 147 height 41
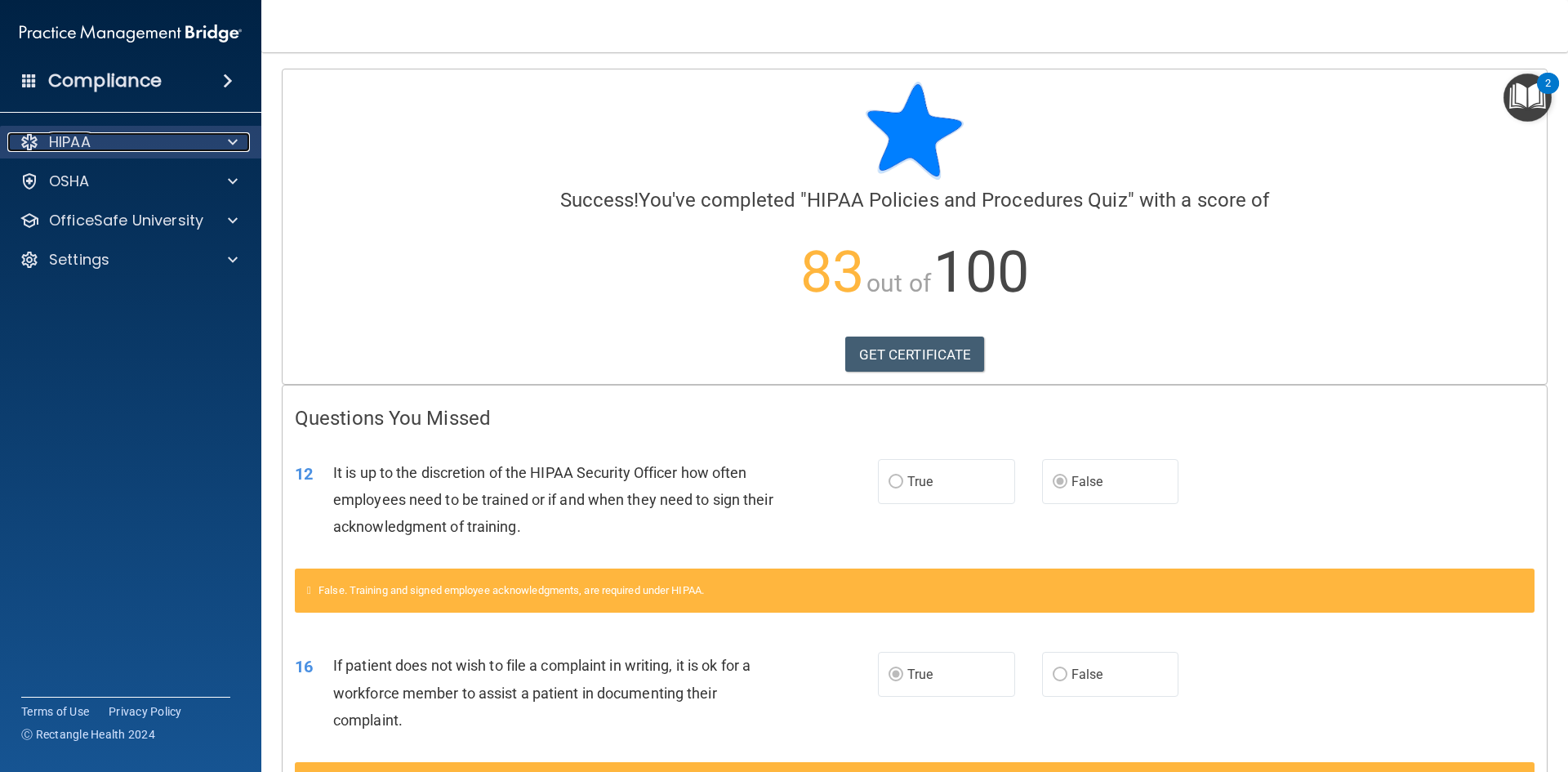
click at [224, 144] on div at bounding box center [230, 142] width 40 height 19
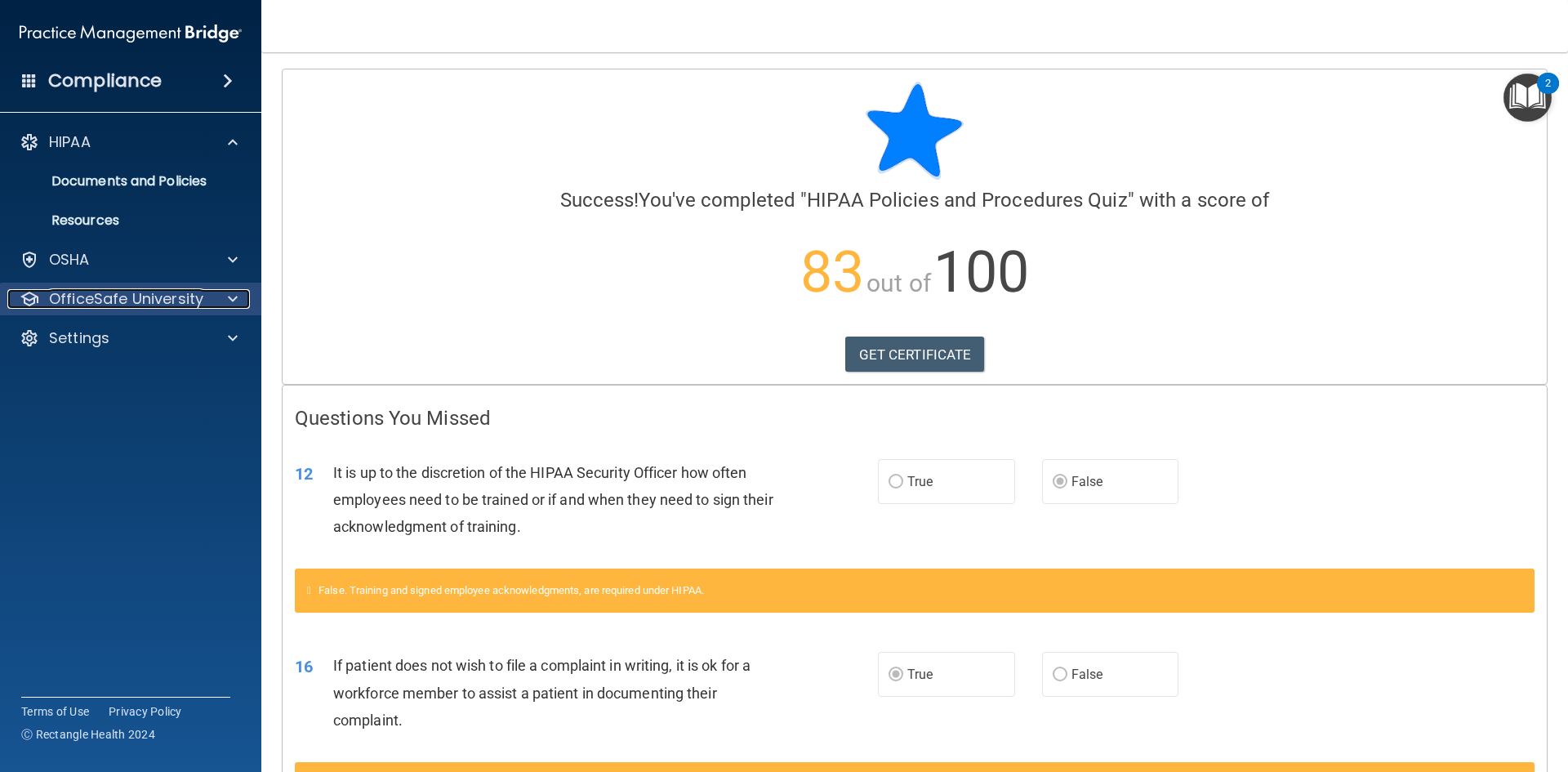
click at [234, 291] on span at bounding box center [233, 299] width 10 height 19
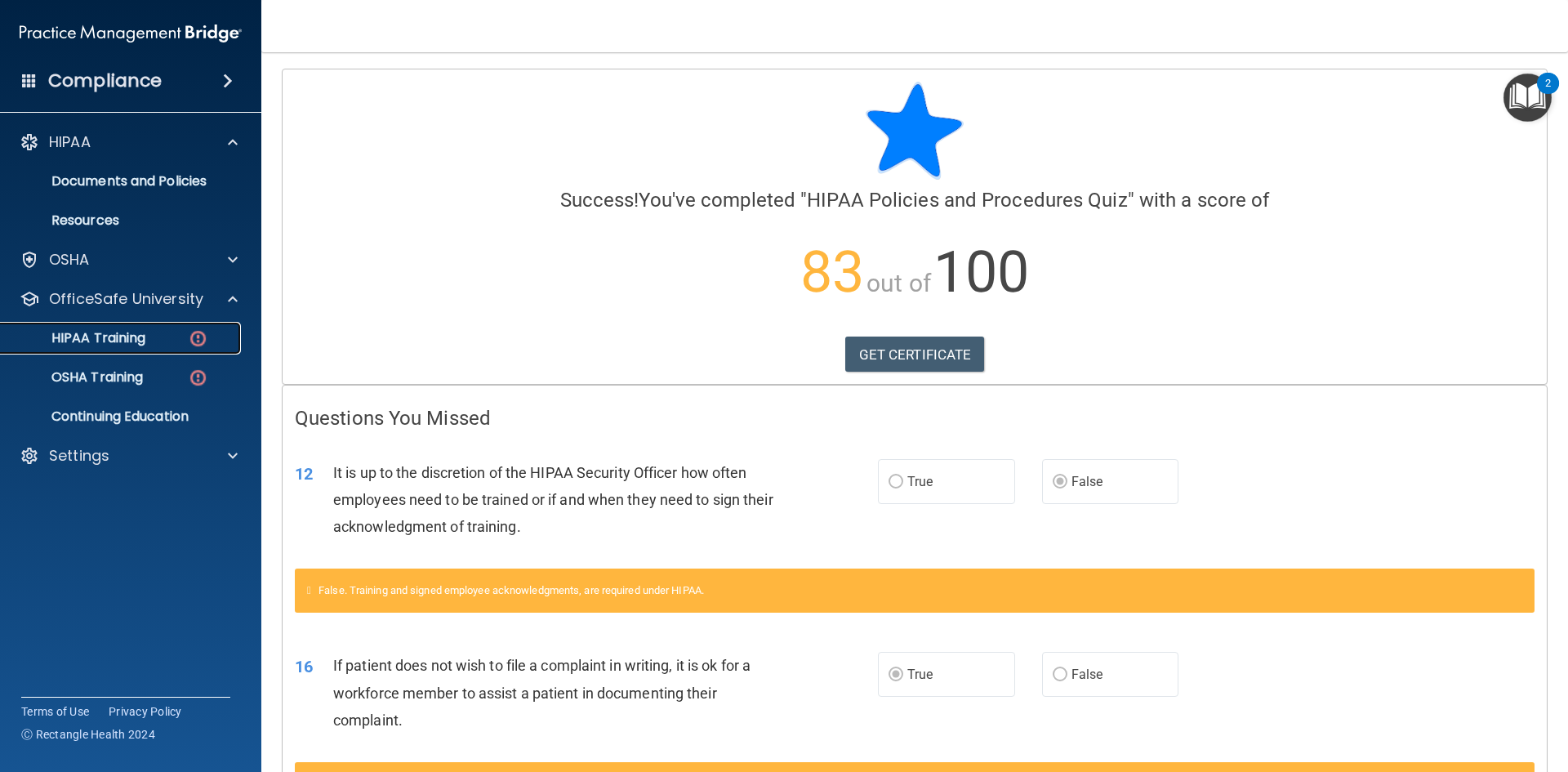
click at [202, 336] on img at bounding box center [198, 338] width 20 height 20
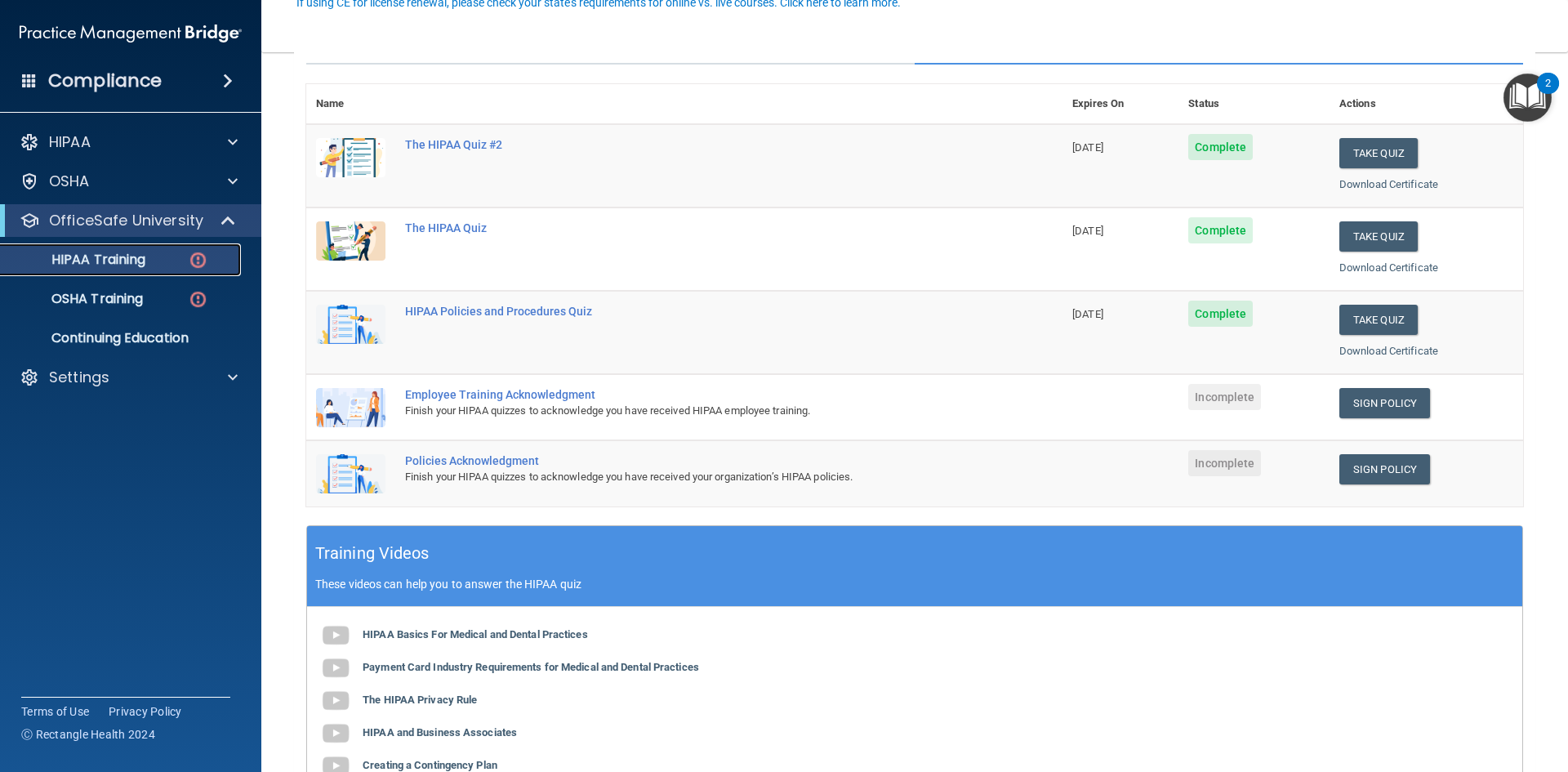
scroll to position [245, 0]
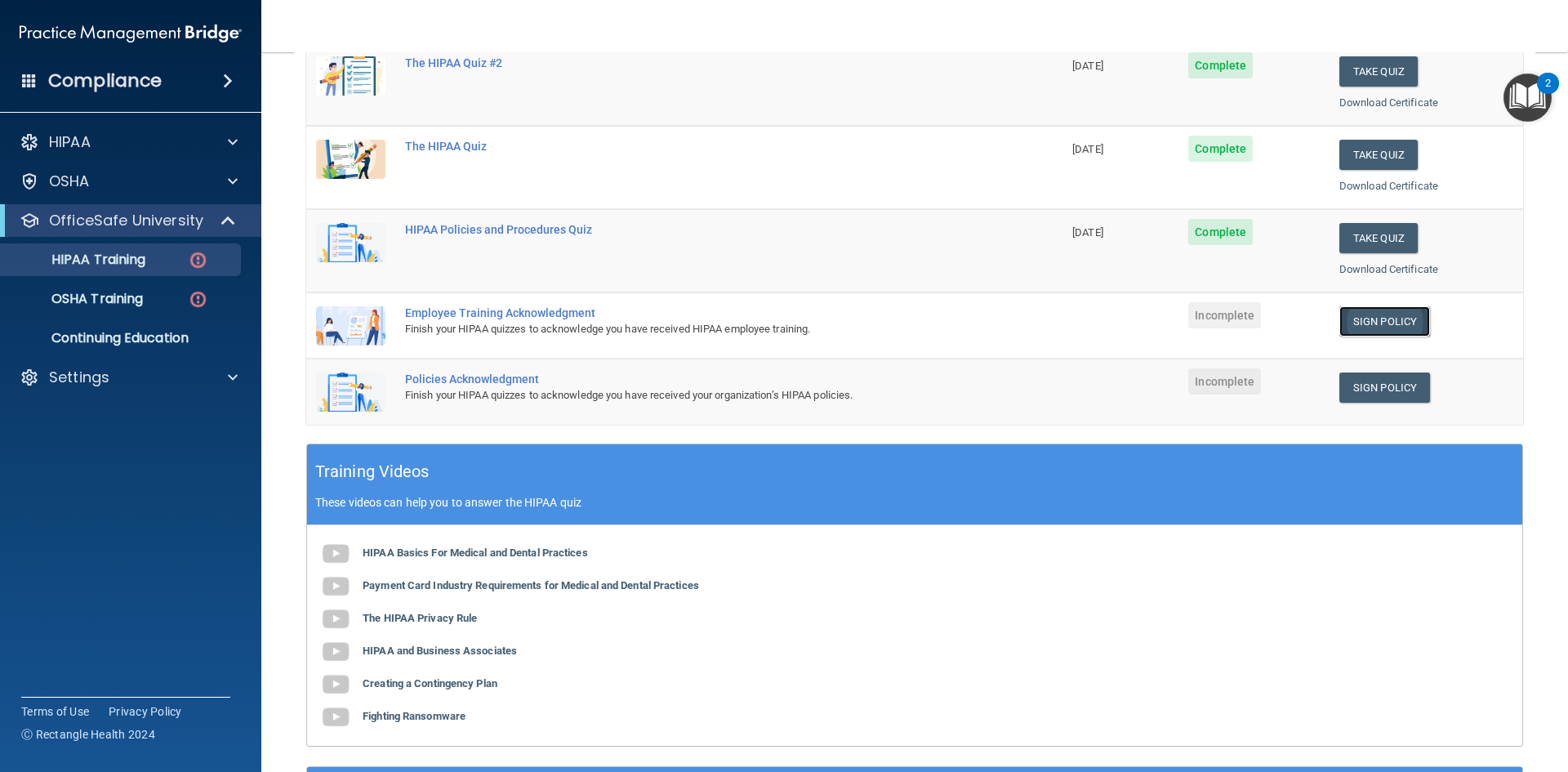
click at [1392, 318] on link "Sign Policy" at bounding box center [1384, 321] width 91 height 30
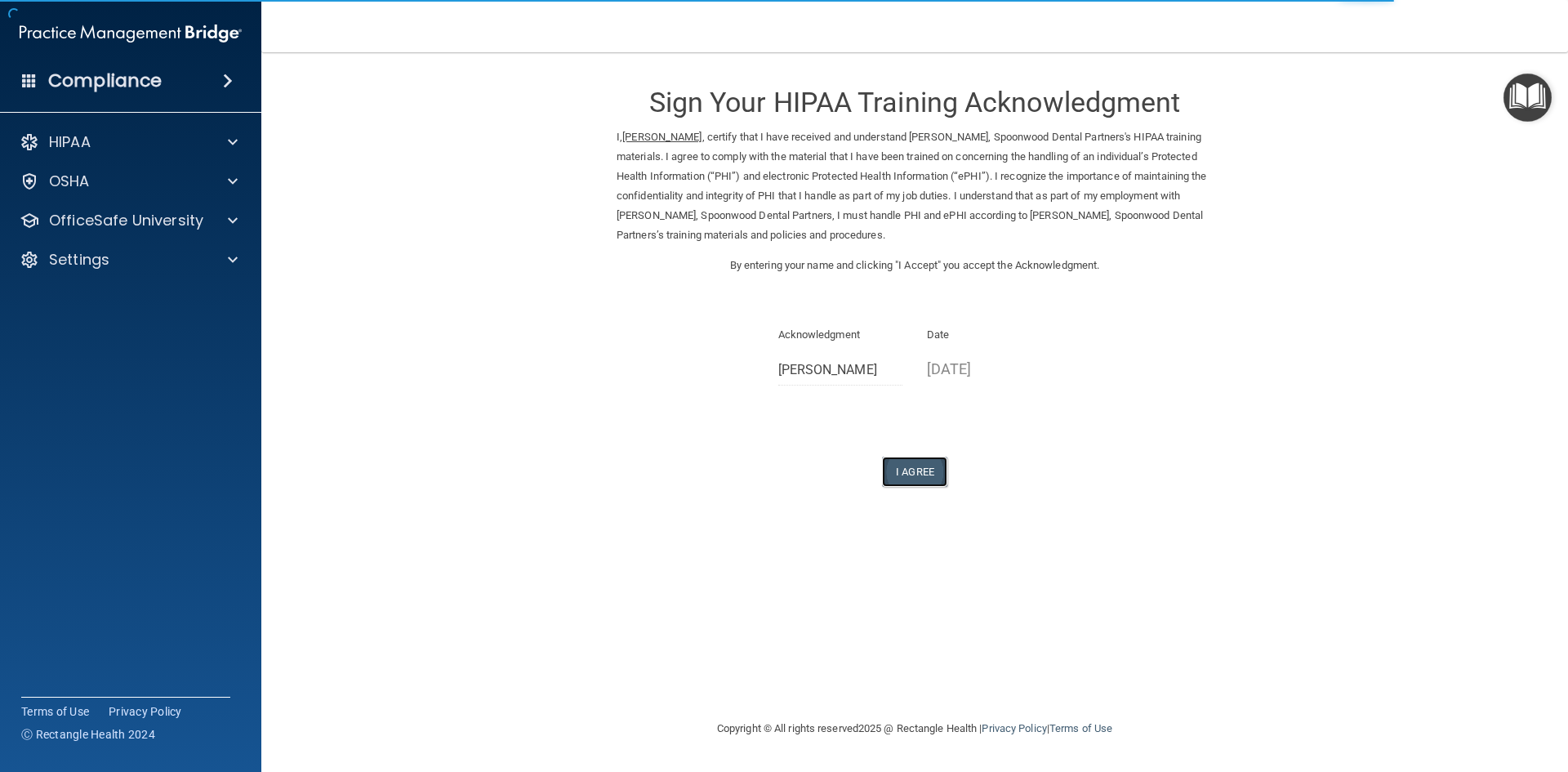
click at [927, 470] on button "I Agree" at bounding box center [915, 471] width 65 height 30
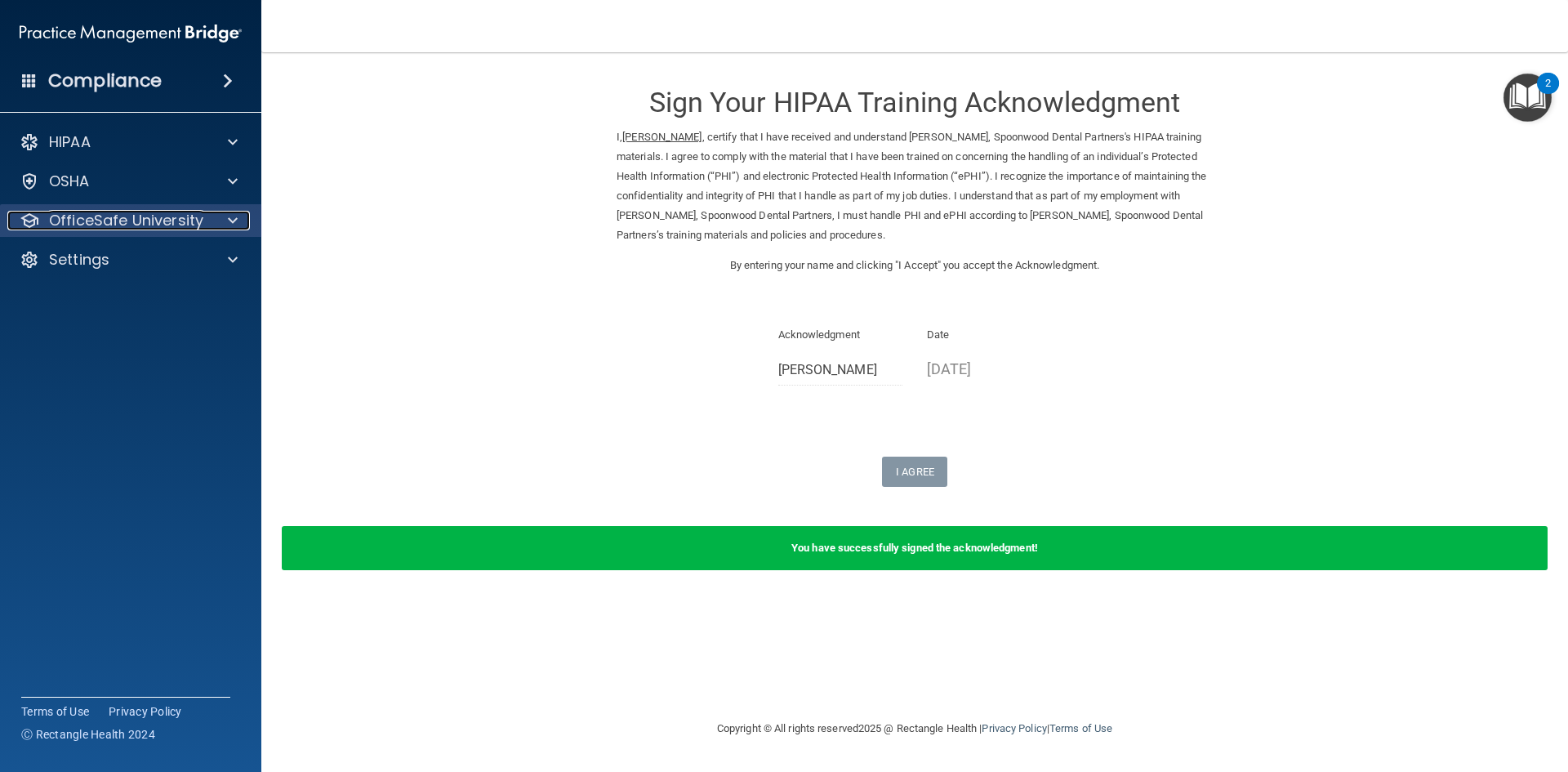
click at [235, 214] on span at bounding box center [233, 220] width 10 height 19
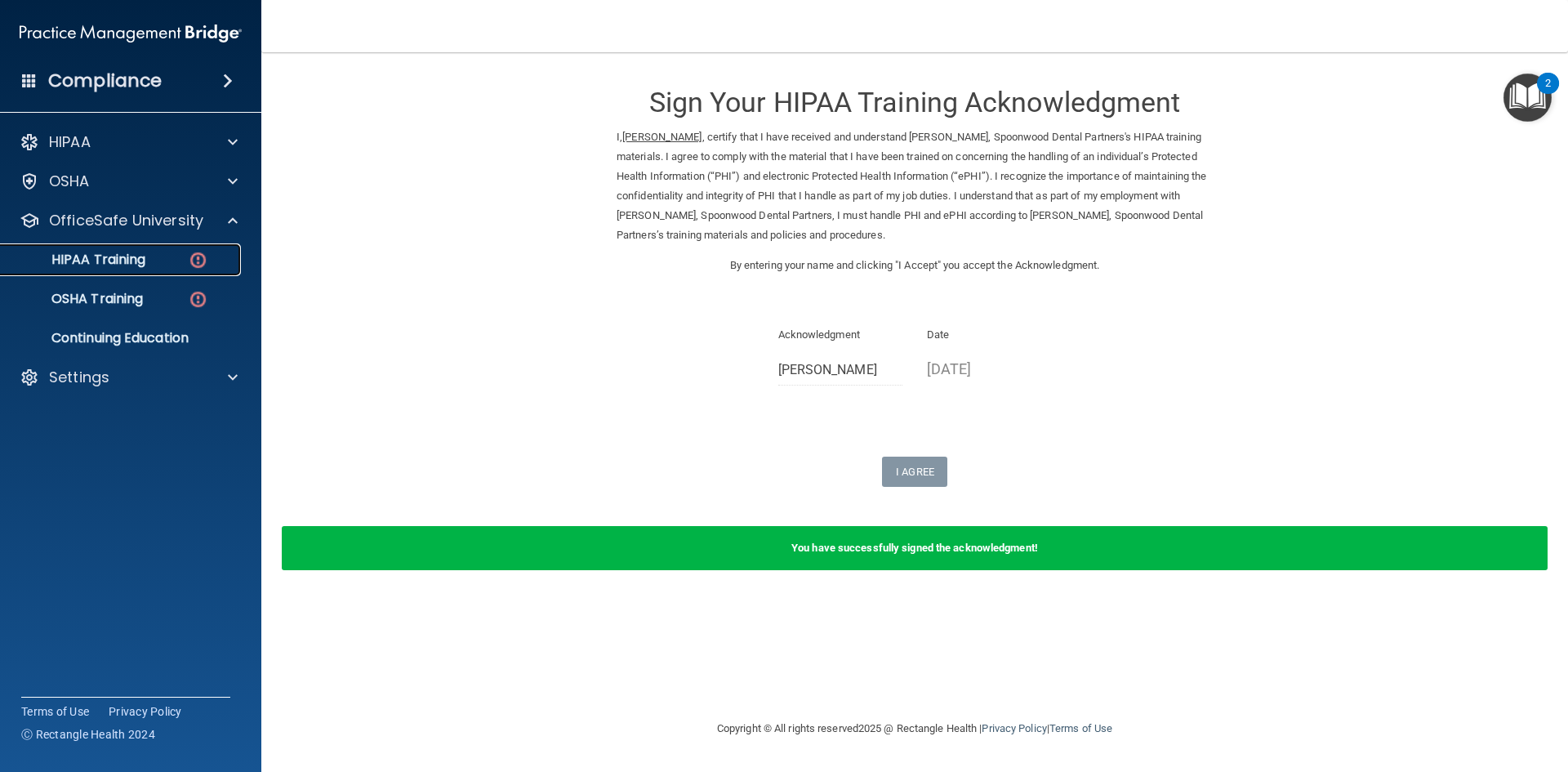
click at [202, 262] on img at bounding box center [198, 260] width 20 height 20
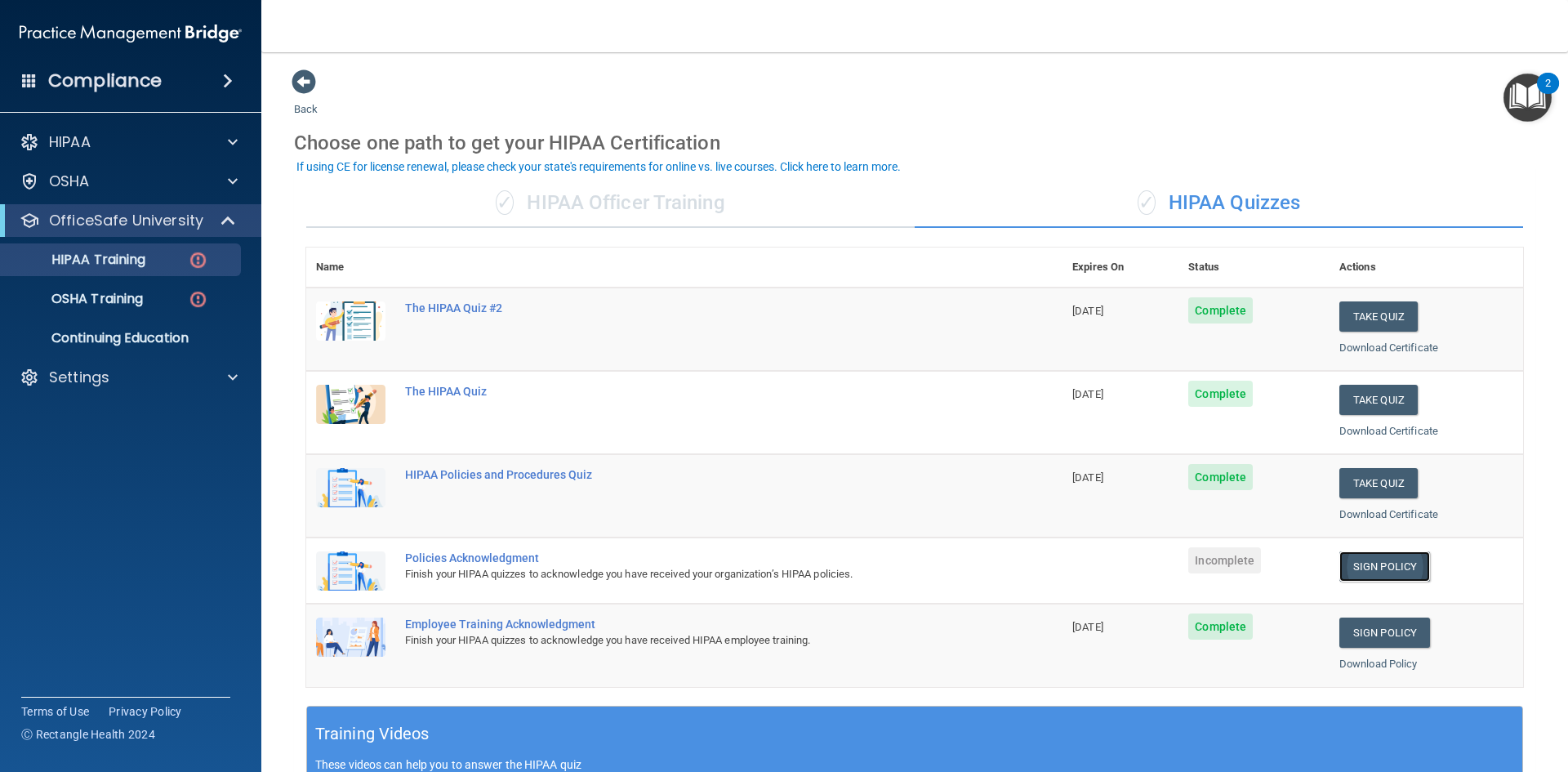
click at [1363, 562] on link "Sign Policy" at bounding box center [1384, 566] width 91 height 30
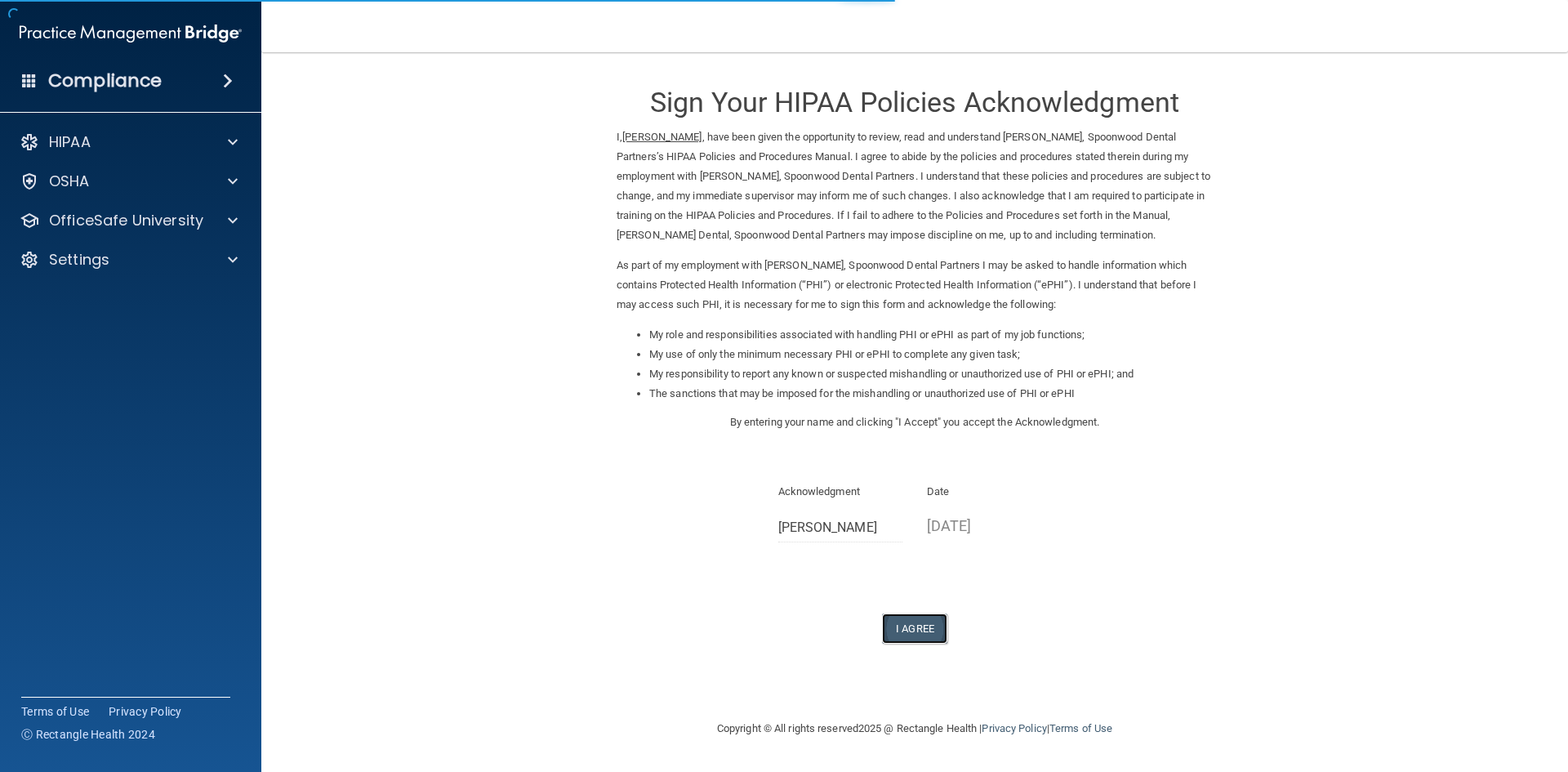
click at [927, 626] on button "I Agree" at bounding box center [915, 628] width 65 height 30
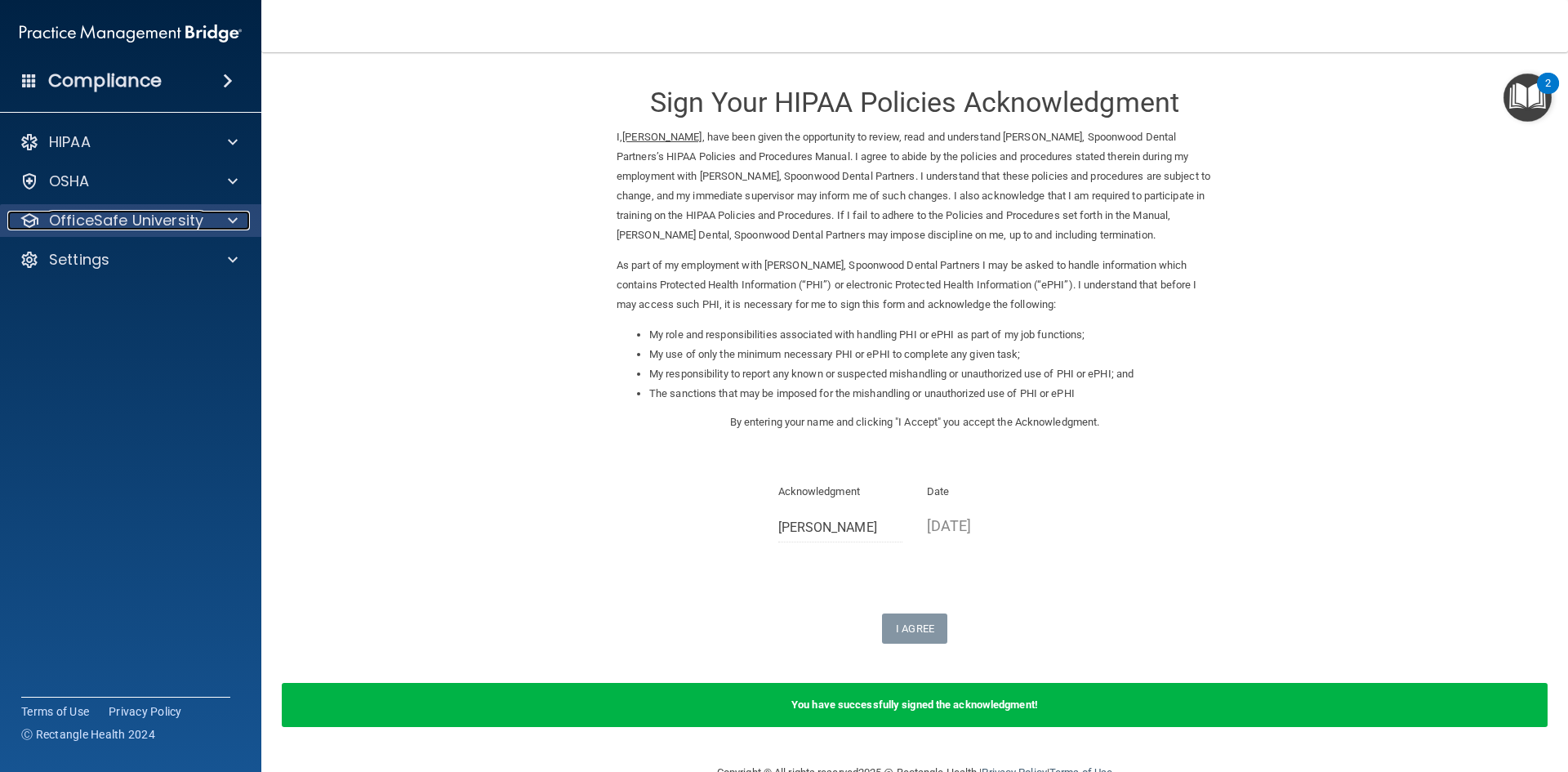
click at [233, 213] on span at bounding box center [233, 220] width 10 height 19
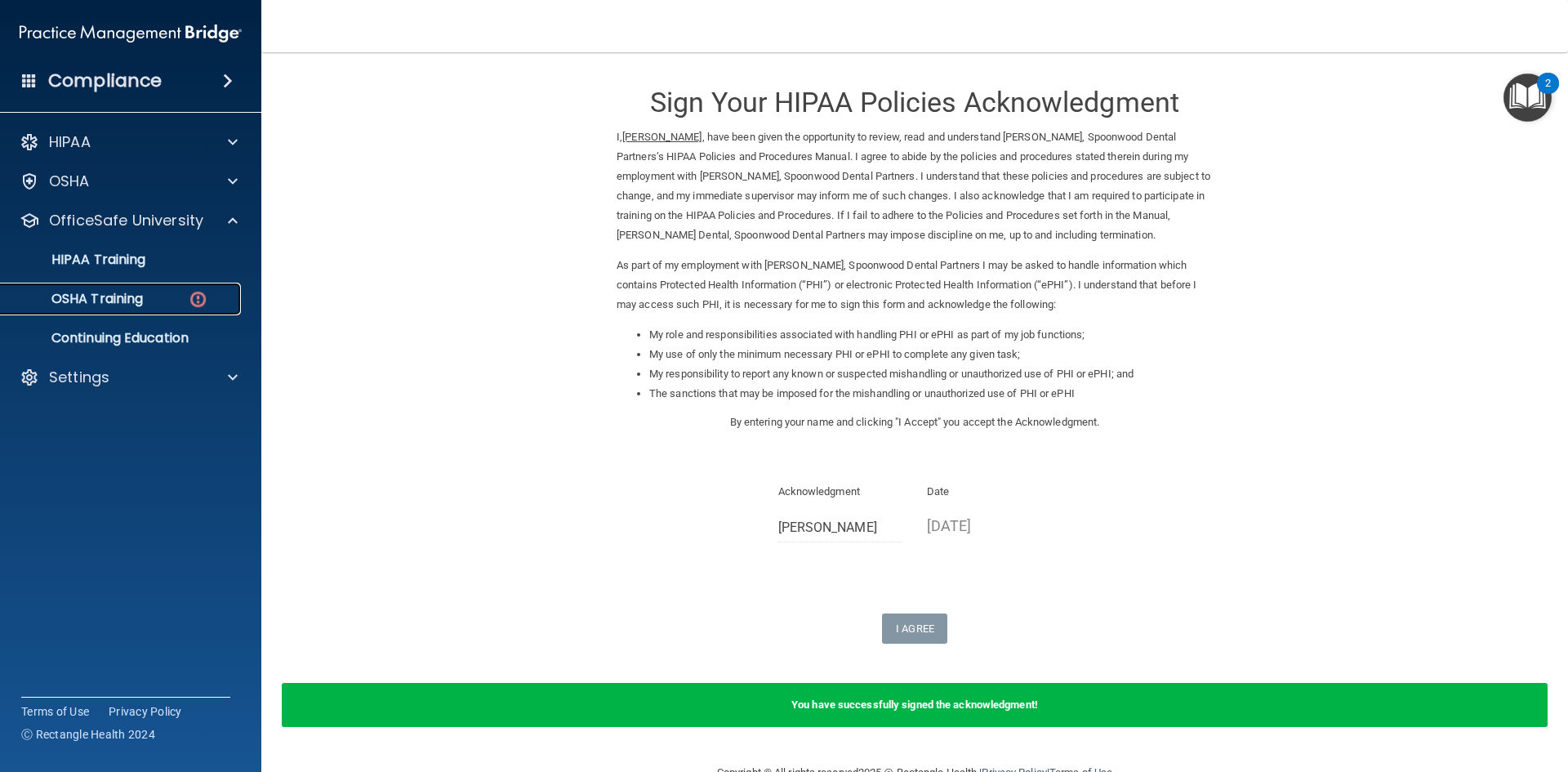
click at [185, 301] on div "OSHA Training" at bounding box center [122, 299] width 223 height 17
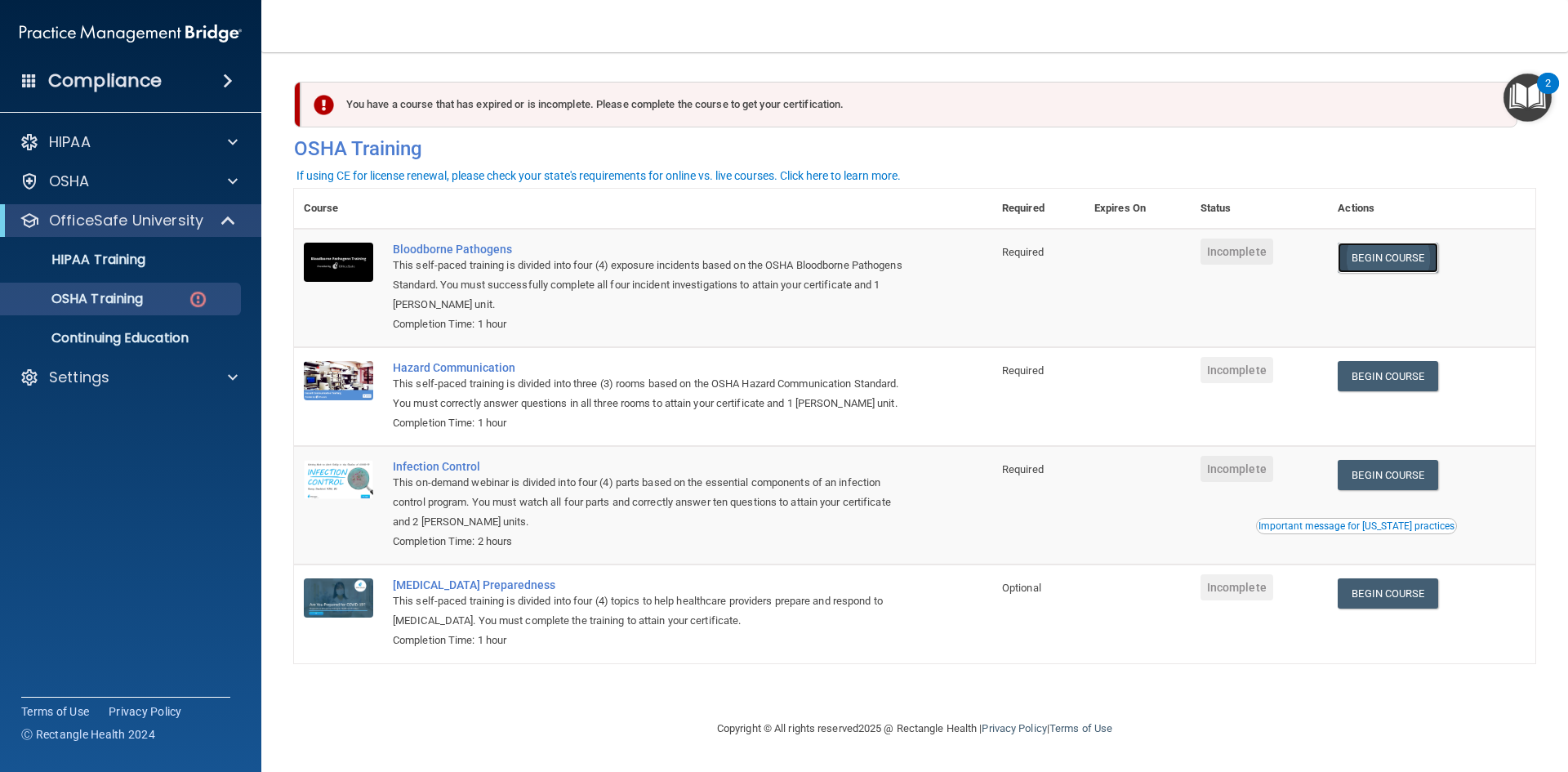
click at [1383, 256] on link "Begin Course" at bounding box center [1387, 257] width 99 height 30
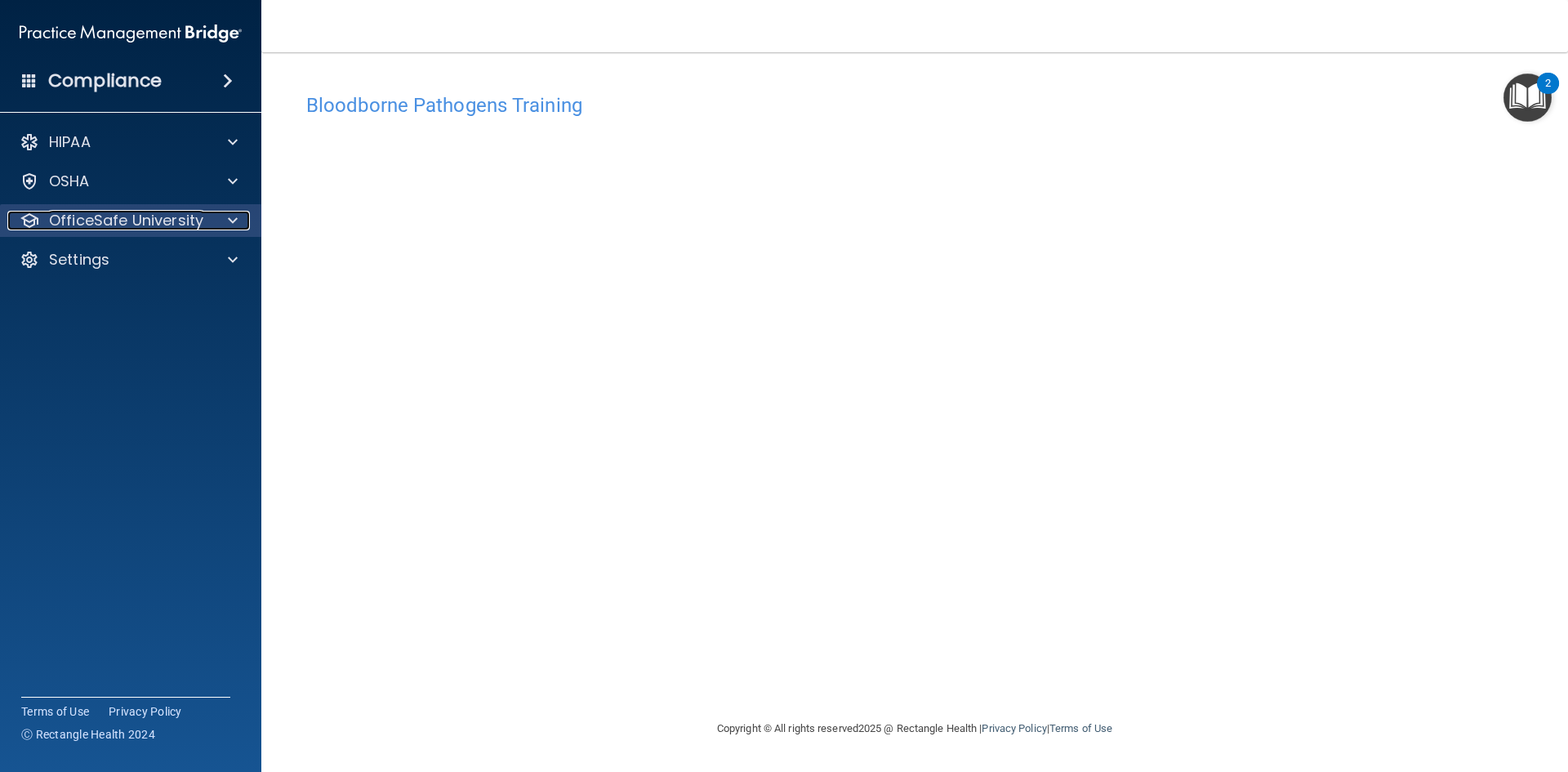
click at [241, 214] on div at bounding box center [230, 220] width 40 height 19
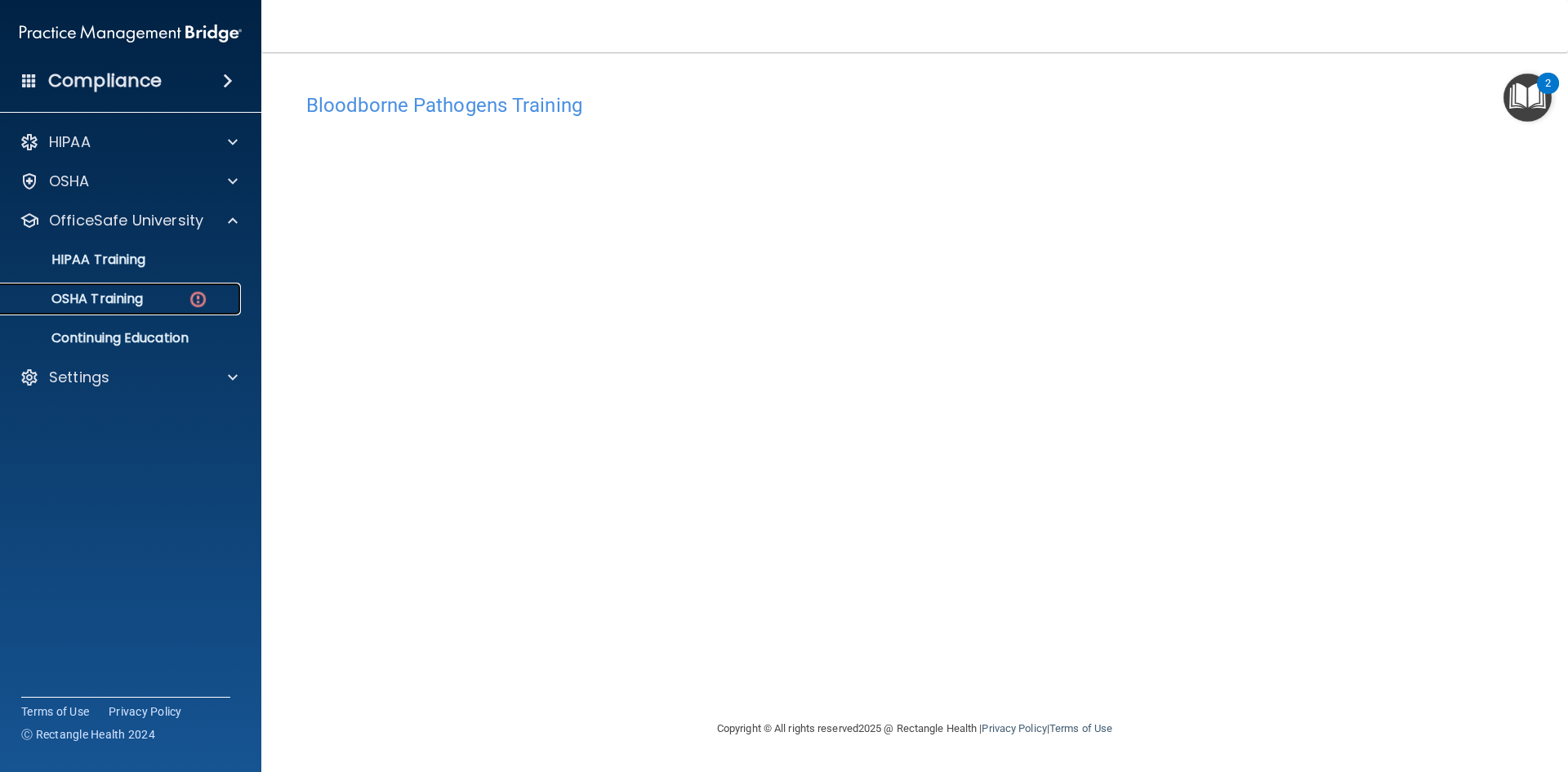
click at [202, 295] on img at bounding box center [198, 300] width 20 height 20
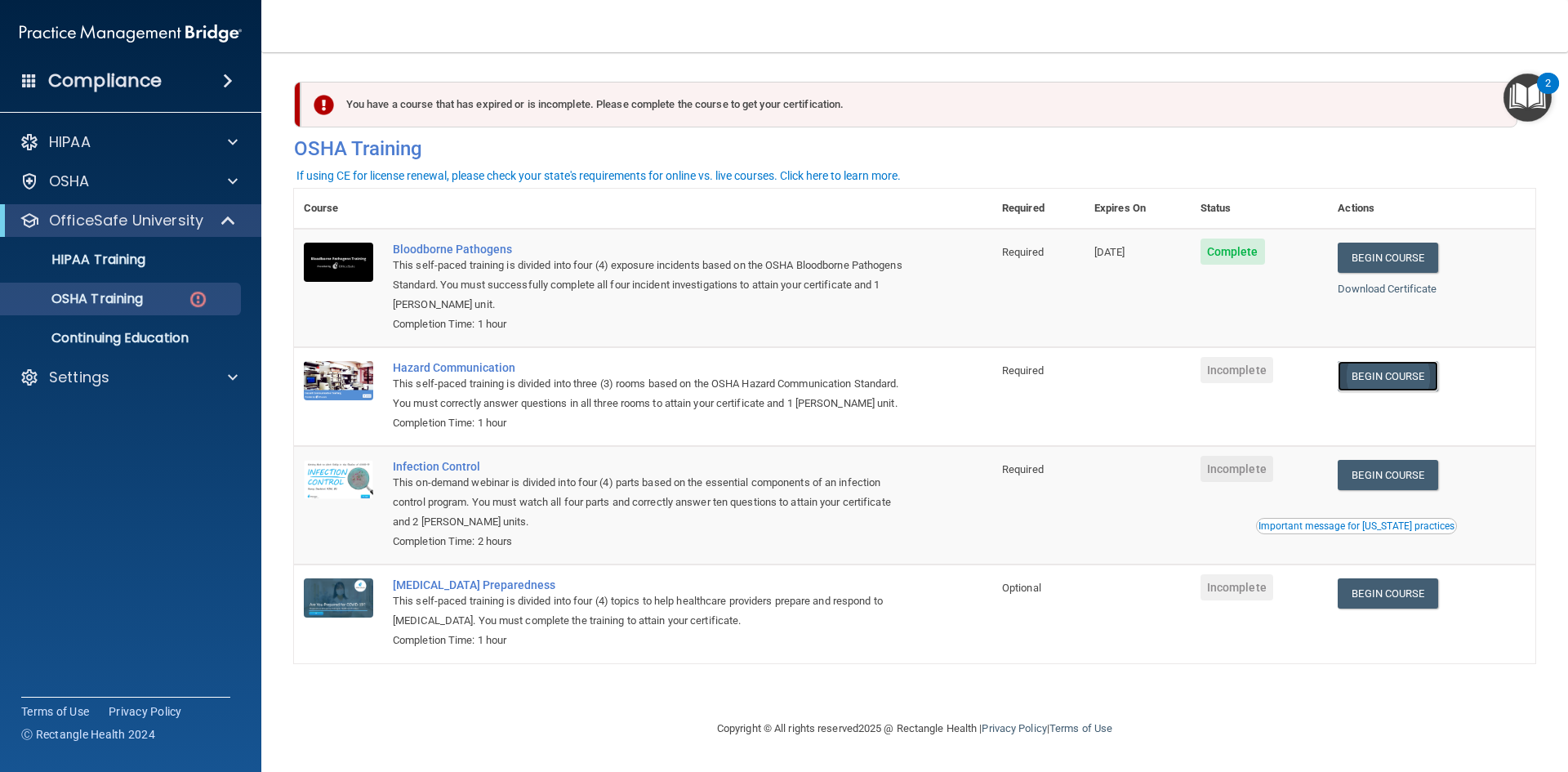
click at [1407, 380] on link "Begin Course" at bounding box center [1387, 376] width 99 height 30
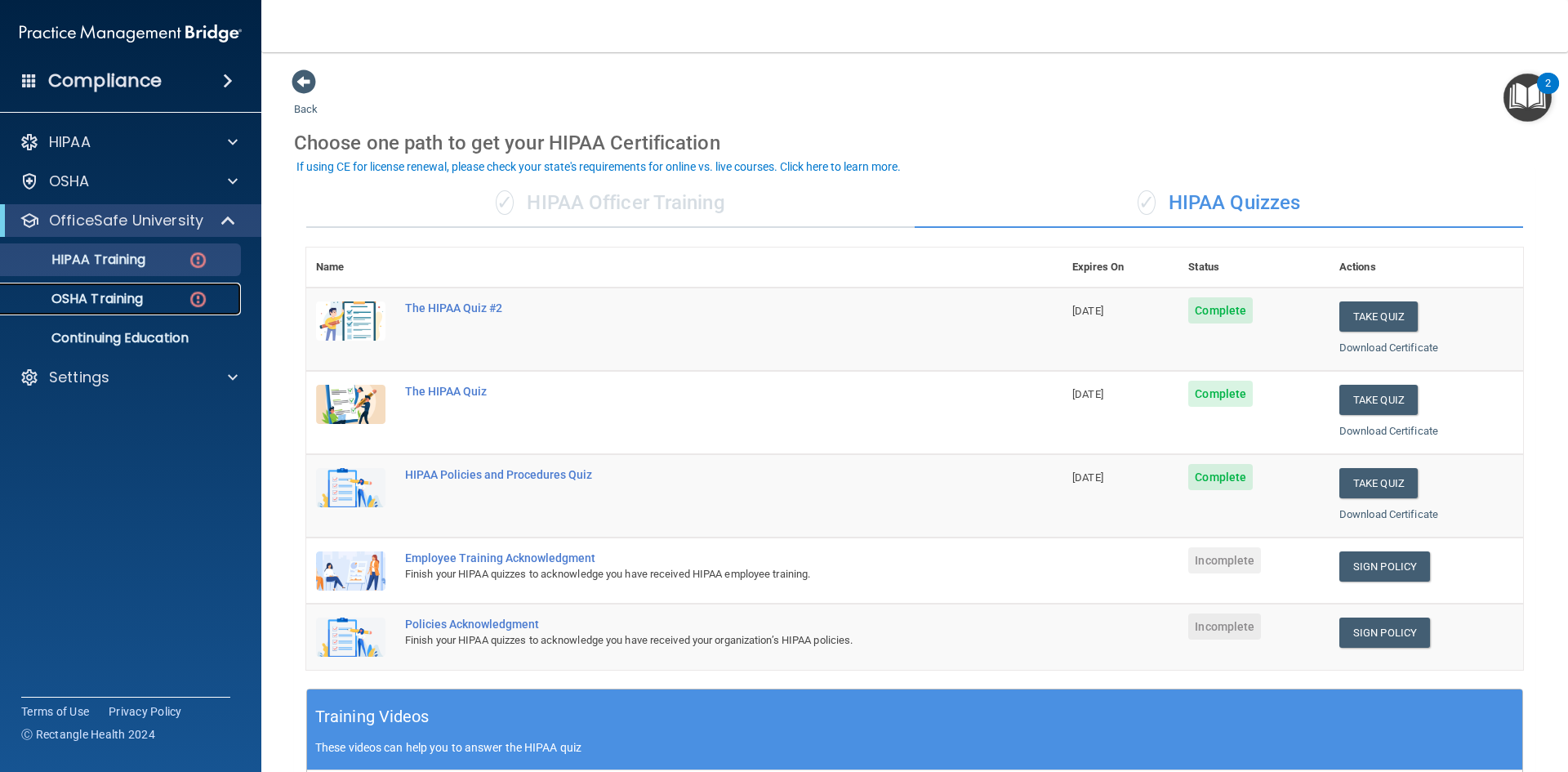
click at [190, 297] on img at bounding box center [198, 300] width 20 height 20
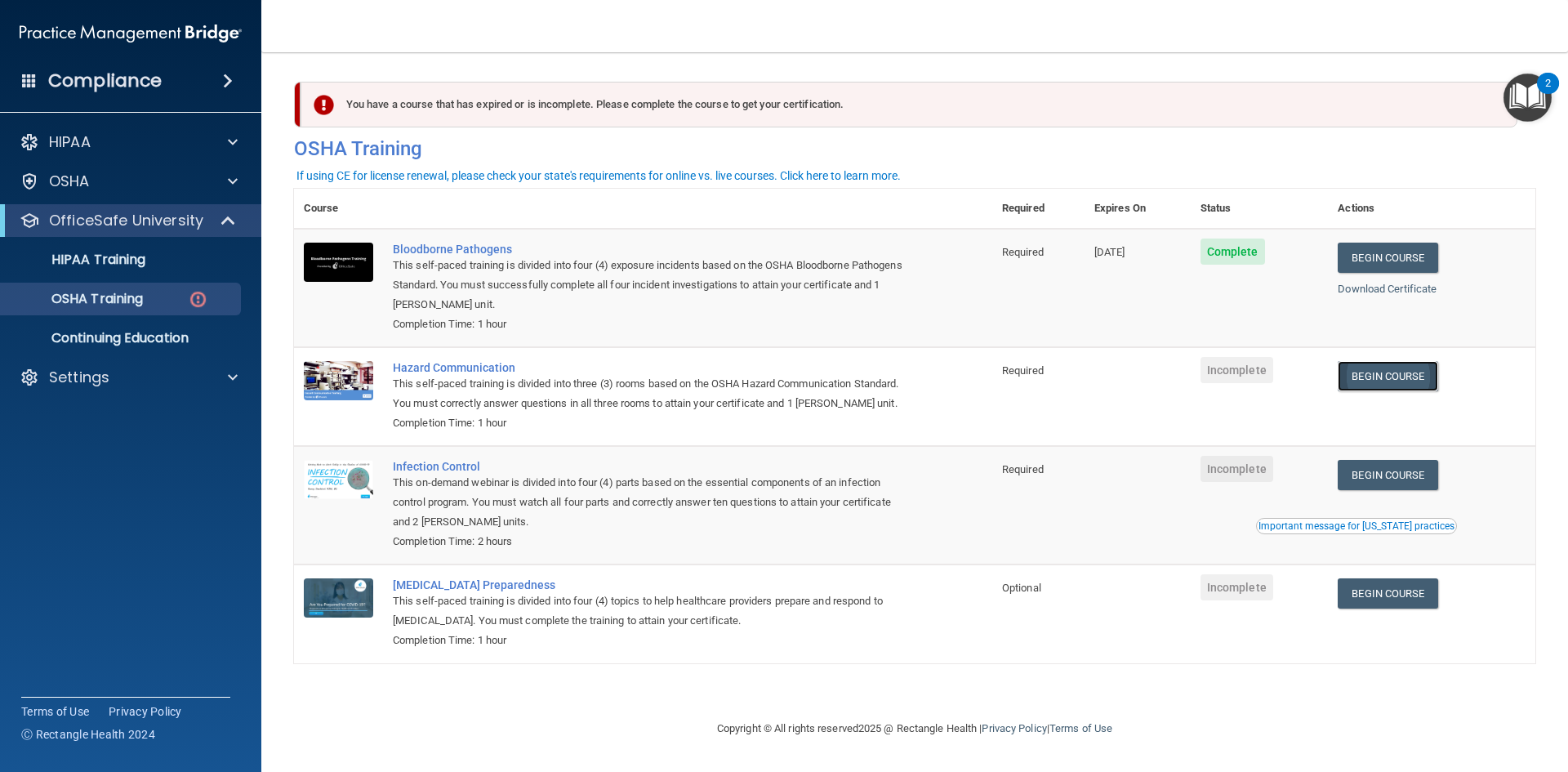
click at [1398, 376] on link "Begin Course" at bounding box center [1387, 376] width 99 height 30
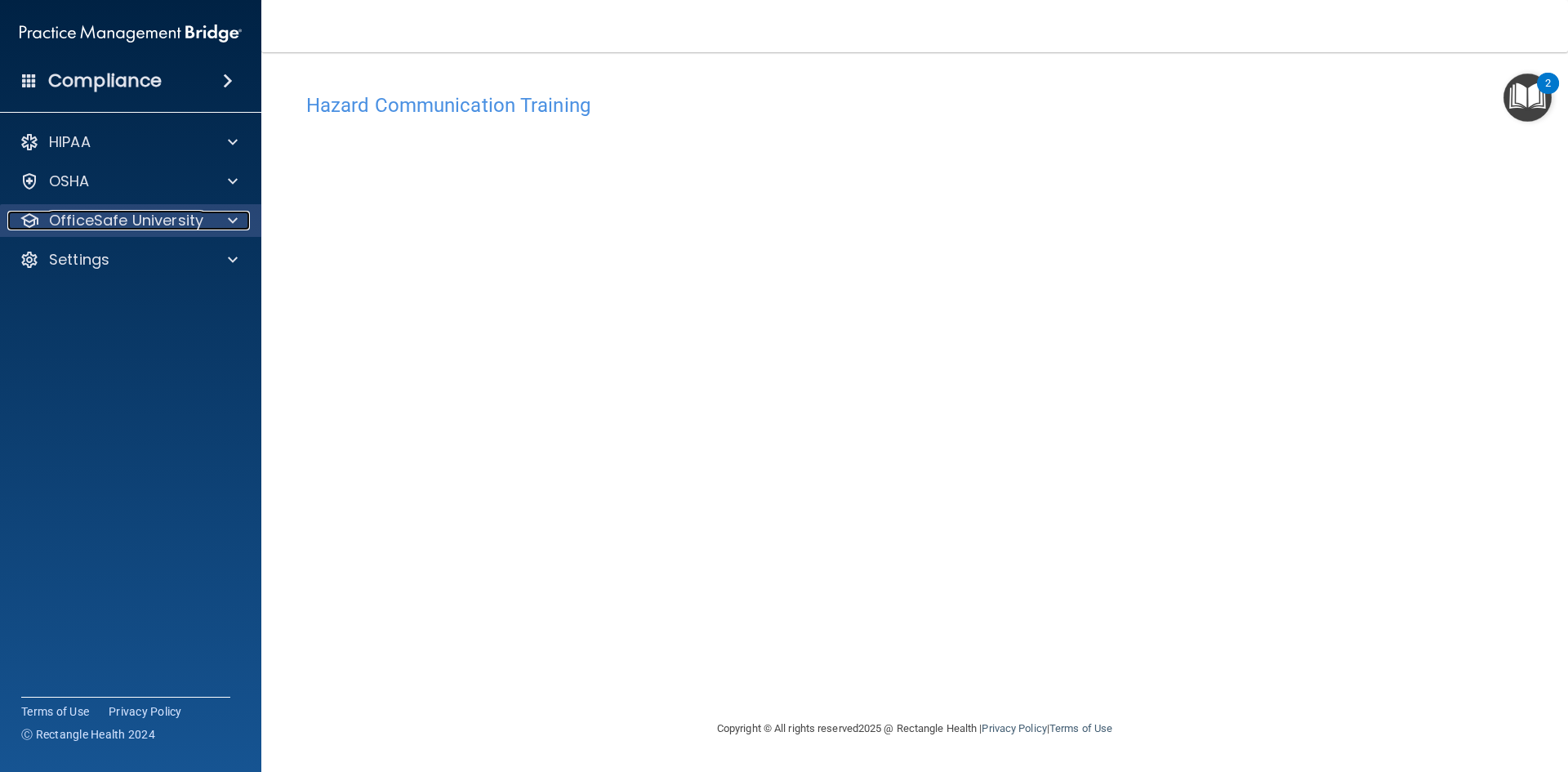
click at [231, 215] on span at bounding box center [233, 220] width 10 height 19
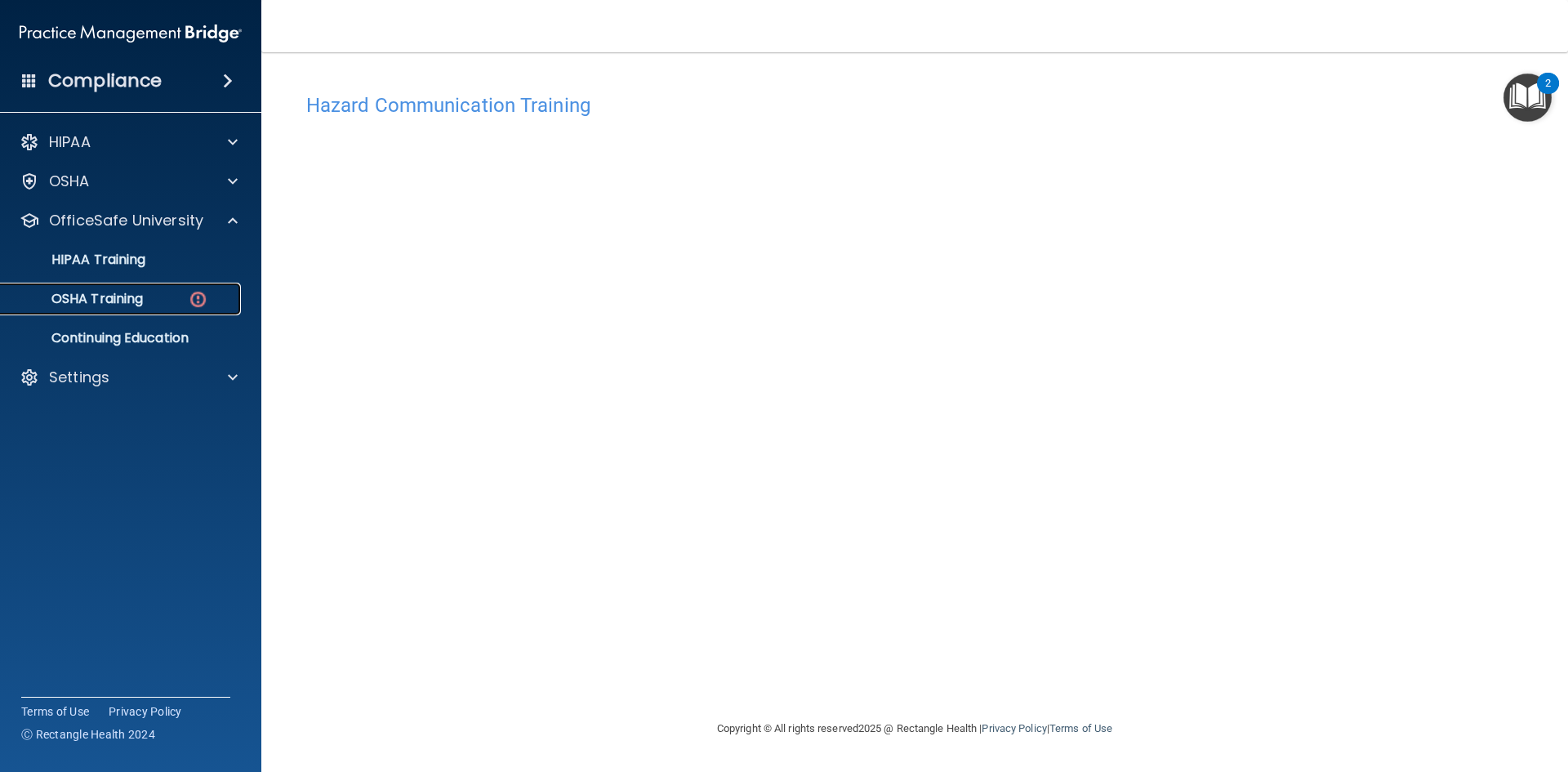
click at [190, 297] on img at bounding box center [198, 300] width 20 height 20
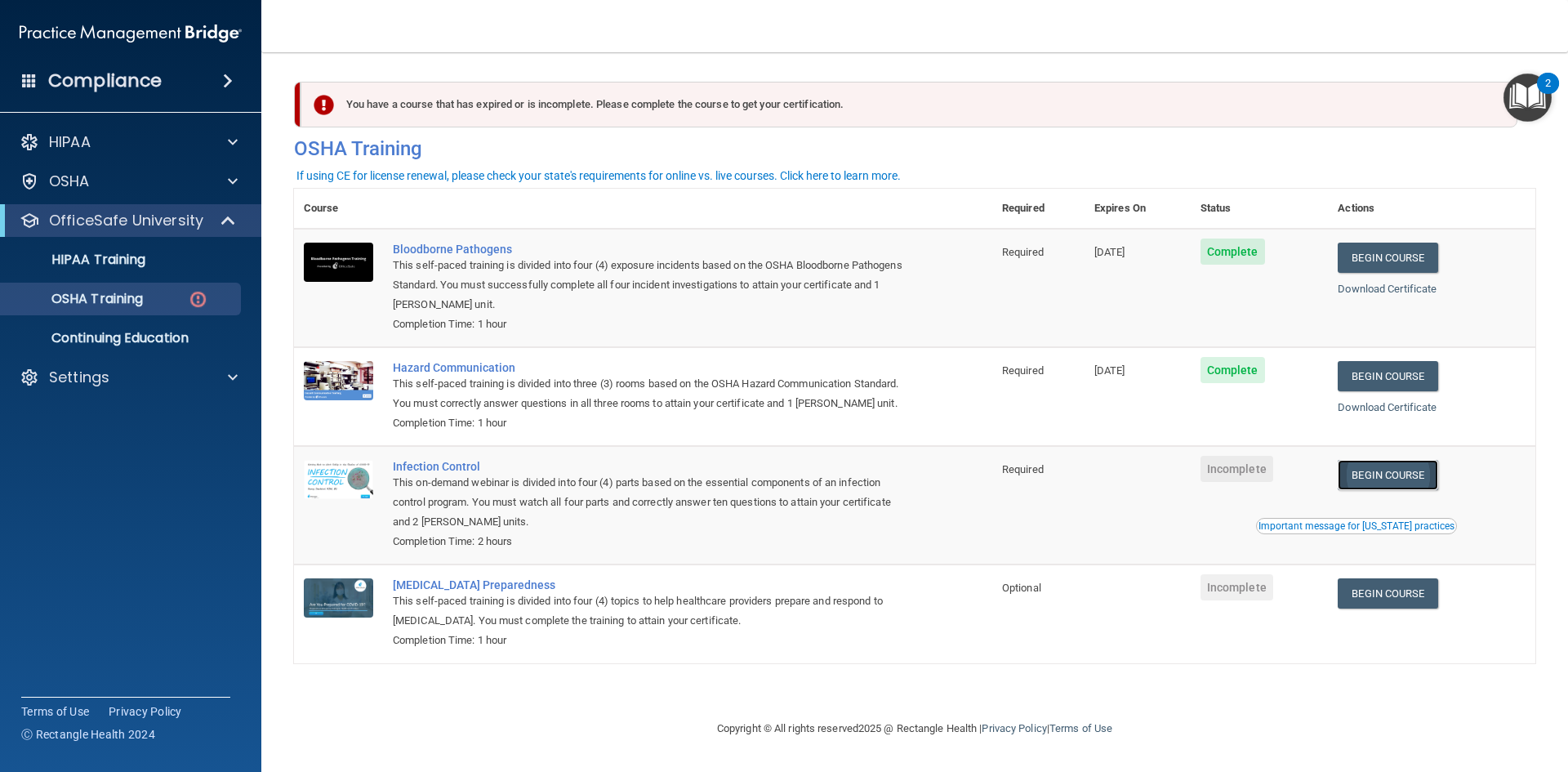
click at [1386, 480] on link "Begin Course" at bounding box center [1387, 474] width 99 height 30
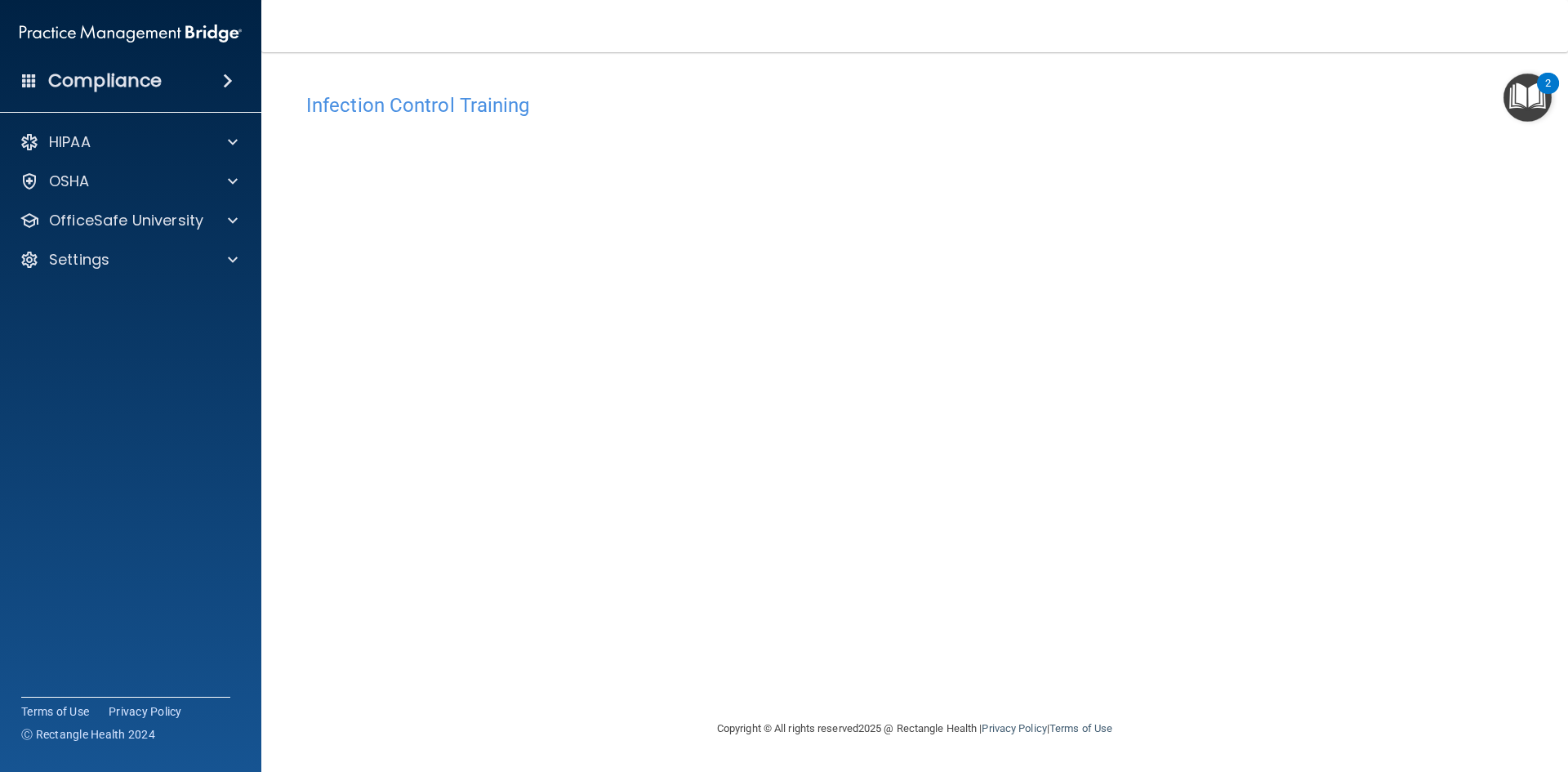
click at [1109, 697] on div "Infection Control Training This course doesn’t expire until . Are you sure you …" at bounding box center [915, 401] width 1242 height 633
click at [225, 216] on div at bounding box center [230, 220] width 40 height 19
